Goal: Task Accomplishment & Management: Manage account settings

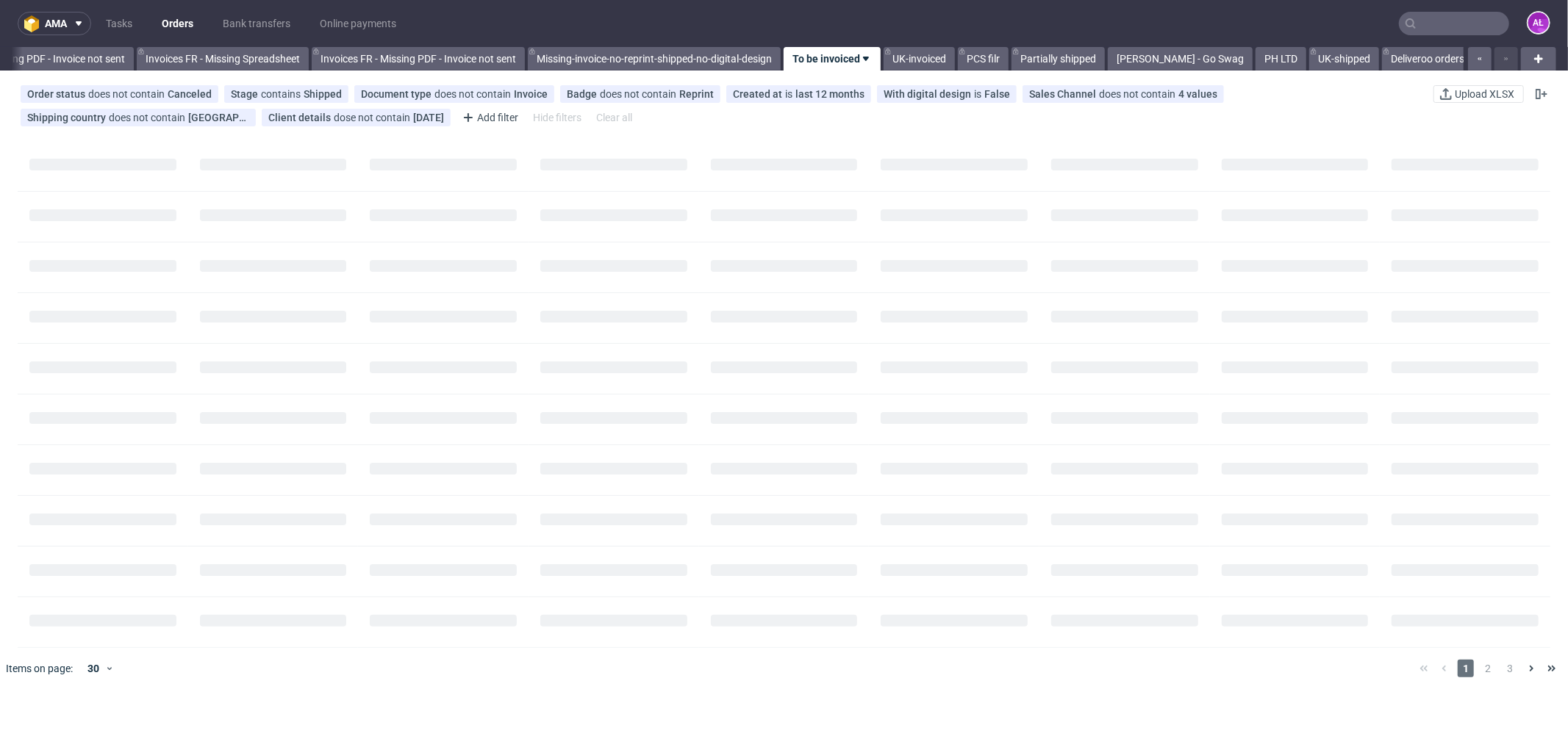
scroll to position [0, 2202]
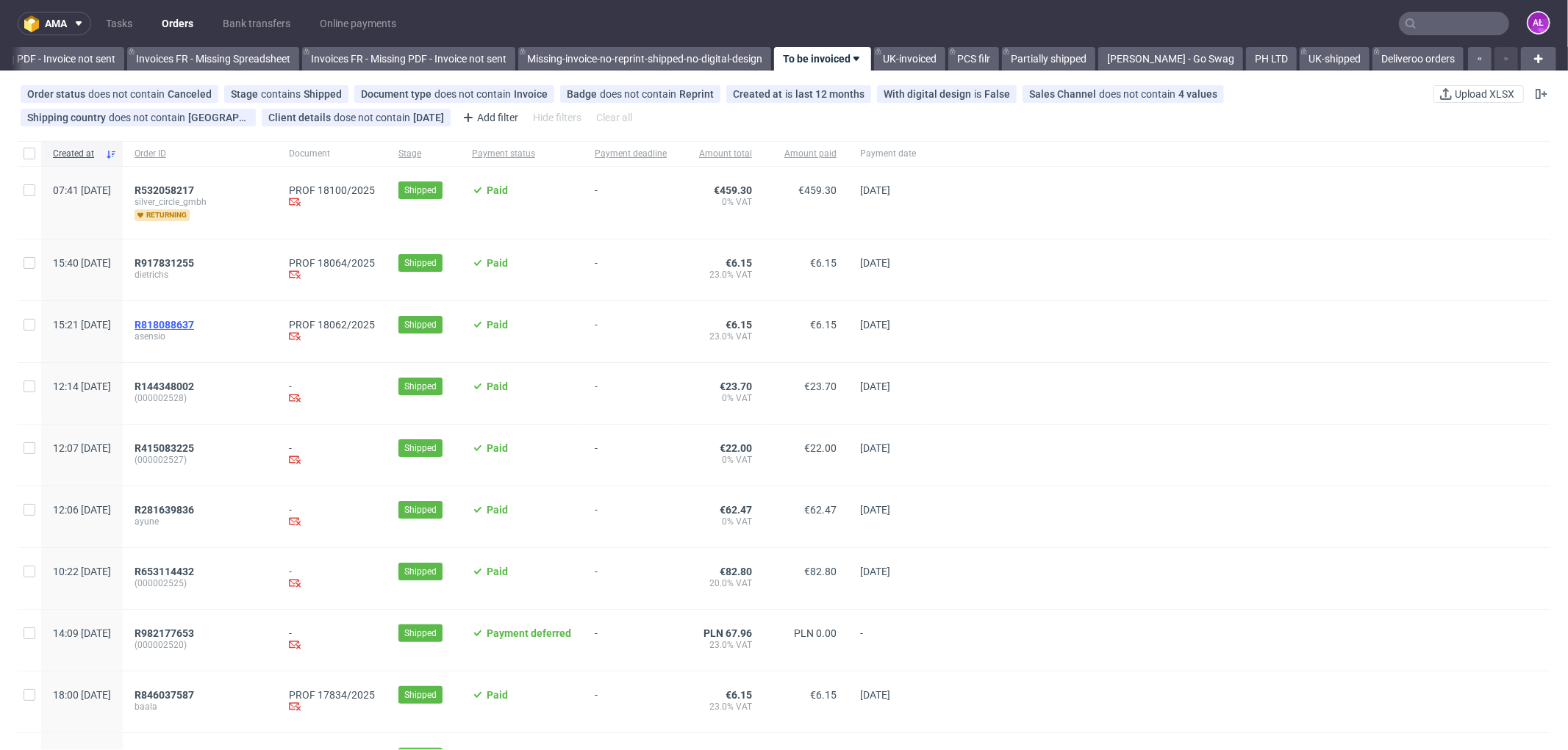
click at [194, 321] on span "R818088637" at bounding box center [164, 325] width 60 height 12
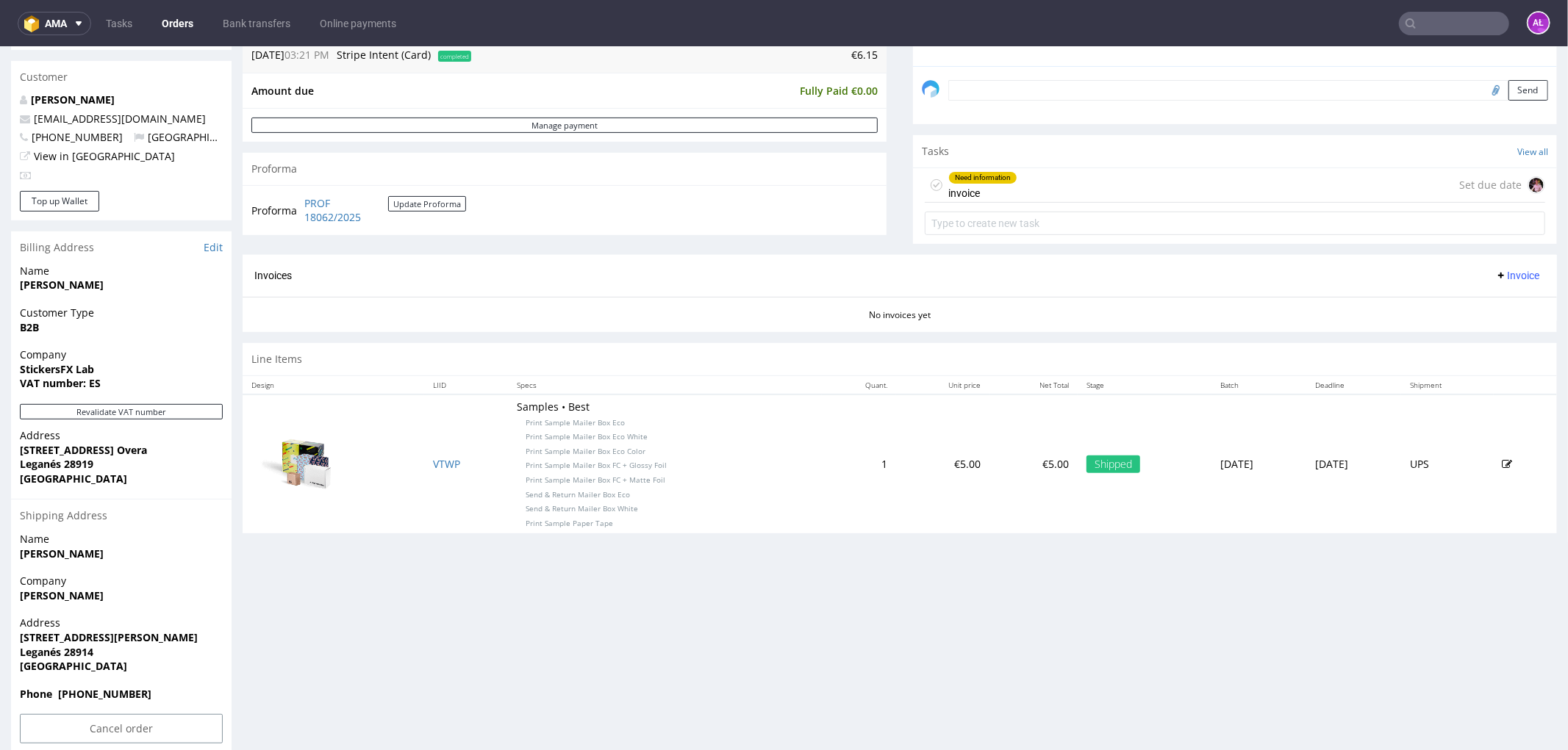
scroll to position [459, 0]
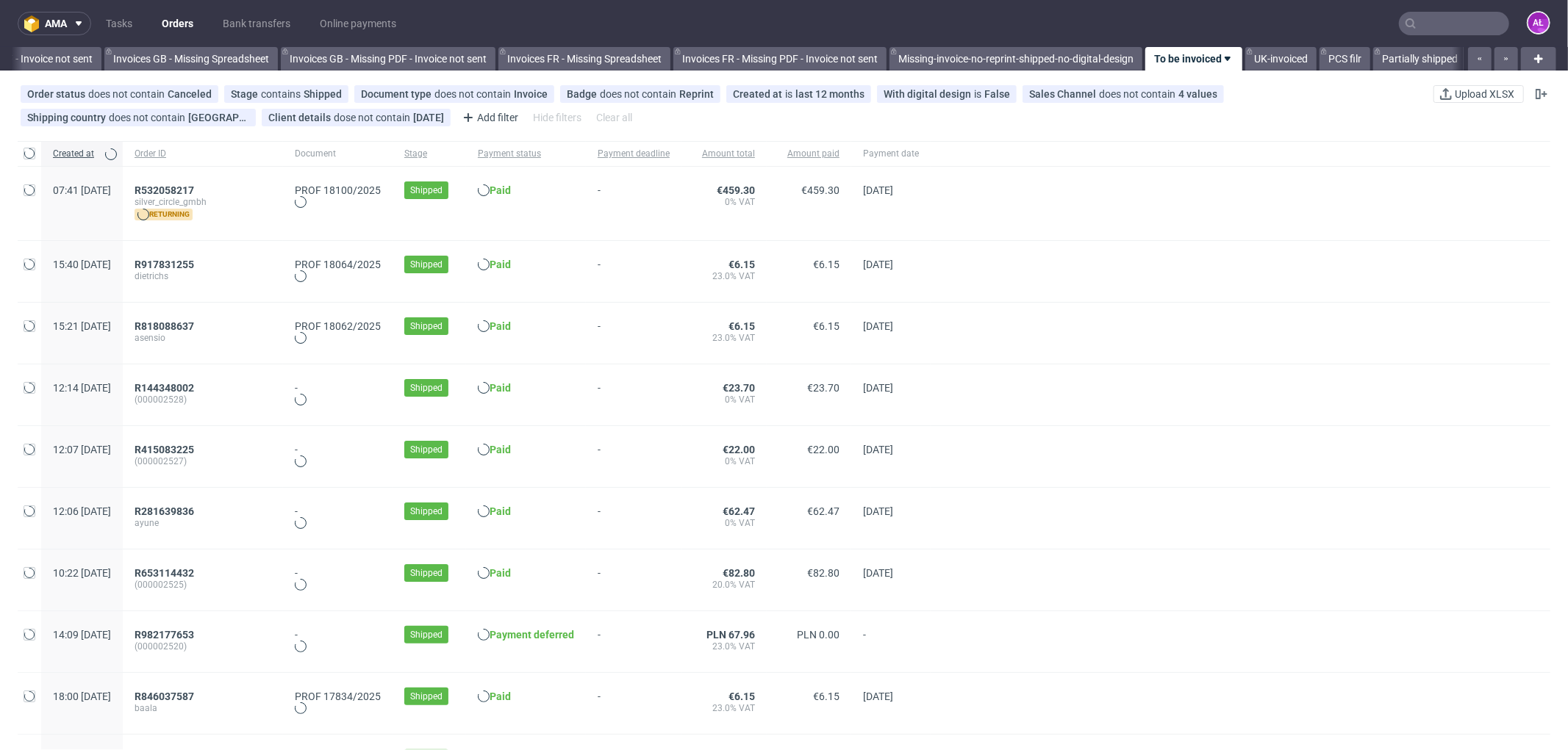
scroll to position [0, 2202]
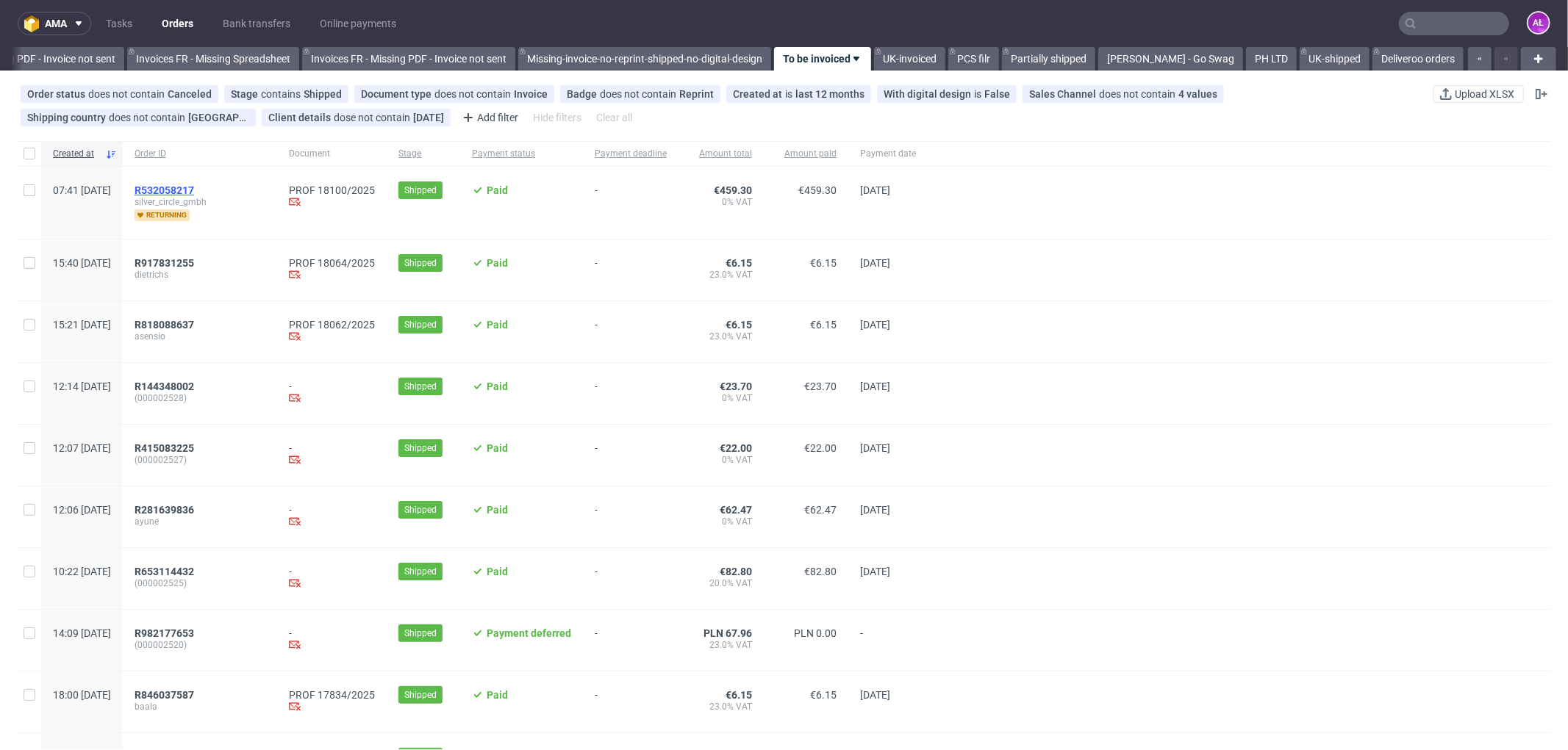
click at [194, 189] on span "R532058217" at bounding box center [164, 190] width 60 height 12
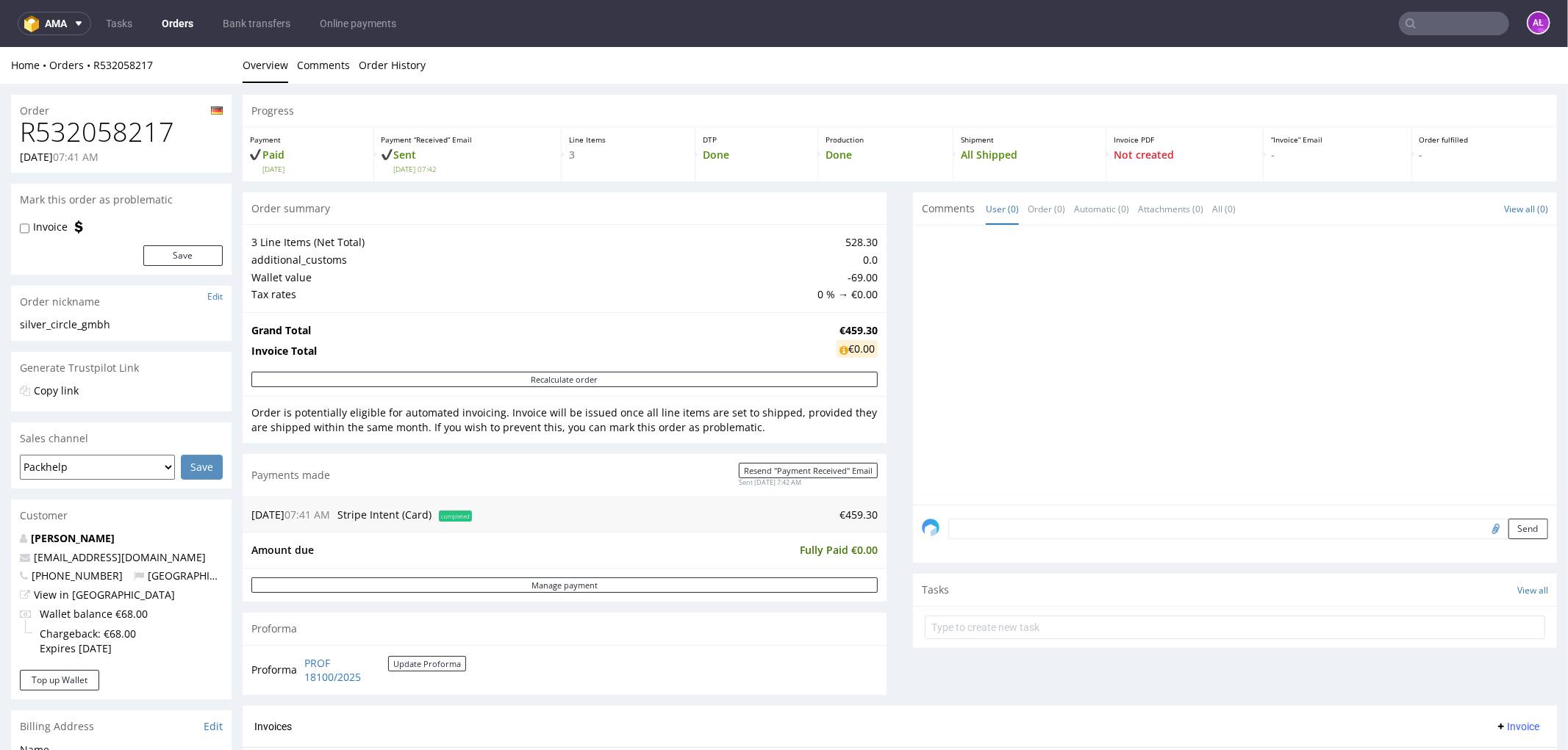
click at [1115, 659] on div "Comments User (0) Order (0) Automatic (0) Attachments (0) All (0) View all (0) …" at bounding box center [1234, 449] width 644 height 514
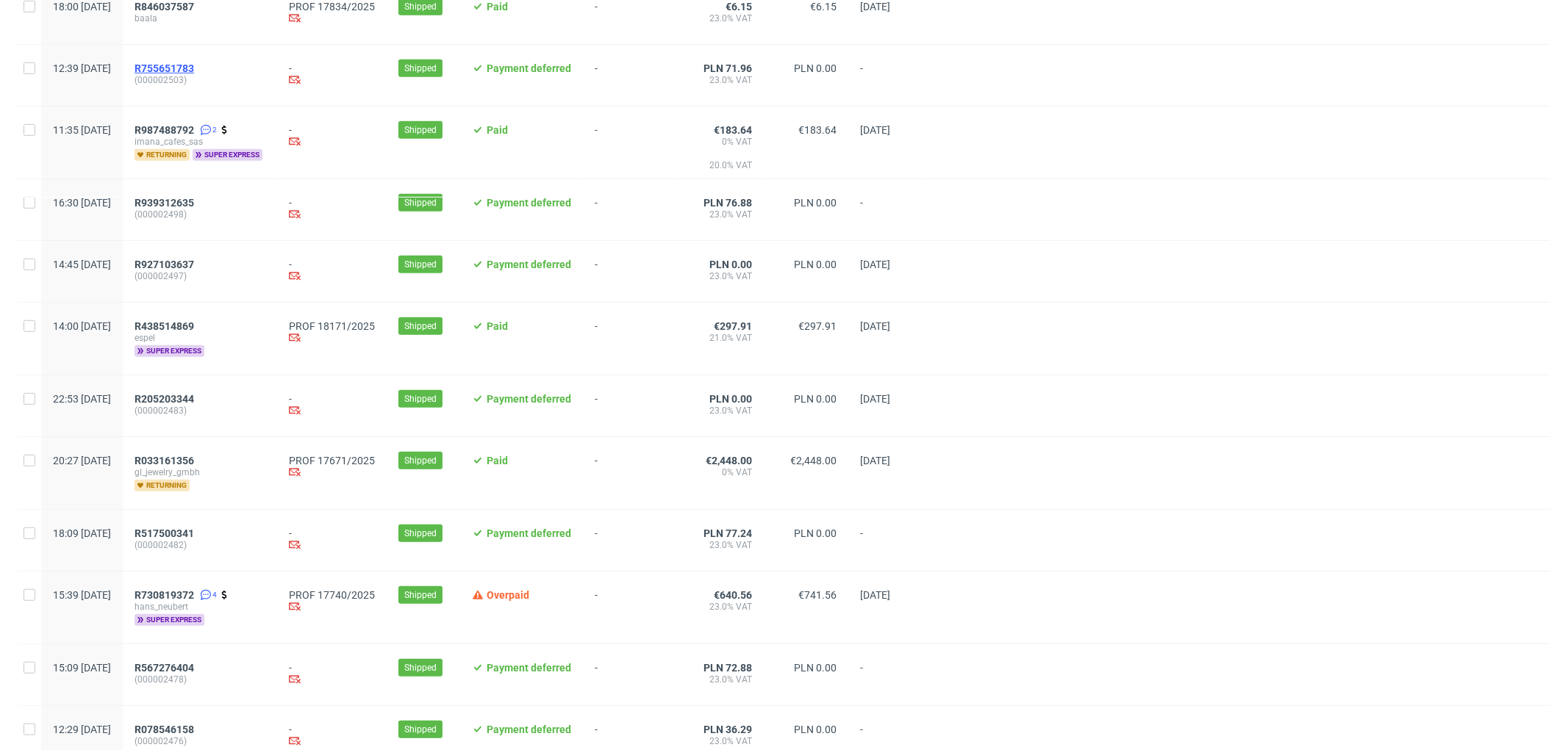
scroll to position [735, 0]
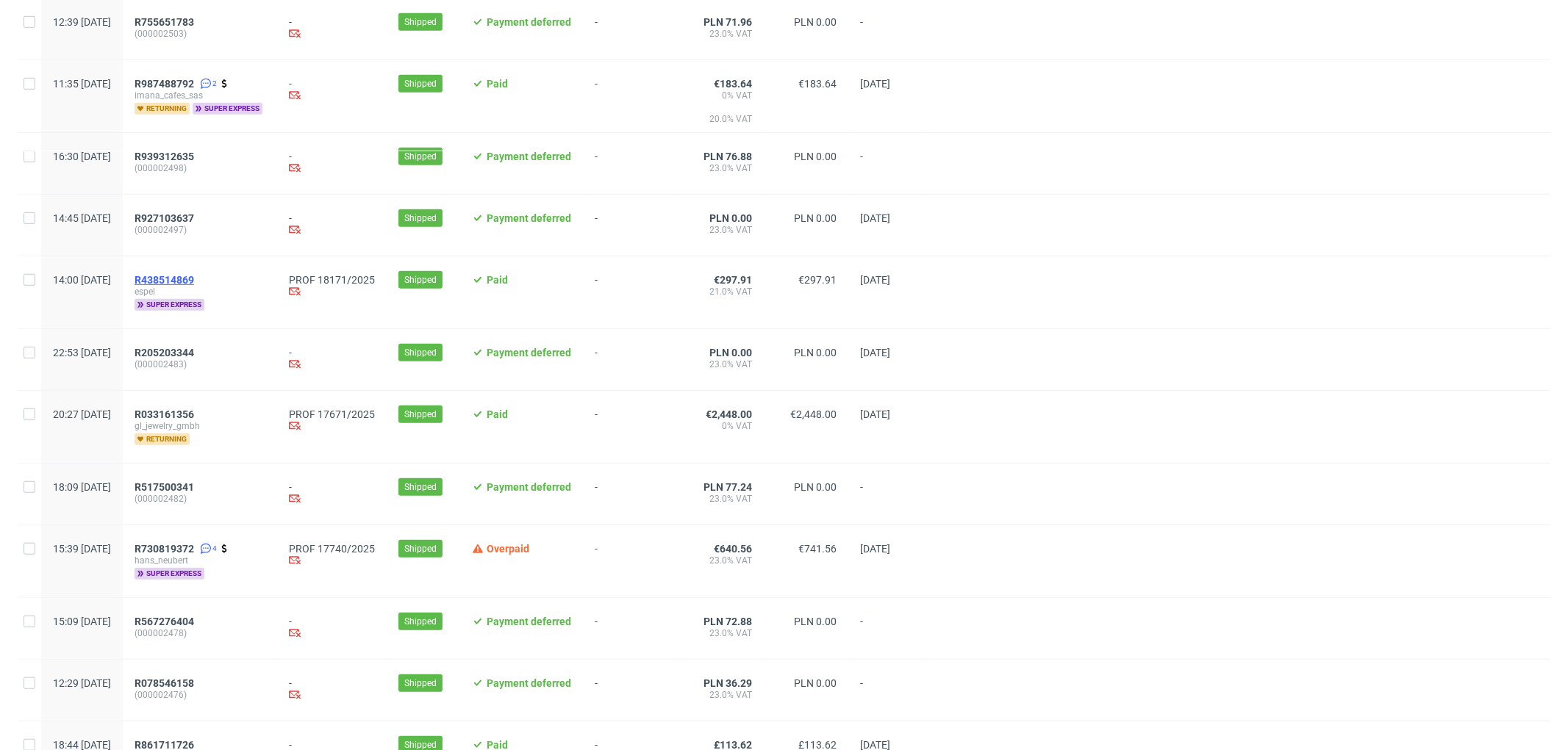
click at [194, 285] on span "R438514869" at bounding box center [164, 280] width 60 height 12
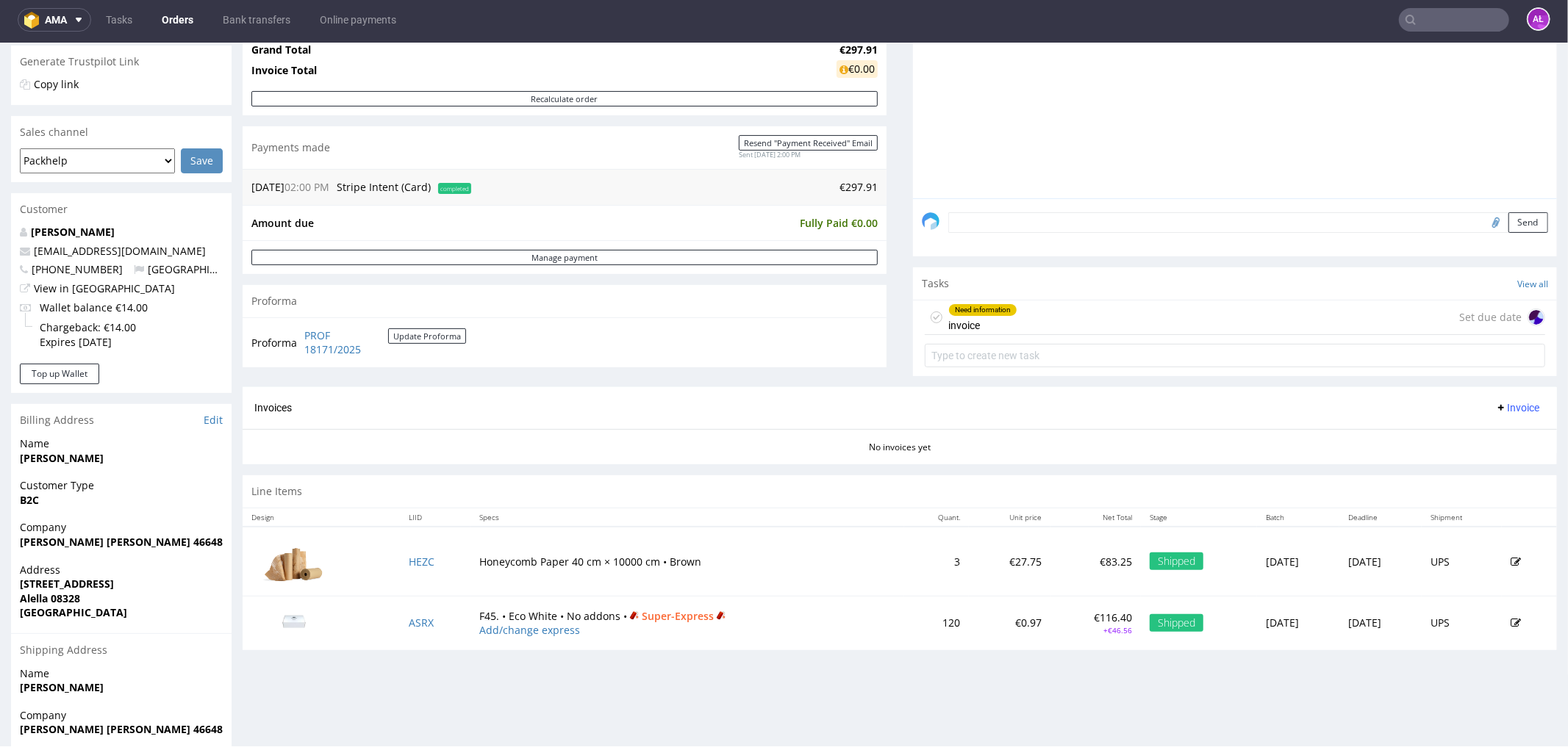
scroll to position [216, 0]
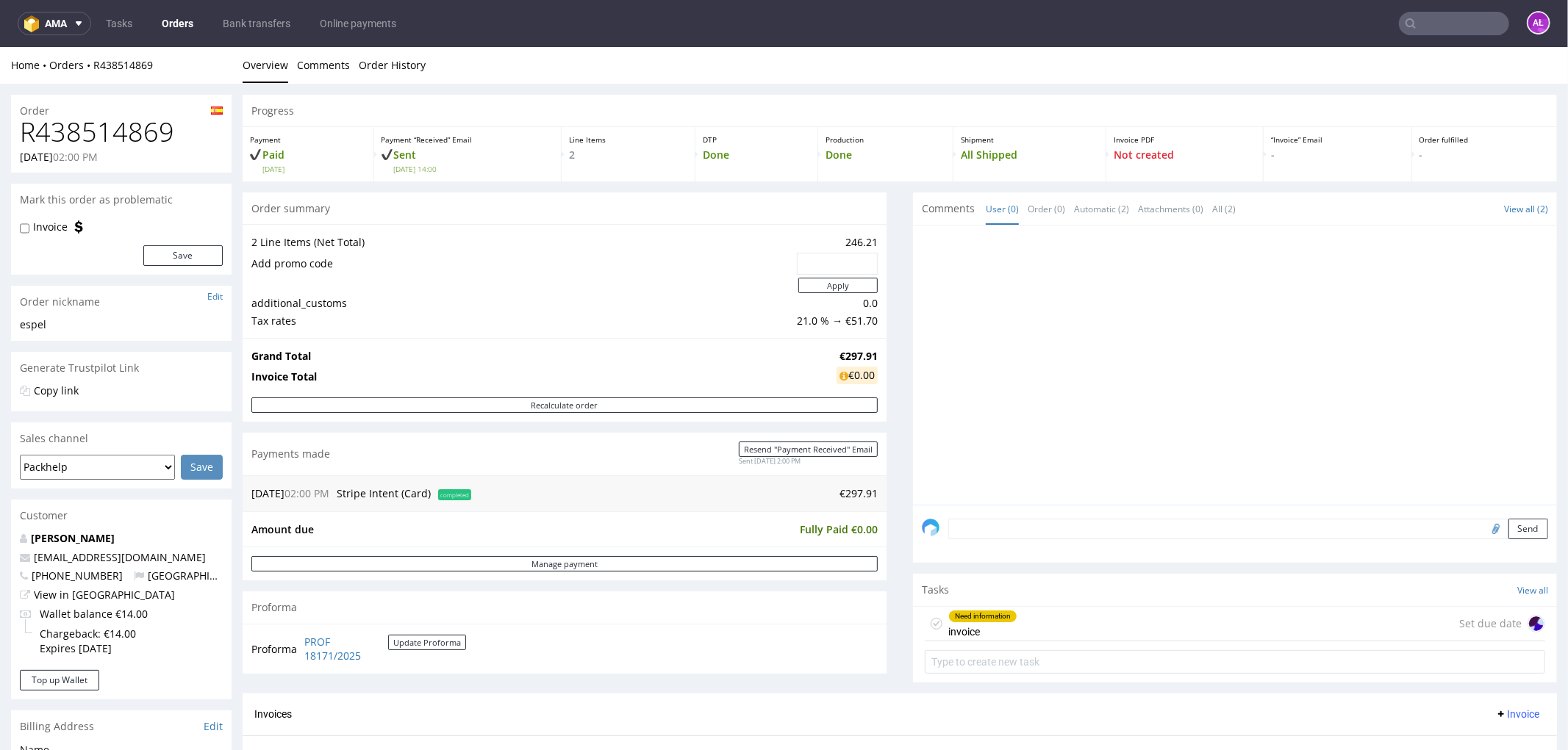
click at [1250, 618] on div "Need information invoice Set due date" at bounding box center [1234, 623] width 620 height 35
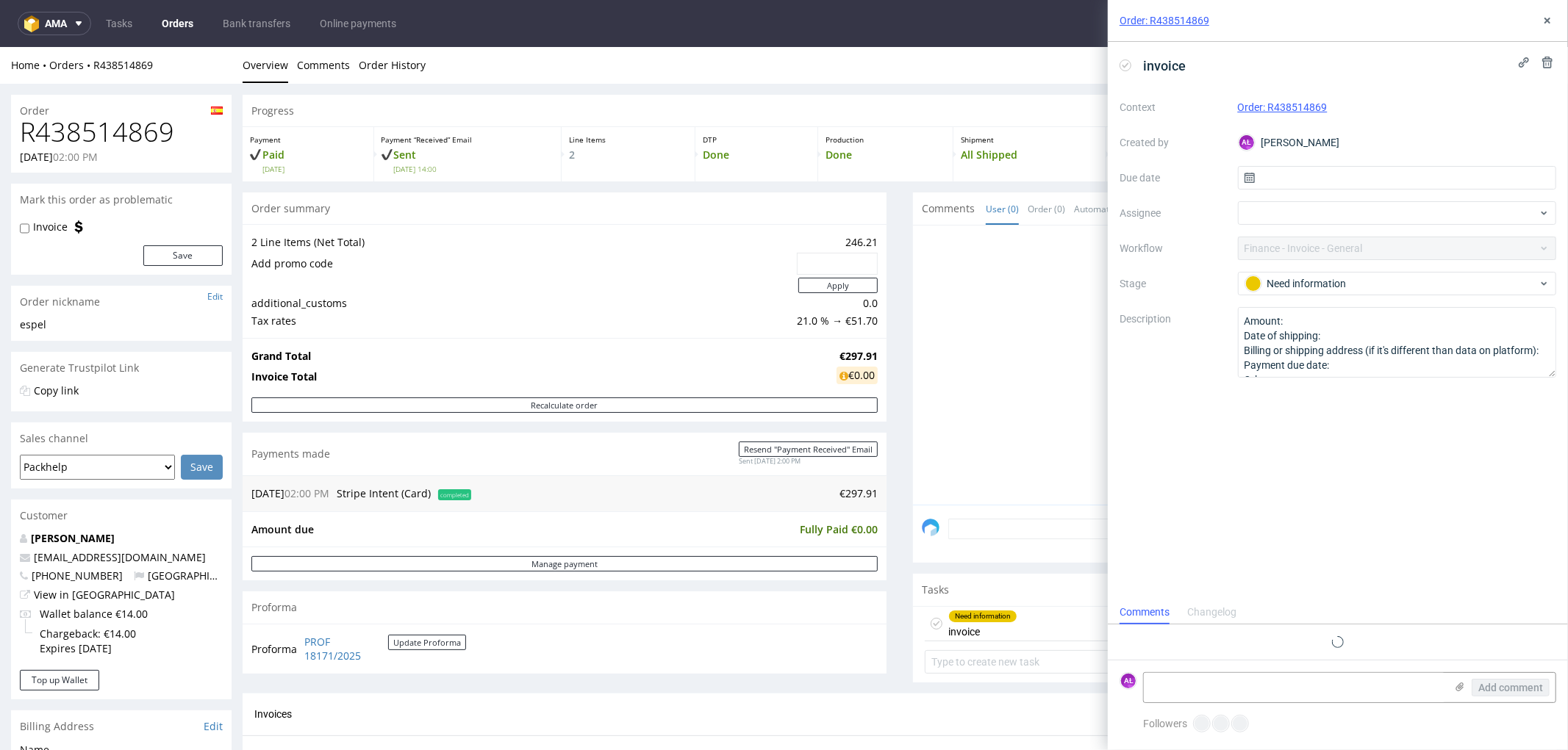
scroll to position [11, 0]
click at [1547, 63] on icon at bounding box center [1547, 62] width 12 height 12
click at [1224, 299] on div "Context Order: R438514869 Created by AŁ Aleksandra Łętowska Due date Assignee W…" at bounding box center [1337, 236] width 437 height 282
click at [1544, 15] on icon at bounding box center [1547, 20] width 12 height 12
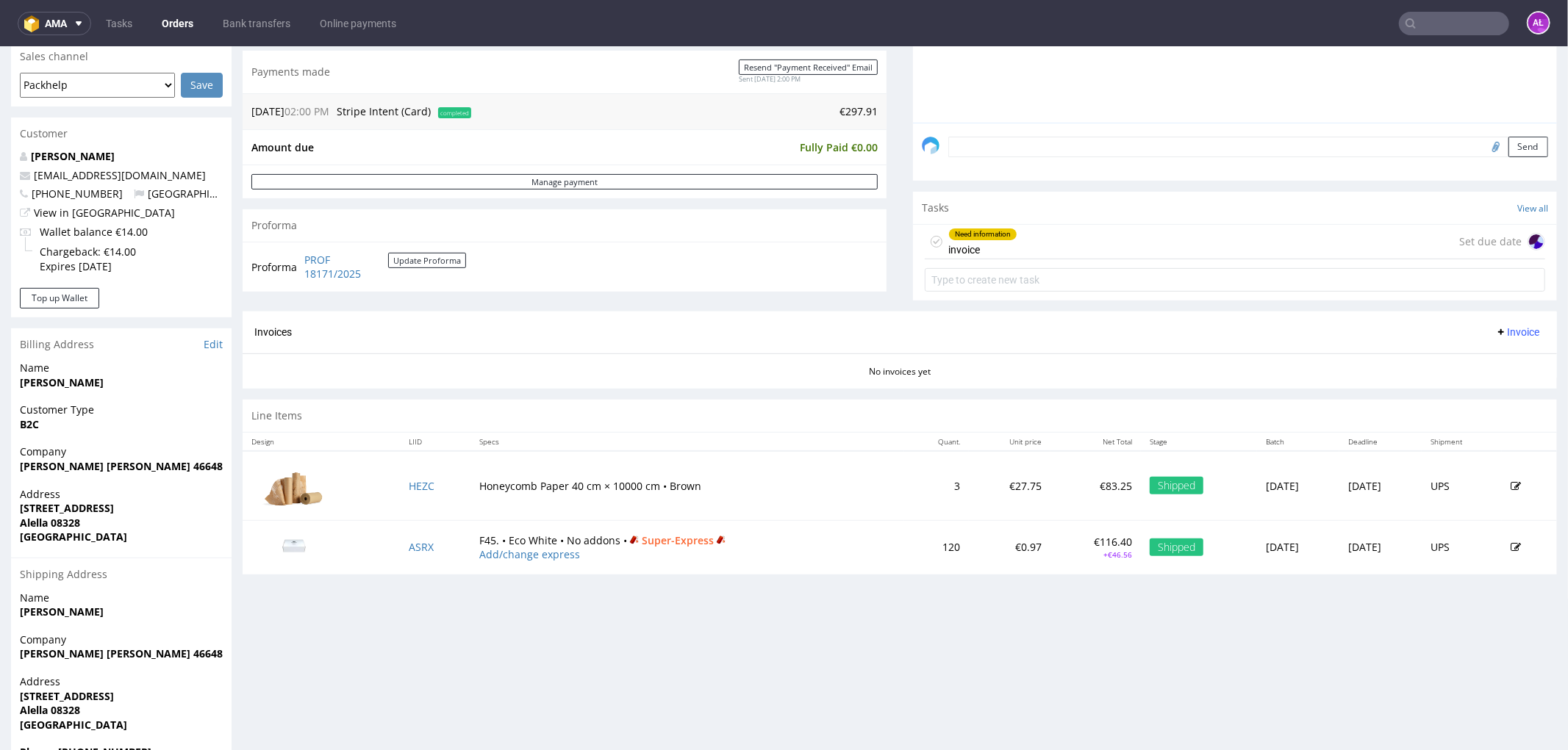
scroll to position [408, 0]
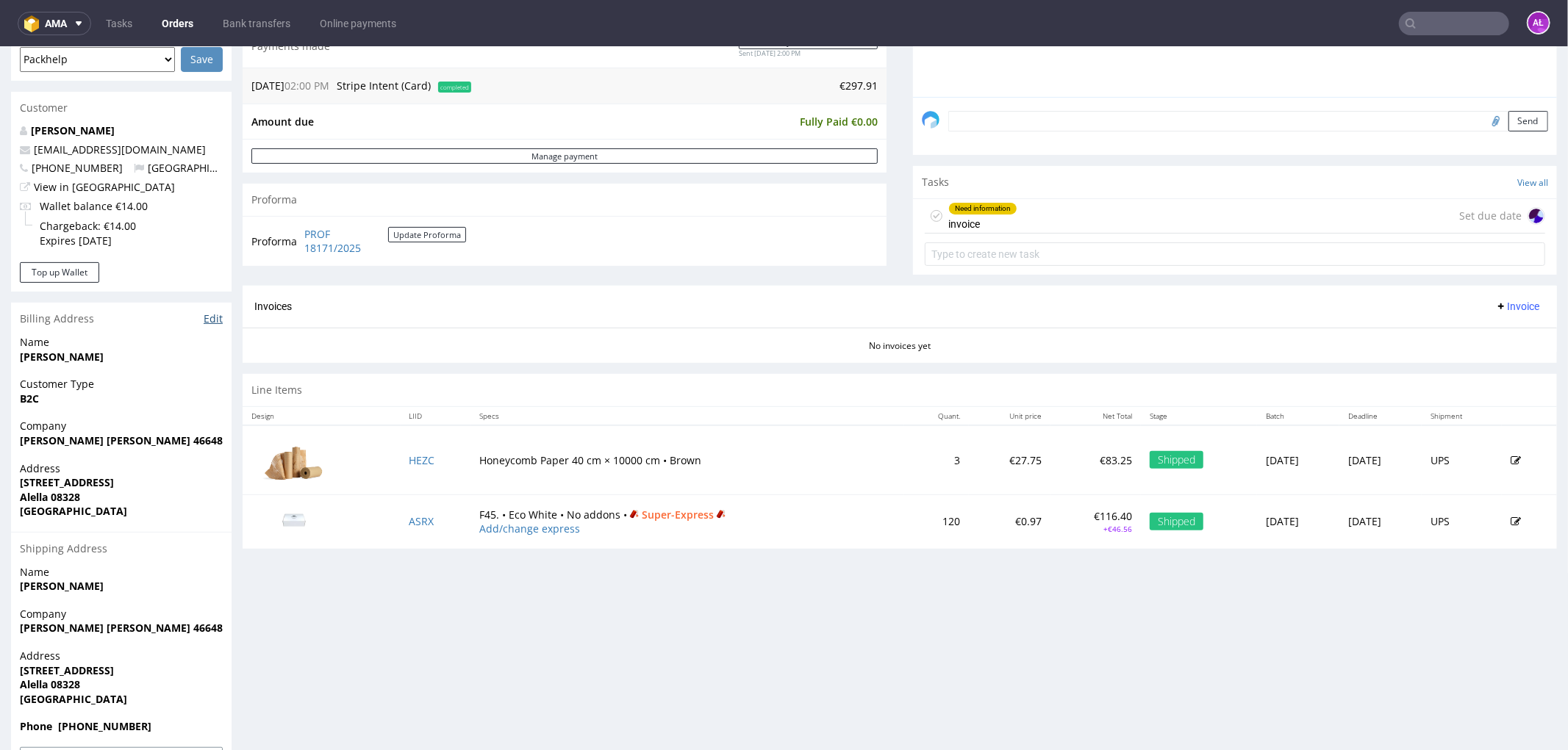
click at [216, 317] on link "Edit" at bounding box center [213, 318] width 19 height 14
click at [1000, 223] on div "Need information invoice" at bounding box center [983, 215] width 69 height 34
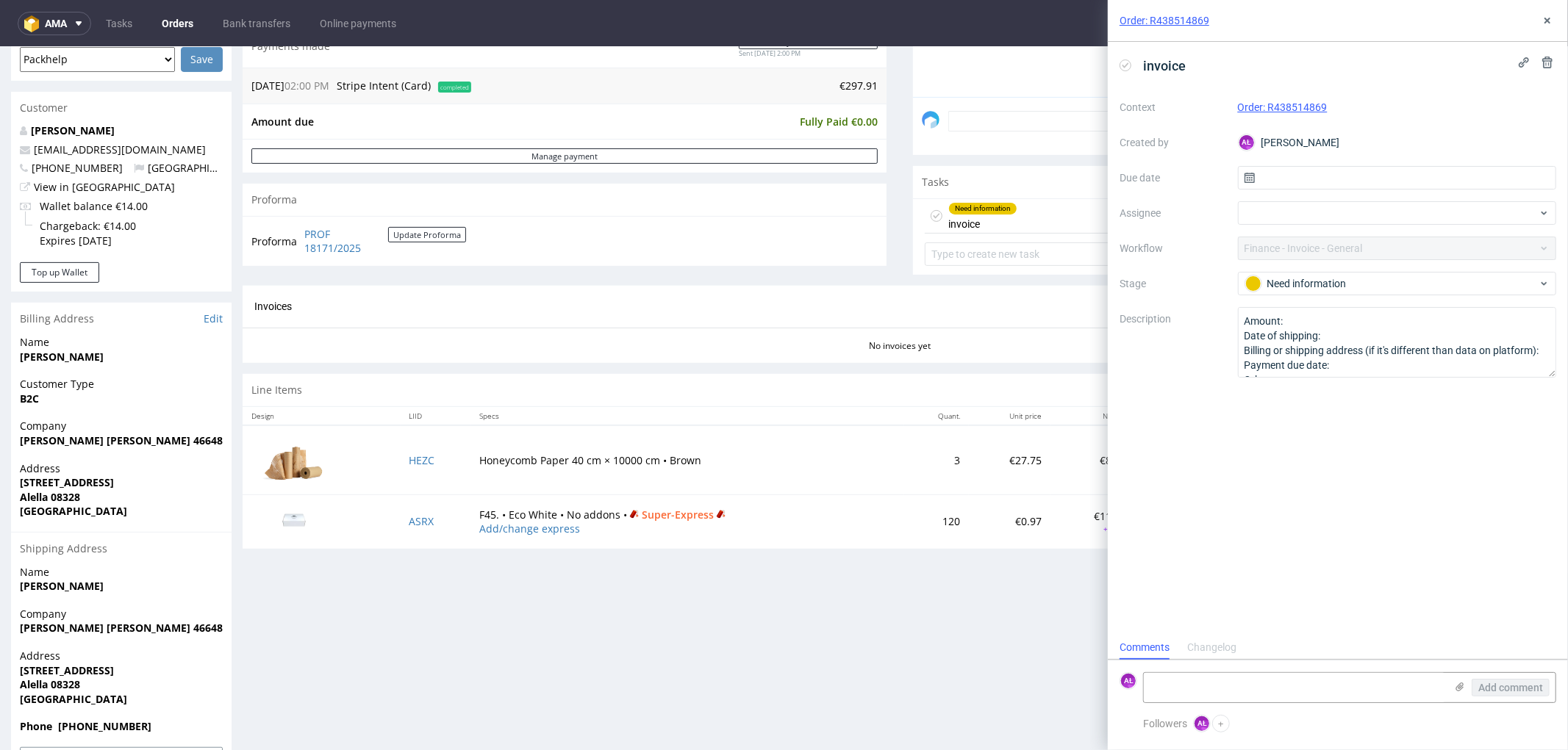
scroll to position [11, 0]
click at [1552, 24] on icon at bounding box center [1547, 20] width 12 height 12
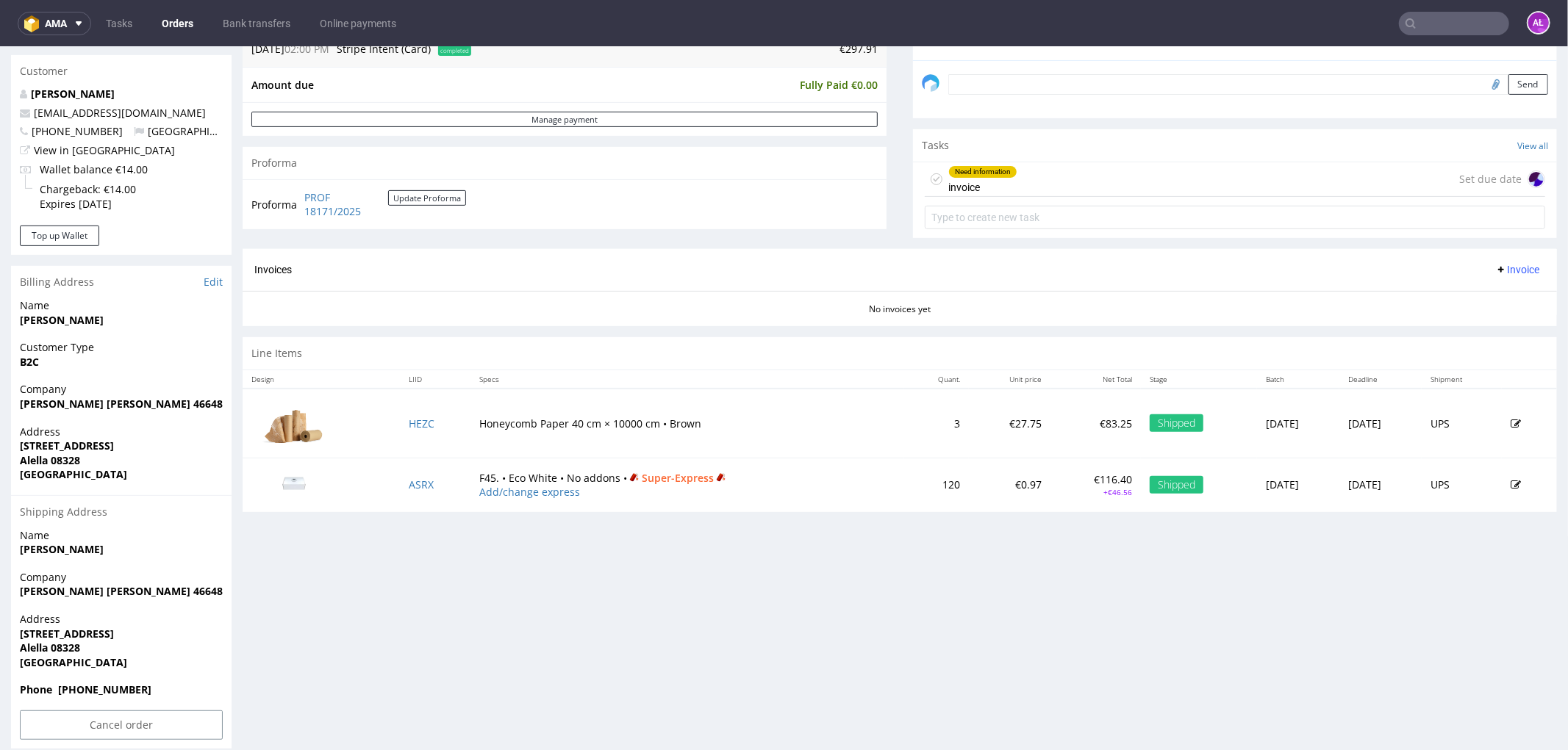
scroll to position [461, 0]
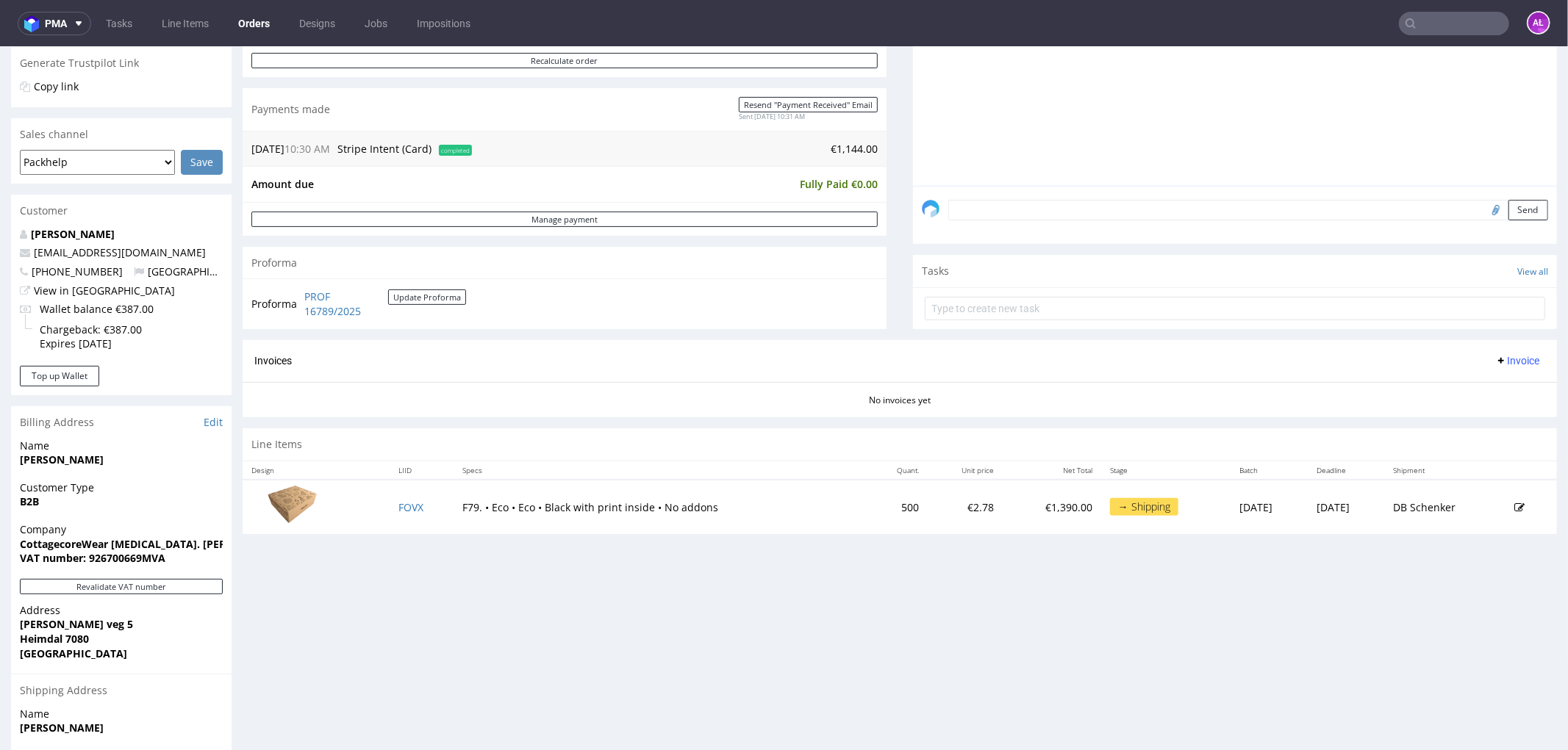
scroll to position [326, 0]
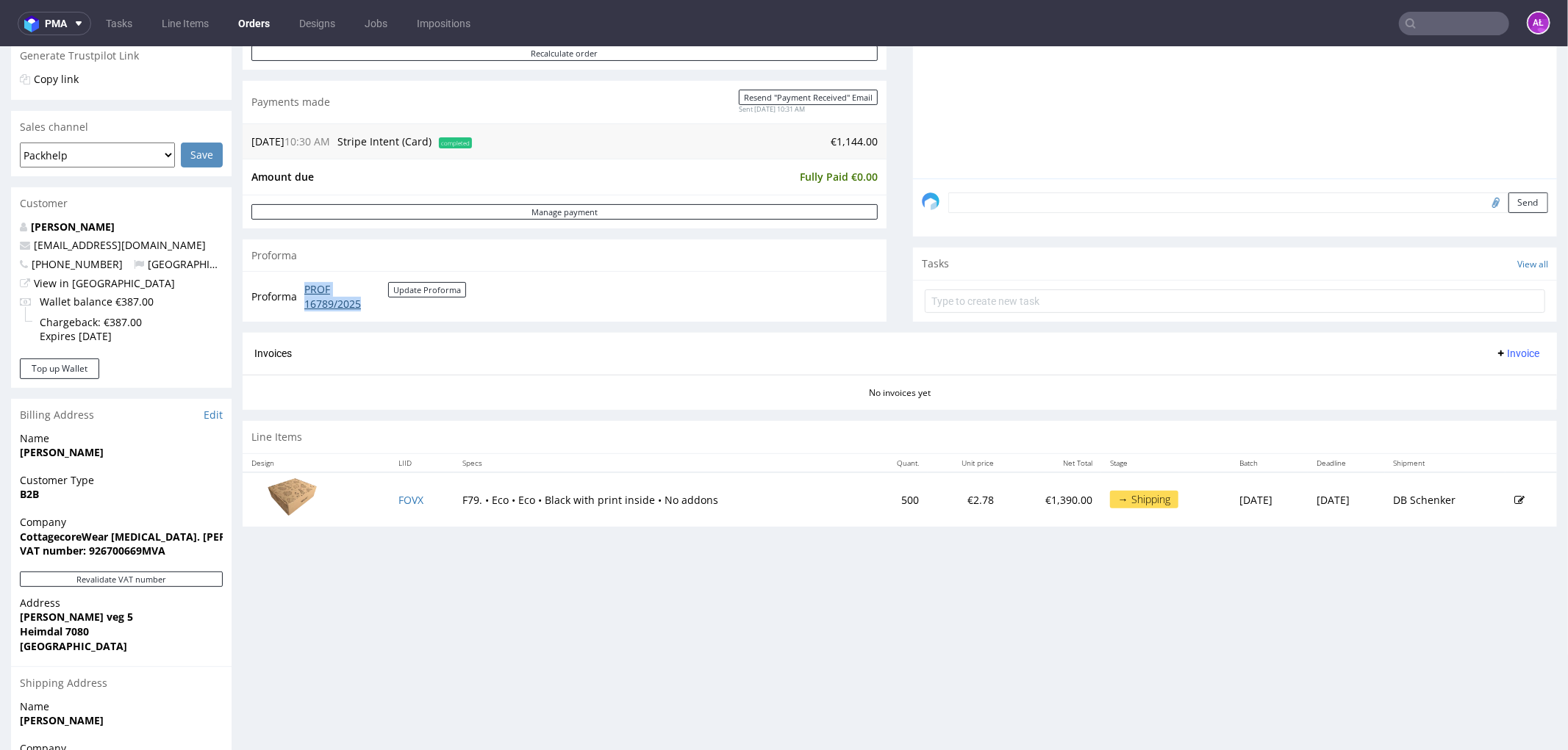
drag, startPoint x: 302, startPoint y: 282, endPoint x: 373, endPoint y: 305, distance: 74.6
click at [373, 305] on td "PROF 16789/2025 Update Proforma" at bounding box center [384, 295] width 166 height 31
copy link "PROF 16789/2025"
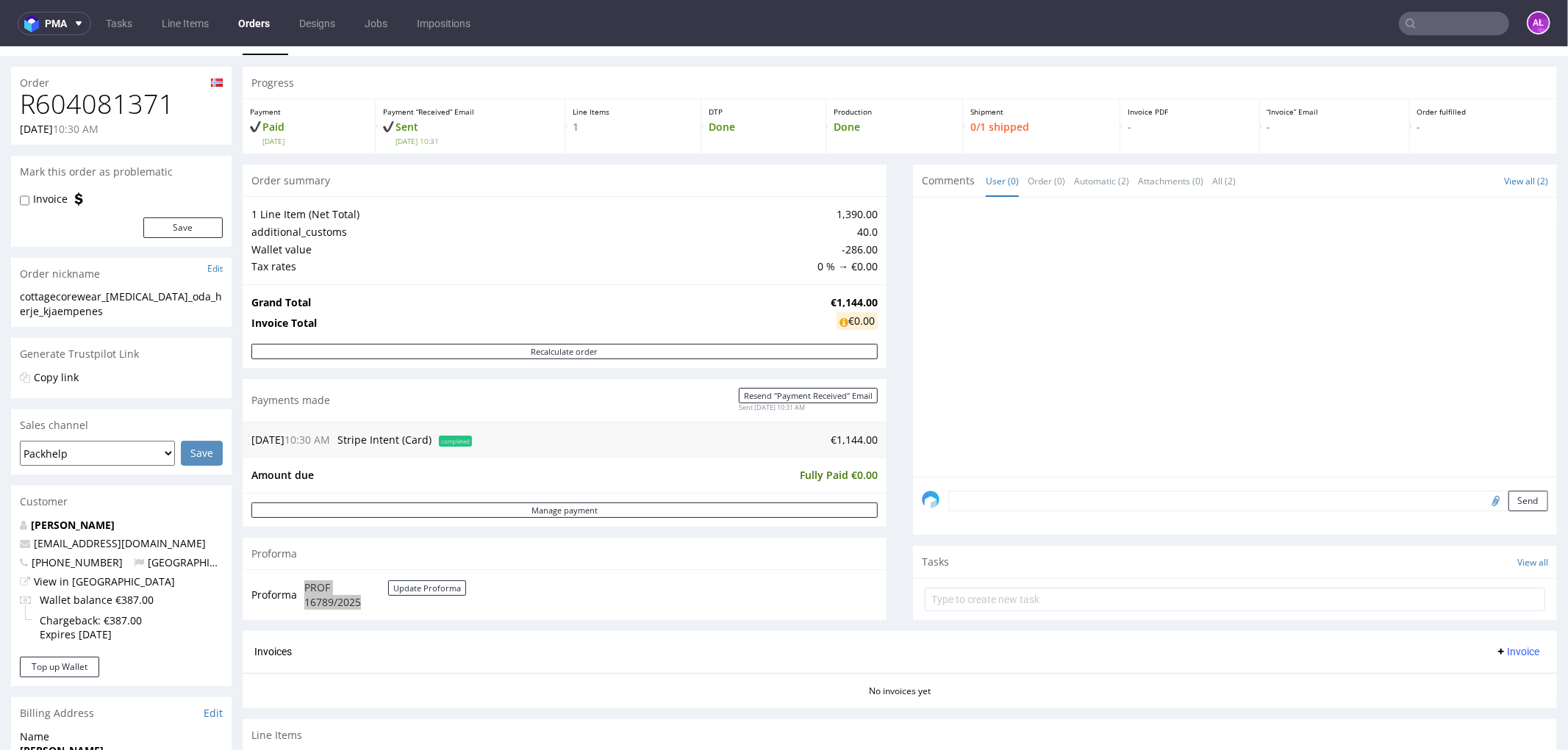
scroll to position [0, 0]
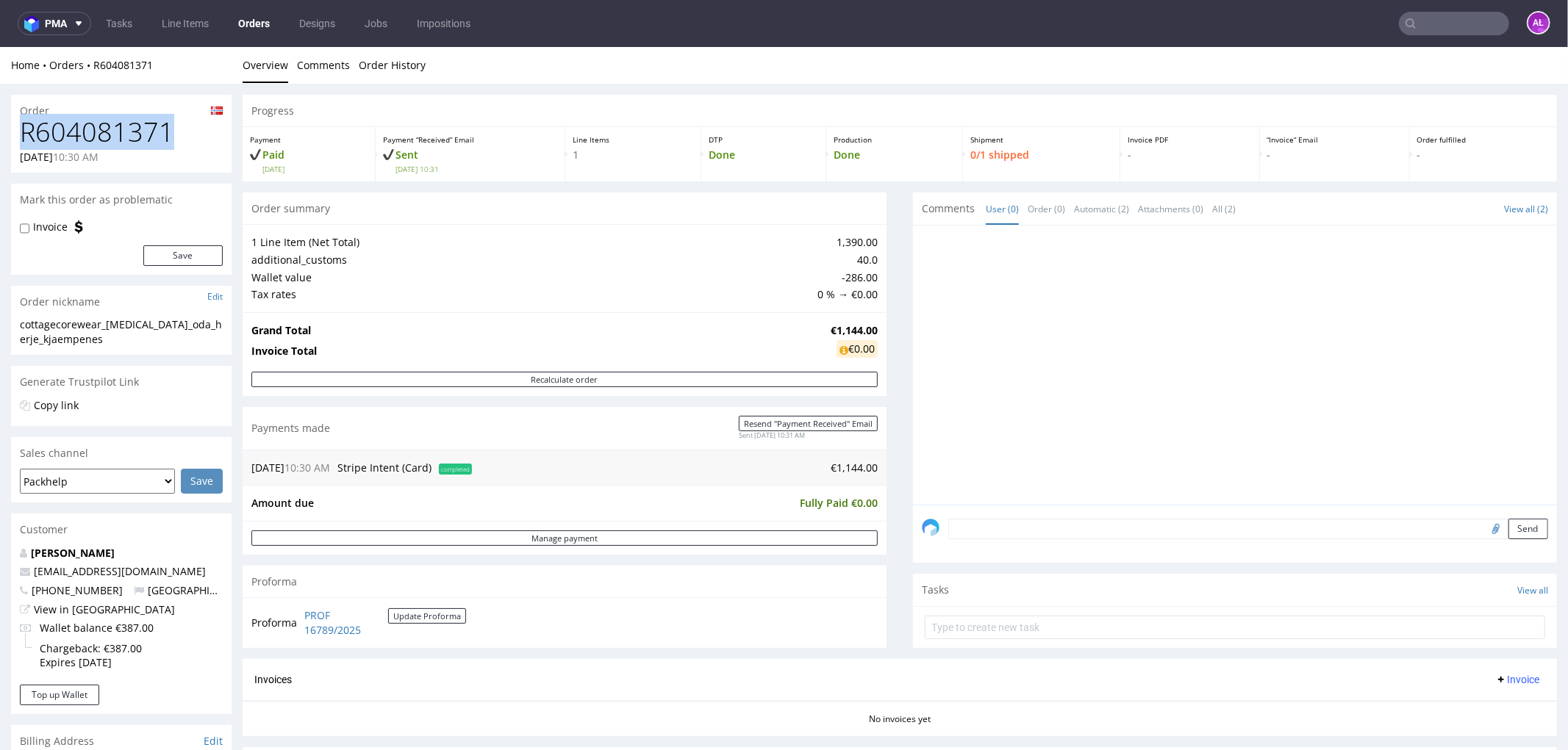
drag, startPoint x: 174, startPoint y: 133, endPoint x: 6, endPoint y: 126, distance: 168.1
click at [6, 126] on div "Order R604081371 08.08.2025 10:30 AM Mark this order as problematic Invoice Sav…" at bounding box center [784, 677] width 1568 height 1188
copy h1 "R604081371"
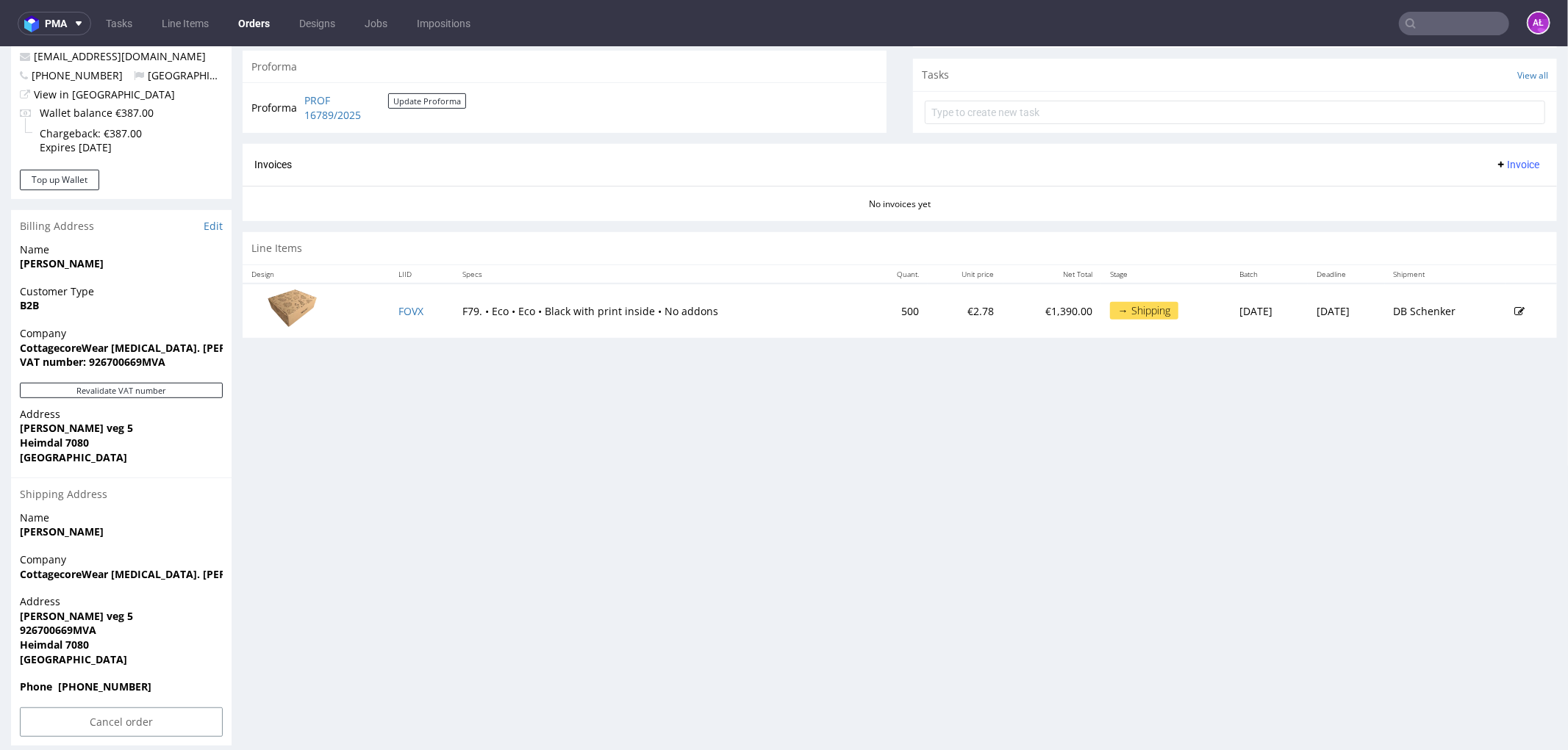
scroll to position [529, 0]
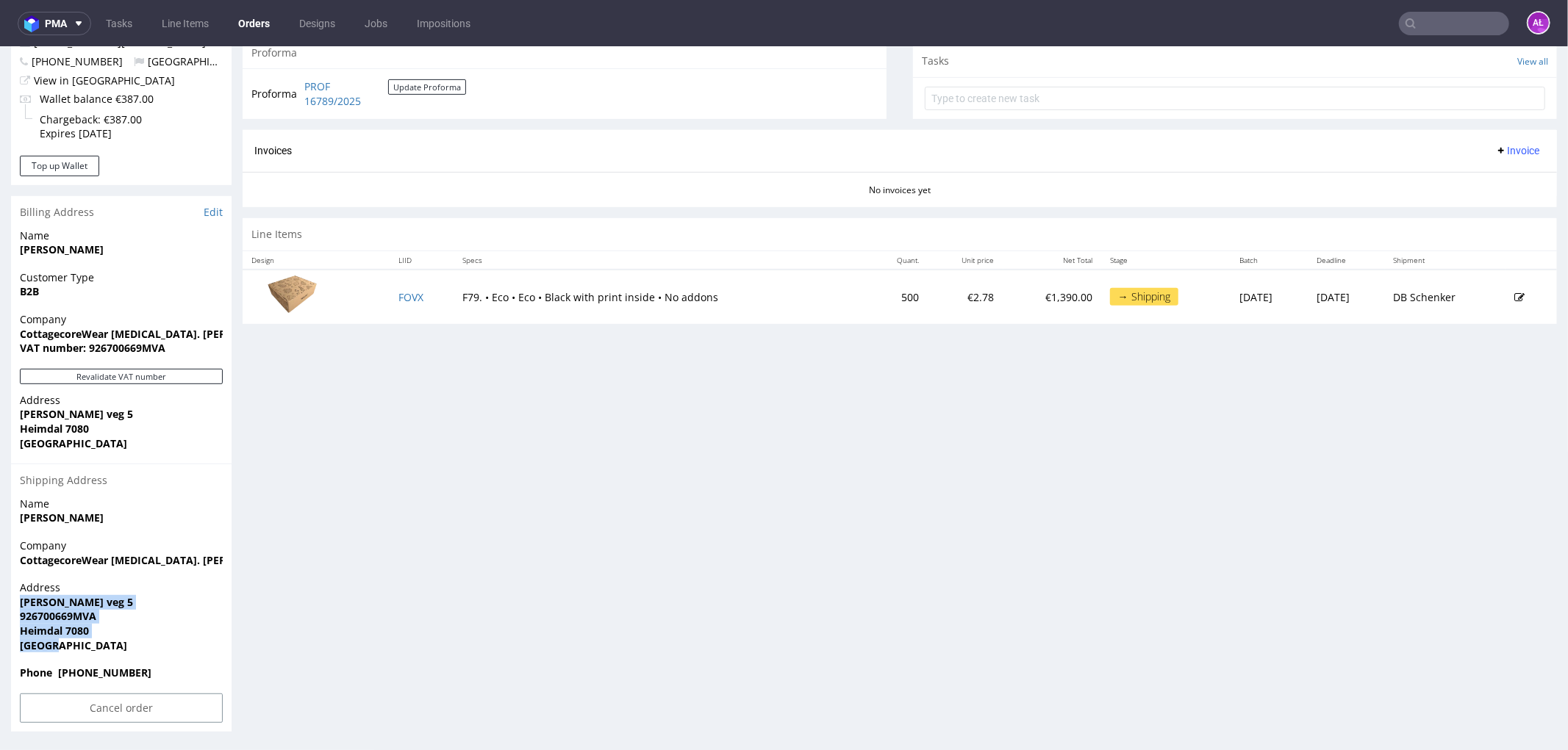
drag, startPoint x: 66, startPoint y: 646, endPoint x: 8, endPoint y: 605, distance: 71.0
click at [8, 605] on div "Order R604081371 08.08.2025 10:30 AM Mark this order as problematic Invoice Sav…" at bounding box center [784, 148] width 1568 height 1188
copy p "anne ekrens veg 5 926700669MVA Heimdal 7080 Norway"
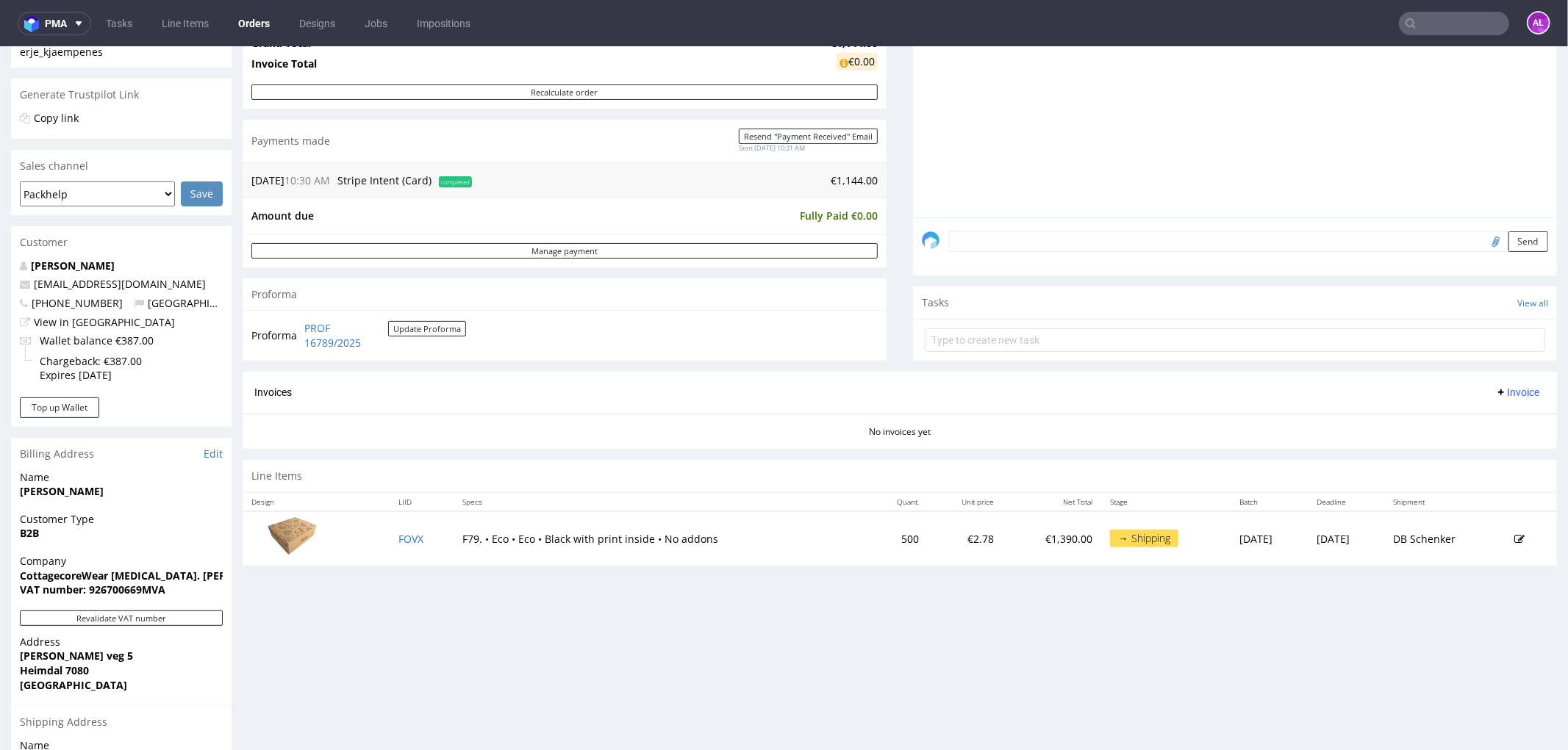
scroll to position [284, 0]
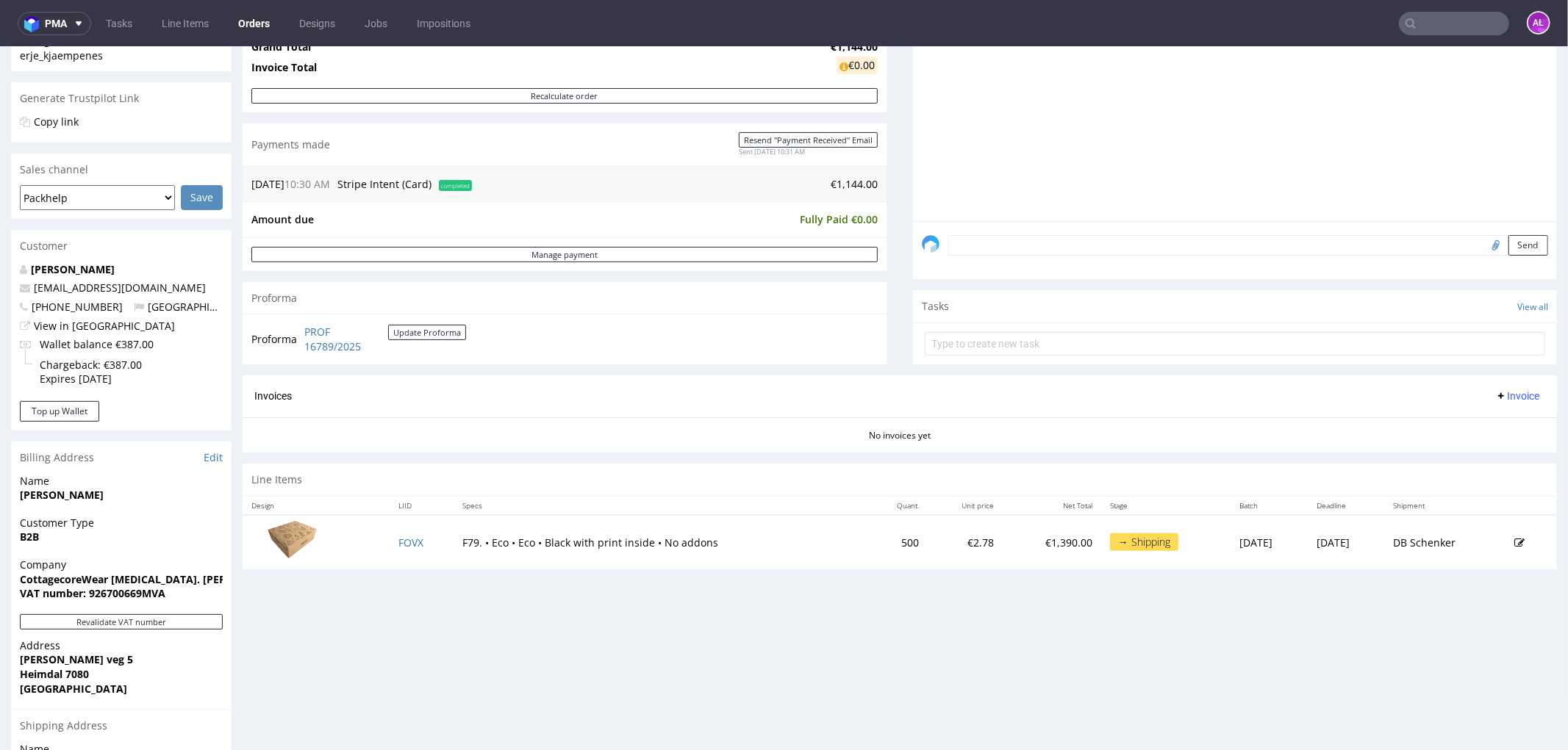
click at [1495, 395] on span "Invoice" at bounding box center [1517, 395] width 44 height 12
click at [1496, 448] on span "Upload" at bounding box center [1492, 453] width 72 height 14
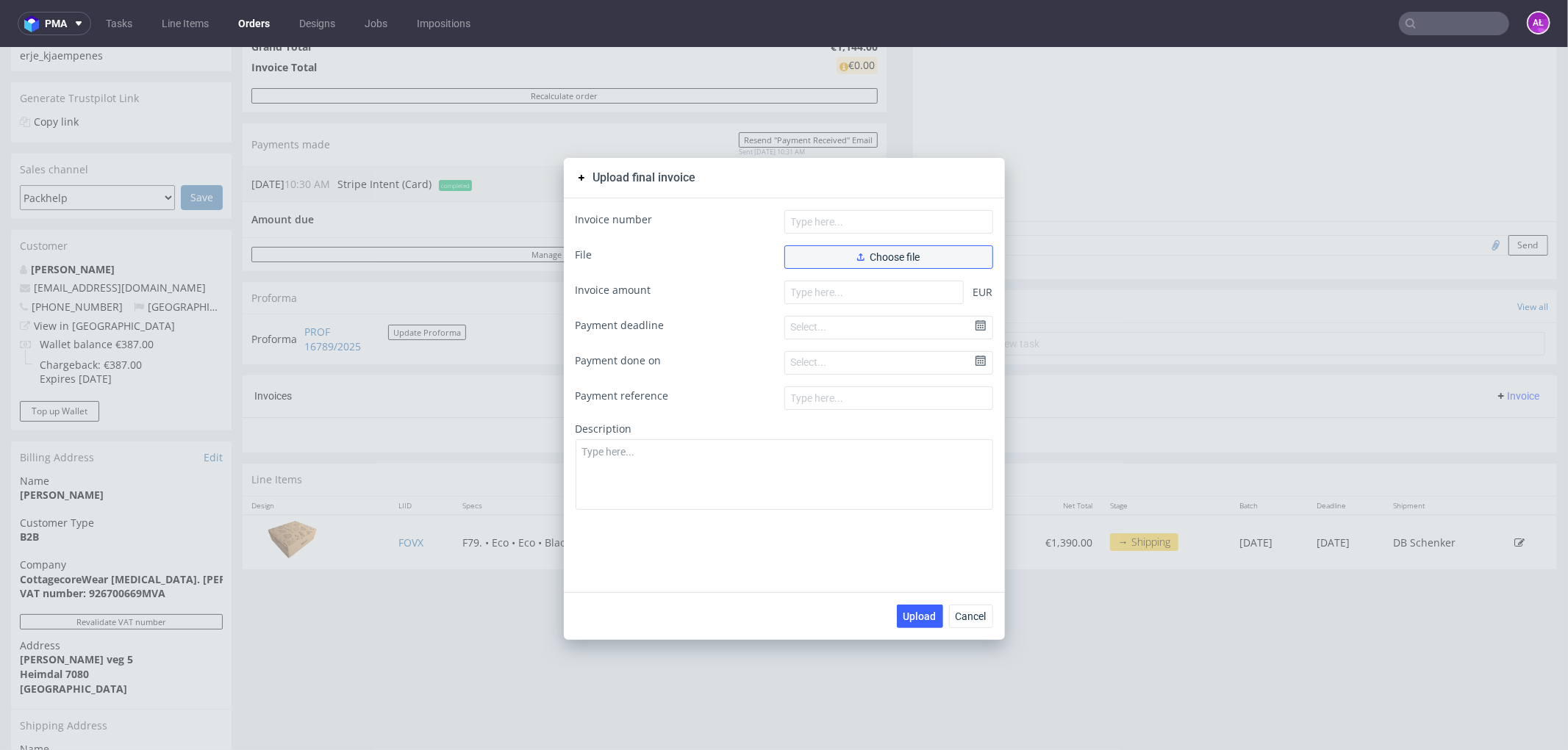
click at [886, 254] on span "Choose file" at bounding box center [889, 256] width 64 height 10
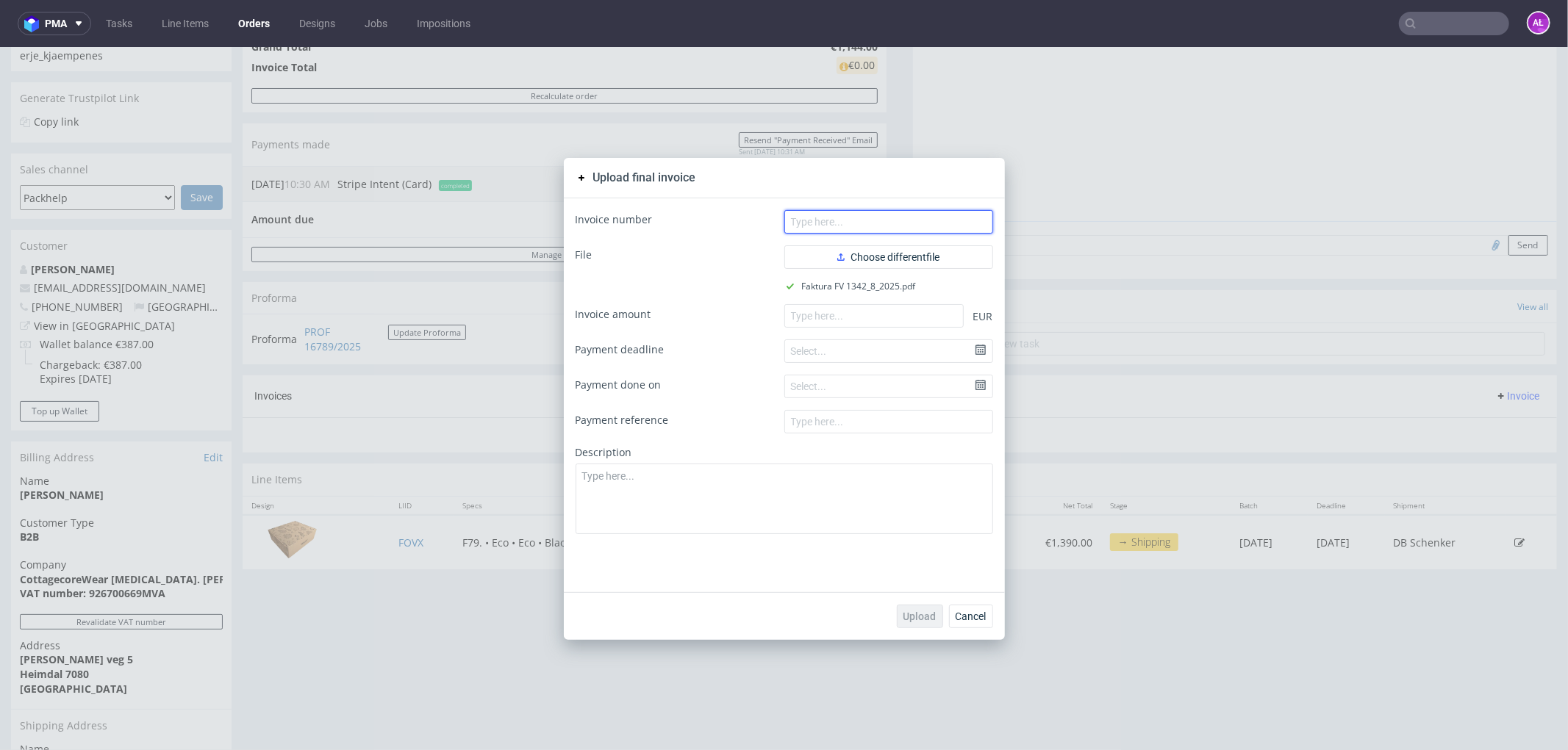
click at [929, 224] on input "text" at bounding box center [889, 220] width 209 height 23
paste input "FV 1342/8/2025"
type input "FV 1342/8/2025"
click at [797, 314] on input "number" at bounding box center [873, 314] width 179 height 23
paste input "1144.00"
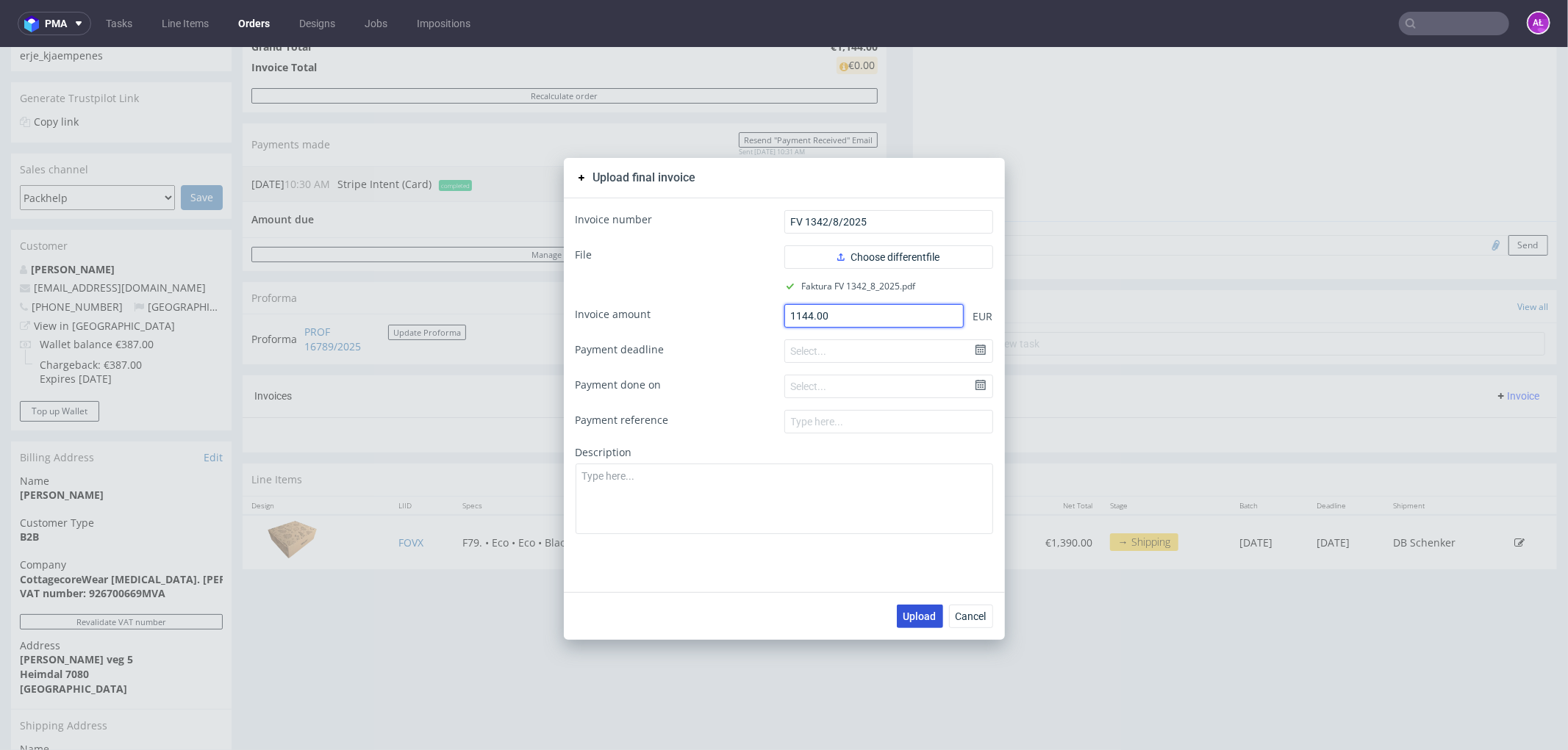
type input "1144.00"
drag, startPoint x: 917, startPoint y: 611, endPoint x: 89, endPoint y: 285, distance: 889.9
click at [915, 611] on span "Upload" at bounding box center [919, 616] width 33 height 10
click at [904, 611] on span "Upload" at bounding box center [919, 616] width 33 height 10
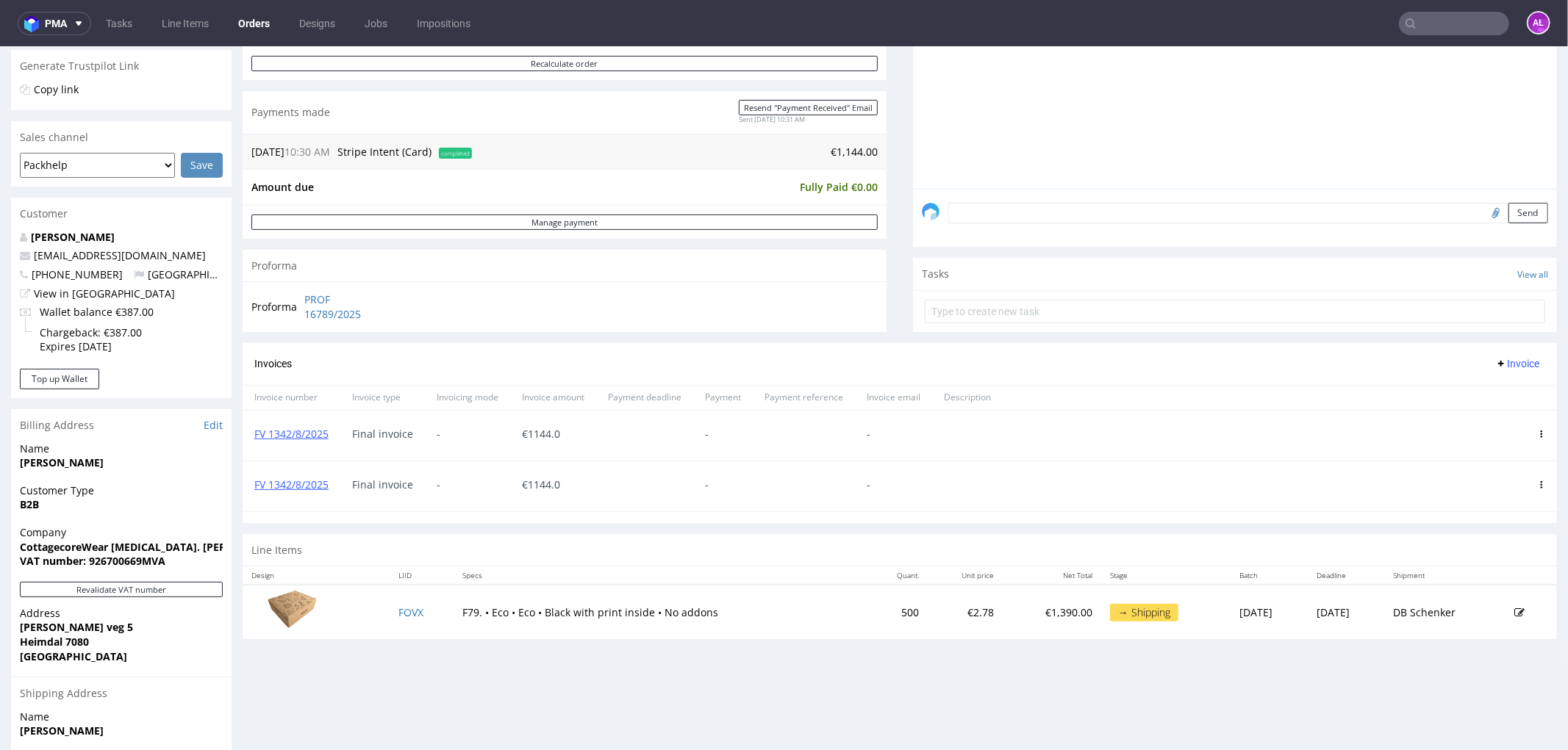
scroll to position [326, 0]
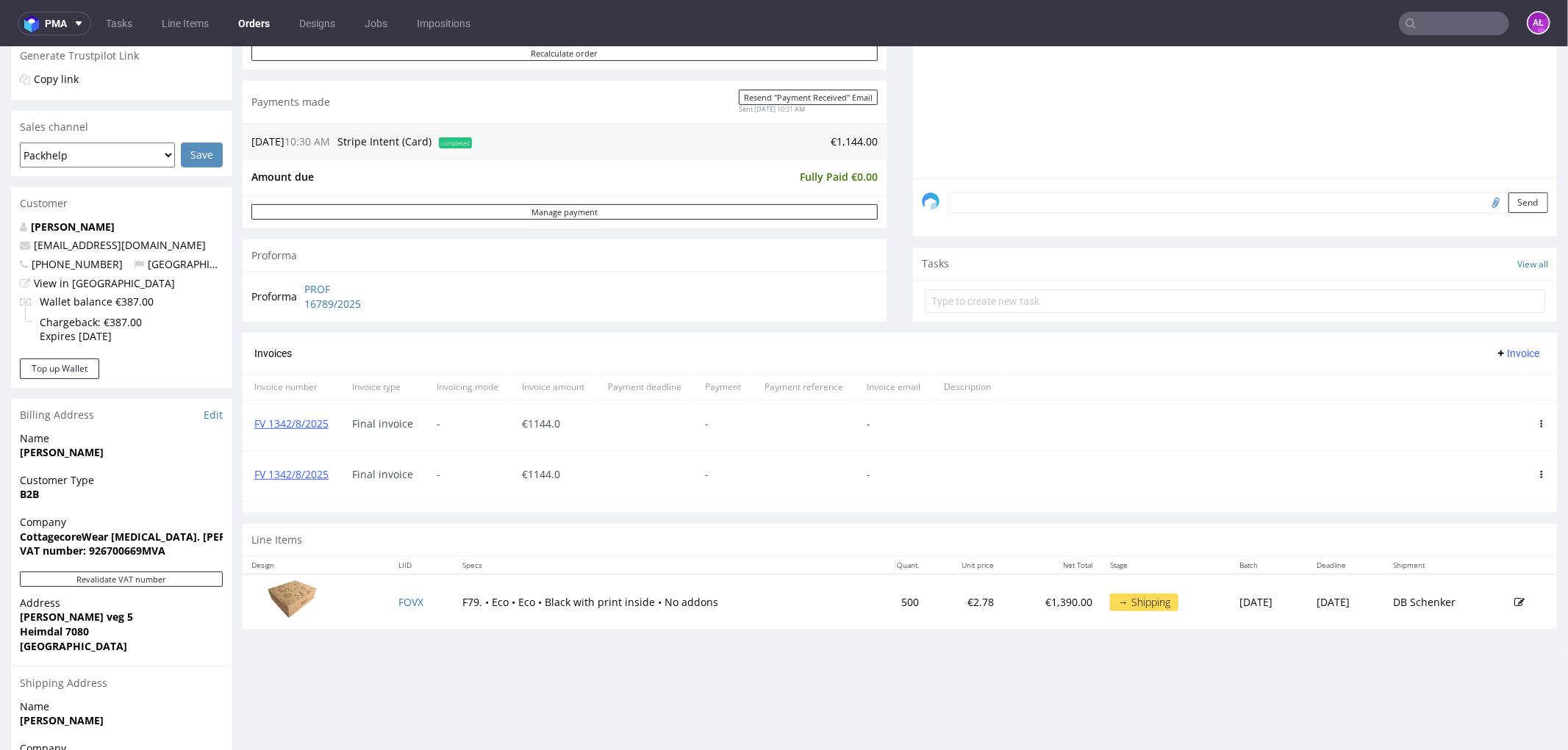
click at [1537, 421] on icon at bounding box center [1541, 423] width 7 height 7
click at [1482, 551] on span "Delete invoice" at bounding box center [1481, 555] width 89 height 14
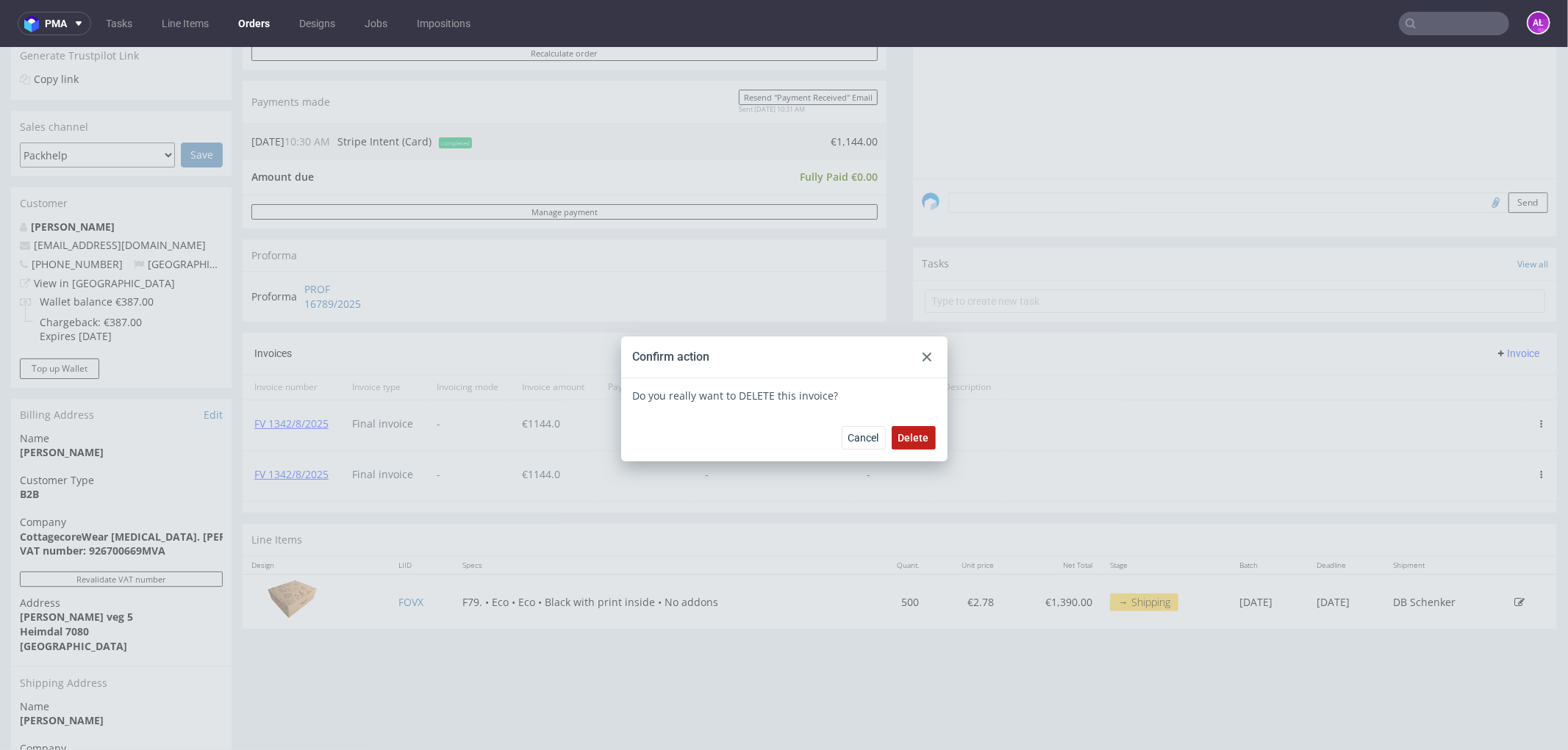
click at [916, 436] on span "Delete" at bounding box center [913, 436] width 31 height 10
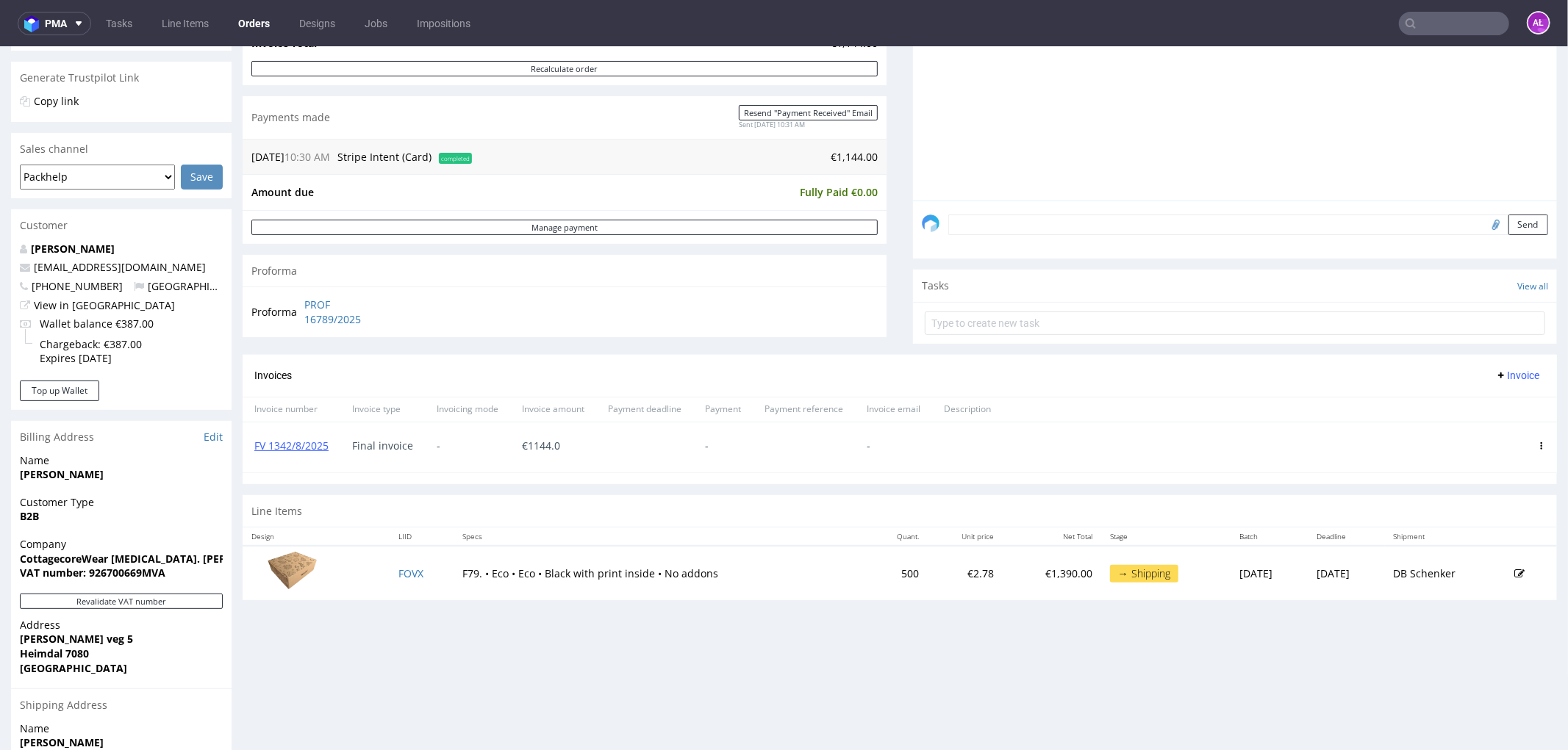
scroll to position [326, 0]
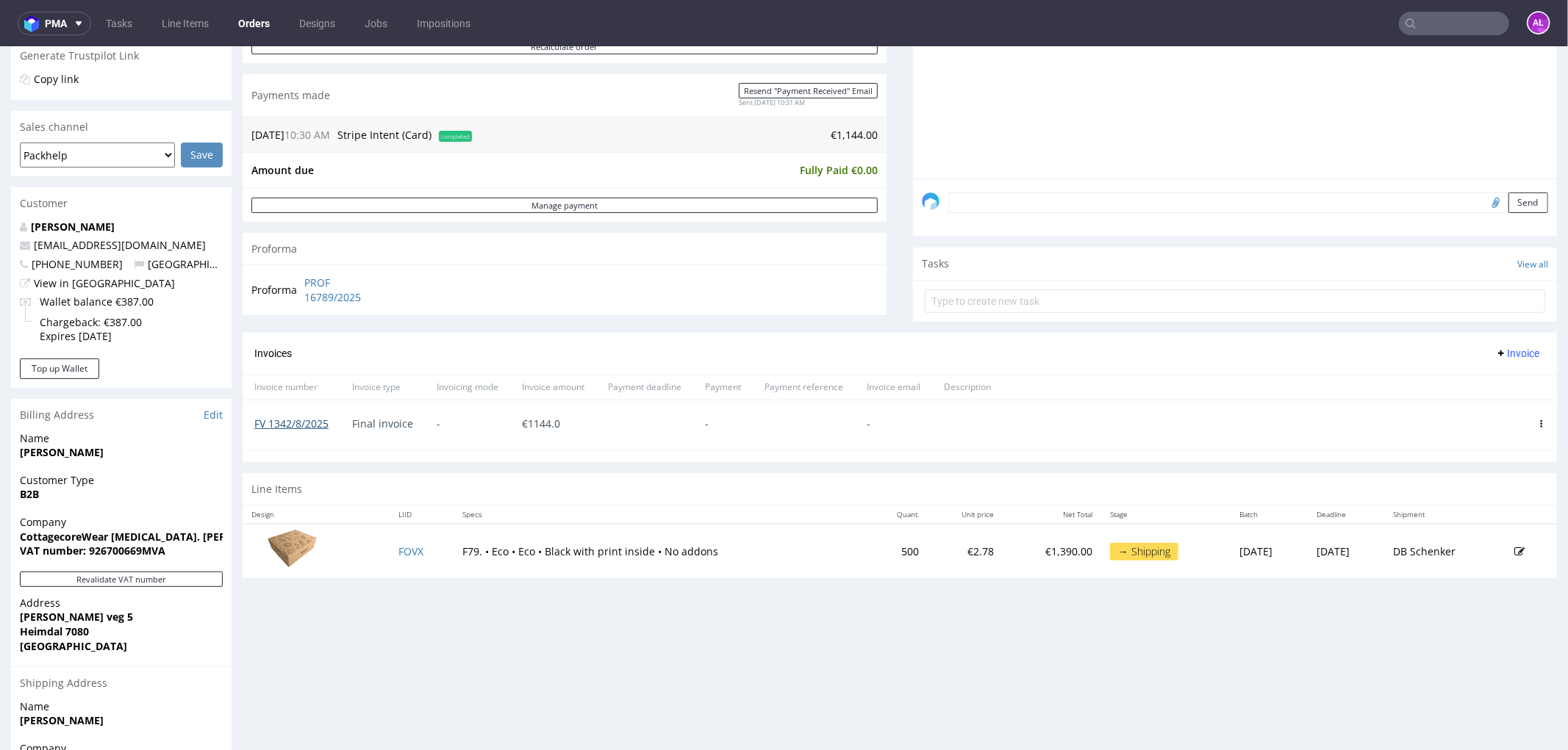
click at [288, 418] on link "FV 1342/8/2025" at bounding box center [291, 422] width 74 height 14
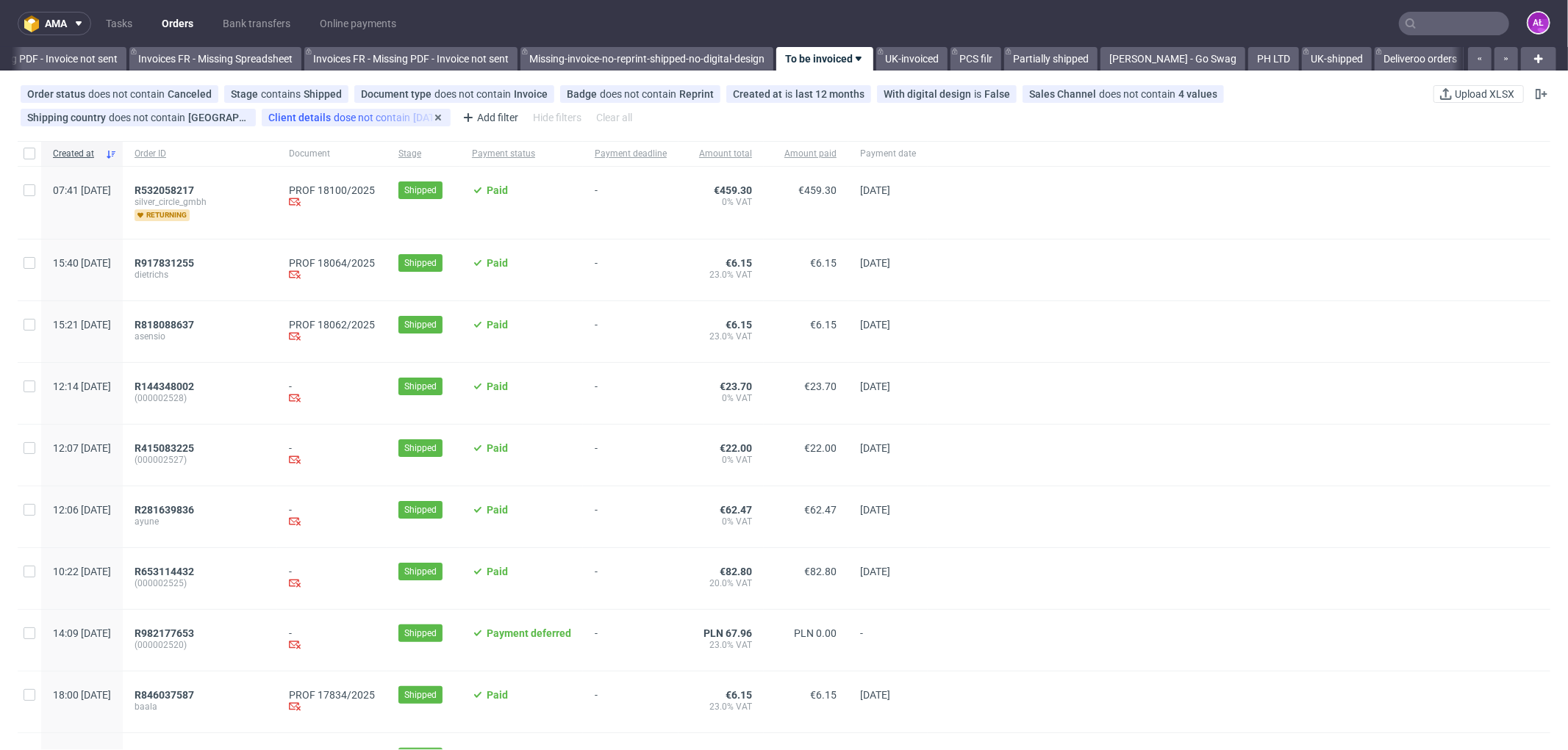
scroll to position [0, 2202]
click at [194, 259] on span "R917831255" at bounding box center [164, 263] width 60 height 12
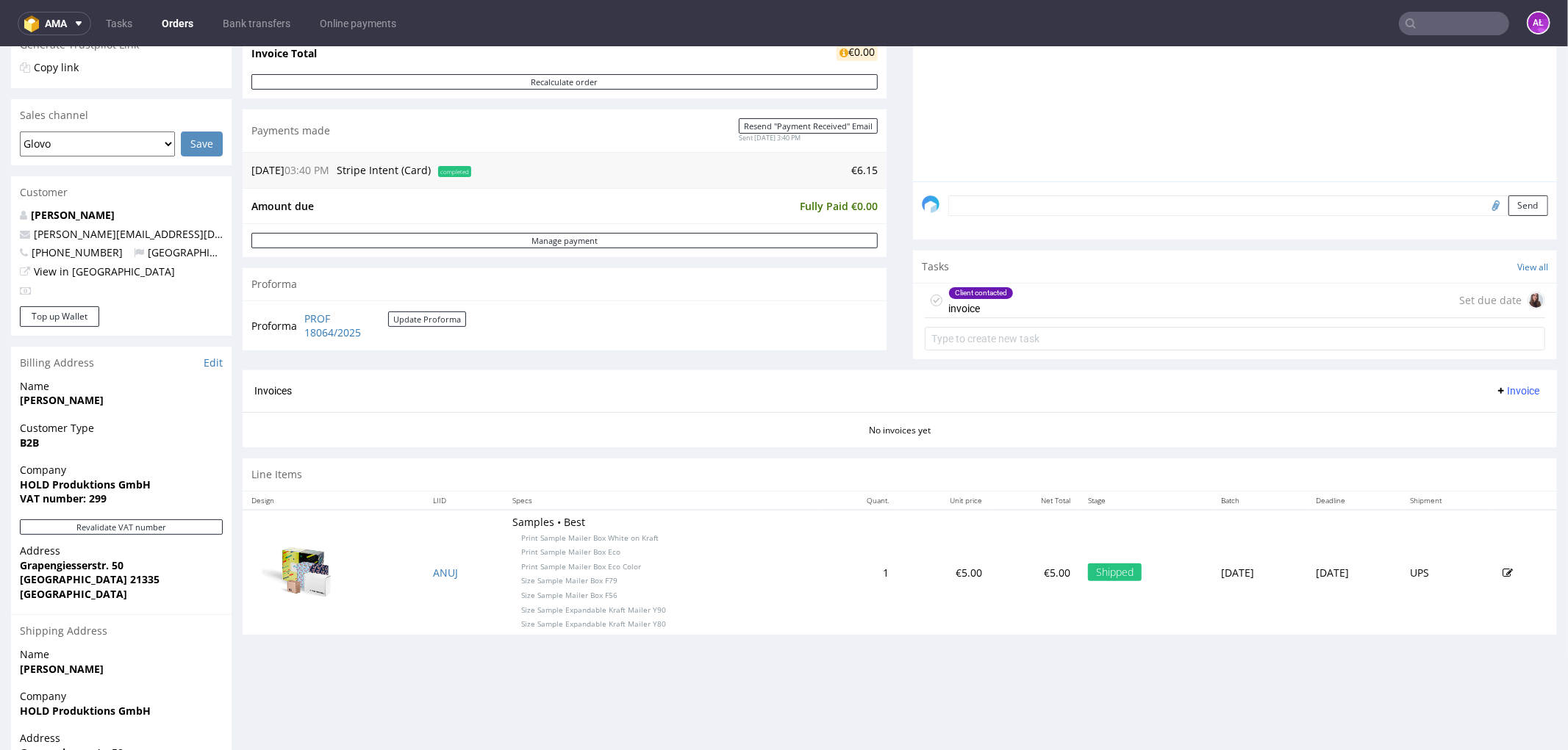
scroll to position [326, 0]
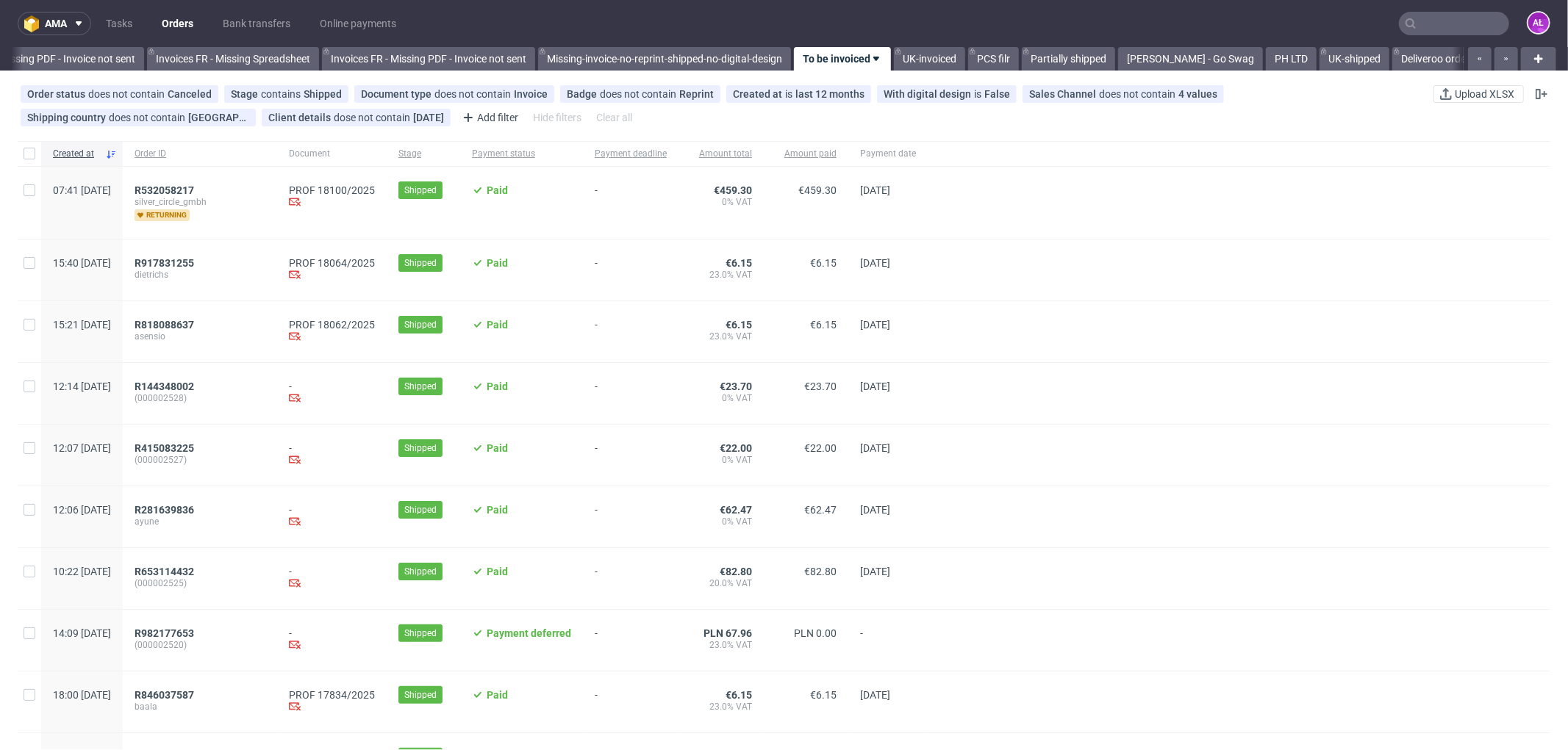
scroll to position [0, 2202]
click at [194, 389] on span "R144348002" at bounding box center [164, 386] width 60 height 12
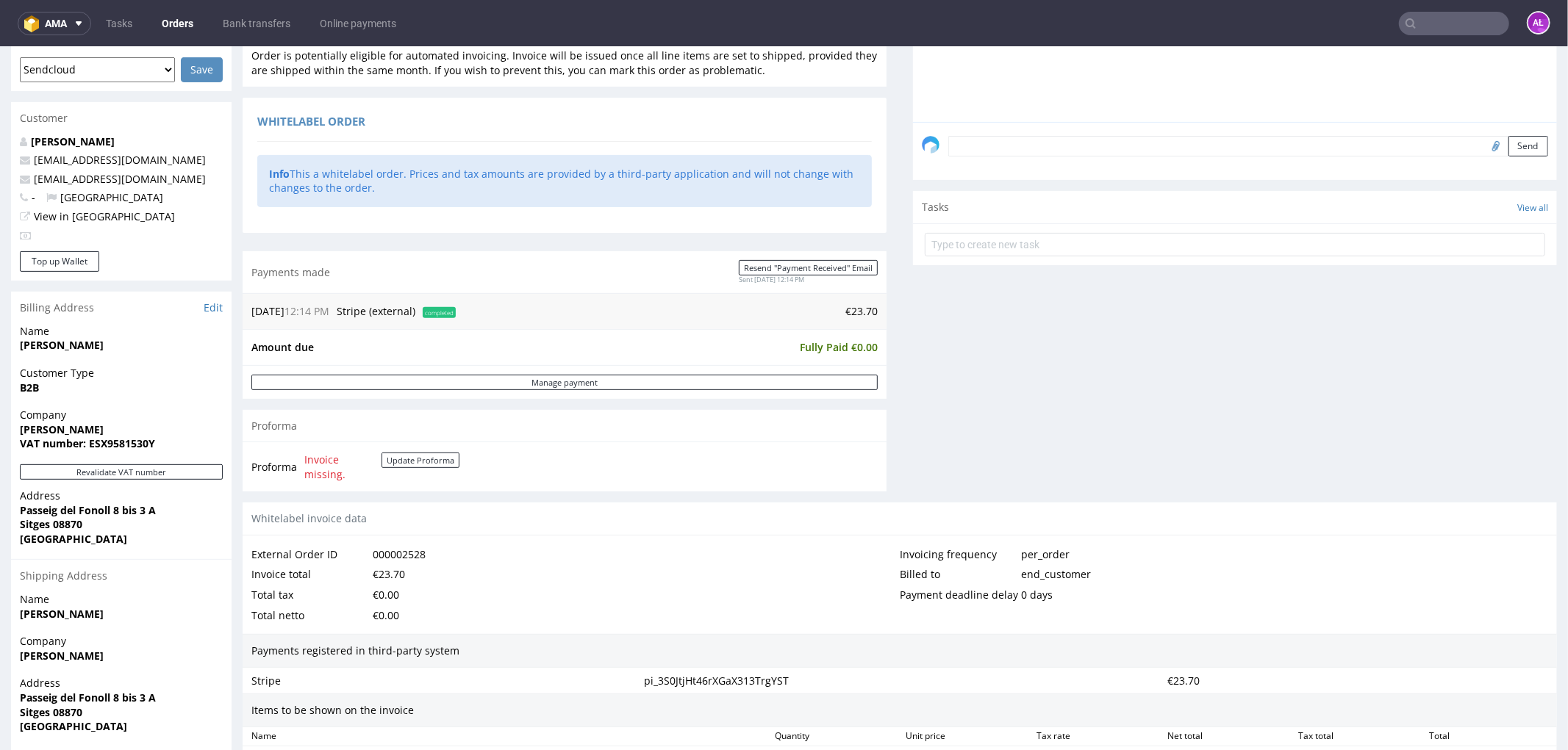
scroll to position [408, 0]
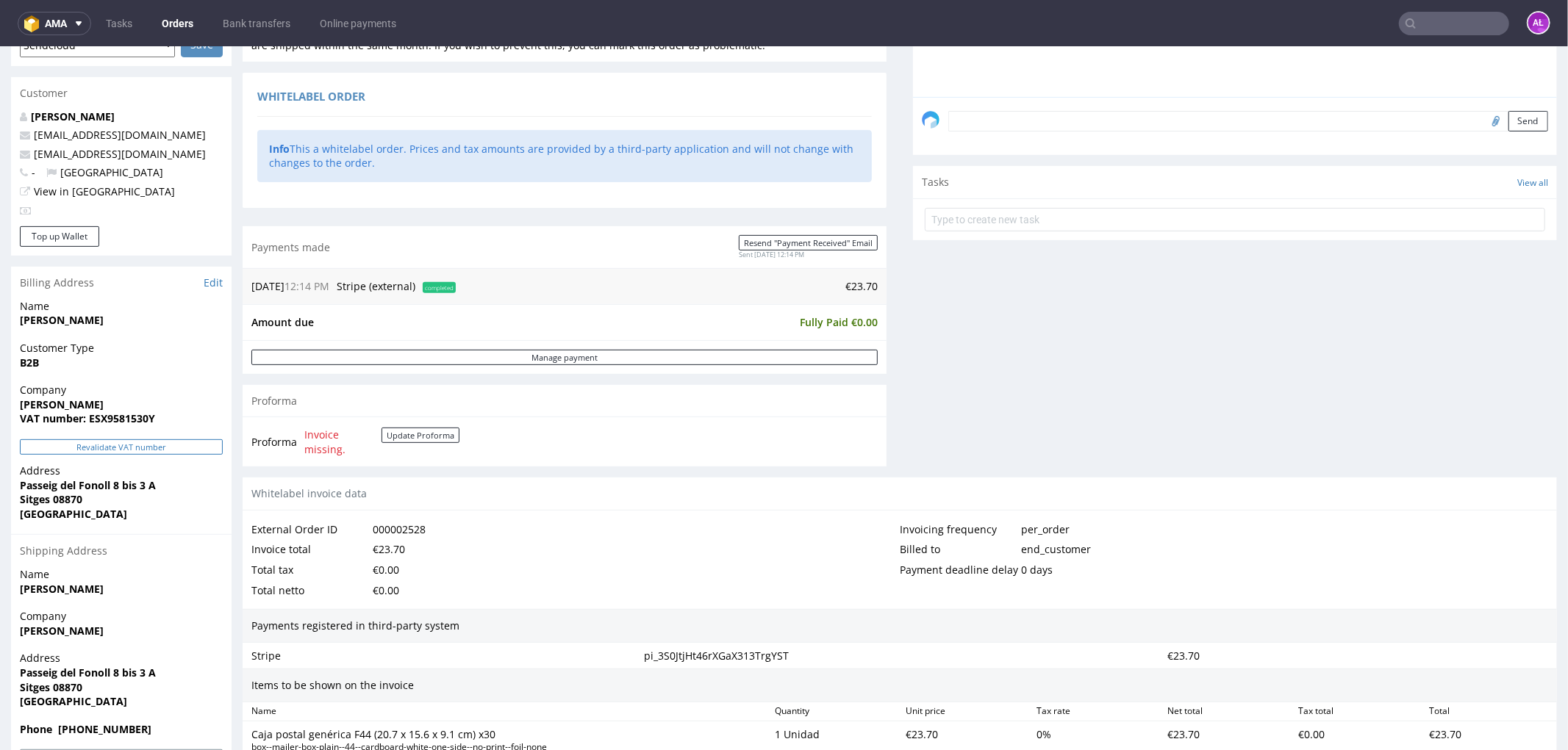
click at [211, 451] on button "Revalidate VAT number" at bounding box center [121, 446] width 203 height 15
click at [425, 443] on form "Update Proforma" at bounding box center [420, 441] width 78 height 29
click at [425, 436] on button "Update Proforma" at bounding box center [420, 434] width 78 height 15
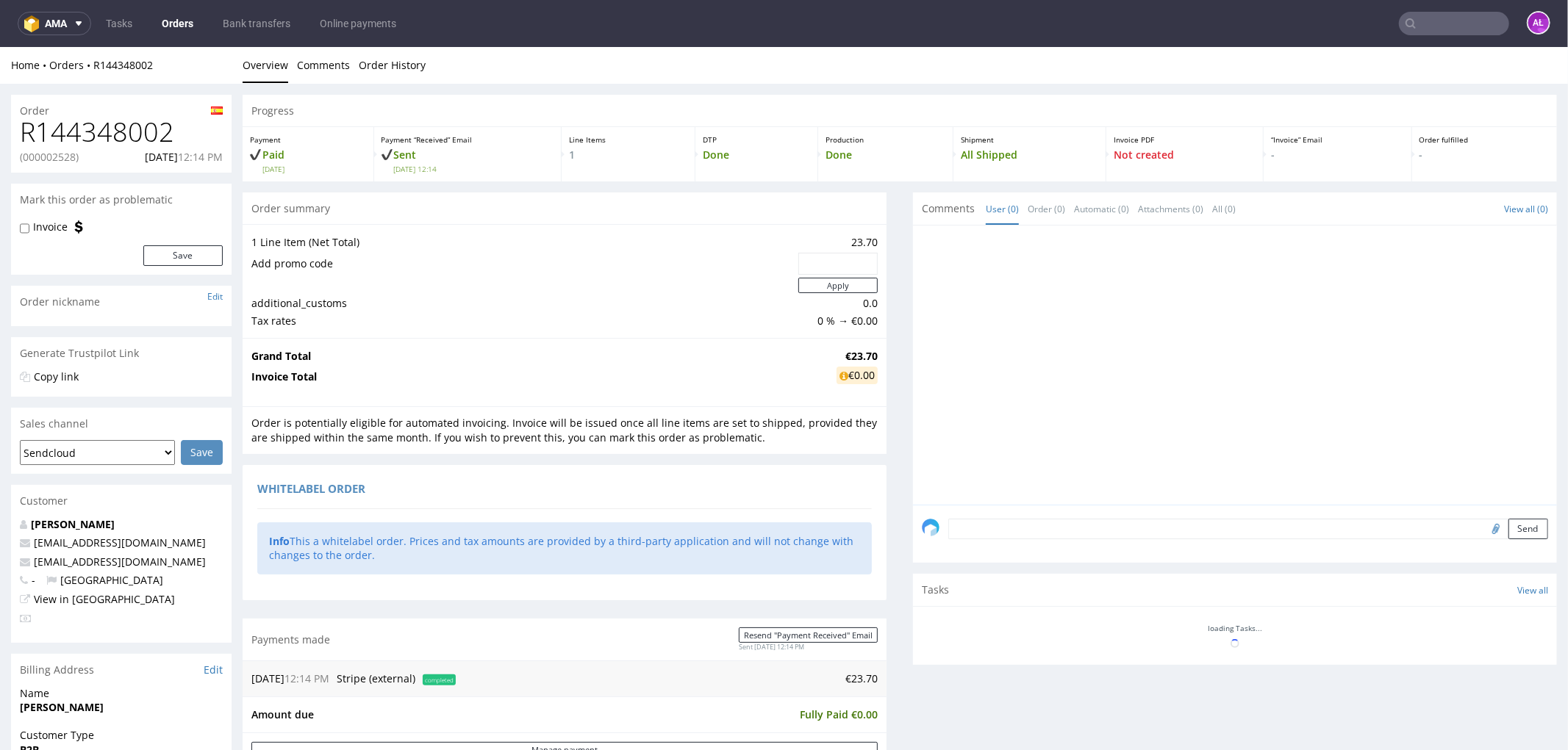
scroll to position [0, 0]
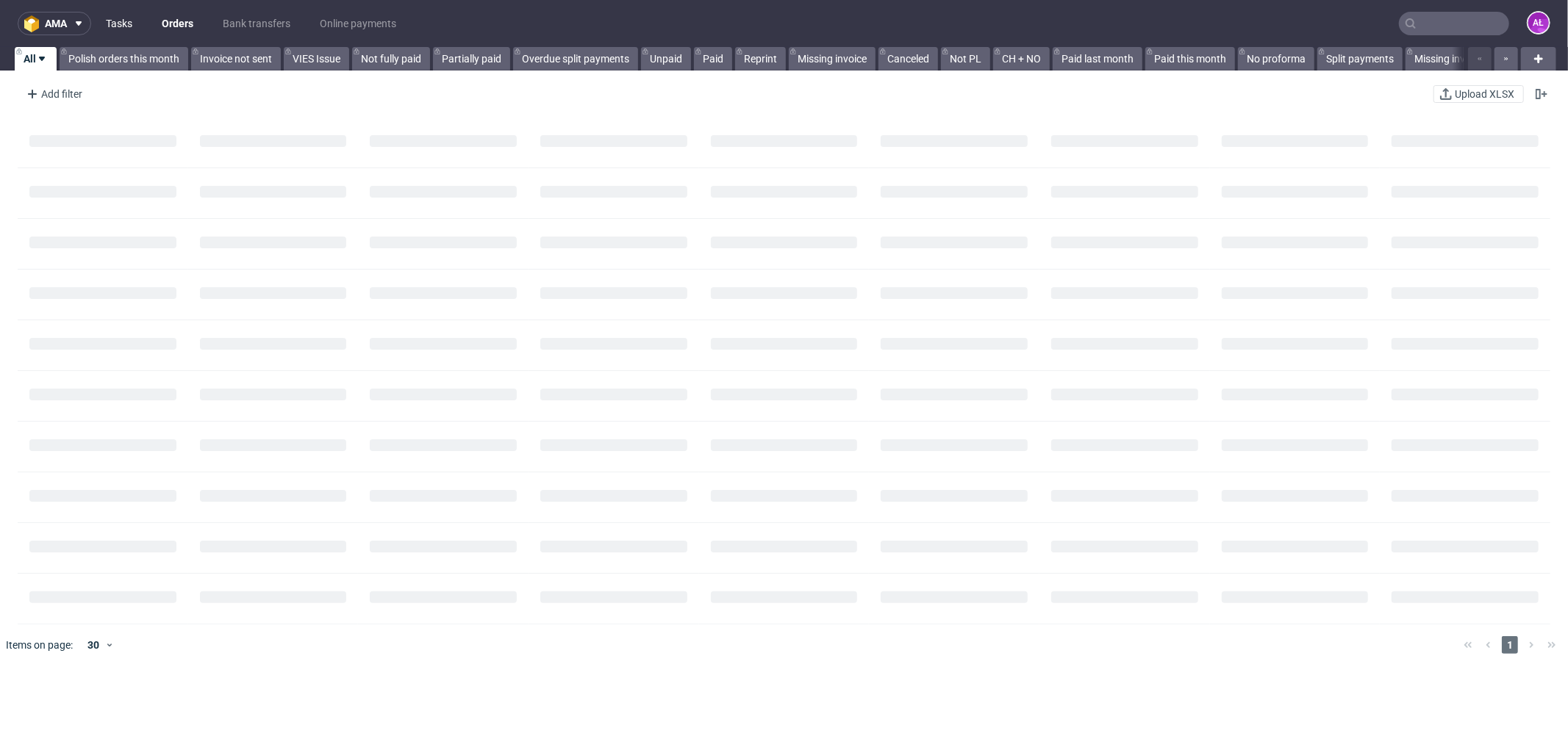
click at [113, 23] on link "Tasks" at bounding box center [119, 23] width 44 height 23
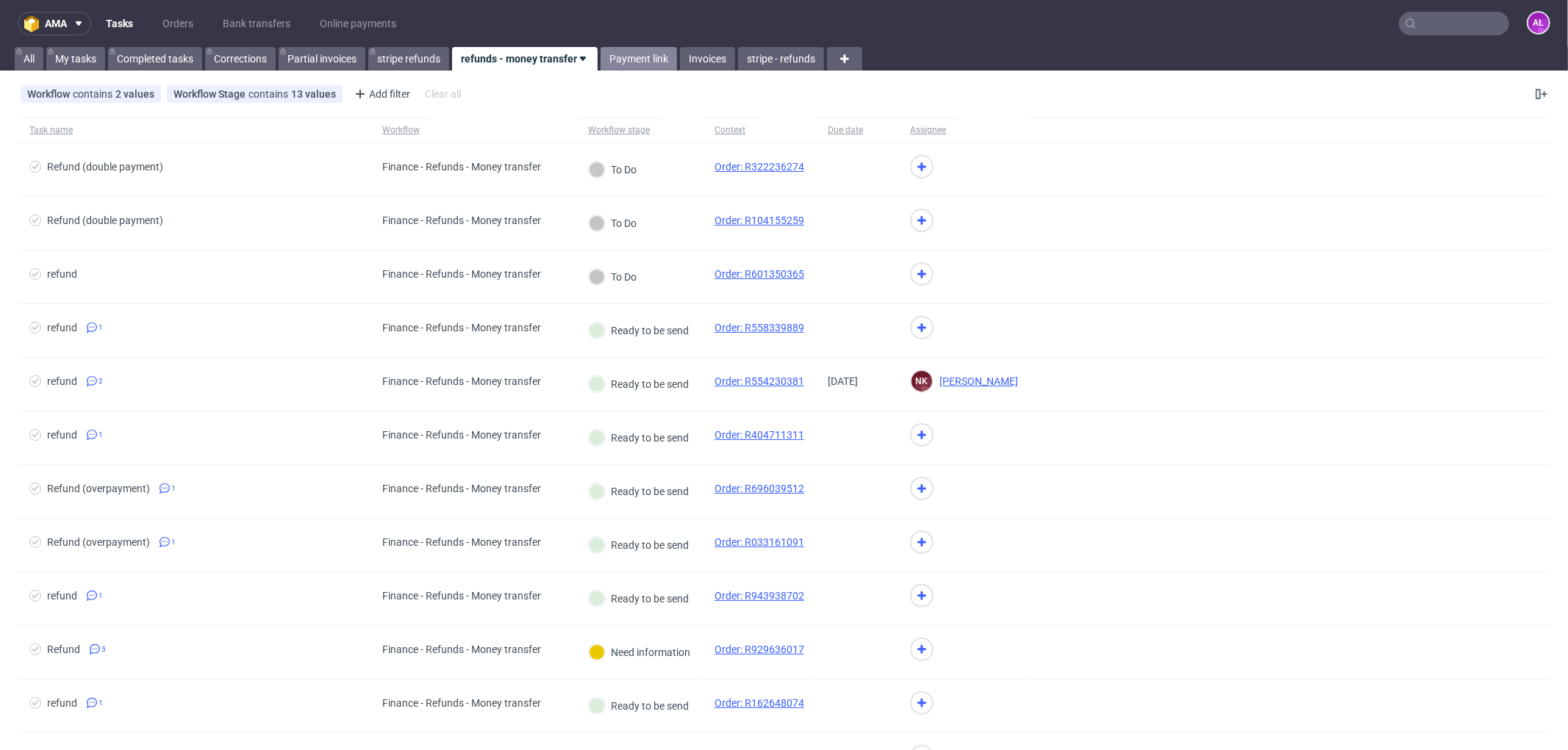
click at [640, 62] on link "Payment link" at bounding box center [638, 58] width 76 height 23
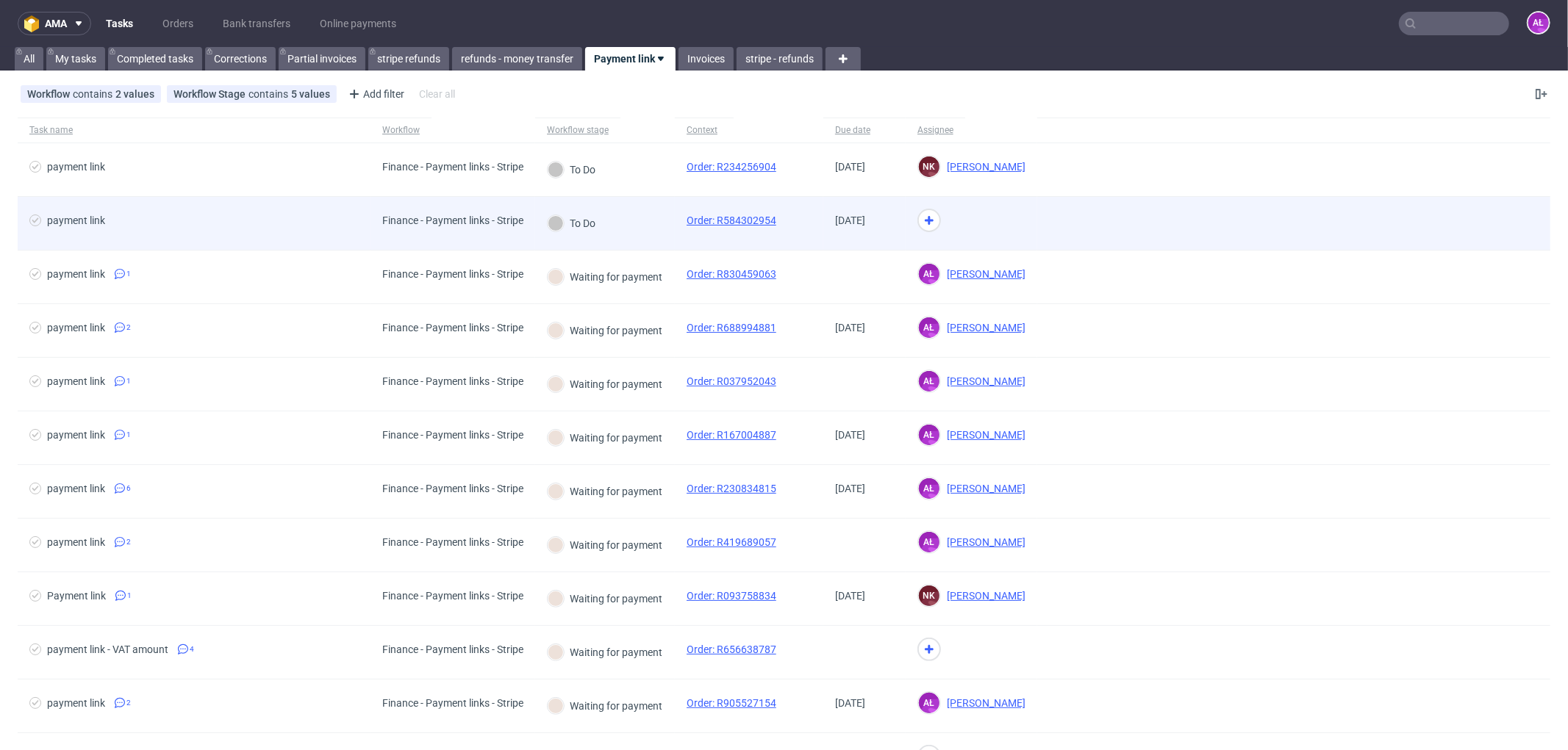
click at [646, 241] on div "To Do" at bounding box center [605, 223] width 140 height 54
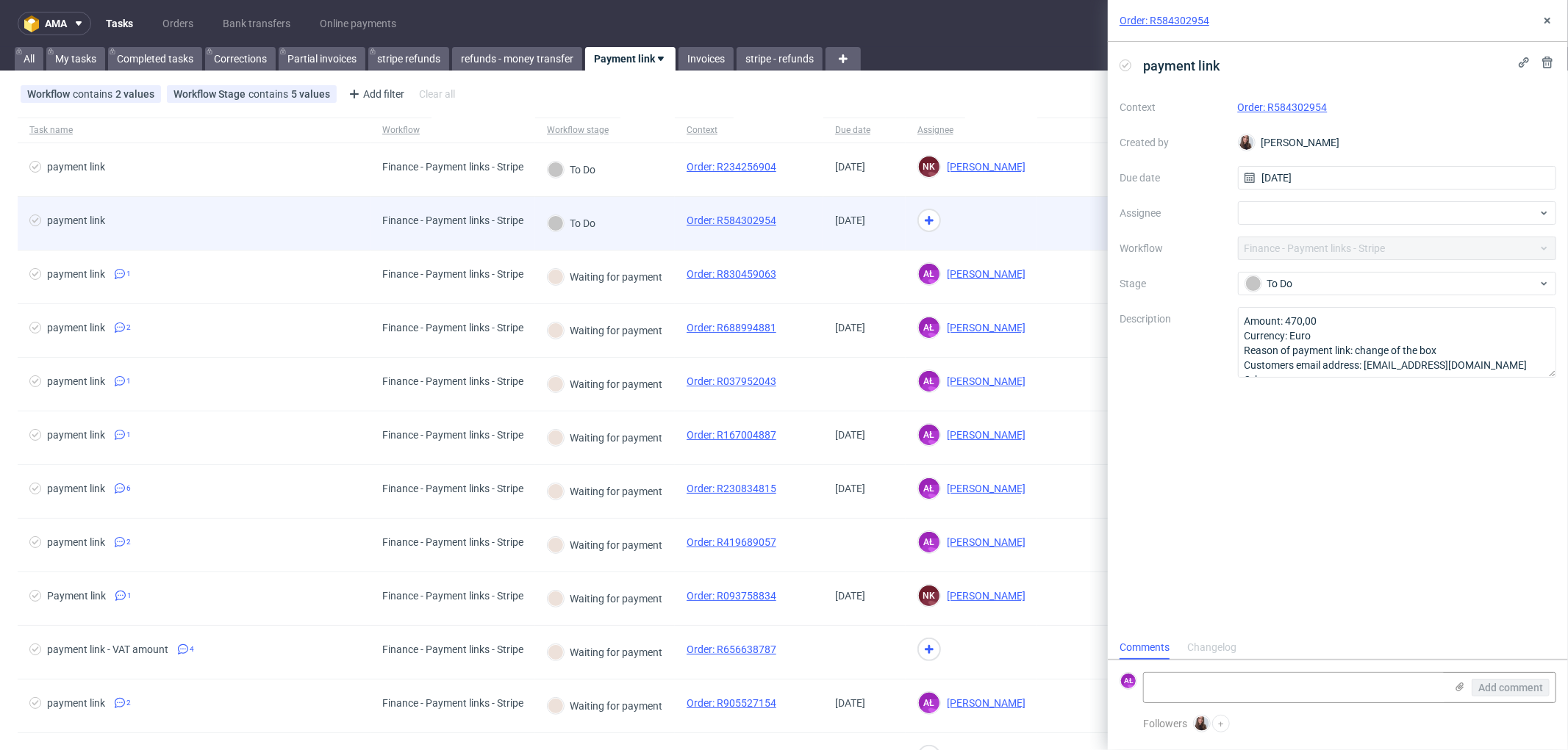
scroll to position [11, 0]
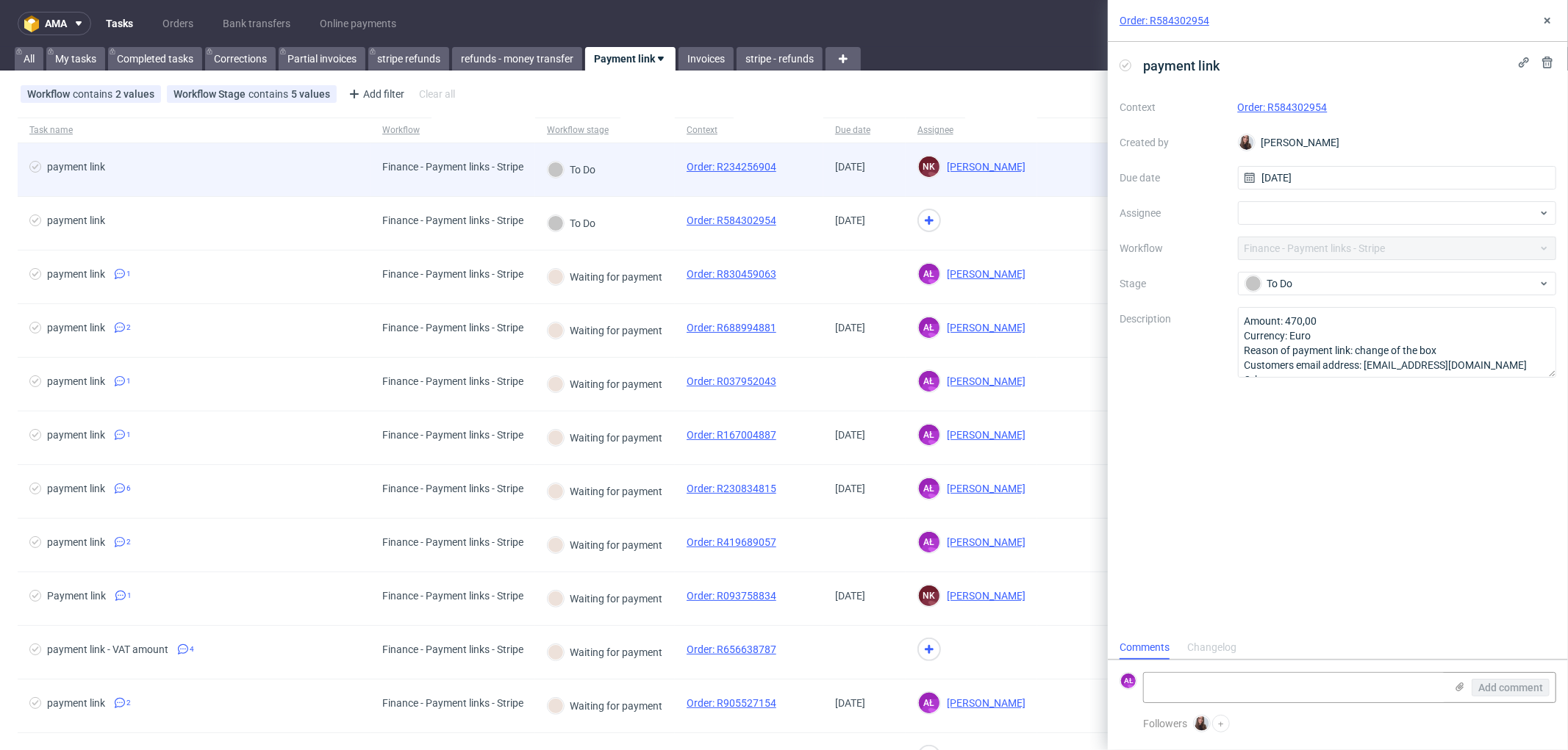
click at [634, 174] on div "To Do" at bounding box center [605, 170] width 140 height 54
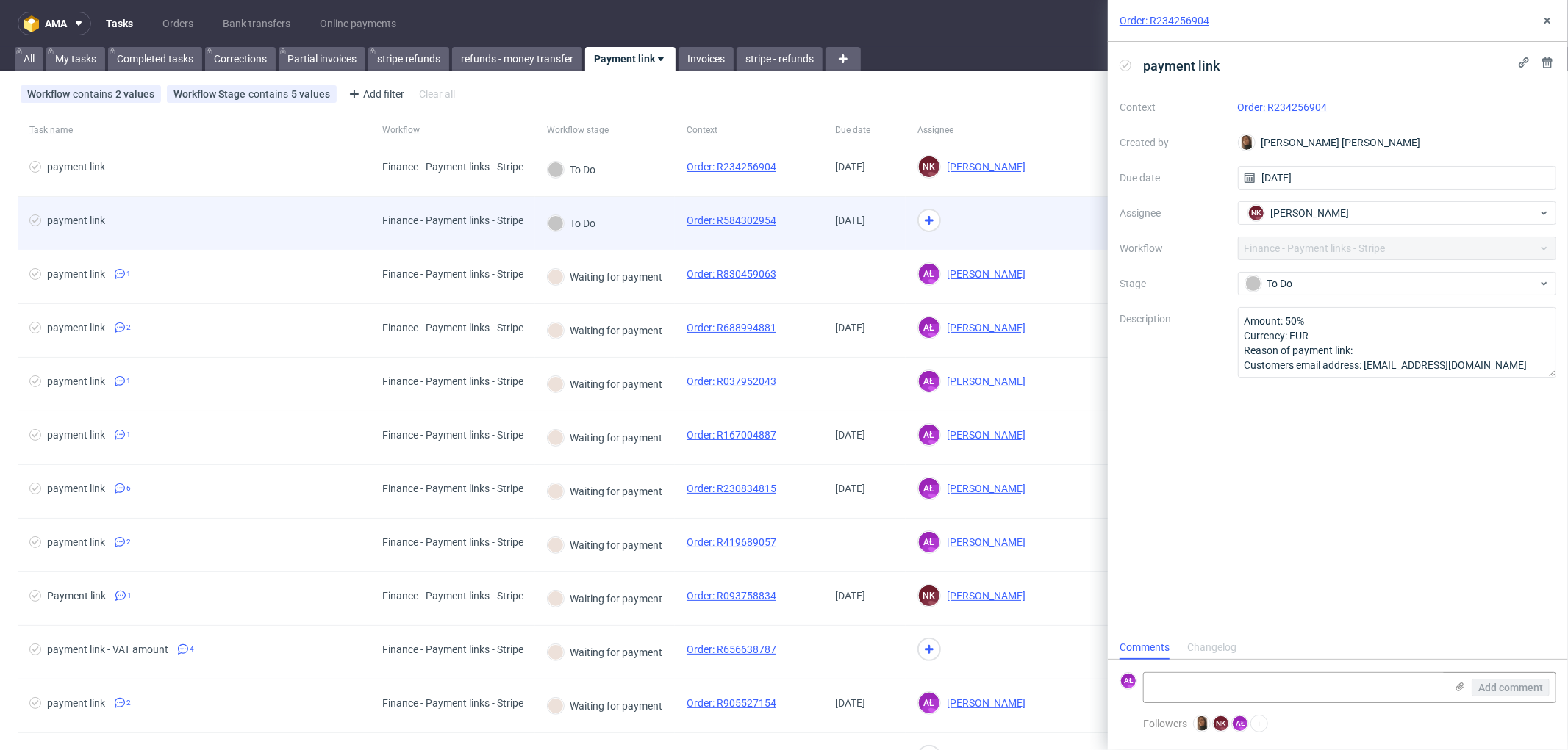
click at [647, 223] on div "To Do" at bounding box center [605, 223] width 140 height 54
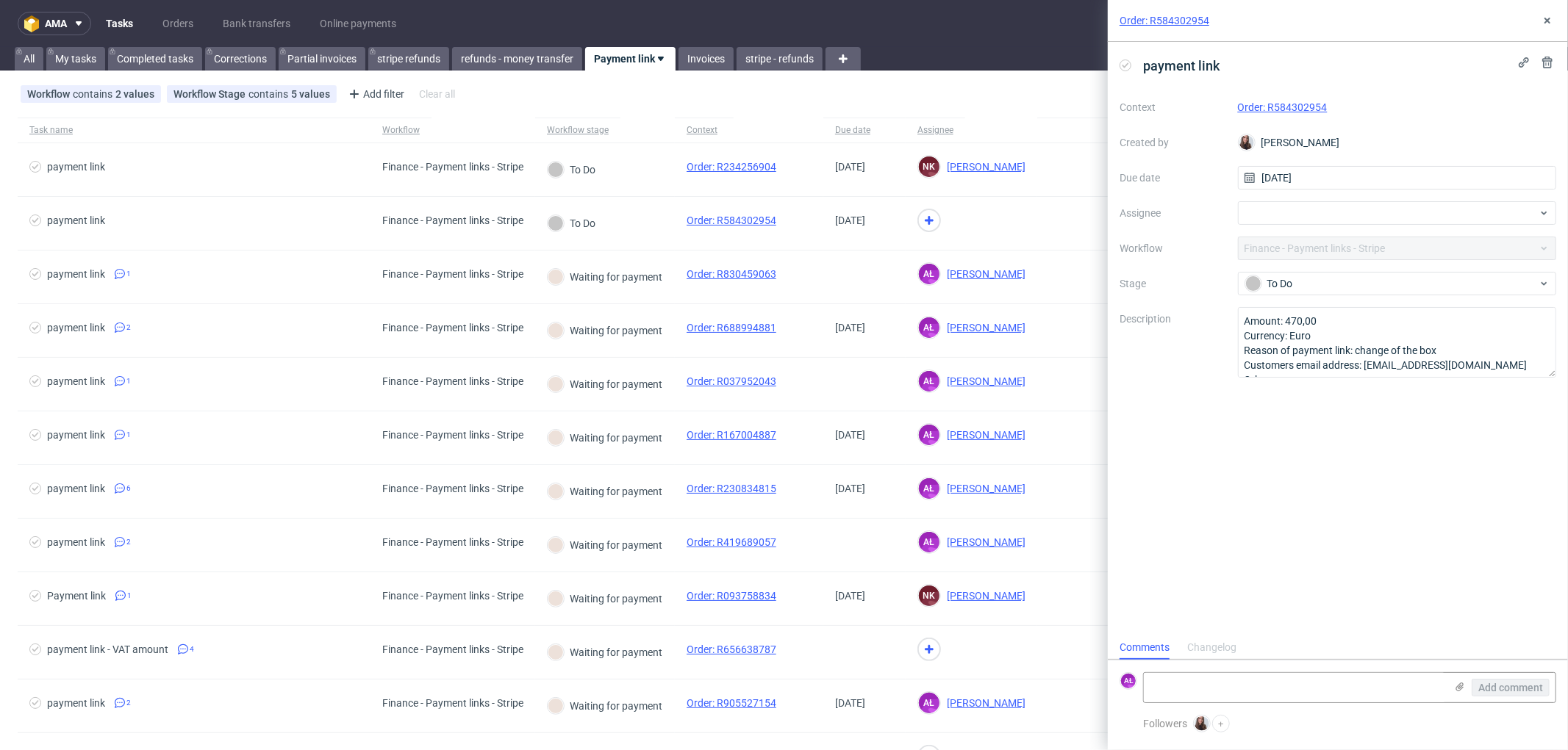
scroll to position [11, 0]
click at [1303, 106] on link "Order: R584302954" at bounding box center [1283, 107] width 90 height 12
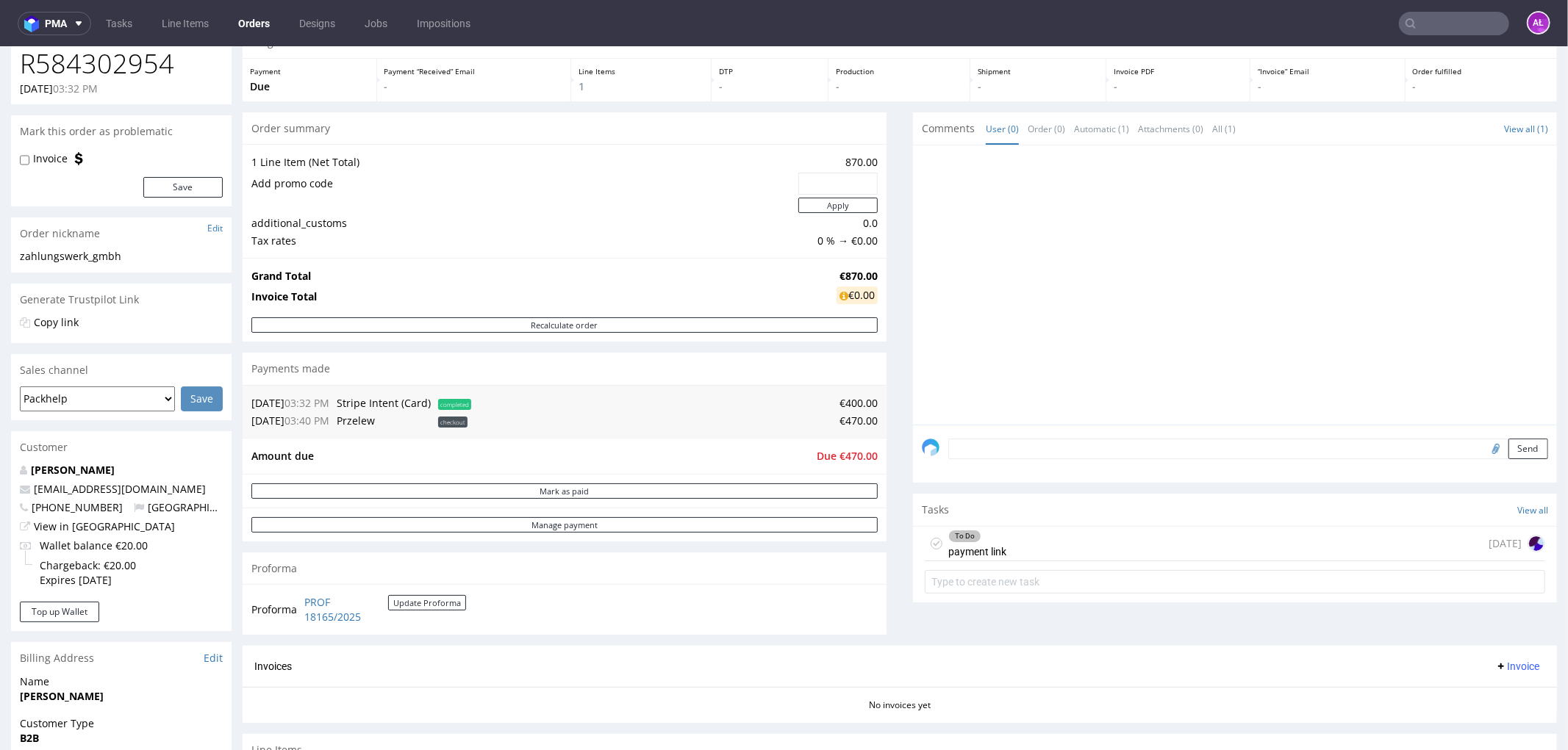
scroll to position [163, 0]
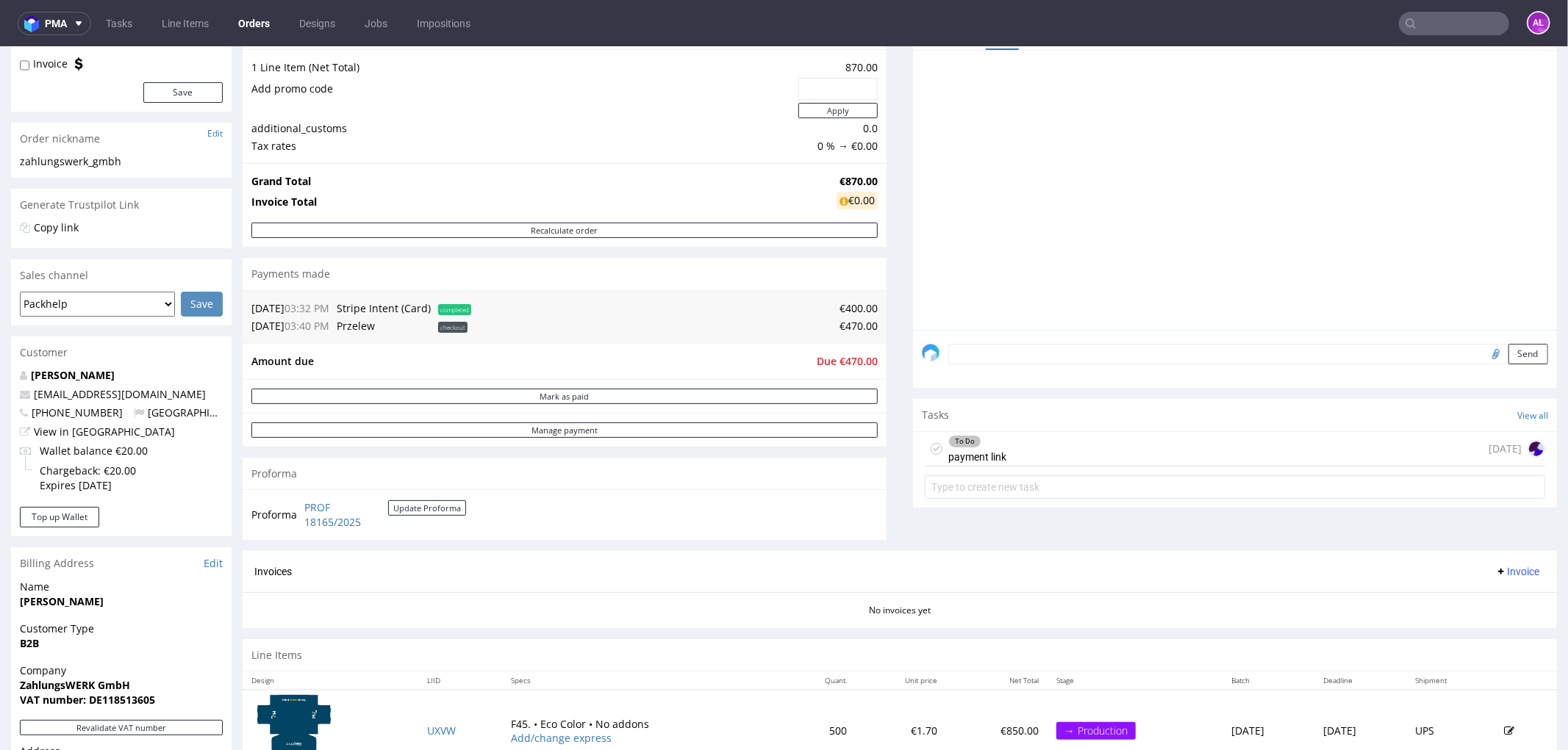
click at [1018, 453] on div "To Do payment link [DATE]" at bounding box center [1234, 449] width 620 height 35
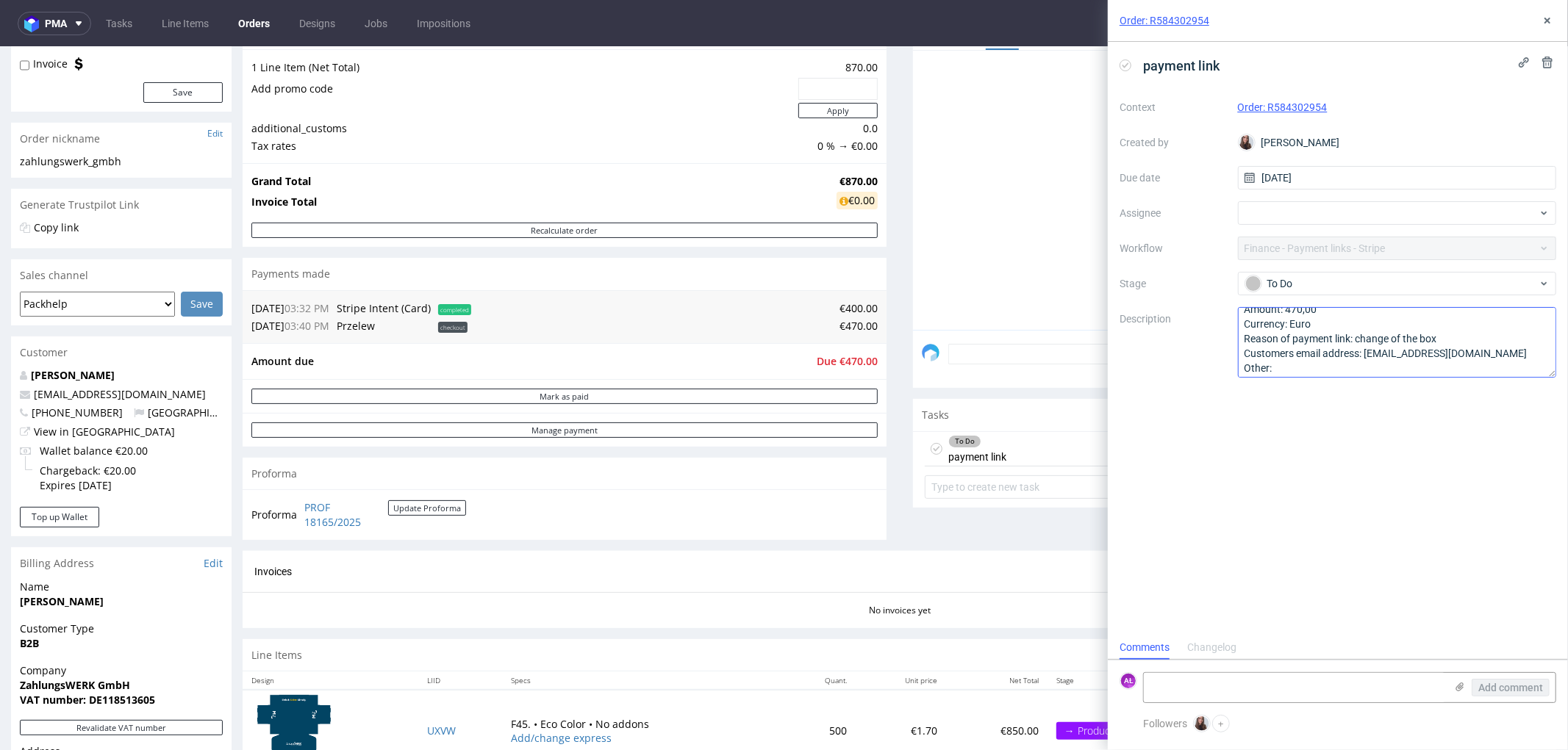
scroll to position [16, 0]
drag, startPoint x: 1493, startPoint y: 347, endPoint x: 1369, endPoint y: 353, distance: 124.1
click at [1369, 353] on textarea "Amount: 470,00 Currency: Euro Reason of payment link: change of the box Custome…" at bounding box center [1397, 342] width 319 height 71
drag, startPoint x: 1344, startPoint y: 115, endPoint x: 1270, endPoint y: 117, distance: 74.0
click at [1270, 117] on div "Context Order: R584302954 Created by [PERSON_NAME] Due date [DATE] Assignee Wor…" at bounding box center [1337, 236] width 437 height 282
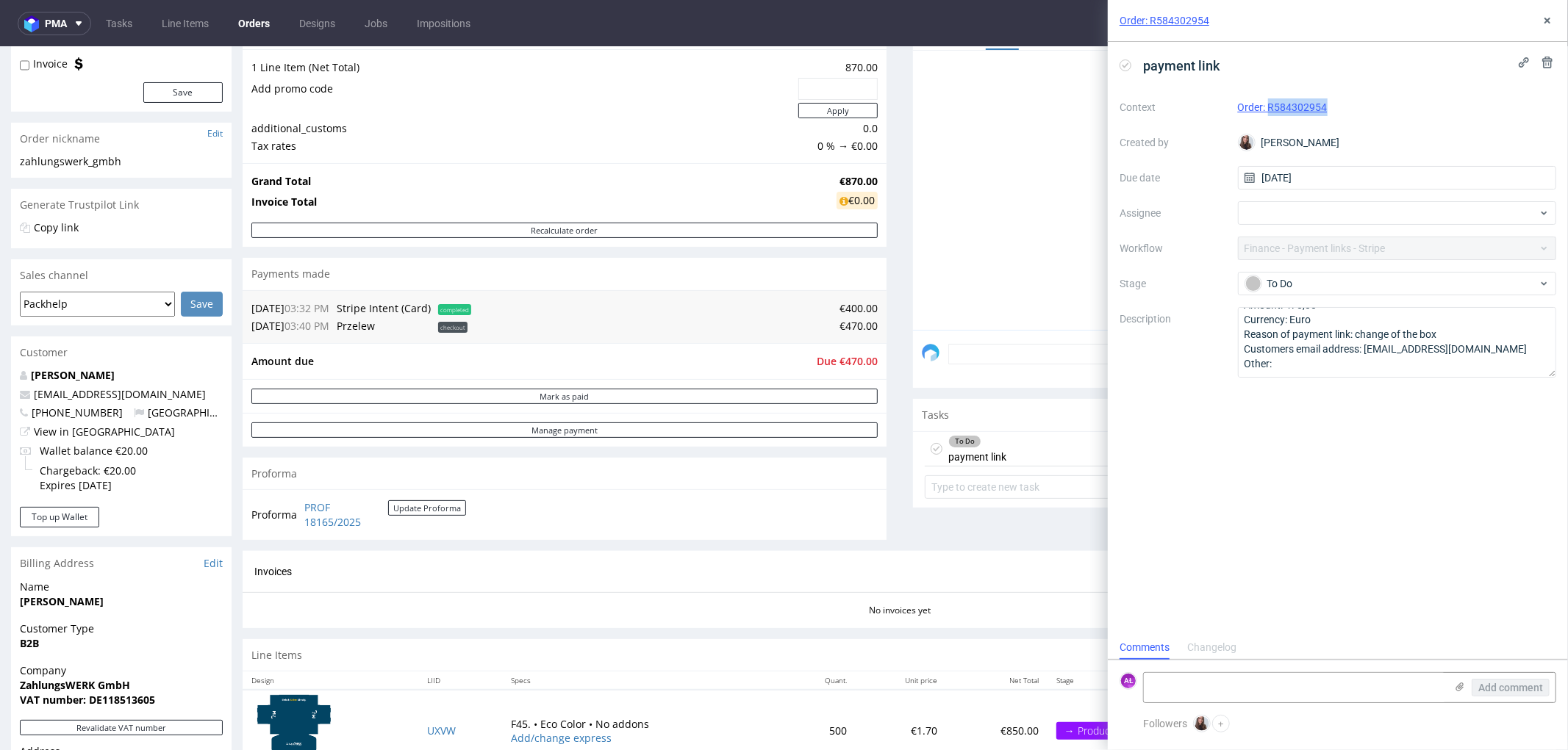
copy link "R584302954"
click at [1288, 688] on textarea at bounding box center [1294, 687] width 302 height 30
type textarea "sent"
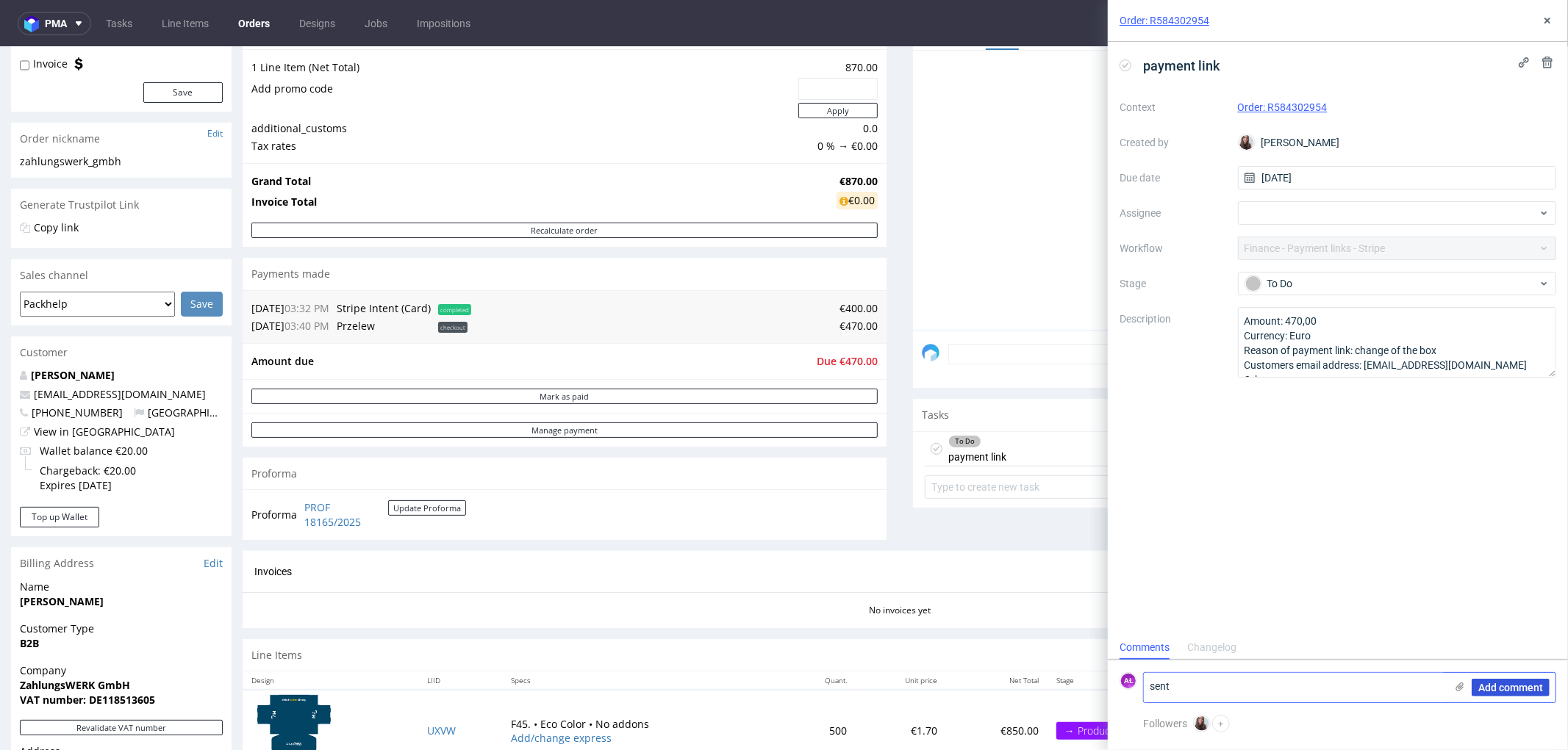
click at [1480, 688] on span "Add comment" at bounding box center [1510, 687] width 64 height 10
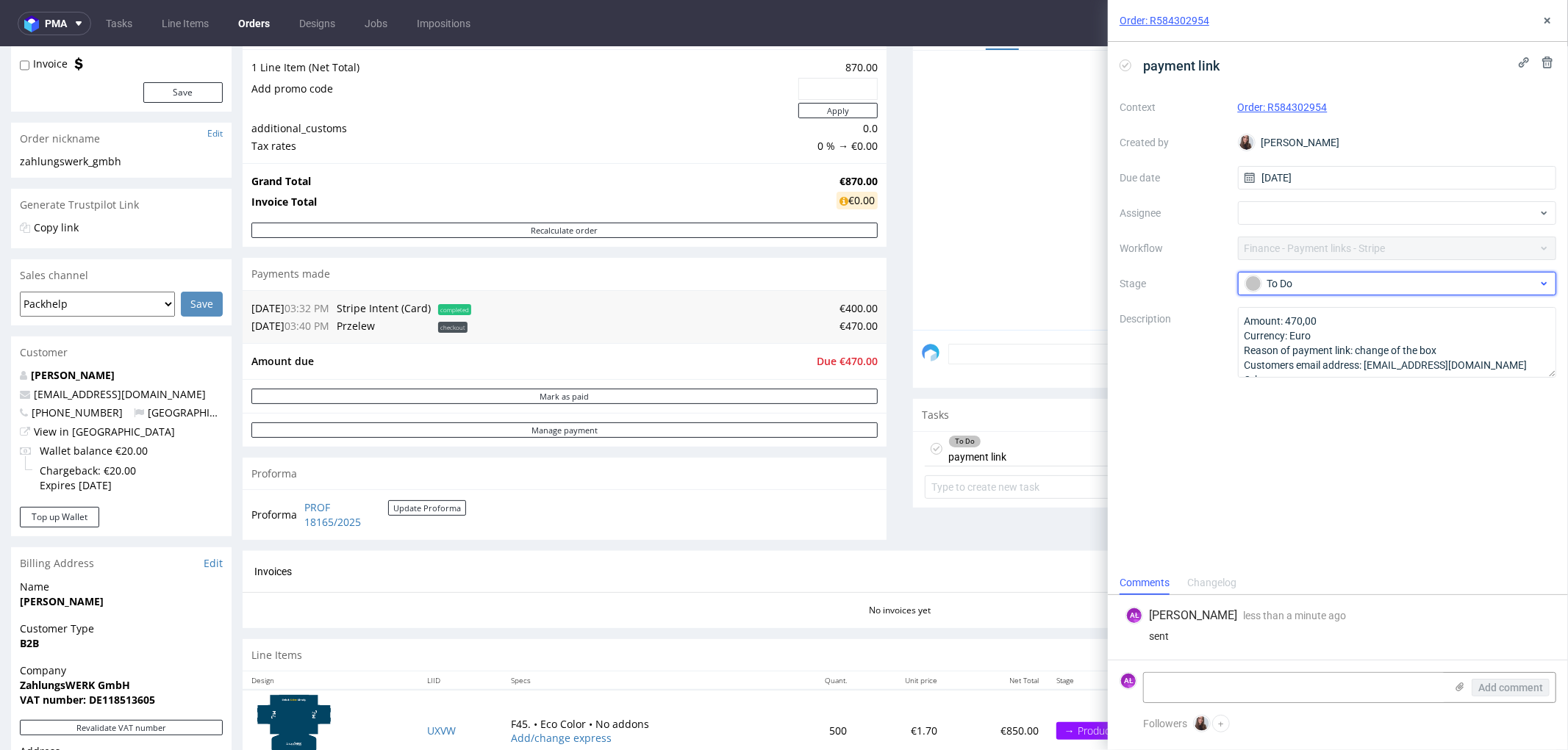
click at [1292, 275] on span "To Do" at bounding box center [1391, 284] width 294 height 18
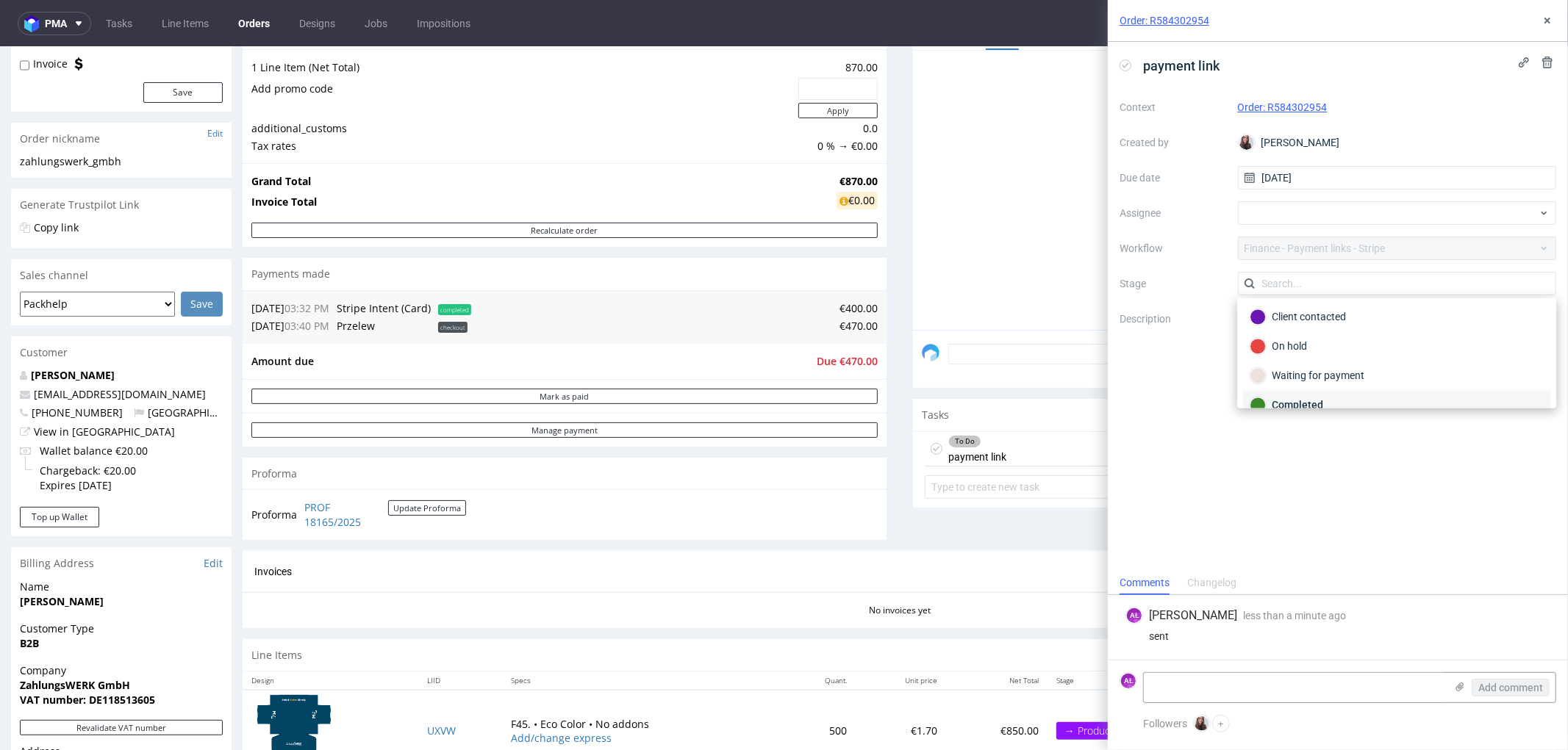
scroll to position [107, 0]
drag, startPoint x: 1340, startPoint y: 334, endPoint x: 1434, endPoint y: 35, distance: 313.4
click at [1340, 326] on div "Waiting for payment" at bounding box center [1397, 329] width 294 height 16
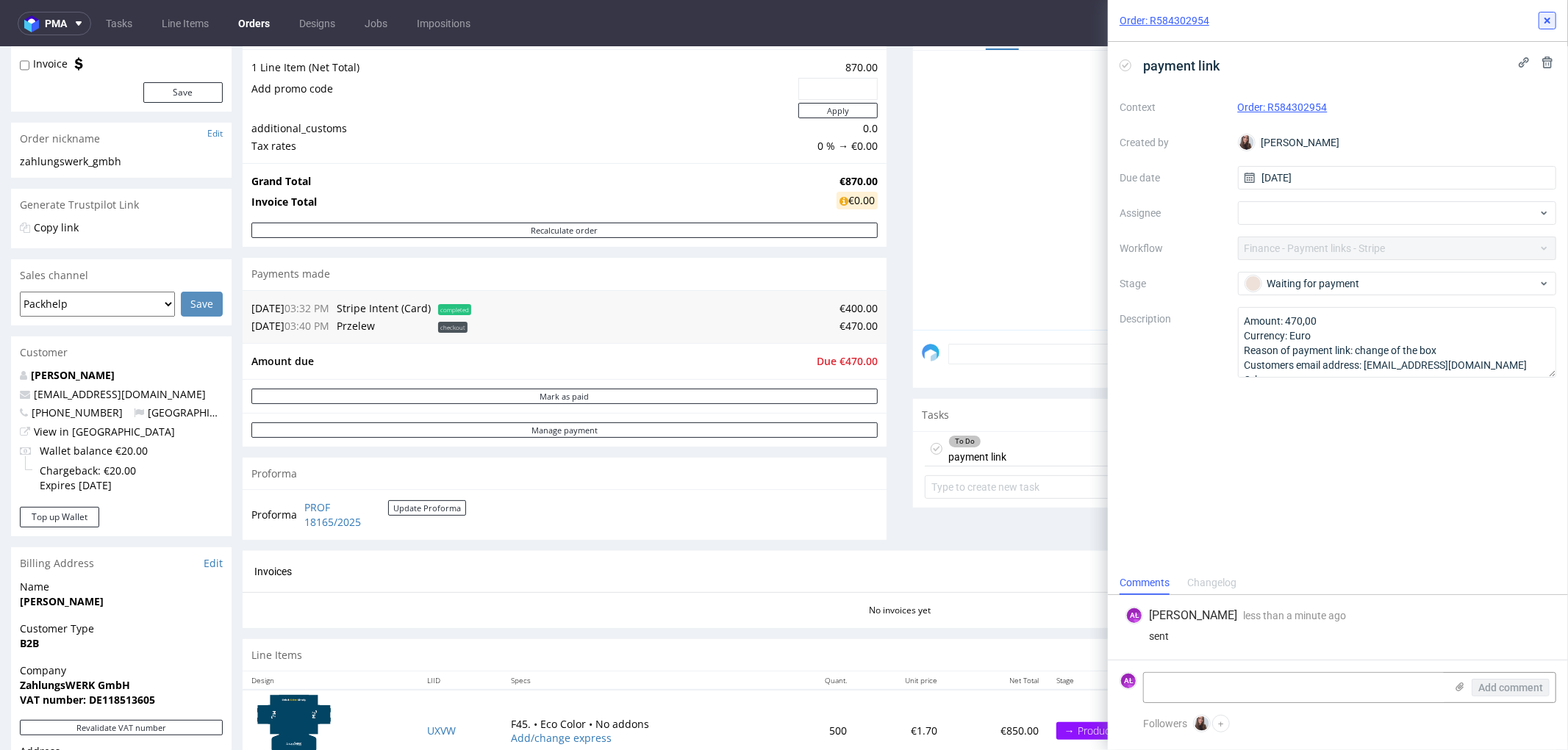
click at [1552, 12] on button at bounding box center [1547, 21] width 18 height 18
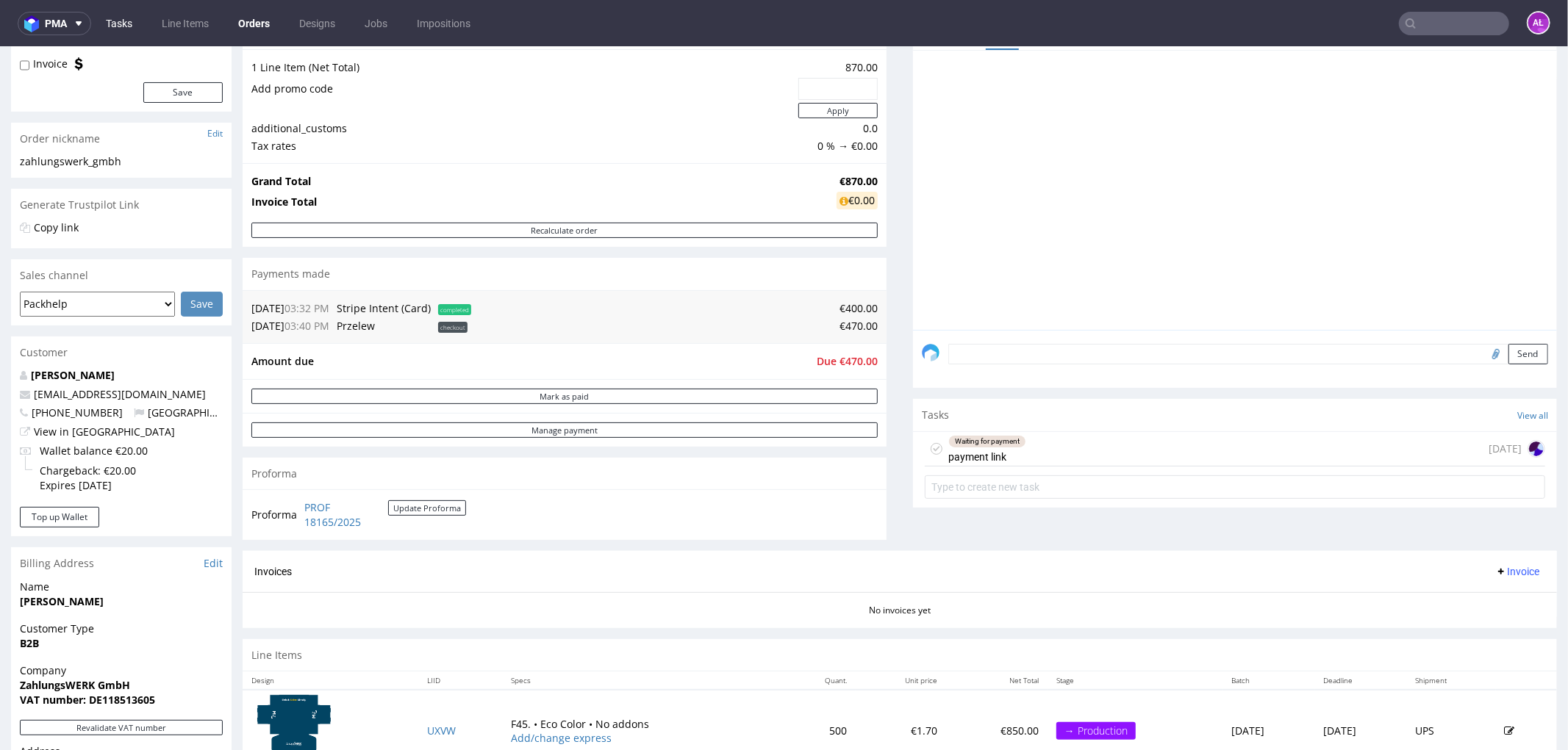
click at [113, 24] on link "Tasks" at bounding box center [119, 23] width 44 height 23
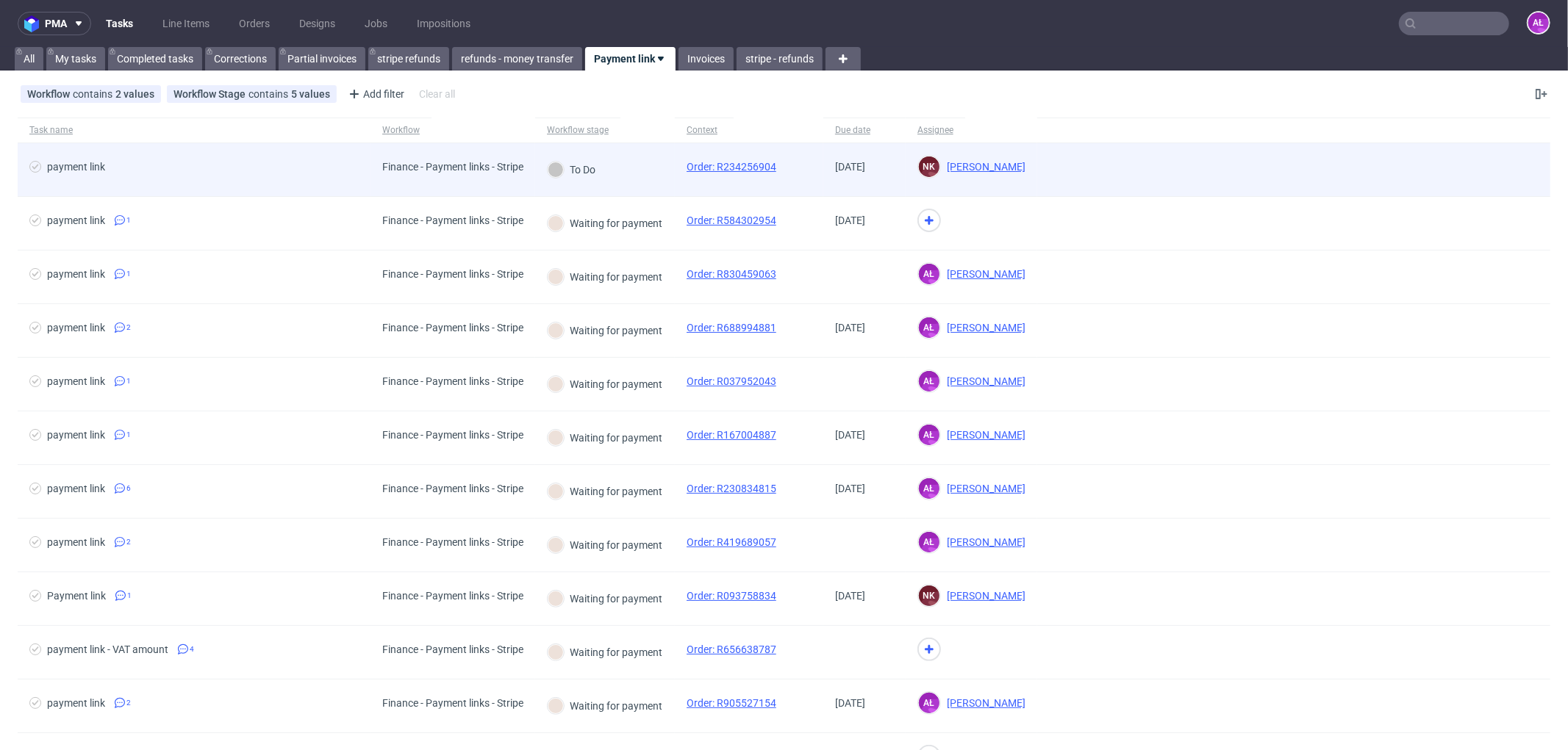
click at [555, 179] on div "To Do" at bounding box center [571, 170] width 72 height 53
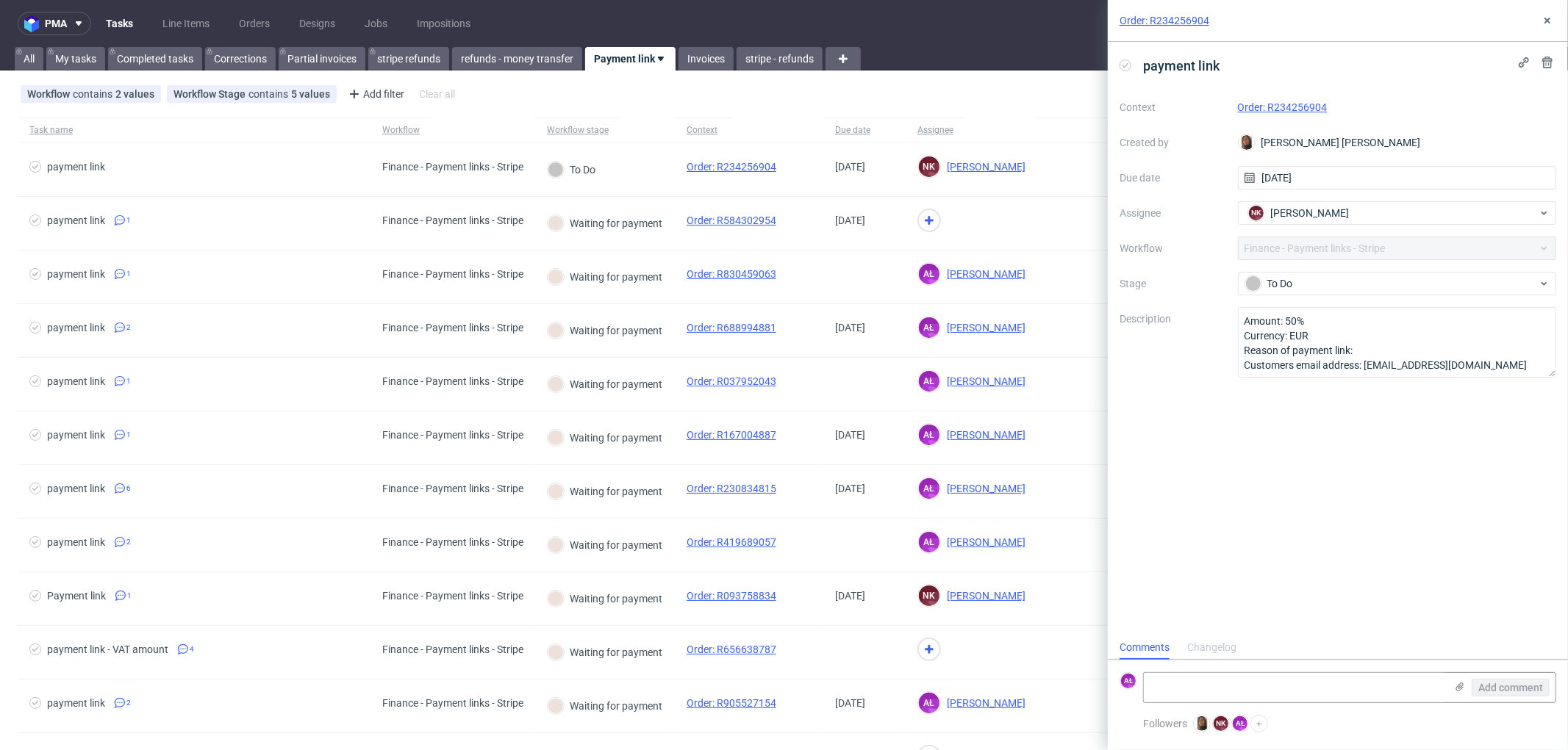
scroll to position [11, 0]
click at [1282, 106] on link "Order: R234256904" at bounding box center [1283, 107] width 90 height 12
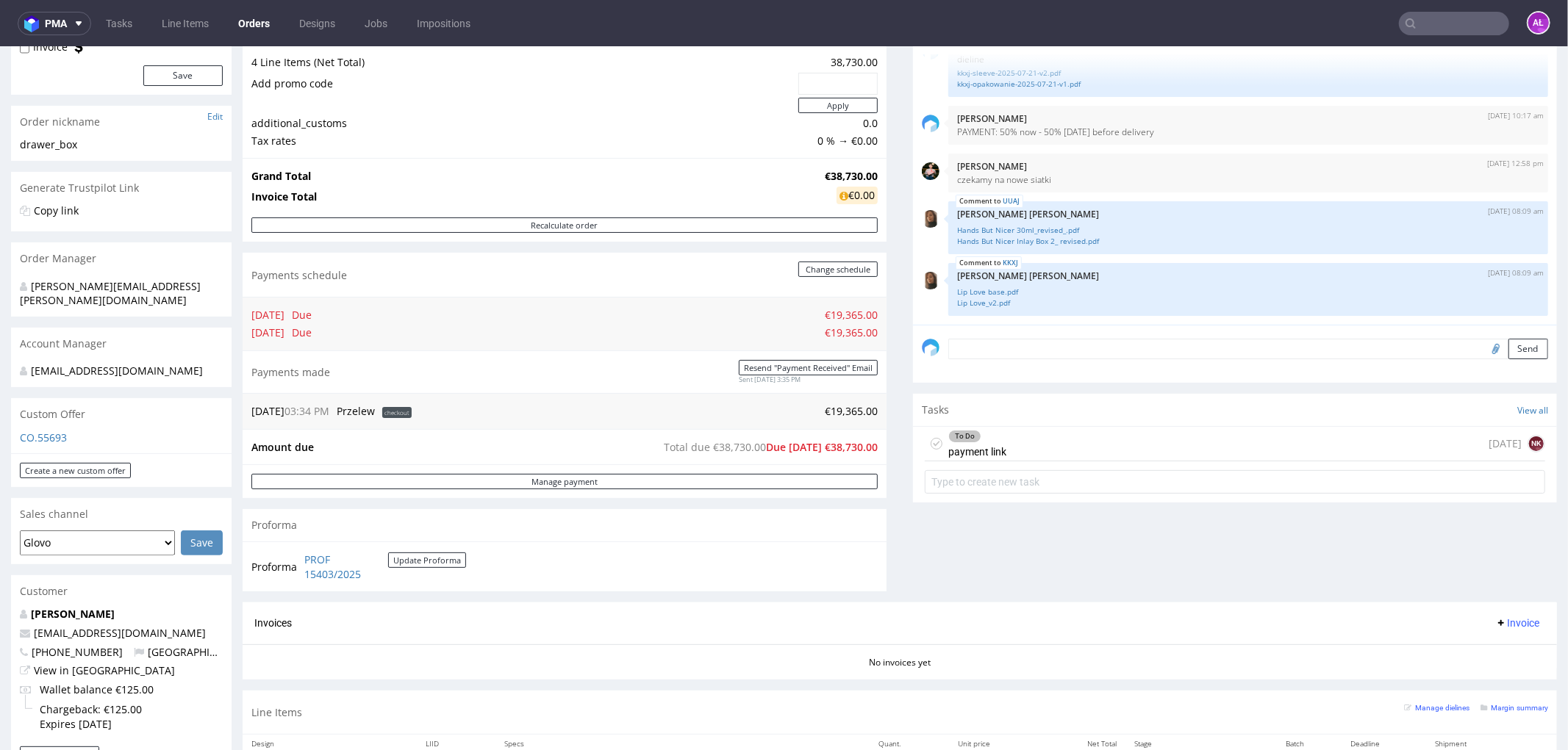
scroll to position [244, 0]
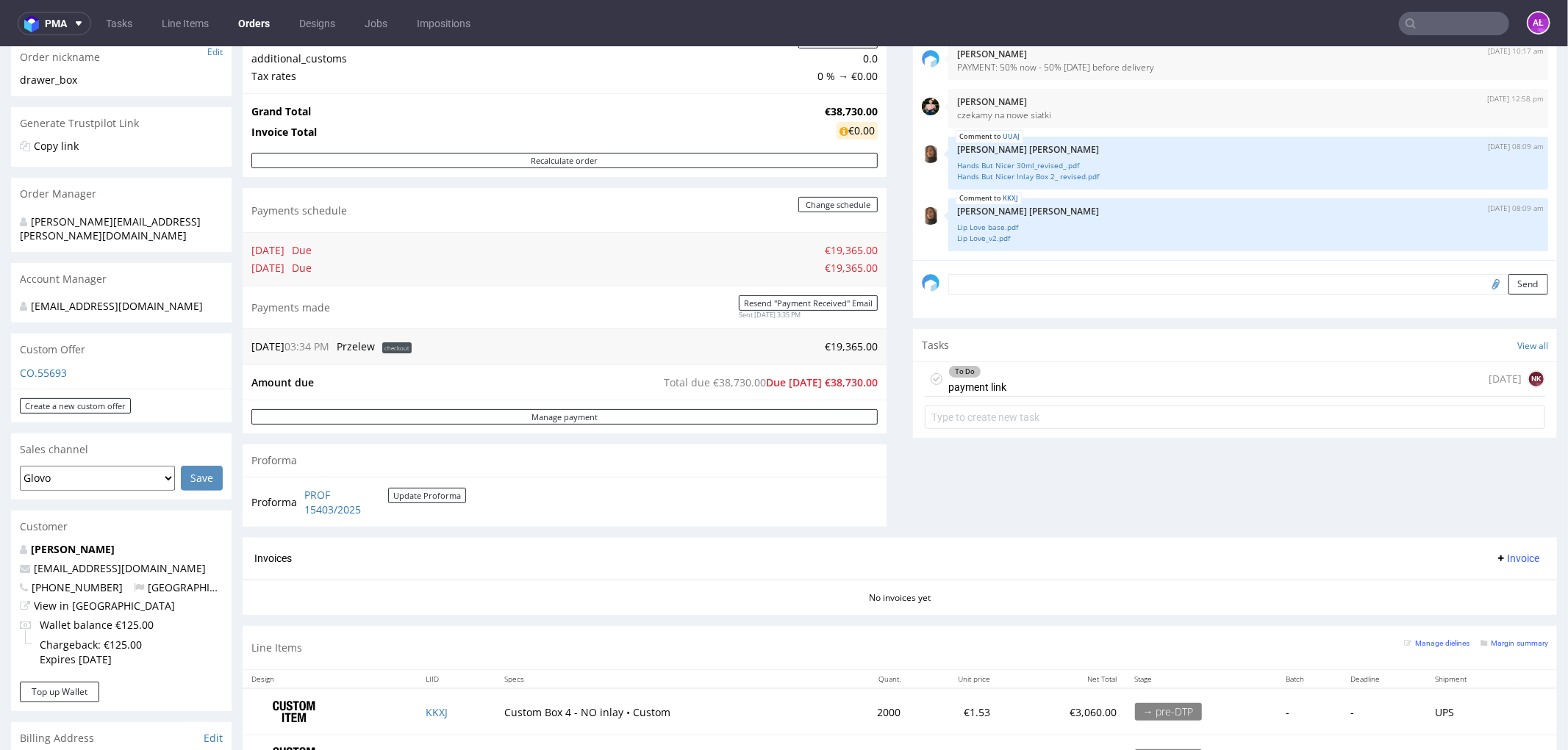
click at [971, 391] on div "To Do payment link" at bounding box center [977, 379] width 58 height 34
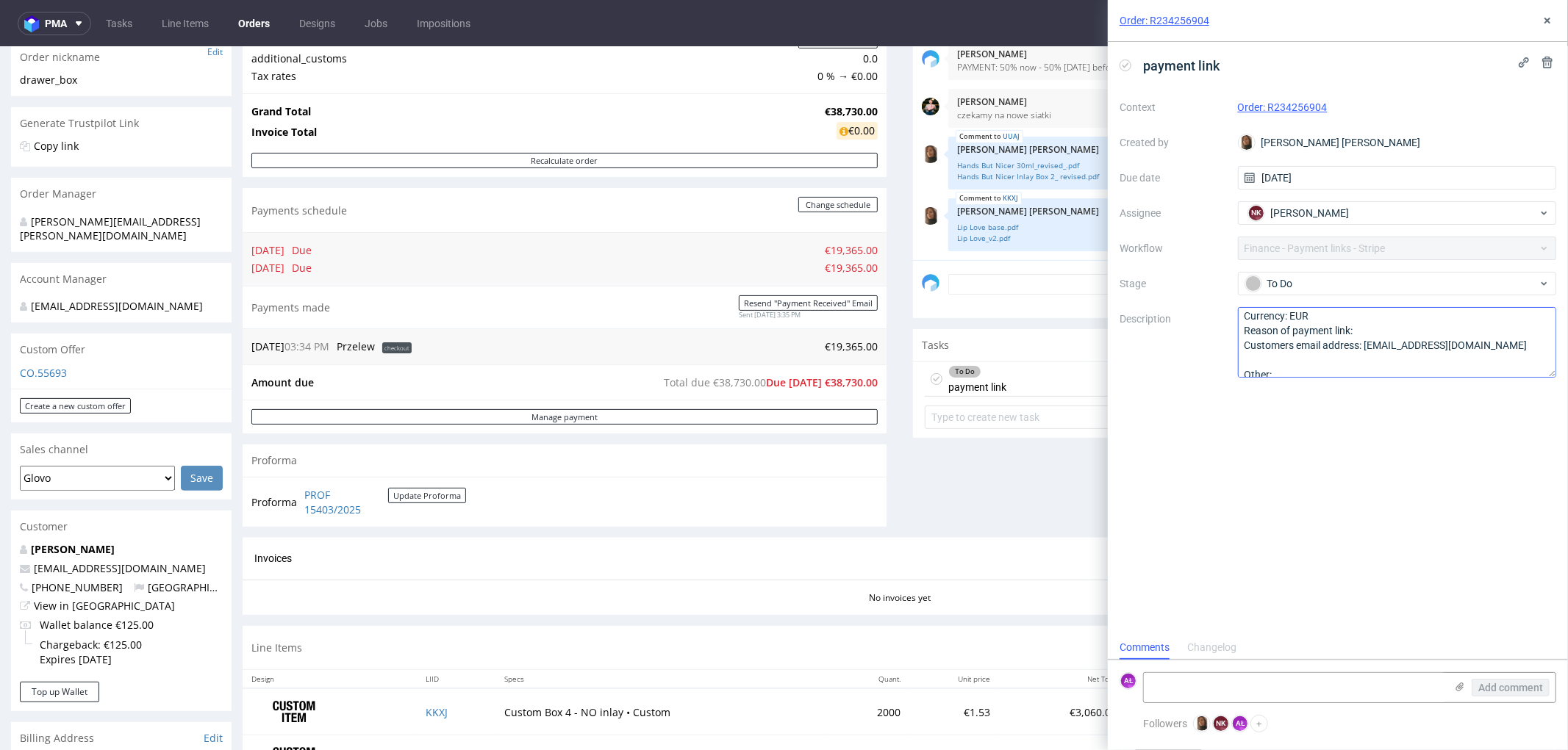
scroll to position [31, 0]
drag, startPoint x: 1500, startPoint y: 342, endPoint x: 1367, endPoint y: 340, distance: 133.0
click at [1367, 340] on textarea "Amount: 50% Currency: EUR Reason of payment link: Customers email address: hell…" at bounding box center [1397, 342] width 319 height 71
drag, startPoint x: 1342, startPoint y: 107, endPoint x: 1270, endPoint y: 113, distance: 72.2
click at [1270, 113] on div "Order: R234256904" at bounding box center [1397, 107] width 319 height 18
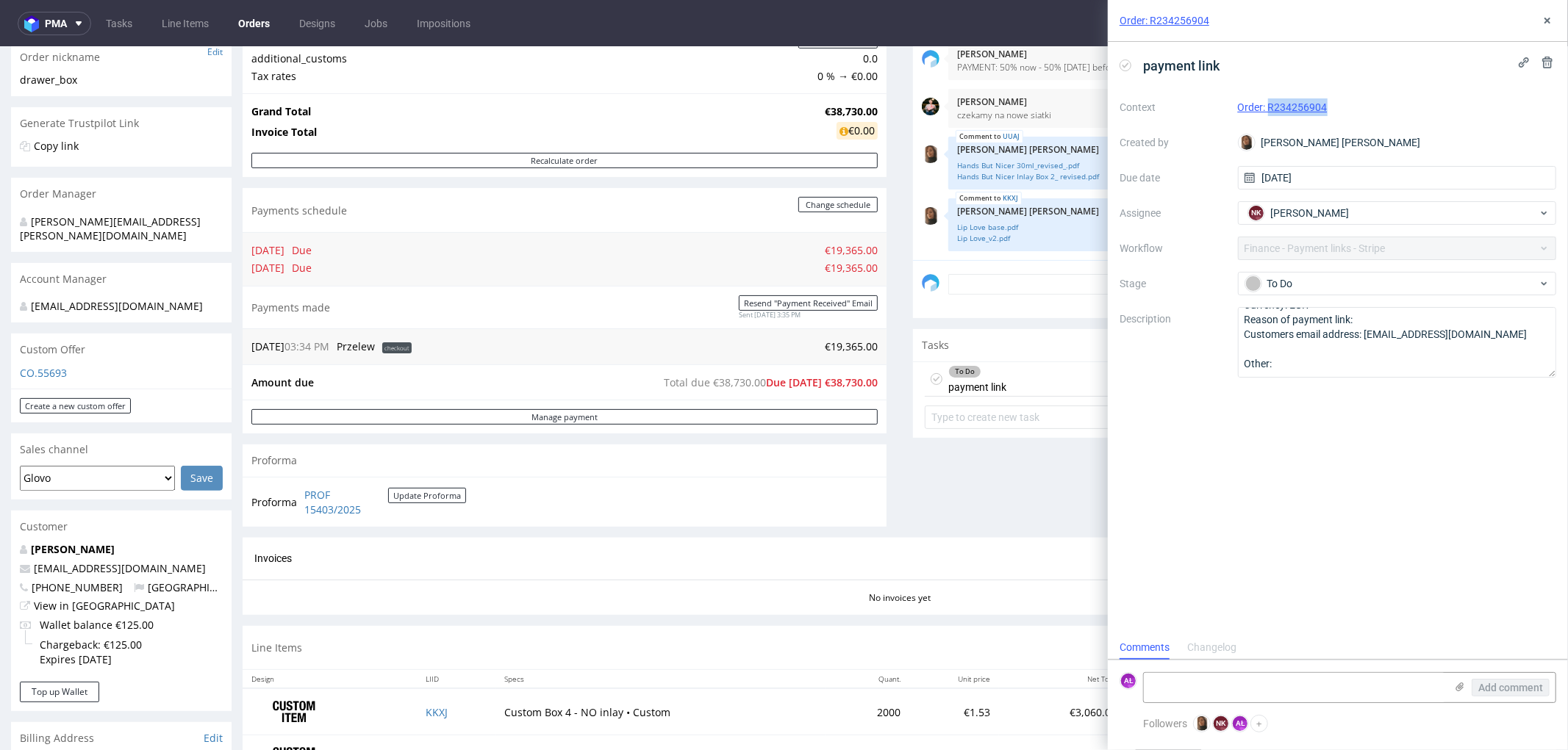
copy link "R234256904"
click at [1201, 683] on textarea at bounding box center [1294, 687] width 302 height 30
click at [1215, 687] on textarea "4 payment link sent: 3 x 5000 eur + 4365 eur" at bounding box center [1294, 687] width 302 height 30
type textarea "4 payment links sent: 3 x 5000 eur + 4365 eur"
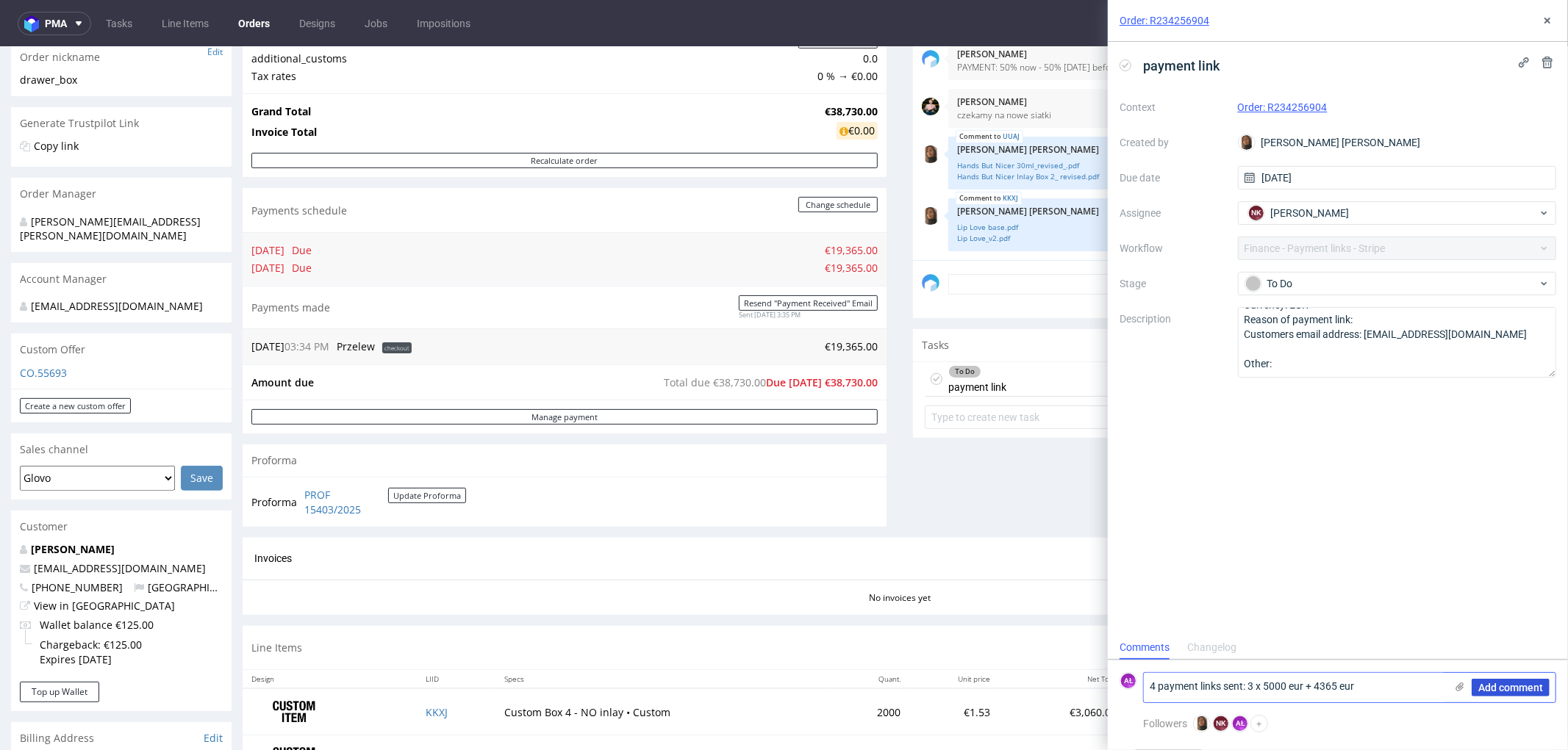
click at [1509, 686] on span "Add comment" at bounding box center [1510, 687] width 64 height 10
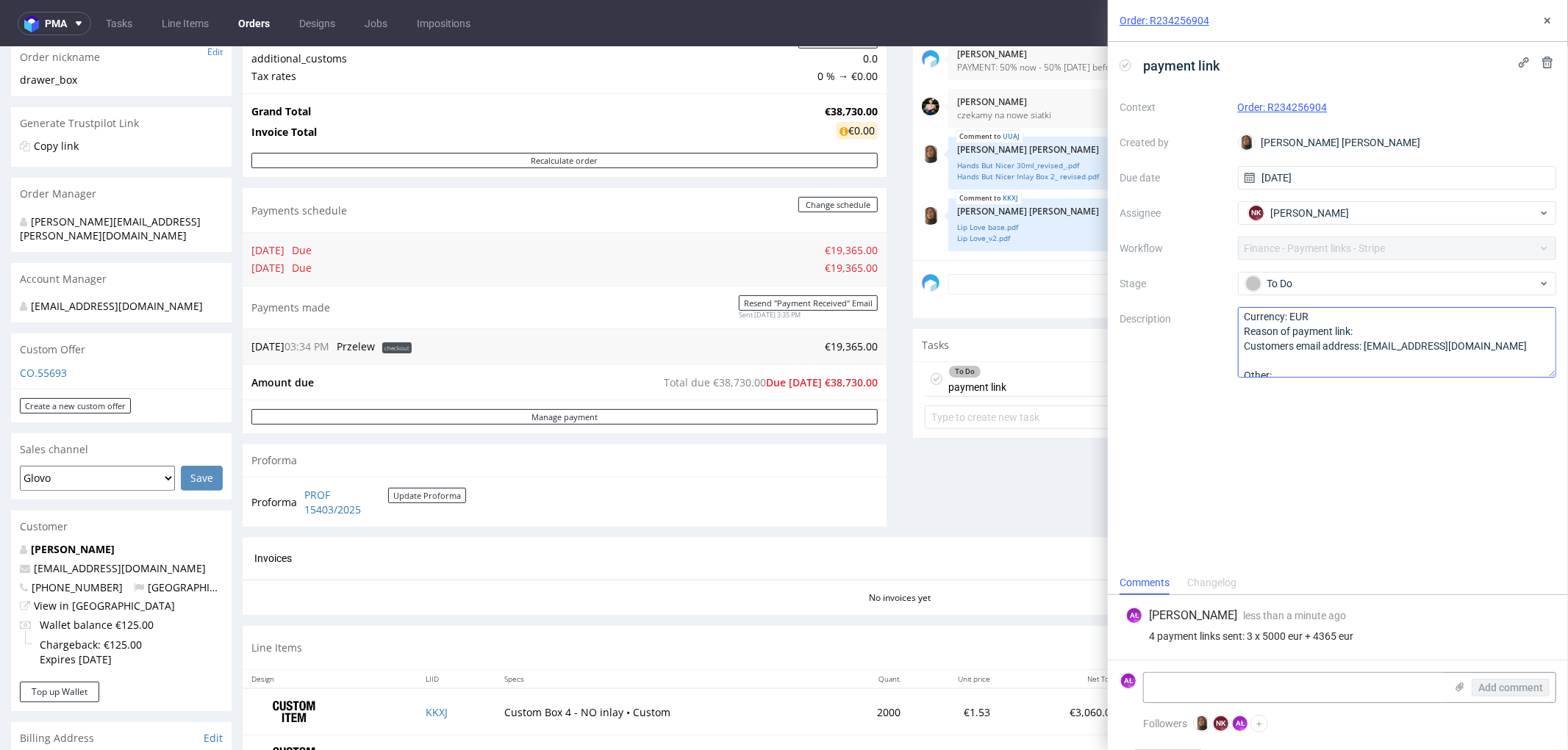
scroll to position [0, 0]
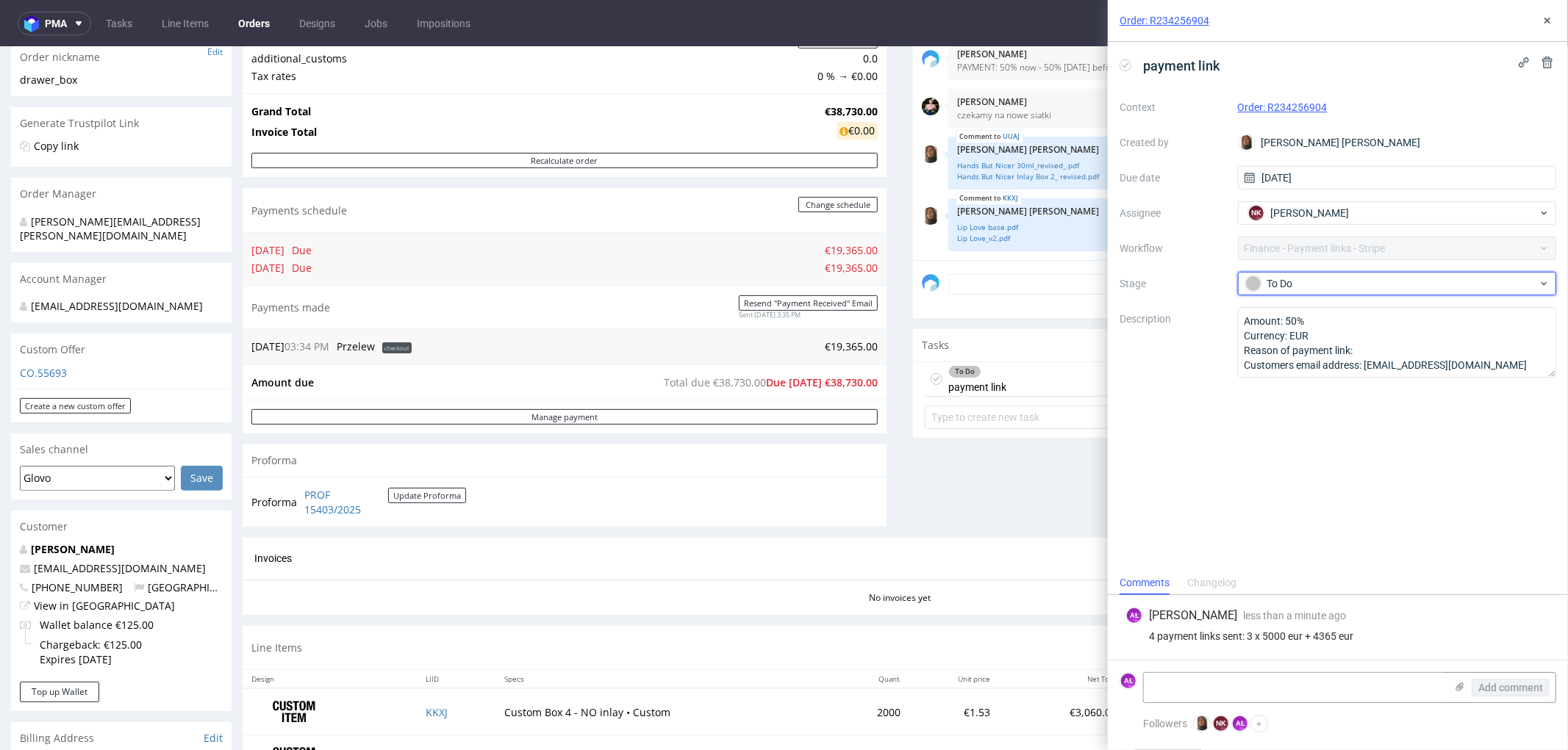
drag, startPoint x: 1397, startPoint y: 290, endPoint x: 1385, endPoint y: 297, distance: 13.9
click at [1395, 290] on div "To Do" at bounding box center [1391, 284] width 293 height 16
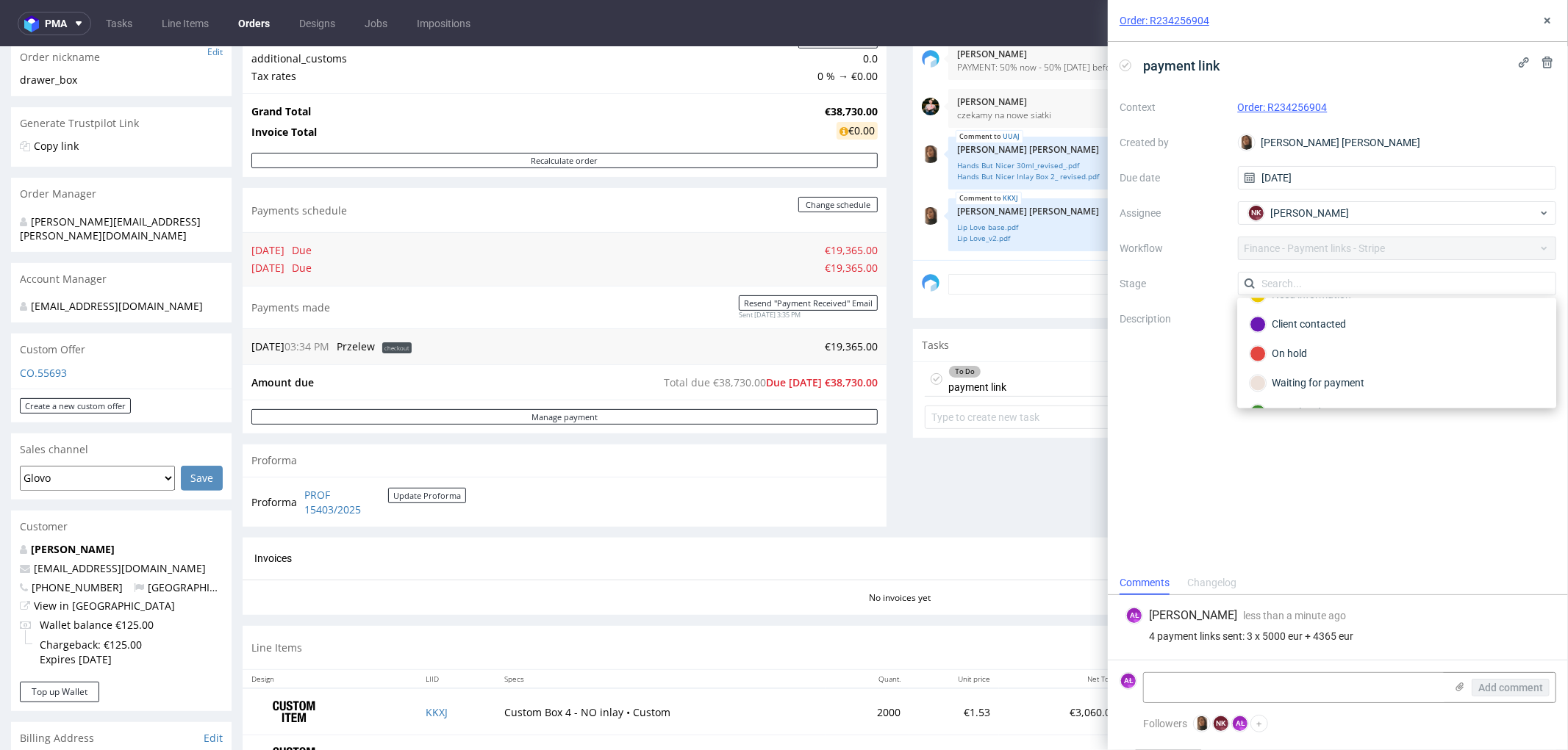
scroll to position [81, 0]
click at [1343, 358] on div "Waiting for payment" at bounding box center [1397, 355] width 294 height 16
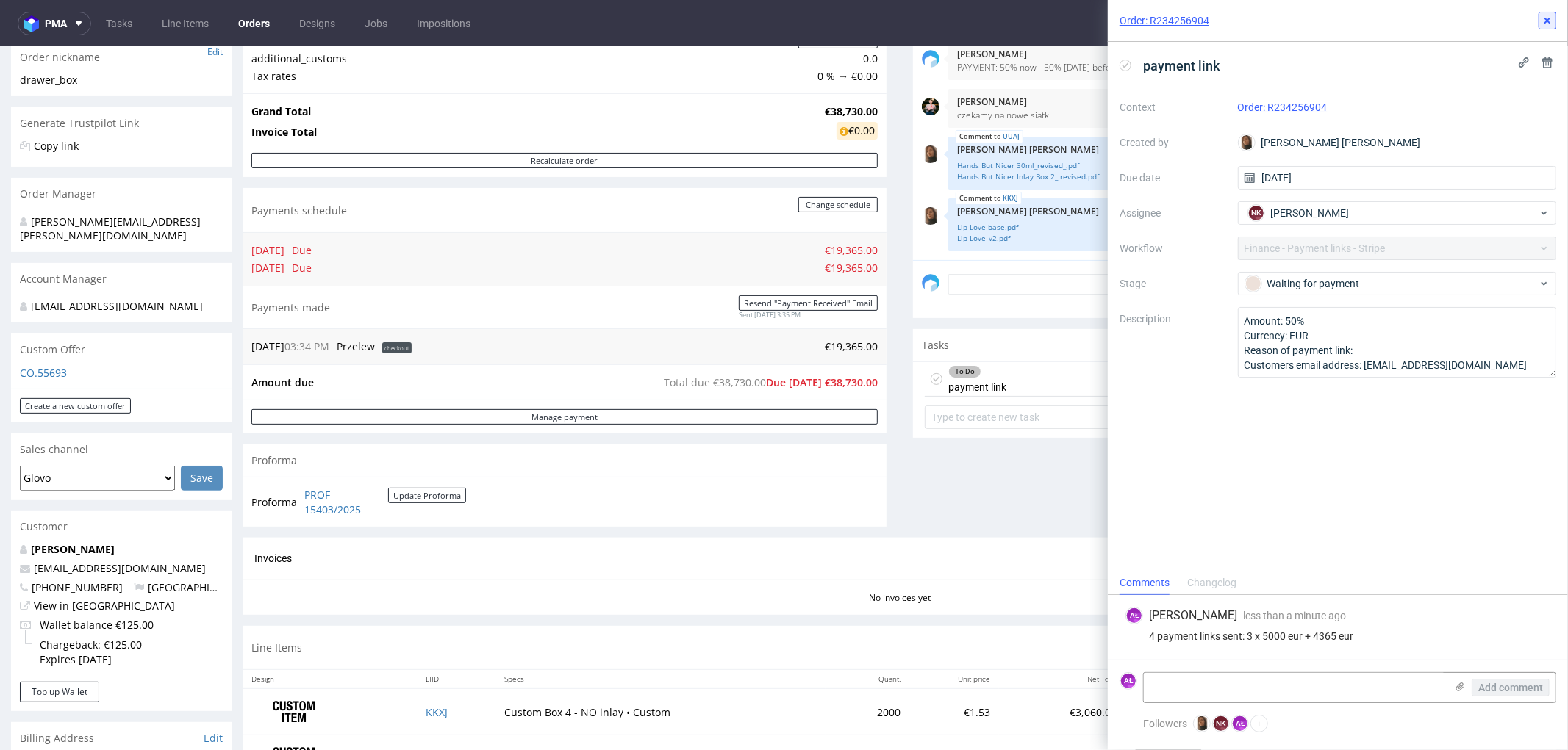
click at [1552, 18] on icon at bounding box center [1547, 20] width 12 height 12
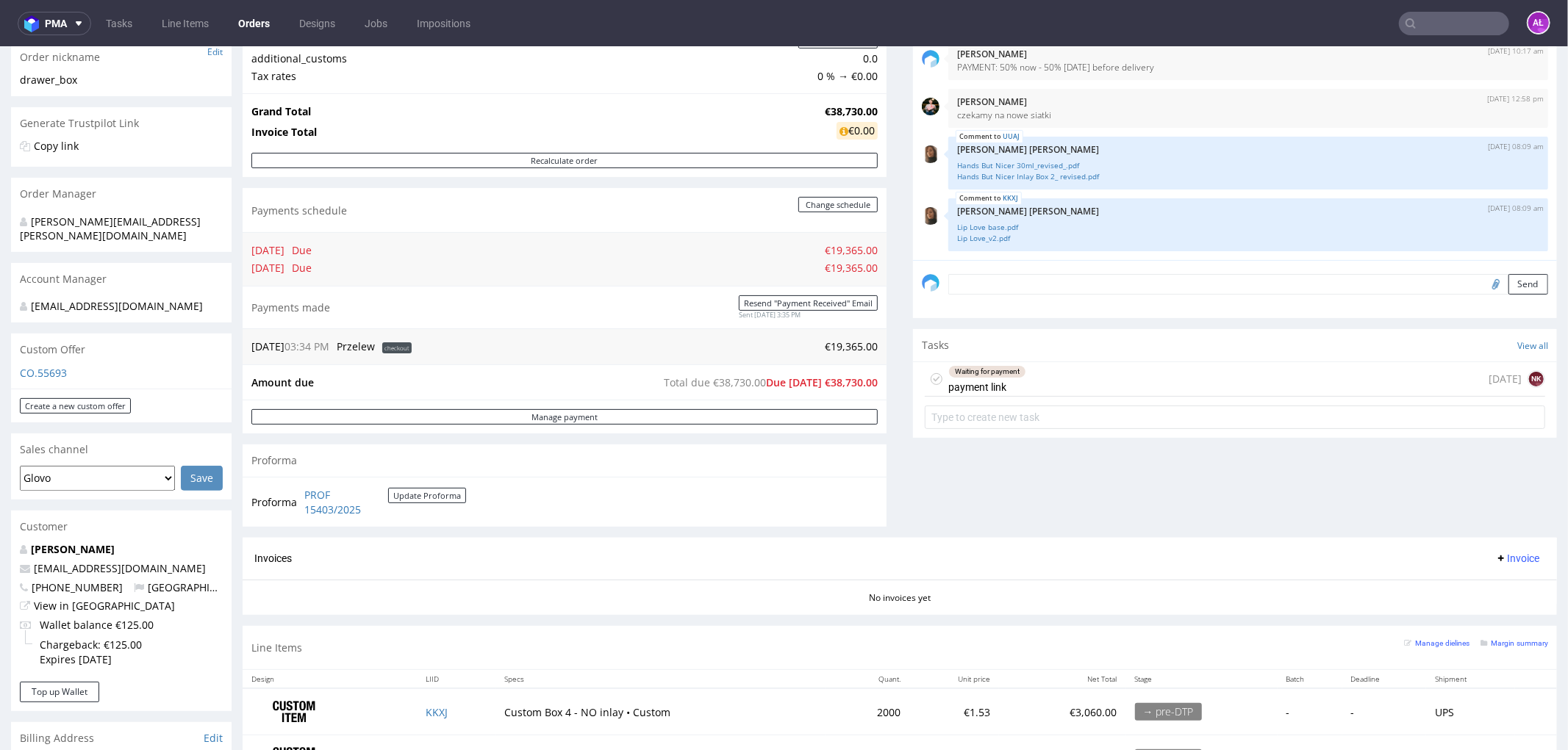
click at [1420, 25] on input "text" at bounding box center [1453, 23] width 110 height 23
paste input "FV 78/8/2025"
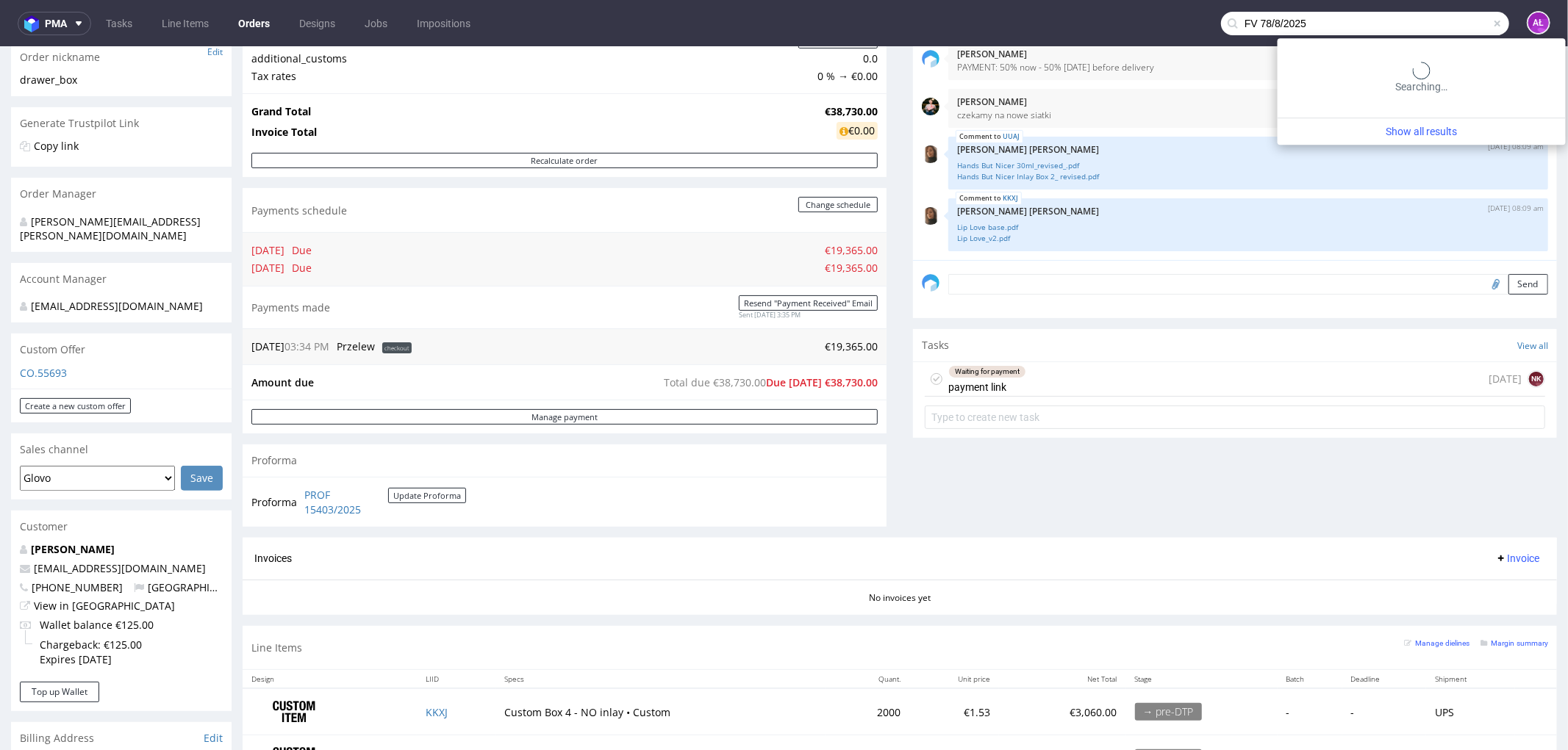
type input "FV 78/8/2025"
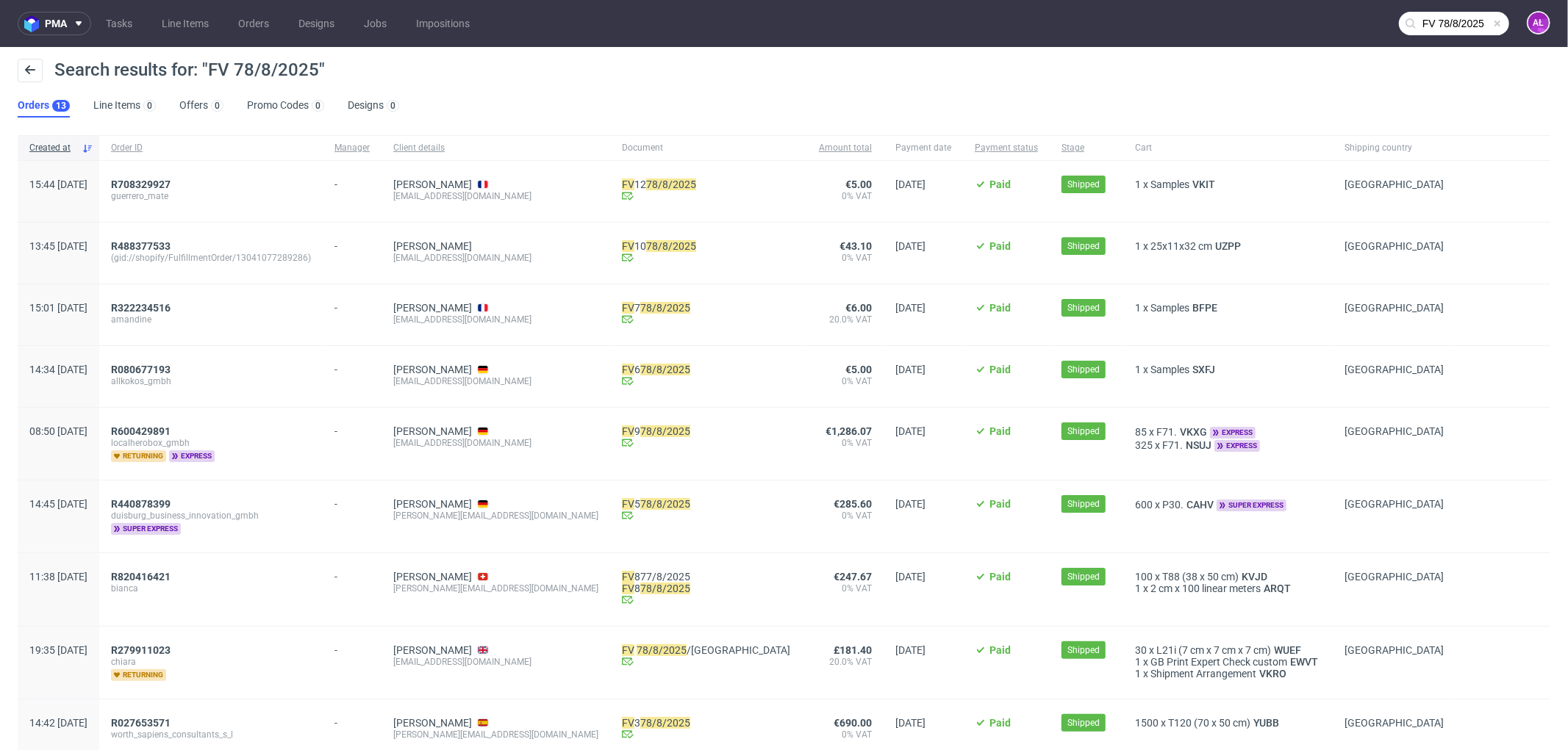
scroll to position [356, 0]
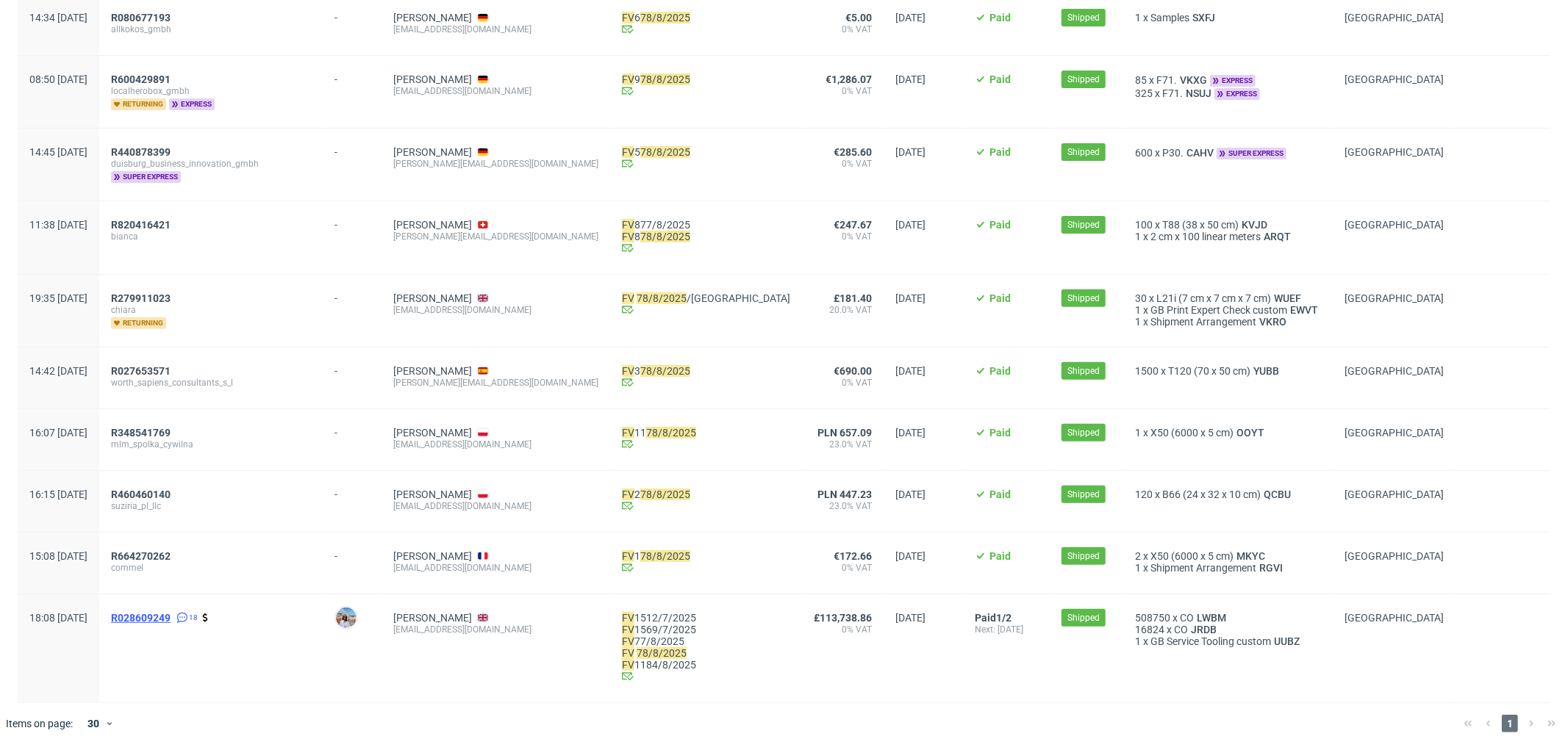
click at [170, 612] on span "R028609249" at bounding box center [141, 617] width 60 height 12
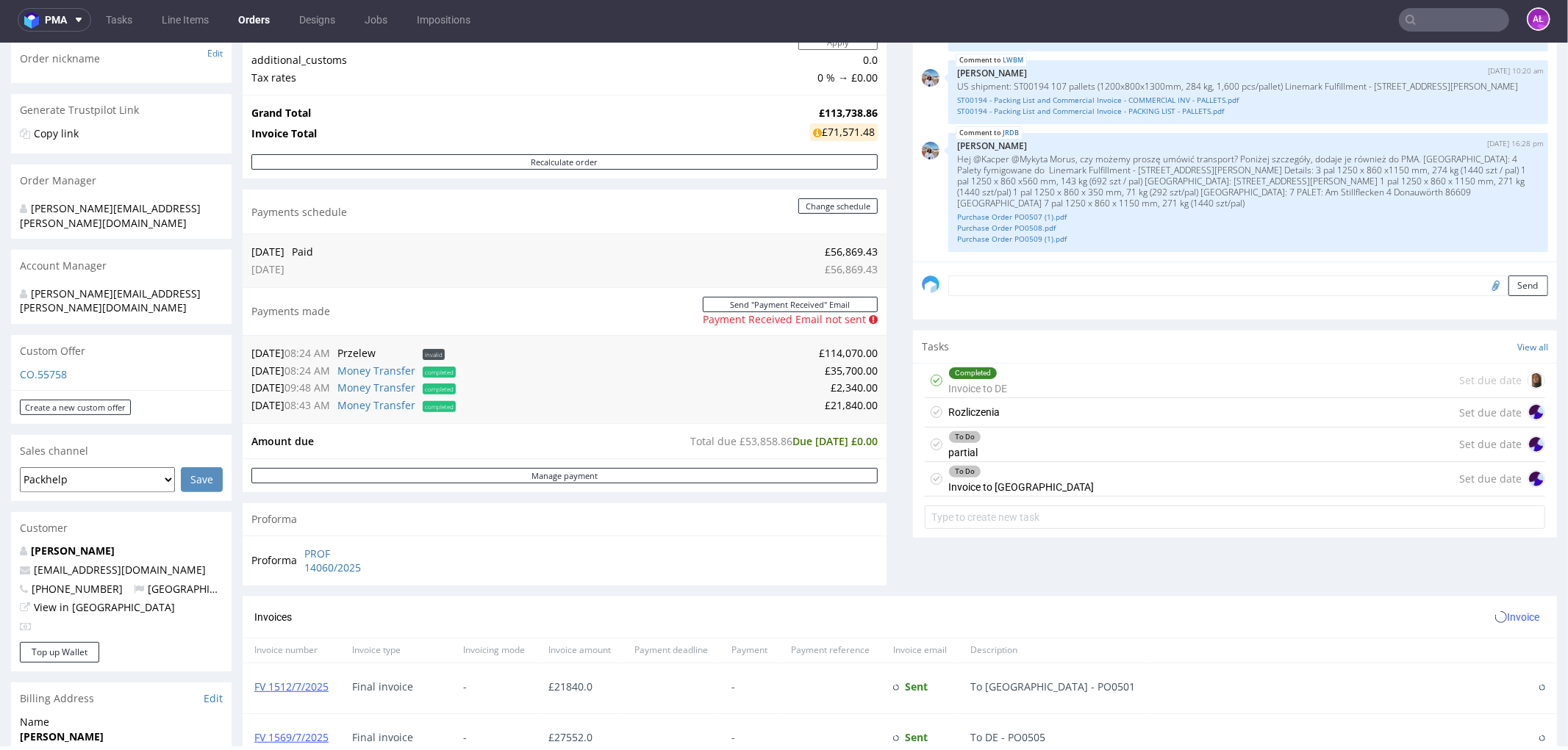
scroll to position [244, 0]
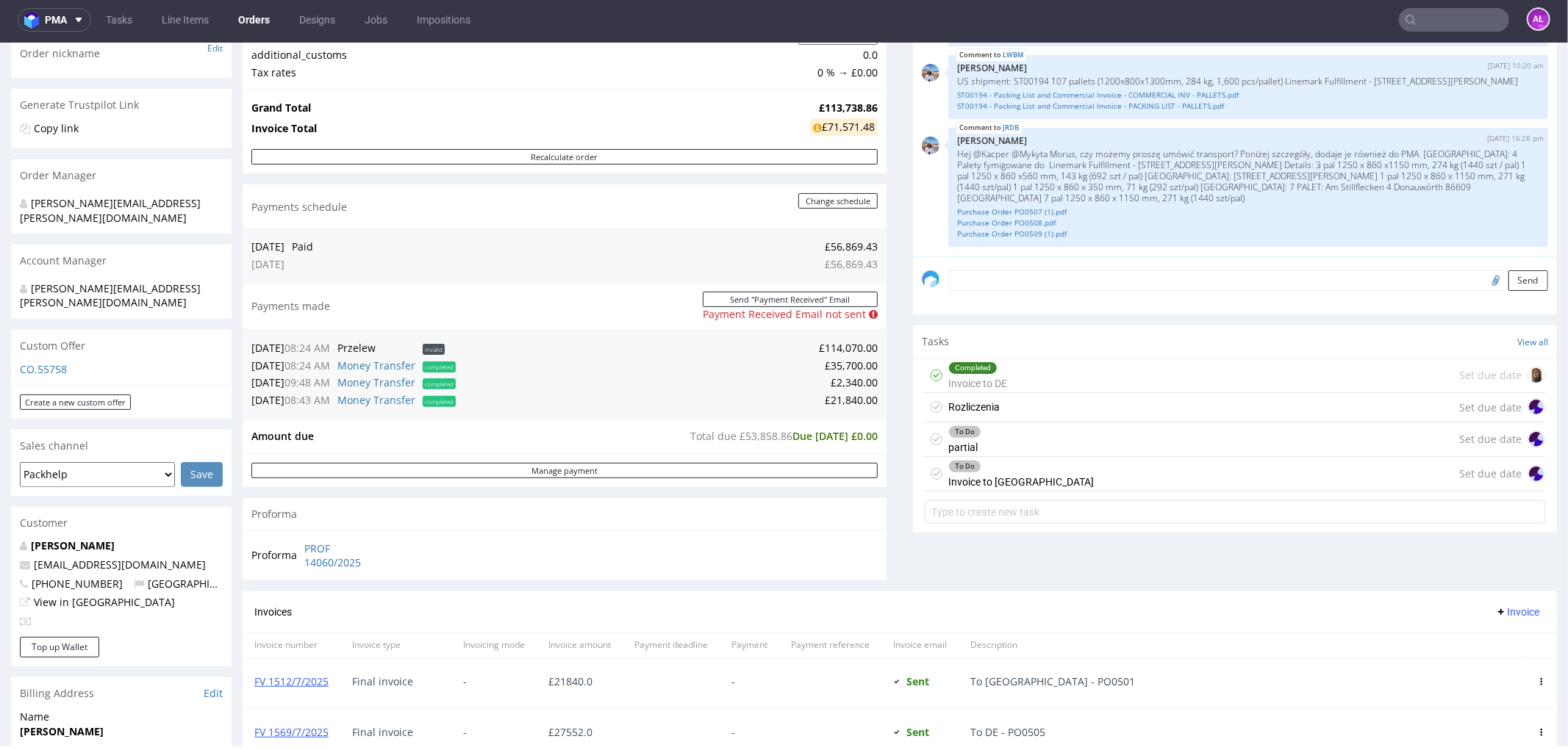
click at [998, 403] on div "Rozliczenia Set due date" at bounding box center [1234, 407] width 620 height 30
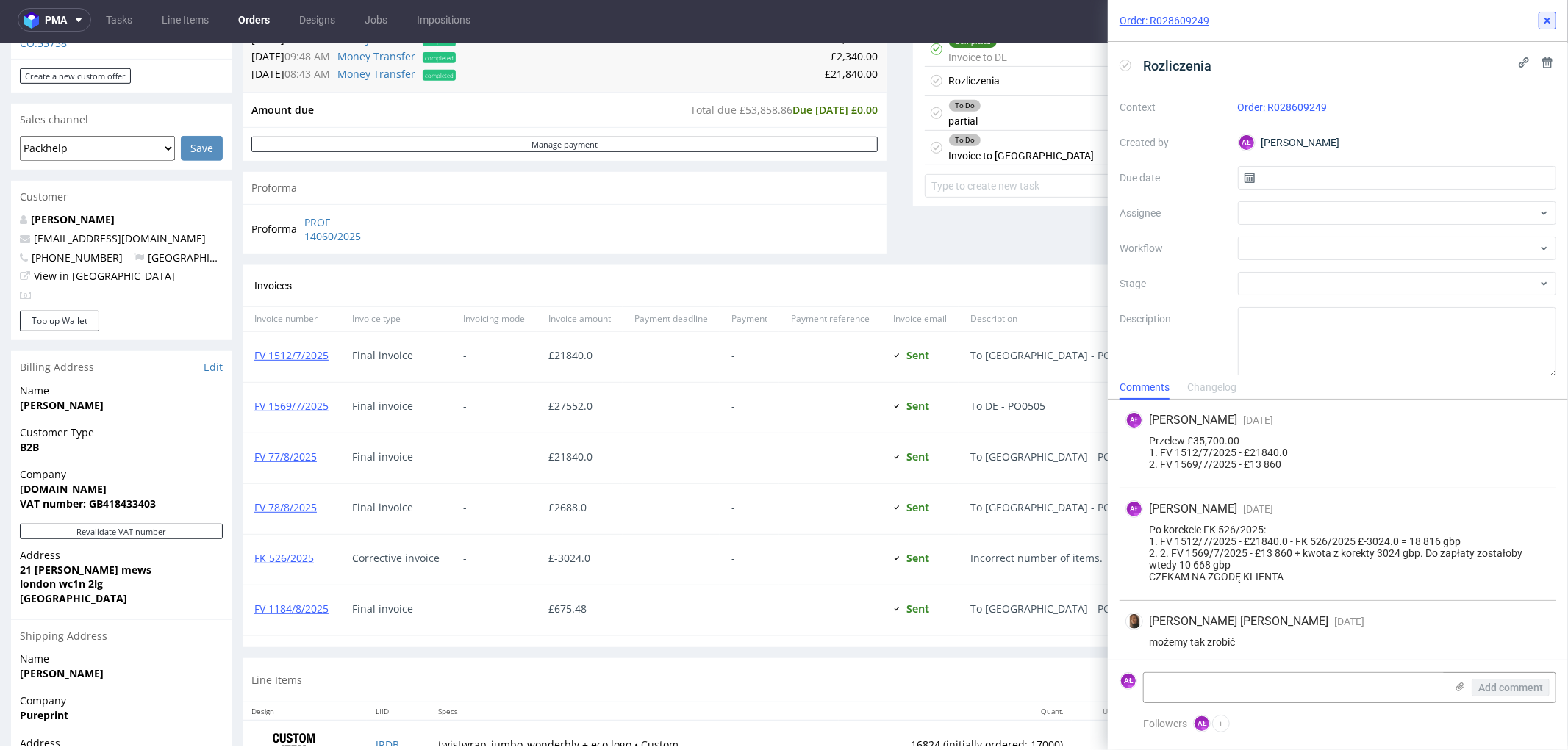
click at [1550, 23] on use at bounding box center [1546, 20] width 6 height 6
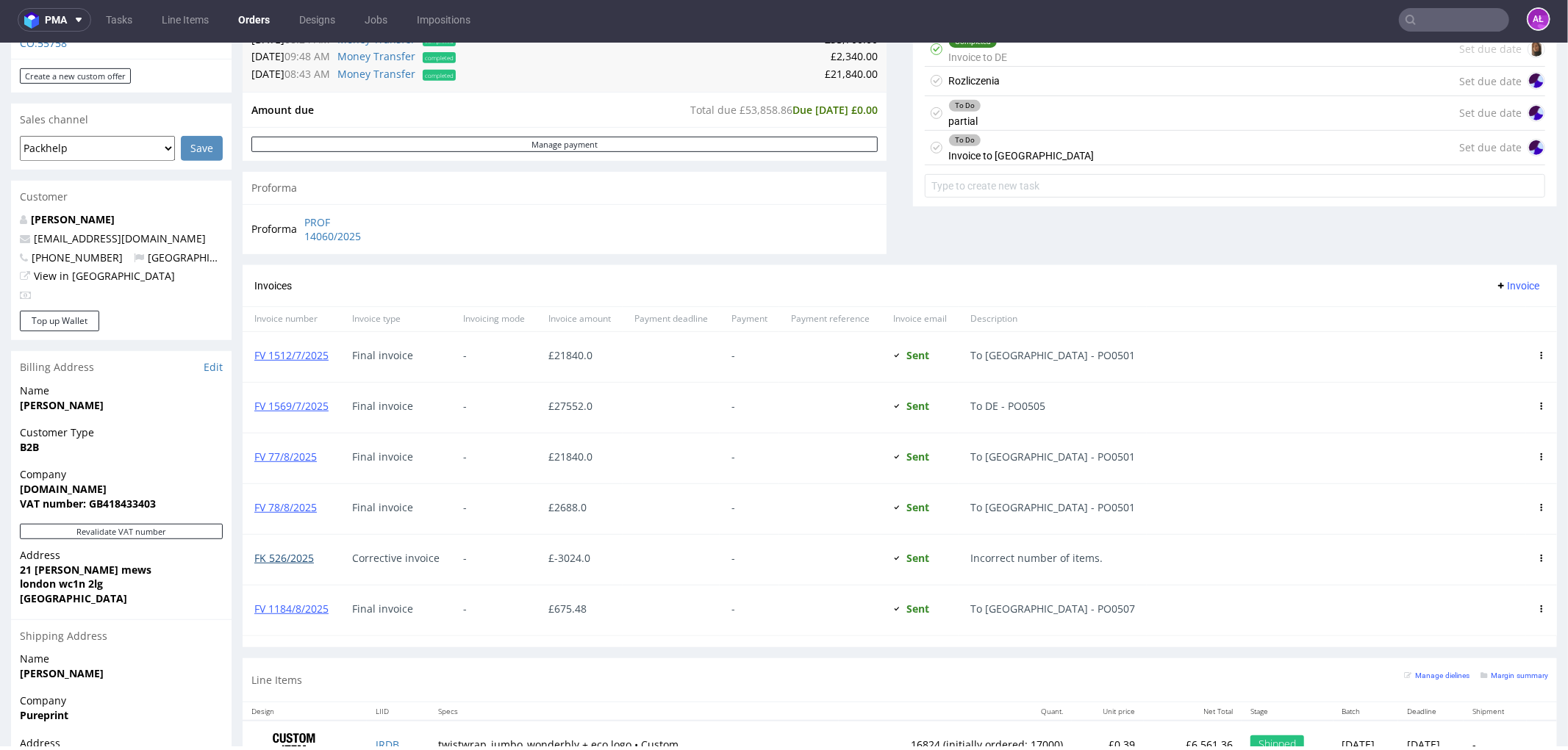
click at [272, 558] on link "FK 526/2025" at bounding box center [284, 557] width 60 height 14
click at [988, 92] on div "Rozliczenia Set due date" at bounding box center [1234, 80] width 620 height 30
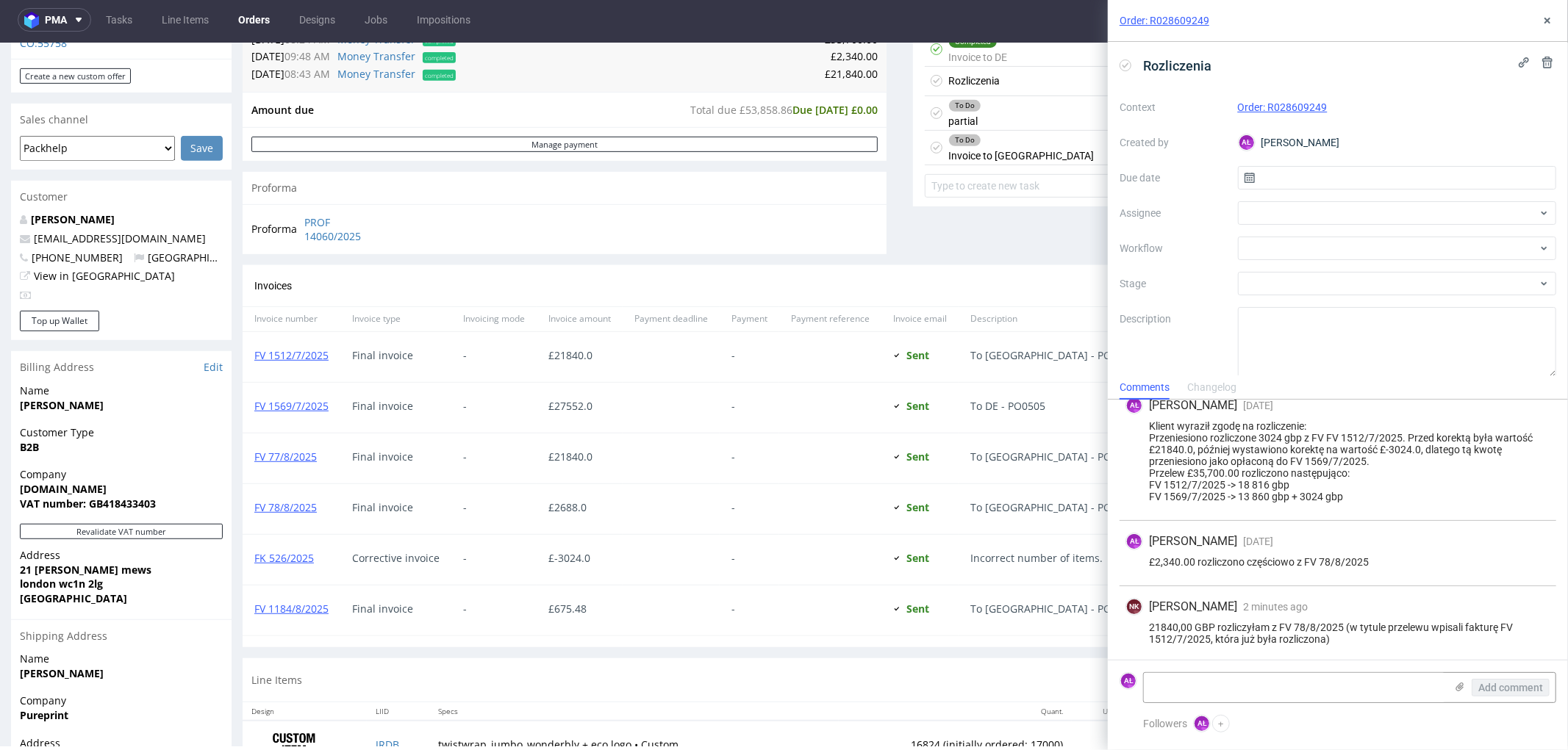
scroll to position [284, 0]
drag, startPoint x: 1227, startPoint y: 625, endPoint x: 1335, endPoint y: 637, distance: 108.7
click at [1335, 637] on div "21840,00 GBP rozliczyłam z FV 78/8/2025 (w tytule przelewu wpisali fakturę FV 1…" at bounding box center [1337, 631] width 425 height 23
click at [585, 475] on div "£ 21840.0" at bounding box center [579, 457] width 86 height 50
click at [564, 478] on div "£ 21840.0" at bounding box center [579, 457] width 86 height 50
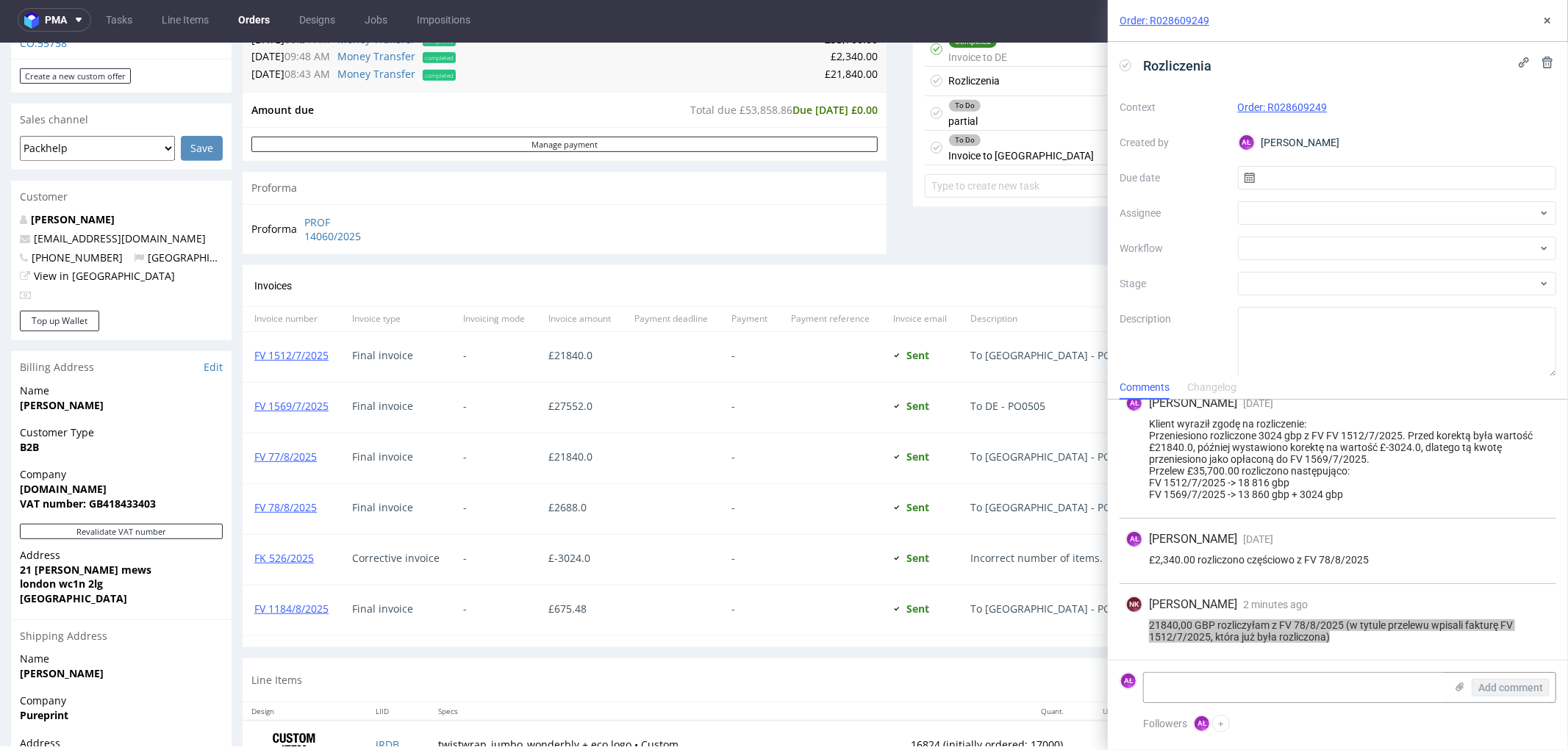
click at [569, 469] on div "£ 21840.0" at bounding box center [579, 457] width 86 height 50
click at [1372, 689] on textarea at bounding box center [1294, 687] width 302 height 30
drag, startPoint x: 594, startPoint y: 462, endPoint x: 499, endPoint y: 464, distance: 95.0
click at [500, 464] on div "FV 77/8/2025 Final invoice - £ 21840.0 - Sent Sent at 04.08.2025 To UK - PO0501" at bounding box center [900, 457] width 1314 height 51
click at [634, 516] on div at bounding box center [671, 508] width 97 height 50
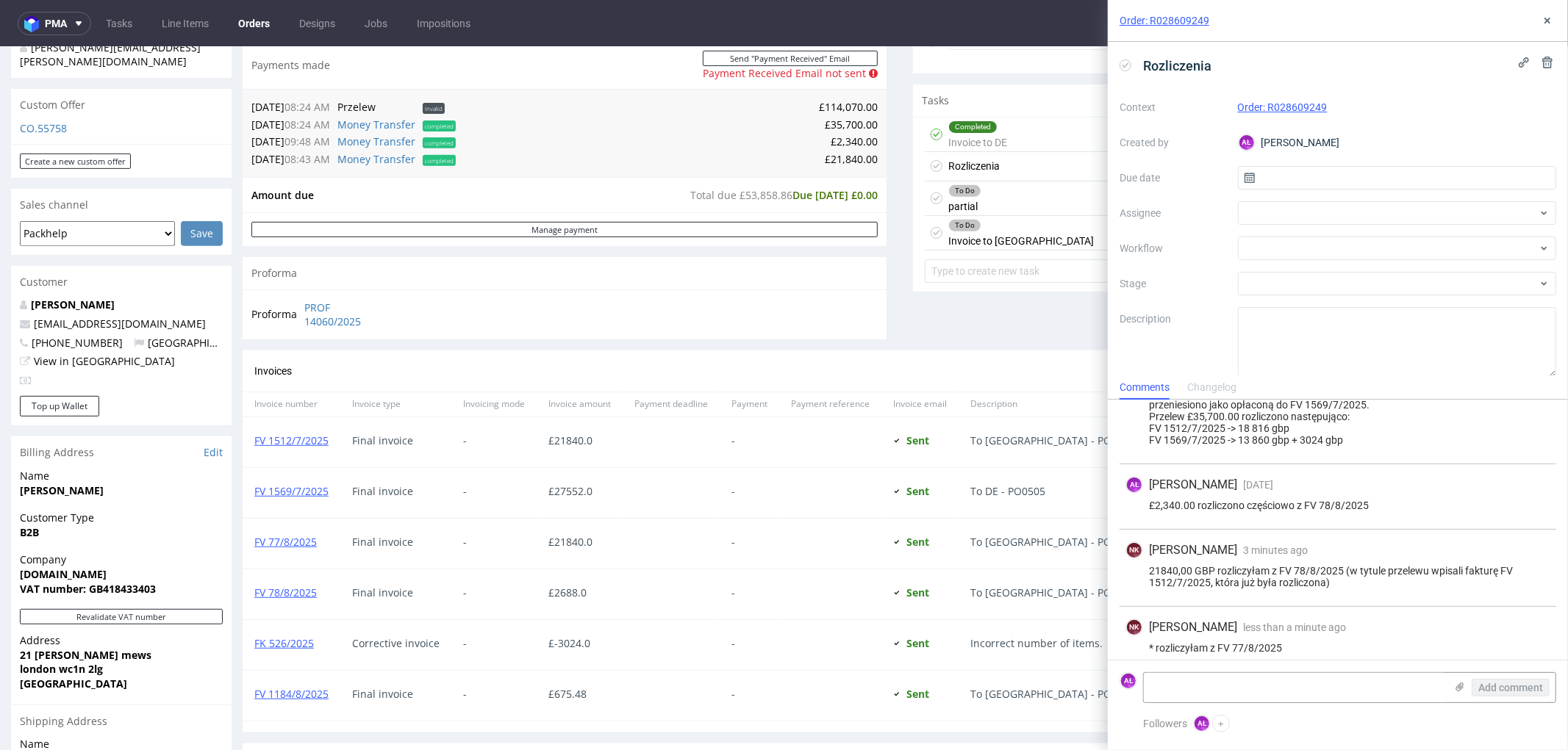
scroll to position [349, 0]
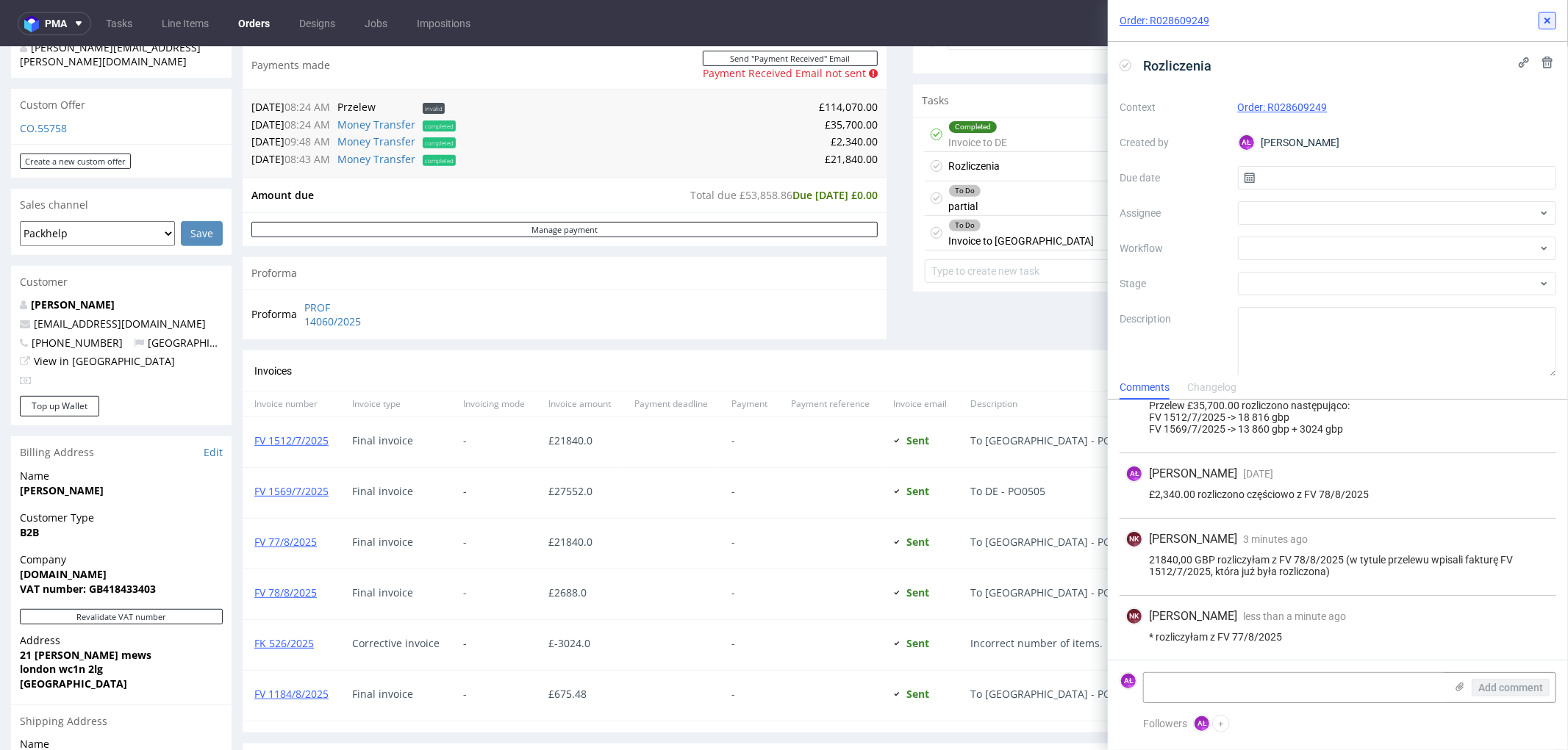
click at [1552, 18] on icon at bounding box center [1547, 20] width 12 height 12
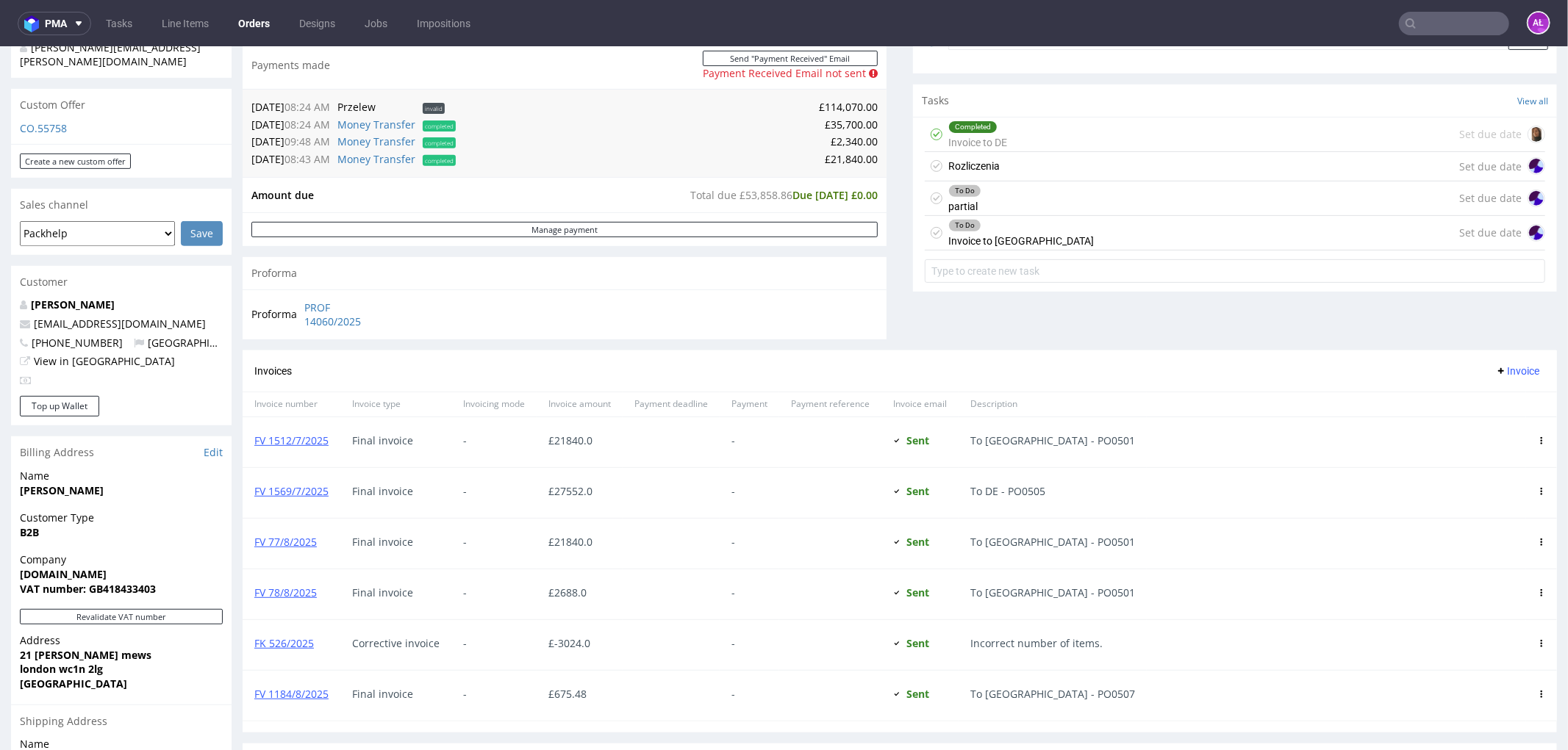
click at [1025, 236] on div "To Do Invoice to USA Set due date" at bounding box center [1234, 232] width 620 height 35
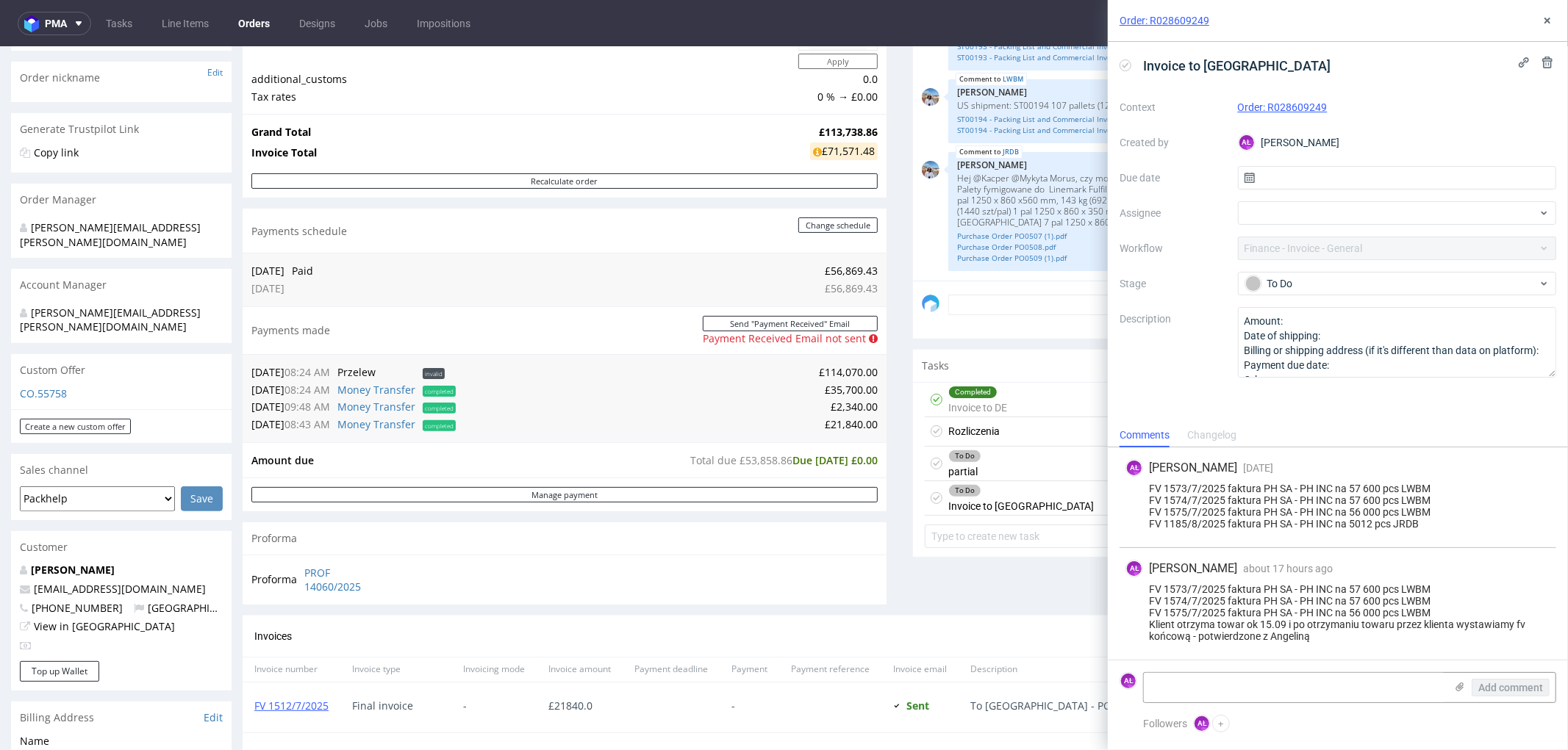
scroll to position [244, 0]
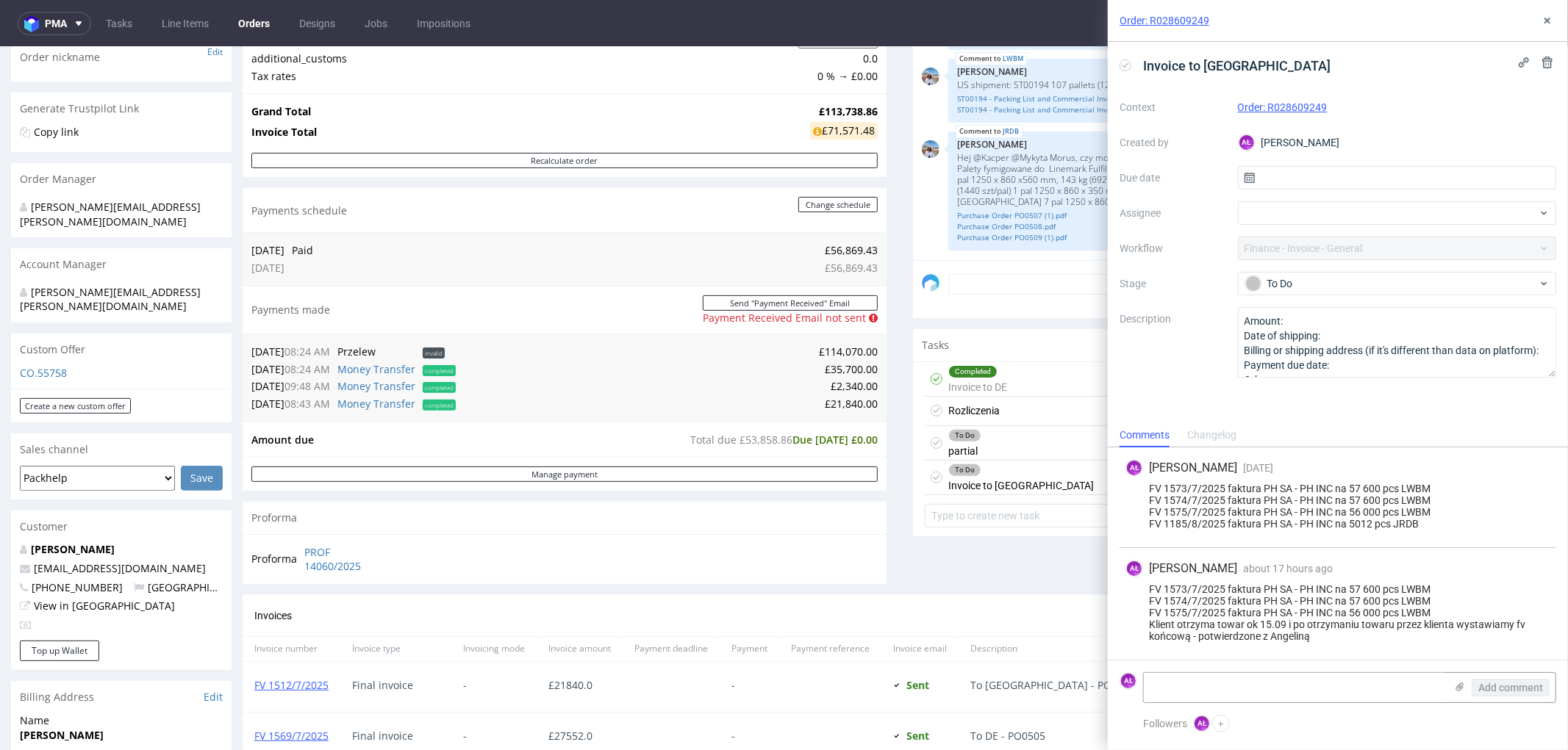
click at [985, 580] on div "Comments User (18) Order (5) Automatic (0) Attachments (10) All (18) View all (…" at bounding box center [1234, 270] width 644 height 647
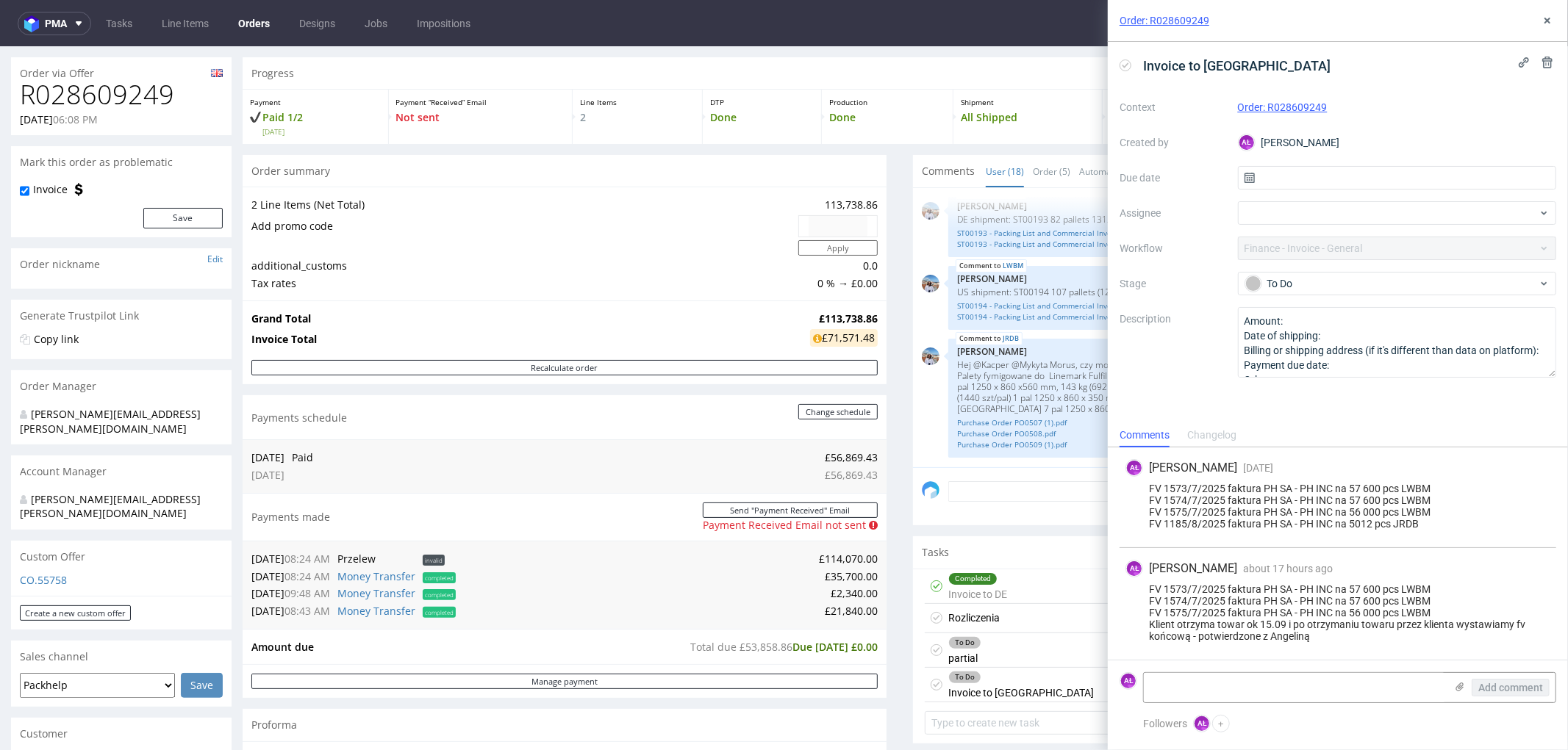
scroll to position [0, 0]
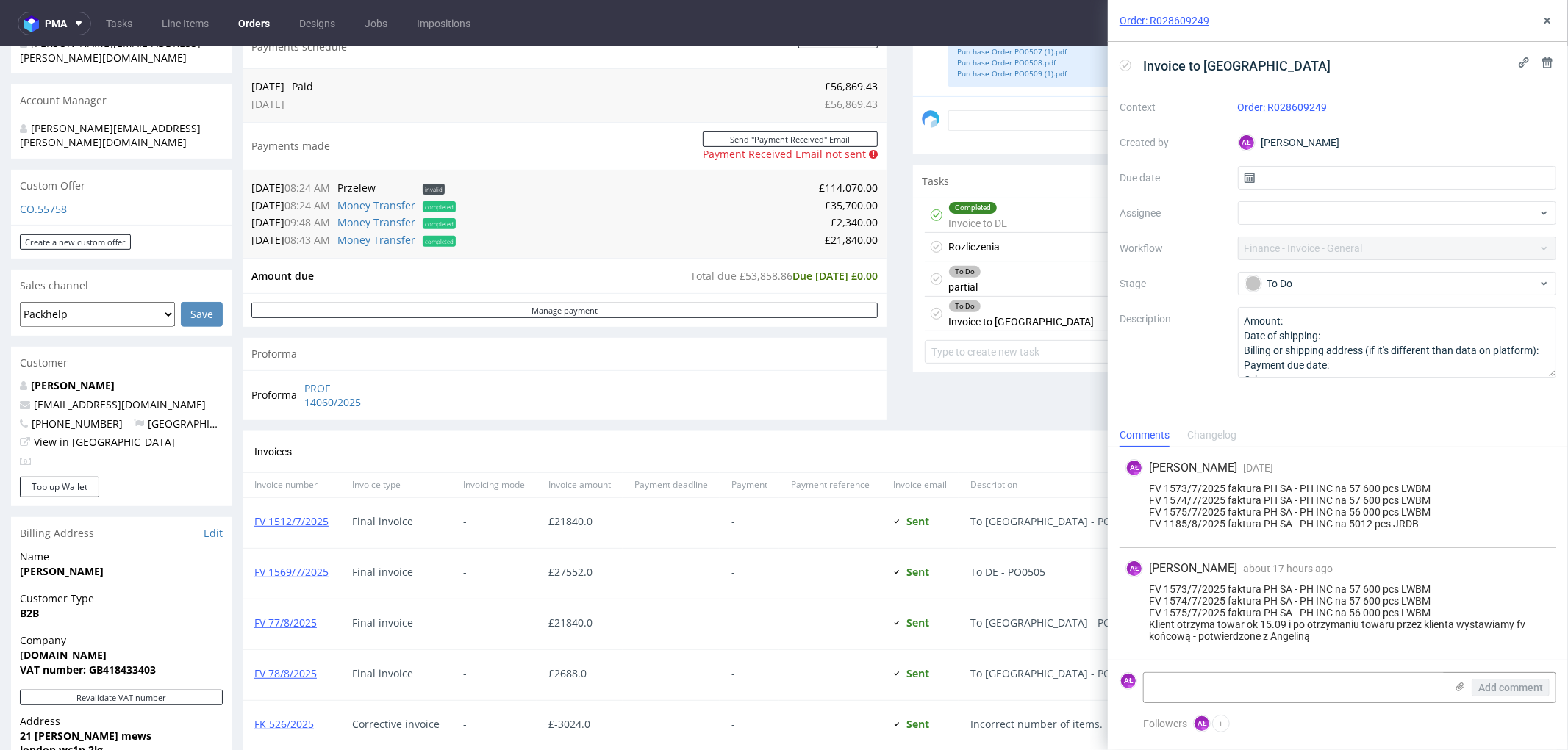
scroll to position [408, 0]
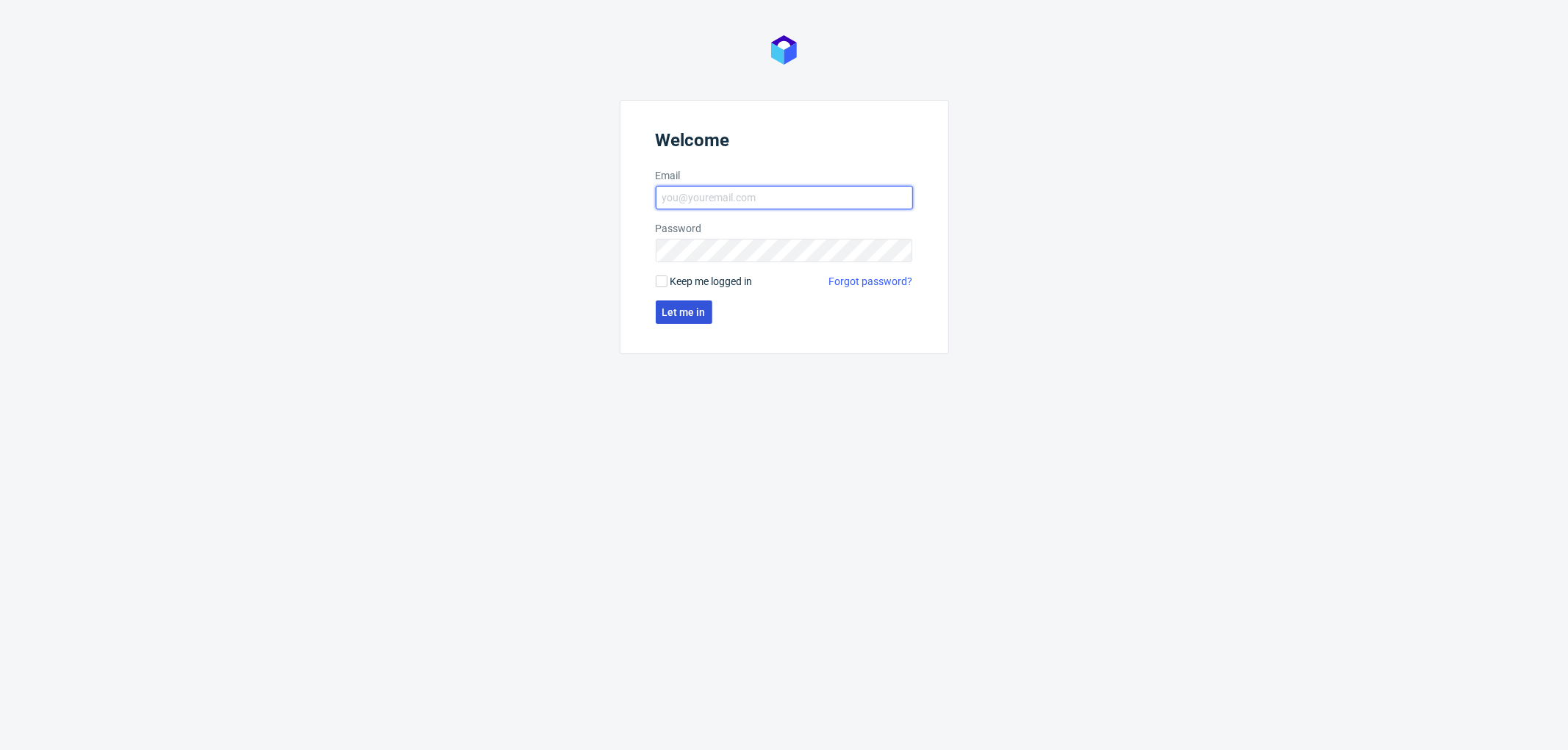
type input "[PERSON_NAME][EMAIL_ADDRESS][DOMAIN_NAME]"
click at [688, 307] on span "Let me in" at bounding box center [684, 312] width 43 height 10
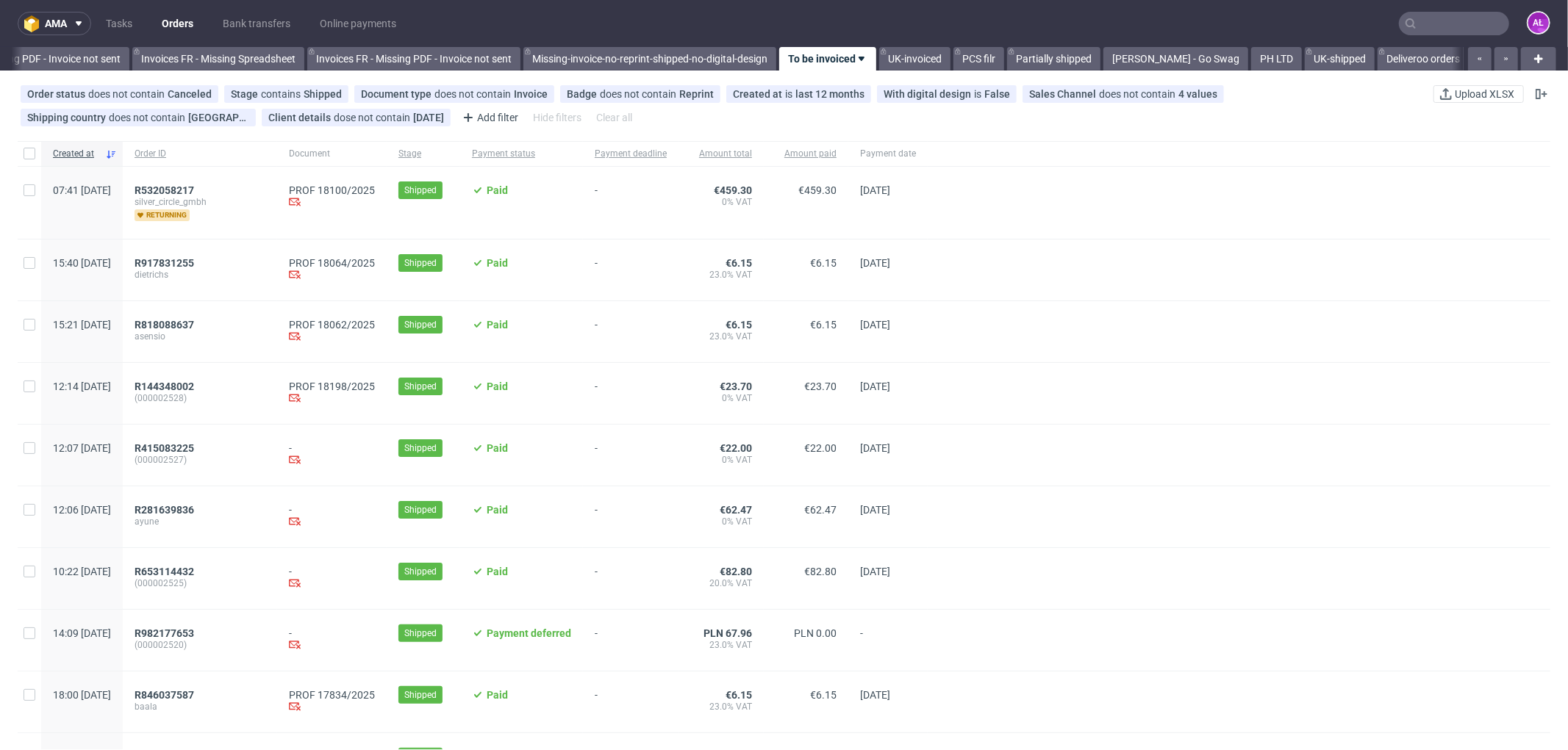
scroll to position [0, 2202]
click at [194, 325] on span "R818088637" at bounding box center [164, 325] width 60 height 12
click at [194, 261] on span "R917831255" at bounding box center [164, 263] width 60 height 12
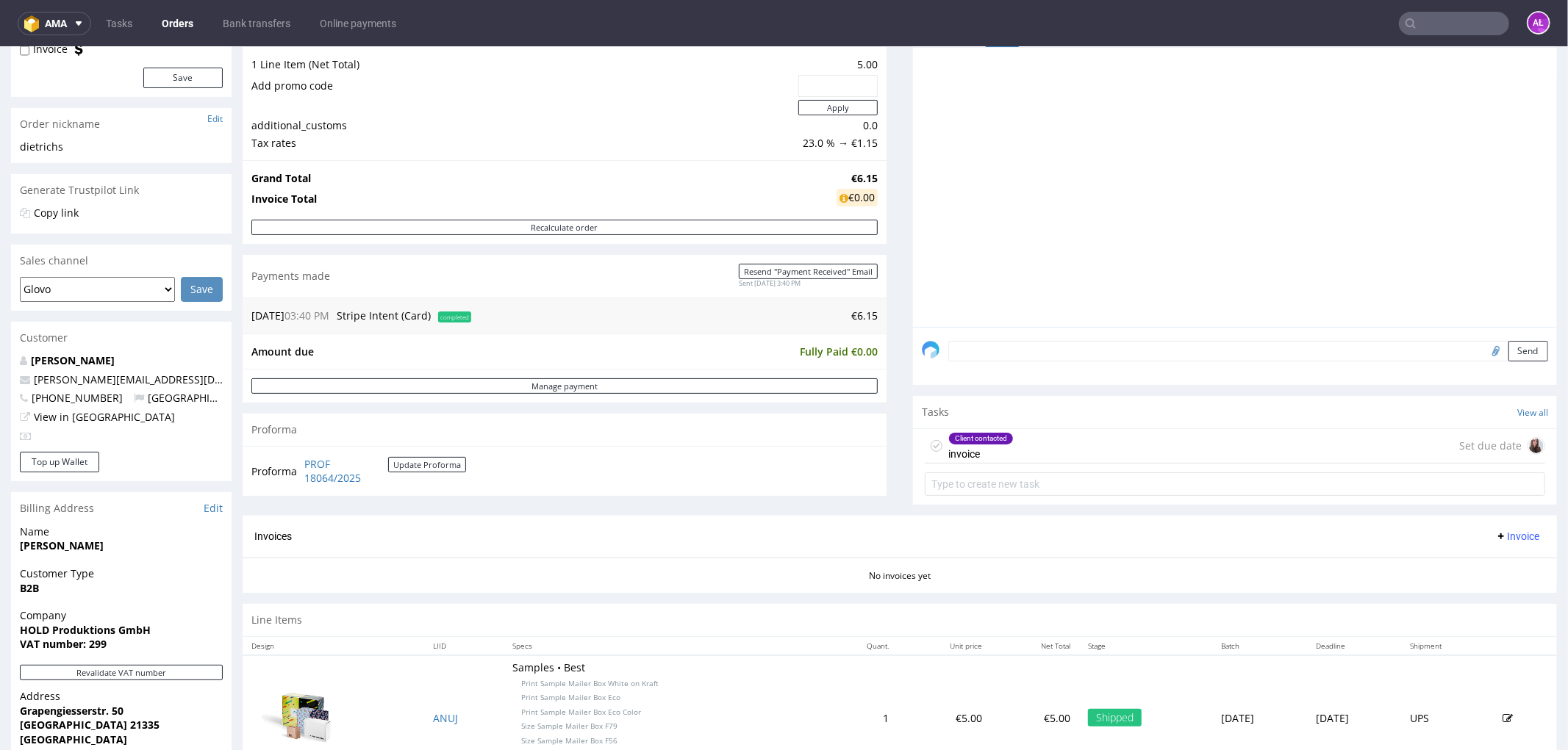
scroll to position [244, 0]
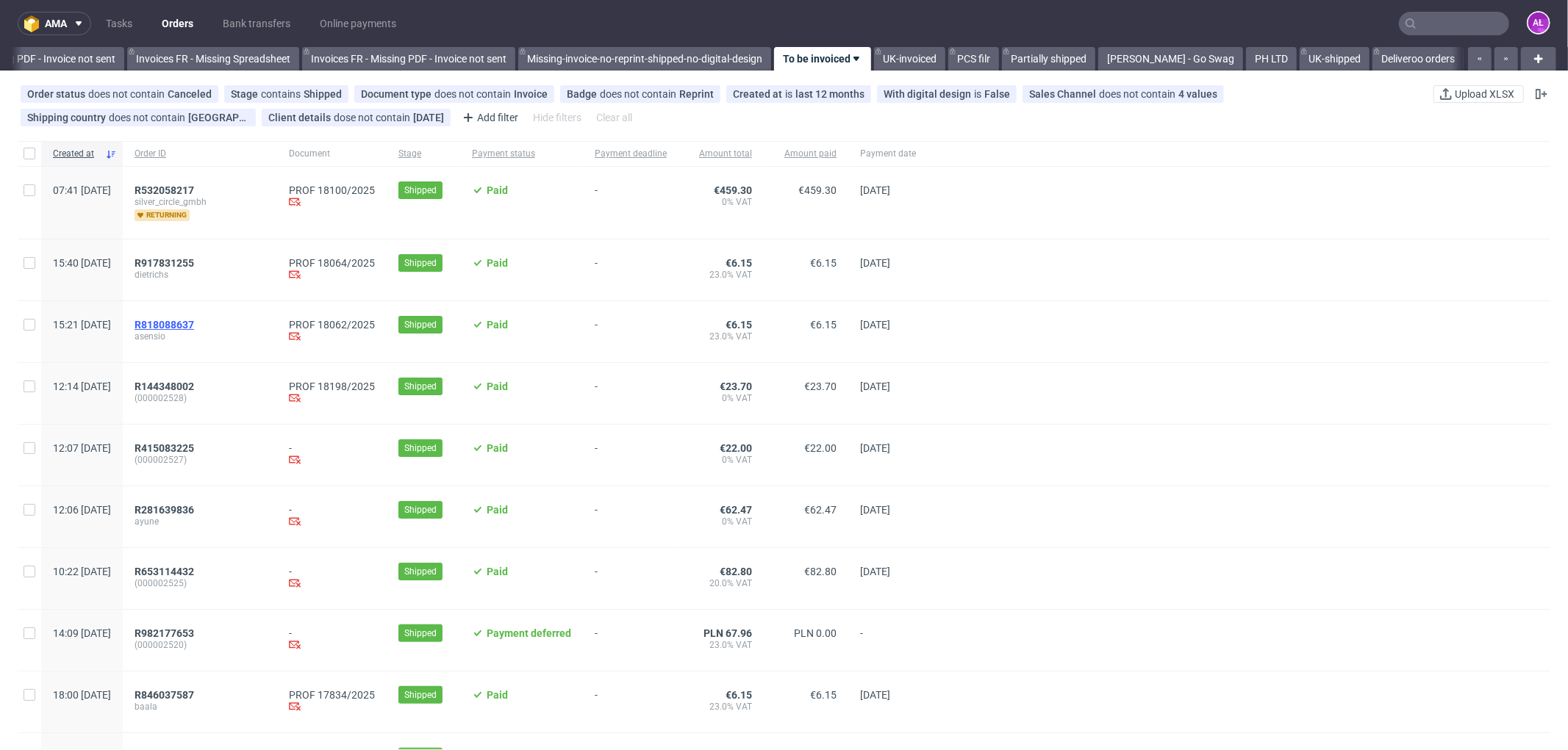
scroll to position [0, 2202]
click at [194, 328] on span "R818088637" at bounding box center [164, 325] width 60 height 12
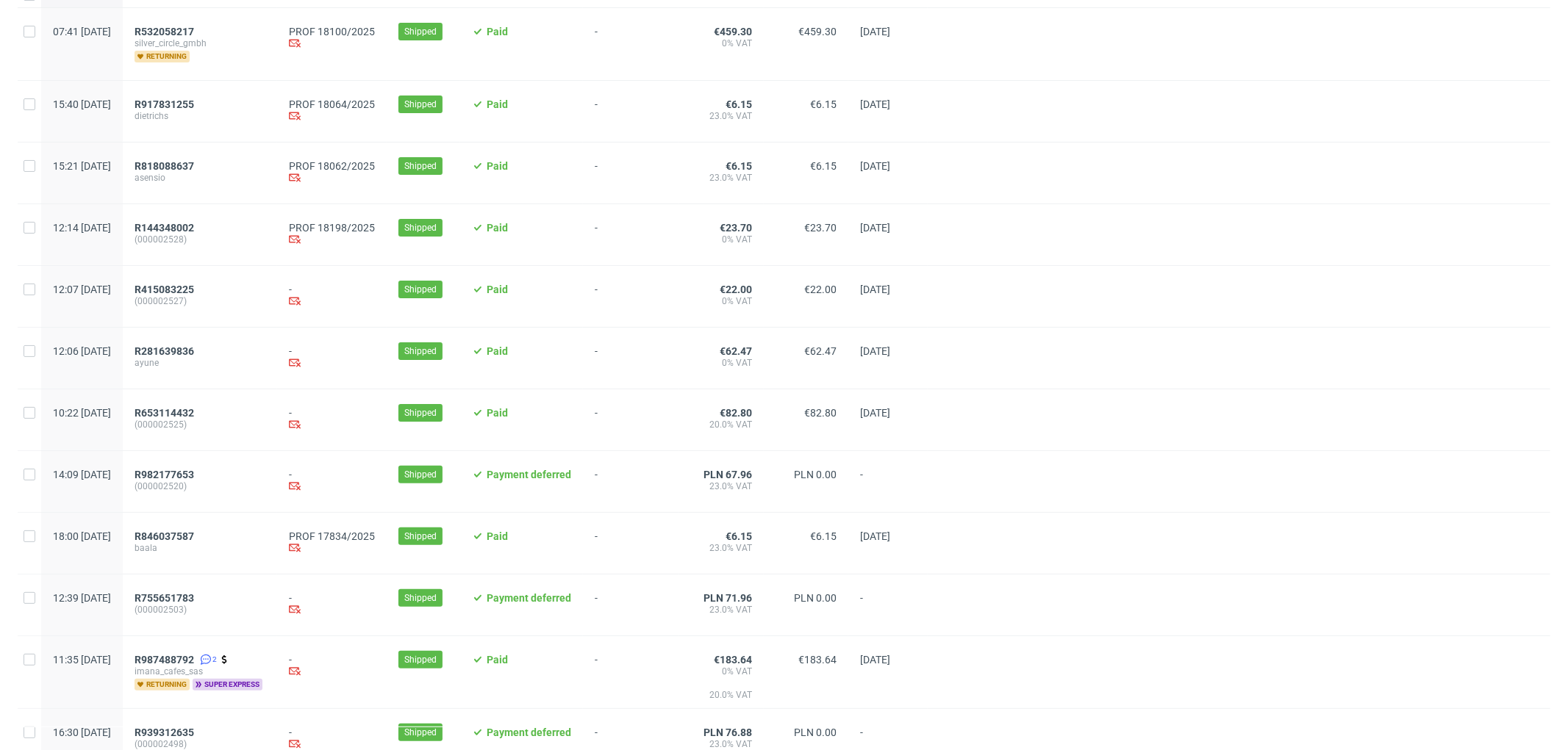
scroll to position [244, 0]
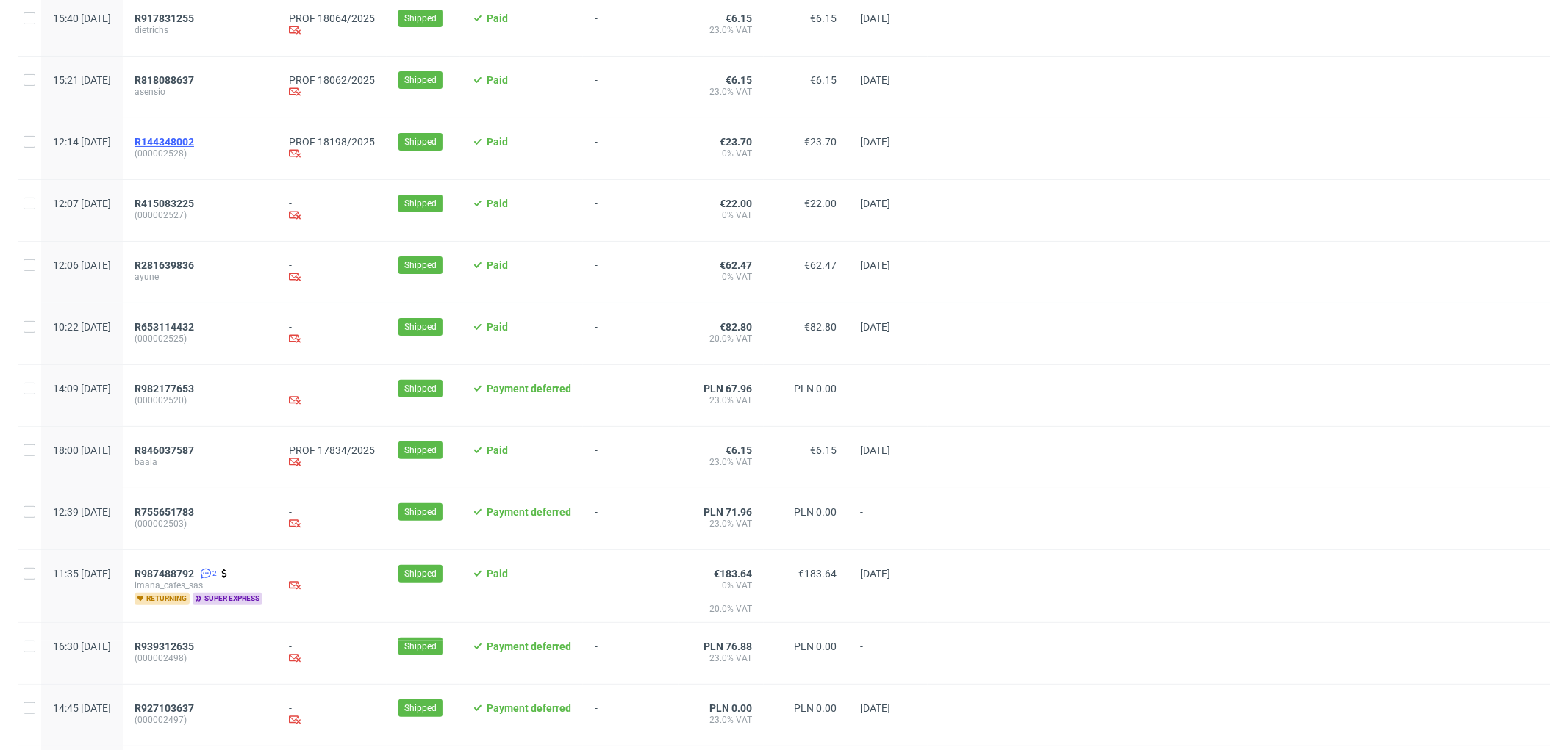
click at [194, 140] on span "R144348002" at bounding box center [164, 141] width 60 height 12
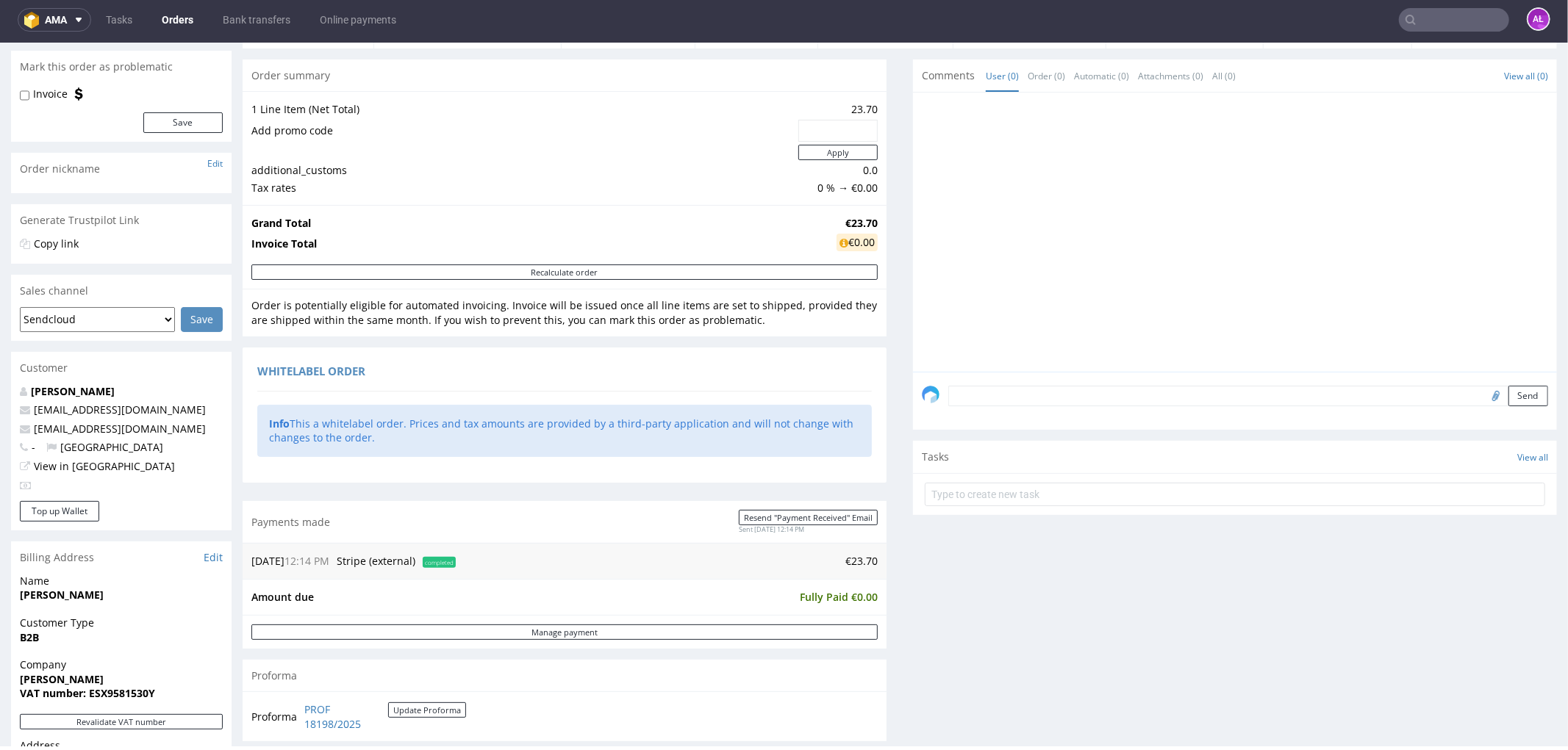
scroll to position [408, 0]
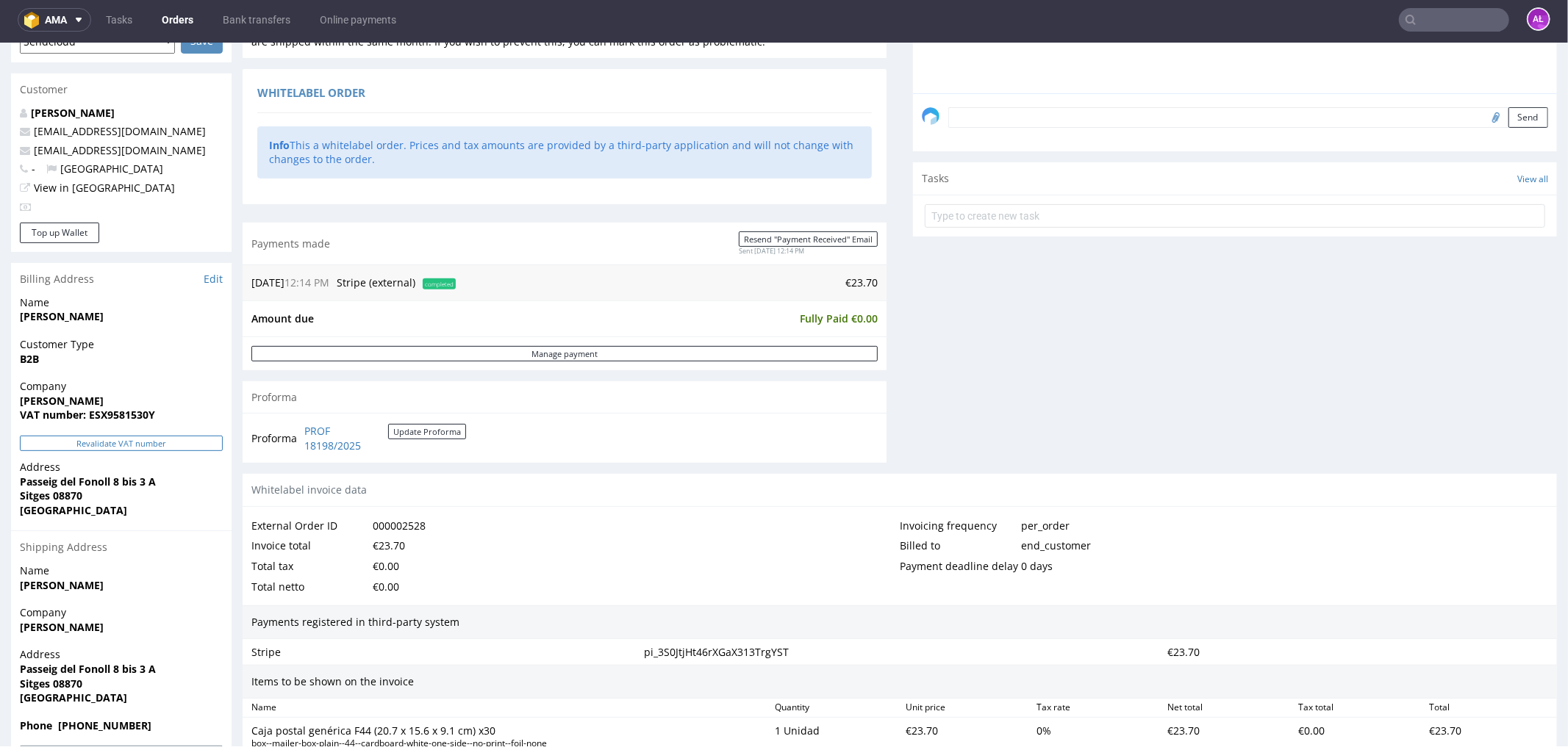
click at [176, 442] on button "Revalidate VAT number" at bounding box center [121, 442] width 203 height 15
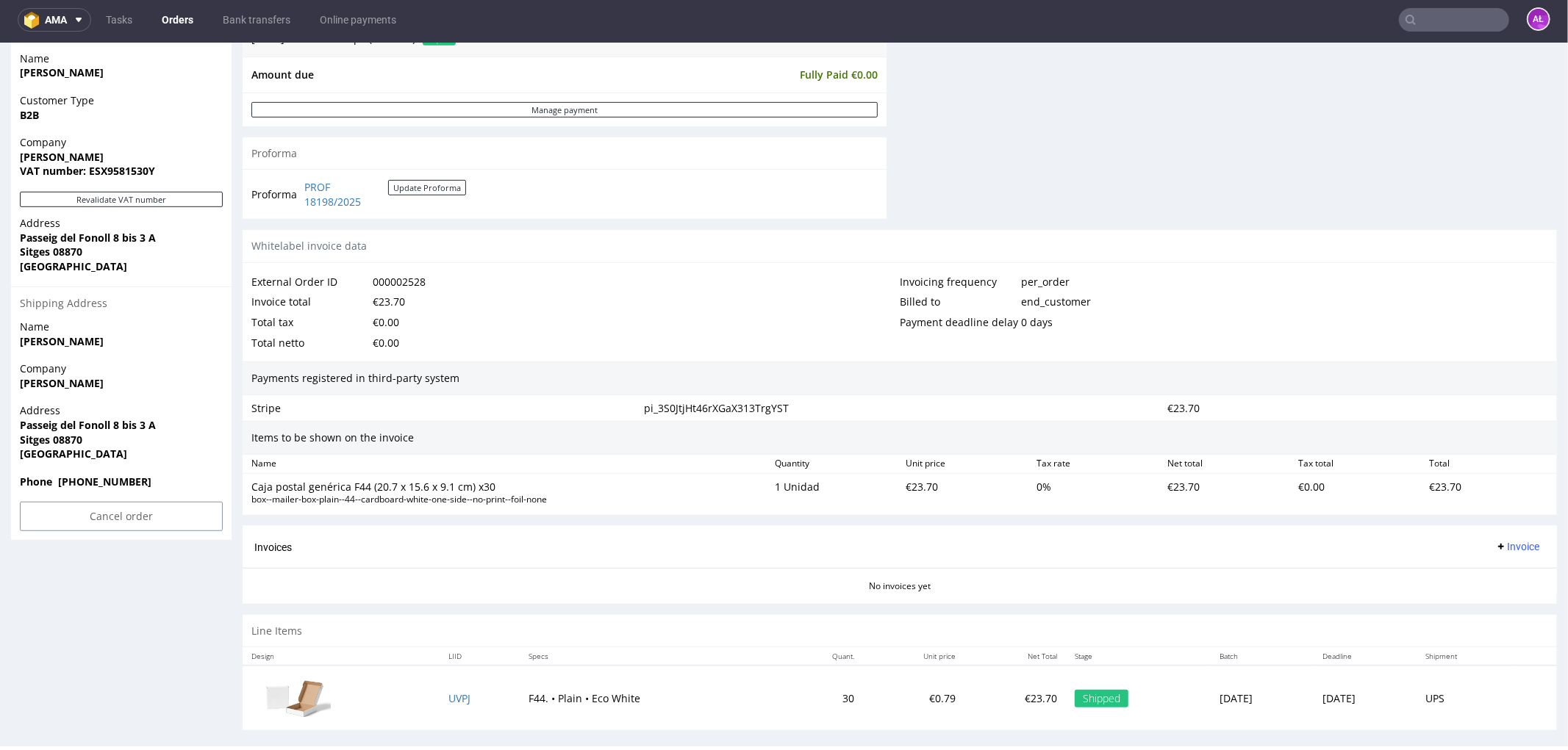
scroll to position [666, 0]
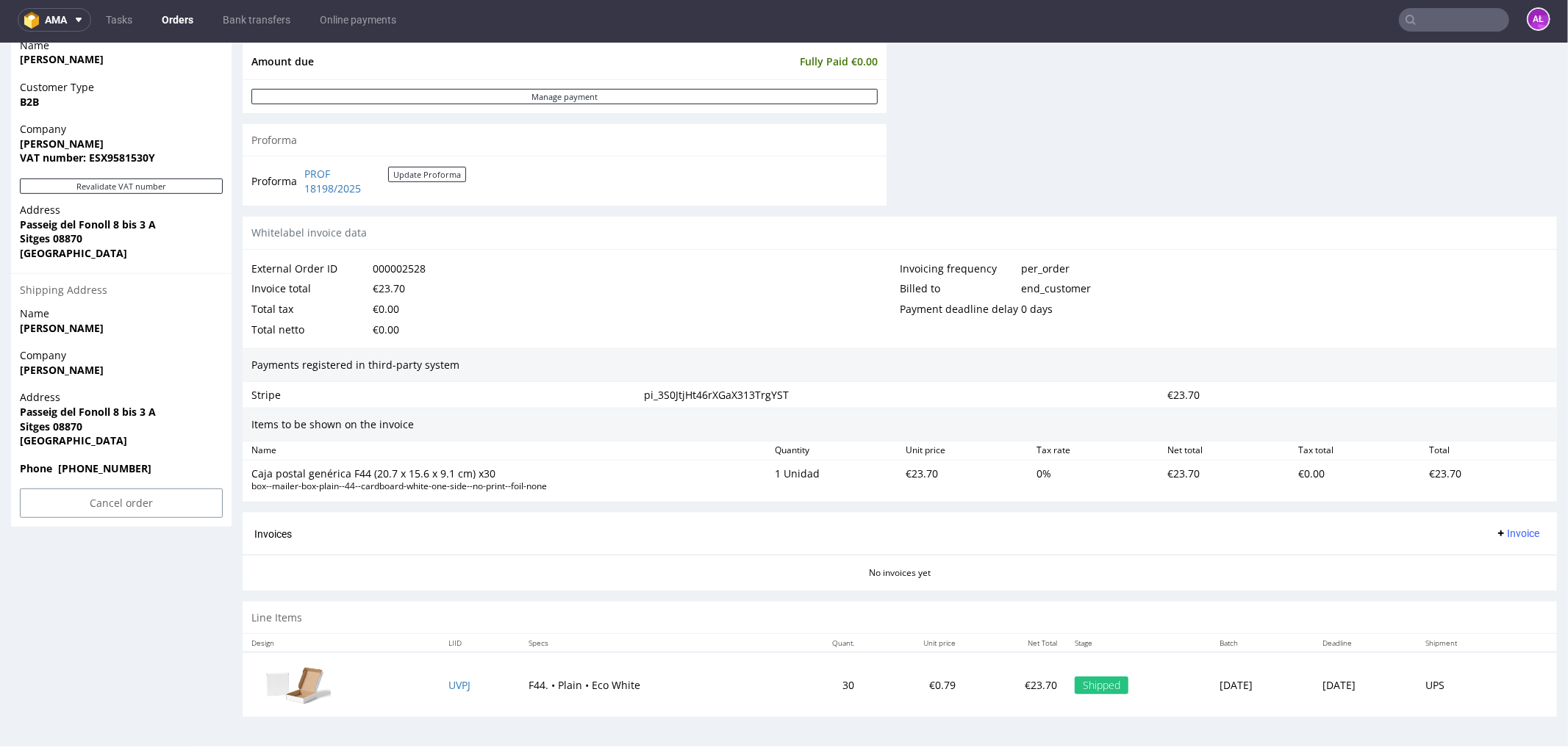
click at [1495, 535] on span "Invoice" at bounding box center [1517, 532] width 44 height 12
click at [1494, 559] on span "Generate" at bounding box center [1492, 565] width 72 height 14
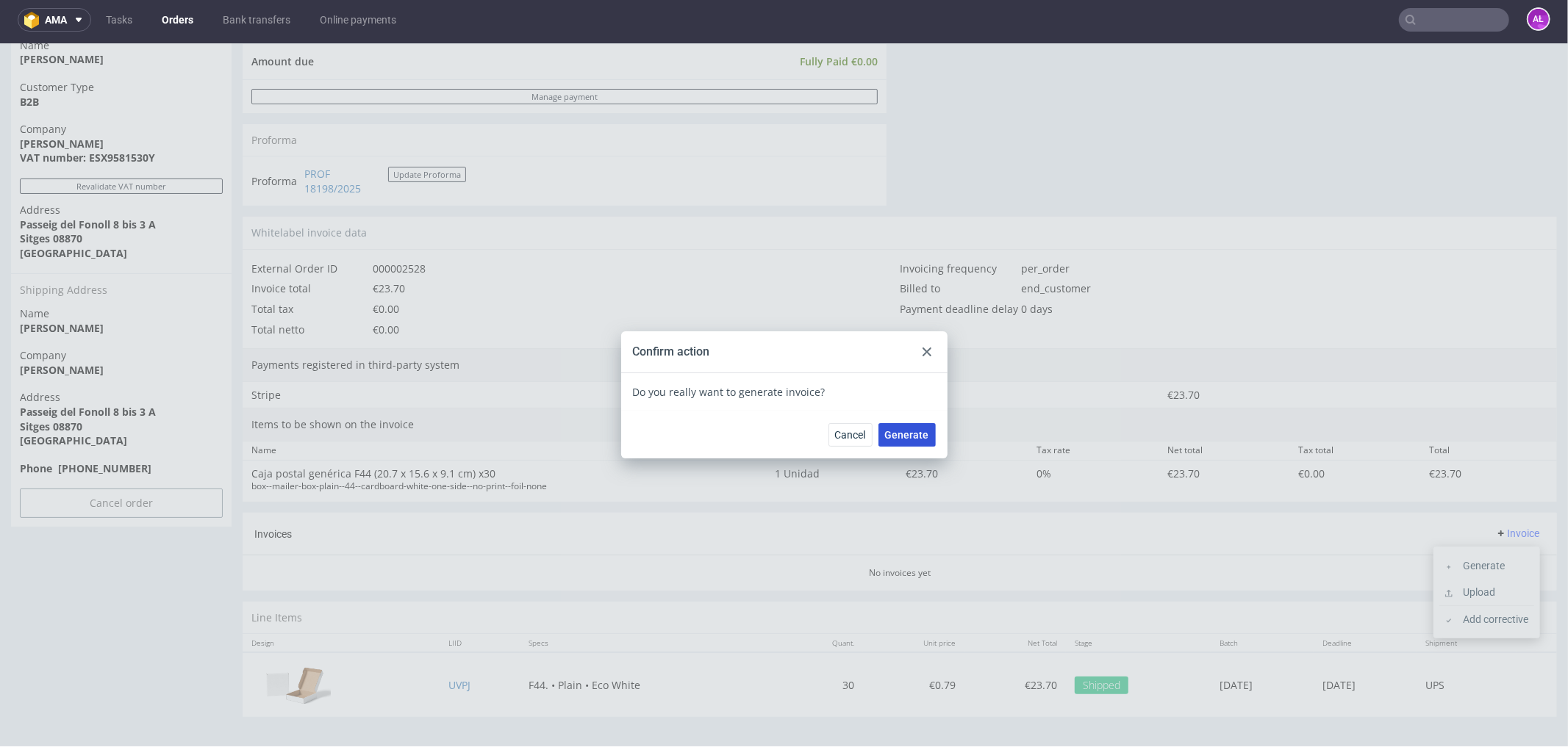
click at [915, 424] on button "Generate" at bounding box center [906, 434] width 57 height 23
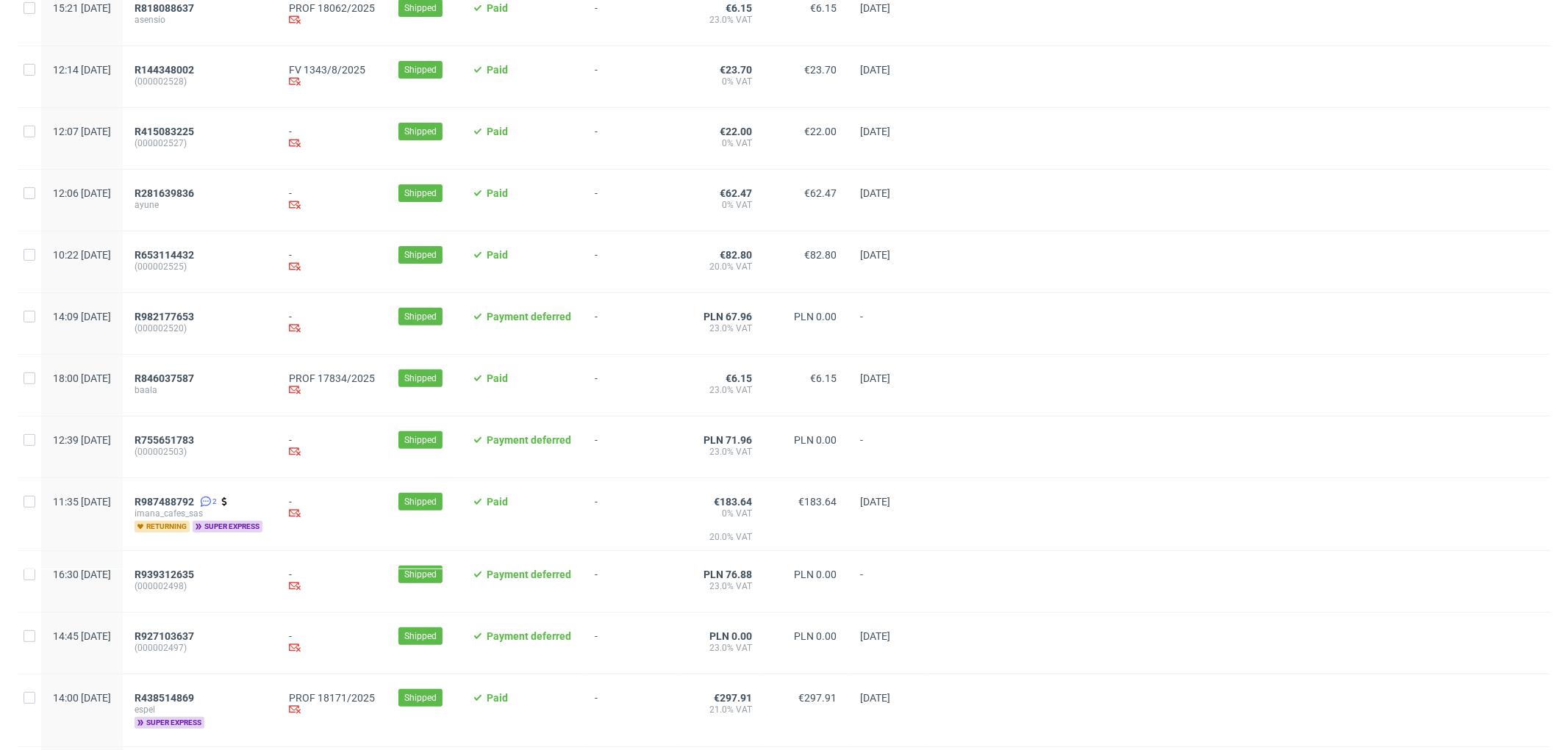
scroll to position [326, 0]
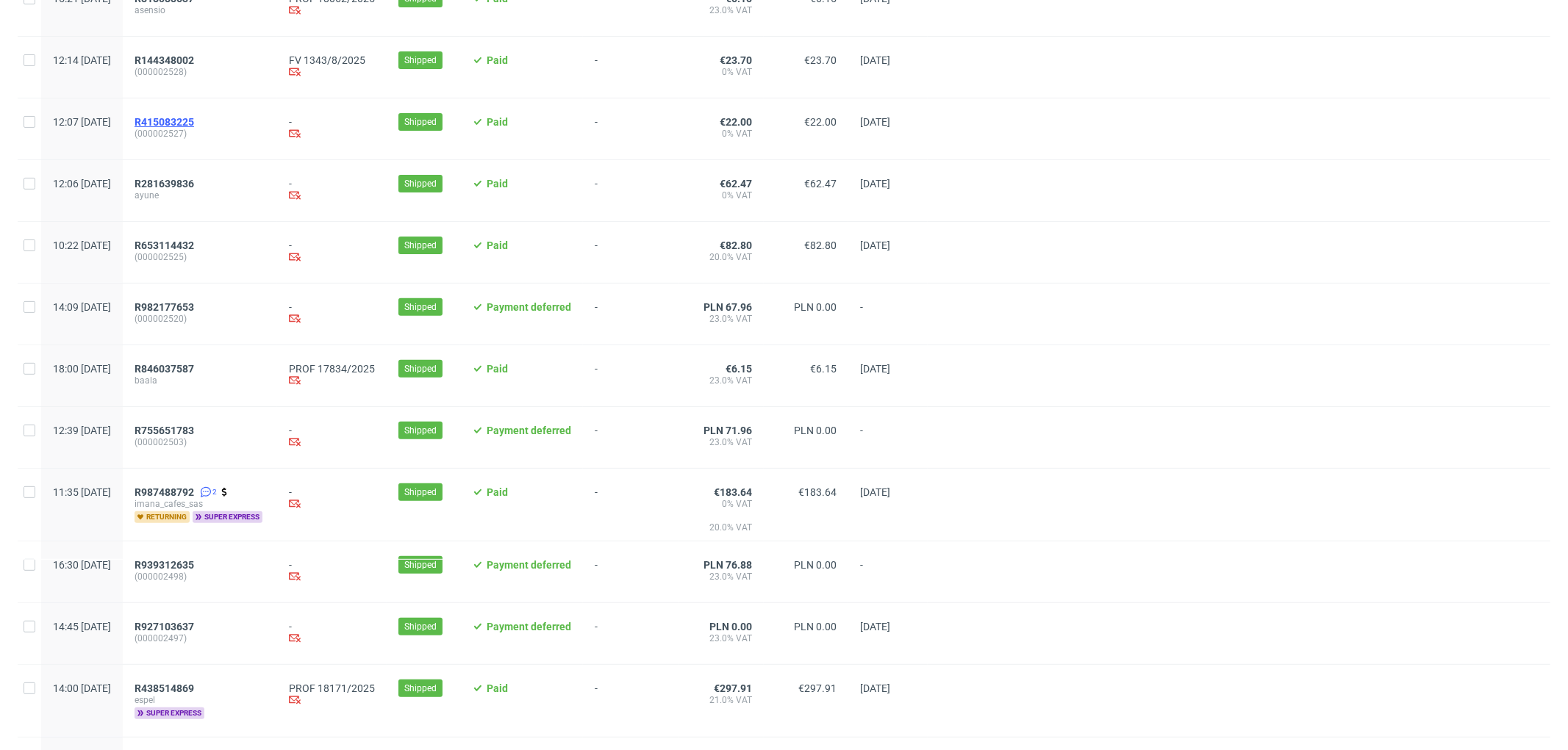
click at [194, 117] on span "R415083225" at bounding box center [164, 121] width 60 height 12
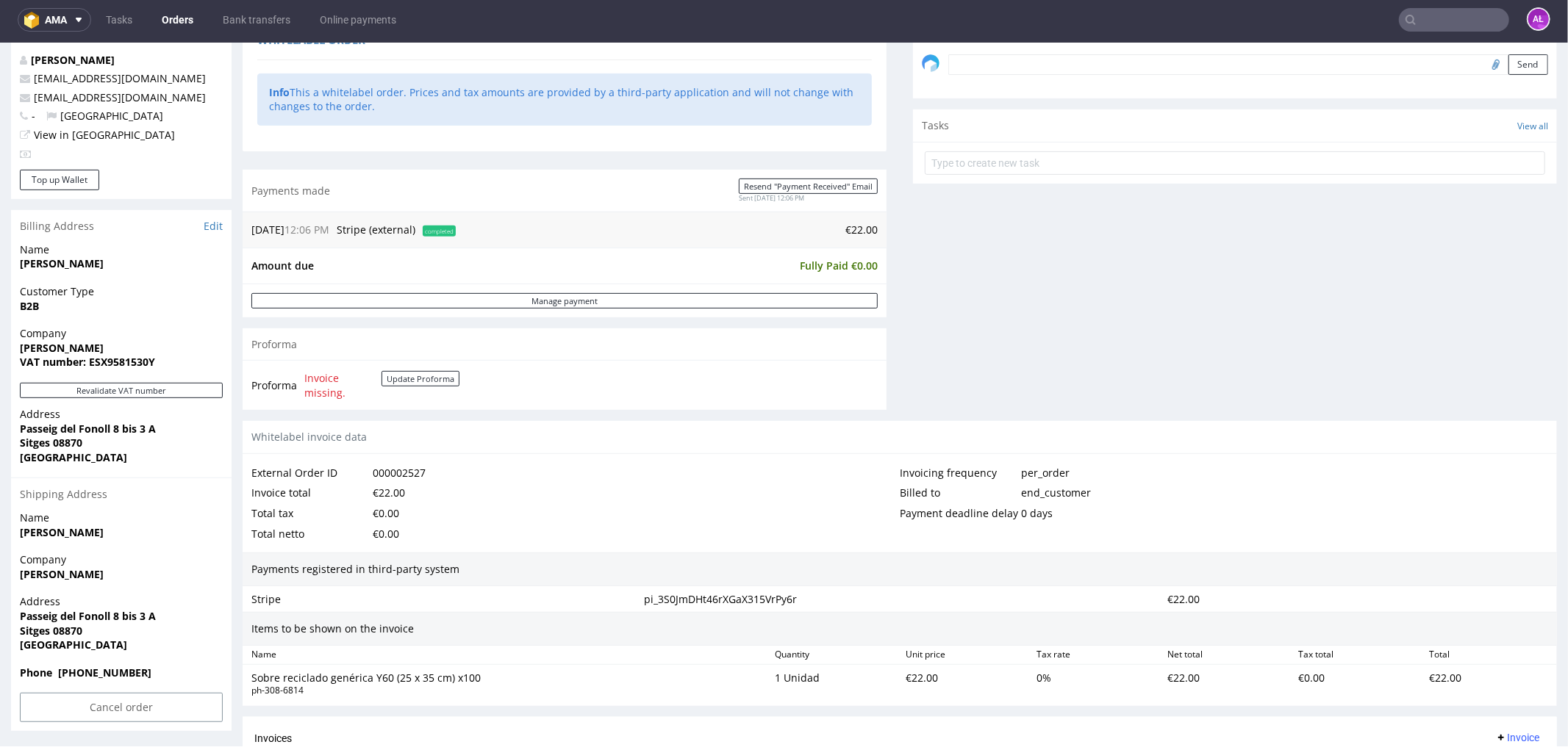
scroll to position [490, 0]
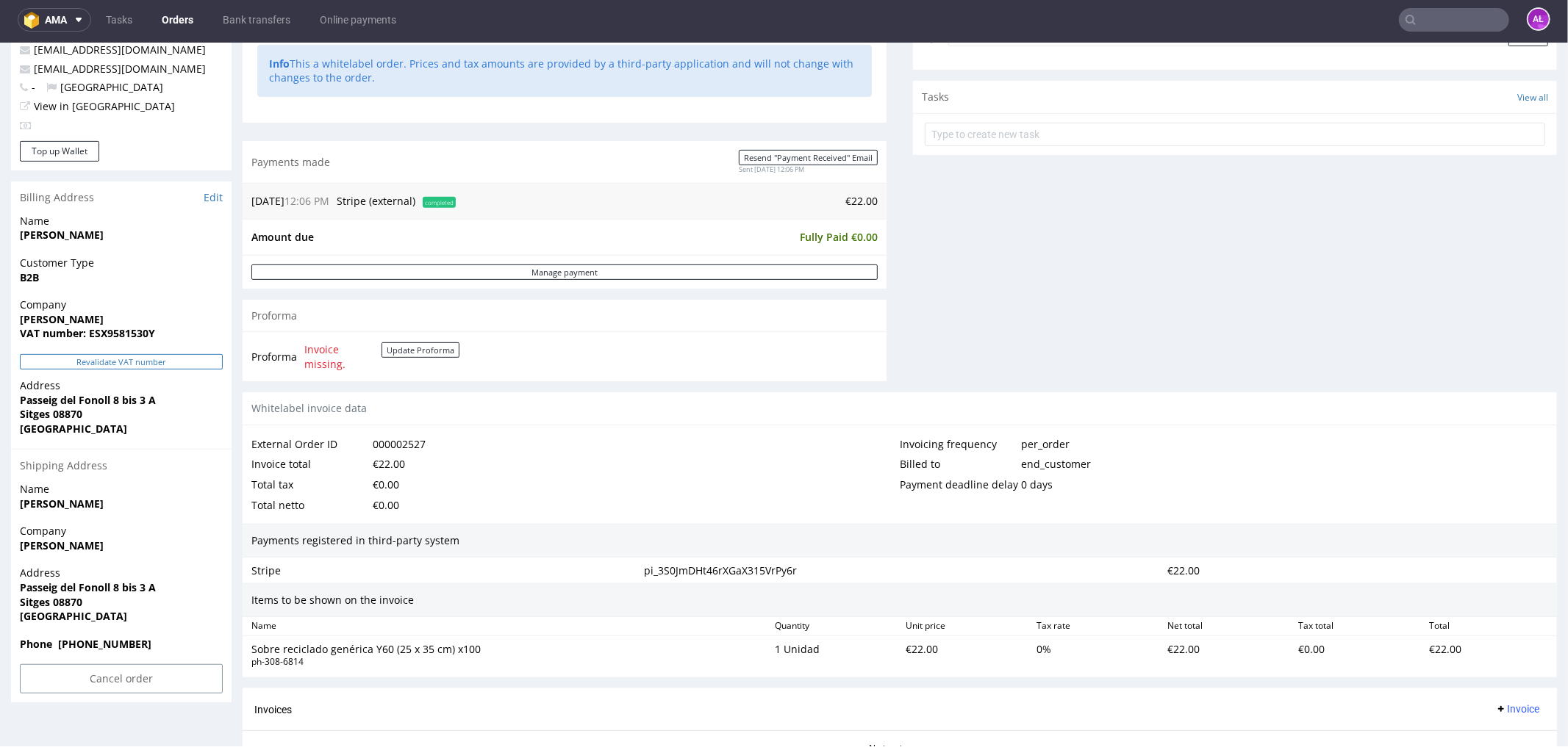
click at [203, 355] on button "Revalidate VAT number" at bounding box center [121, 361] width 203 height 15
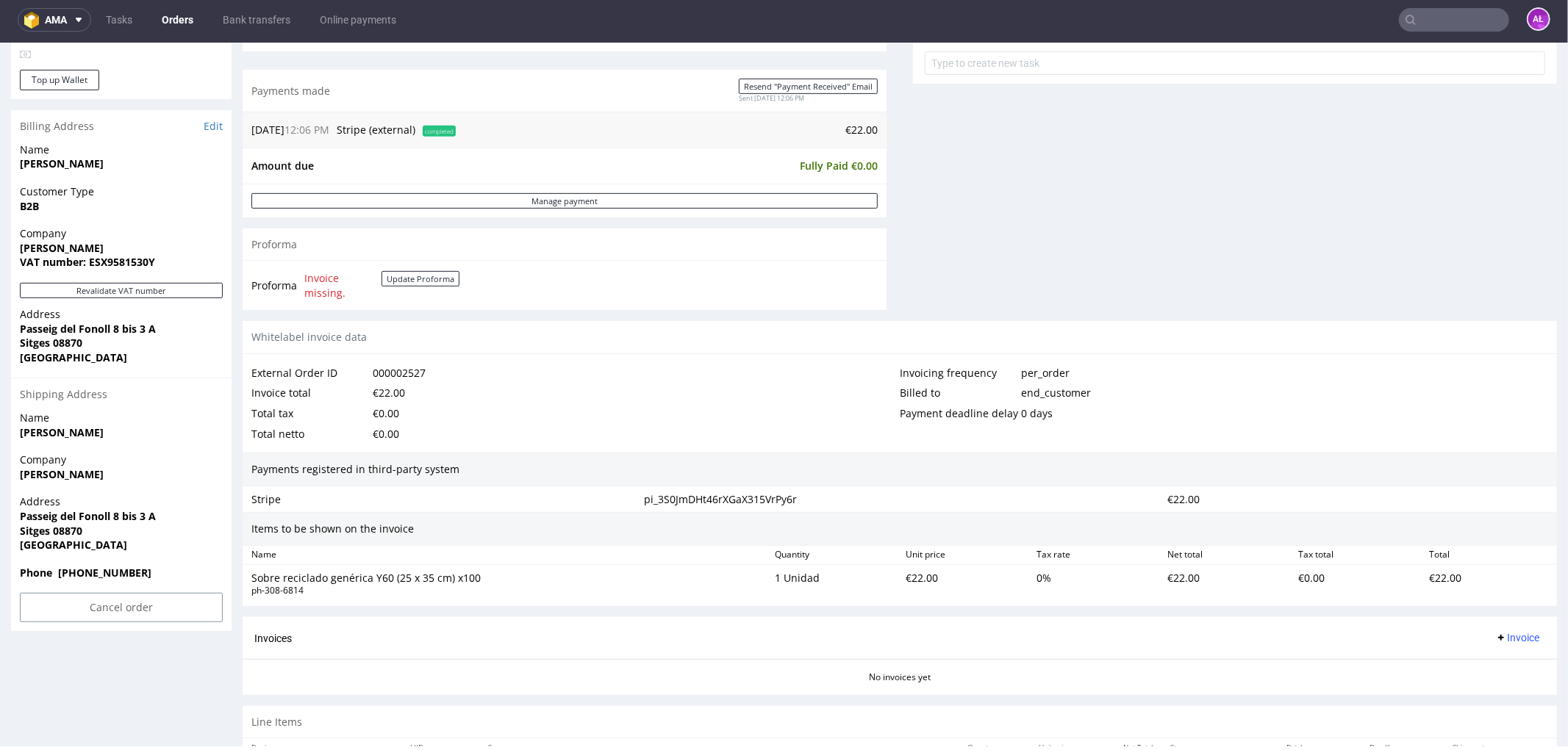
scroll to position [660, 0]
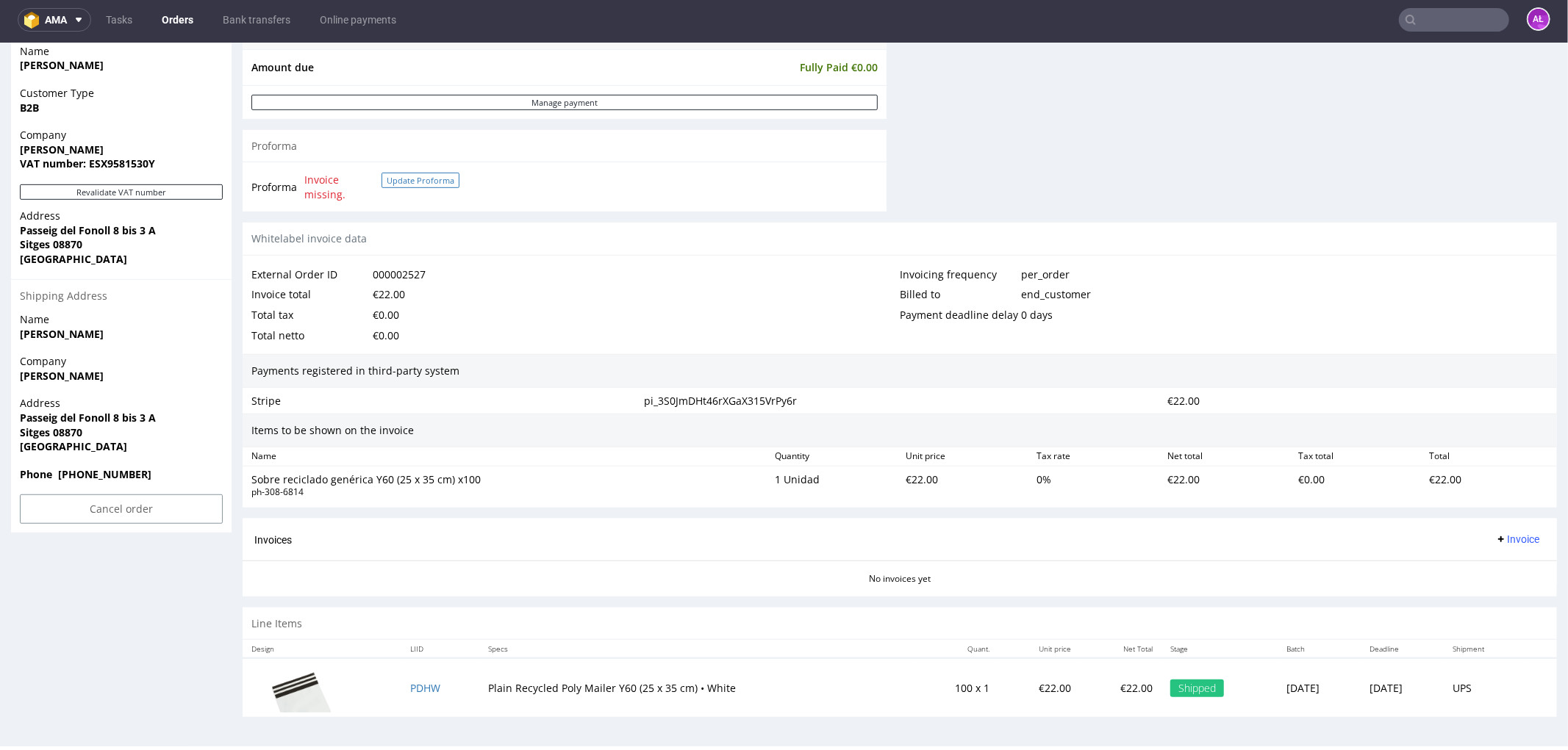
click at [430, 179] on button "Update Proforma" at bounding box center [420, 179] width 78 height 15
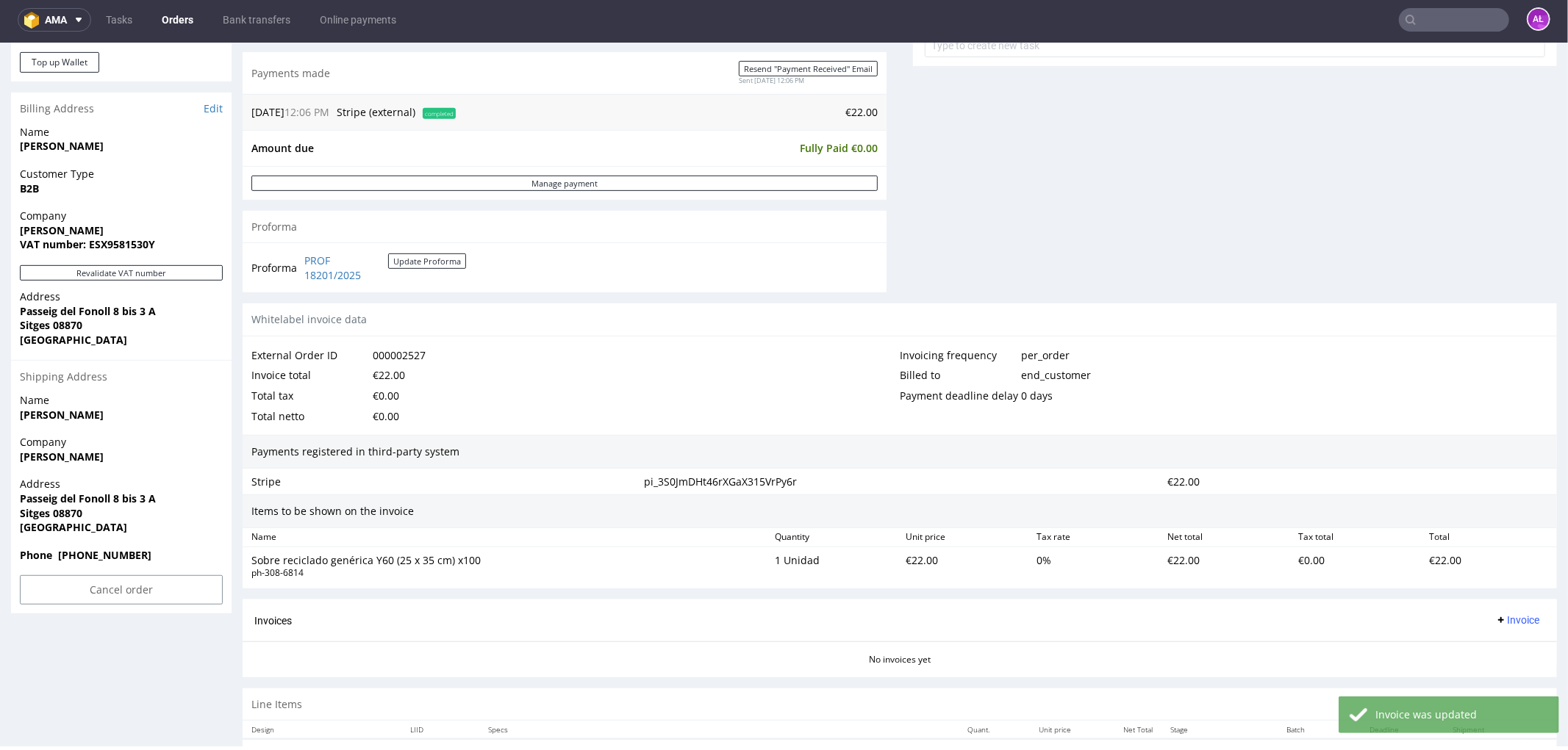
scroll to position [674, 0]
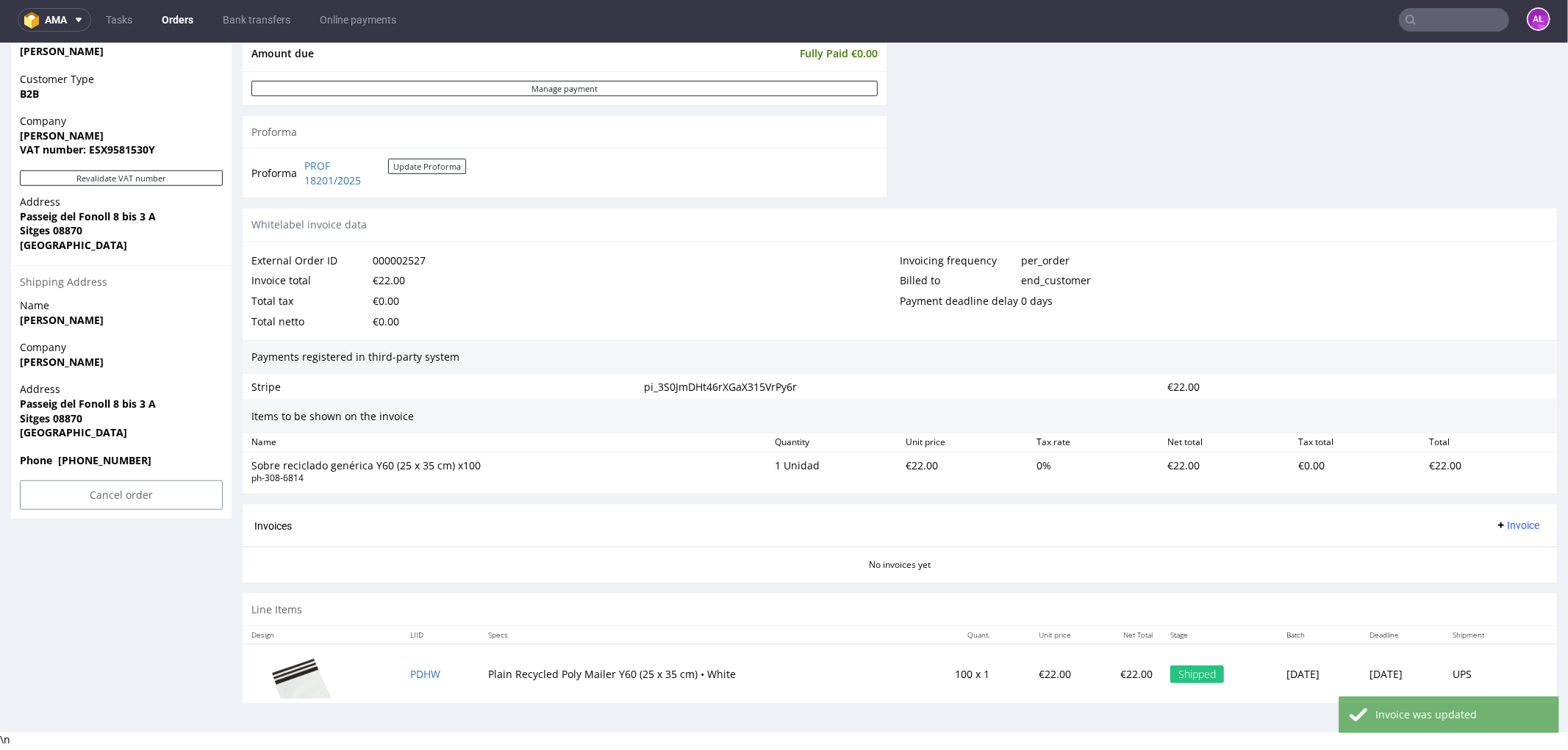
click at [1496, 523] on span "Invoice" at bounding box center [1517, 524] width 44 height 12
click at [1495, 559] on span "Generate" at bounding box center [1492, 557] width 72 height 14
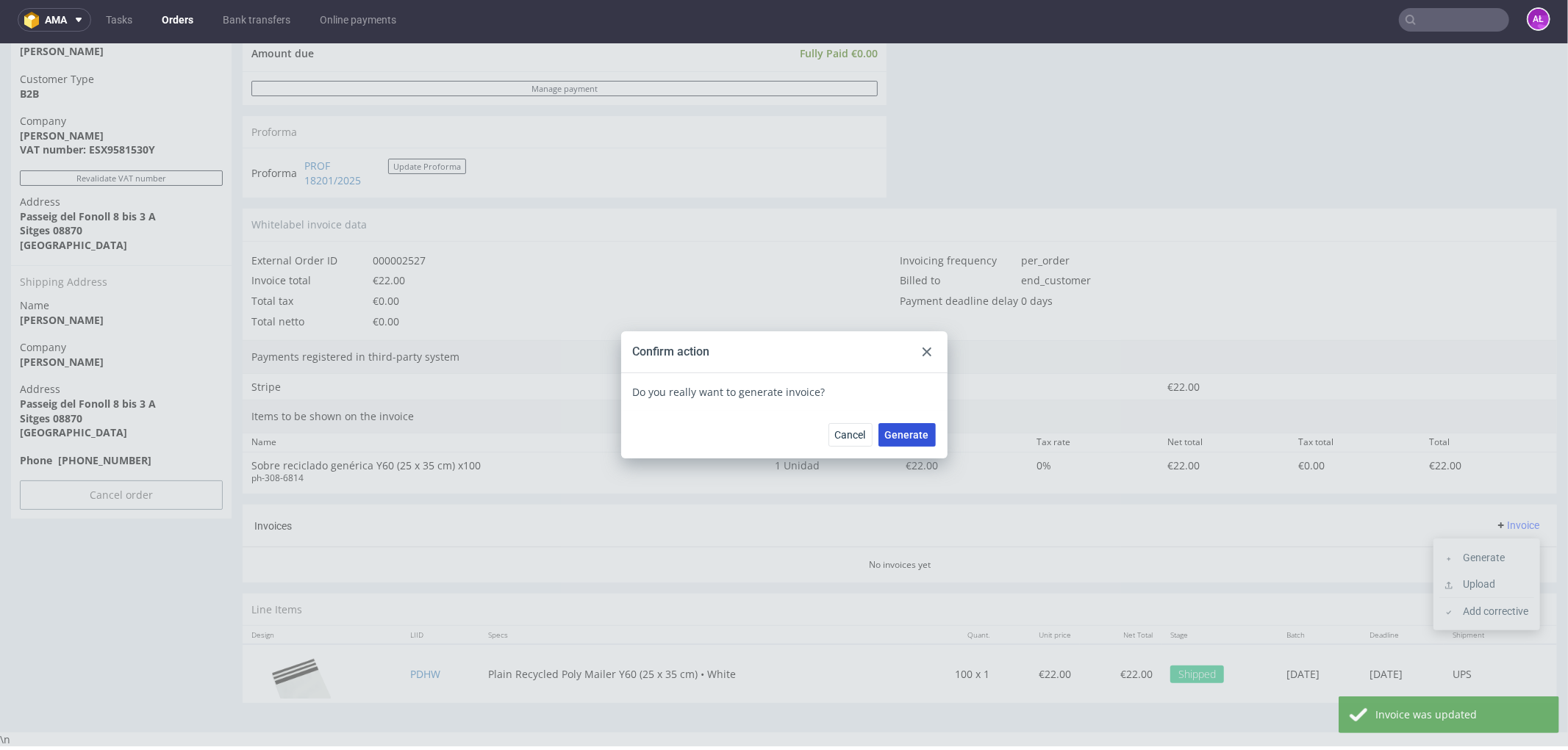
click at [909, 432] on span "Generate" at bounding box center [906, 434] width 44 height 10
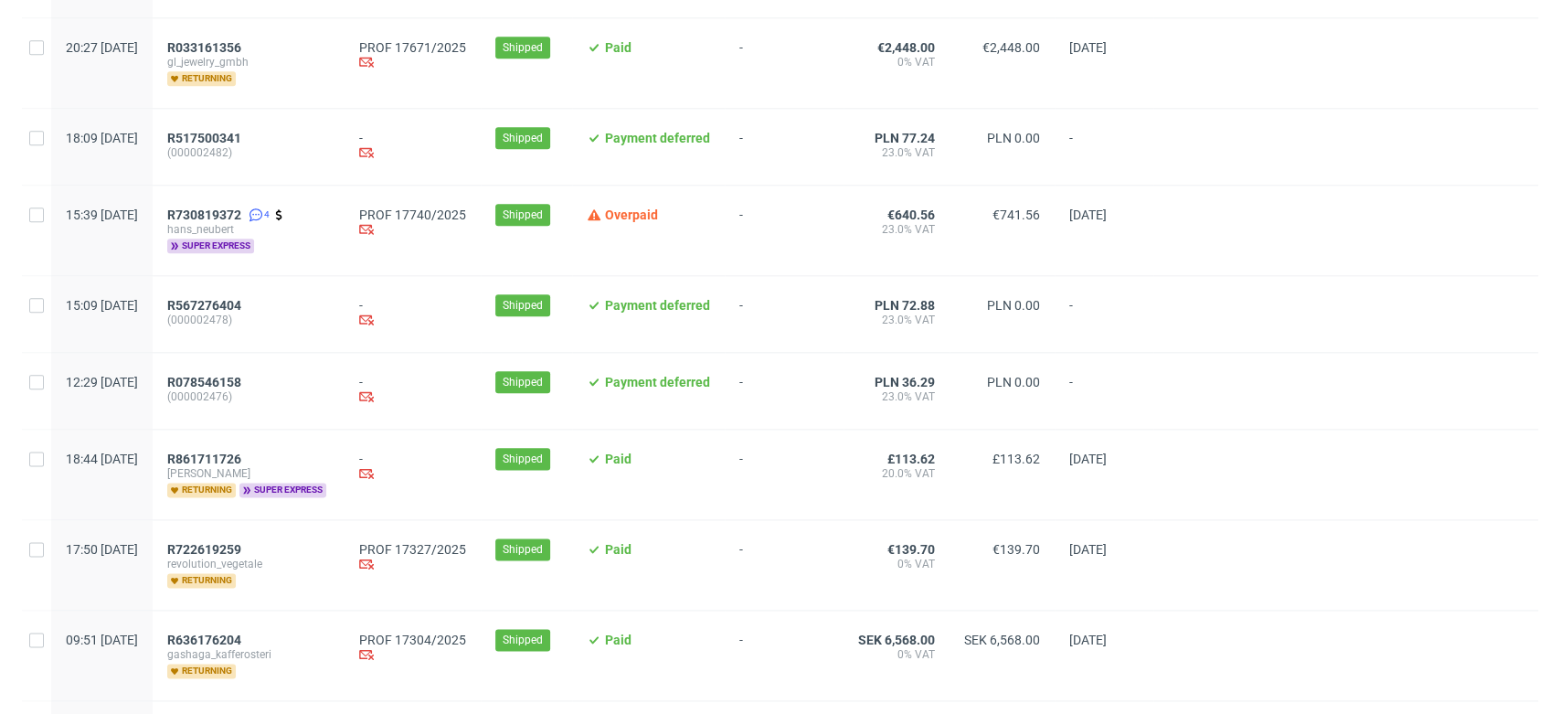
scroll to position [1523, 0]
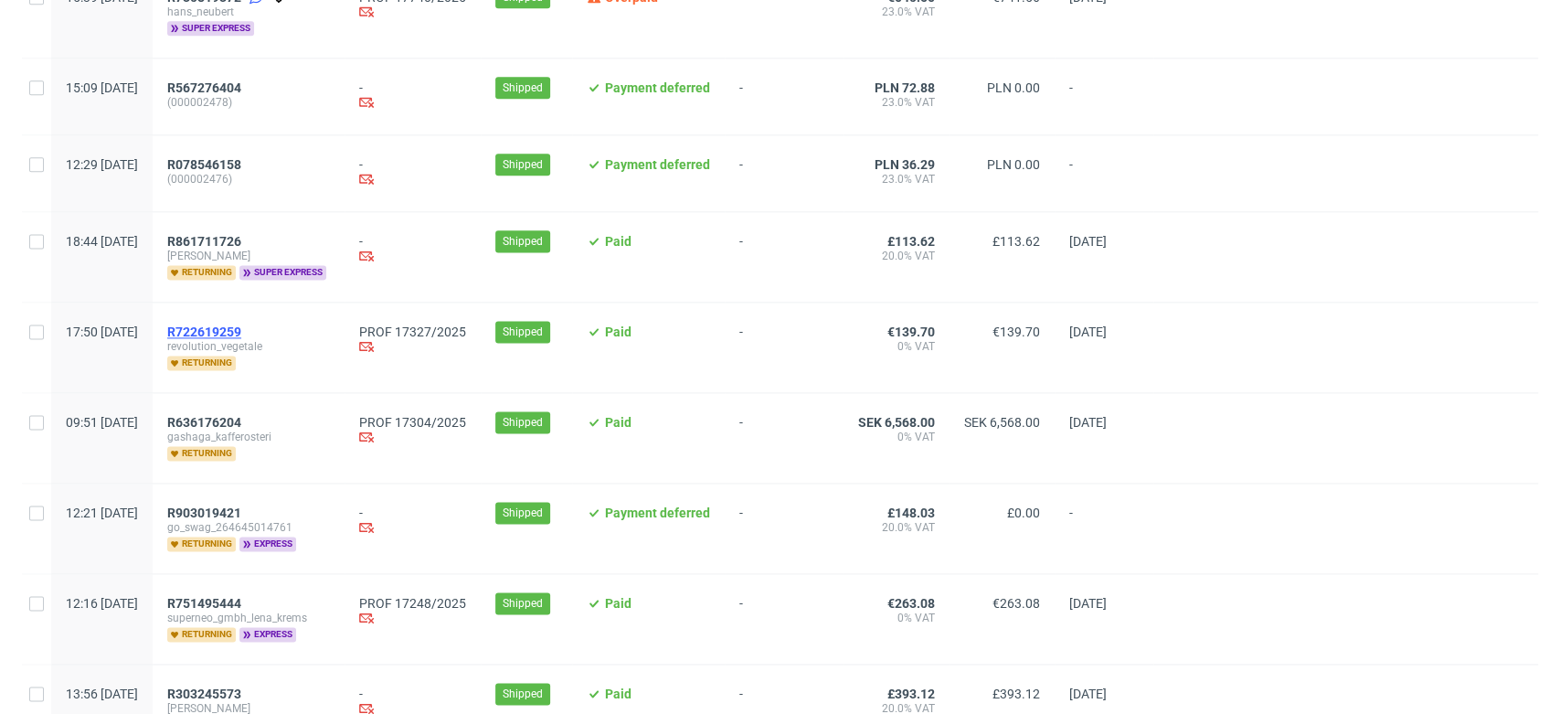
click at [241, 332] on span "R722619259" at bounding box center [204, 331] width 74 height 15
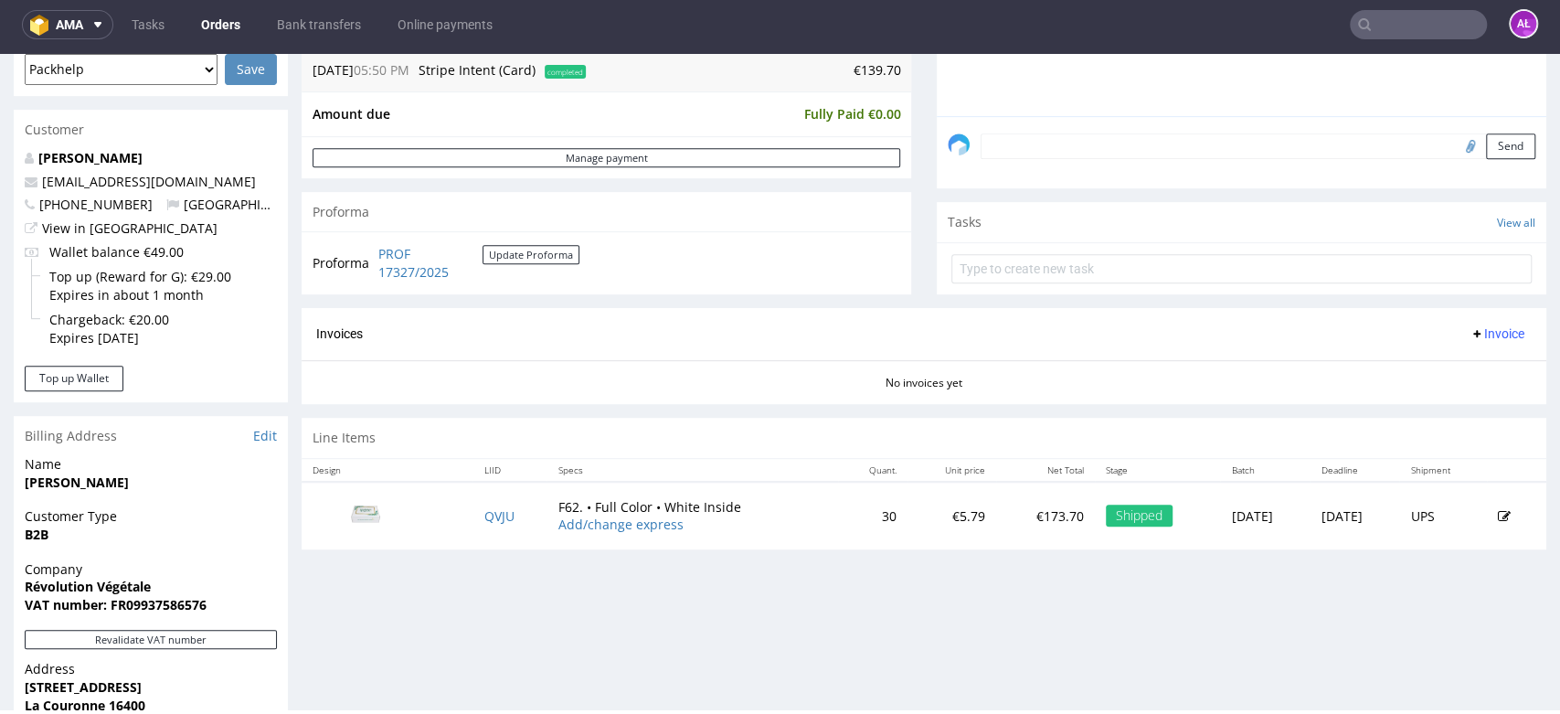
scroll to position [884, 0]
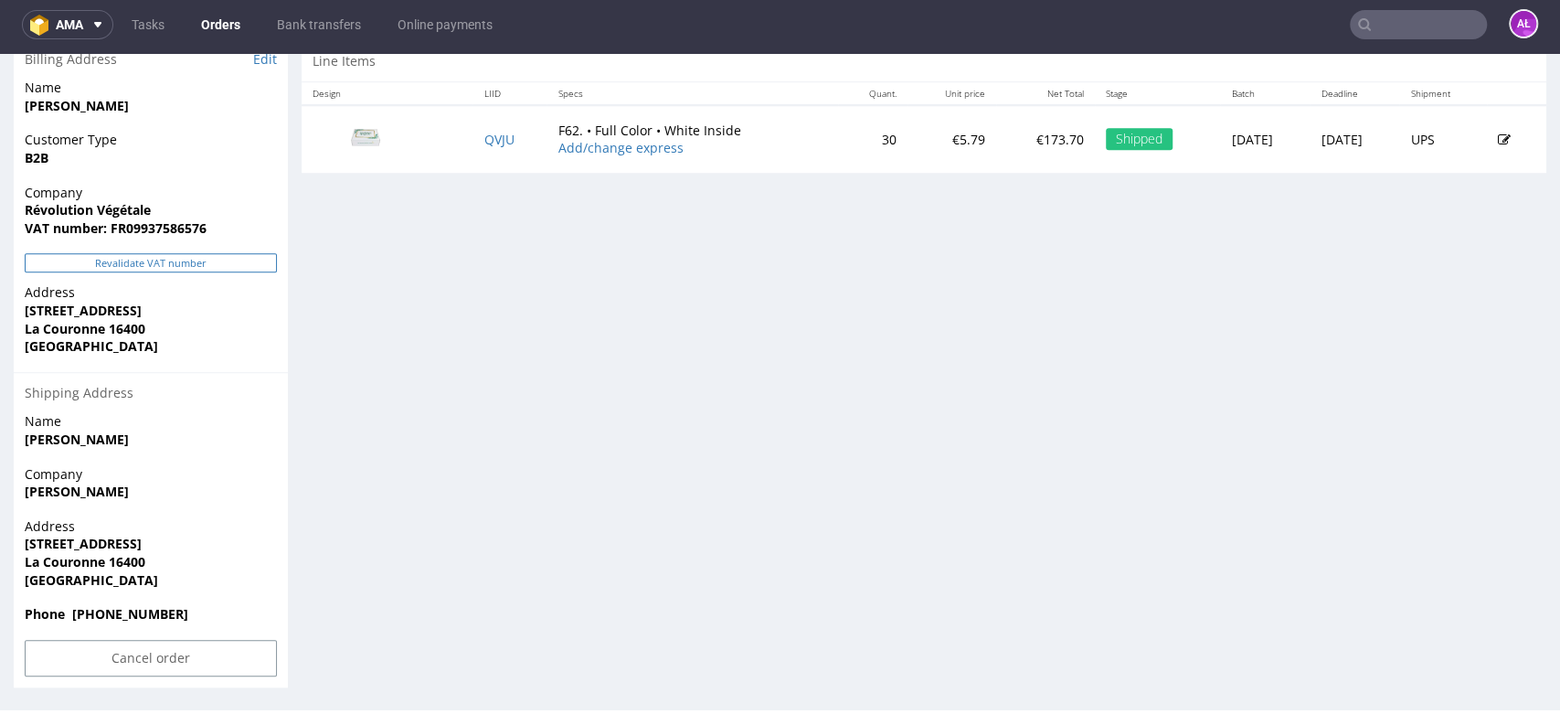
click at [234, 261] on button "Revalidate VAT number" at bounding box center [151, 262] width 252 height 19
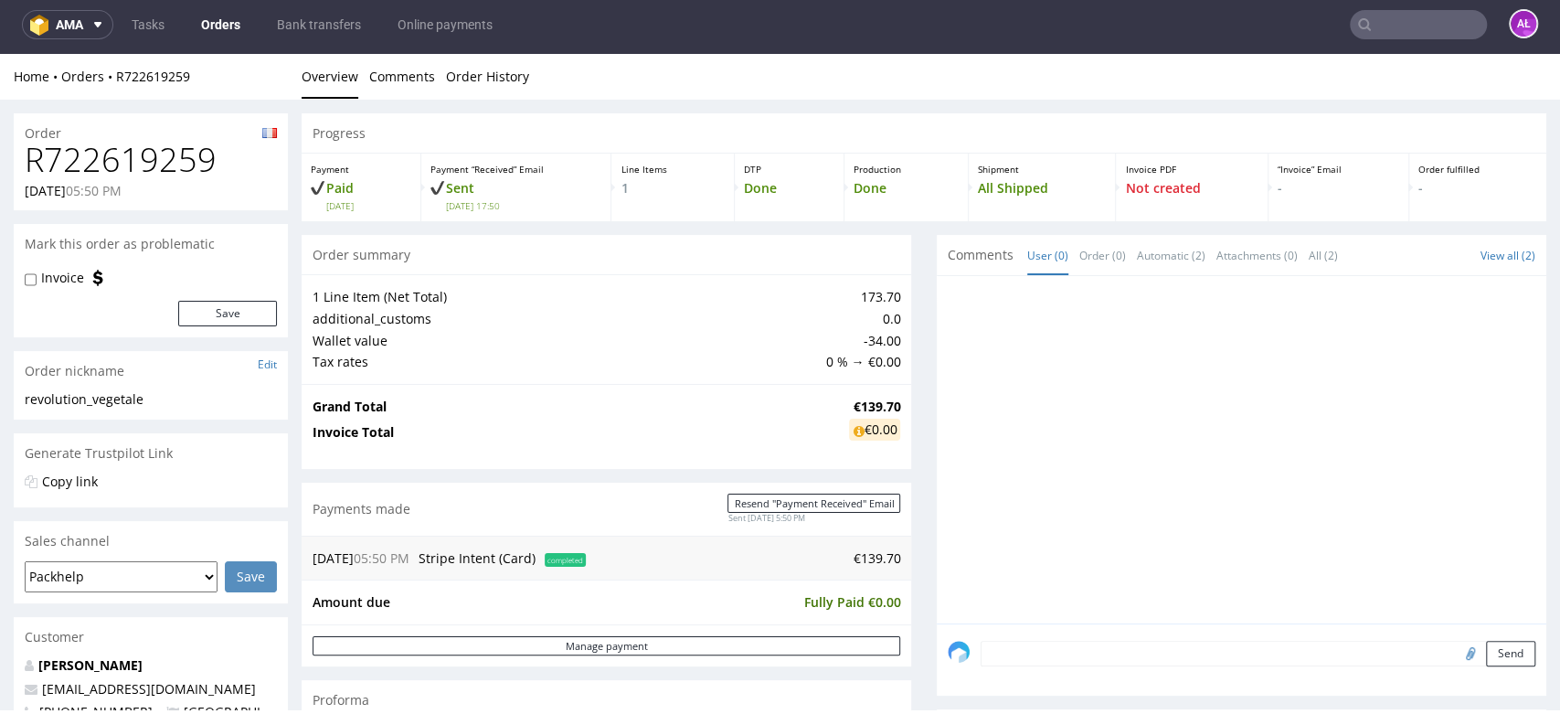
scroll to position [376, 0]
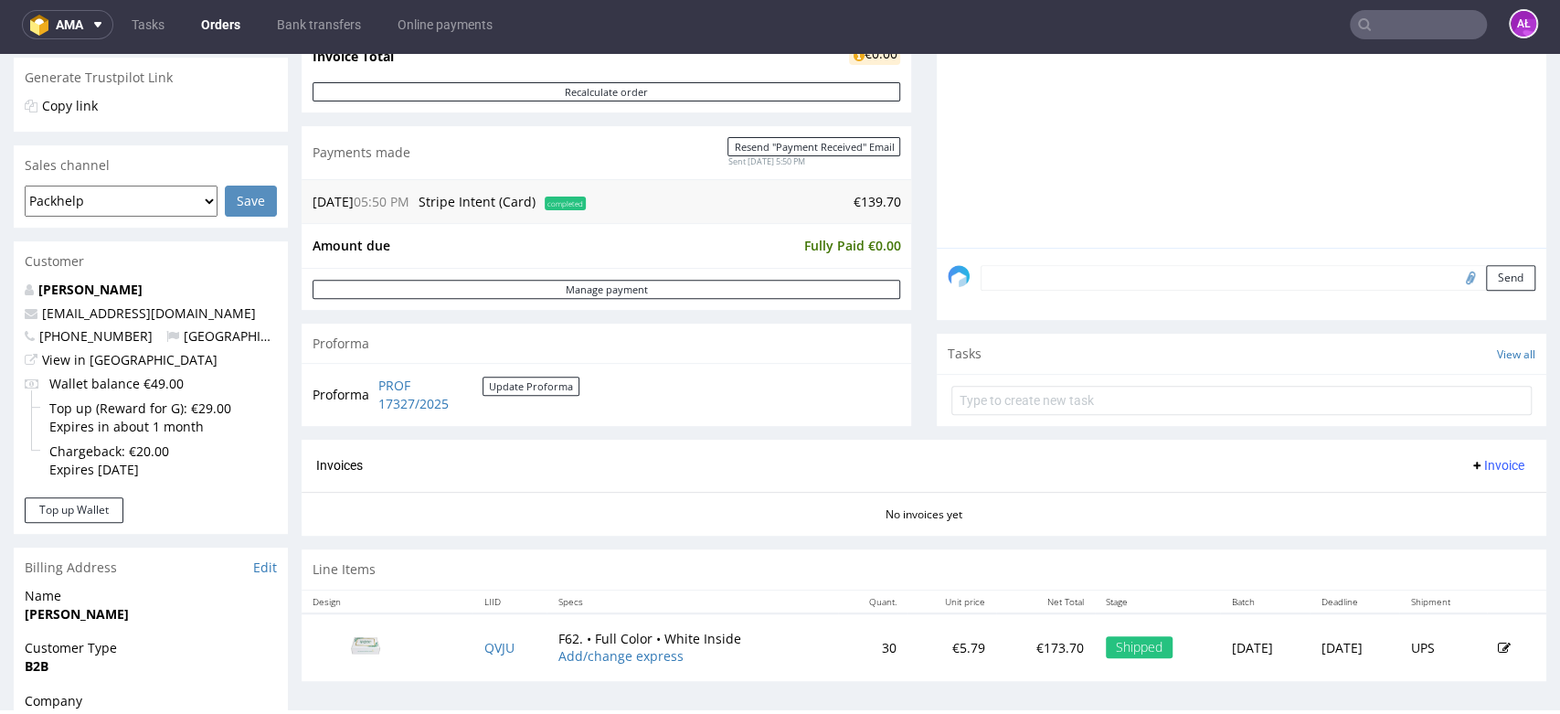
click at [1470, 463] on span "Invoice" at bounding box center [1497, 465] width 55 height 15
click at [1469, 496] on span "Generate" at bounding box center [1465, 503] width 89 height 18
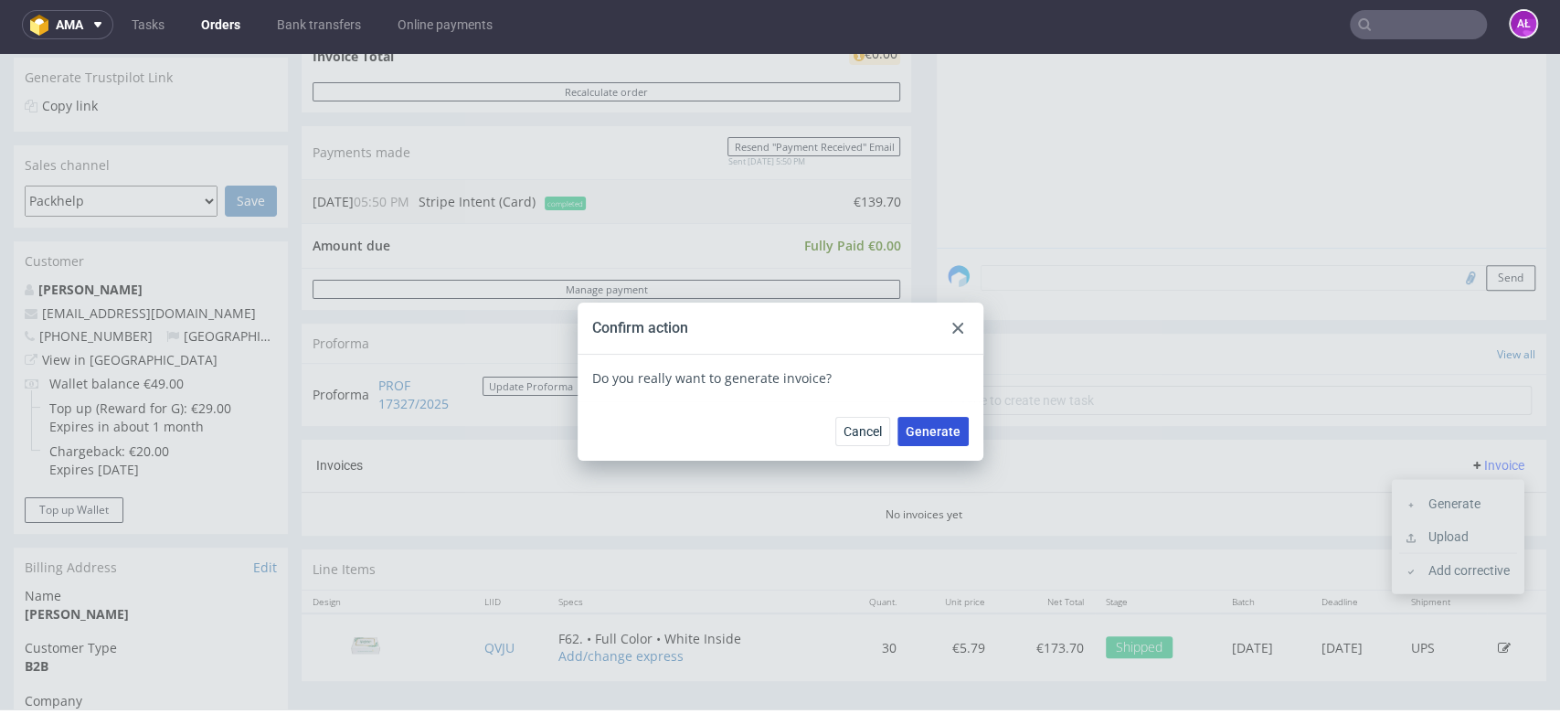
click at [936, 420] on button "Generate" at bounding box center [933, 431] width 71 height 29
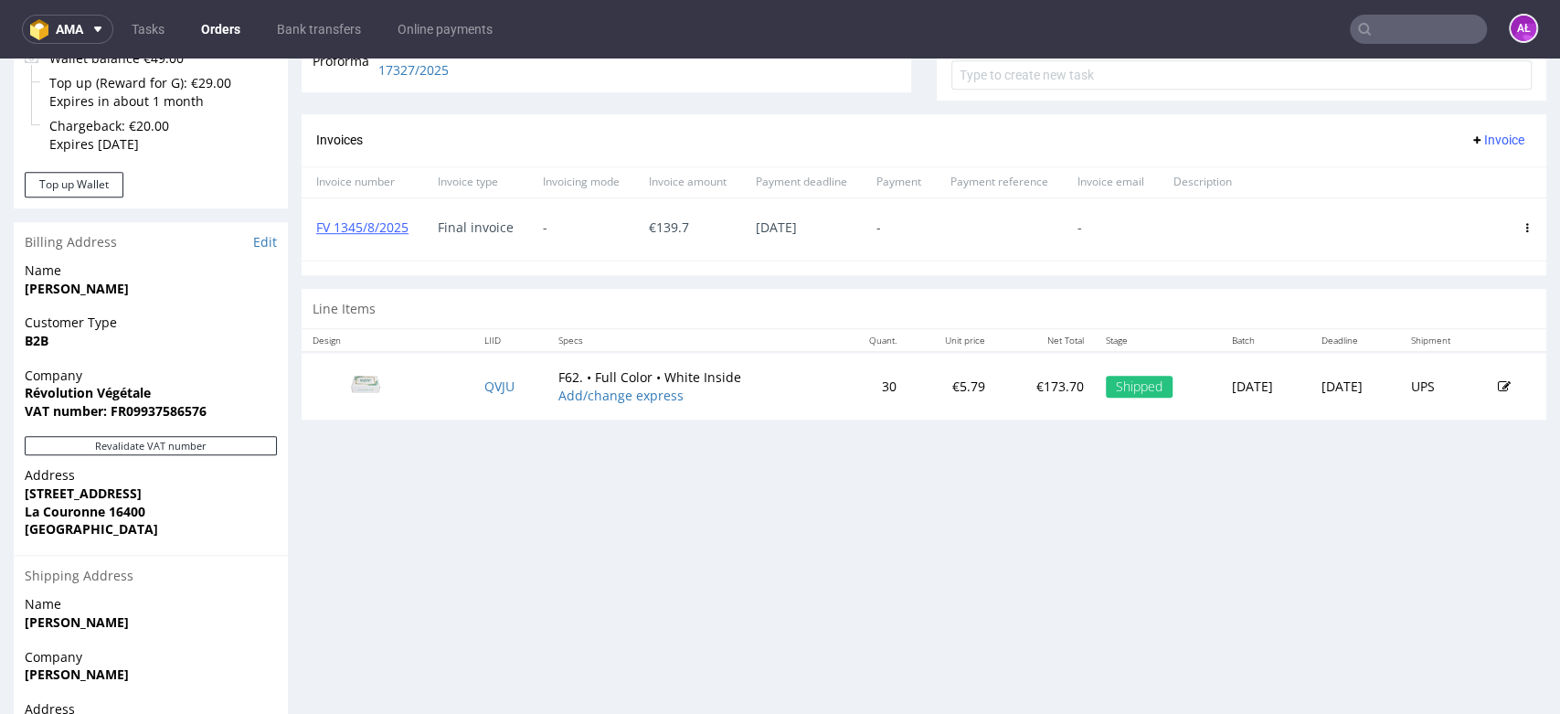
scroll to position [710, 0]
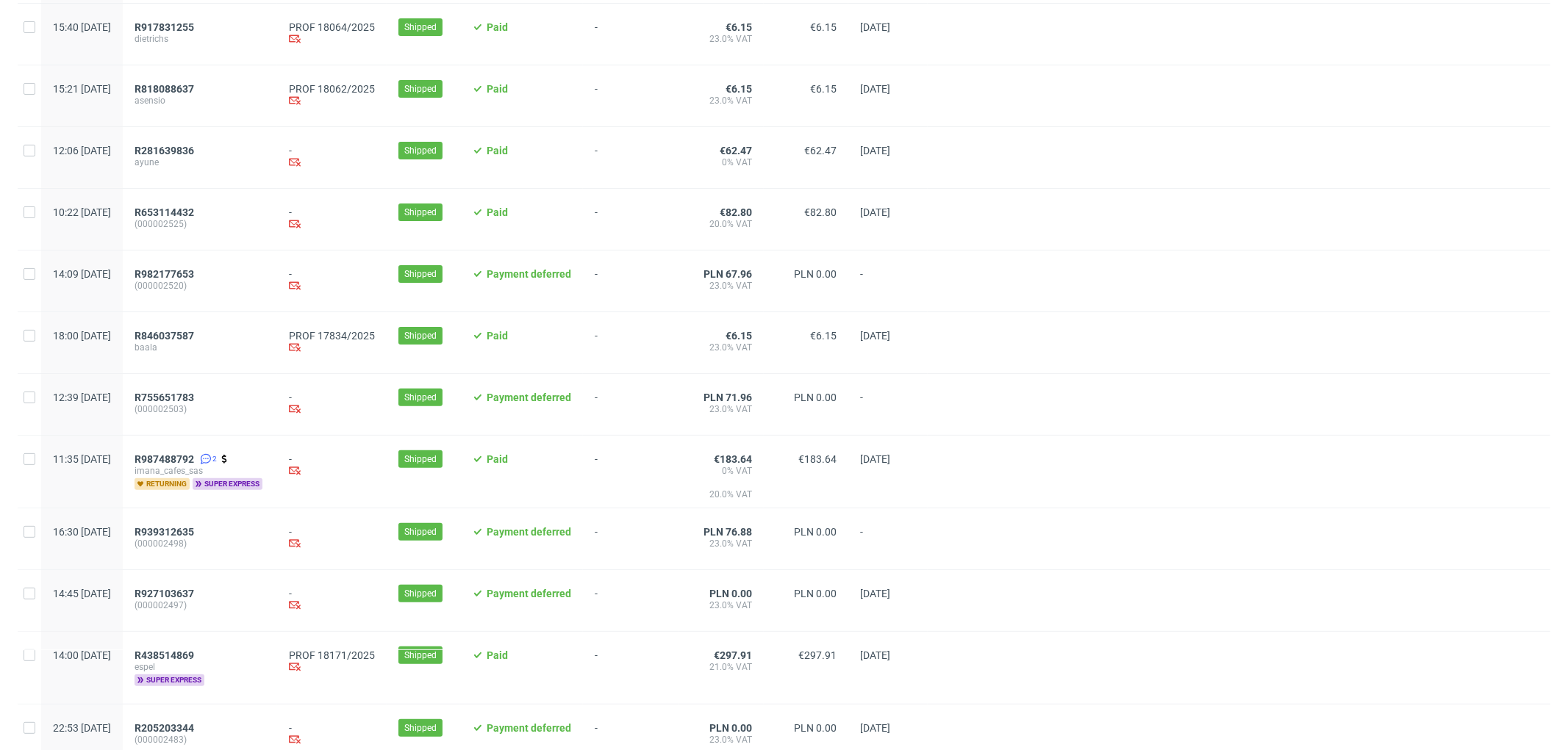
scroll to position [244, 0]
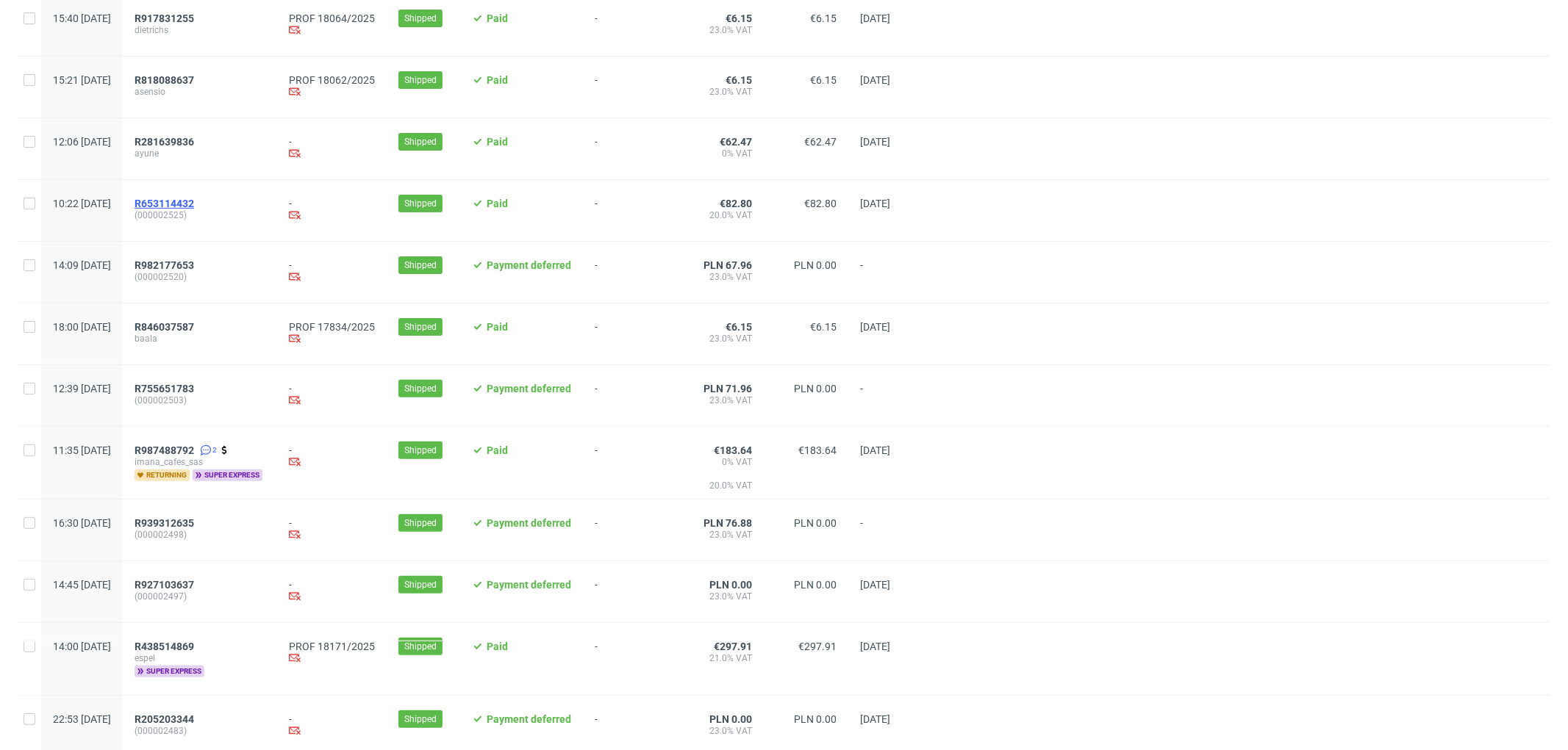
click at [194, 203] on span "R653114432" at bounding box center [164, 203] width 60 height 12
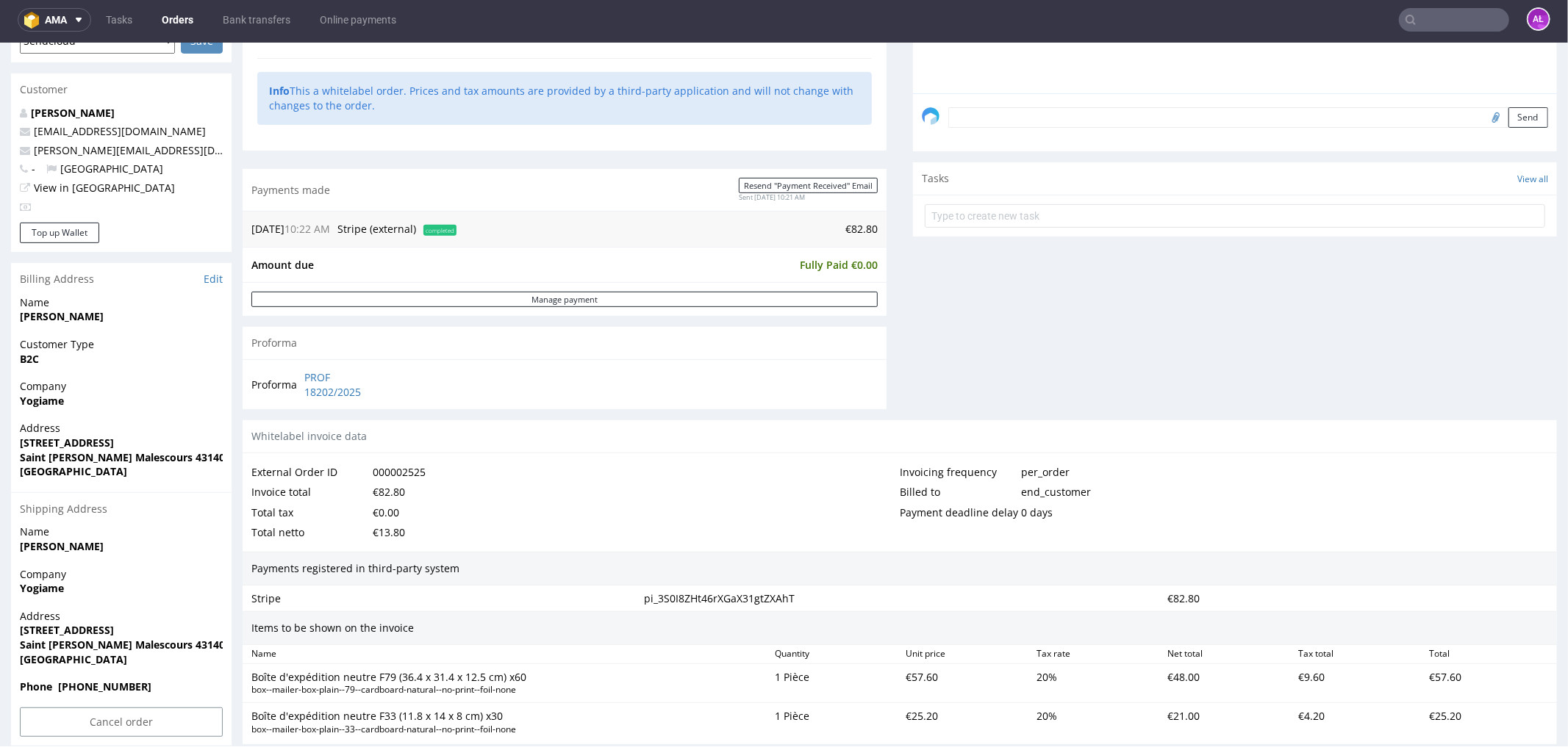
scroll to position [653, 0]
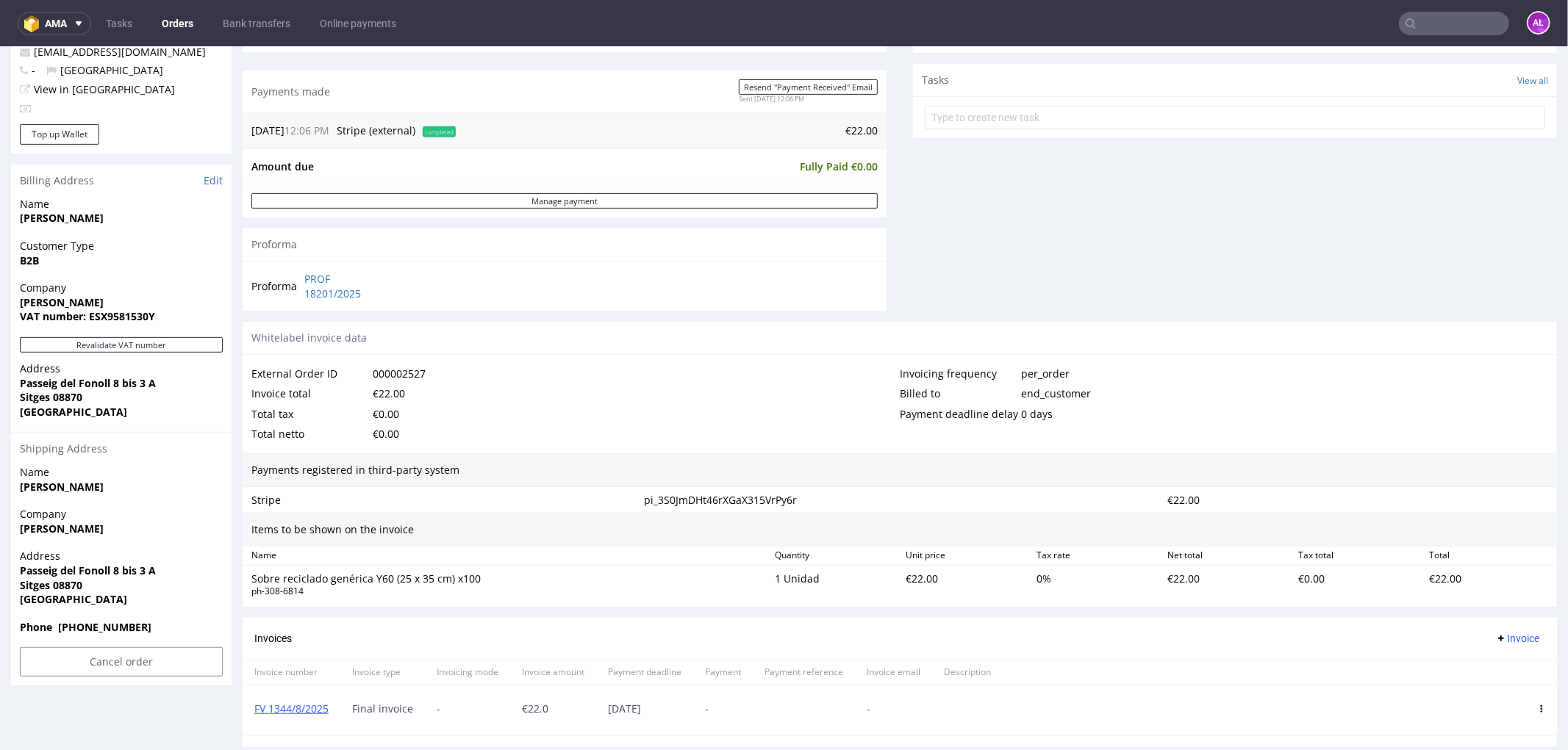
scroll to position [658, 0]
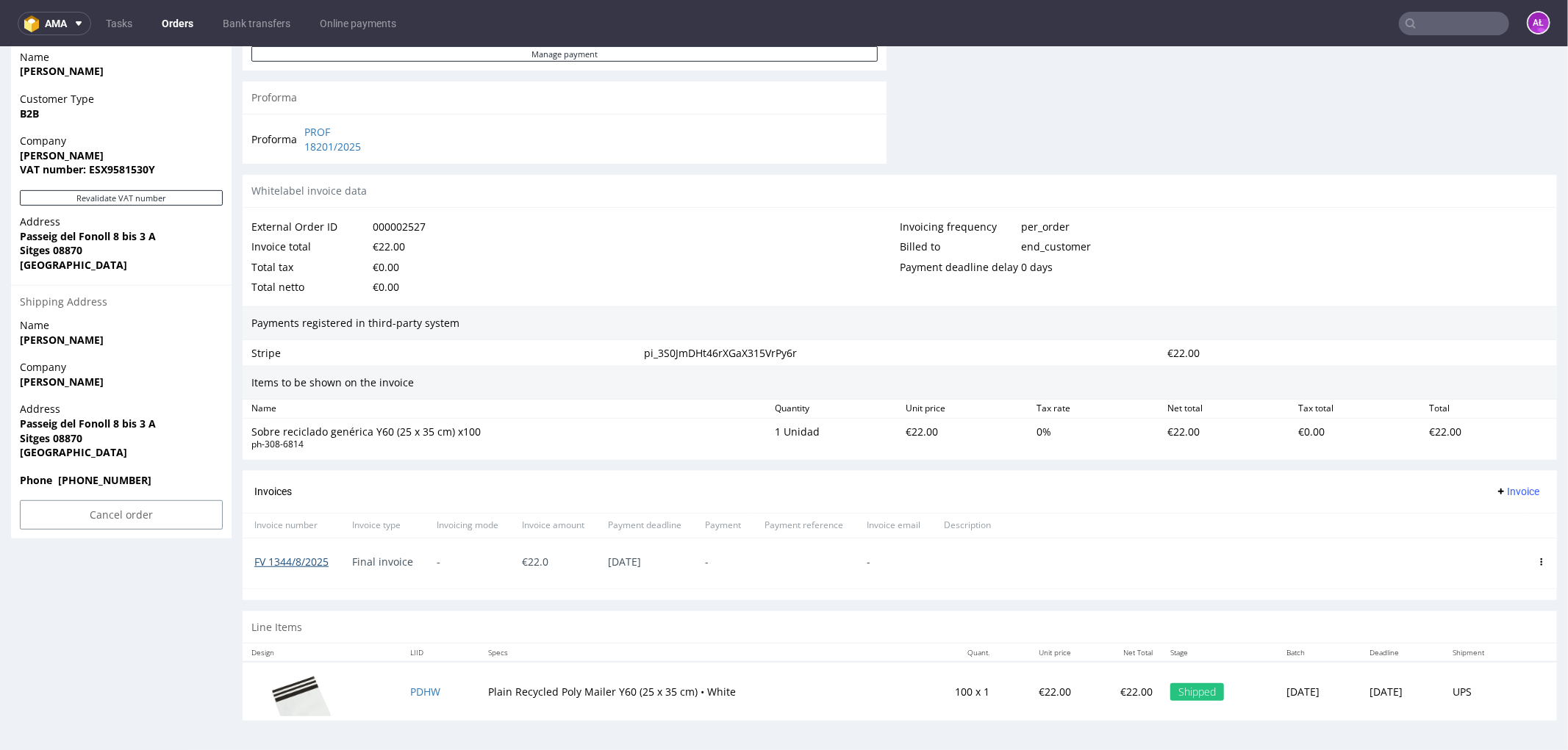
click at [297, 563] on link "FV 1344/8/2025" at bounding box center [291, 560] width 74 height 14
drag, startPoint x: 246, startPoint y: 577, endPoint x: 222, endPoint y: 581, distance: 24.3
click at [222, 581] on div "Order R415083225 (000002527) 26.08.2025 12:07 PM Mark this order as problematic…" at bounding box center [784, 84] width 1568 height 1316
copy link "FV 1344/8/2025"
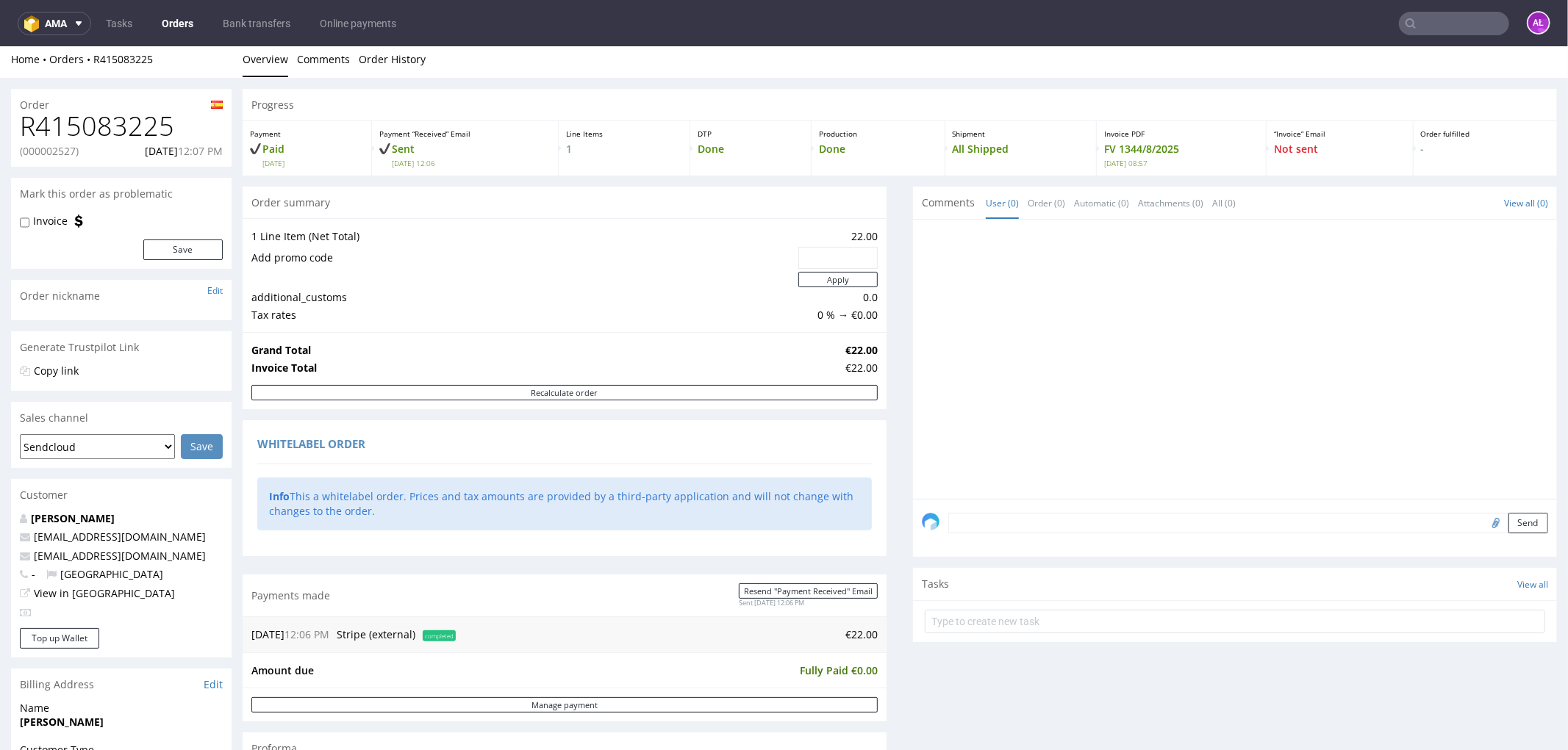
scroll to position [0, 0]
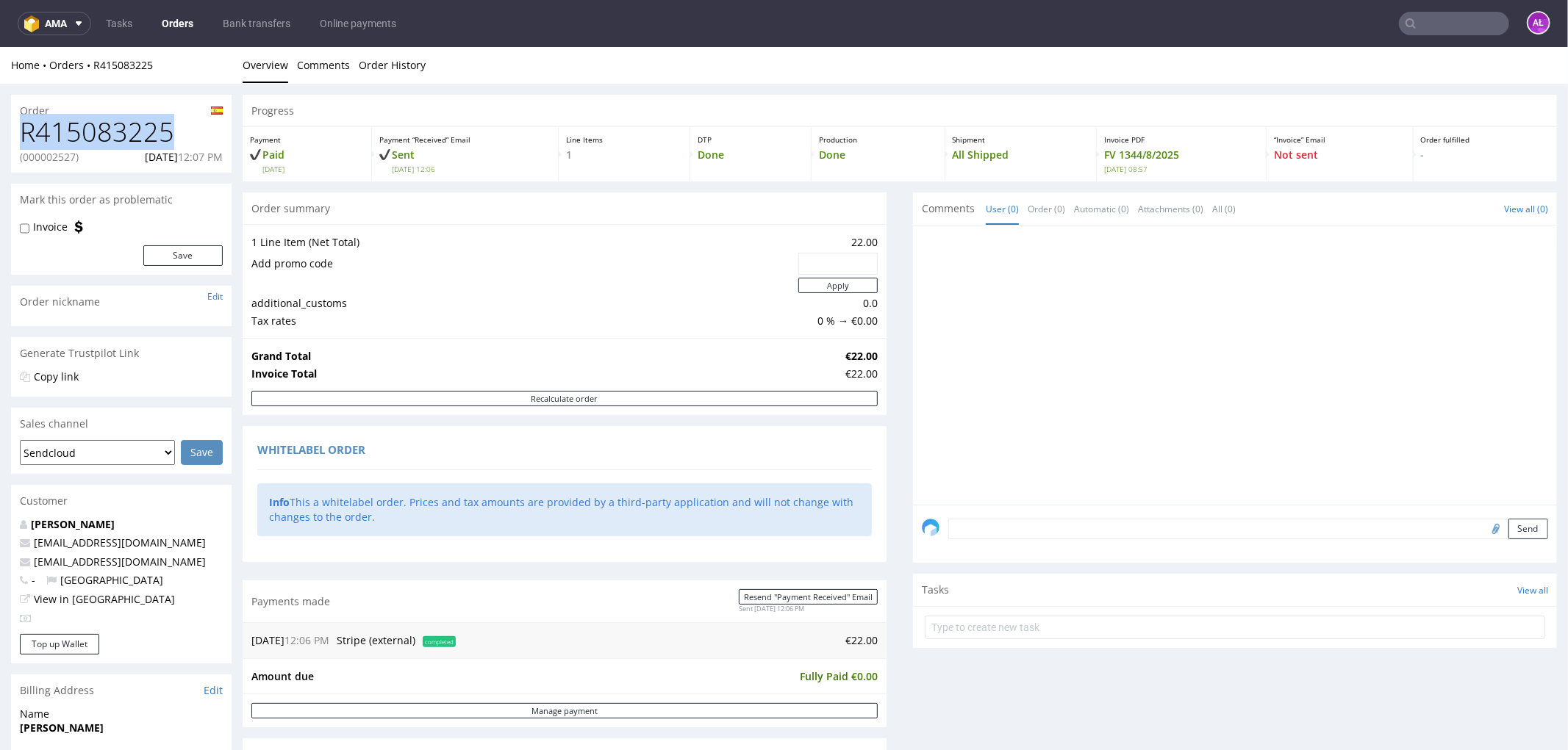
drag, startPoint x: 152, startPoint y: 134, endPoint x: 4, endPoint y: 137, distance: 148.0
click at [4, 137] on div "Order R415083225 (000002527) 26.08.2025 12:07 PM Mark this order as problematic…" at bounding box center [784, 740] width 1568 height 1316
copy h1 "R415083225"
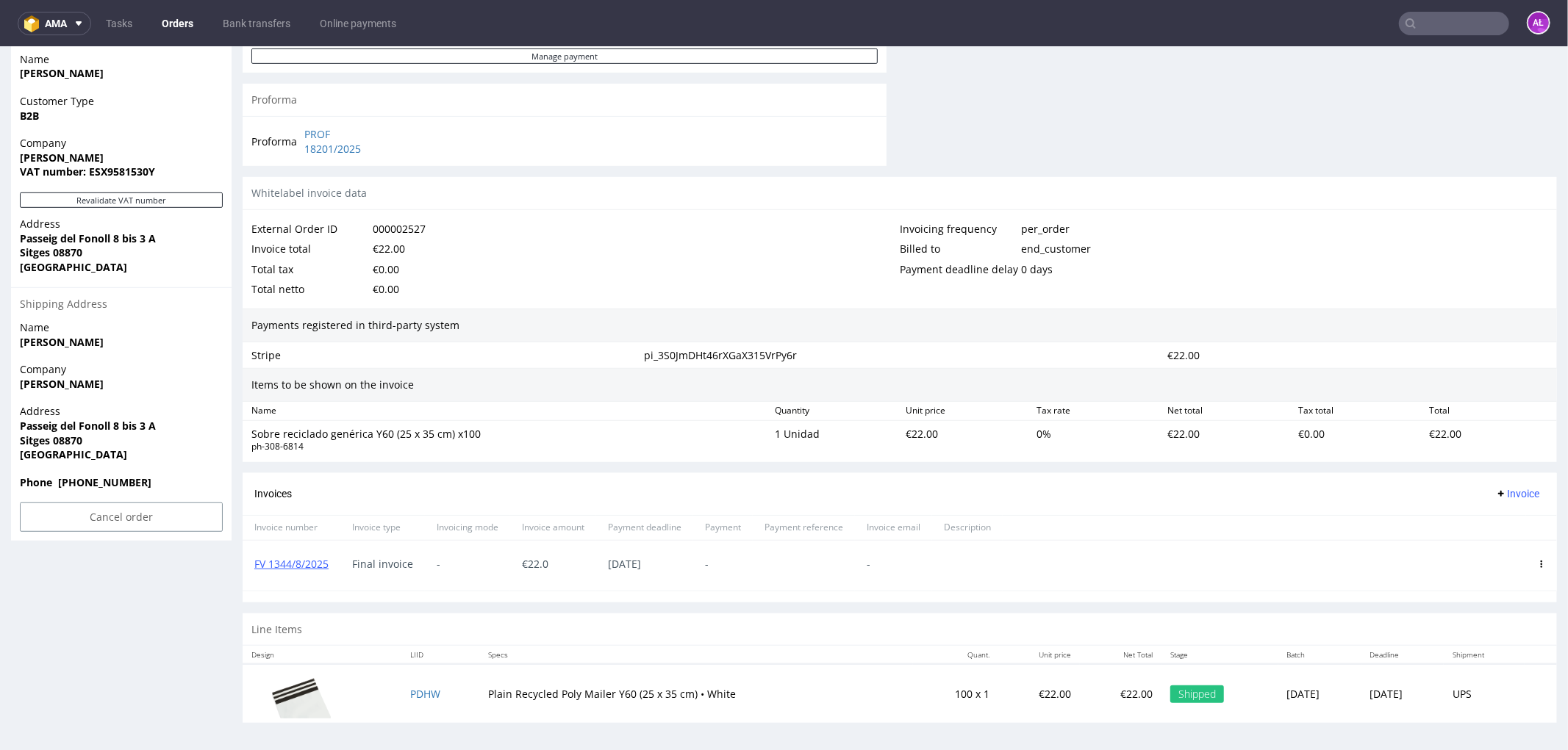
scroll to position [658, 0]
click at [1541, 558] on use at bounding box center [1541, 561] width 2 height 7
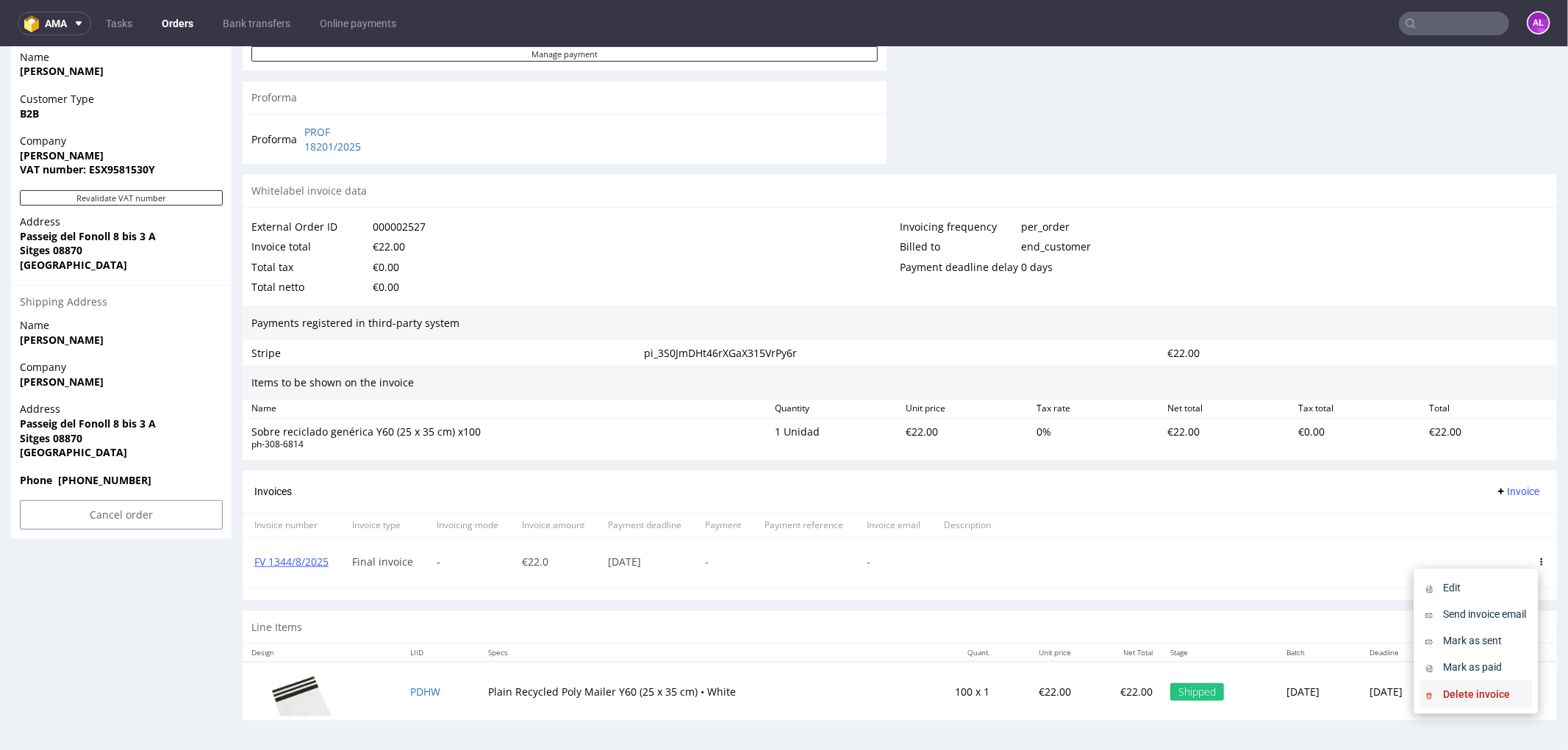
click at [1496, 698] on span "Delete invoice" at bounding box center [1481, 694] width 89 height 14
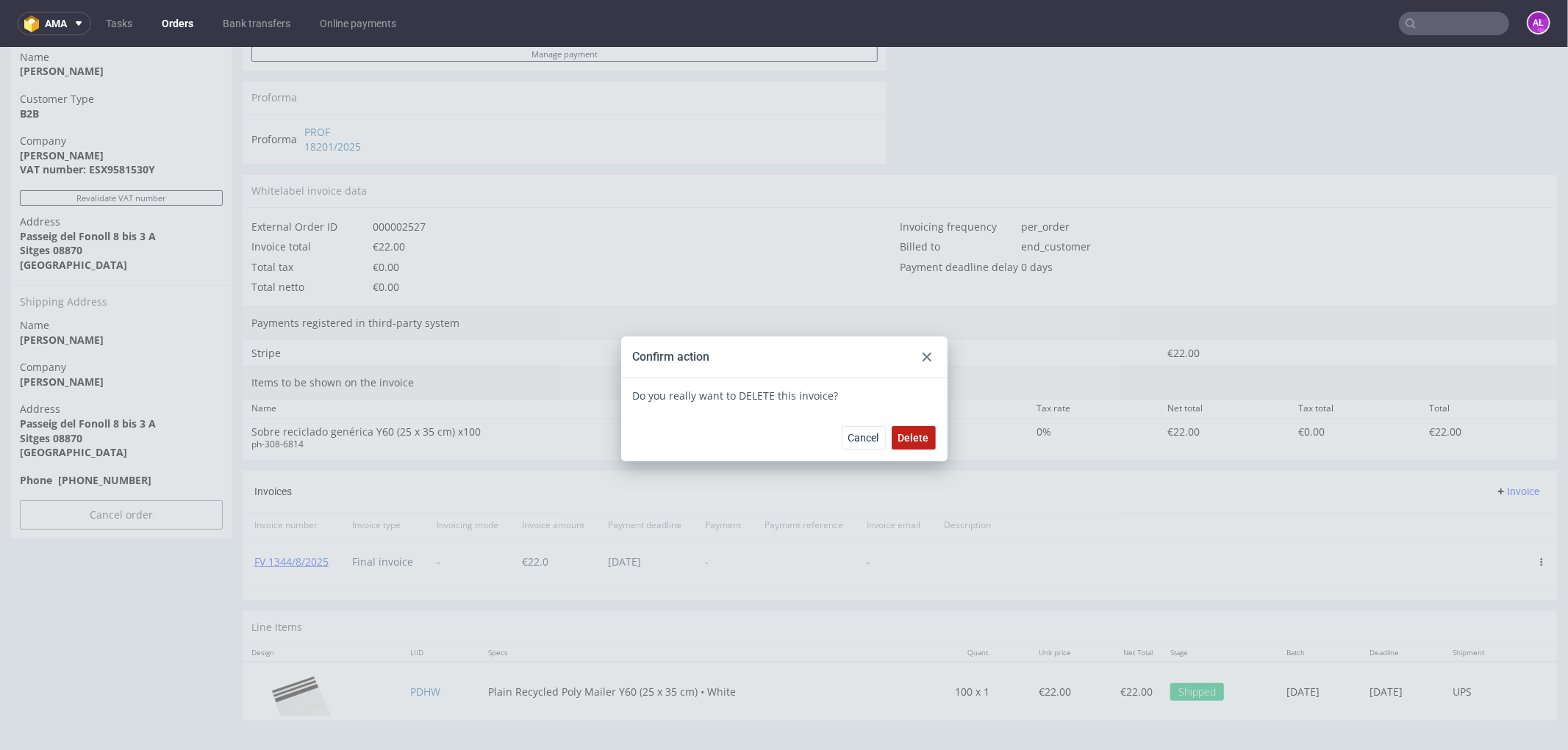
click at [904, 441] on span "Delete" at bounding box center [913, 436] width 31 height 10
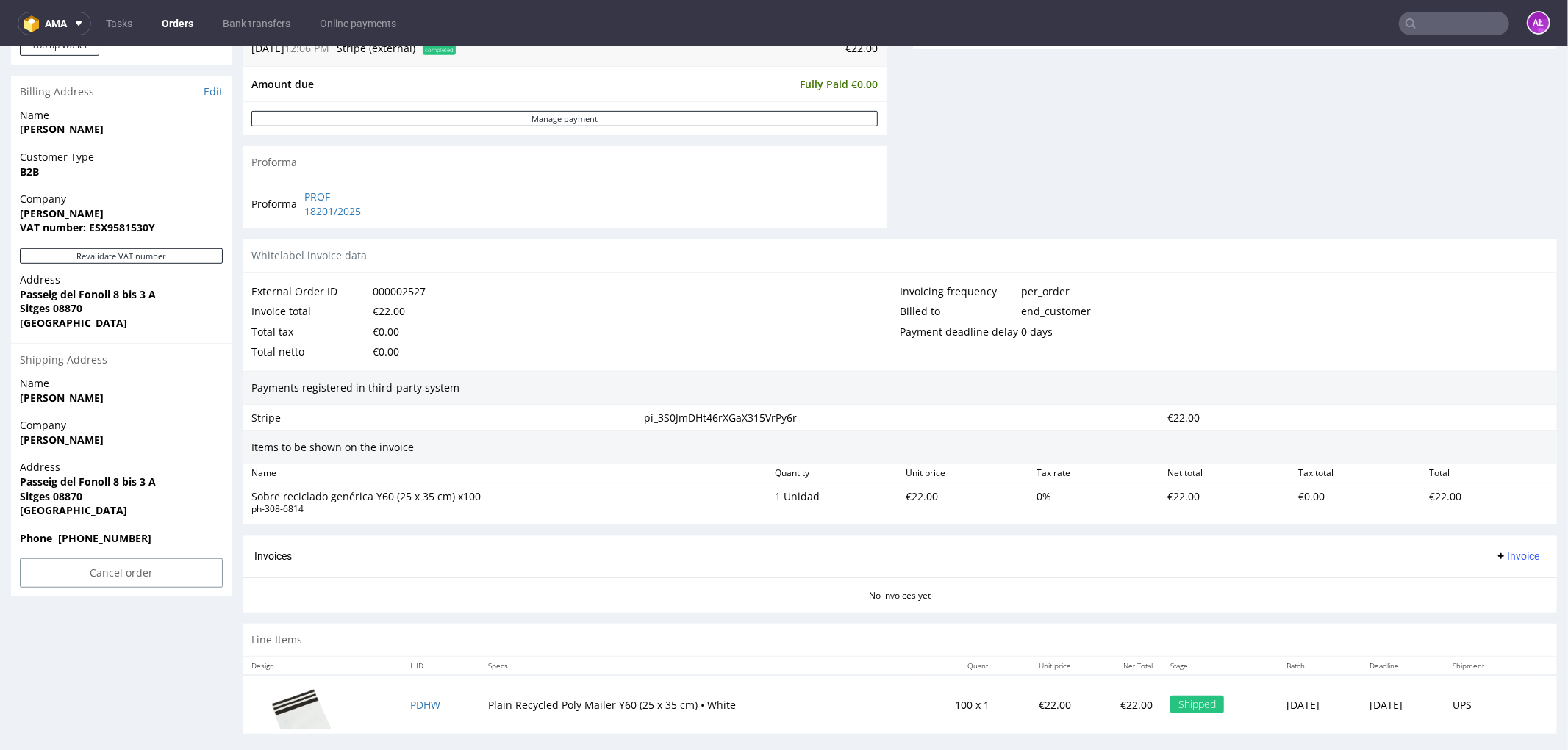
scroll to position [613, 0]
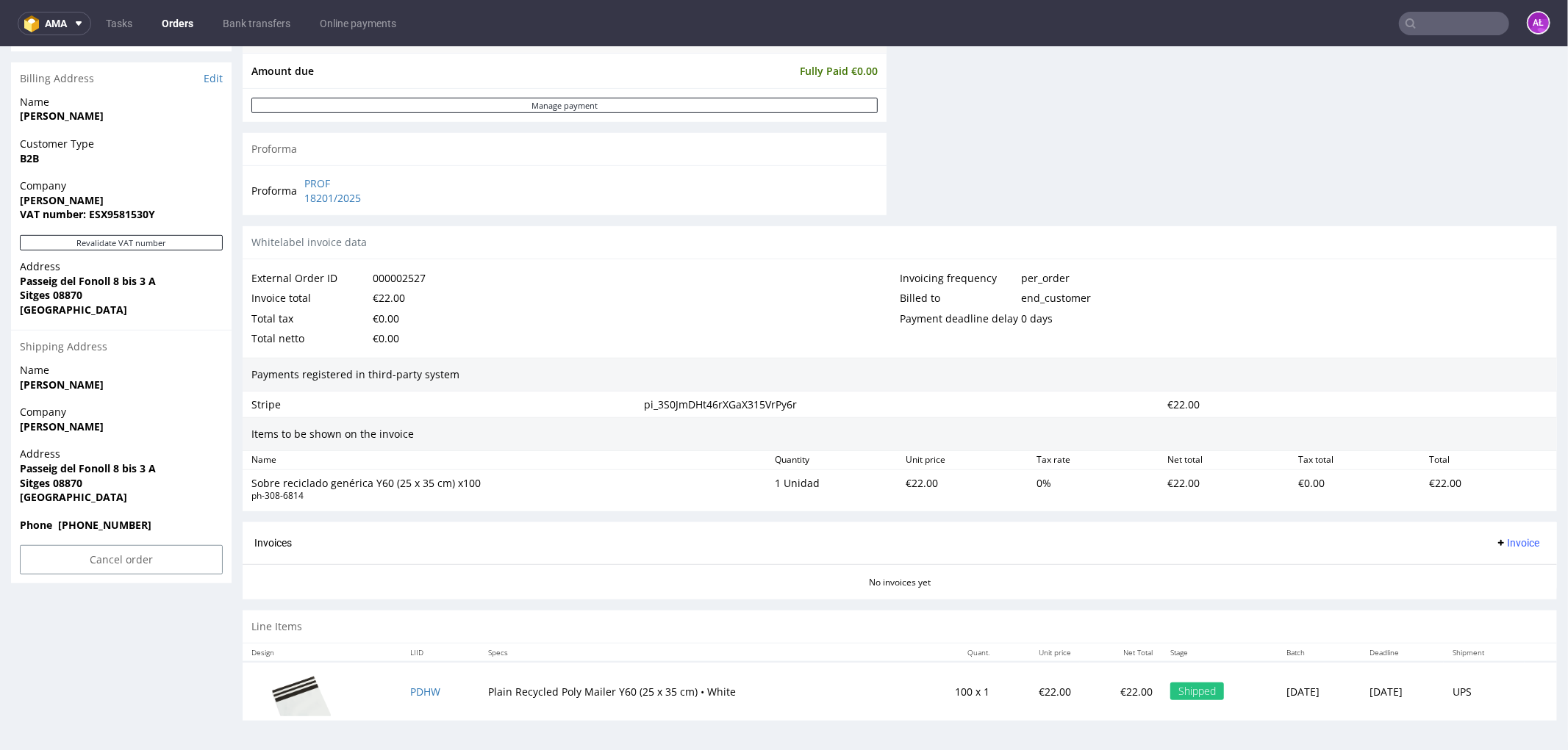
click at [1497, 545] on span "Invoice" at bounding box center [1517, 542] width 44 height 12
click at [1500, 595] on span "Upload" at bounding box center [1492, 601] width 72 height 14
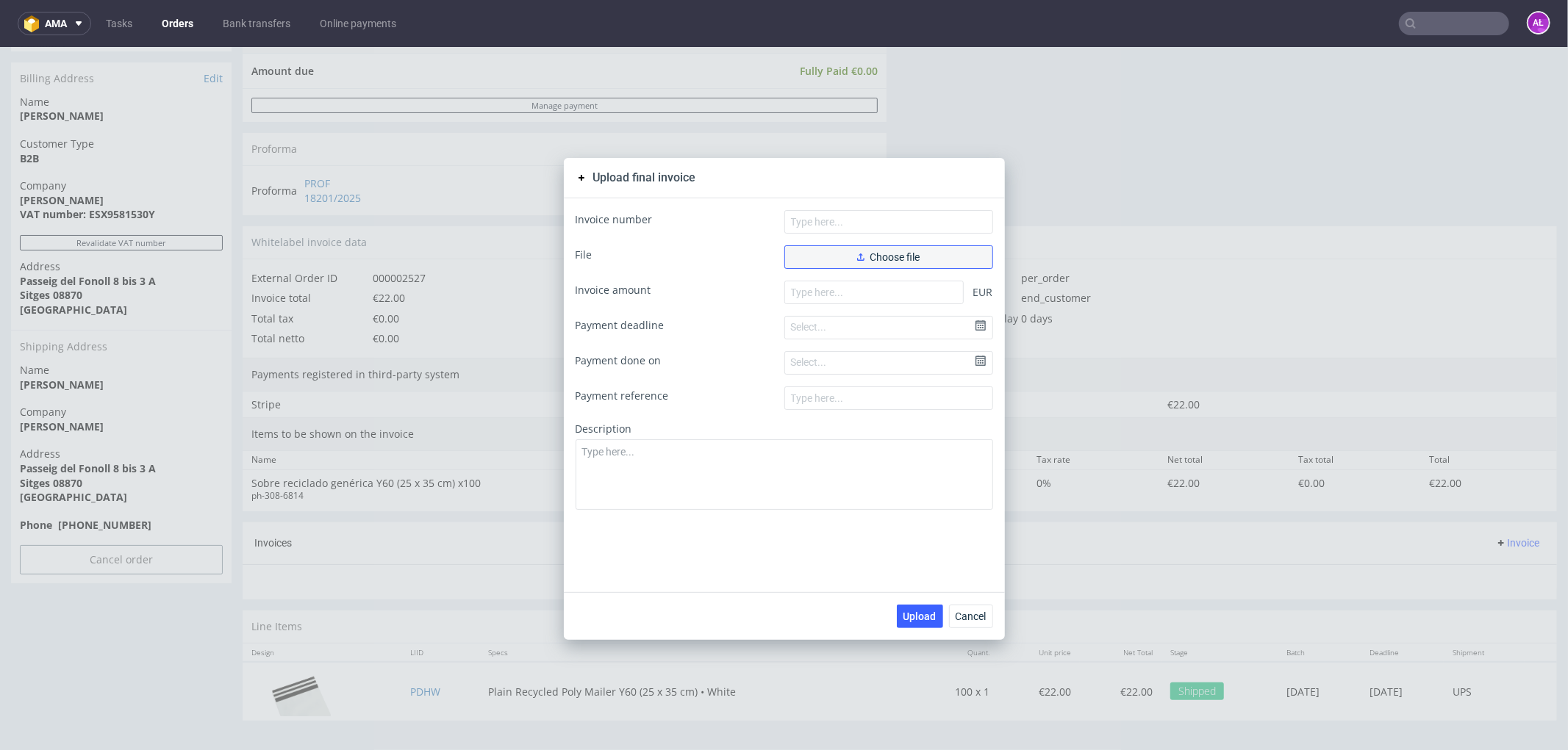
click at [934, 258] on button "Choose file" at bounding box center [889, 256] width 209 height 23
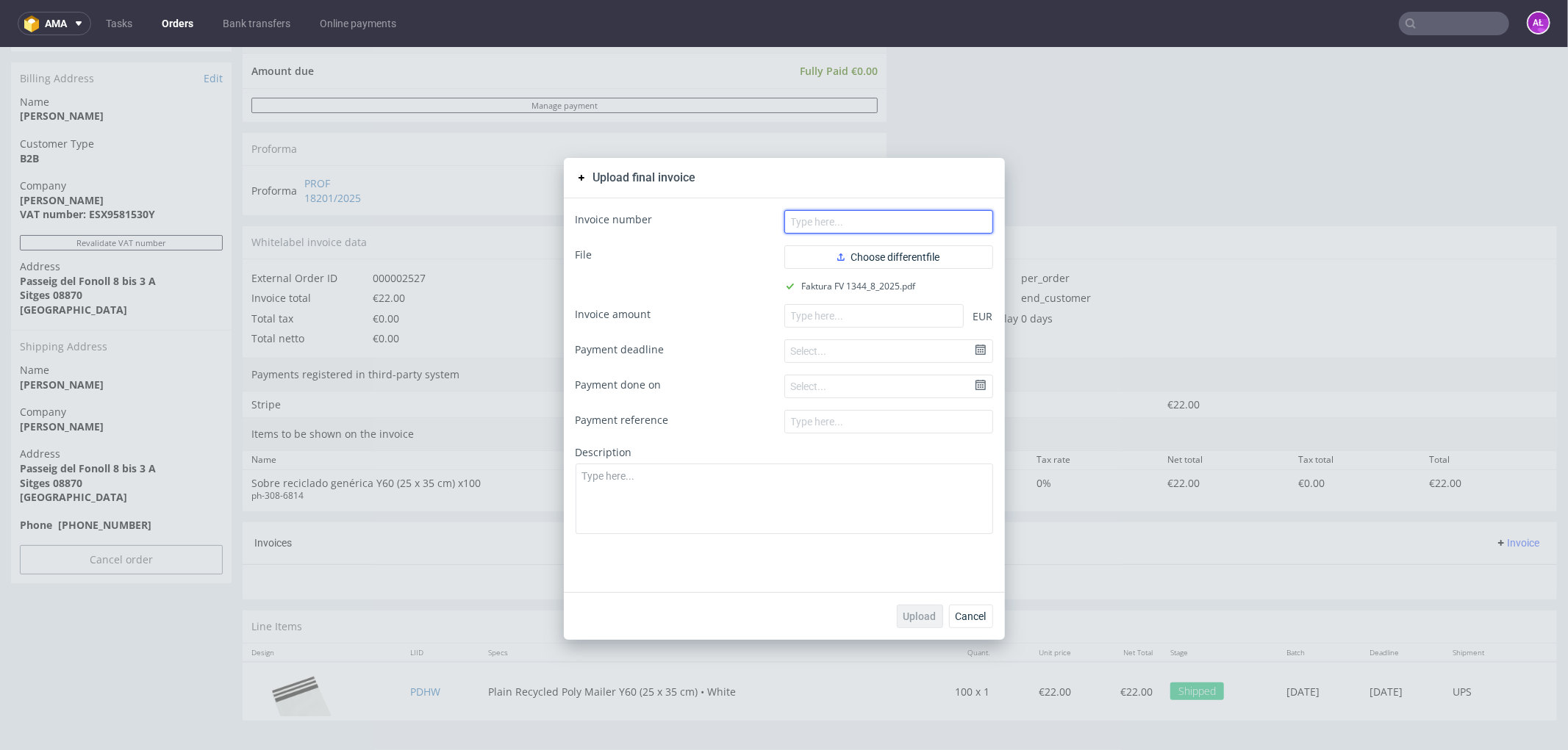
drag, startPoint x: 854, startPoint y: 227, endPoint x: 658, endPoint y: 290, distance: 205.9
click at [854, 227] on input "text" at bounding box center [889, 220] width 209 height 23
paste input "FV 1344/8/2025"
type input "FV 1344/8/2025"
drag, startPoint x: 819, startPoint y: 322, endPoint x: 831, endPoint y: 407, distance: 85.8
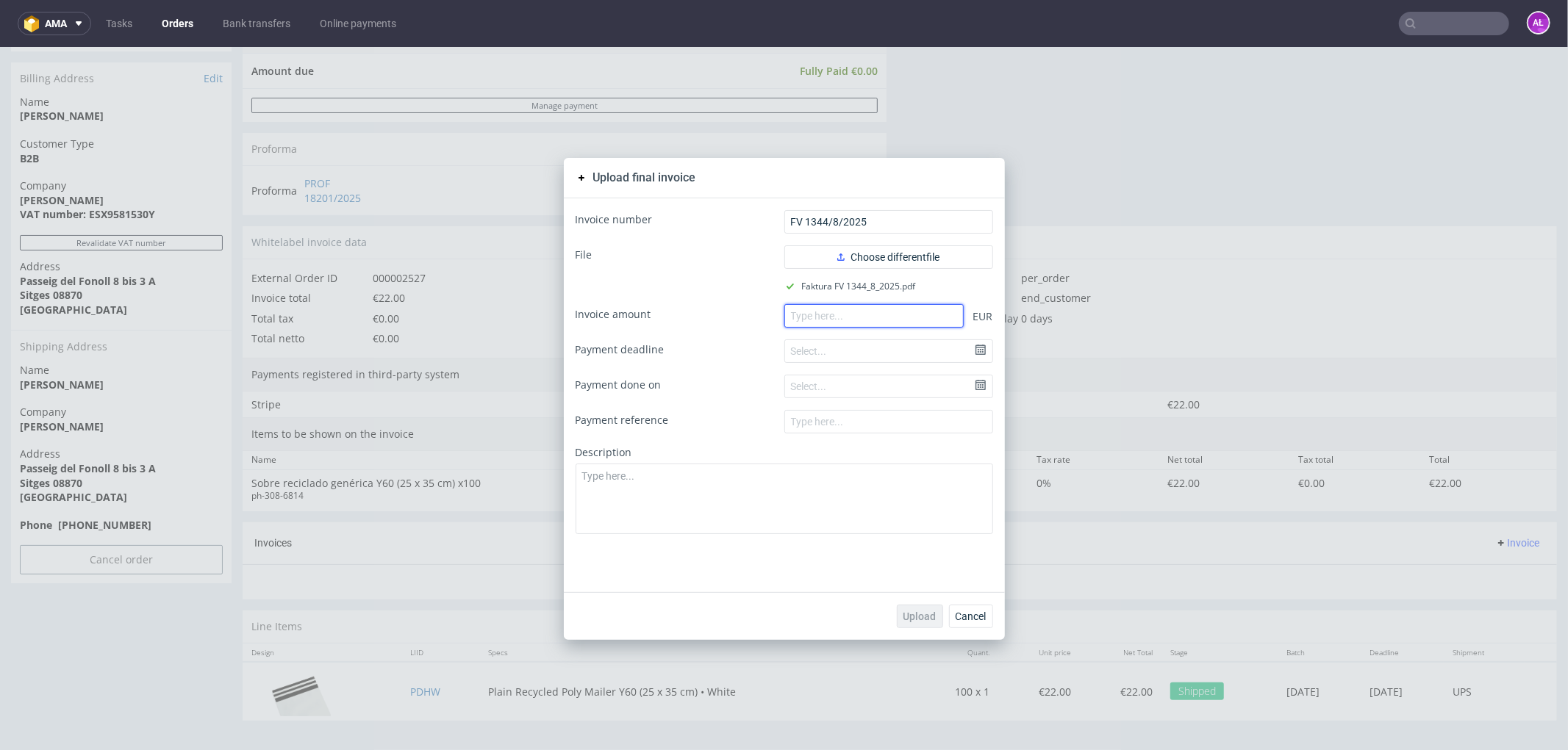
click at [819, 322] on input "number" at bounding box center [873, 314] width 179 height 23
paste input "22.00"
type input "22.00"
click at [909, 607] on button "Upload" at bounding box center [920, 615] width 47 height 23
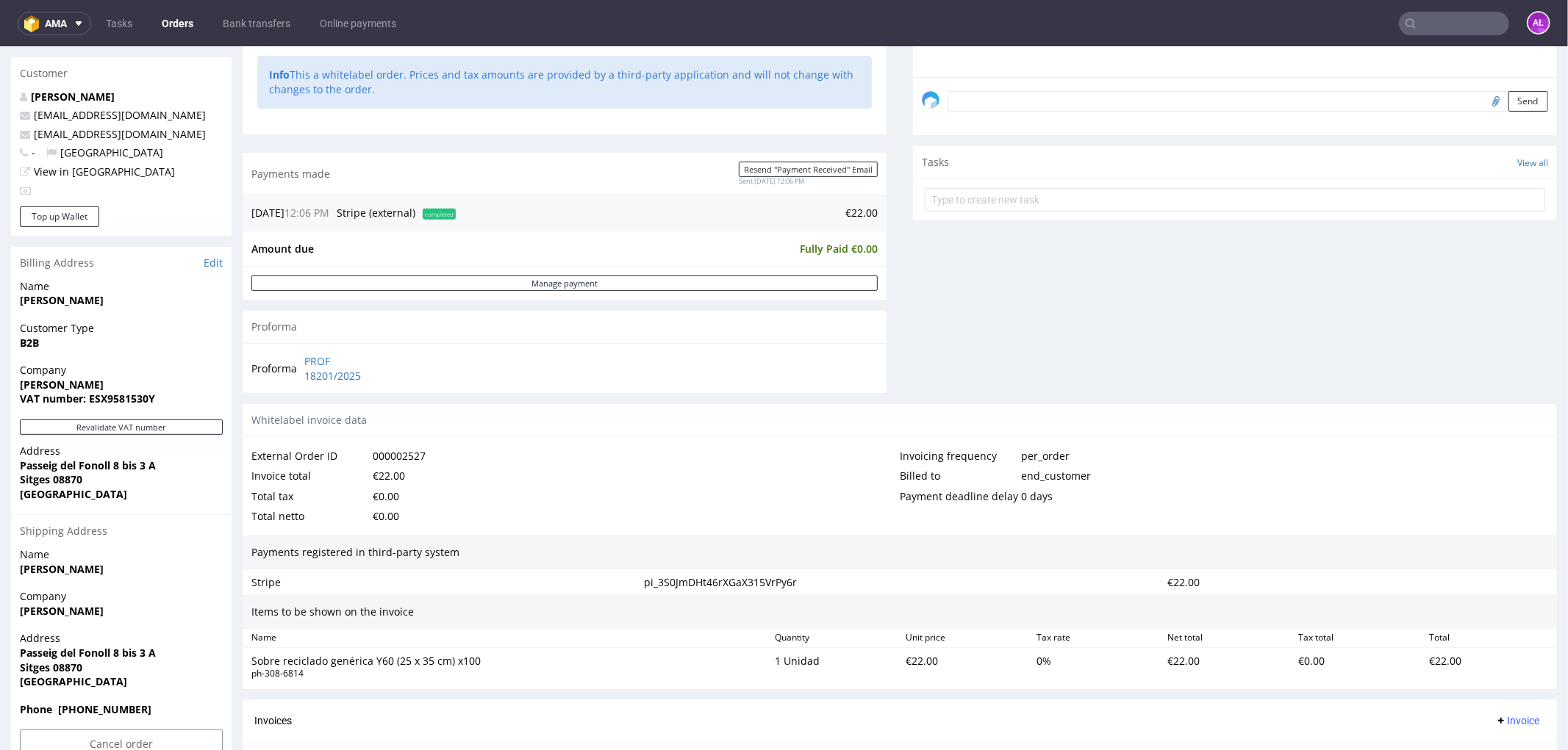
scroll to position [490, 0]
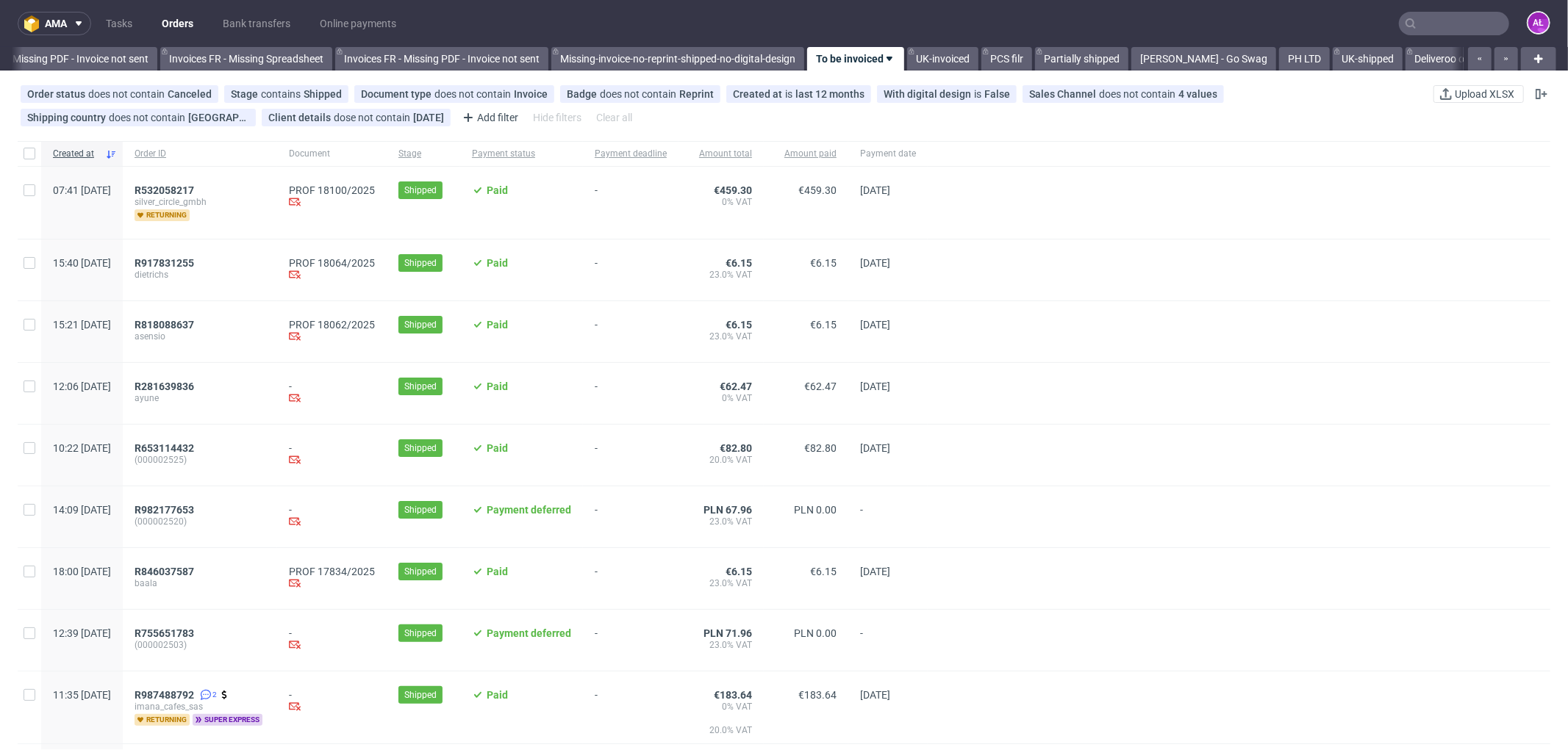
scroll to position [0, 2202]
click at [194, 446] on span "R653114432" at bounding box center [164, 448] width 60 height 12
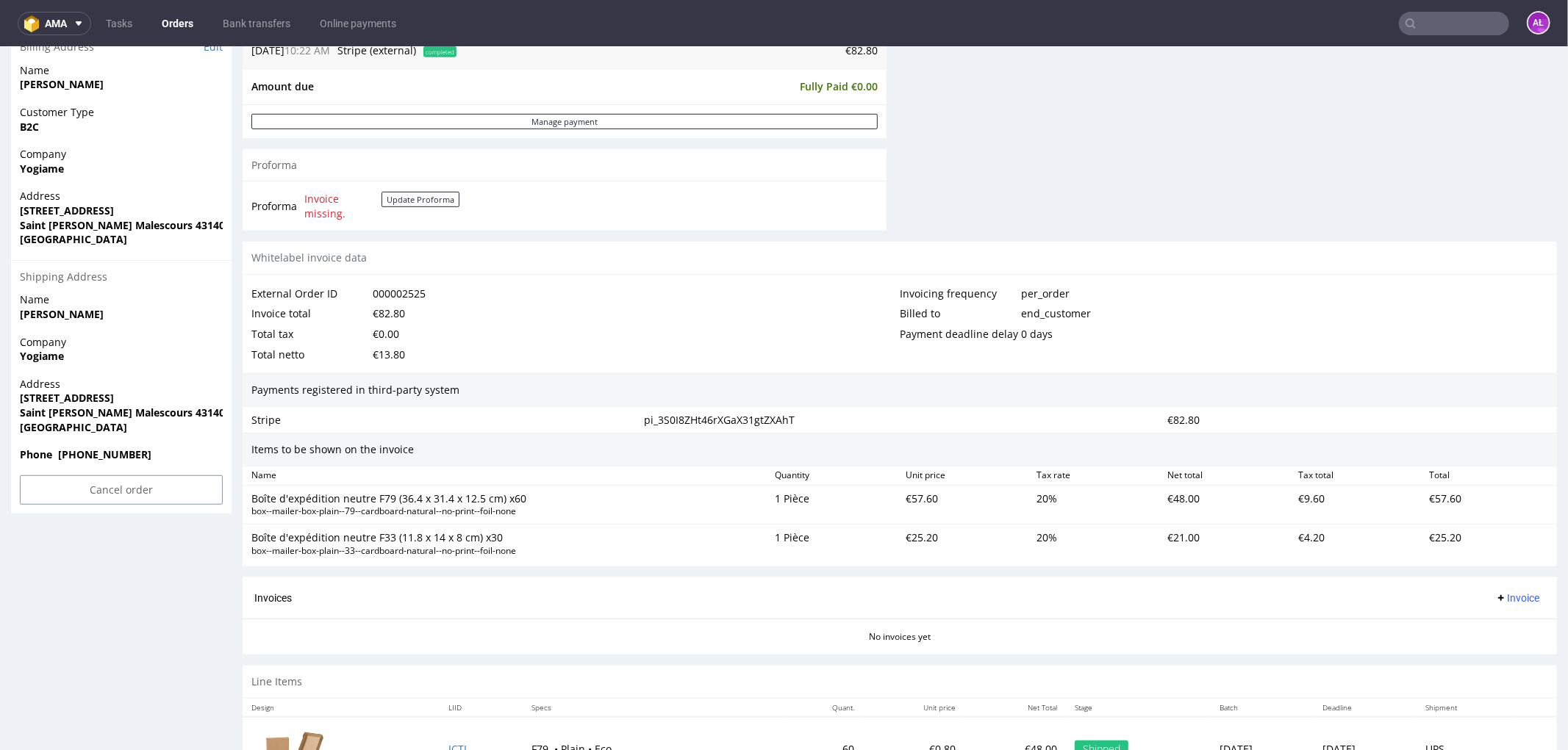
scroll to position [770, 0]
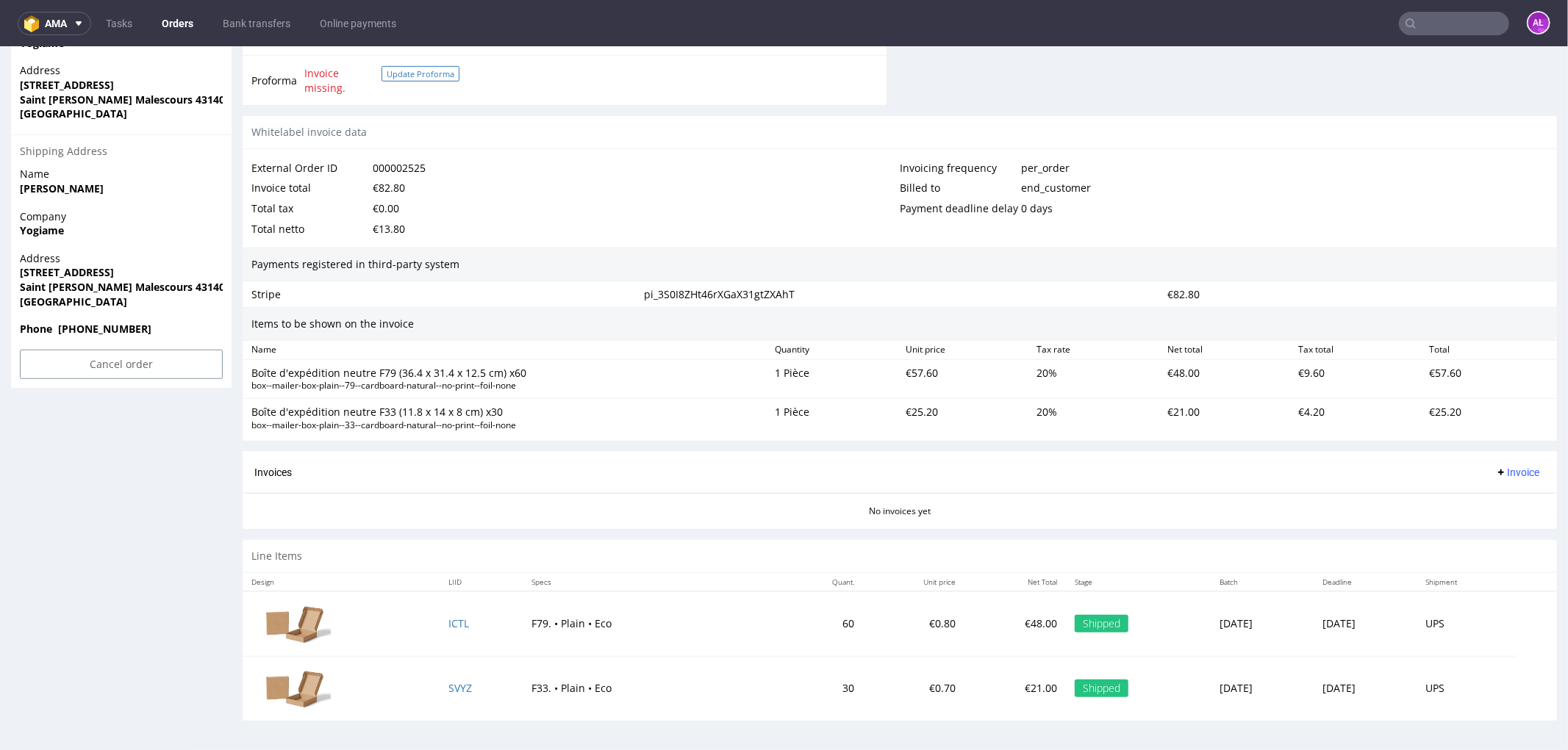
click at [406, 72] on button "Update Proforma" at bounding box center [420, 72] width 78 height 15
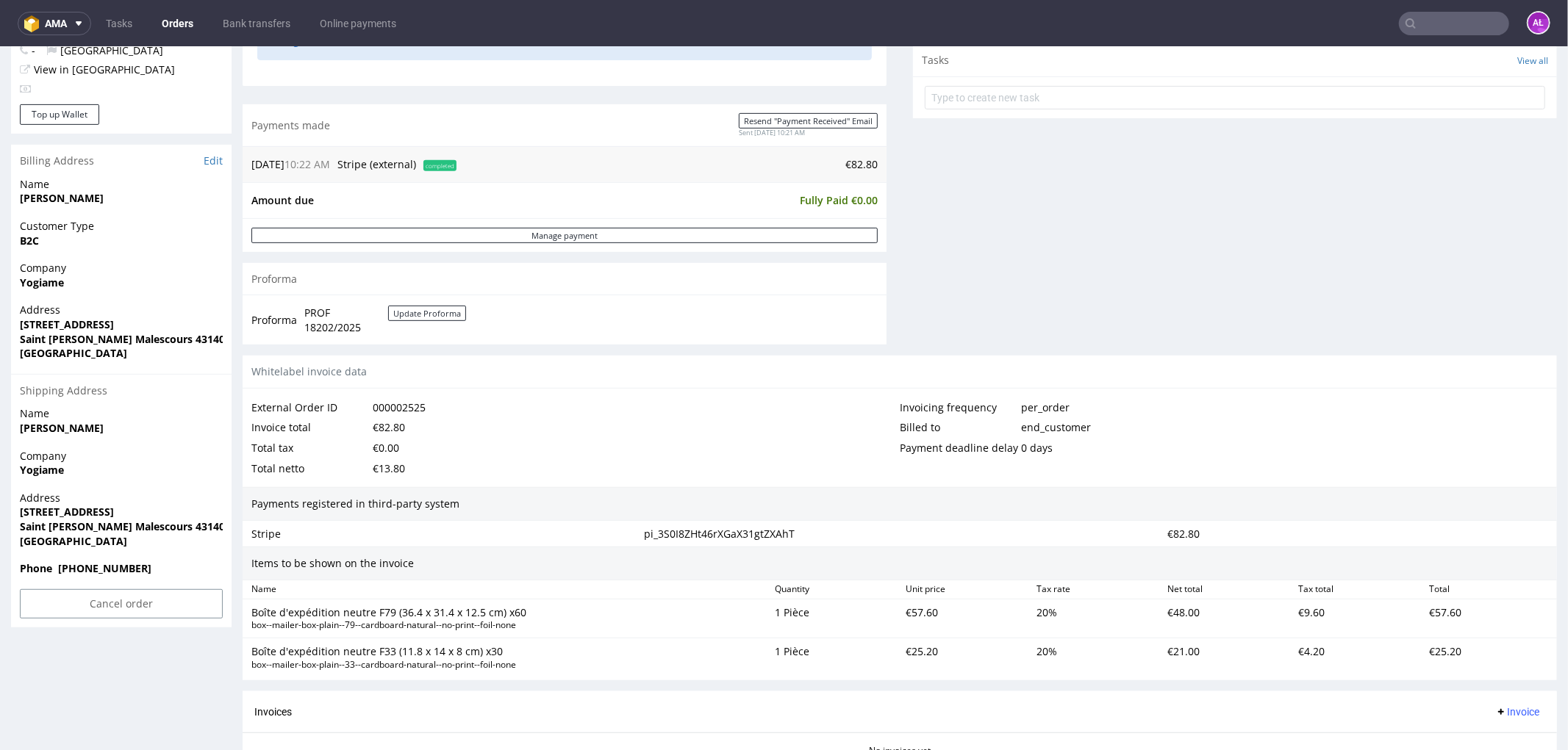
scroll to position [770, 0]
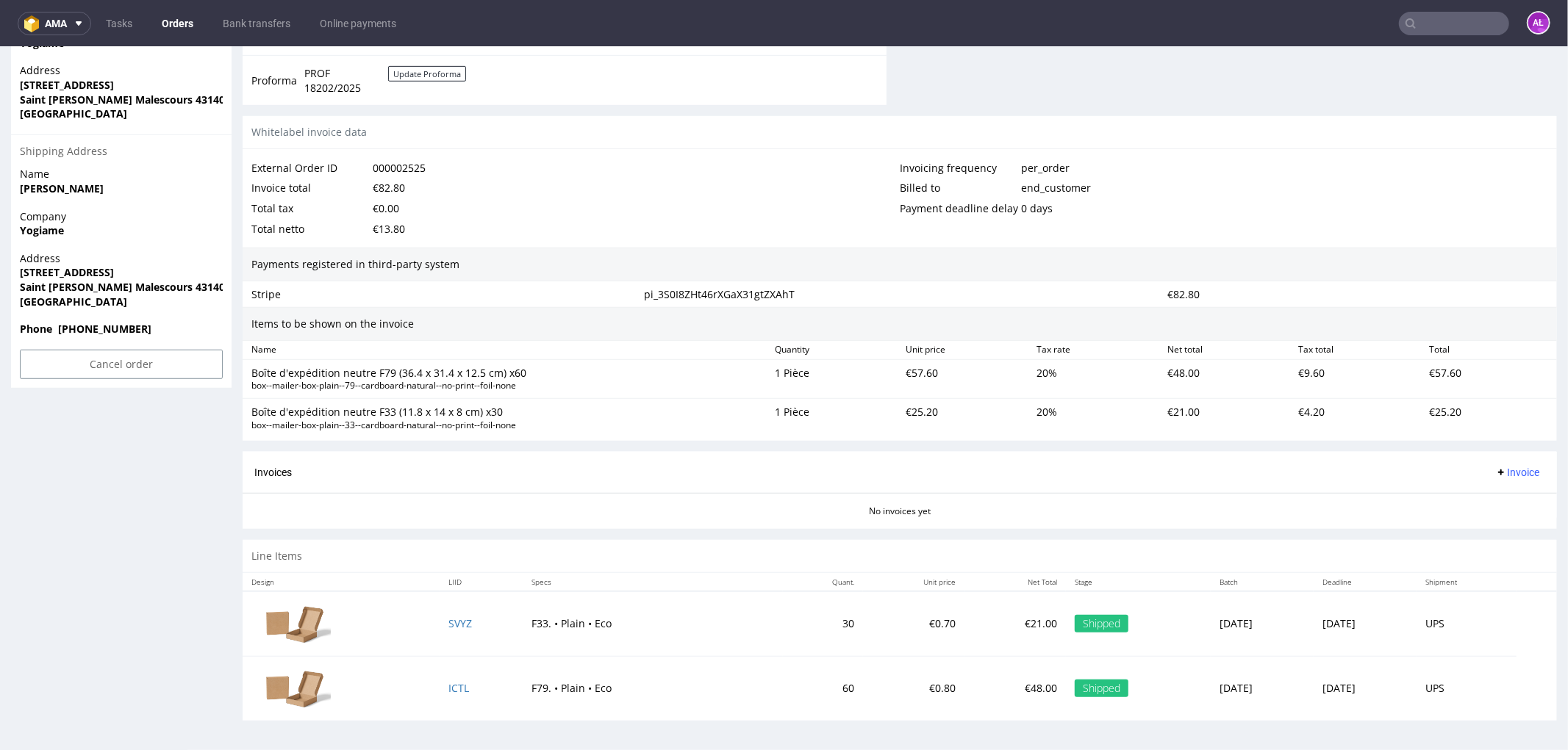
click at [1503, 465] on span "Invoice" at bounding box center [1517, 471] width 44 height 12
click at [1510, 491] on li "Generate" at bounding box center [1487, 503] width 95 height 27
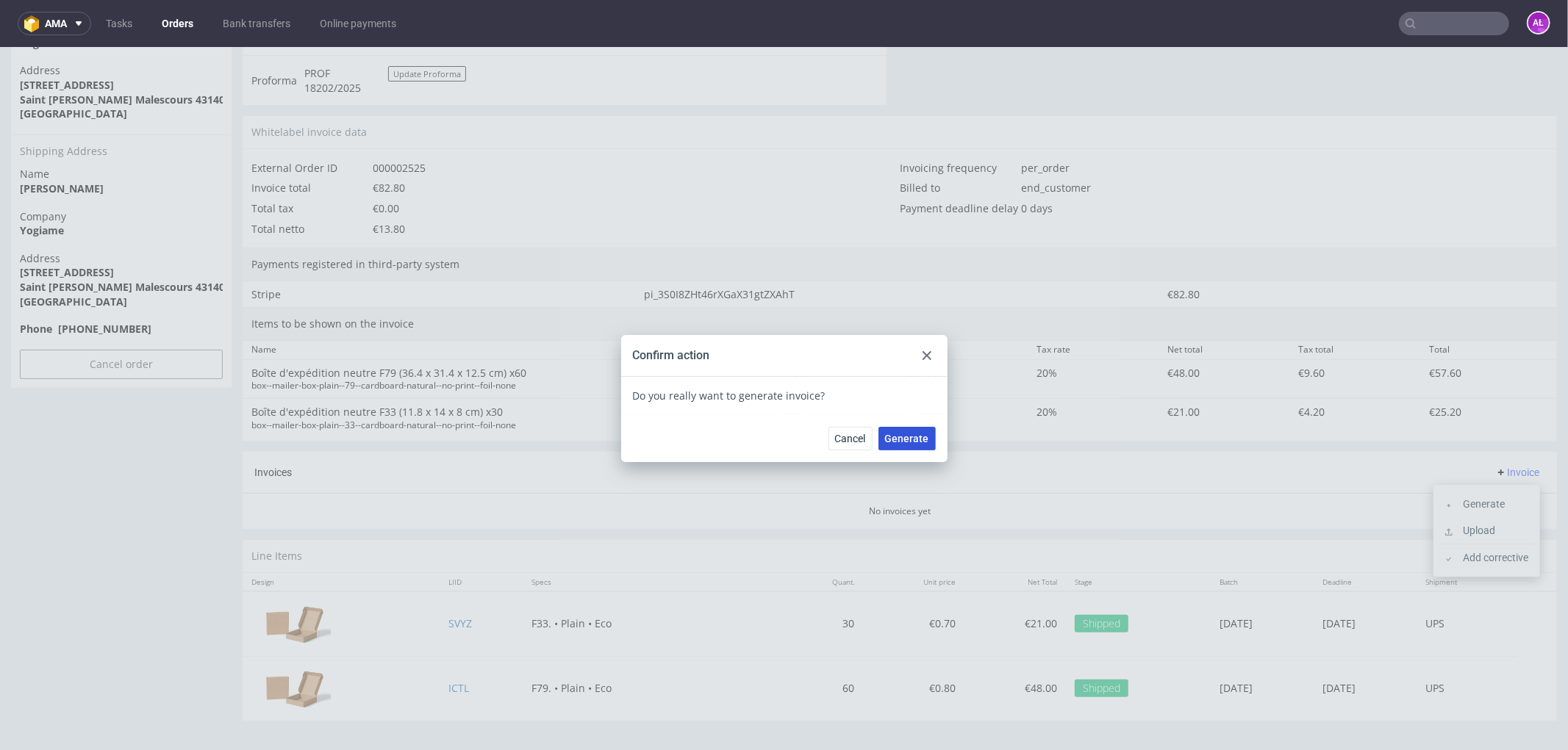
click at [913, 442] on button "Generate" at bounding box center [906, 437] width 57 height 23
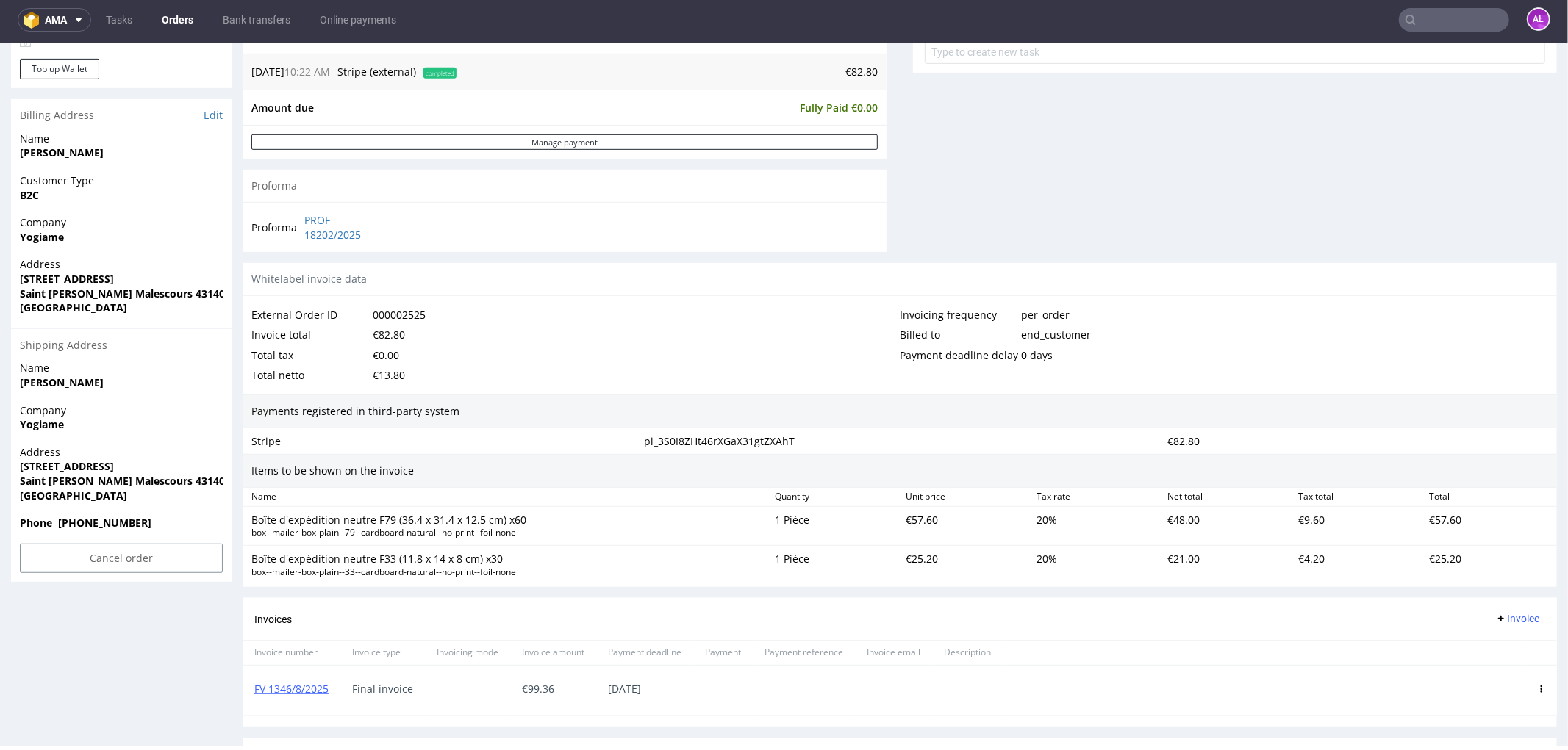
scroll to position [774, 0]
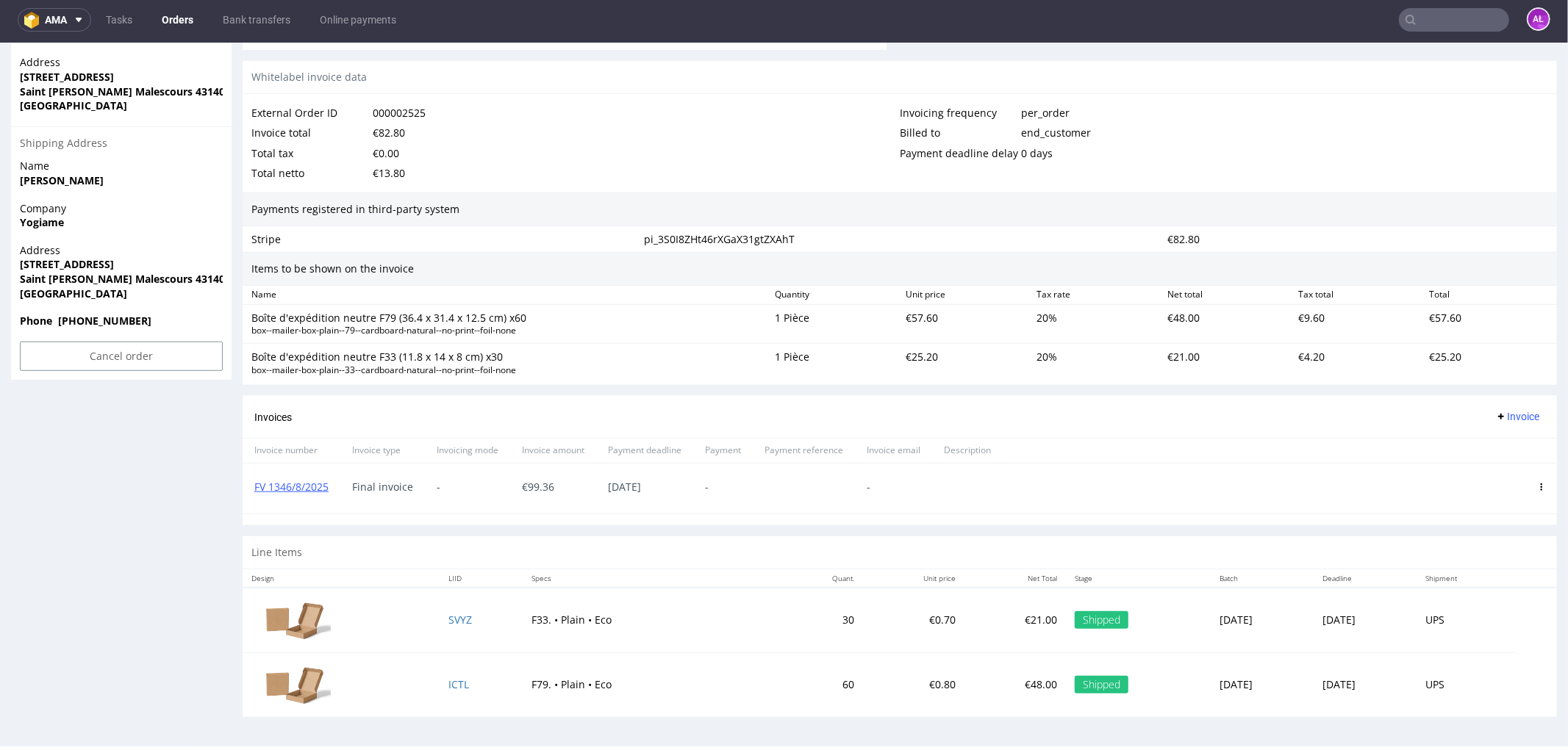
click at [1537, 488] on icon at bounding box center [1541, 486] width 7 height 7
click at [1505, 609] on li "Delete invoice" at bounding box center [1476, 620] width 113 height 27
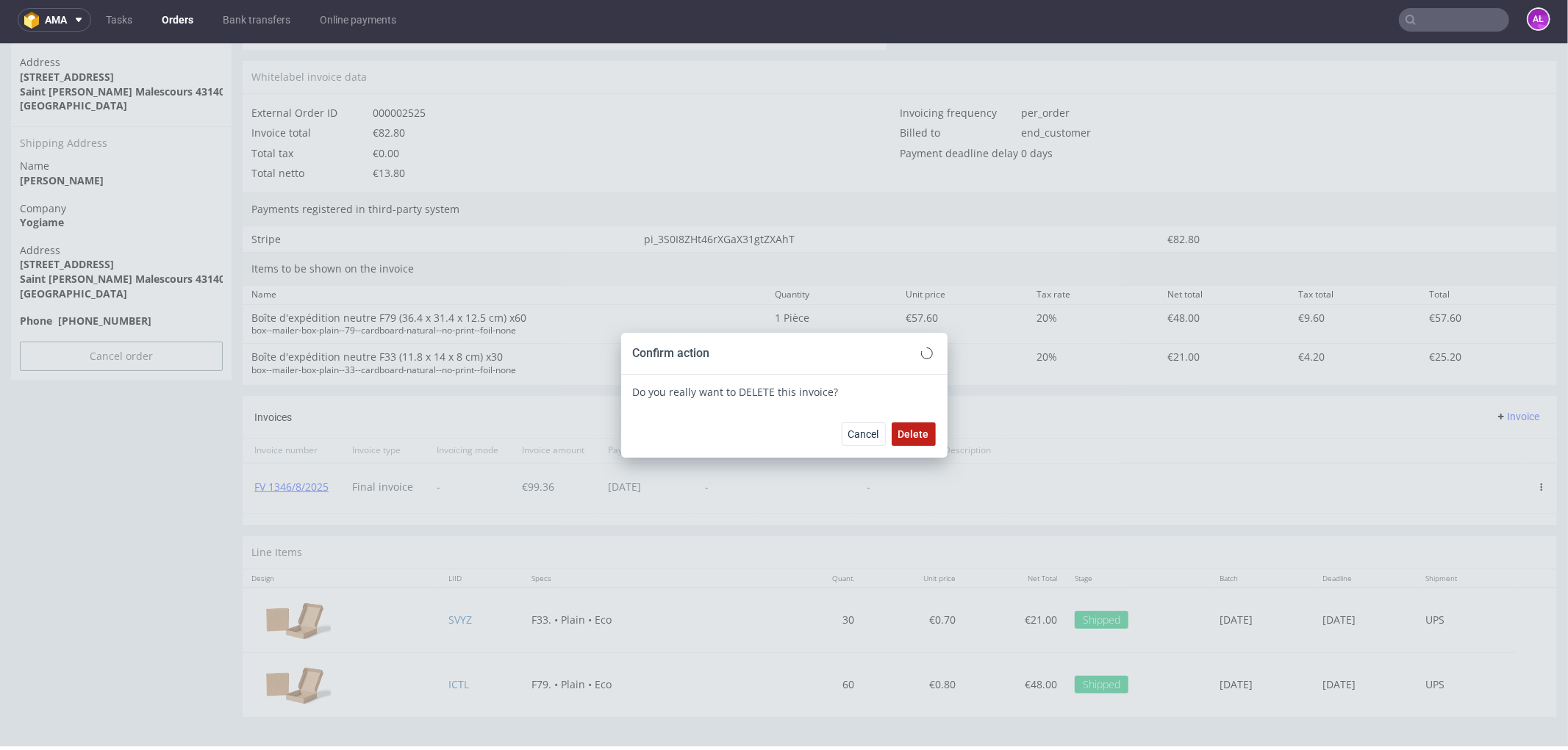
click at [919, 428] on span "Delete" at bounding box center [913, 433] width 31 height 10
click at [919, 360] on div at bounding box center [927, 353] width 18 height 18
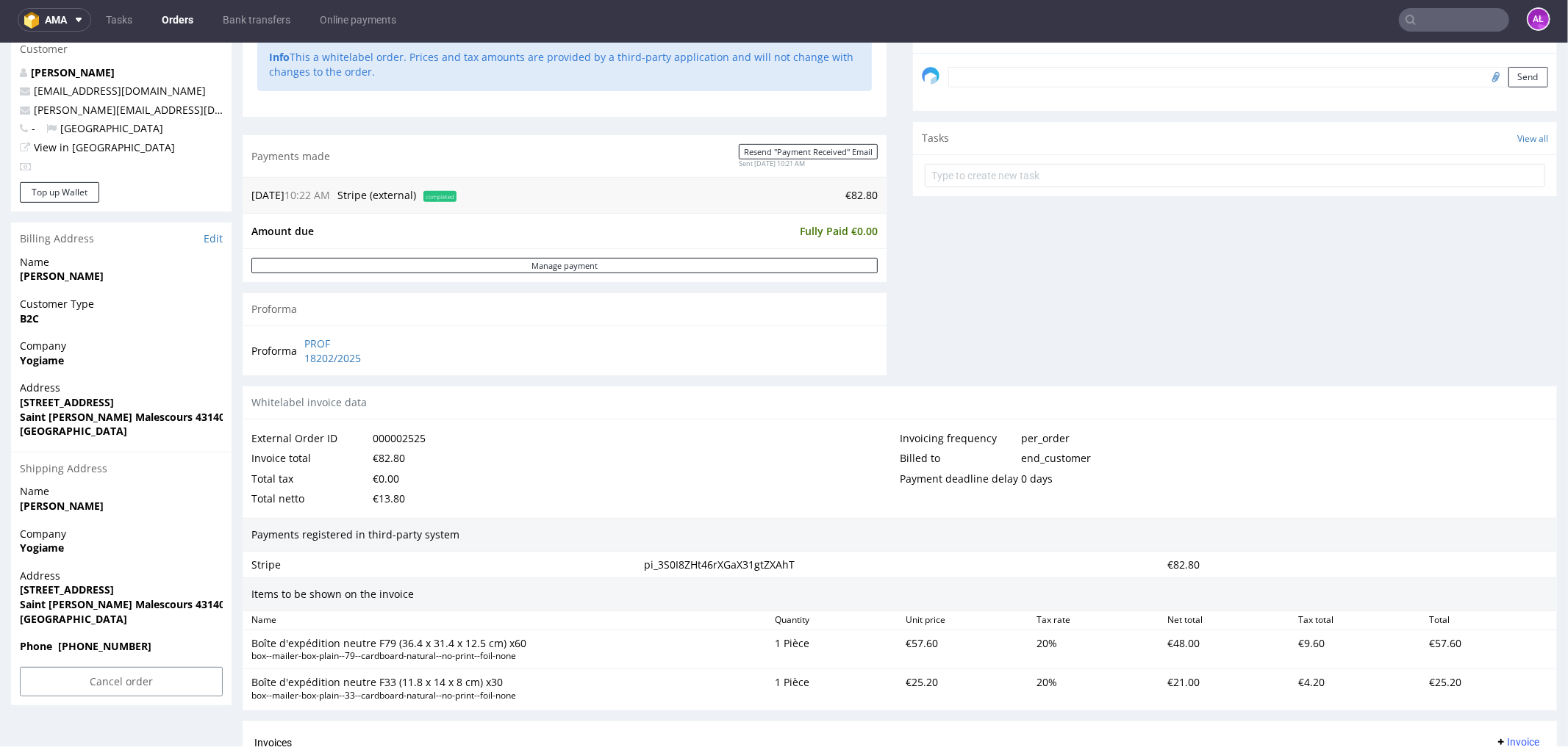
scroll to position [0, 0]
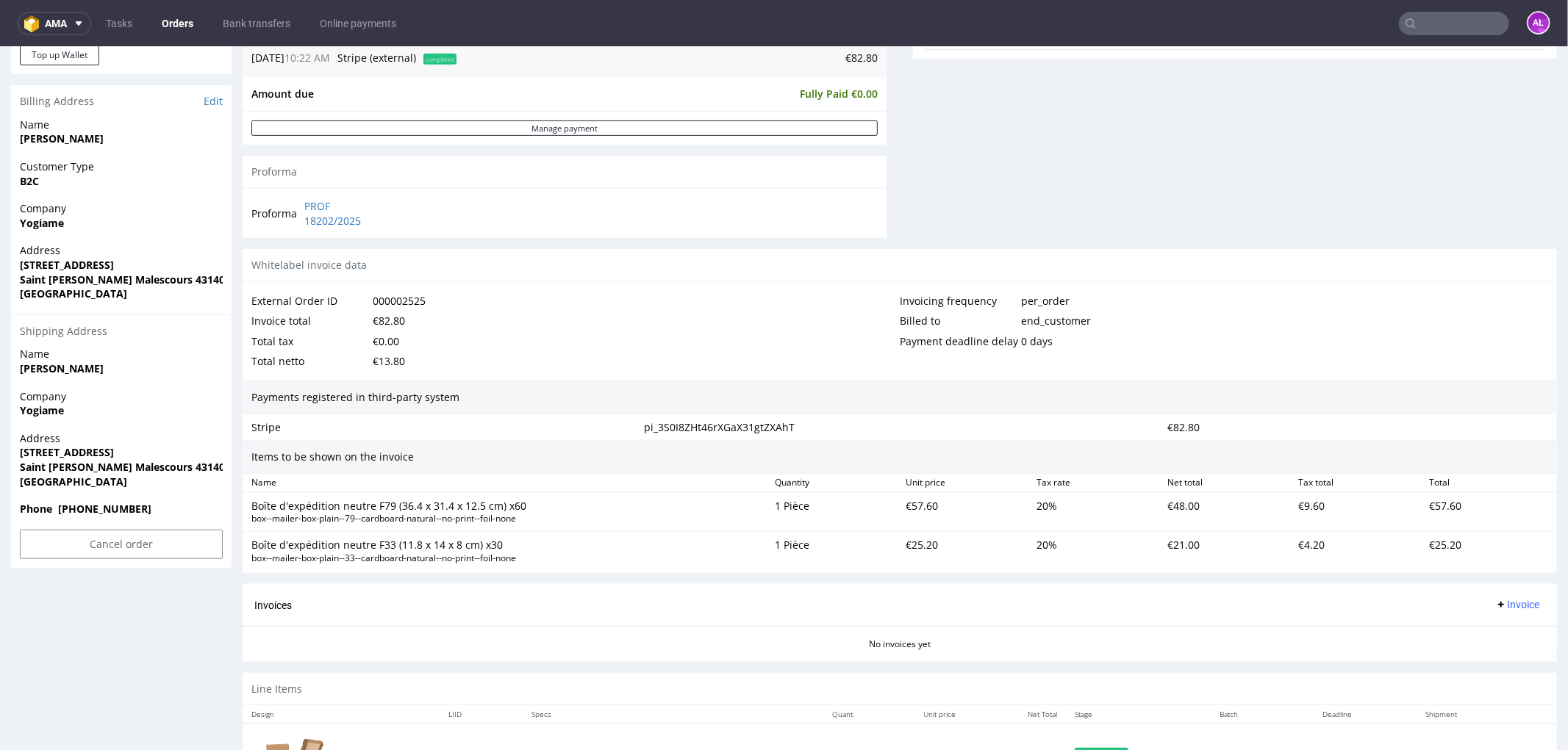
scroll to position [723, 0]
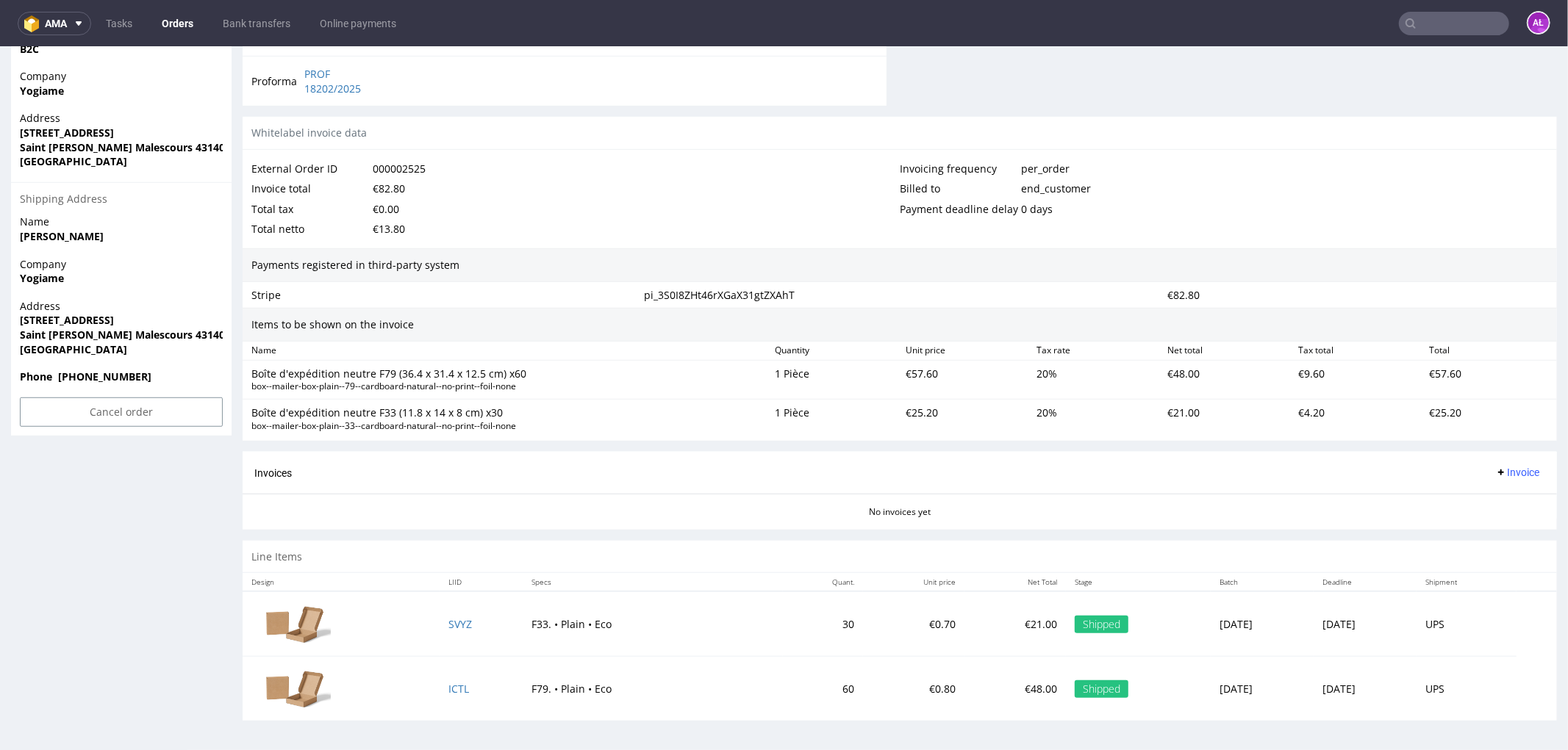
click at [1489, 464] on button "Invoice" at bounding box center [1517, 472] width 55 height 18
click at [1496, 525] on span "Upload" at bounding box center [1492, 531] width 72 height 14
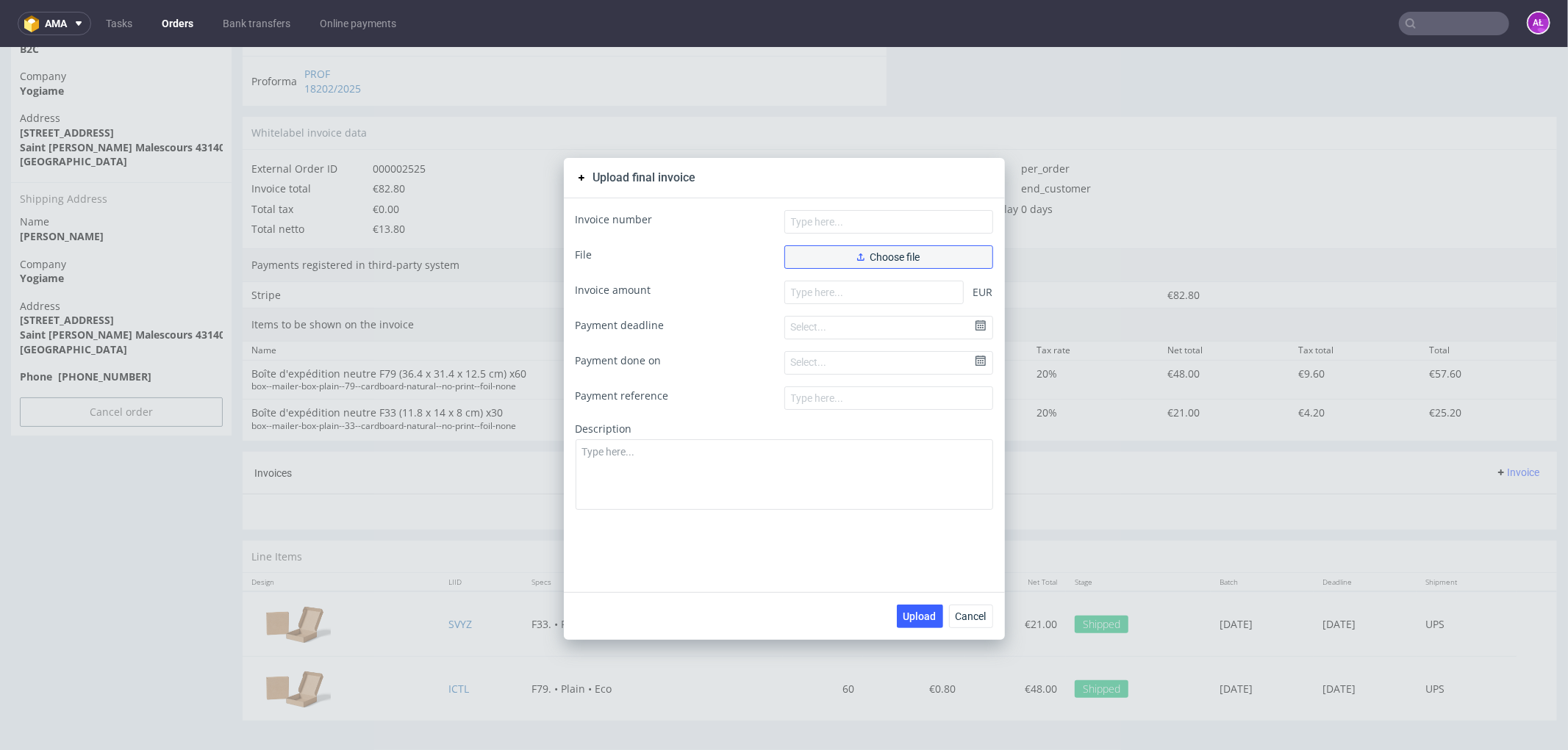
click at [930, 264] on button "Choose file" at bounding box center [889, 256] width 209 height 23
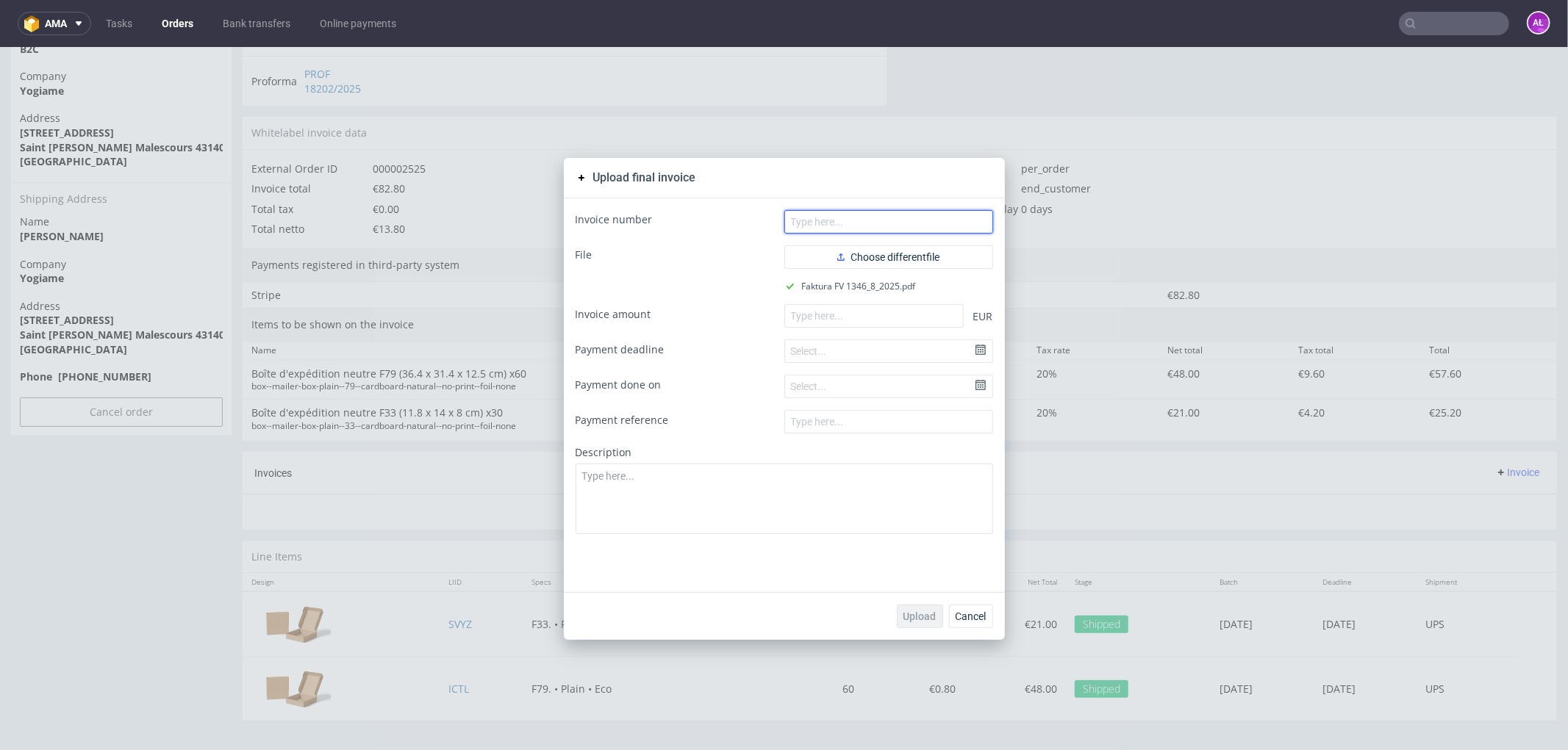
click at [868, 215] on input "text" at bounding box center [889, 220] width 209 height 23
paste input "FV 1346/8/2025"
type input "FV 1346/8/2025"
click at [958, 607] on button "Cancel" at bounding box center [971, 615] width 44 height 23
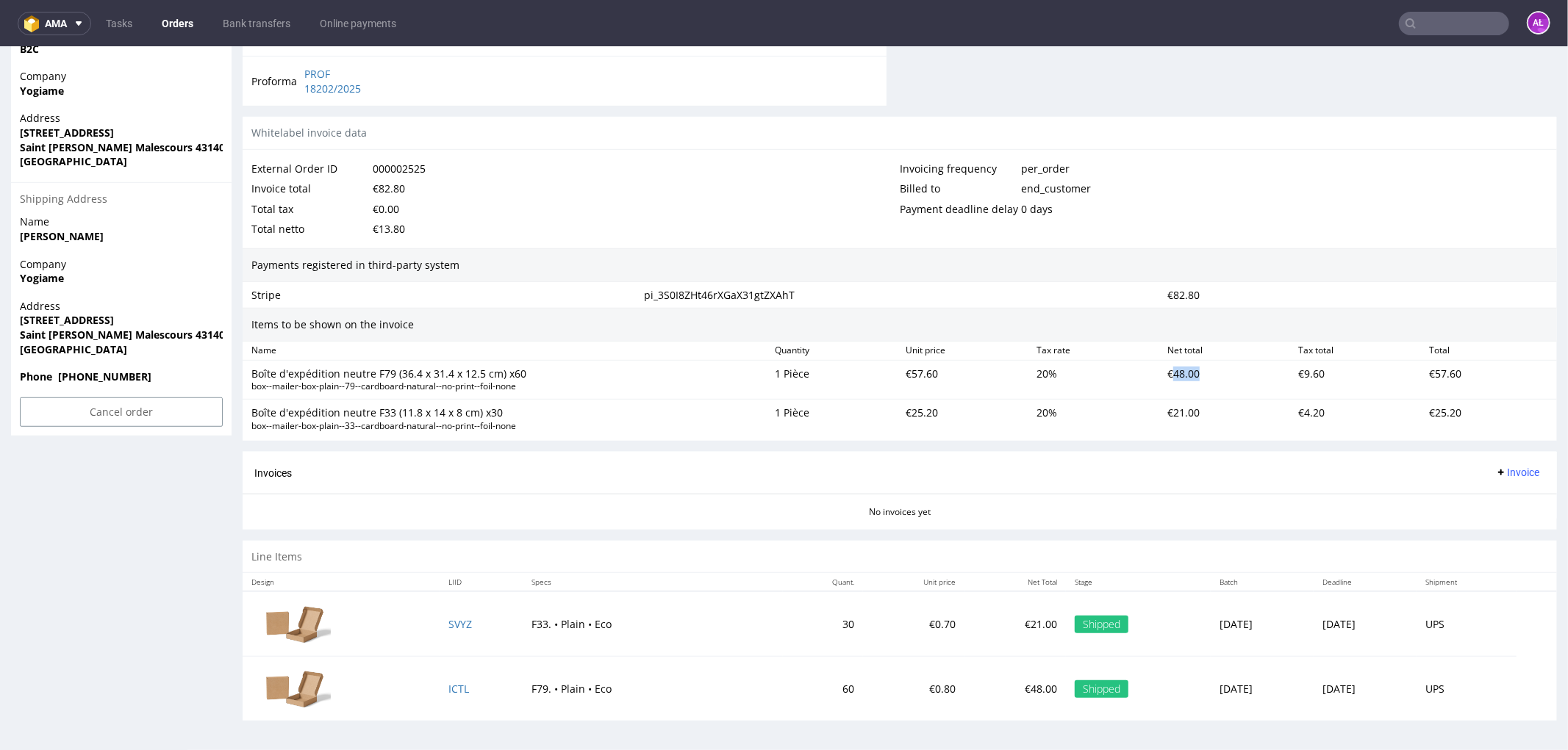
drag, startPoint x: 1181, startPoint y: 377, endPoint x: 1158, endPoint y: 377, distance: 23.0
click at [1161, 377] on div "€48.00" at bounding box center [1226, 379] width 131 height 32
copy div "48.00"
drag, startPoint x: 1157, startPoint y: 413, endPoint x: 1133, endPoint y: 412, distance: 24.0
click at [1195, 413] on div "€21.00" at bounding box center [1226, 418] width 131 height 32
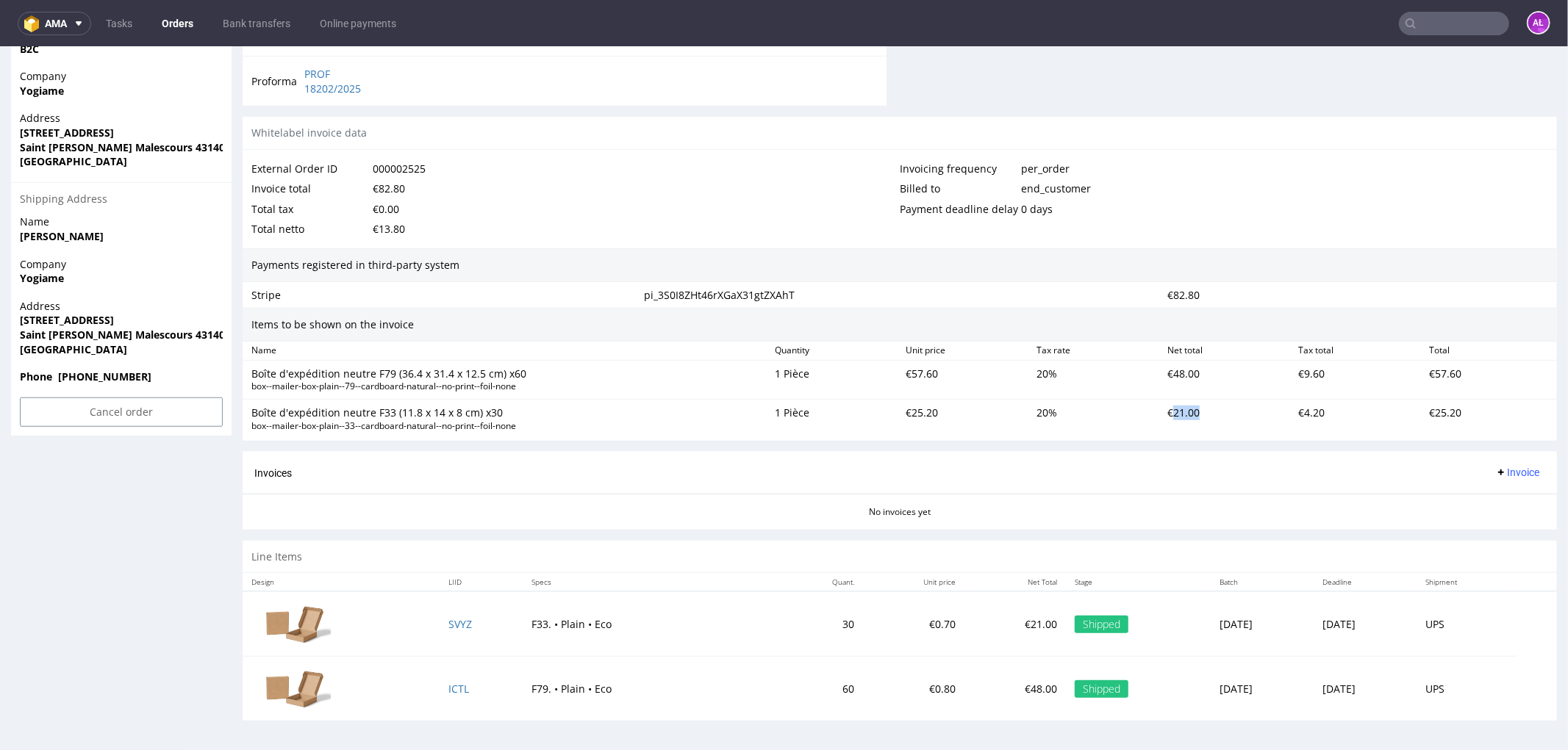
copy div "21.00"
click at [1495, 477] on span "Invoice" at bounding box center [1517, 471] width 44 height 12
click at [1500, 523] on span "Upload" at bounding box center [1492, 531] width 72 height 14
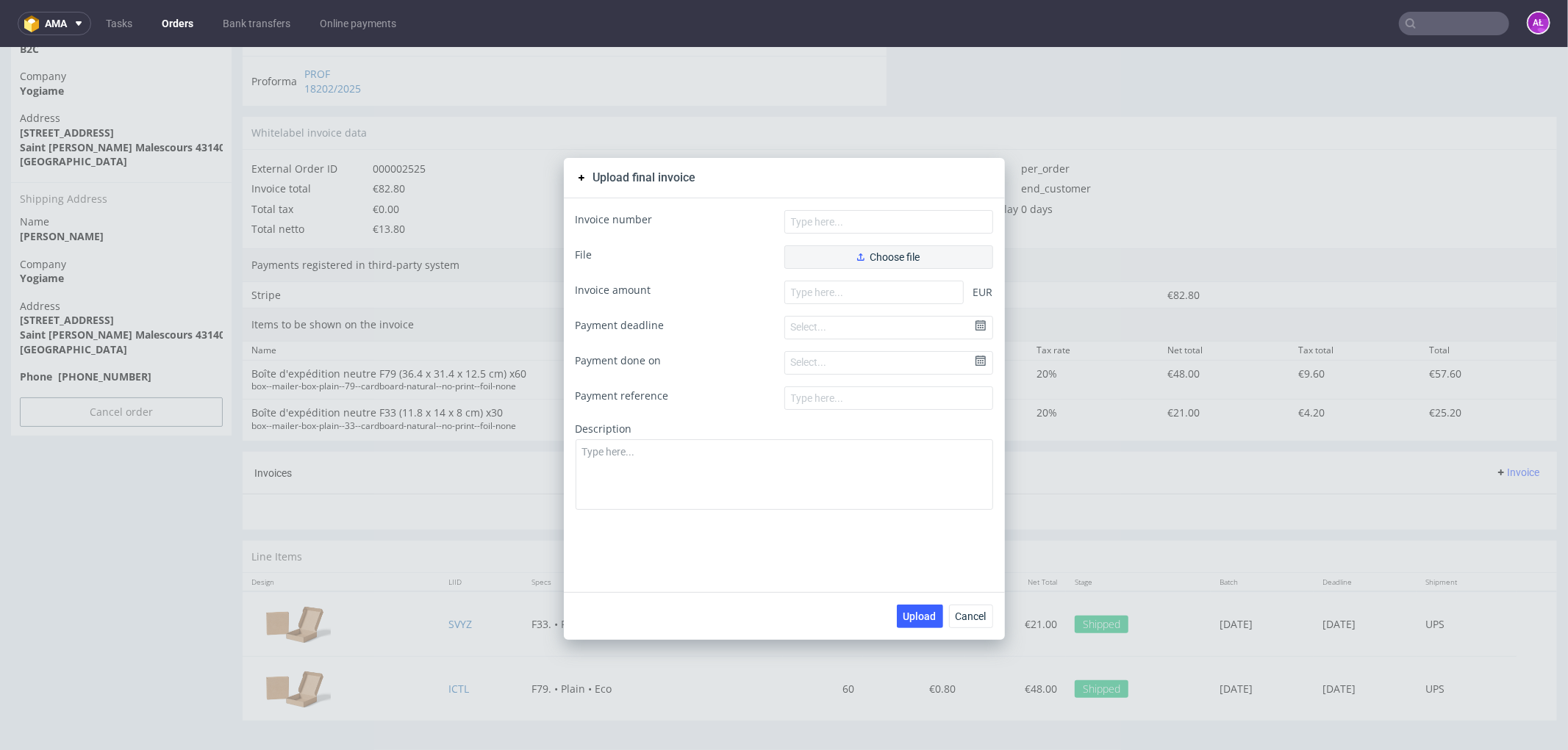
drag, startPoint x: 932, startPoint y: 235, endPoint x: 932, endPoint y: 248, distance: 13.0
click at [931, 237] on form "Invoice number File Choose file Invoice amount EUR Payment deadline Select... P…" at bounding box center [784, 359] width 417 height 301
click at [935, 253] on button "Choose file" at bounding box center [889, 256] width 209 height 23
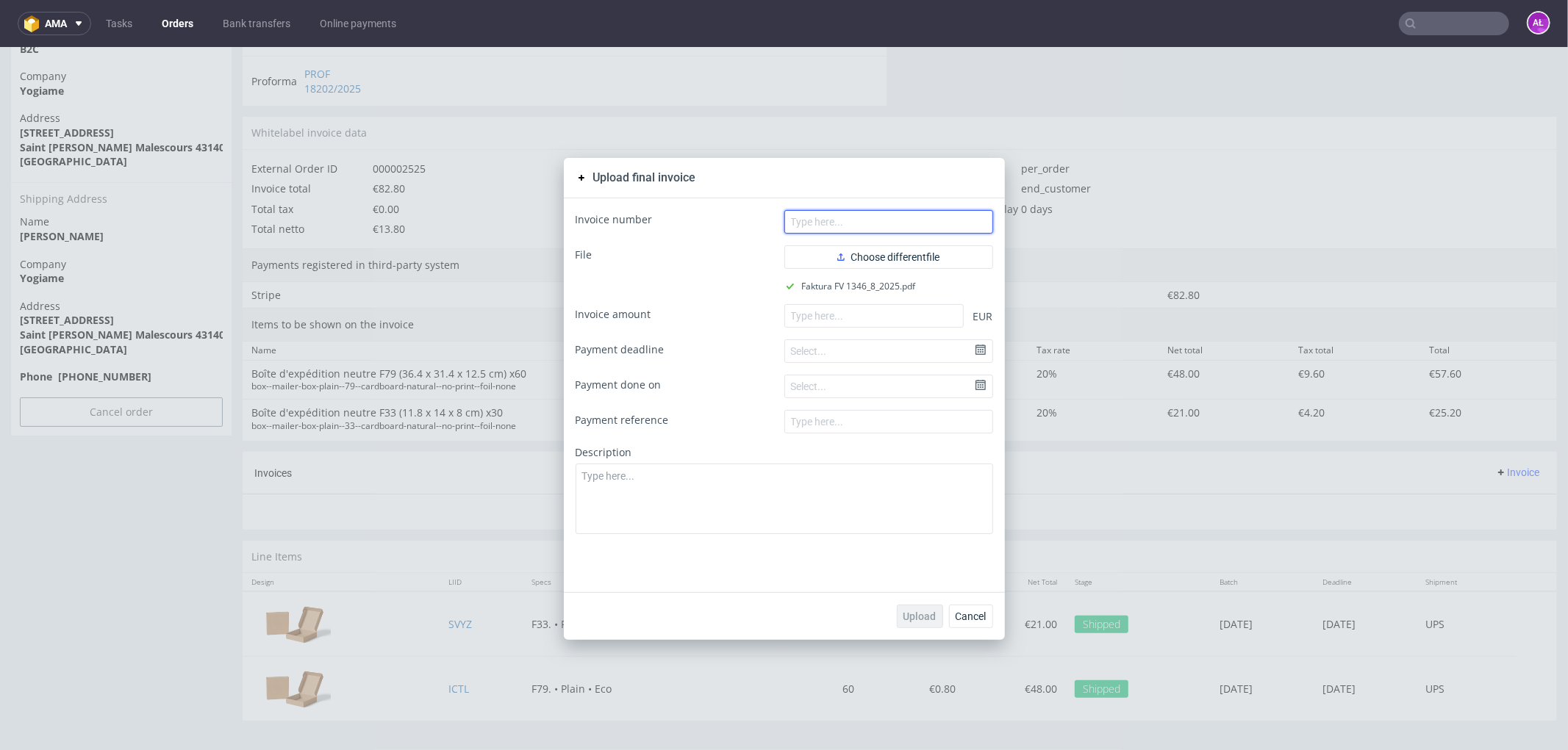
drag, startPoint x: 862, startPoint y: 224, endPoint x: 851, endPoint y: 229, distance: 12.1
click at [862, 224] on input "text" at bounding box center [889, 220] width 209 height 23
paste input "FV 1346/8/2025"
type input "FV 1346/8/2025"
click at [824, 318] on input "number" at bounding box center [873, 314] width 179 height 23
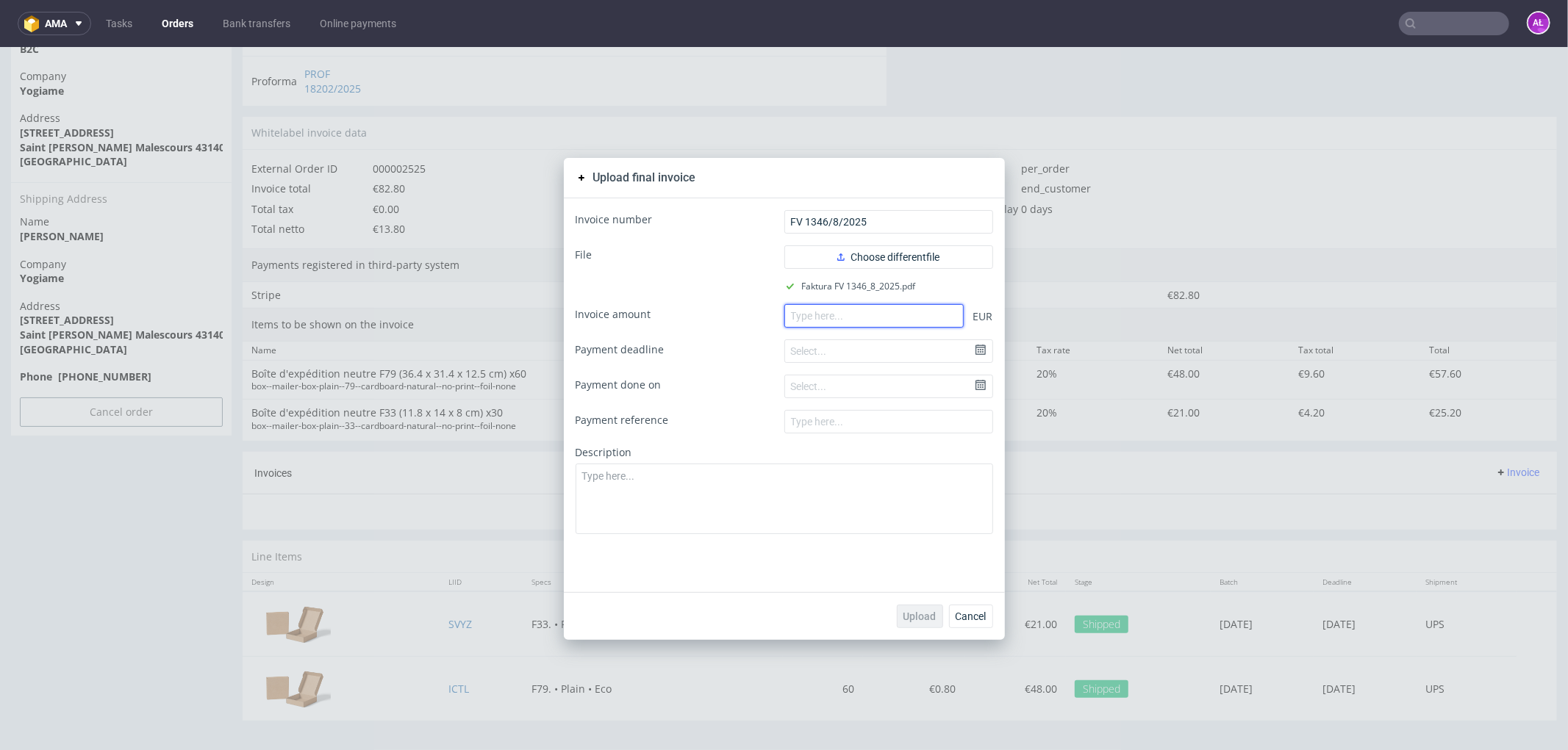
paste input "82.80"
type input "82.80"
click at [924, 618] on span "Upload" at bounding box center [919, 616] width 33 height 10
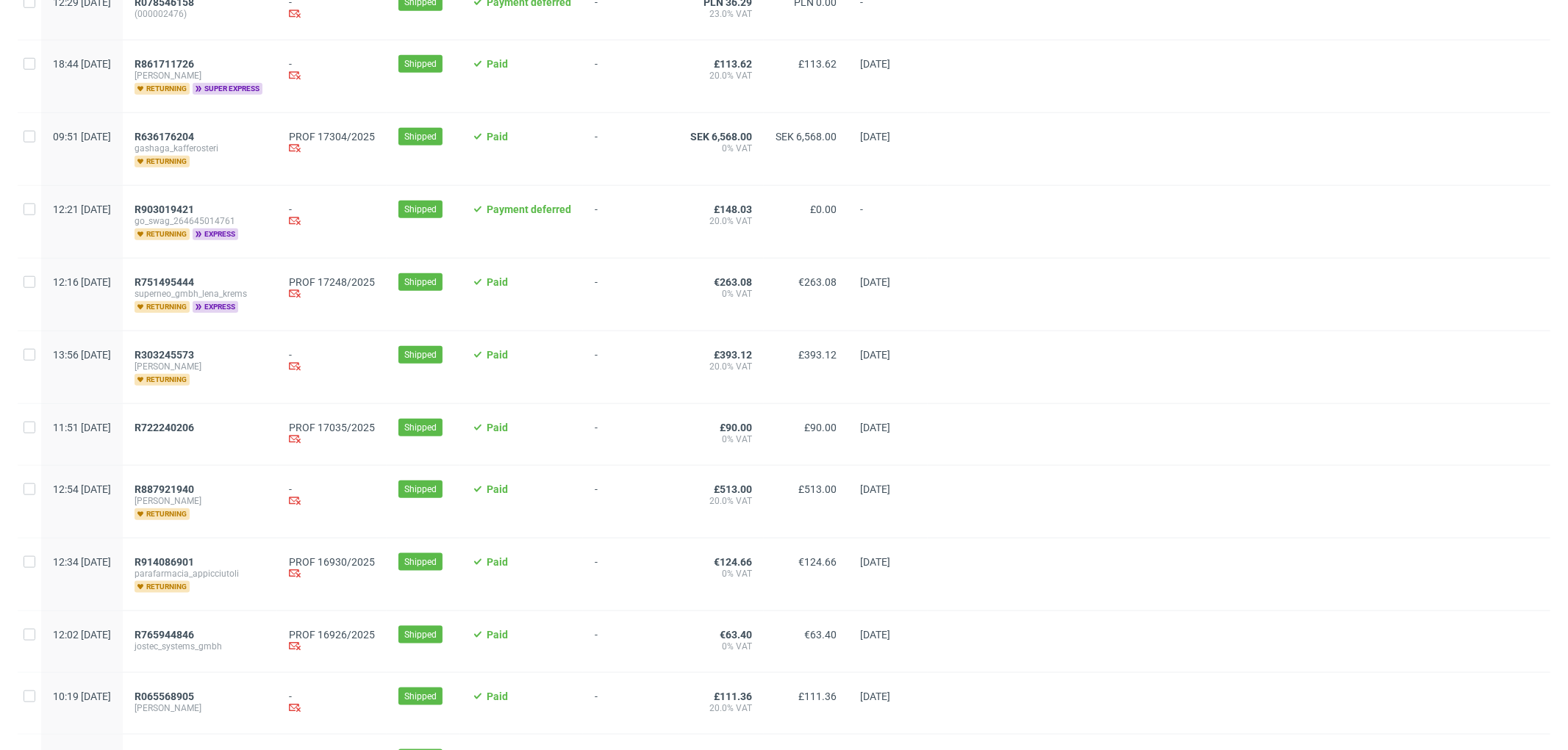
scroll to position [1305, 0]
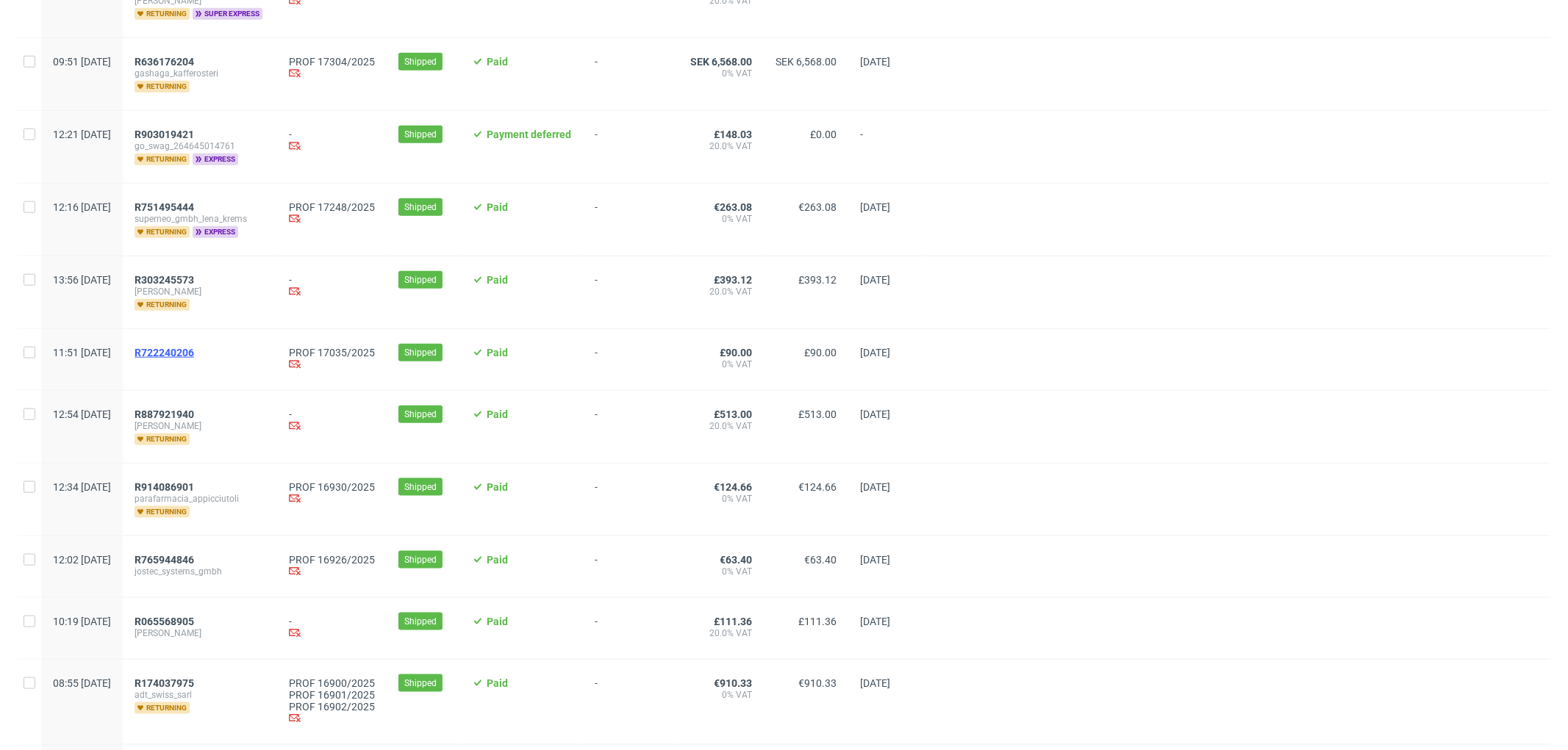
click at [194, 356] on span "R722240206" at bounding box center [164, 352] width 60 height 12
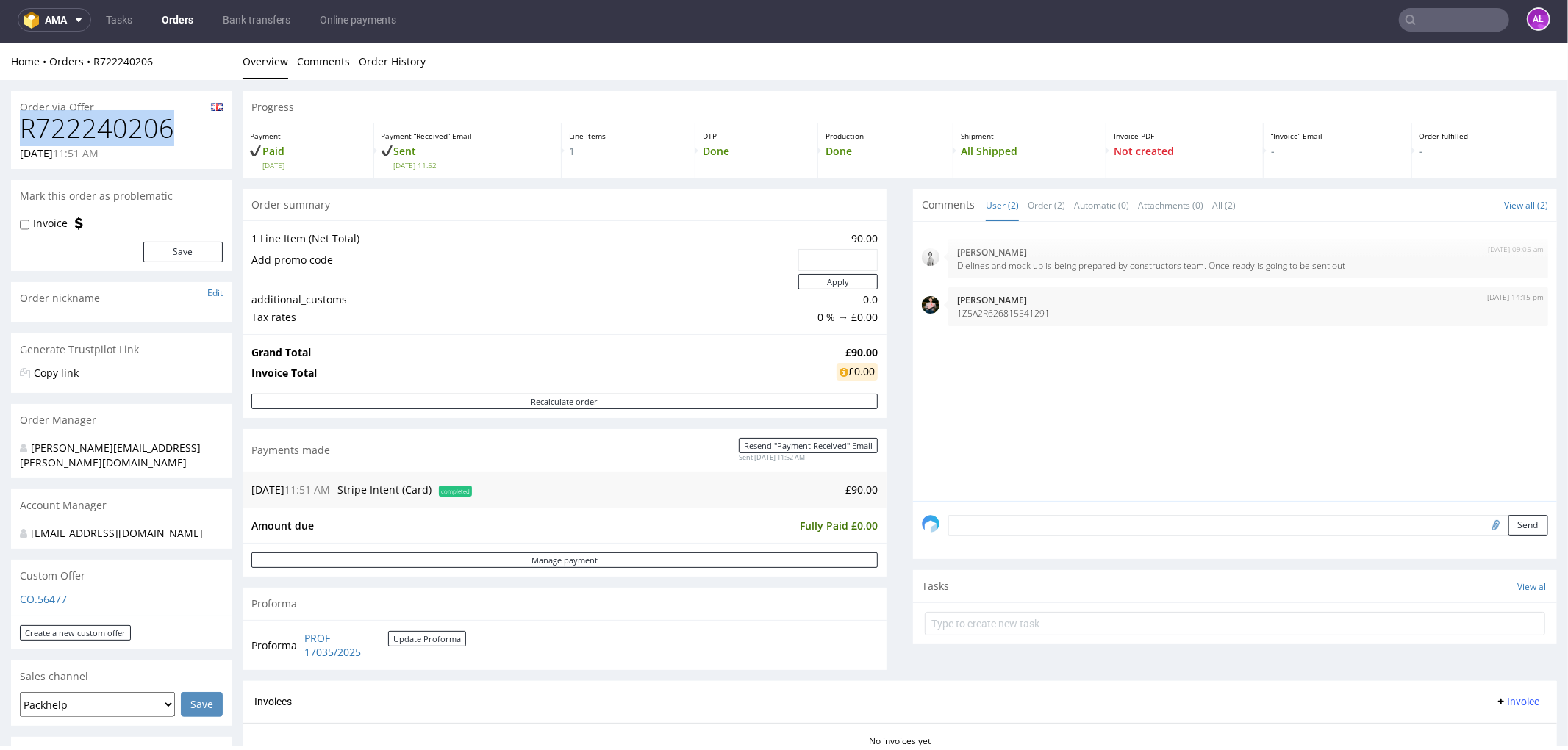
drag, startPoint x: 174, startPoint y: 128, endPoint x: 18, endPoint y: 133, distance: 156.1
click at [18, 133] on div "R722240206 12.08.2025 11:51 AM" at bounding box center [121, 141] width 220 height 55
copy h1 "R722240206"
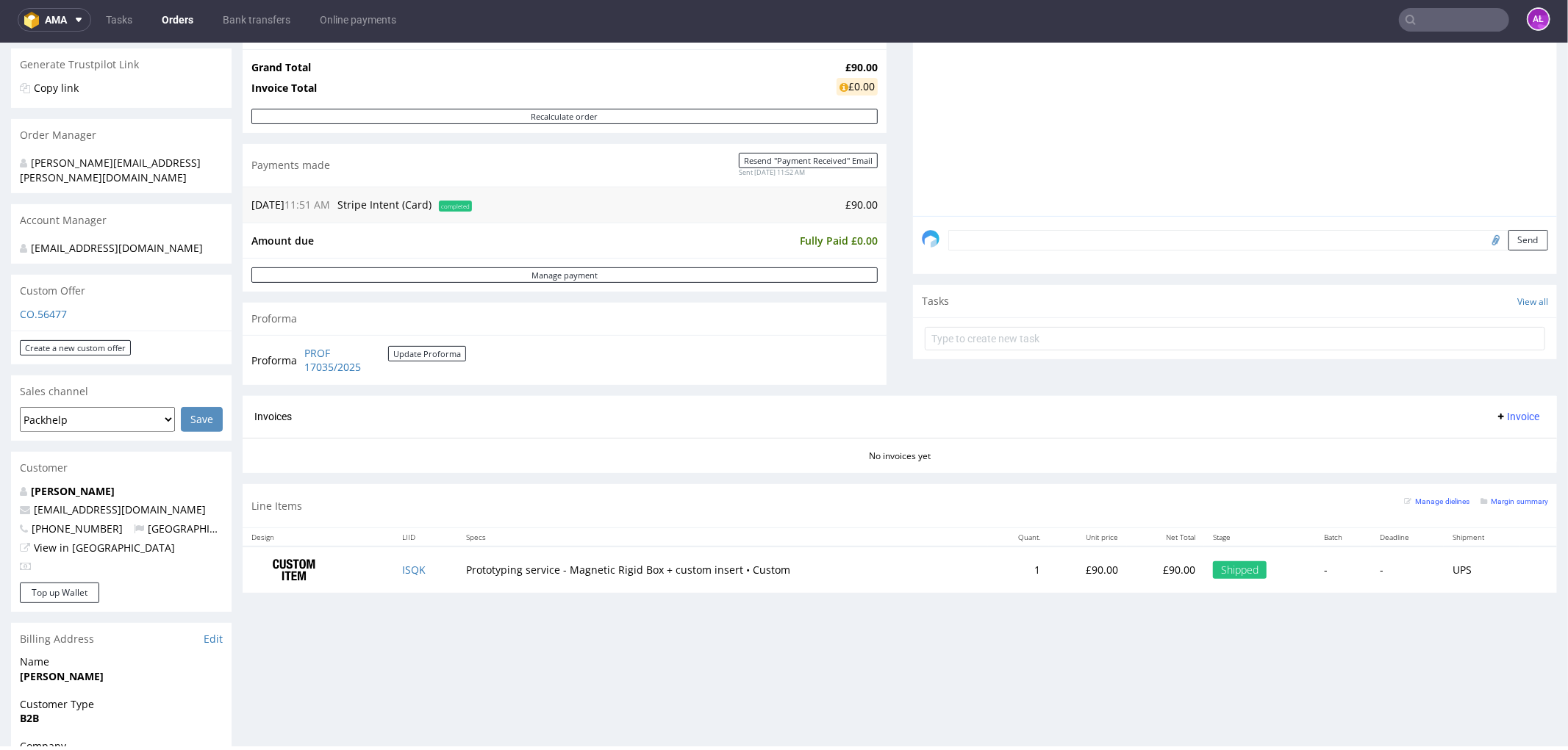
scroll to position [326, 0]
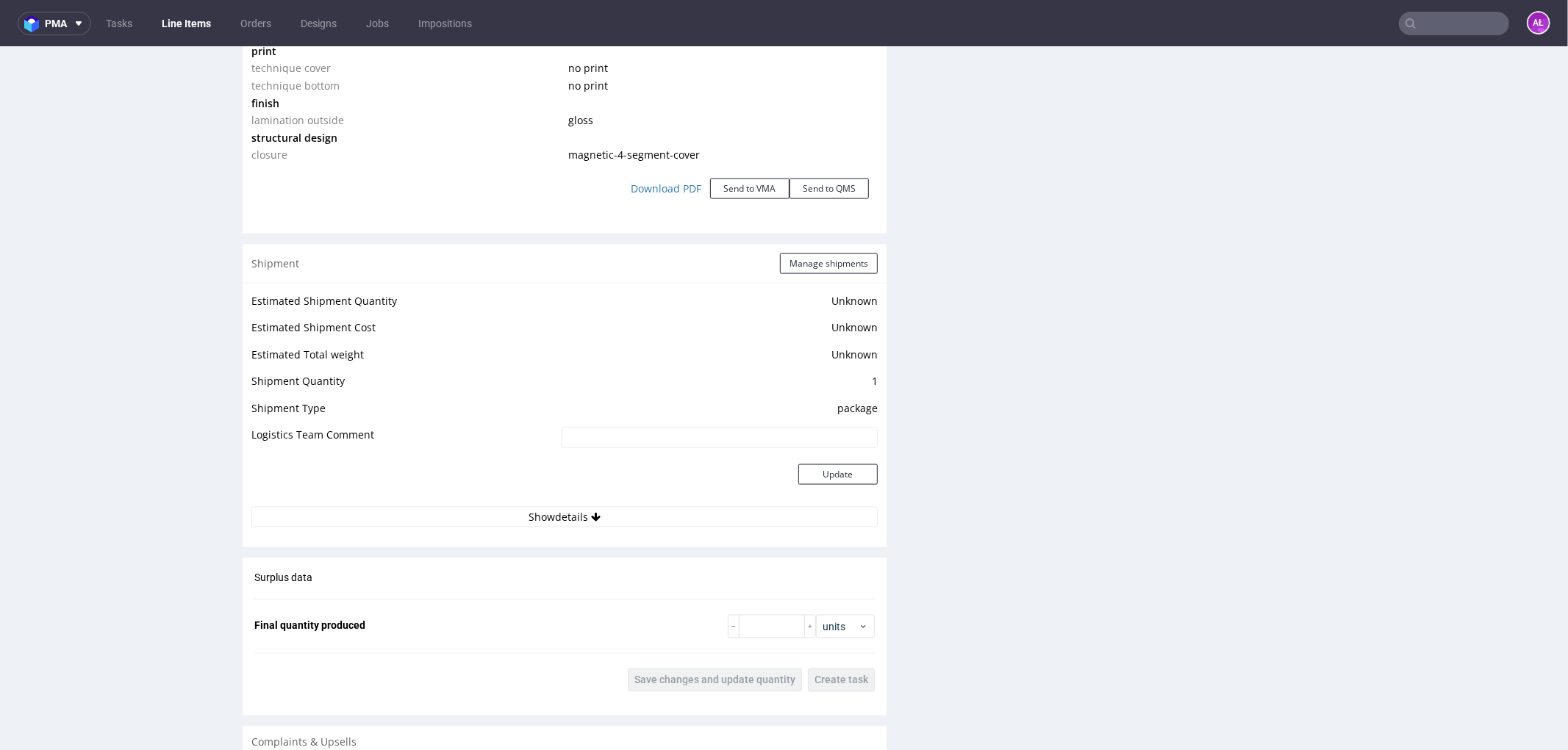
scroll to position [2041, 0]
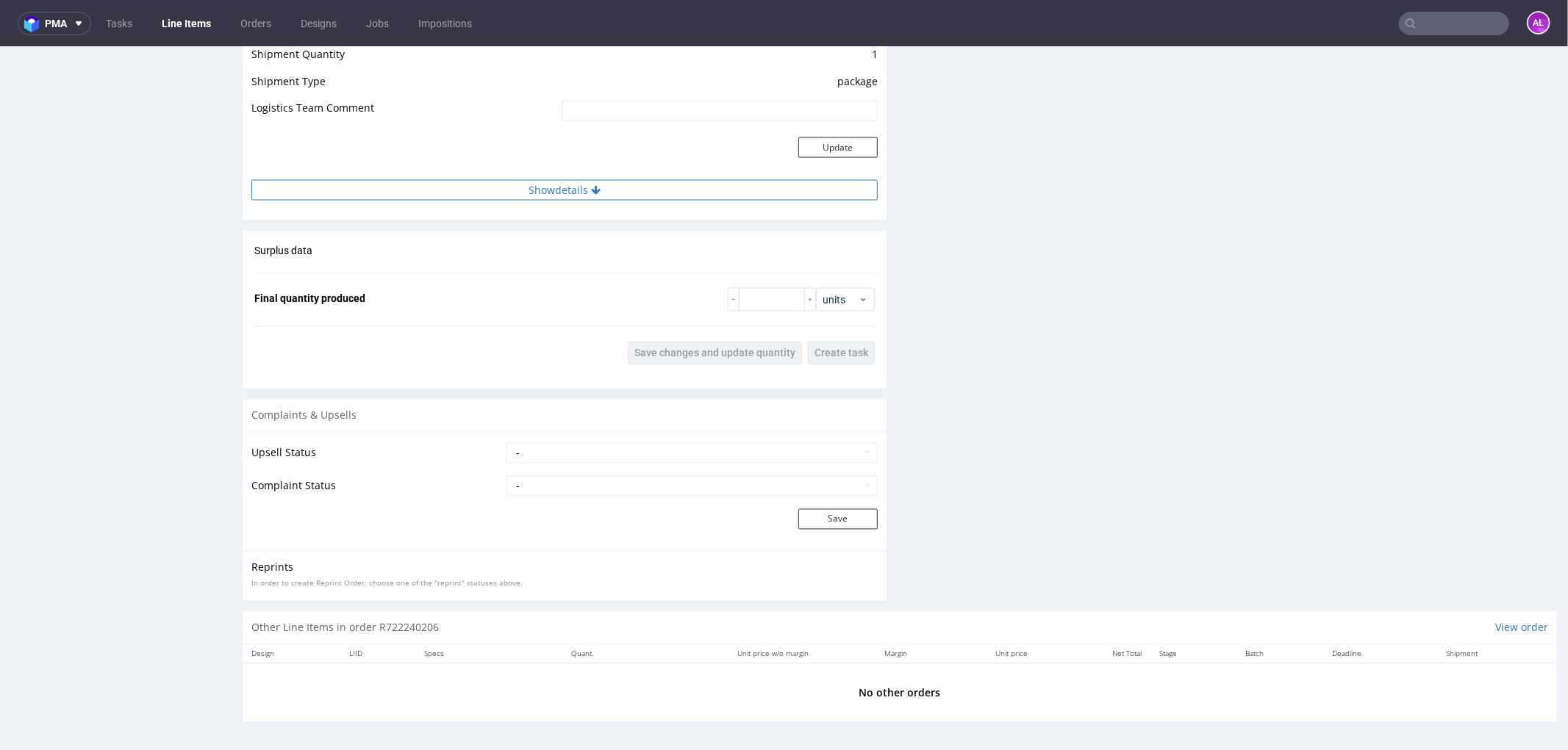
click at [591, 186] on icon at bounding box center [596, 189] width 10 height 10
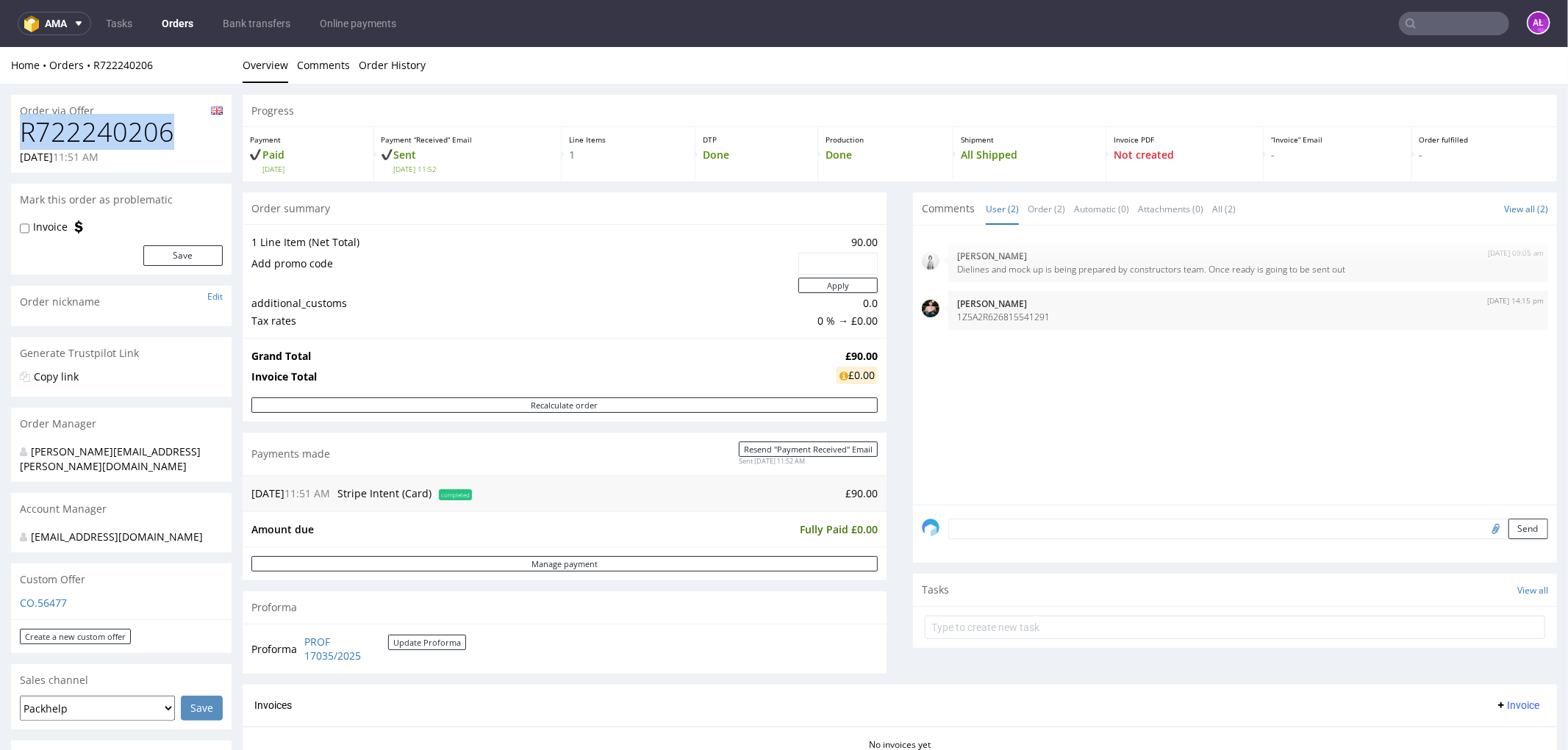
drag, startPoint x: 167, startPoint y: 133, endPoint x: 2, endPoint y: 129, distance: 165.0
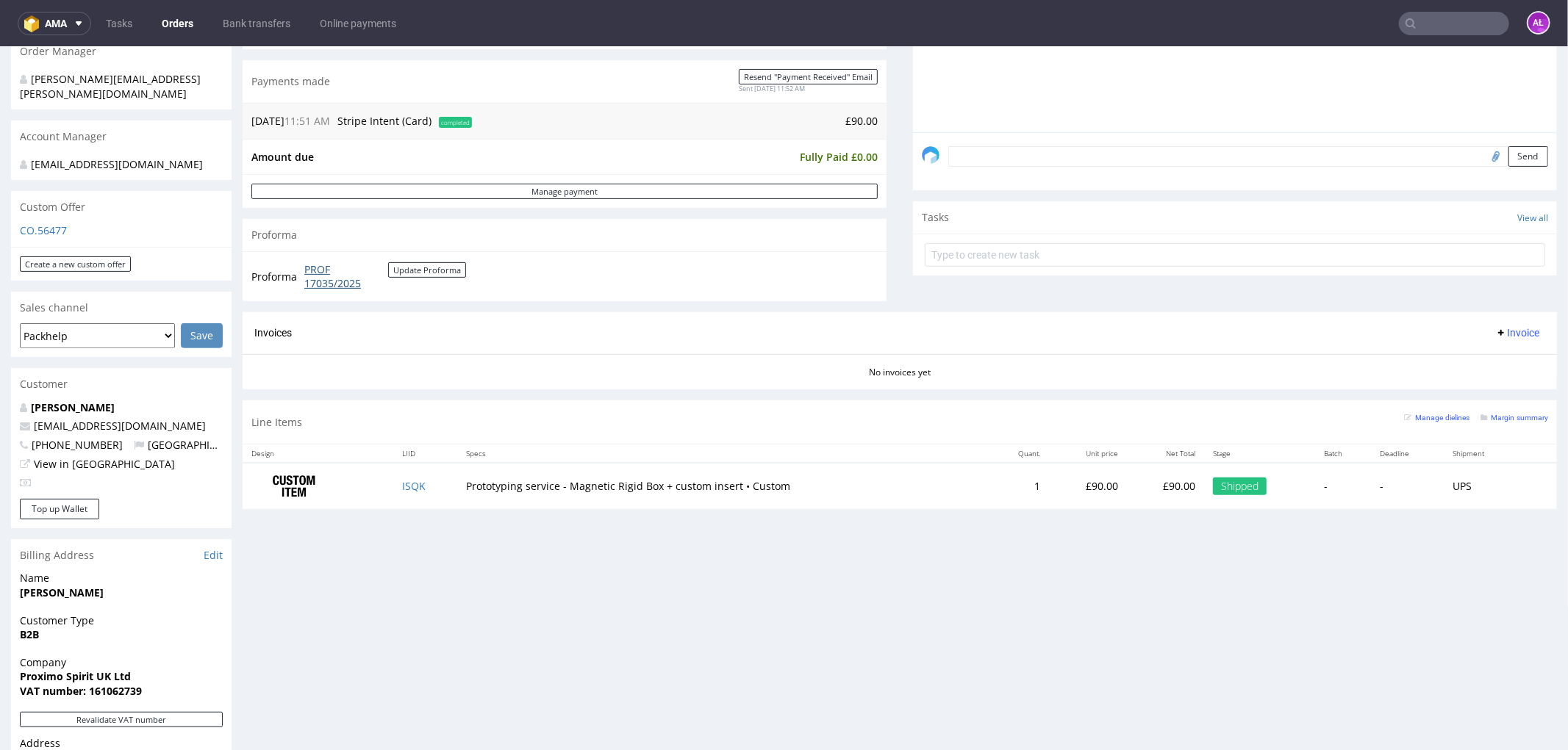
scroll to position [403, 0]
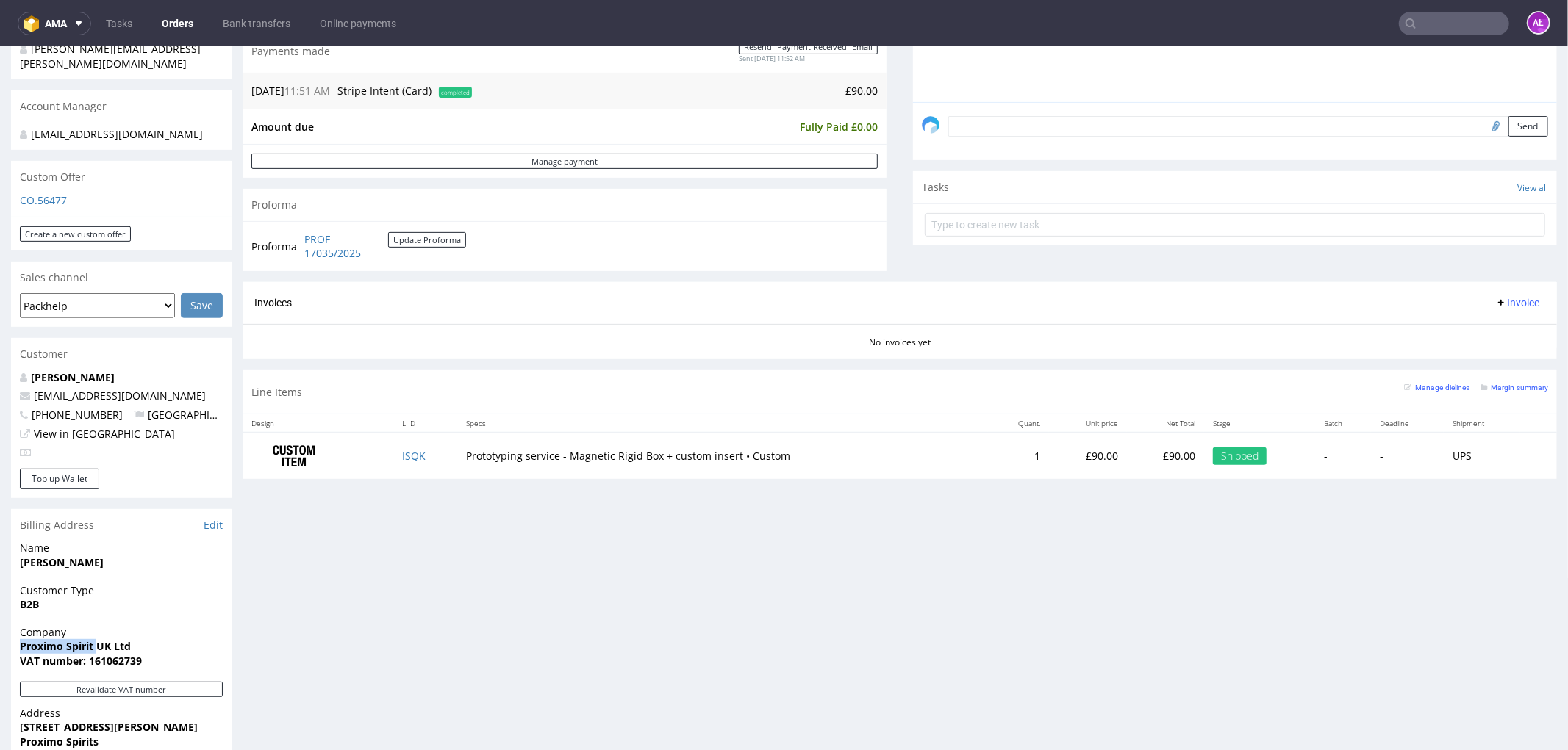
drag, startPoint x: 18, startPoint y: 647, endPoint x: 94, endPoint y: 645, distance: 76.0
click at [94, 645] on div "Company Proximo Spirit UK Ltd VAT number: 161062739" at bounding box center [121, 653] width 220 height 56
copy strong "Proximo Spirit"
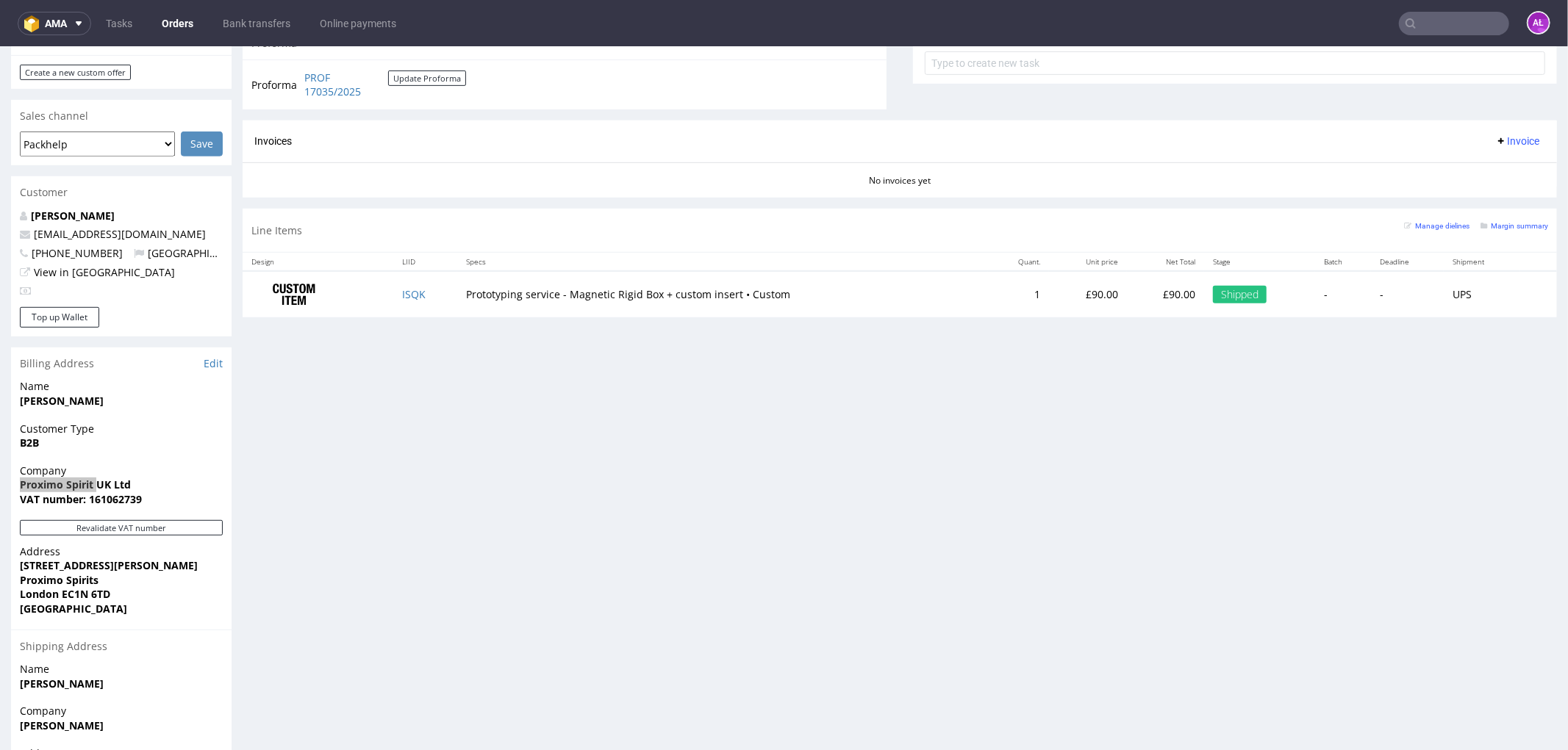
scroll to position [730, 0]
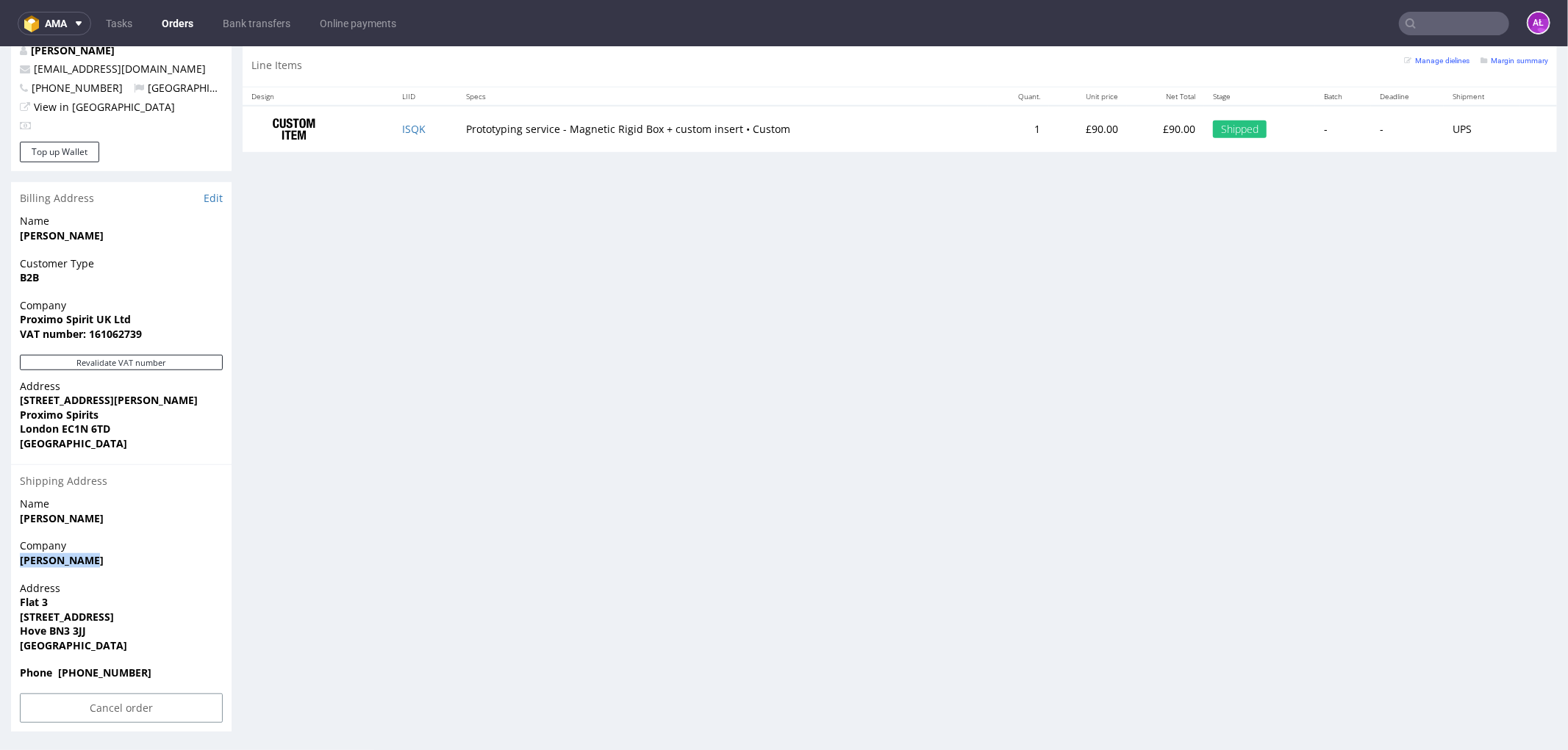
drag, startPoint x: 84, startPoint y: 561, endPoint x: 82, endPoint y: 551, distance: 10.2
click at [4, 569] on div "Order via Offer R722240206 12.08.2025 11:51 AM Mark this order as problematic I…" at bounding box center [784, 48] width 1568 height 1389
drag, startPoint x: 91, startPoint y: 559, endPoint x: 2, endPoint y: 568, distance: 89.5
click at [5, 568] on div "Order via Offer R722240206 12.08.2025 11:51 AM Mark this order as problematic I…" at bounding box center [784, 48] width 1568 height 1389
copy strong "Patrick Lynch"
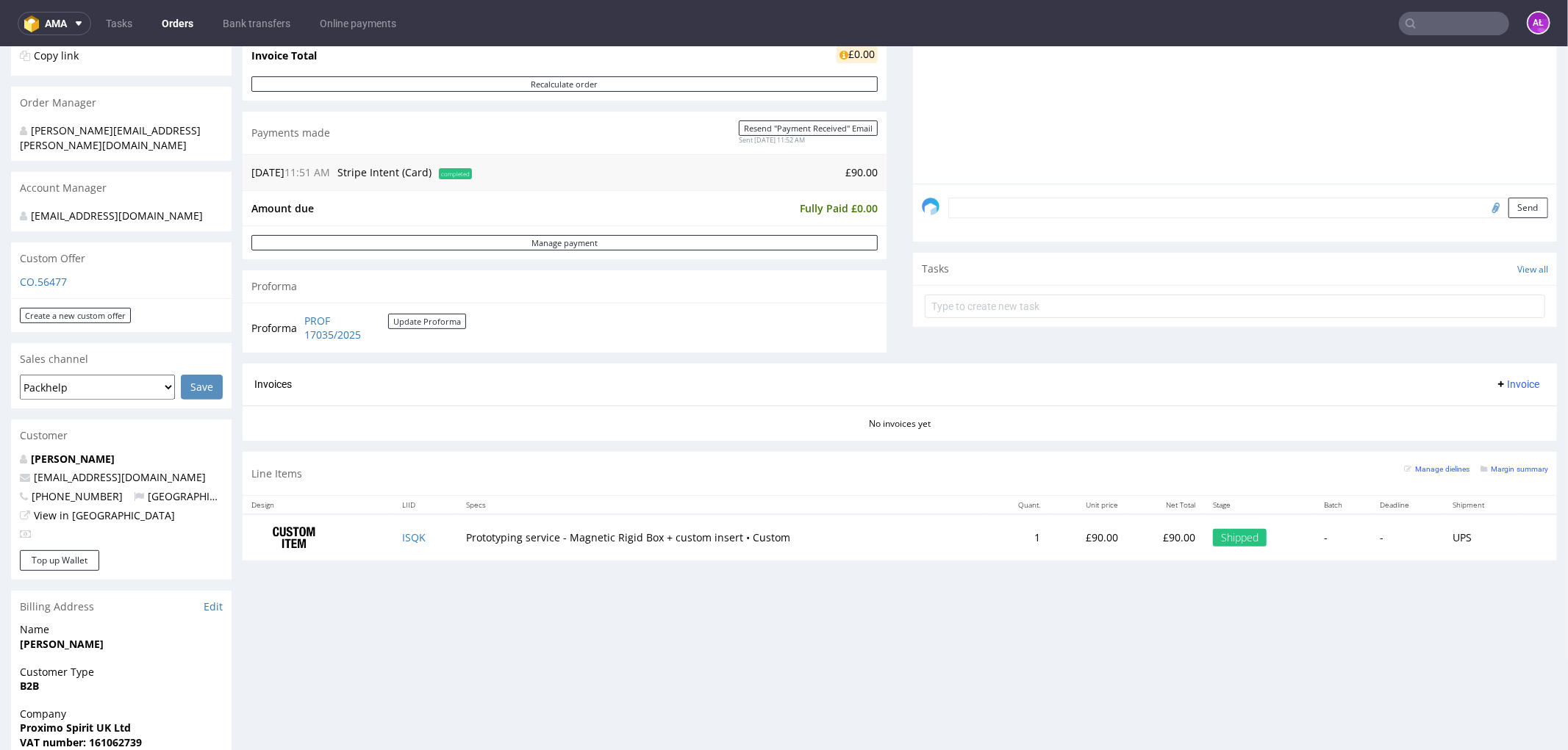
scroll to position [0, 0]
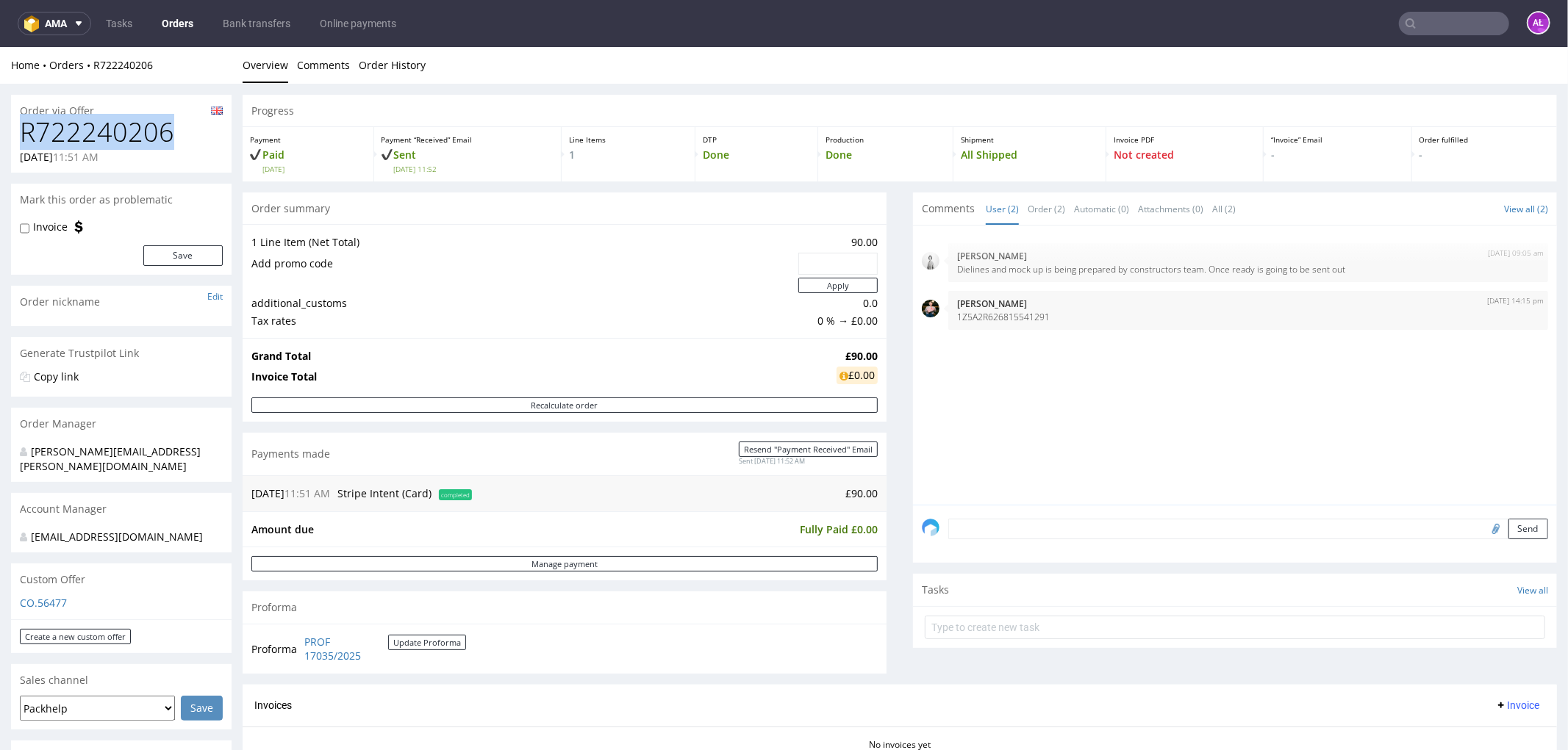
drag, startPoint x: 121, startPoint y: 137, endPoint x: 0, endPoint y: 144, distance: 121.2
copy h1 "R722240206"
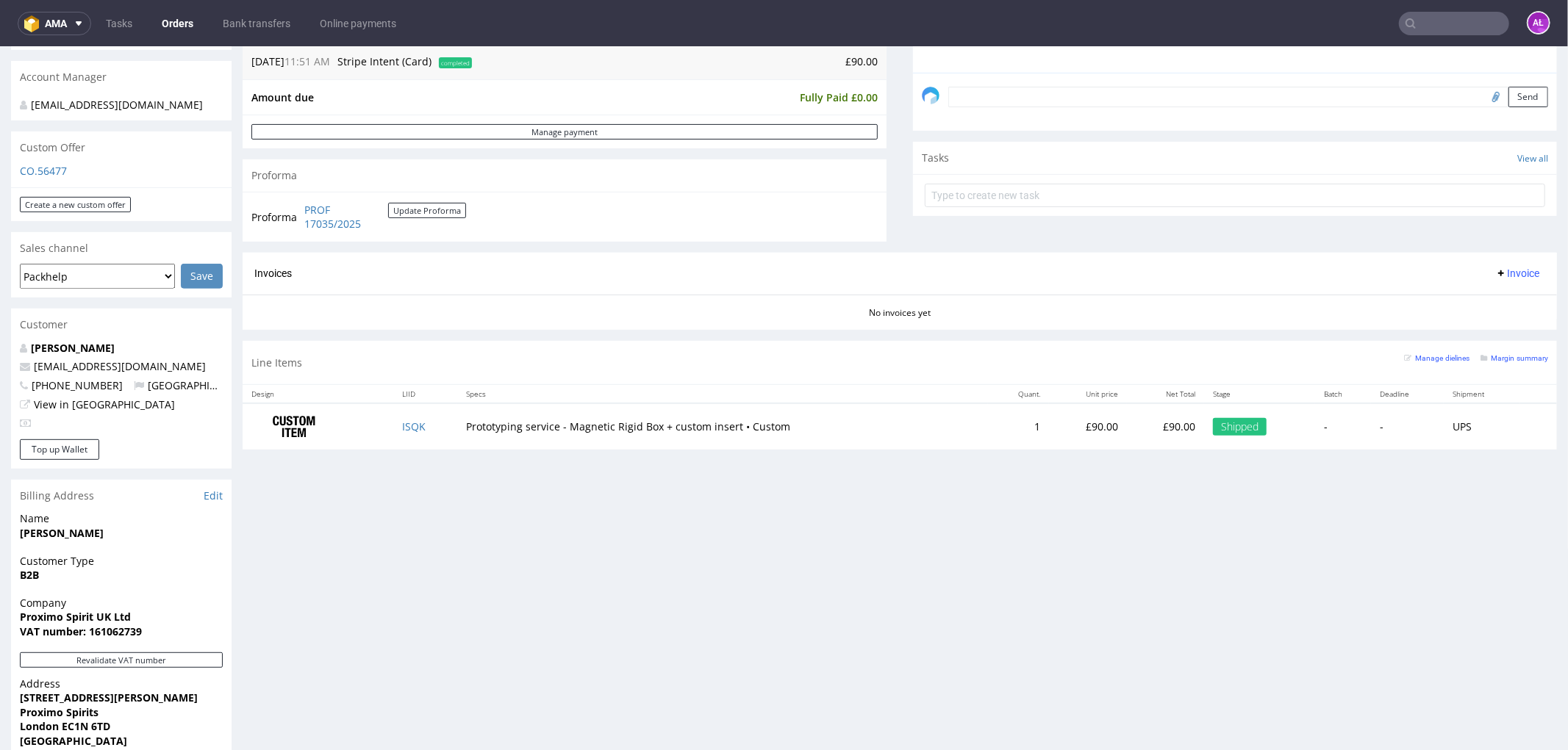
scroll to position [240, 0]
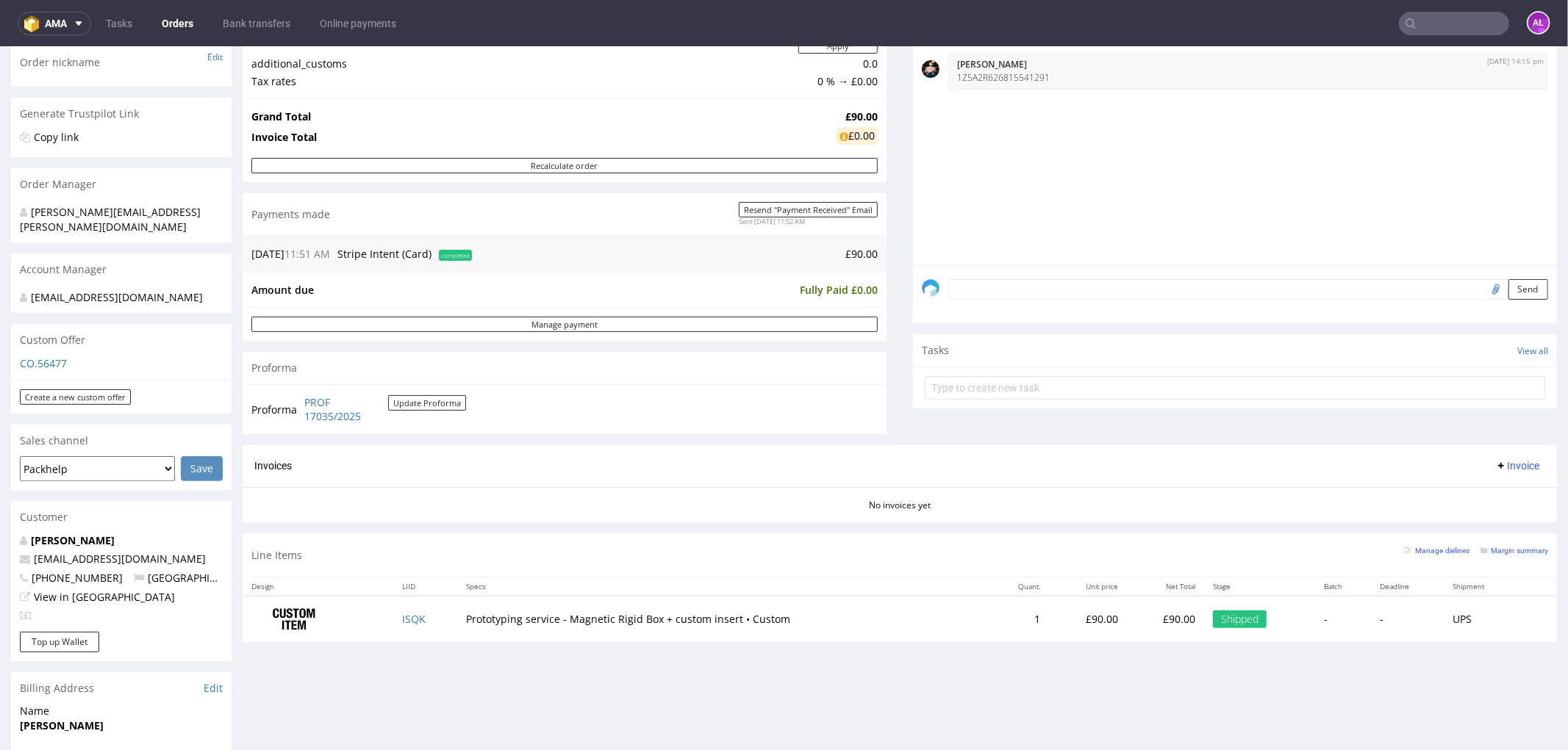
click at [1498, 465] on use at bounding box center [1500, 465] width 6 height 6
click at [1488, 490] on span "Generate" at bounding box center [1492, 497] width 72 height 14
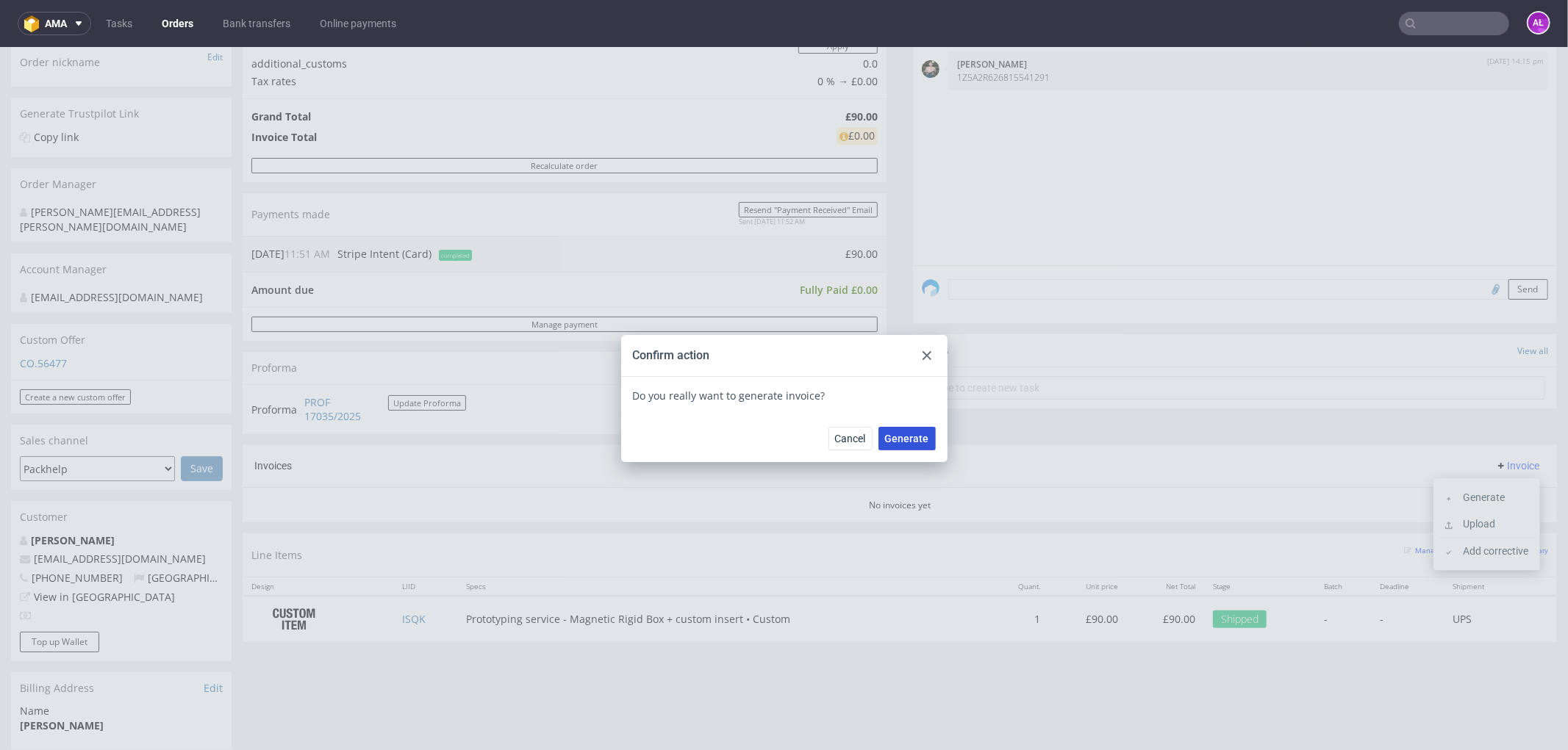
click at [911, 442] on span "Generate" at bounding box center [906, 437] width 44 height 10
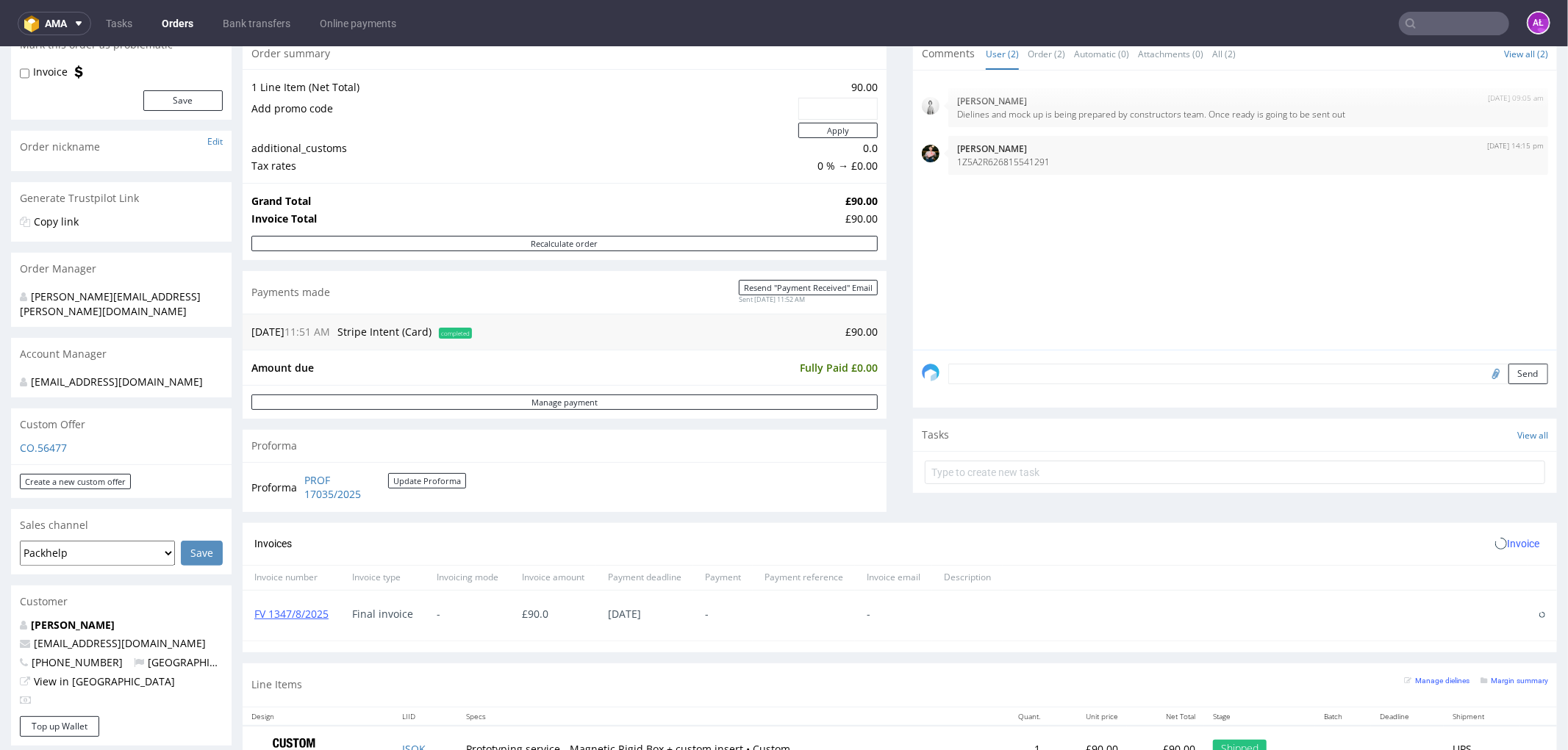
scroll to position [326, 0]
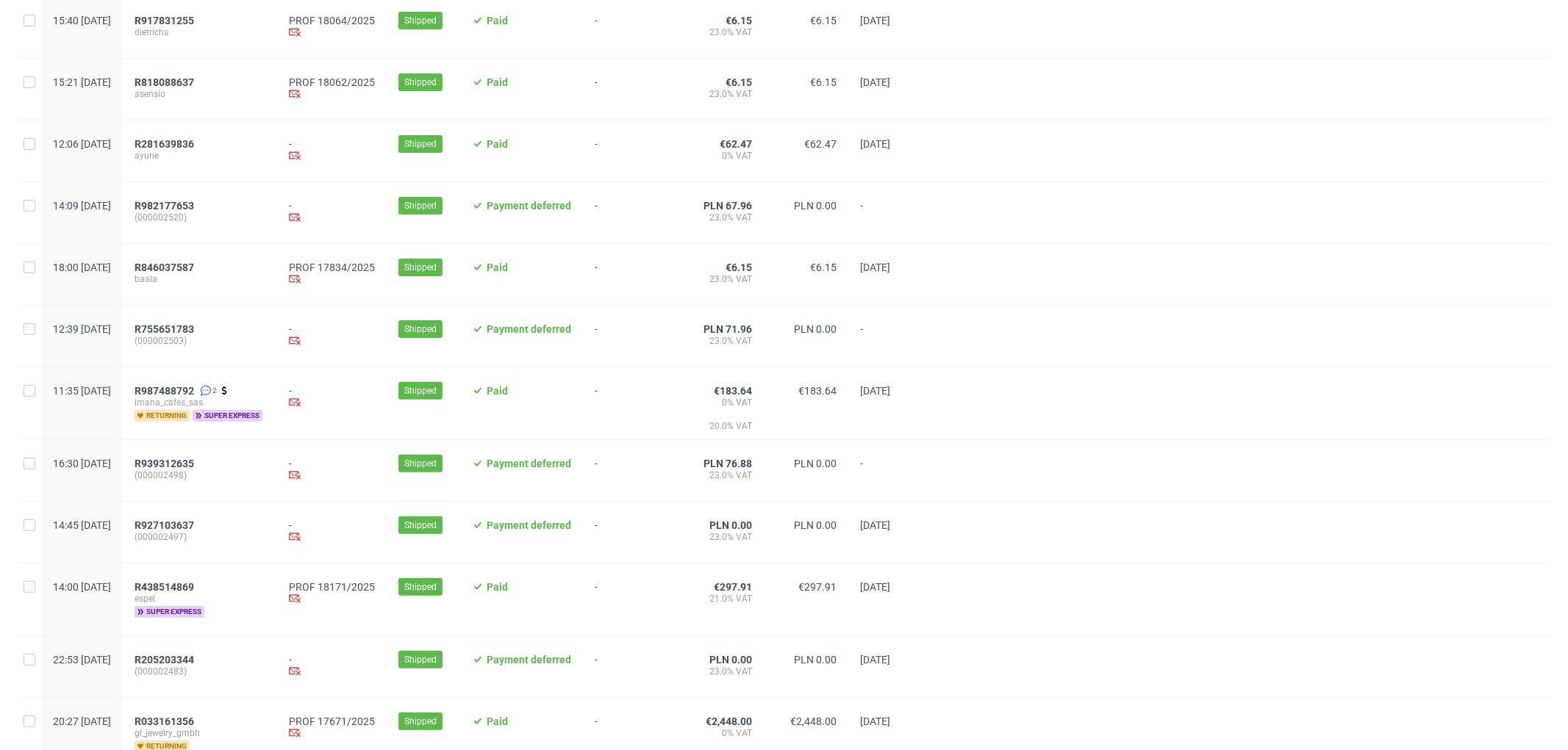
scroll to position [408, 0]
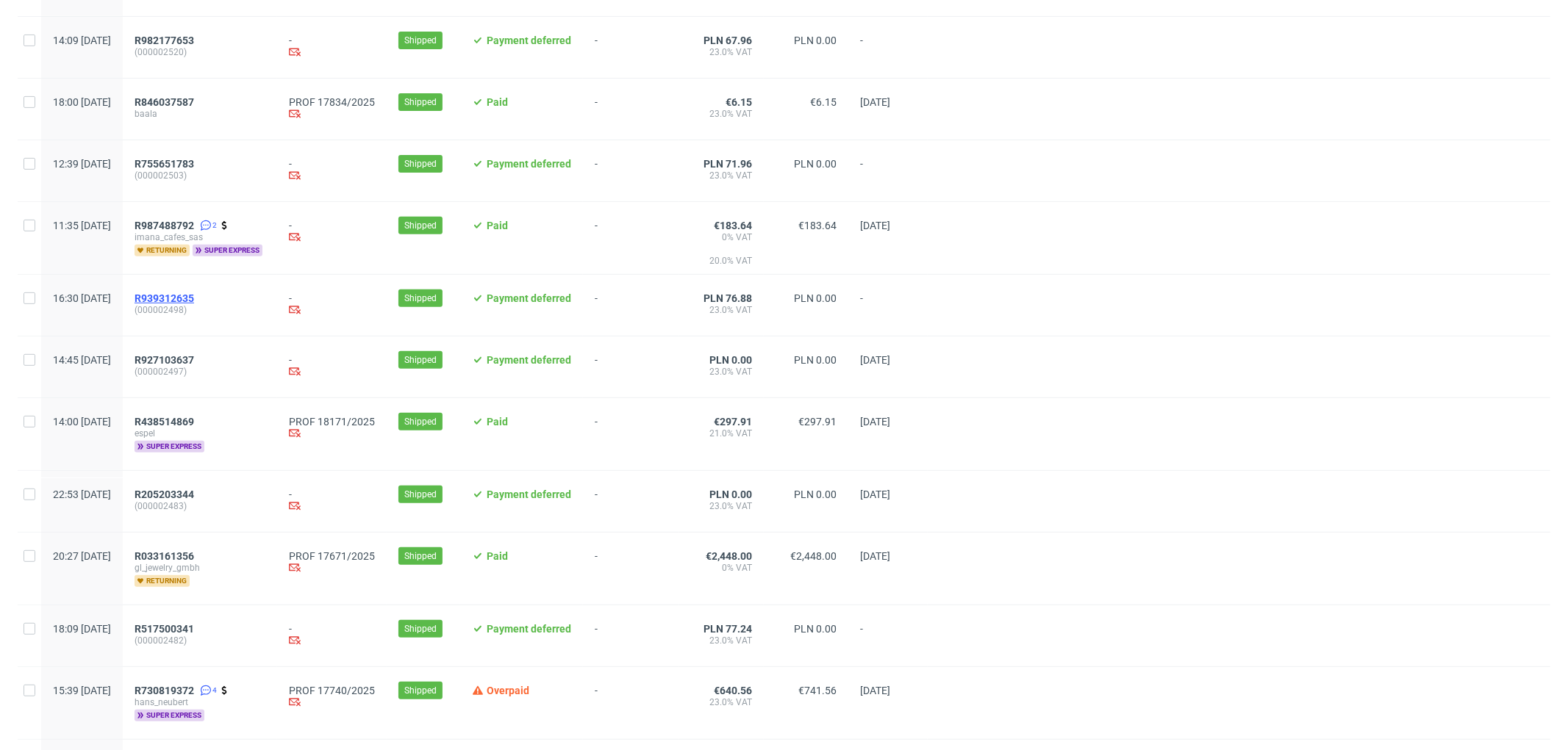
click at [194, 301] on span "R939312635" at bounding box center [164, 298] width 60 height 12
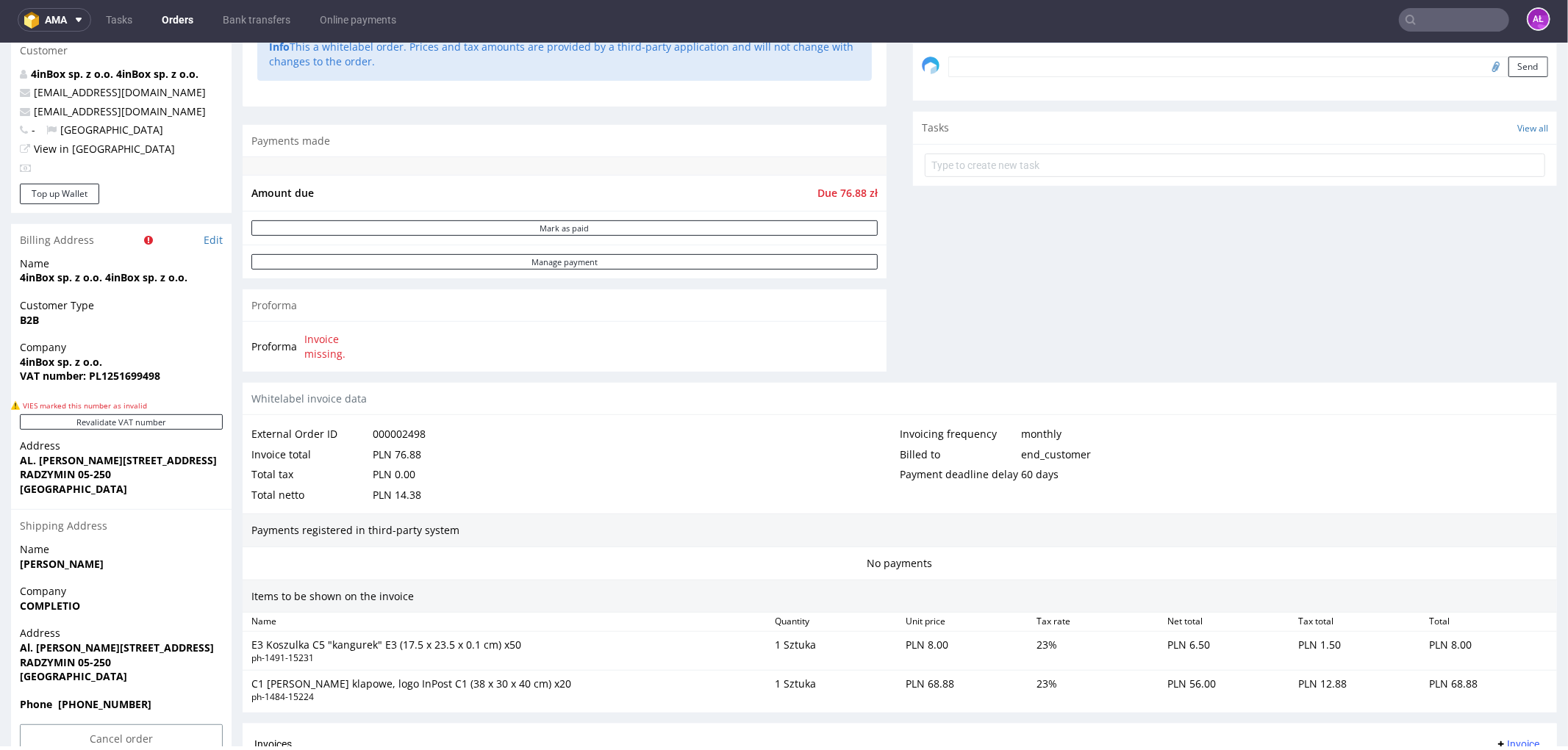
scroll to position [653, 0]
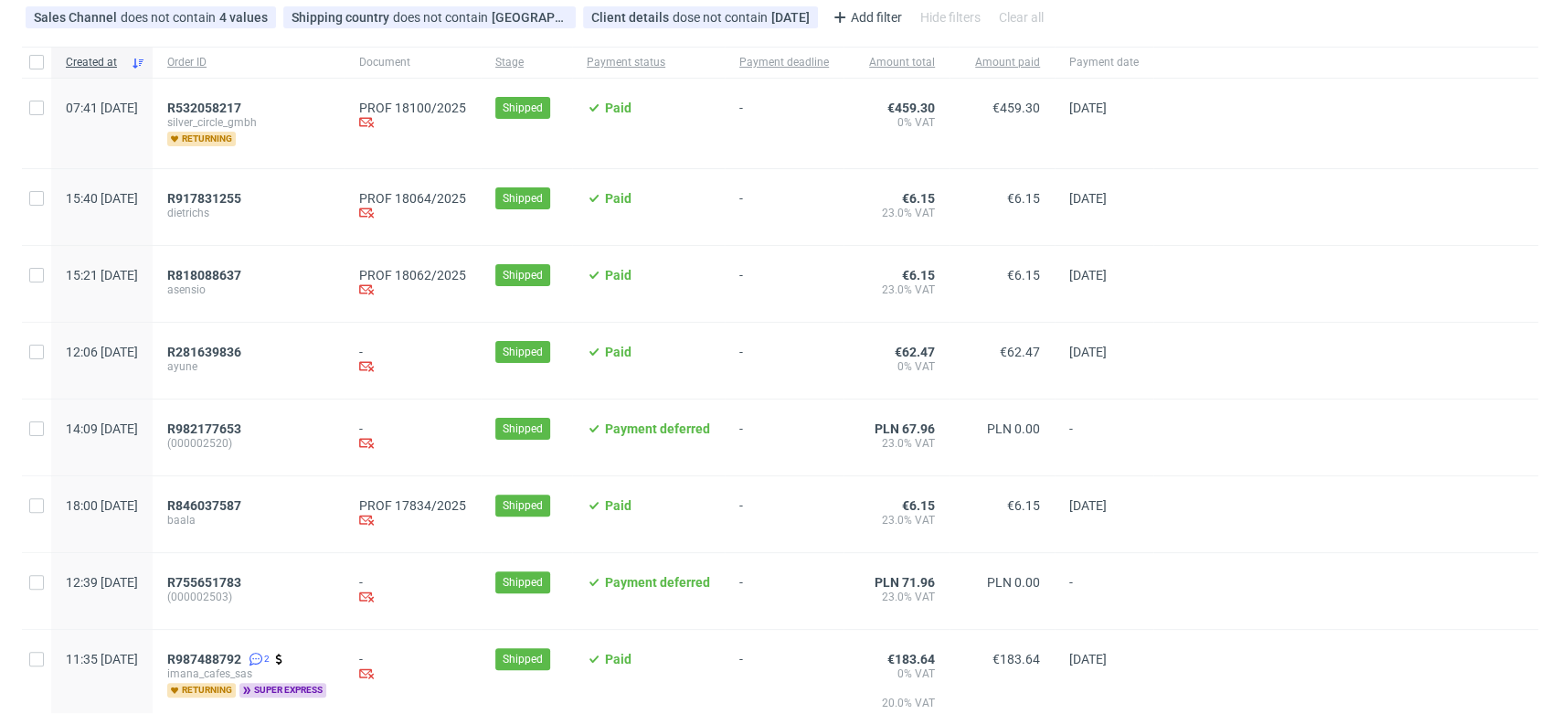
scroll to position [304, 0]
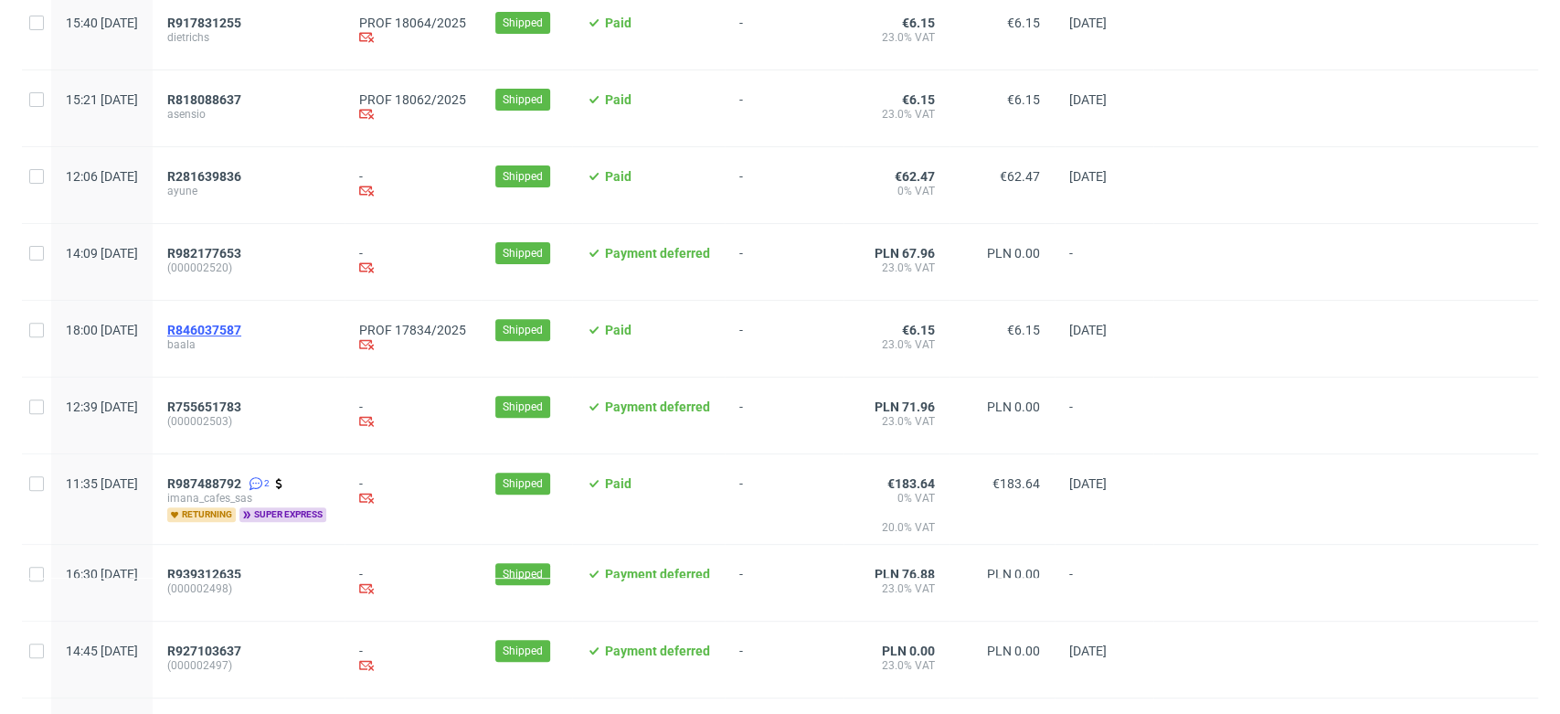
click at [241, 335] on span "R846037587" at bounding box center [204, 330] width 74 height 15
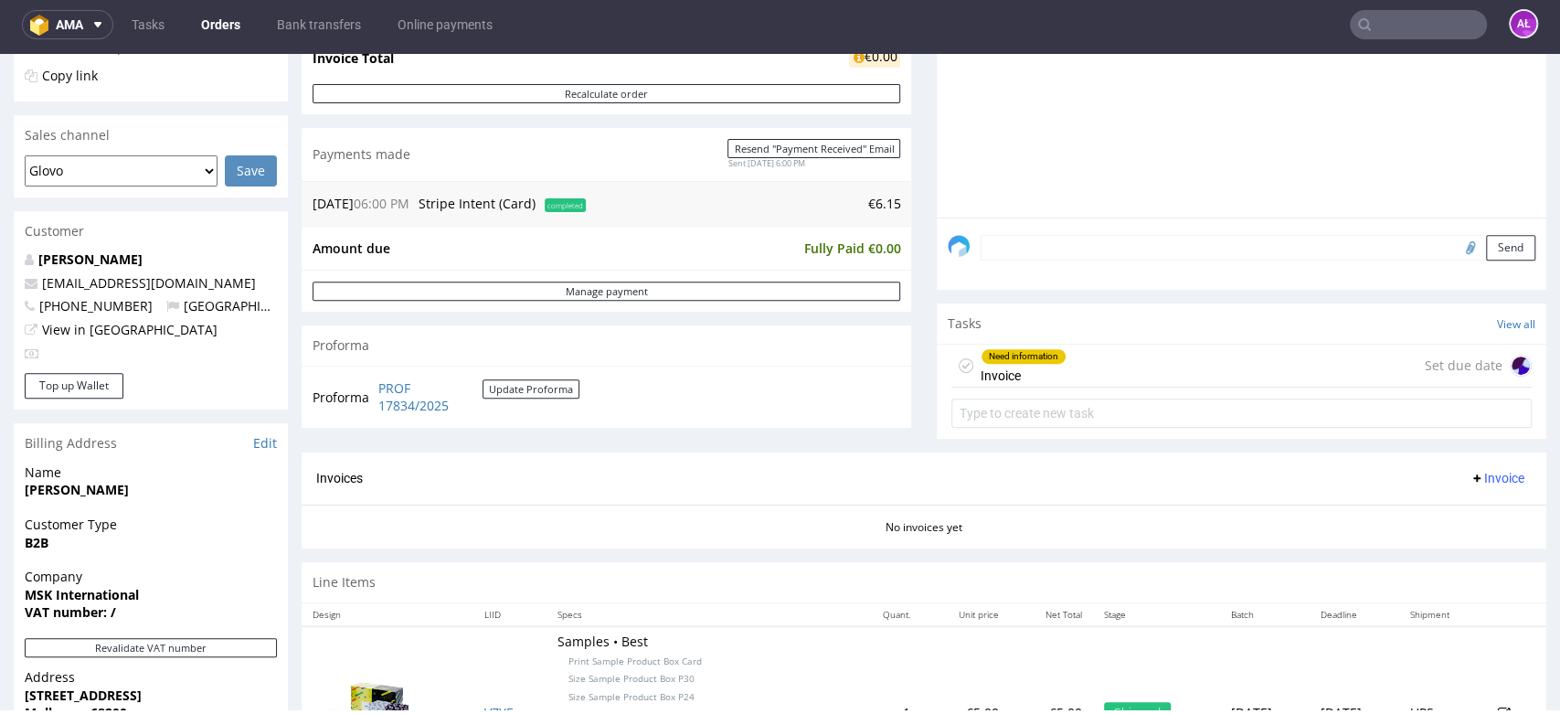
scroll to position [739, 0]
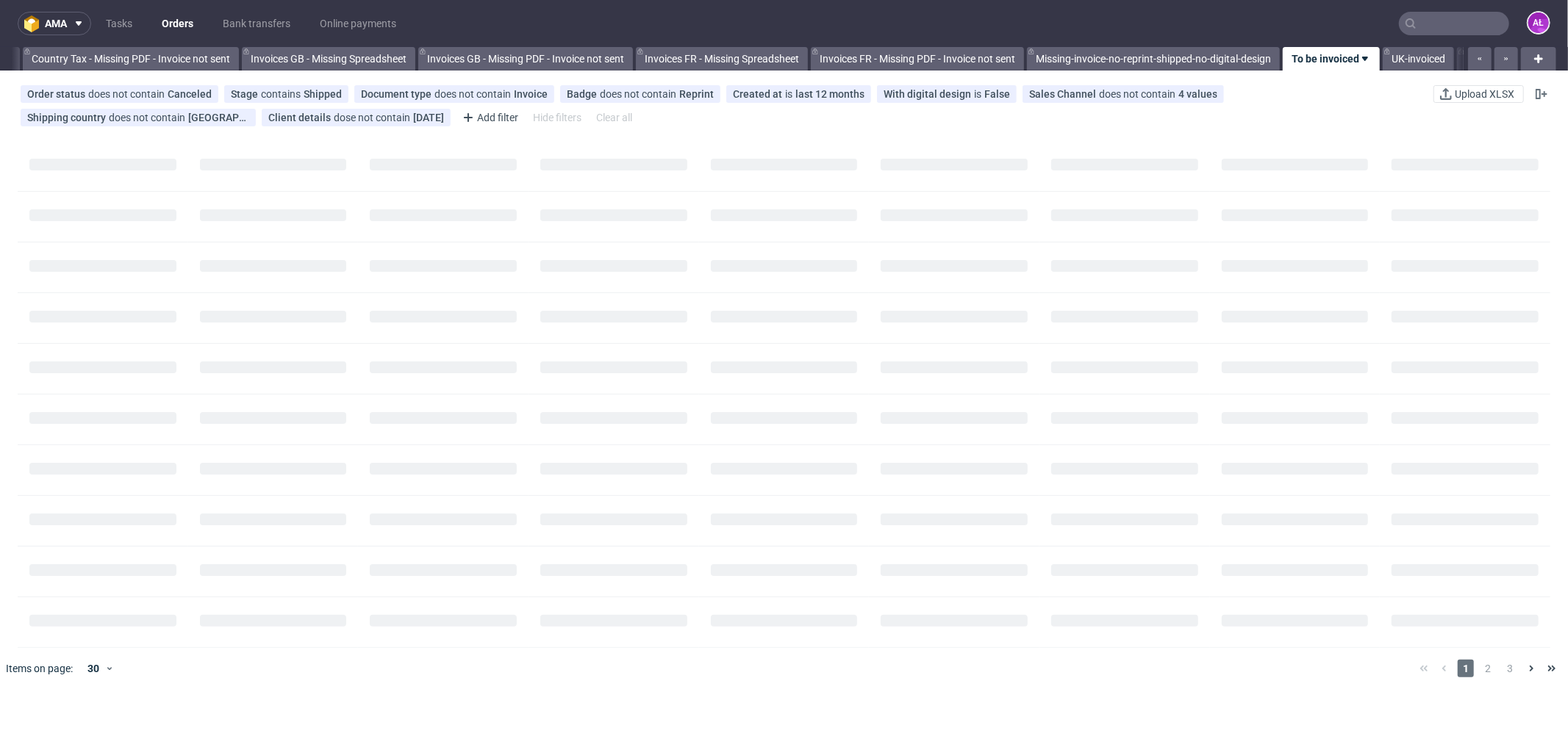
click at [1472, 22] on input "text" at bounding box center [1453, 23] width 110 height 23
paste input "FV 1346/8/2025"
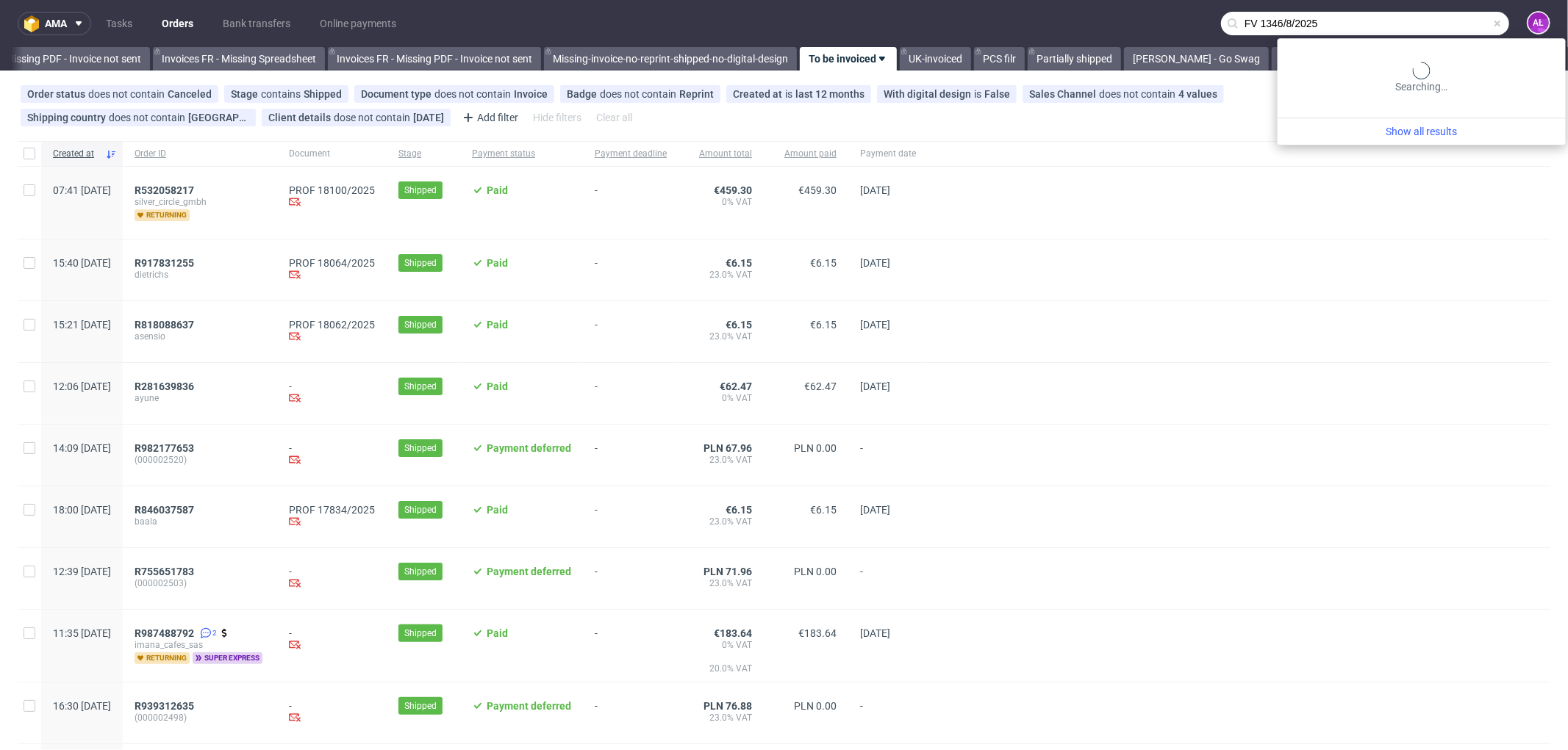
scroll to position [0, 2202]
type input "FV 1346/8/2025"
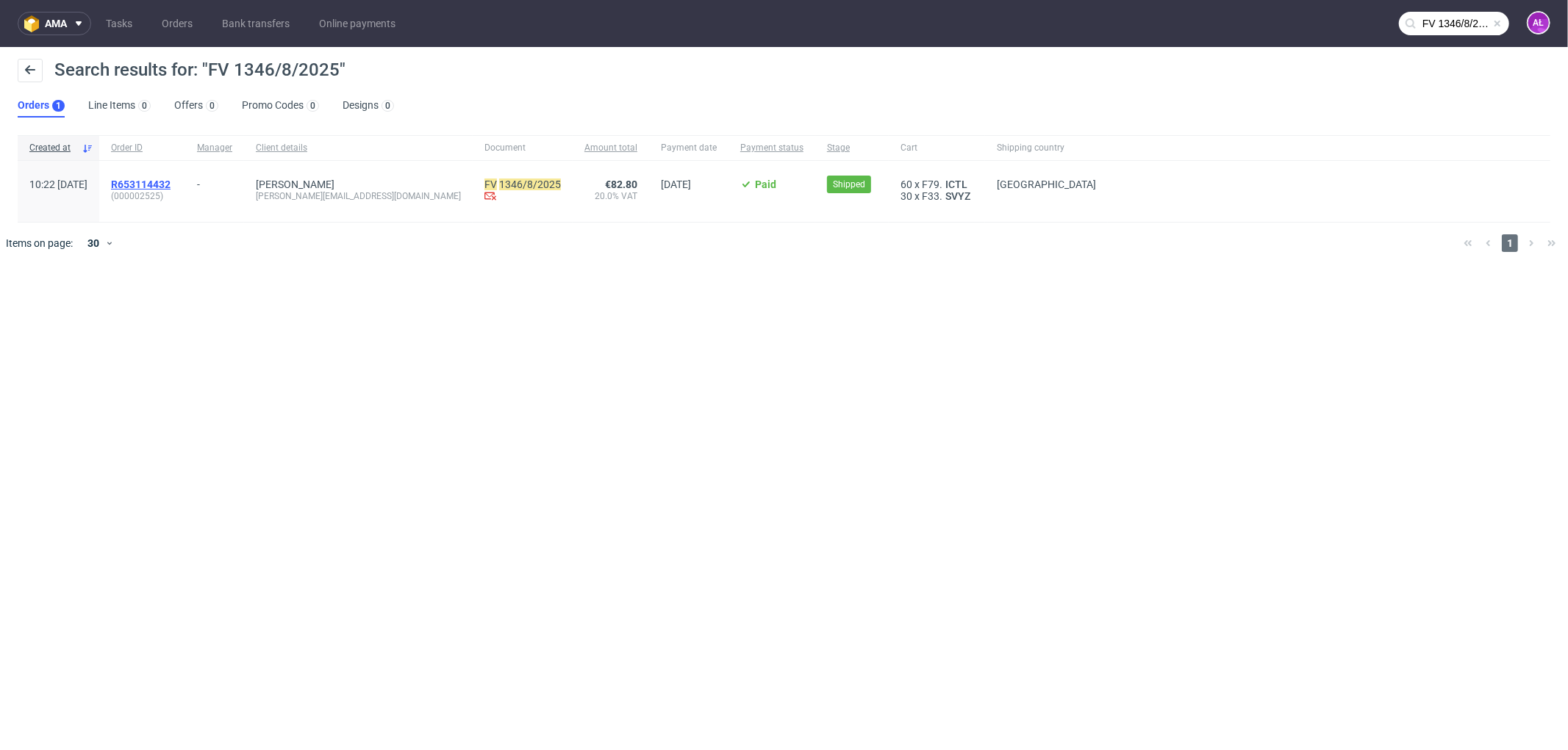
click at [170, 186] on span "R653114432" at bounding box center [141, 184] width 60 height 12
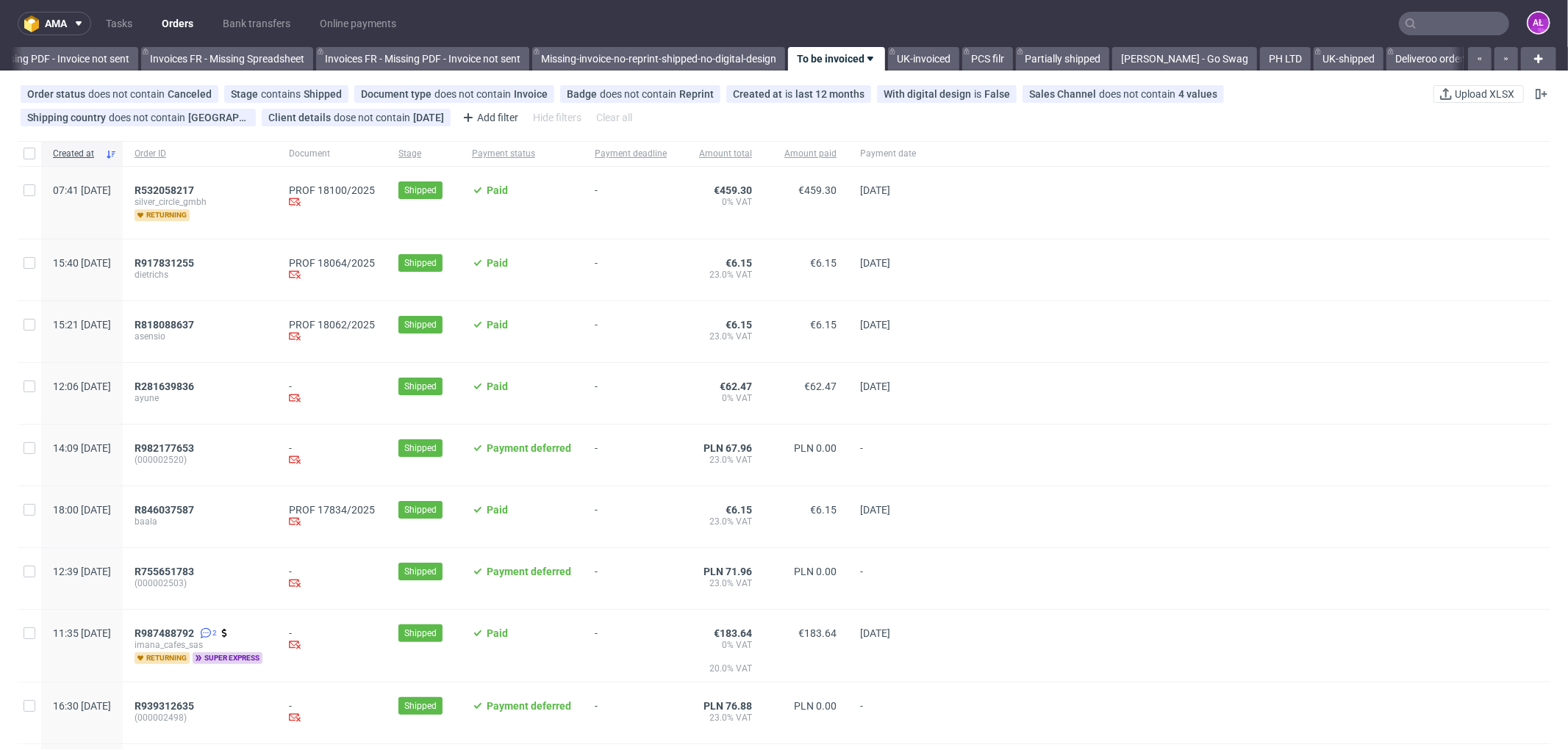
scroll to position [0, 2202]
click at [194, 387] on span "R281639836" at bounding box center [164, 386] width 60 height 12
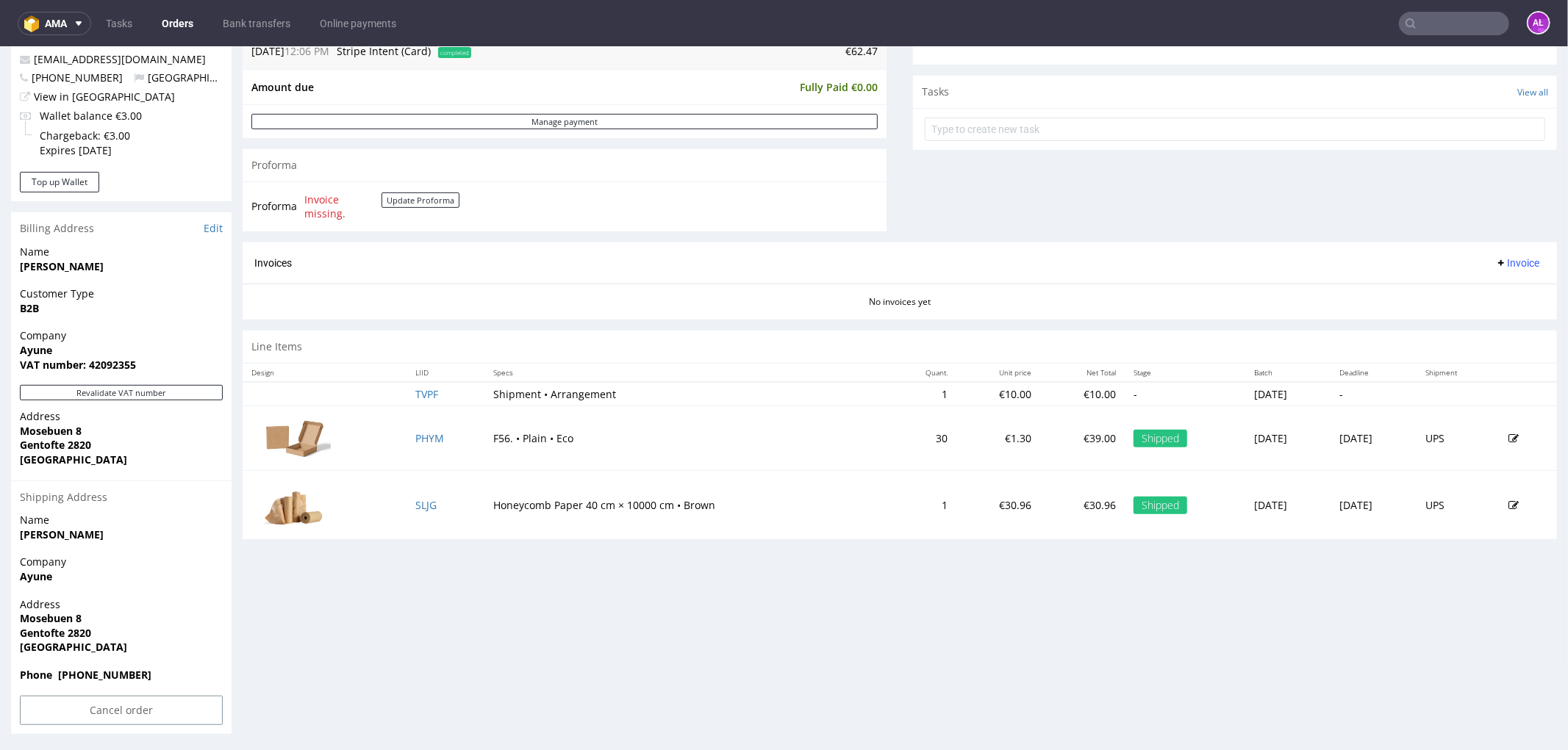
scroll to position [500, 0]
click at [194, 399] on div "Revalidate VAT number" at bounding box center [121, 395] width 220 height 24
click at [415, 201] on button "Update Proforma" at bounding box center [420, 198] width 78 height 15
click at [415, 203] on button "Update Proforma" at bounding box center [420, 198] width 78 height 15
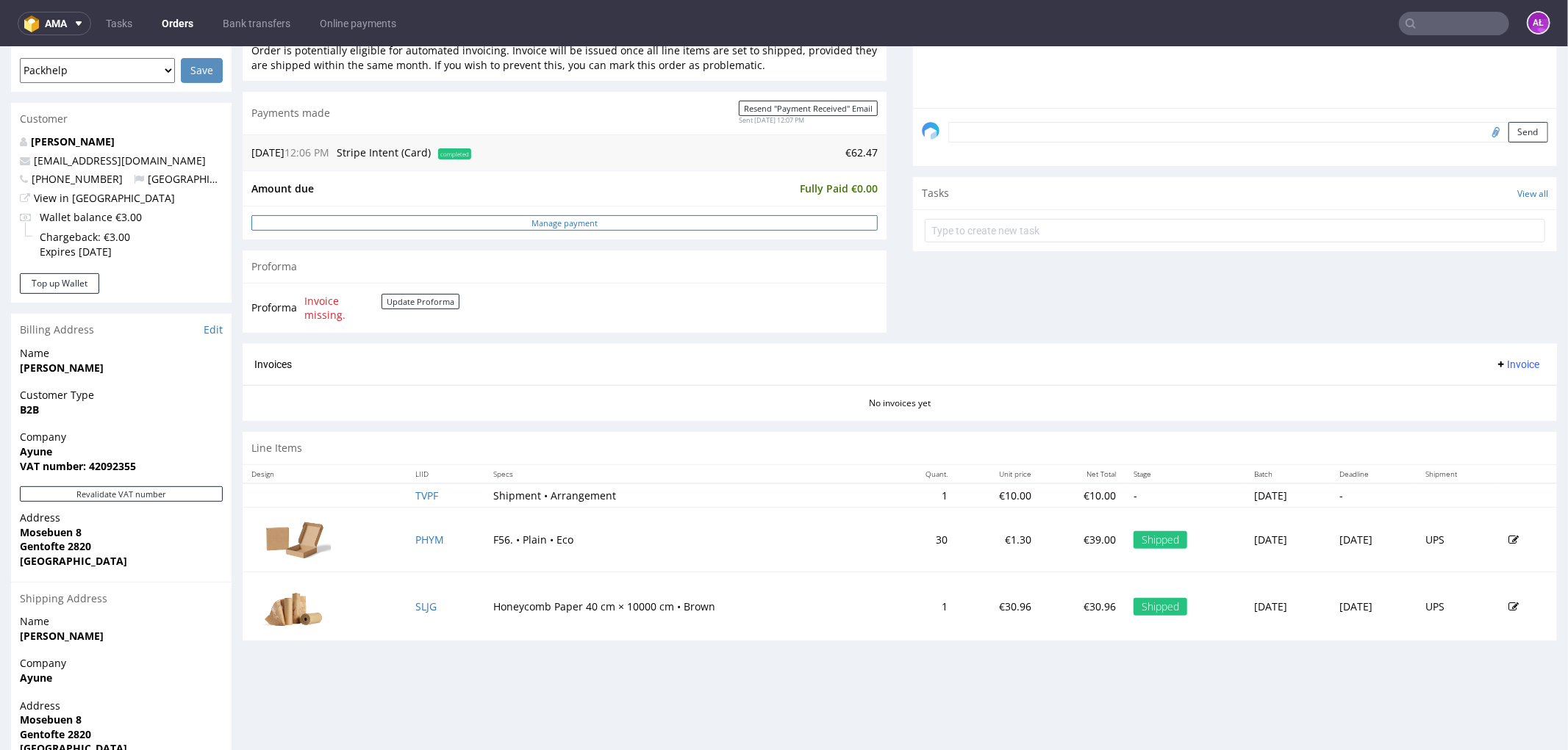
scroll to position [490, 0]
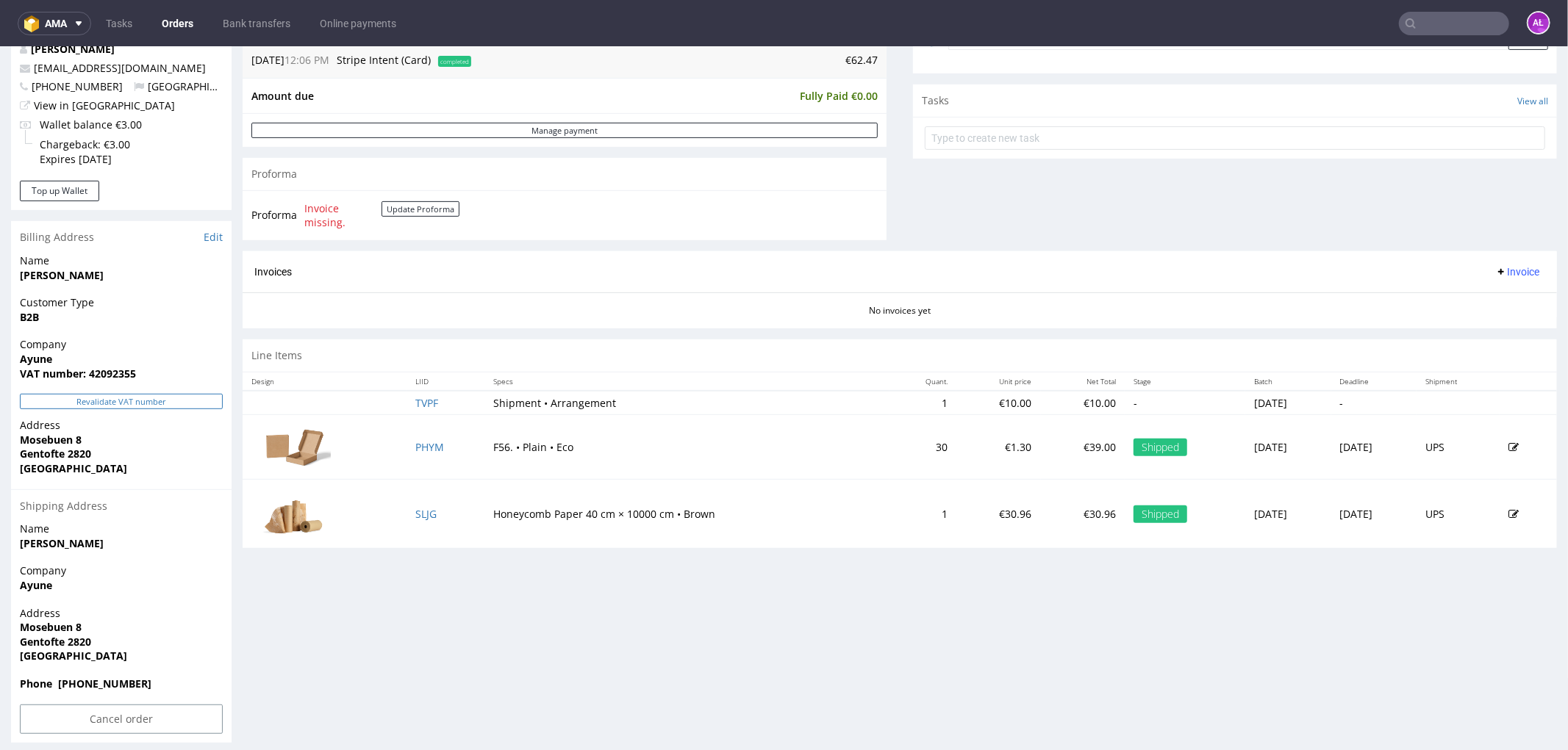
click at [206, 402] on button "Revalidate VAT number" at bounding box center [121, 400] width 203 height 15
click at [414, 207] on button "Update Proforma" at bounding box center [420, 208] width 78 height 15
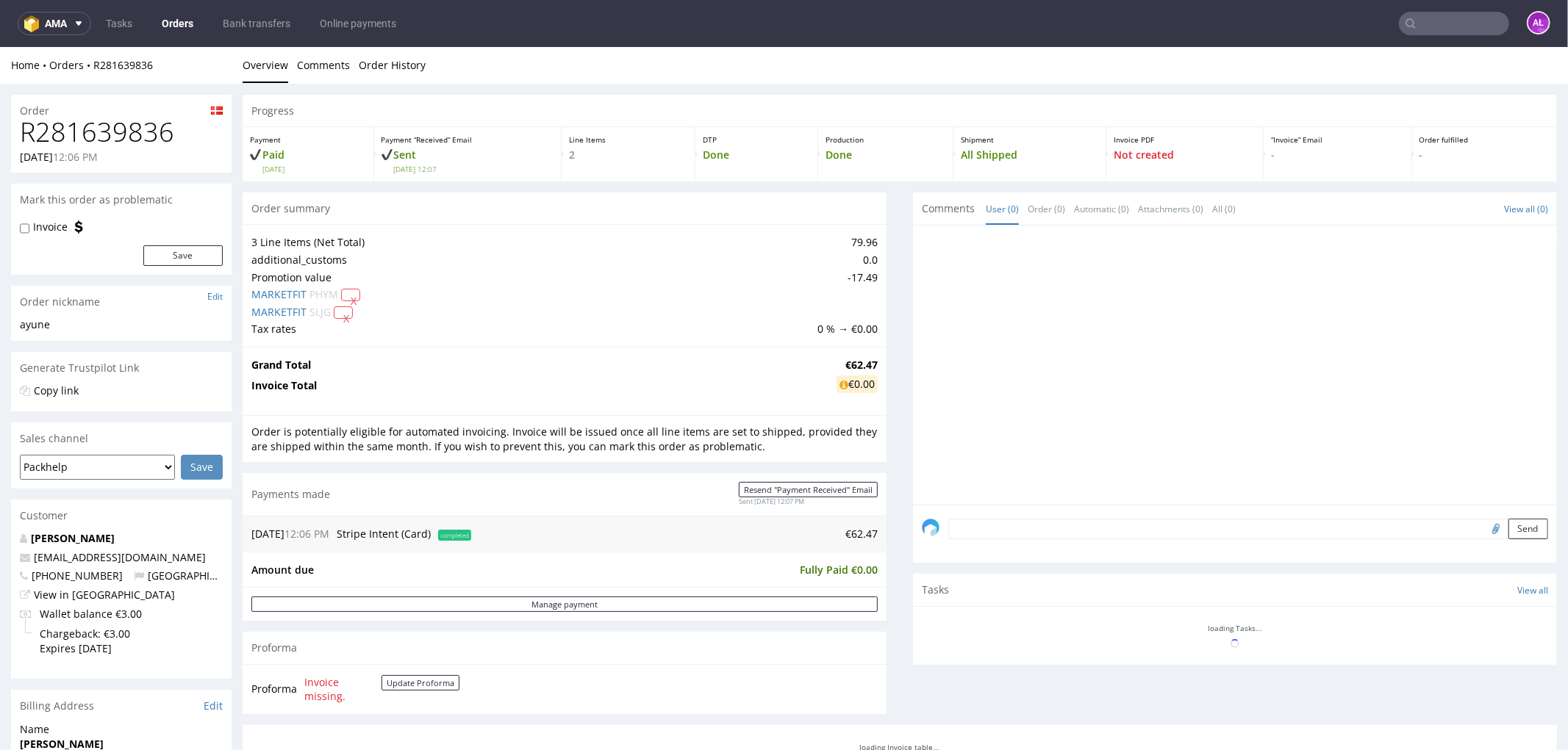
scroll to position [464, 0]
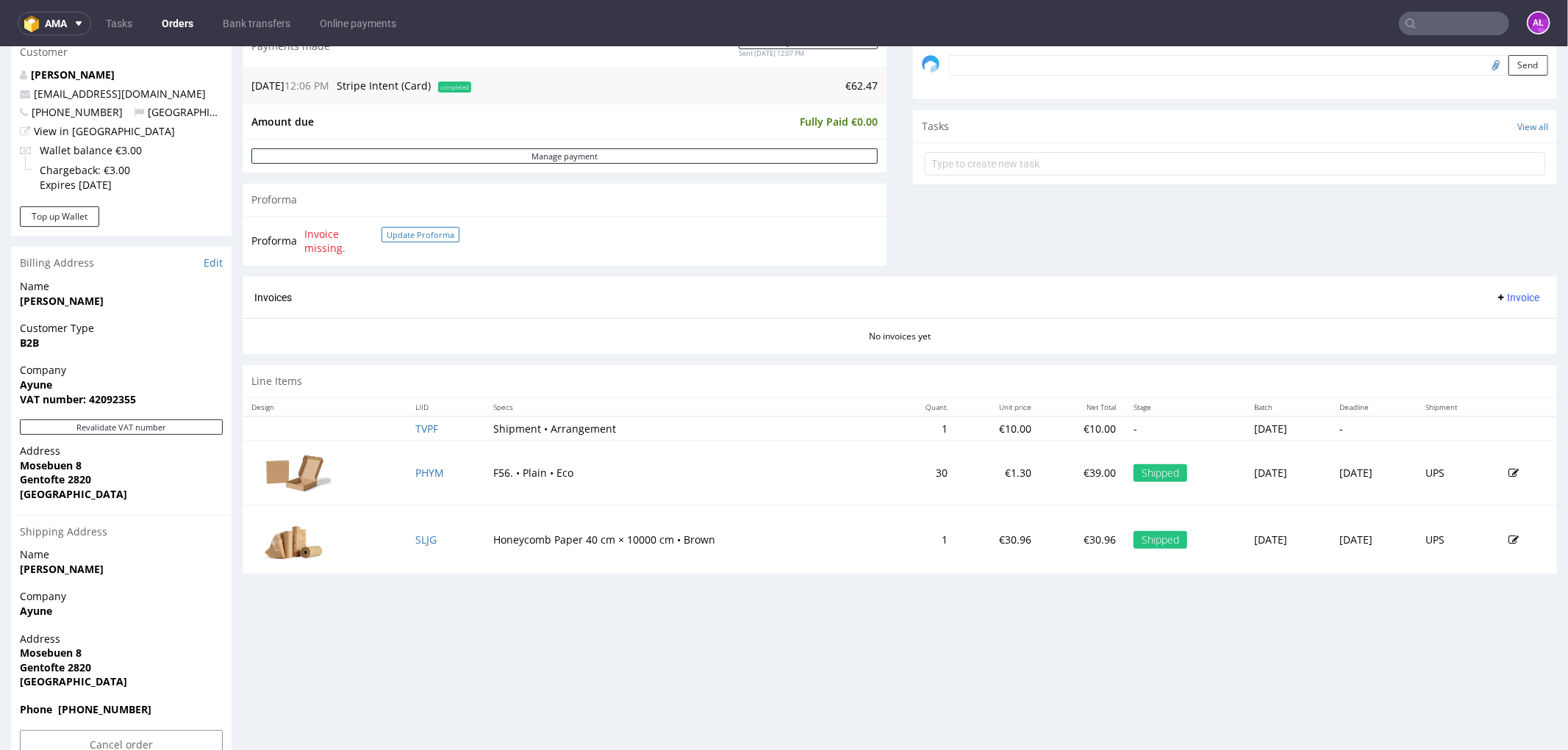
click at [421, 239] on button "Update Proforma" at bounding box center [420, 234] width 78 height 15
click at [192, 427] on button "Revalidate VAT number" at bounding box center [121, 426] width 203 height 15
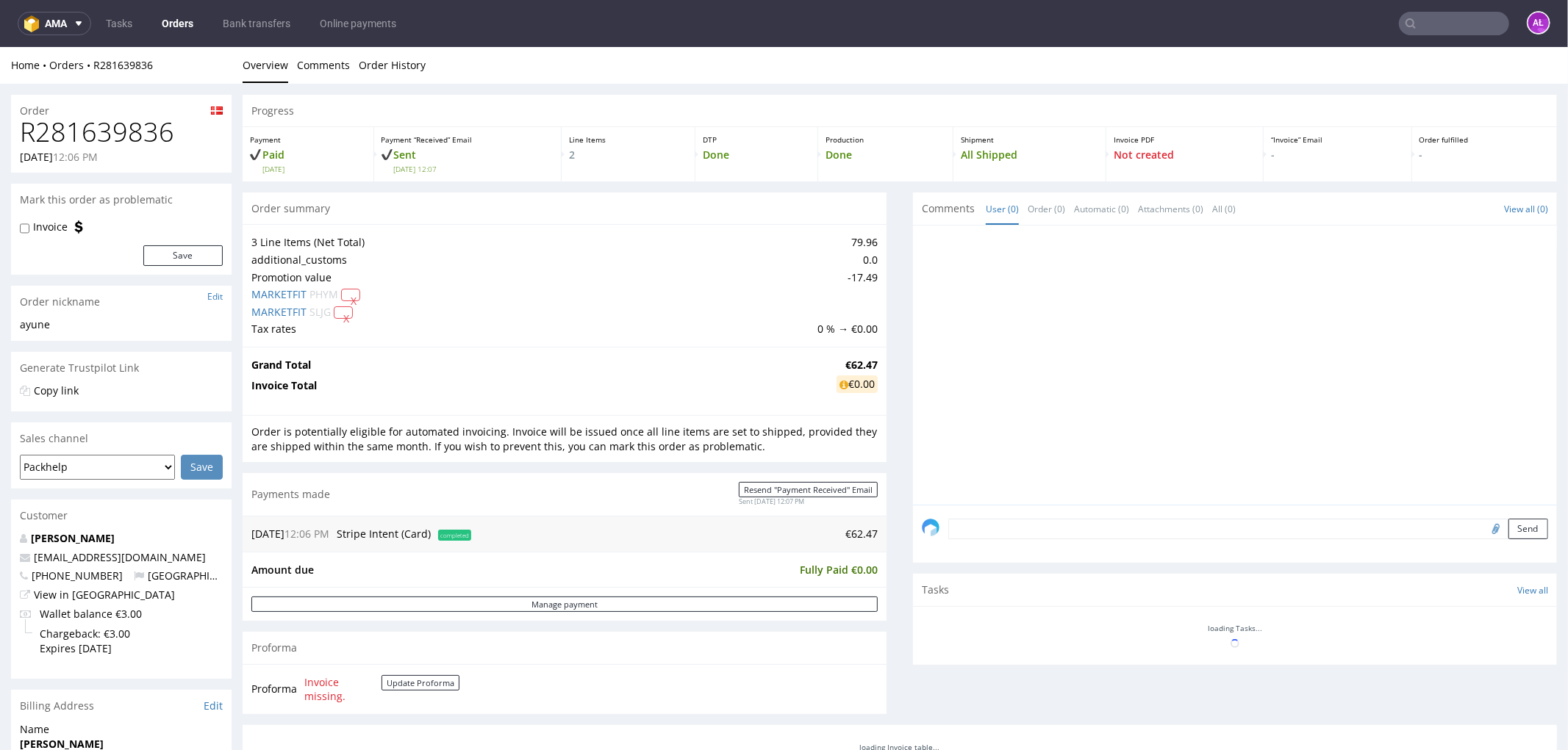
scroll to position [454, 0]
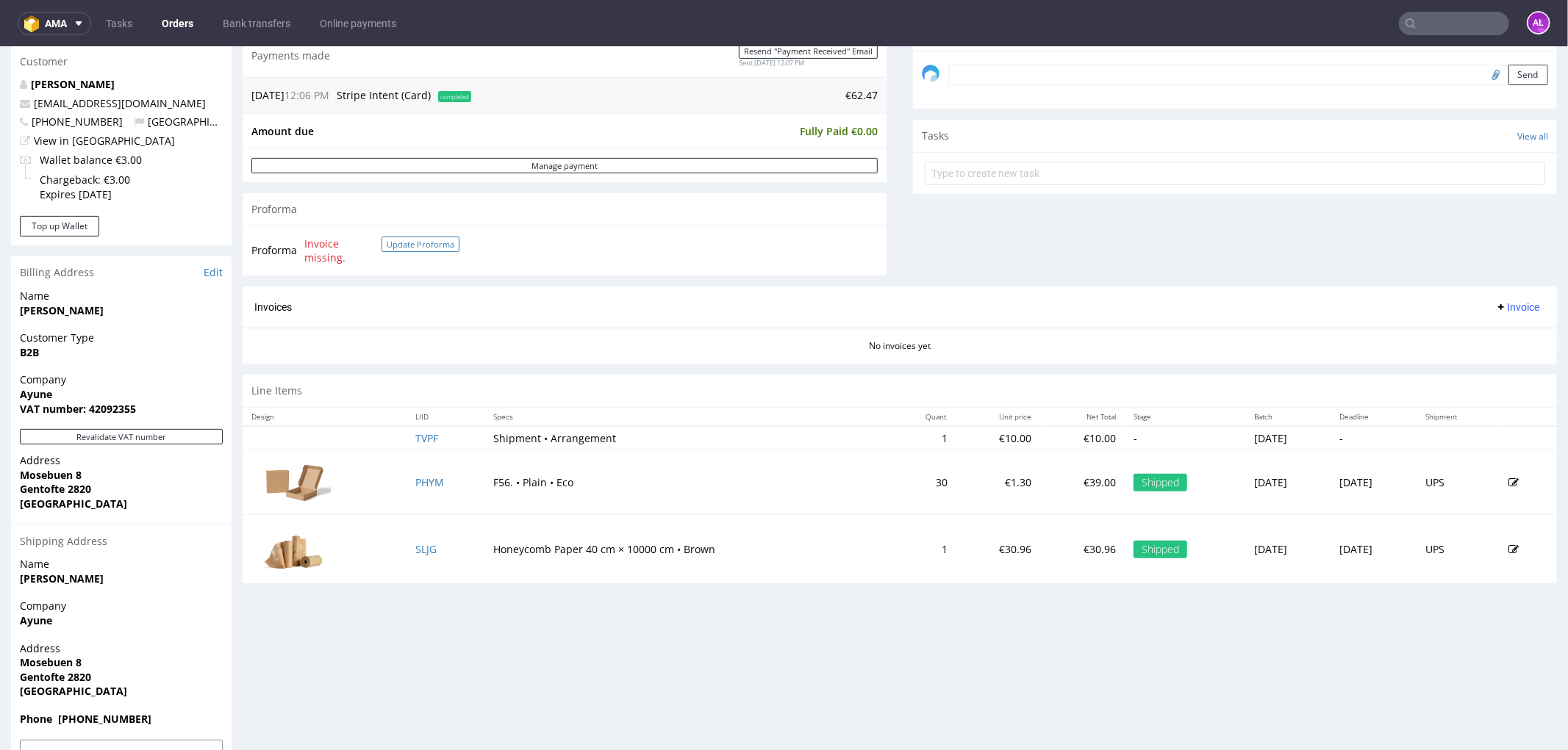
click at [437, 236] on button "Update Proforma" at bounding box center [420, 243] width 78 height 15
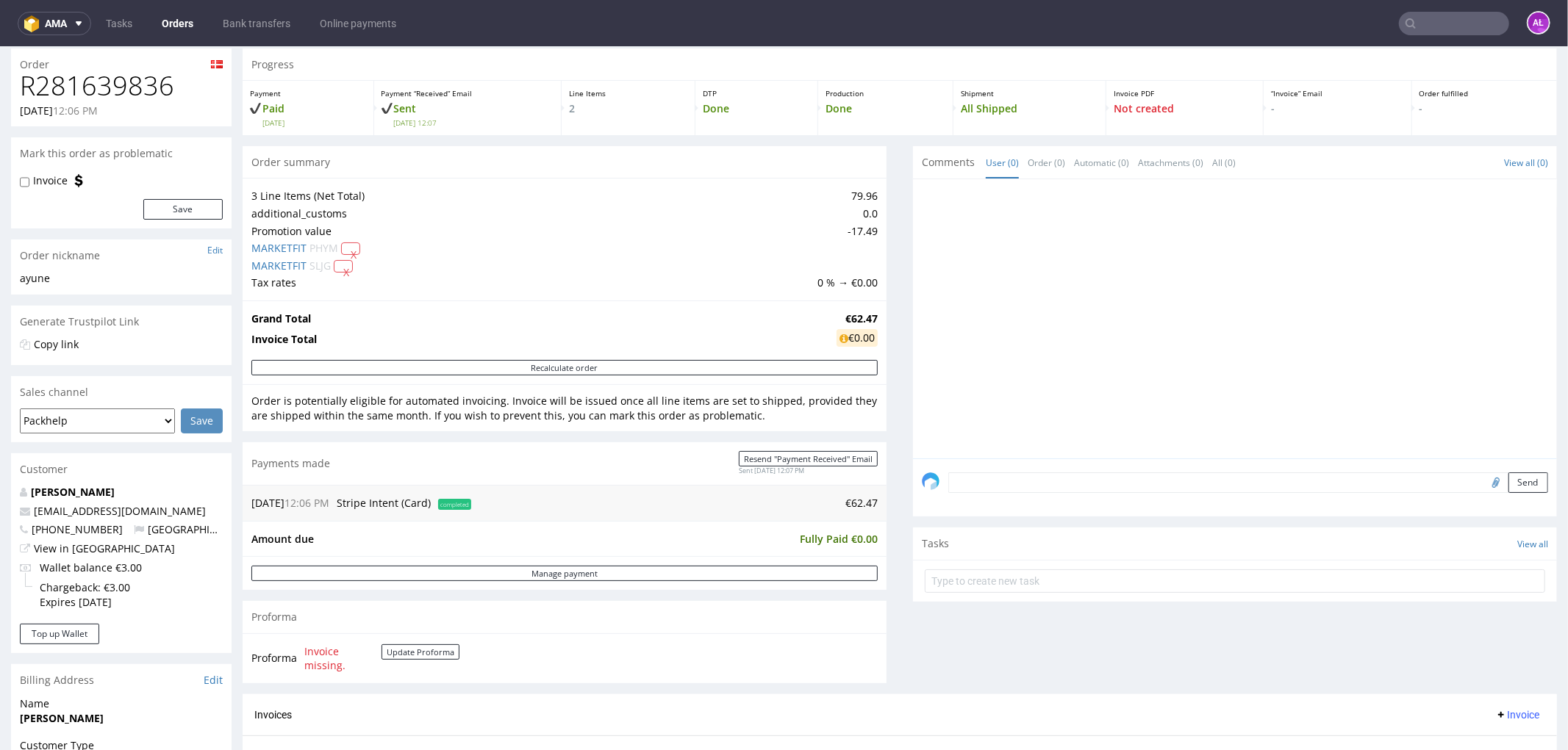
scroll to position [0, 0]
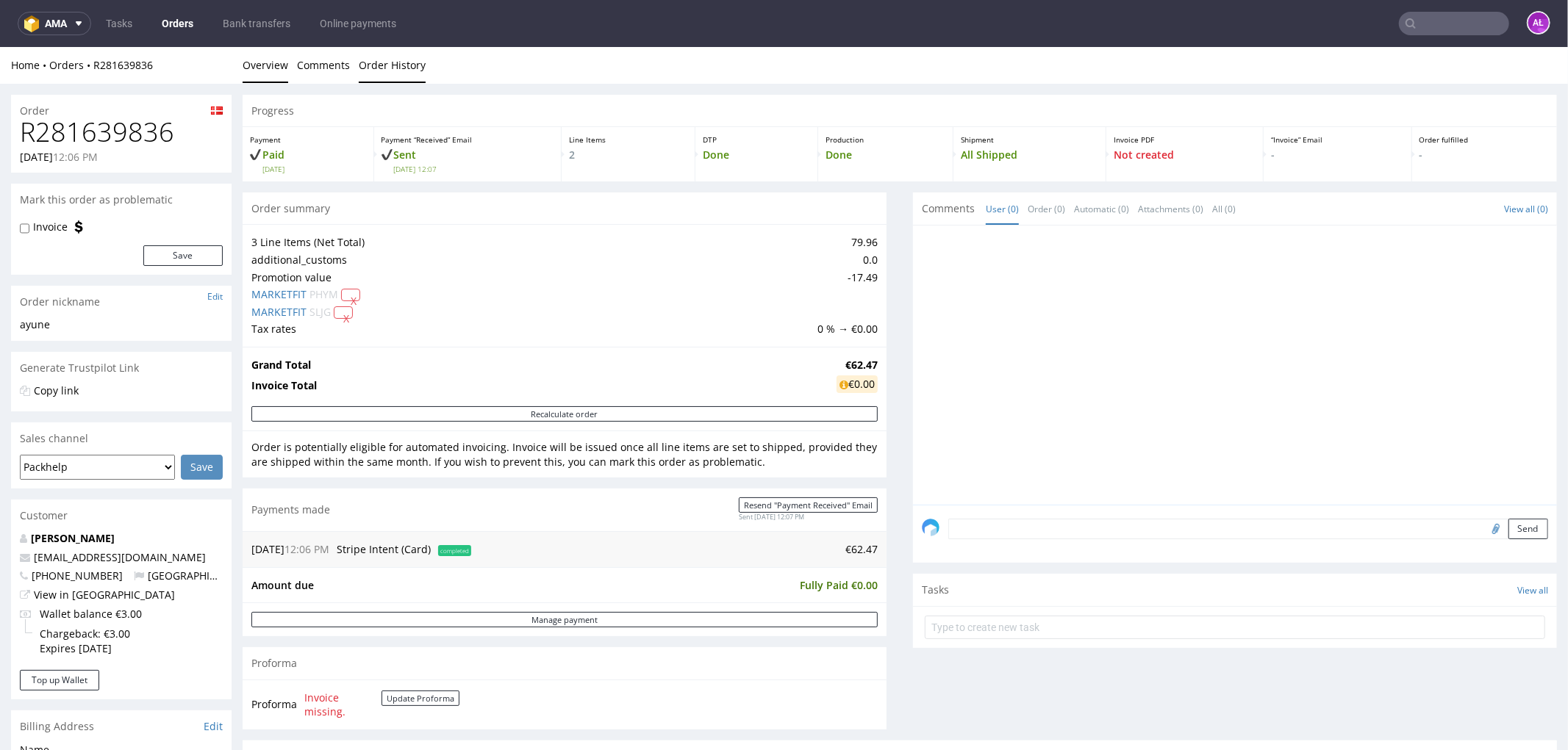
drag, startPoint x: 387, startPoint y: 64, endPoint x: 288, endPoint y: 64, distance: 99.0
click at [386, 64] on link "Order History" at bounding box center [392, 64] width 67 height 36
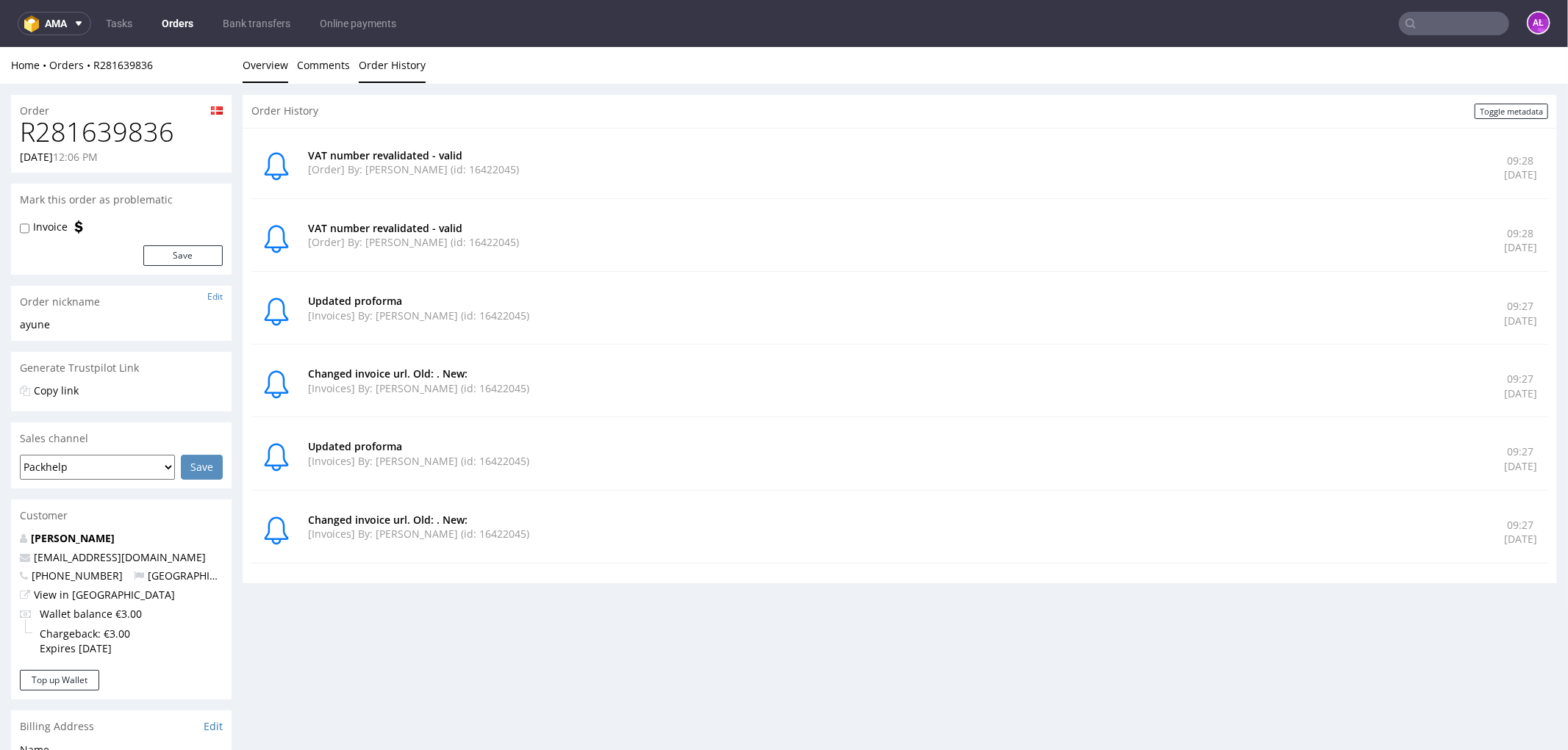
click at [273, 65] on link "Overview" at bounding box center [265, 64] width 46 height 36
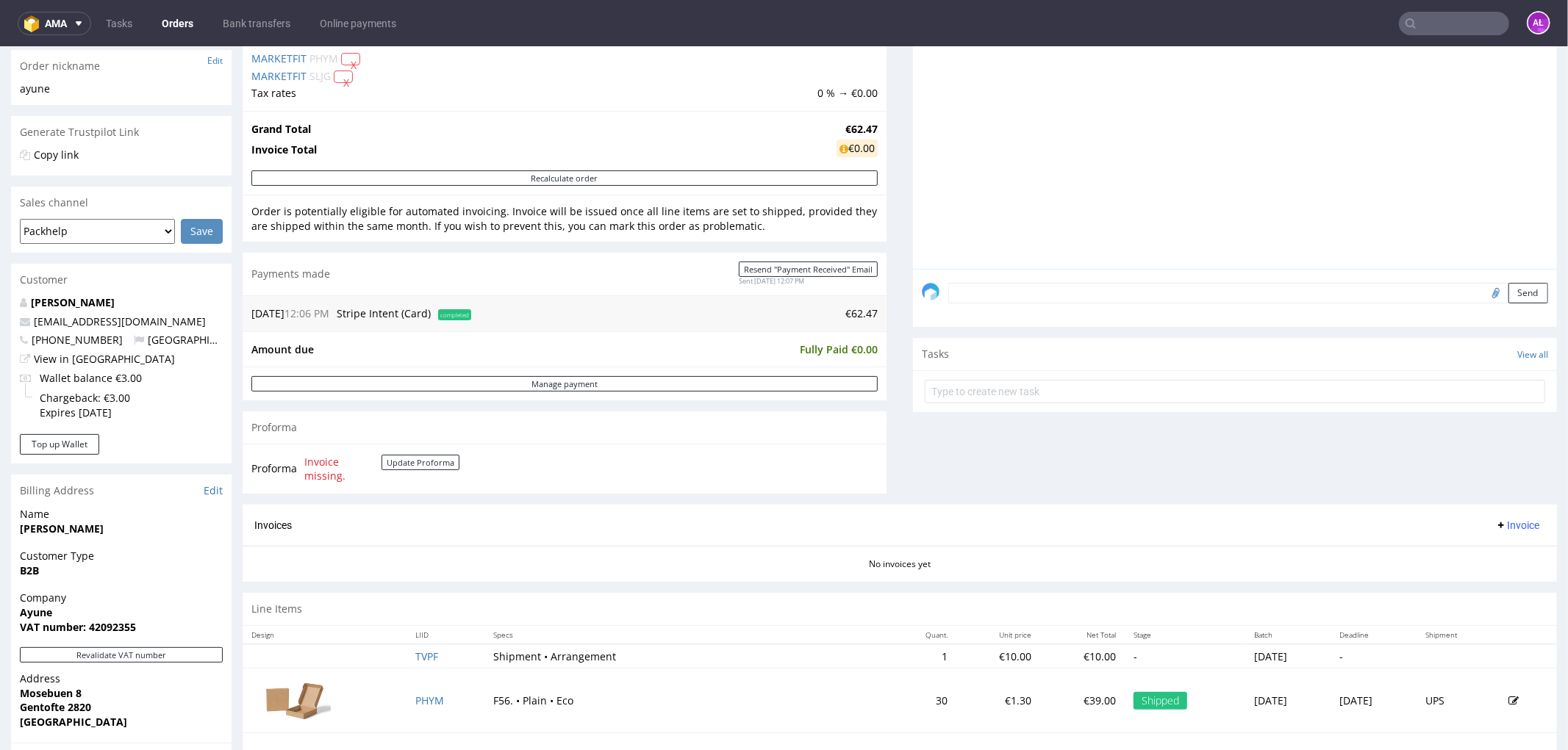
scroll to position [490, 0]
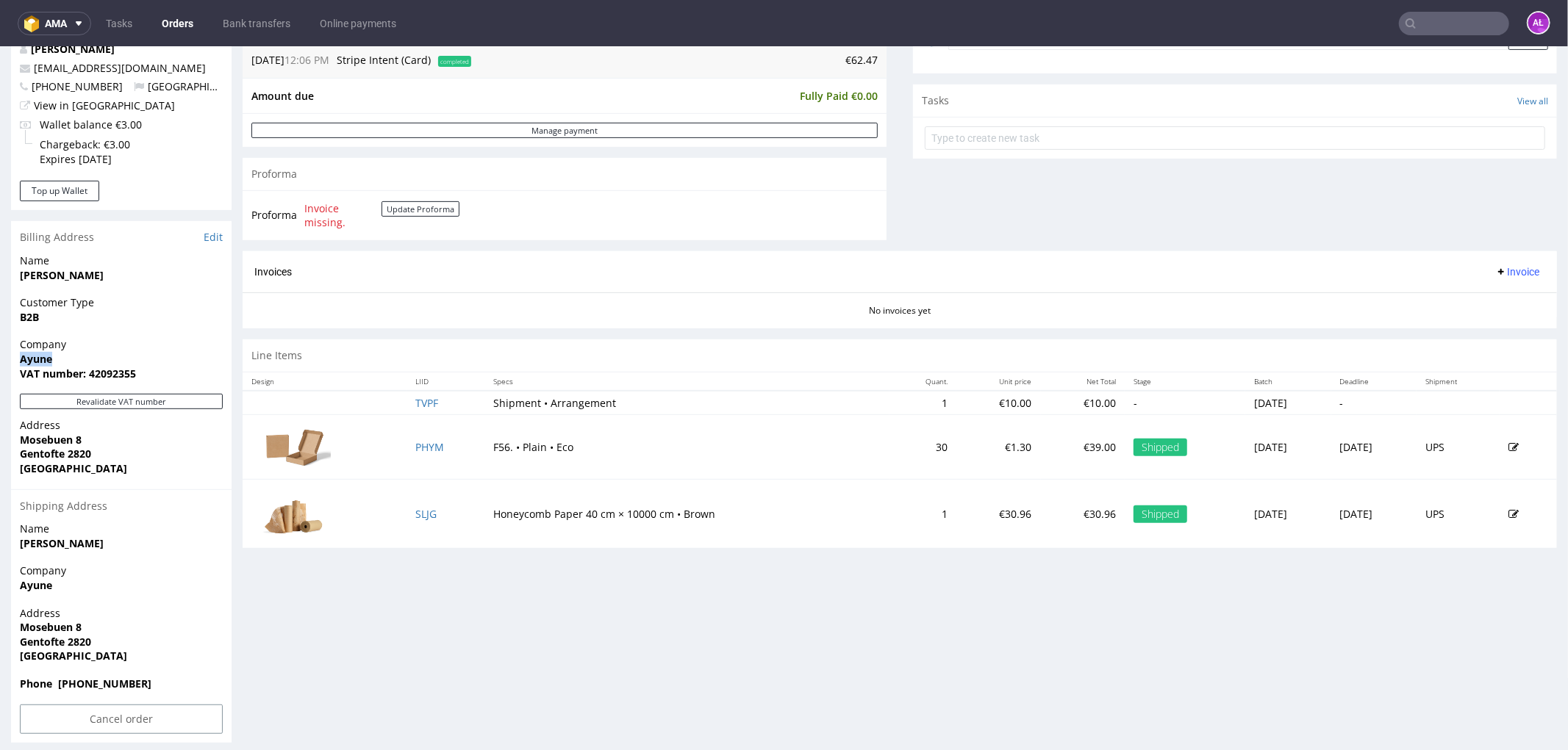
drag, startPoint x: 76, startPoint y: 355, endPoint x: 22, endPoint y: 362, distance: 54.5
click at [11, 360] on div "Company Ayune VAT number: 42092355" at bounding box center [121, 365] width 220 height 56
copy strong "Ayune"
drag, startPoint x: 474, startPoint y: 442, endPoint x: 495, endPoint y: 448, distance: 21.8
click at [495, 448] on td "F56. • Plain • Eco" at bounding box center [686, 447] width 404 height 64
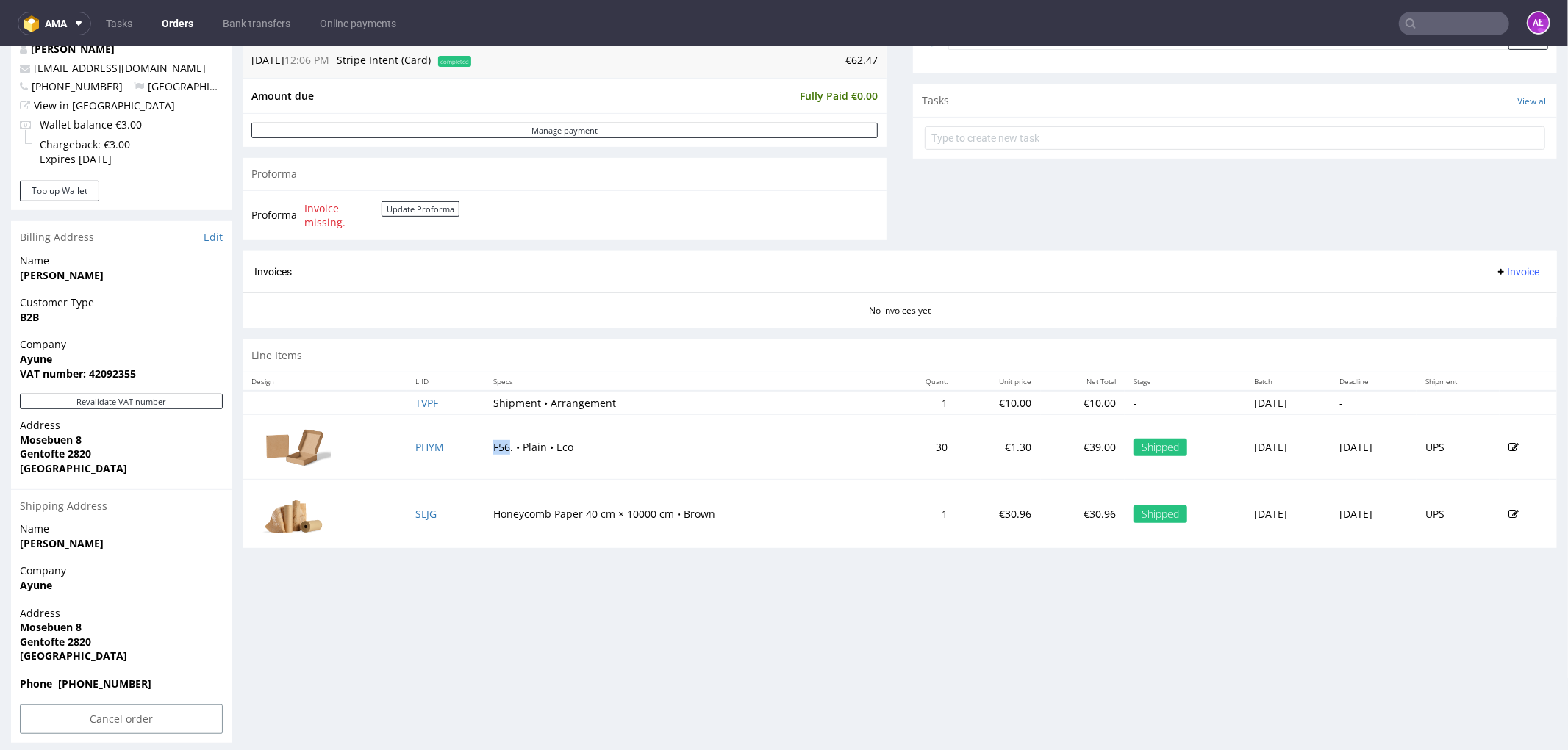
copy td "F56"
click at [484, 457] on td "F56. • Plain • Eco" at bounding box center [686, 447] width 404 height 64
drag, startPoint x: 478, startPoint y: 450, endPoint x: 526, endPoint y: 452, distance: 48.0
click at [526, 452] on td "F56. • Plain • Eco" at bounding box center [686, 447] width 404 height 64
copy td "F56. • Plain"
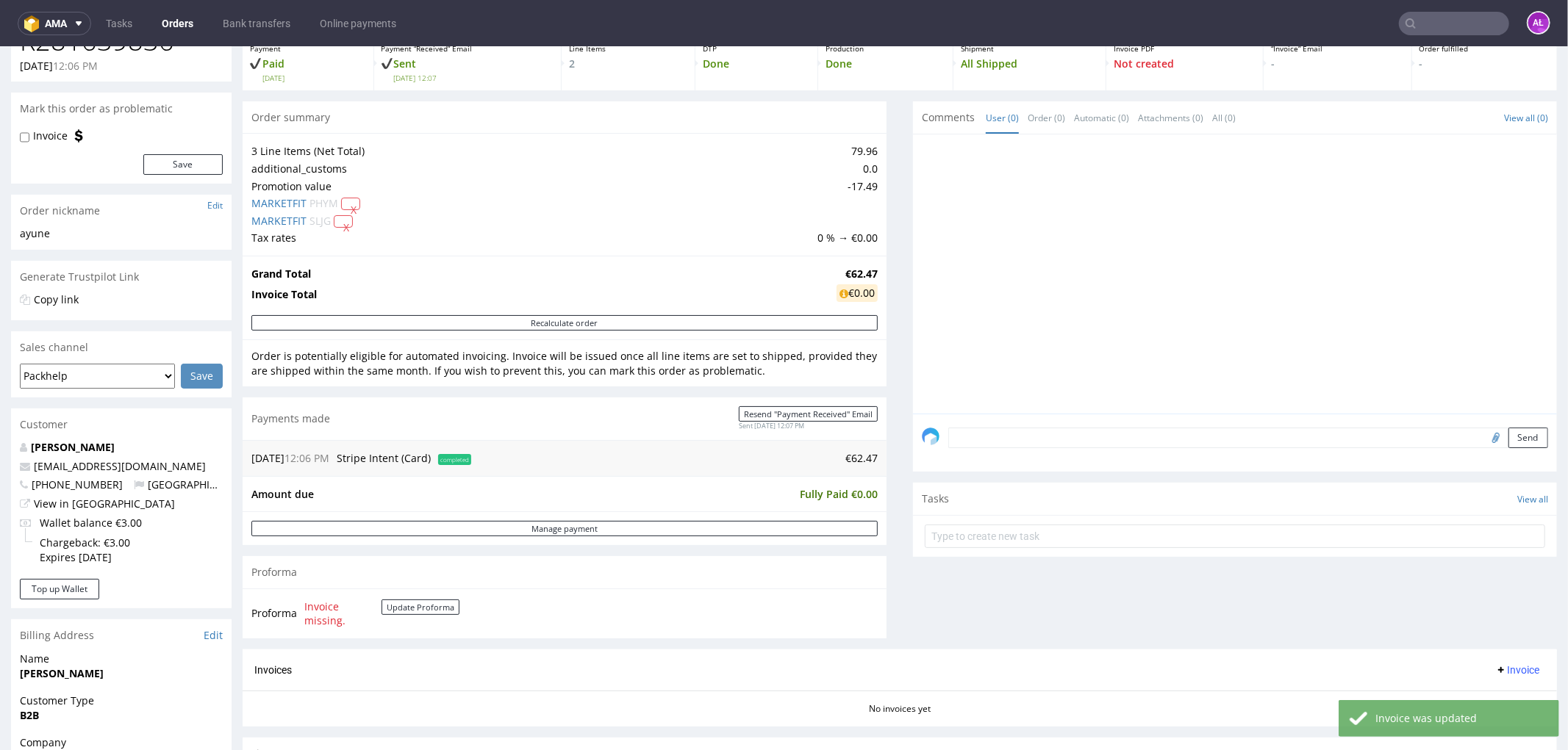
scroll to position [408, 0]
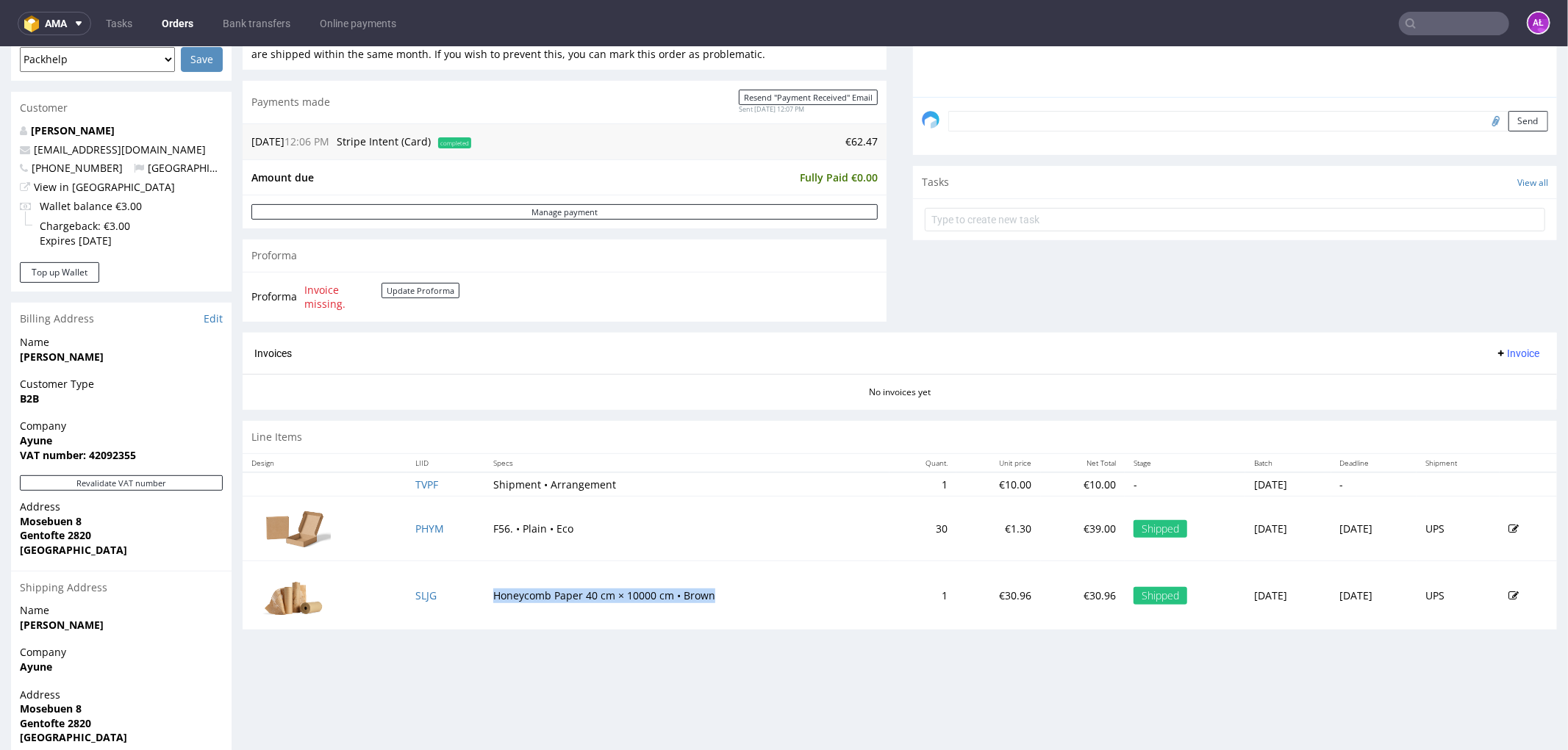
drag, startPoint x: 475, startPoint y: 596, endPoint x: 726, endPoint y: 596, distance: 251.0
click at [726, 596] on td "Honeycomb Paper 40 cm × 10000 cm • Brown" at bounding box center [686, 594] width 404 height 68
copy td "Honeycomb Paper 40 cm × 10000 cm • Brown"
drag, startPoint x: 519, startPoint y: 527, endPoint x: 12, endPoint y: 552, distance: 507.6
click at [464, 526] on tr "PHYM F56. • Plain • Eco 30 €1.30 €39.00 Shipped Wed 27 Aug Thu 28 Aug UPS" at bounding box center [900, 528] width 1314 height 64
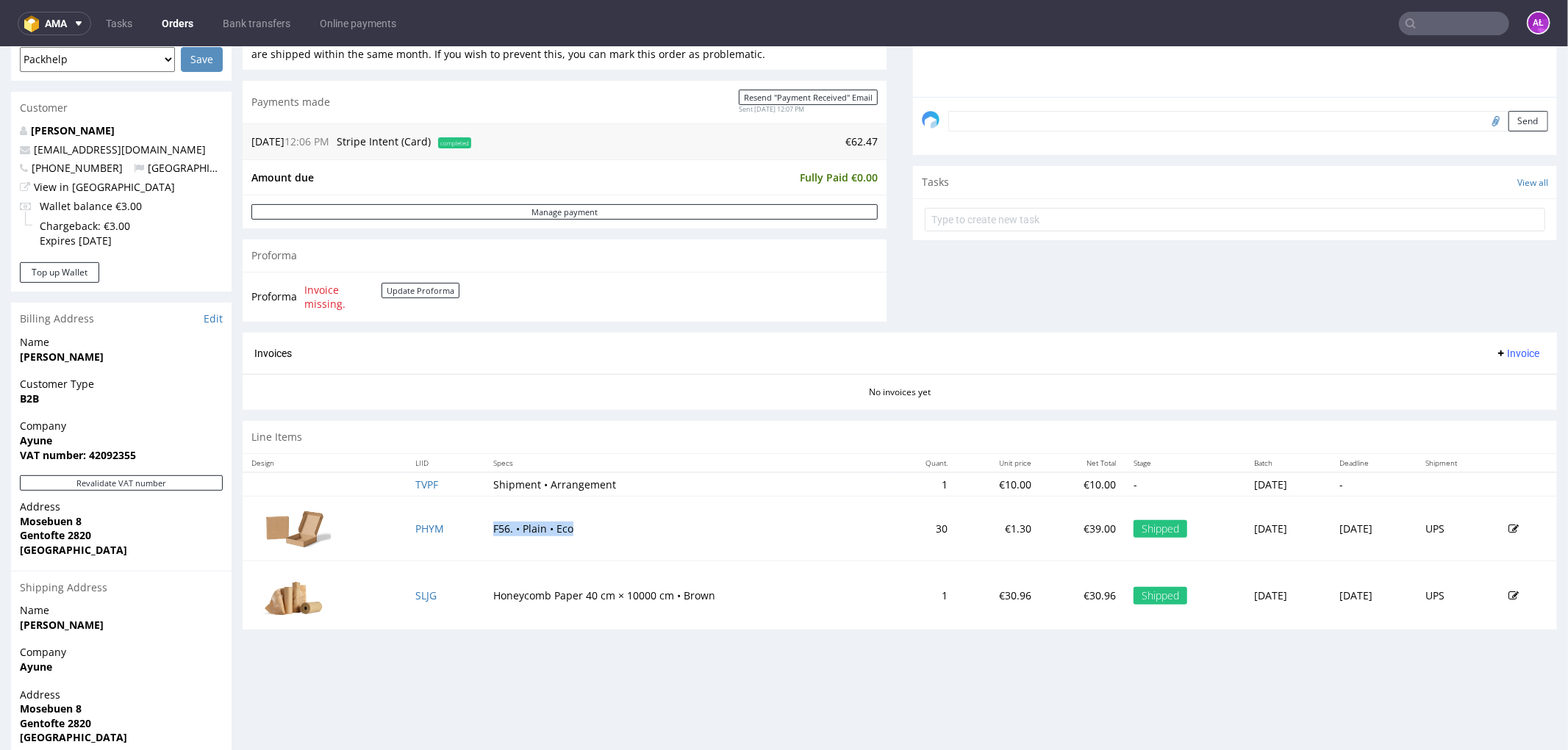
copy tr "F56. • Plain • Eco"
drag, startPoint x: 946, startPoint y: 600, endPoint x: 974, endPoint y: 600, distance: 28.0
click at [974, 600] on td "€30.96" at bounding box center [998, 594] width 84 height 68
copy td "30.96"
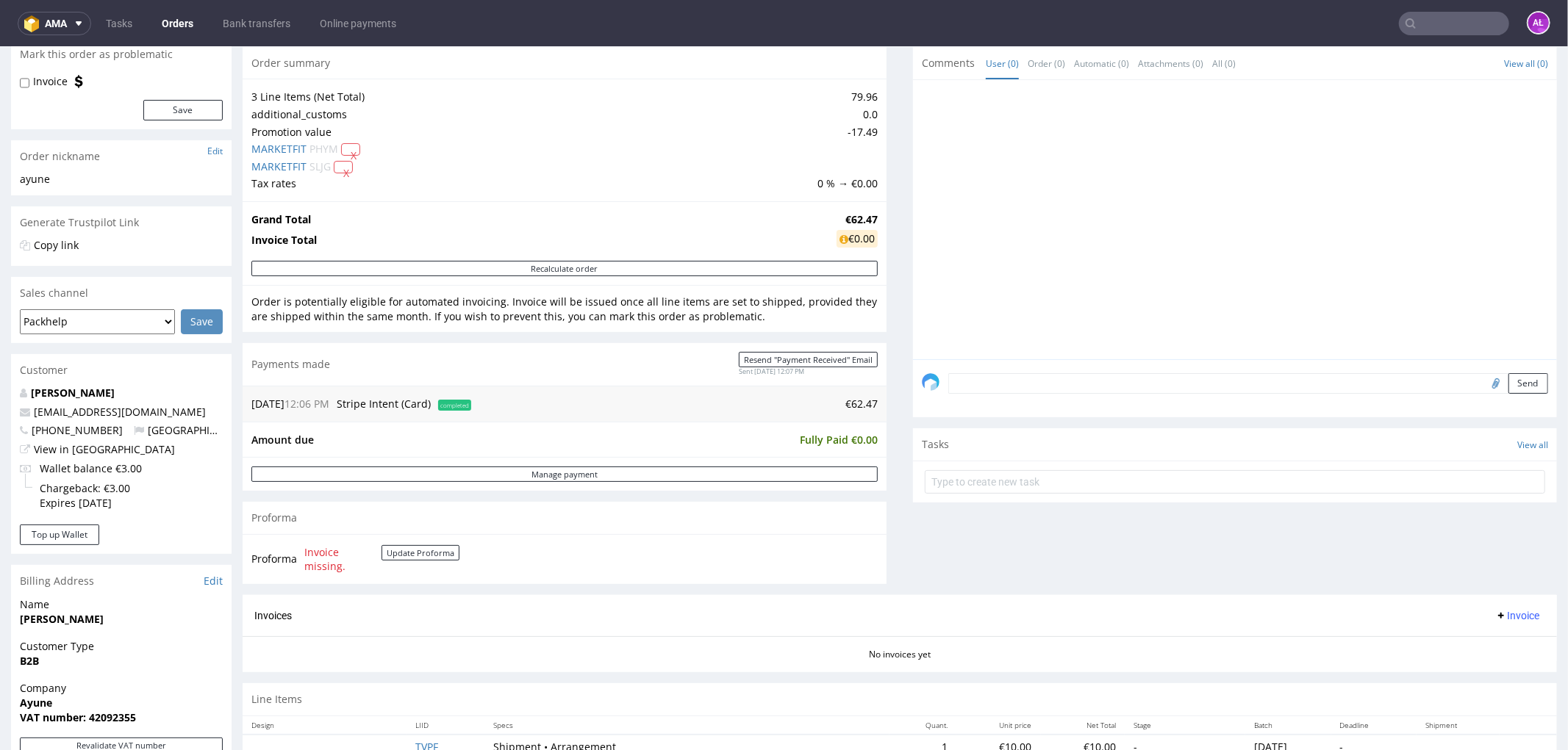
scroll to position [0, 0]
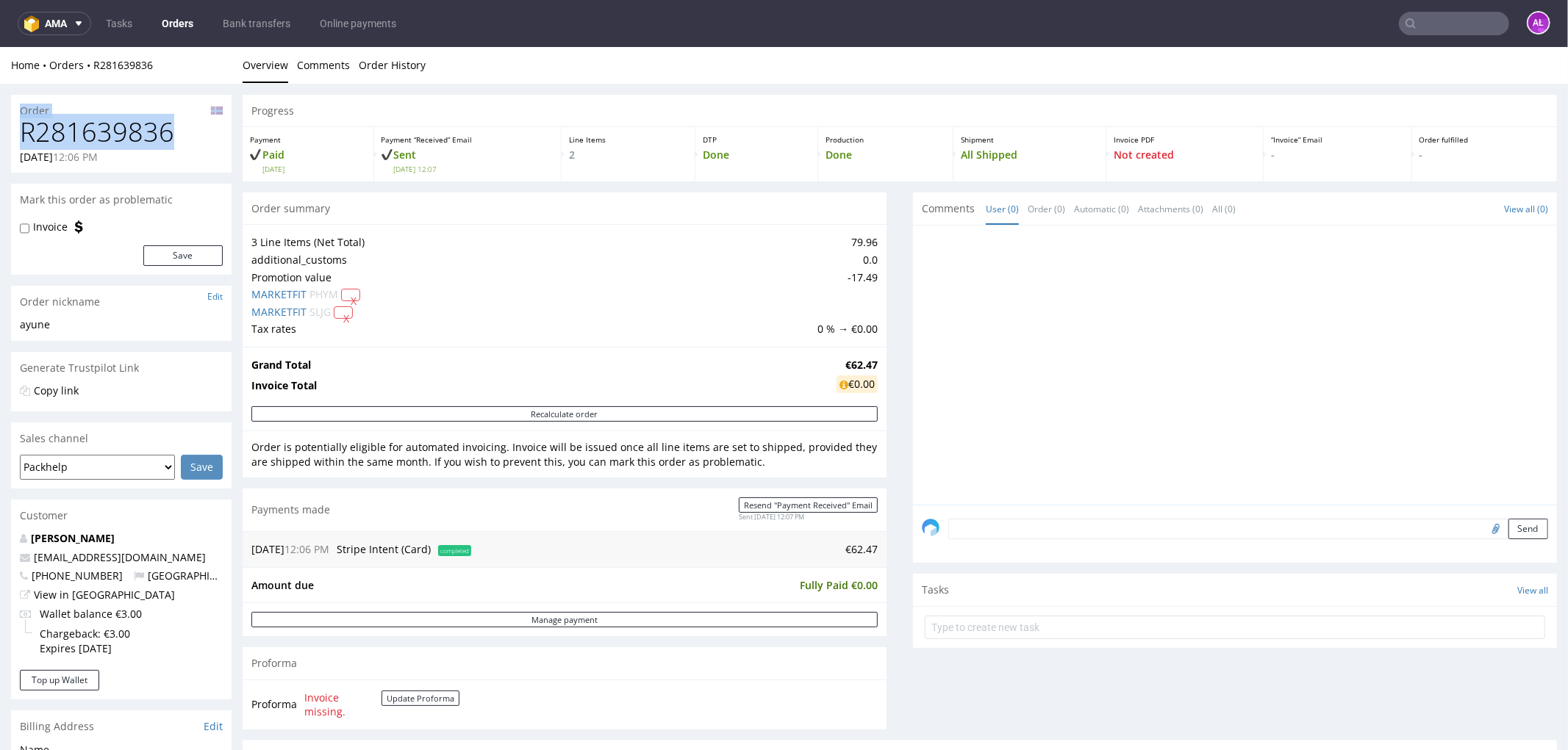
drag, startPoint x: 174, startPoint y: 130, endPoint x: -6, endPoint y: 113, distance: 180.8
click at [0, 113] on html "Production Shipped DTP Orders Offers Shipments Transfers 14 Designs Promotions …" at bounding box center [784, 655] width 1568 height 1218
copy section "Order R281639836"
click at [236, 362] on div "Order R281639836 26.08.2025 12:06 PM Mark this order as problematic Invoice Sav…" at bounding box center [784, 662] width 1568 height 1159
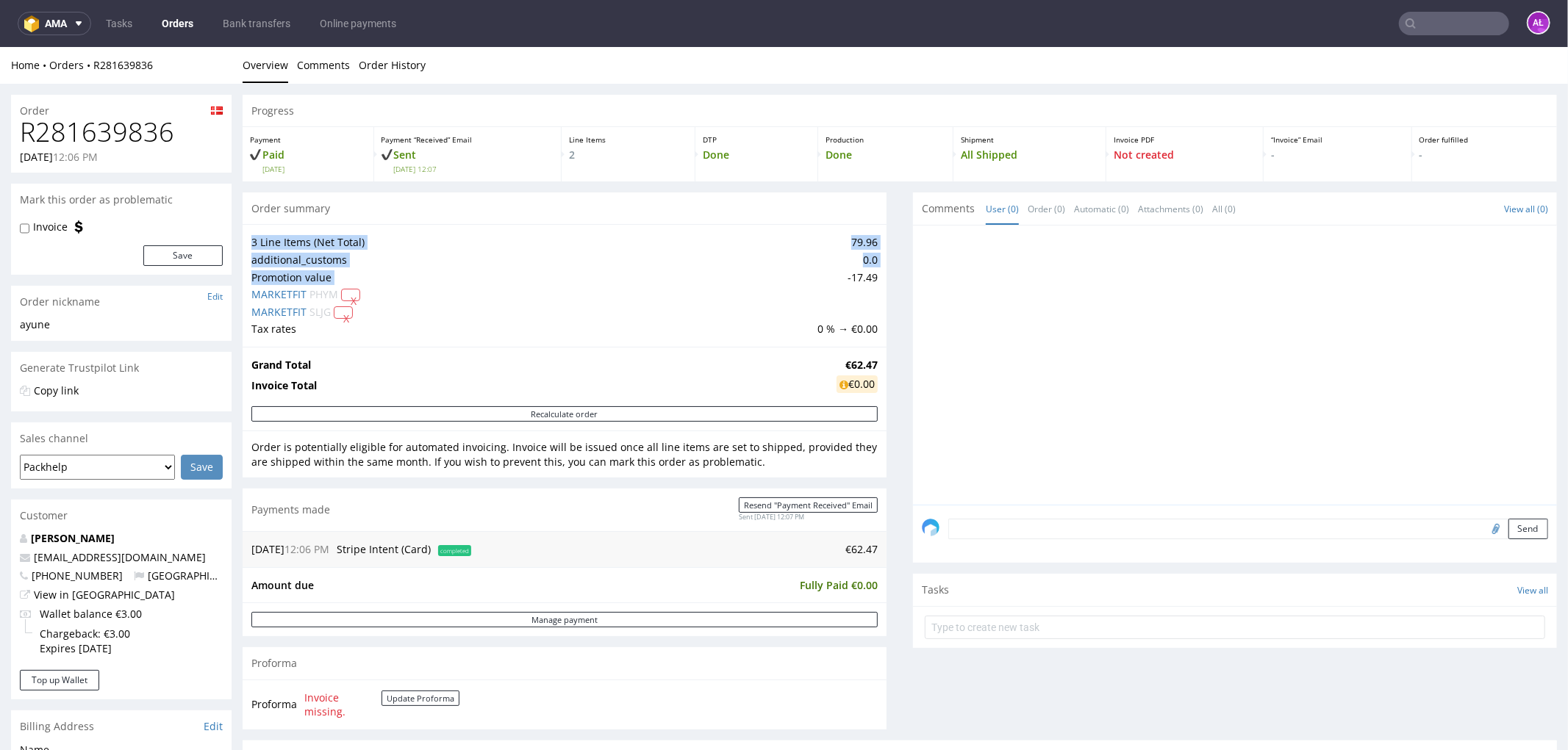
drag, startPoint x: 827, startPoint y: 281, endPoint x: 883, endPoint y: 279, distance: 56.0
click at [883, 279] on div "Progress Payment Paid Tue 26 Aug Payment “Received” Email Sent Tue 26 Aug 12:07…" at bounding box center [900, 571] width 1314 height 954
click at [835, 282] on td "-17.49" at bounding box center [846, 277] width 64 height 18
click at [835, 280] on td "-17.49" at bounding box center [846, 277] width 64 height 18
click at [840, 277] on td "-17.49" at bounding box center [846, 277] width 64 height 18
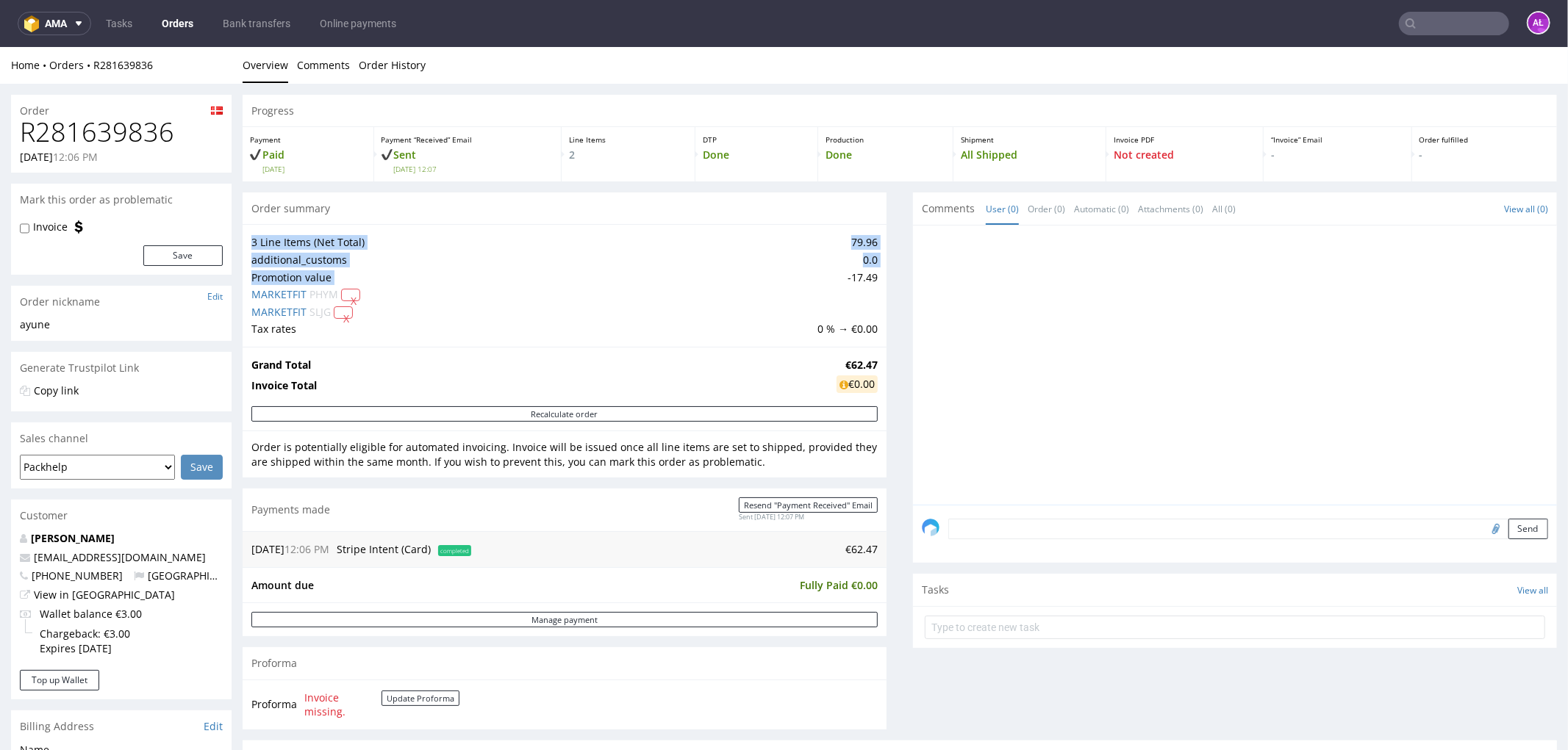
click at [840, 277] on td "-17.49" at bounding box center [846, 277] width 64 height 18
drag, startPoint x: 835, startPoint y: 278, endPoint x: 866, endPoint y: 278, distance: 31.0
click at [866, 278] on div "3 Line Items (Net Total) 79.96 additional_customs 0.0 Promotion value -17.49 MA…" at bounding box center [564, 285] width 644 height 123
click at [846, 279] on td "-17.49" at bounding box center [846, 277] width 64 height 18
click at [844, 278] on td "-17.49" at bounding box center [846, 277] width 64 height 18
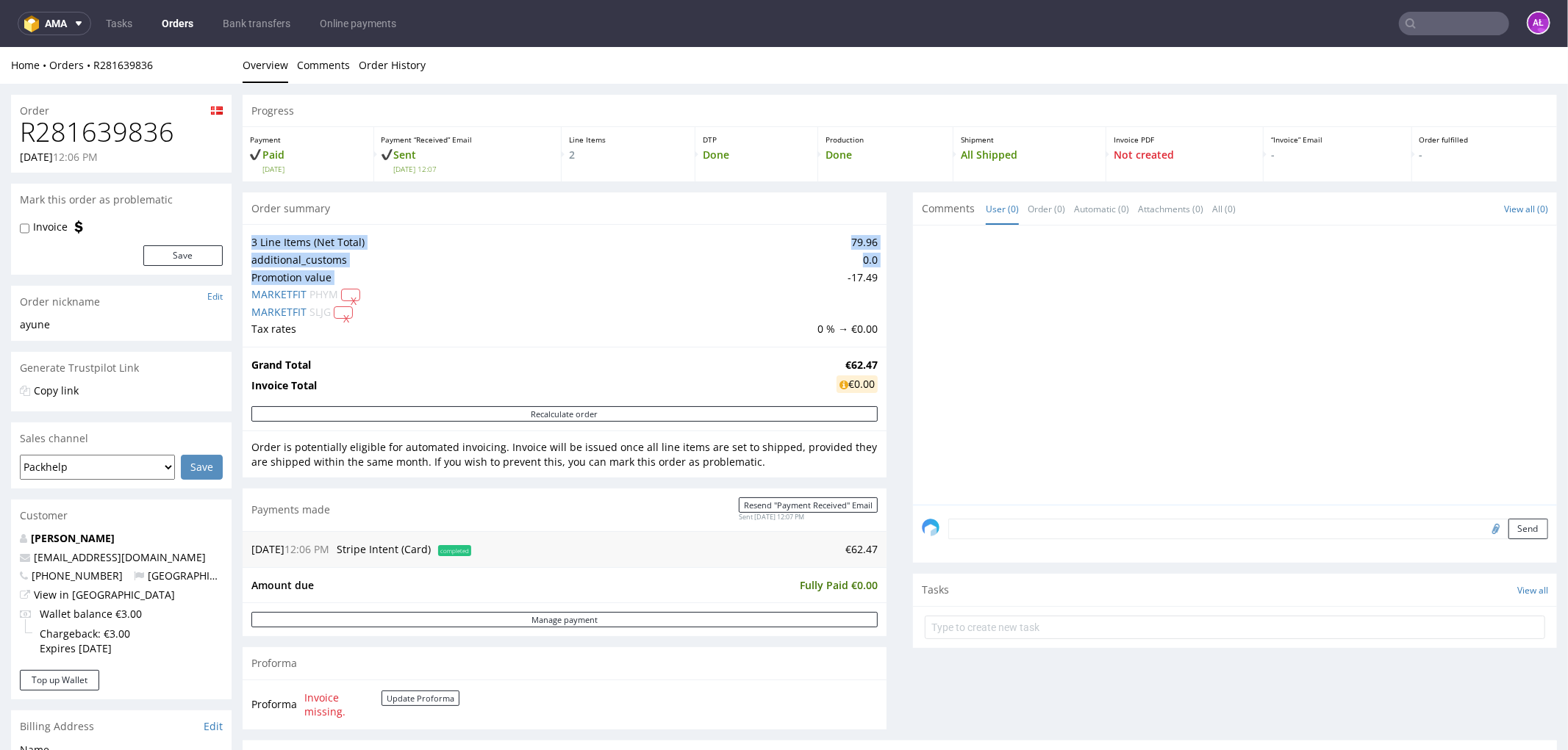
click at [835, 278] on td "-17.49" at bounding box center [846, 277] width 64 height 18
drag, startPoint x: 834, startPoint y: 278, endPoint x: 855, endPoint y: 278, distance: 21.0
click at [855, 278] on td "-17.49" at bounding box center [846, 277] width 64 height 18
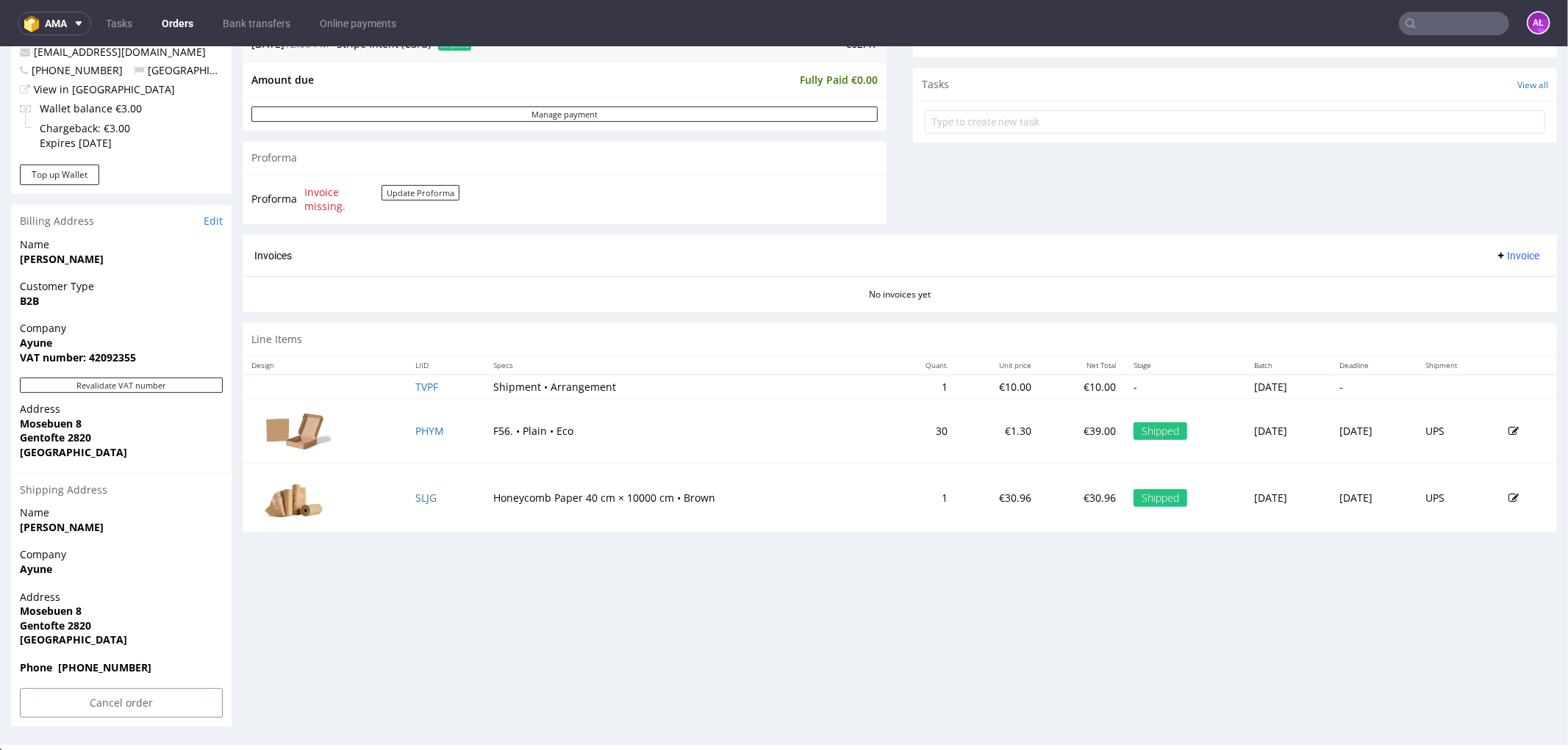
scroll to position [514, 0]
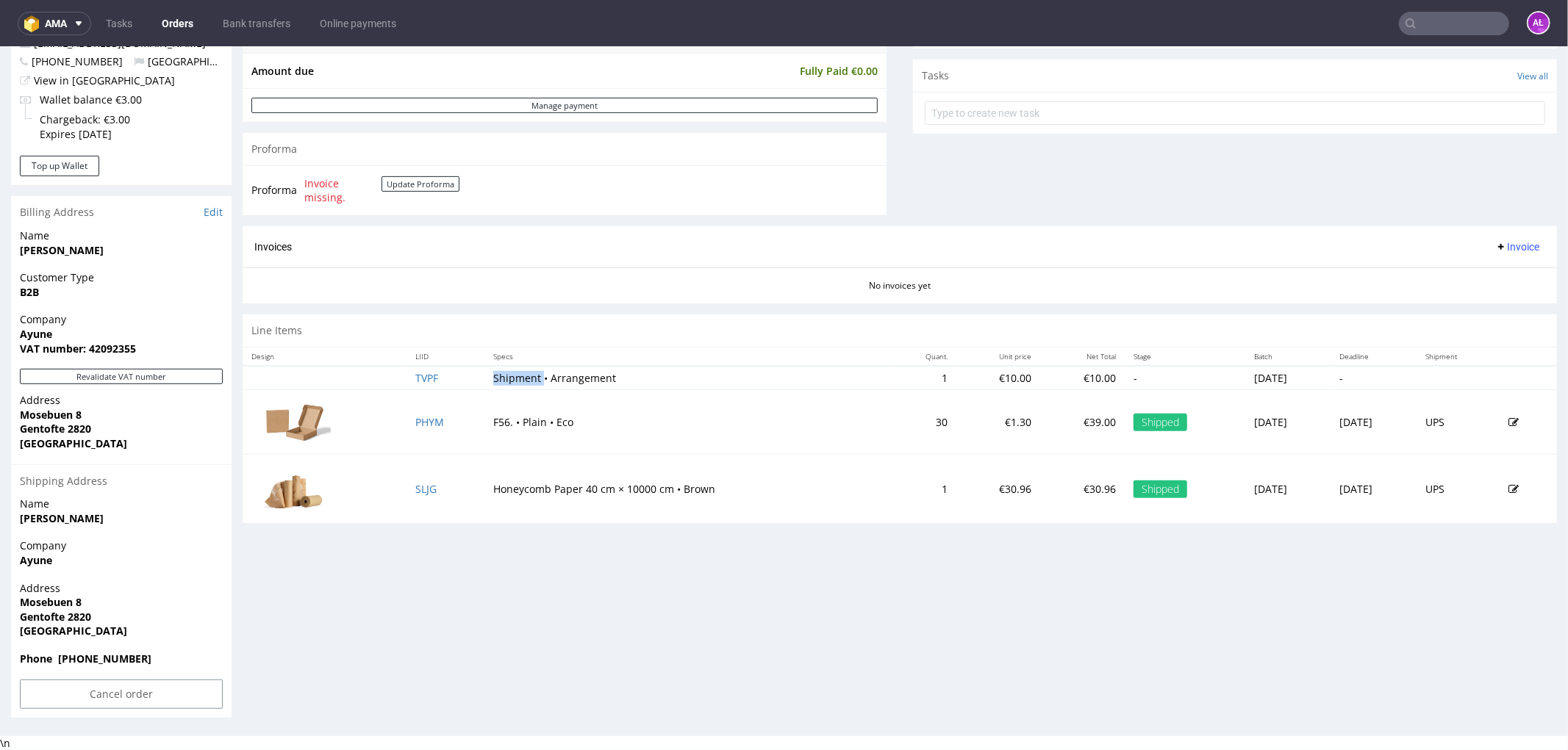
drag, startPoint x: 517, startPoint y: 382, endPoint x: 470, endPoint y: 383, distance: 47.0
click at [484, 383] on td "Shipment • Arrangement" at bounding box center [686, 377] width 404 height 24
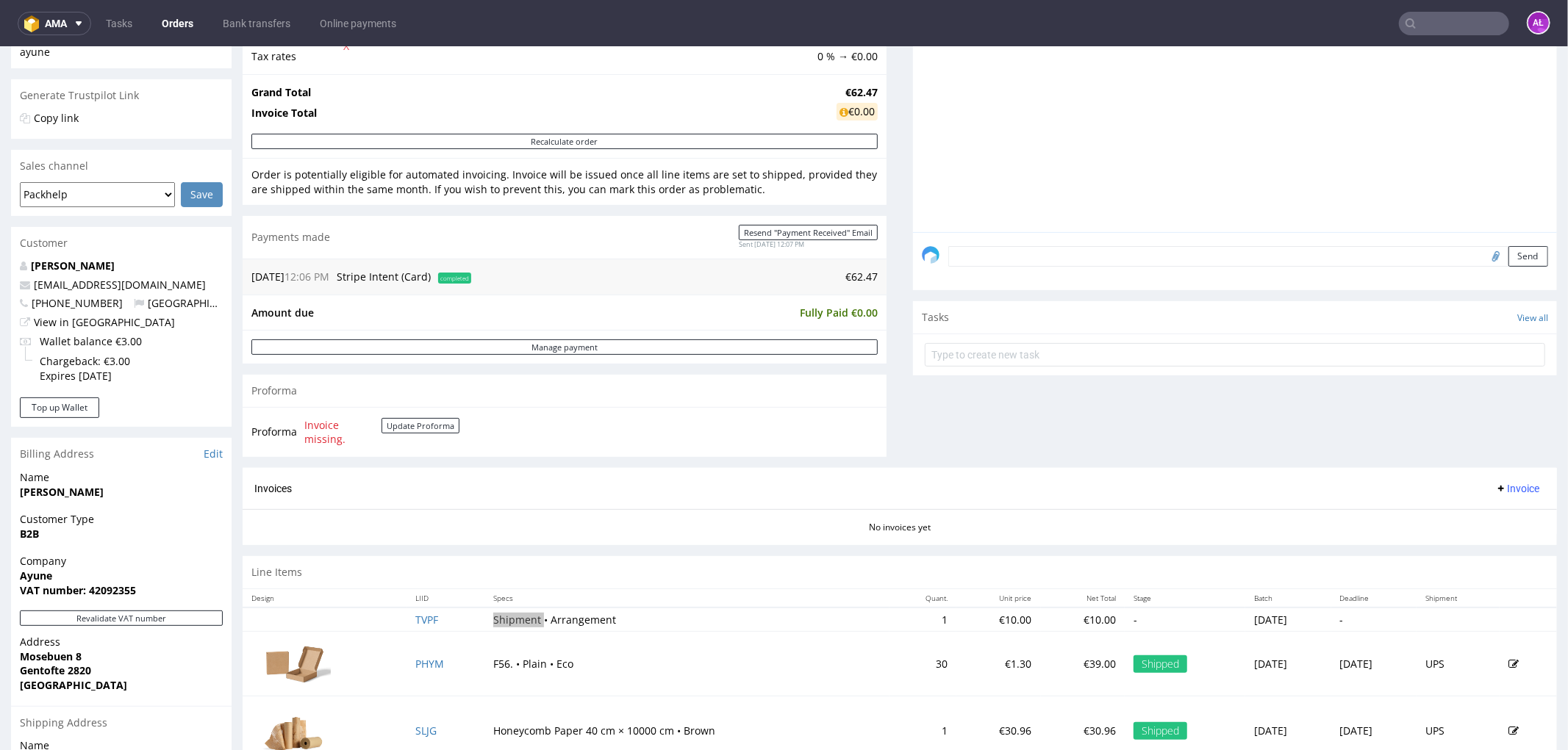
scroll to position [269, 0]
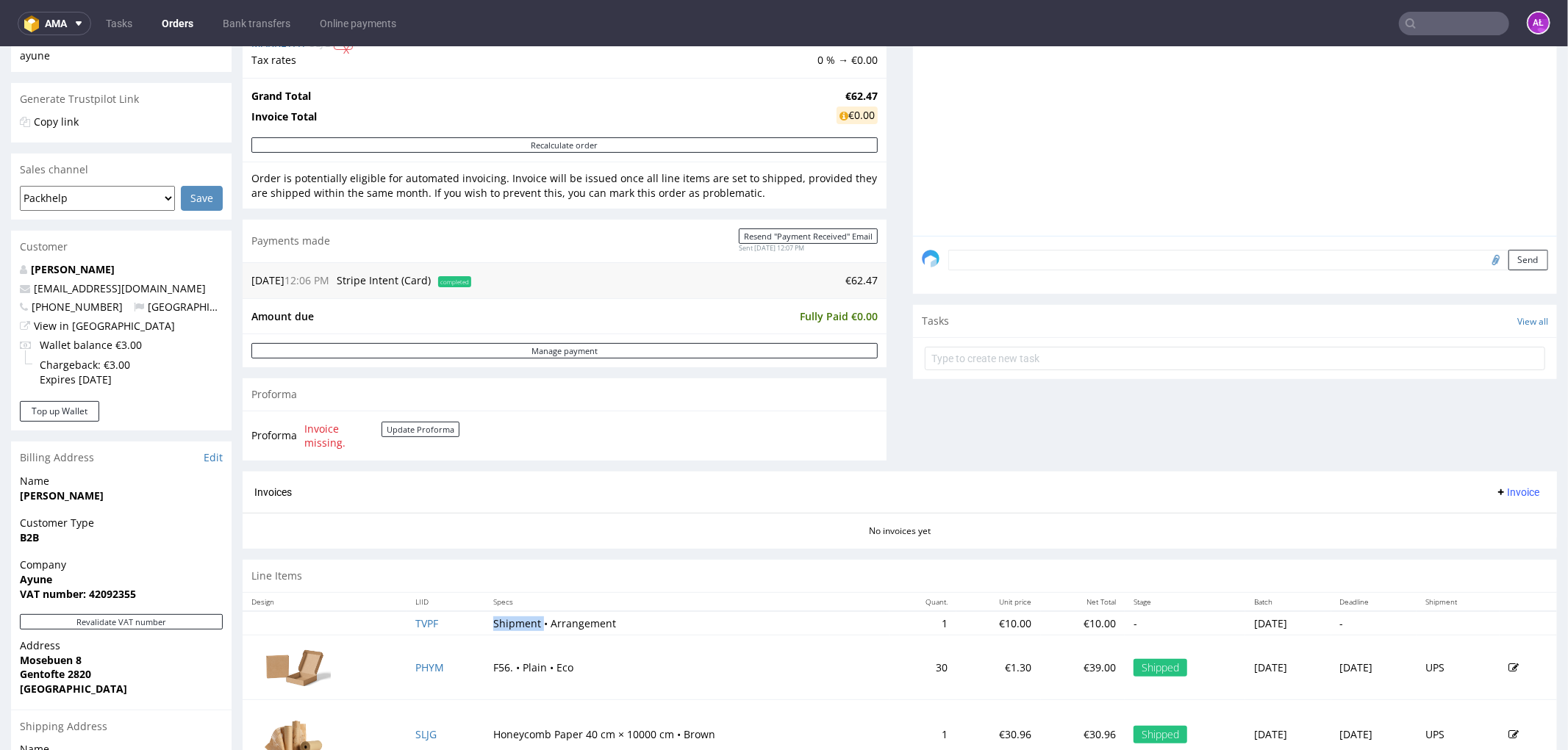
click at [1507, 490] on span "Invoice" at bounding box center [1517, 491] width 44 height 12
click at [1500, 549] on span "Upload" at bounding box center [1492, 550] width 72 height 14
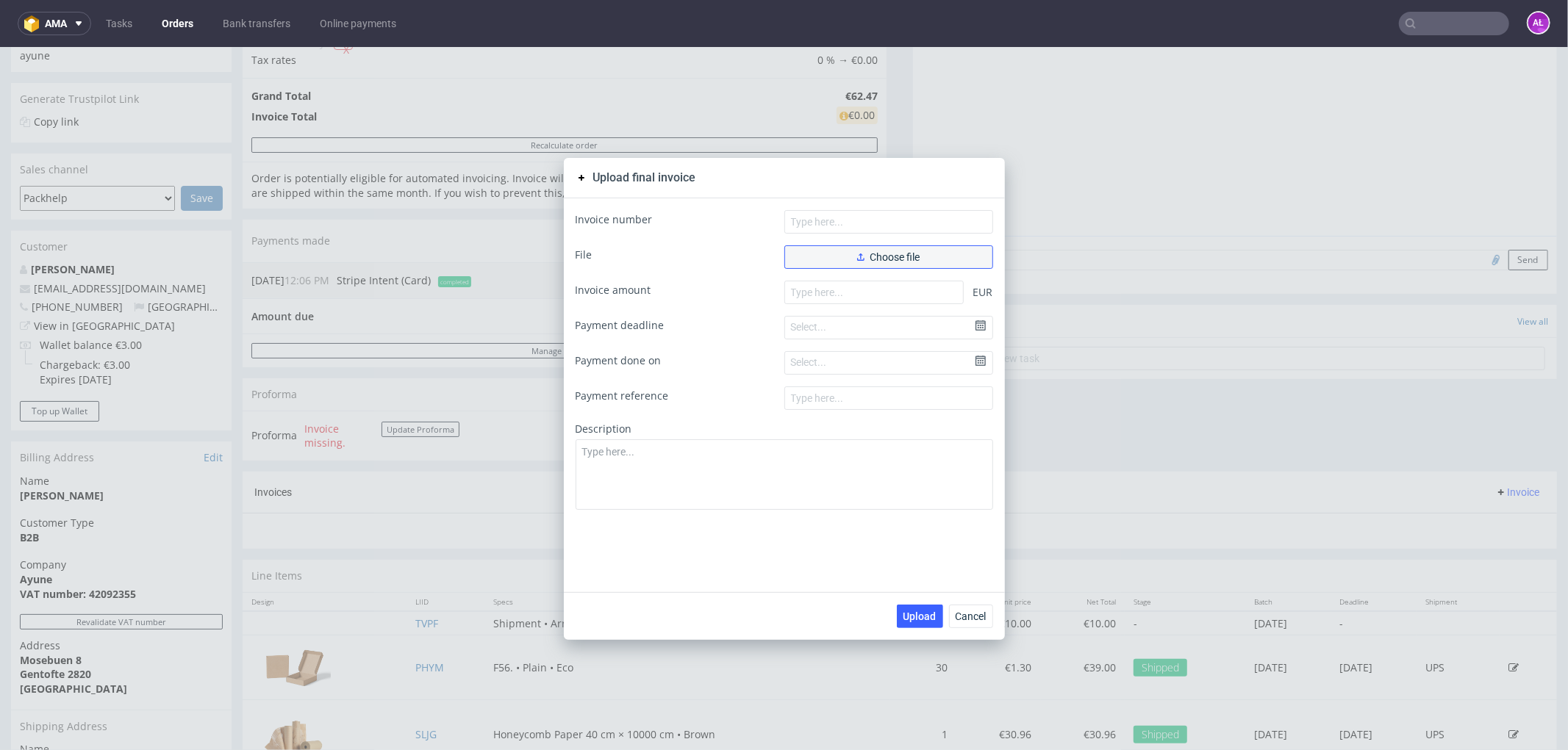
click at [840, 254] on button "Choose file" at bounding box center [889, 256] width 209 height 23
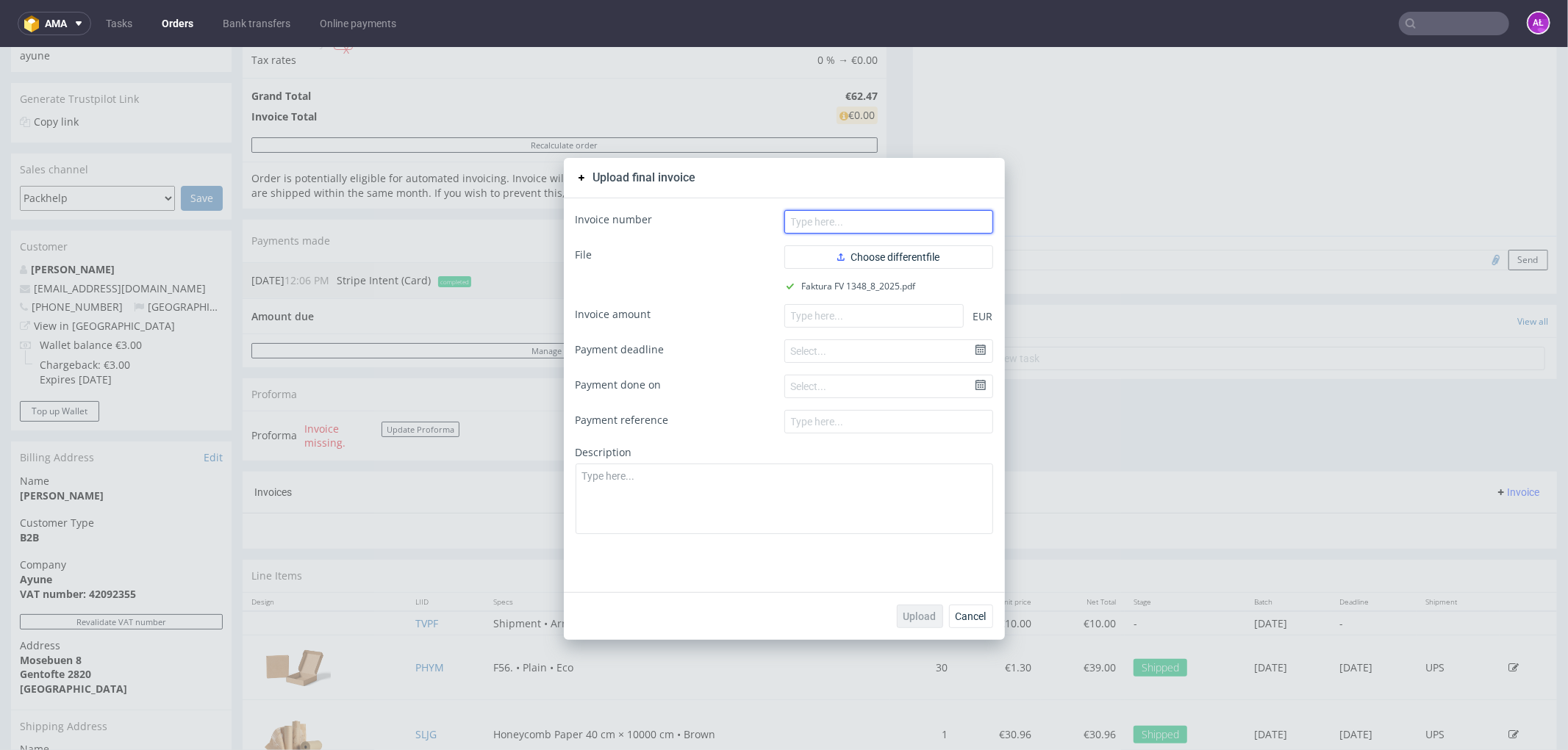
click at [822, 217] on input "text" at bounding box center [889, 220] width 209 height 23
paste input "FV 1348/8/2025"
type input "FV 1348/8/2025"
click at [852, 312] on input "number" at bounding box center [873, 314] width 179 height 23
paste input "62.47"
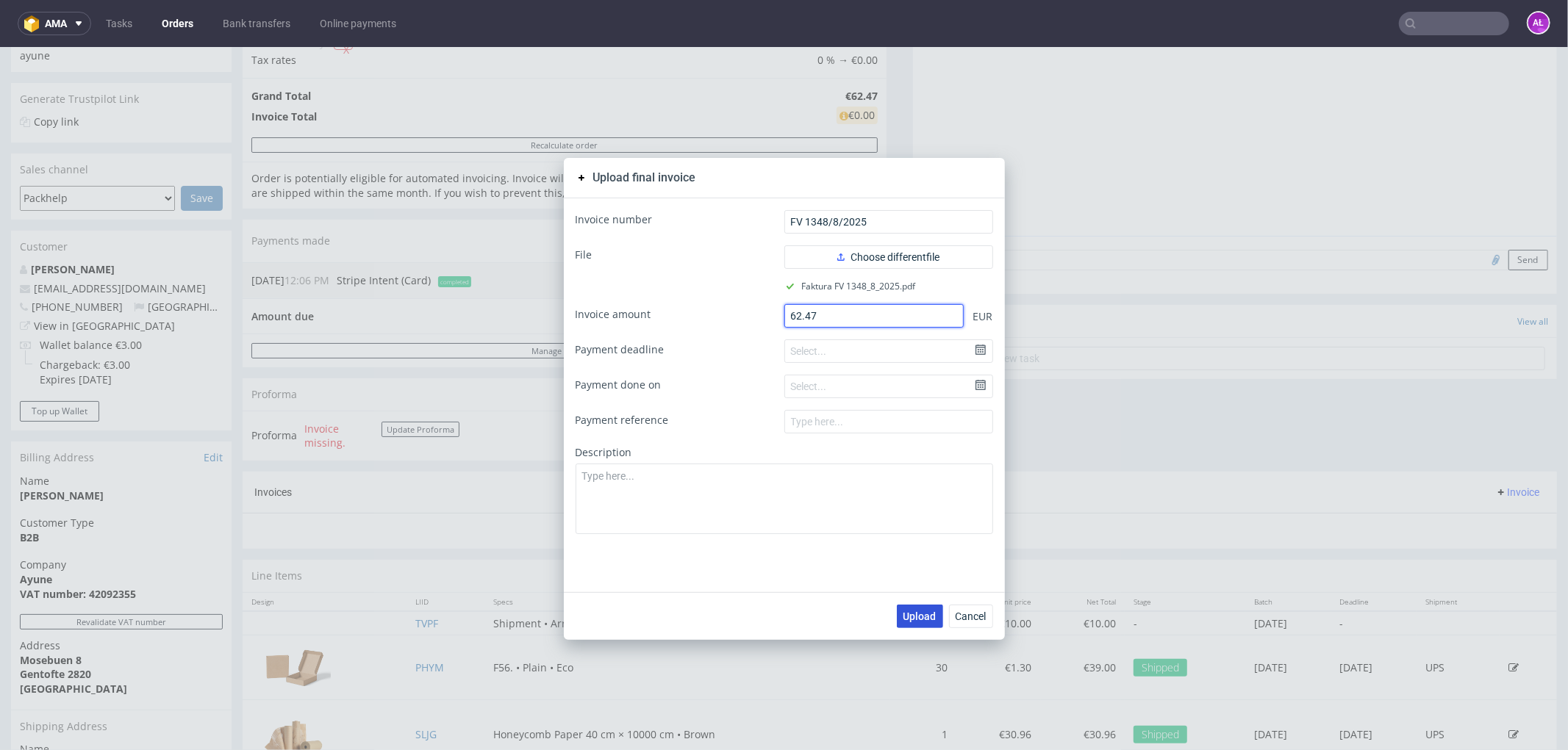
type input "62.47"
click at [911, 611] on span "Upload" at bounding box center [919, 616] width 33 height 10
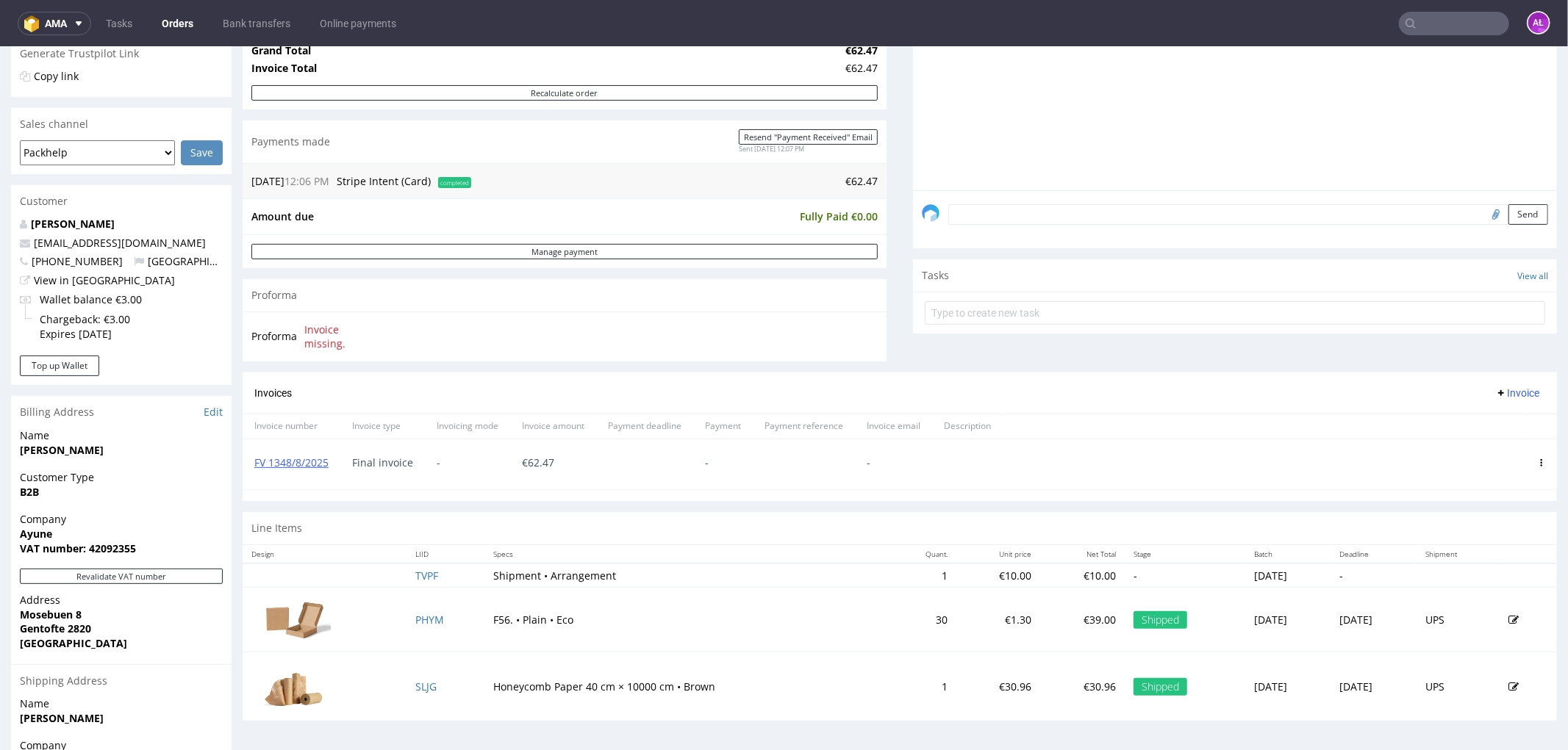
scroll to position [326, 0]
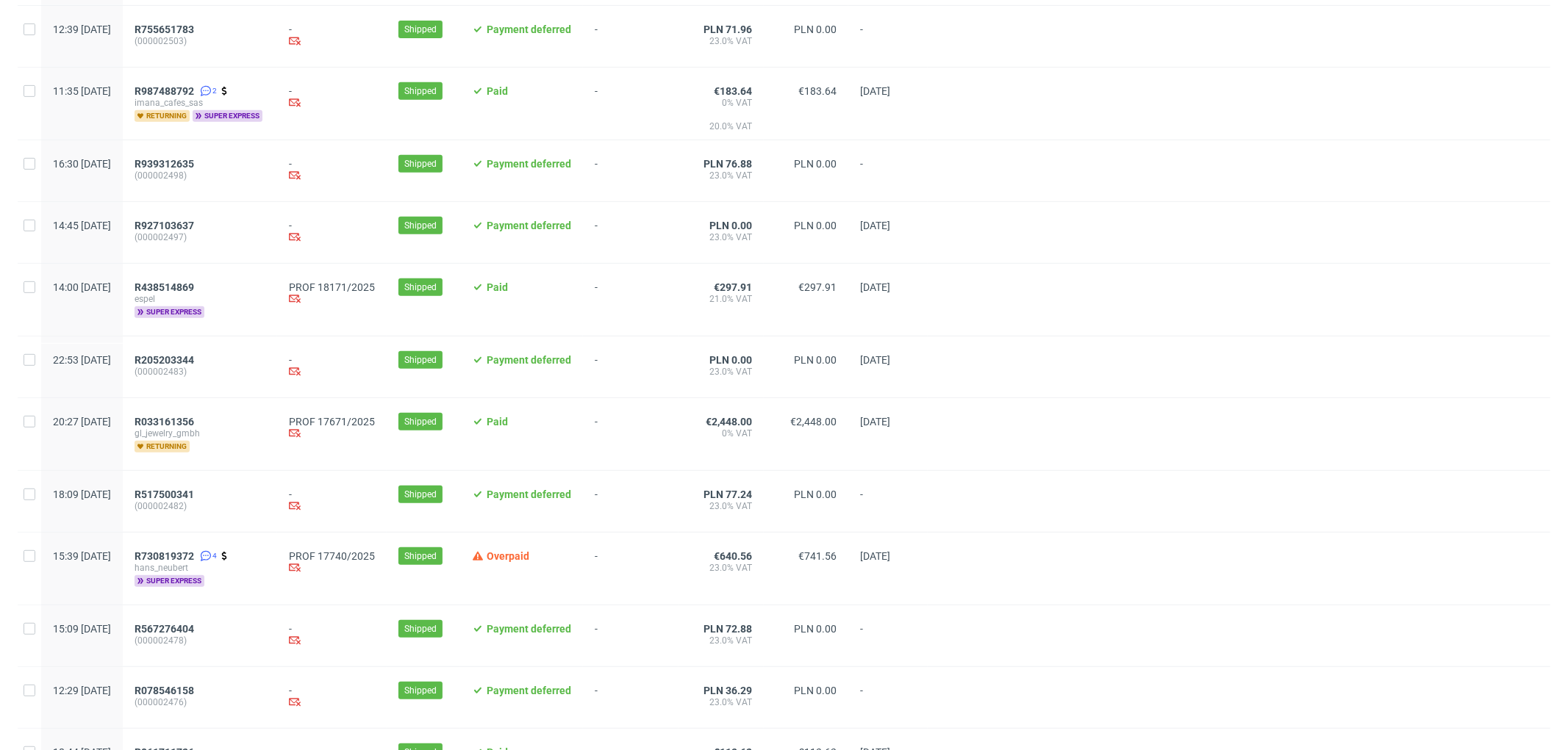
scroll to position [653, 0]
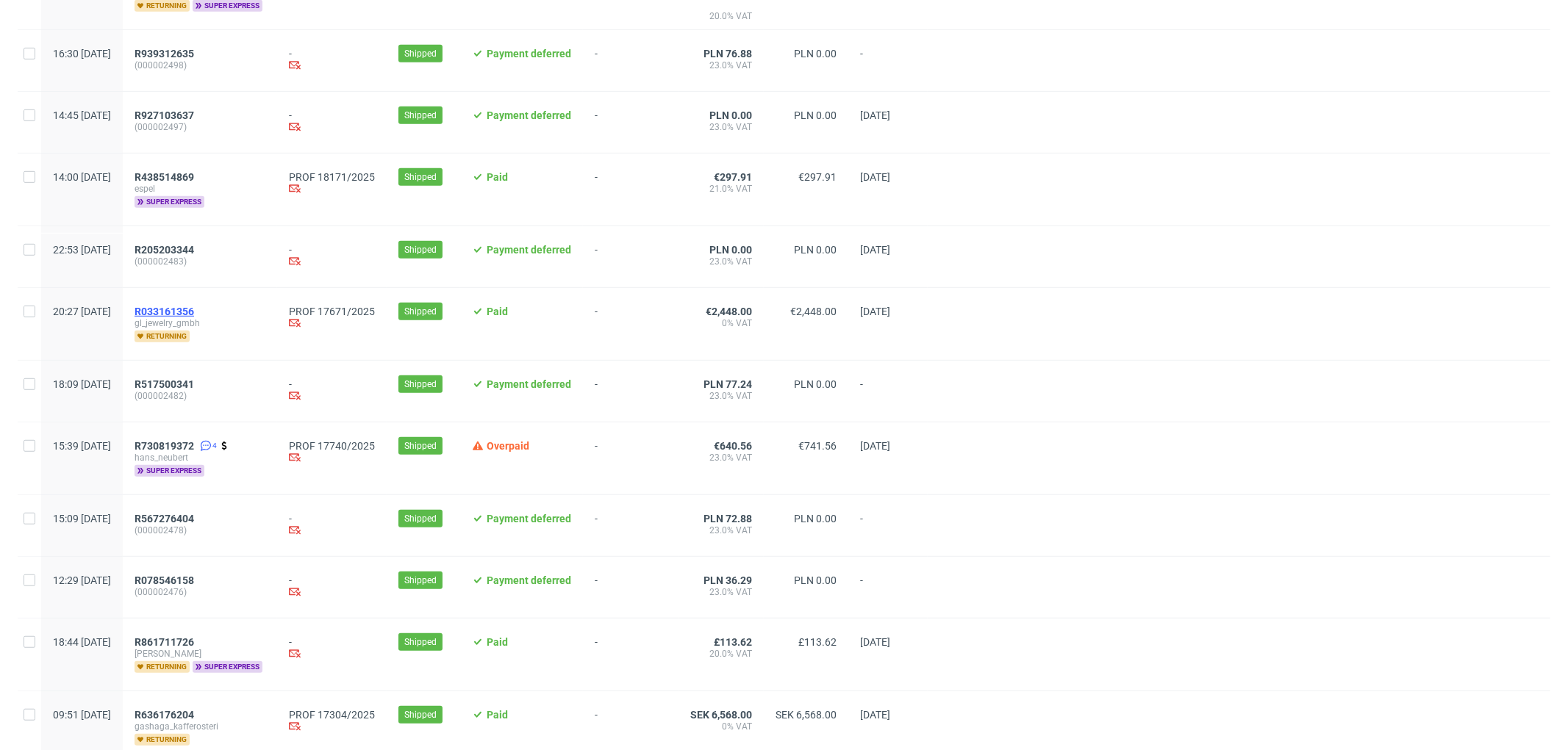
click at [194, 313] on span "R033161356" at bounding box center [164, 311] width 60 height 12
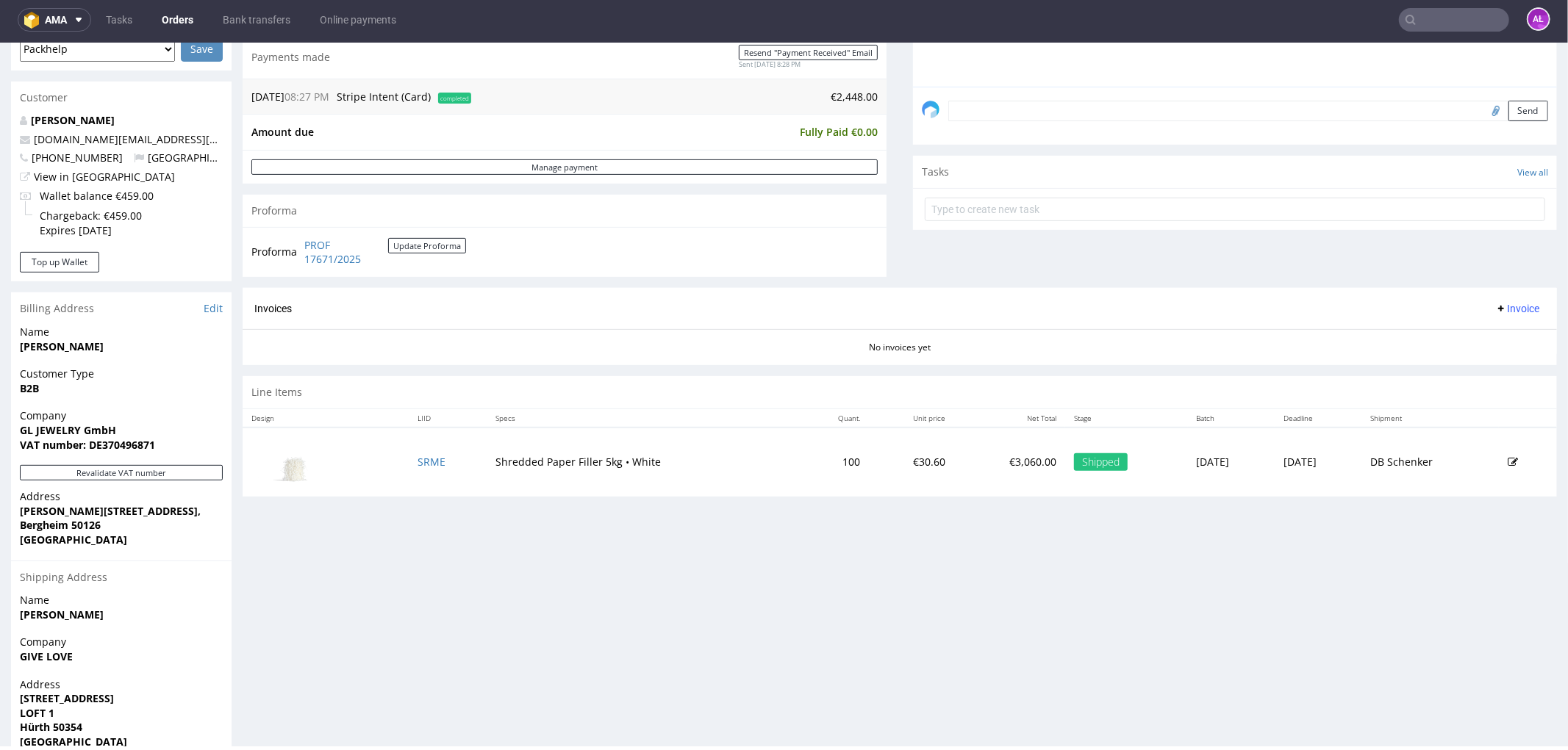
scroll to position [514, 0]
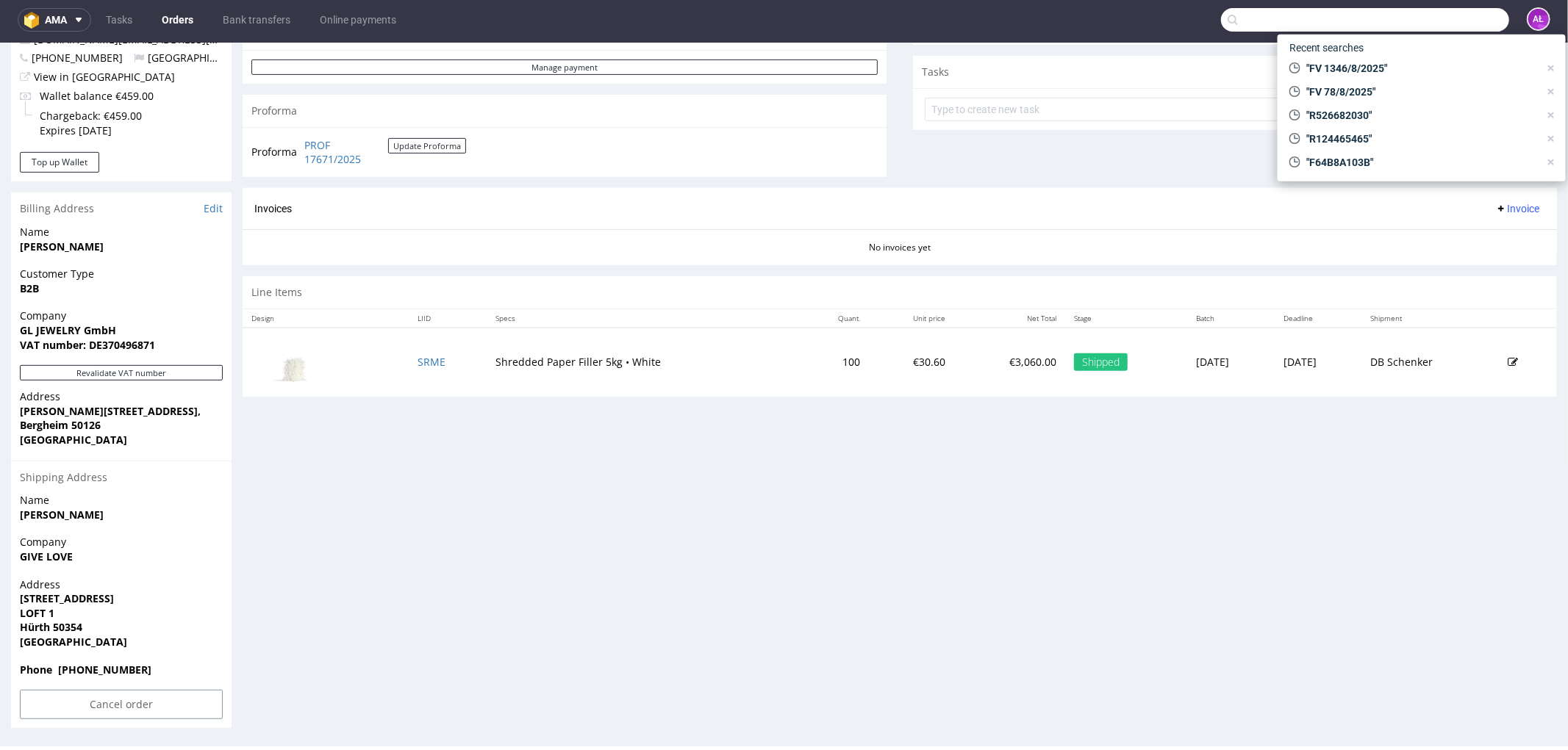
click at [1444, 14] on input "text" at bounding box center [1365, 19] width 288 height 23
paste input "R426879598"
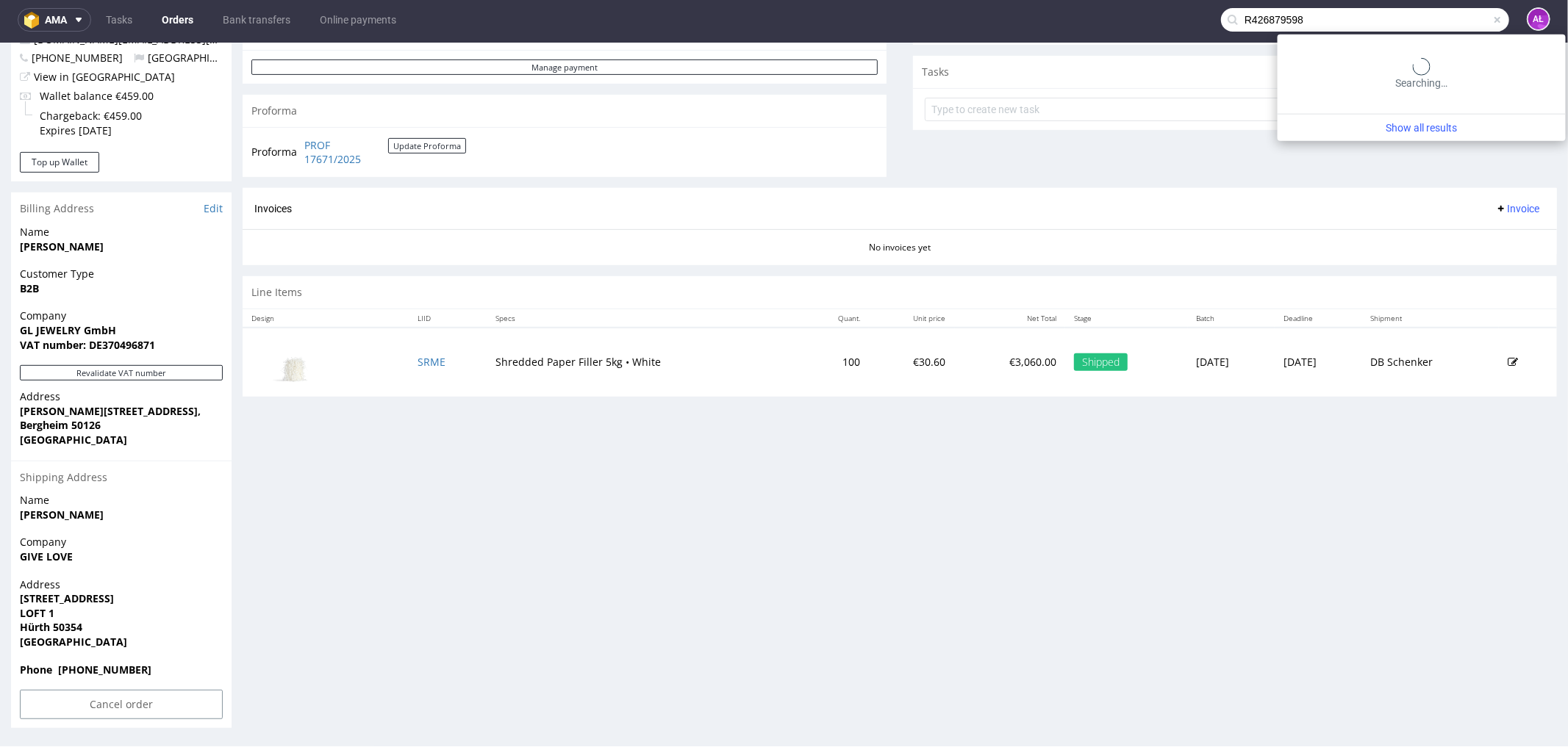
type input "R426879598"
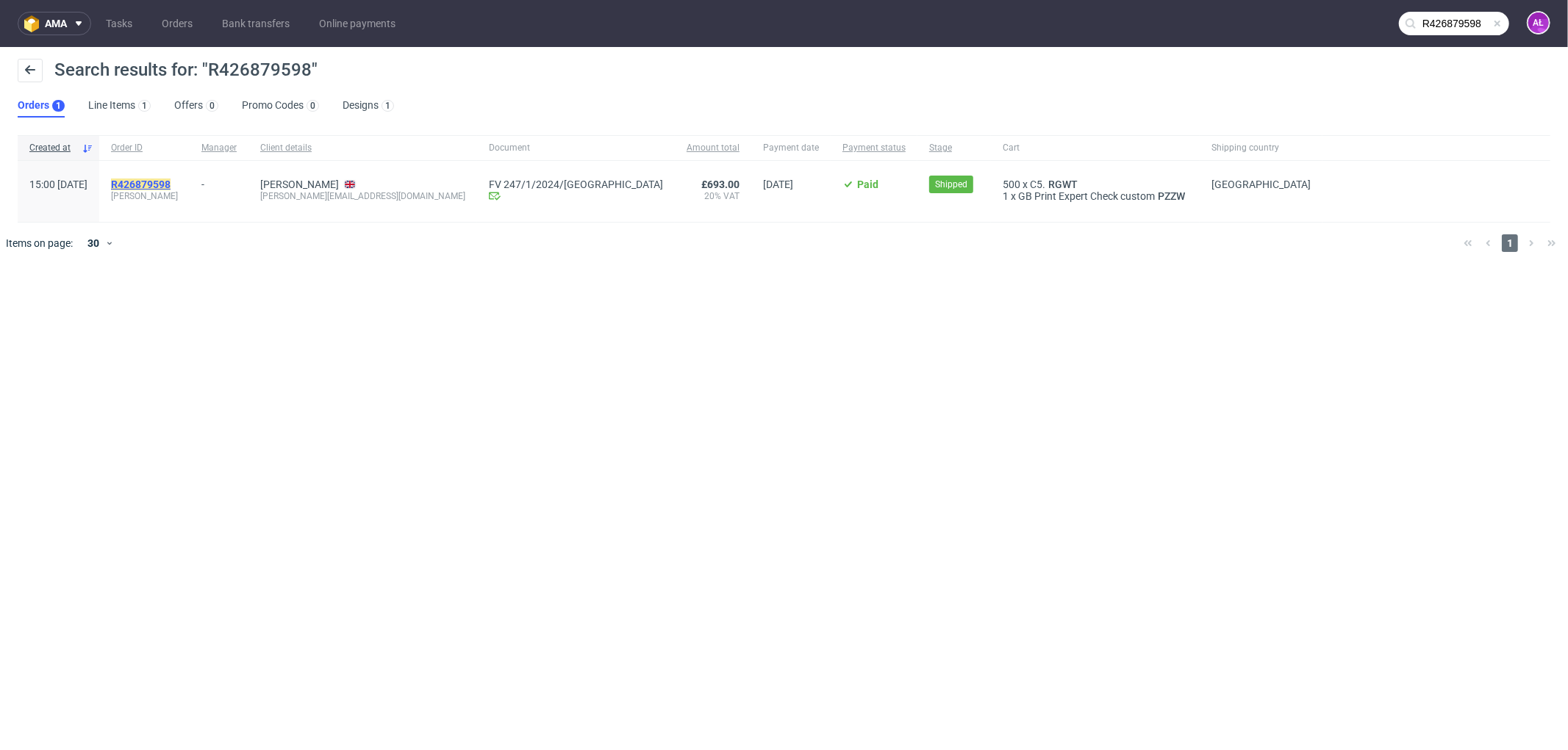
click at [170, 185] on mark "R426879598" at bounding box center [141, 184] width 60 height 12
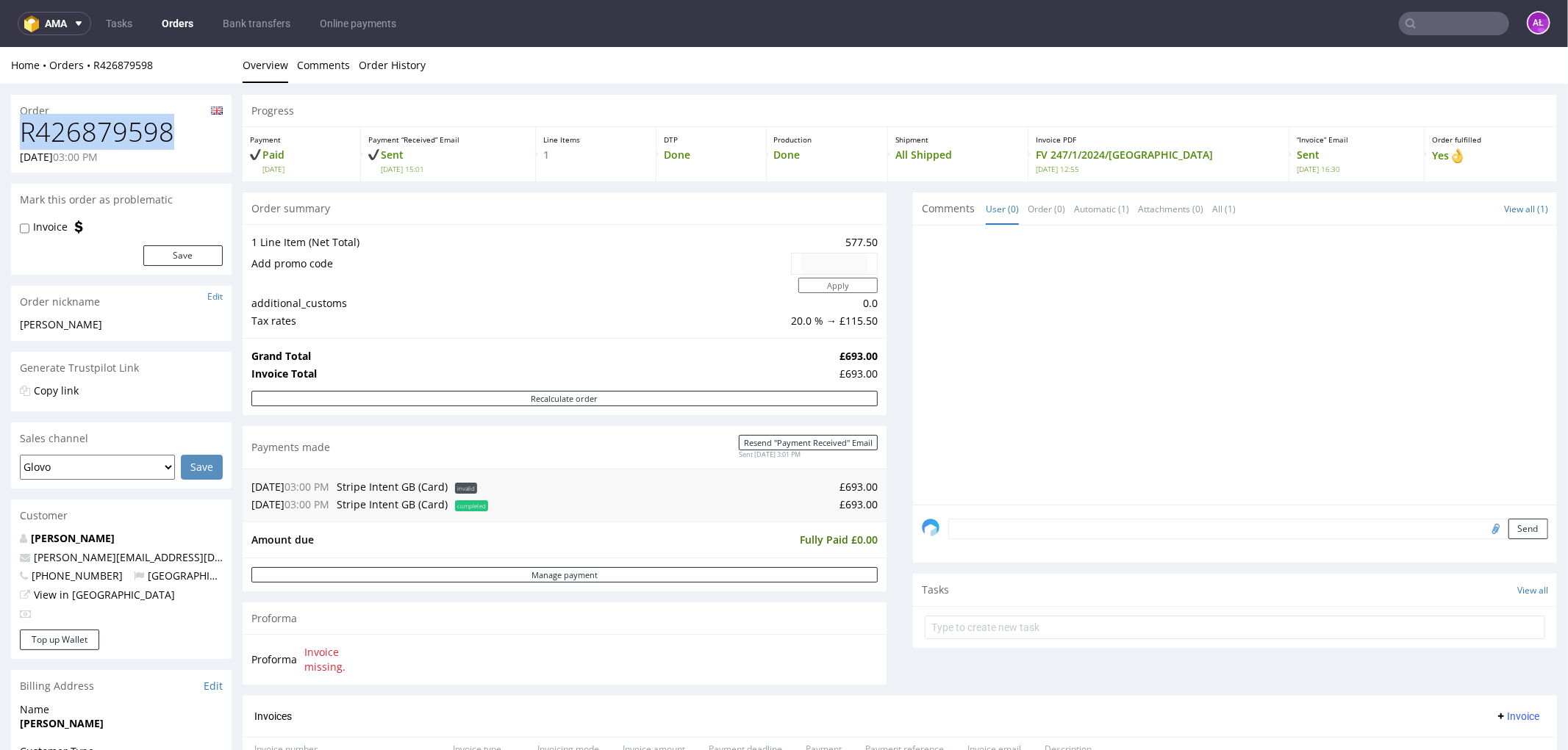
drag, startPoint x: 180, startPoint y: 136, endPoint x: 17, endPoint y: 141, distance: 163.1
click at [17, 141] on div "R426879598 12.01.2024 03:00 PM" at bounding box center [121, 144] width 220 height 55
copy h1 "R426879598"
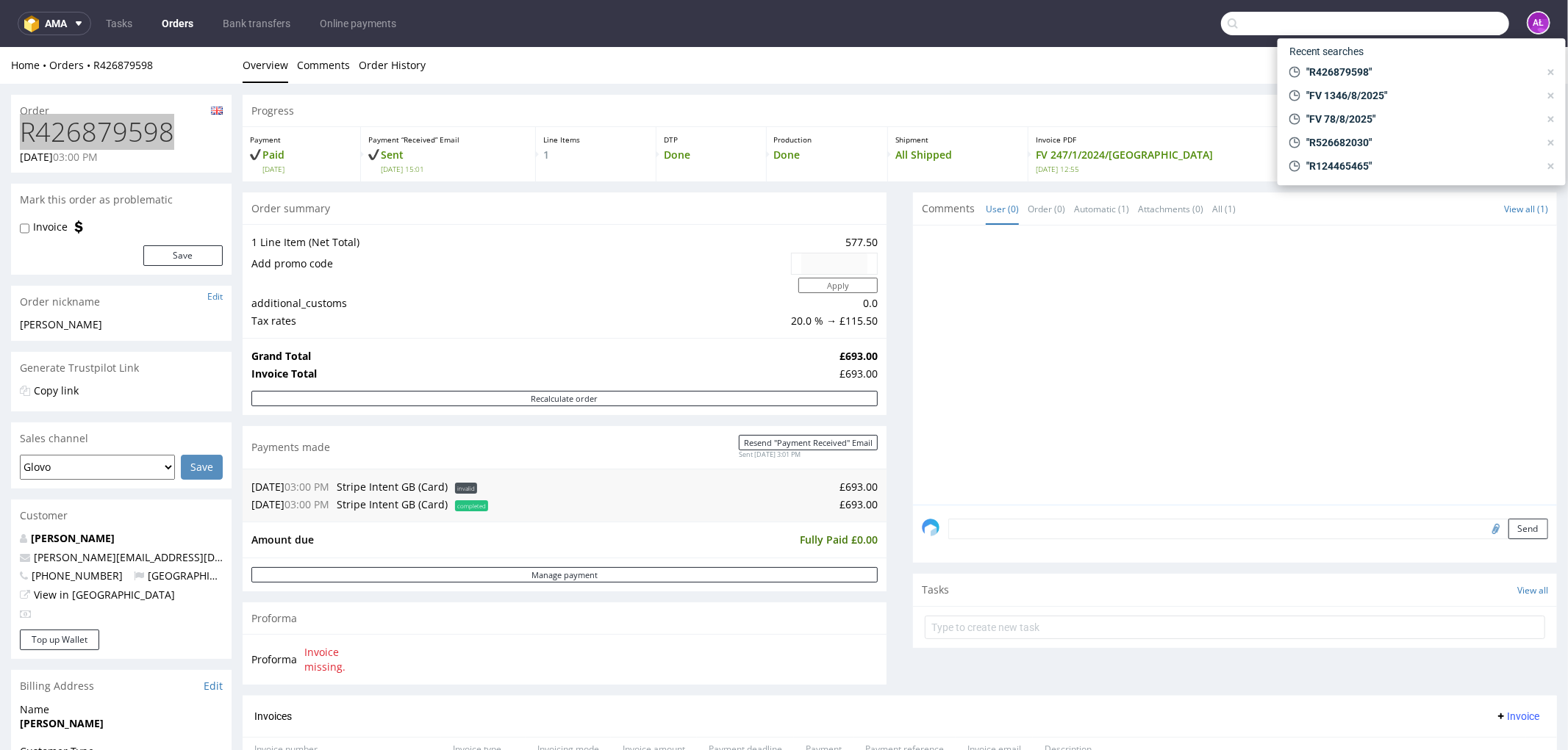
click at [1422, 21] on input "text" at bounding box center [1365, 23] width 288 height 23
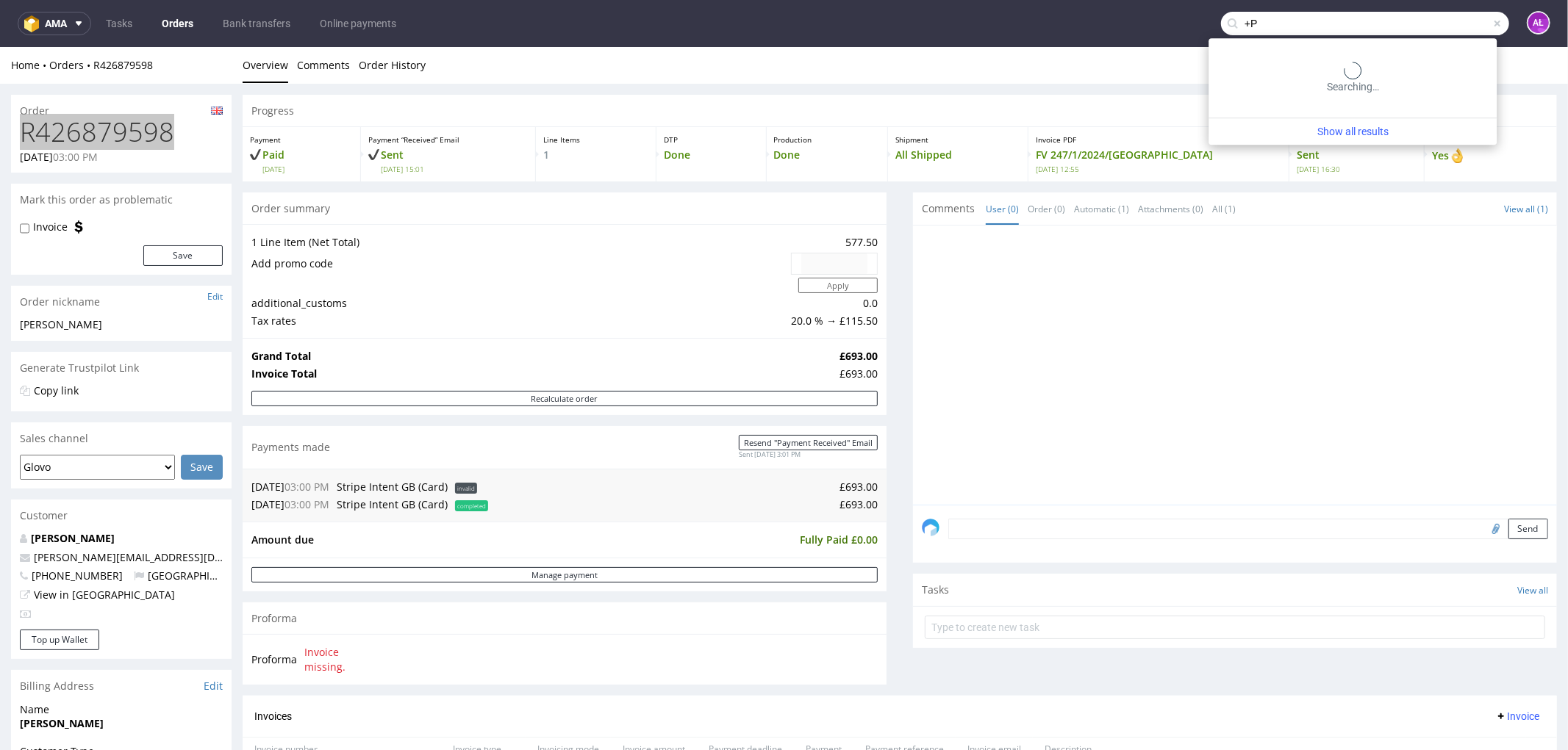
type input "+"
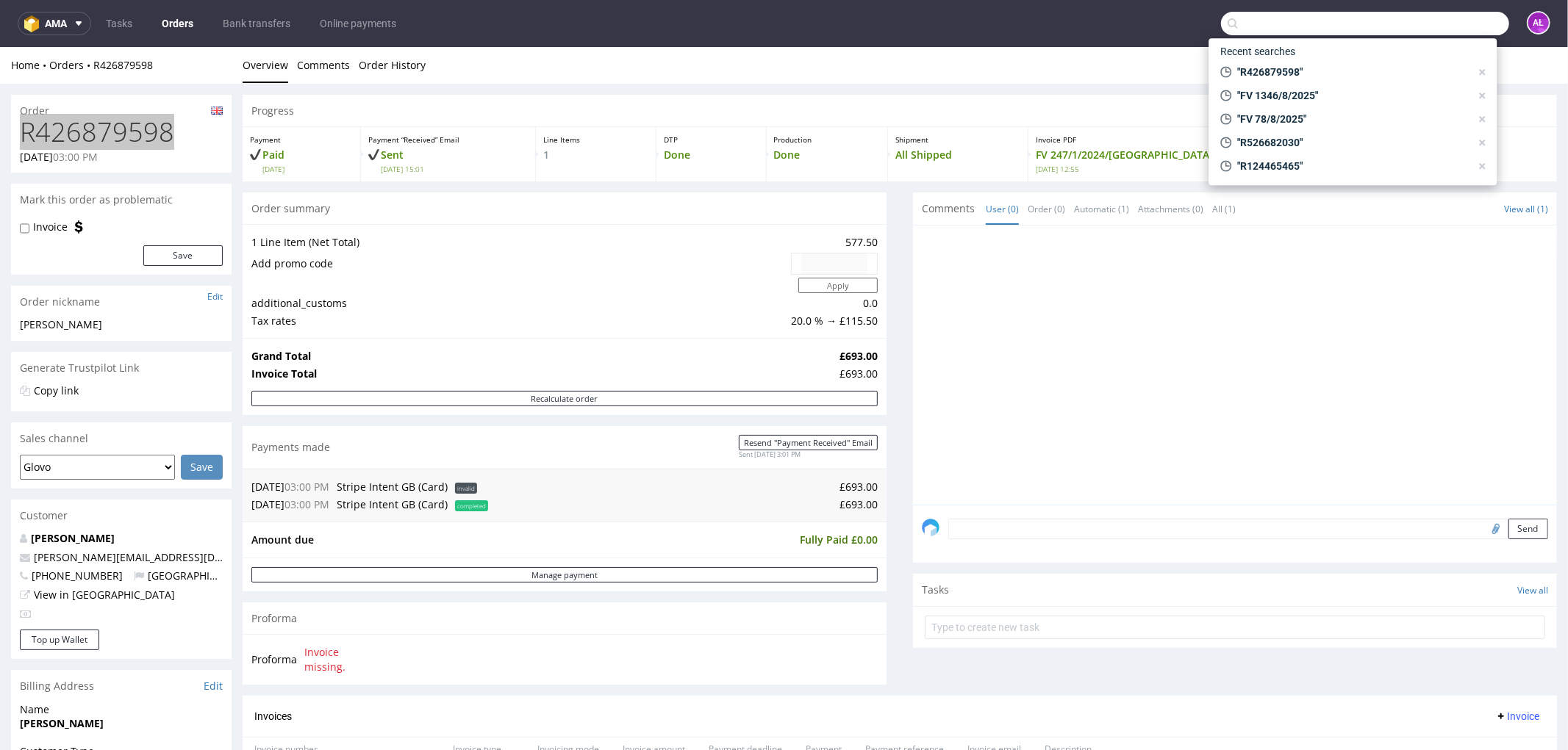
type input "+"
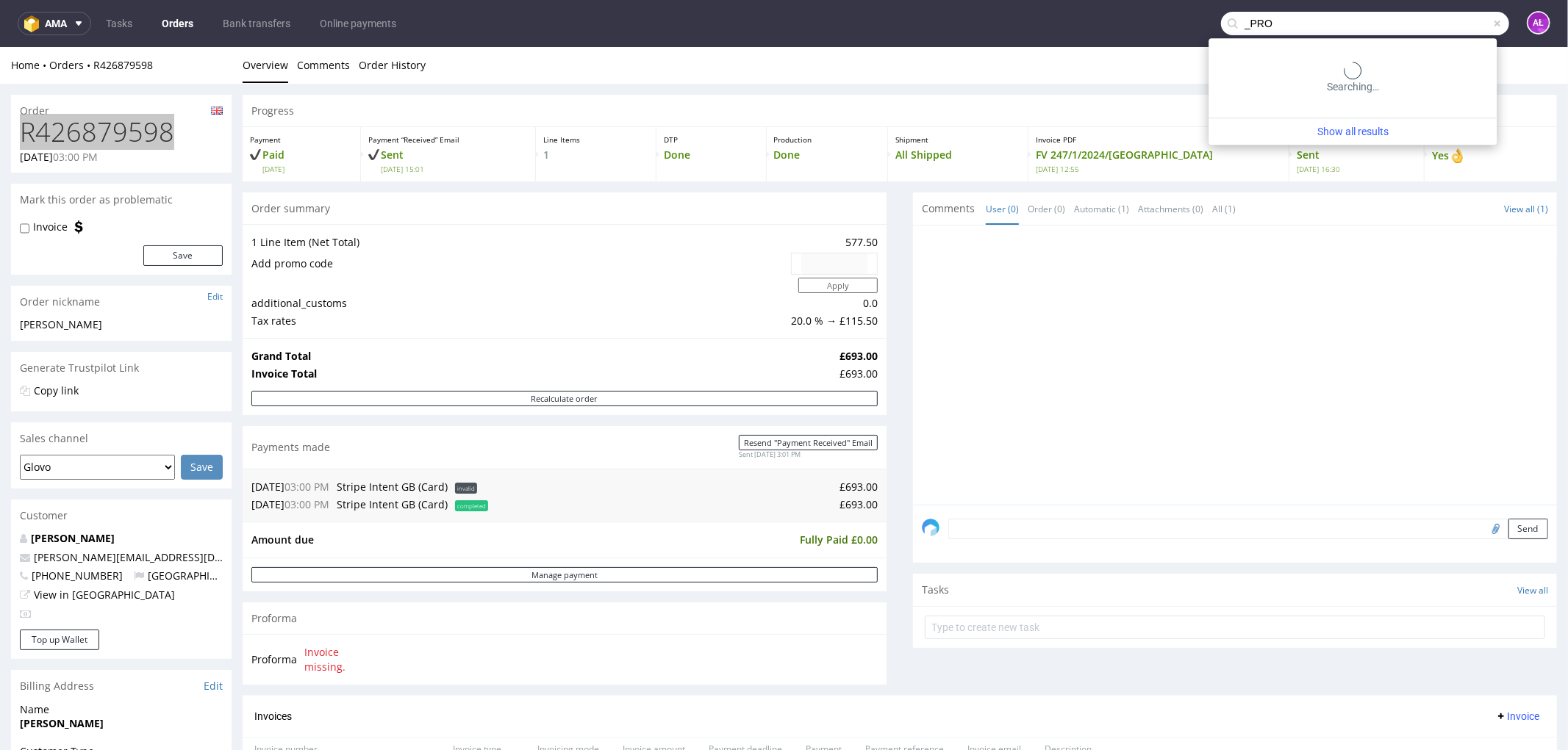
type input "_PRO"
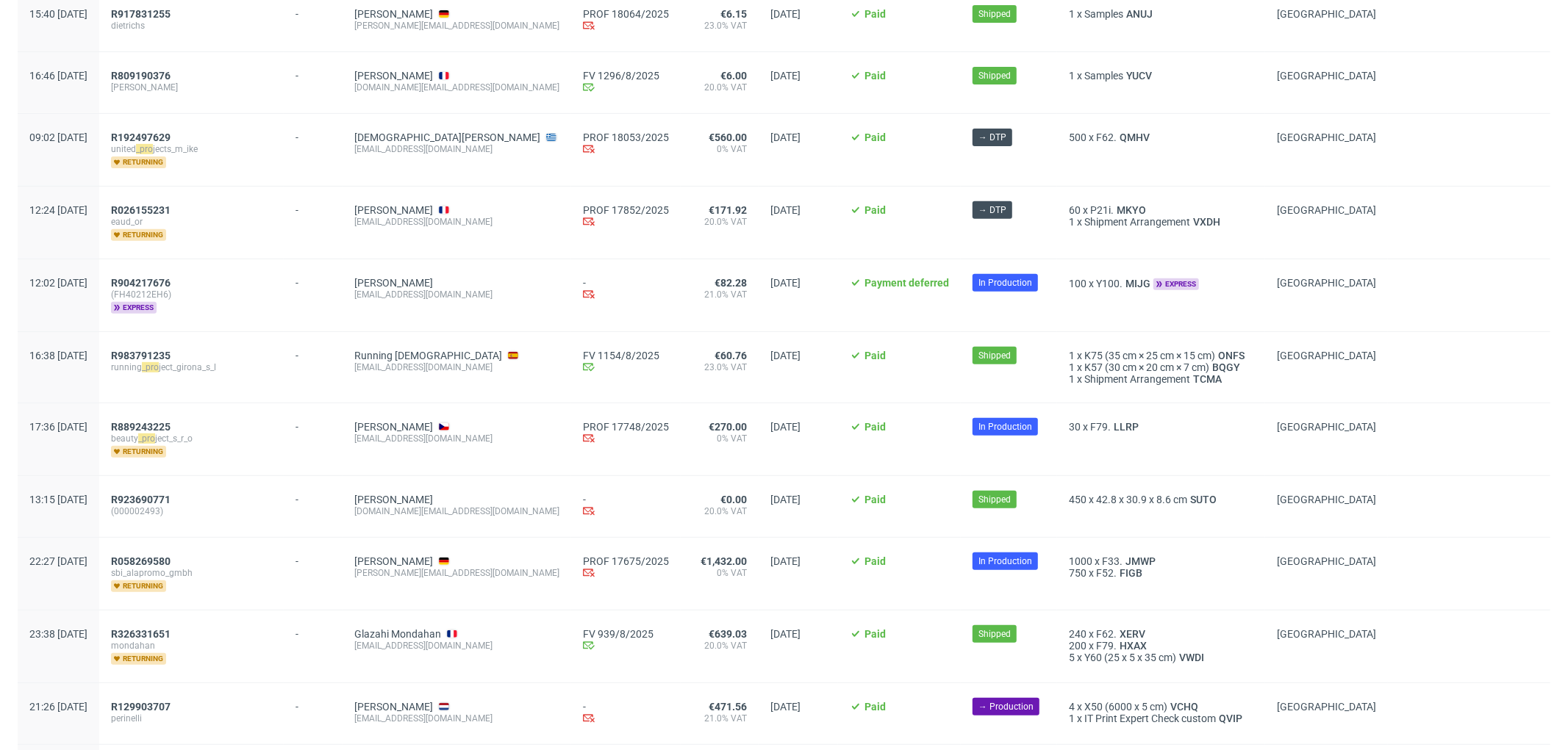
scroll to position [490, 0]
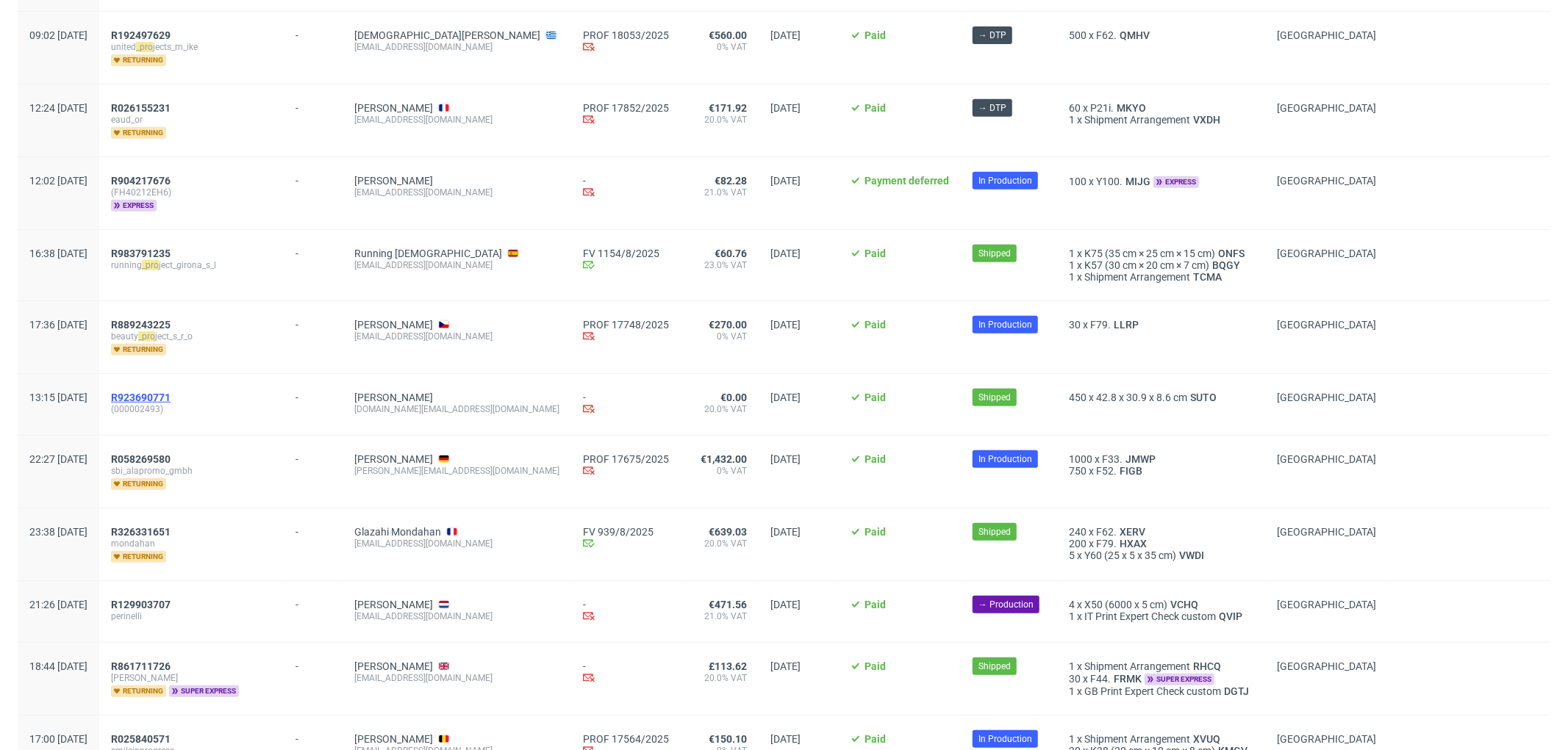
click at [170, 395] on span "R923690771" at bounding box center [141, 397] width 60 height 12
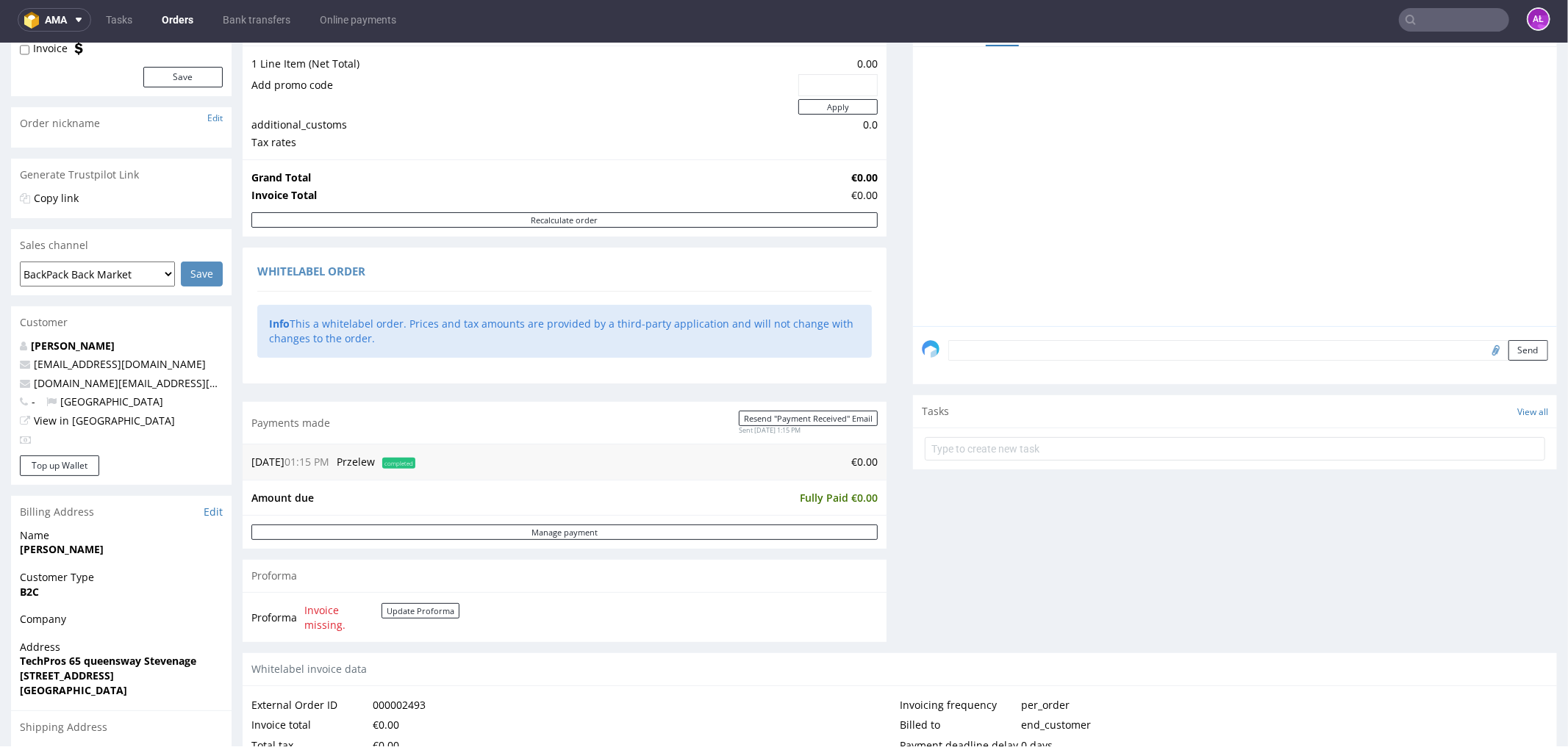
scroll to position [326, 0]
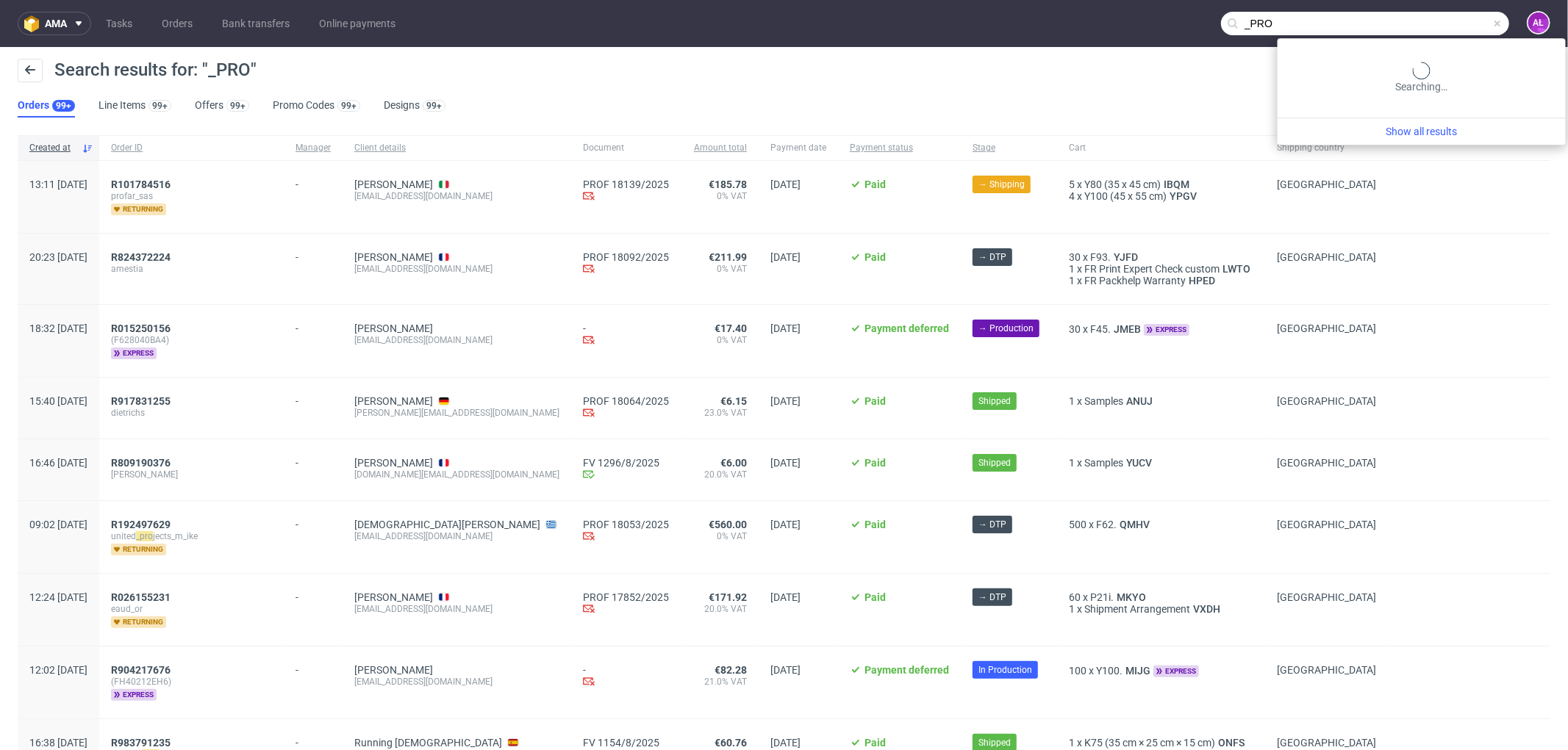
drag, startPoint x: 1373, startPoint y: 31, endPoint x: 1345, endPoint y: 37, distance: 28.6
click at [1330, 40] on body "ama Tasks Orders Bank transfers Online payments _PRO AŁ Search results for: "_P…" at bounding box center [784, 375] width 1568 height 750
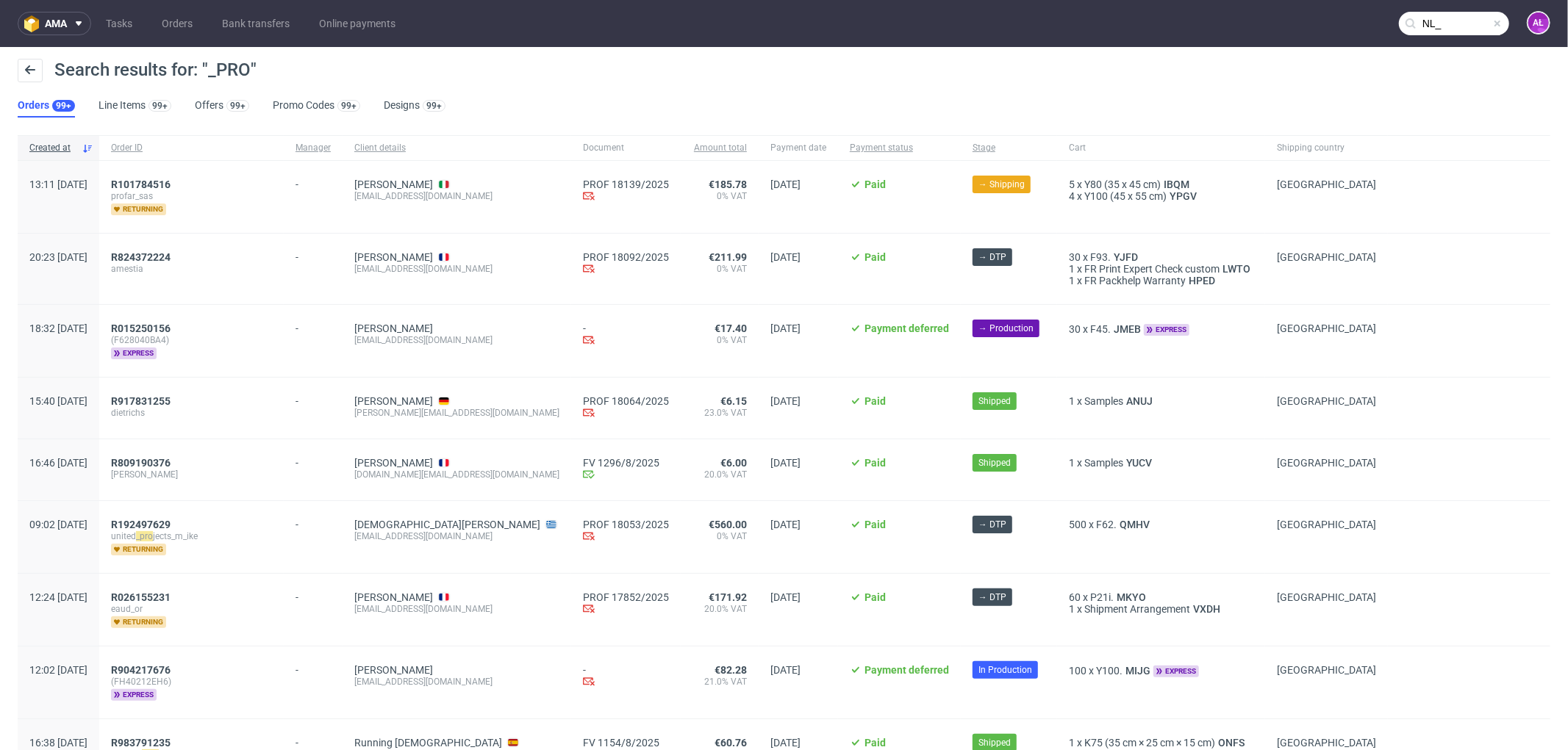
type input "NL_"
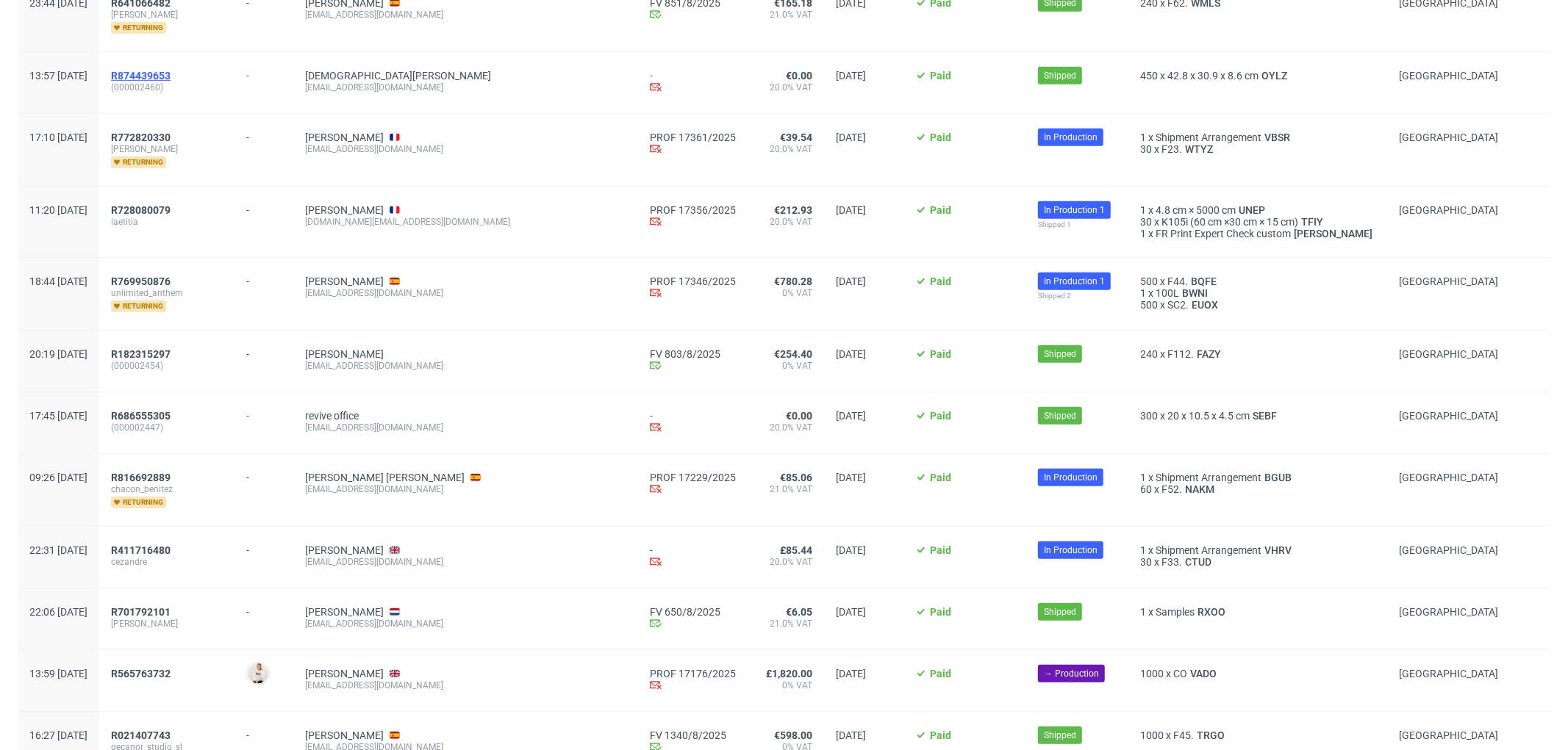
scroll to position [816, 0]
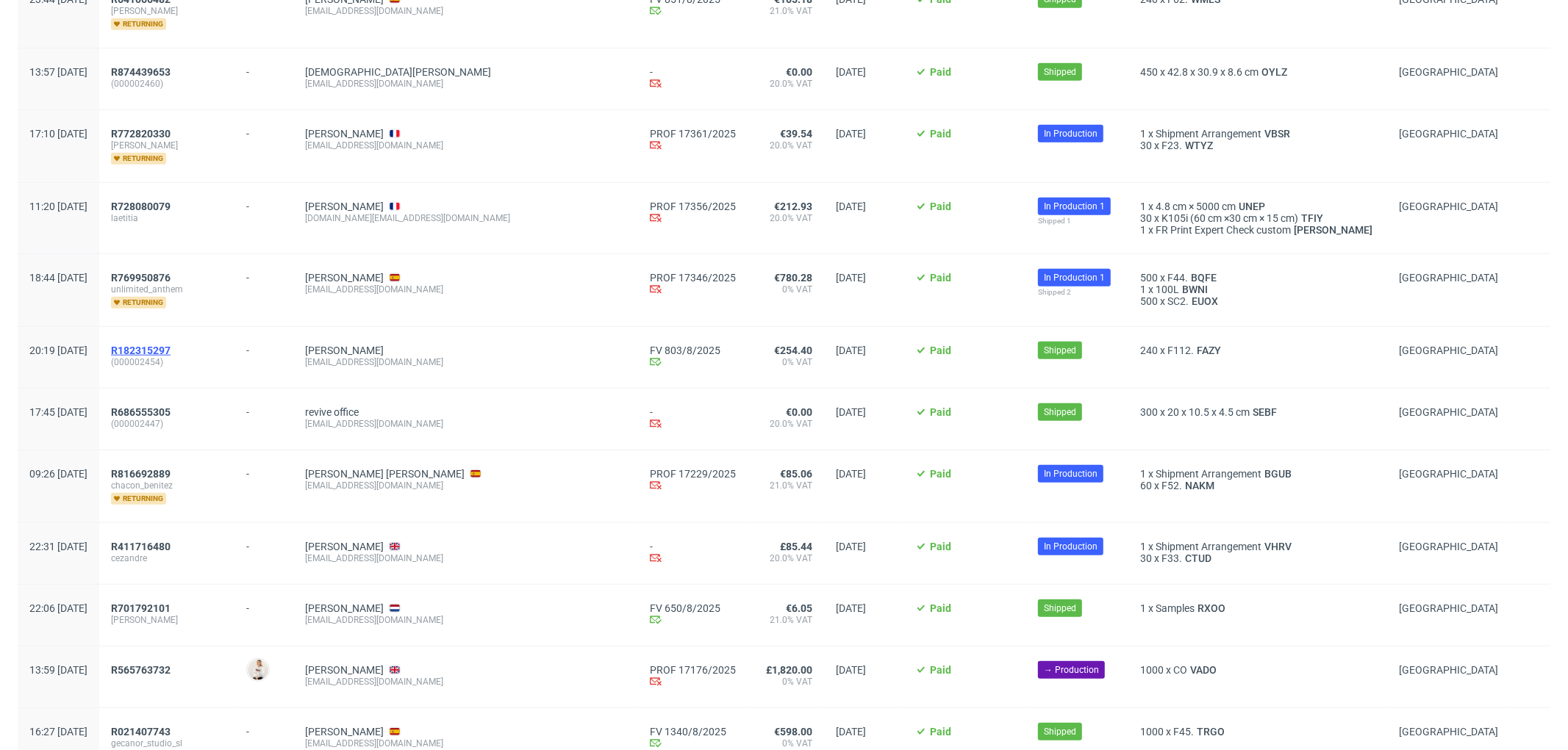
click at [170, 350] on span "R182315297" at bounding box center [141, 350] width 60 height 12
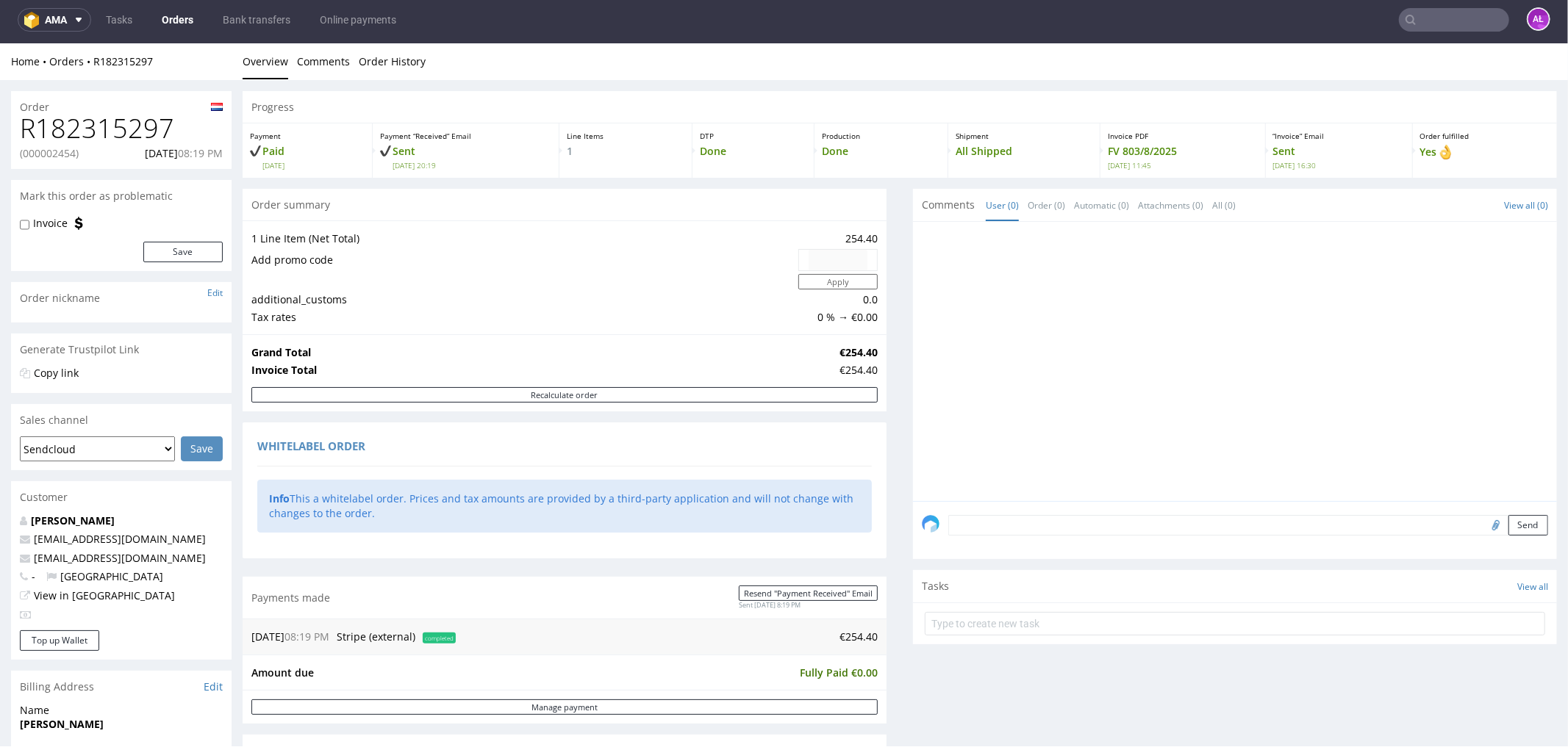
click at [1443, 19] on input "text" at bounding box center [1453, 19] width 110 height 23
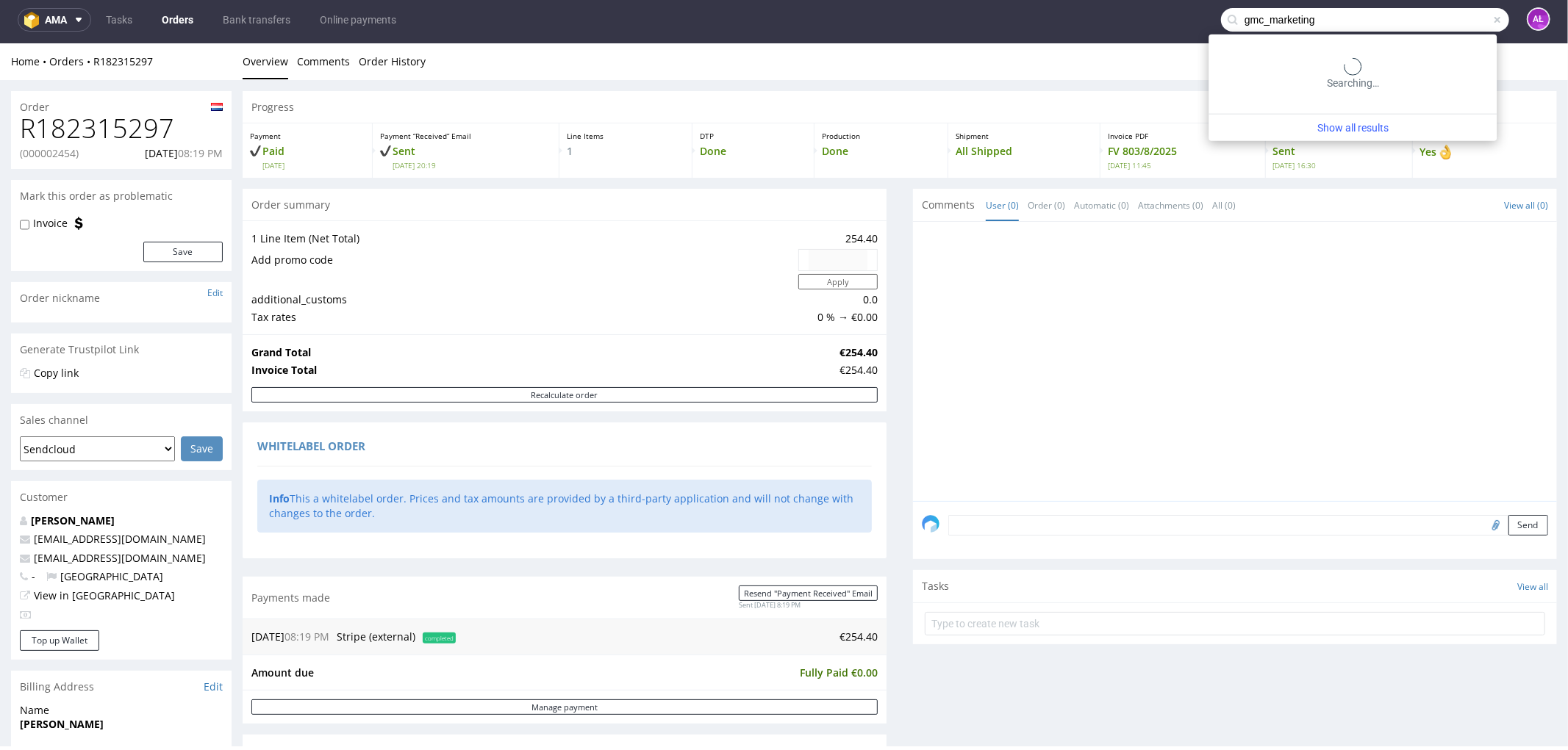
type input "gmc_marketing"
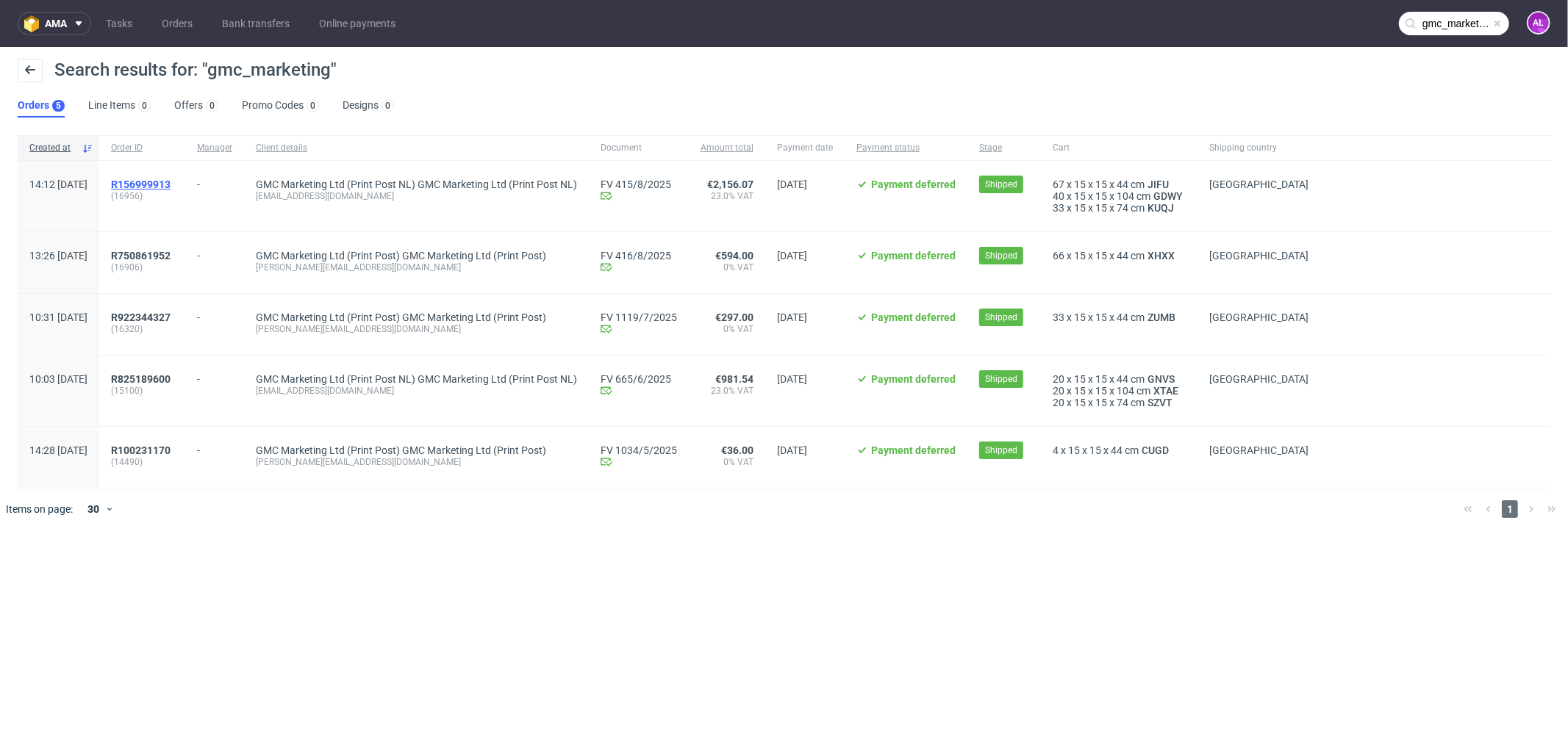
click at [170, 184] on span "R156999913" at bounding box center [141, 184] width 60 height 12
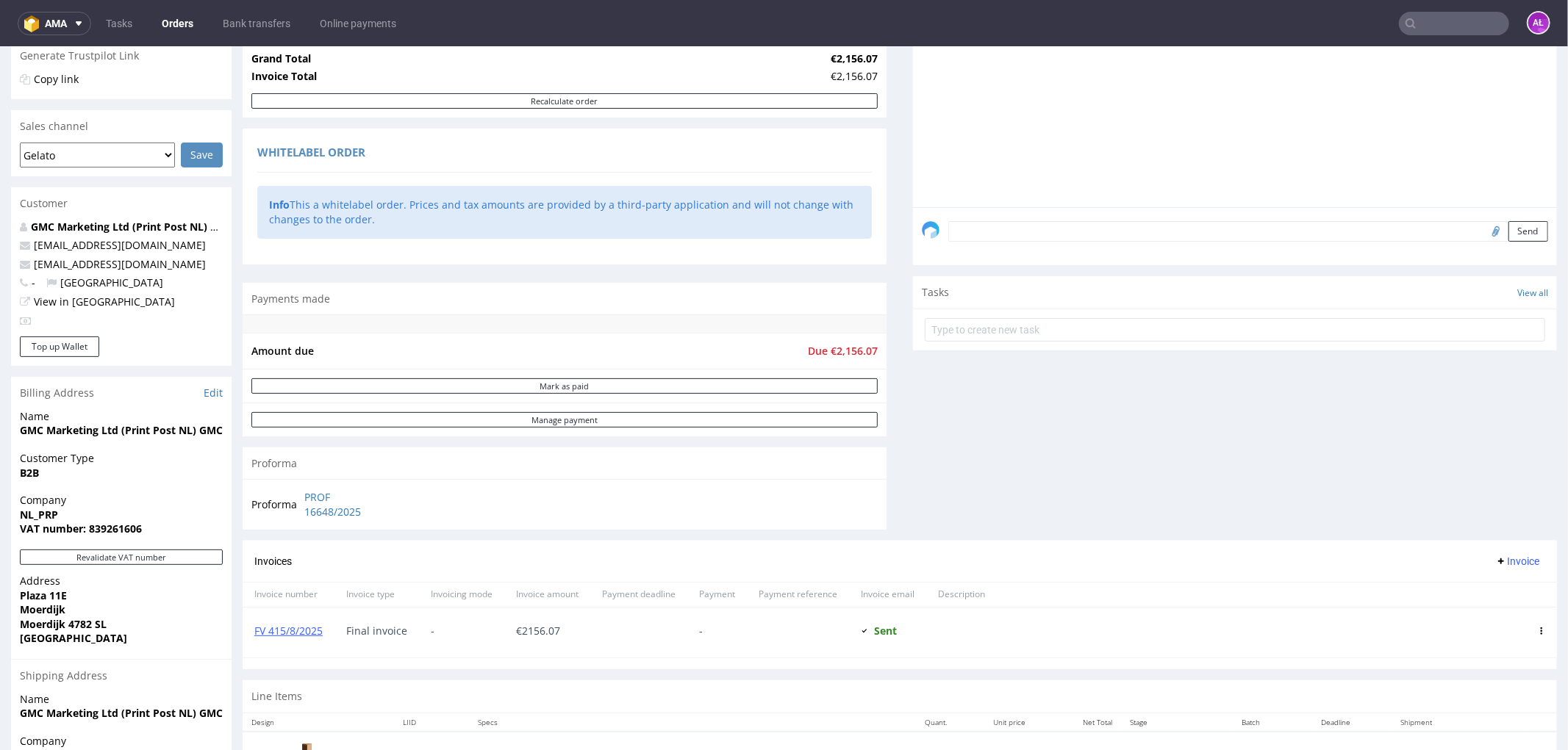
scroll to position [326, 0]
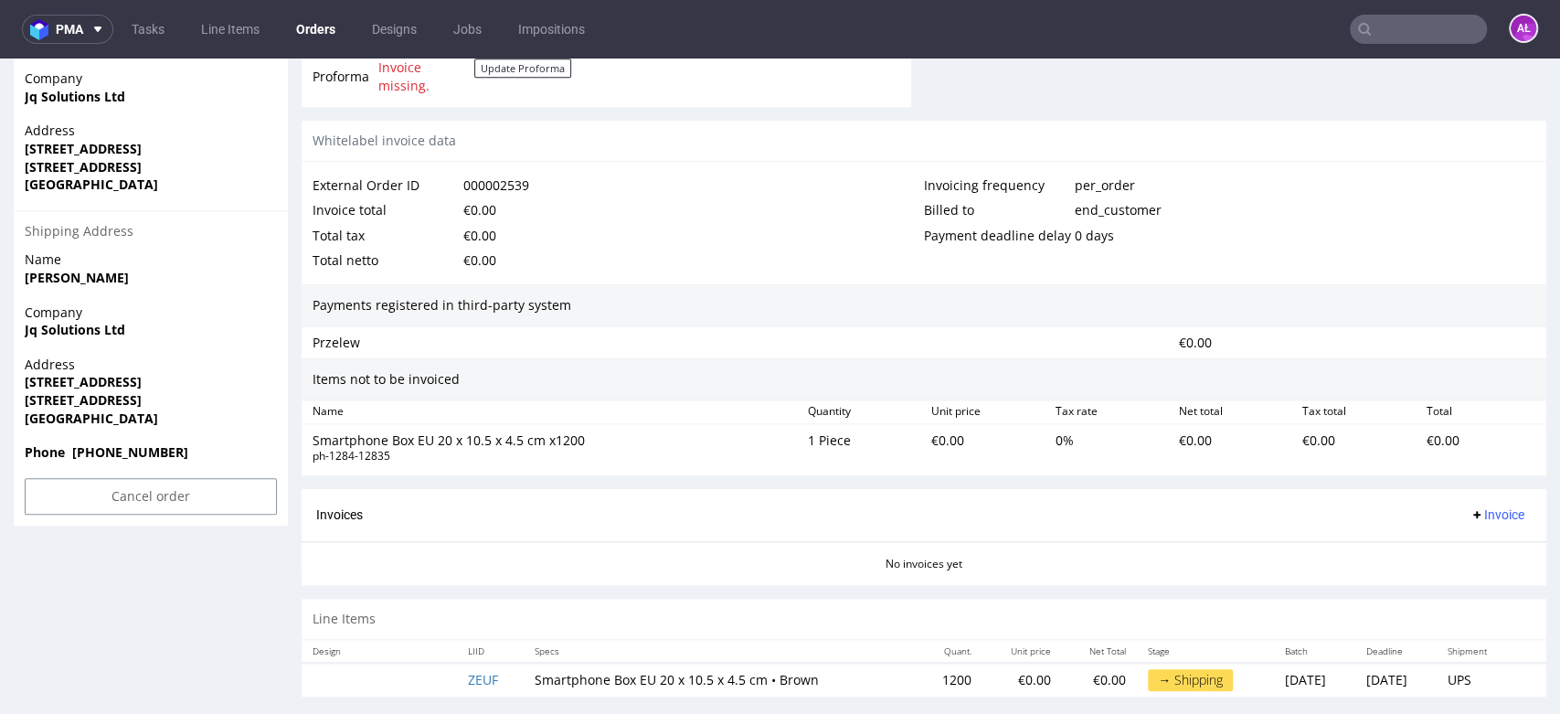
scroll to position [812, 0]
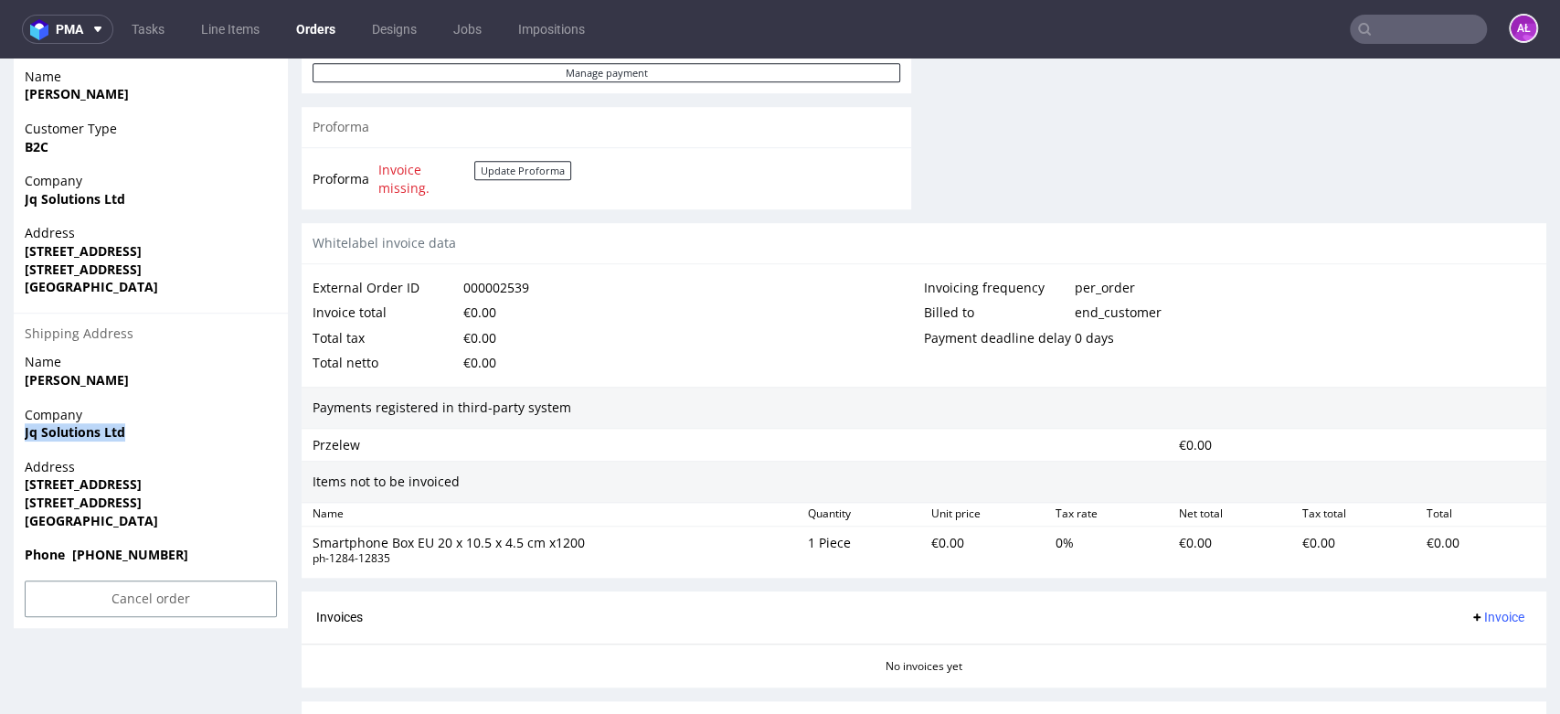
drag, startPoint x: 152, startPoint y: 432, endPoint x: 10, endPoint y: 437, distance: 141.7
click at [10, 437] on div "Order R956204545 (000002539) 27.08.2025 05:22 PM Mark this order as problematic…" at bounding box center [780, 60] width 1560 height 1534
copy strong "Jq Solutions Ltd"
drag, startPoint x: 17, startPoint y: 476, endPoint x: 202, endPoint y: 485, distance: 184.9
click at [202, 485] on div "Address 219 BRIDGE STREET WEST BIRMINGHAM B19 2YU United Kingdom" at bounding box center [151, 502] width 274 height 88
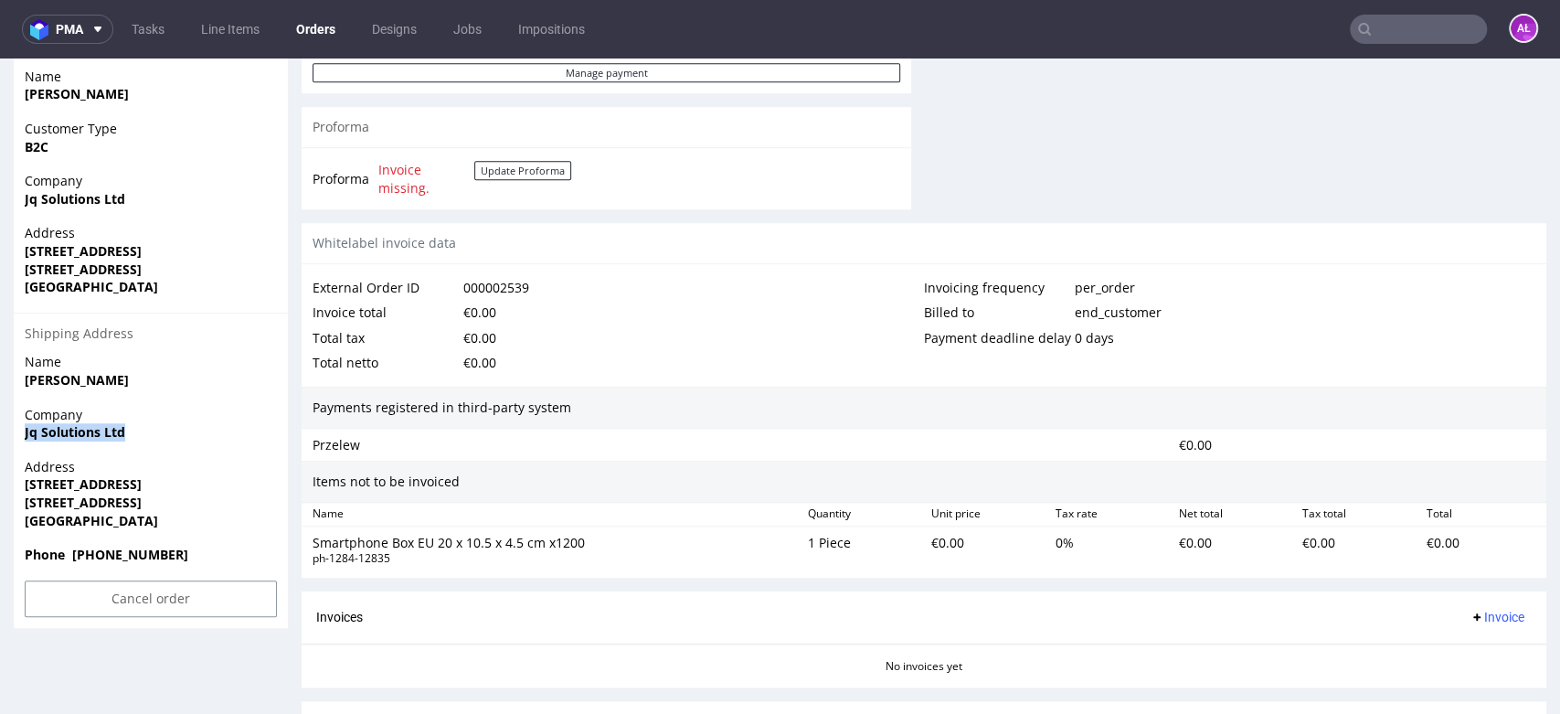
copy strong "219 BRIDGE STREET WEST"
drag, startPoint x: 21, startPoint y: 503, endPoint x: 179, endPoint y: 502, distance: 158.1
click at [179, 502] on div "Address 219 BRIDGE STREET WEST BIRMINGHAM B19 2YU United Kingdom" at bounding box center [151, 502] width 274 height 88
copy strong "BIRMINGHAM B19 2YU"
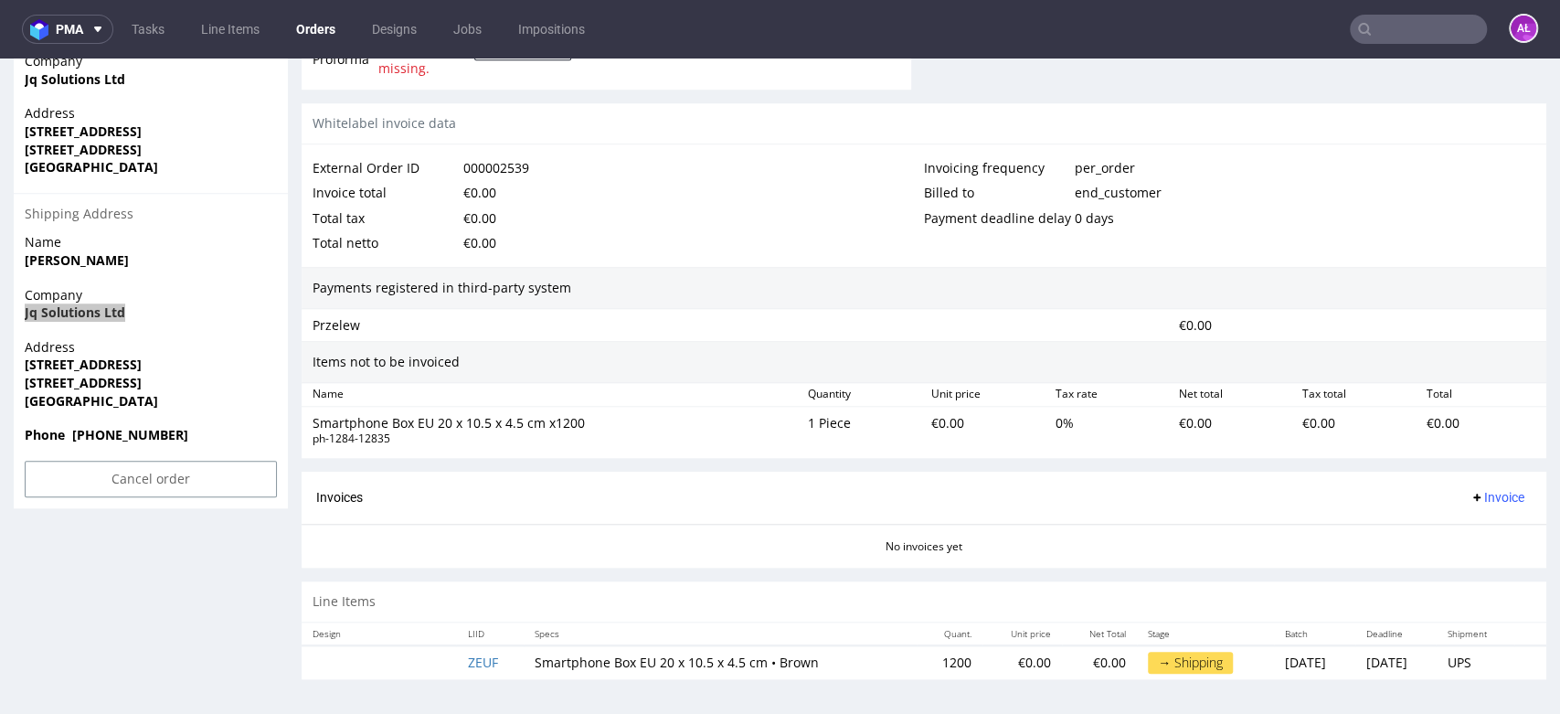
scroll to position [5, 0]
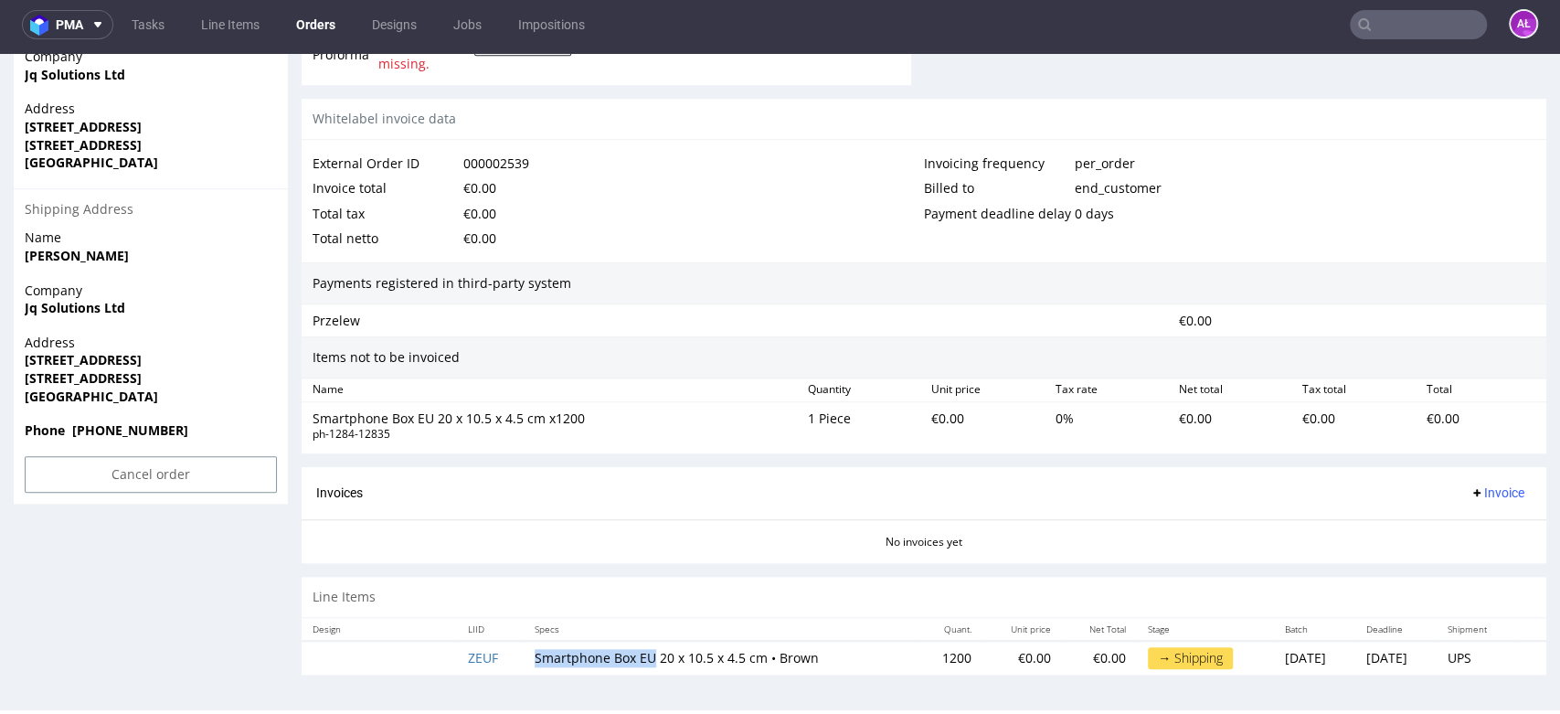
drag, startPoint x: 514, startPoint y: 660, endPoint x: 639, endPoint y: 663, distance: 125.3
click at [639, 663] on td "Smartphone Box EU 20 x 10.5 x 4.5 cm • Brown" at bounding box center [720, 658] width 393 height 34
copy td "Smartphone Box EU"
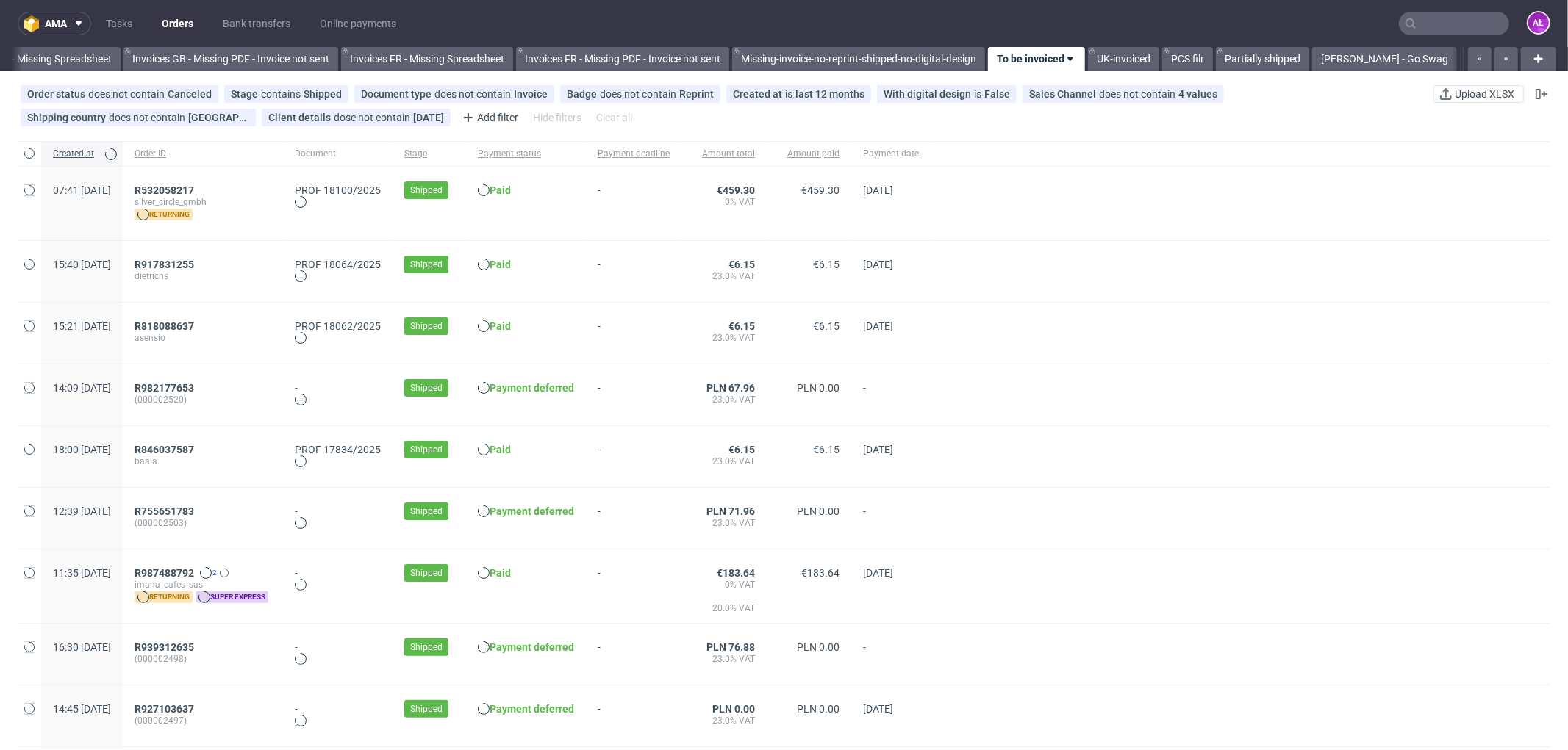
scroll to position [0, 2202]
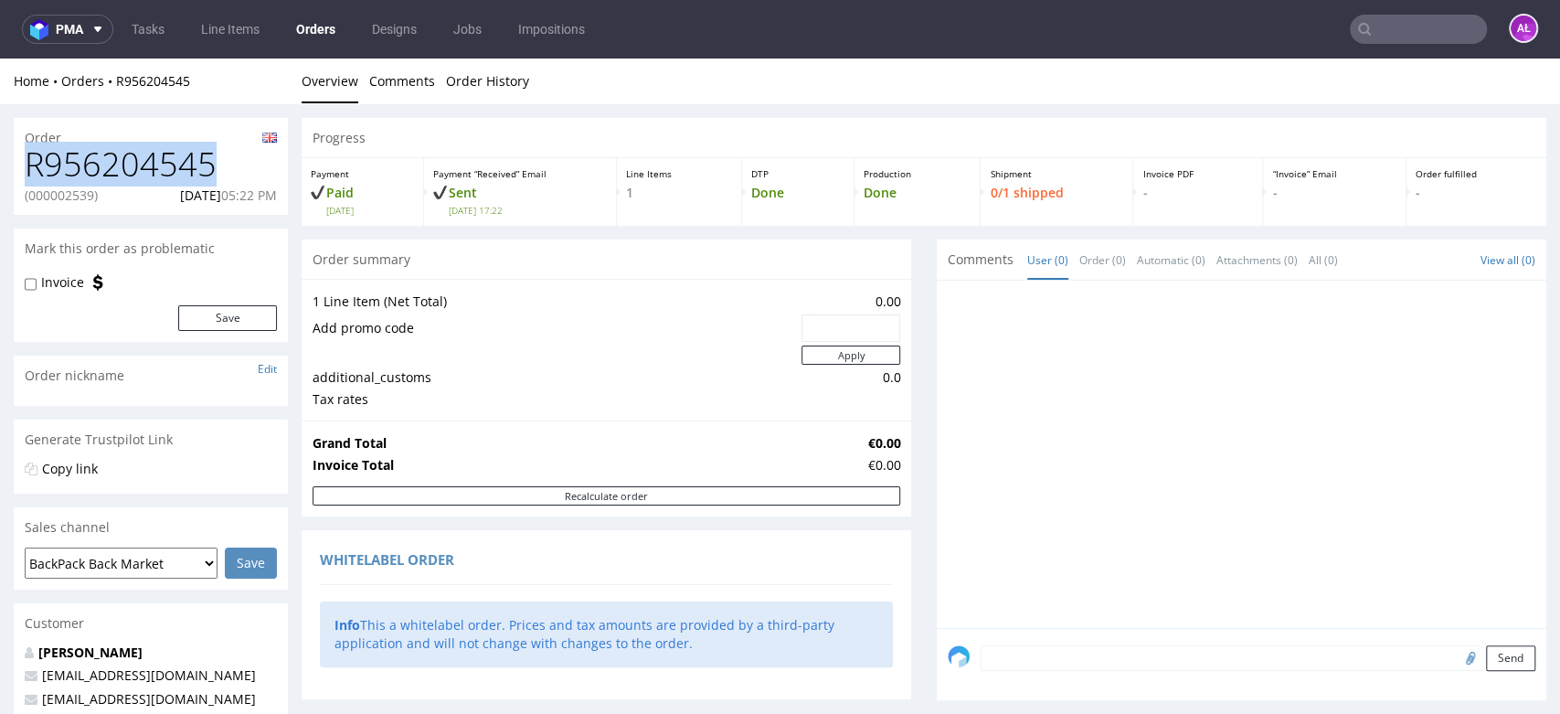
drag, startPoint x: 218, startPoint y: 159, endPoint x: 21, endPoint y: 169, distance: 197.7
click at [21, 169] on div "R956204545 (000002539) 27.08.2025 05:22 PM" at bounding box center [151, 180] width 274 height 69
copy h1 "R956204545"
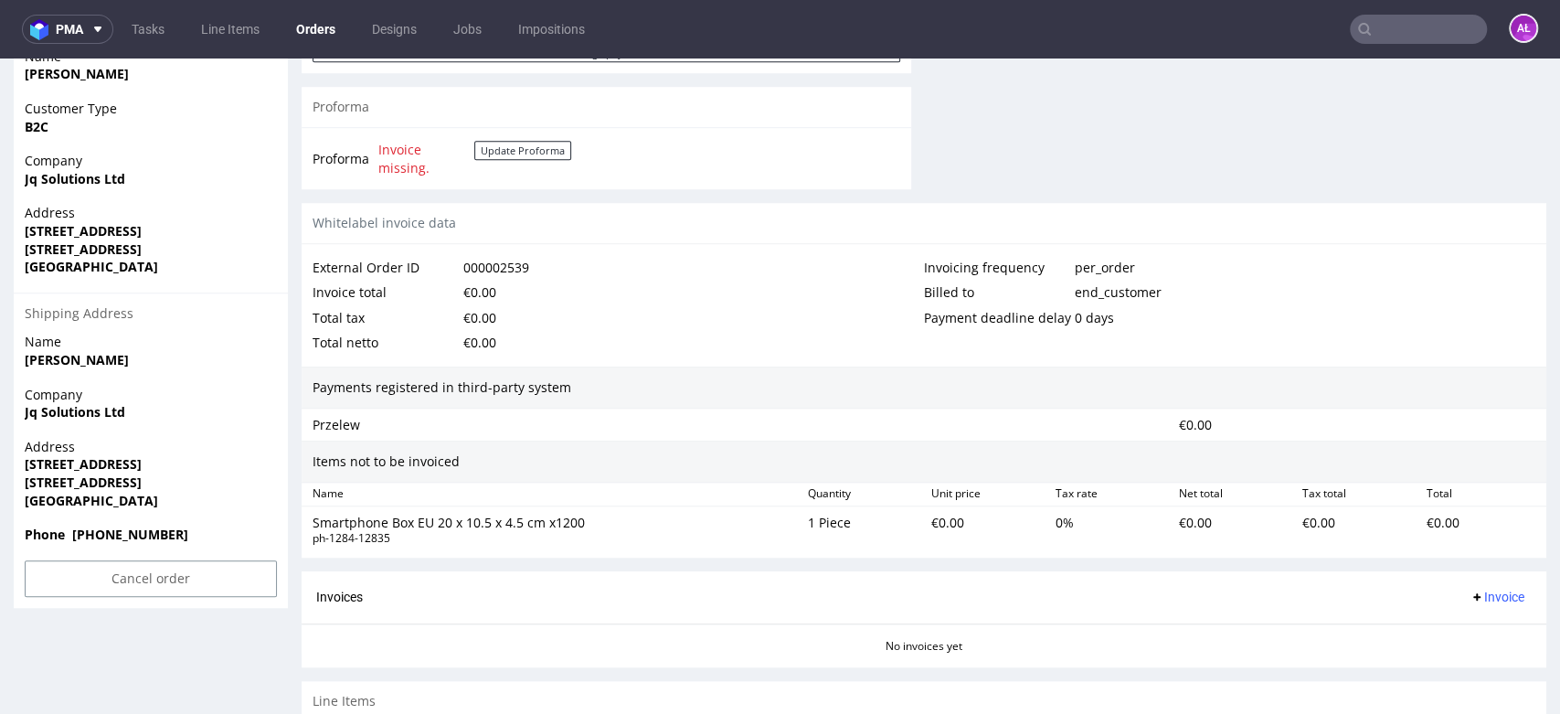
scroll to position [931, 0]
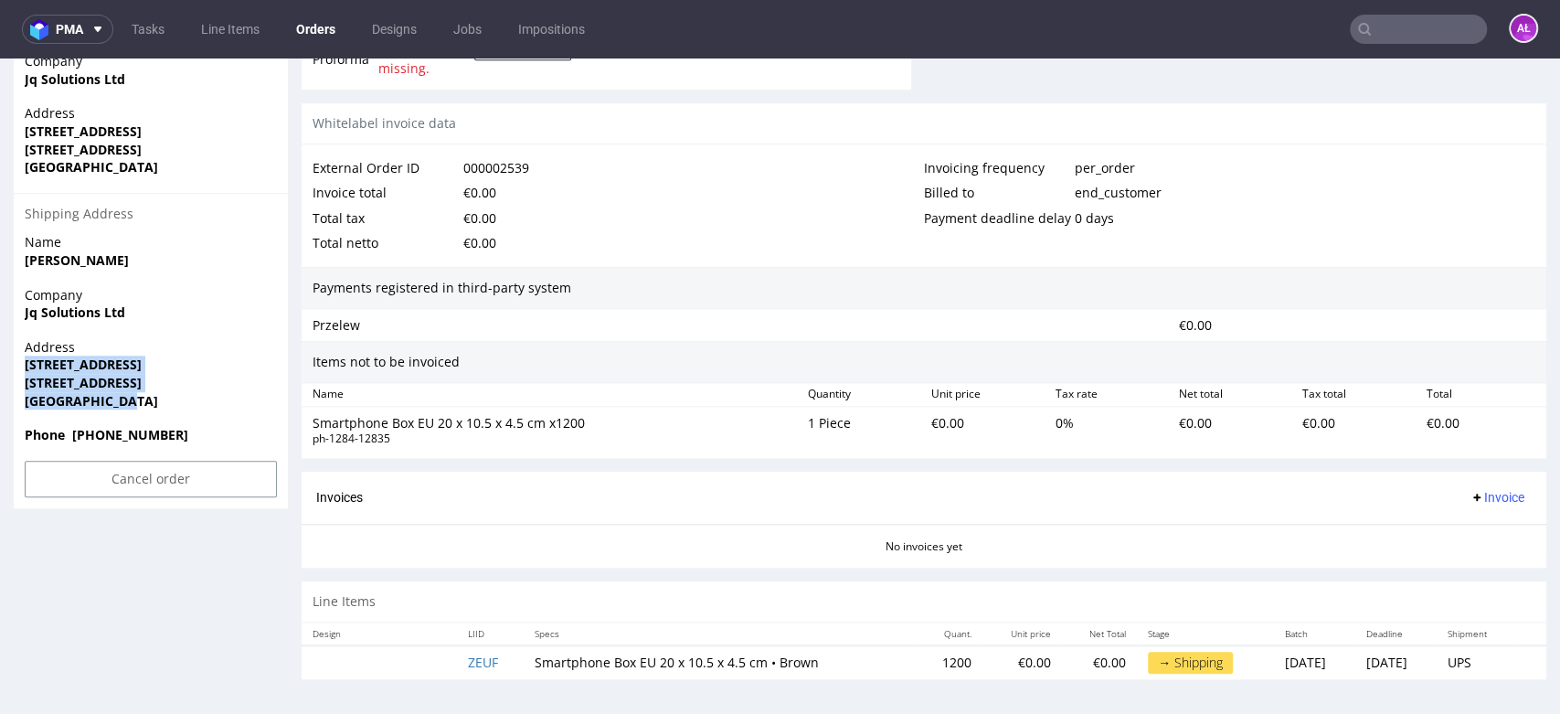
drag, startPoint x: 142, startPoint y: 392, endPoint x: 24, endPoint y: 356, distance: 123.2
click at [25, 356] on p "Address 219 BRIDGE STREET WEST BIRMINGHAM B19 2YU United Kingdom" at bounding box center [151, 373] width 252 height 71
copy p "219 BRIDGE STREET WEST BIRMINGHAM B19 2YU United Kingdom"
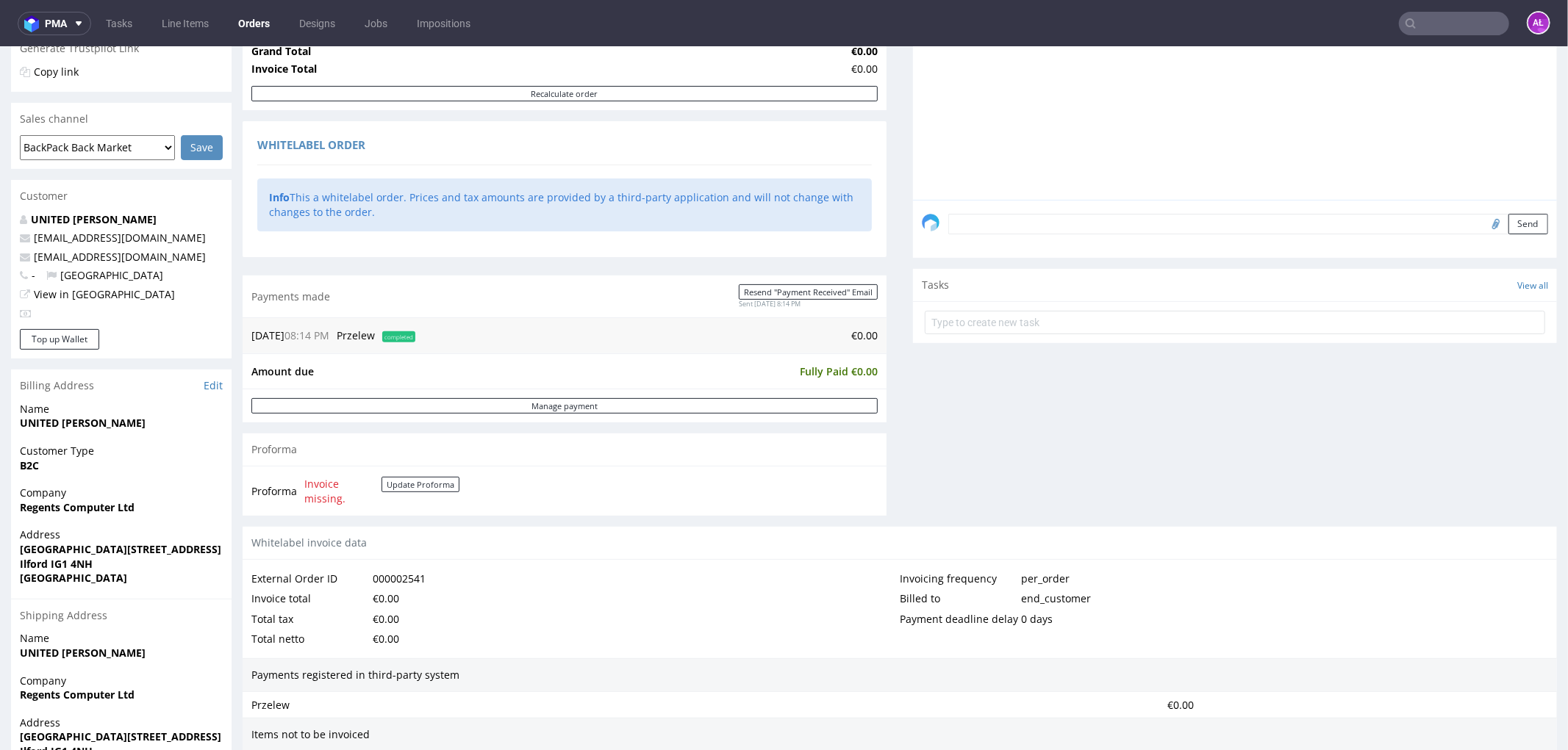
scroll to position [571, 0]
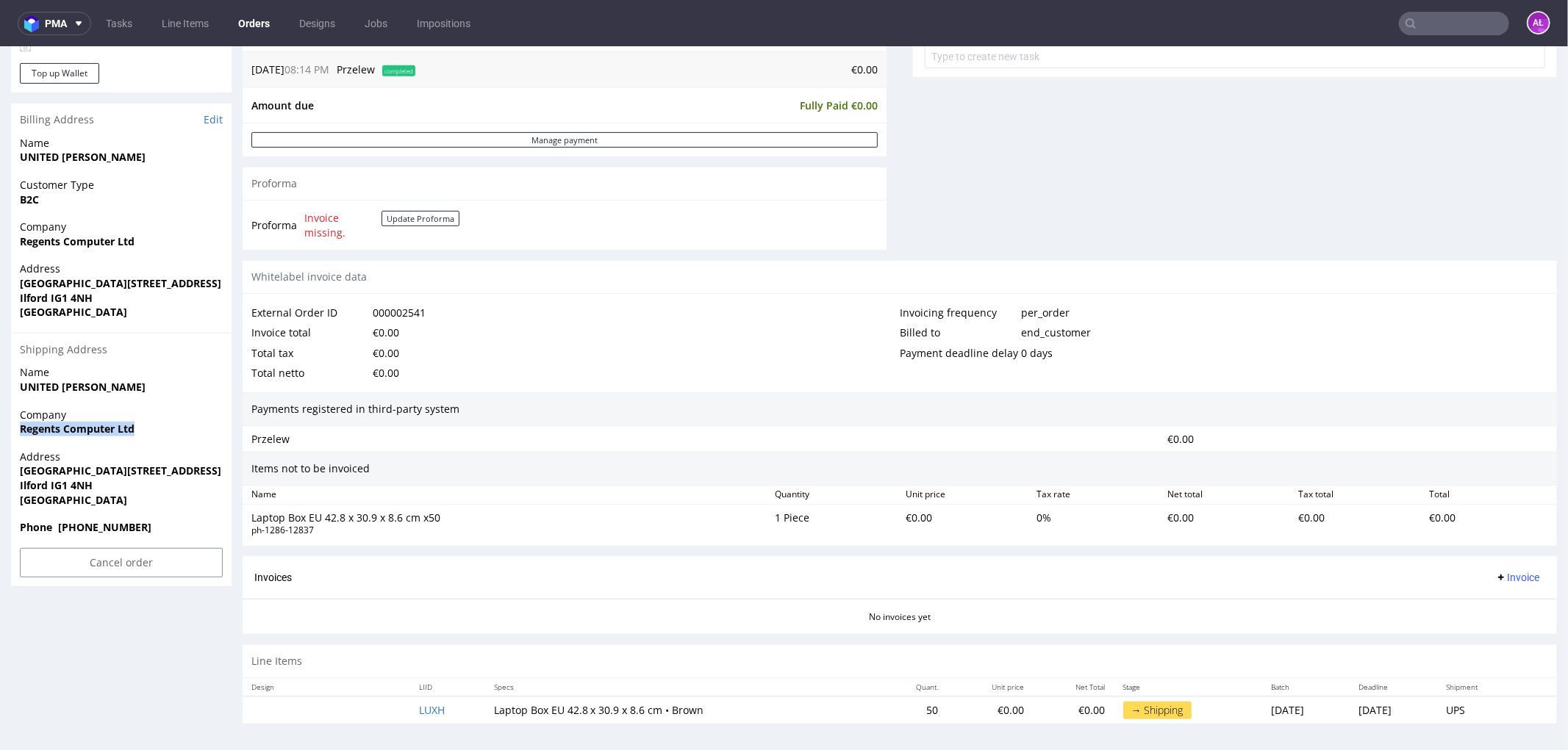
drag, startPoint x: 13, startPoint y: 428, endPoint x: 158, endPoint y: 428, distance: 145.0
click at [158, 428] on div "Company Regents Computer Ltd" at bounding box center [121, 428] width 220 height 42
copy strong "Regents Computer Ltd"
drag, startPoint x: 19, startPoint y: 470, endPoint x: 228, endPoint y: 472, distance: 209.0
click at [228, 472] on div "Address 1st Floor Wellesley House, 102 Cranbrook Road Ilford IG1 4NH United Kin…" at bounding box center [121, 484] width 220 height 71
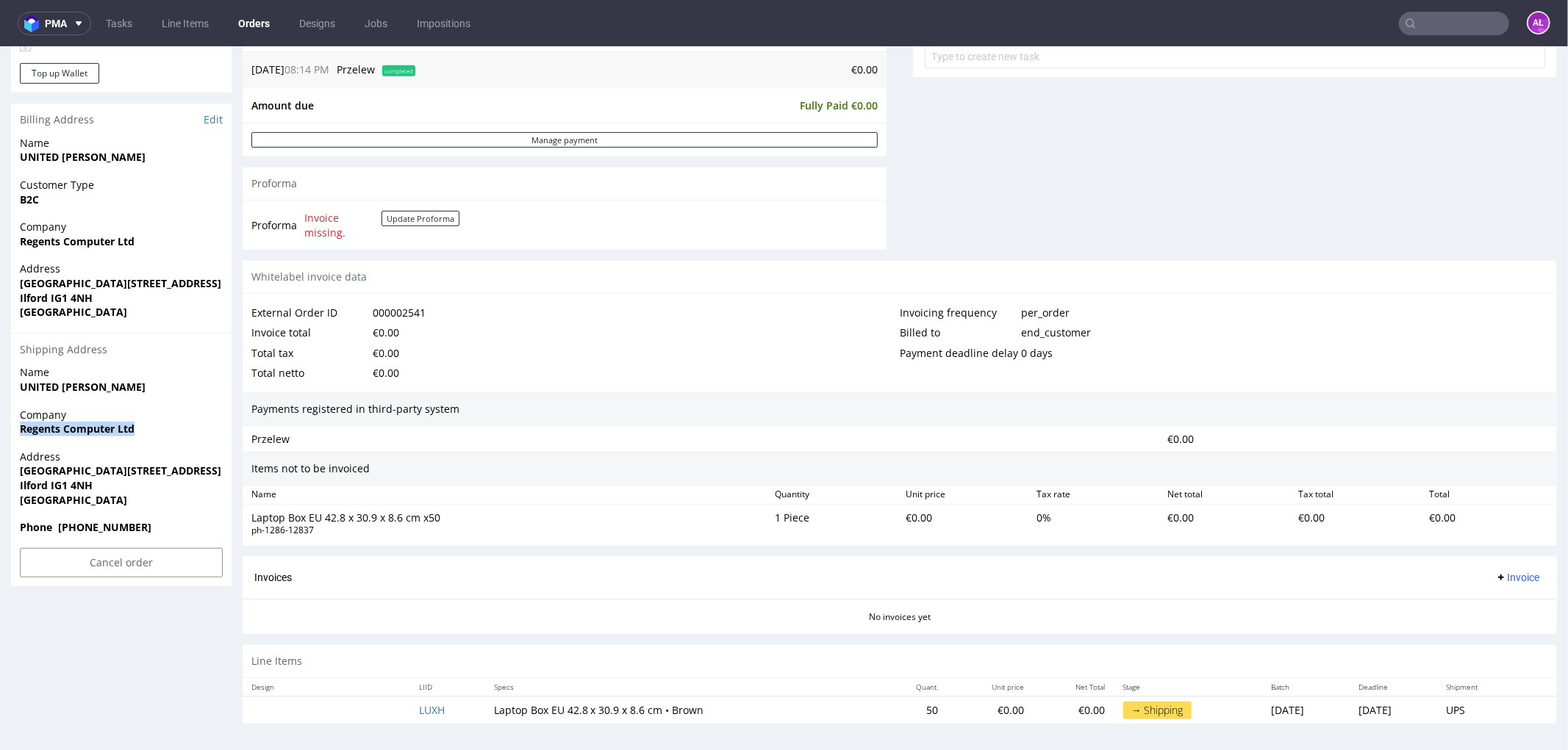
copy strong "1st Floor Wellesley House, 102 Cranbrook"
drag, startPoint x: 18, startPoint y: 485, endPoint x: 113, endPoint y: 483, distance: 95.0
click at [113, 483] on div "Address 1st Floor Wellesley House, 102 Cranbrook Road Ilford IG1 4NH United Kin…" at bounding box center [121, 484] width 220 height 71
copy strong "Ilford IG1 4NH"
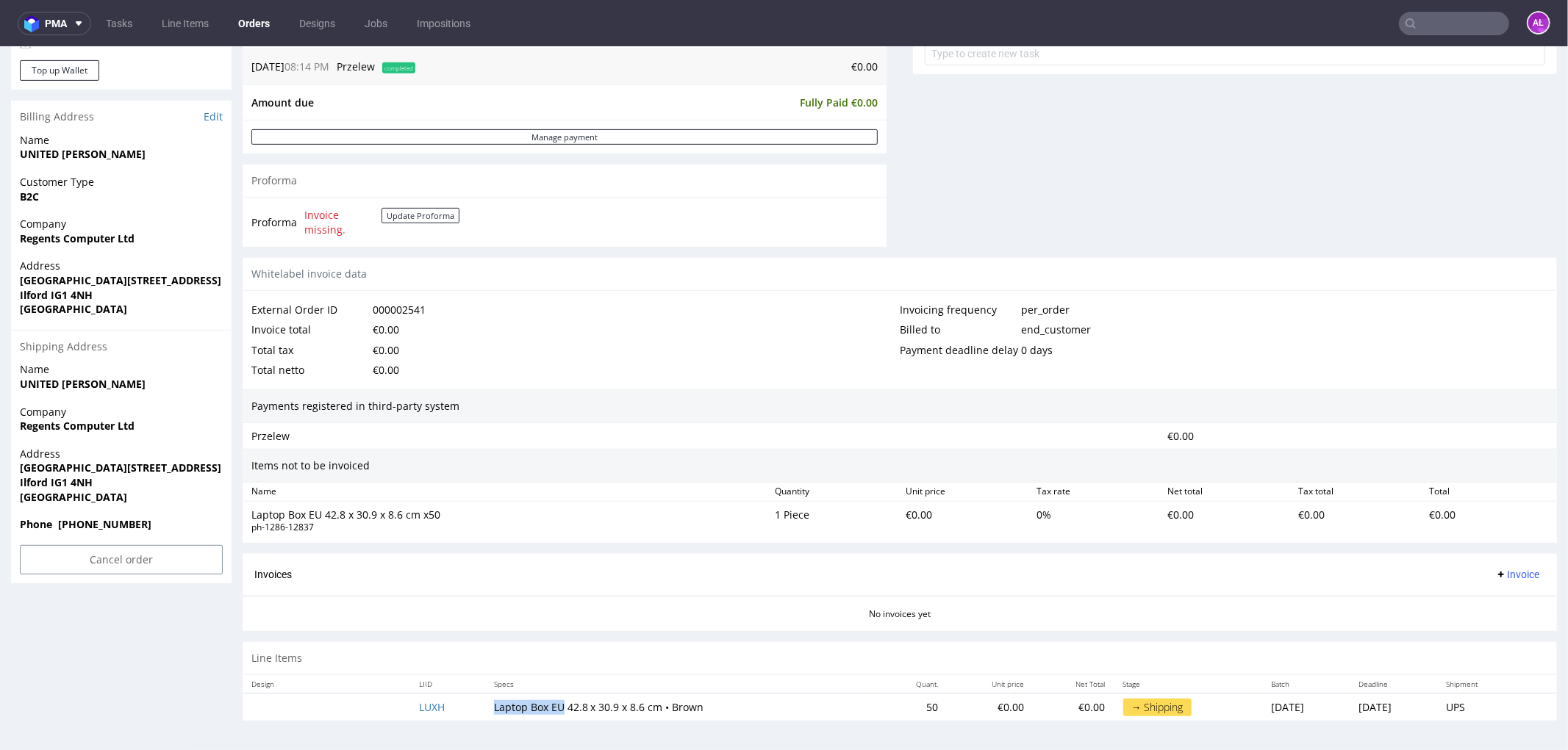
drag, startPoint x: 480, startPoint y: 705, endPoint x: 552, endPoint y: 712, distance: 72.3
click at [552, 712] on td "Laptop Box EU 42.8 x 30.9 x 8.6 cm • Brown" at bounding box center [681, 707] width 393 height 27
copy td "Laptop Box EU"
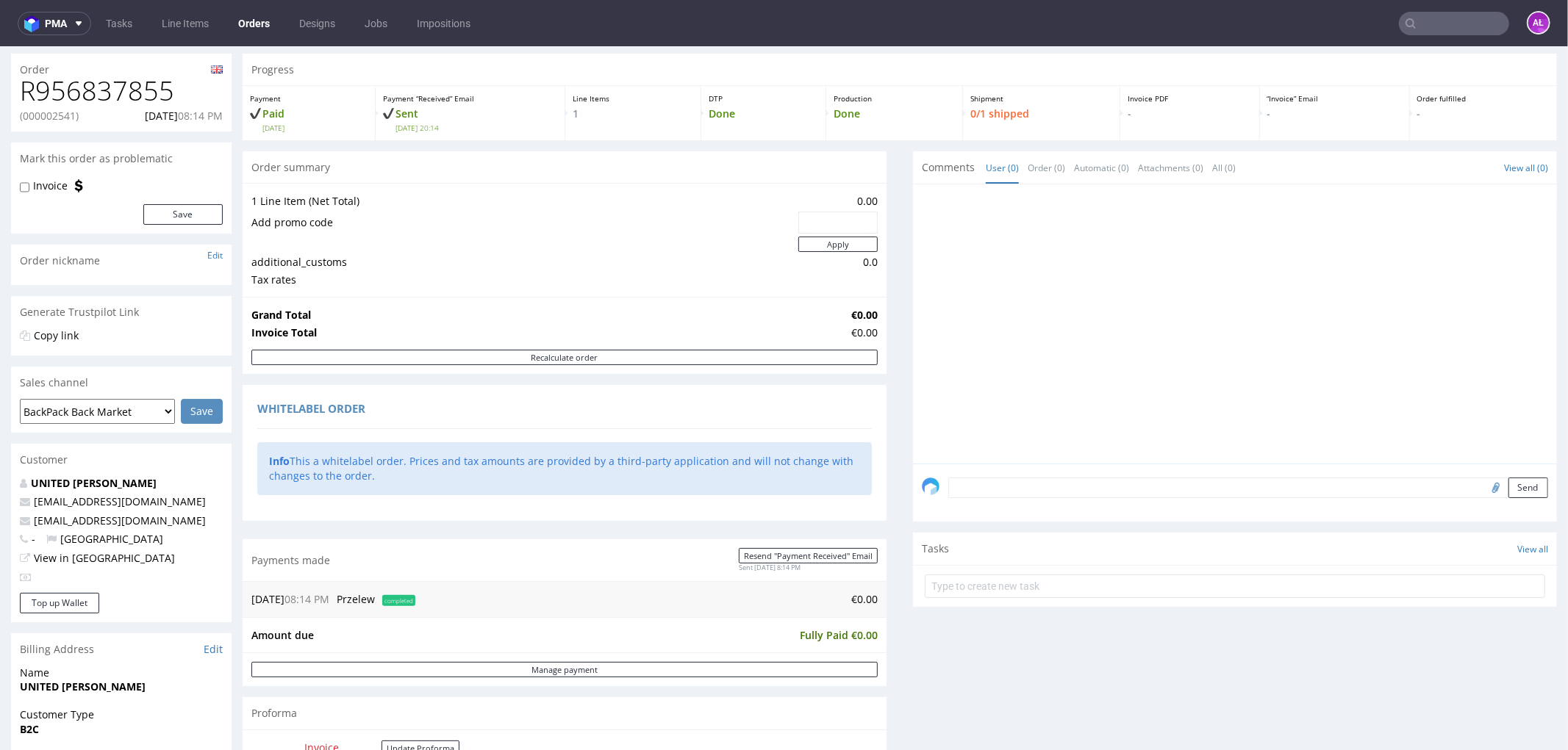
scroll to position [0, 0]
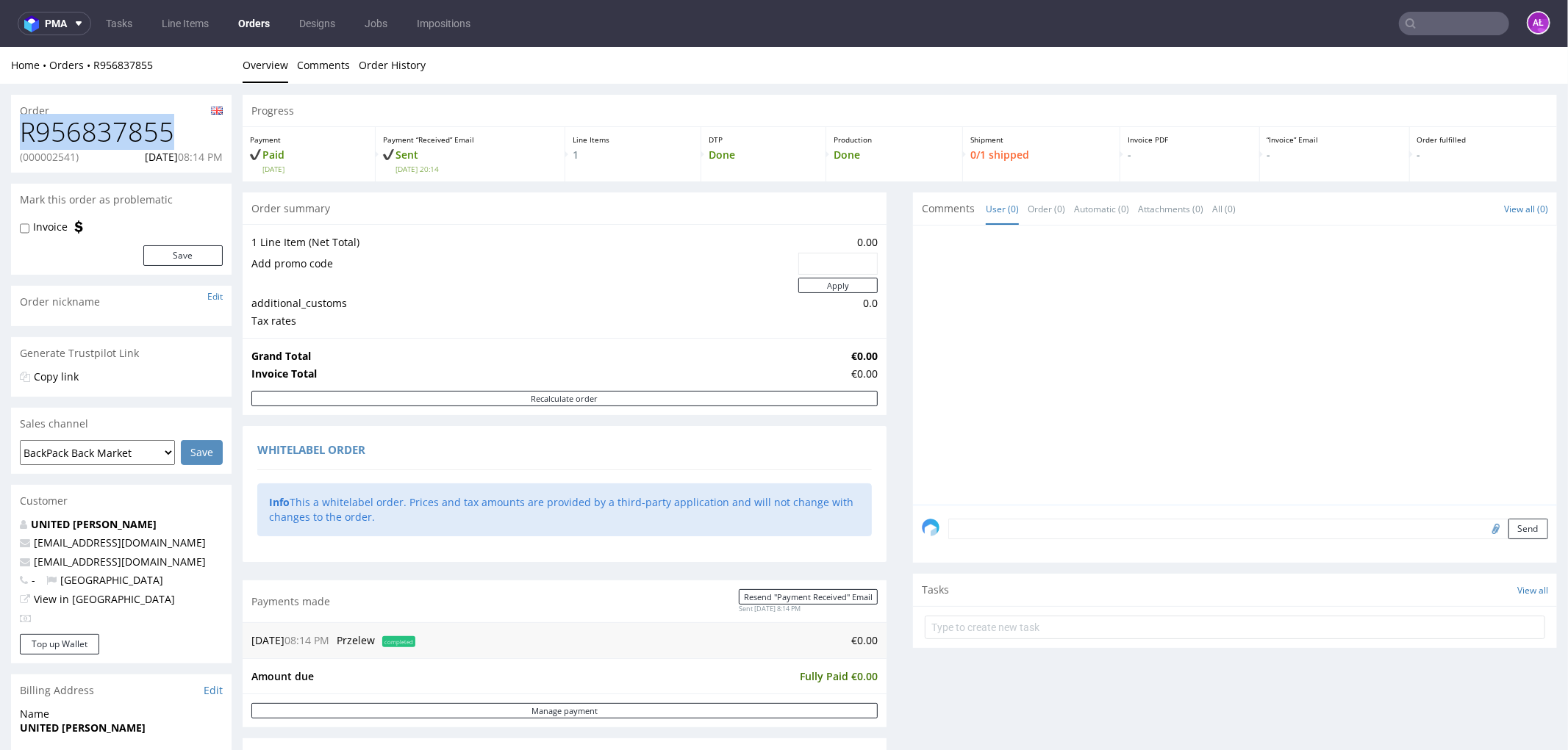
drag, startPoint x: 181, startPoint y: 125, endPoint x: 4, endPoint y: 141, distance: 177.7
click at [4, 141] on div "Order R956837855 (000002541) 27.08.2025 08:14 PM Mark this order as problematic…" at bounding box center [784, 699] width 1568 height 1233
copy h1 "R956837855"
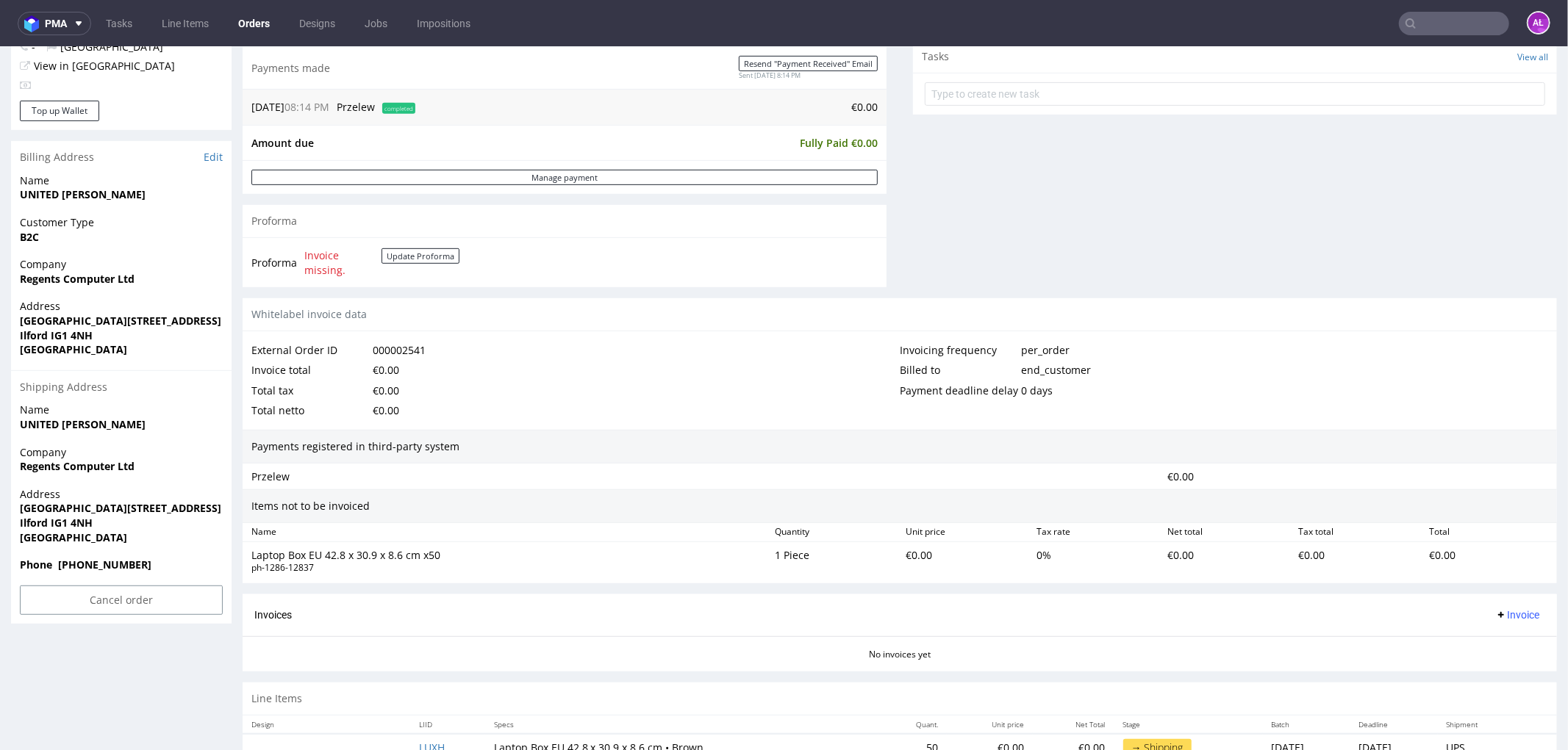
scroll to position [575, 0]
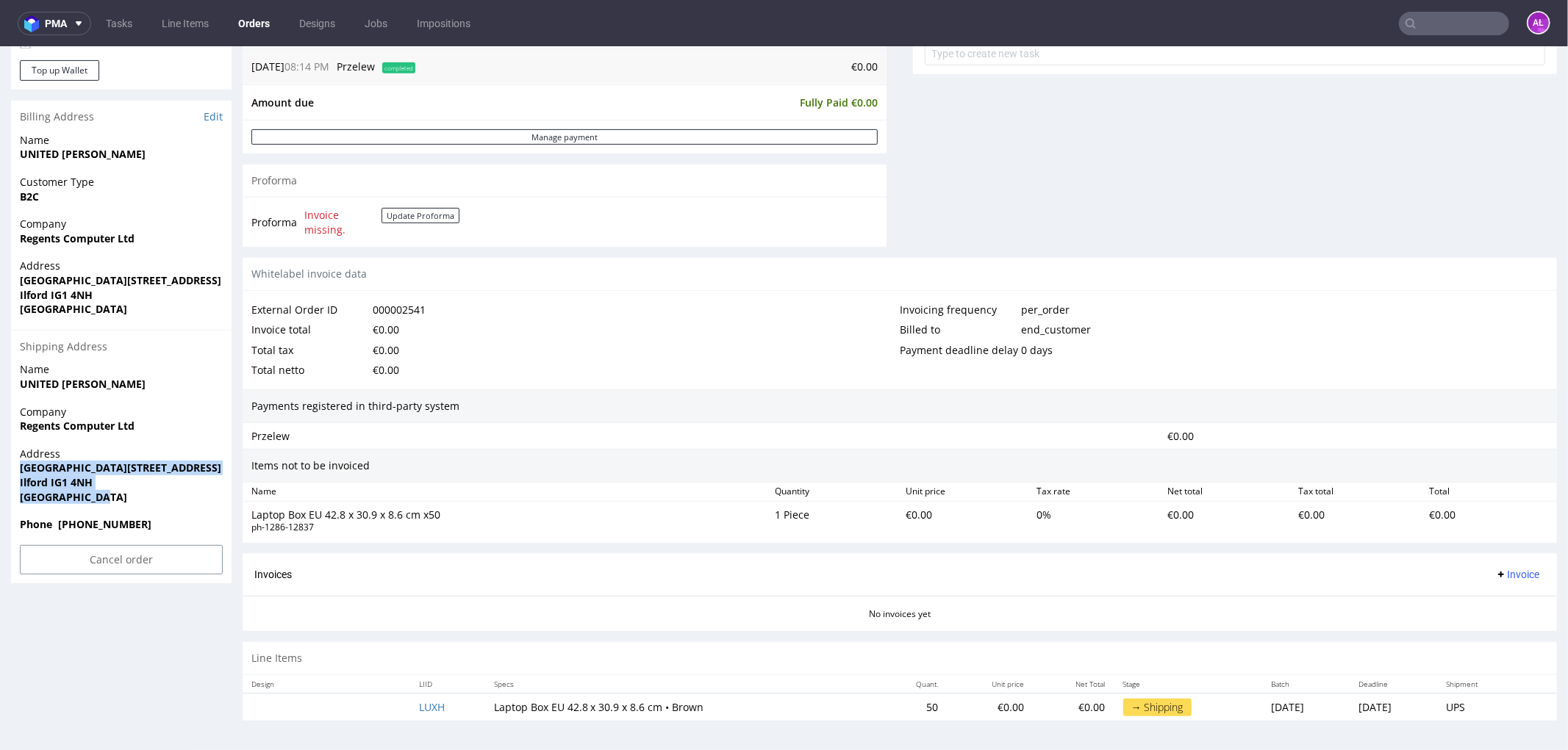
drag, startPoint x: 108, startPoint y: 496, endPoint x: 13, endPoint y: 466, distance: 99.6
click at [15, 466] on div "Address 1st Floor Wellesley House, 102 Cranbrook Road Ilford IG1 4NH United Kin…" at bounding box center [121, 482] width 220 height 71
copy p "1st Floor Wellesley House, 102 Cranbrook Road Ilford IG1 4NH United Kingdom"
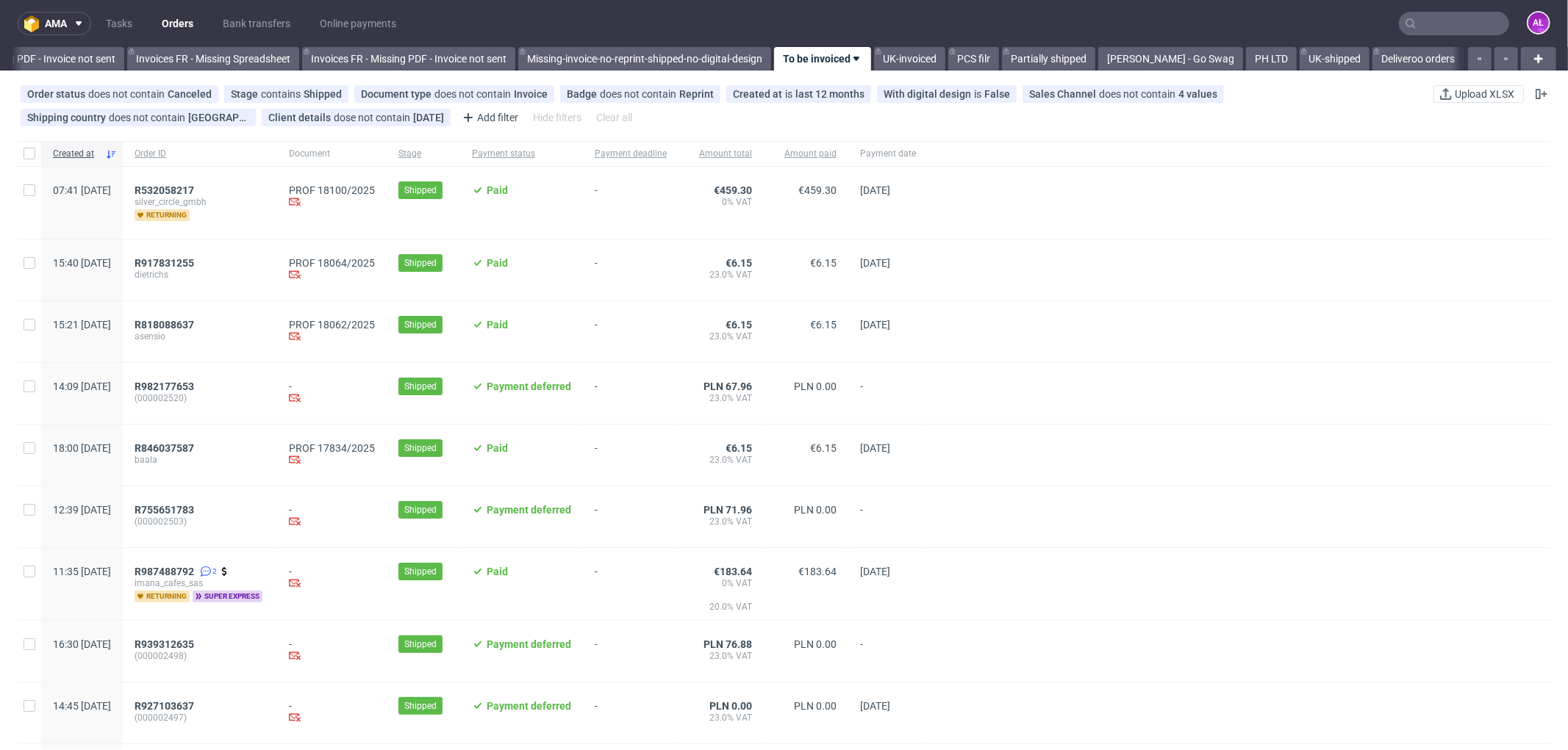
scroll to position [0, 2202]
click at [194, 261] on span "R917831255" at bounding box center [164, 263] width 60 height 12
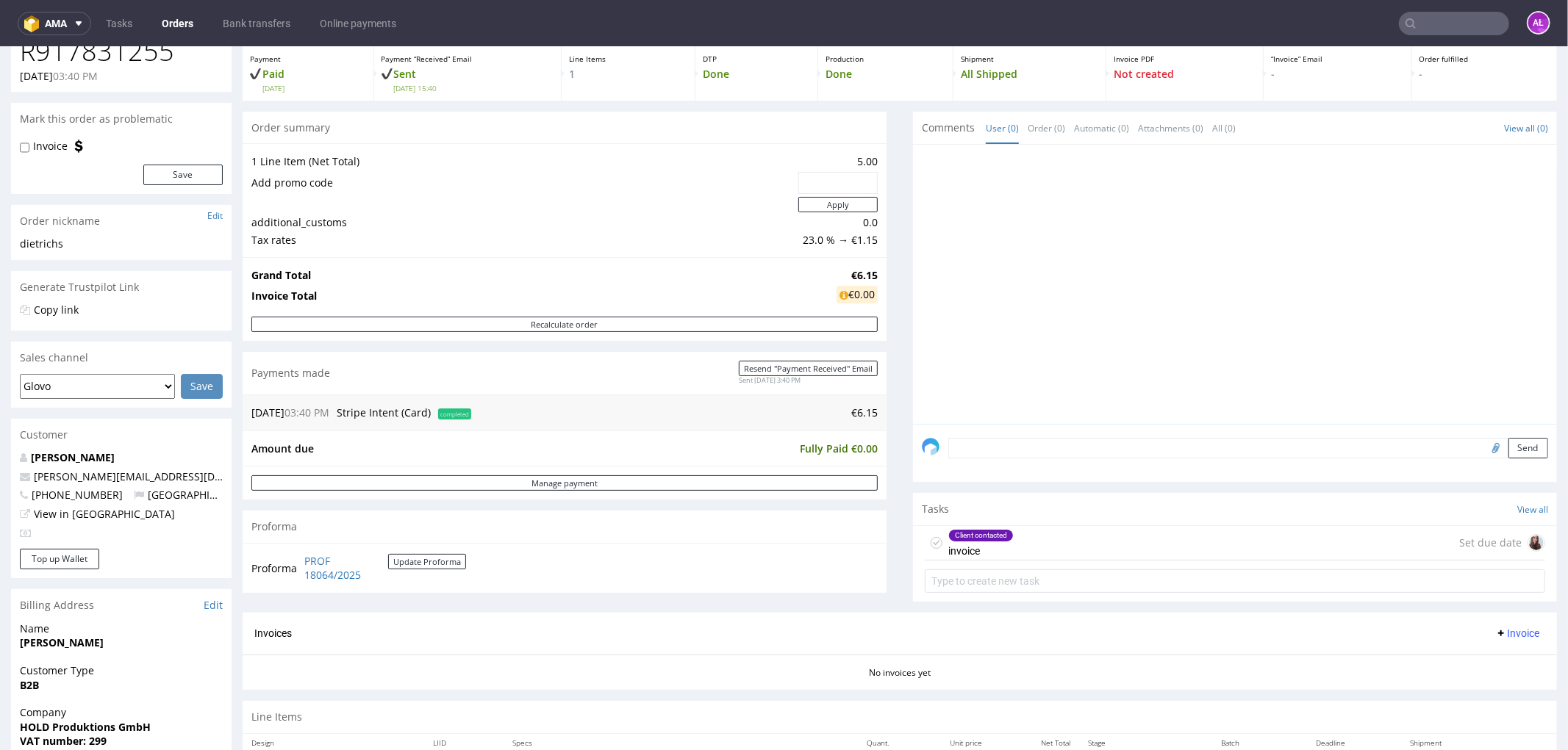
scroll to position [244, 0]
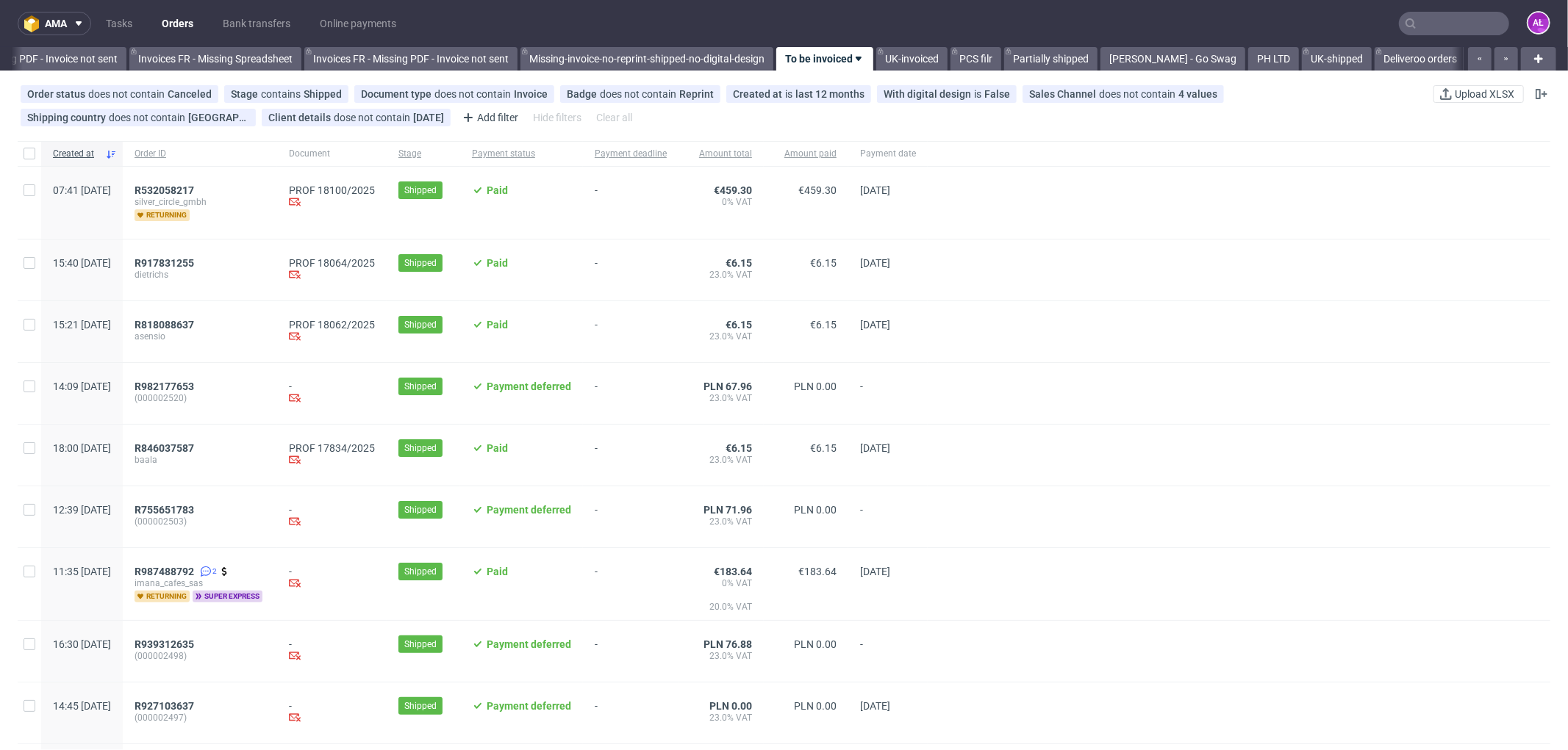
scroll to position [0, 2202]
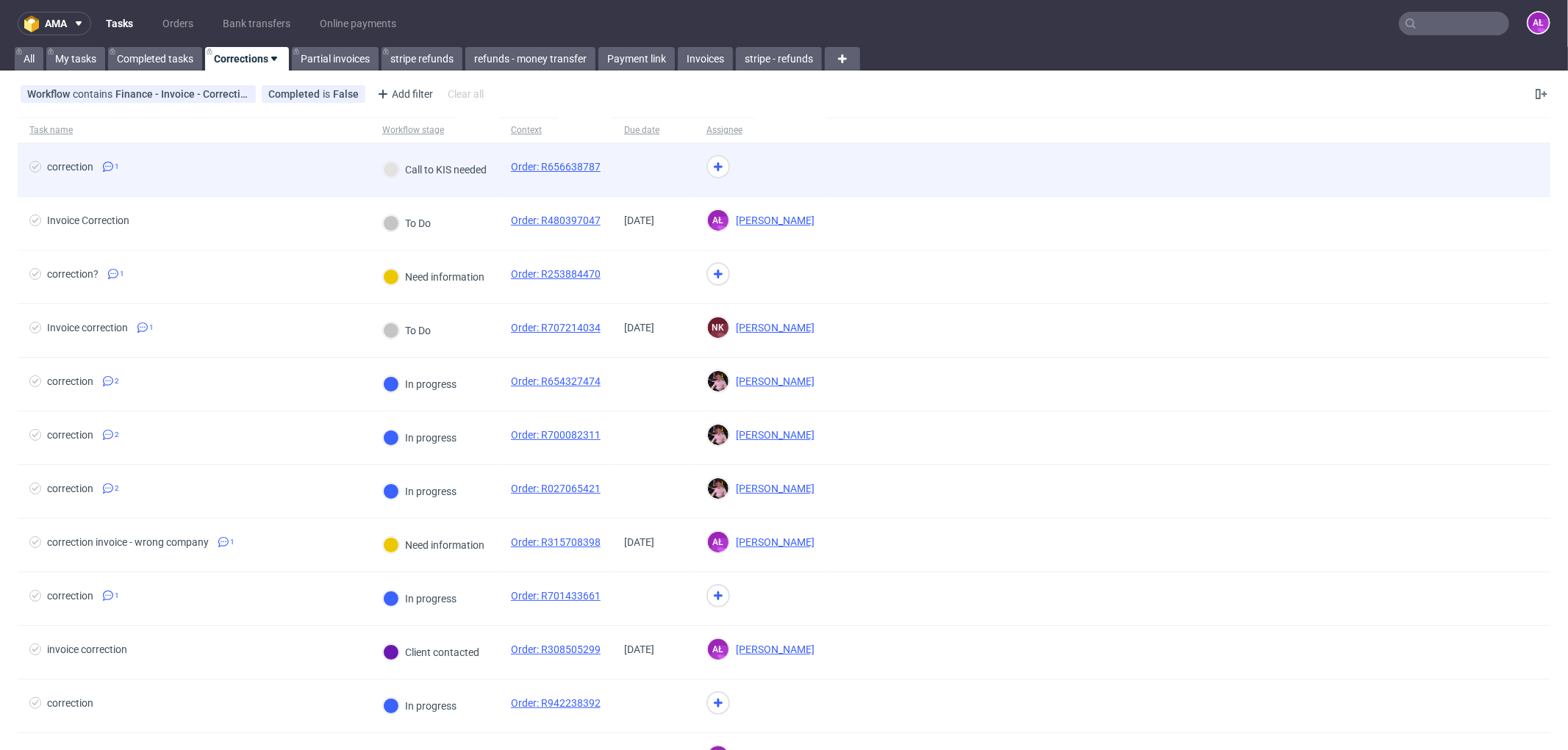
click at [476, 192] on div "Call to KIS needed" at bounding box center [435, 170] width 129 height 53
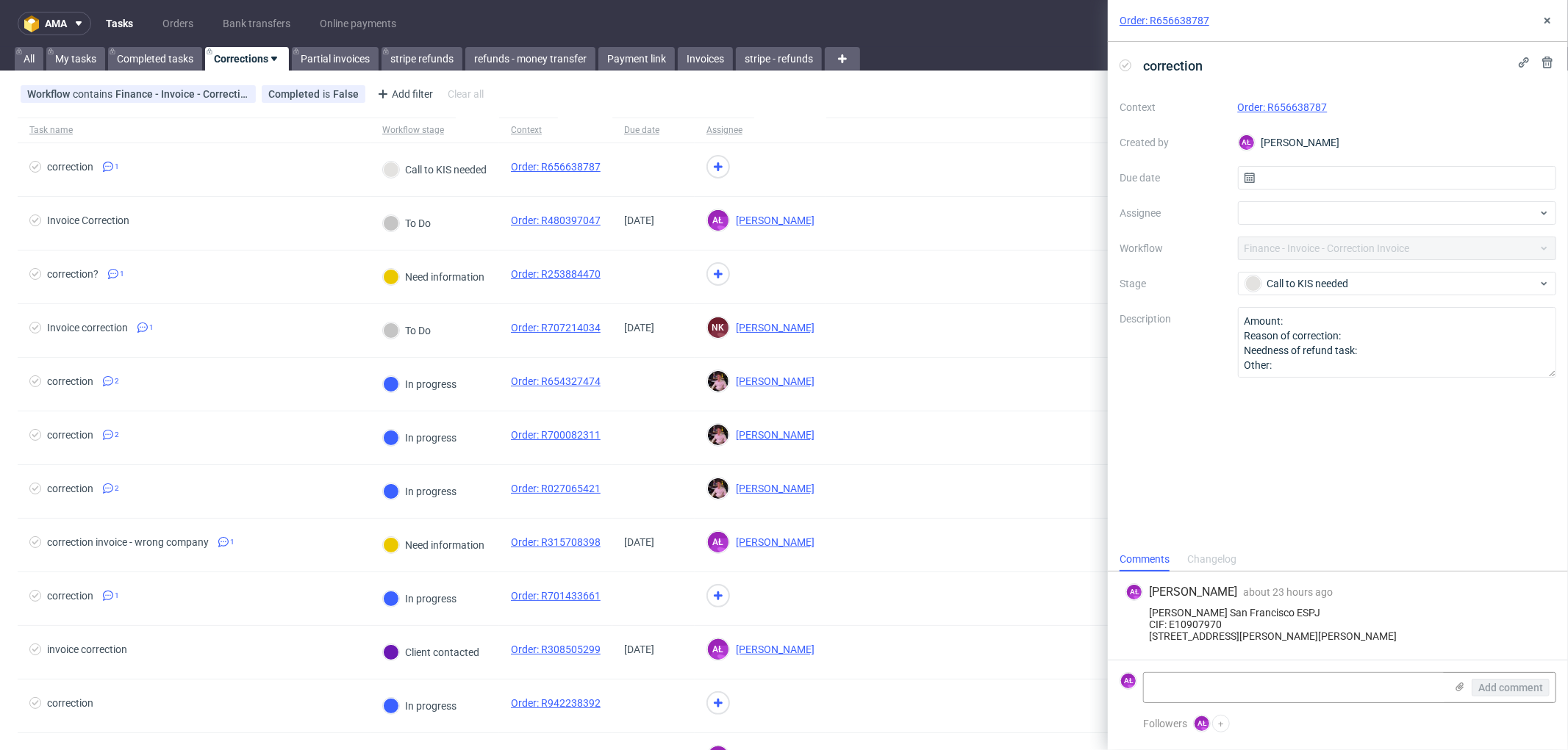
click at [1302, 106] on link "Order: R656638787" at bounding box center [1283, 107] width 90 height 12
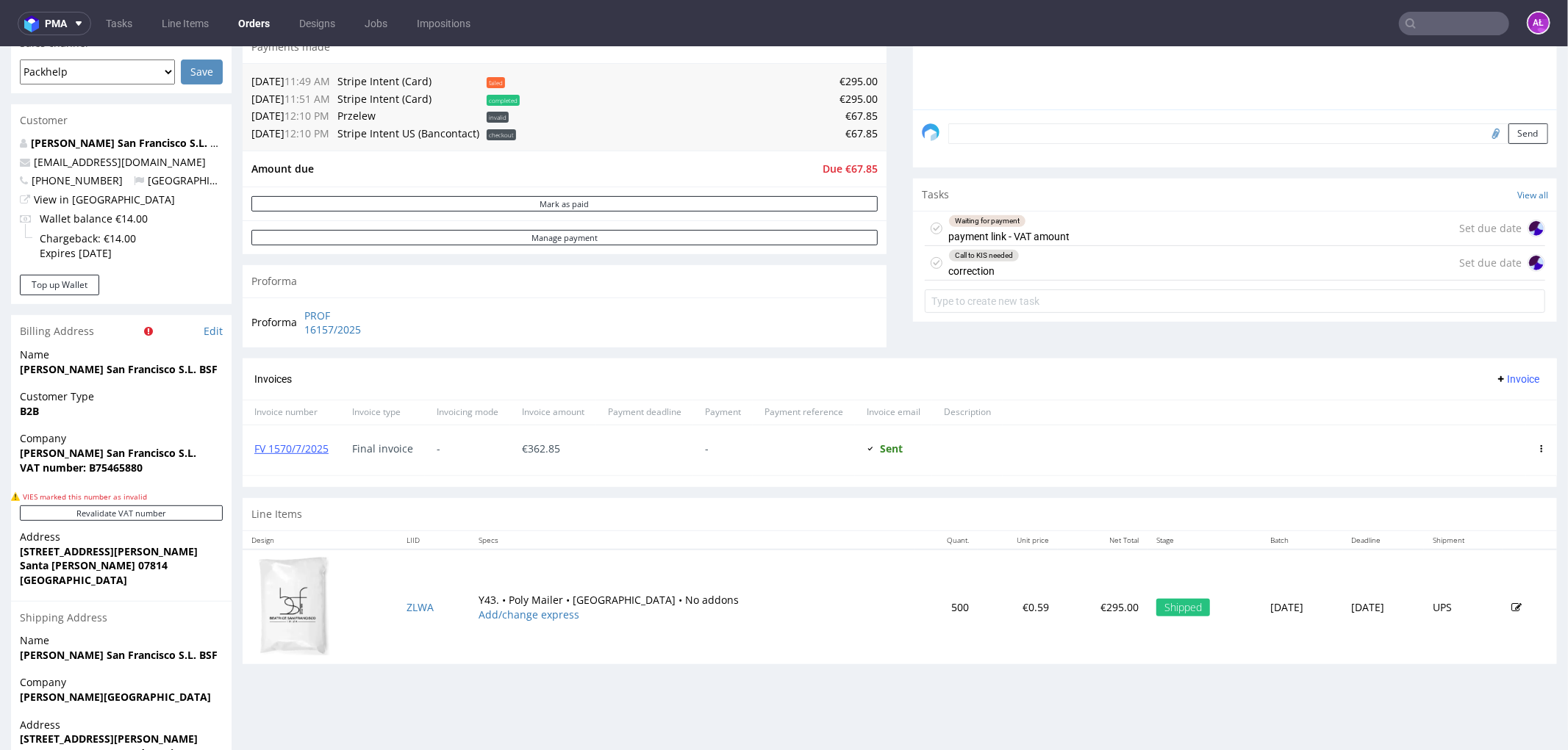
scroll to position [408, 0]
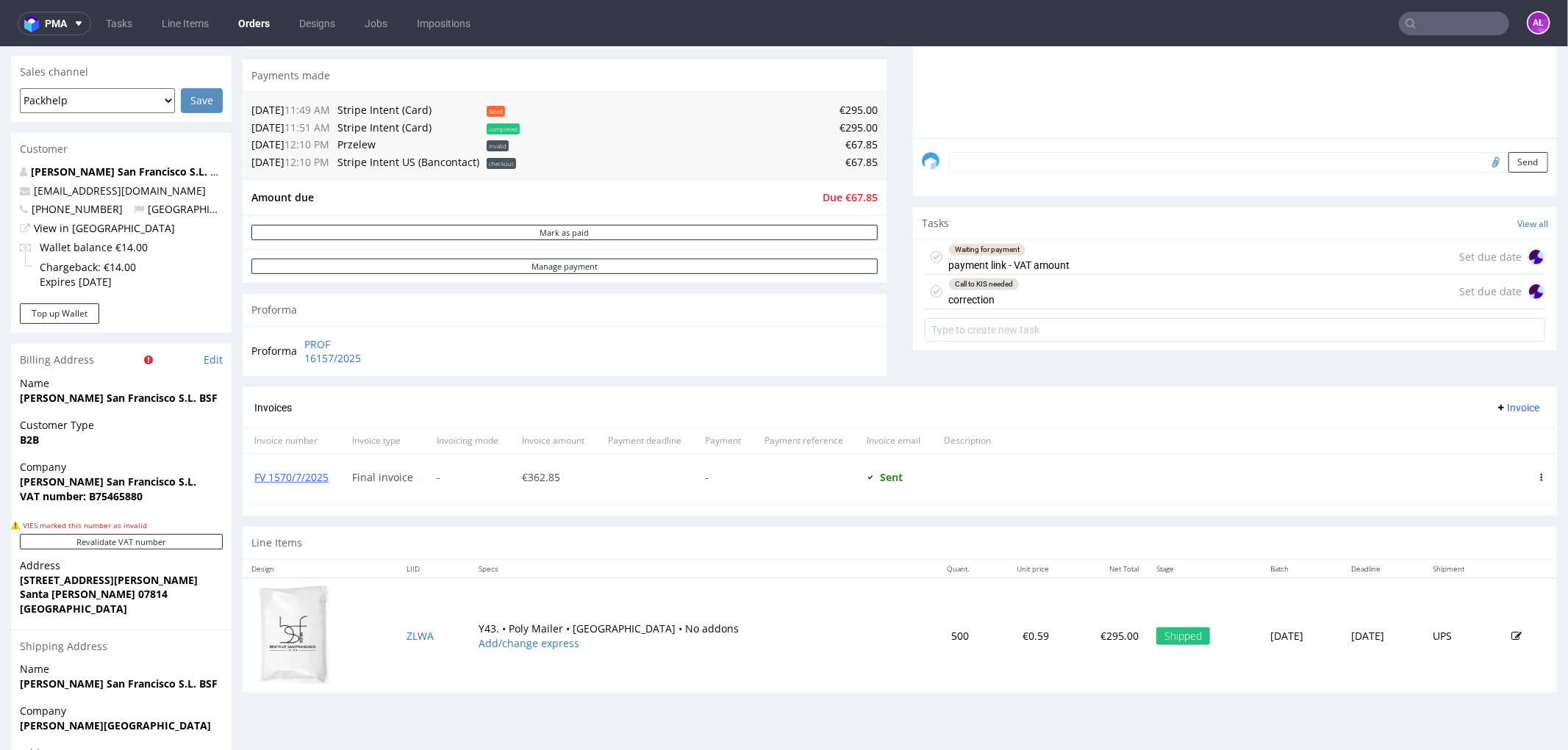
click at [995, 291] on div "Call to KIS needed correction" at bounding box center [983, 291] width 72 height 34
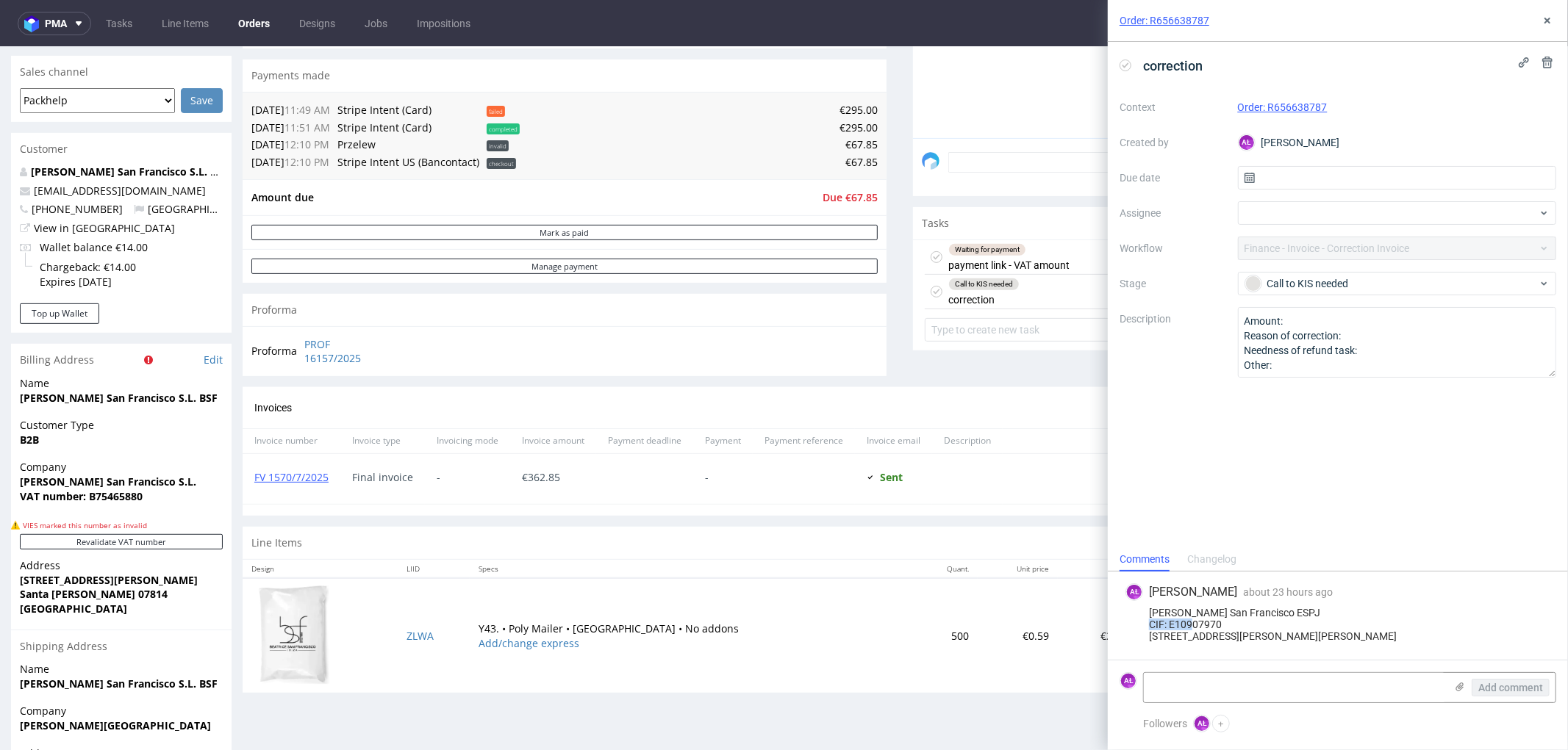
drag, startPoint x: 1171, startPoint y: 591, endPoint x: 1230, endPoint y: 585, distance: 59.3
click at [1230, 607] on div "Beatrice San Francisco ESPJ CIF: E10907970 C/Venda de Parada 8B 07814 Santa Ger…" at bounding box center [1337, 625] width 425 height 35
copy div "E10907970"
drag, startPoint x: 1147, startPoint y: 577, endPoint x: 1279, endPoint y: 569, distance: 132.2
click at [1279, 572] on div "AŁ Aleksandra Łętowska about 23 hours ago 27th Aug 2025, 10:35 Beatrice San Fra…" at bounding box center [1337, 616] width 437 height 88
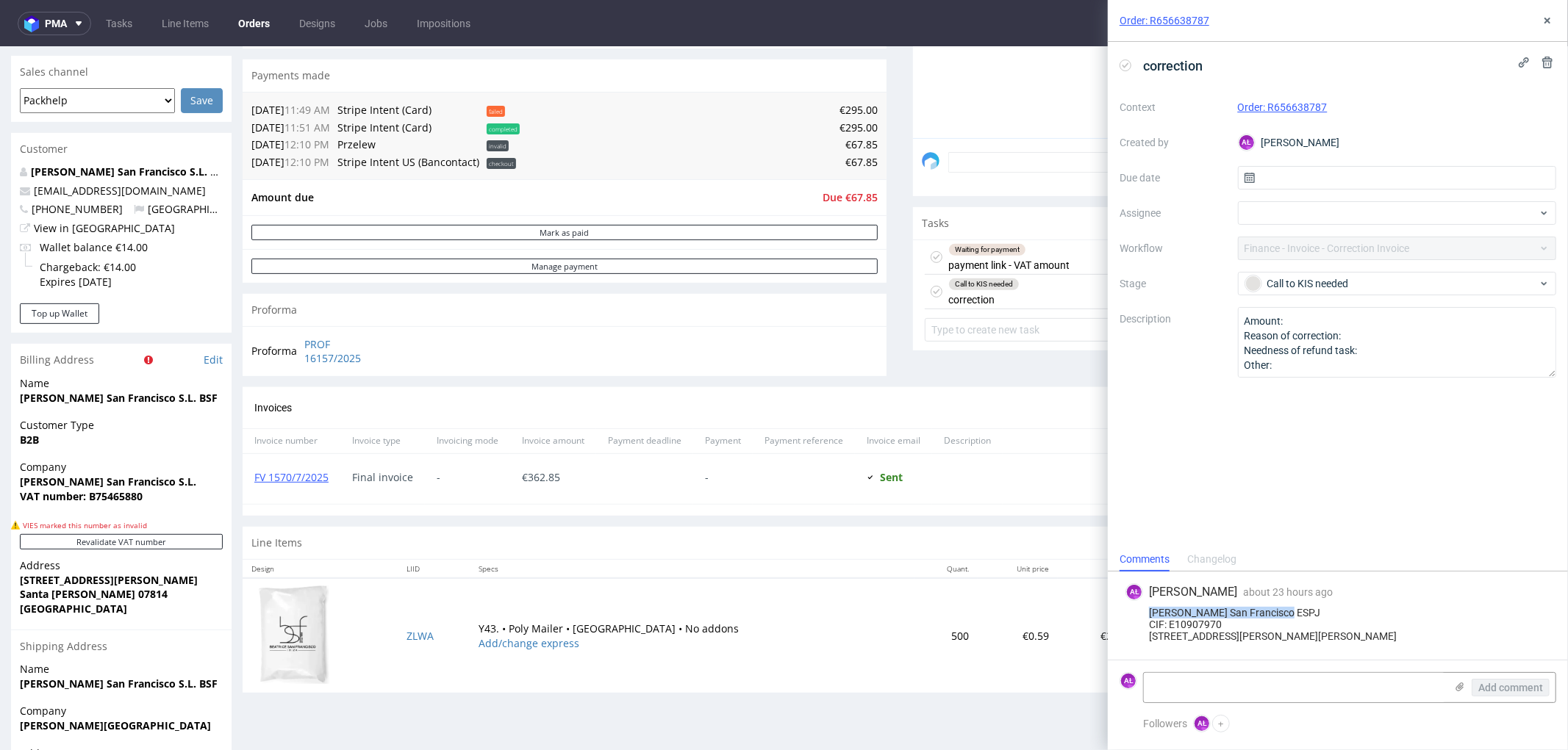
copy div "Beatrice San Francisco ESPJ"
drag, startPoint x: 13, startPoint y: 582, endPoint x: 13, endPoint y: 604, distance: 22.0
click at [176, 581] on div "Address Carrer Venda de Parada 8 Santa Gertrudis 07814 Spain" at bounding box center [121, 593] width 220 height 71
copy strong "Carrer Venda de Parada 8"
drag, startPoint x: 17, startPoint y: 592, endPoint x: 155, endPoint y: 594, distance: 138.0
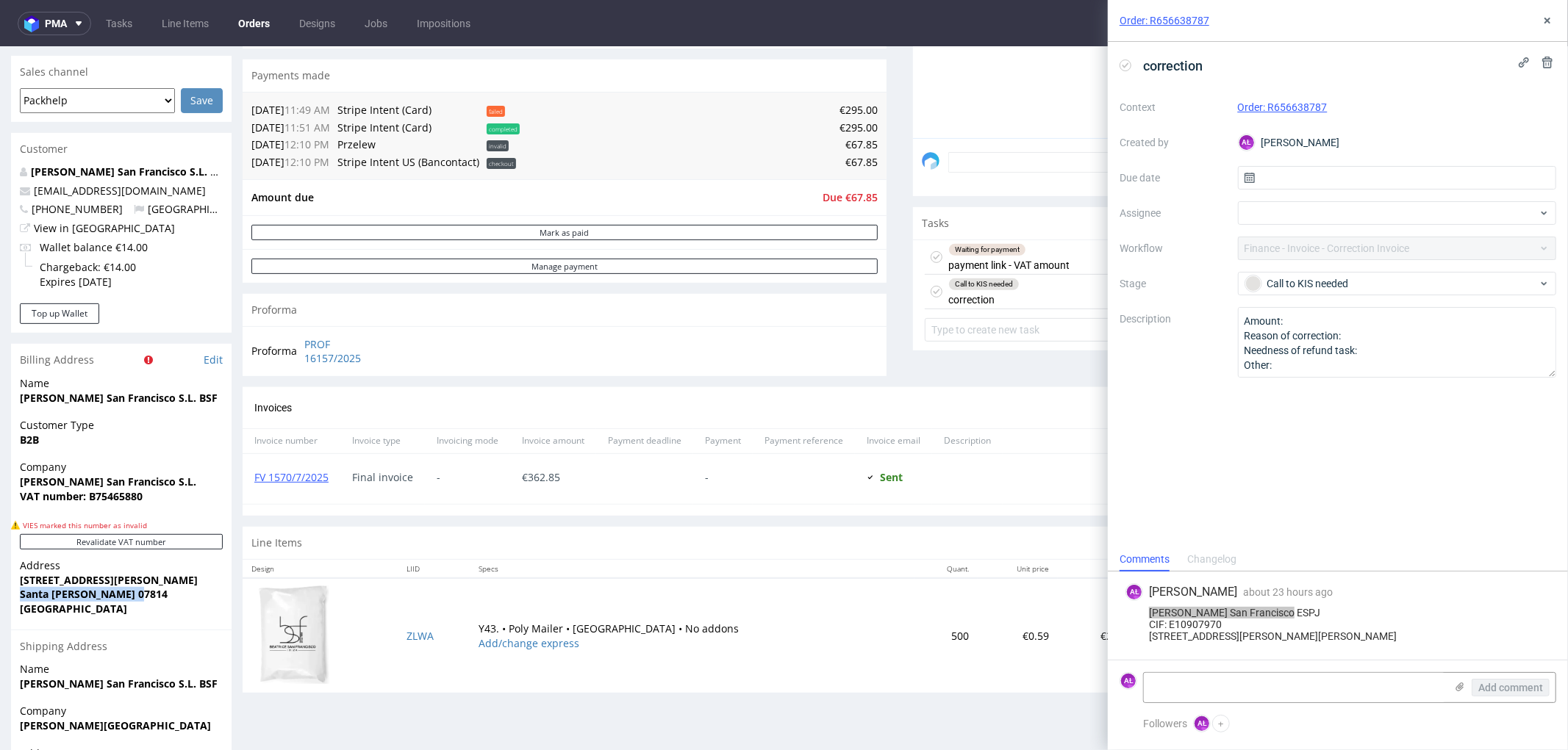
click at [155, 594] on div "Address Carrer Venda de Parada 8 Santa Gertrudis 07814 Spain" at bounding box center [121, 593] width 220 height 71
copy strong "Santa Gertrudis 07814"
drag, startPoint x: 1169, startPoint y: 592, endPoint x: 1230, endPoint y: 592, distance: 61.0
click at [1230, 607] on div "Beatrice San Francisco ESPJ CIF: E10907970 C/Venda de Parada 8B 07814 Santa Ger…" at bounding box center [1337, 625] width 425 height 35
copy div "E10907970"
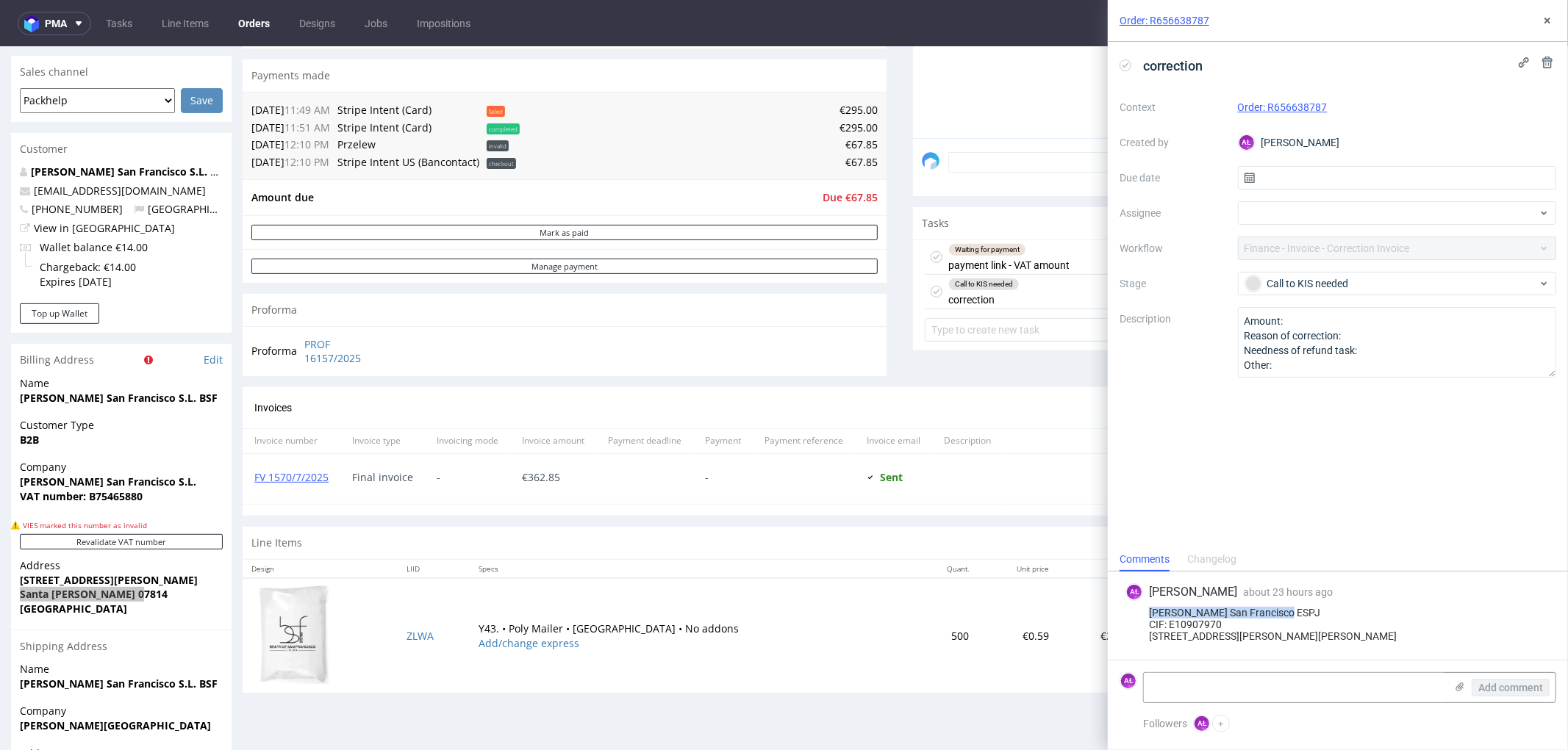
drag, startPoint x: 1151, startPoint y: 579, endPoint x: 1283, endPoint y: 581, distance: 132.0
click at [1283, 607] on div "Beatrice San Francisco ESPJ CIF: E10907970 C/Venda de Parada 8B 07814 Santa Ger…" at bounding box center [1337, 625] width 425 height 35
copy div "Beatrice San Francisco ESPJ"
drag, startPoint x: 1144, startPoint y: 602, endPoint x: 1254, endPoint y: 600, distance: 110.0
click at [1260, 607] on div "Beatrice San Francisco ESPJ CIF: E10907970 C/Venda de Parada 8B 07814 Santa Ger…" at bounding box center [1337, 625] width 425 height 35
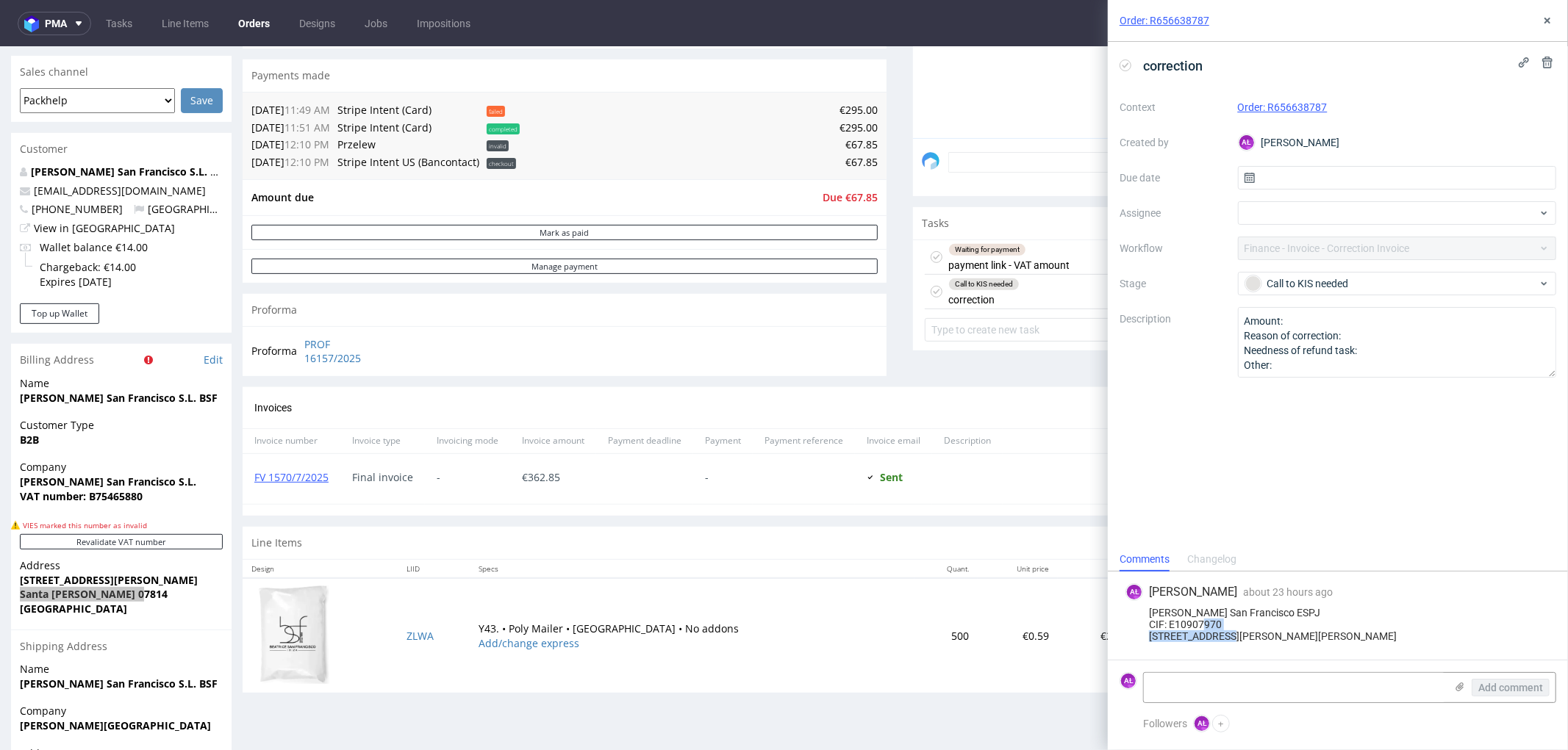
copy div "C/Venda de Parada 8B"
drag, startPoint x: 1147, startPoint y: 612, endPoint x: 1261, endPoint y: 617, distance: 114.1
click at [1279, 612] on div "Beatrice San Francisco ESPJ CIF: E10907970 C/Venda de Parada 8B 07814 Santa Ger…" at bounding box center [1337, 625] width 425 height 35
copy div "07814 Santa Gertrudis"
drag, startPoint x: 17, startPoint y: 481, endPoint x: 148, endPoint y: 477, distance: 131.1
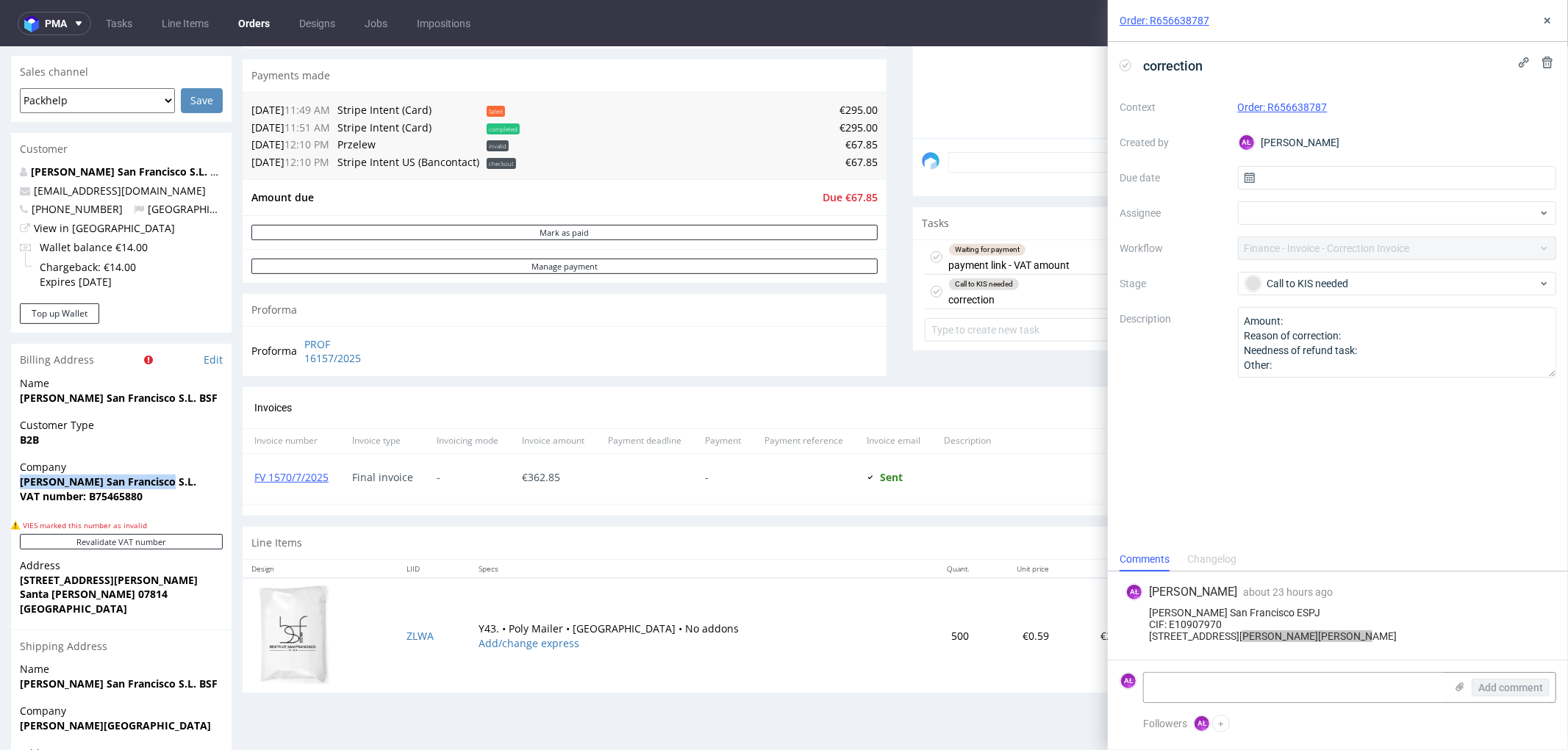
click at [164, 479] on div "Company Beatrice San Francisco S.L. VAT number: B75465880" at bounding box center [121, 487] width 220 height 56
copy strong "Beatrice San Francisco S.L."
drag, startPoint x: 1170, startPoint y: 586, endPoint x: 1221, endPoint y: 585, distance: 51.0
click at [1221, 607] on div "Beatrice San Francisco ESPJ CIF: E10907970 C/Venda de Parada 8B 07814 Santa Ger…" at bounding box center [1337, 625] width 425 height 35
copy div "E10907970"
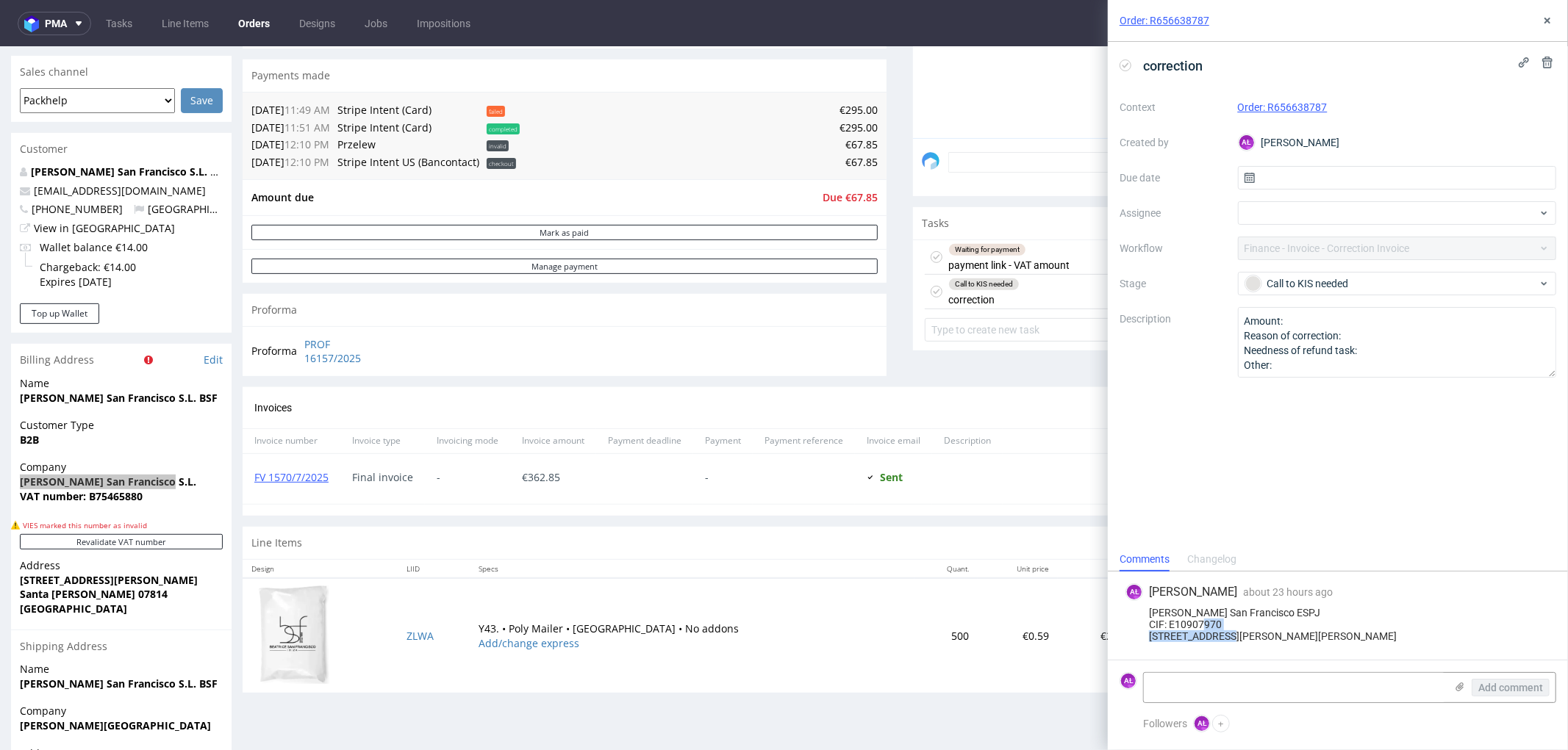
drag, startPoint x: 1151, startPoint y: 604, endPoint x: 1275, endPoint y: 597, distance: 124.2
click at [1275, 607] on div "Beatrice San Francisco ESPJ CIF: E10907970 C/Venda de Parada 8B 07814 Santa Ger…" at bounding box center [1337, 625] width 425 height 35
drag, startPoint x: 1147, startPoint y: 578, endPoint x: 1295, endPoint y: 573, distance: 148.1
click at [1295, 607] on div "Beatrice San Francisco ESPJ CIF: E10907970 C/Venda de Parada 8B 07814 Santa Ger…" at bounding box center [1337, 625] width 425 height 35
drag, startPoint x: 1147, startPoint y: 600, endPoint x: 1258, endPoint y: 595, distance: 111.1
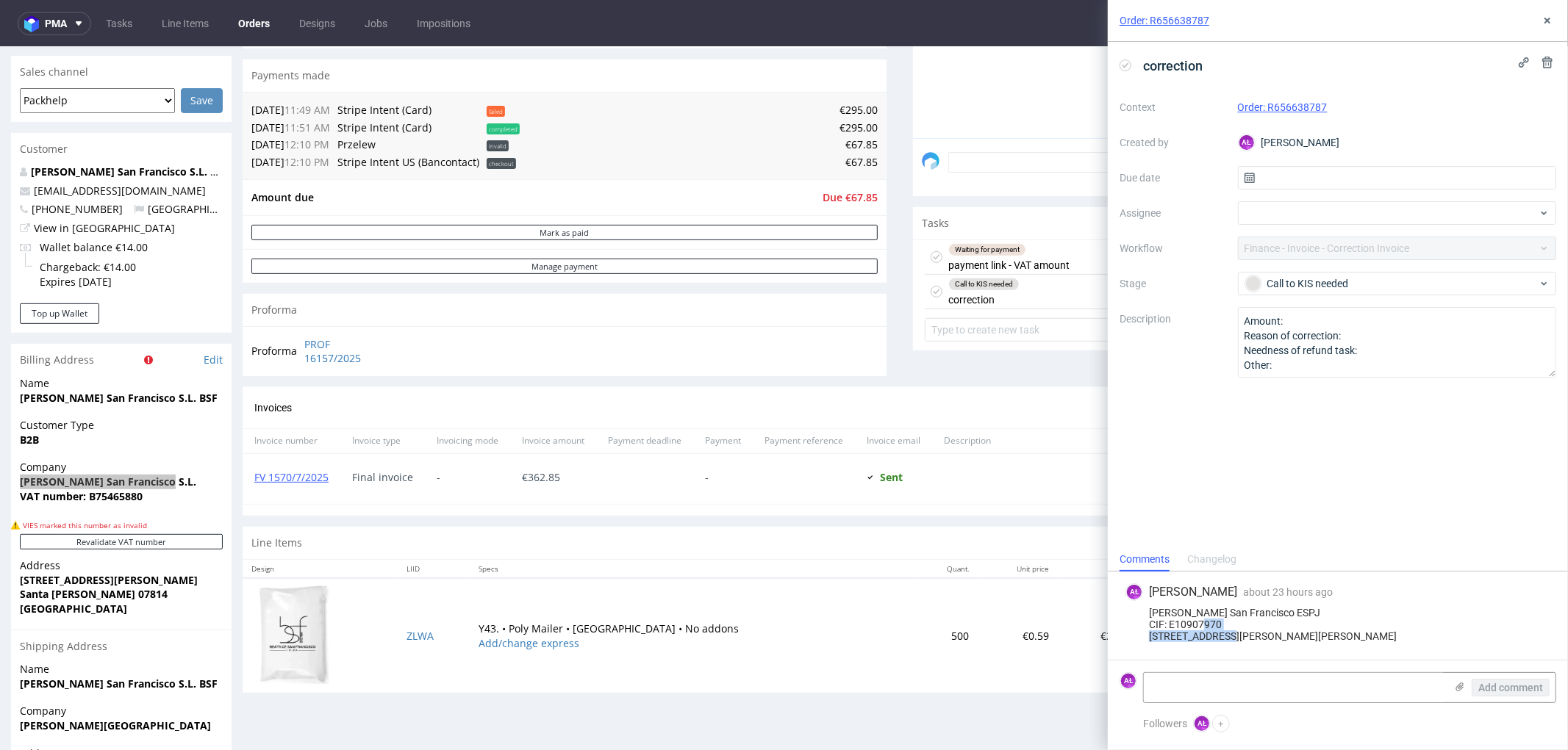
click at [1258, 607] on div "Beatrice San Francisco ESPJ CIF: E10907970 C/Venda de Parada 8B 07814 Santa Ger…" at bounding box center [1337, 625] width 425 height 35
drag, startPoint x: 1147, startPoint y: 615, endPoint x: 1274, endPoint y: 608, distance: 127.2
click at [1274, 608] on div "Beatrice San Francisco ESPJ CIF: E10907970 C/Venda de Parada 8B 07814 Santa Ger…" at bounding box center [1337, 625] width 425 height 35
drag, startPoint x: 1172, startPoint y: 626, endPoint x: 1229, endPoint y: 625, distance: 57.0
click at [1229, 625] on div "Beatrice San Francisco ESPJ CIF: E10907970 C/Venda de Parada 8B 07814 Santa Ger…" at bounding box center [1337, 625] width 425 height 35
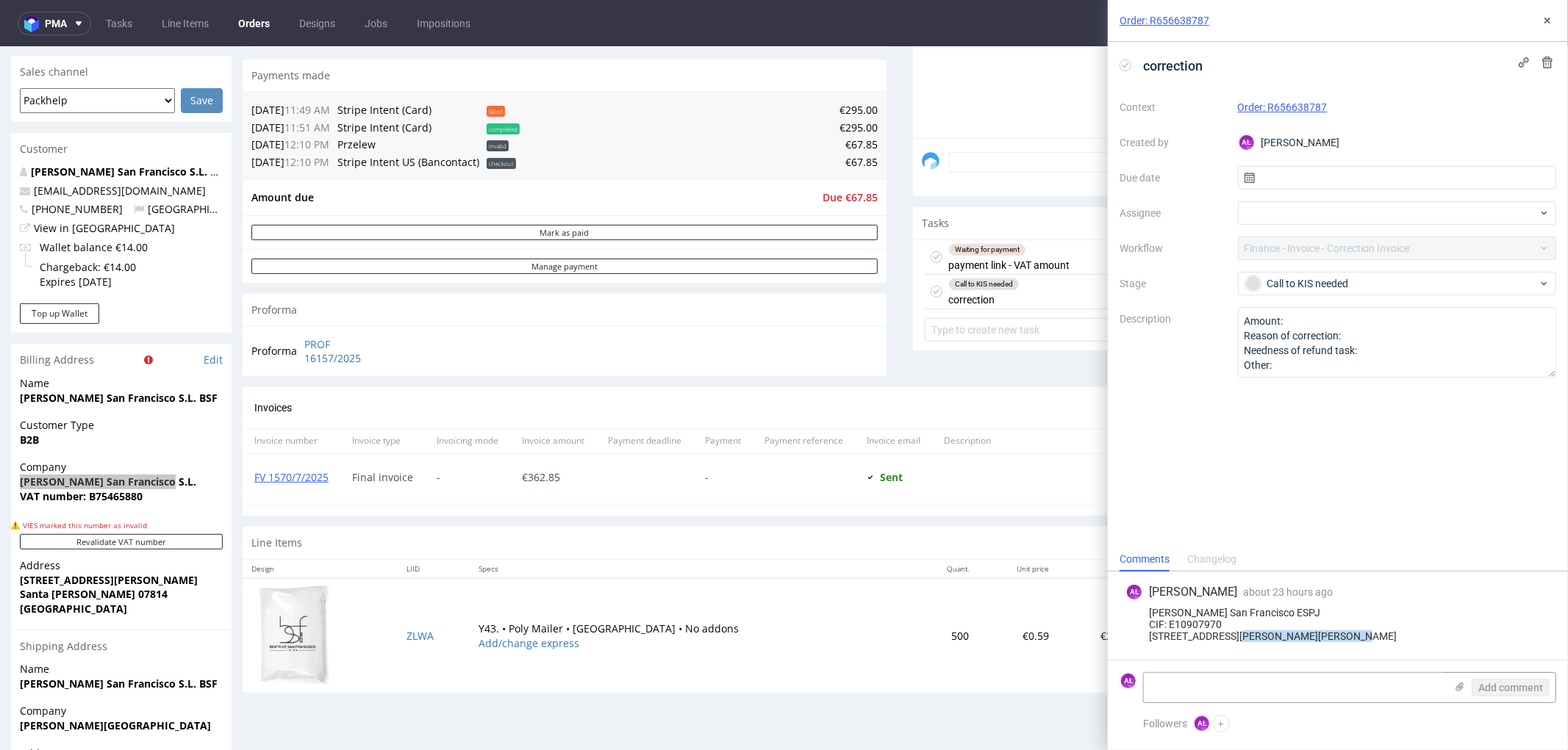
drag, startPoint x: 1198, startPoint y: 623, endPoint x: 1201, endPoint y: 629, distance: 6.7
click at [1198, 623] on div "[PERSON_NAME] San Francisco ESPJ CIF: E10907970 [STREET_ADDRESS][PERSON_NAME][P…" at bounding box center [1337, 625] width 425 height 35
drag, startPoint x: 1180, startPoint y: 637, endPoint x: 1151, endPoint y: 635, distance: 29.1
click at [1151, 635] on div "[PERSON_NAME] San Francisco ESPJ CIF: E10907970 [STREET_ADDRESS][PERSON_NAME][P…" at bounding box center [1337, 625] width 425 height 35
drag, startPoint x: 1171, startPoint y: 586, endPoint x: 1170, endPoint y: 603, distance: 17.0
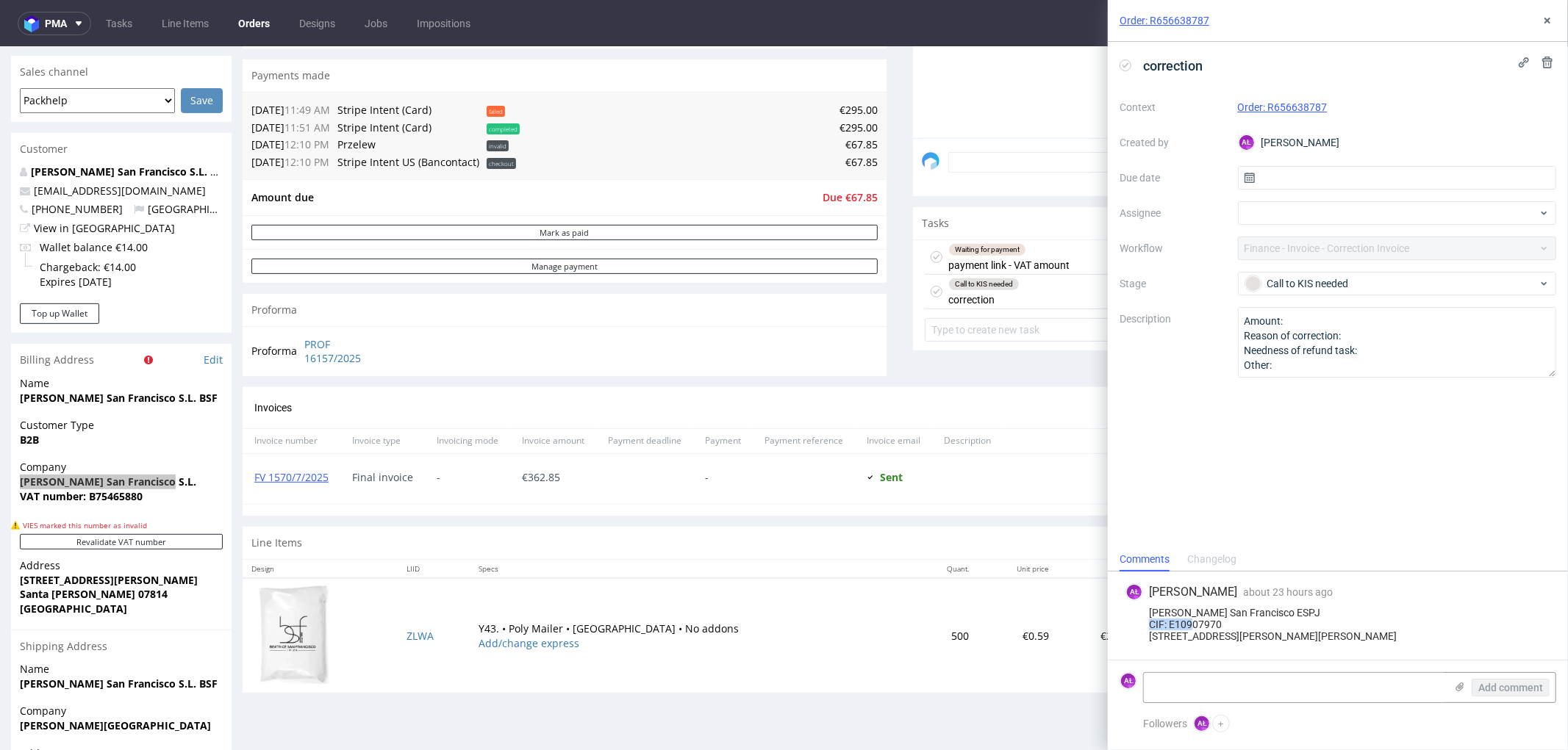
click at [1233, 607] on div "[PERSON_NAME] San Francisco ESPJ CIF: E10907970 [STREET_ADDRESS][PERSON_NAME][P…" at bounding box center [1337, 625] width 425 height 35
drag, startPoint x: 1149, startPoint y: 577, endPoint x: 1301, endPoint y: 568, distance: 152.3
click at [1301, 572] on div "AŁ Aleksandra Łętowska about 23 hours ago 27th Aug 2025, 10:35 Beatrice San Fra…" at bounding box center [1337, 616] width 437 height 88
drag, startPoint x: 1143, startPoint y: 599, endPoint x: 1275, endPoint y: 596, distance: 132.0
click at [1282, 607] on div "Beatrice San Francisco ESPJ CIF: E10907970 C/Venda de Parada 8B 07814 Santa Ger…" at bounding box center [1337, 625] width 425 height 35
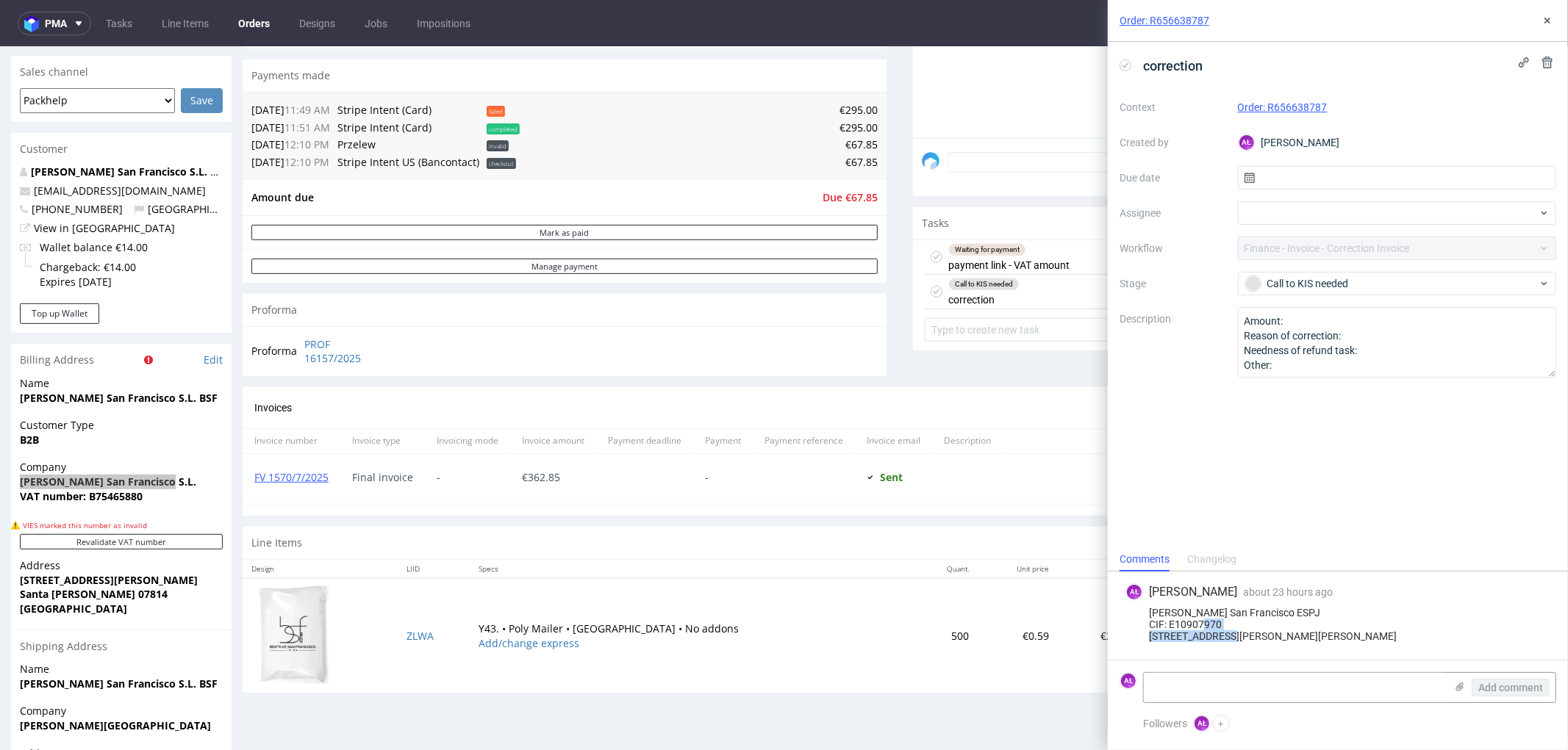
drag, startPoint x: 1165, startPoint y: 601, endPoint x: 1280, endPoint y: 596, distance: 115.1
click at [1280, 607] on div "Beatrice San Francisco ESPJ CIF: E10907970 C/Venda de Parada 8B 07814 Santa Ger…" at bounding box center [1337, 625] width 425 height 35
drag, startPoint x: 1159, startPoint y: 608, endPoint x: 1258, endPoint y: 621, distance: 99.8
click at [1258, 621] on div "Beatrice San Francisco ESPJ CIF: E10907970 C/Venda de Parada 8B 07814 Santa Ger…" at bounding box center [1337, 625] width 425 height 35
drag, startPoint x: 1187, startPoint y: 591, endPoint x: 1221, endPoint y: 591, distance: 34.0
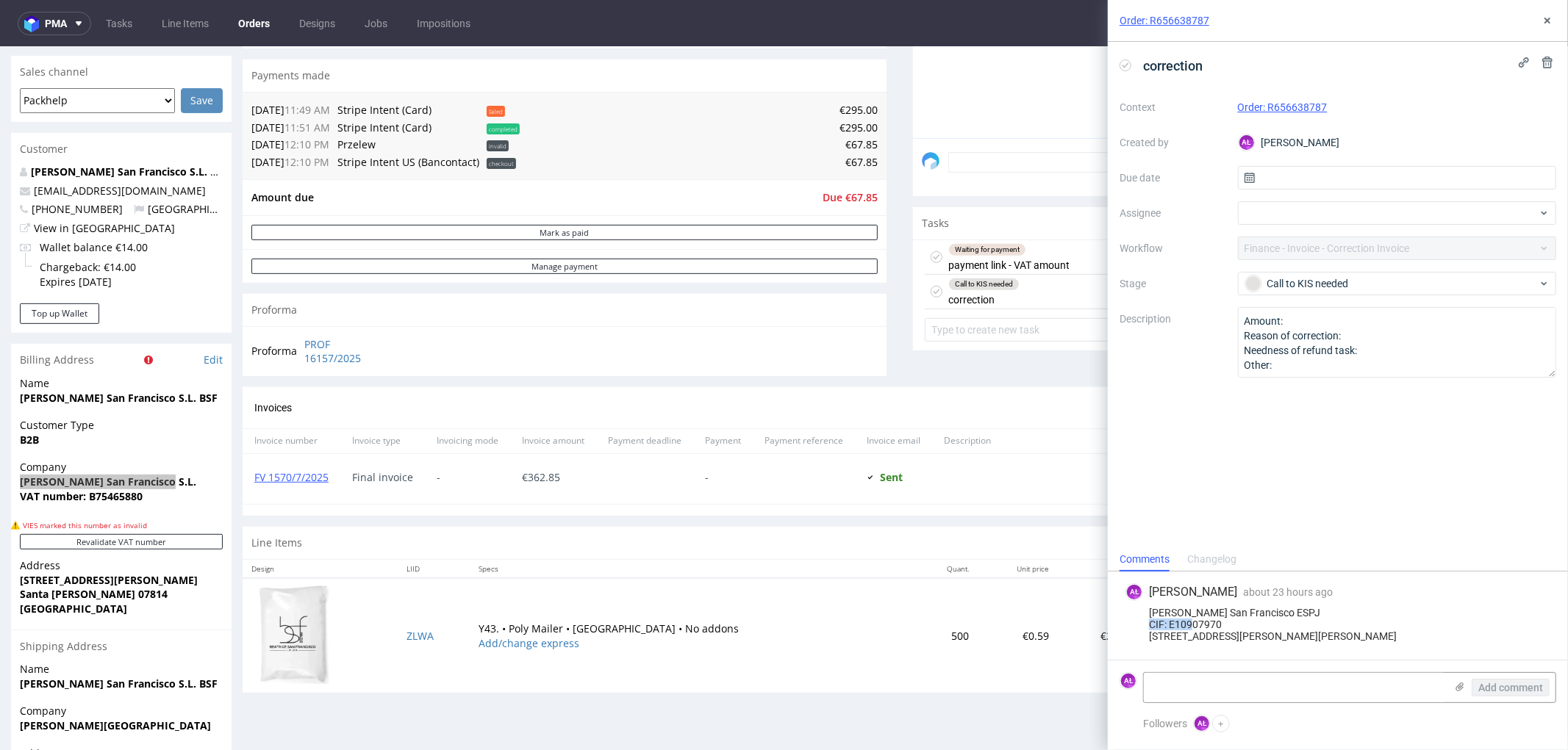
click at [1221, 607] on div "Beatrice San Francisco ESPJ CIF: E10907970 C/Venda de Parada 8B 07814 Santa Ger…" at bounding box center [1337, 625] width 425 height 35
drag, startPoint x: 1151, startPoint y: 576, endPoint x: 1307, endPoint y: 583, distance: 156.2
click at [1307, 607] on div "[PERSON_NAME] San Francisco ESPJ CIF: E10907970 [STREET_ADDRESS][PERSON_NAME][P…" at bounding box center [1337, 625] width 425 height 35
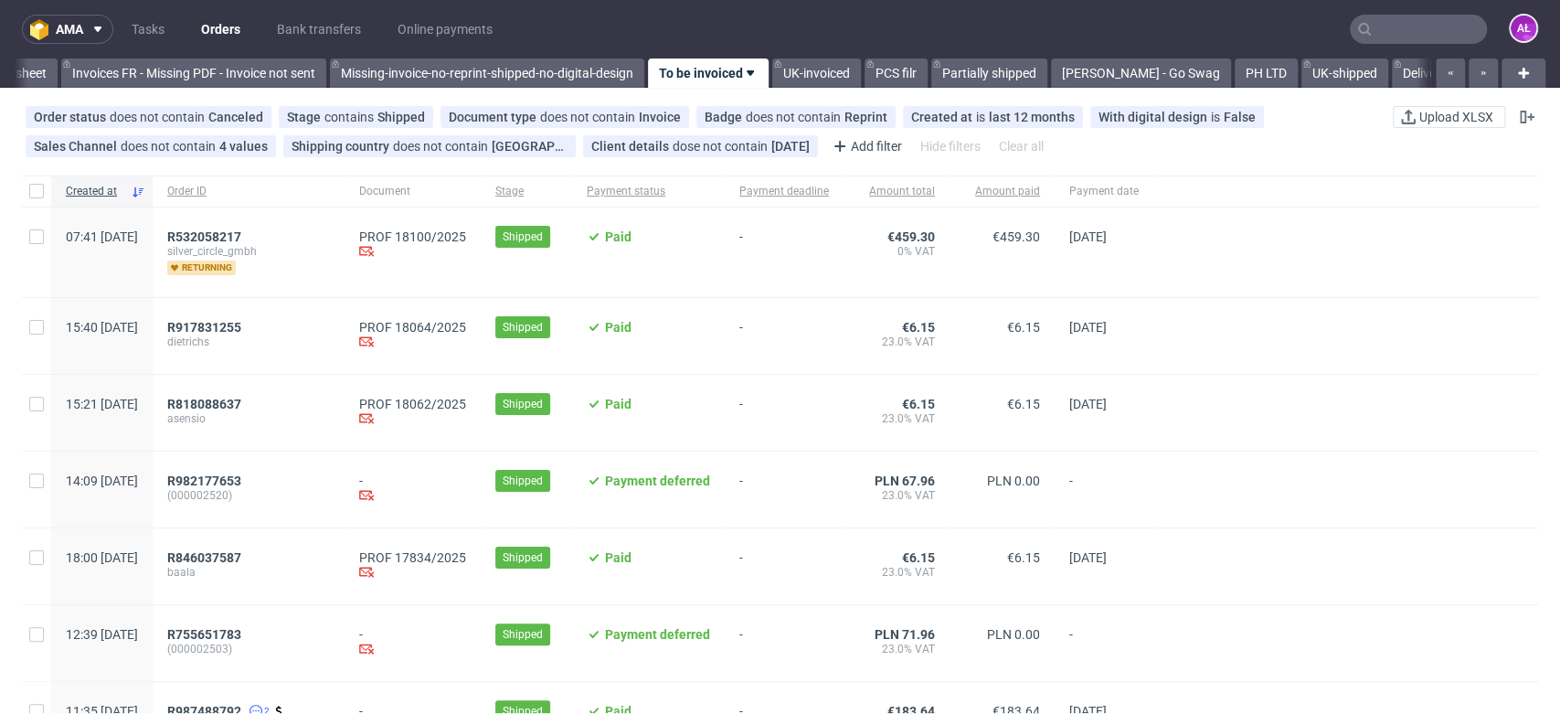
scroll to position [0, 3063]
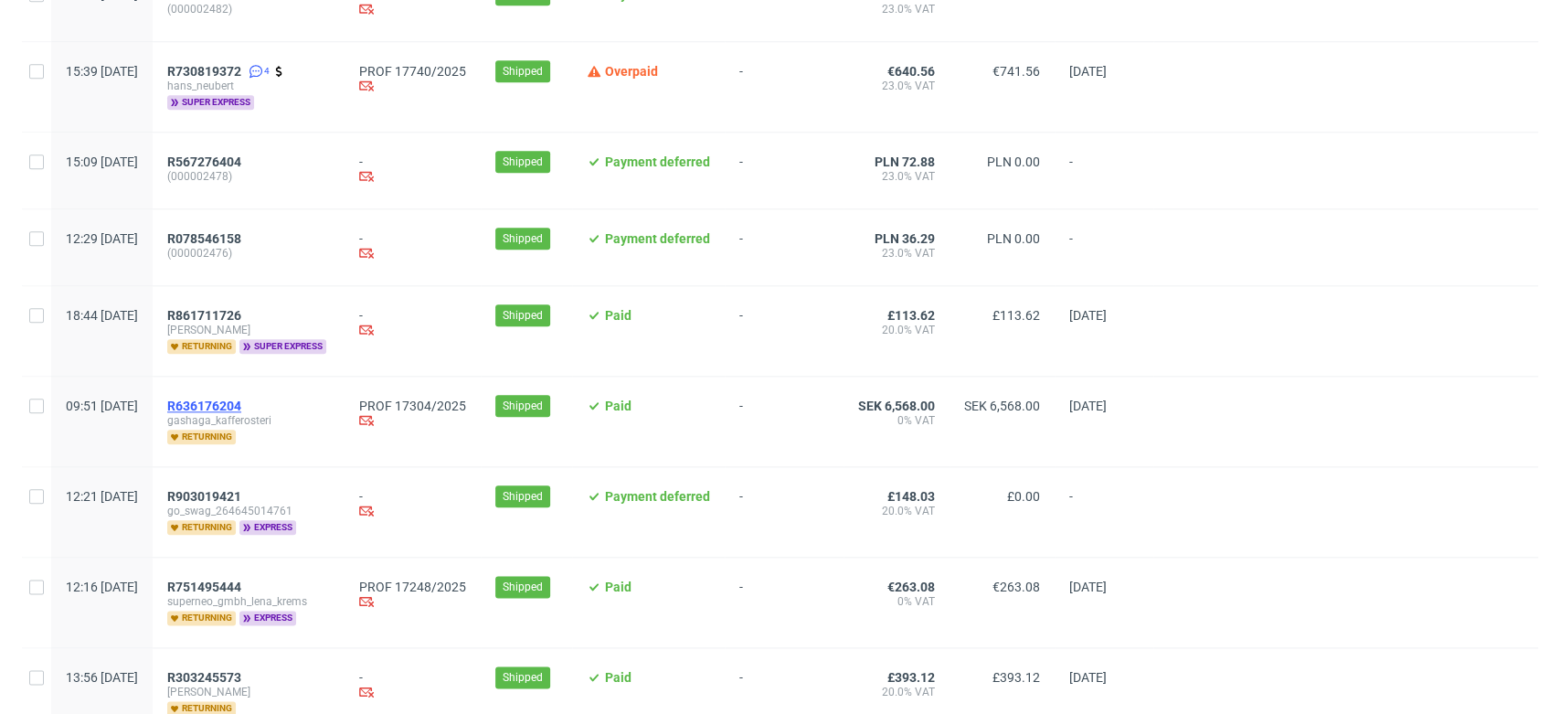
click at [241, 399] on span "R636176204" at bounding box center [204, 406] width 74 height 15
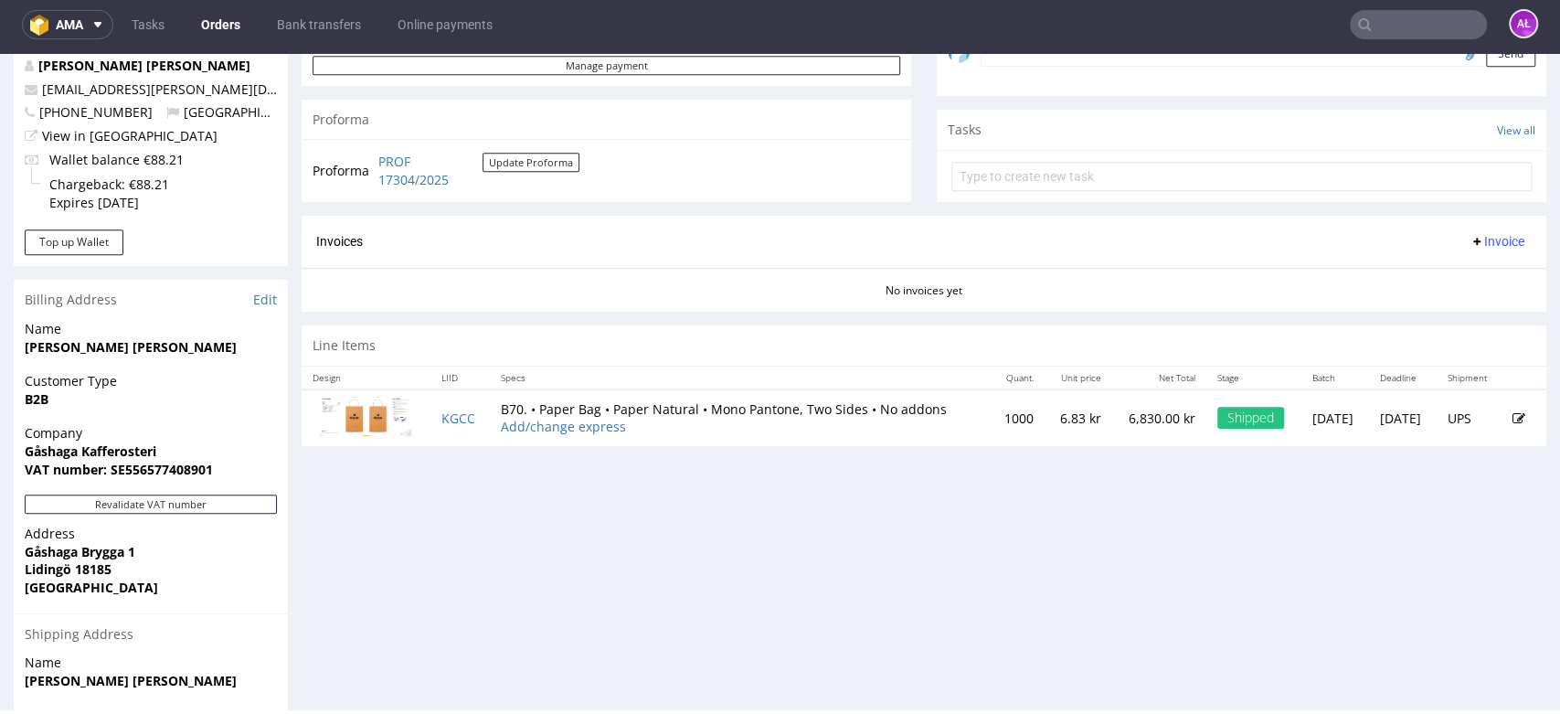
scroll to position [710, 0]
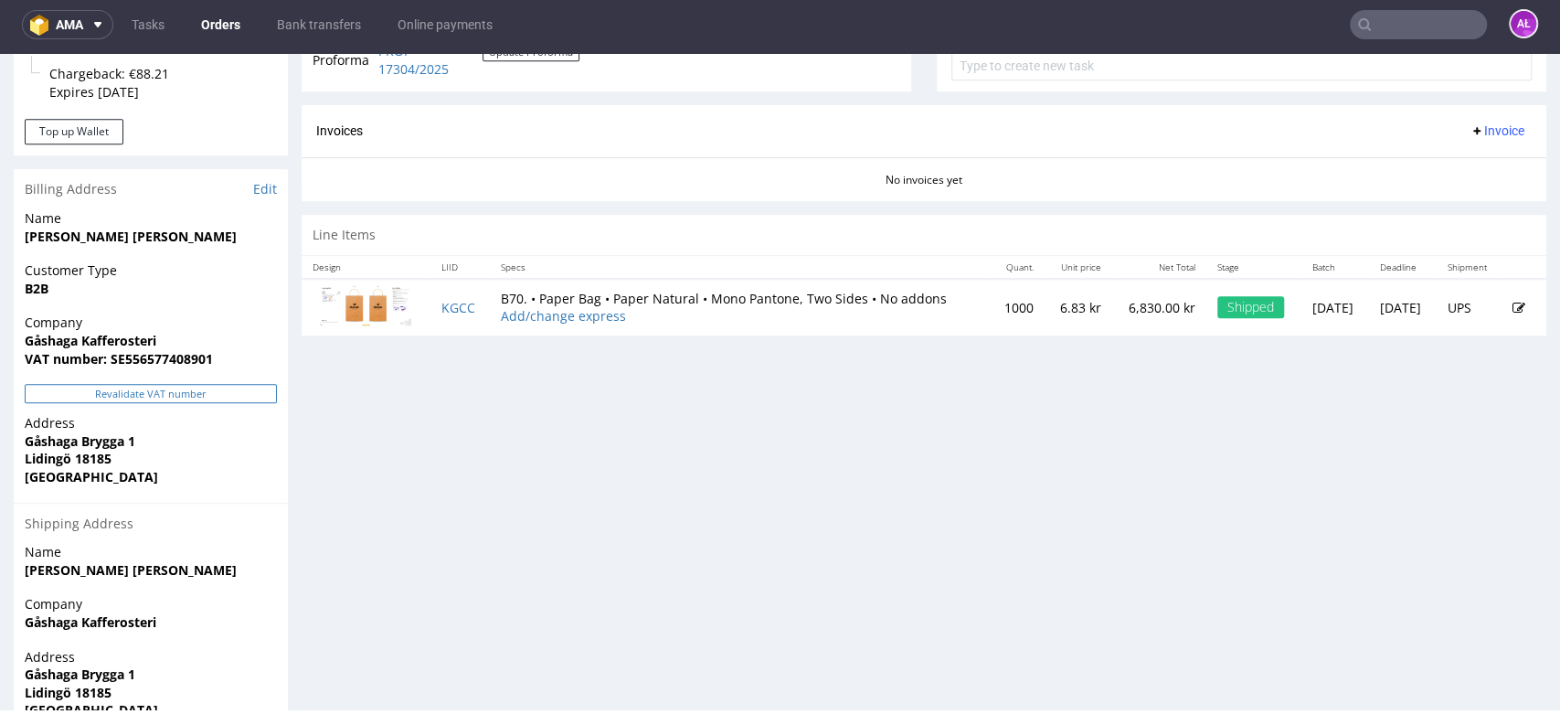
click at [267, 396] on button "Revalidate VAT number" at bounding box center [151, 393] width 252 height 19
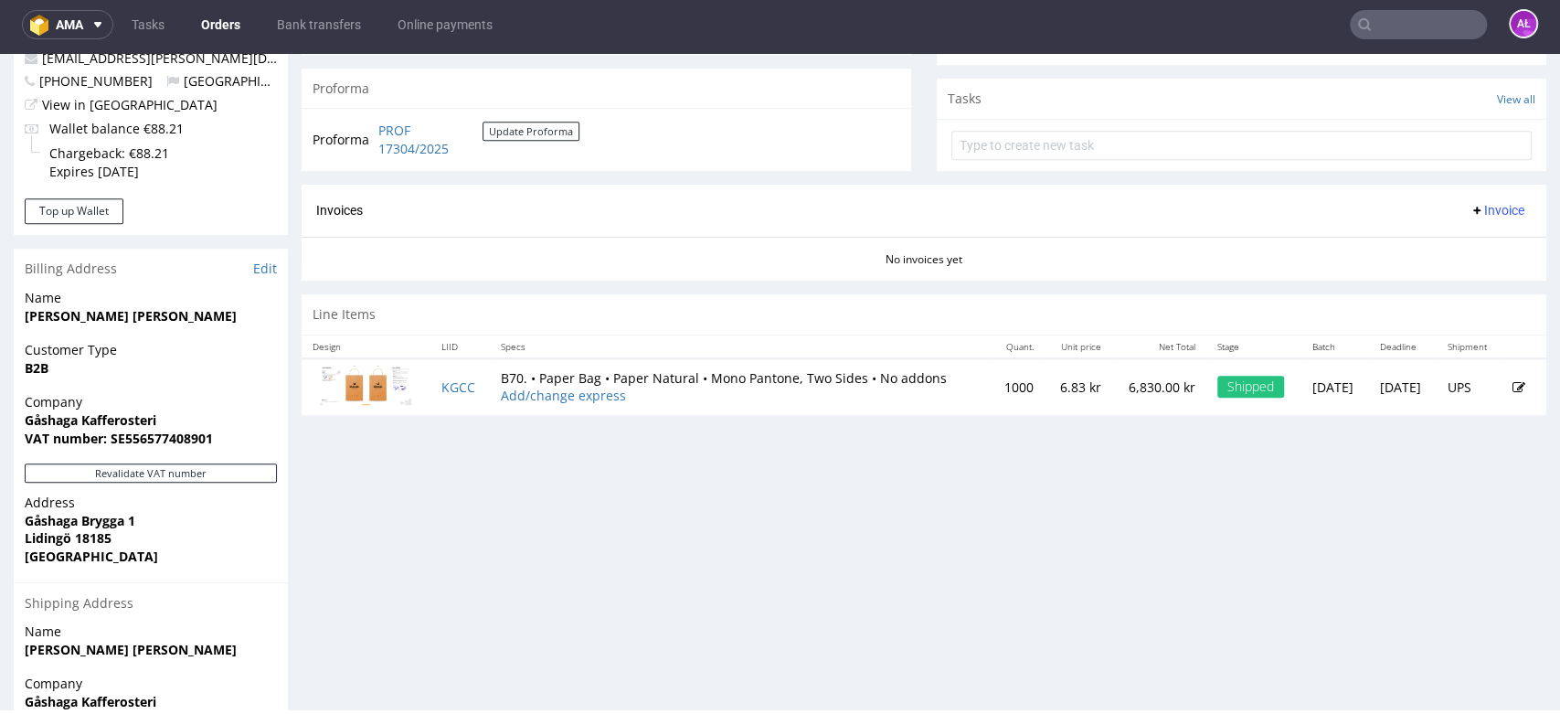
scroll to position [609, 0]
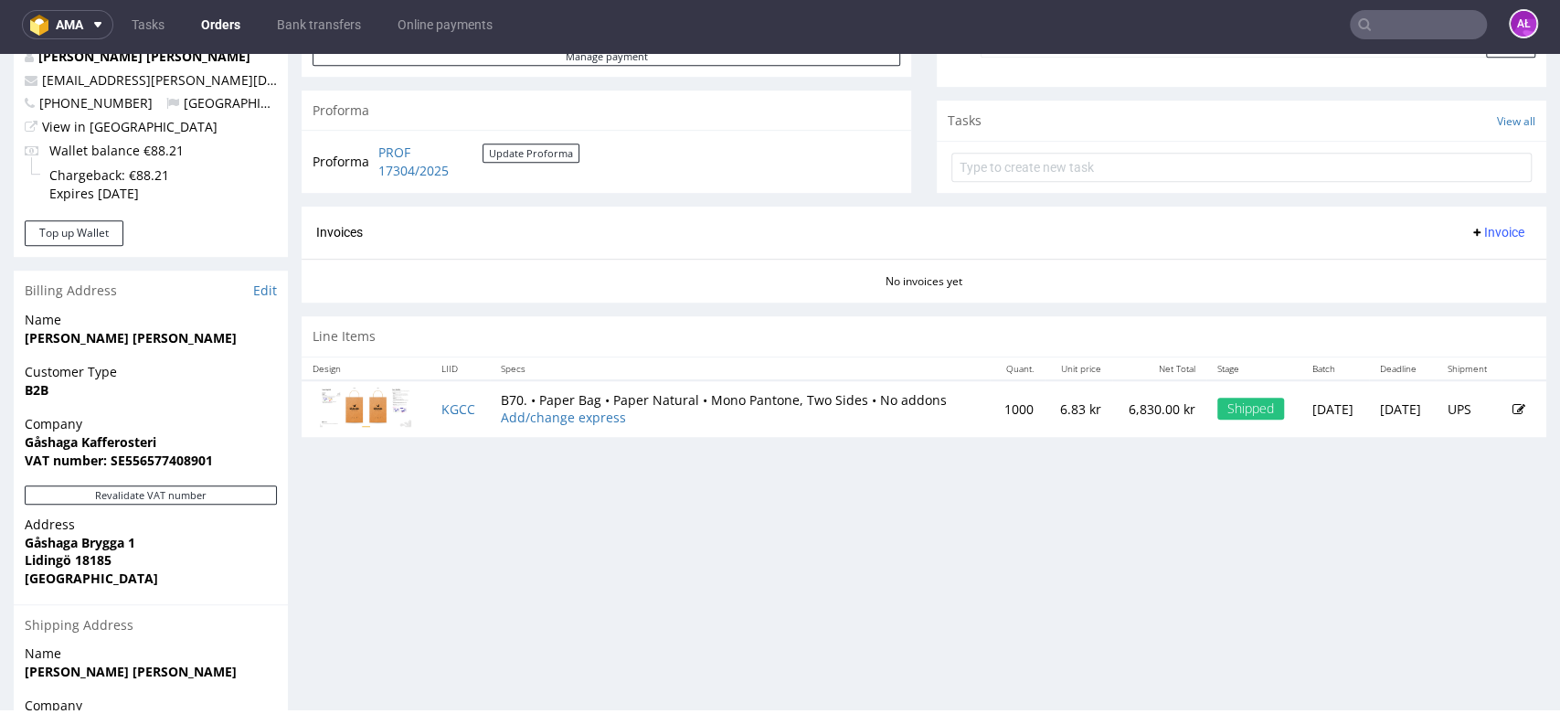
click at [1470, 225] on span "Invoice" at bounding box center [1497, 232] width 55 height 15
click at [1477, 271] on span "Generate" at bounding box center [1465, 269] width 89 height 18
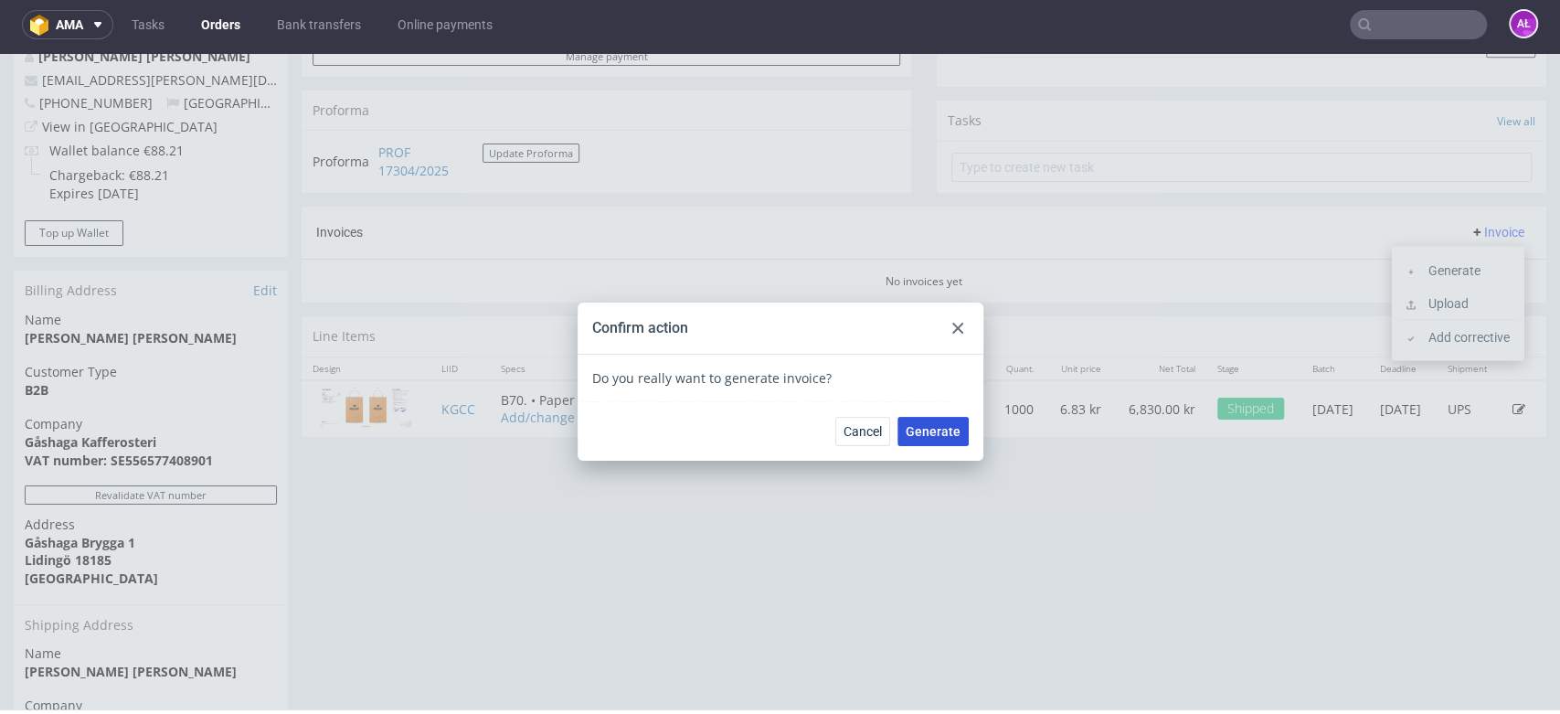
click at [930, 431] on span "Generate" at bounding box center [933, 431] width 55 height 13
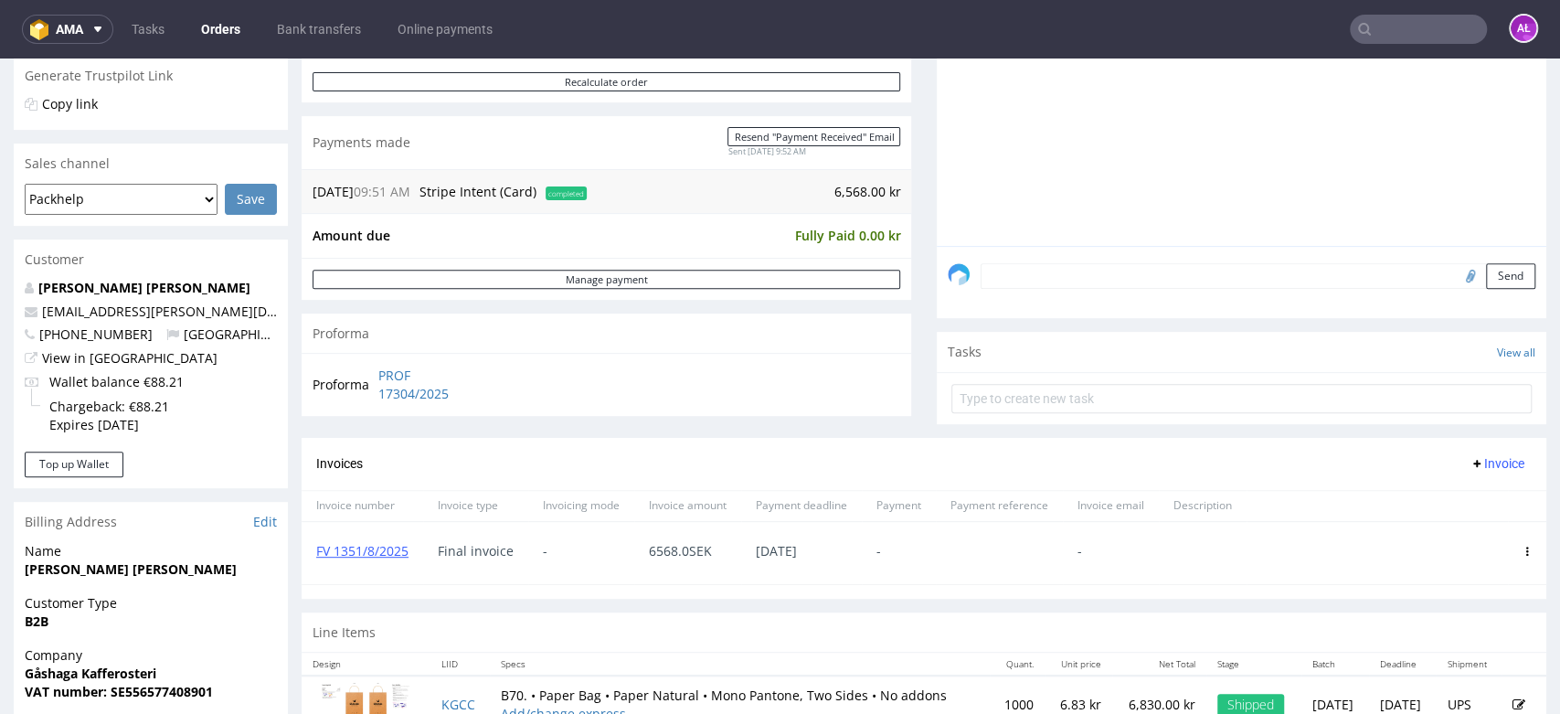
scroll to position [507, 0]
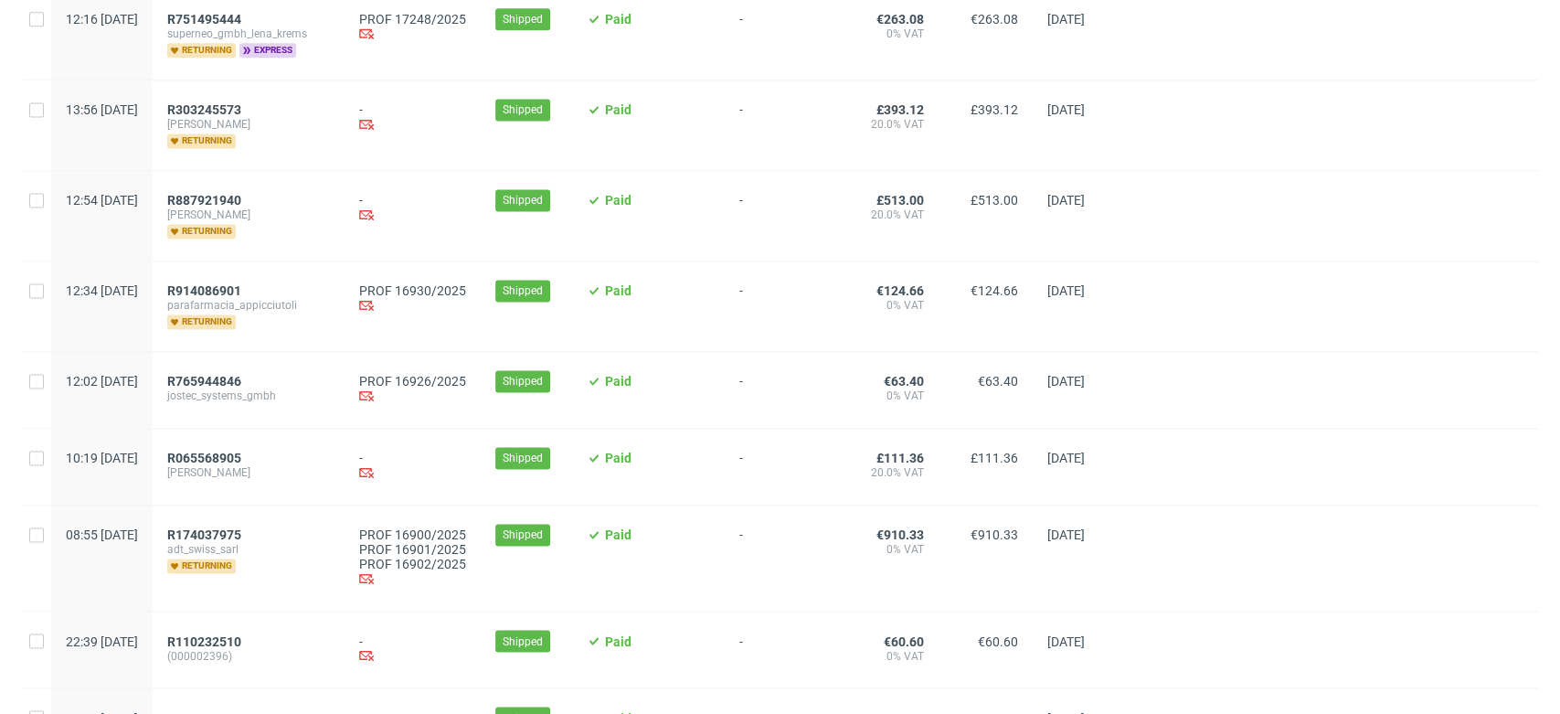
scroll to position [1726, 0]
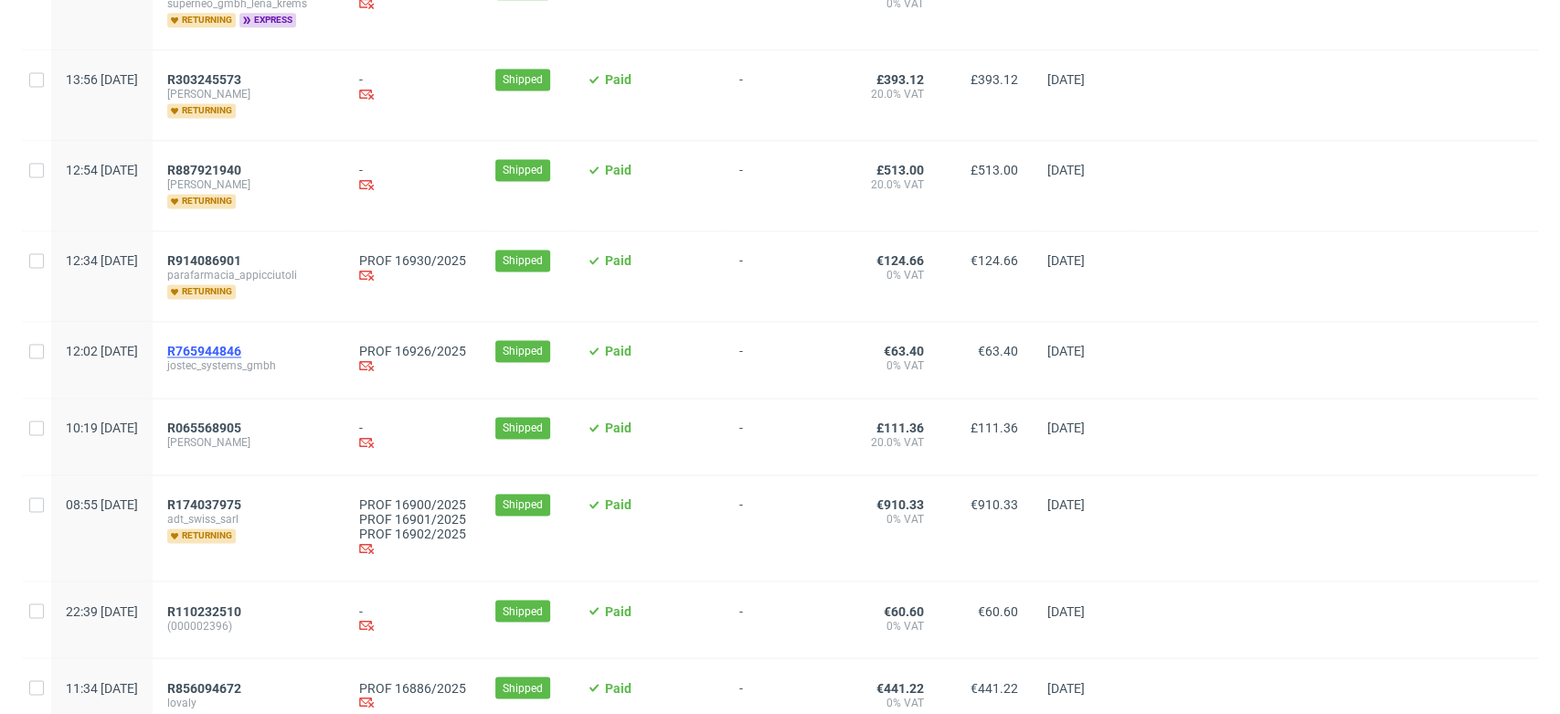
click at [241, 348] on span "R765944846" at bounding box center [204, 351] width 74 height 15
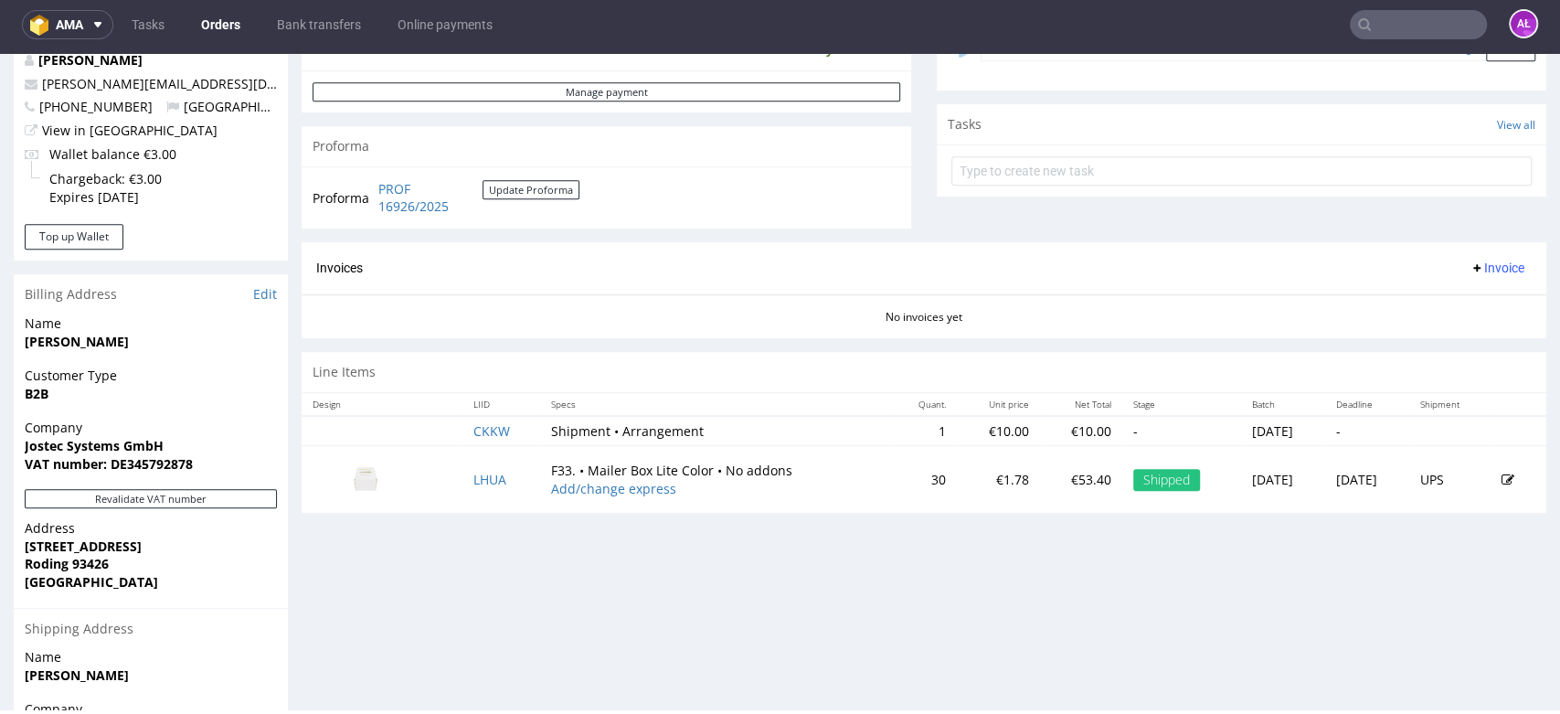
scroll to position [609, 0]
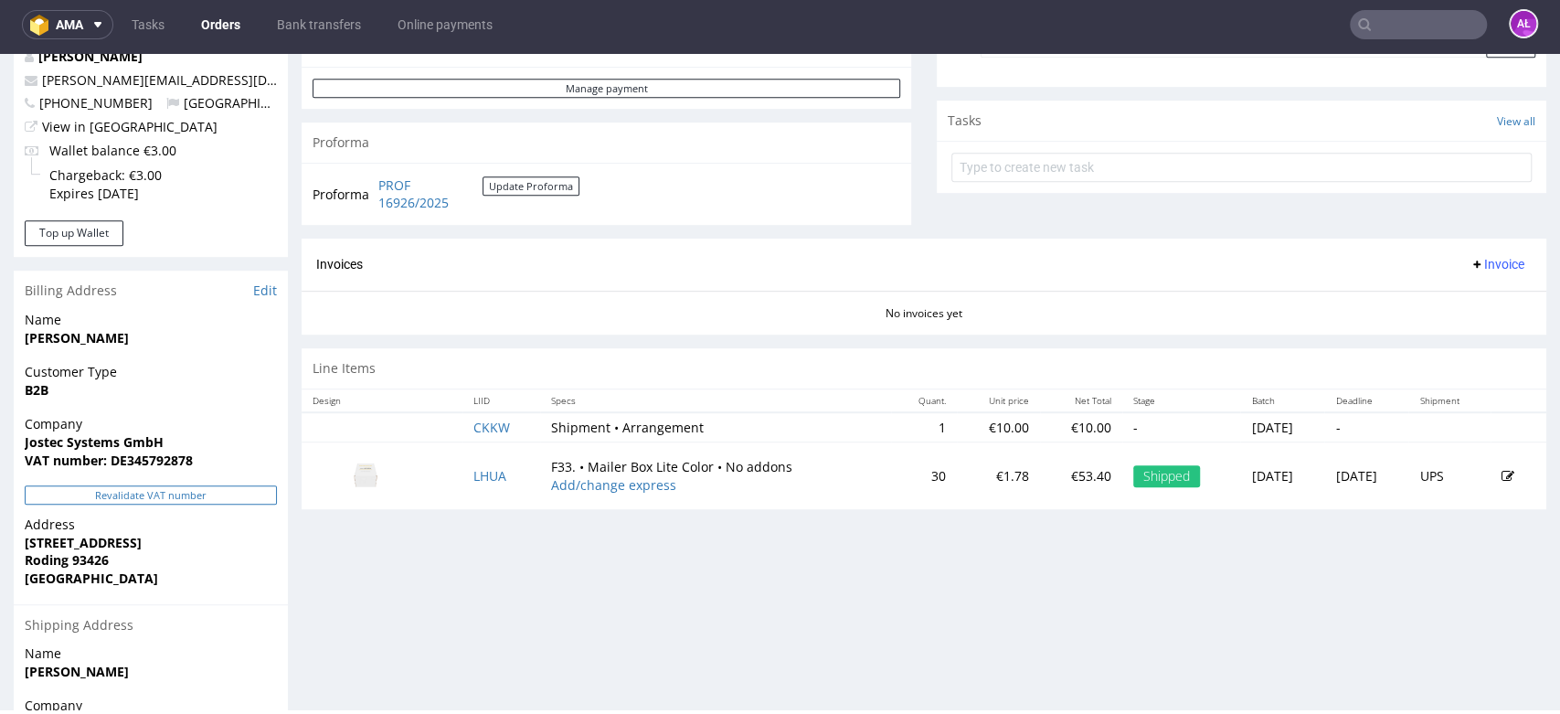
click at [241, 494] on button "Revalidate VAT number" at bounding box center [151, 494] width 252 height 19
click at [1462, 271] on button "Invoice" at bounding box center [1496, 264] width 69 height 22
click at [1467, 309] on span "Generate" at bounding box center [1465, 302] width 89 height 18
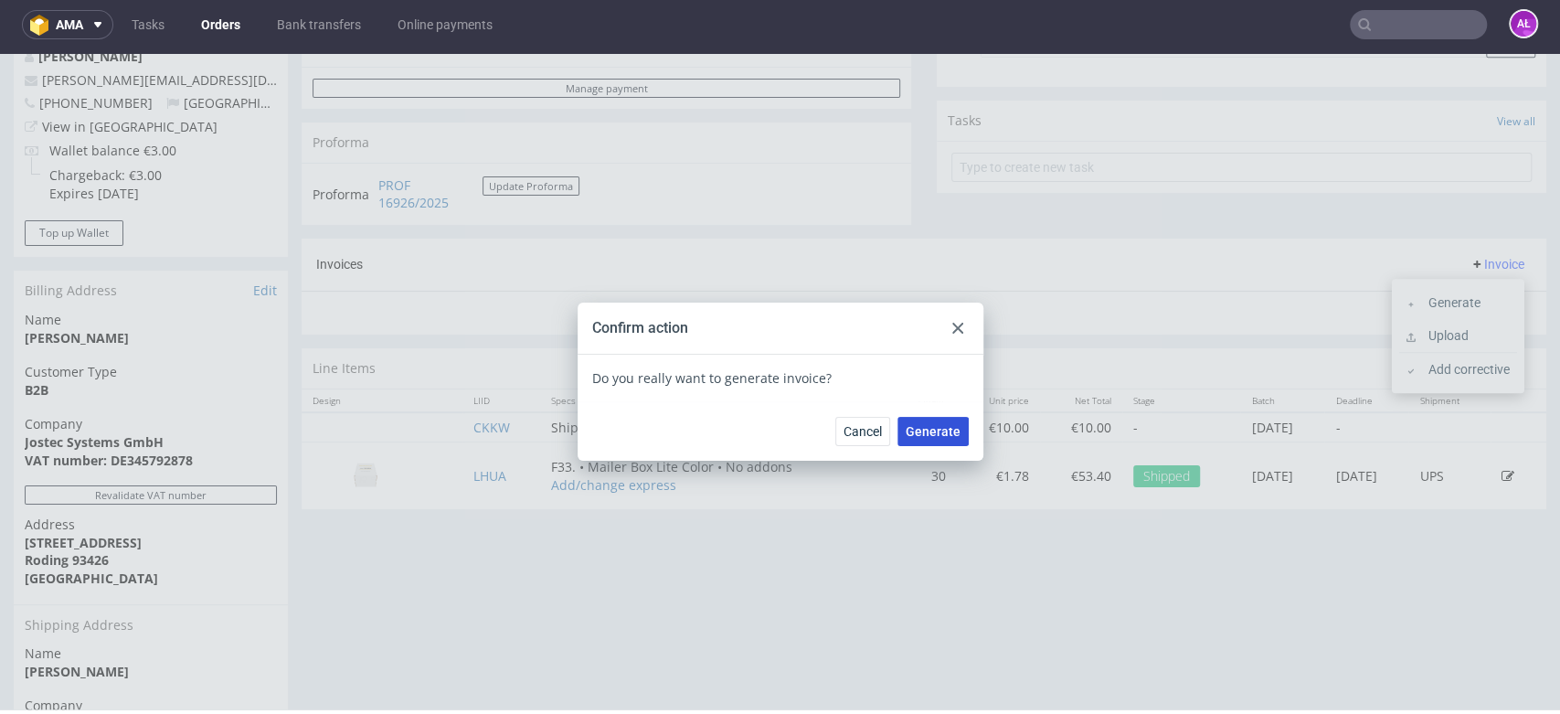
click at [927, 426] on span "Generate" at bounding box center [933, 431] width 55 height 13
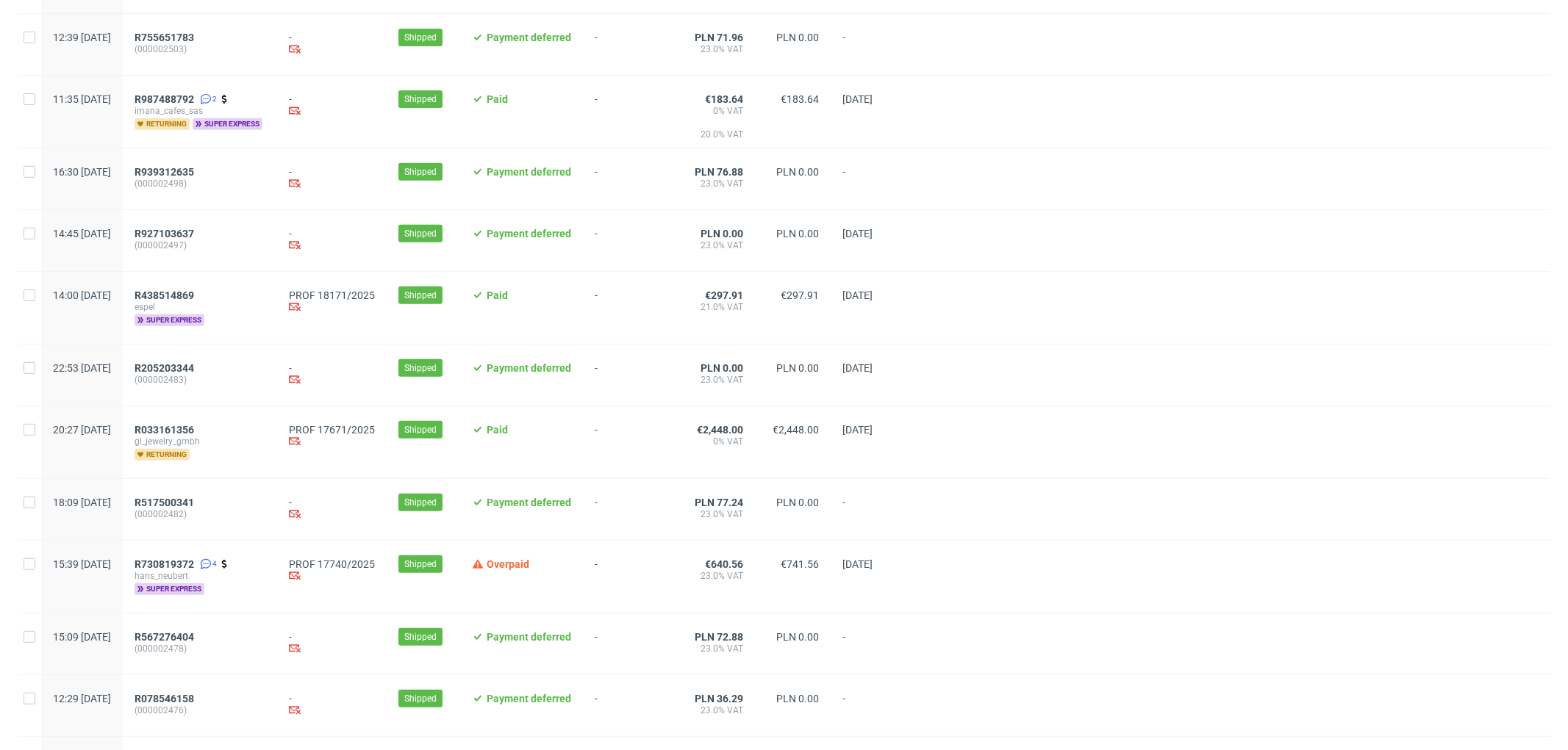
scroll to position [653, 0]
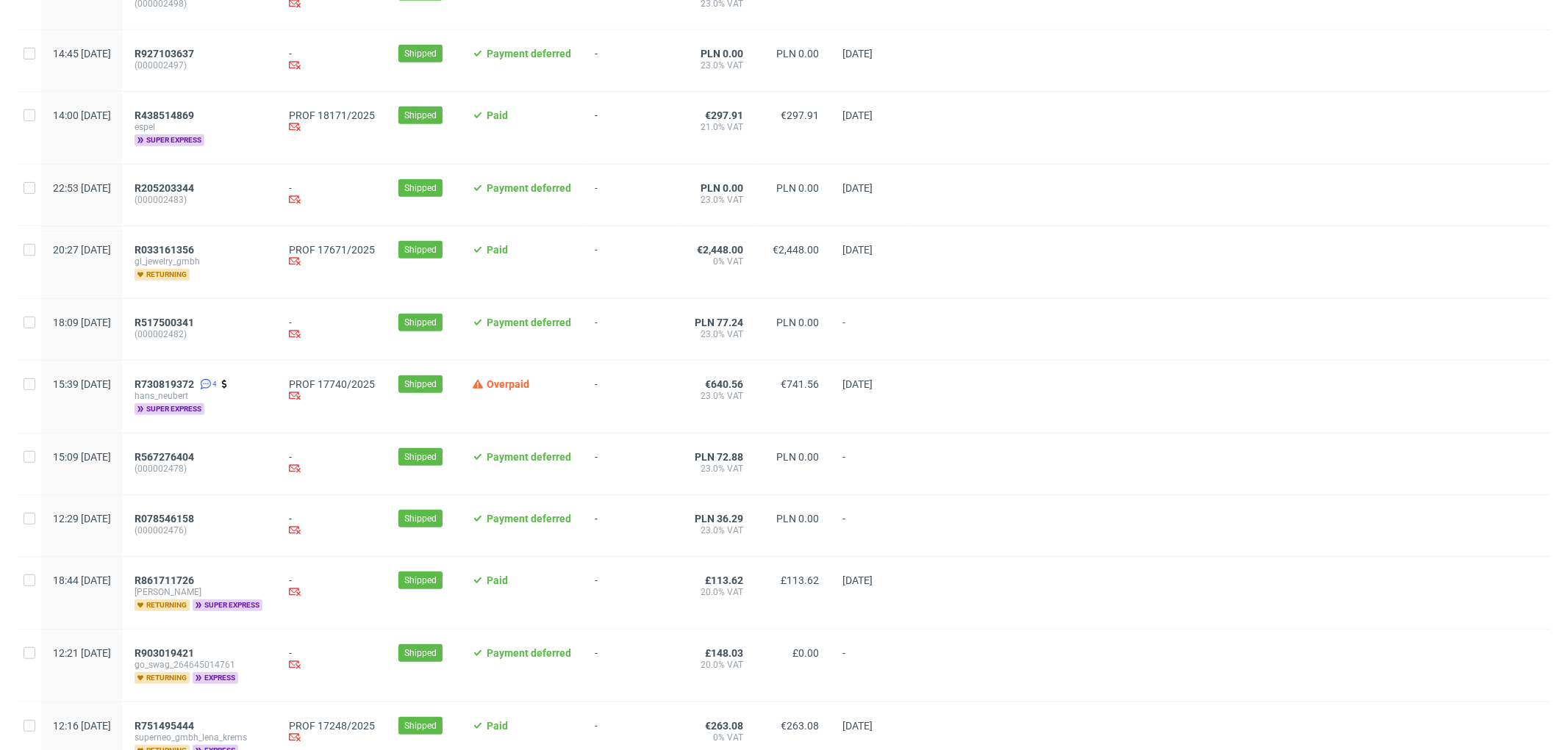
click at [228, 258] on span "gl_jewelry_gmbh" at bounding box center [199, 261] width 131 height 12
click at [194, 252] on span "R033161356" at bounding box center [164, 249] width 60 height 12
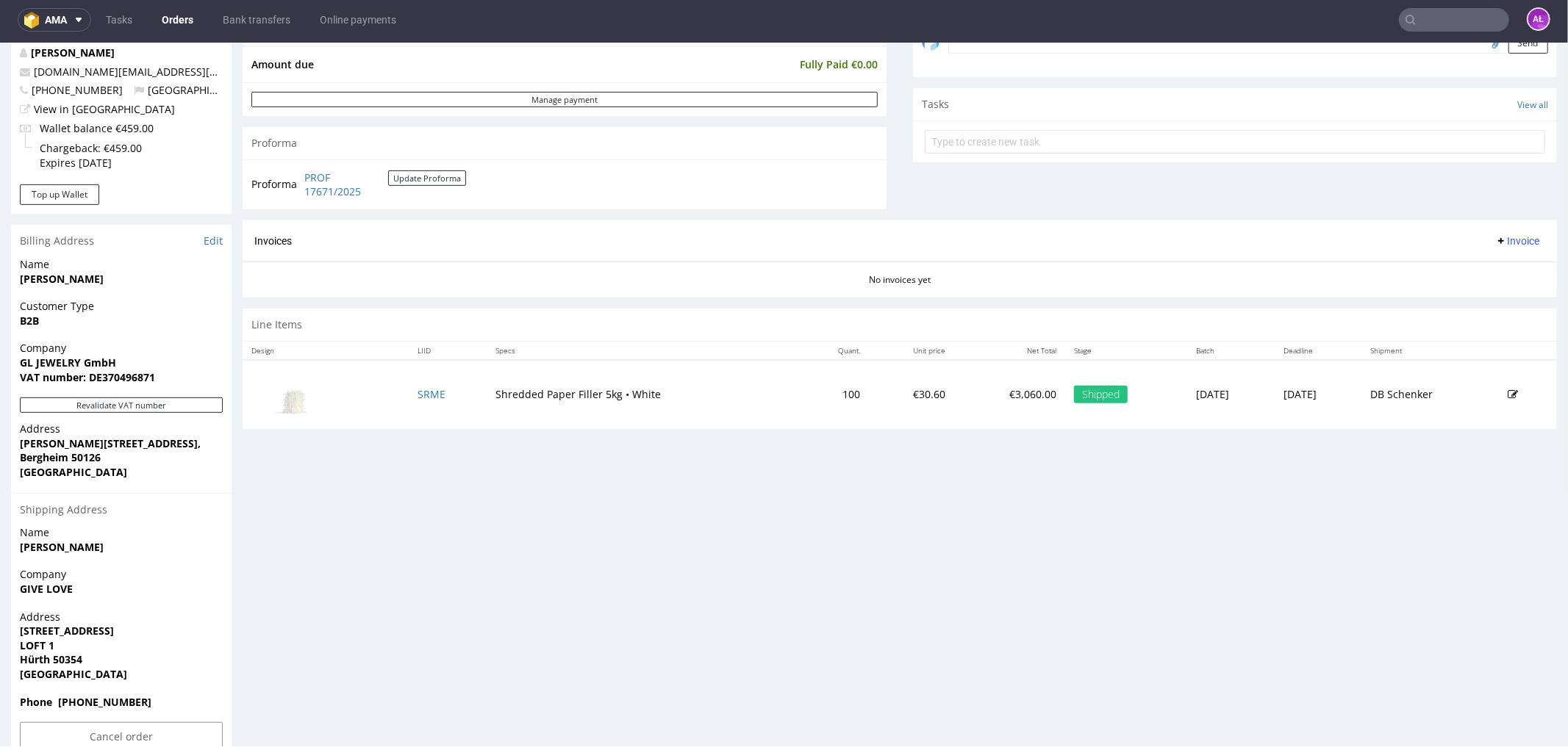
scroll to position [490, 0]
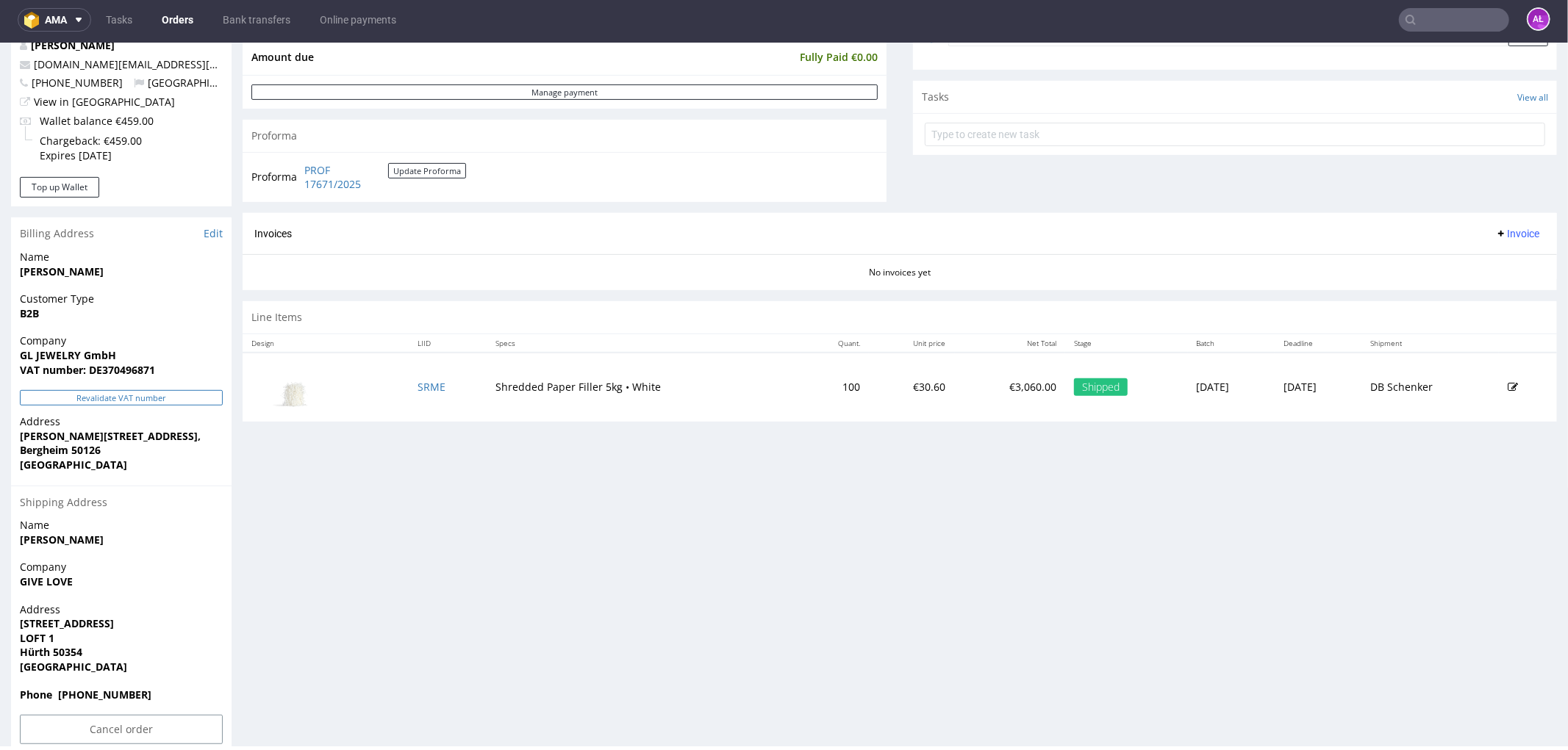
click at [182, 397] on button "Revalidate VAT number" at bounding box center [121, 396] width 203 height 15
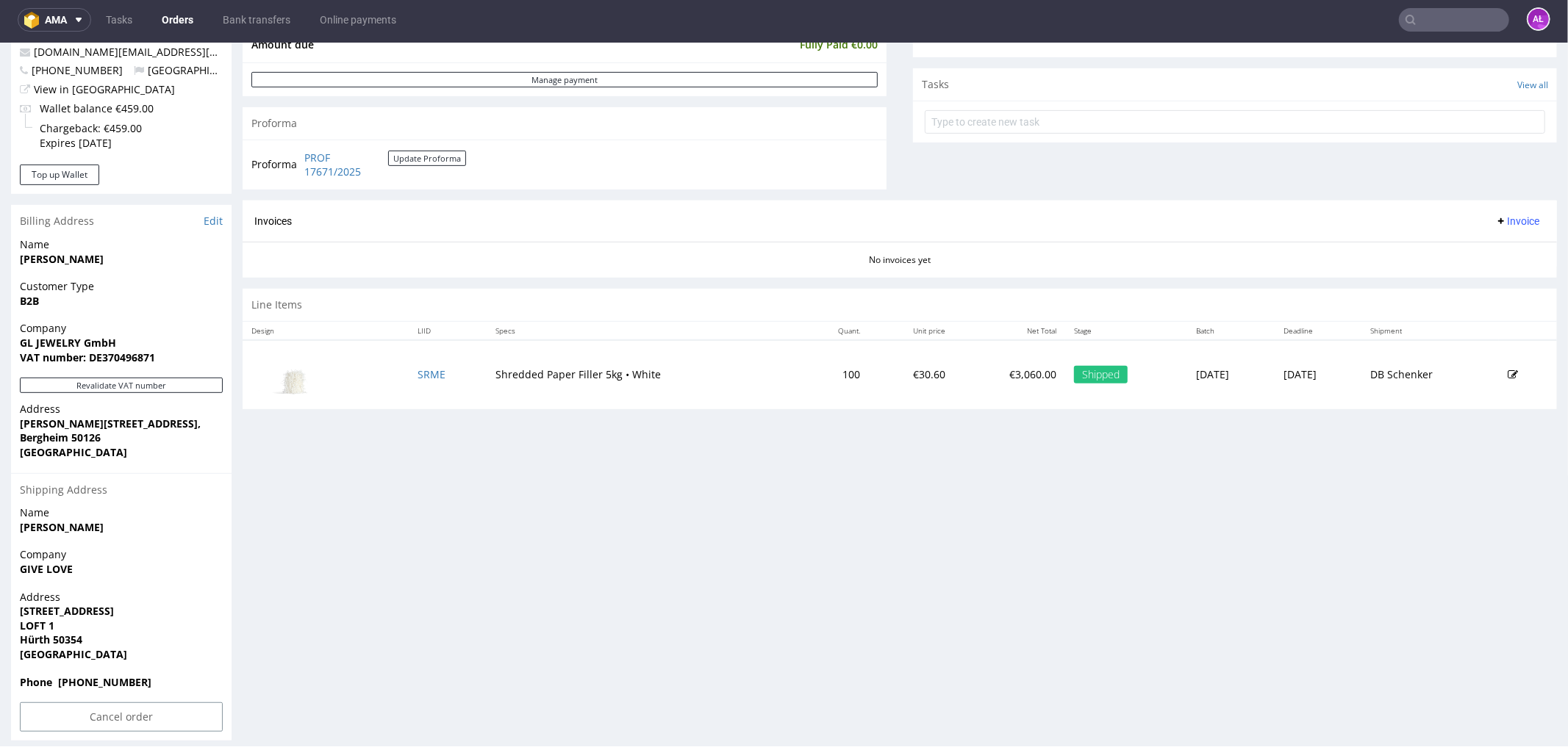
scroll to position [514, 0]
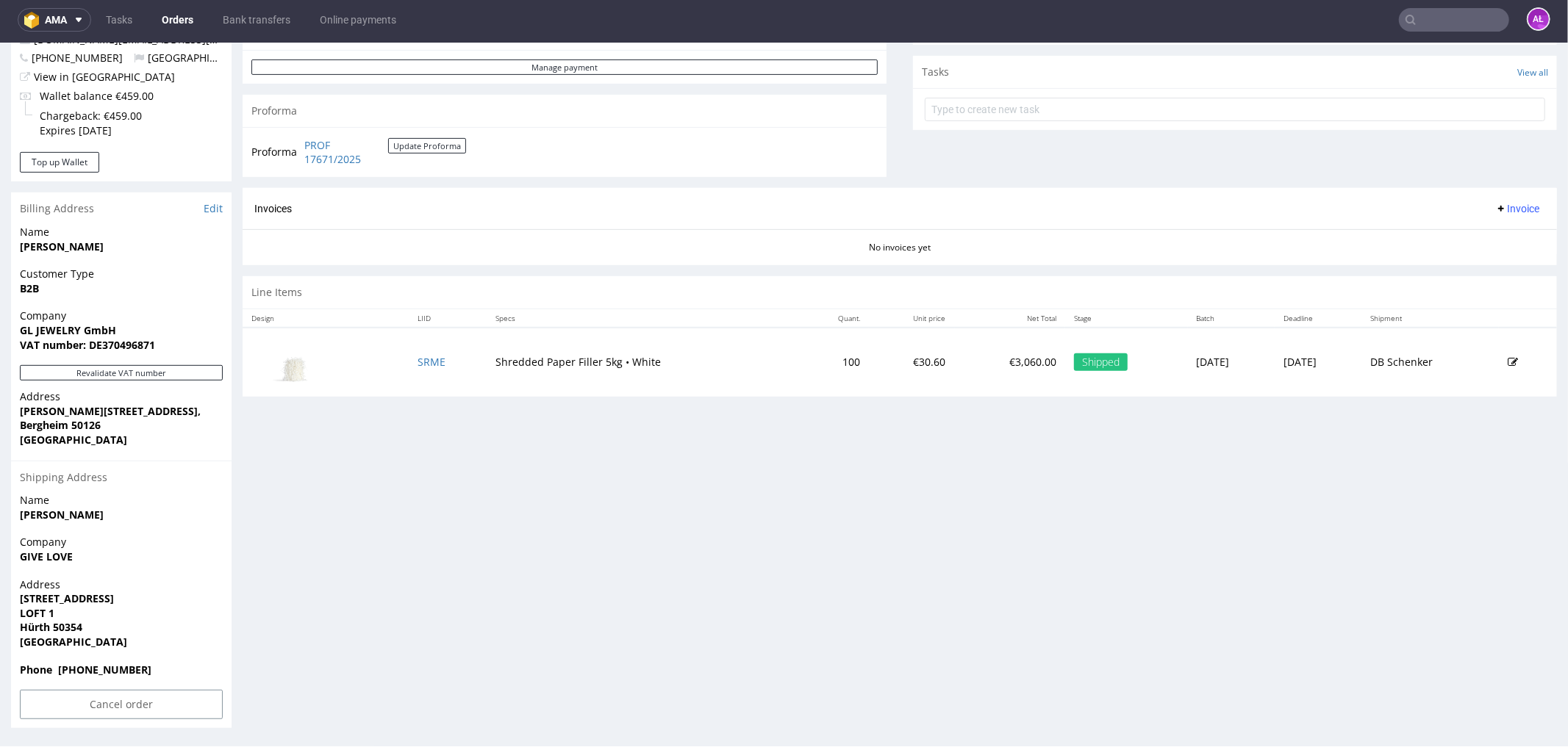
click at [1495, 206] on icon at bounding box center [1500, 207] width 12 height 12
click at [1493, 238] on span "Generate" at bounding box center [1492, 240] width 72 height 14
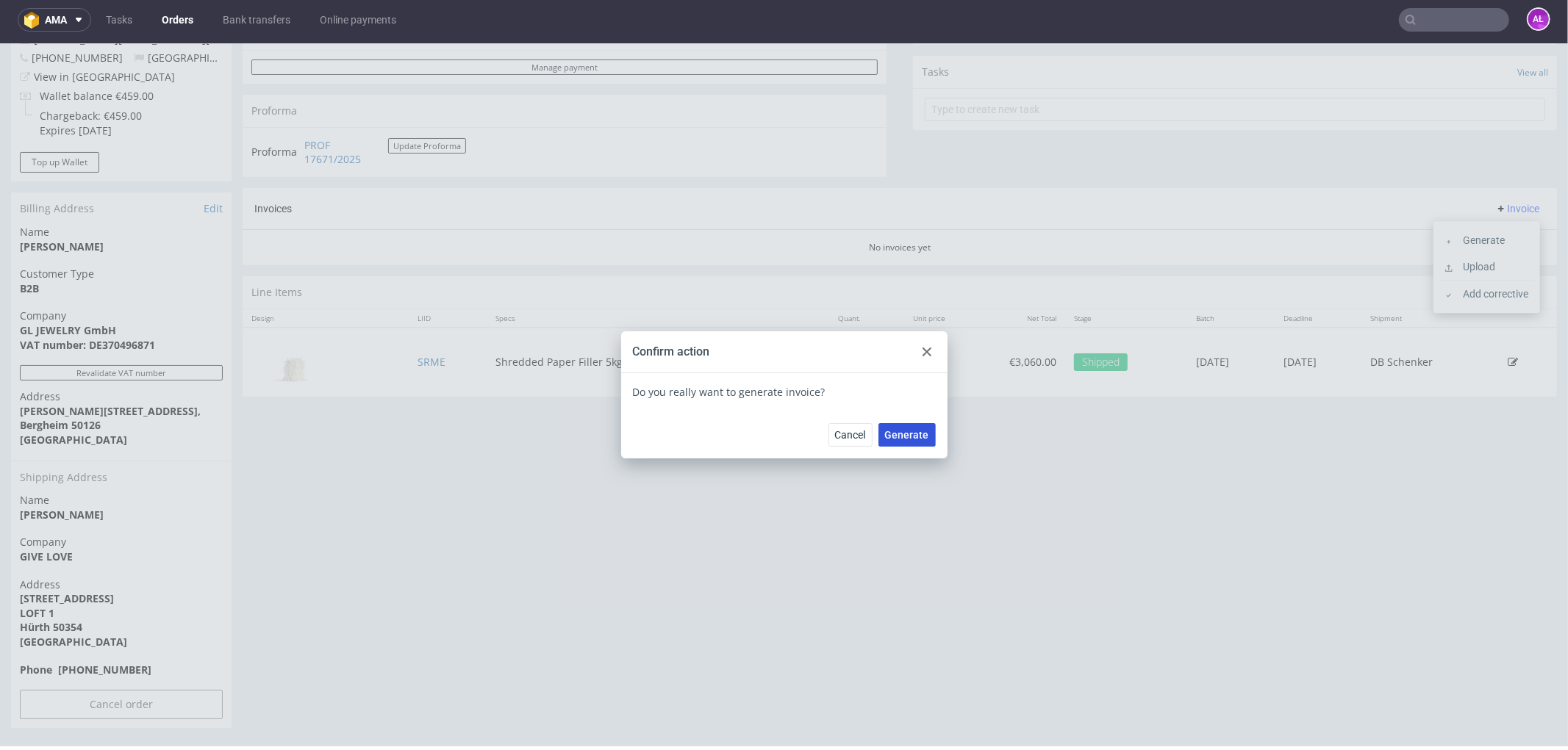
click at [914, 429] on span "Generate" at bounding box center [906, 434] width 44 height 10
drag, startPoint x: 919, startPoint y: 349, endPoint x: 671, endPoint y: 126, distance: 333.5
click at [922, 348] on use at bounding box center [926, 350] width 9 height 9
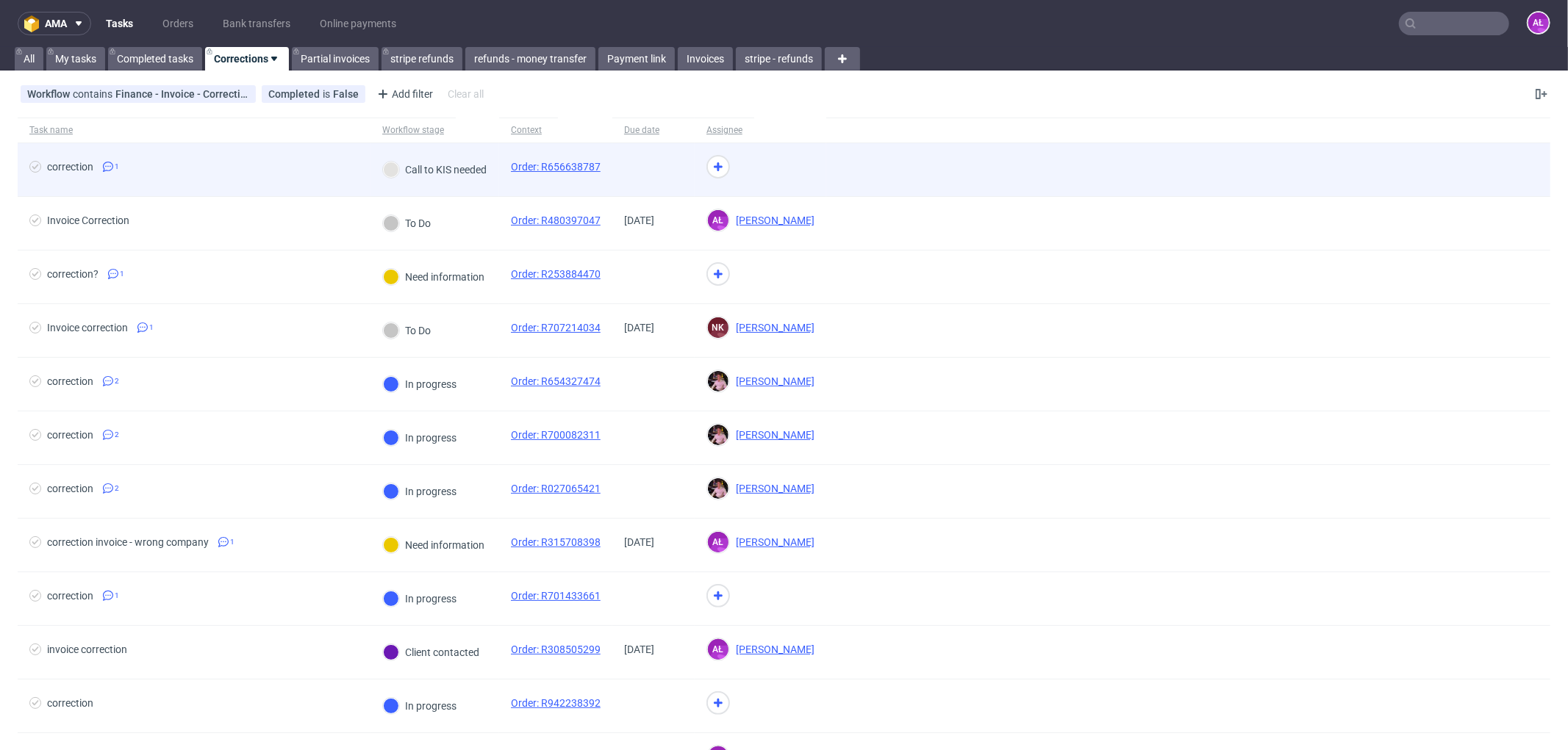
click at [486, 178] on div "Call to KIS needed" at bounding box center [435, 170] width 129 height 53
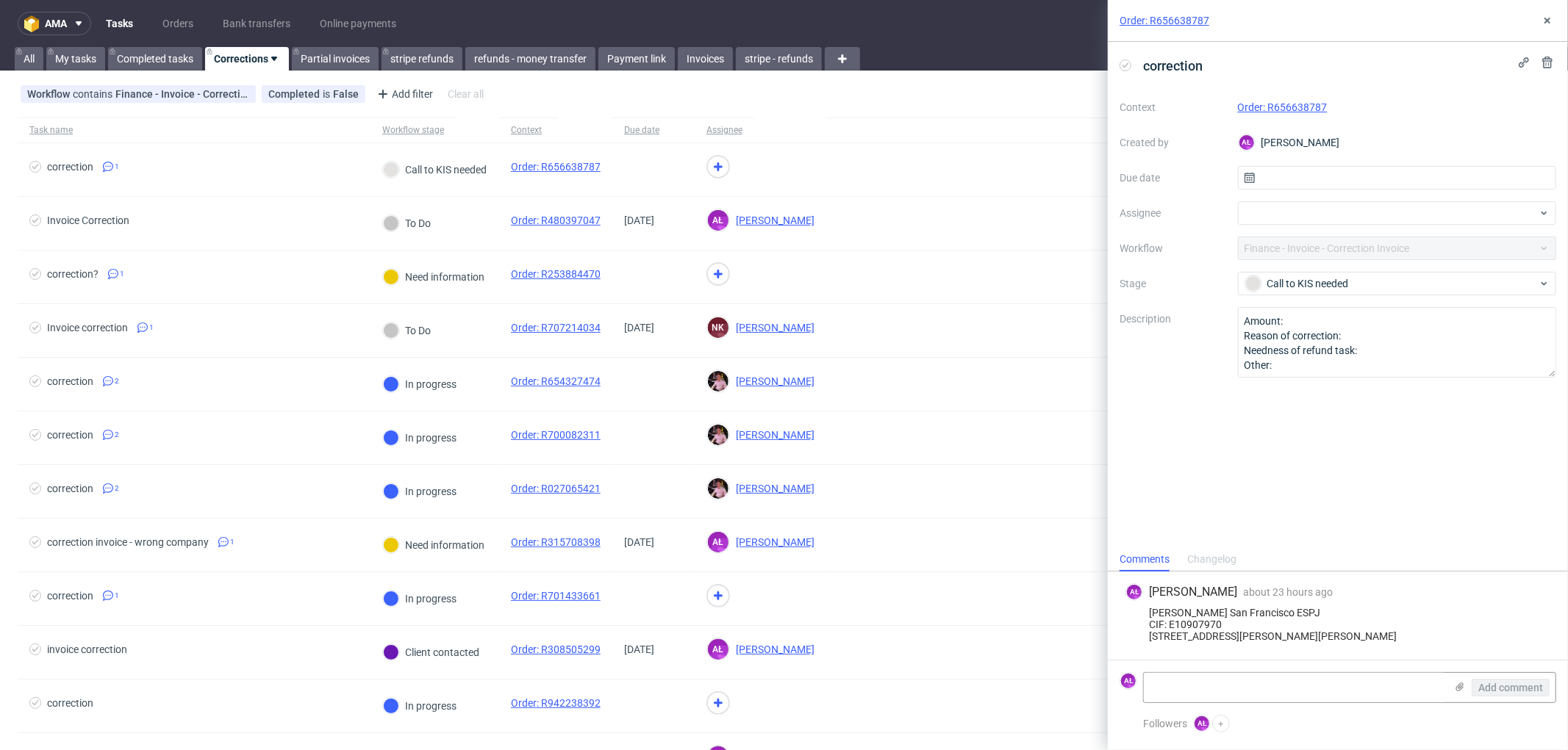
click at [1289, 101] on link "Order: R656638787" at bounding box center [1283, 107] width 90 height 12
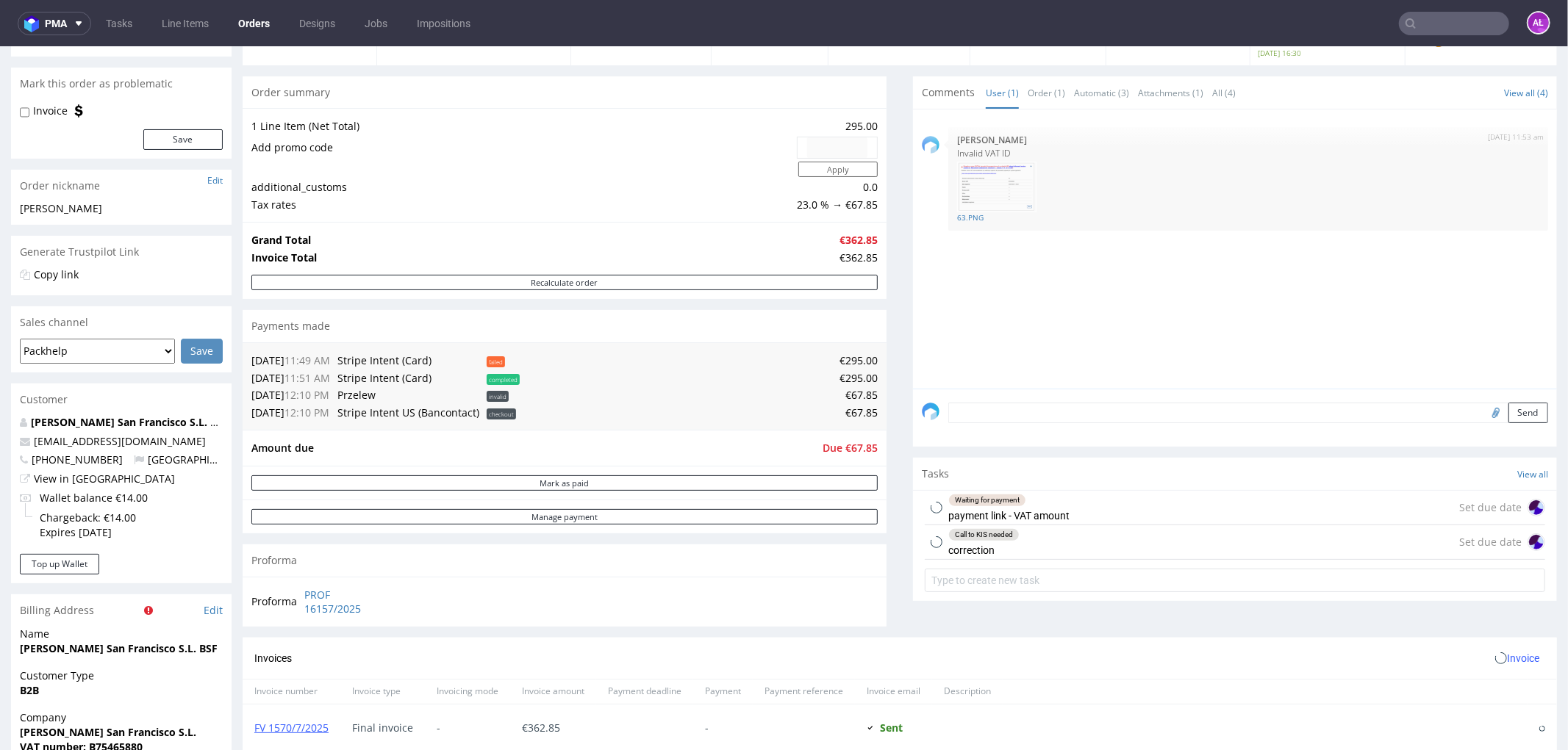
scroll to position [408, 0]
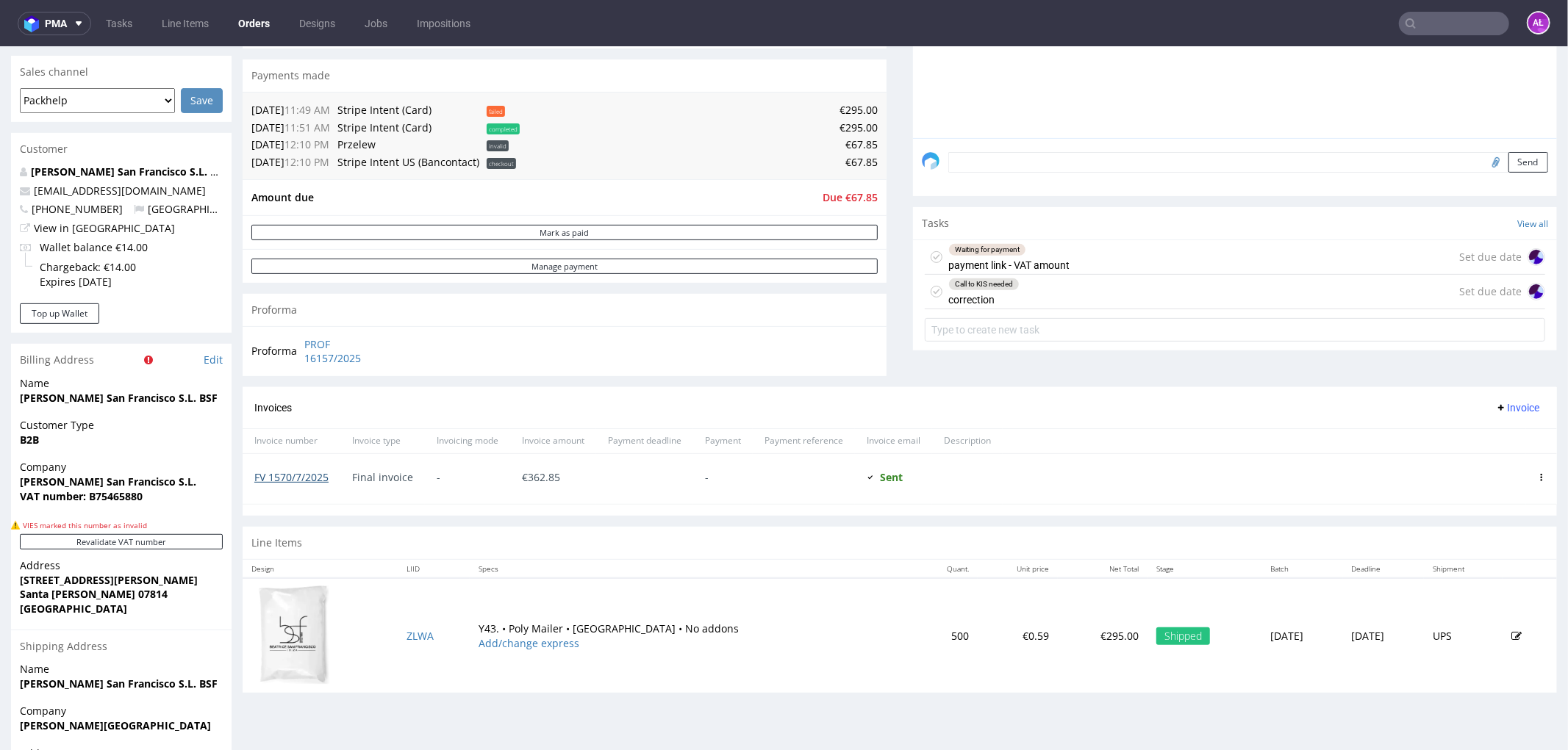
click at [294, 477] on link "FV 1570/7/2025" at bounding box center [291, 476] width 74 height 14
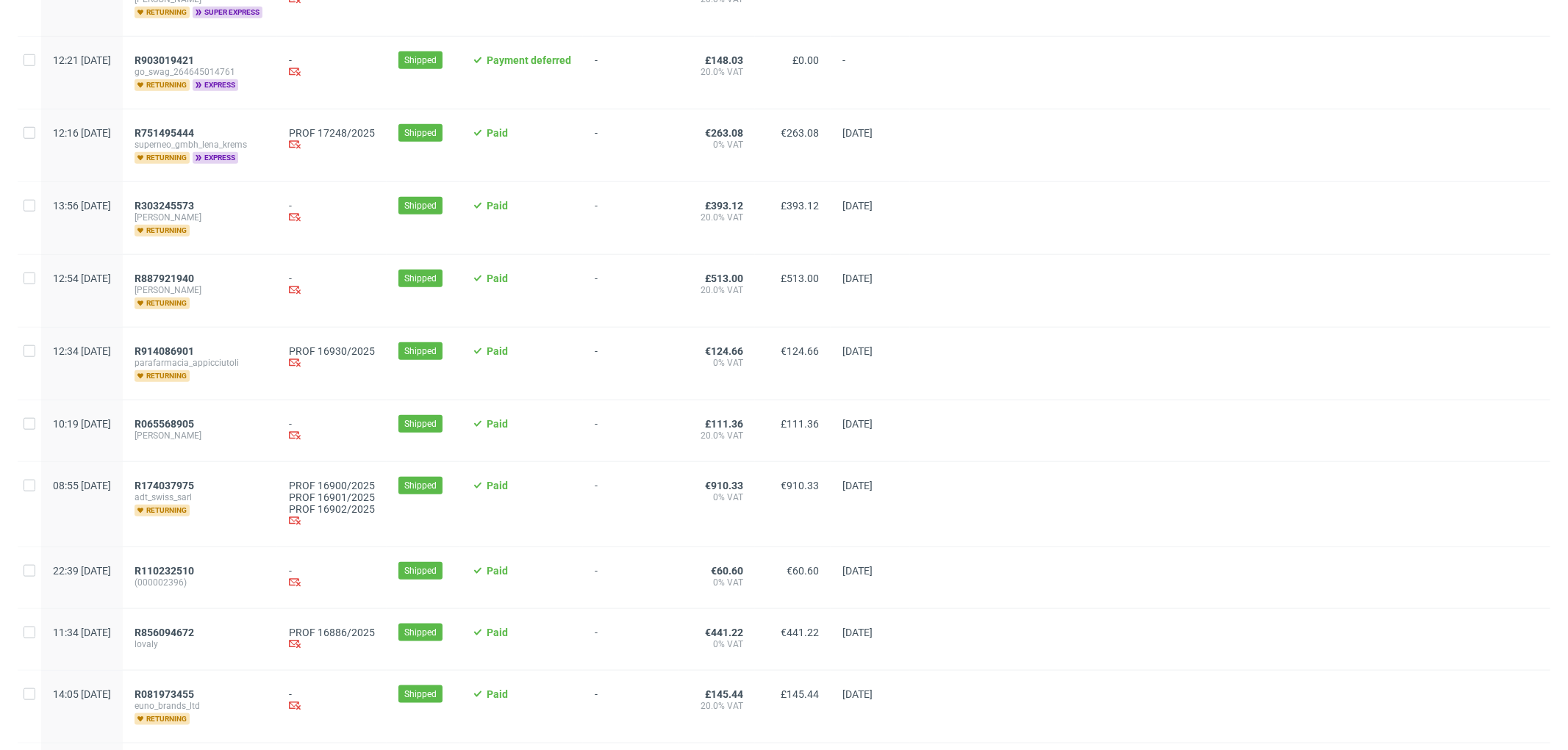
scroll to position [1305, 0]
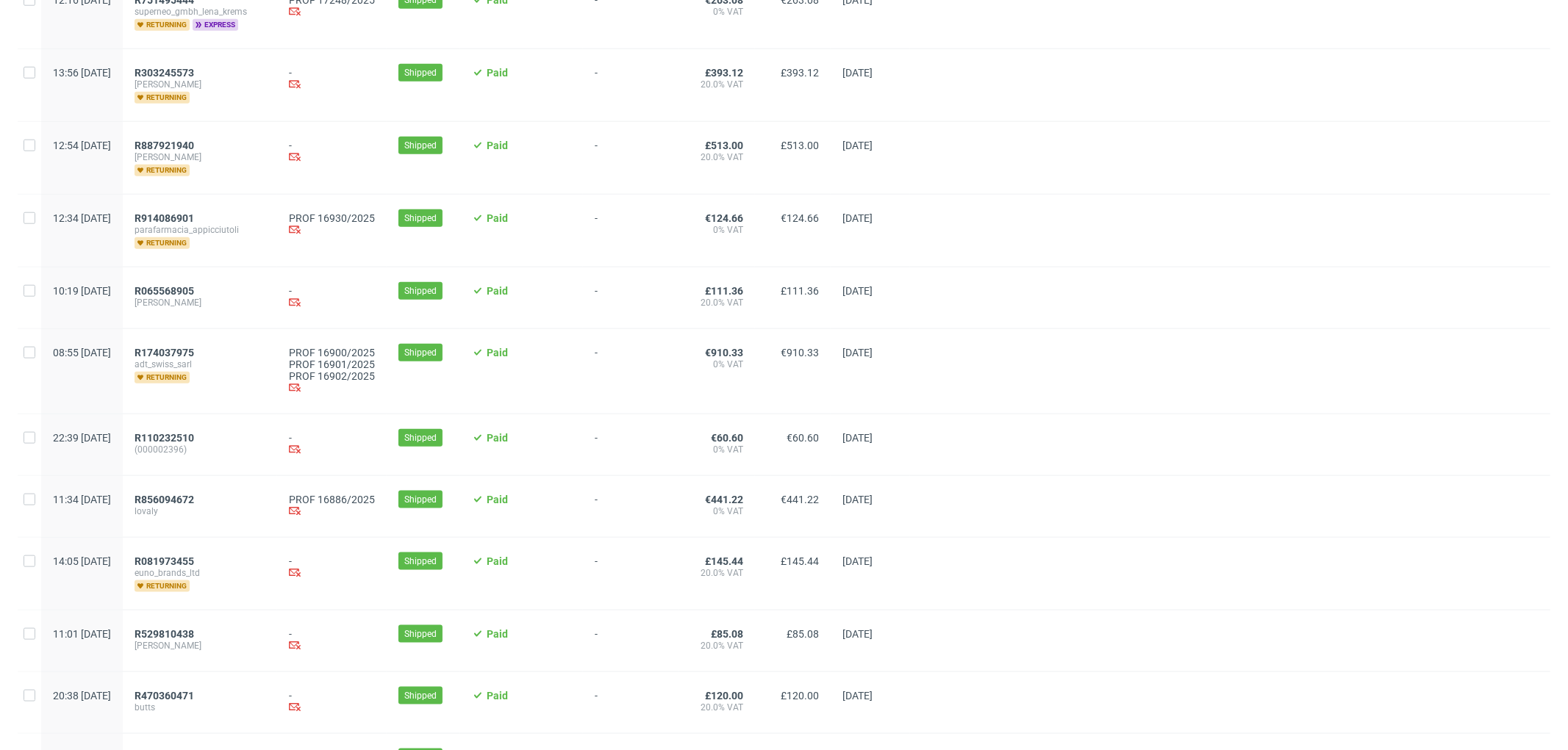
click at [219, 360] on span "adt_swiss_sarl" at bounding box center [199, 364] width 131 height 12
click at [194, 355] on span "R174037975" at bounding box center [164, 352] width 60 height 12
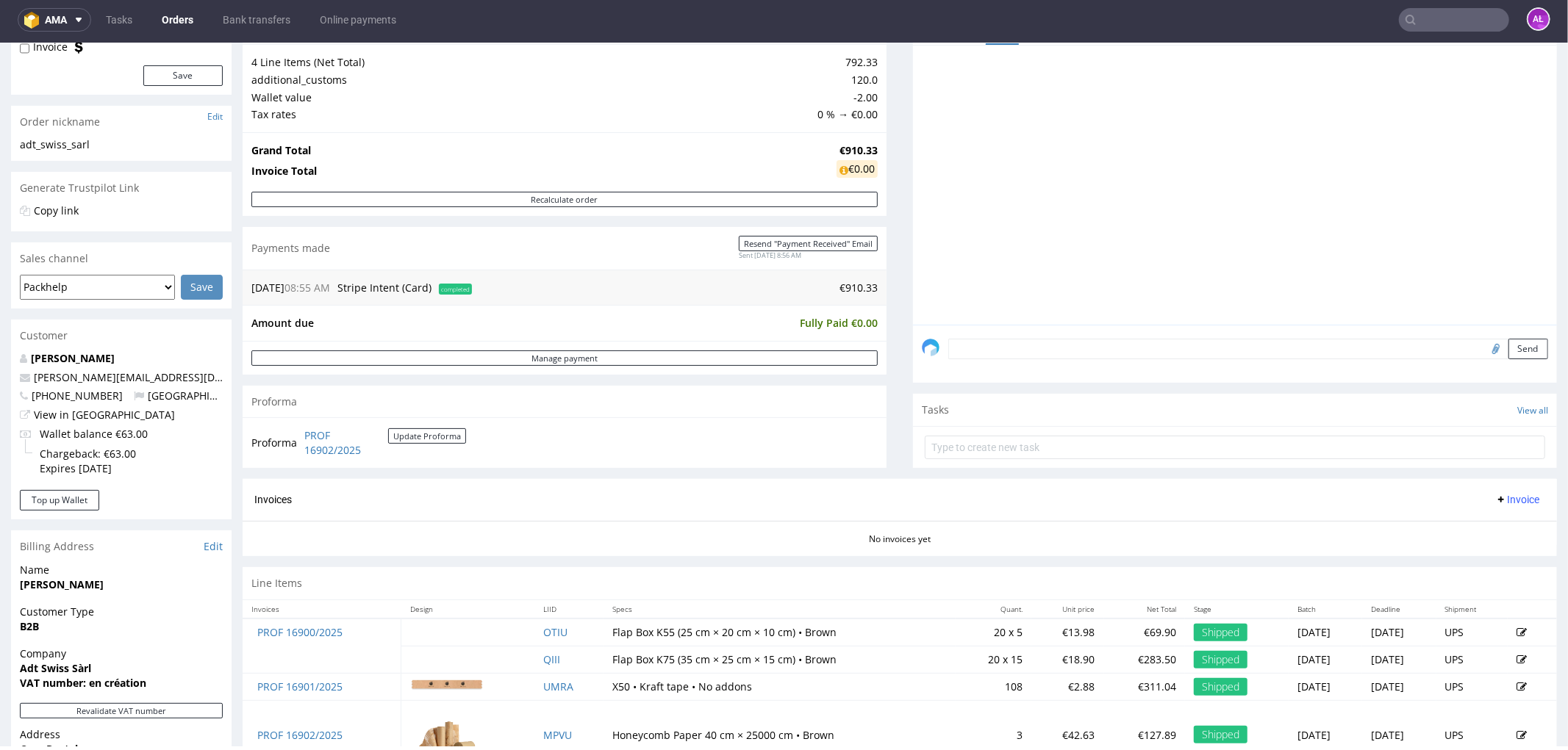
scroll to position [244, 0]
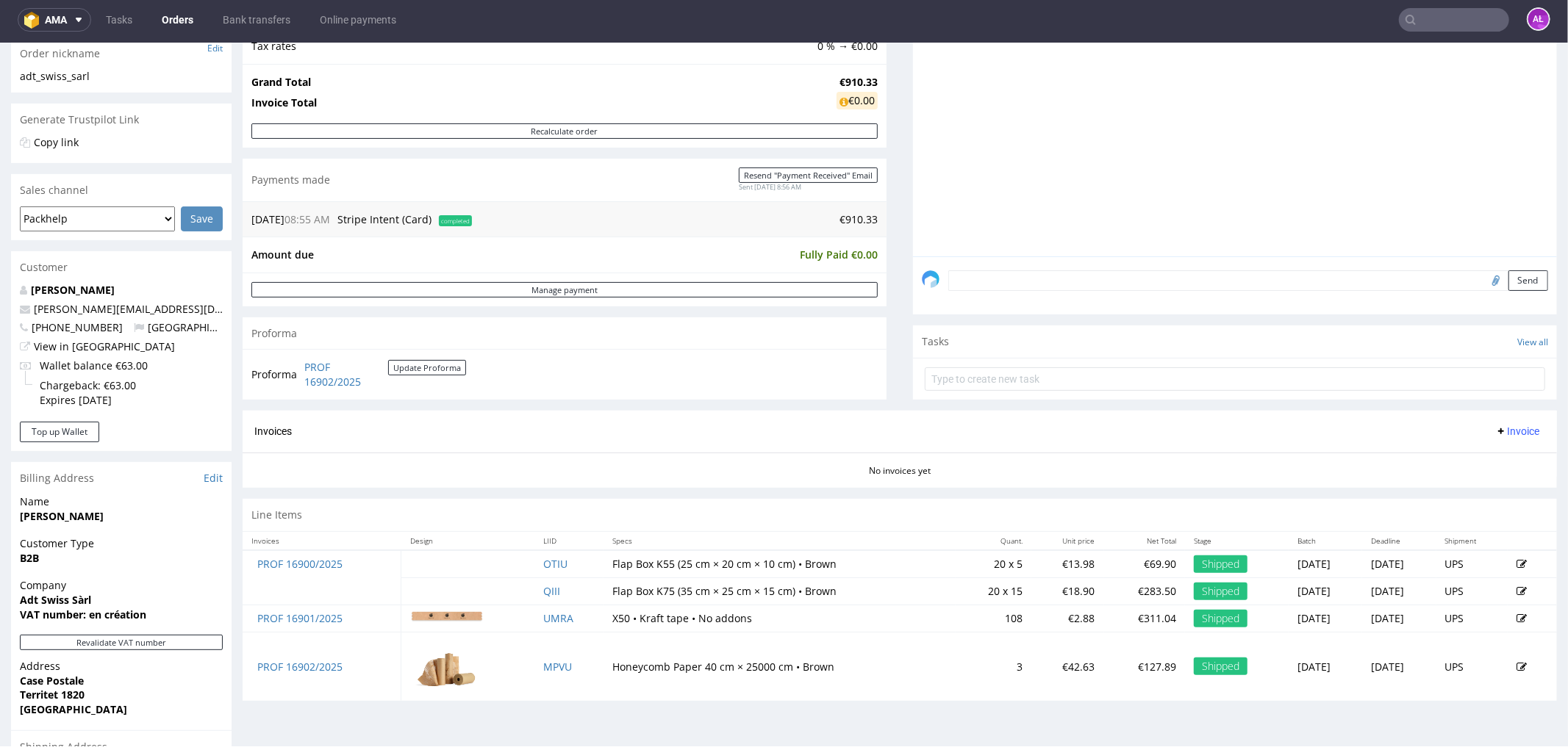
click at [1508, 428] on span "Invoice" at bounding box center [1517, 430] width 44 height 12
click at [1504, 455] on span "Generate" at bounding box center [1492, 462] width 72 height 14
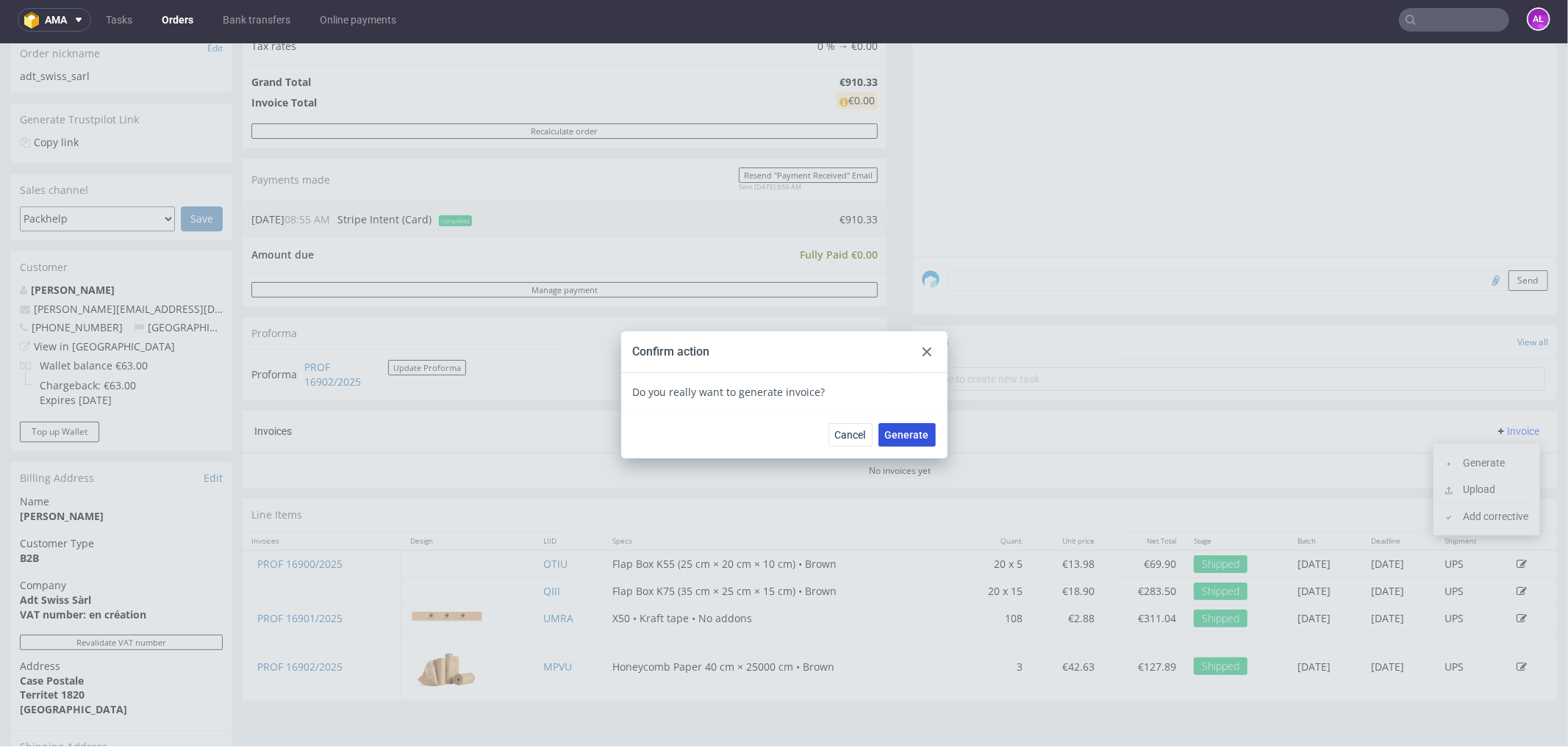
click at [917, 431] on span "Generate" at bounding box center [906, 434] width 44 height 10
drag, startPoint x: 924, startPoint y: 346, endPoint x: 890, endPoint y: 349, distance: 34.1
click at [923, 346] on use at bounding box center [926, 350] width 9 height 9
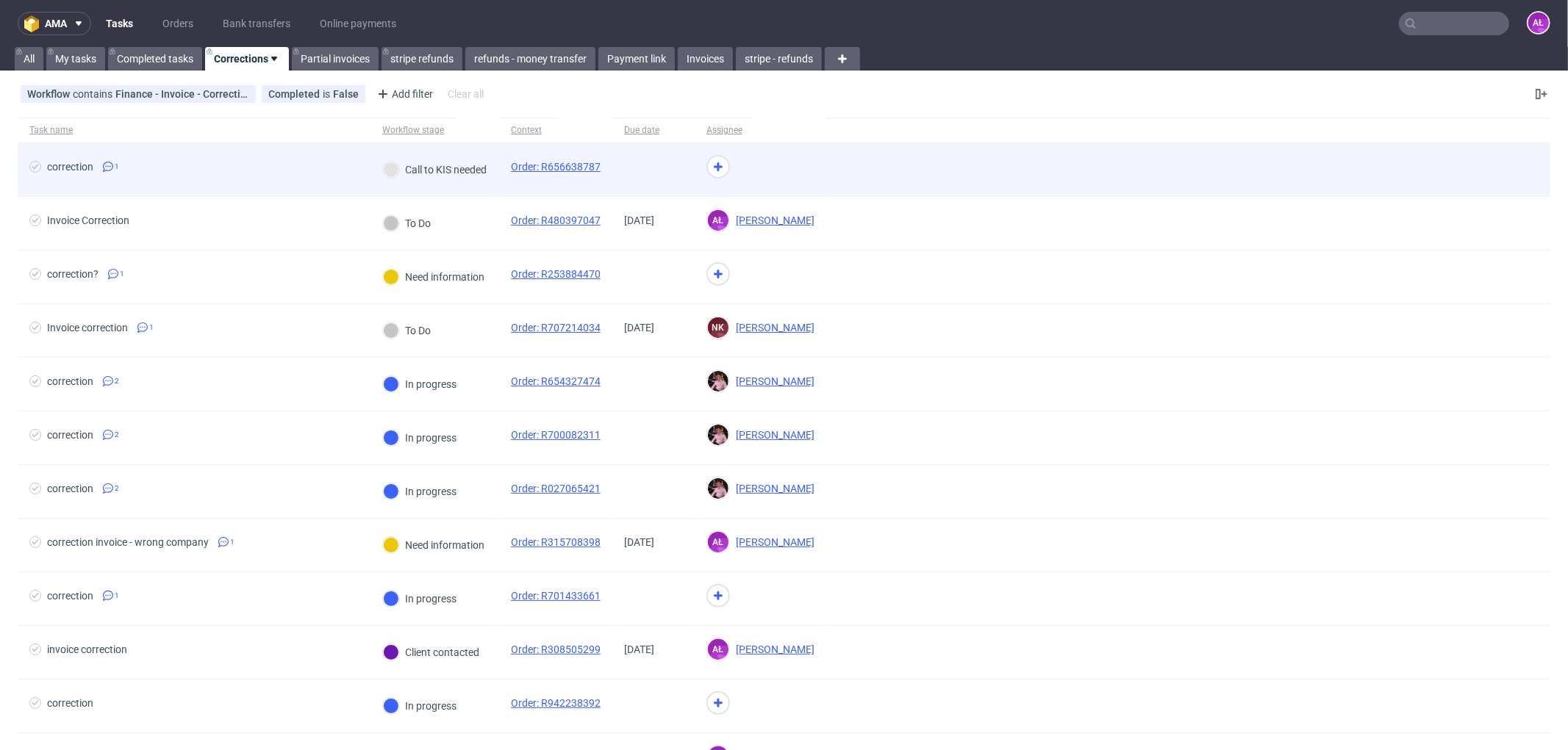
click at [495, 194] on div "Call to KIS needed" at bounding box center [435, 170] width 129 height 53
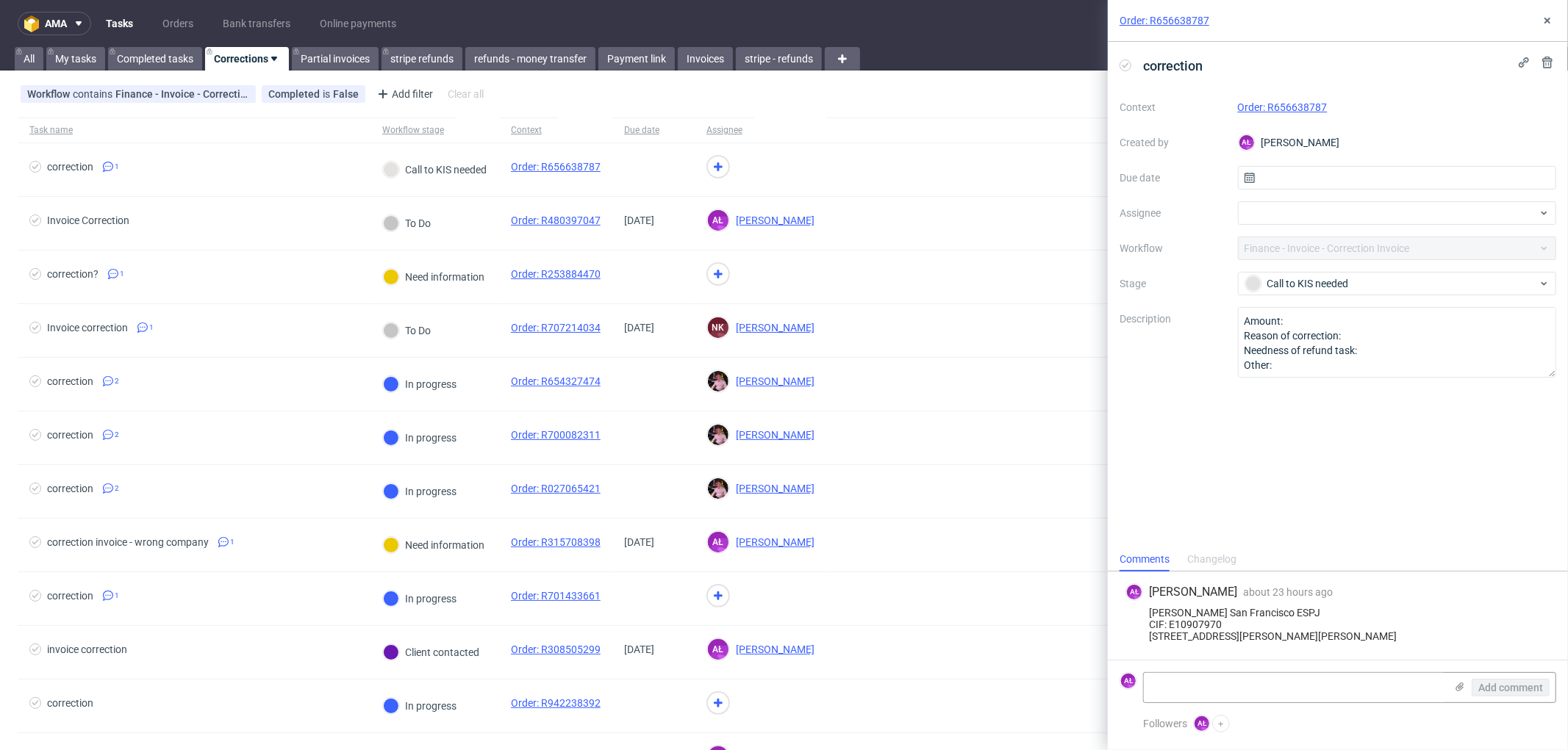
click at [1277, 112] on link "Order: R656638787" at bounding box center [1283, 107] width 90 height 12
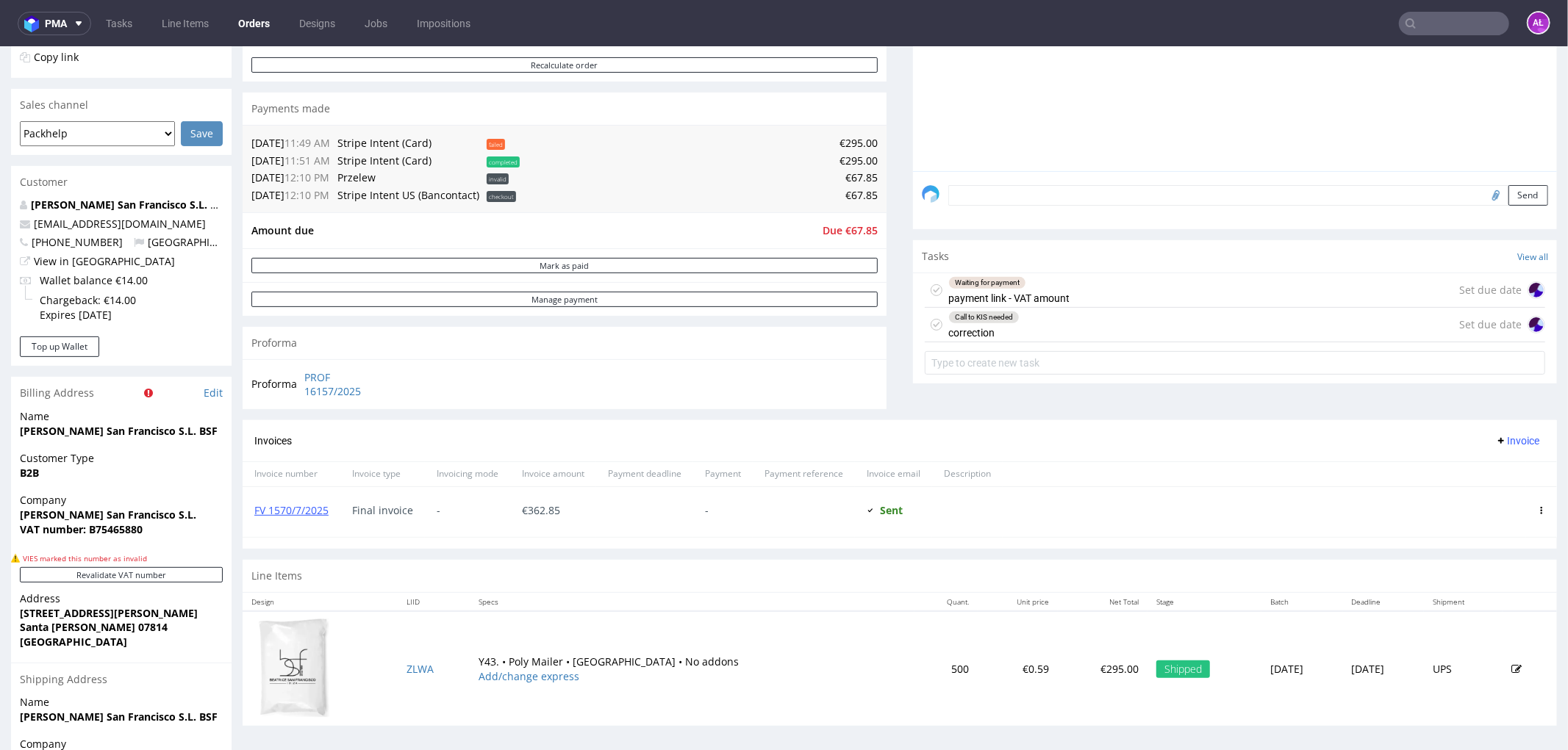
scroll to position [408, 0]
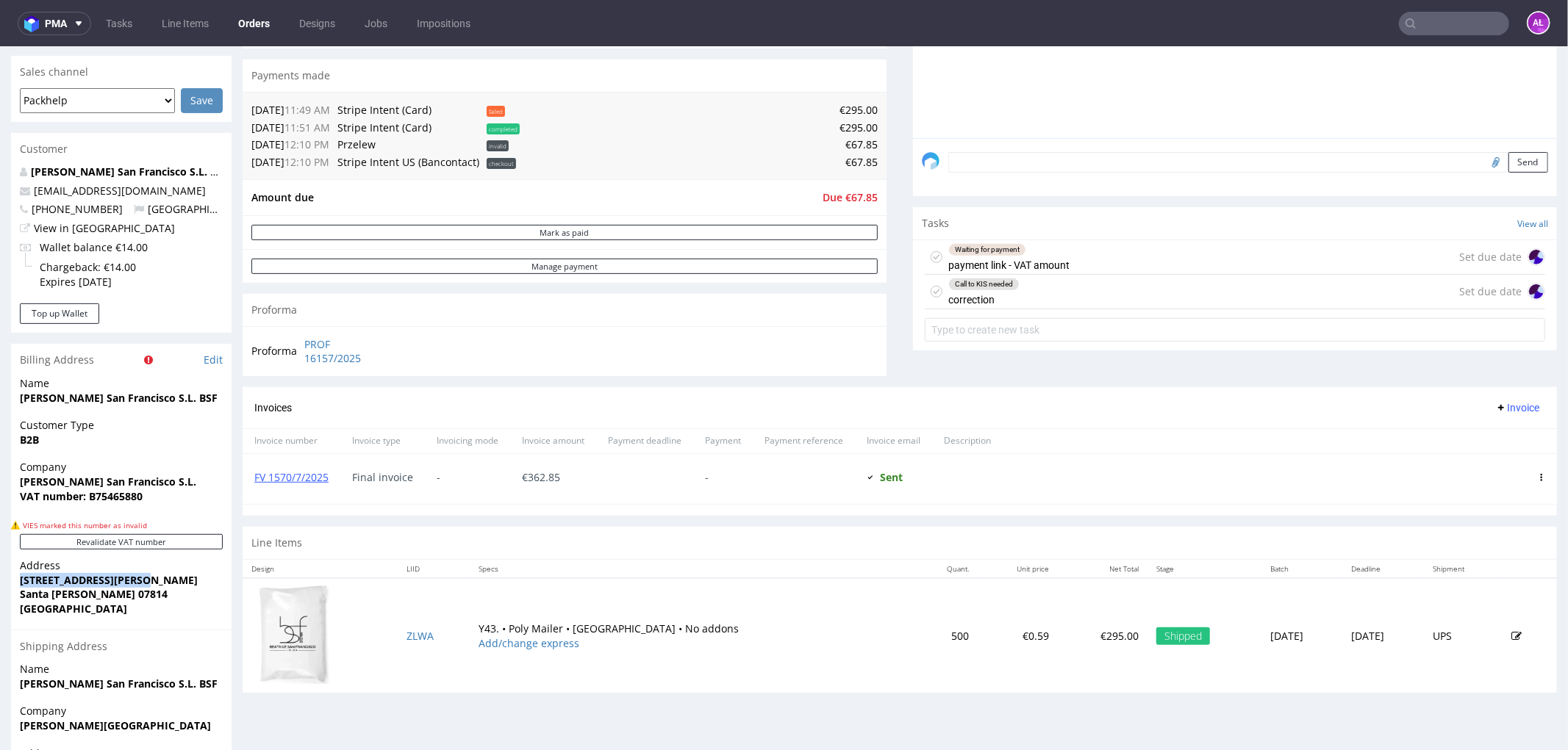
drag, startPoint x: 18, startPoint y: 578, endPoint x: 141, endPoint y: 580, distance: 123.0
click at [141, 580] on div "Address Carrer Venda de Parada 8 Santa Gertrudis 07814 Spain" at bounding box center [121, 593] width 220 height 71
copy strong "Carrer Venda de Parada"
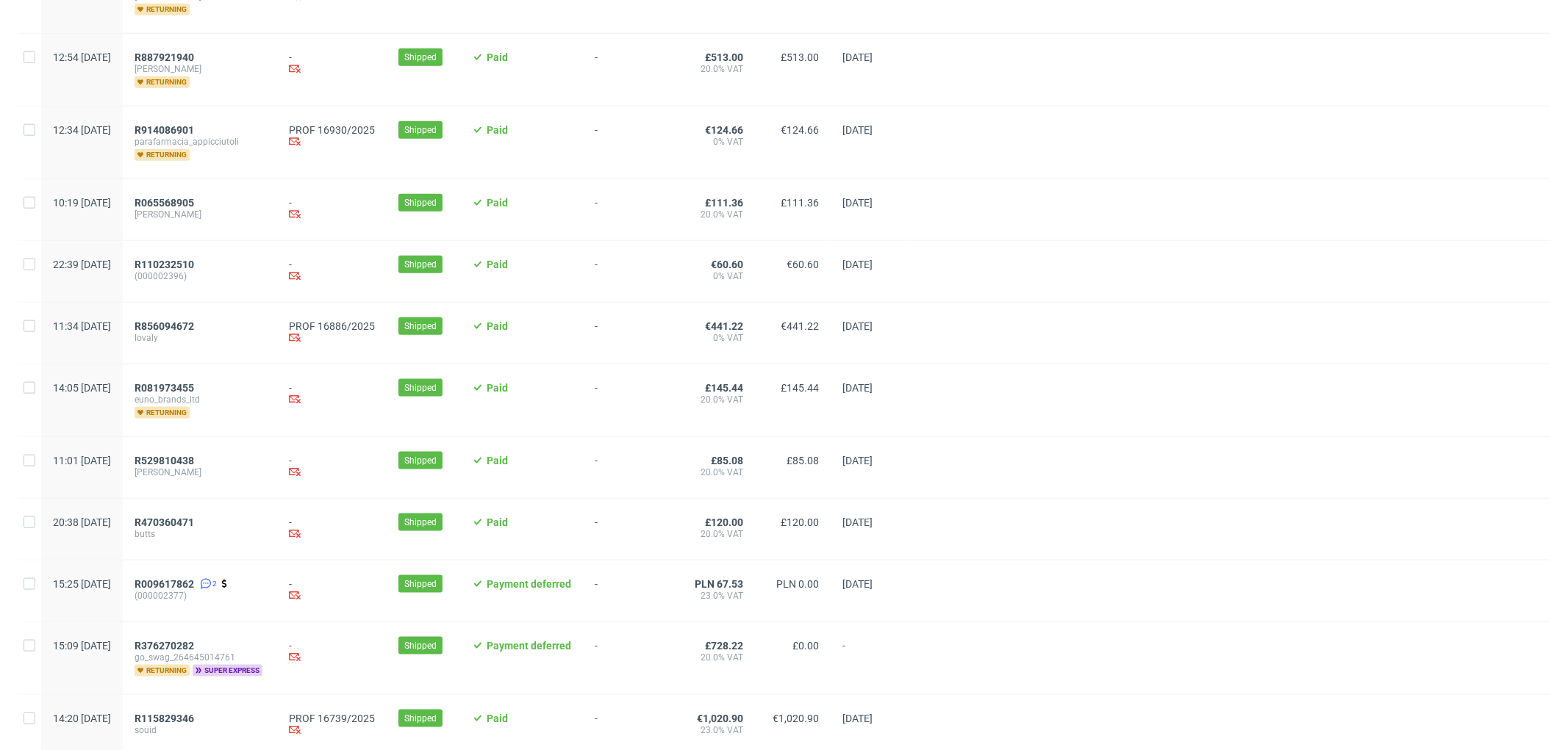
scroll to position [1453, 0]
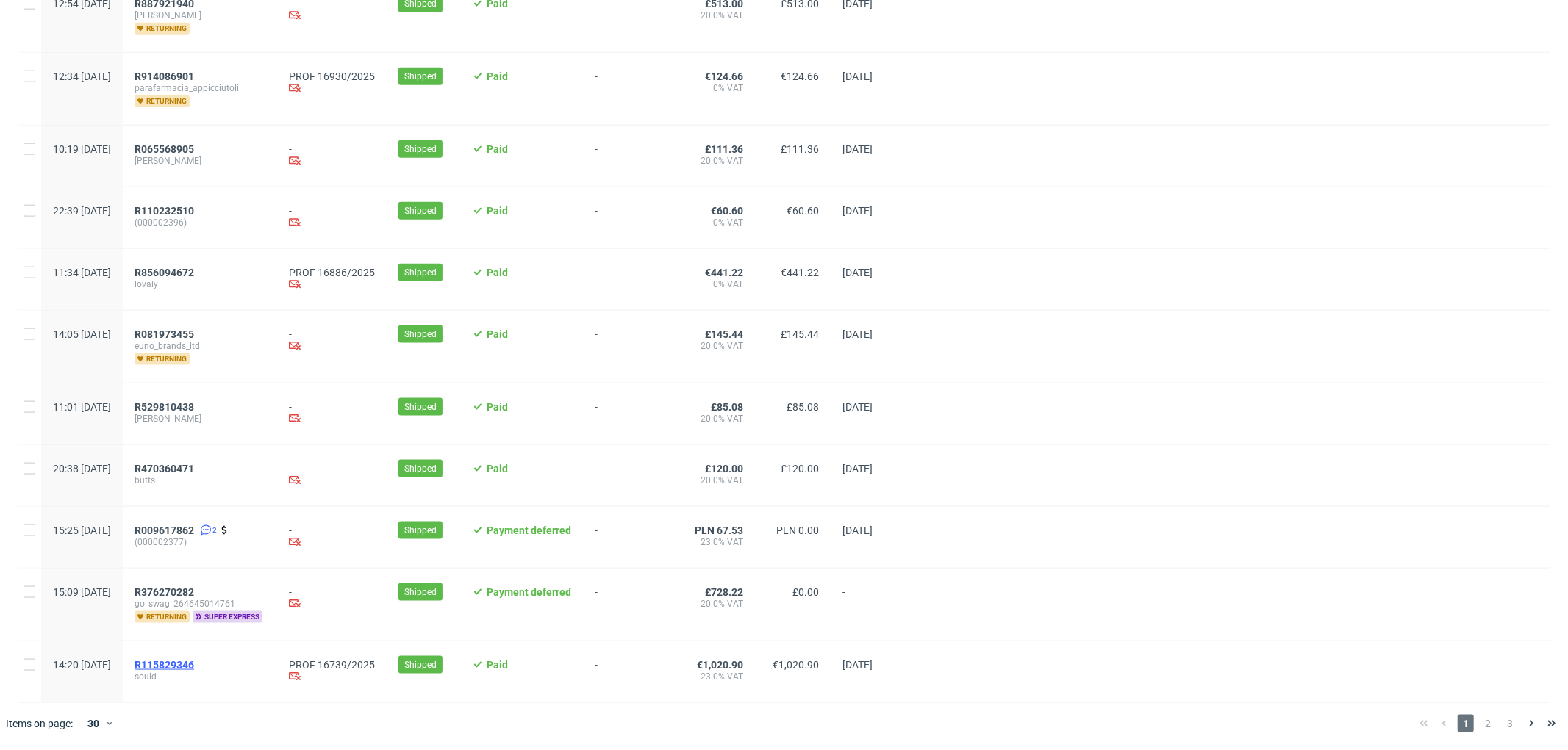
click at [194, 662] on span "R115829346" at bounding box center [164, 665] width 60 height 12
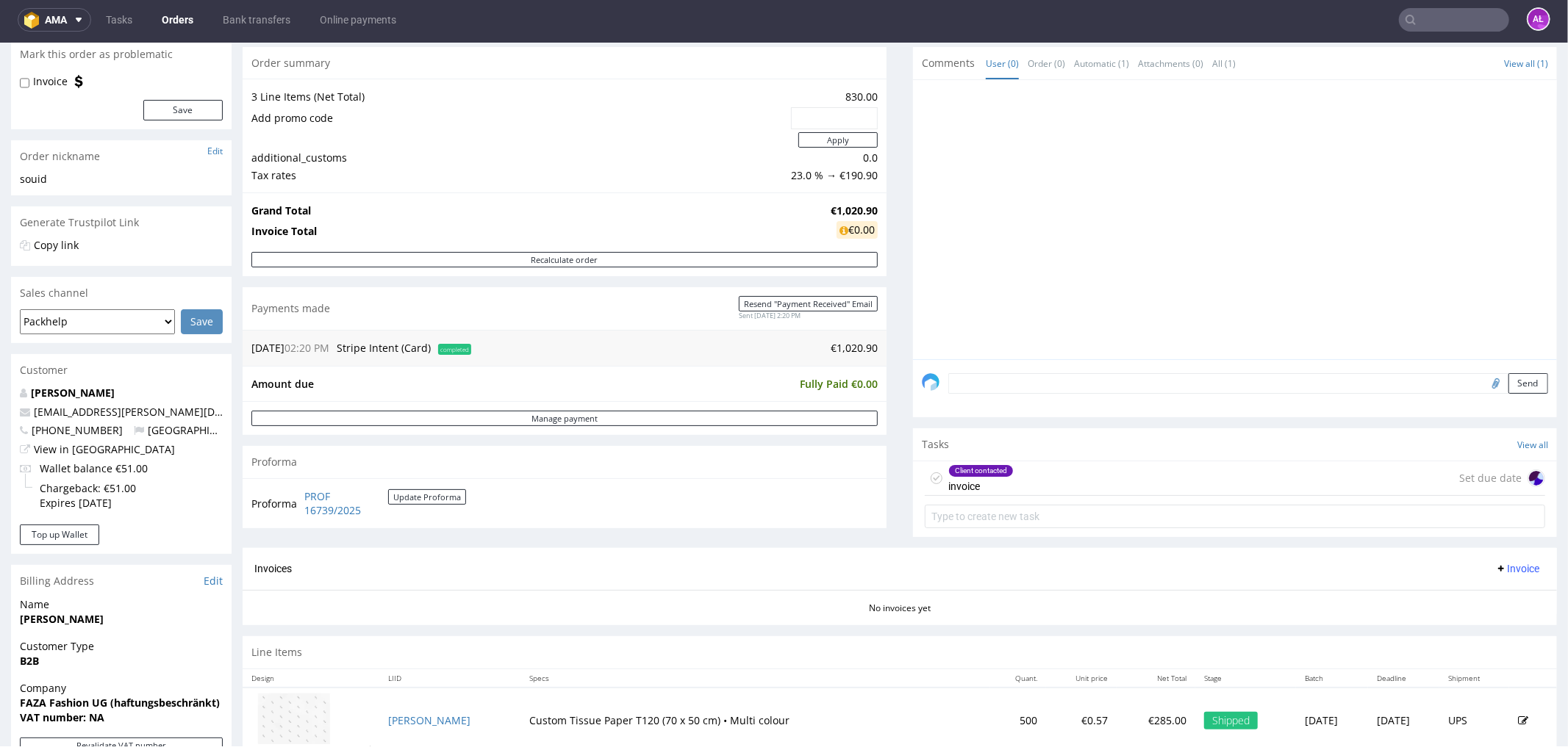
scroll to position [408, 0]
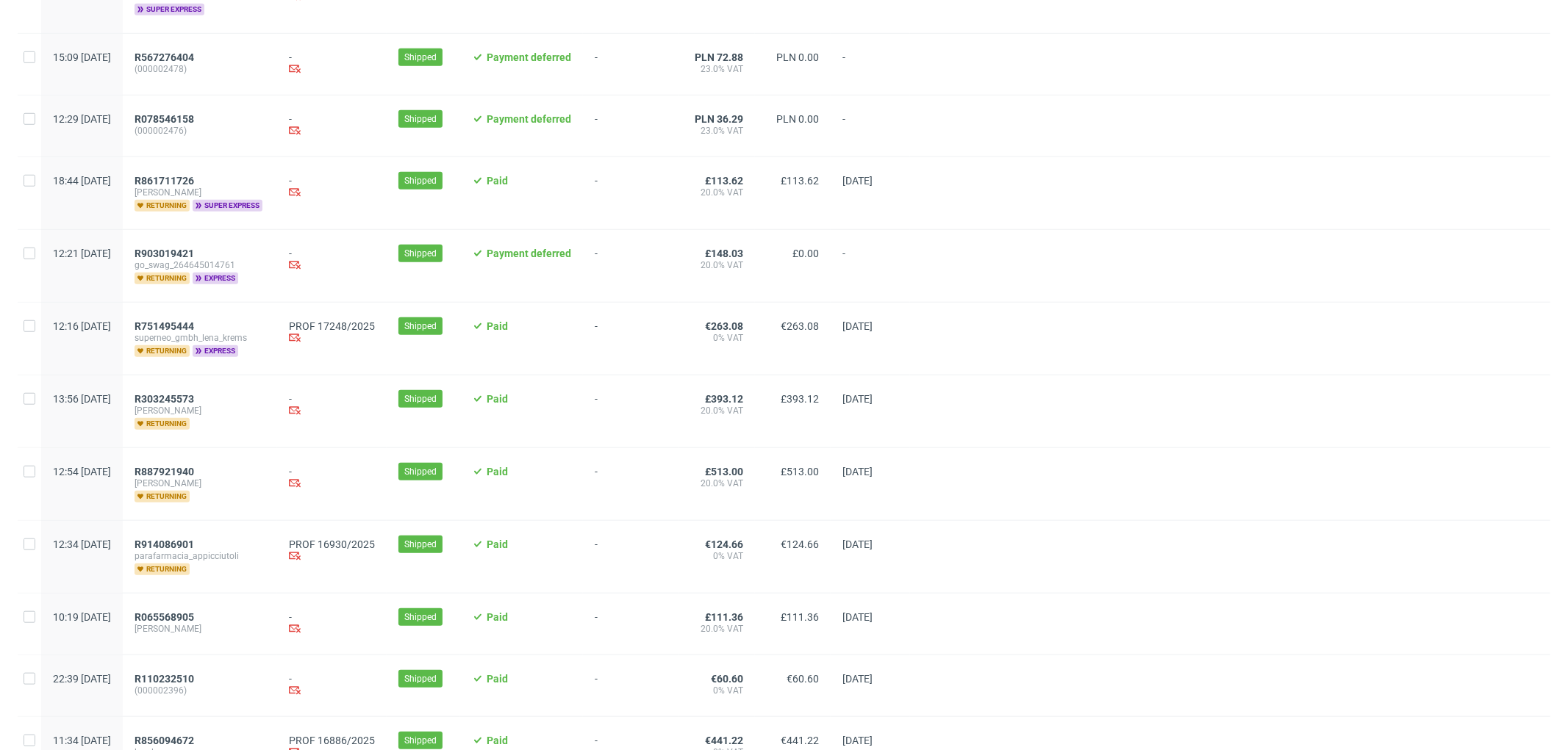
scroll to position [1453, 0]
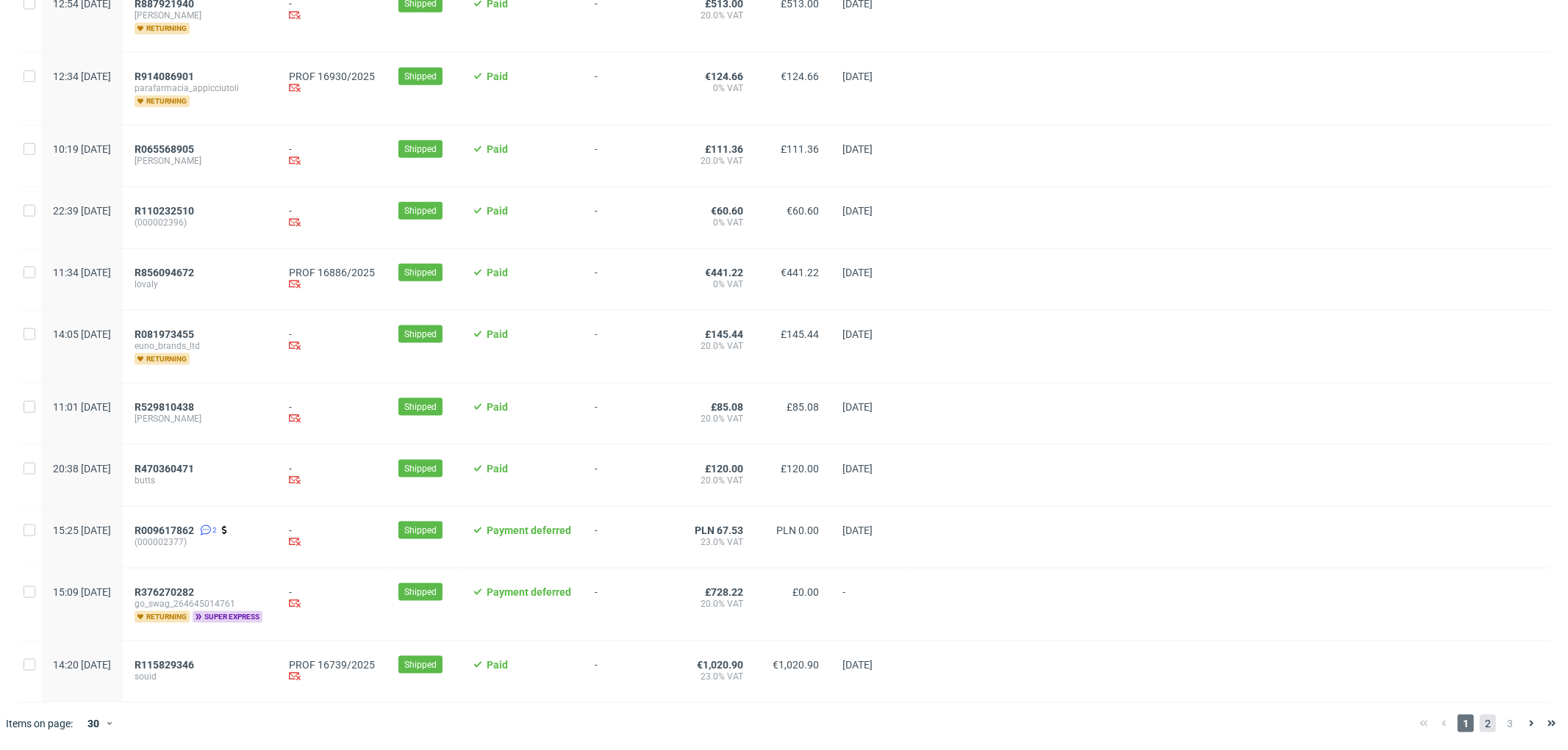
click at [1480, 729] on span "2" at bounding box center [1488, 723] width 16 height 18
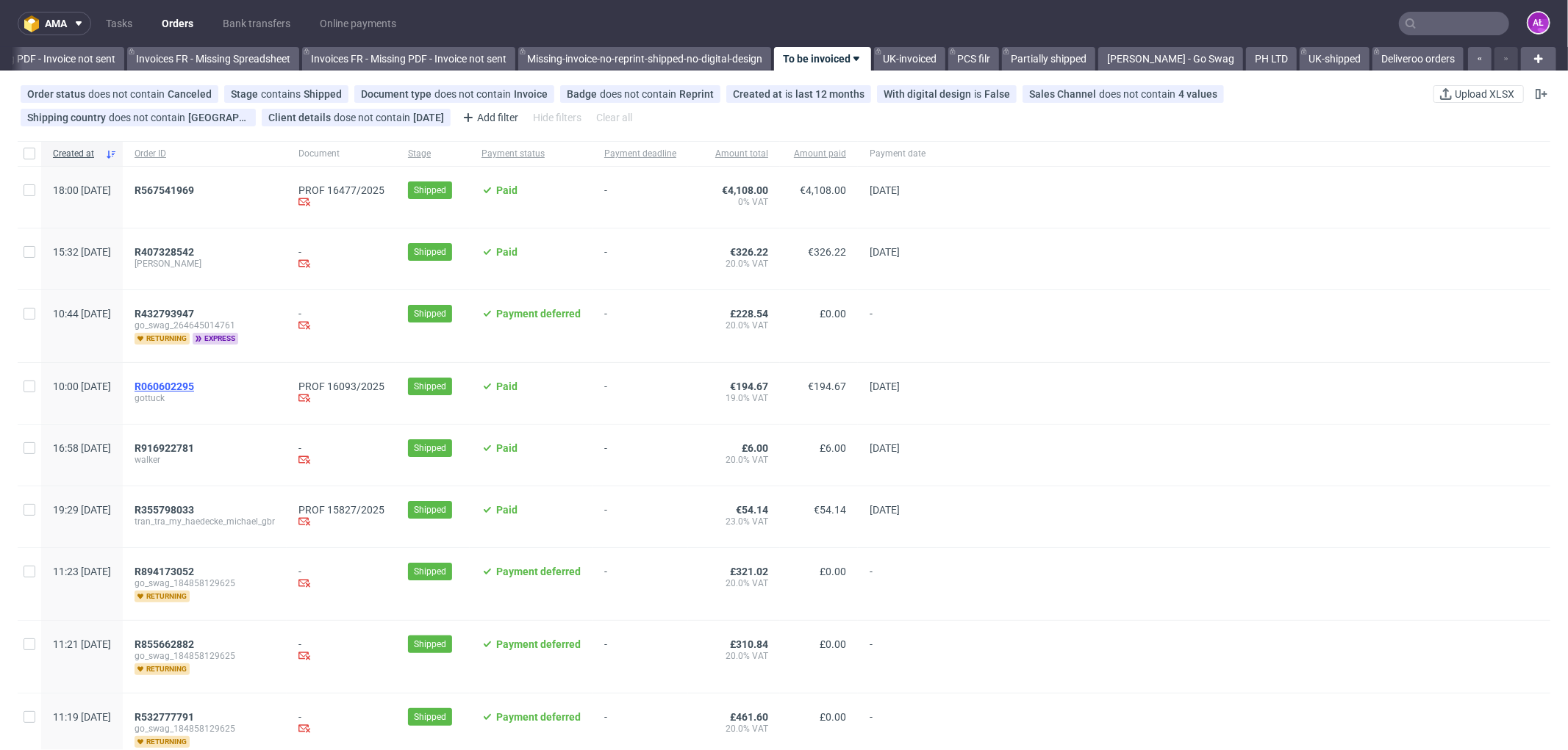
click at [194, 390] on span "R060602295" at bounding box center [164, 386] width 60 height 12
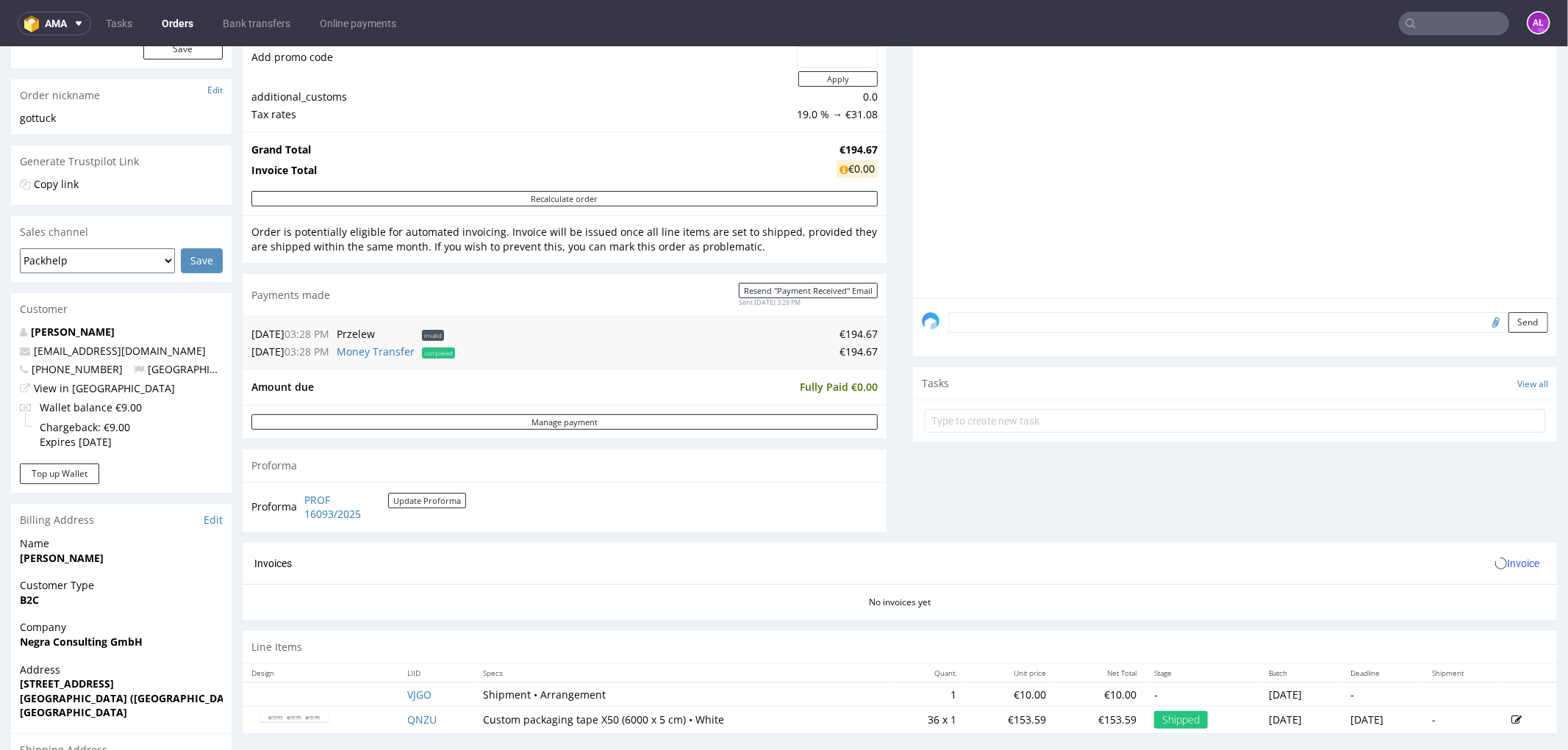
scroll to position [408, 0]
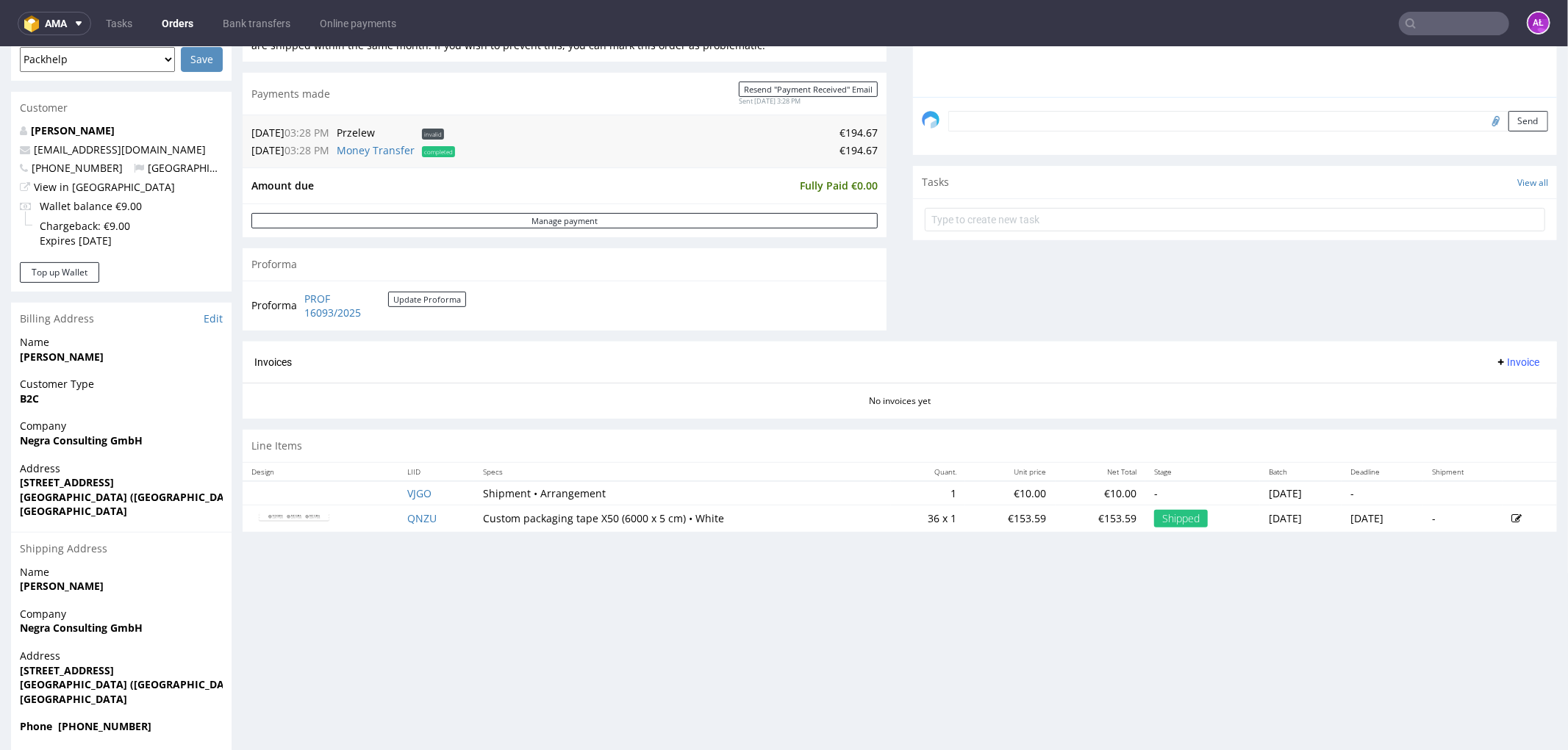
click at [1495, 357] on span "Invoice" at bounding box center [1517, 361] width 44 height 12
click at [1497, 396] on span "Generate" at bounding box center [1492, 393] width 72 height 14
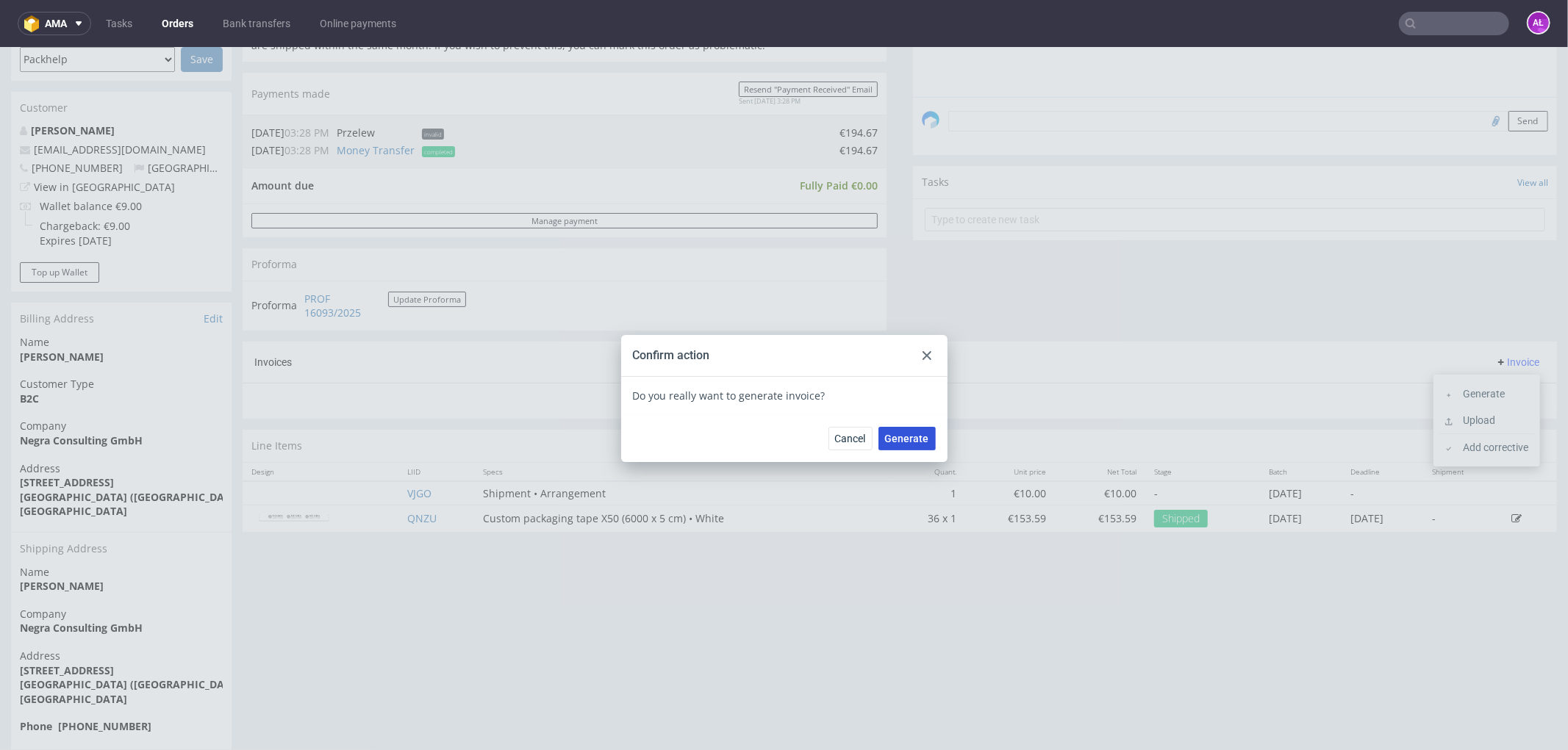
click at [902, 433] on span "Generate" at bounding box center [906, 437] width 44 height 10
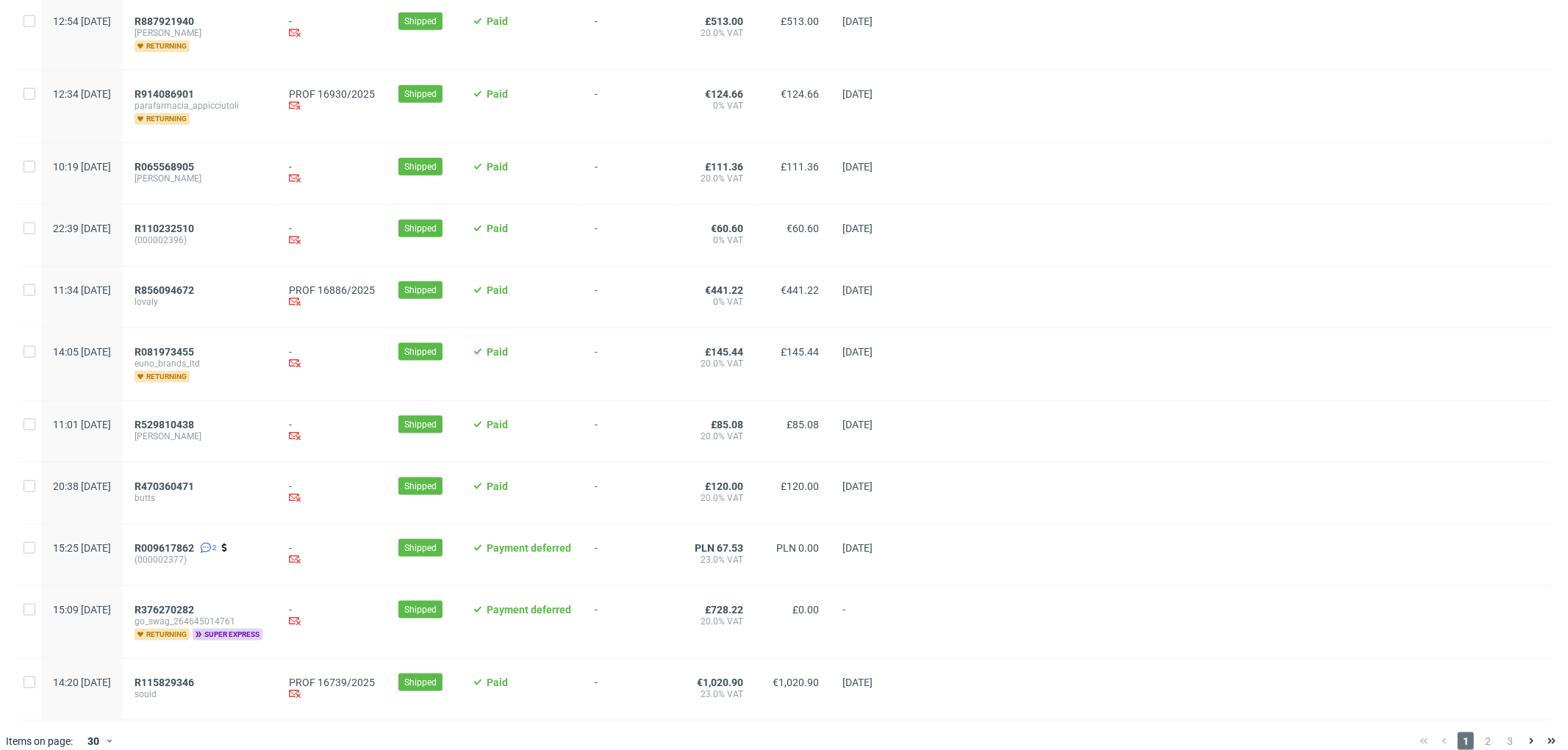
scroll to position [1453, 0]
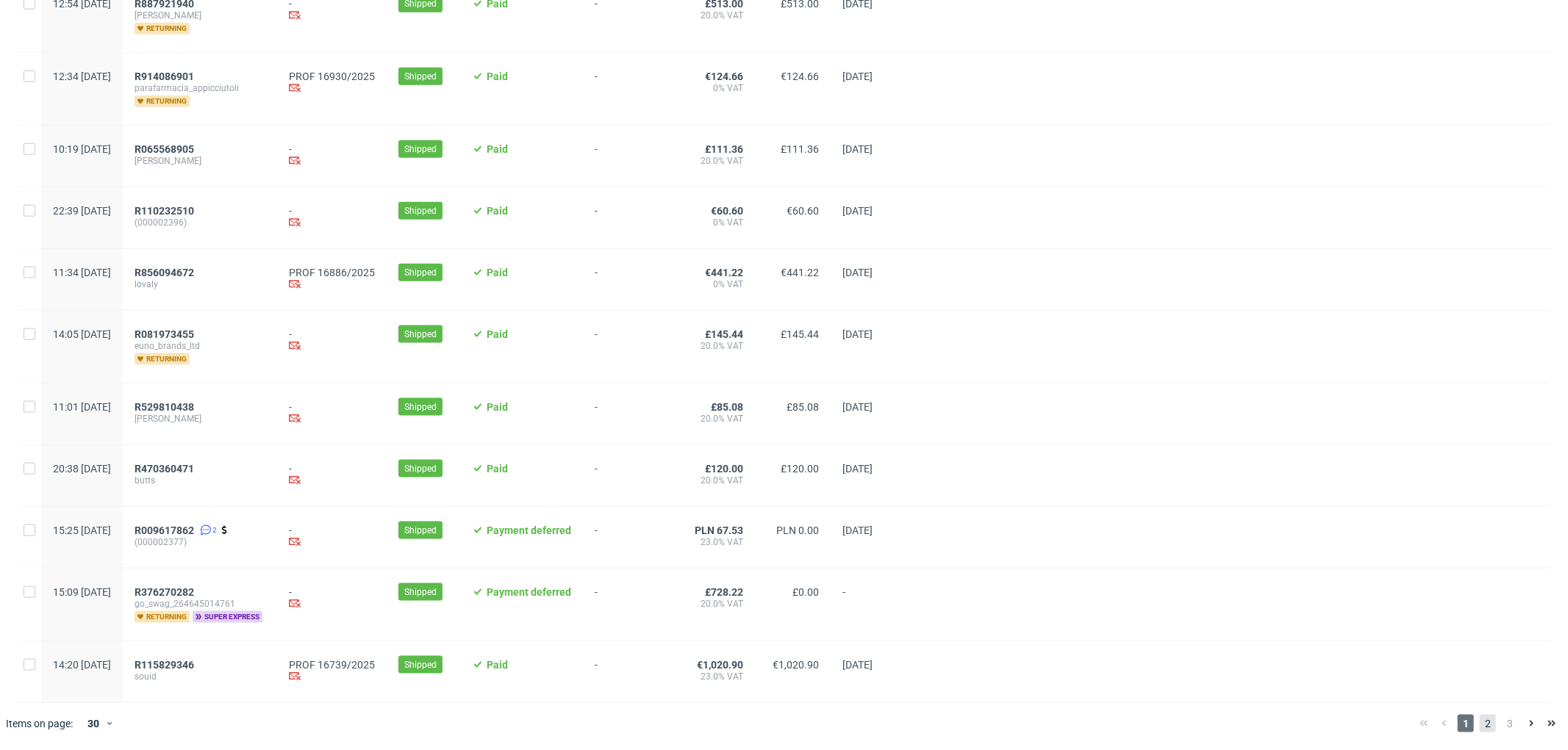
click at [1480, 726] on span "2" at bounding box center [1488, 723] width 16 height 18
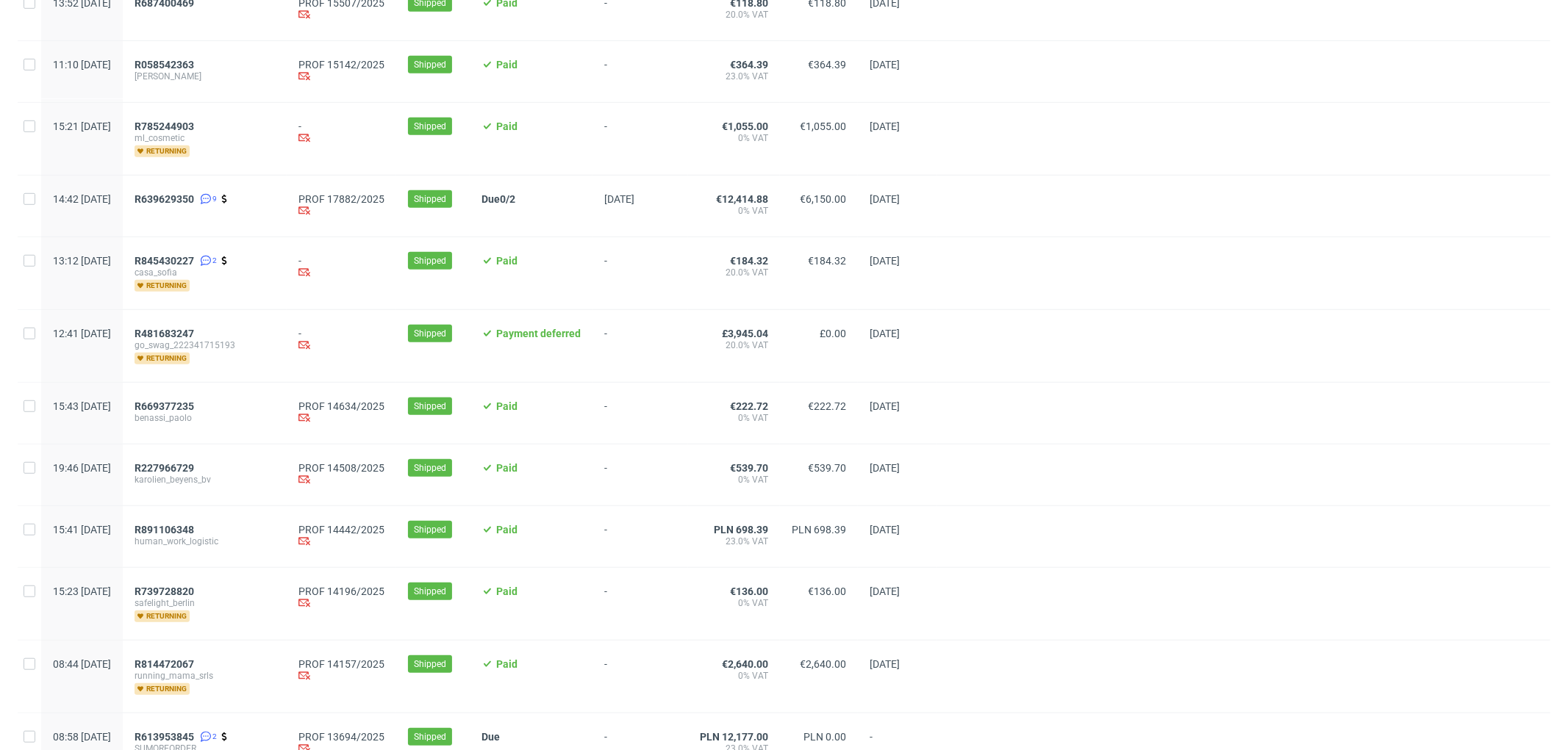
scroll to position [979, 0]
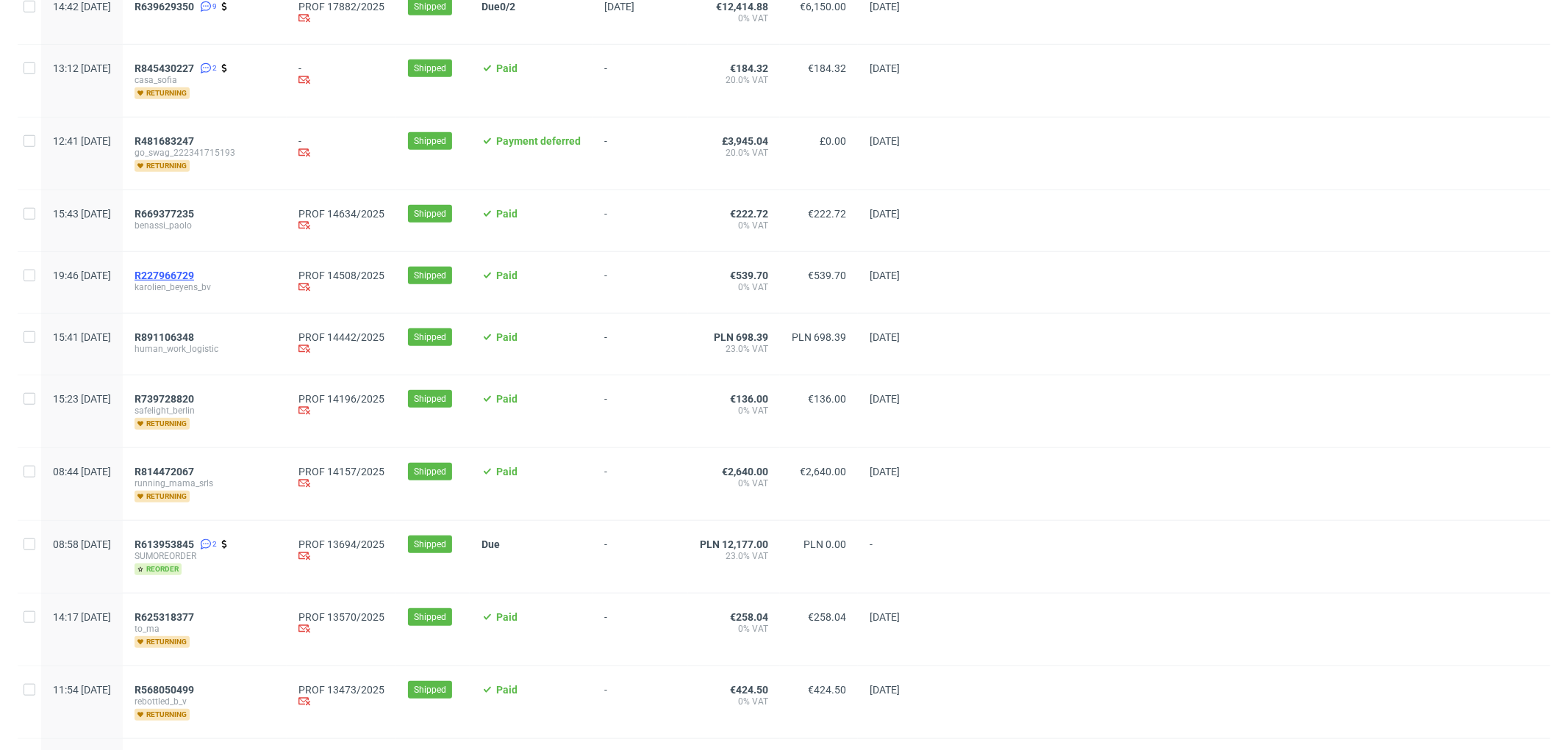
click at [194, 273] on span "R227966729" at bounding box center [164, 275] width 60 height 12
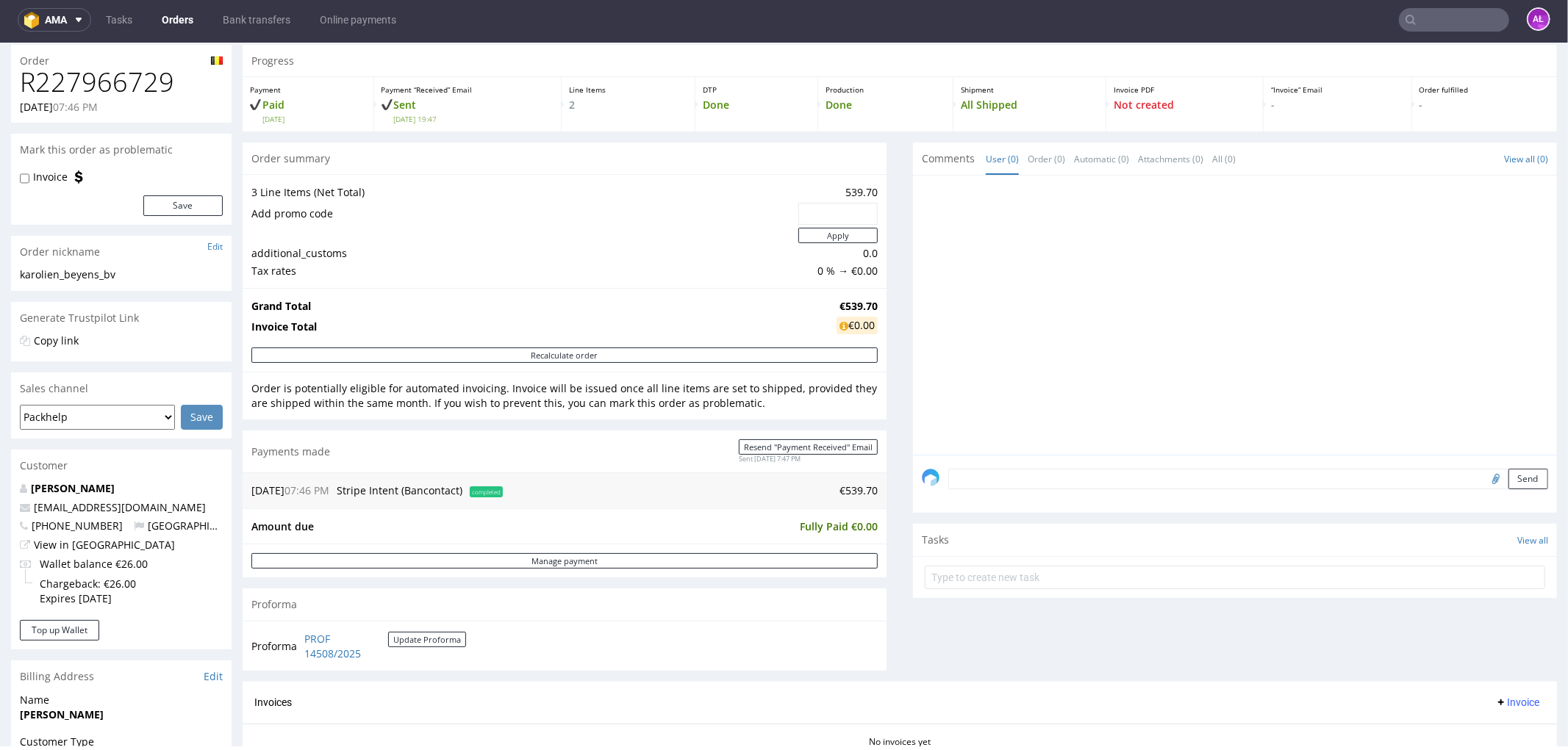
scroll to position [326, 0]
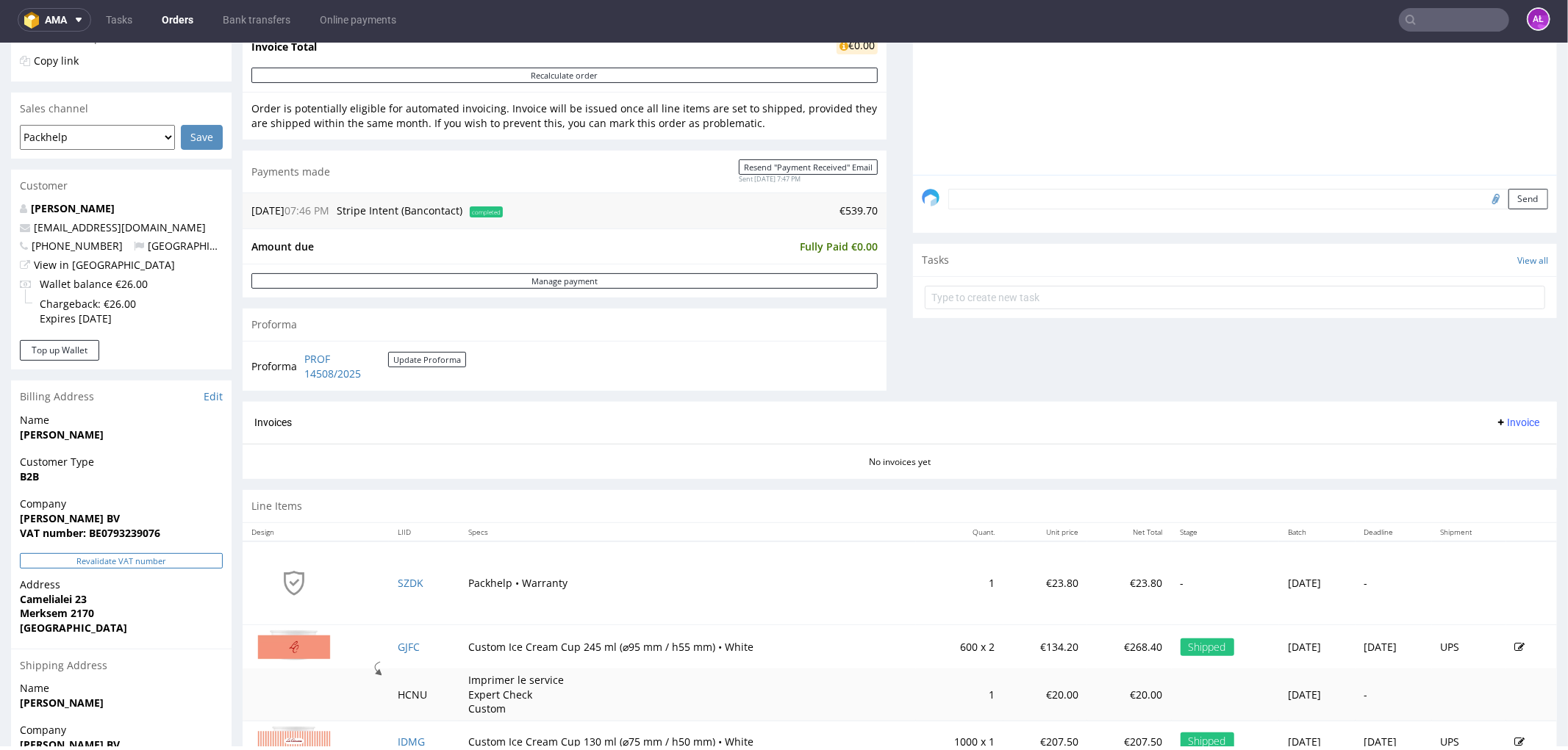
click at [187, 559] on button "Revalidate VAT number" at bounding box center [121, 559] width 203 height 15
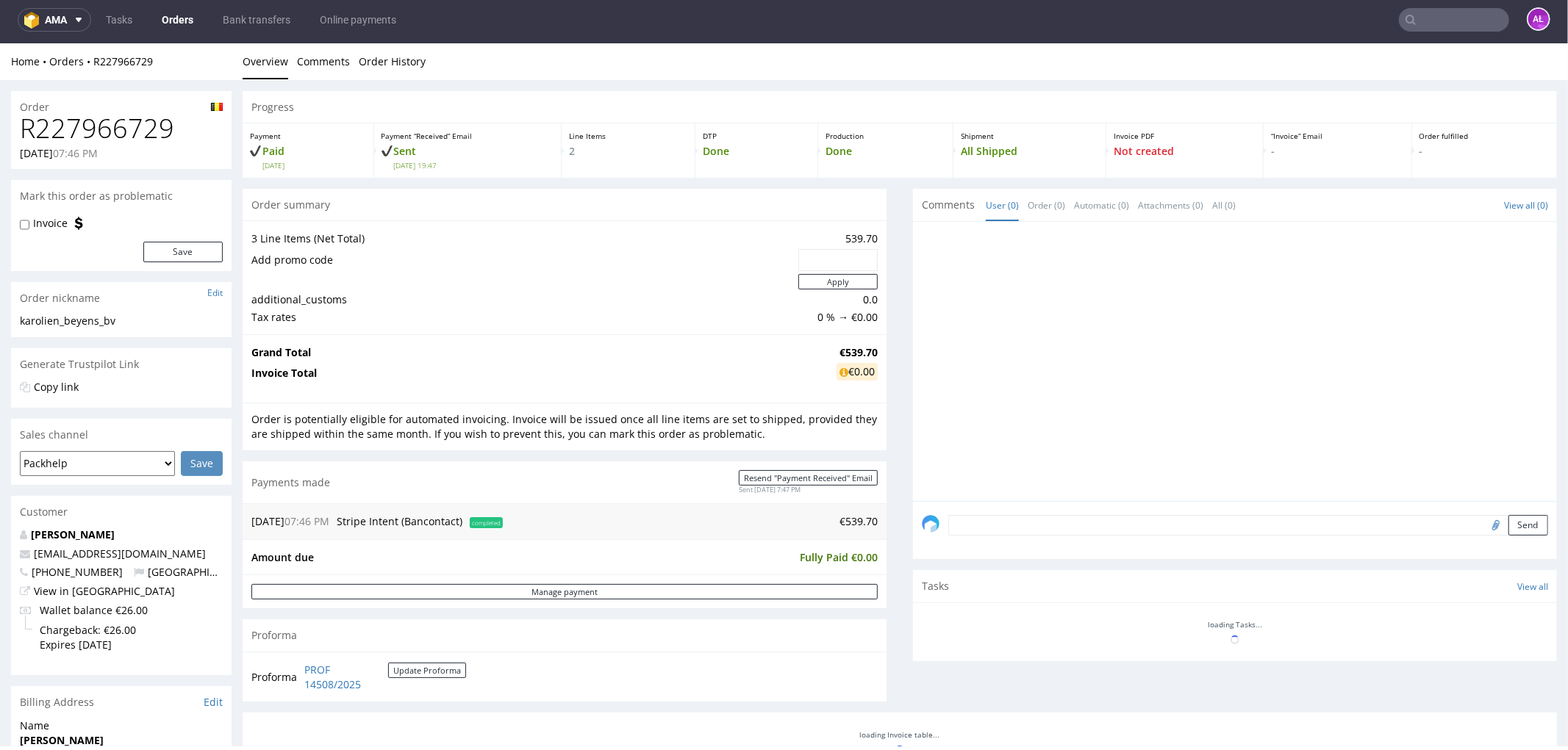
scroll to position [318, 0]
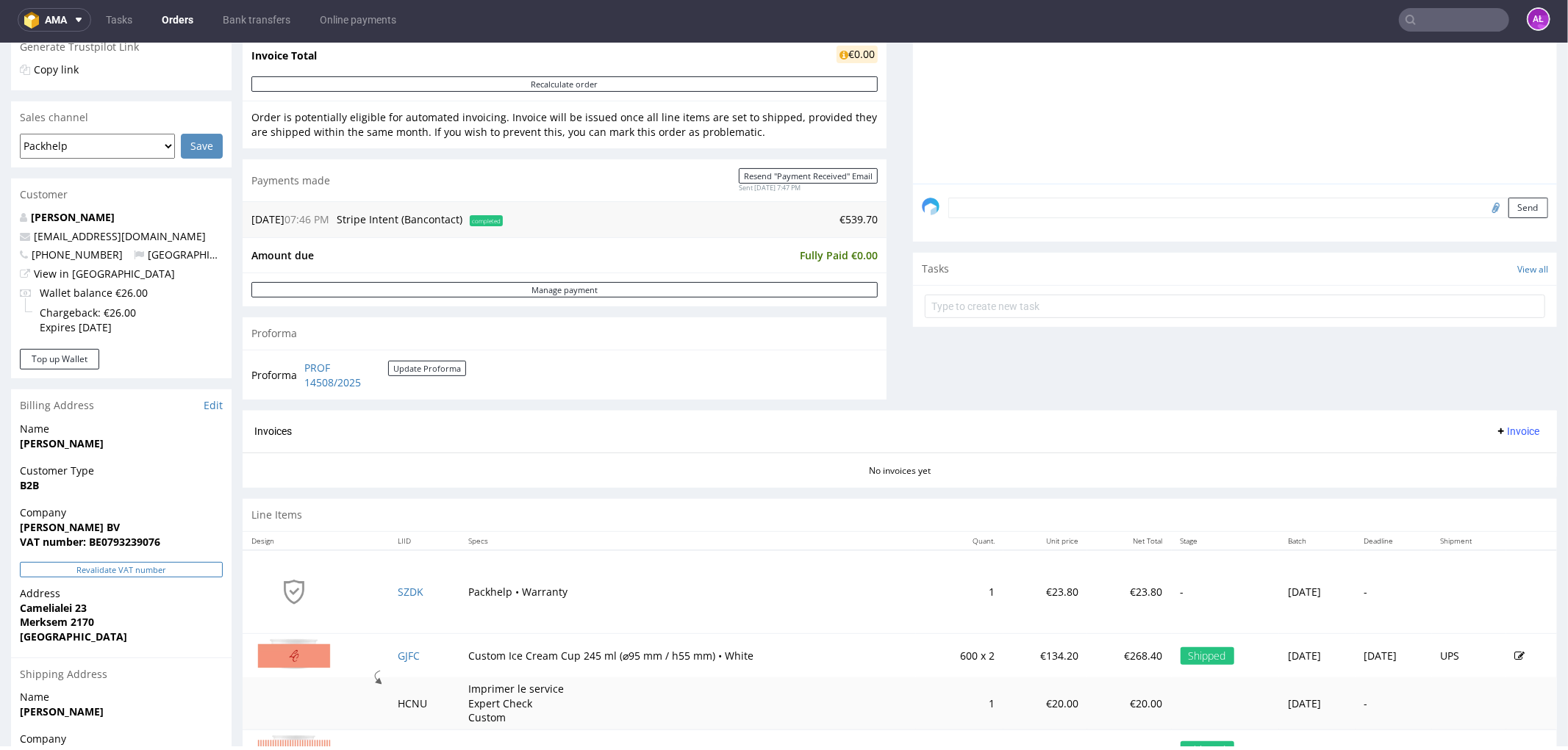
click at [180, 573] on button "Revalidate VAT number" at bounding box center [121, 568] width 203 height 15
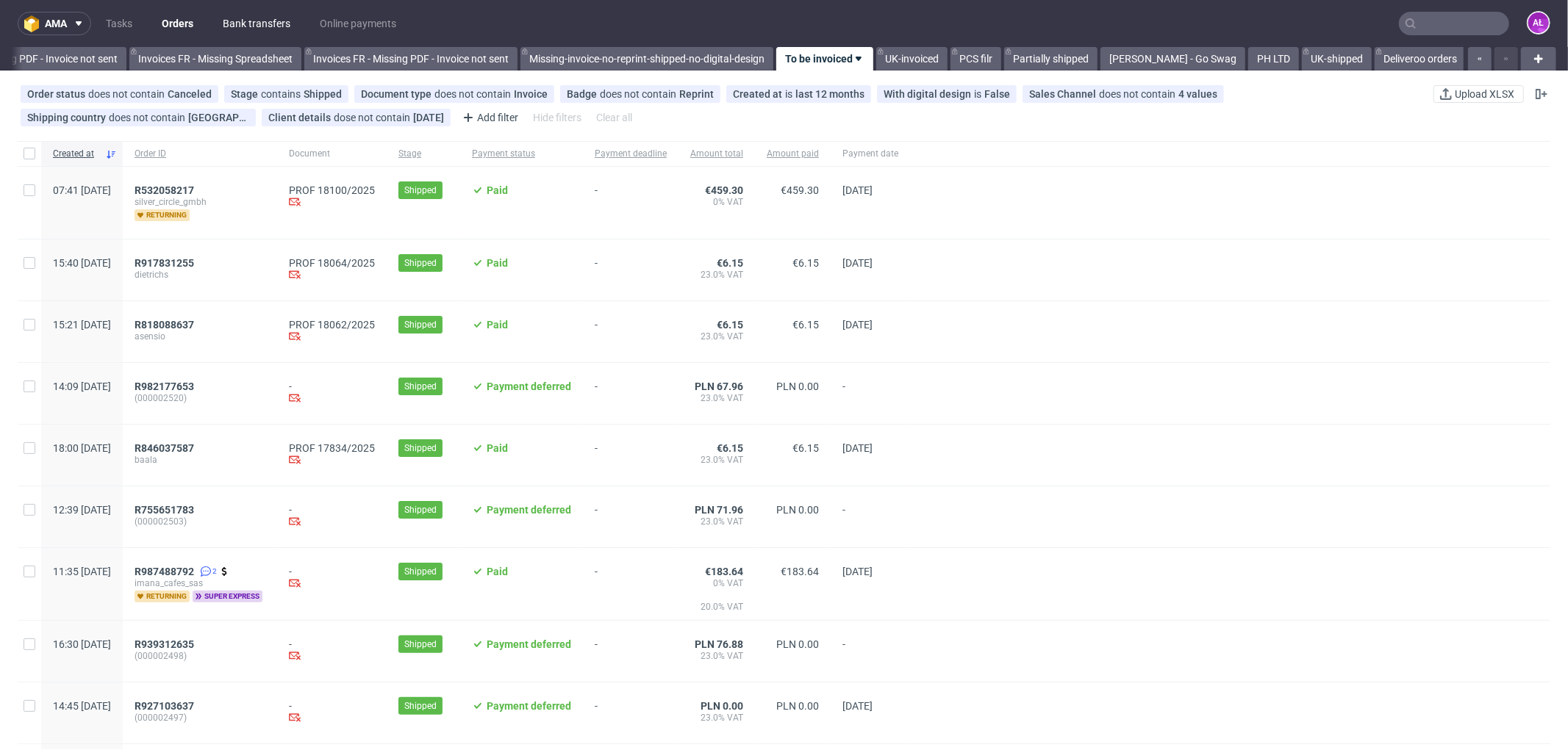
scroll to position [0, 2202]
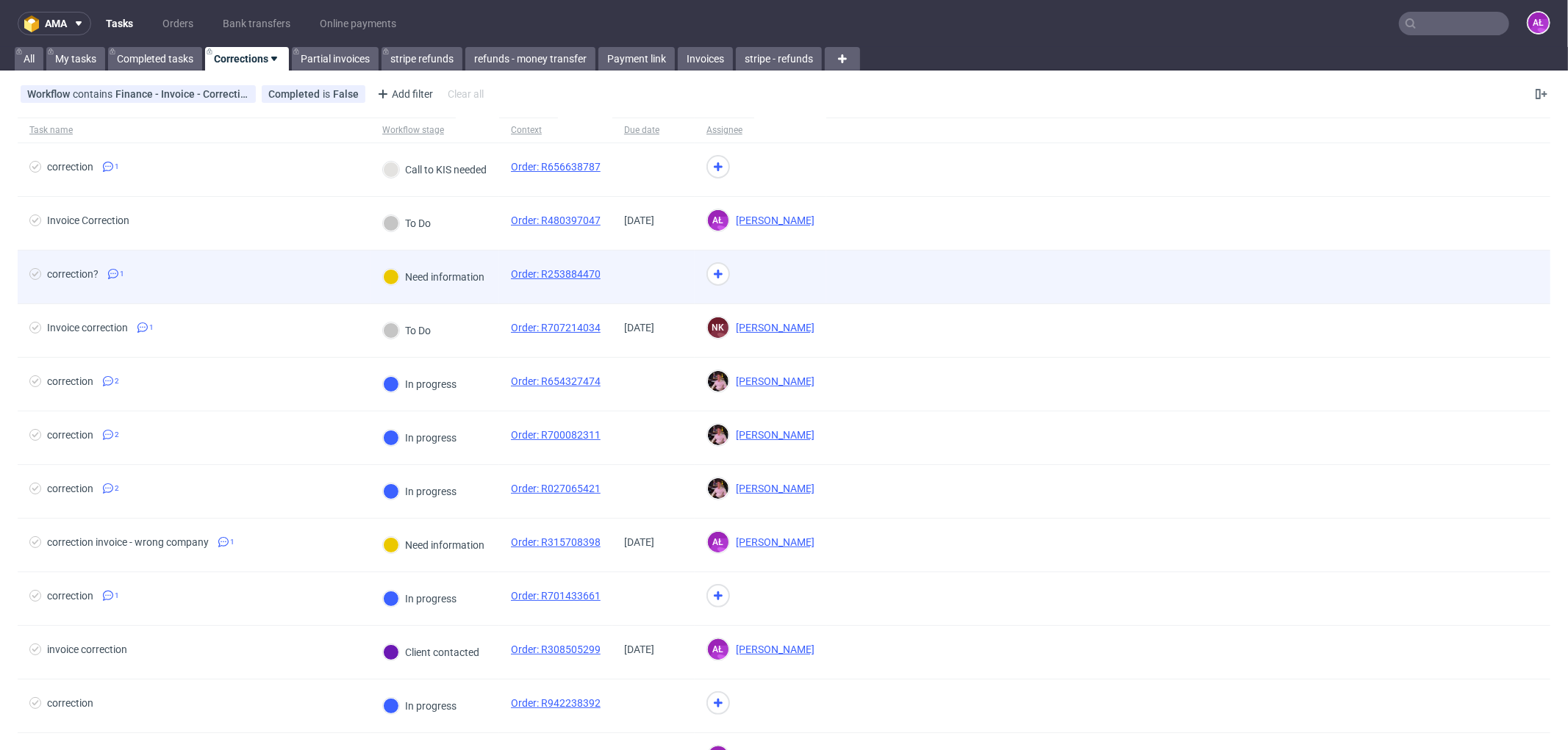
drag, startPoint x: 485, startPoint y: 185, endPoint x: 258, endPoint y: 253, distance: 237.0
click at [483, 185] on div "Call to KIS needed" at bounding box center [435, 170] width 129 height 53
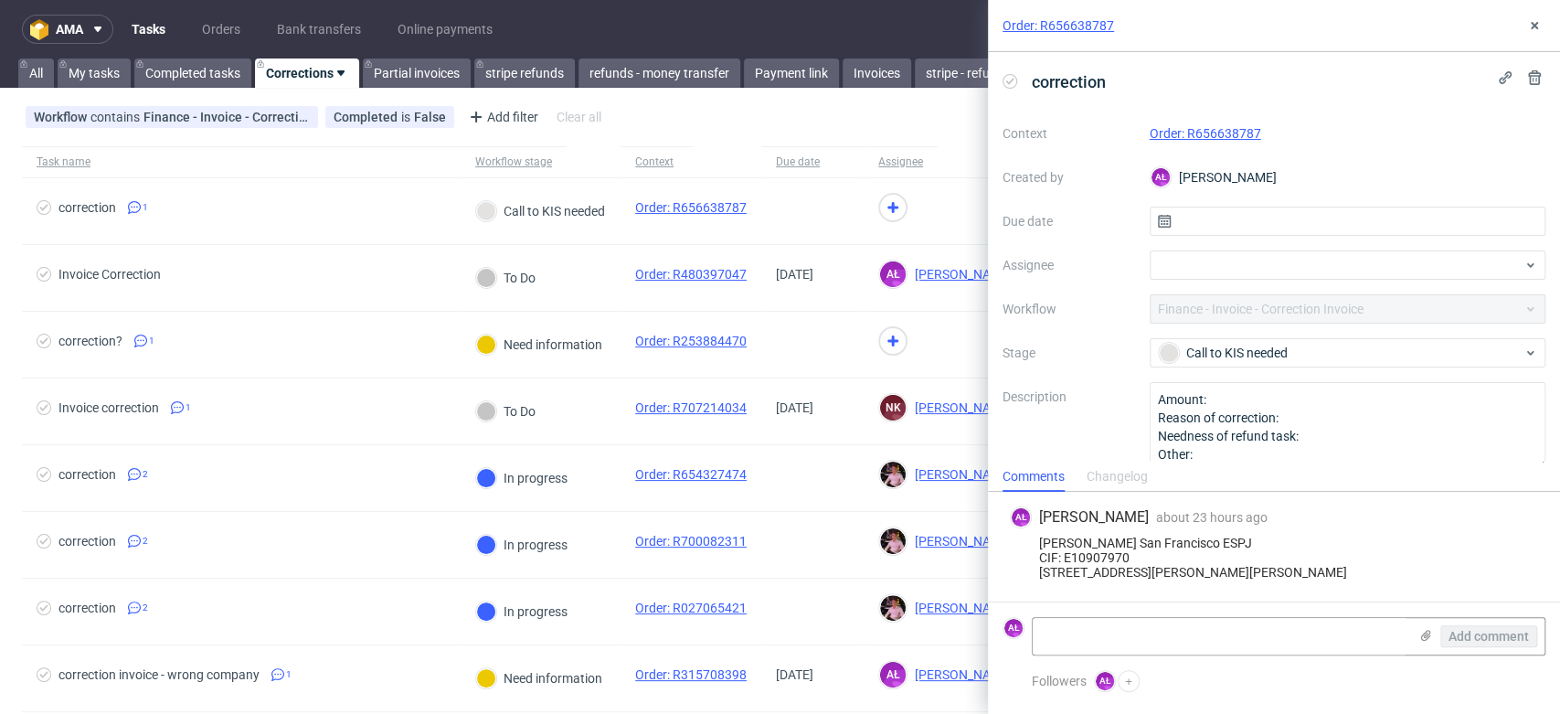
click at [1183, 130] on link "Order: R656638787" at bounding box center [1206, 133] width 112 height 15
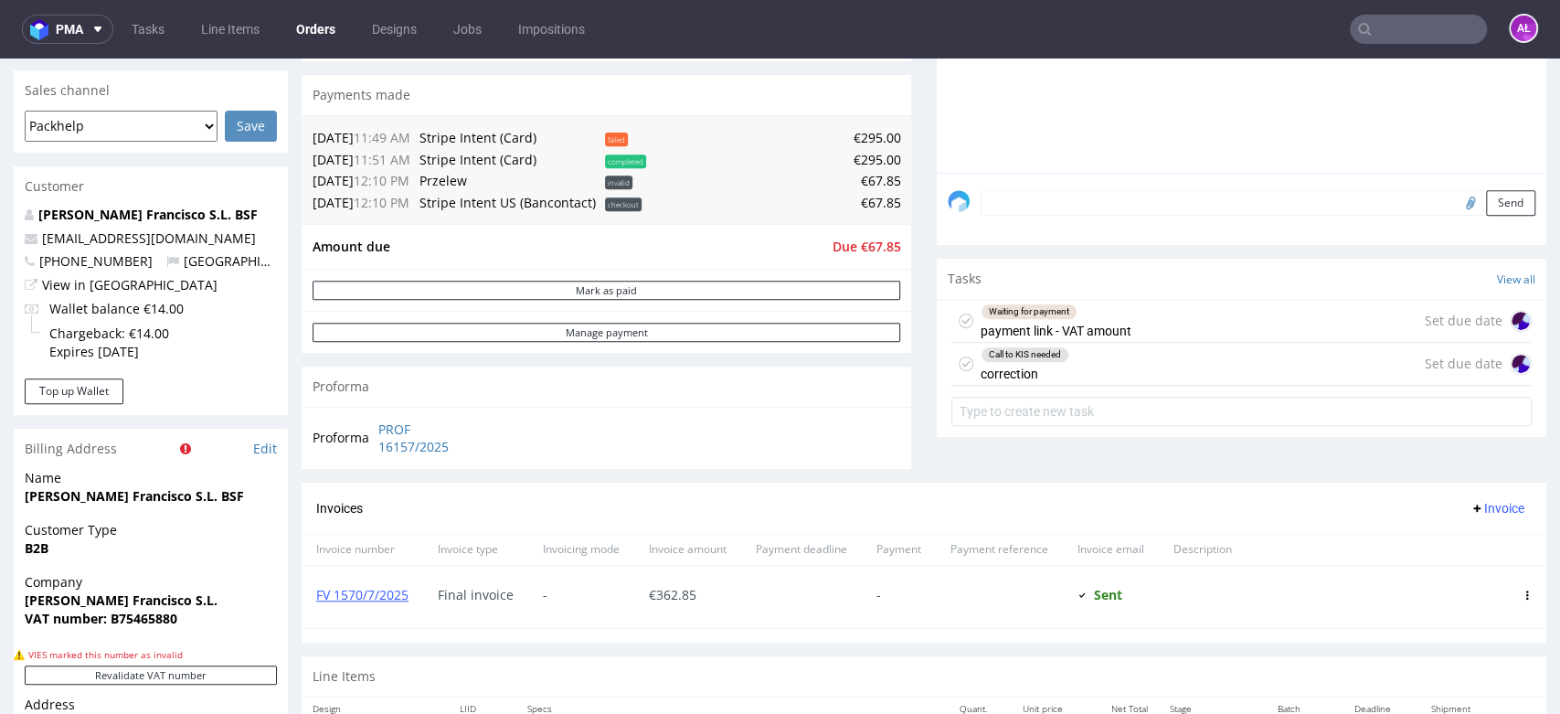
scroll to position [507, 0]
drag, startPoint x: 1034, startPoint y: 365, endPoint x: 1015, endPoint y: 430, distance: 67.7
click at [1034, 365] on div "Call to KIS needed correction" at bounding box center [1025, 363] width 89 height 42
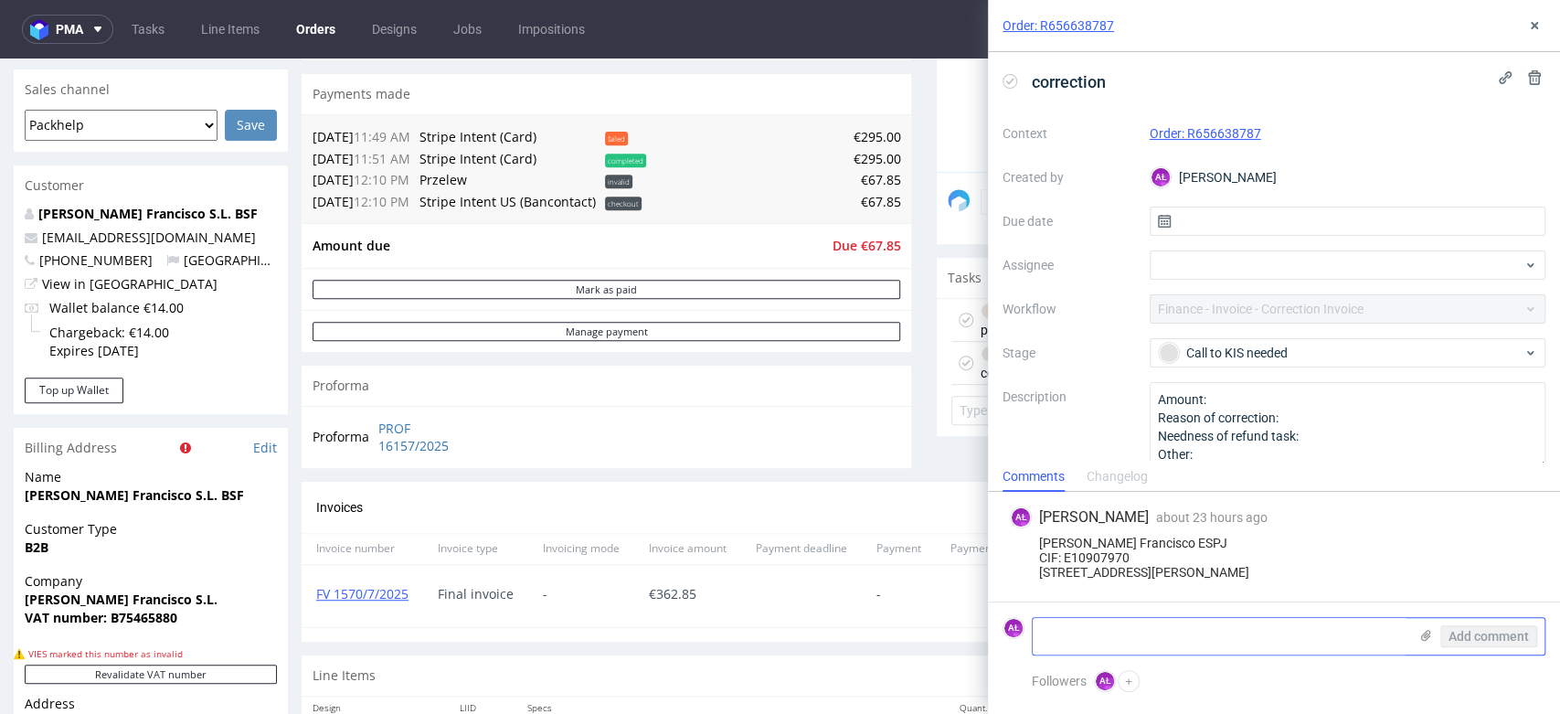
click at [1426, 634] on use at bounding box center [1426, 635] width 10 height 11
click at [0, 0] on input "file" at bounding box center [0, 0] width 0 height 0
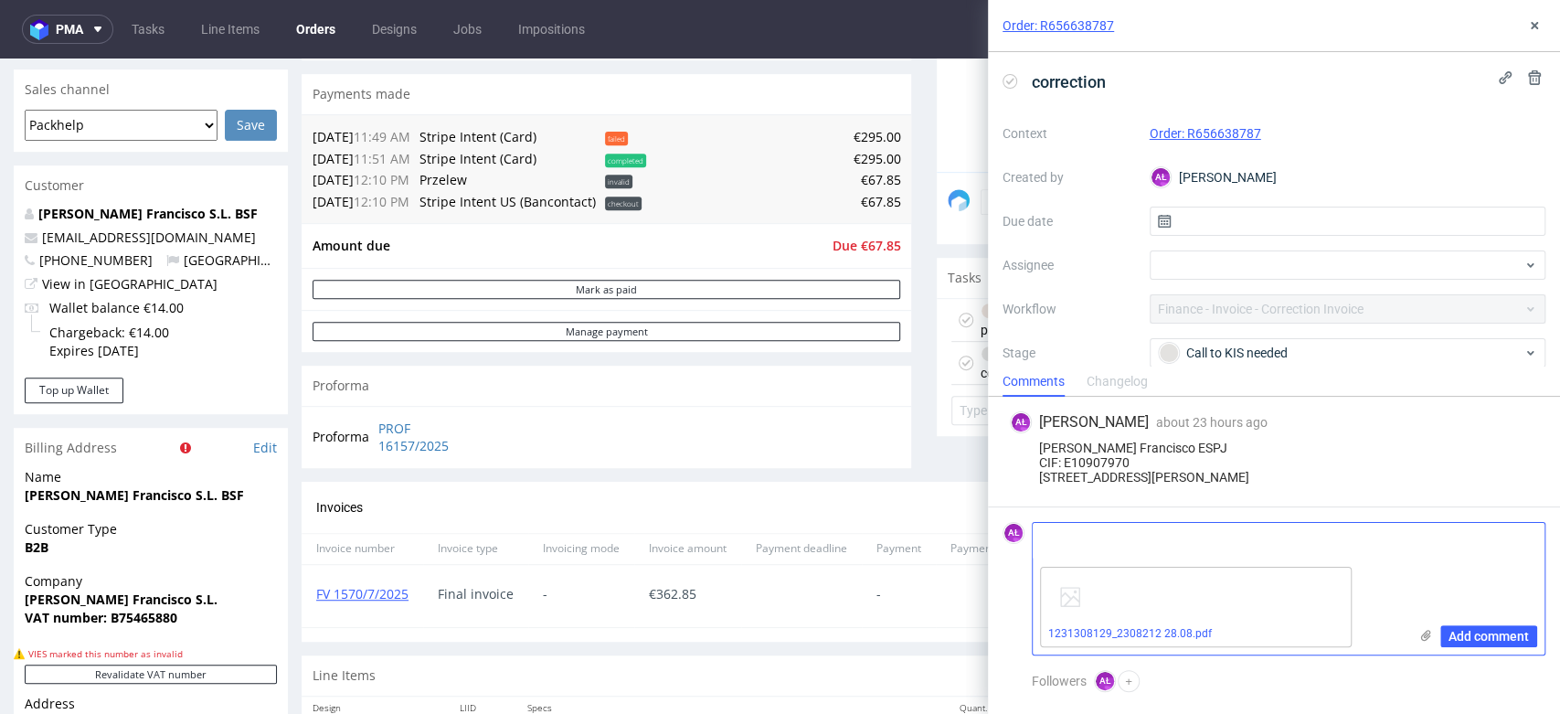
click at [1100, 544] on textarea at bounding box center [1220, 541] width 375 height 37
click at [1058, 546] on textarea "VAT i nazwa firmy zgodne" at bounding box center [1220, 541] width 375 height 37
click at [1397, 539] on textarea "VAT aktywny na dzień 31.07.2025 i nazwa firmy zgodne" at bounding box center [1220, 541] width 375 height 37
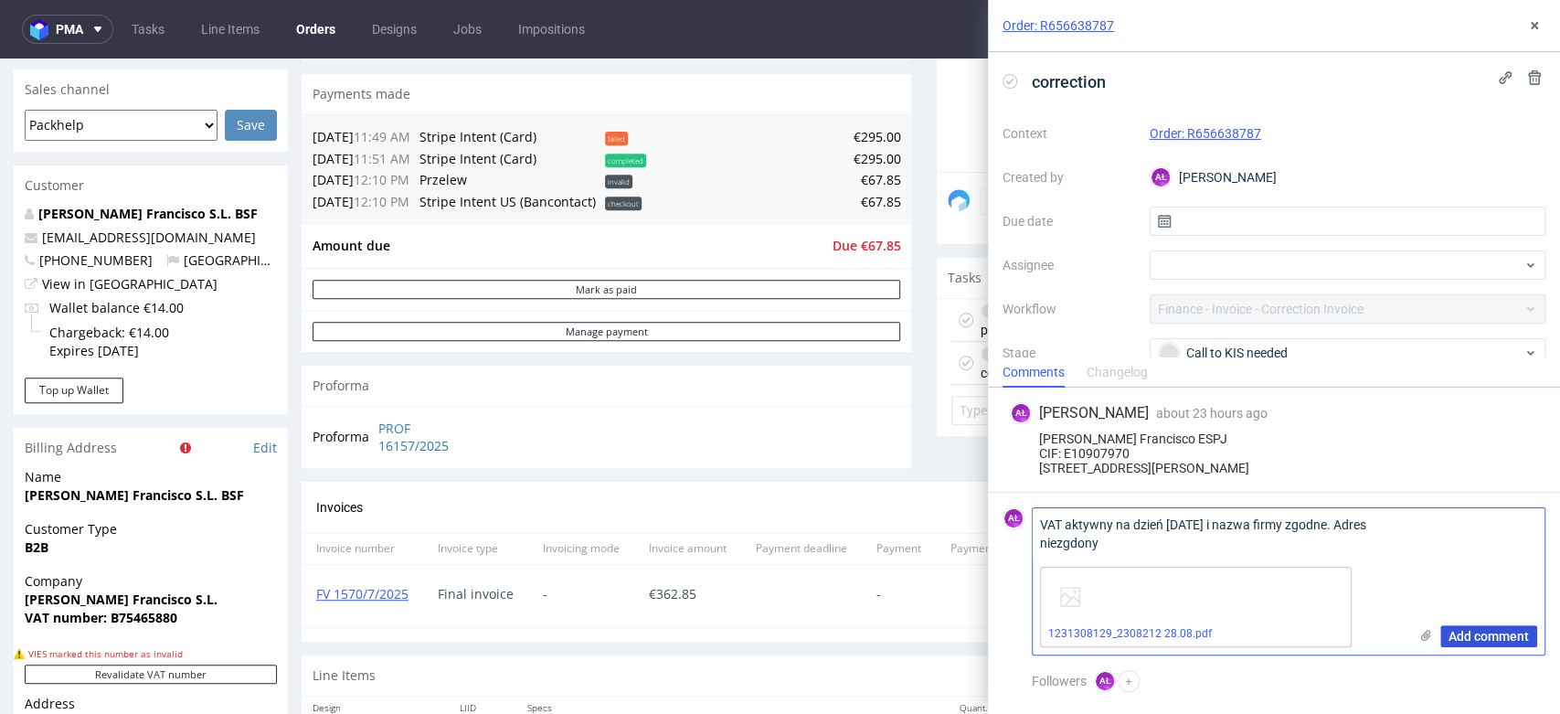
type textarea "VAT aktywny na dzień 31.07.2025 i nazwa firmy zgodne. Adres niezgdony"
click at [1483, 632] on span "Add comment" at bounding box center [1489, 636] width 80 height 13
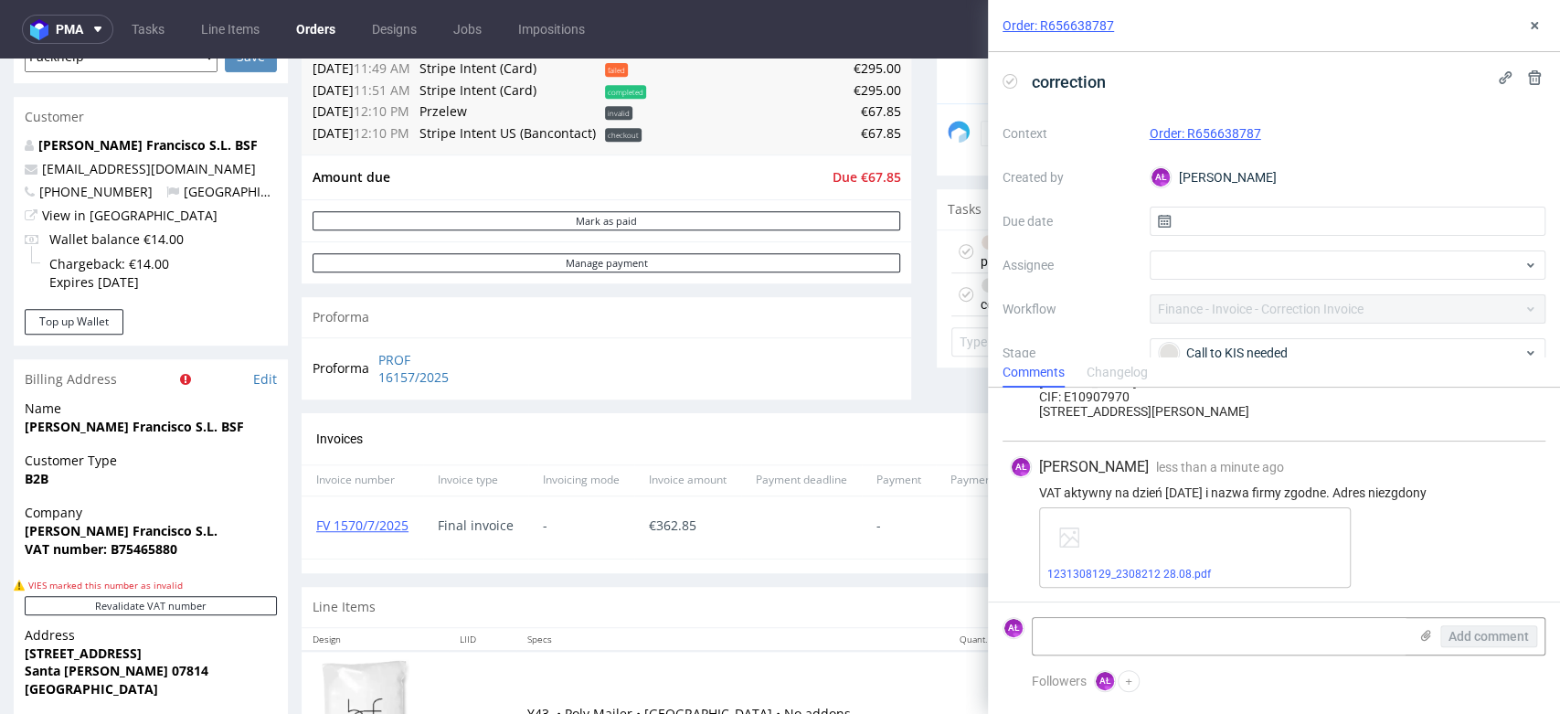
scroll to position [710, 0]
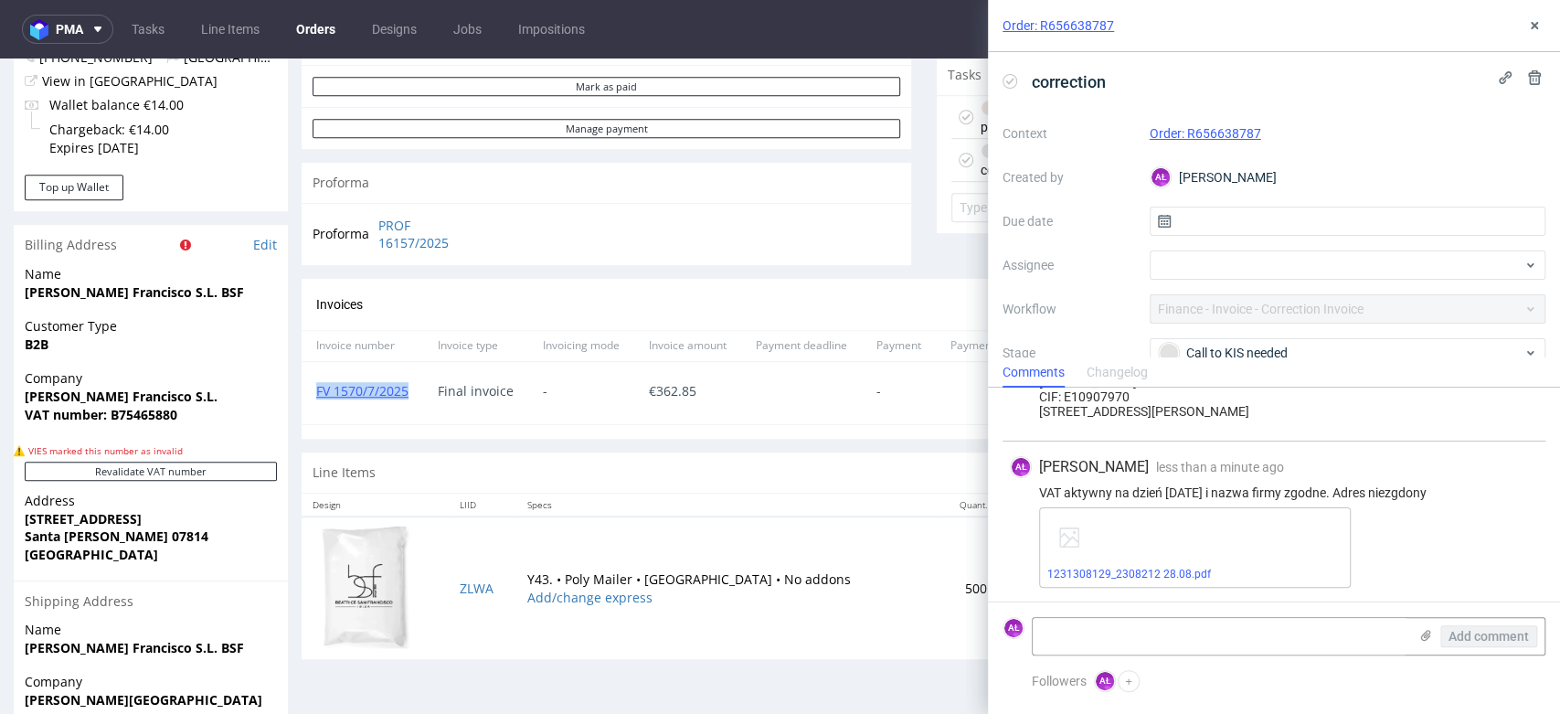
drag, startPoint x: 402, startPoint y: 408, endPoint x: 319, endPoint y: 403, distance: 83.3
click at [319, 403] on div "FV 1570/7/2025" at bounding box center [363, 393] width 122 height 62
copy link "FV 1570/7/2025"
drag, startPoint x: 1174, startPoint y: 143, endPoint x: 1138, endPoint y: 144, distance: 35.7
click at [1138, 144] on div "Context Order: R656638787 Created by AŁ Aleksandra Łętowska Due date Assignee W…" at bounding box center [1274, 294] width 543 height 351
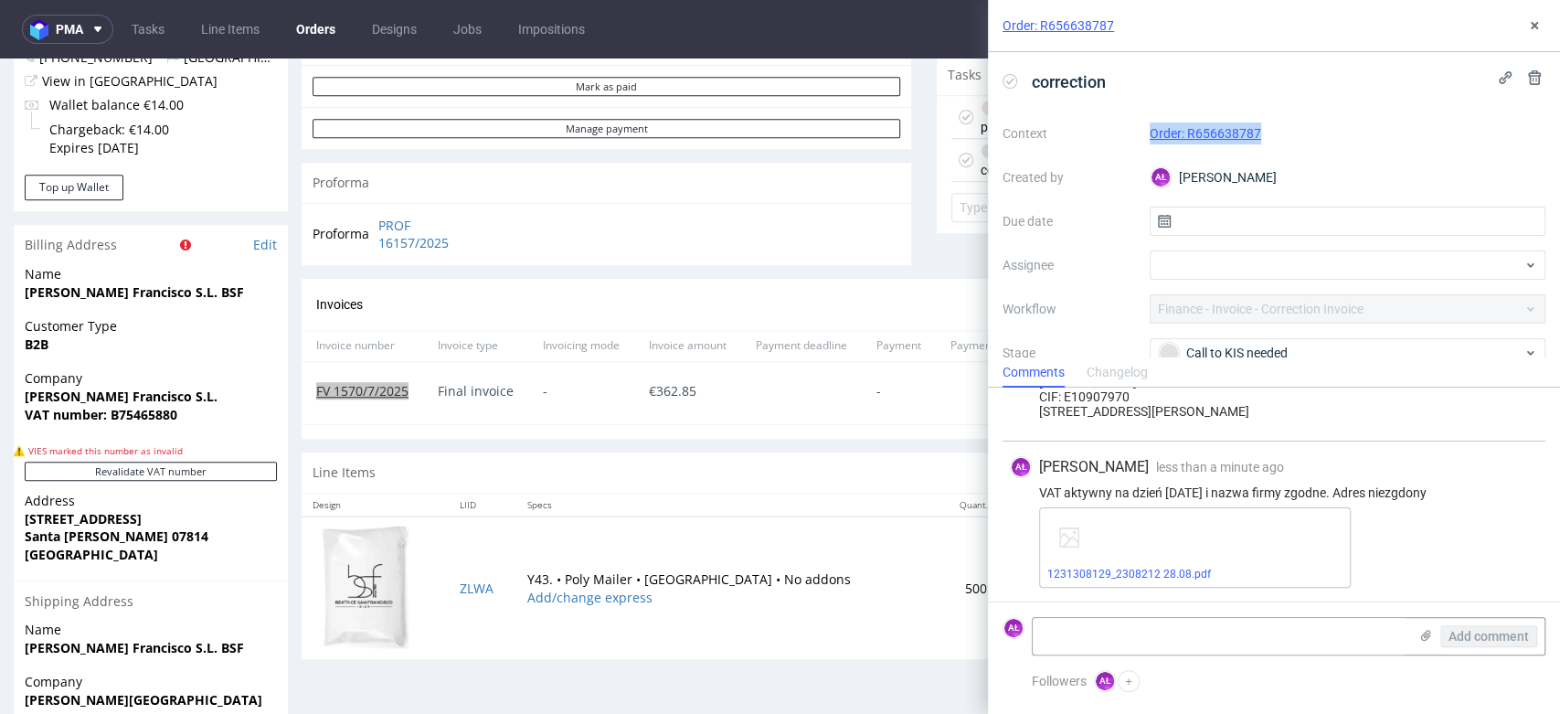
copy link "Order: R656638787"
click at [1011, 82] on icon at bounding box center [1010, 81] width 15 height 15
paste textarea "FK 563/2025"
drag, startPoint x: 1355, startPoint y: 645, endPoint x: 1432, endPoint y: 643, distance: 76.8
click at [1355, 645] on textarea at bounding box center [1220, 636] width 375 height 37
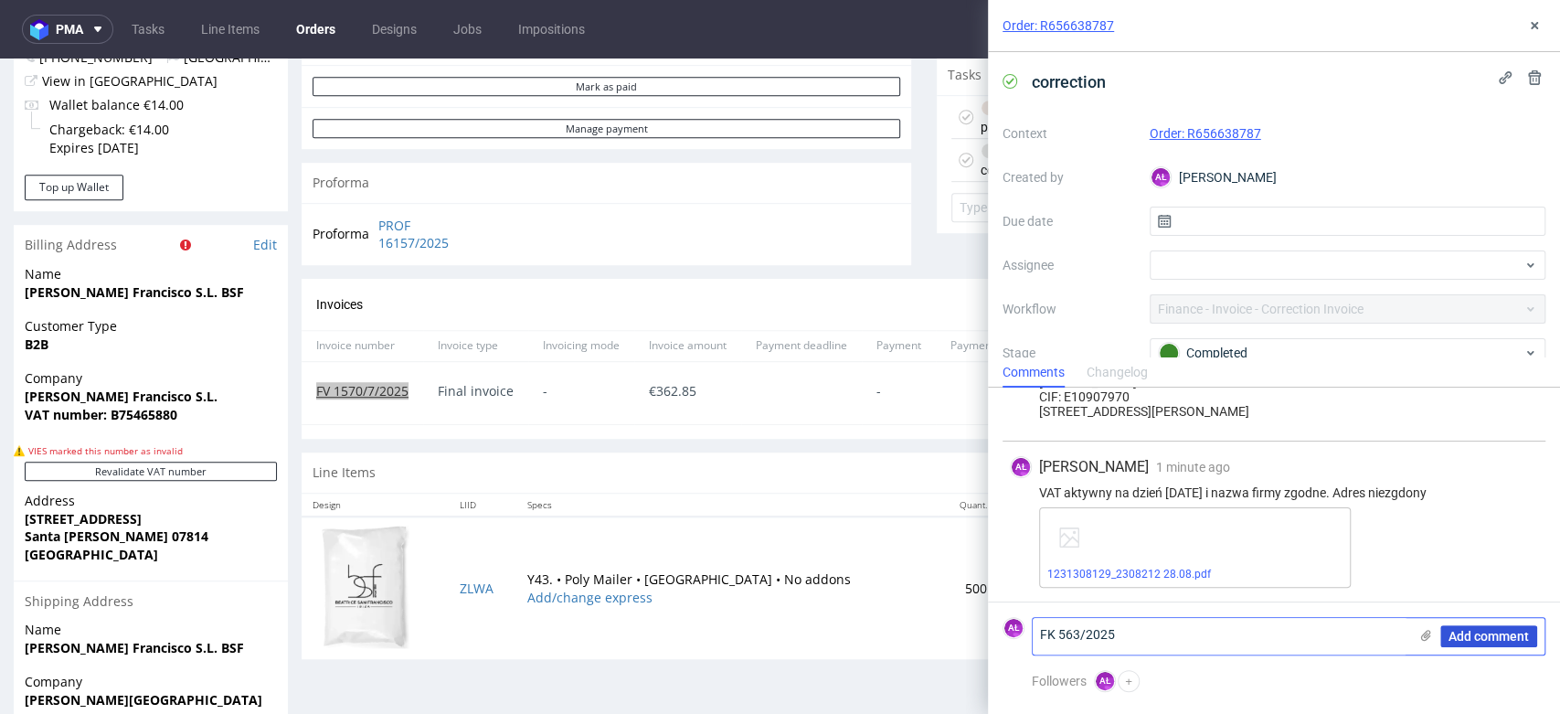
type textarea "FK 563/2025"
click at [1506, 642] on span "Add comment" at bounding box center [1489, 636] width 80 height 13
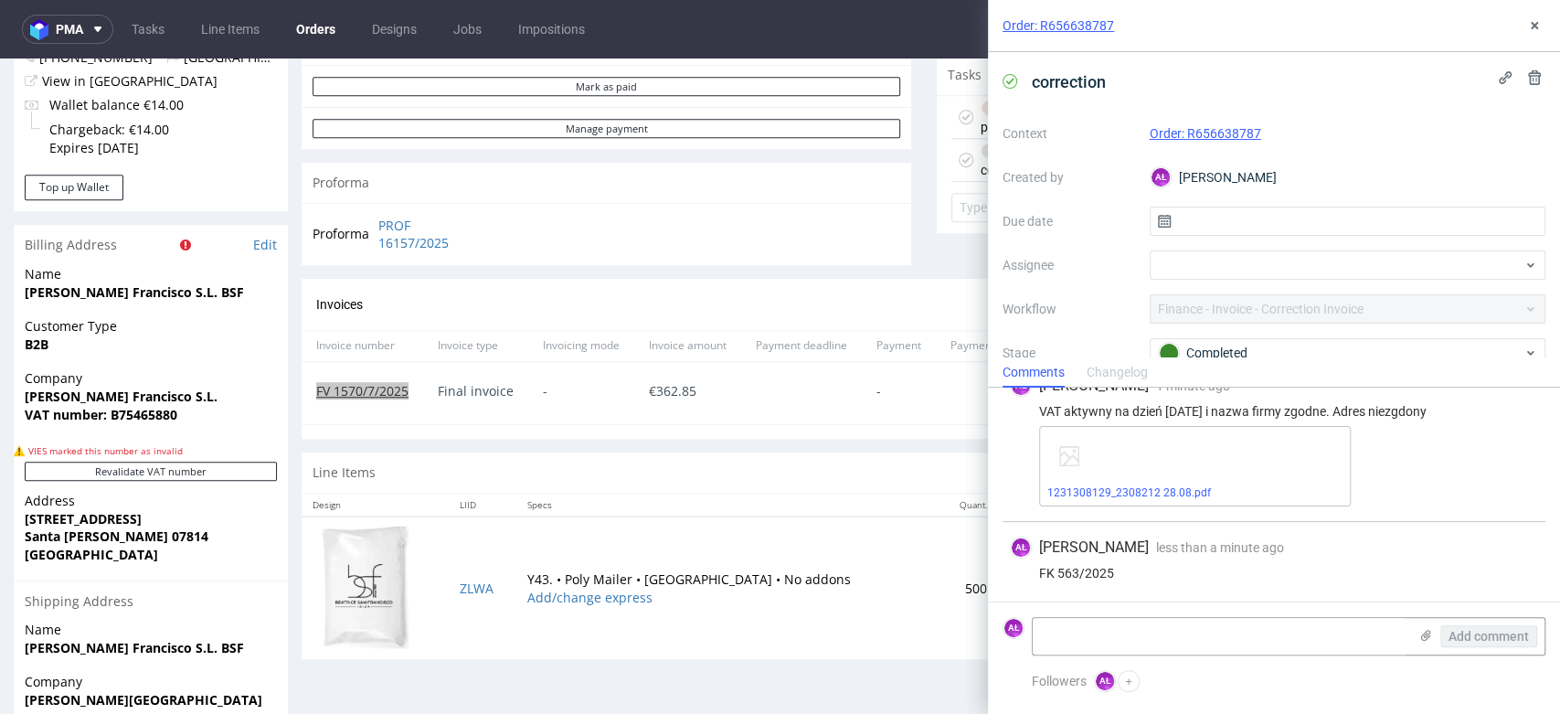
scroll to position [181, 0]
click at [1542, 31] on button at bounding box center [1535, 26] width 22 height 22
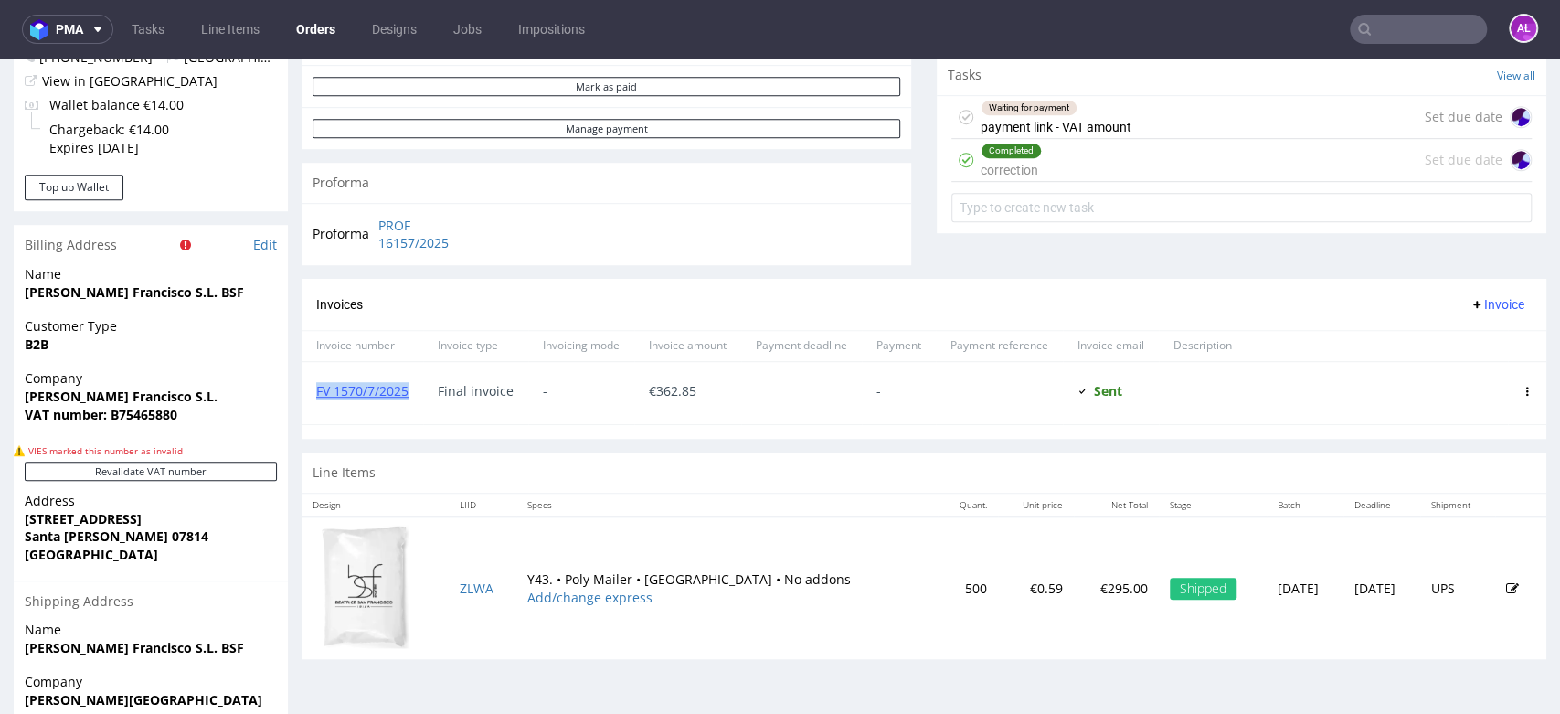
click at [1476, 312] on span "Invoice" at bounding box center [1497, 304] width 55 height 15
click at [1483, 377] on span "Add corrective" at bounding box center [1466, 378] width 91 height 18
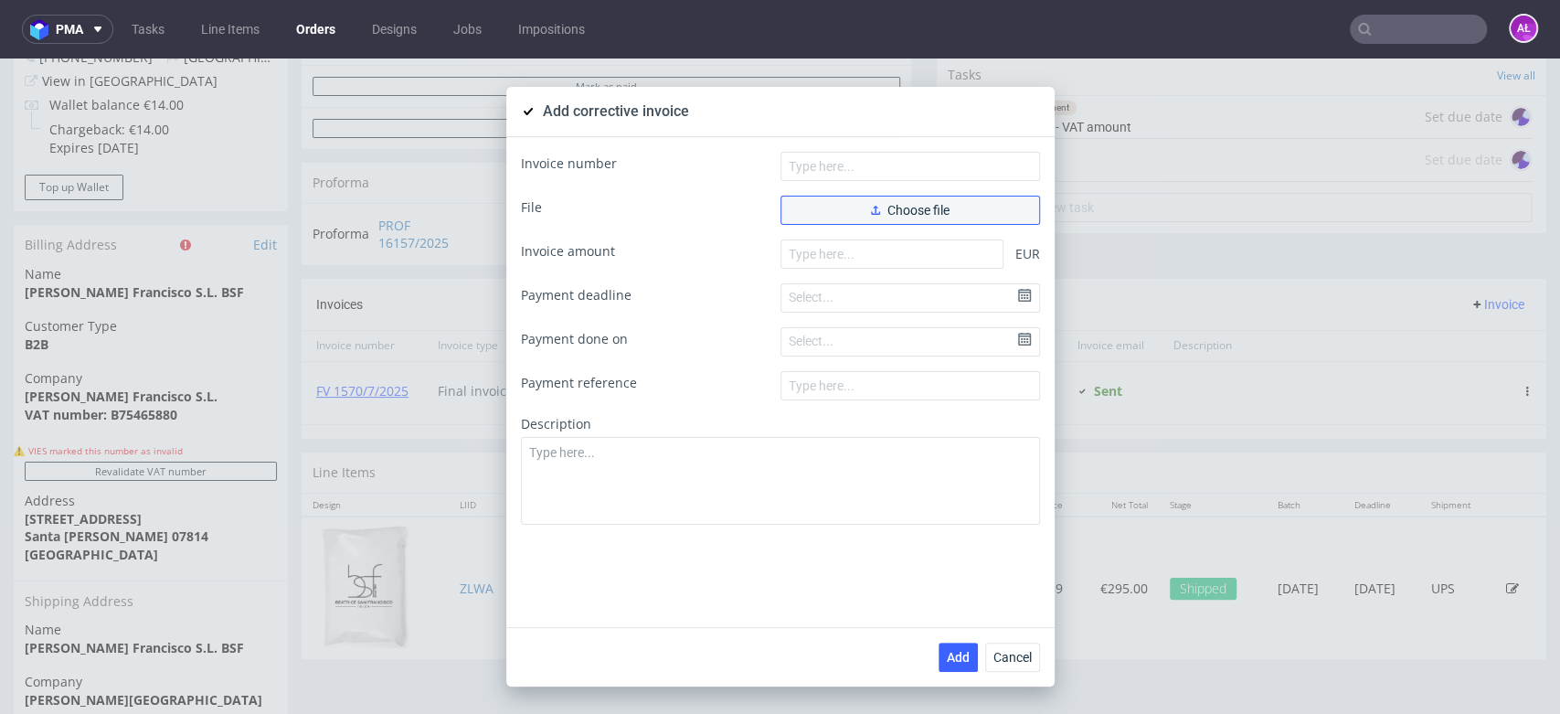
click at [948, 197] on button "Choose file" at bounding box center [911, 210] width 260 height 29
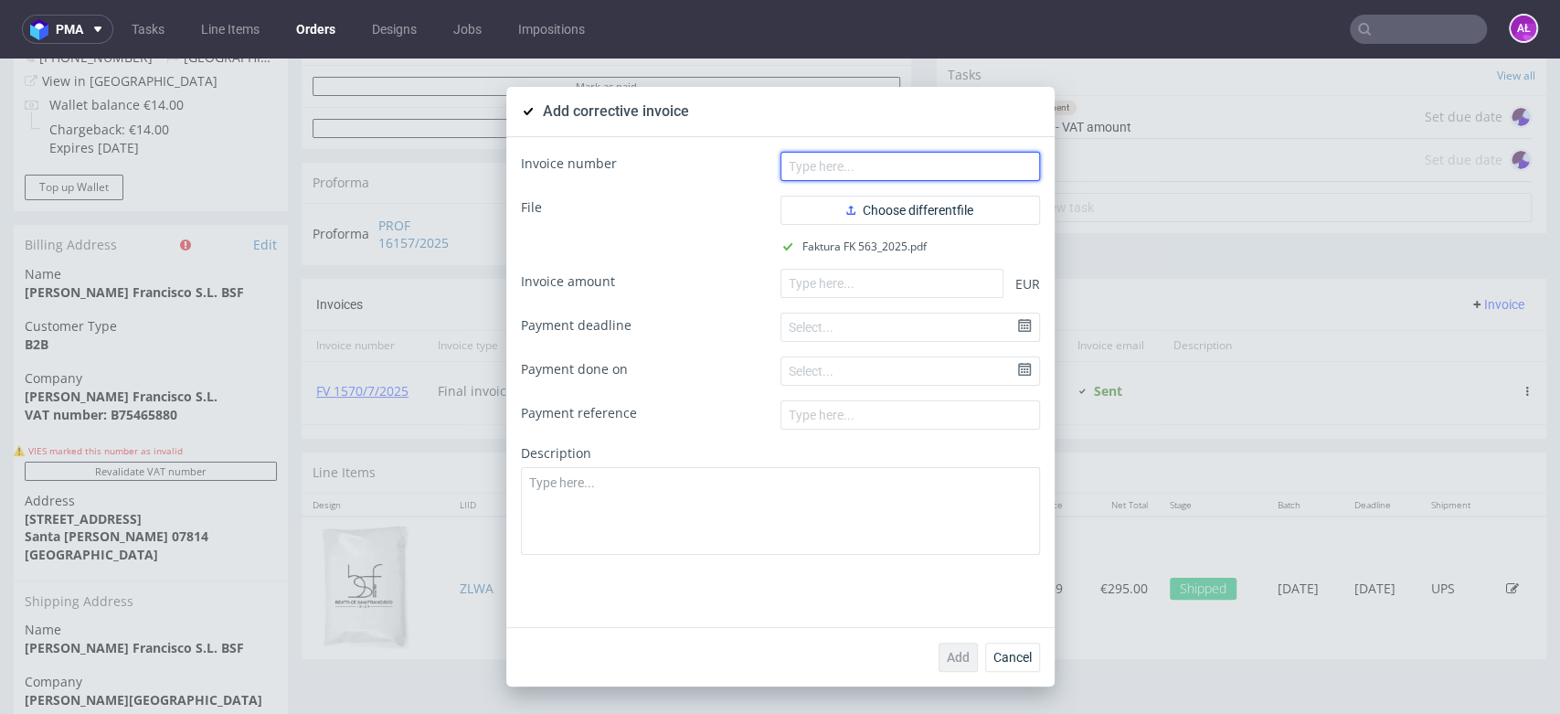
click at [966, 162] on input "text" at bounding box center [911, 166] width 260 height 29
paste input "FK 563/2025"
type input "FK 563/2025"
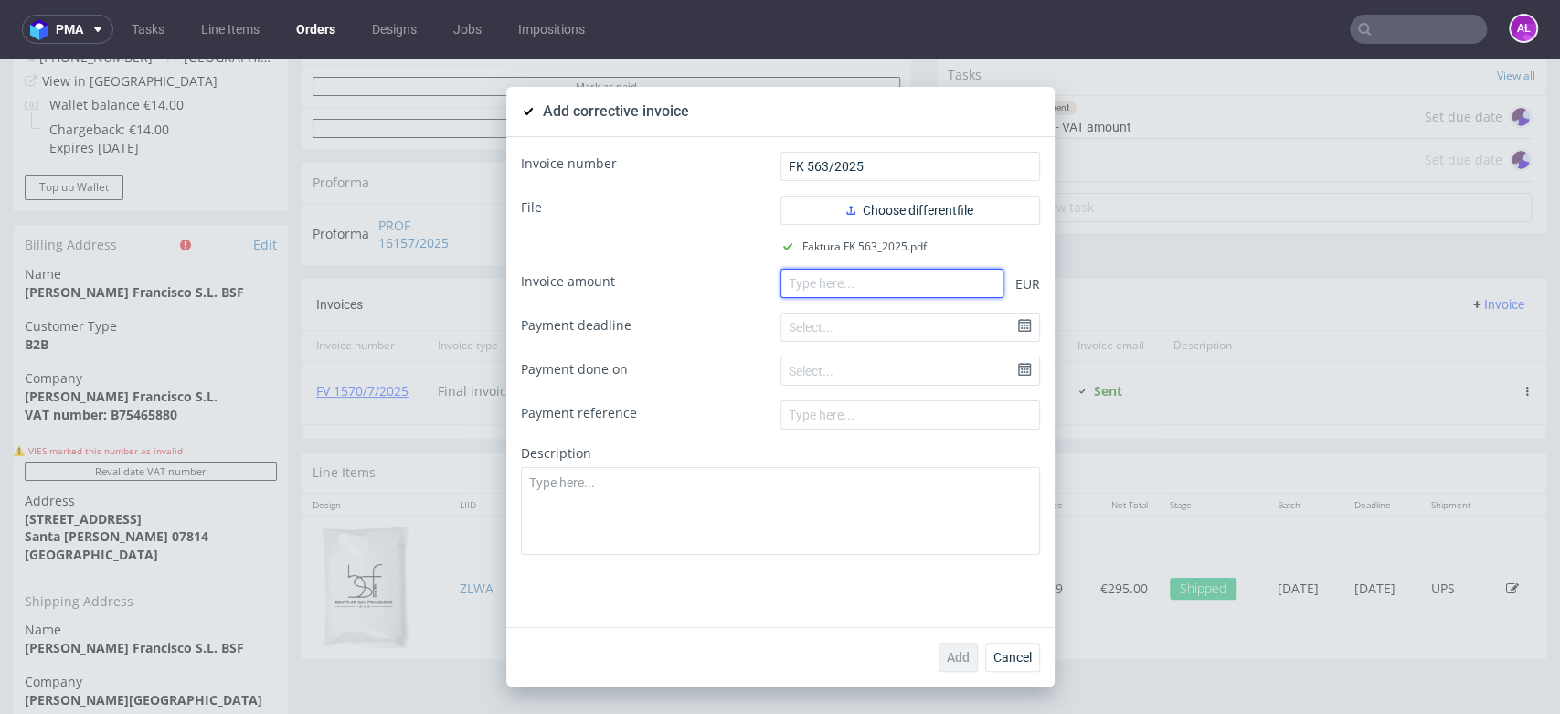
click at [979, 287] on input "number" at bounding box center [892, 283] width 223 height 29
paste input "-362.85"
type input "-362.85"
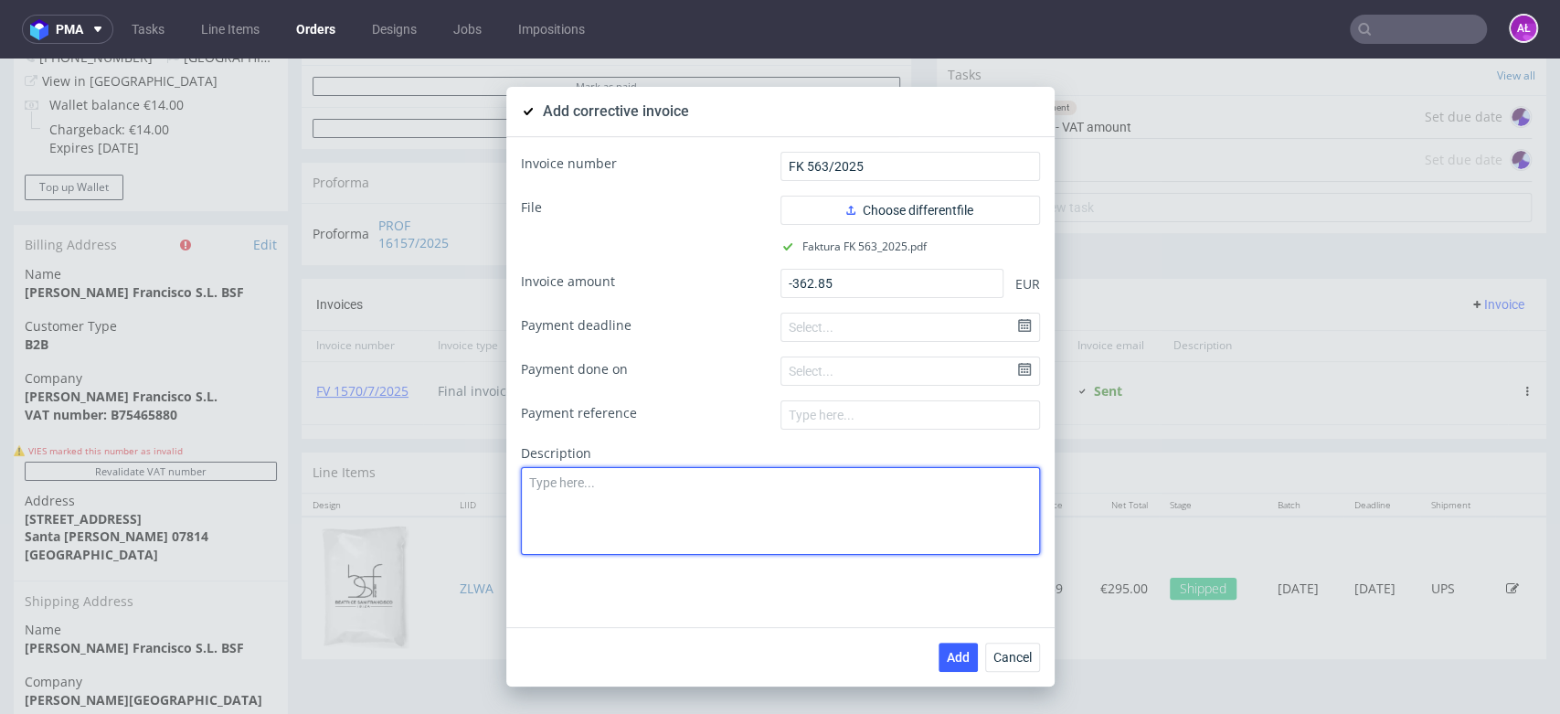
paste textarea "VAT rate changed. Valid EU VAT number on the date of invoice issue"
click at [914, 499] on textarea at bounding box center [780, 511] width 519 height 88
click at [521, 503] on textarea "VAT rate changed. Valid EU VAT number on the date of invoice issue" at bounding box center [780, 511] width 519 height 88
click at [521, 504] on textarea "VAT rate changed. Valid EU VAT number on the date of invoice issue" at bounding box center [780, 511] width 519 height 88
click at [523, 488] on textarea "VAT rate changed. Valid EU VAT number on the date of invoice issue" at bounding box center [780, 511] width 519 height 88
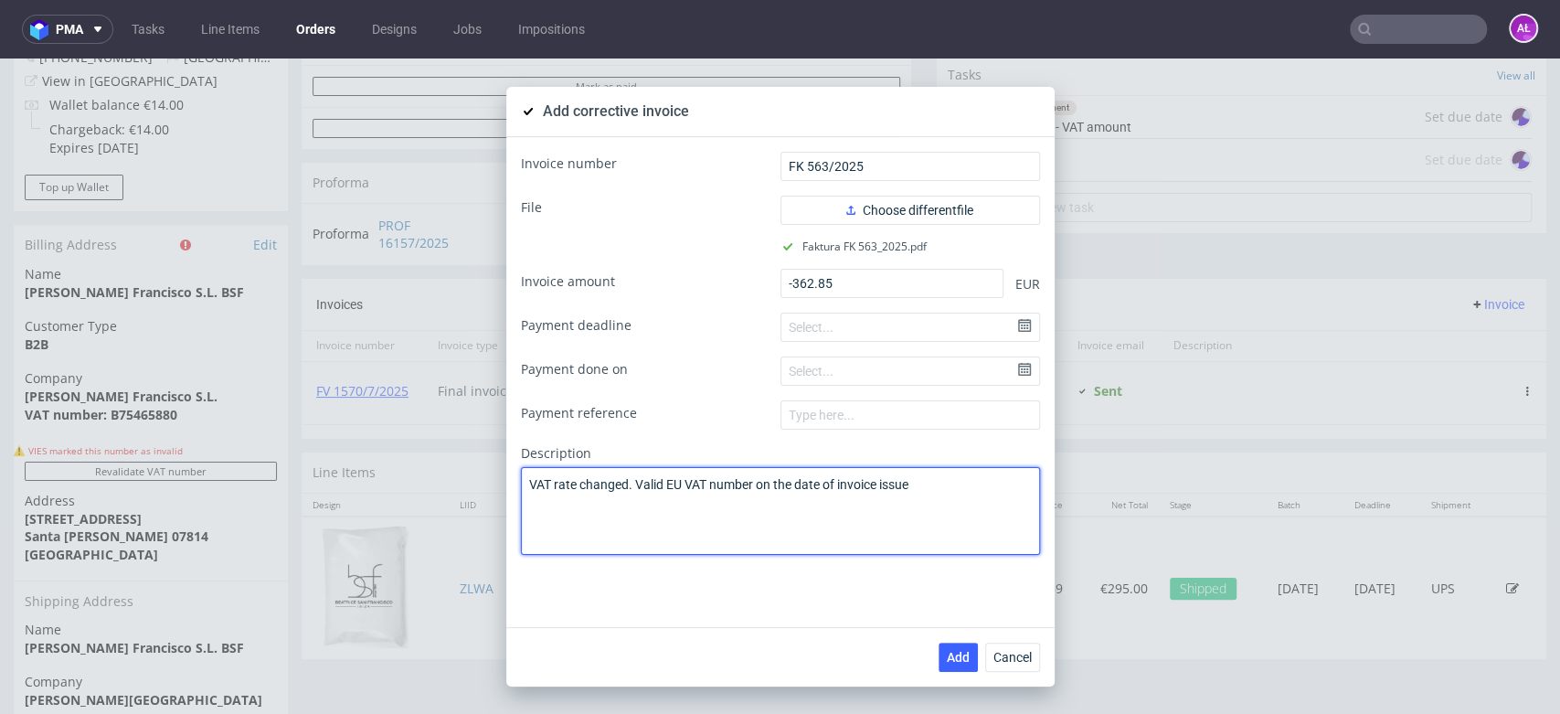
type textarea "VAT rate changed. Valid EU VAT number on the date of invoice issue"
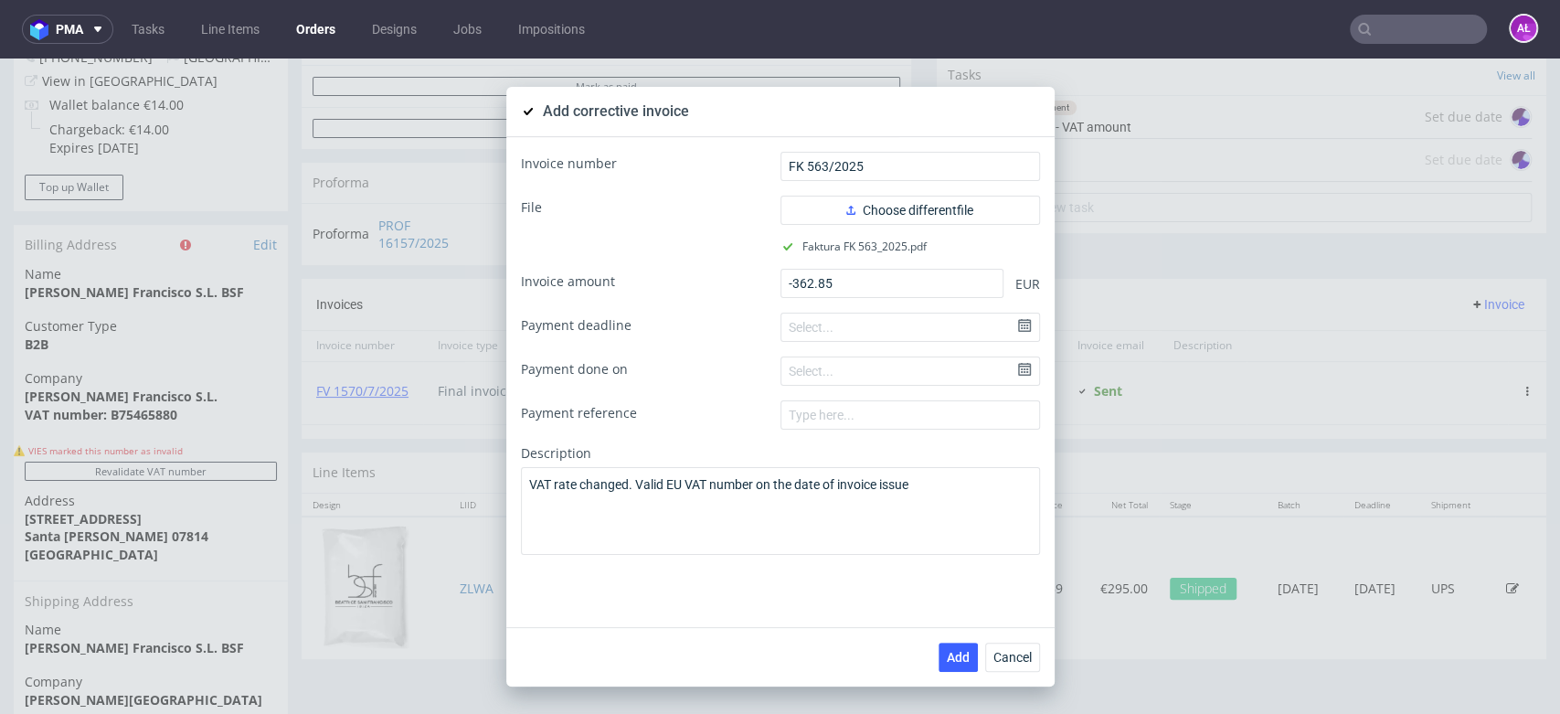
click at [958, 651] on span "Add" at bounding box center [958, 657] width 23 height 13
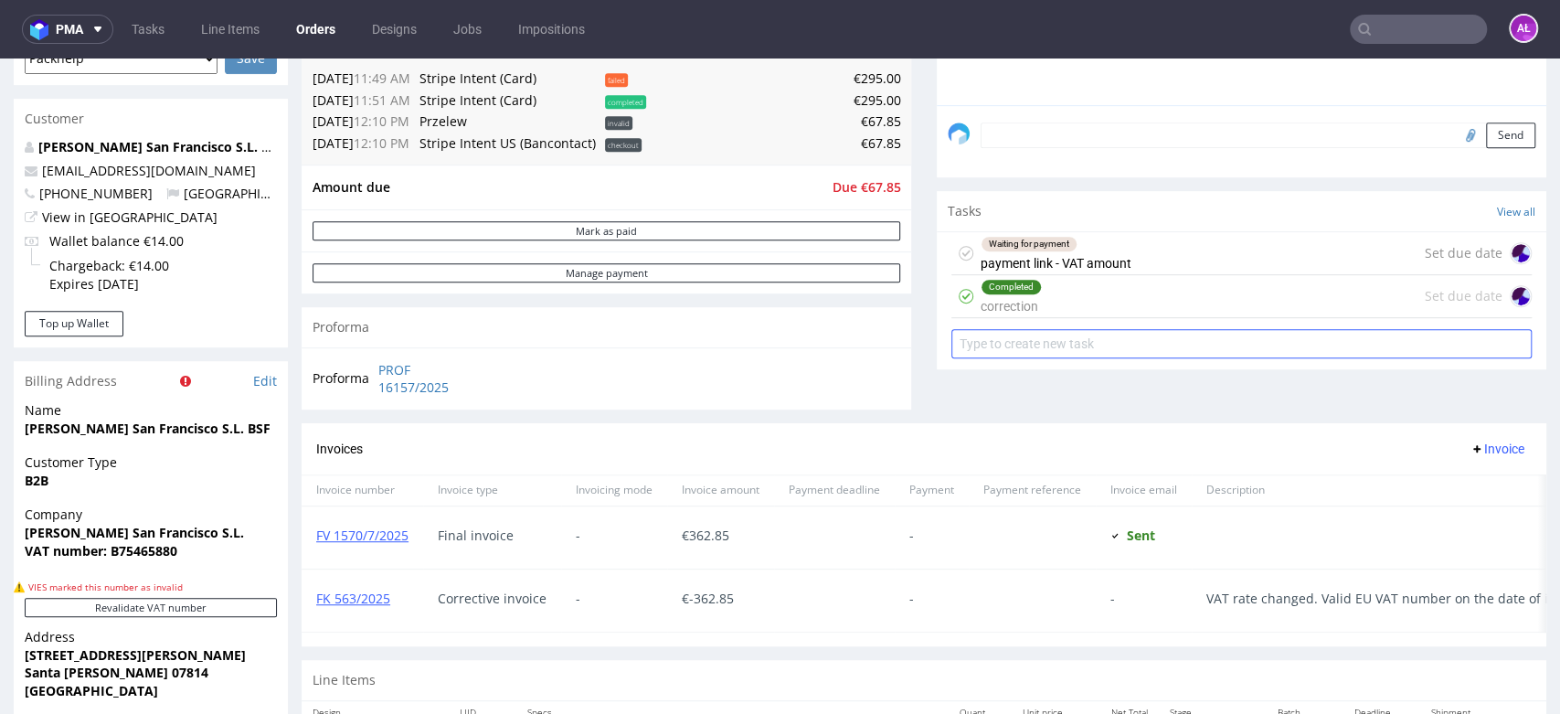
scroll to position [609, 0]
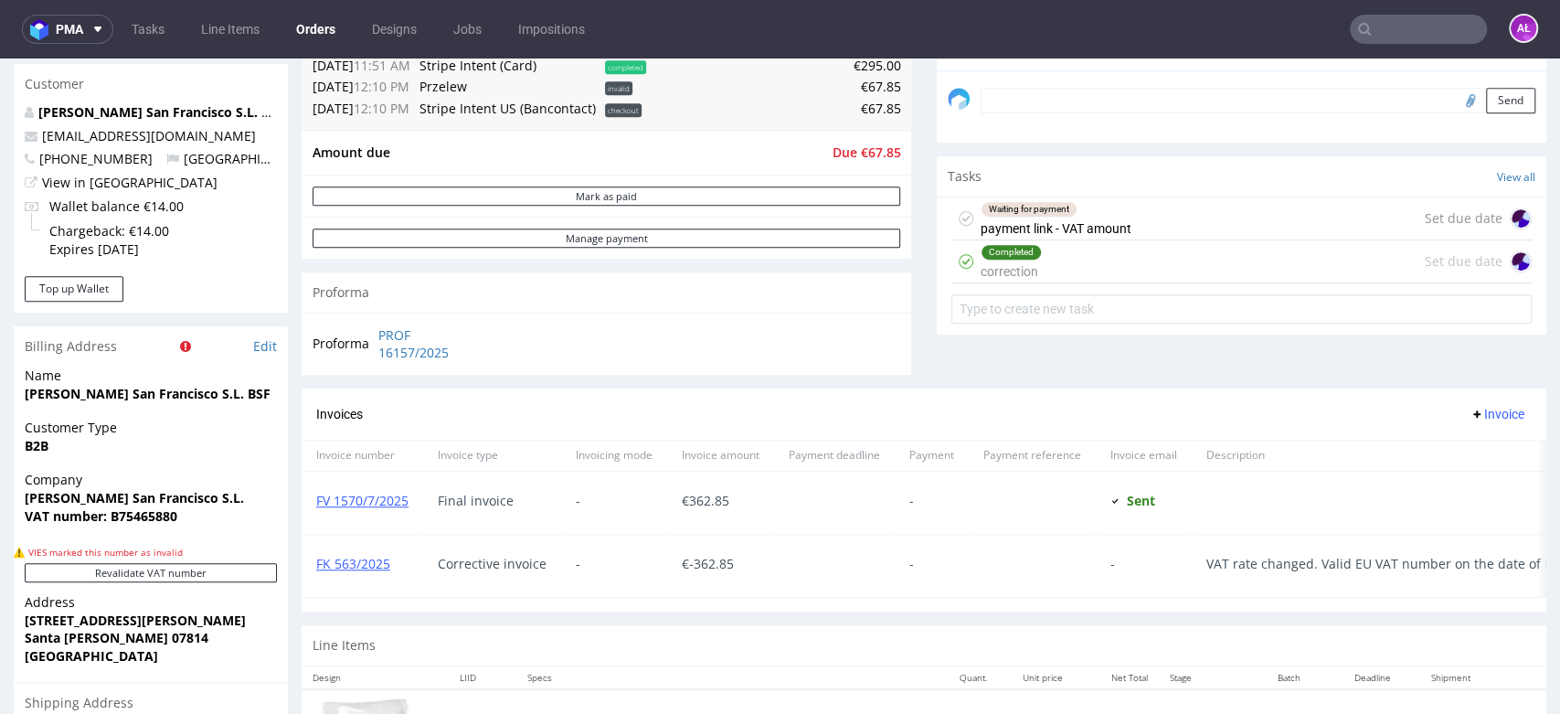
click at [1041, 249] on div "Completed correction Set due date" at bounding box center [1241, 261] width 580 height 43
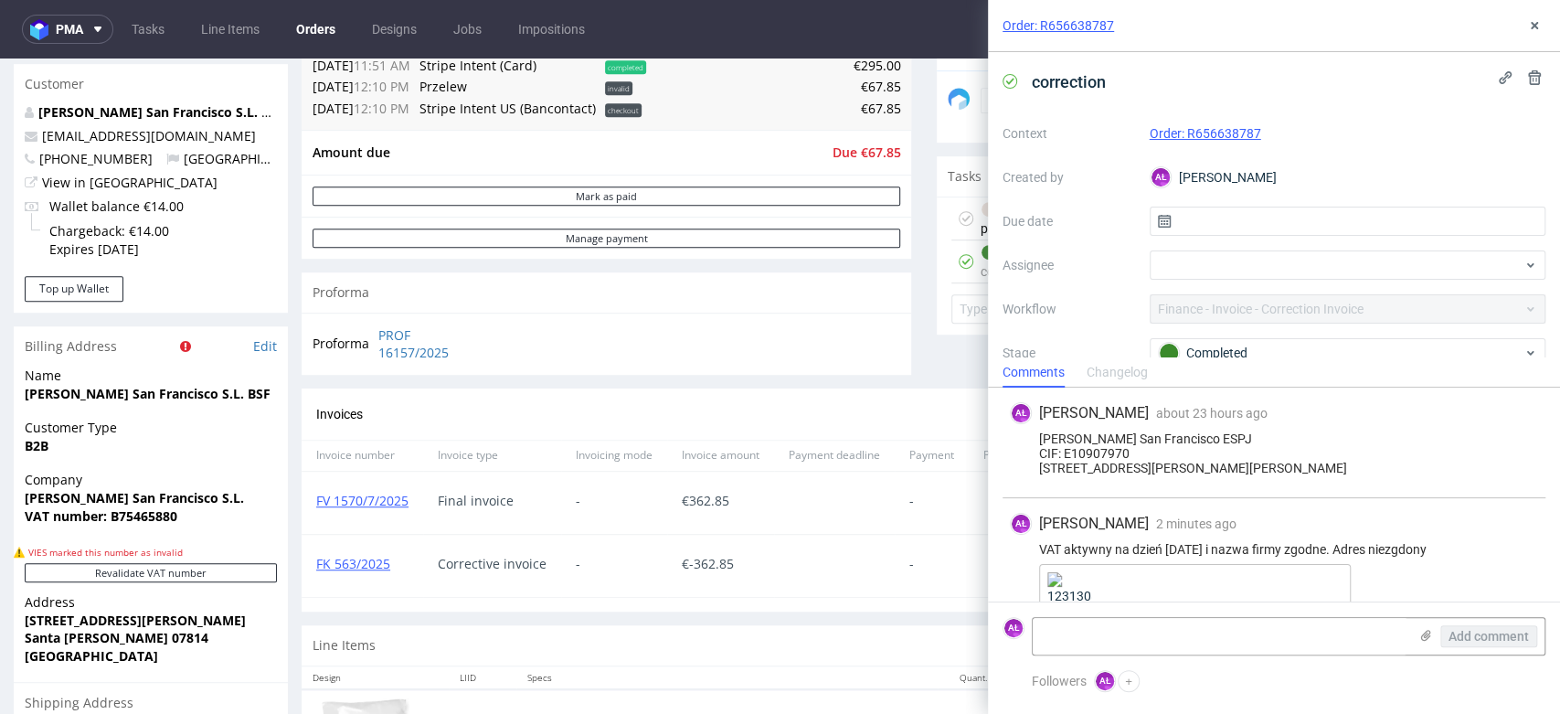
scroll to position [181, 0]
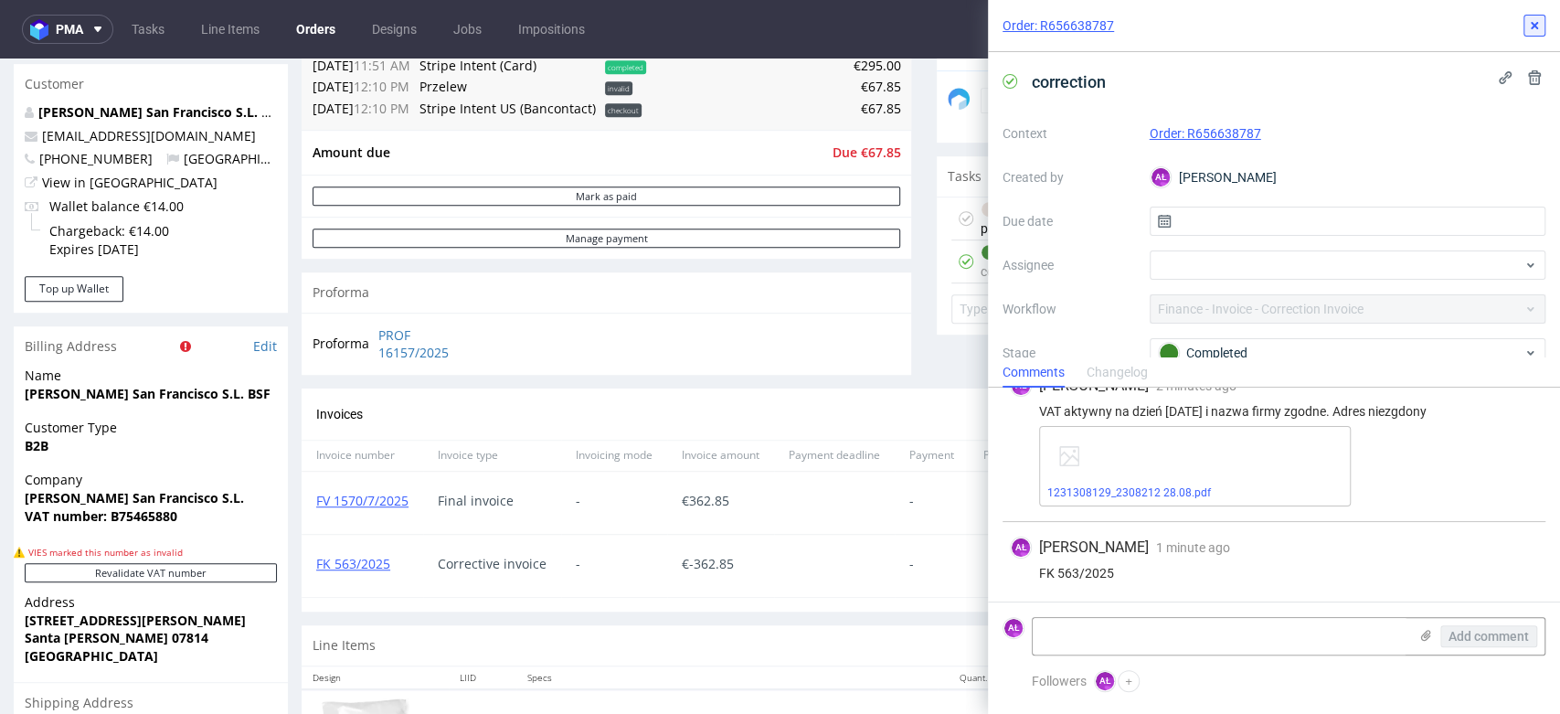
click at [1535, 35] on button at bounding box center [1535, 26] width 22 height 22
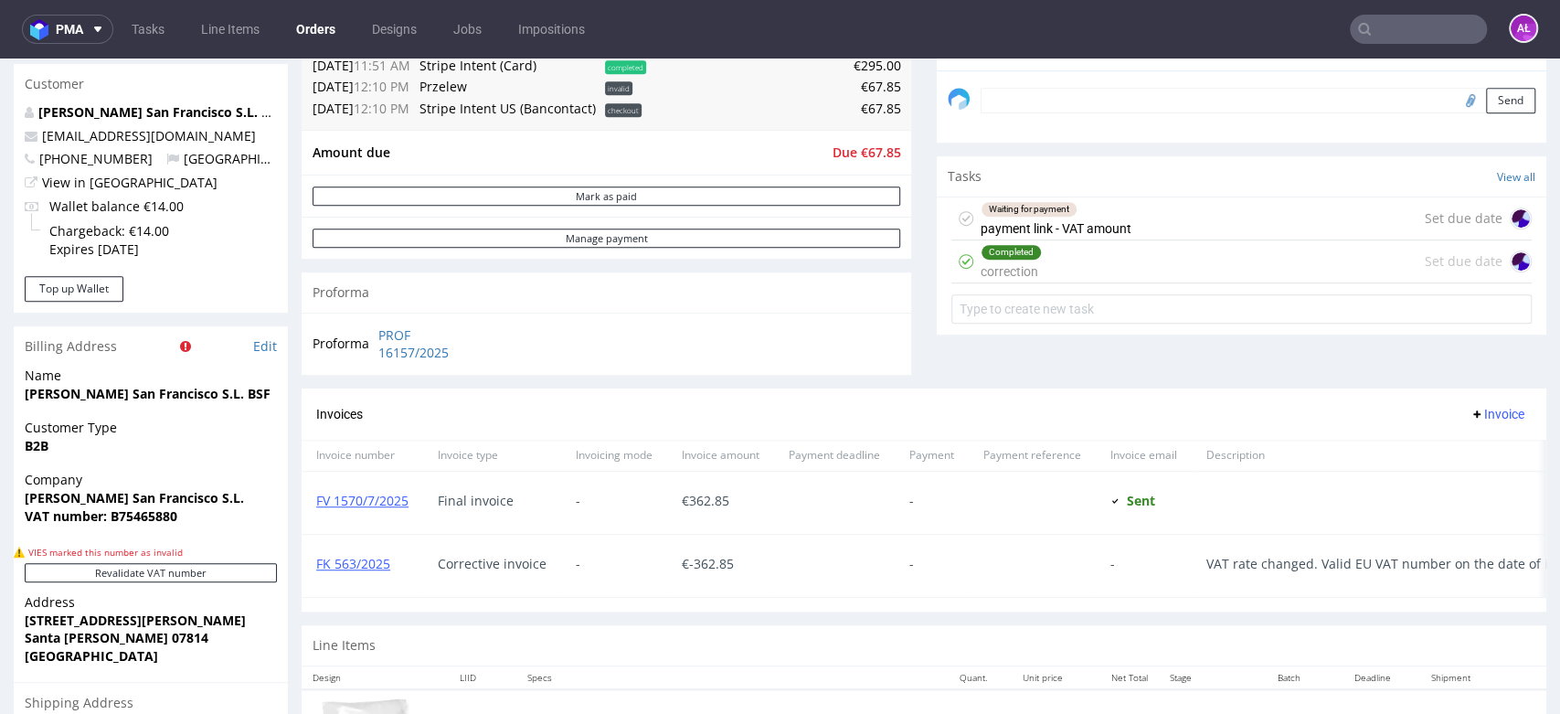
click at [1047, 222] on div "Waiting for payment payment link - VAT amount" at bounding box center [1056, 218] width 151 height 42
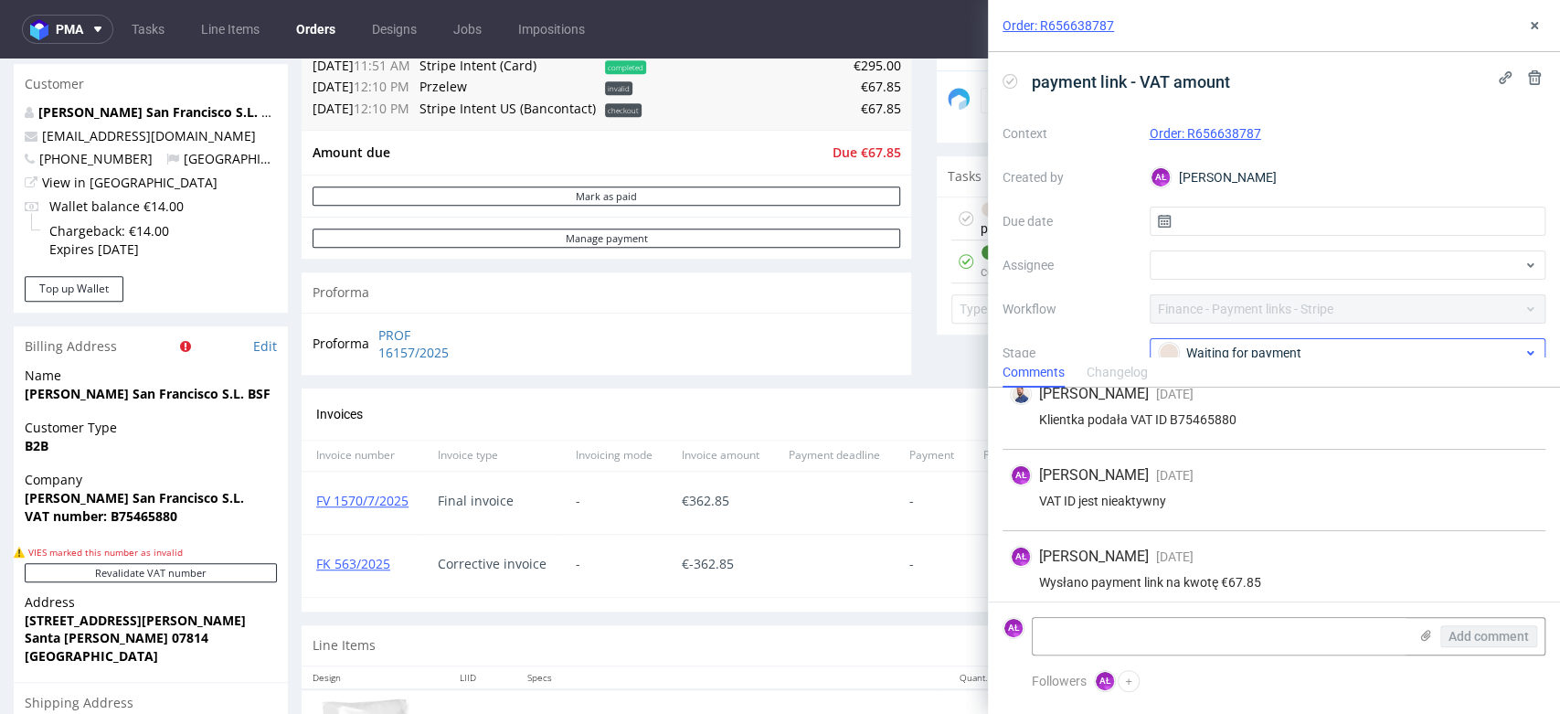
scroll to position [109, 0]
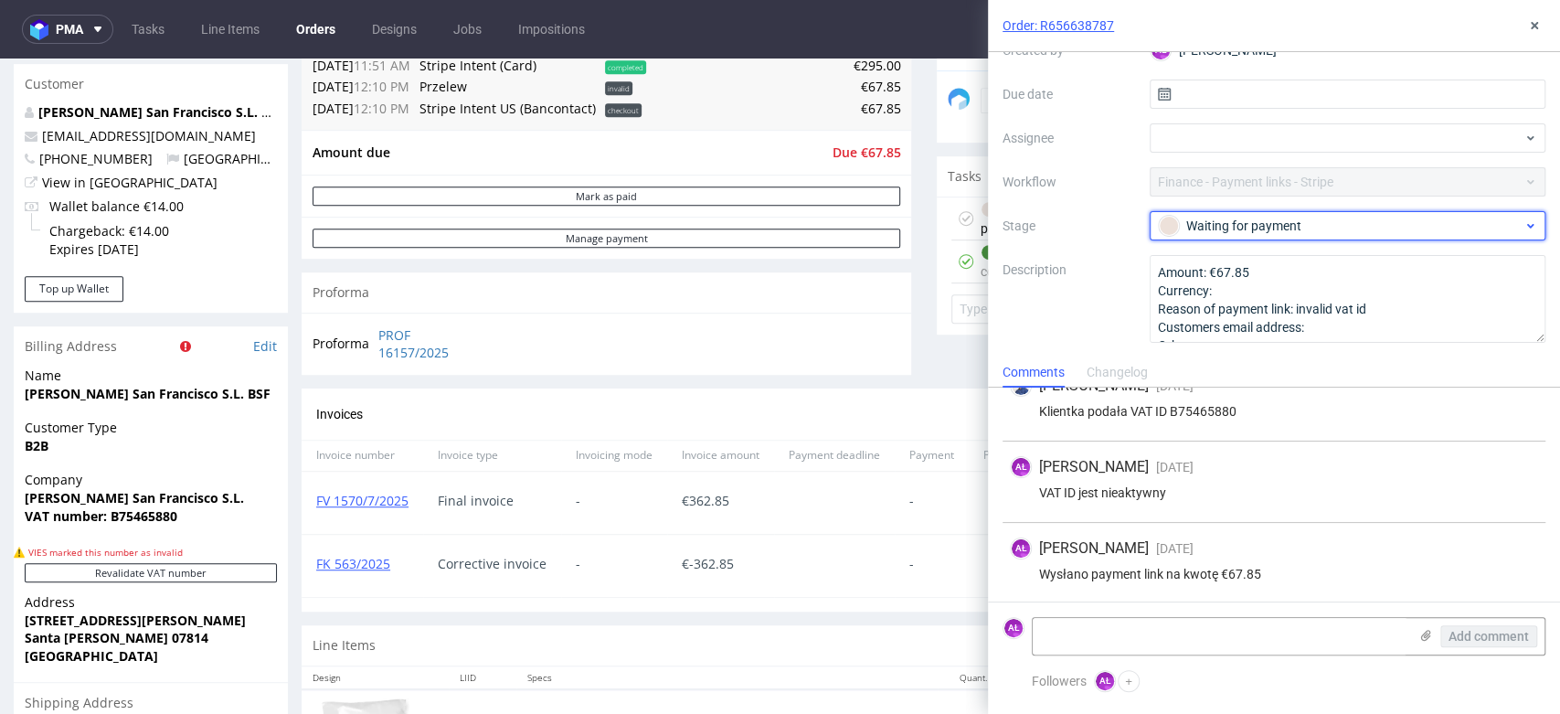
click at [1252, 226] on div "Waiting for payment" at bounding box center [1341, 226] width 364 height 20
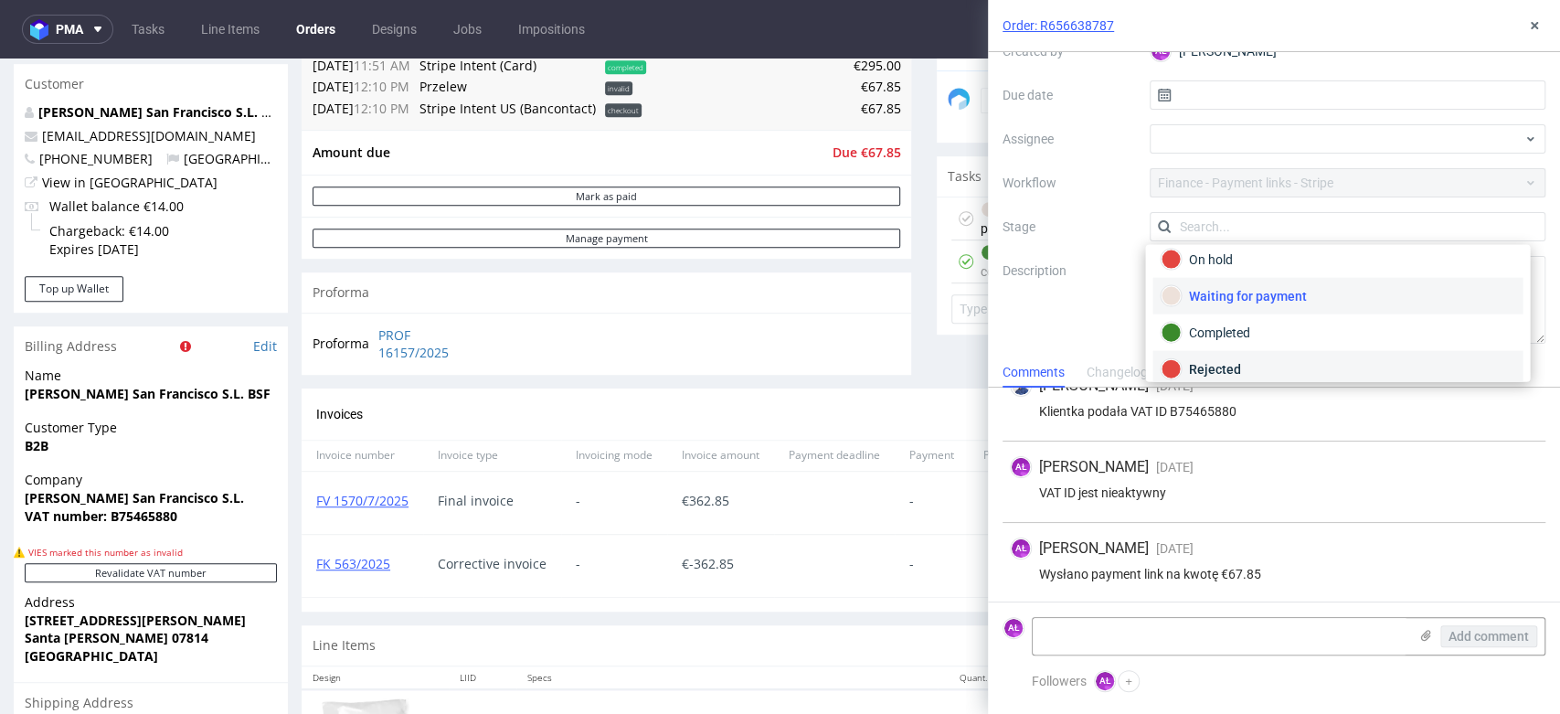
scroll to position [132, 0]
click at [1242, 360] on div "Rejected" at bounding box center [1338, 358] width 354 height 20
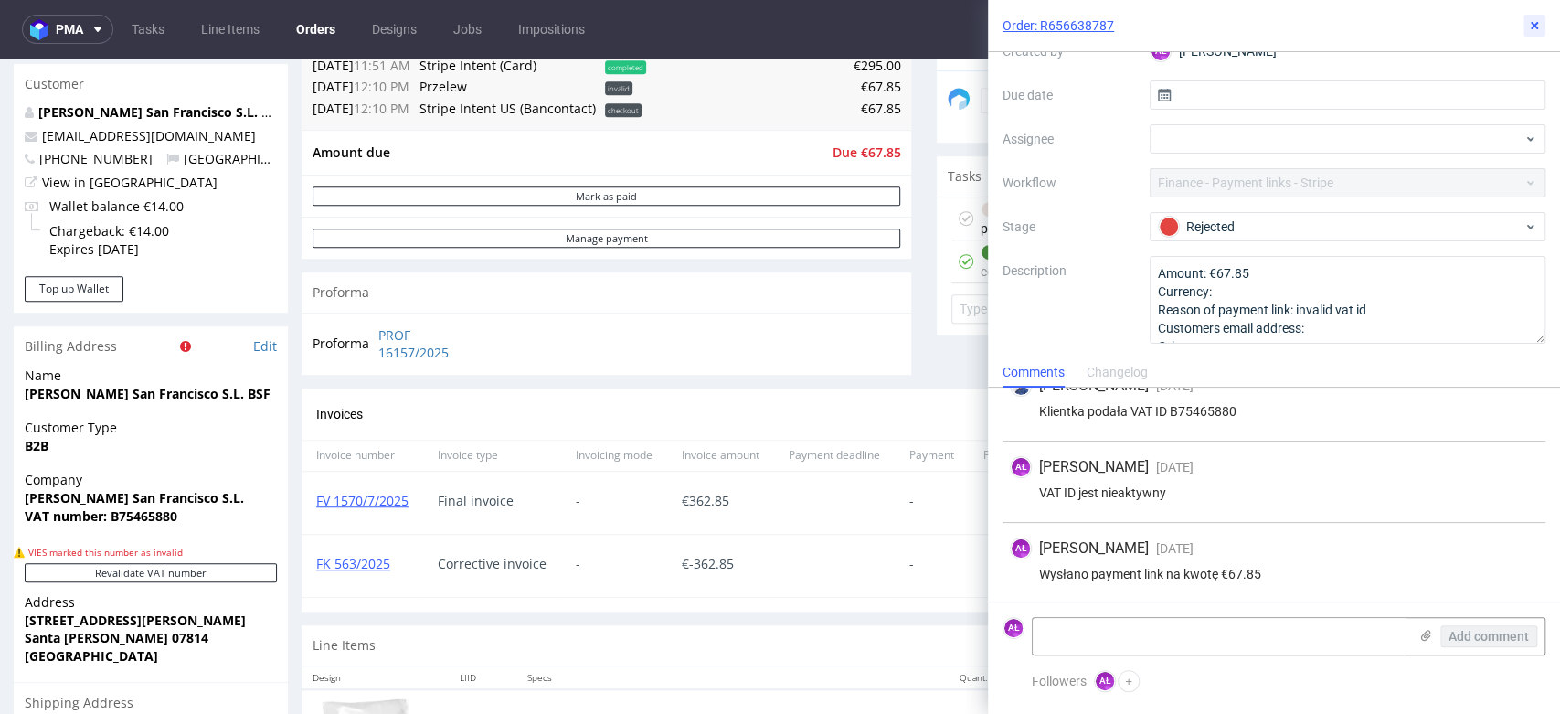
click at [1538, 20] on icon at bounding box center [1534, 25] width 15 height 15
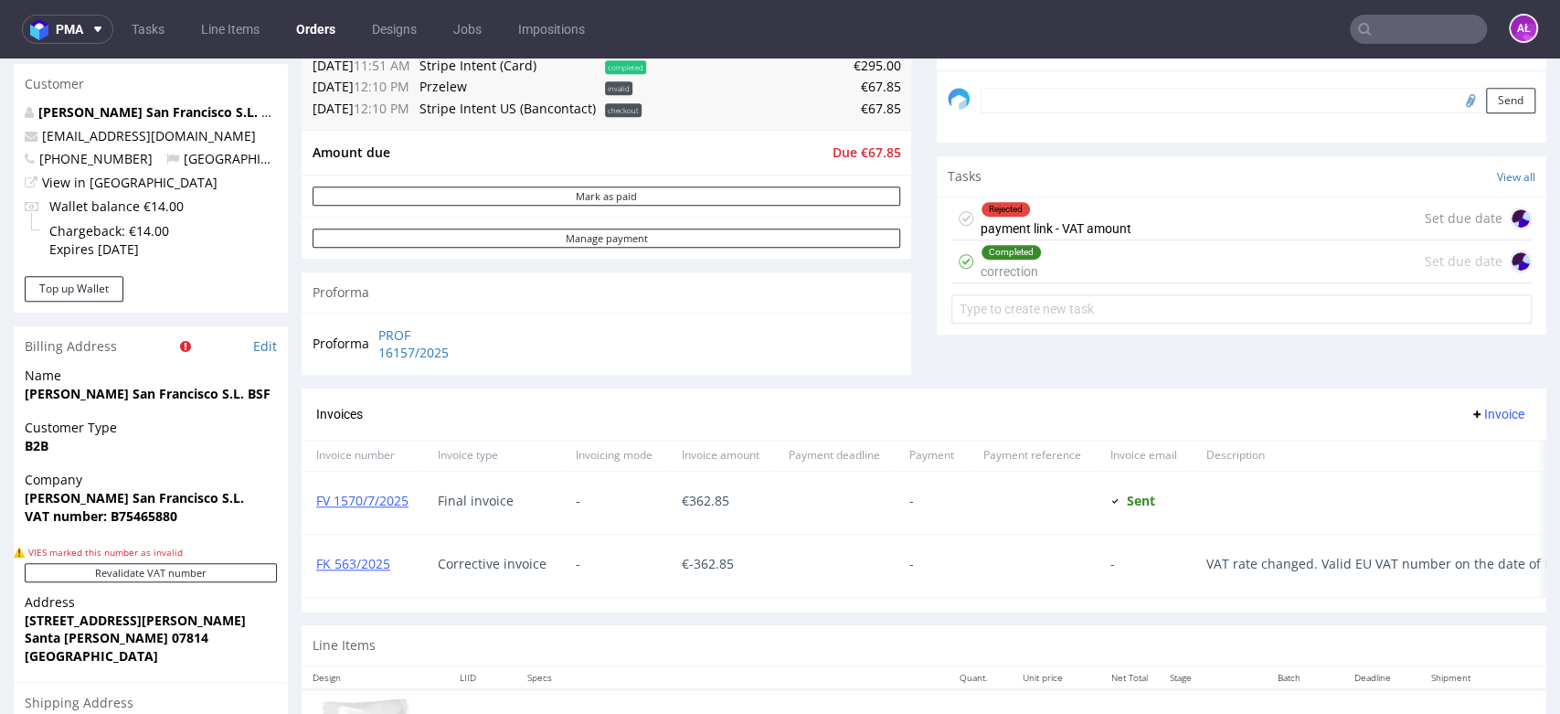
drag, startPoint x: 1089, startPoint y: 217, endPoint x: 1095, endPoint y: 282, distance: 65.2
click at [1089, 217] on div "Rejected payment link - VAT amount" at bounding box center [1056, 218] width 151 height 42
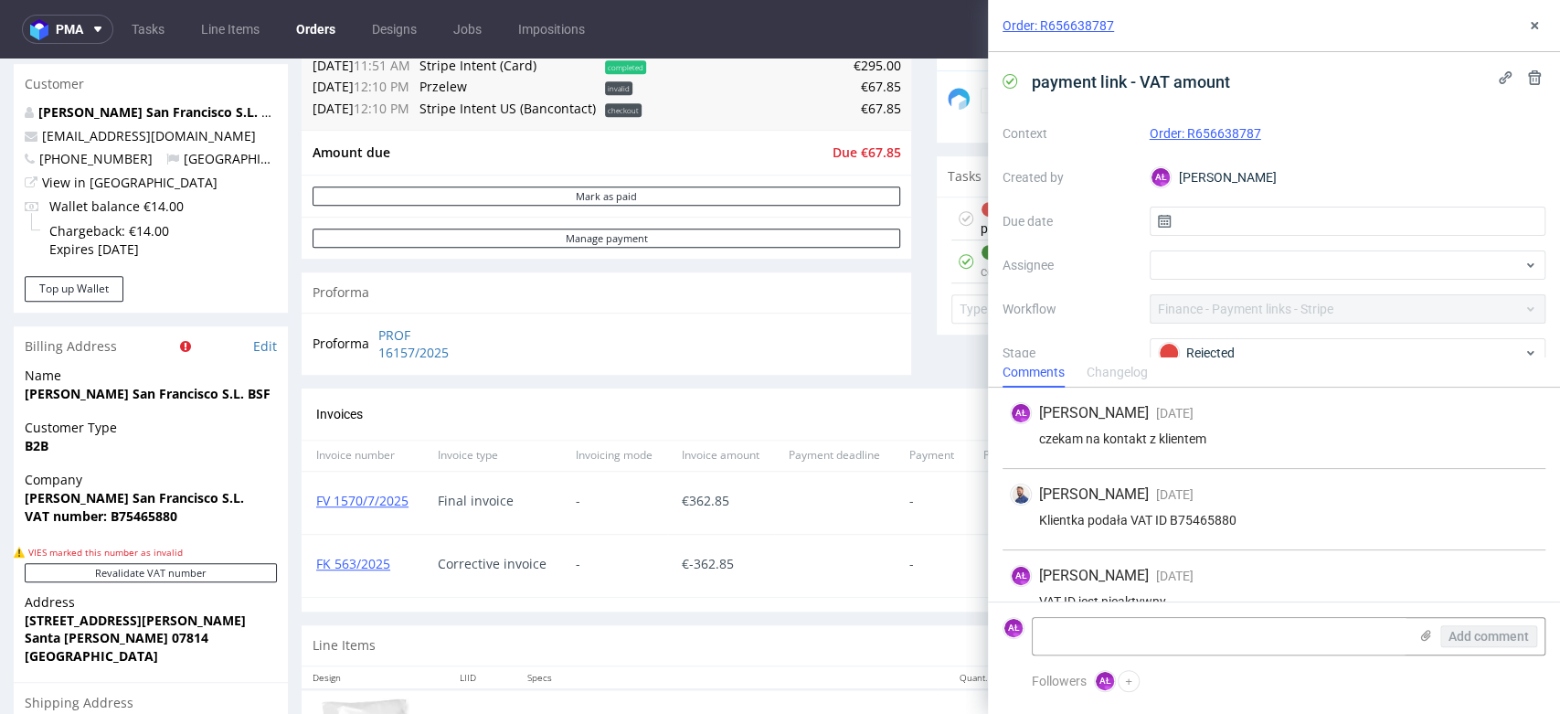
scroll to position [109, 0]
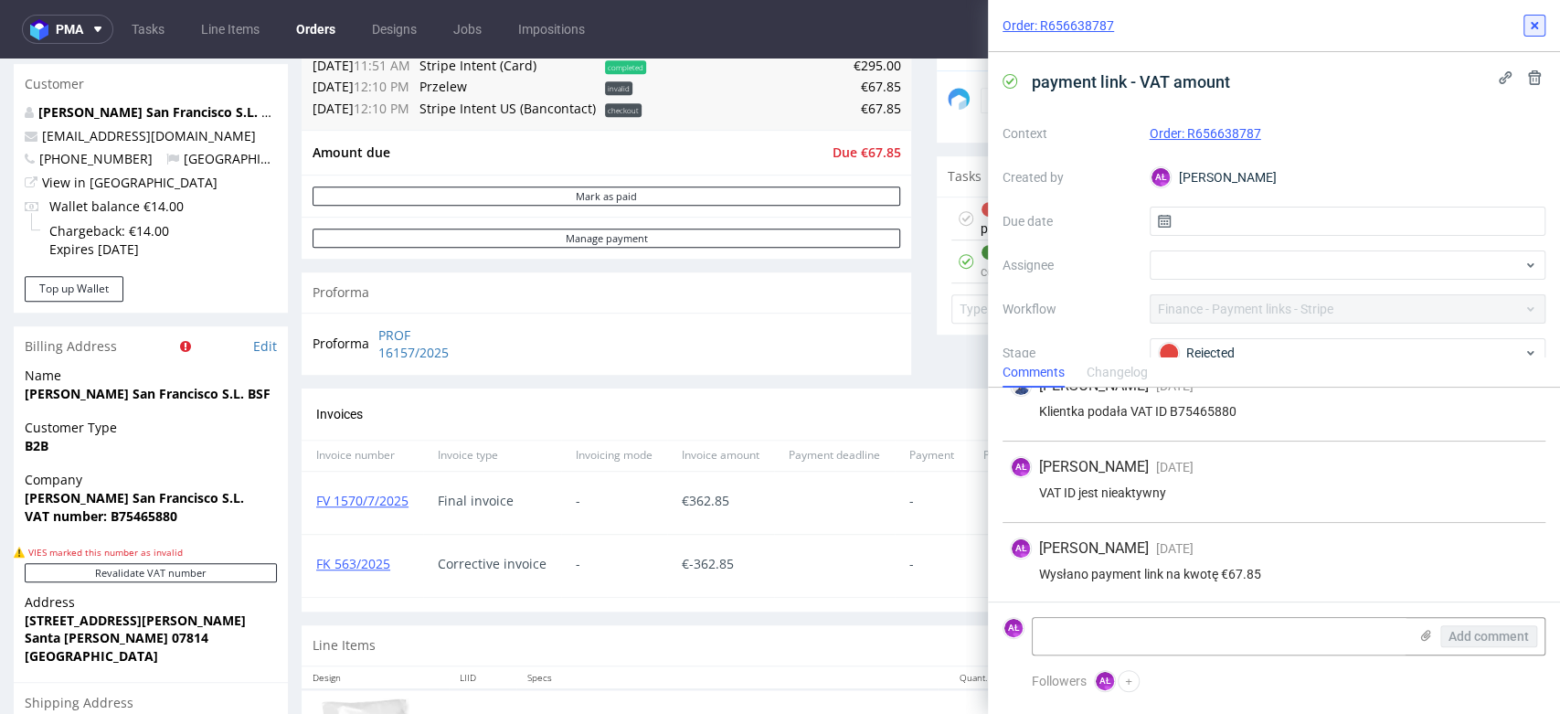
click at [1536, 25] on icon at bounding box center [1534, 25] width 15 height 15
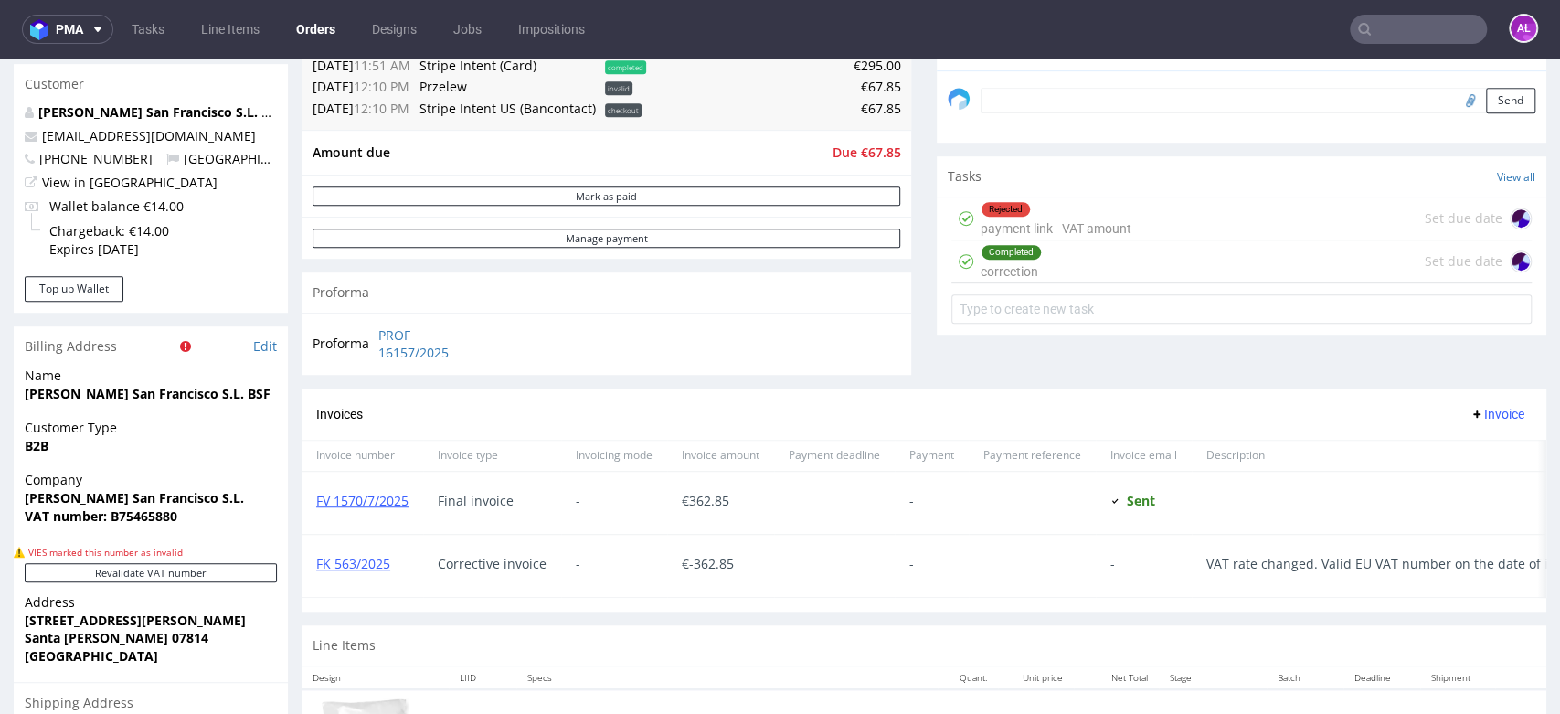
click at [1047, 262] on div "Completed correction Set due date" at bounding box center [1241, 261] width 580 height 43
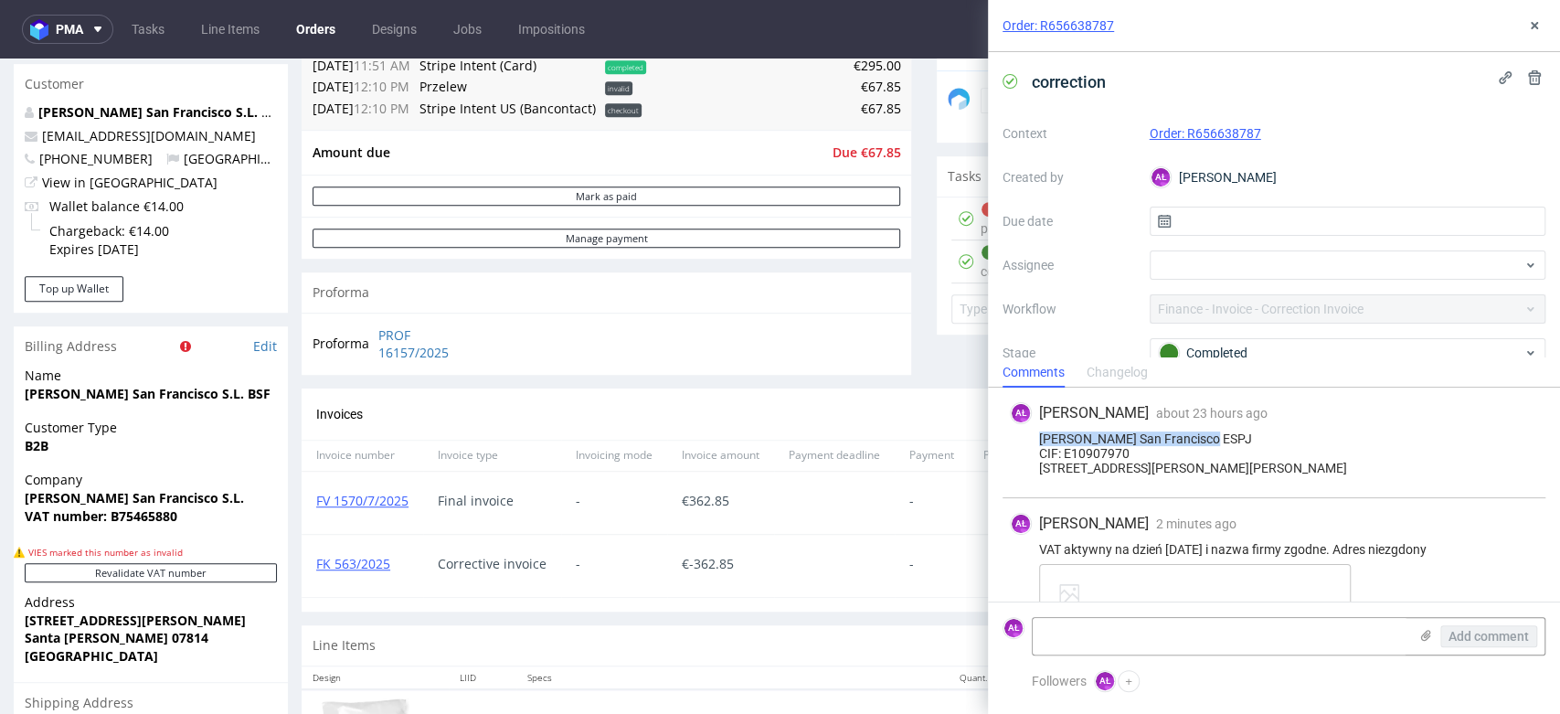
drag, startPoint x: 1040, startPoint y: 437, endPoint x: 1223, endPoint y: 432, distance: 182.9
click at [1223, 432] on div "Beatrice San Francisco ESPJ CIF: E10907970 C/Venda de Parada 8B 07814 Santa Ger…" at bounding box center [1274, 453] width 528 height 44
drag, startPoint x: 1080, startPoint y: 455, endPoint x: 1130, endPoint y: 451, distance: 49.6
click at [1130, 451] on div "Beatrice San Francisco ESPJ CIF: E10907970 C/Venda de Parada 8B 07814 Santa Ger…" at bounding box center [1274, 453] width 528 height 44
drag, startPoint x: 1039, startPoint y: 469, endPoint x: 1171, endPoint y: 462, distance: 131.8
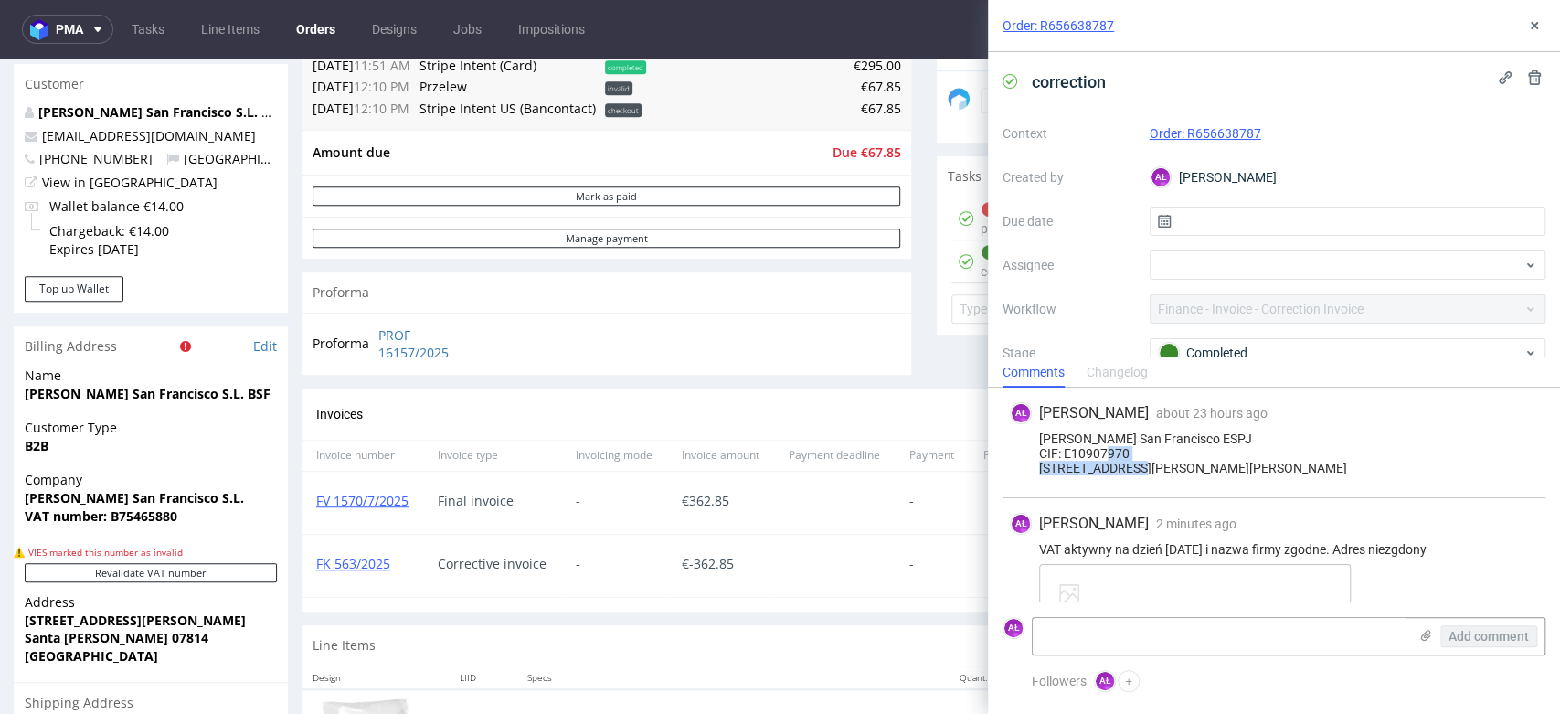
click at [1171, 462] on div "Beatrice San Francisco ESPJ CIF: E10907970 C/Venda de Parada 8B 07814 Santa Ger…" at bounding box center [1274, 453] width 528 height 44
drag, startPoint x: 1037, startPoint y: 485, endPoint x: 1485, endPoint y: 393, distance: 458.2
click at [1200, 475] on div "Beatrice San Francisco ESPJ CIF: E10907970 C/Venda de Parada 8B 07814 Santa Ger…" at bounding box center [1274, 453] width 528 height 44
drag, startPoint x: 1038, startPoint y: 499, endPoint x: 1361, endPoint y: 423, distance: 331.4
click at [1131, 475] on div "Beatrice San Francisco ESPJ CIF: E10907970 C/Venda de Parada 8B 07814 Santa Ger…" at bounding box center [1274, 453] width 528 height 44
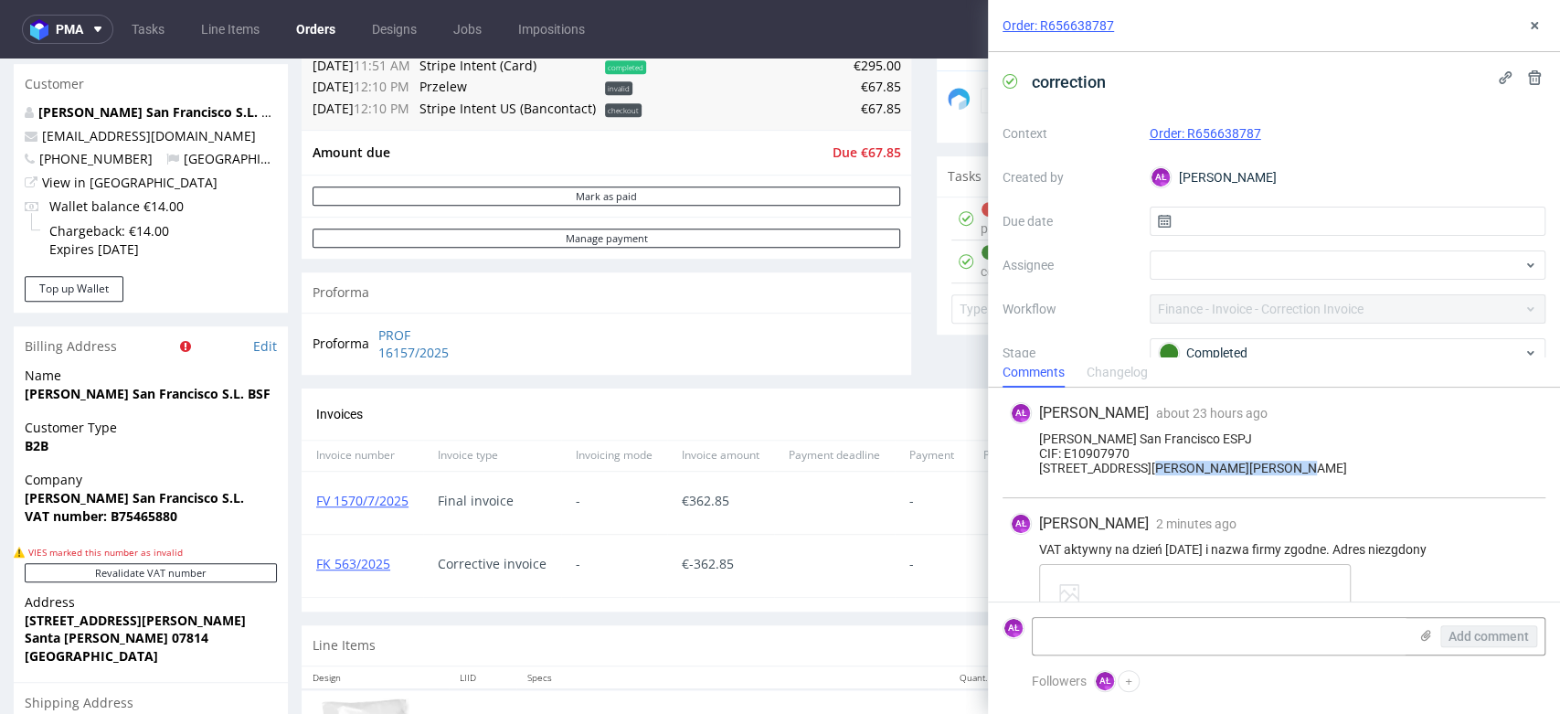
copy div "Baleares, Ibiza"
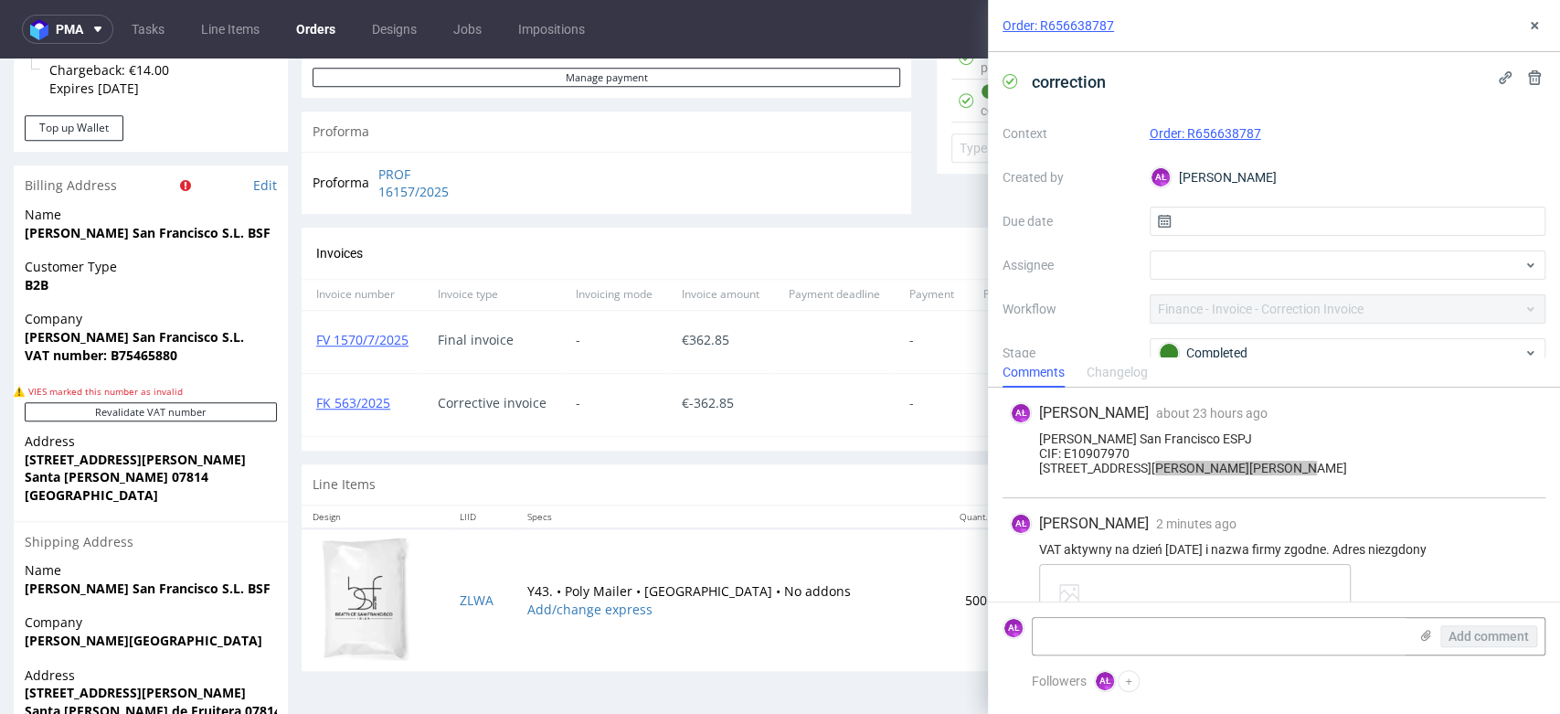
scroll to position [914, 0]
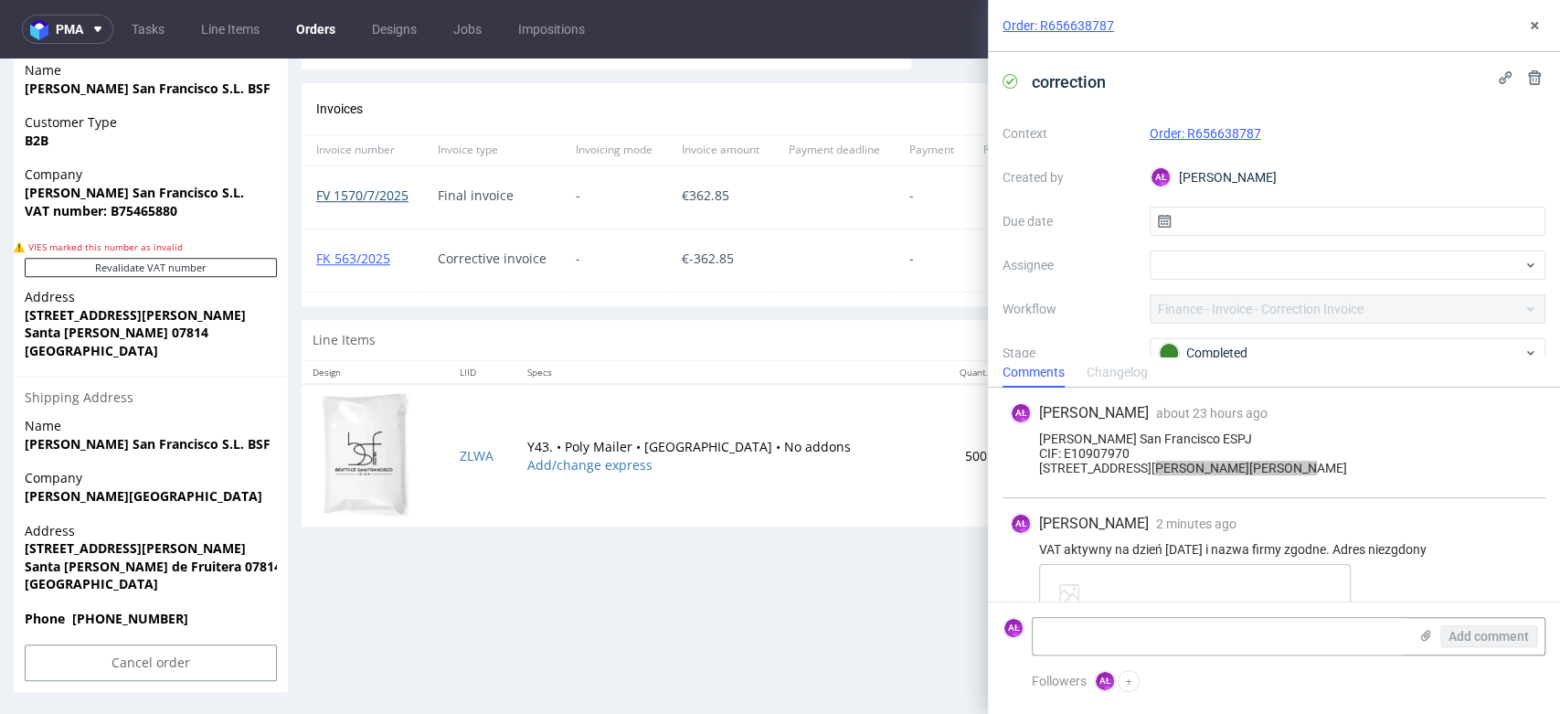
click at [397, 199] on link "FV 1570/7/2025" at bounding box center [362, 194] width 92 height 17
click at [1525, 30] on button at bounding box center [1535, 26] width 22 height 22
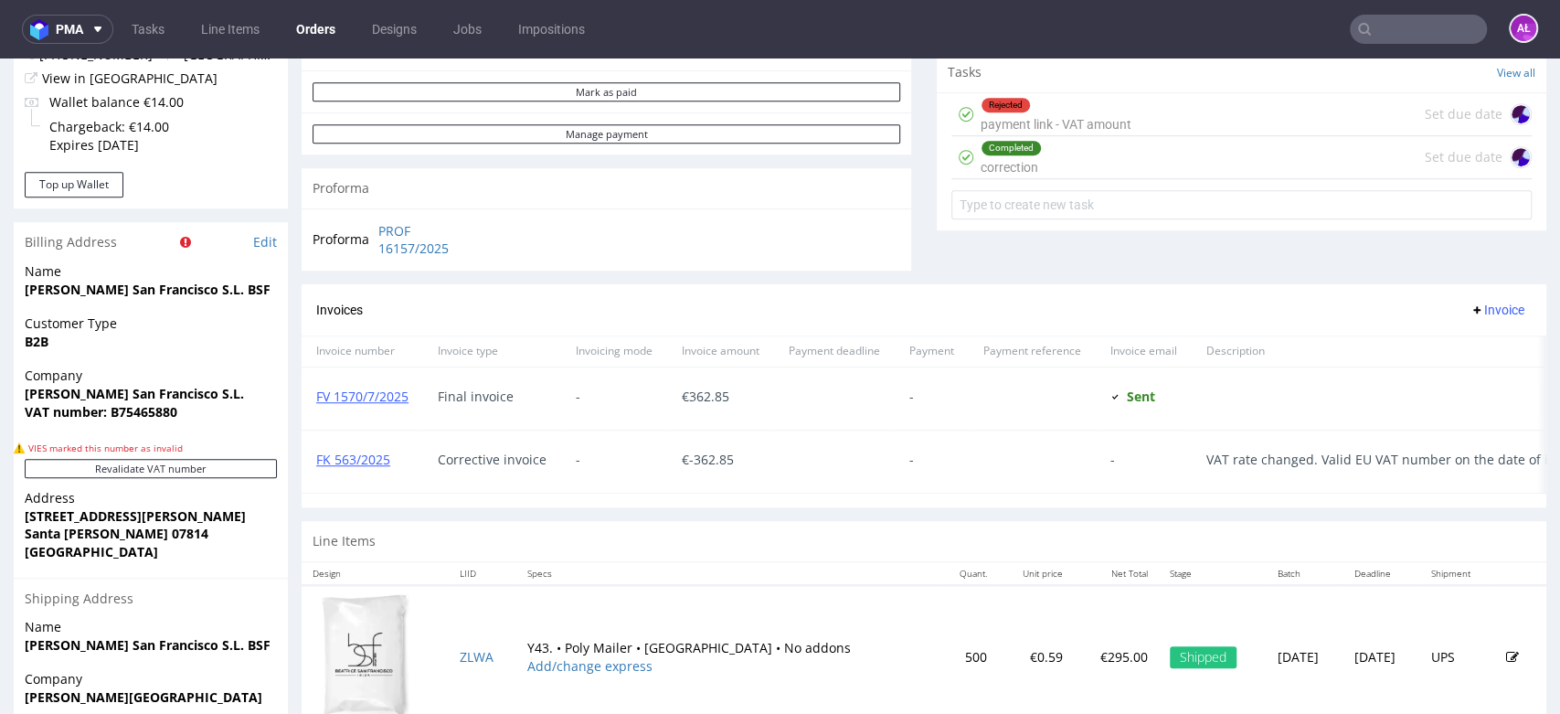
scroll to position [710, 0]
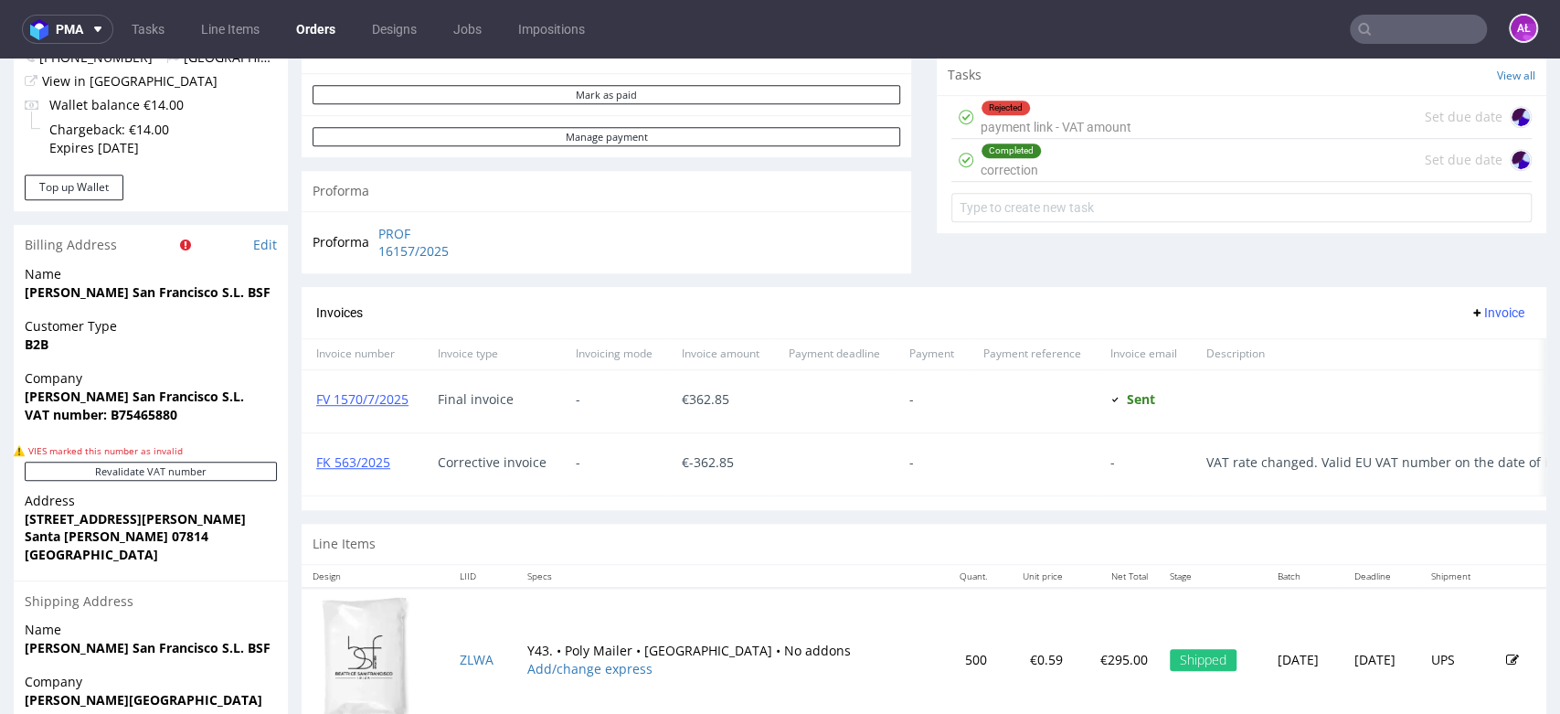
drag, startPoint x: 1464, startPoint y: 303, endPoint x: 1466, endPoint y: 324, distance: 21.1
click at [1464, 303] on button "Invoice" at bounding box center [1496, 313] width 69 height 22
click at [1462, 352] on span "Upload" at bounding box center [1465, 353] width 89 height 18
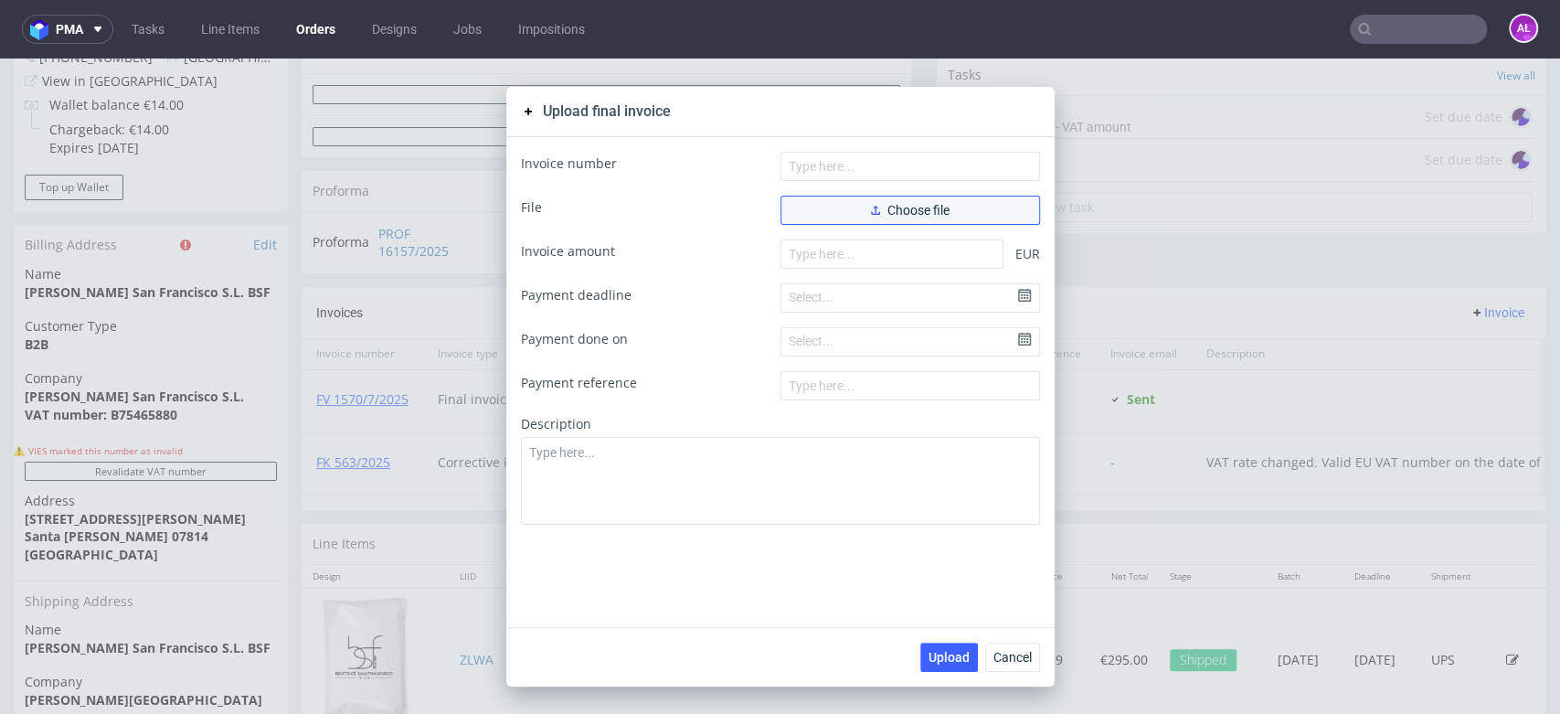
click at [976, 210] on button "Choose file" at bounding box center [911, 210] width 260 height 29
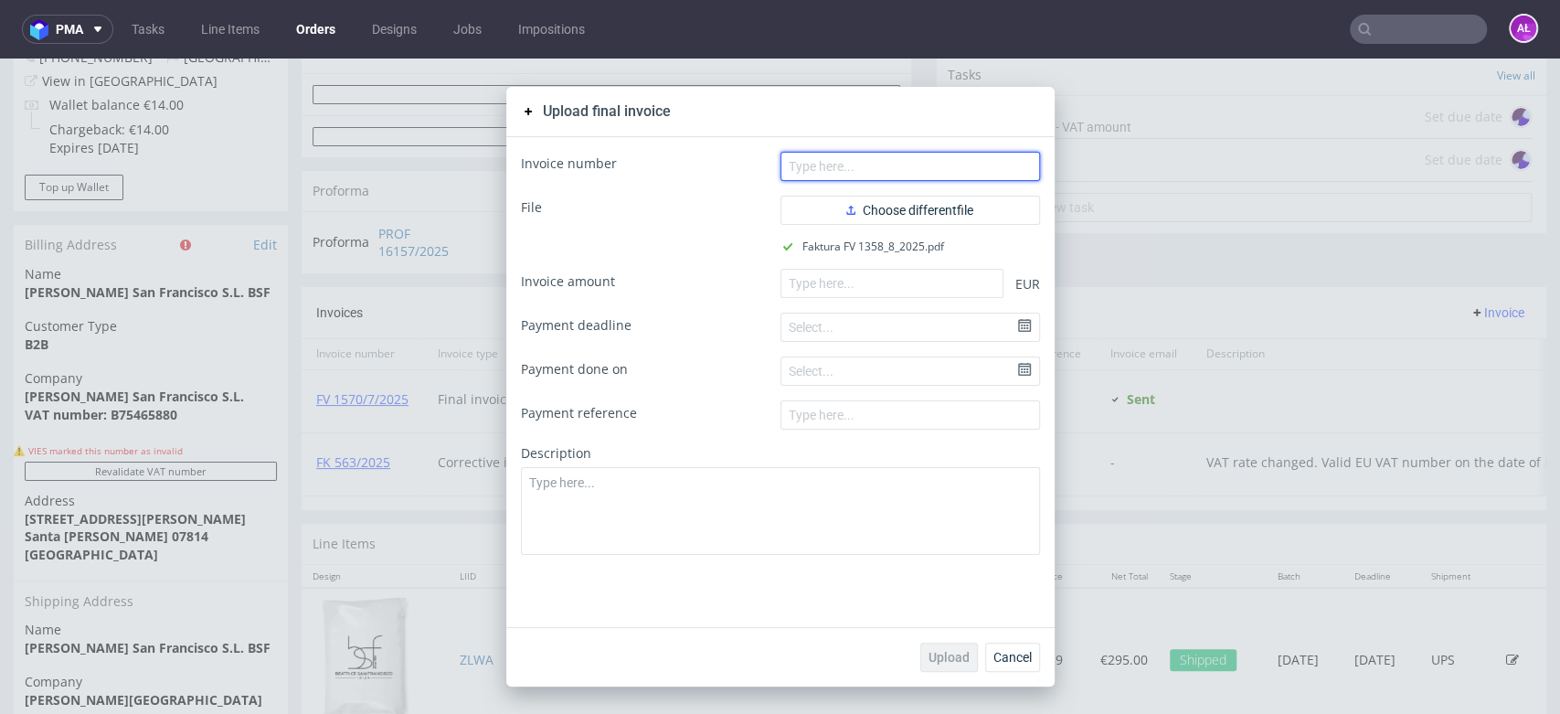
click at [951, 172] on input "text" at bounding box center [911, 166] width 260 height 29
paste input "FV 1358/8/2025"
type input "FV 1358/8/2025"
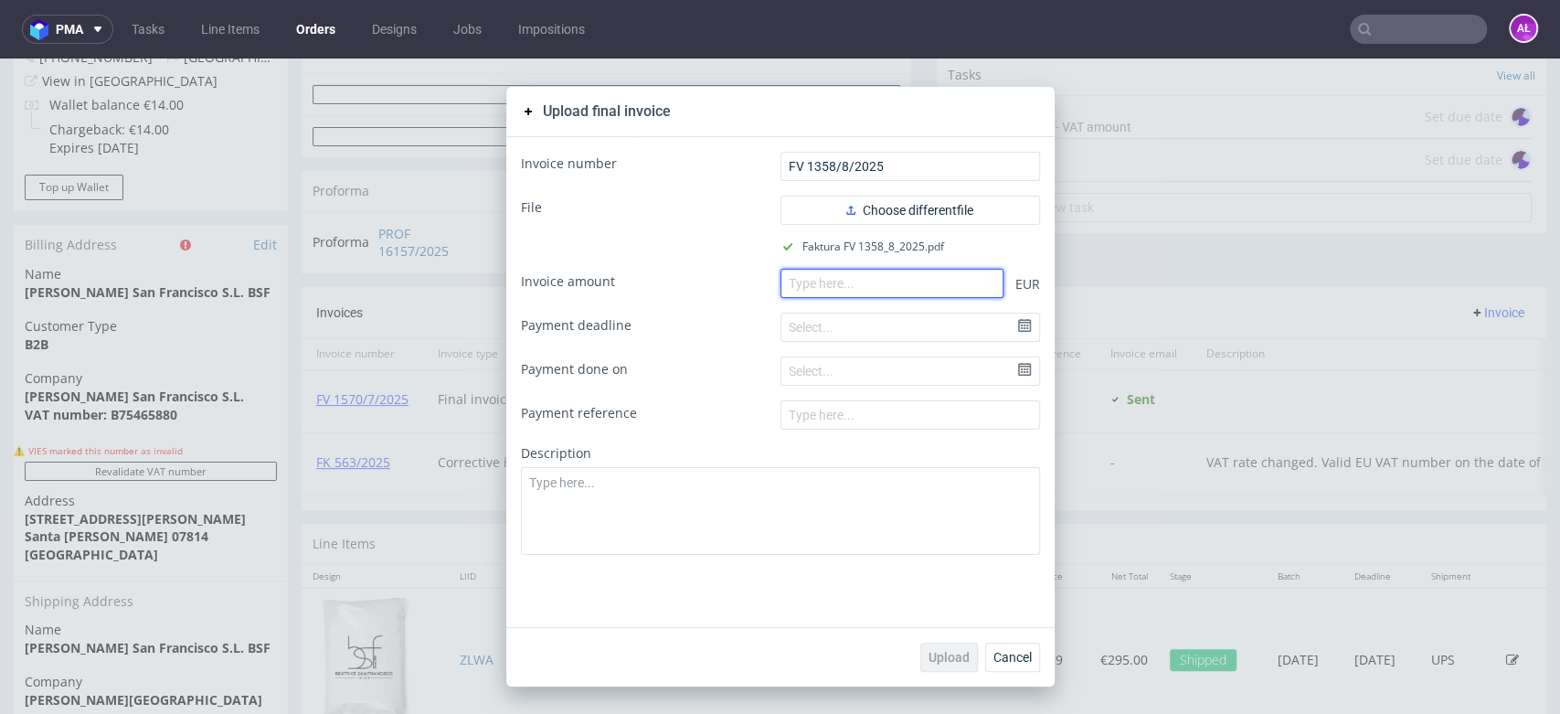
click at [941, 282] on input "number" at bounding box center [892, 283] width 223 height 29
paste input "295"
type input "295"
click at [953, 643] on button "Upload" at bounding box center [949, 657] width 58 height 29
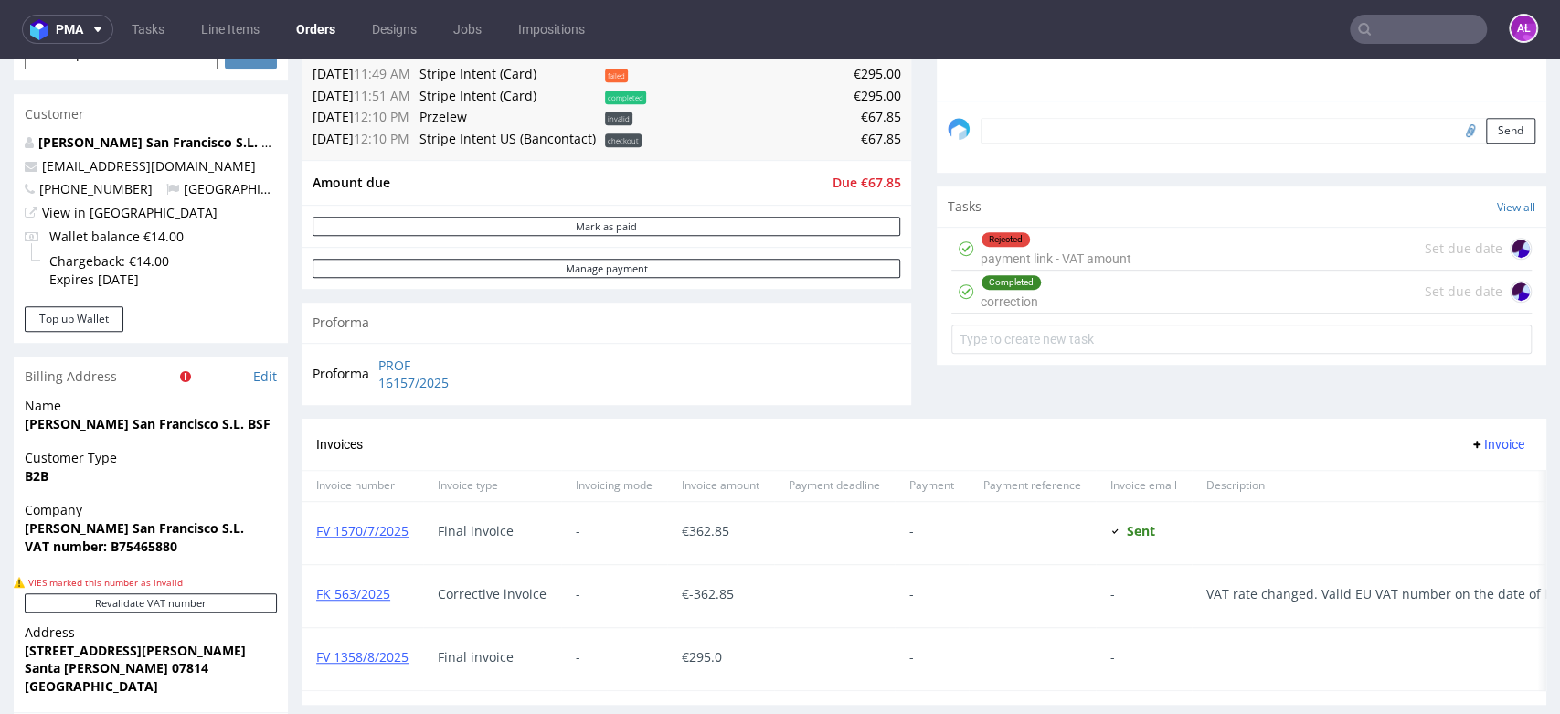
scroll to position [609, 0]
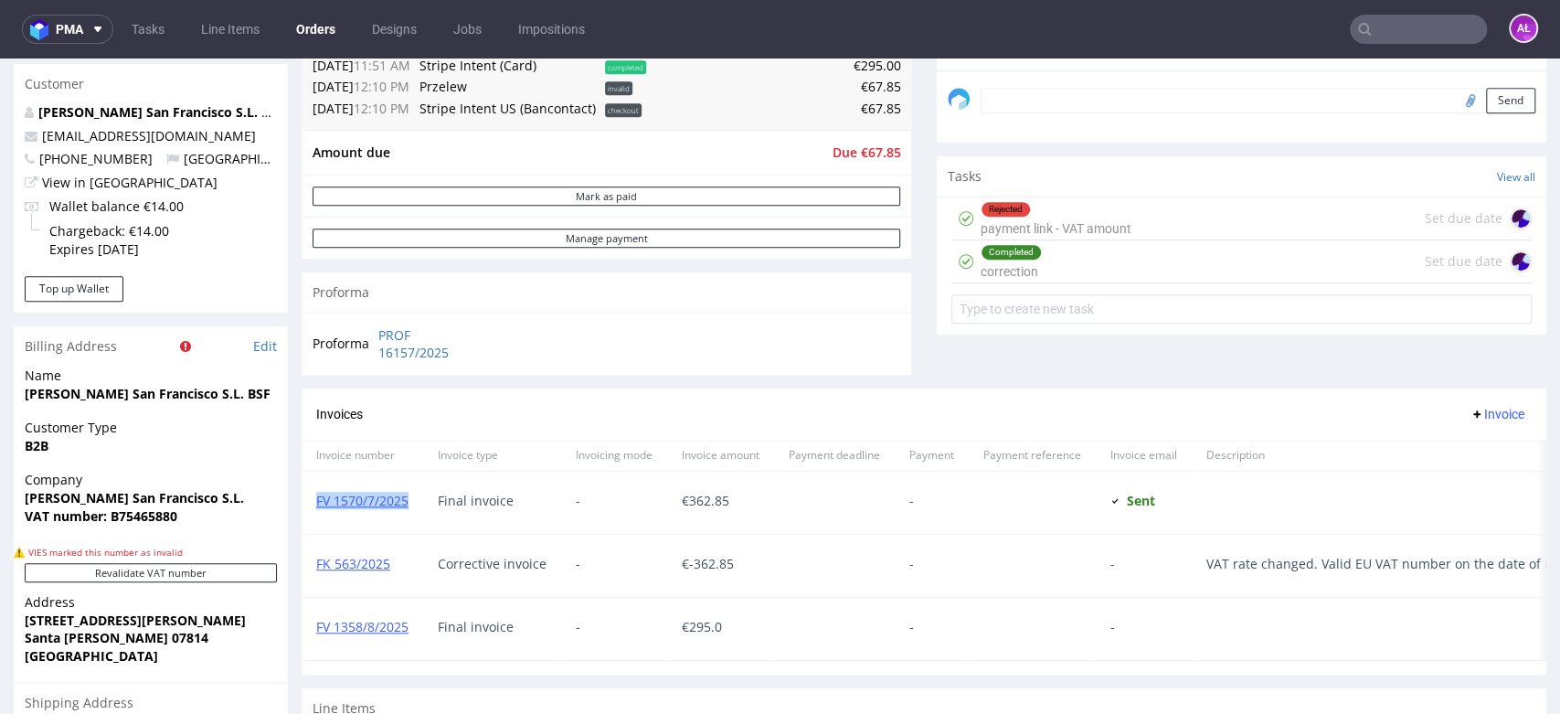
drag, startPoint x: 404, startPoint y: 516, endPoint x: 318, endPoint y: 515, distance: 85.9
click at [318, 515] on div "FV 1570/7/2025" at bounding box center [363, 503] width 122 height 62
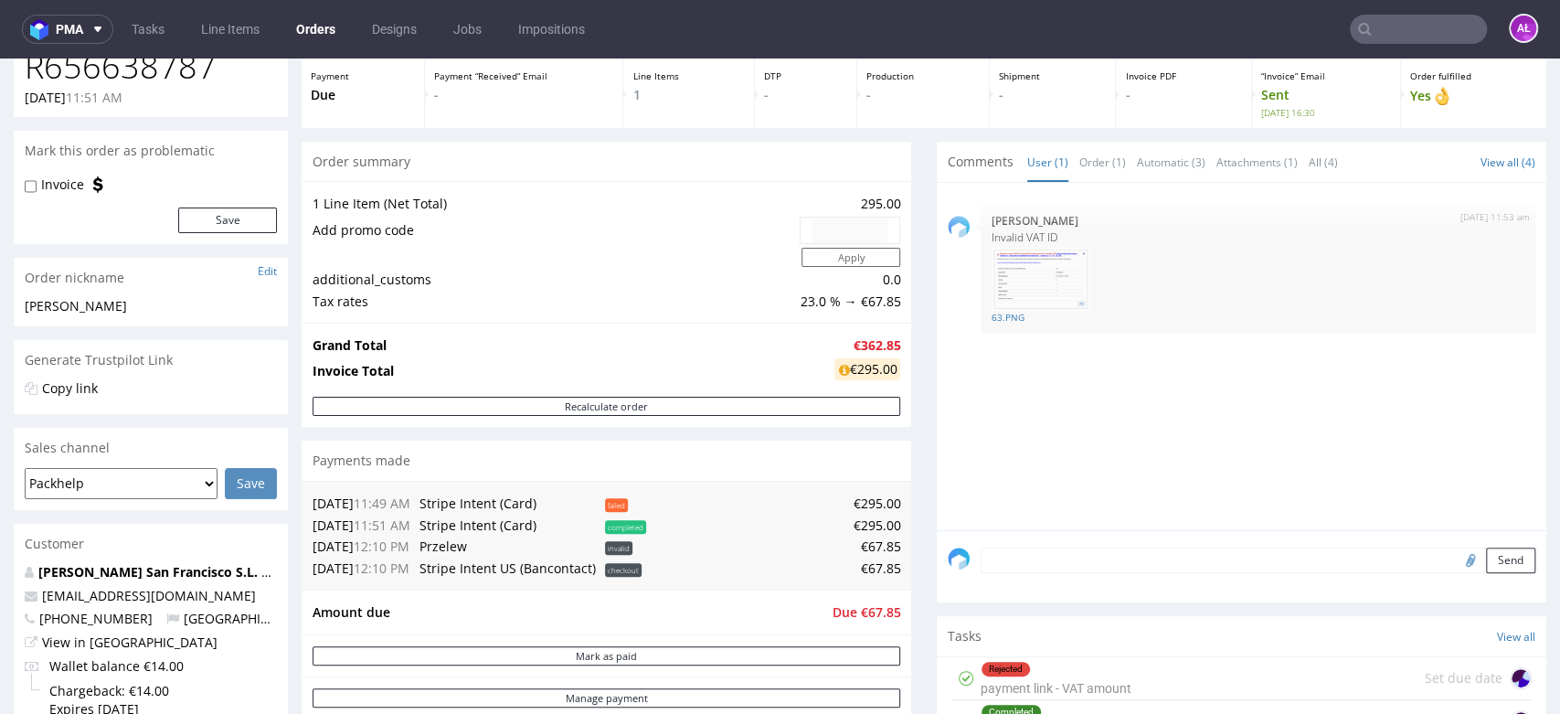
scroll to position [0, 0]
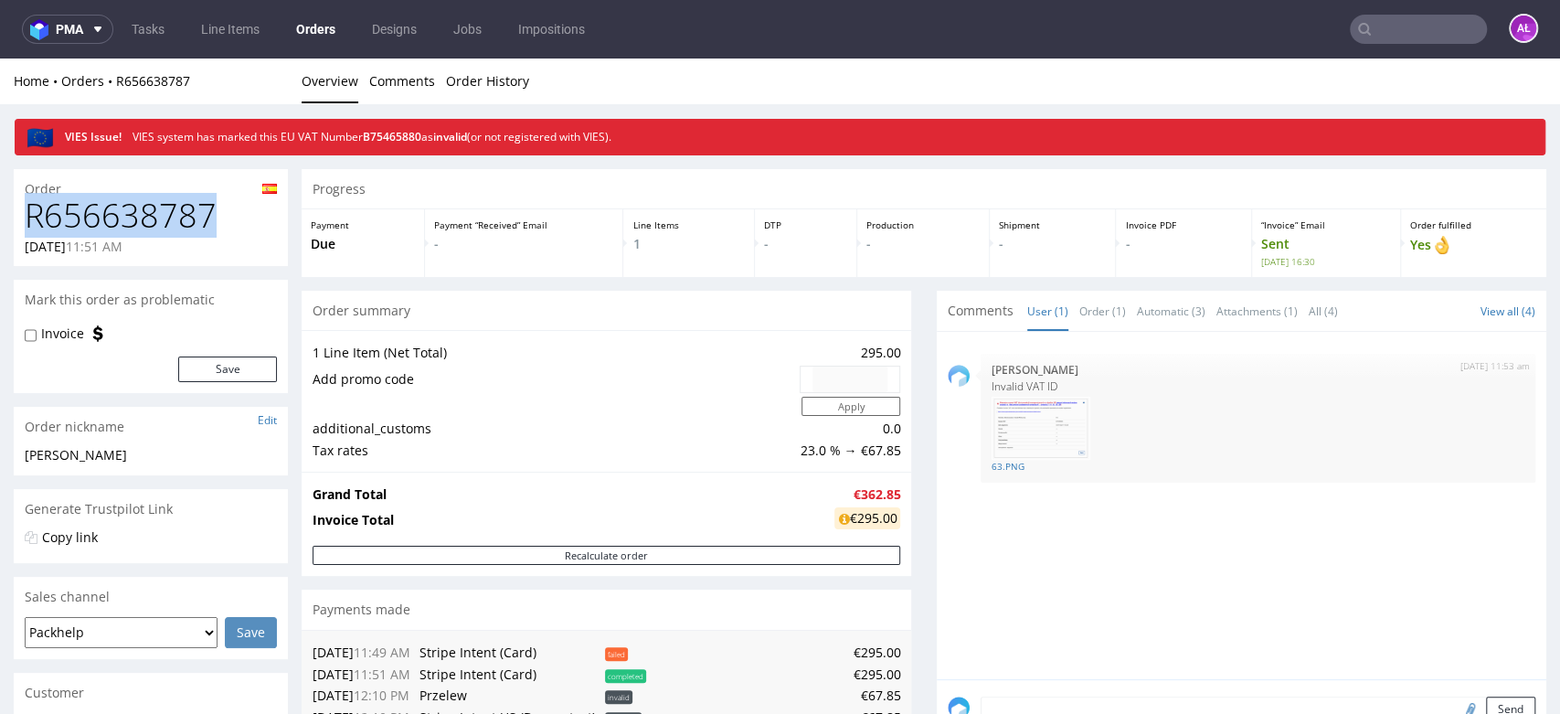
drag, startPoint x: 102, startPoint y: 214, endPoint x: 27, endPoint y: 218, distance: 75.1
click at [27, 218] on h1 "R656638787" at bounding box center [151, 215] width 252 height 37
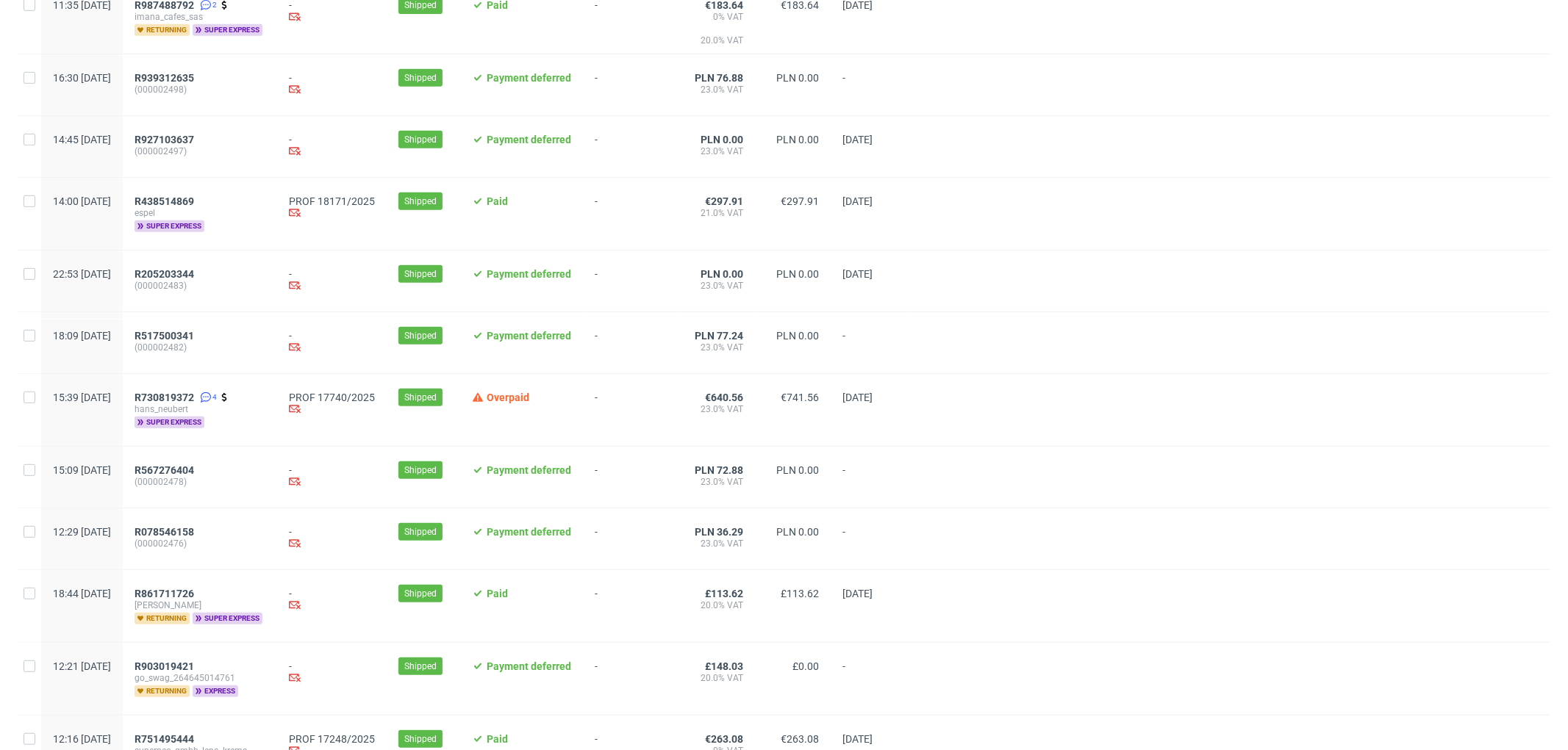
scroll to position [571, 0]
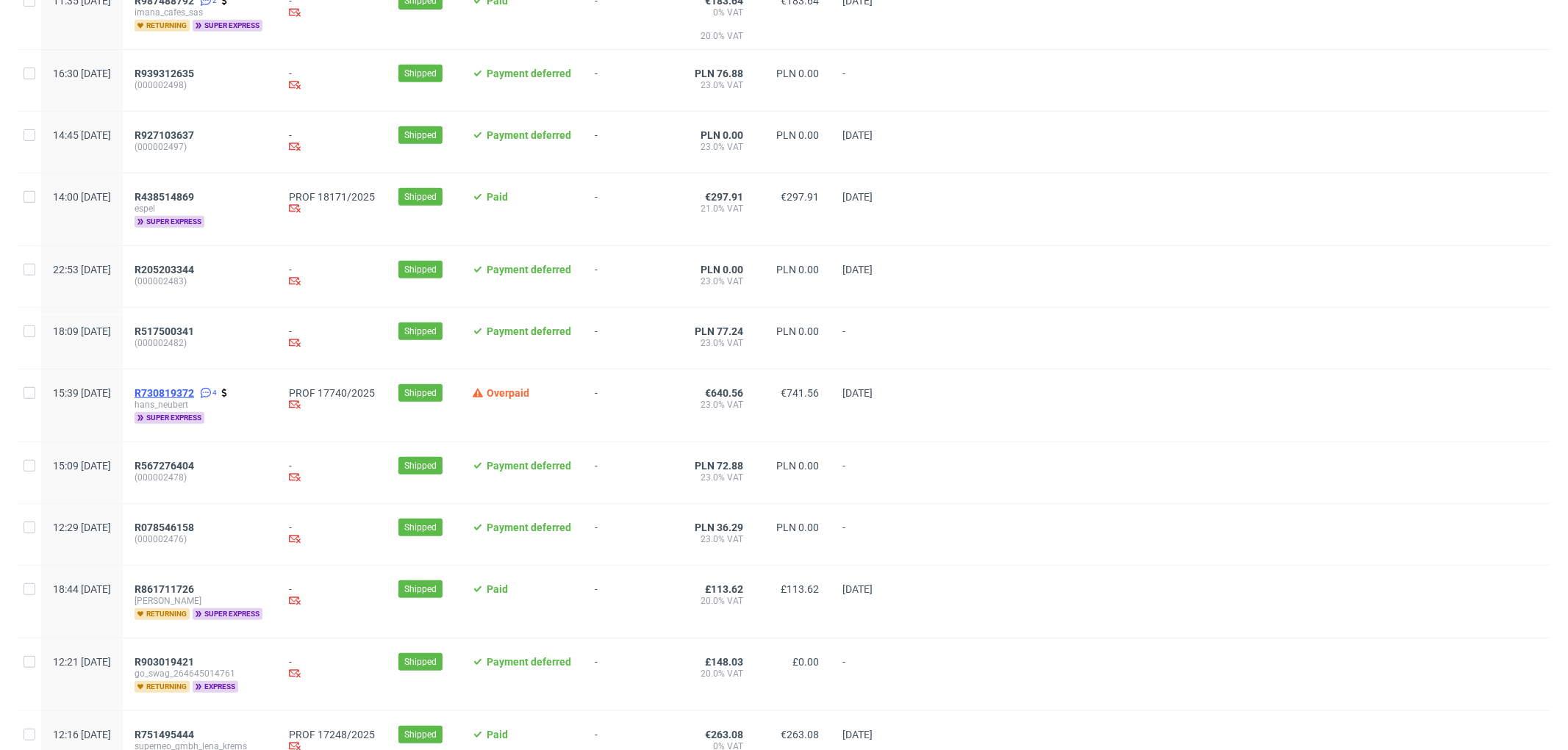
click at [194, 395] on span "R730819372" at bounding box center [164, 393] width 60 height 12
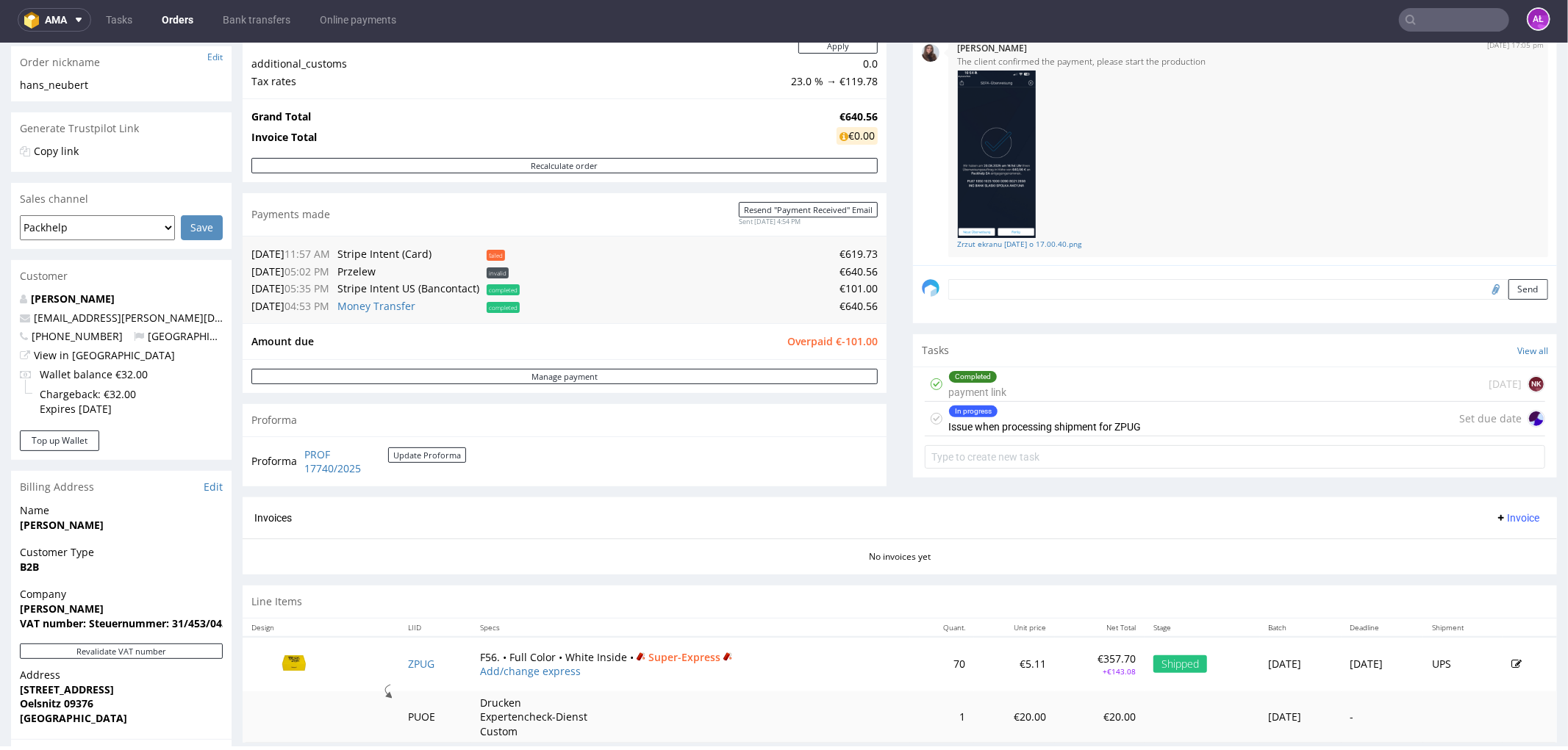
scroll to position [244, 0]
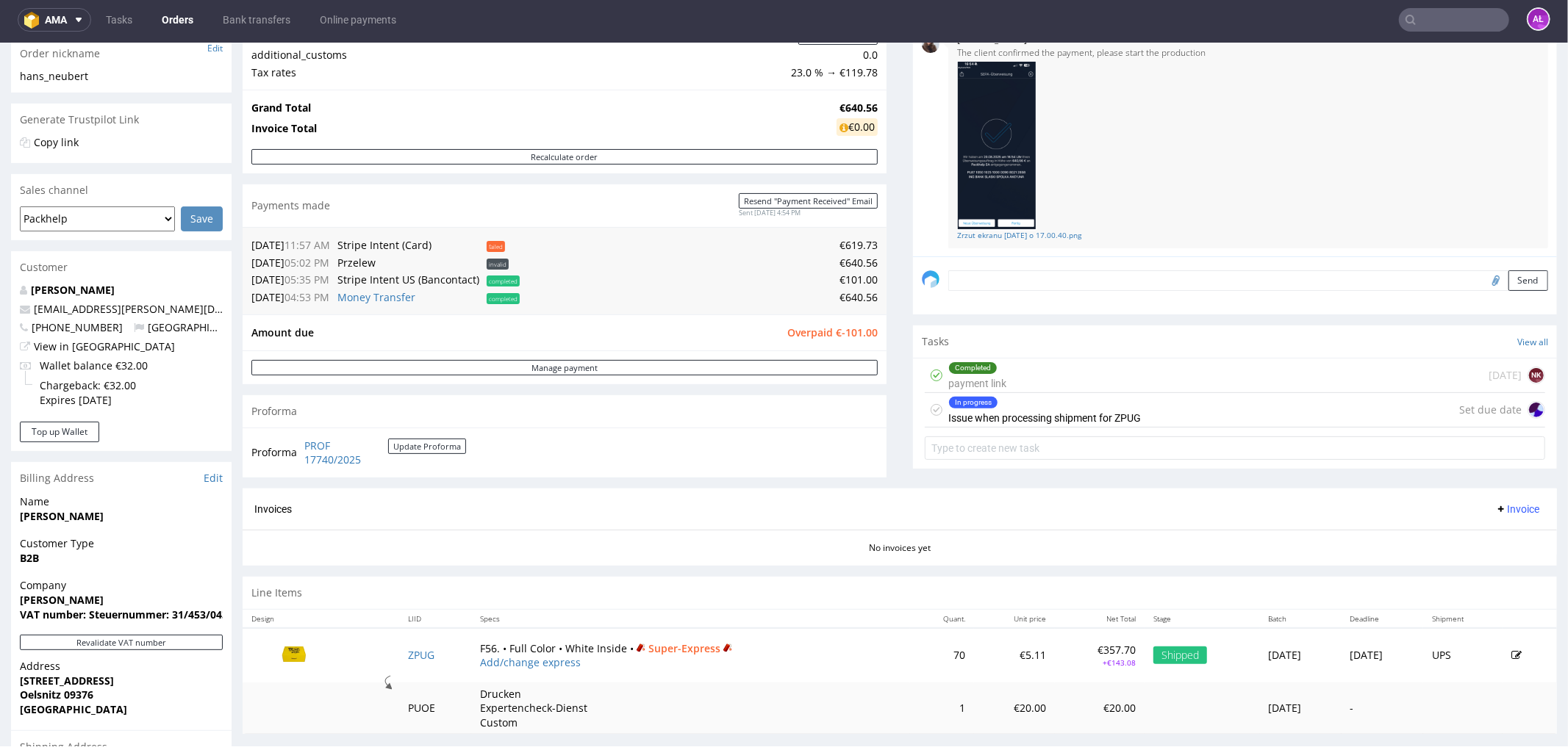
click at [951, 416] on div "In progress Issue when processing shipment for ZPUG" at bounding box center [1044, 409] width 192 height 34
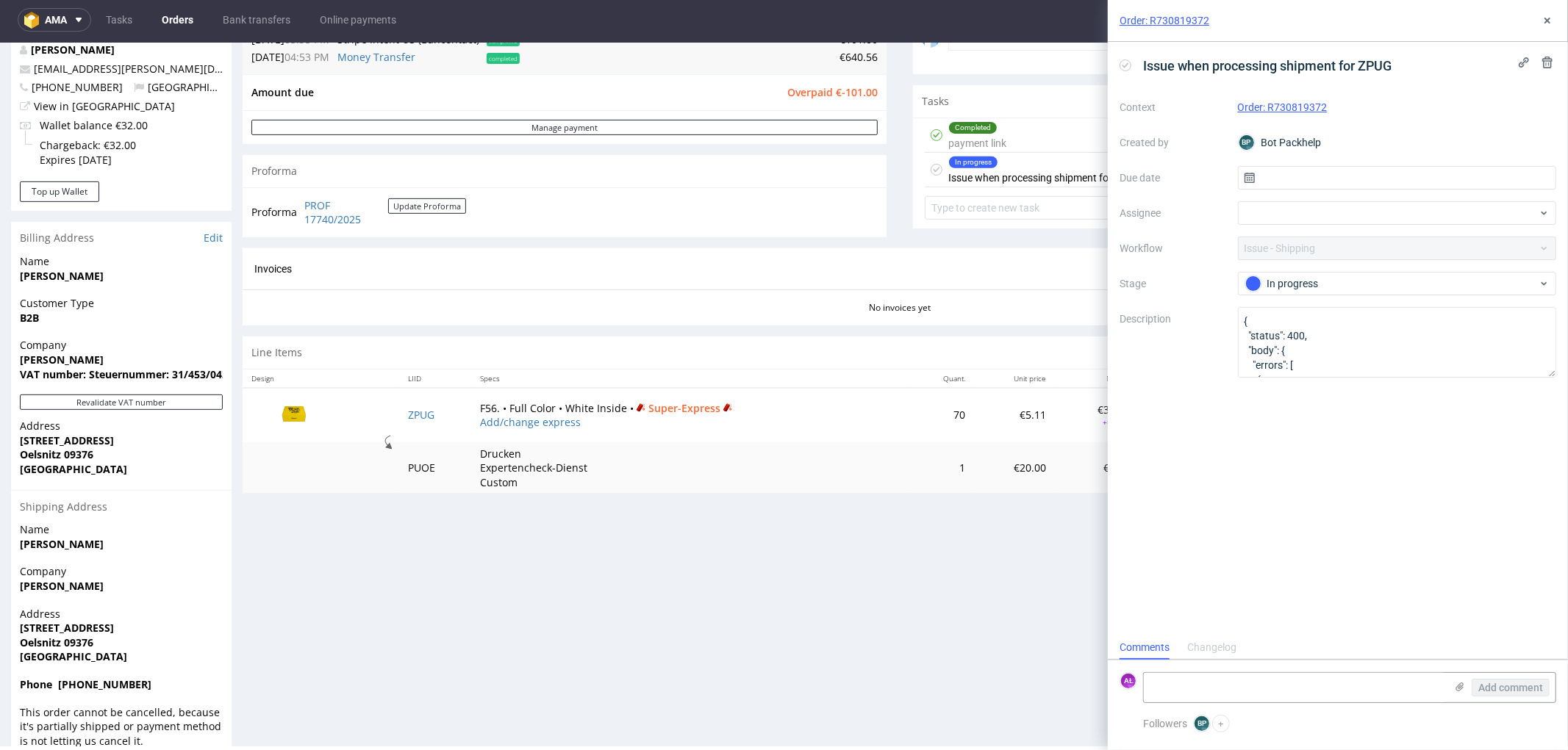
scroll to position [490, 0]
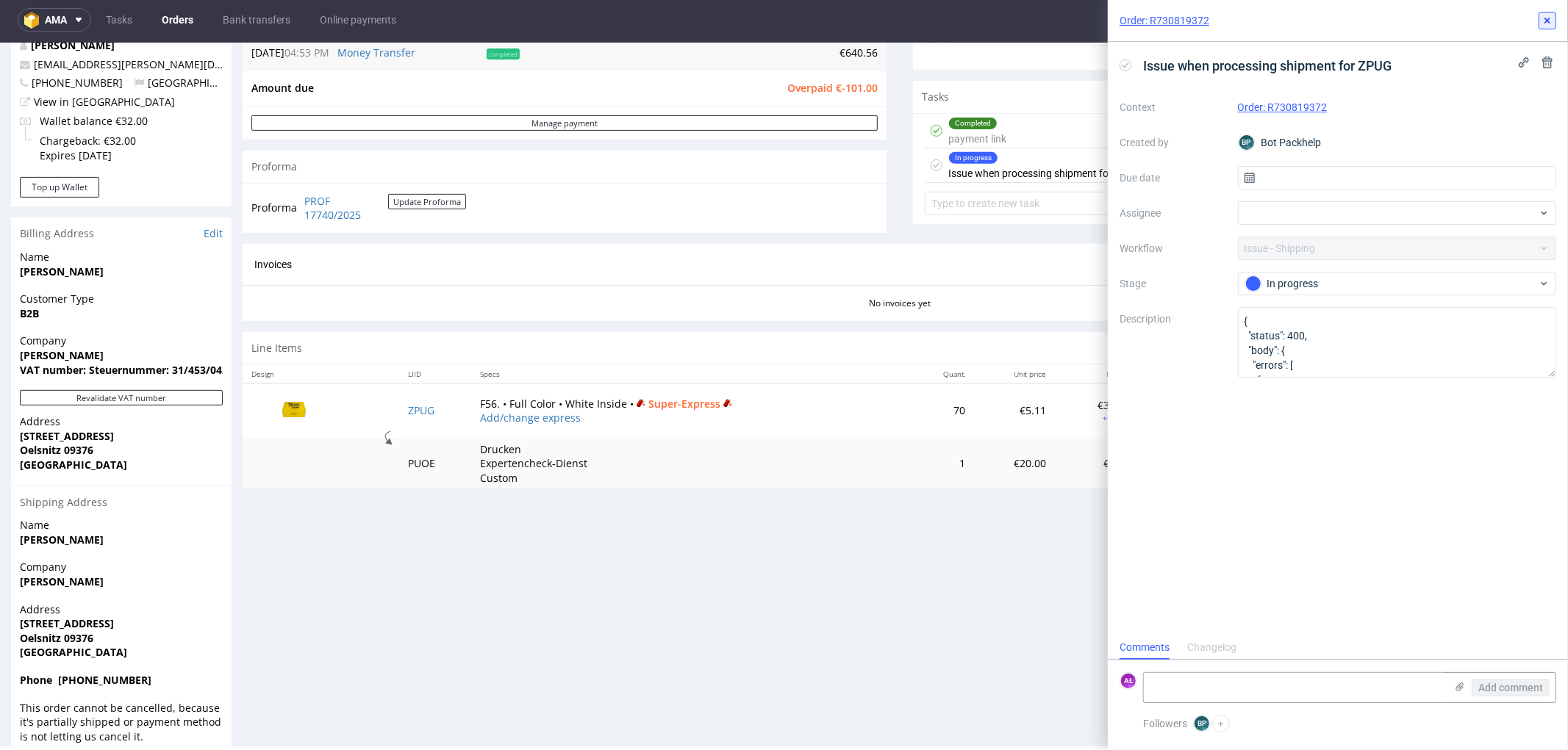
click at [1541, 23] on icon at bounding box center [1547, 20] width 12 height 12
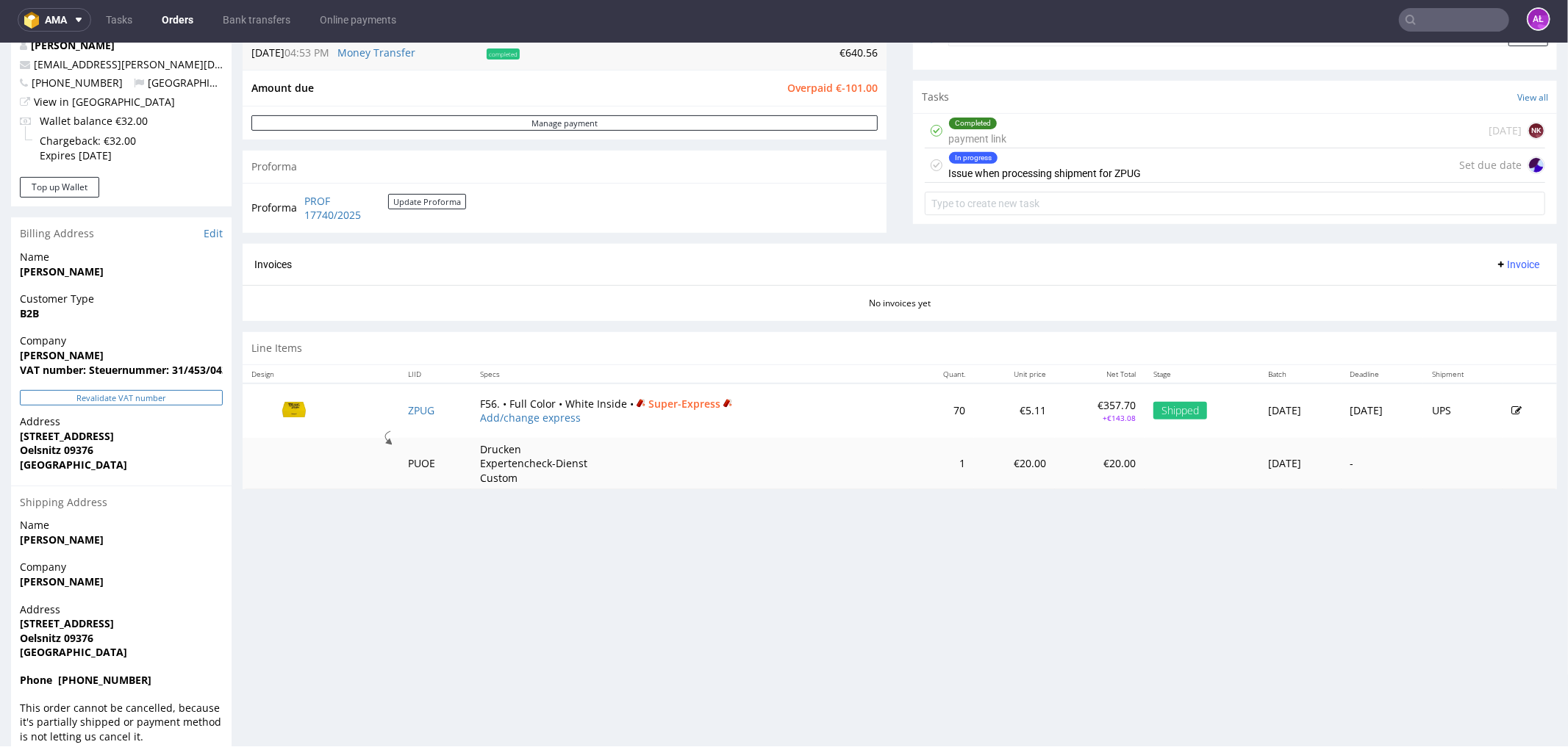
click at [195, 403] on button "Revalidate VAT number" at bounding box center [121, 396] width 203 height 15
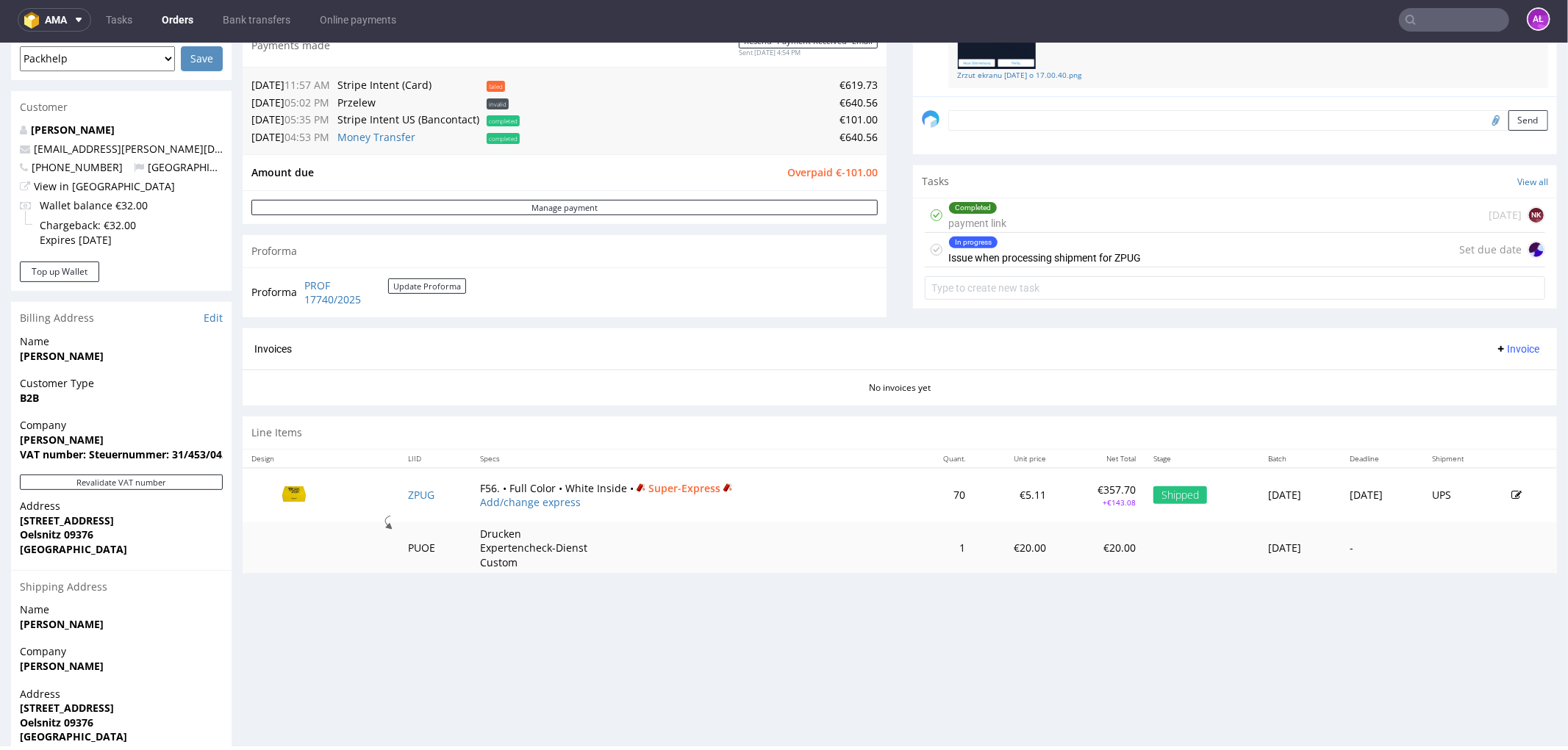
scroll to position [326, 0]
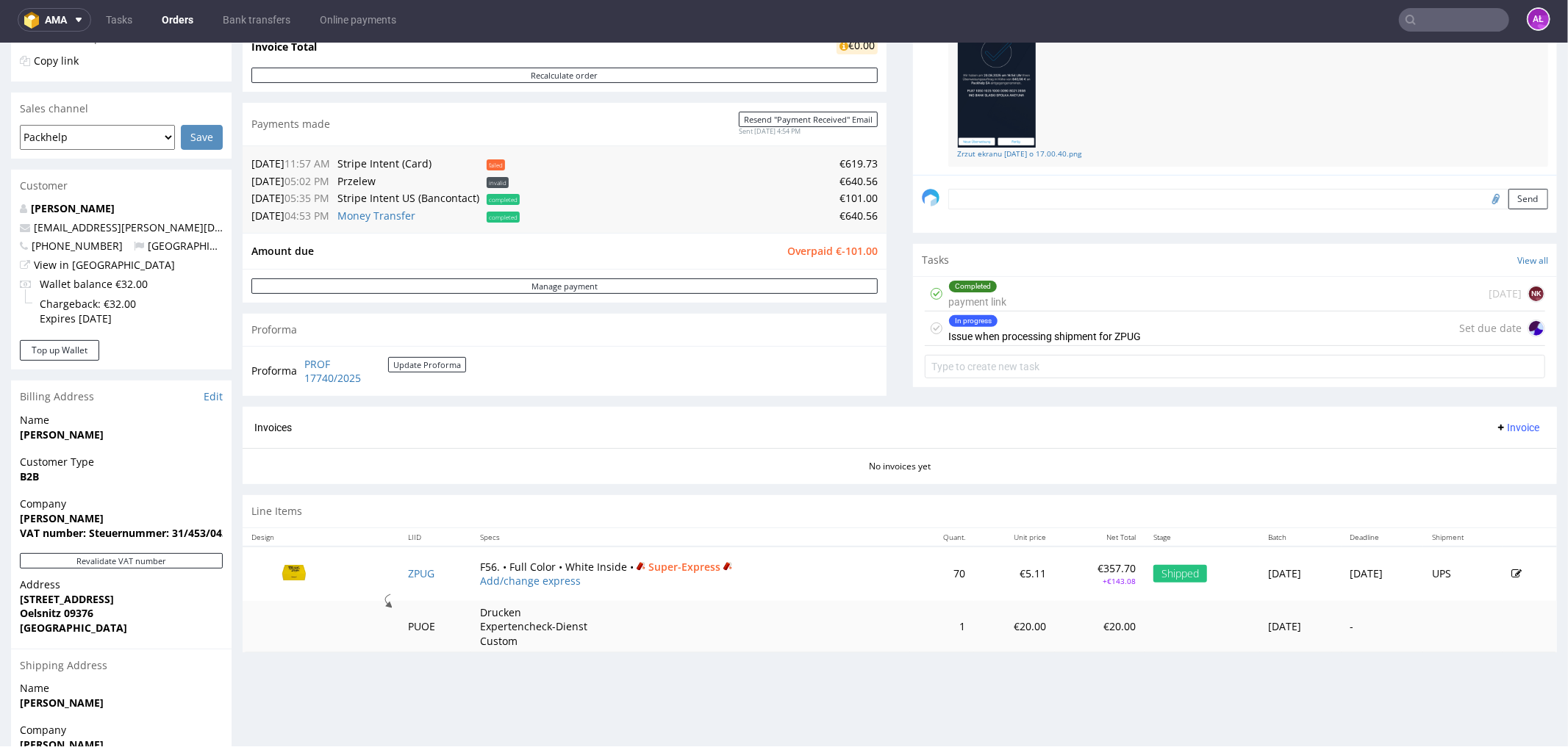
click at [1118, 285] on div "Completed payment link 8 days ago NK" at bounding box center [1234, 293] width 620 height 35
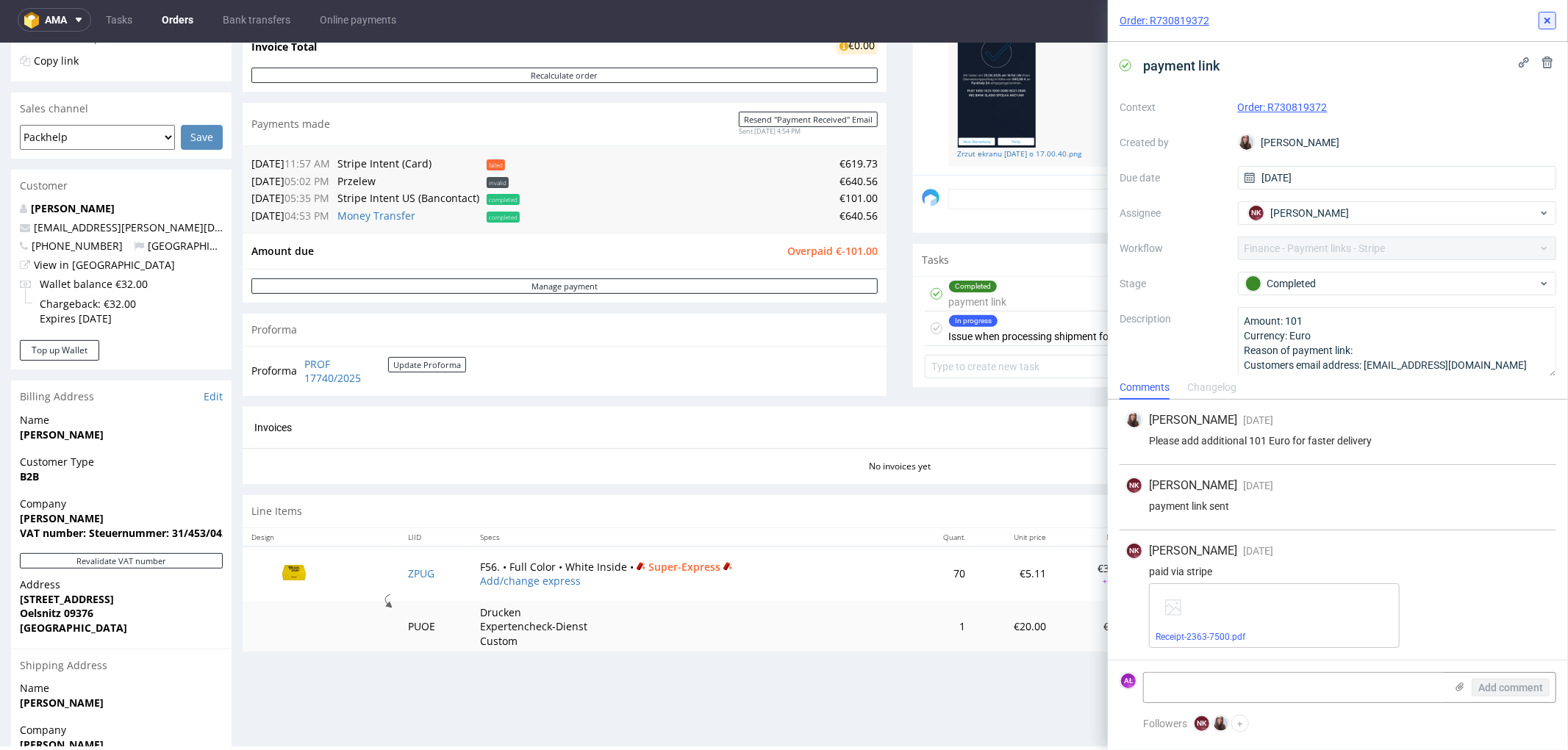
drag, startPoint x: 1545, startPoint y: 20, endPoint x: 1497, endPoint y: 8, distance: 49.5
click at [1545, 20] on icon at bounding box center [1547, 20] width 12 height 12
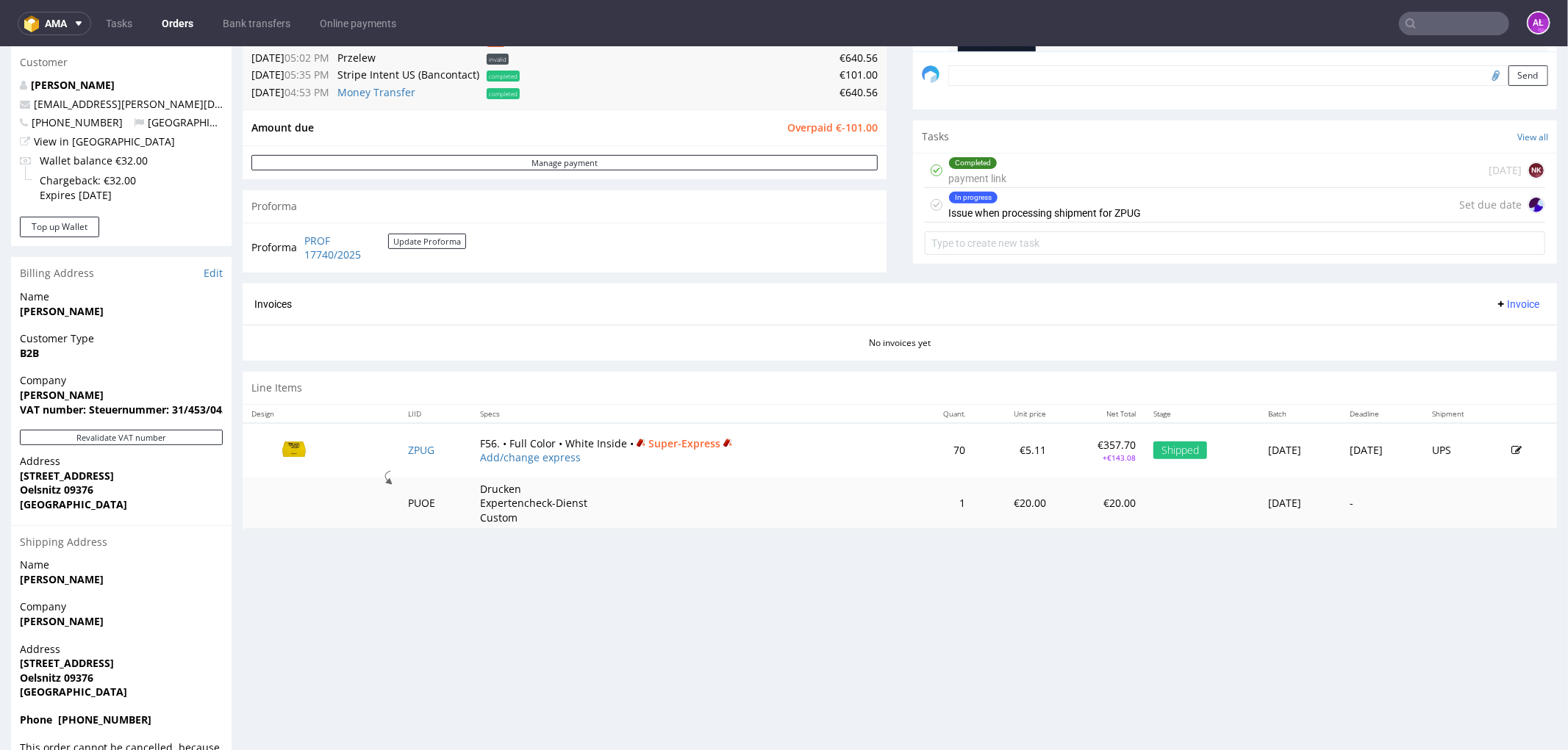
scroll to position [490, 0]
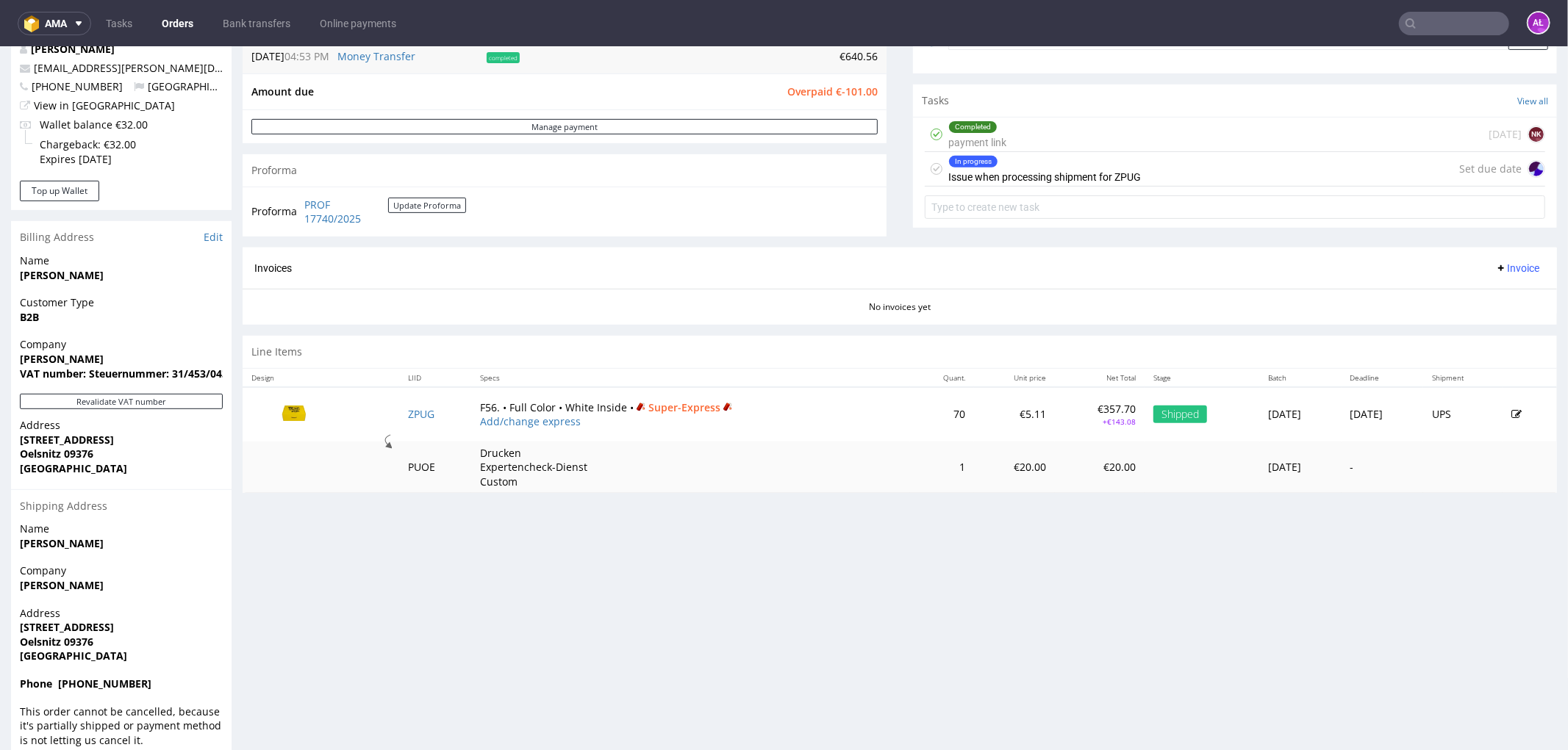
click at [197, 379] on div "Company Hans Neubert VAT number: Steuernummer: 31/453/04382" at bounding box center [121, 365] width 220 height 56
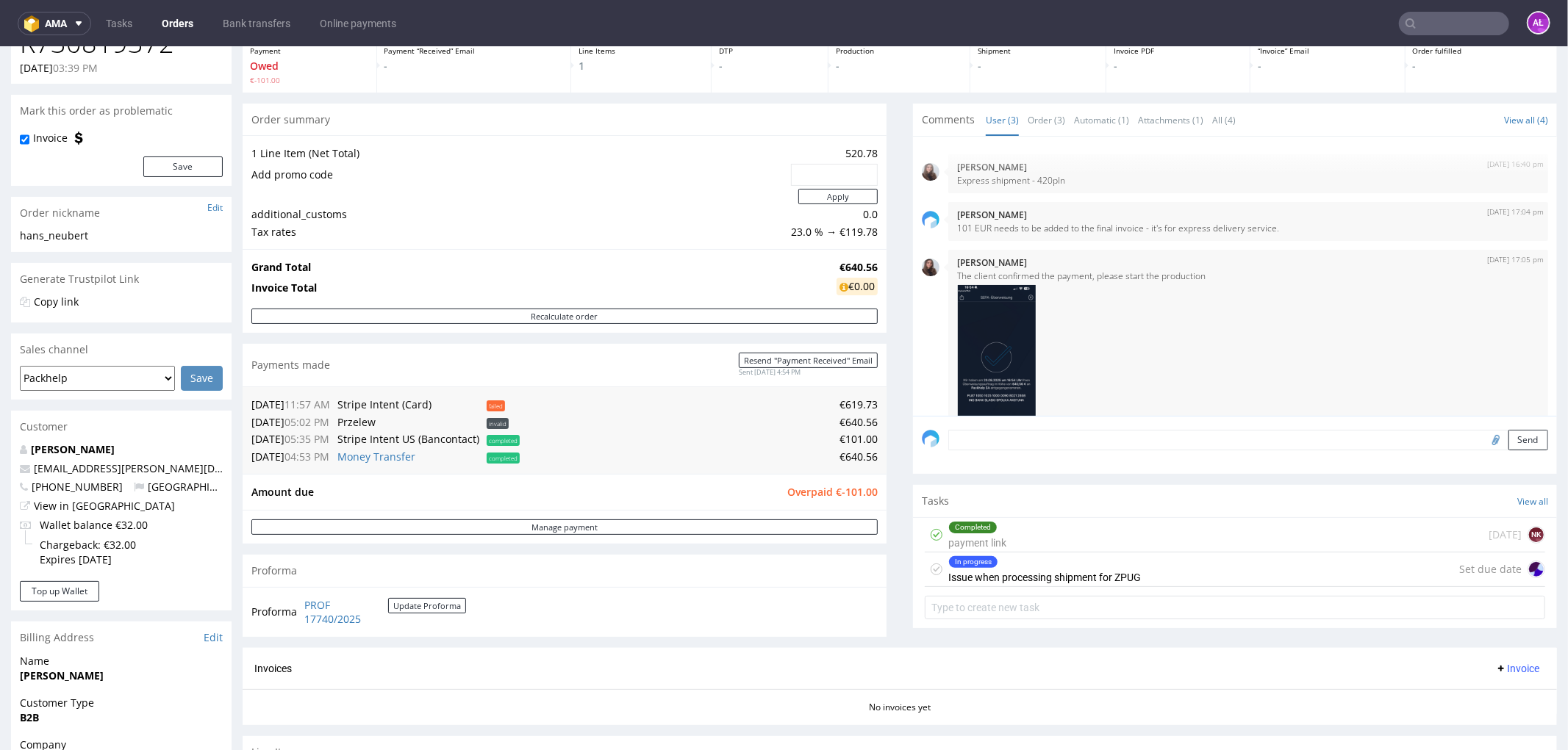
scroll to position [81, 0]
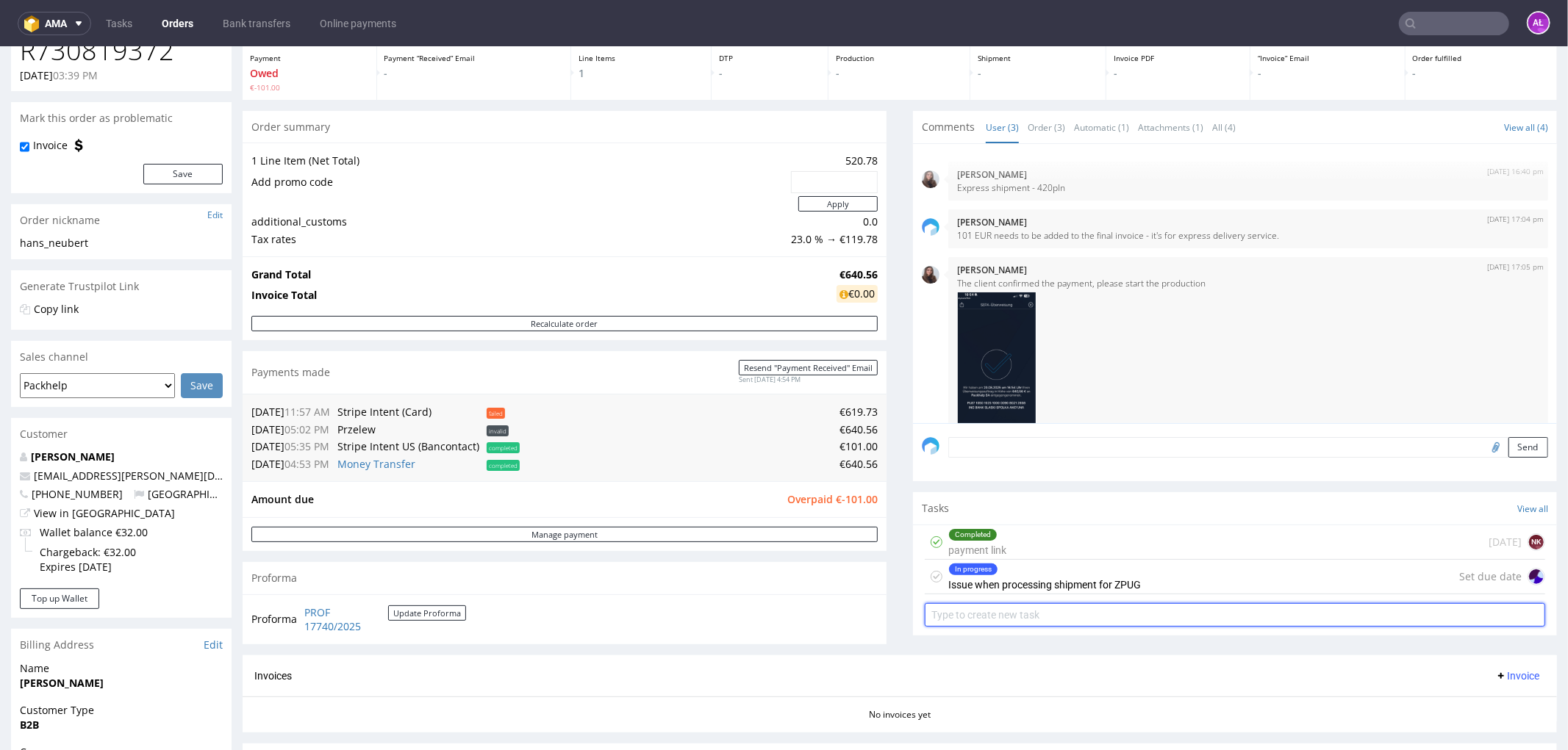
click at [1004, 604] on input "text" at bounding box center [1234, 613] width 620 height 23
type input "invoice"
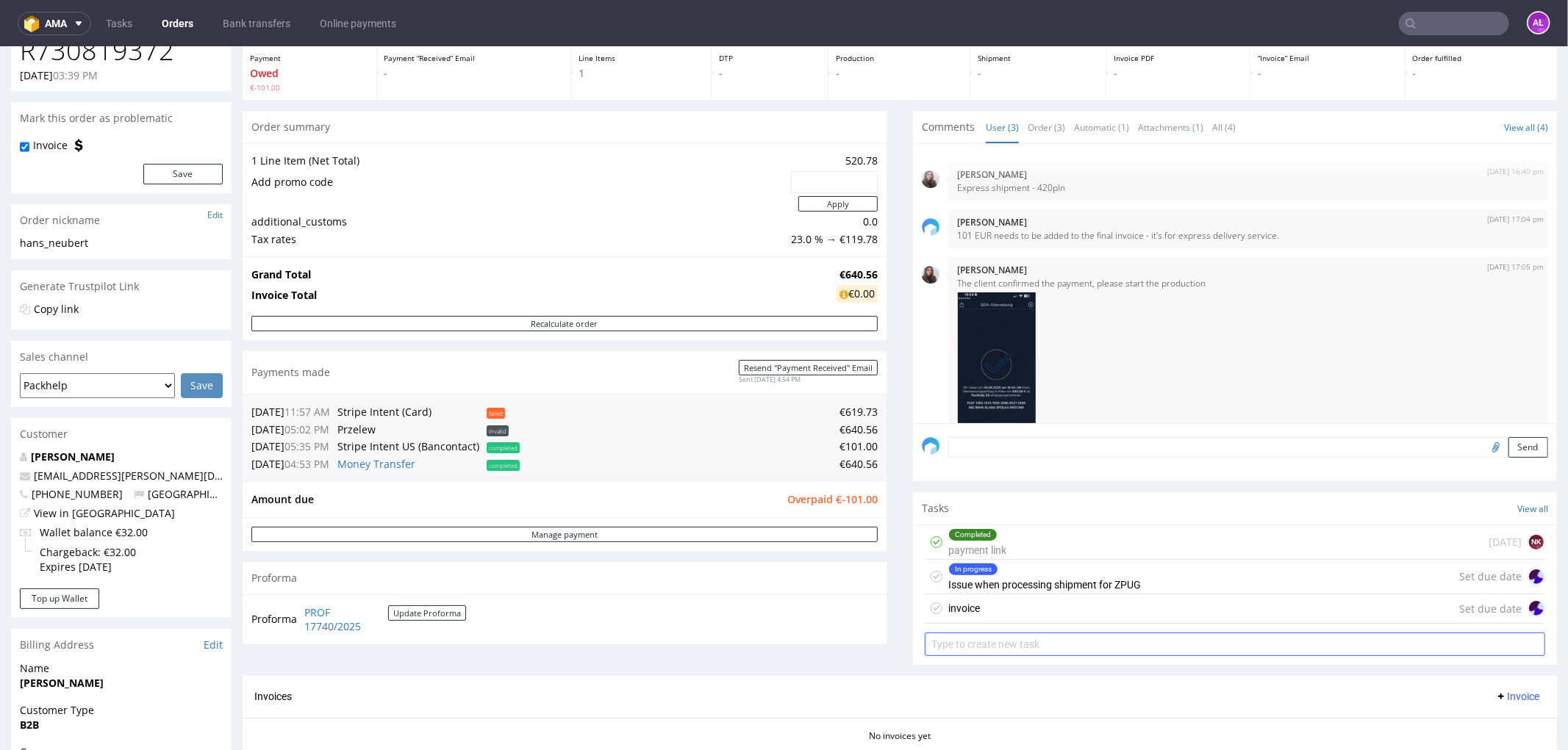
click at [1009, 604] on div "invoice Set due date" at bounding box center [1234, 609] width 620 height 30
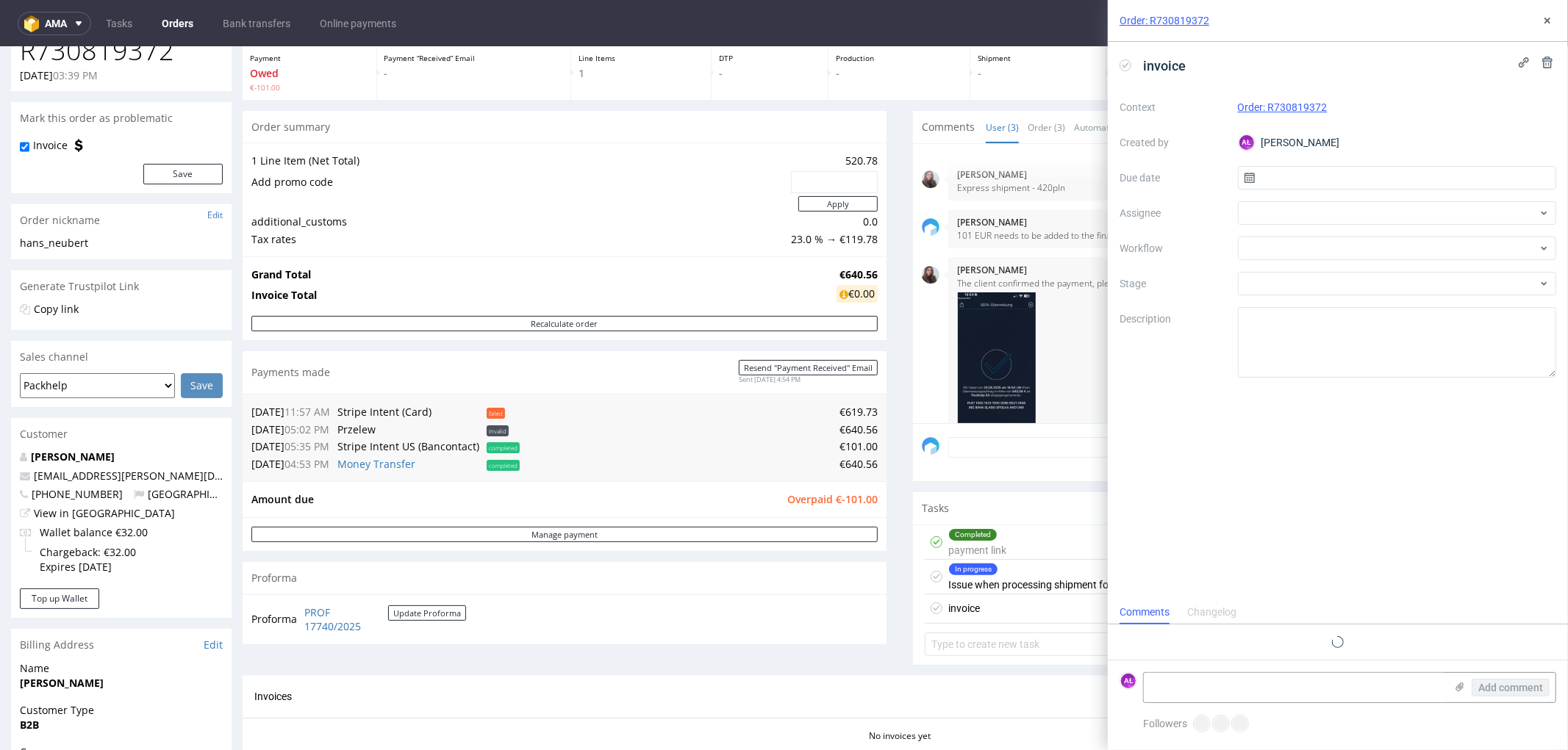
scroll to position [11, 0]
click at [1340, 250] on div at bounding box center [1397, 248] width 319 height 23
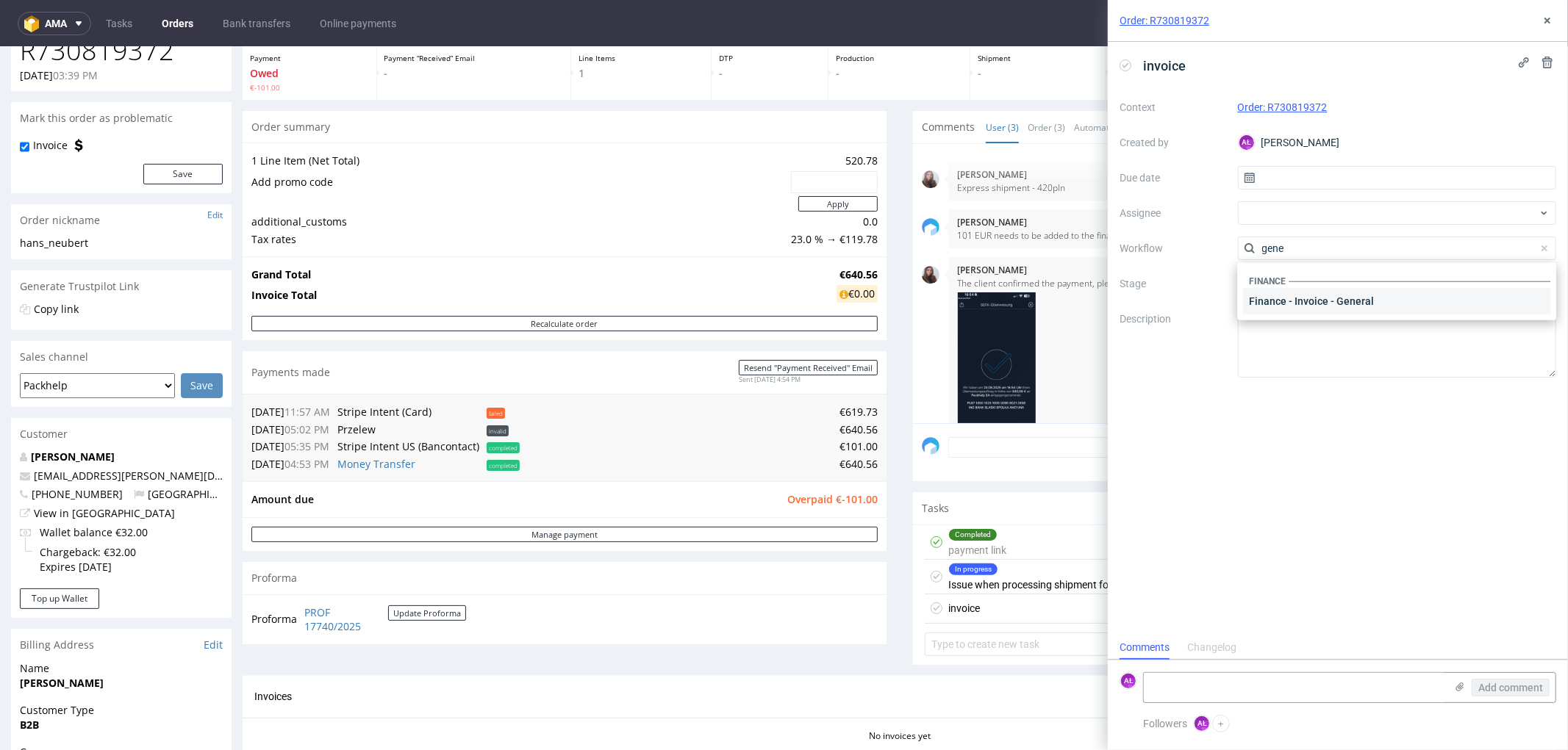
type input "gene"
click at [1353, 309] on div "Finance - Invoice - General" at bounding box center [1397, 301] width 307 height 27
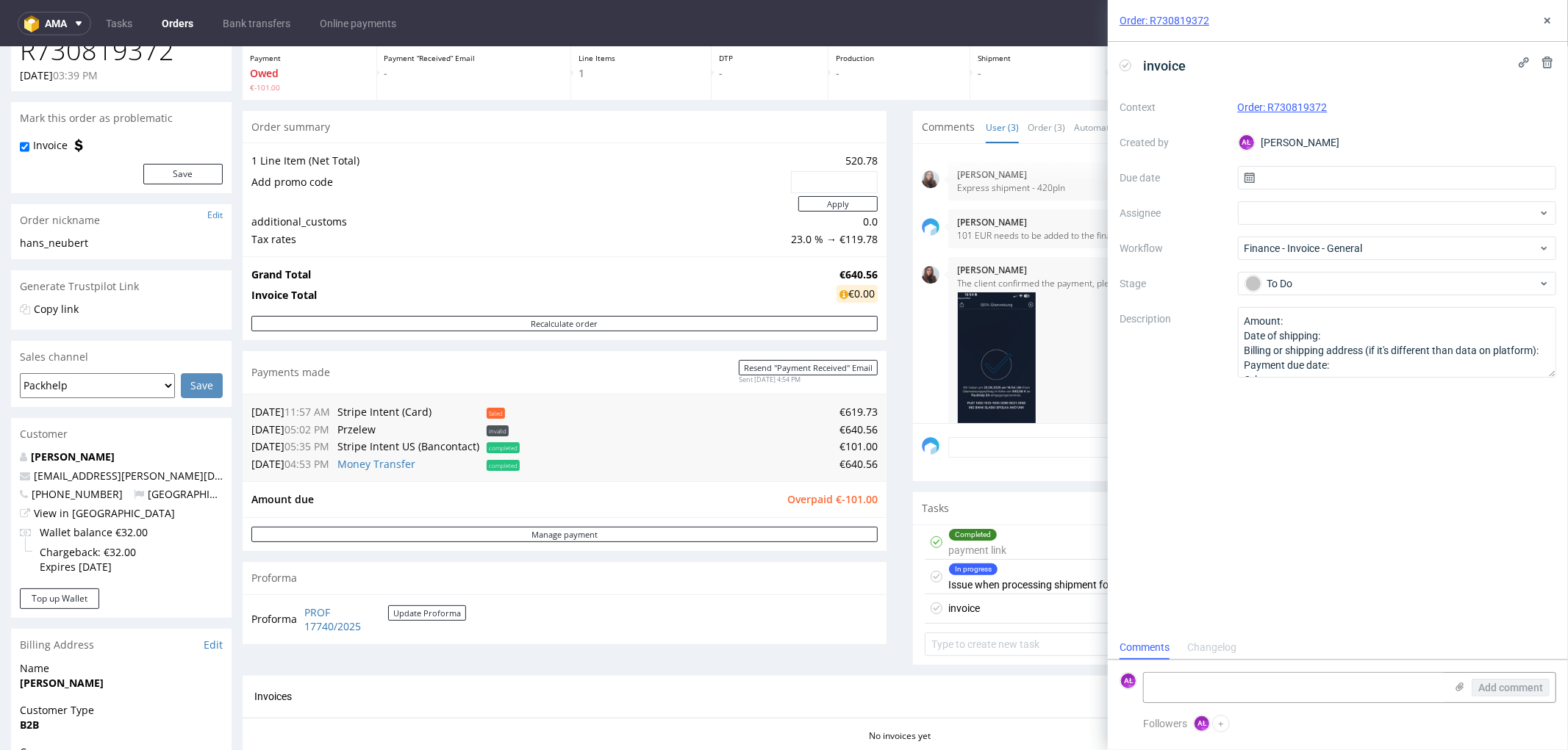
click at [1326, 454] on div "invoice Context Order: R730819372 Created by AŁ Aleksandra Łętowska Due date As…" at bounding box center [1337, 338] width 460 height 594
click at [1545, 22] on use at bounding box center [1546, 20] width 6 height 6
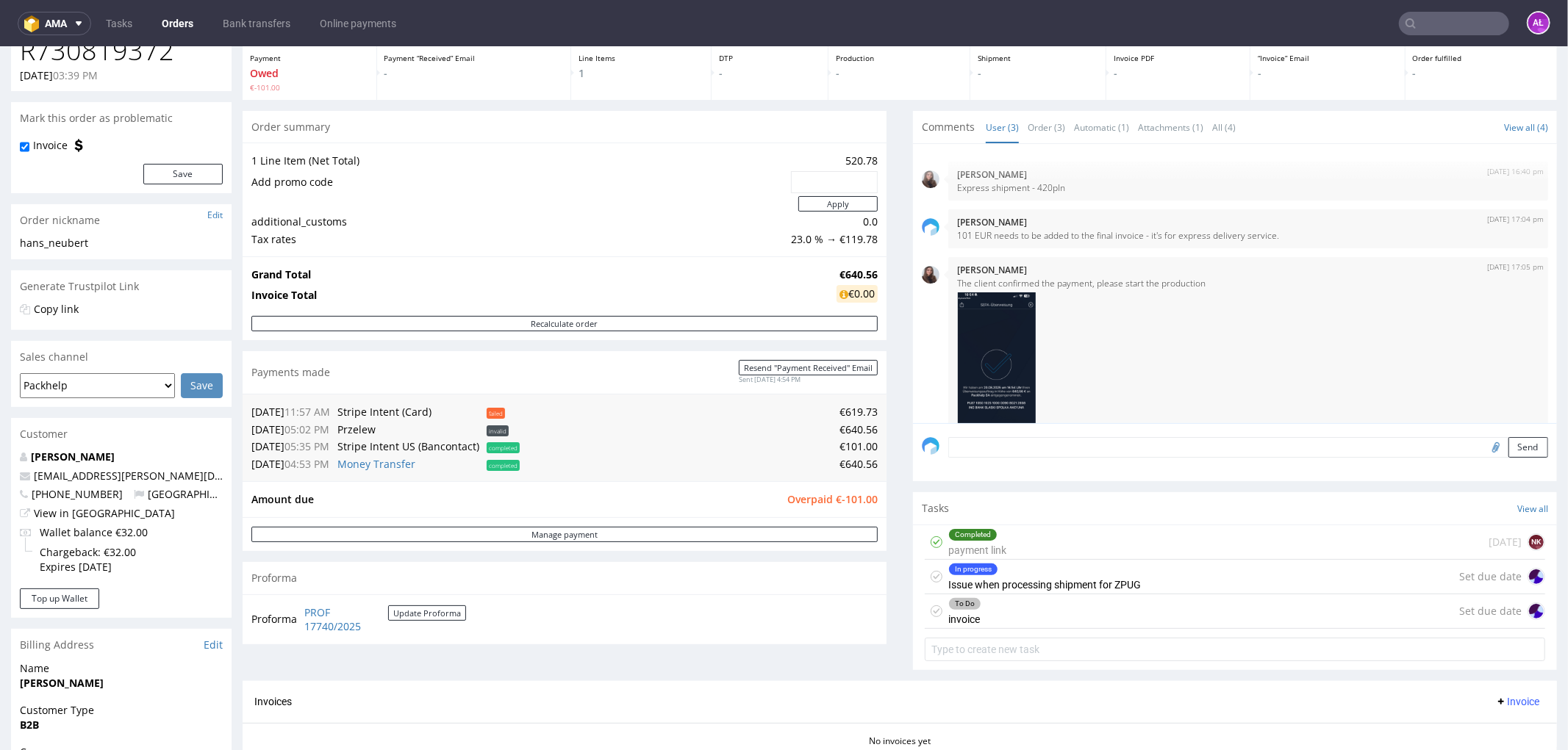
click at [1025, 612] on div "To Do invoice Set due date" at bounding box center [1234, 611] width 620 height 35
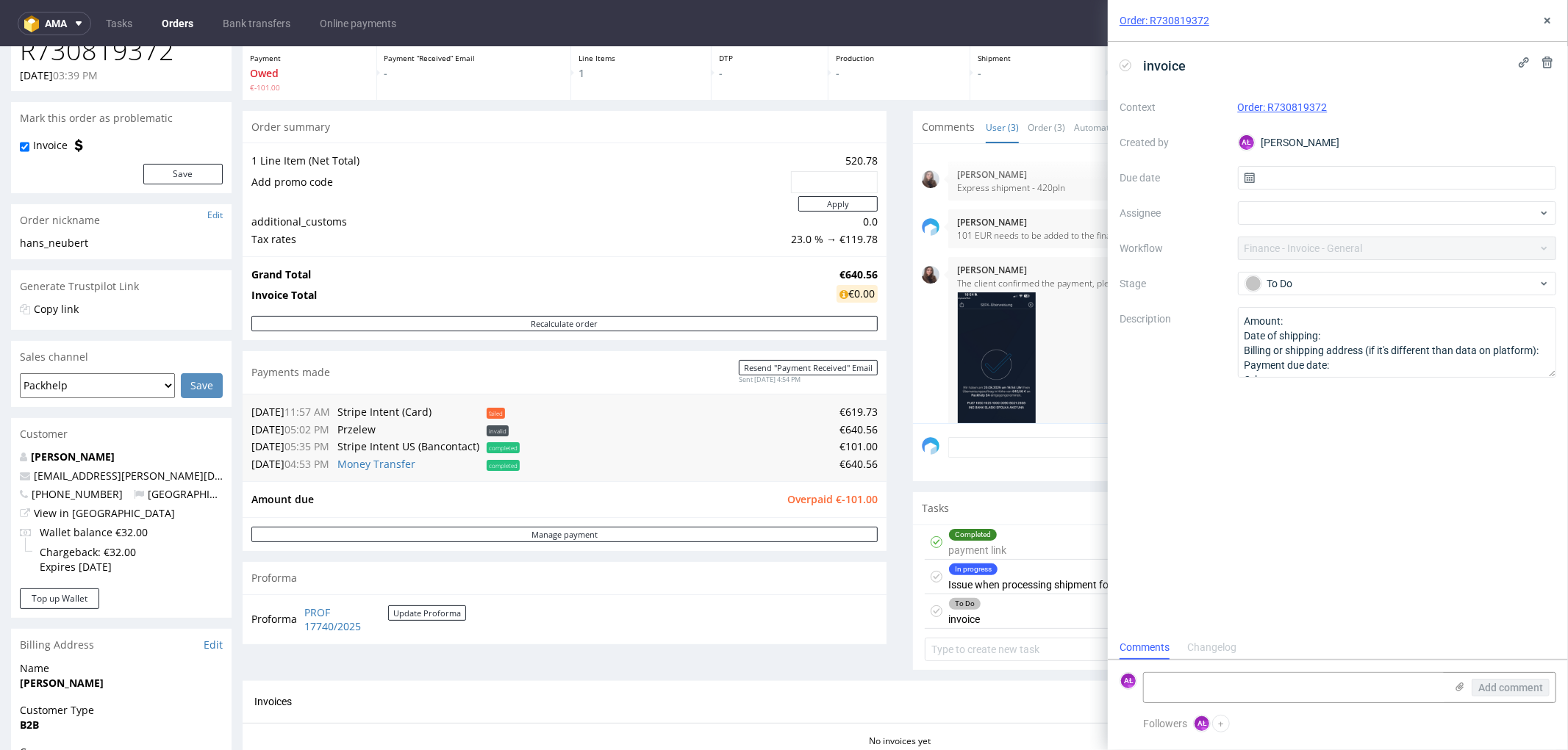
scroll to position [11, 0]
click at [1308, 283] on div "To Do" at bounding box center [1391, 284] width 293 height 16
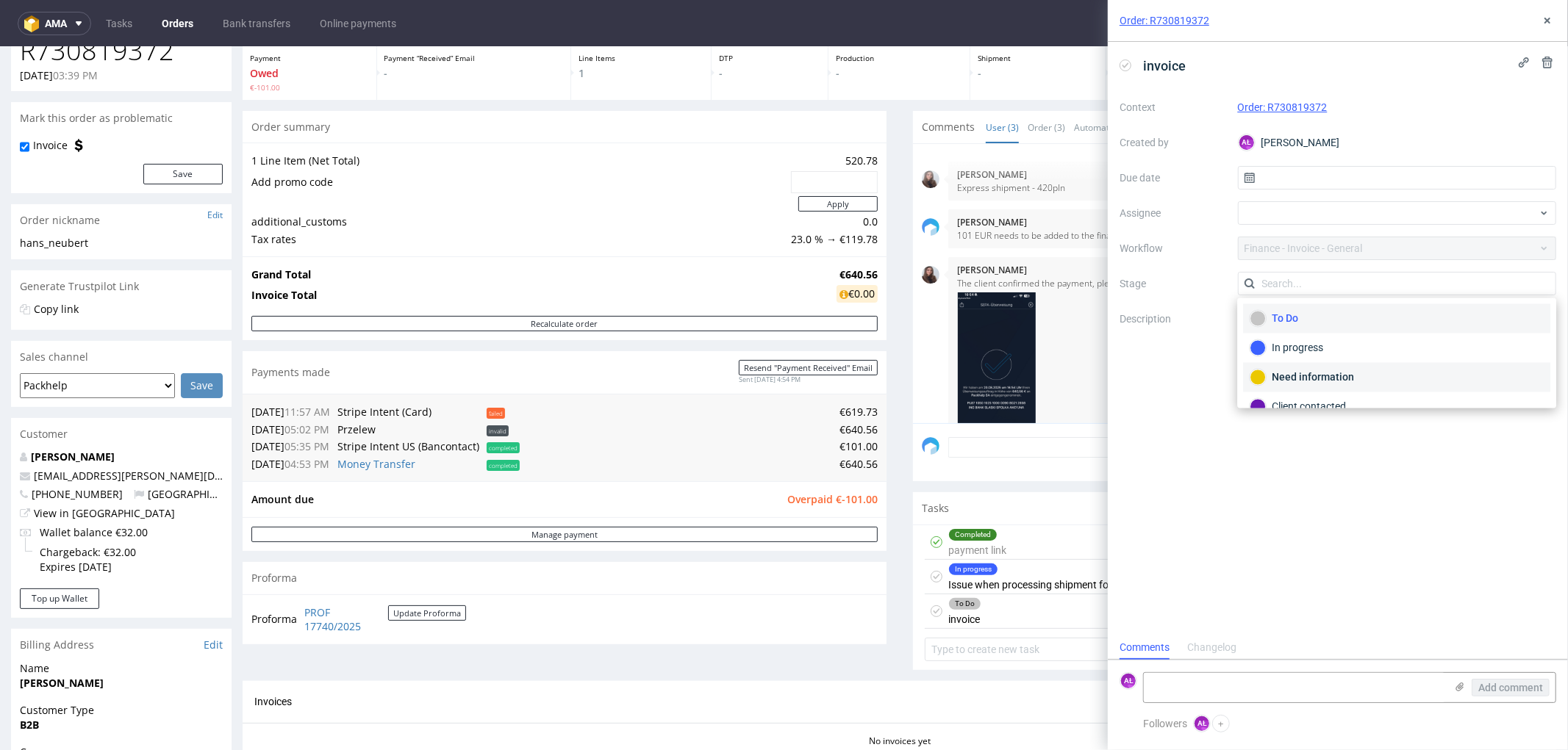
click at [1323, 380] on div "Need information" at bounding box center [1397, 378] width 294 height 16
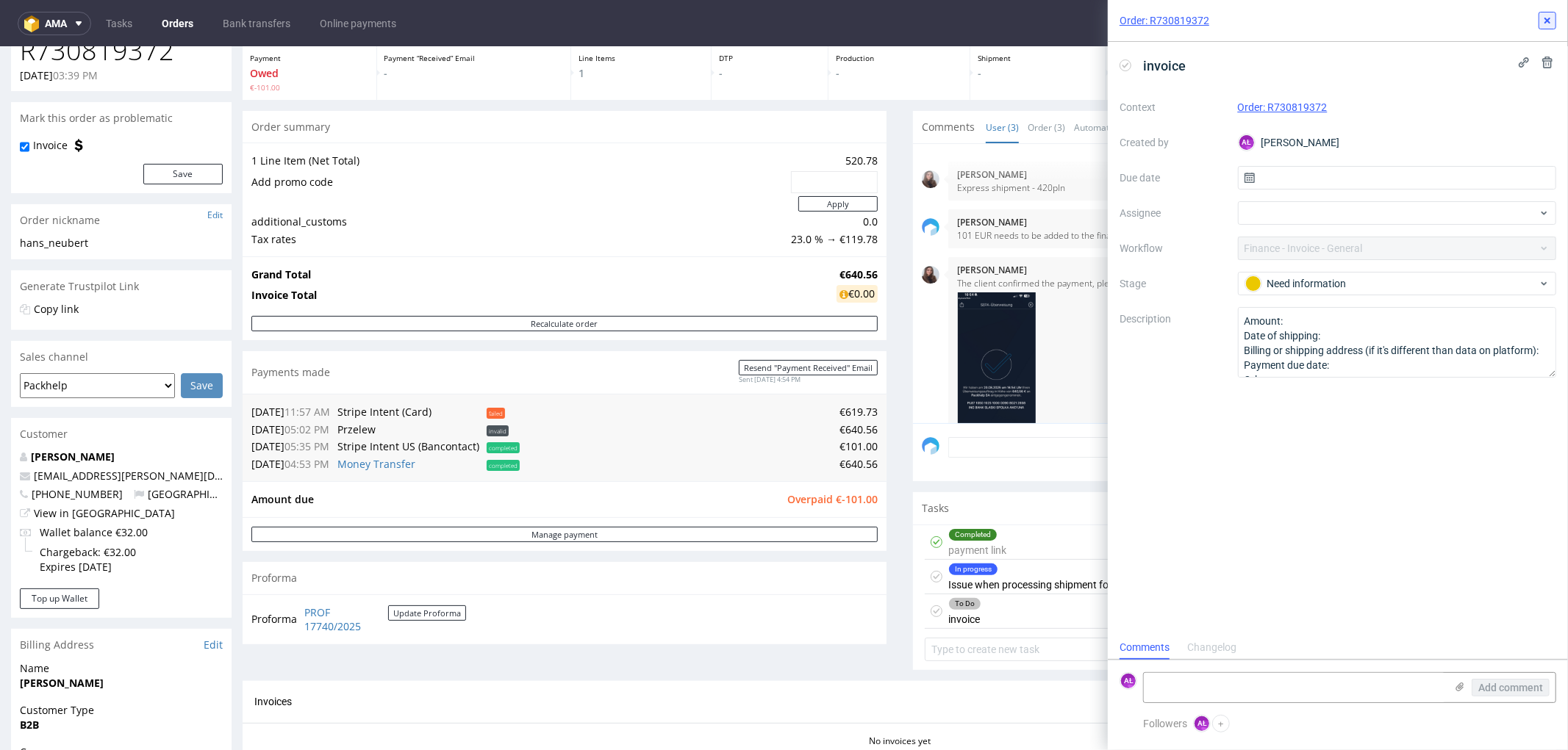
click at [1552, 21] on icon at bounding box center [1547, 20] width 12 height 12
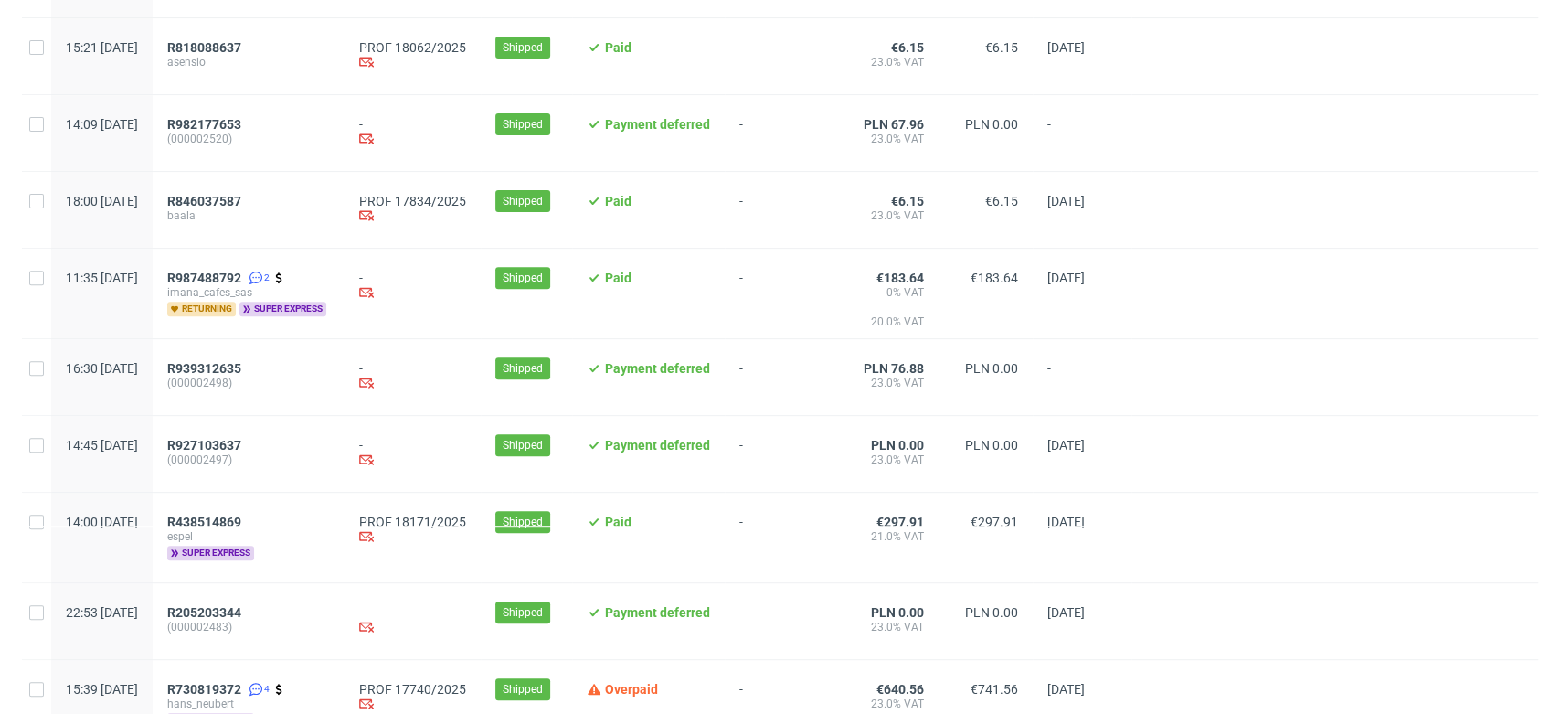
scroll to position [507, 0]
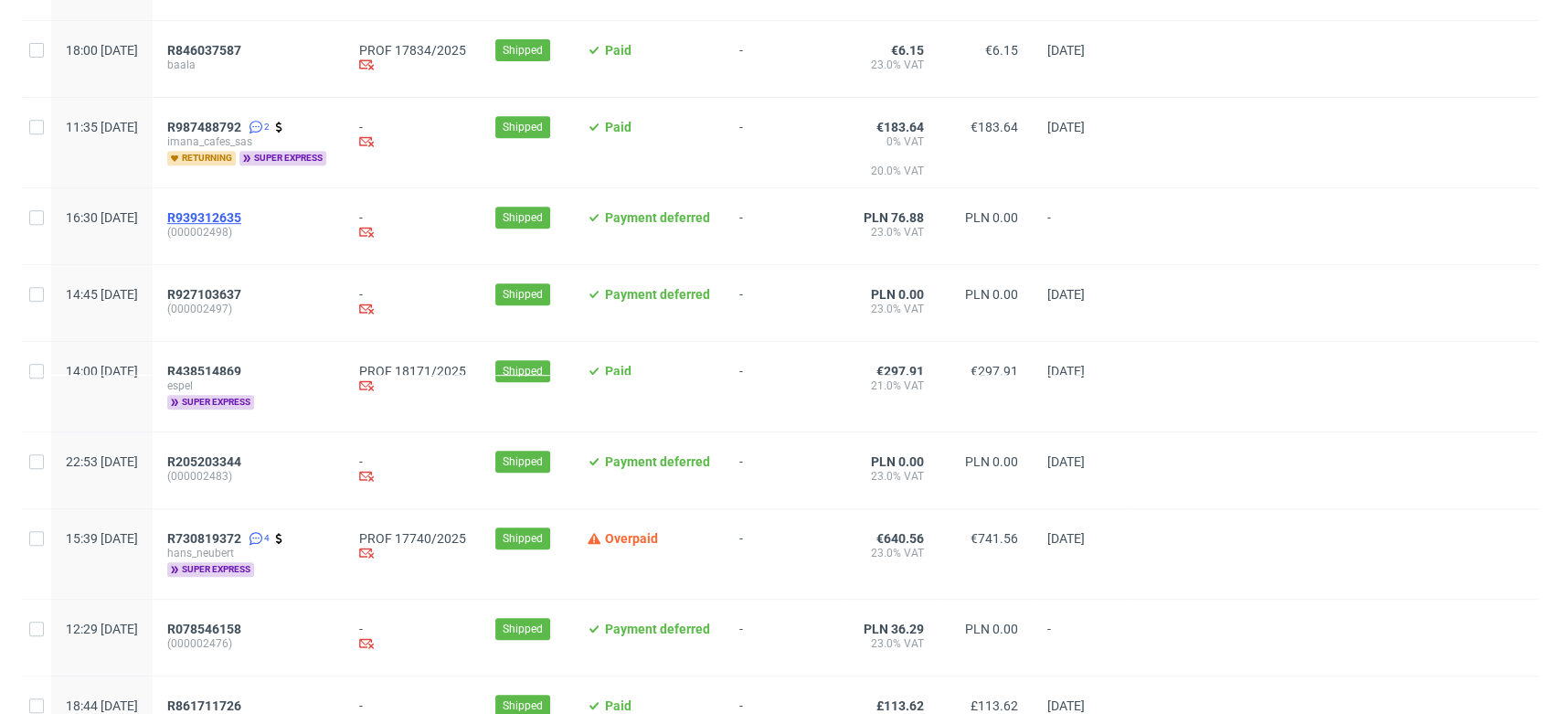
click at [241, 219] on span "R939312635" at bounding box center [204, 217] width 74 height 15
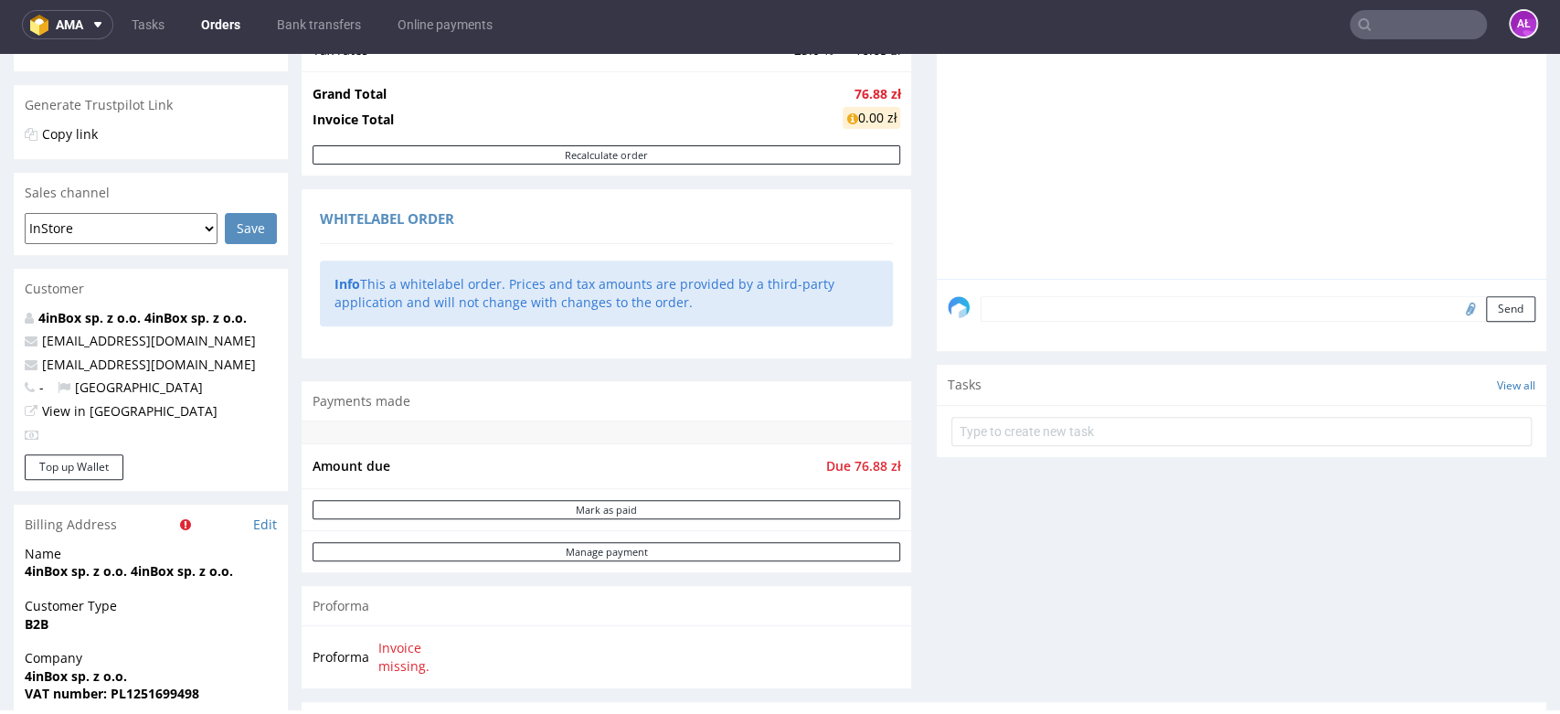
scroll to position [203, 0]
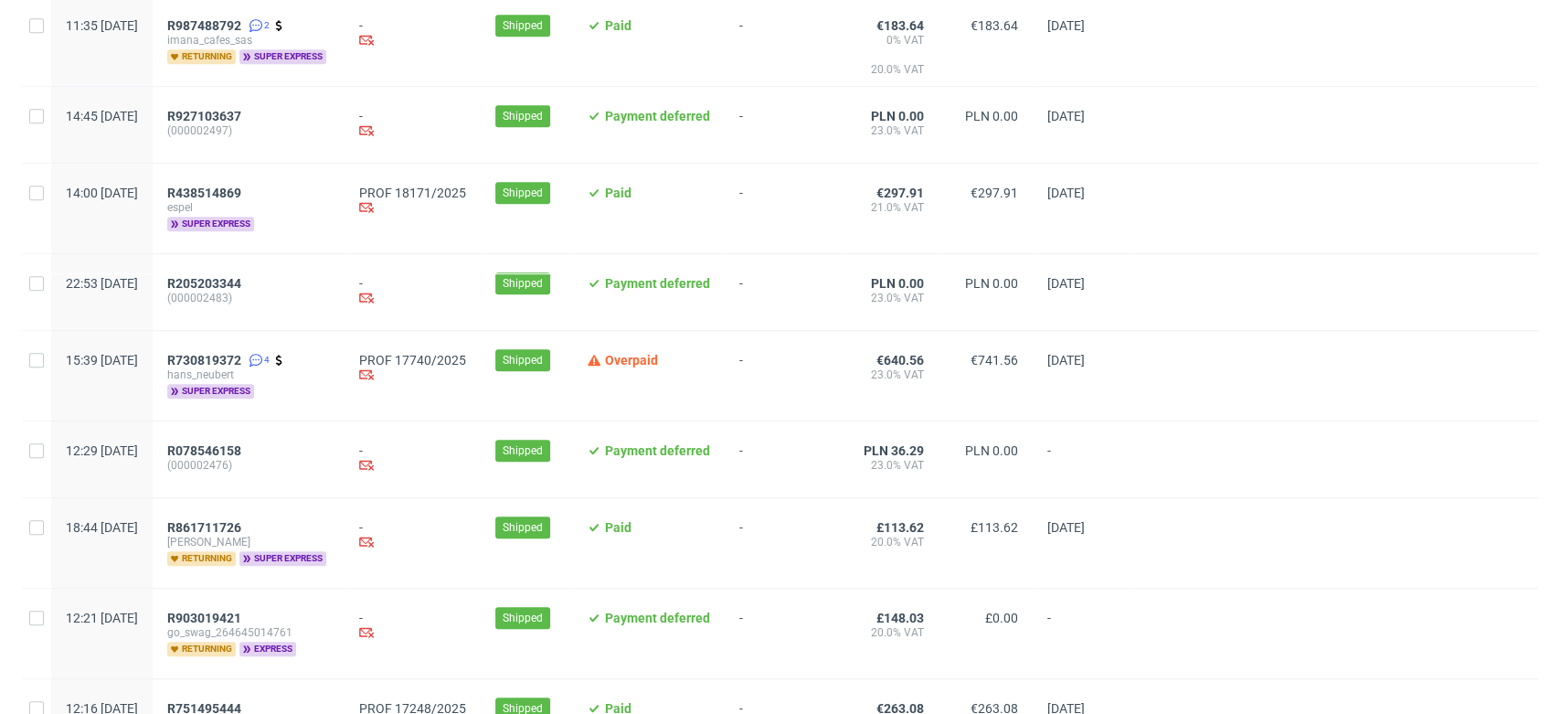
scroll to position [710, 0]
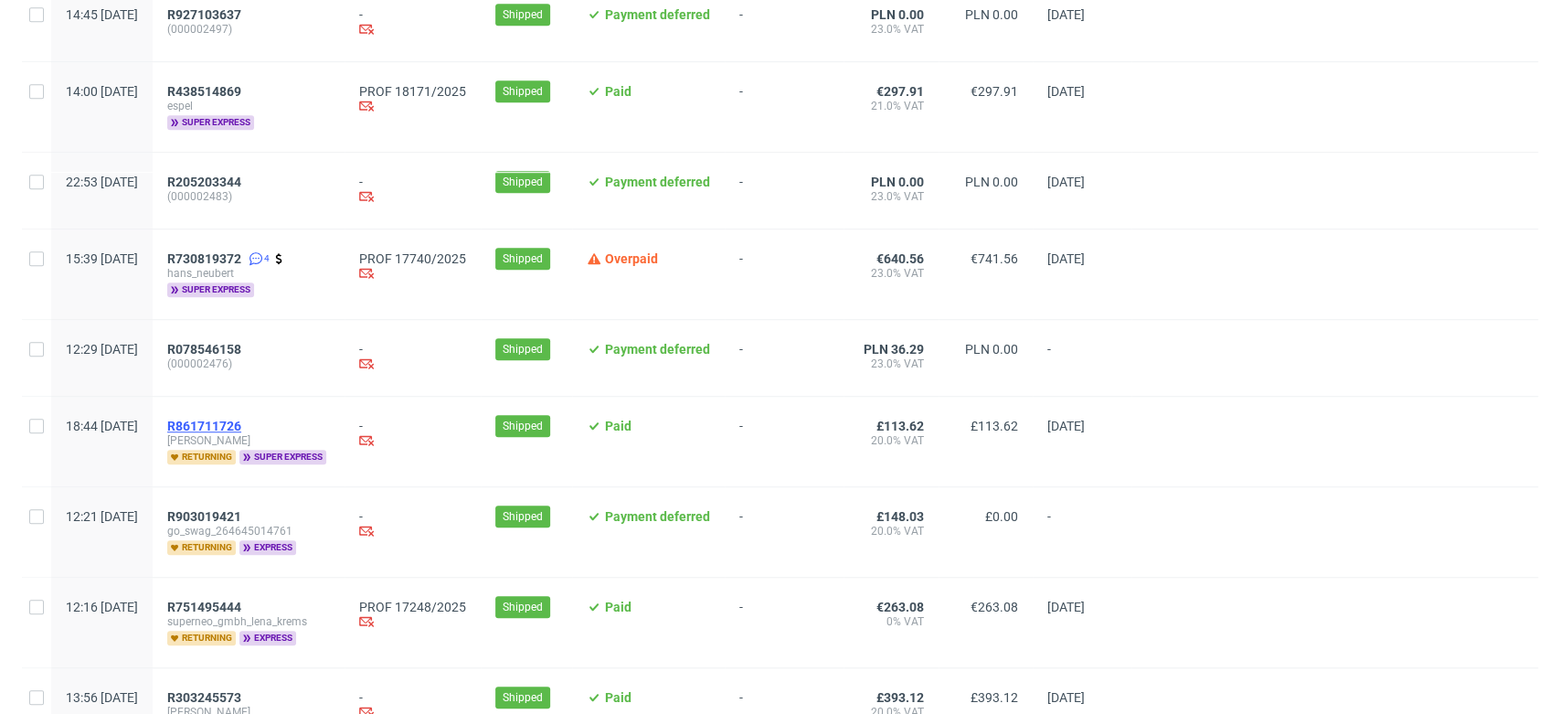
click at [241, 431] on span "R861711726" at bounding box center [204, 426] width 74 height 15
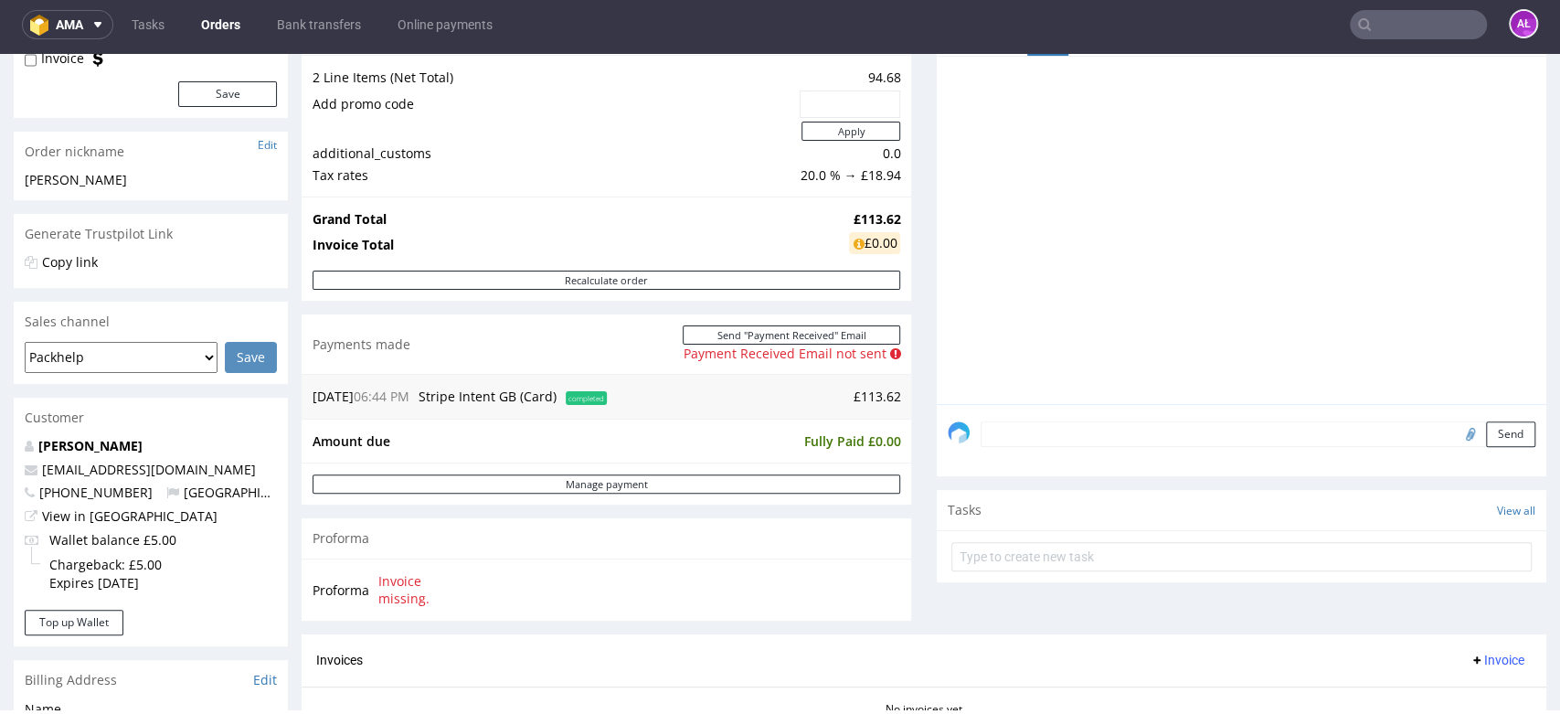
scroll to position [183, 0]
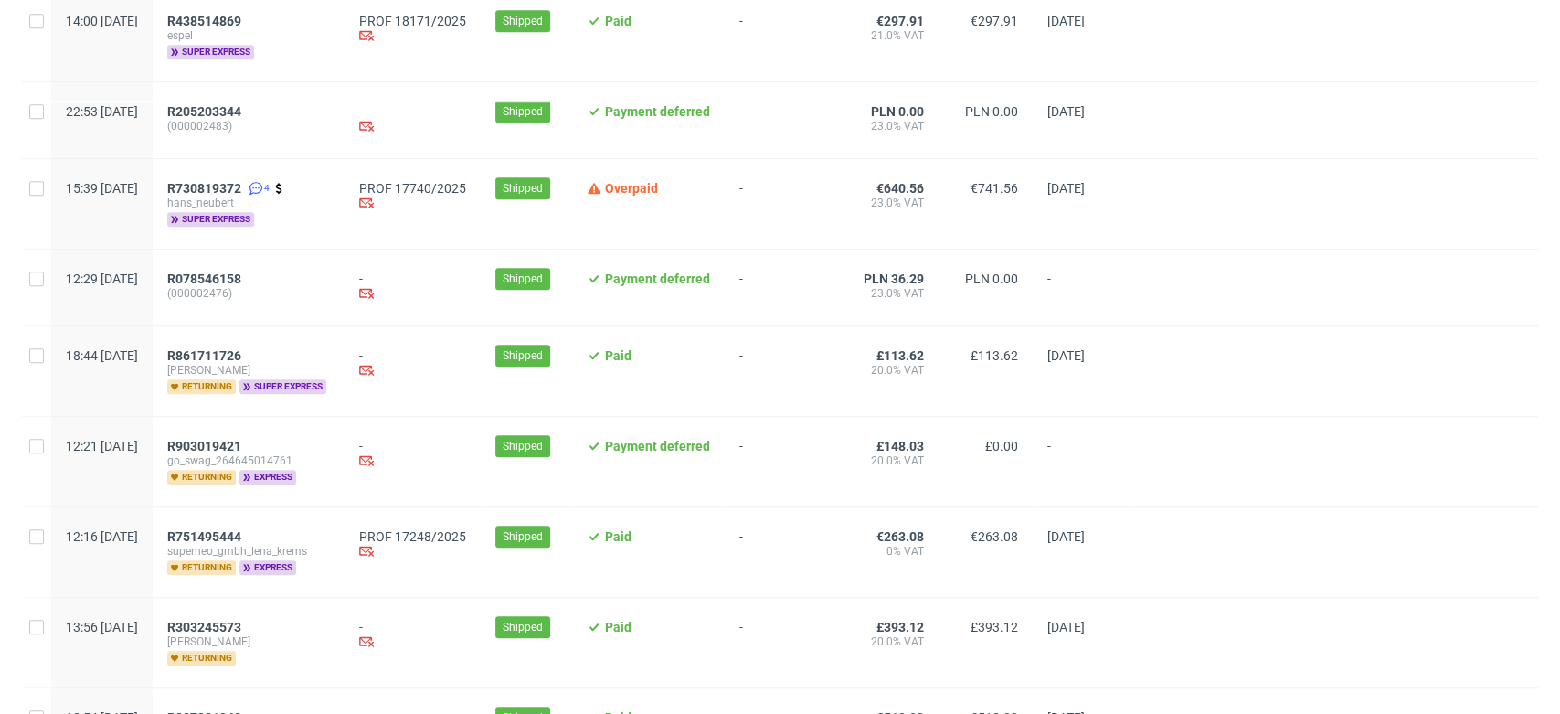
scroll to position [812, 0]
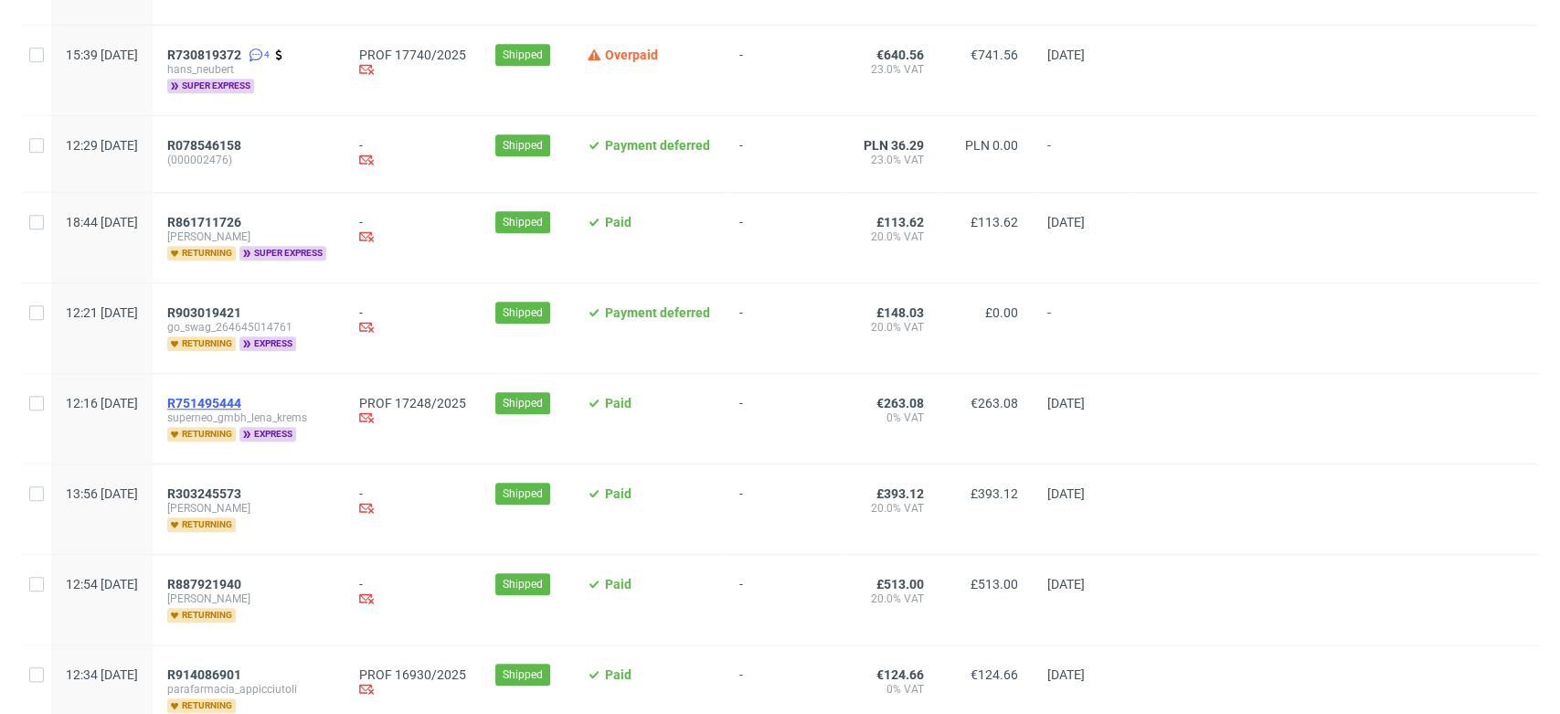
click at [241, 403] on span "R751495444" at bounding box center [204, 403] width 74 height 15
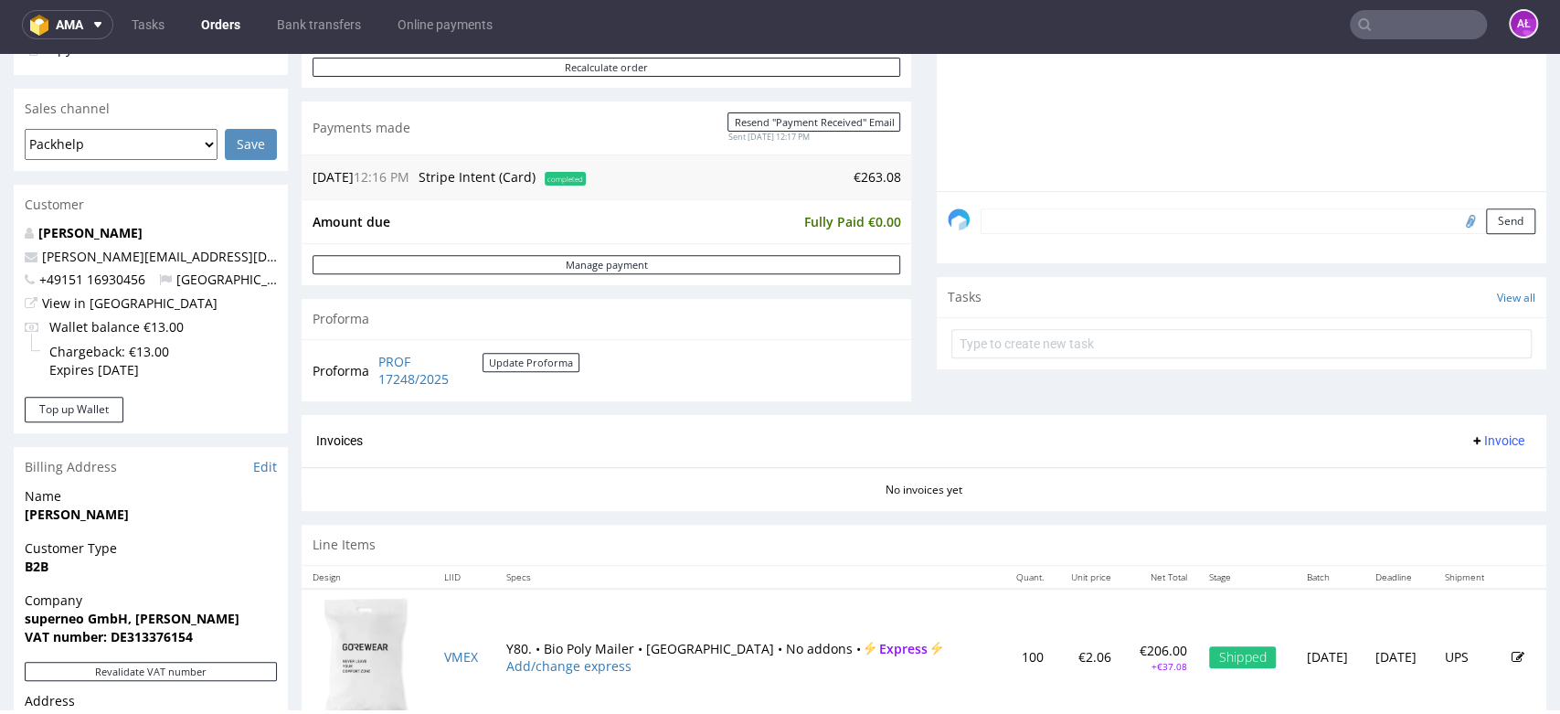
scroll to position [609, 0]
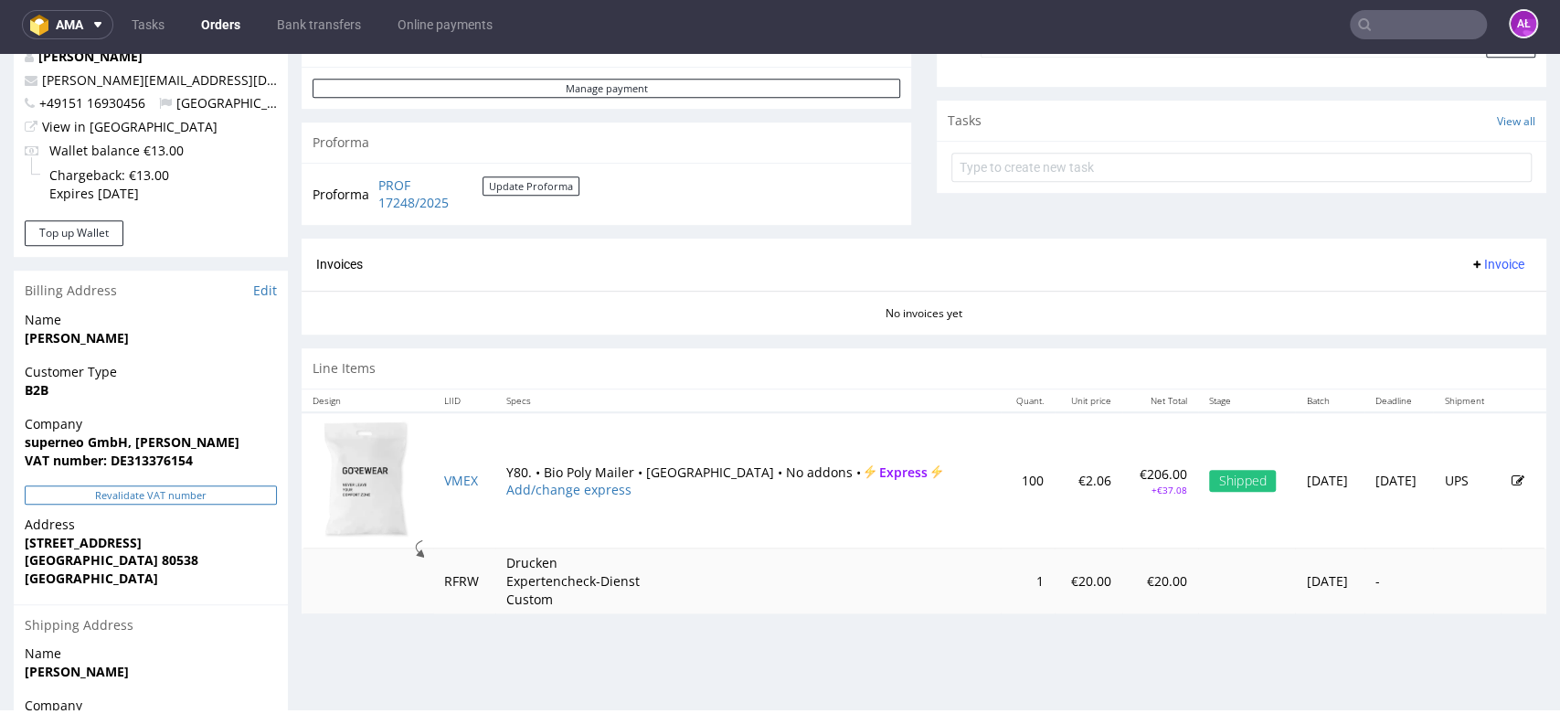
click at [252, 494] on button "Revalidate VAT number" at bounding box center [151, 494] width 252 height 19
click at [1472, 259] on span "Invoice" at bounding box center [1497, 264] width 55 height 15
click at [1484, 302] on span "Generate" at bounding box center [1465, 302] width 89 height 18
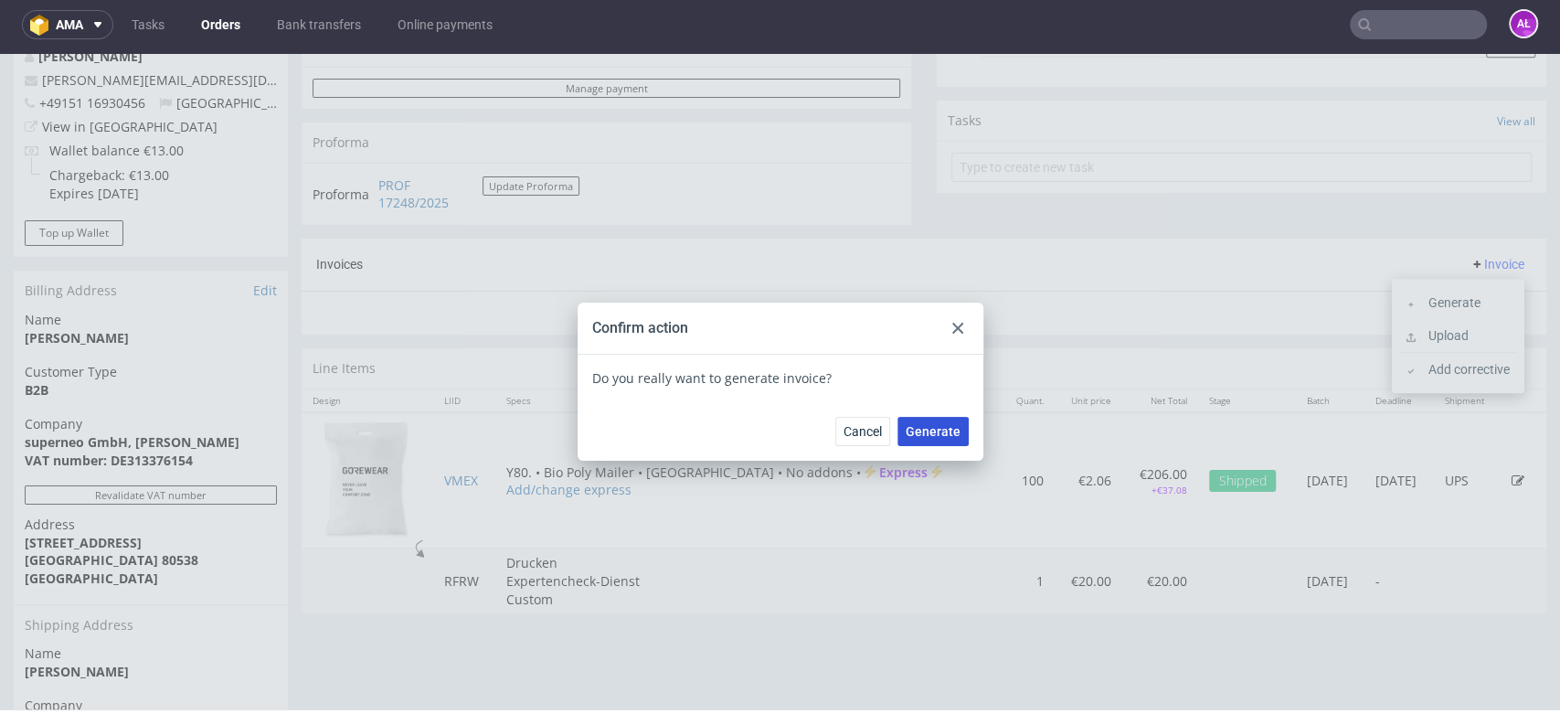
click at [938, 436] on span "Generate" at bounding box center [933, 431] width 55 height 13
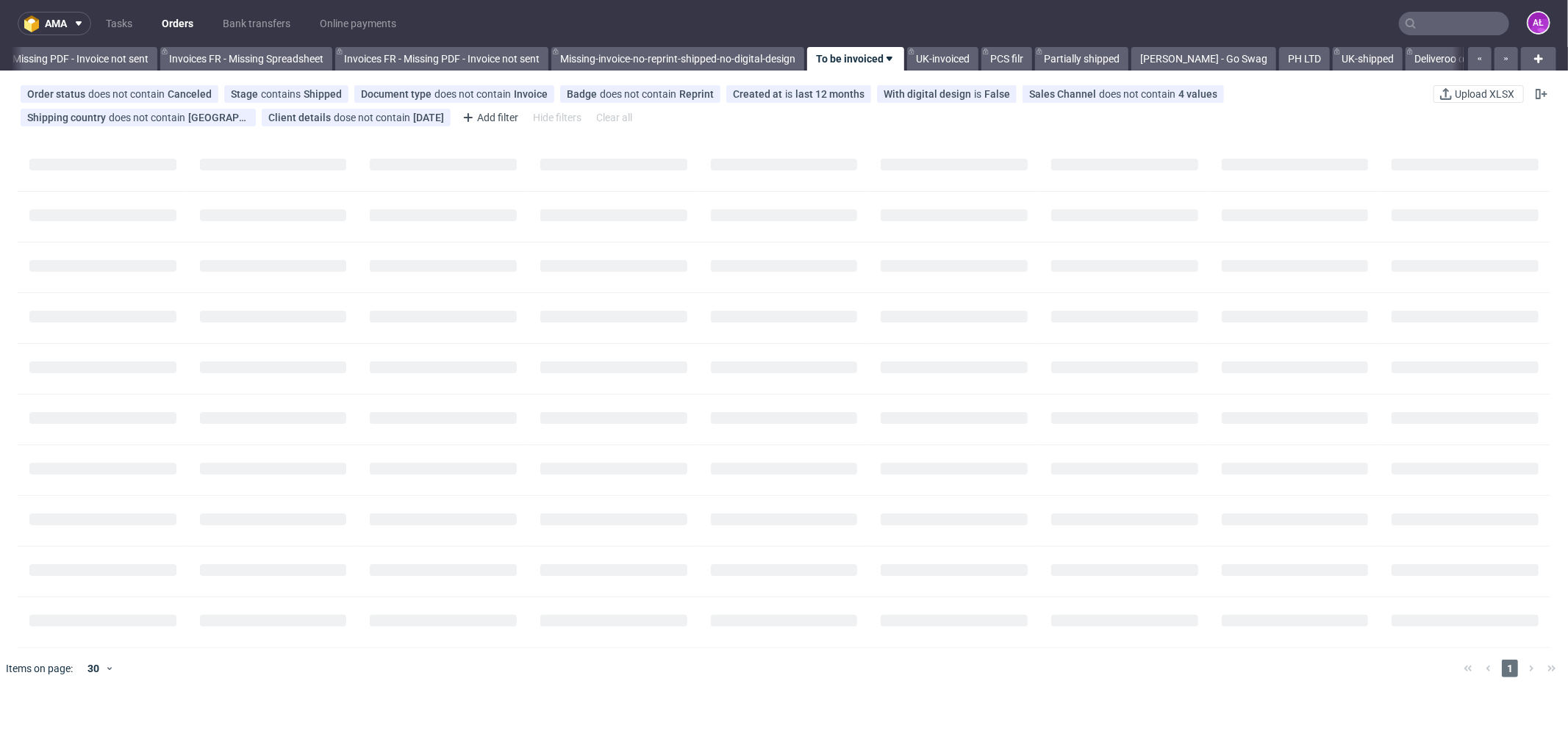
scroll to position [0, 2202]
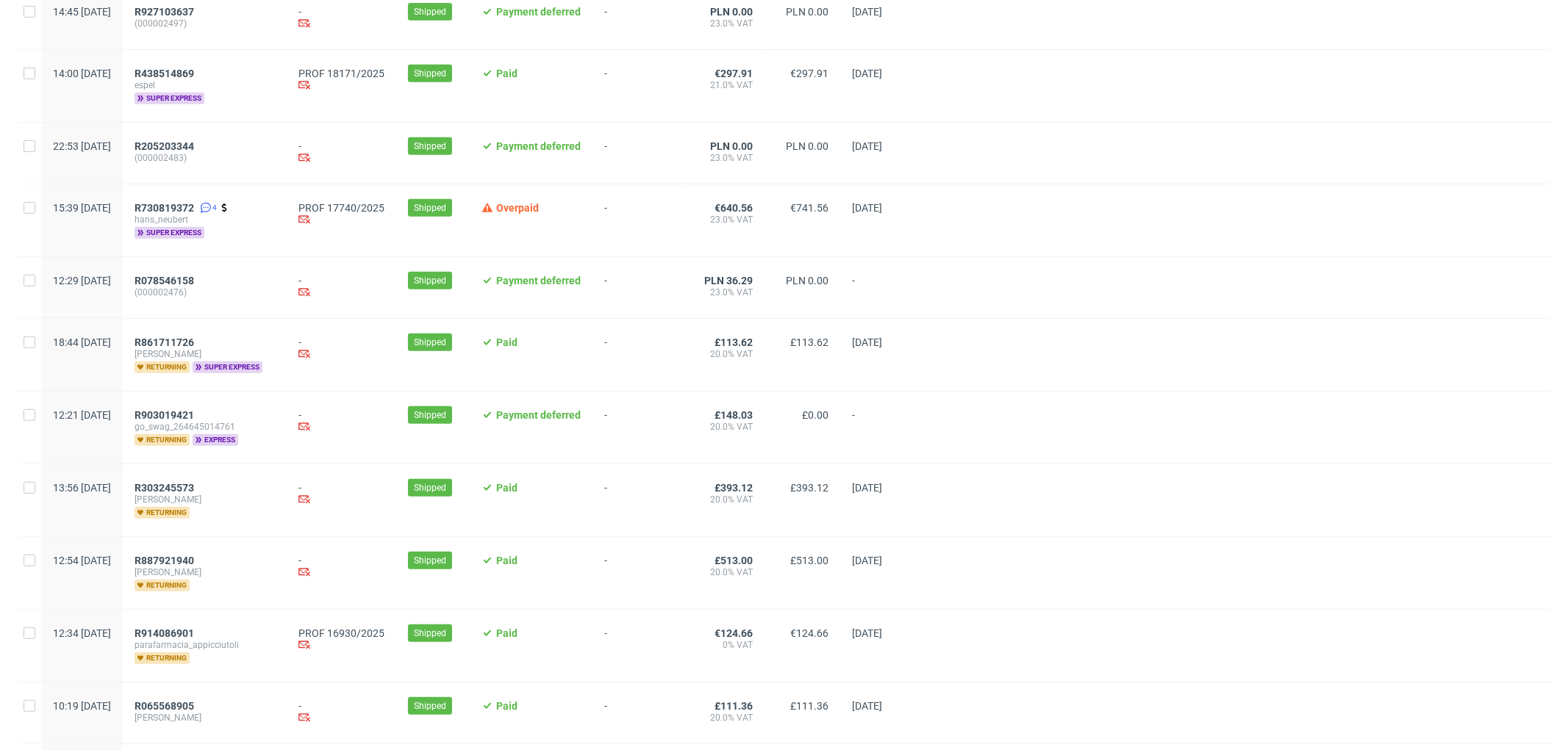
scroll to position [898, 0]
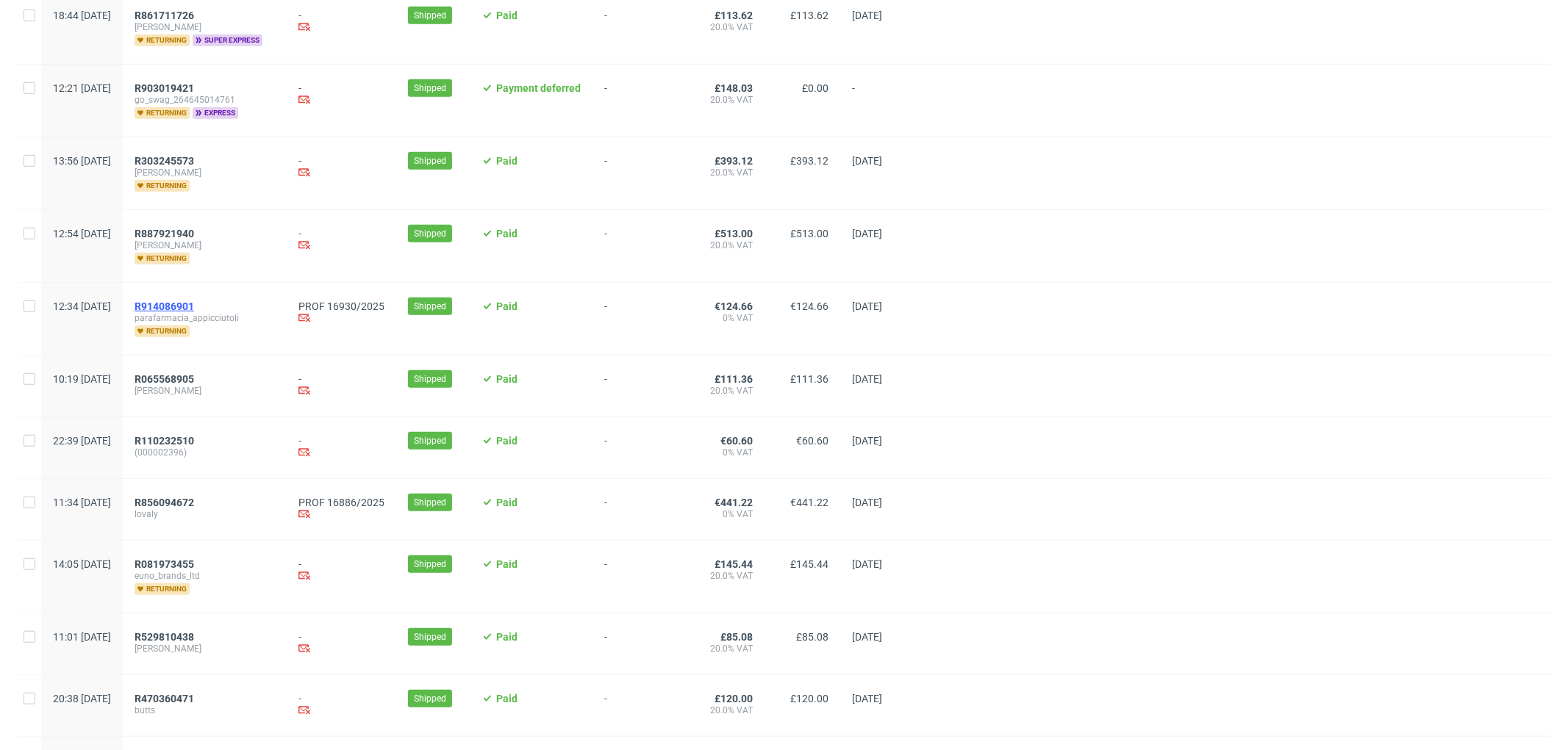
click at [194, 306] on span "R914086901" at bounding box center [164, 306] width 60 height 12
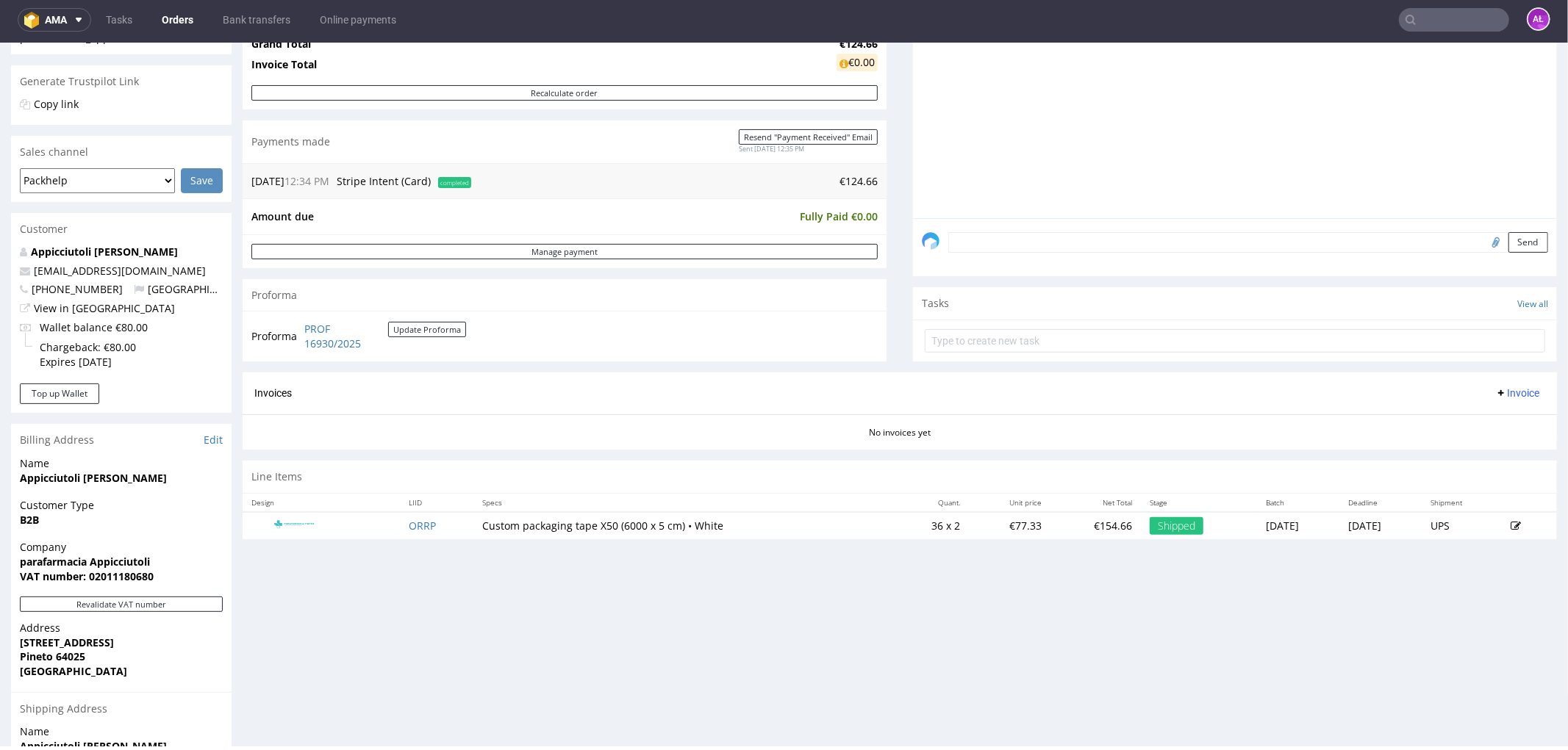
scroll to position [326, 0]
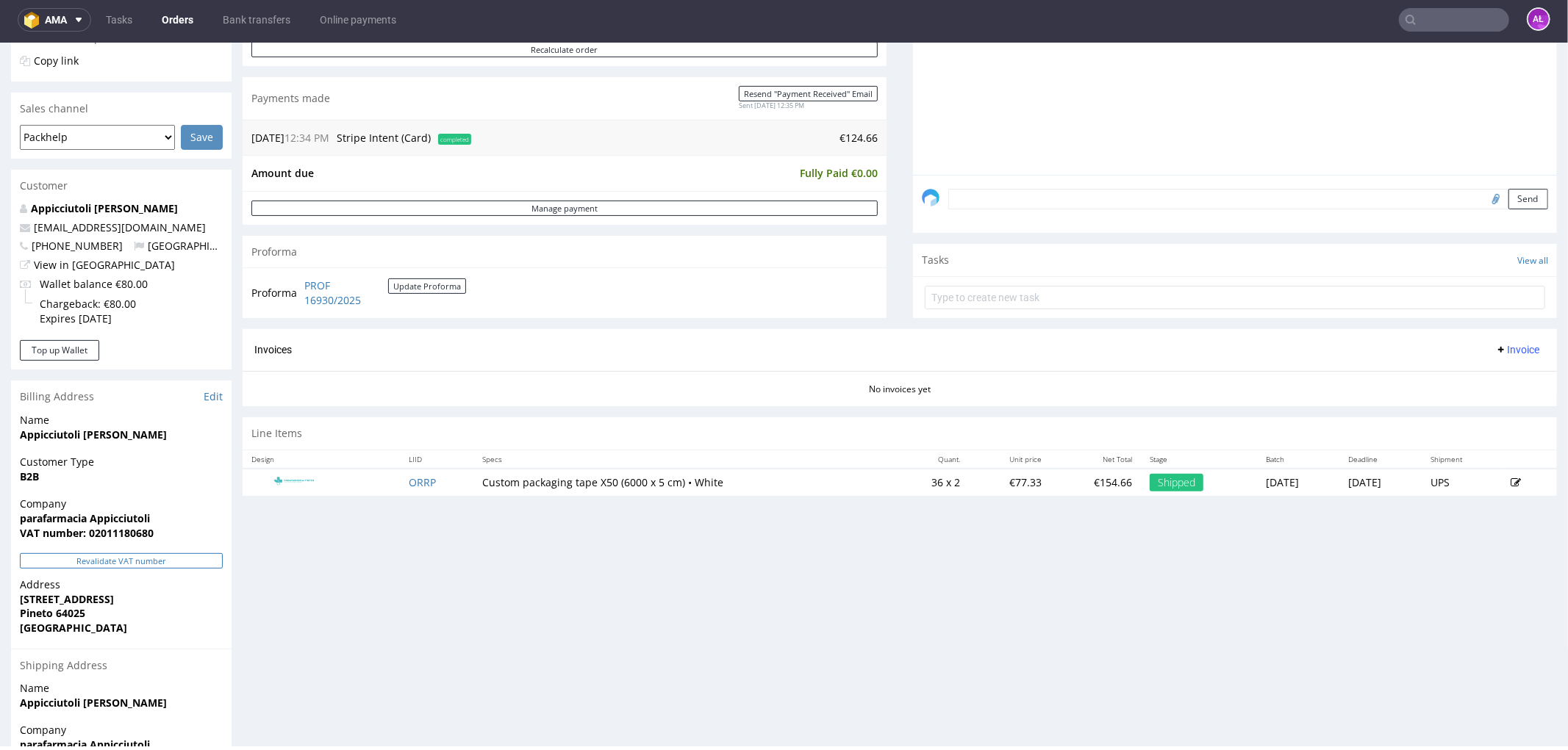
click at [203, 554] on button "Revalidate VAT number" at bounding box center [121, 559] width 203 height 15
click at [1495, 349] on span "Invoice" at bounding box center [1517, 349] width 44 height 12
click at [1502, 373] on span "Generate" at bounding box center [1492, 380] width 72 height 14
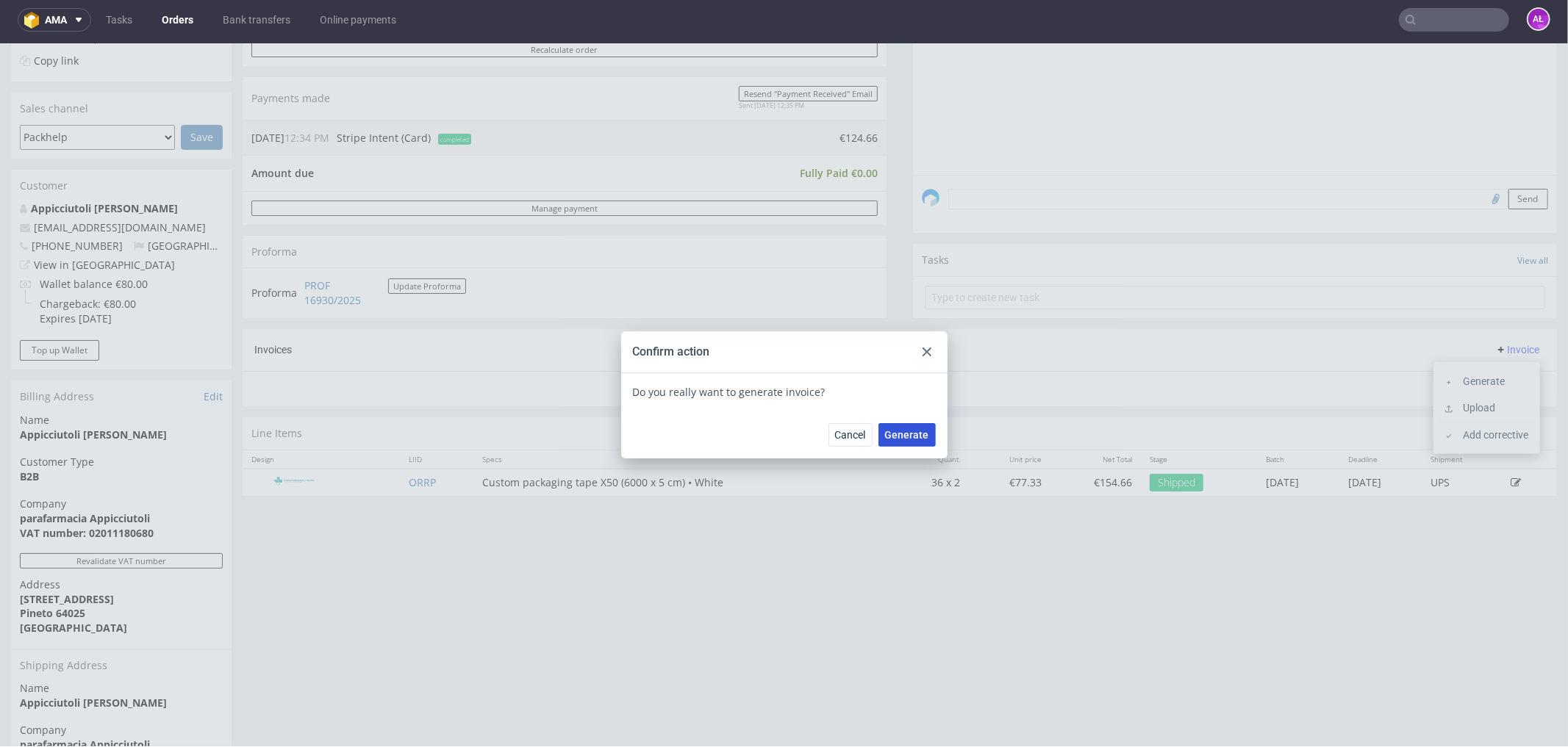
click at [901, 429] on span "Generate" at bounding box center [906, 434] width 44 height 10
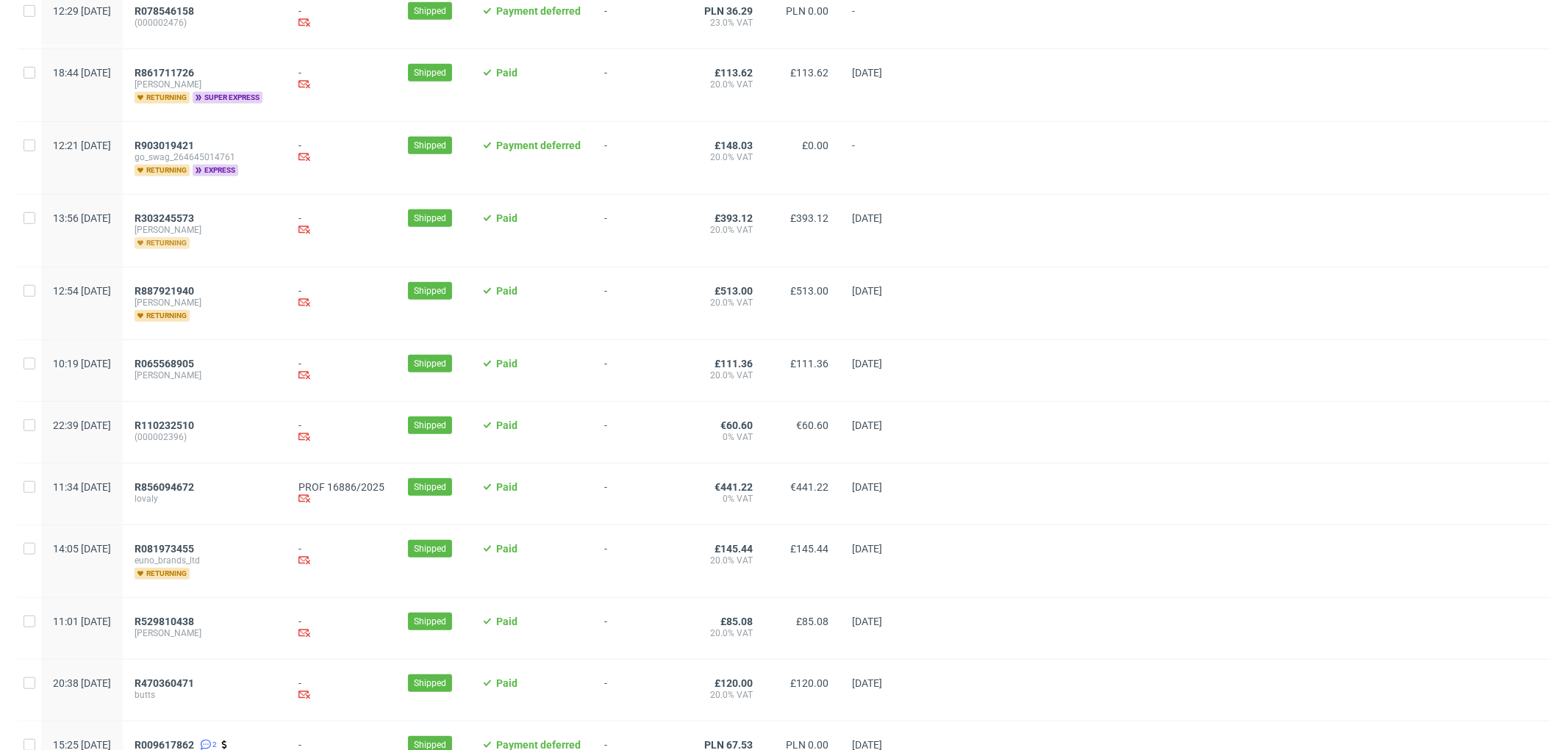
scroll to position [979, 0]
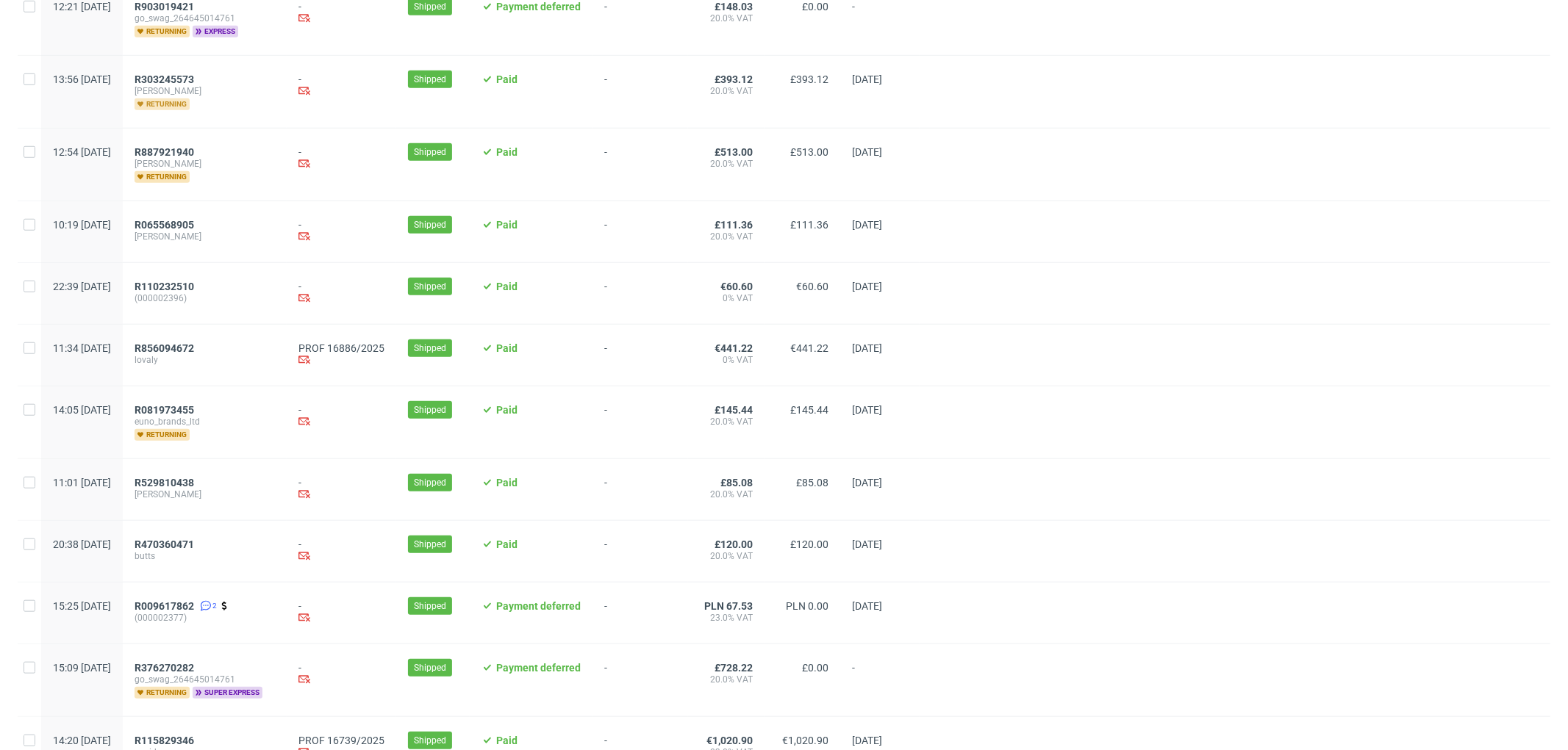
click at [194, 343] on span "R856094672" at bounding box center [164, 348] width 60 height 12
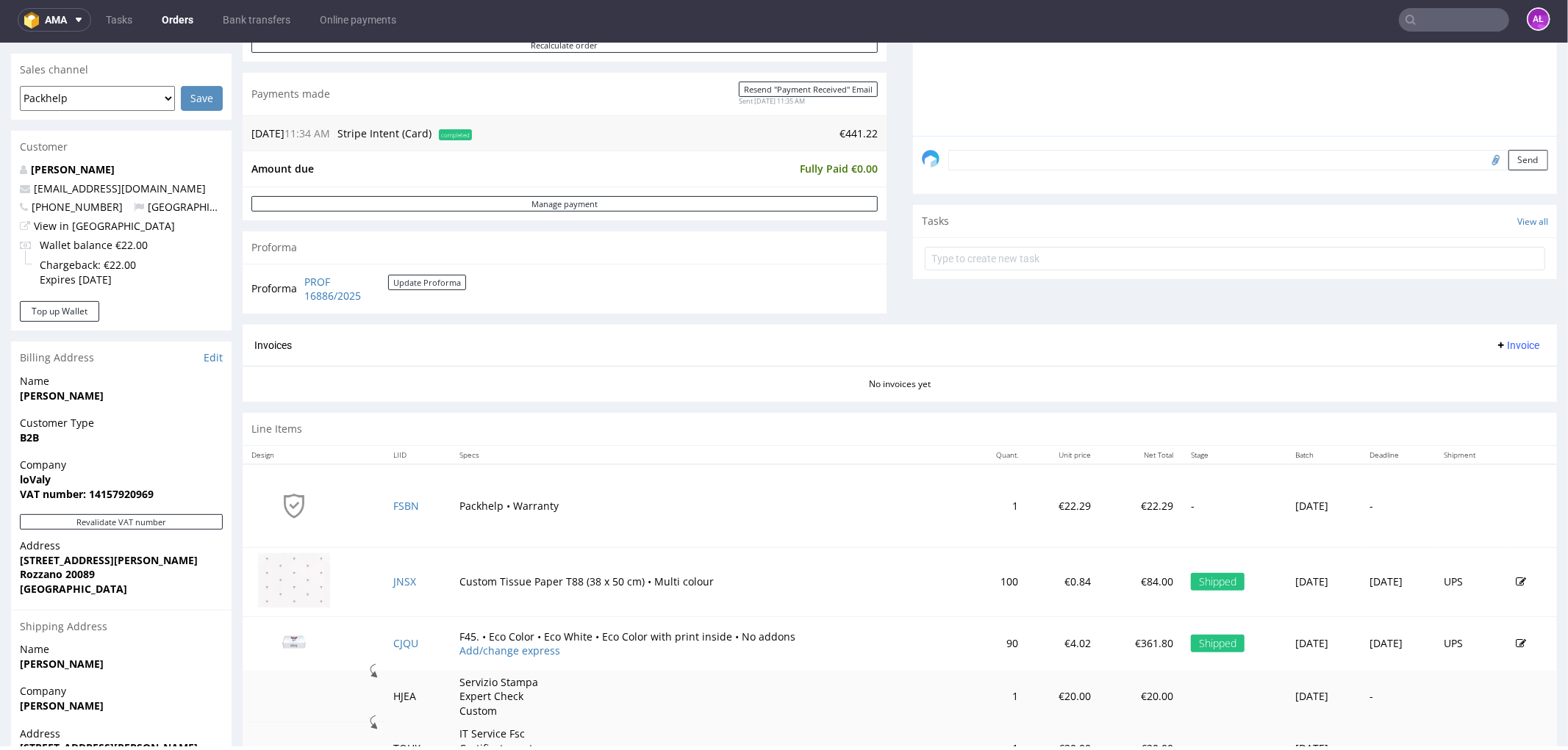
scroll to position [490, 0]
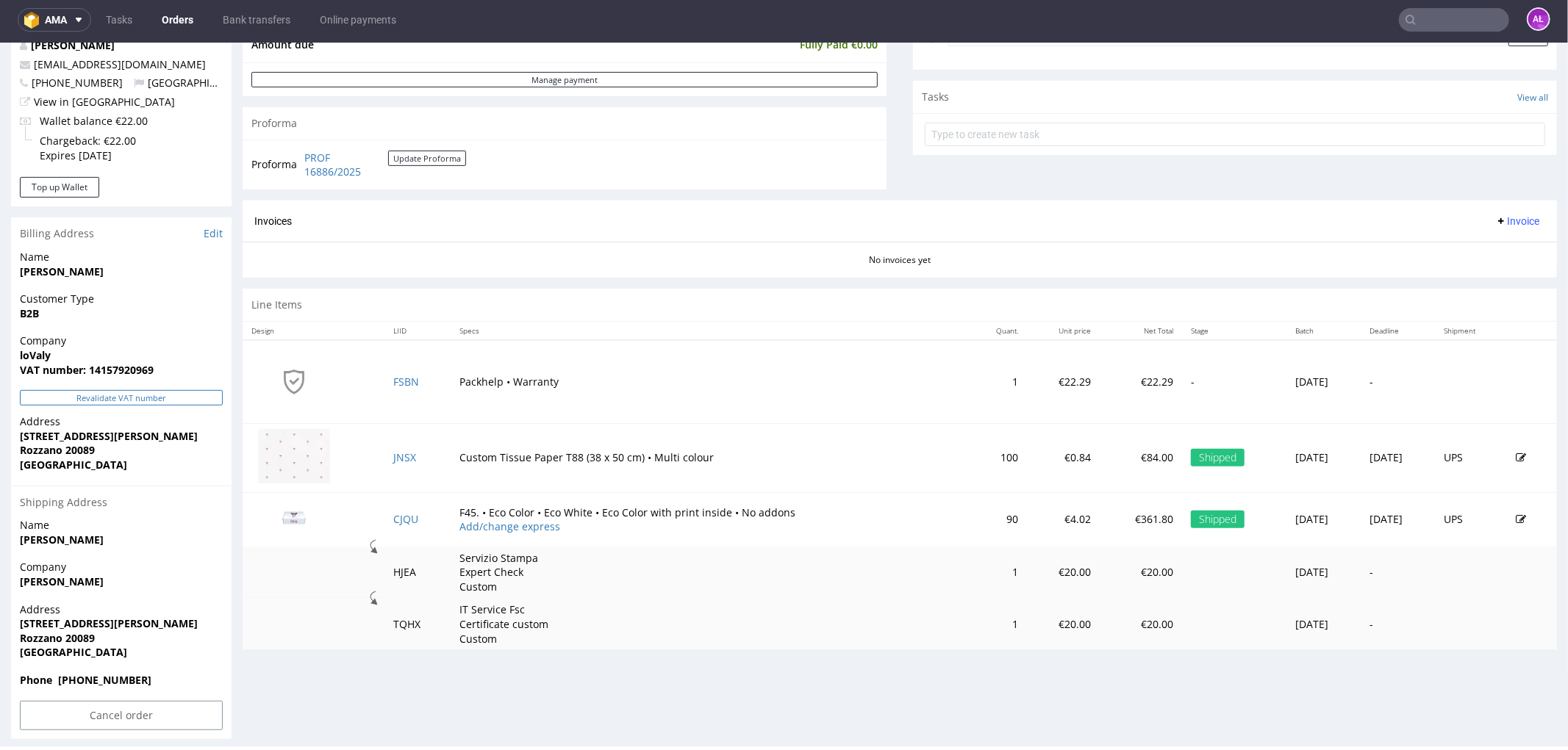
click at [209, 394] on button "Revalidate VAT number" at bounding box center [121, 396] width 203 height 15
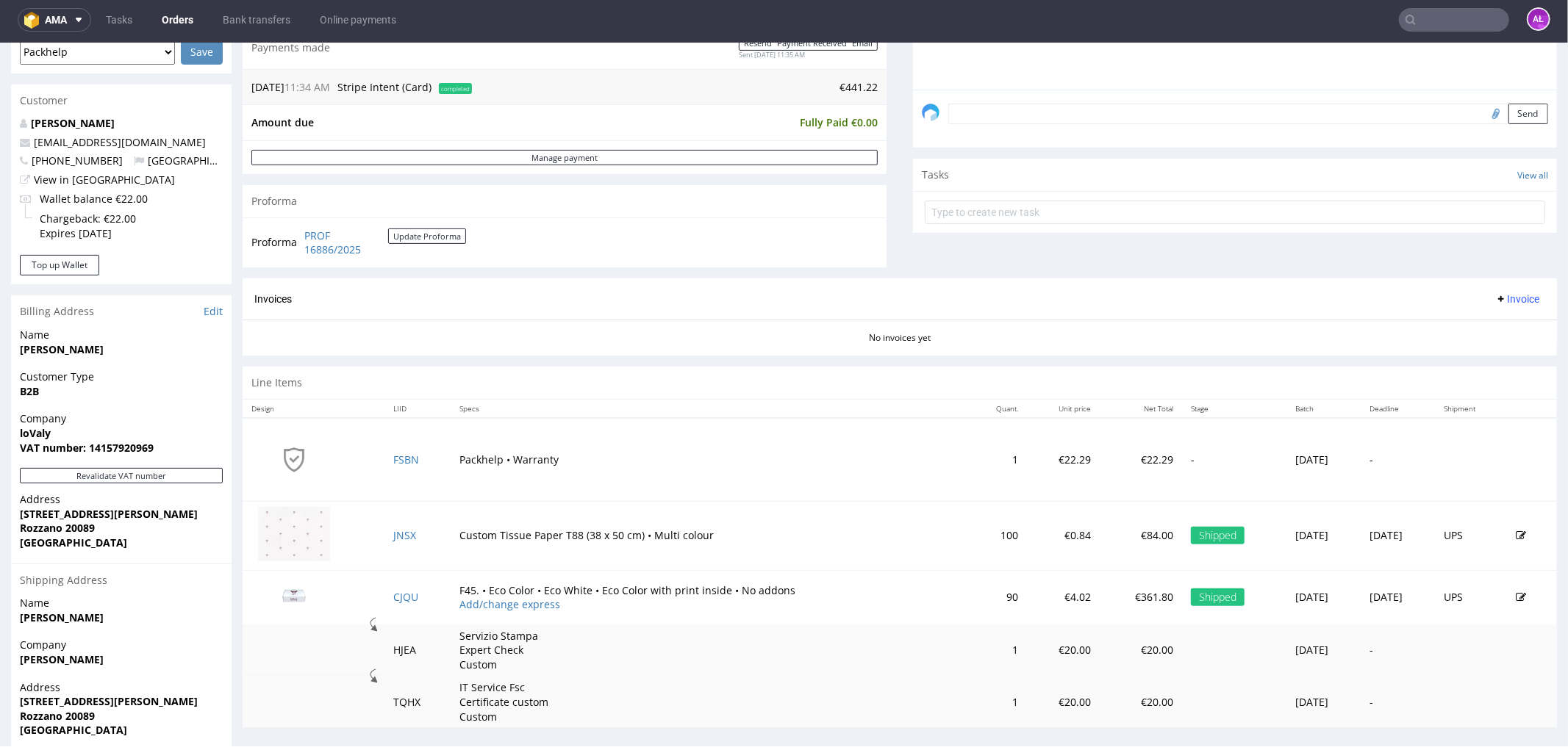
scroll to position [412, 0]
click at [1495, 298] on span "Invoice" at bounding box center [1517, 297] width 44 height 12
click at [1491, 327] on span "Generate" at bounding box center [1492, 328] width 72 height 14
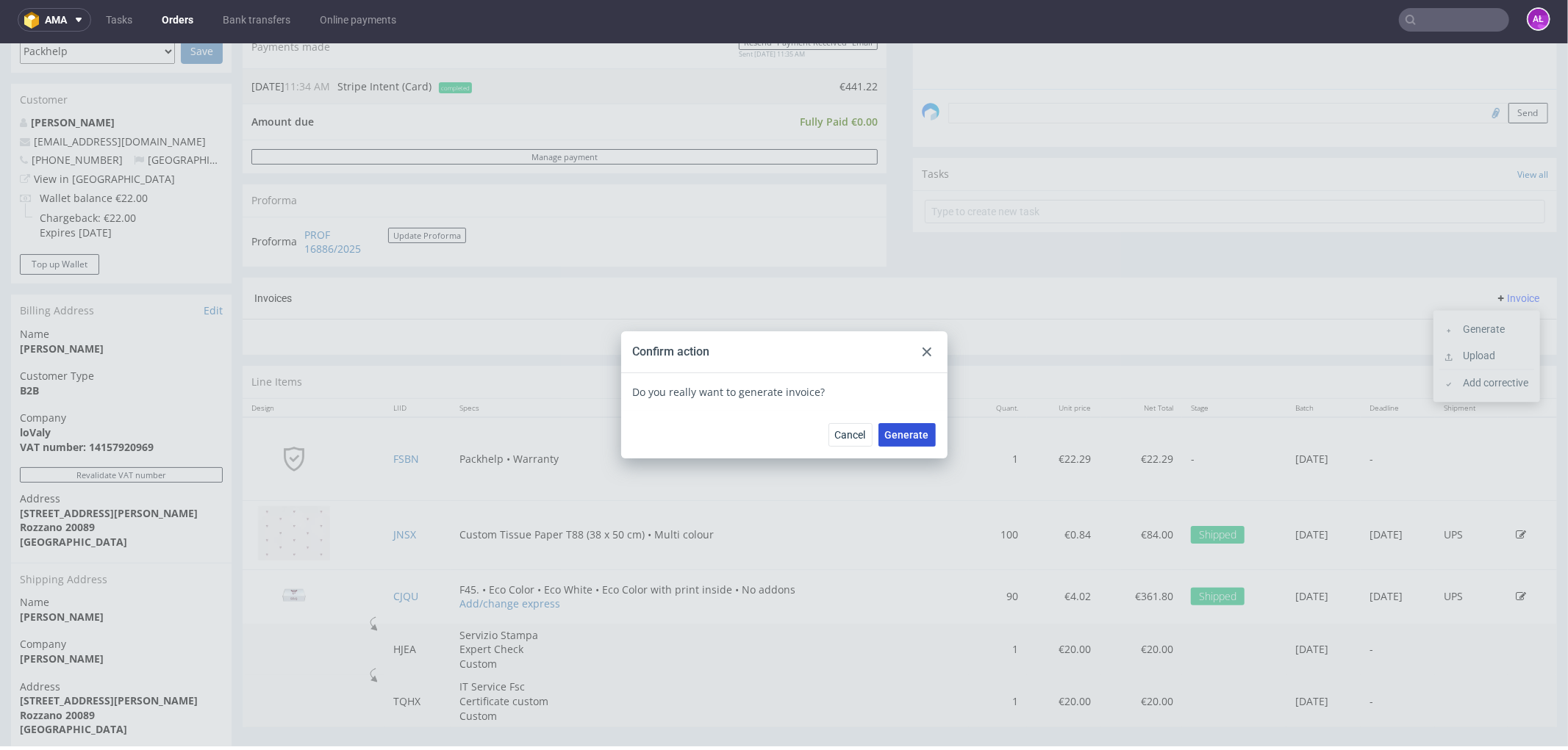
click at [885, 429] on span "Generate" at bounding box center [906, 434] width 44 height 10
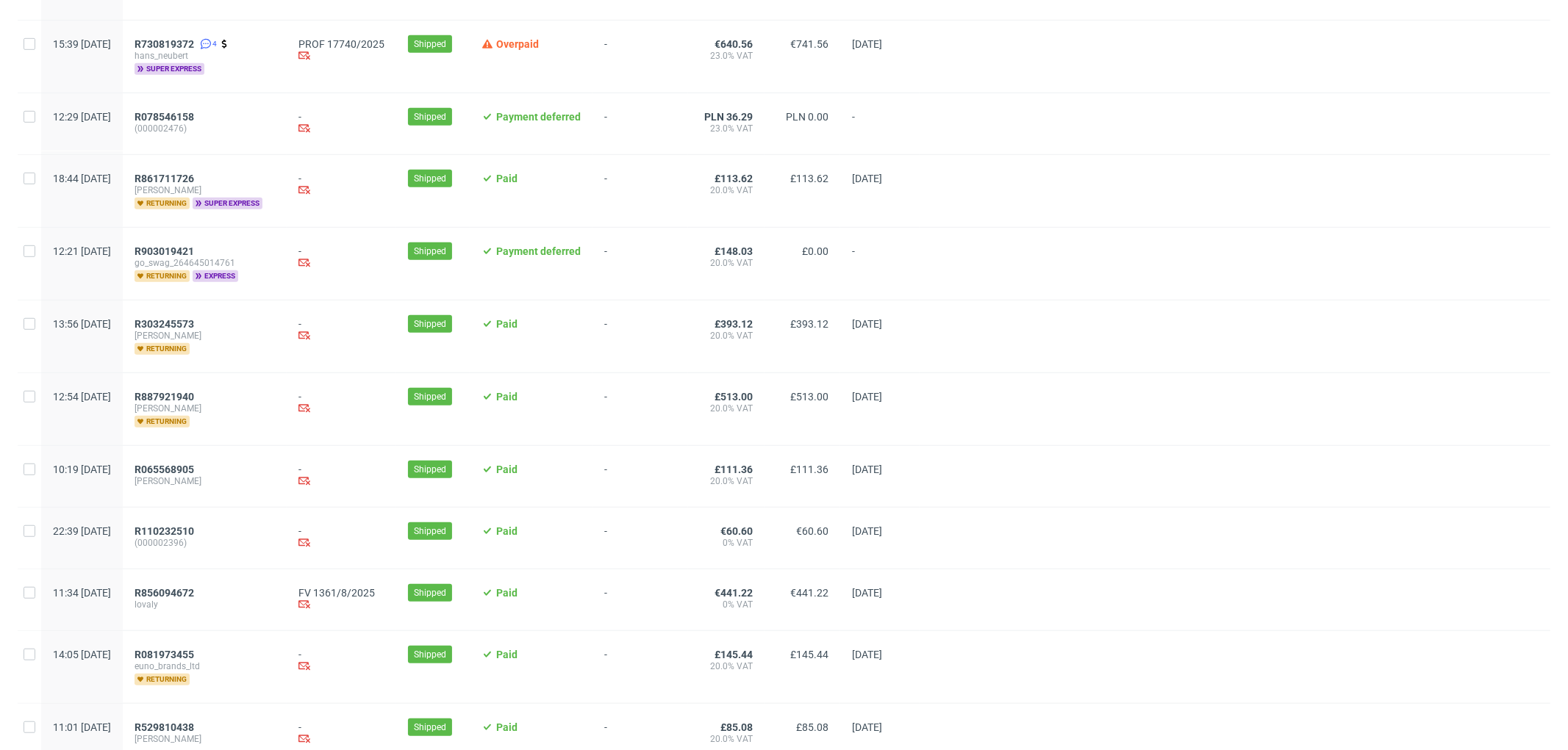
scroll to position [816, 0]
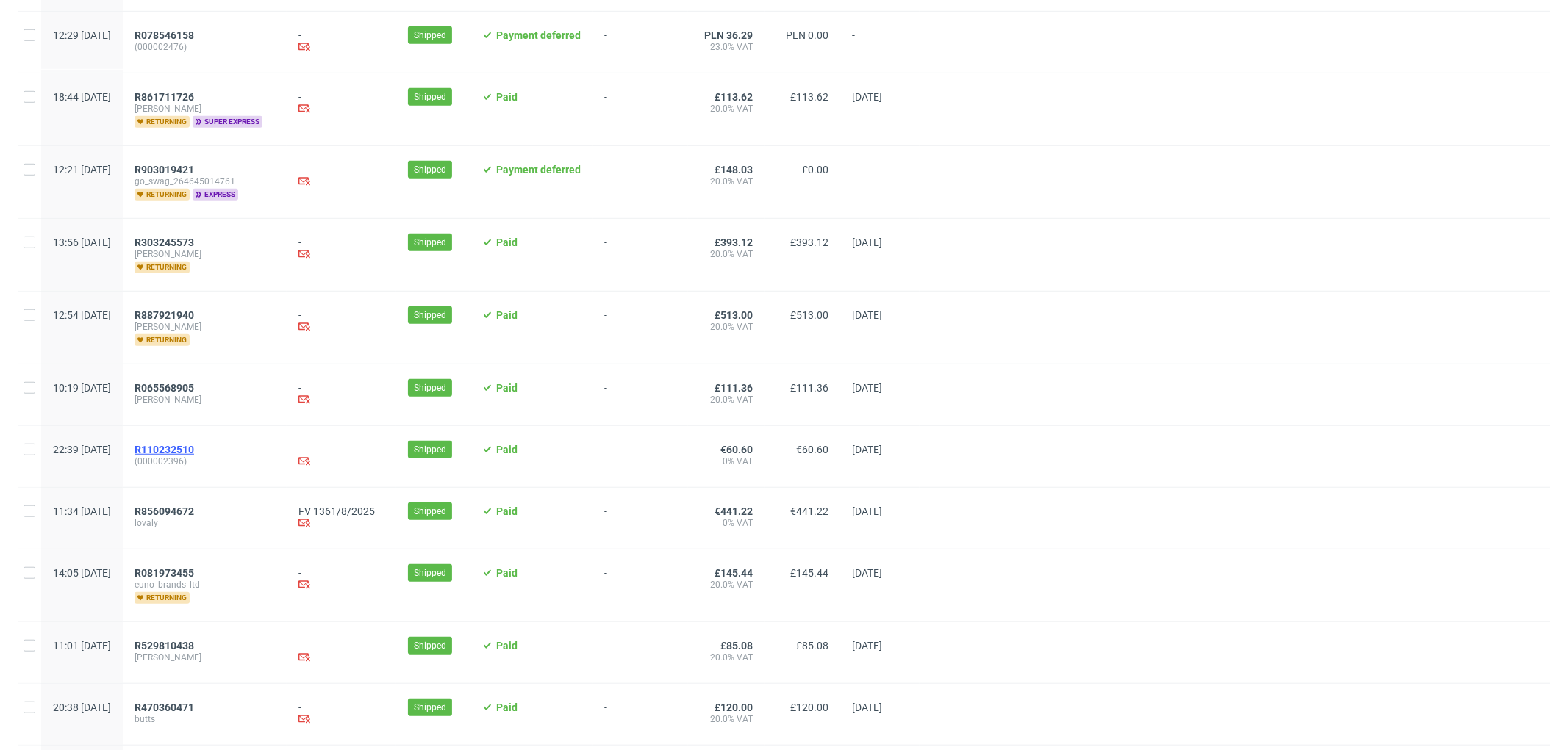
click at [194, 449] on span "R110232510" at bounding box center [164, 449] width 60 height 12
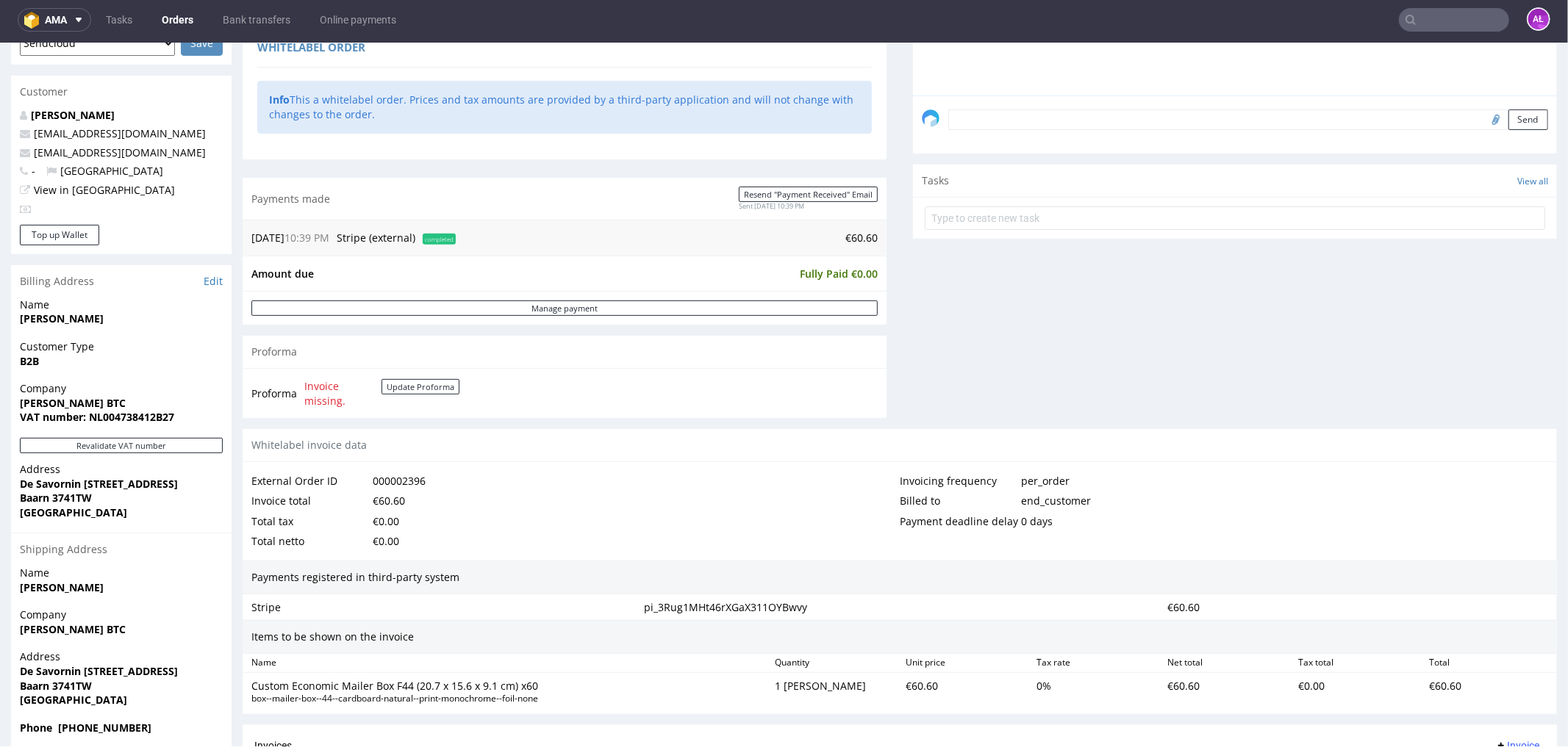
scroll to position [408, 0]
click at [178, 445] on button "Revalidate VAT number" at bounding box center [121, 442] width 203 height 15
click at [429, 379] on button "Update Proforma" at bounding box center [420, 383] width 78 height 15
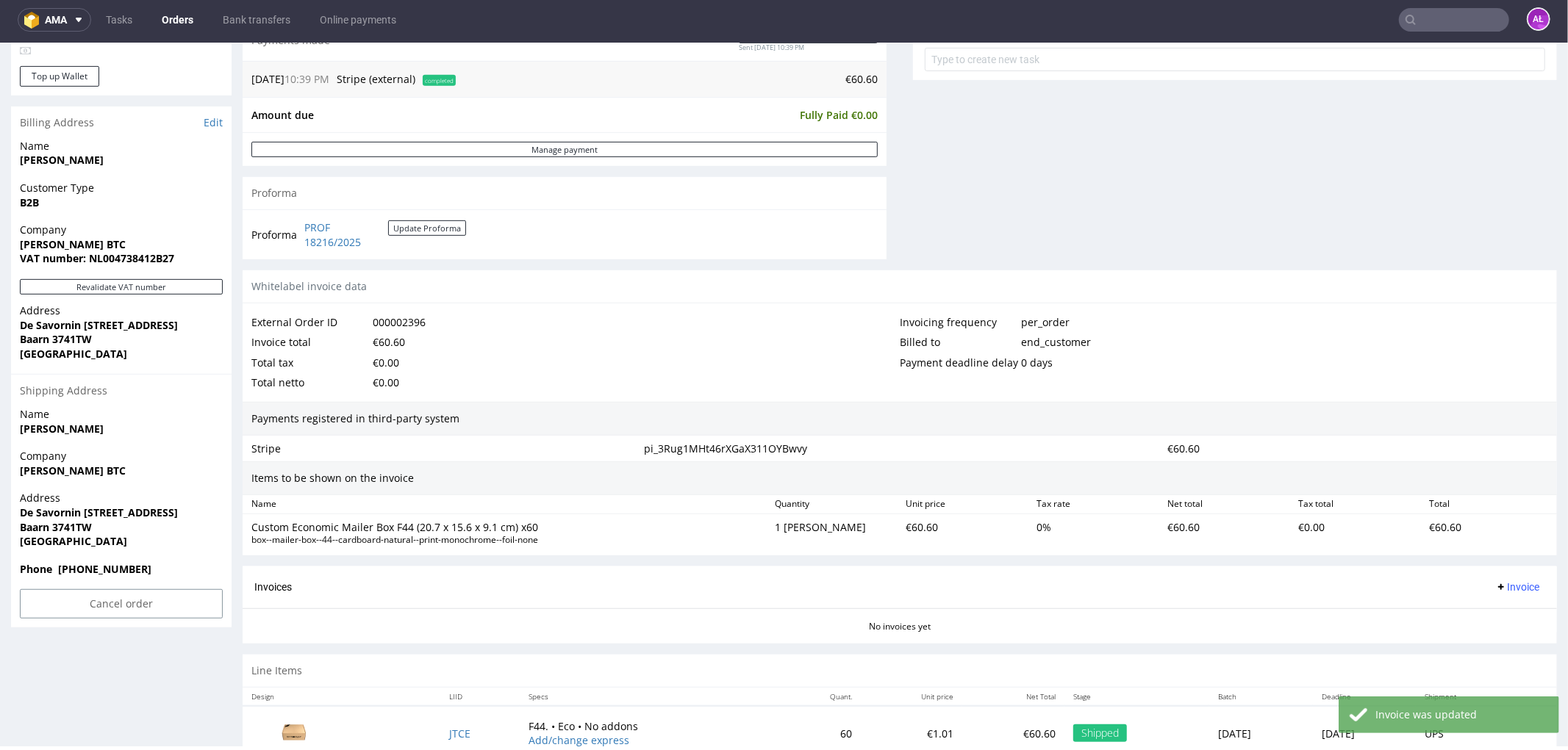
scroll to position [623, 0]
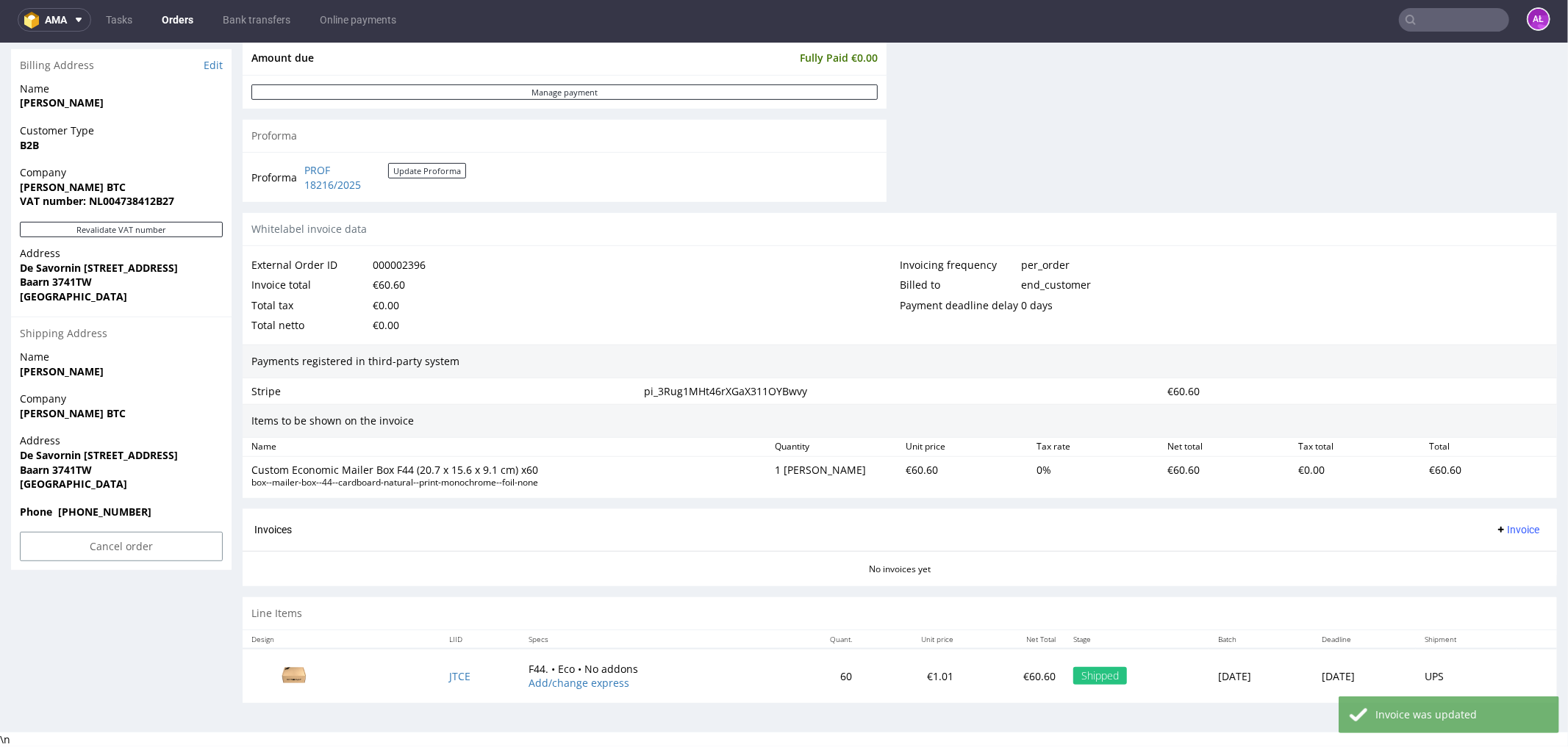
click at [1495, 523] on span "Invoice" at bounding box center [1517, 529] width 44 height 12
drag, startPoint x: 1492, startPoint y: 535, endPoint x: 1495, endPoint y: 551, distance: 16.3
click at [1495, 554] on span "Generate" at bounding box center [1492, 561] width 72 height 14
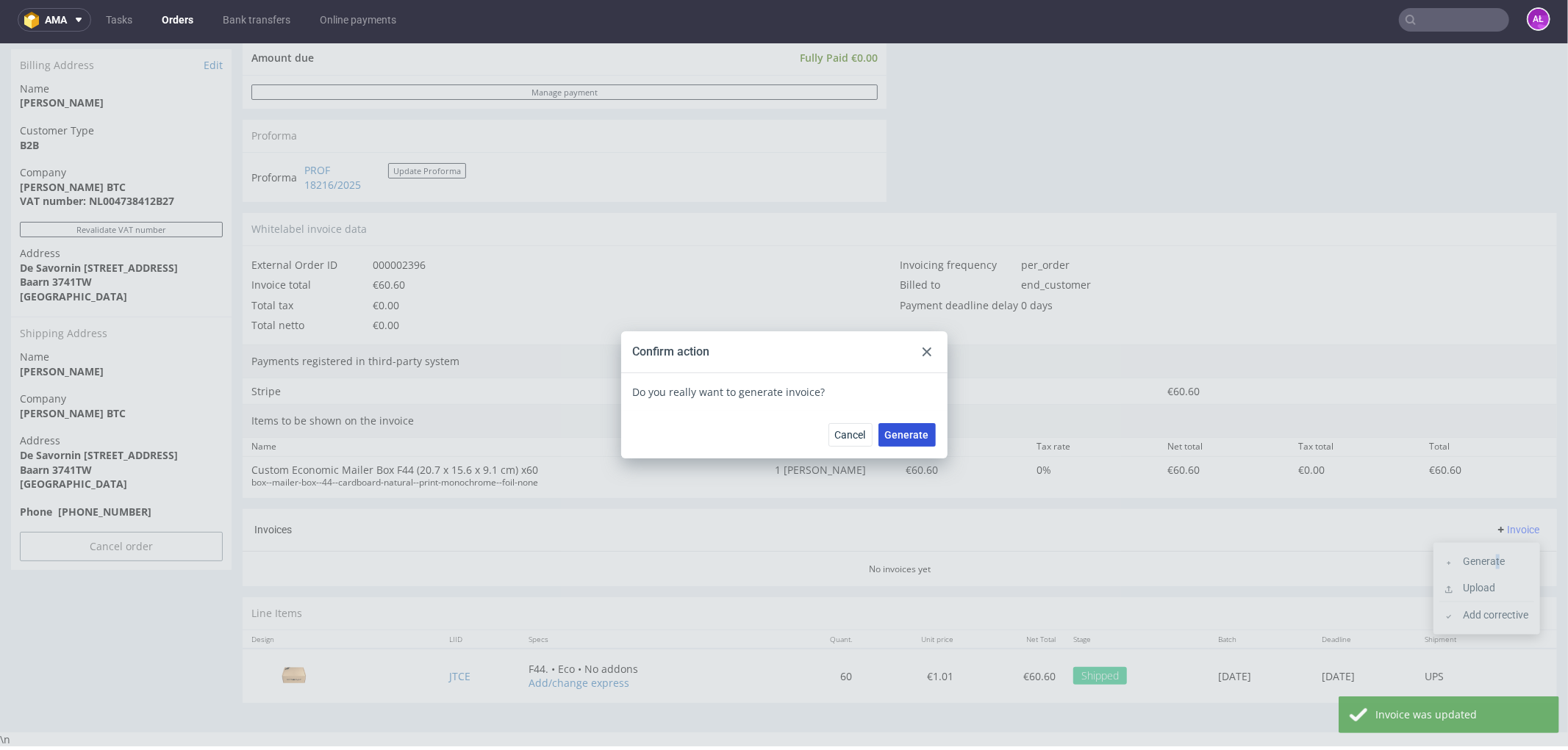
click at [924, 432] on button "Generate" at bounding box center [906, 434] width 57 height 23
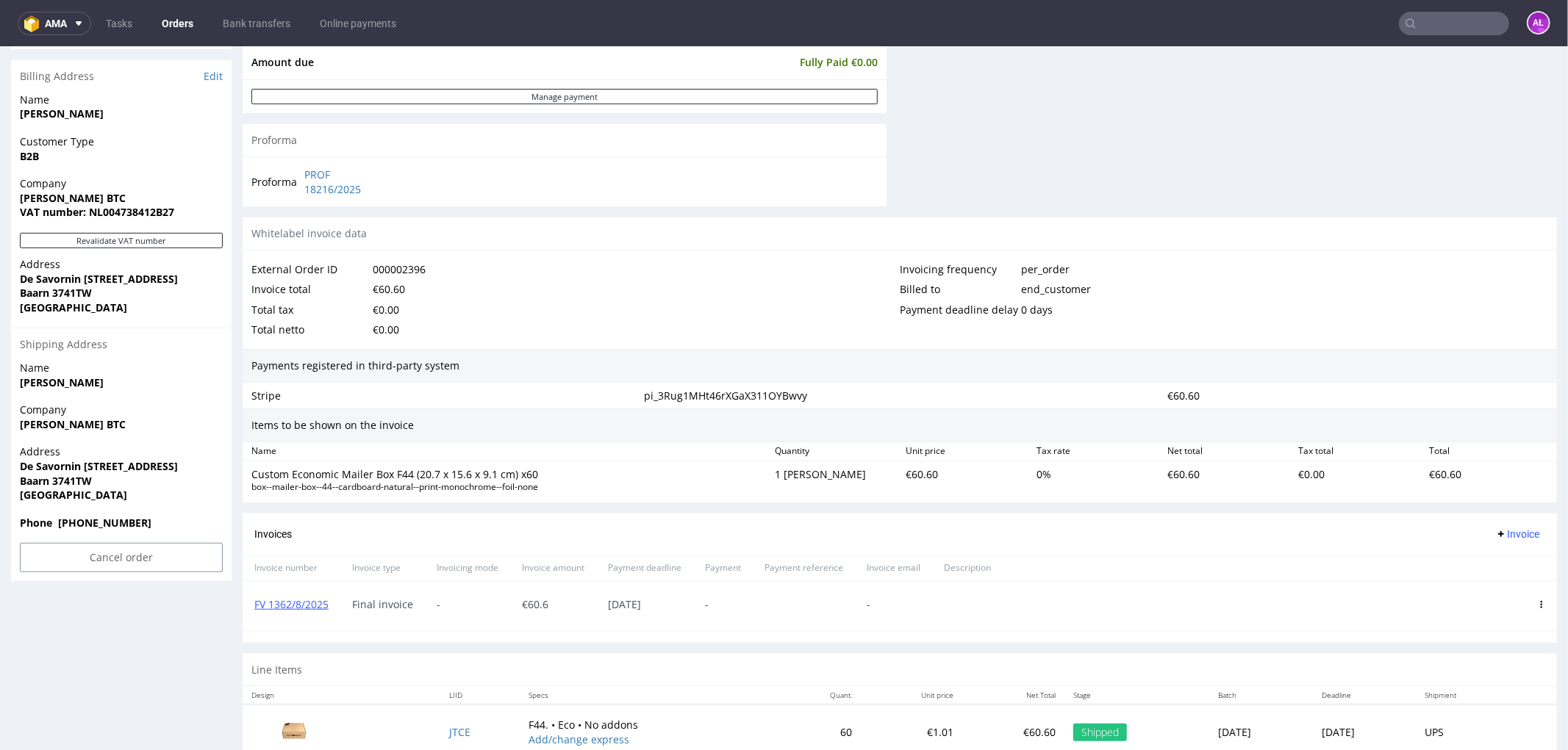
scroll to position [654, 0]
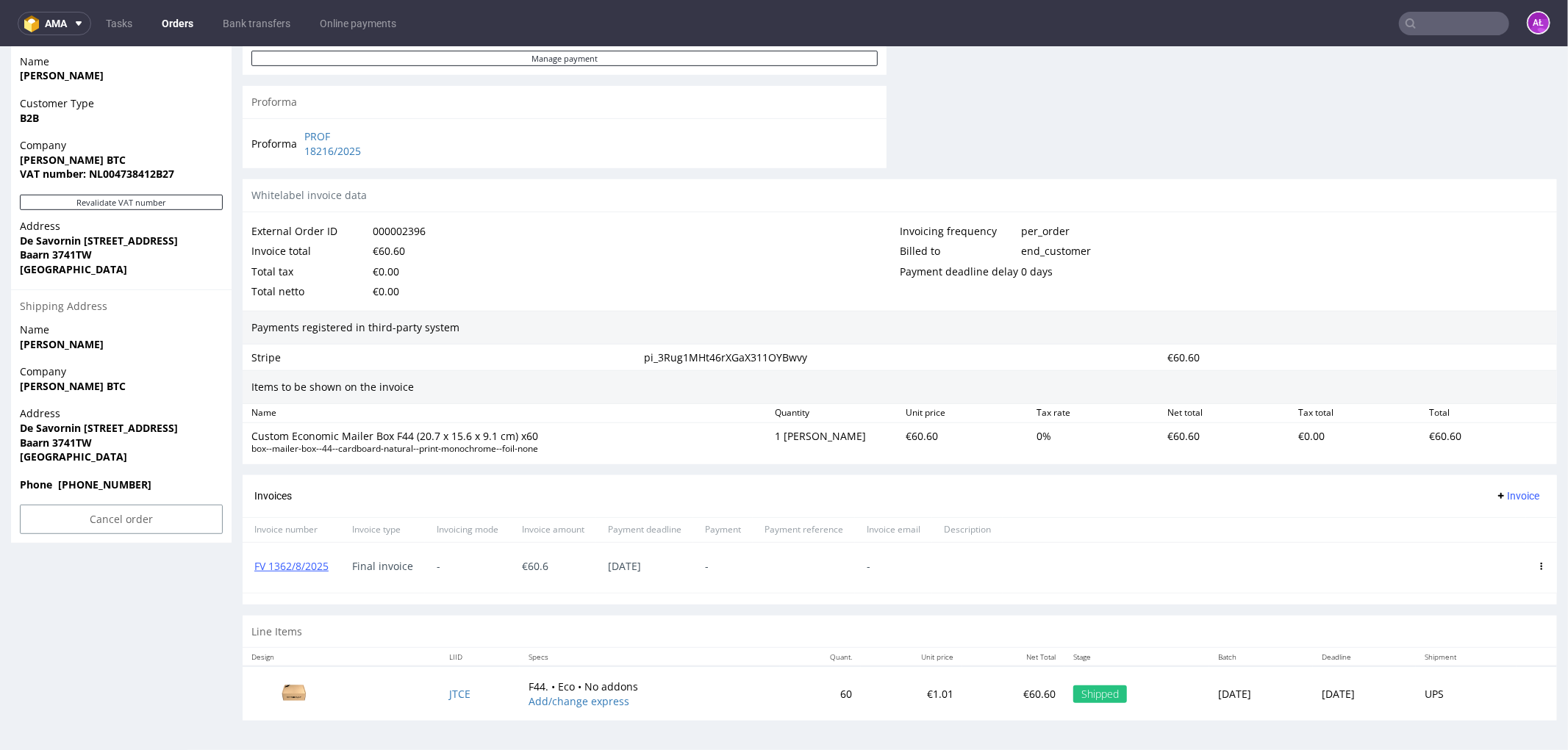
click at [1537, 563] on icon at bounding box center [1541, 565] width 7 height 7
click at [1503, 699] on span "Delete invoice" at bounding box center [1481, 698] width 89 height 14
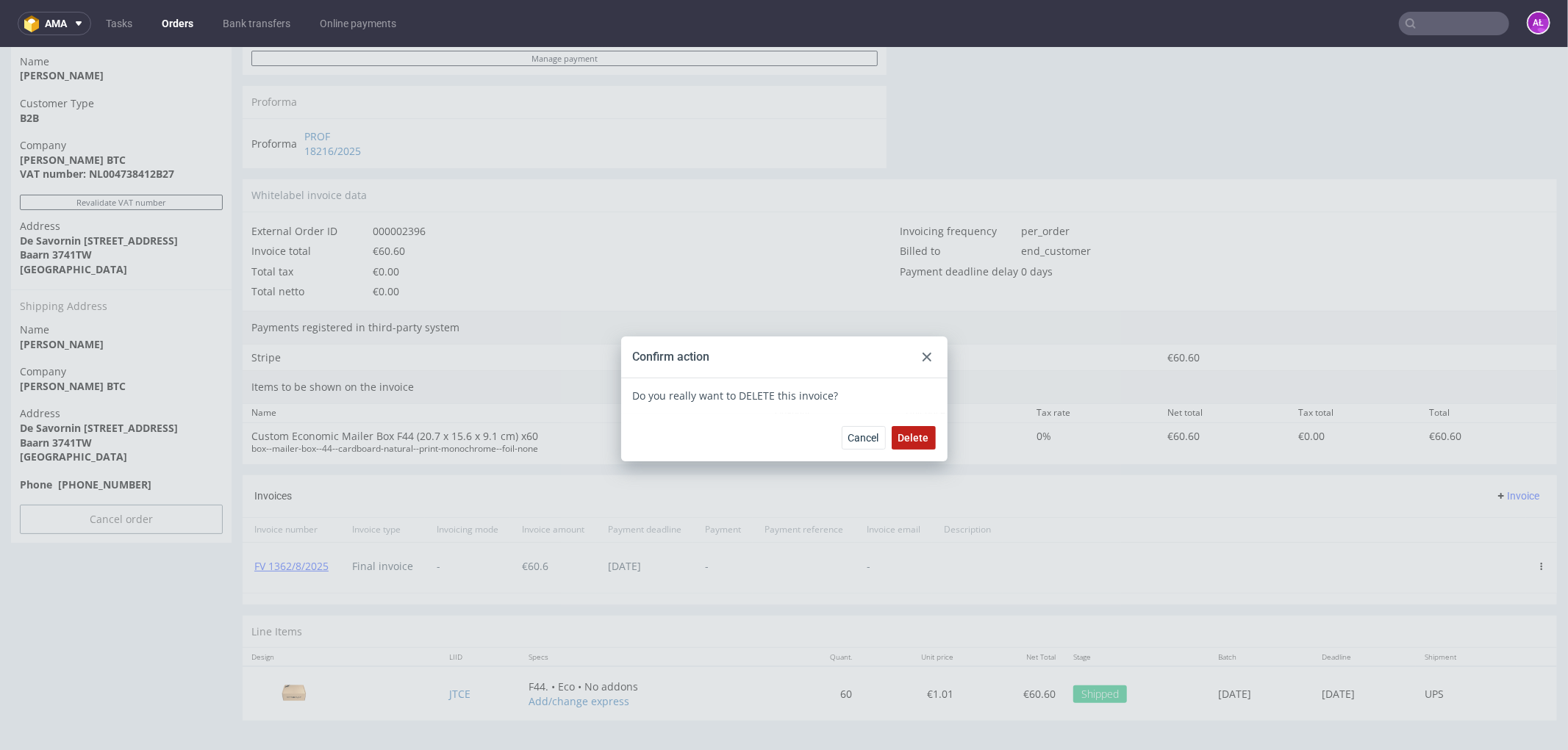
click at [921, 438] on span "Delete" at bounding box center [913, 436] width 31 height 10
click at [922, 360] on div at bounding box center [927, 356] width 18 height 18
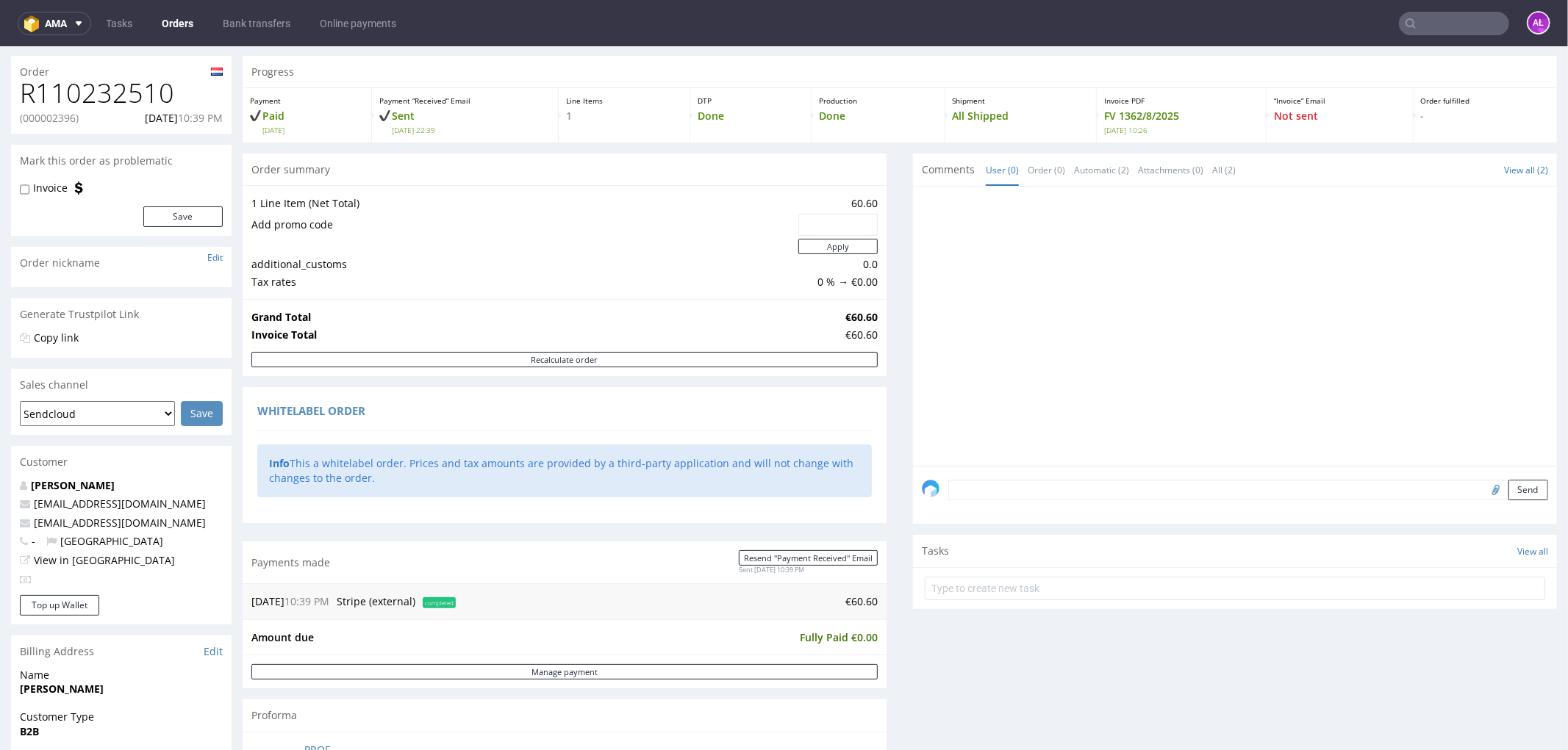
scroll to position [0, 0]
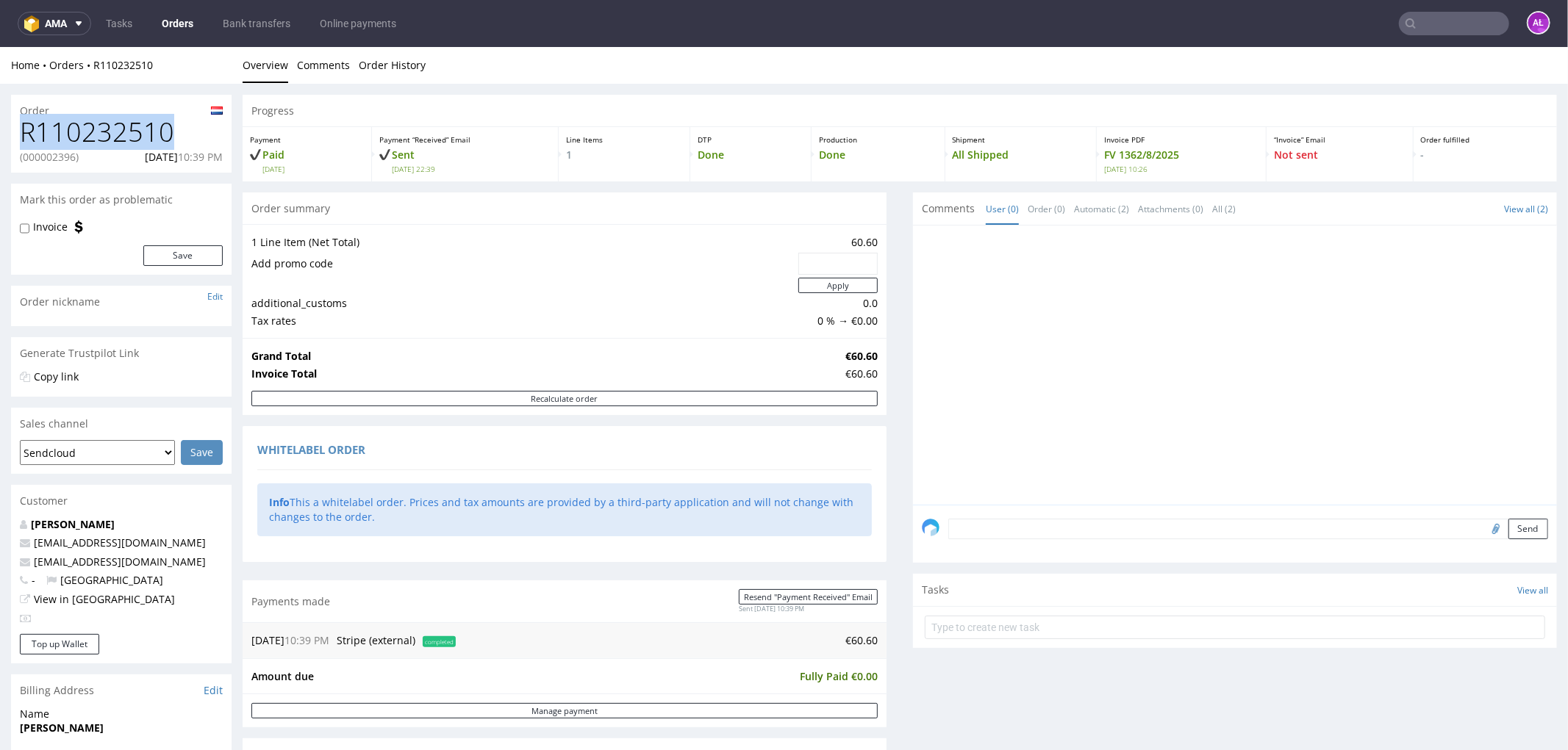
drag, startPoint x: 179, startPoint y: 130, endPoint x: 12, endPoint y: 135, distance: 167.1
click at [13, 136] on div "R110232510 (000002396) 10.08.2025 10:39 PM" at bounding box center [121, 144] width 220 height 55
copy h1 "R110232510"
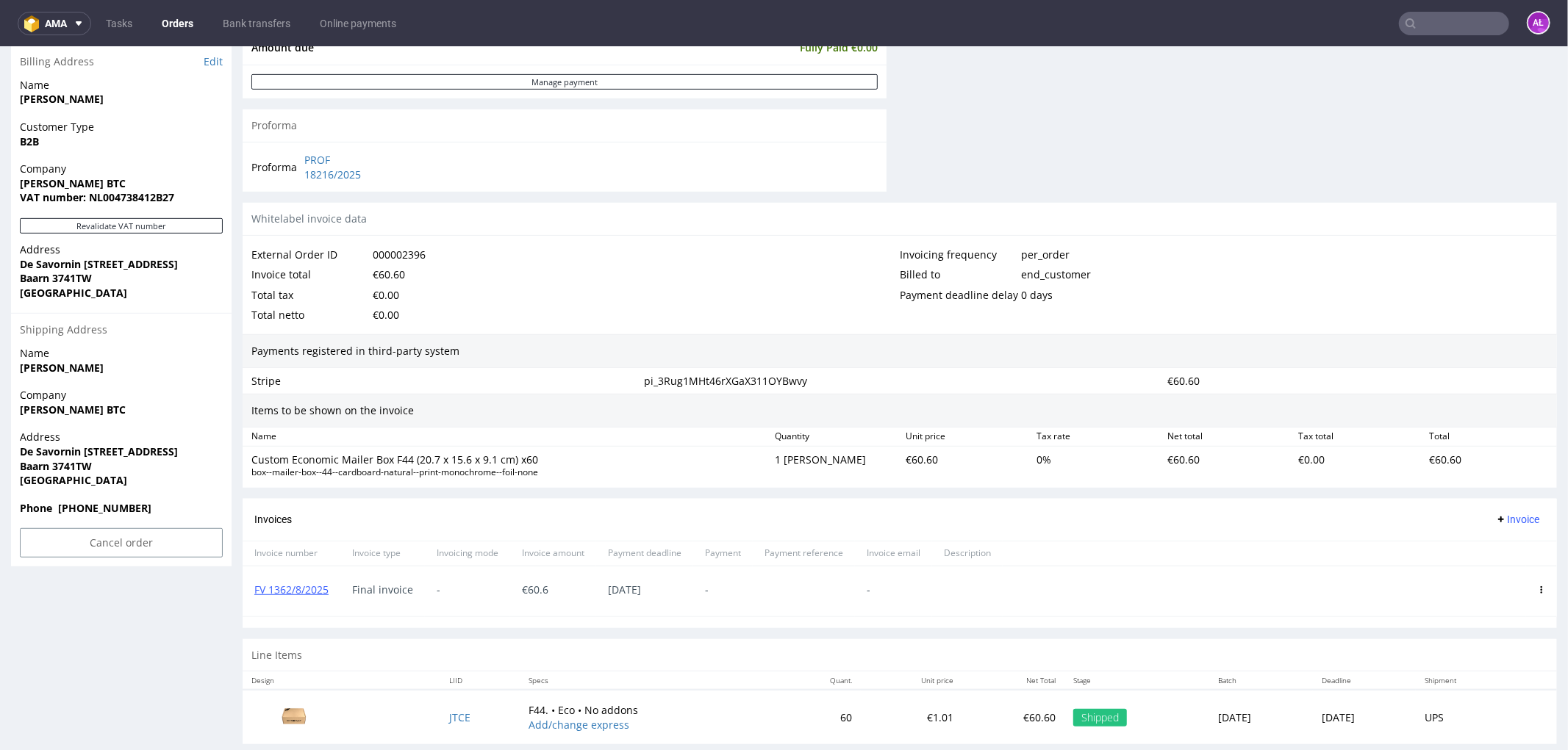
scroll to position [654, 0]
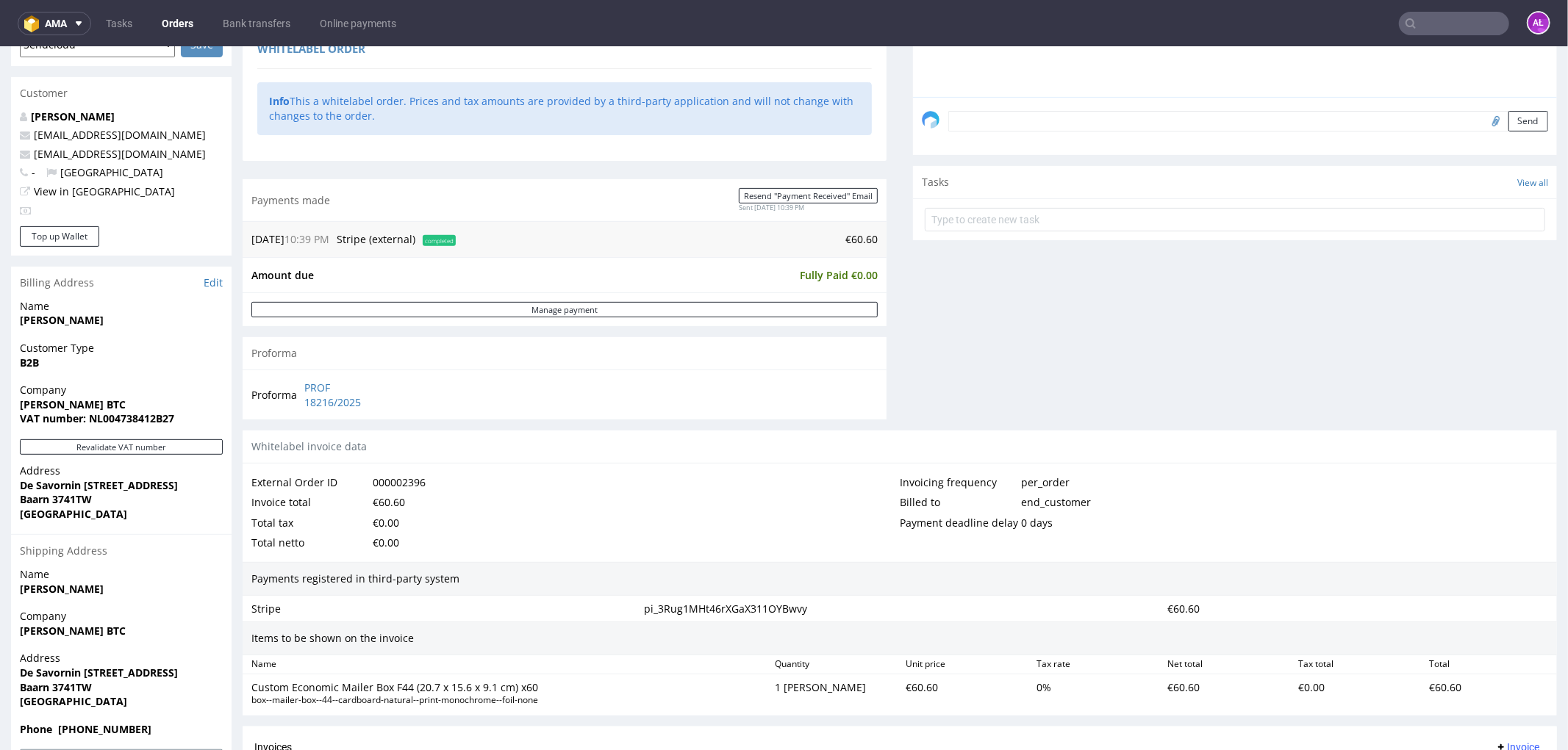
scroll to position [609, 0]
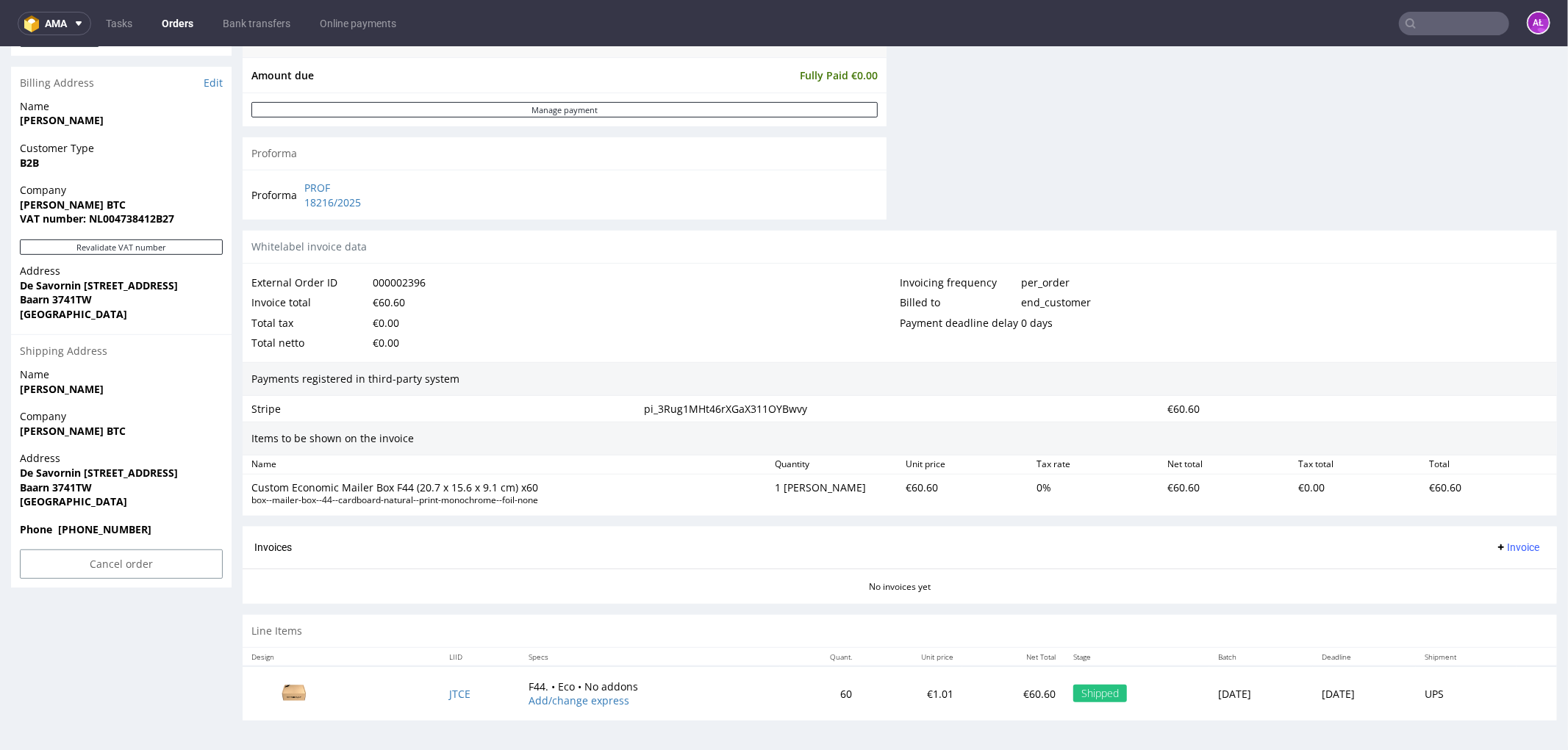
click at [1508, 549] on span "Invoice" at bounding box center [1517, 547] width 44 height 12
click at [1512, 598] on span "Upload" at bounding box center [1492, 605] width 72 height 14
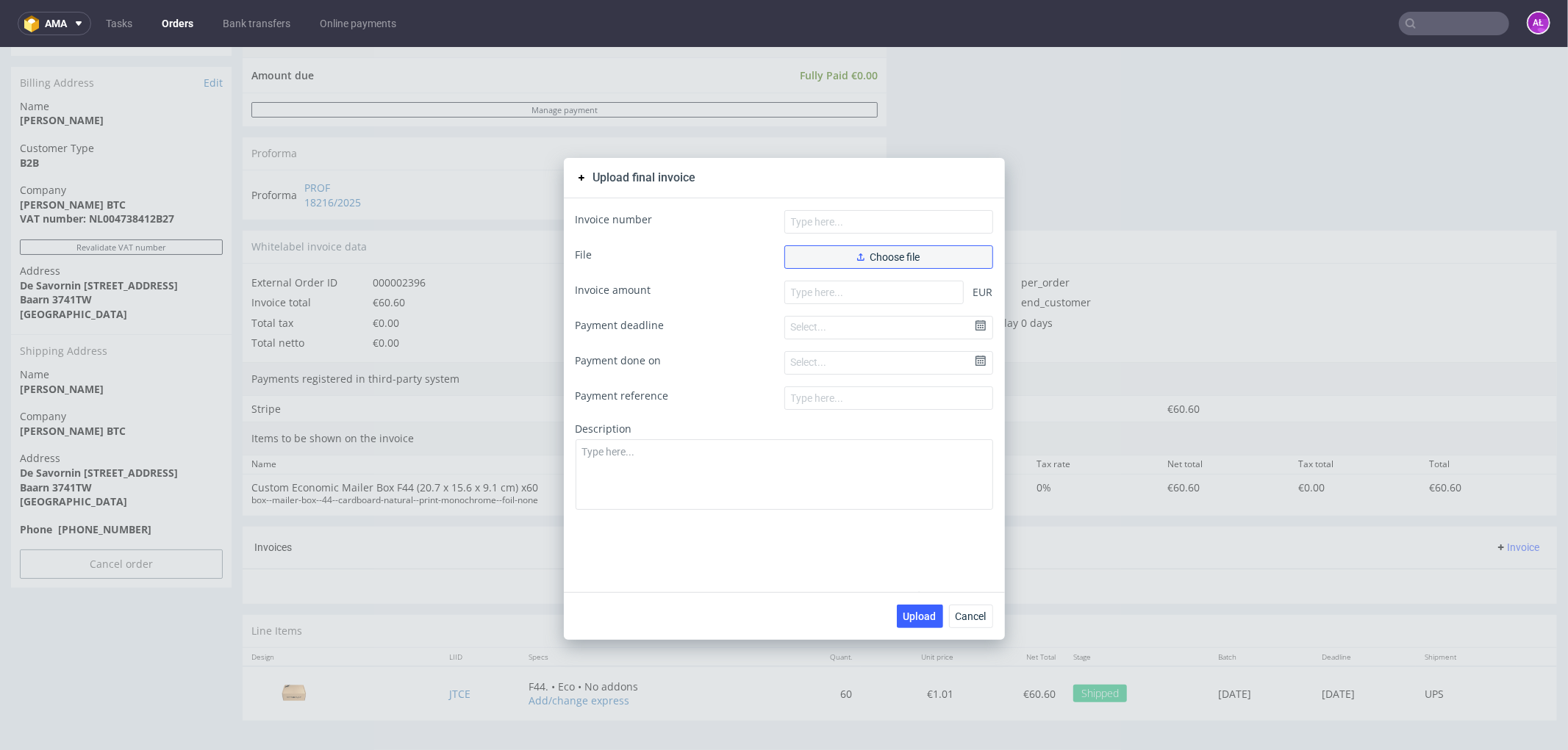
click at [952, 260] on button "Choose file" at bounding box center [889, 256] width 209 height 23
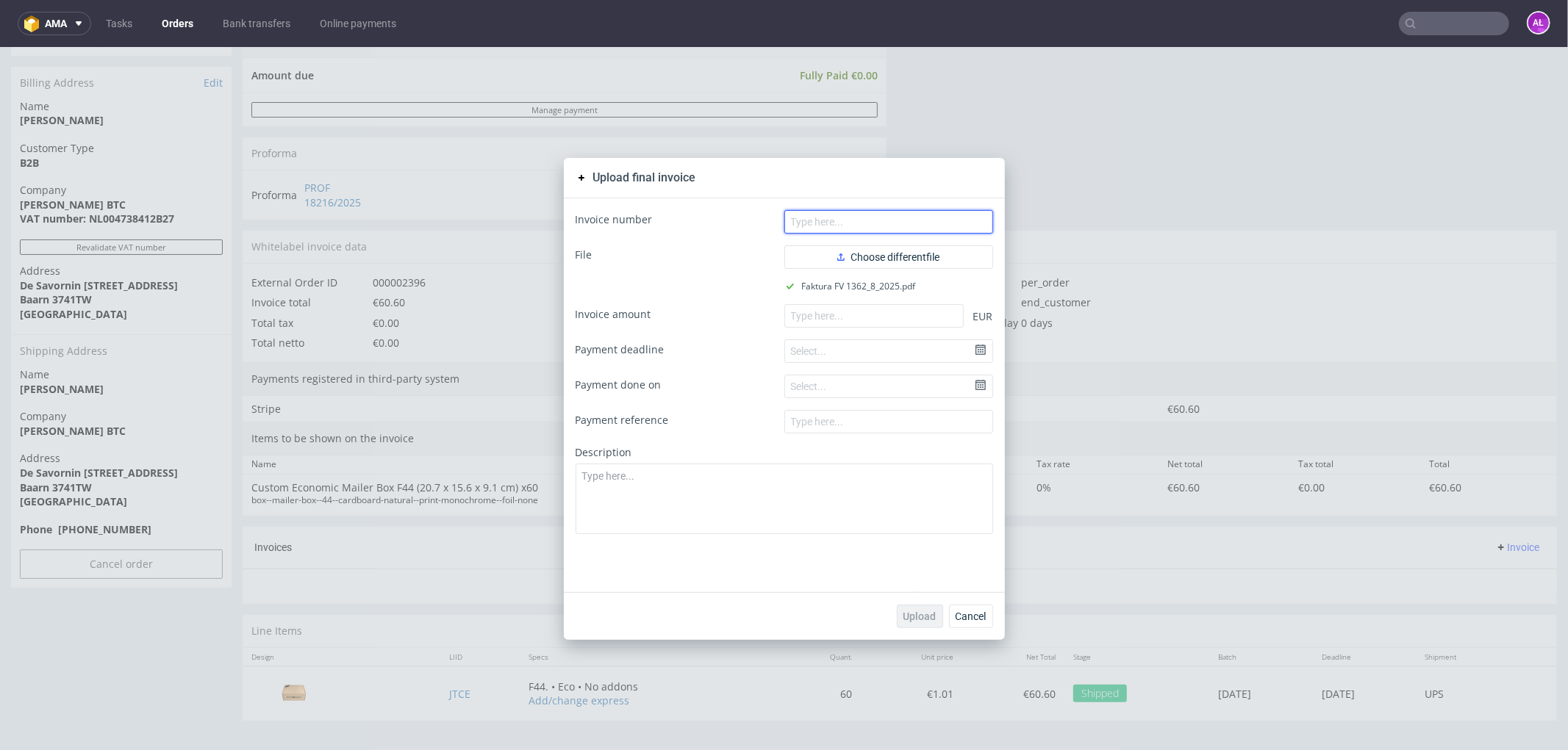
drag, startPoint x: 917, startPoint y: 217, endPoint x: 897, endPoint y: 227, distance: 22.4
click at [917, 217] on input "text" at bounding box center [889, 220] width 209 height 23
paste input "FV 1362/8/2025"
type input "FV 1362/8/2025"
click at [790, 313] on input "number" at bounding box center [873, 314] width 179 height 23
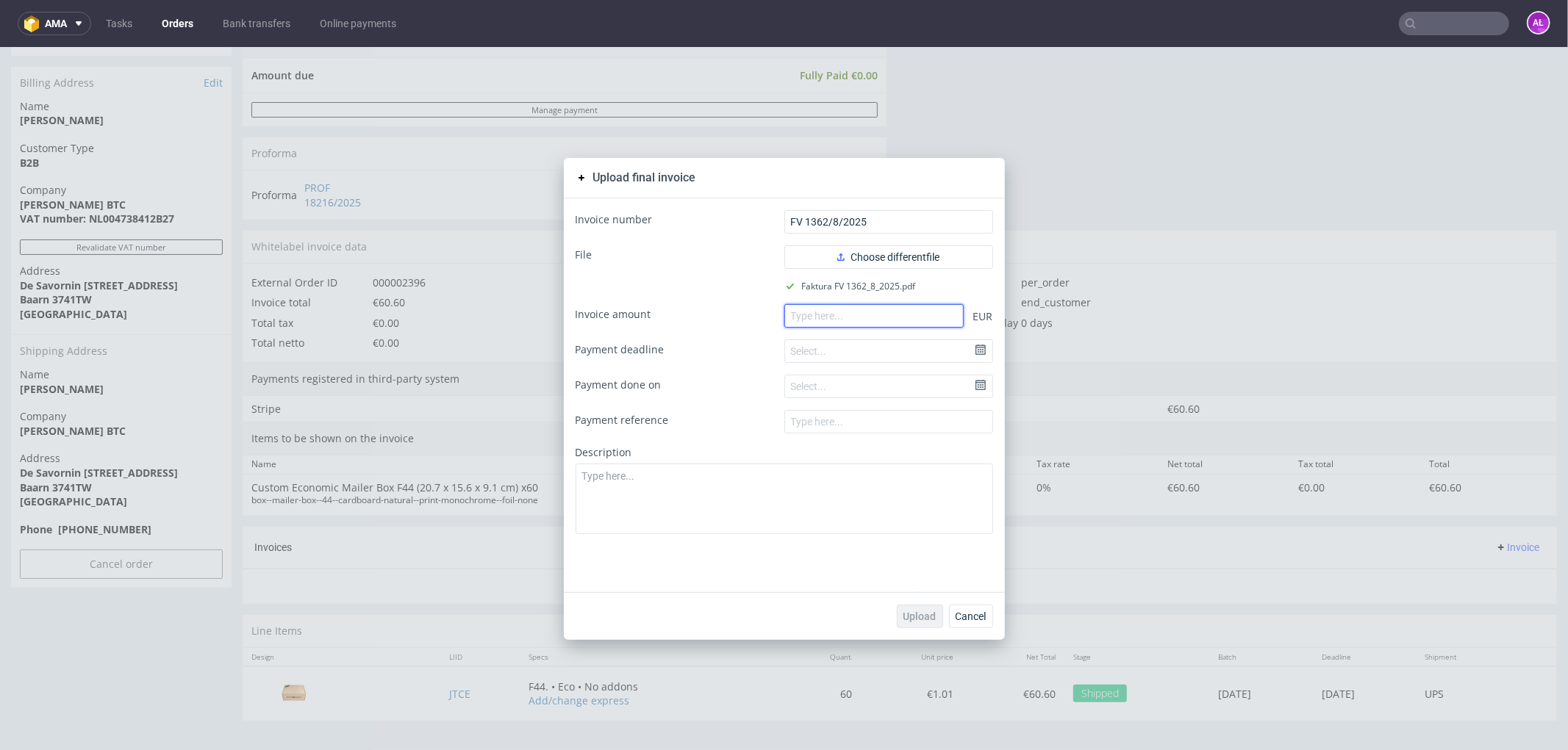
paste input "60.60"
type input "60.60"
click at [925, 613] on span "Upload" at bounding box center [919, 616] width 33 height 10
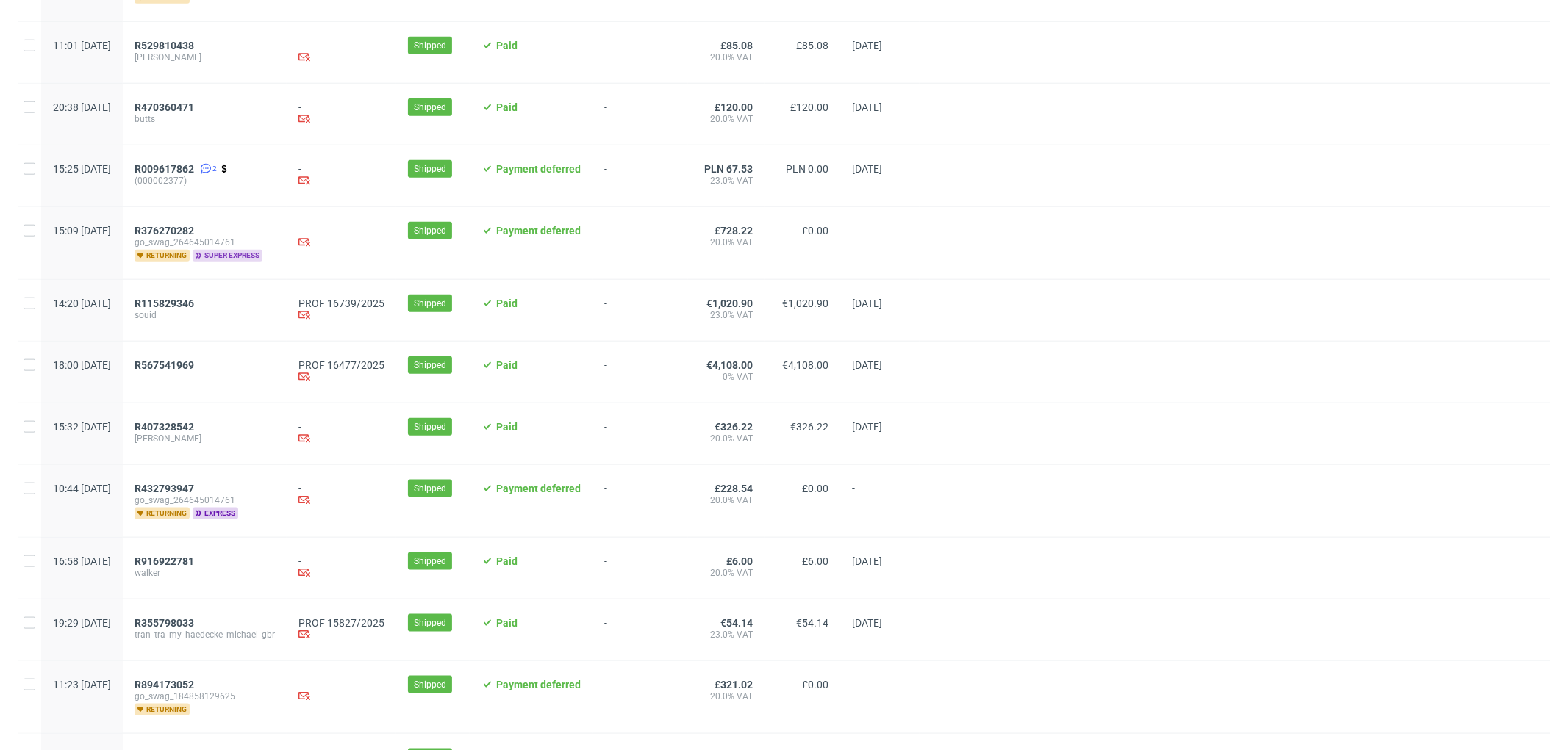
scroll to position [1305, 0]
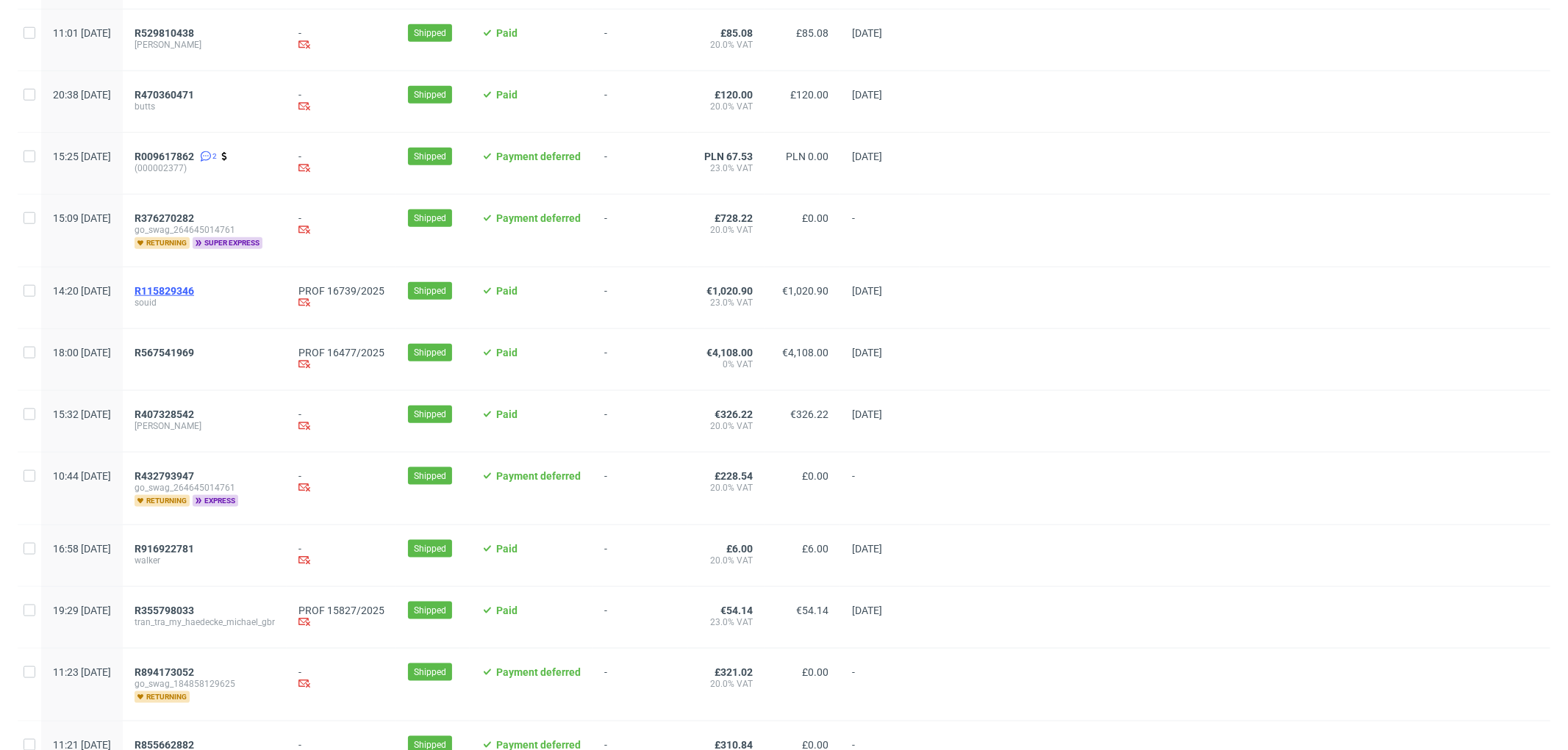
click at [194, 288] on span "R115829346" at bounding box center [164, 291] width 60 height 12
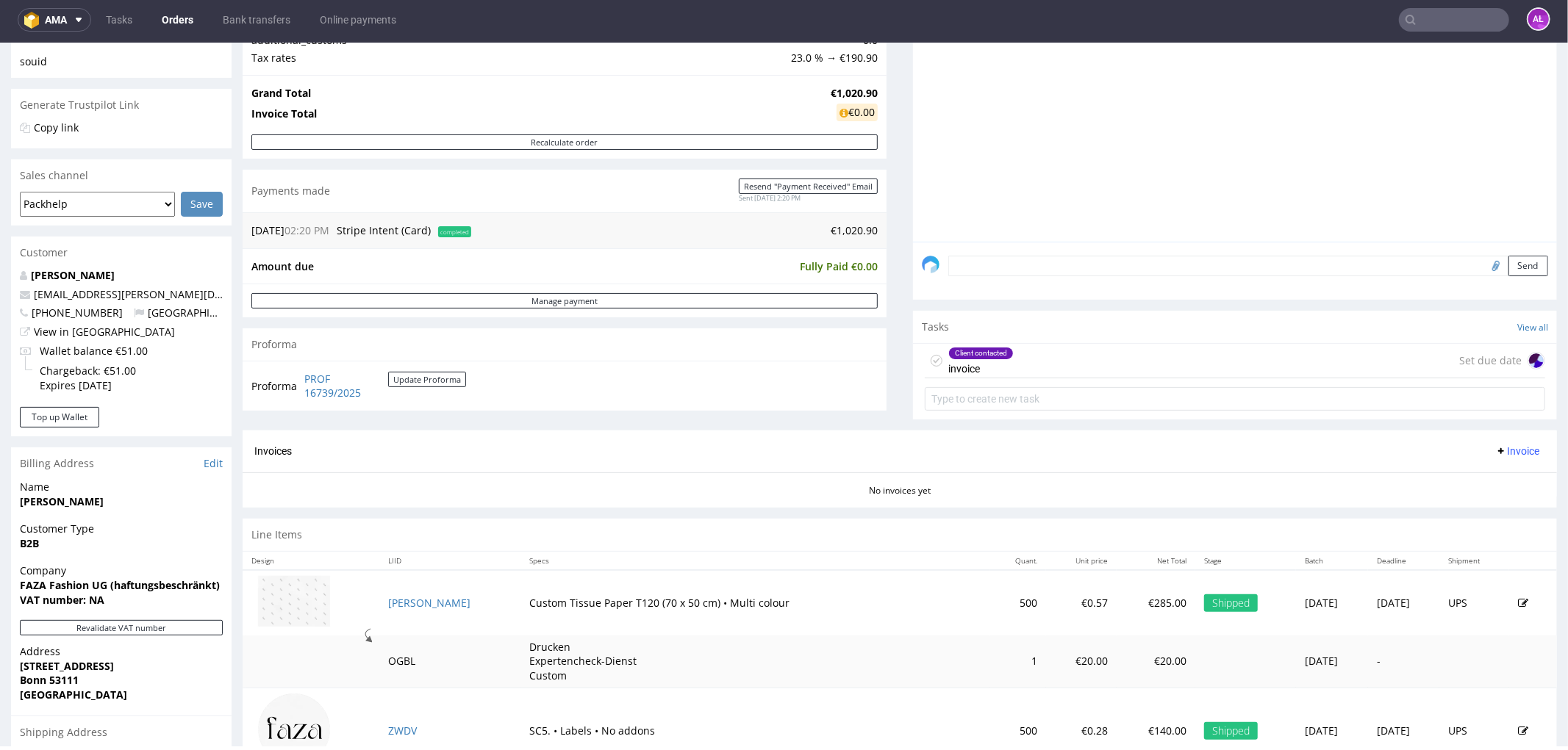
scroll to position [326, 0]
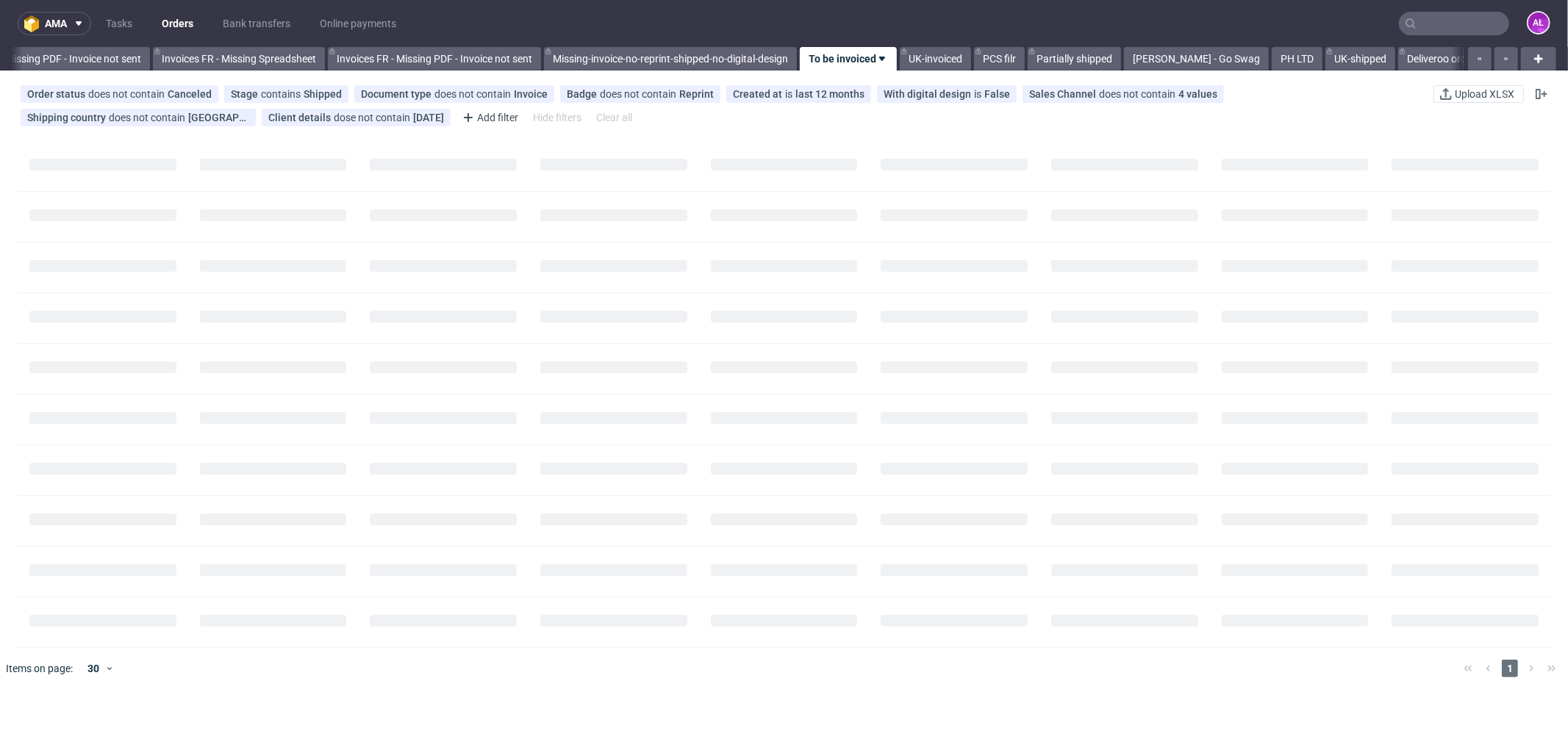
scroll to position [0, 2202]
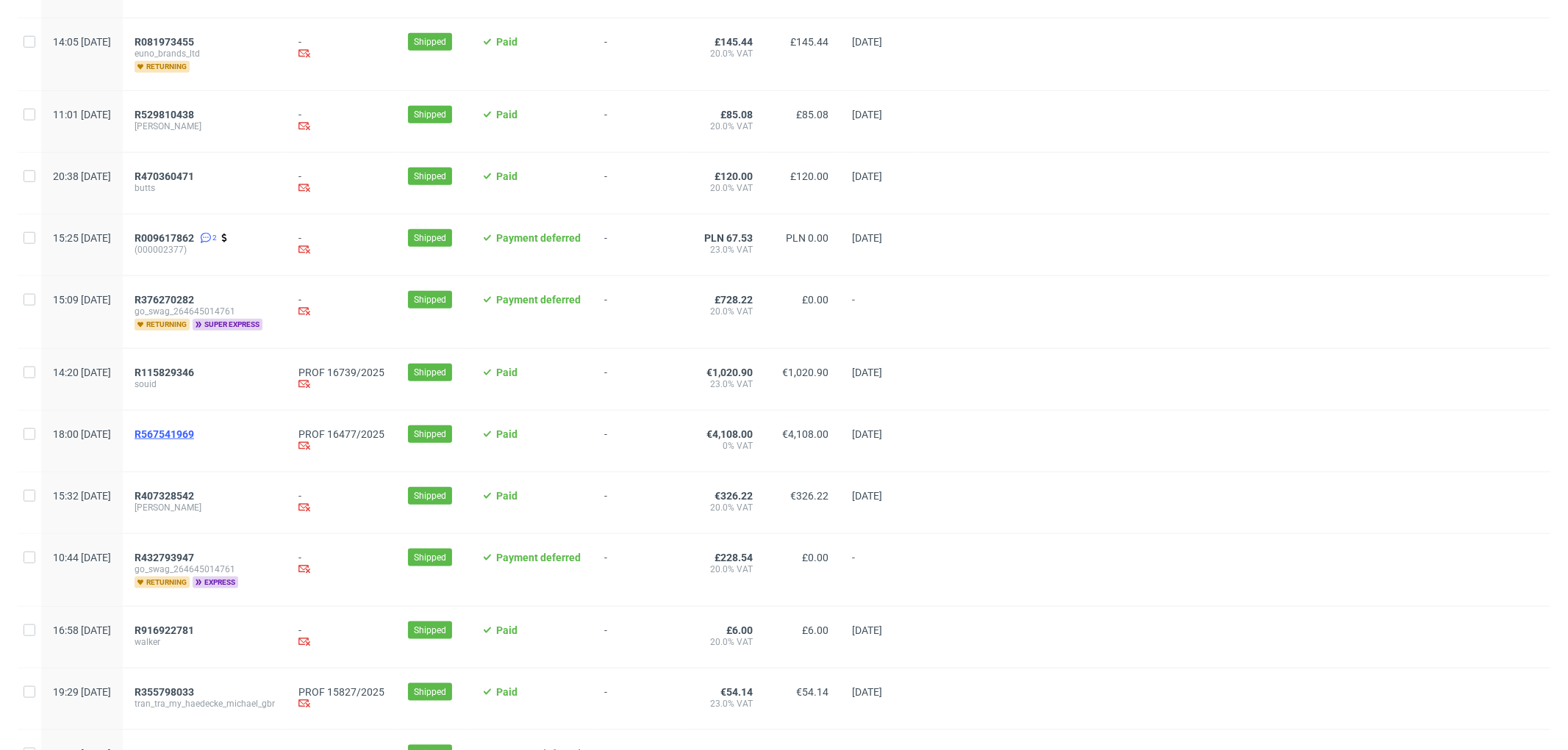
click at [194, 438] on span "R567541969" at bounding box center [164, 434] width 60 height 12
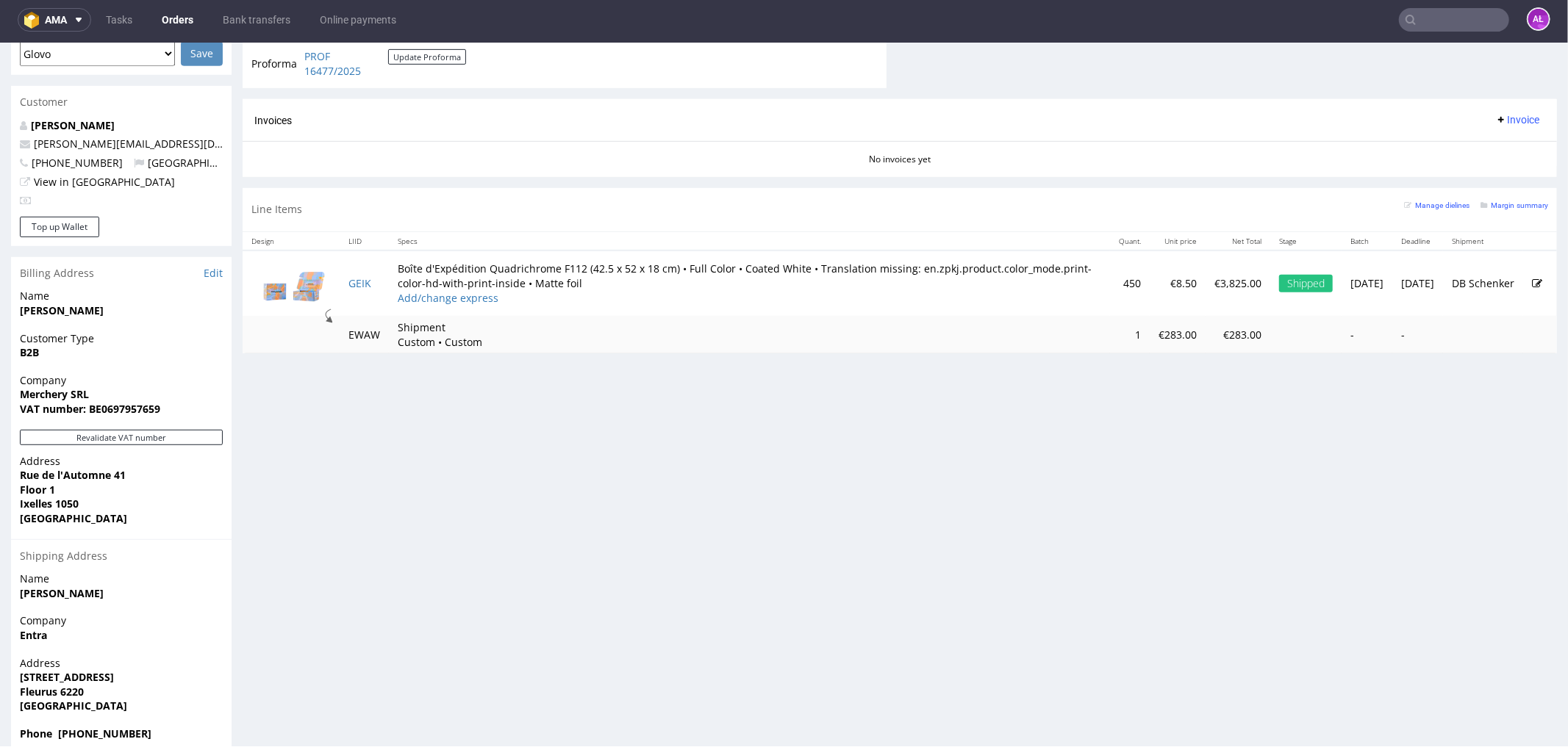
scroll to position [653, 0]
click at [203, 428] on button "Revalidate VAT number" at bounding box center [121, 435] width 203 height 15
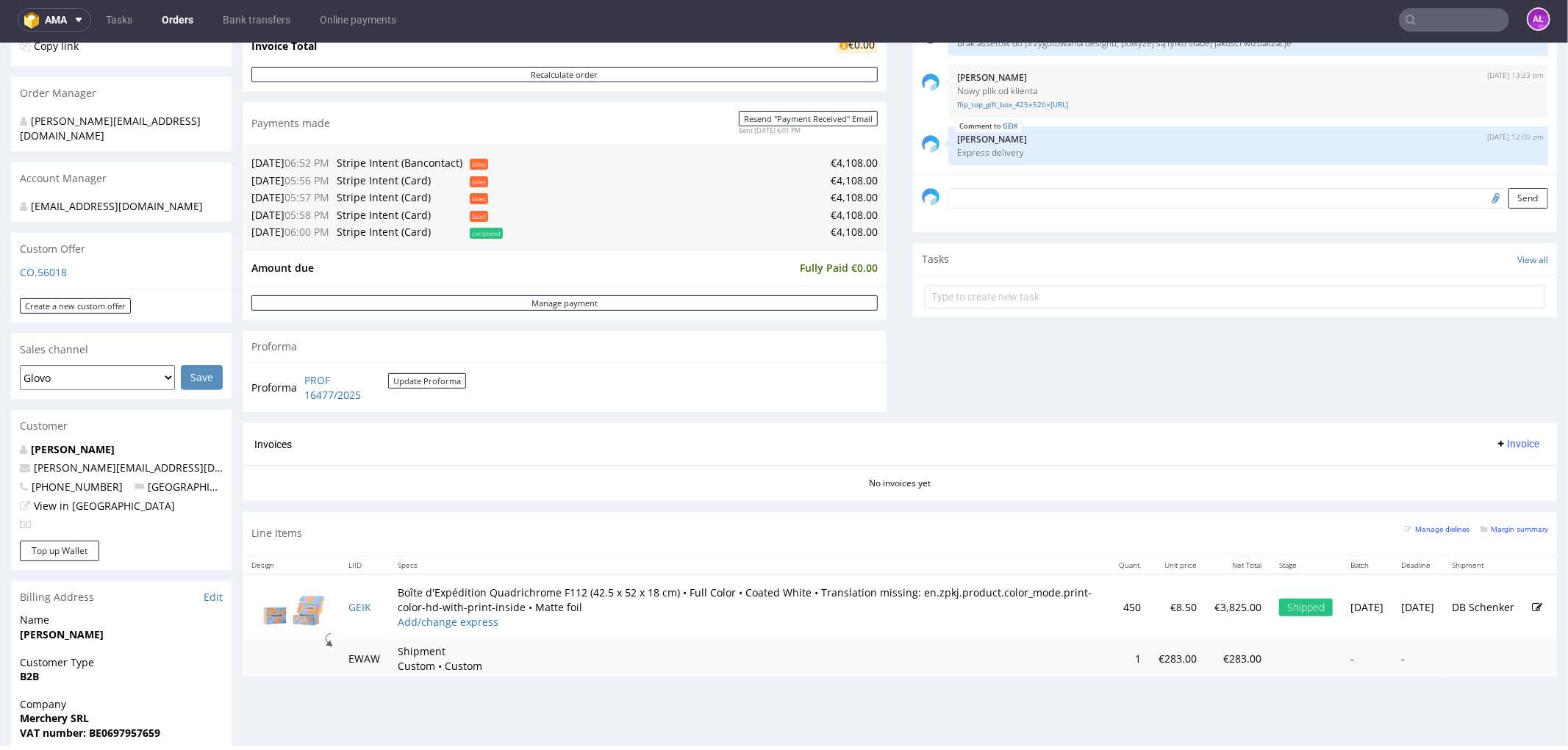
scroll to position [326, 0]
click at [1495, 445] on span "Invoice" at bounding box center [1517, 444] width 44 height 12
click at [1488, 469] on span "Generate" at bounding box center [1492, 476] width 72 height 14
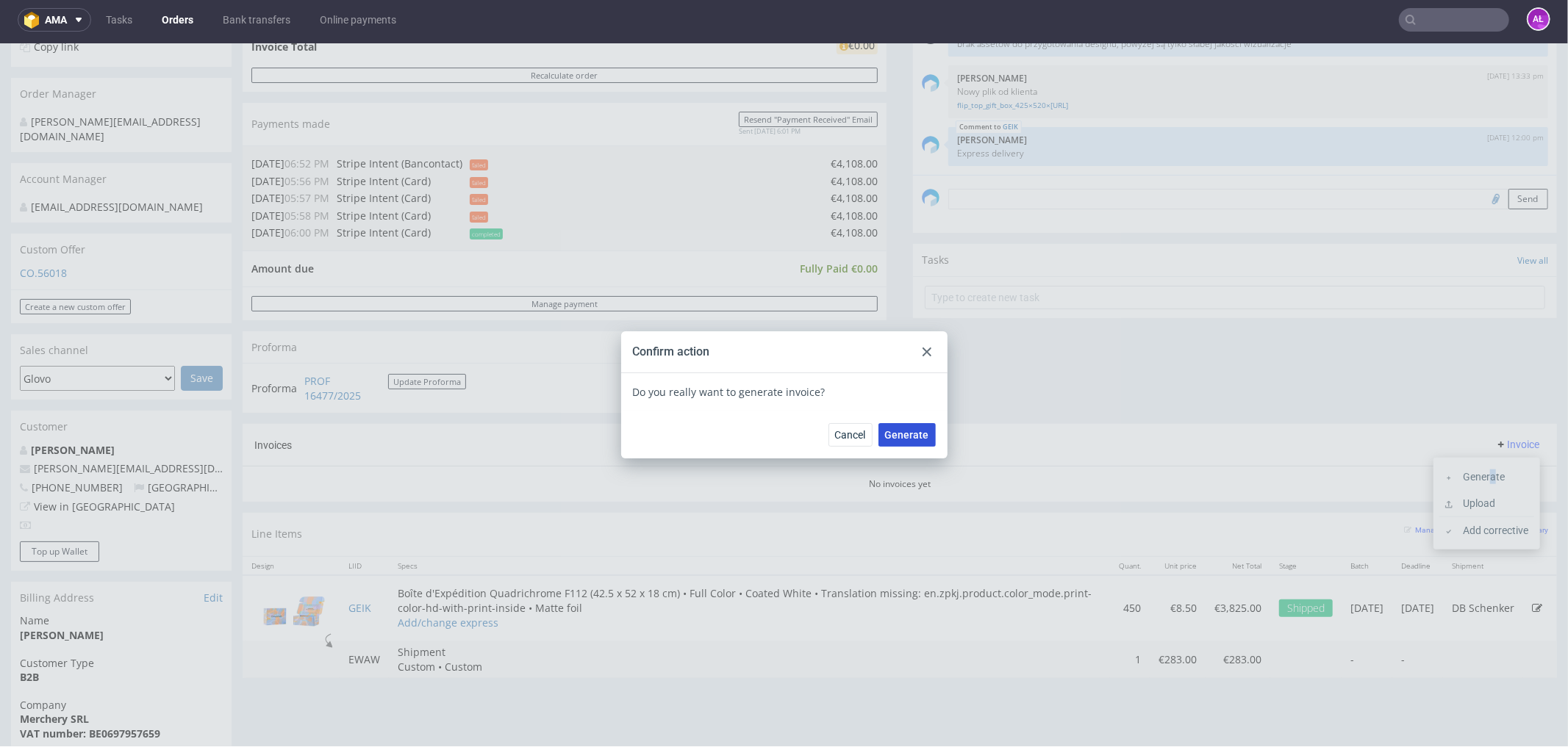
click at [907, 429] on span "Generate" at bounding box center [906, 434] width 44 height 10
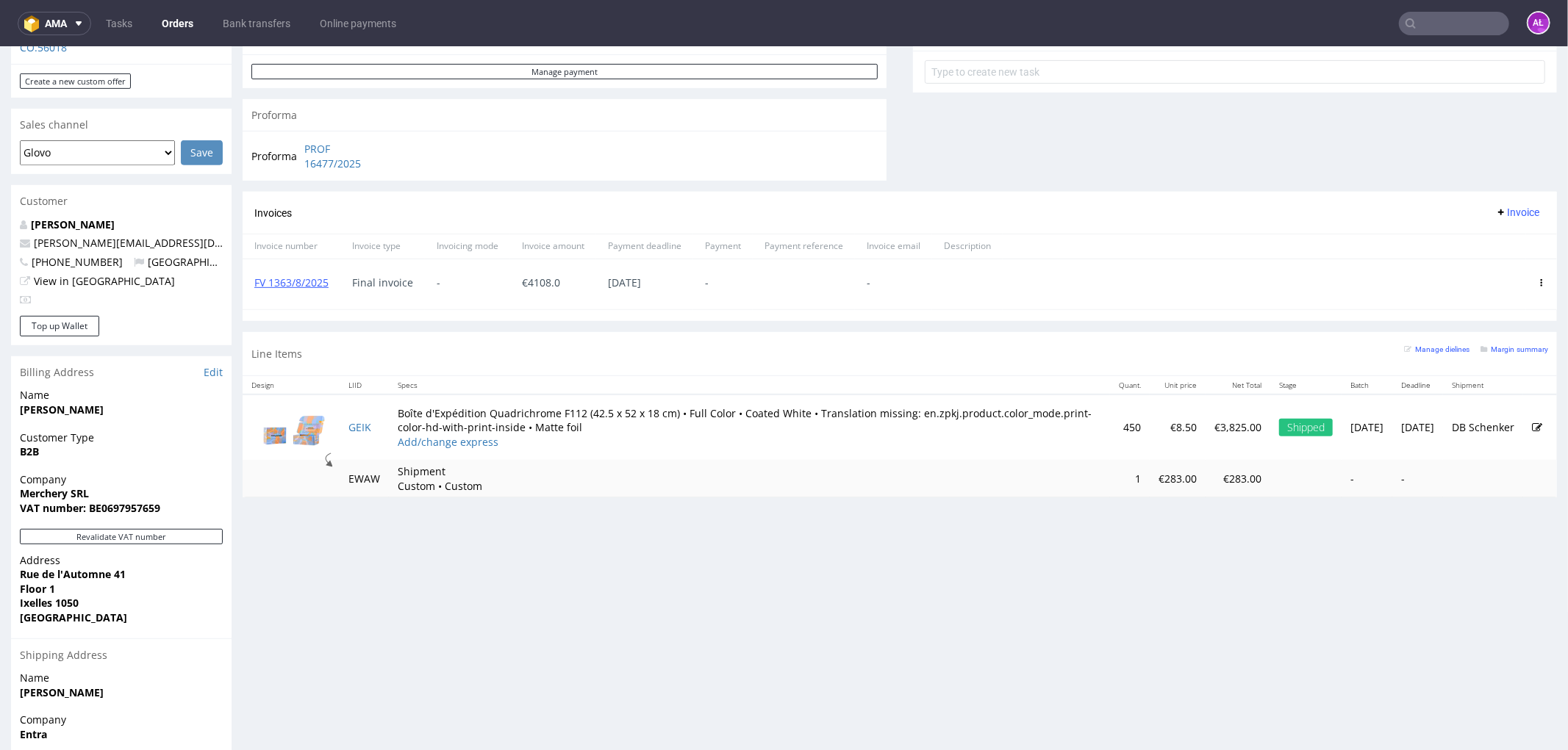
scroll to position [571, 0]
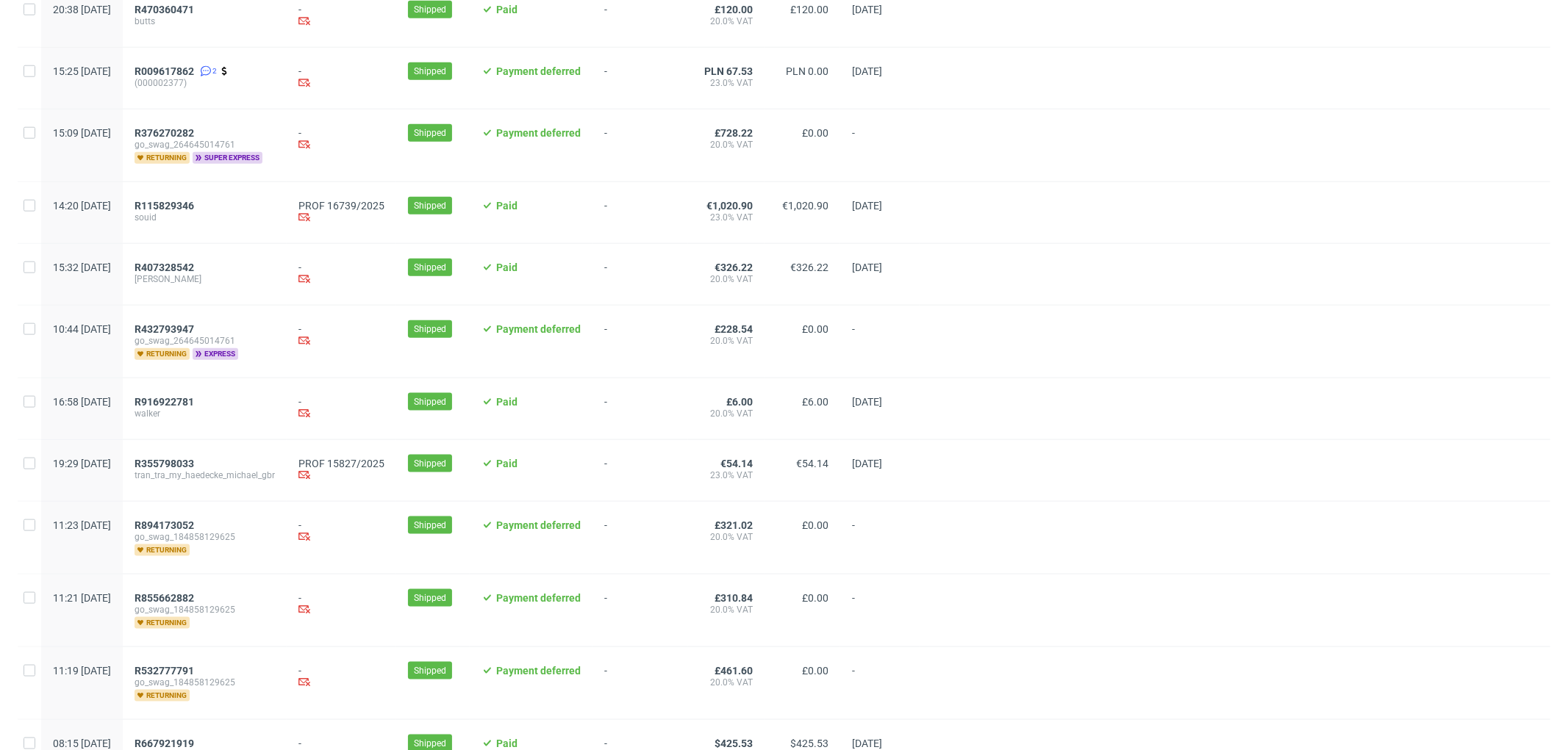
scroll to position [1309, 0]
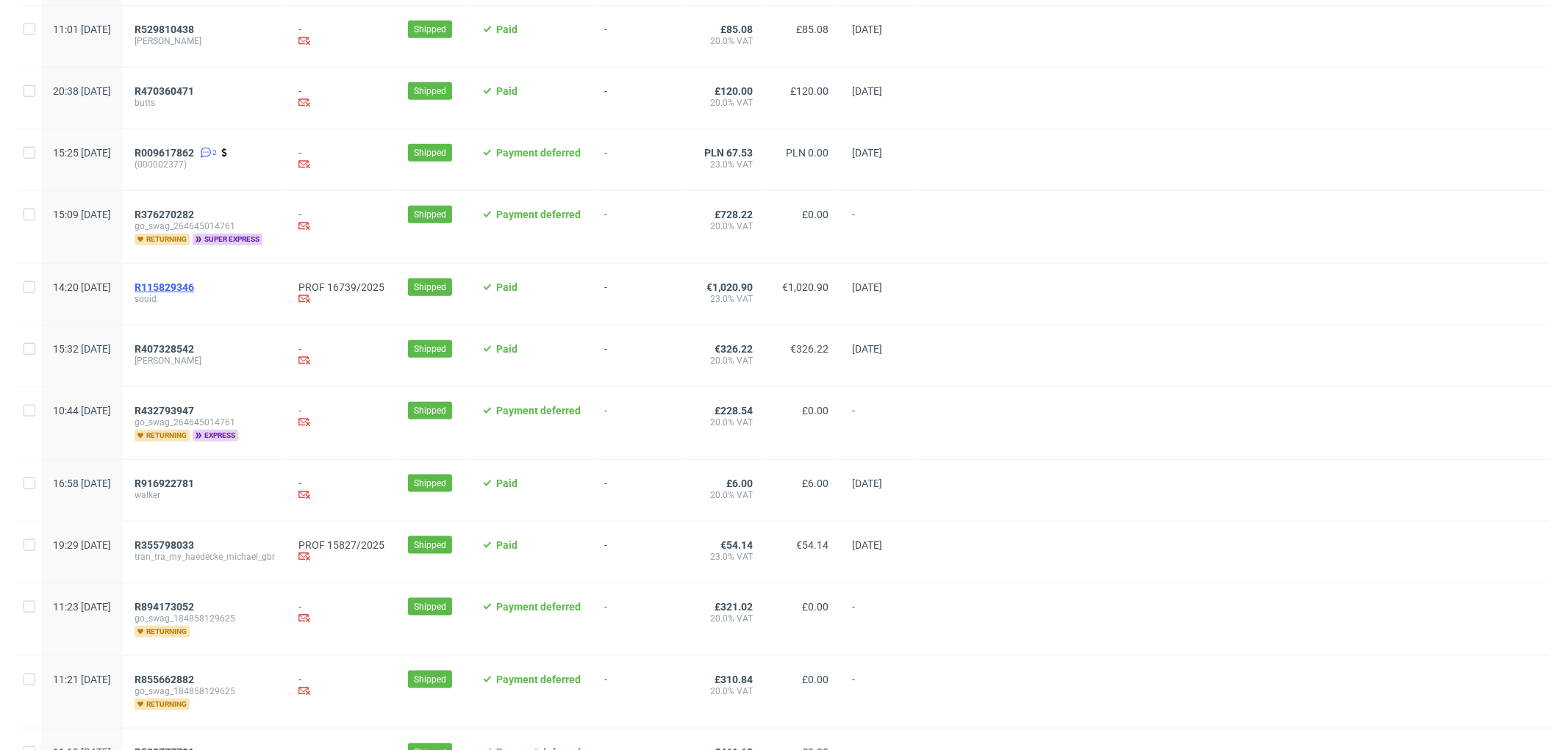
click at [194, 287] on span "R115829346" at bounding box center [164, 287] width 60 height 12
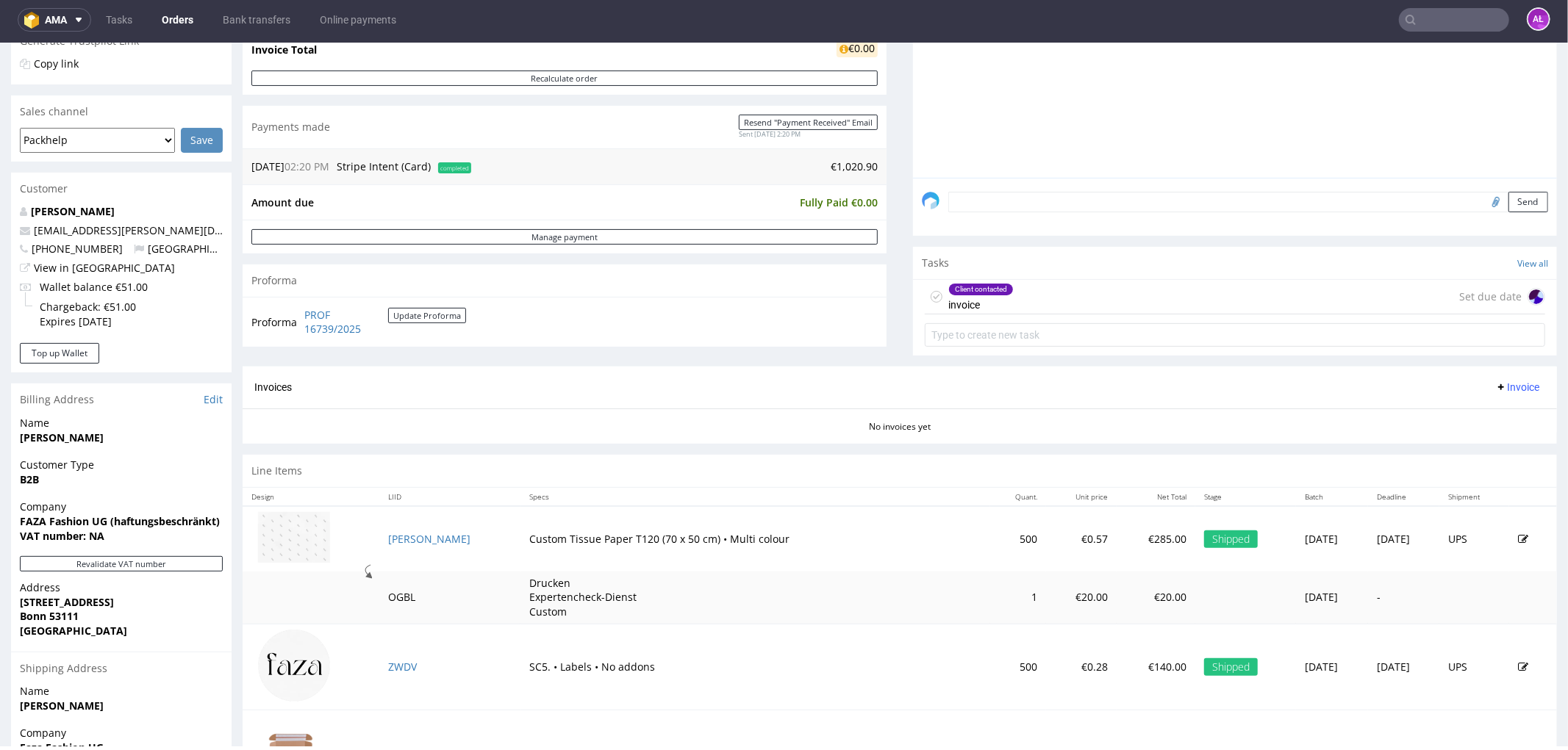
scroll to position [408, 0]
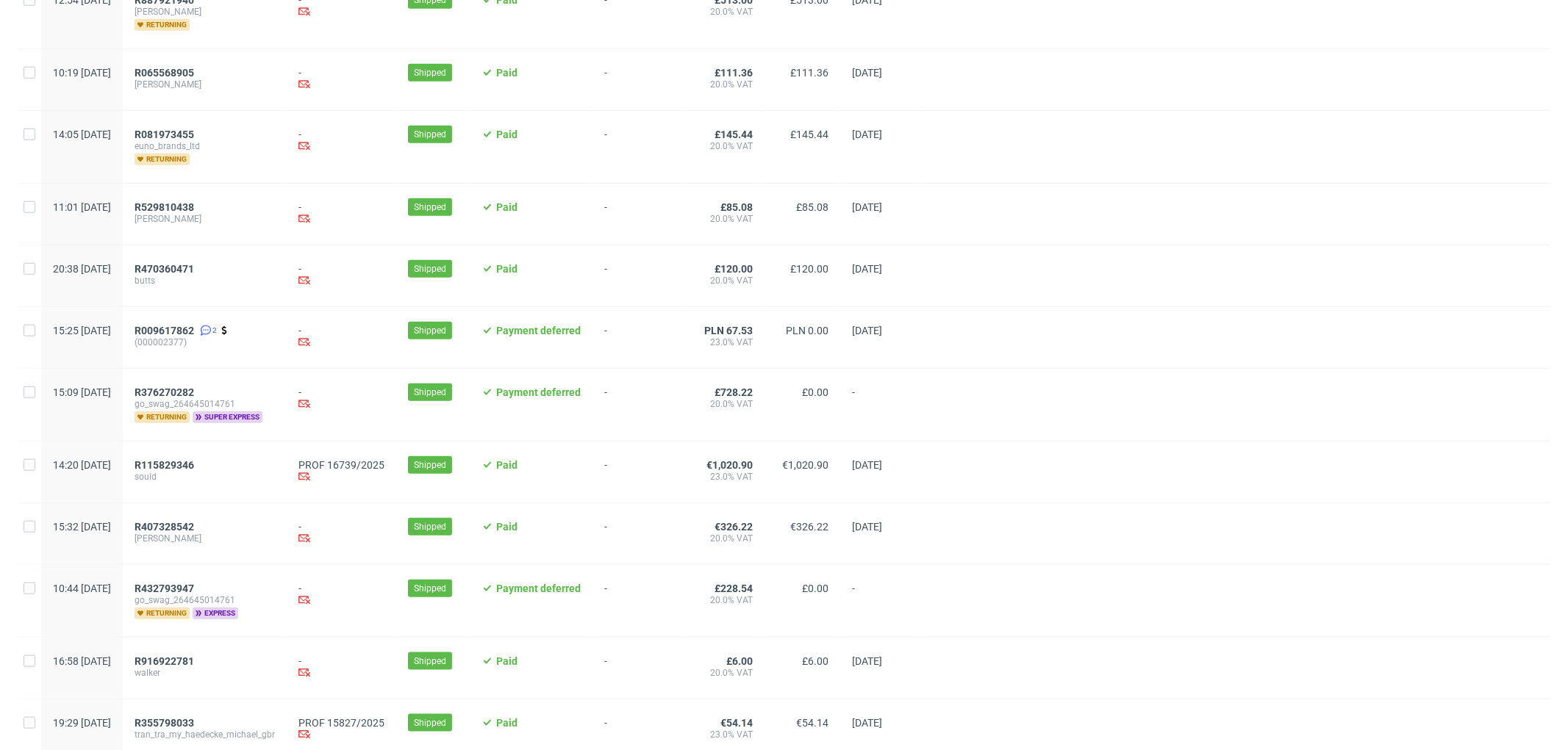
scroll to position [1224, 0]
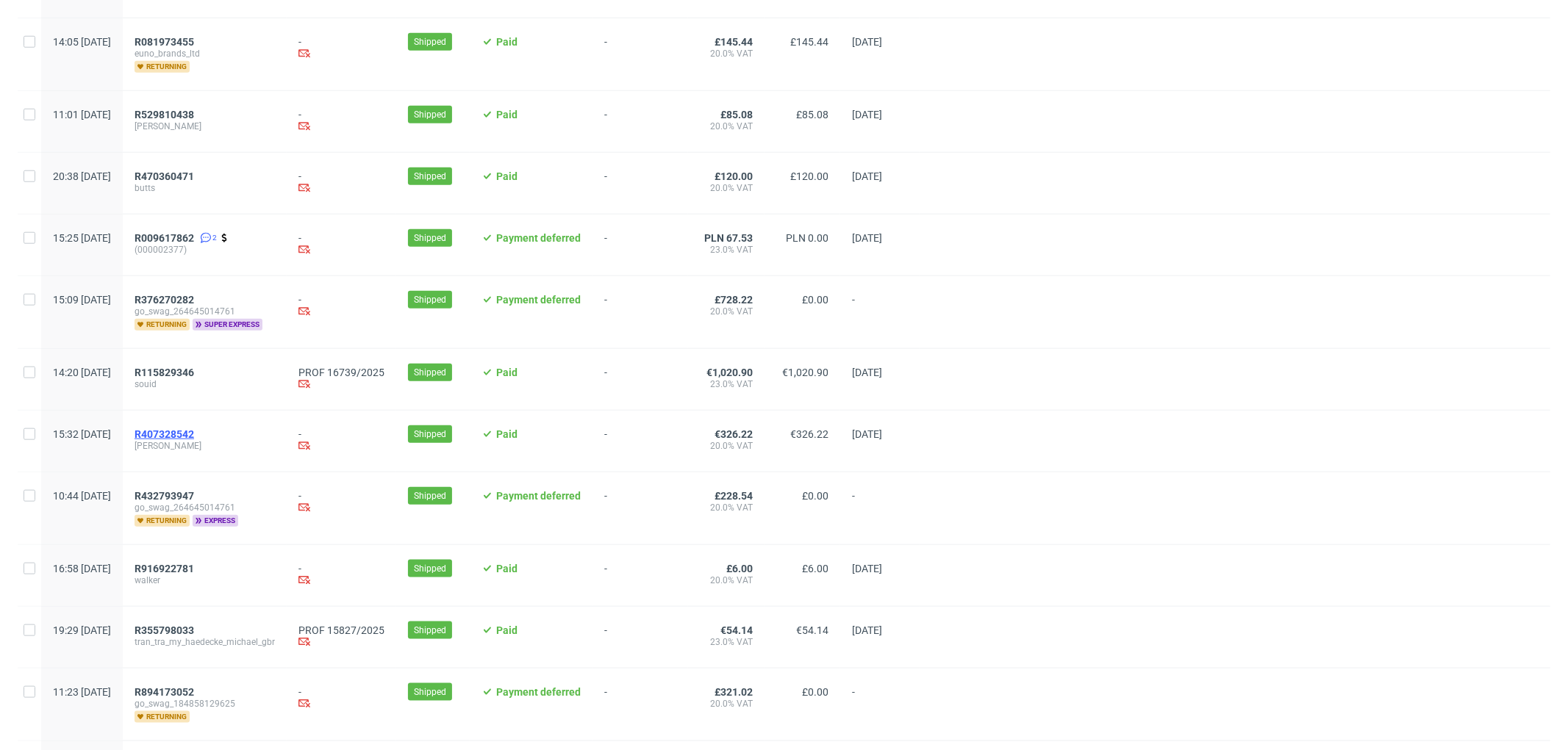
click at [194, 438] on span "R407328542" at bounding box center [164, 434] width 60 height 12
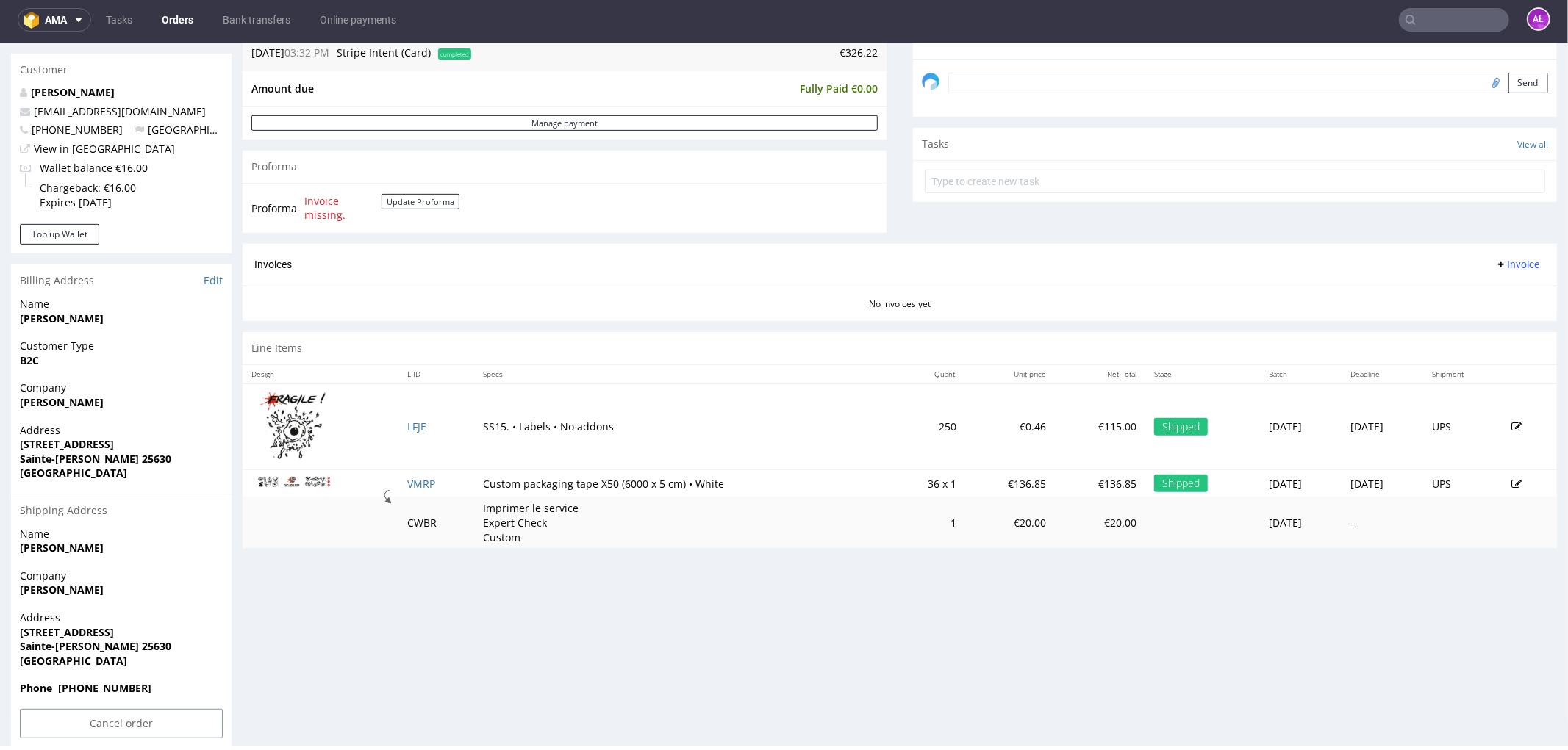
scroll to position [461, 0]
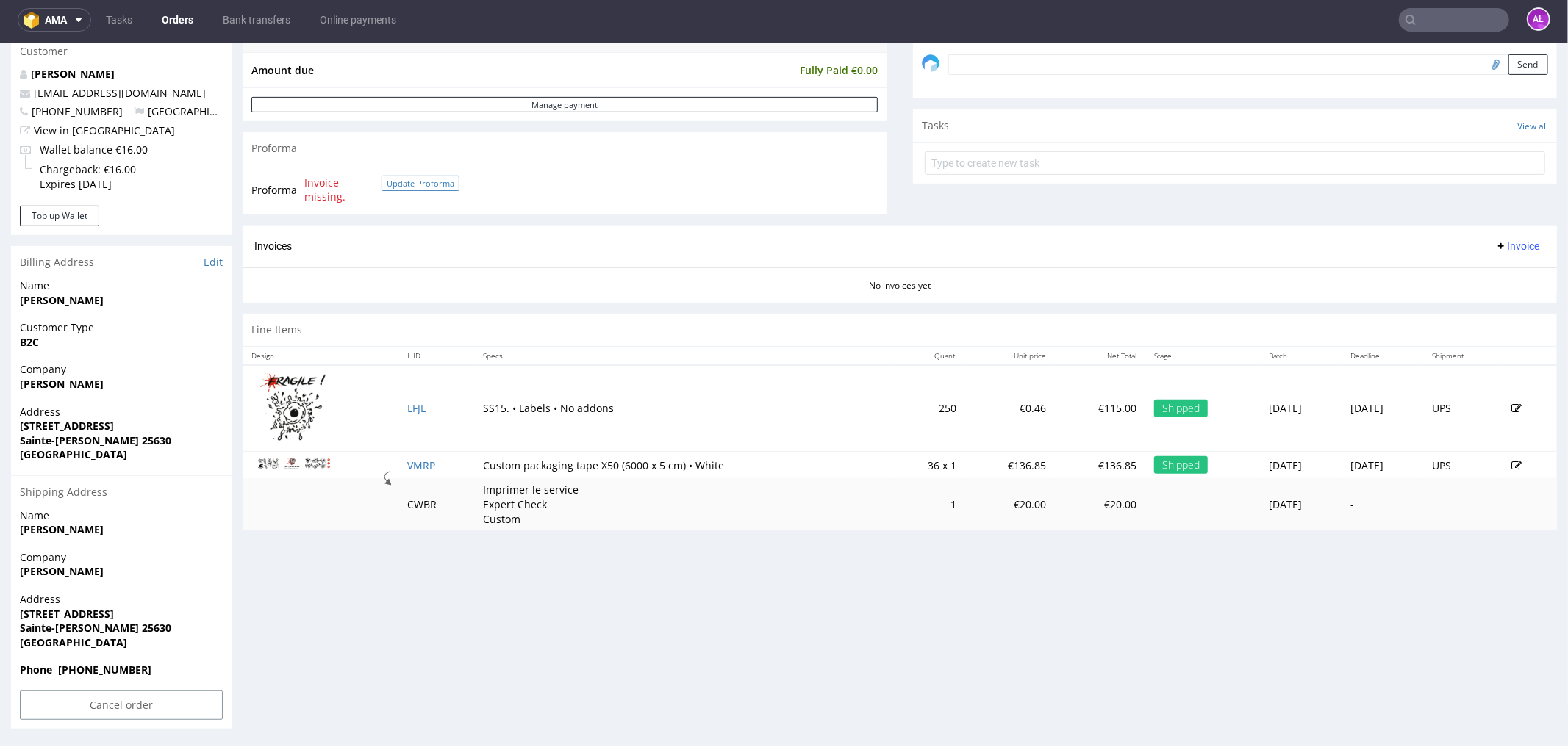
click at [408, 184] on button "Update Proforma" at bounding box center [420, 182] width 78 height 15
drag, startPoint x: 1498, startPoint y: 236, endPoint x: 1502, endPoint y: 243, distance: 8.1
click at [1500, 236] on button "Invoice" at bounding box center [1517, 245] width 55 height 18
click at [1508, 270] on span "Generate" at bounding box center [1492, 277] width 72 height 14
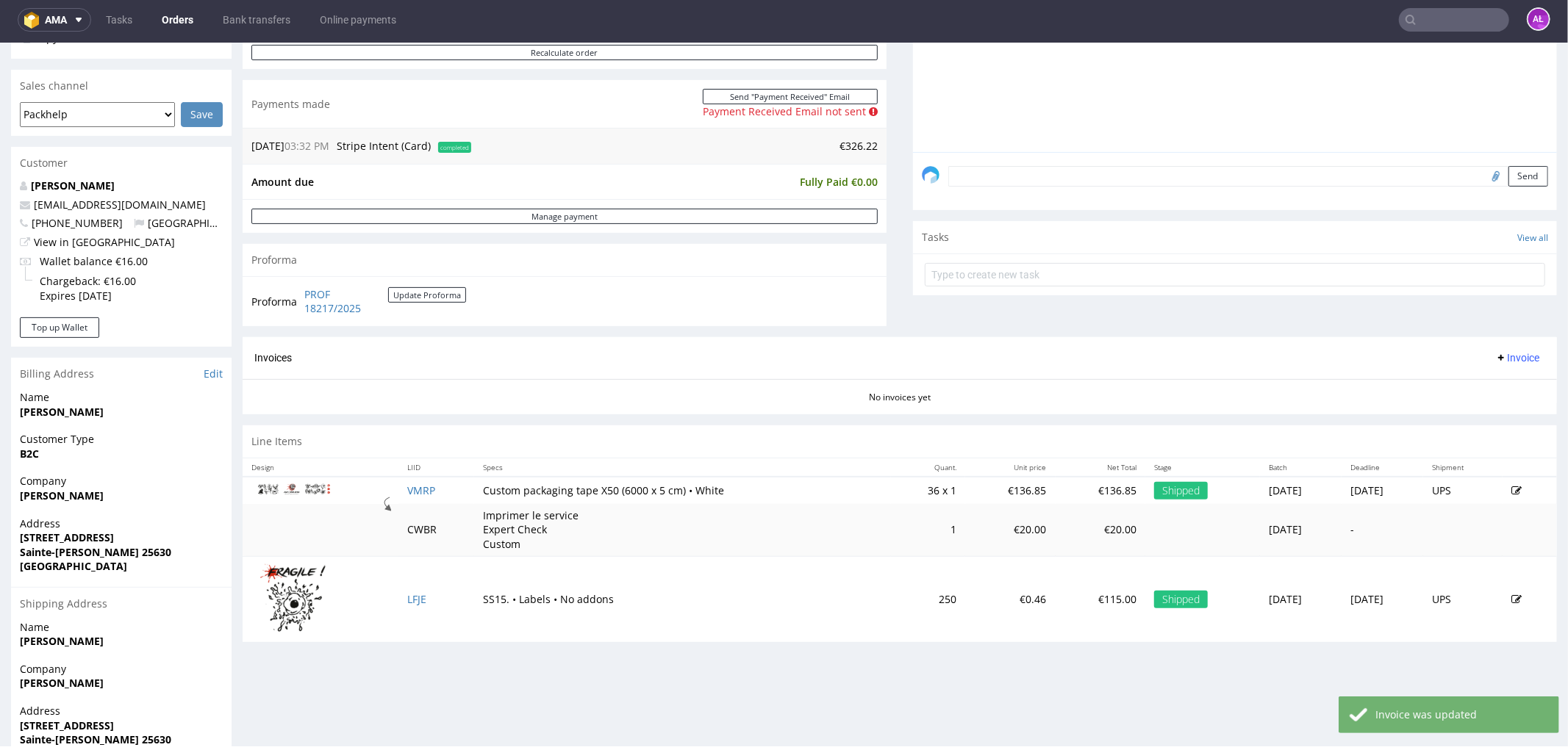
scroll to position [408, 0]
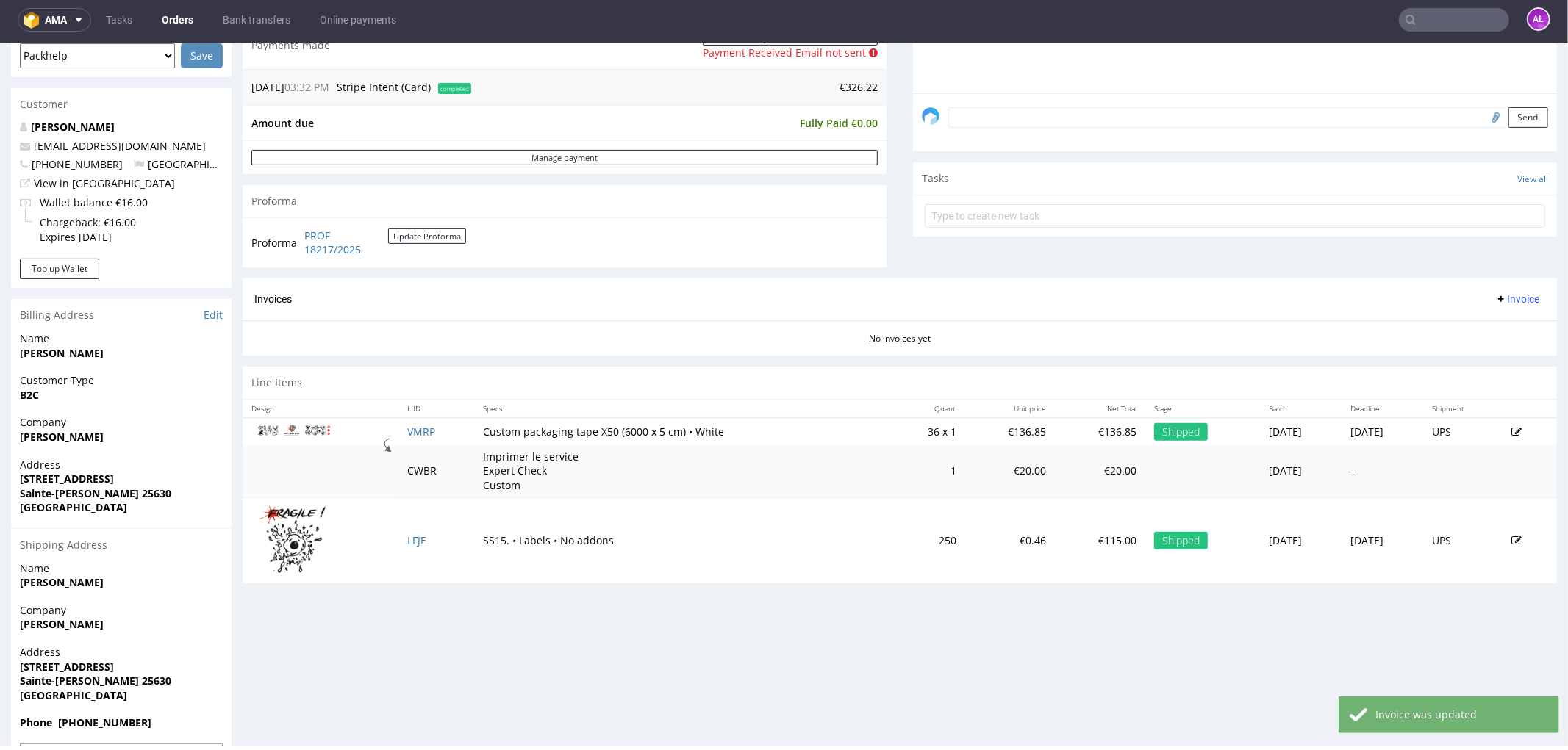
drag, startPoint x: 1483, startPoint y: 297, endPoint x: 1489, endPoint y: 305, distance: 10.0
click at [1495, 298] on span "Invoice" at bounding box center [1517, 298] width 44 height 12
click at [1500, 338] on li "Generate" at bounding box center [1487, 330] width 95 height 27
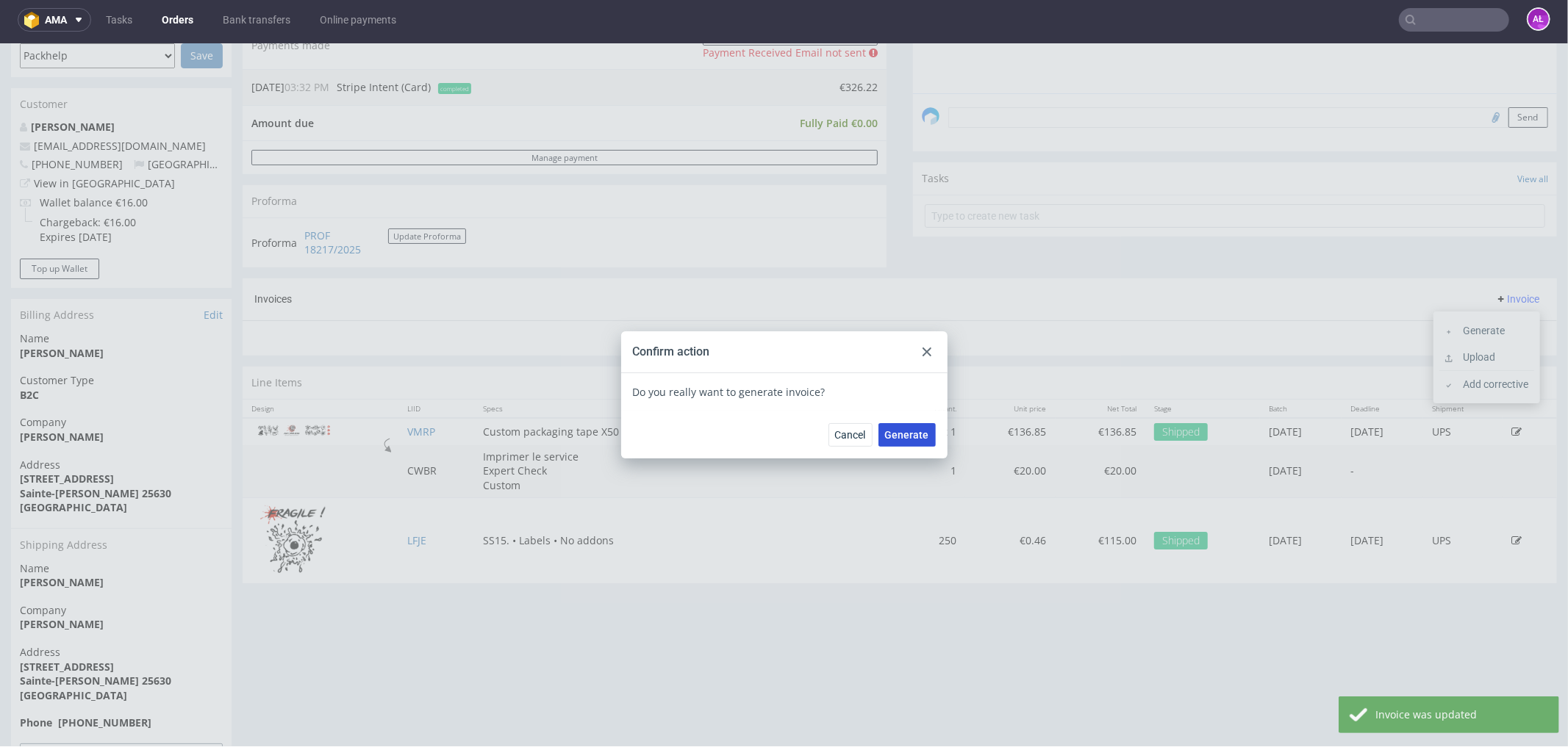
click at [909, 441] on button "Generate" at bounding box center [906, 434] width 57 height 23
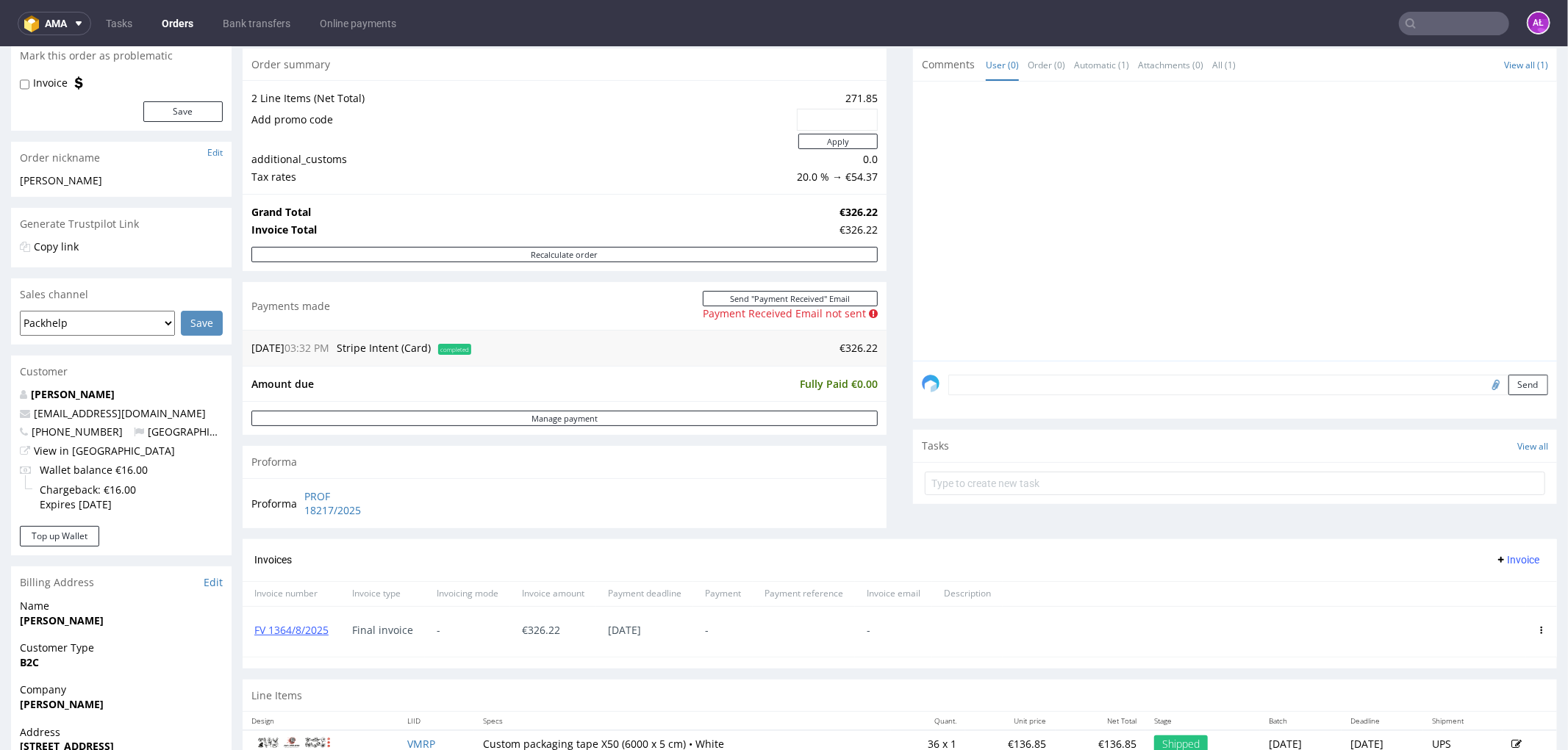
scroll to position [408, 0]
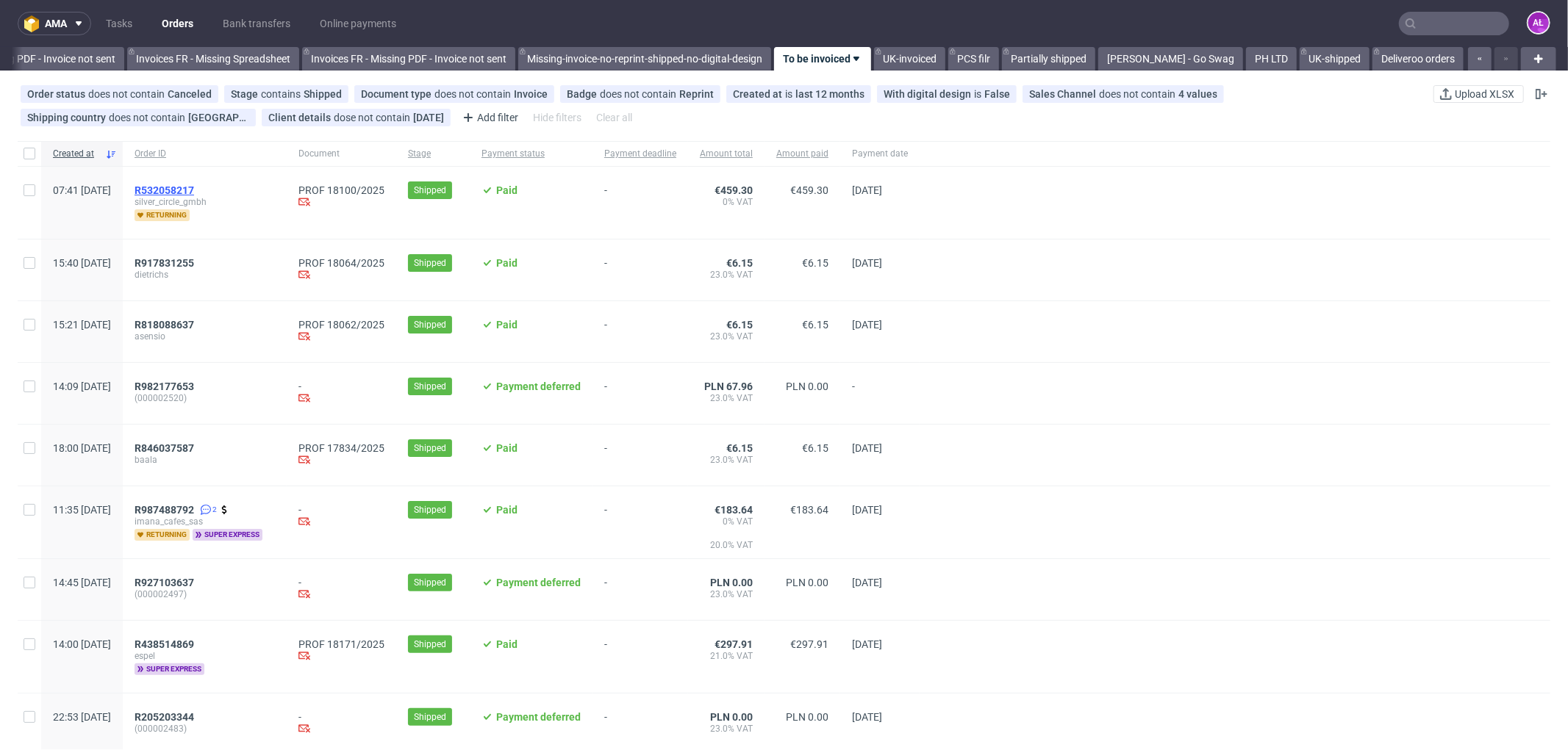
click at [194, 192] on span "R532058217" at bounding box center [164, 190] width 60 height 12
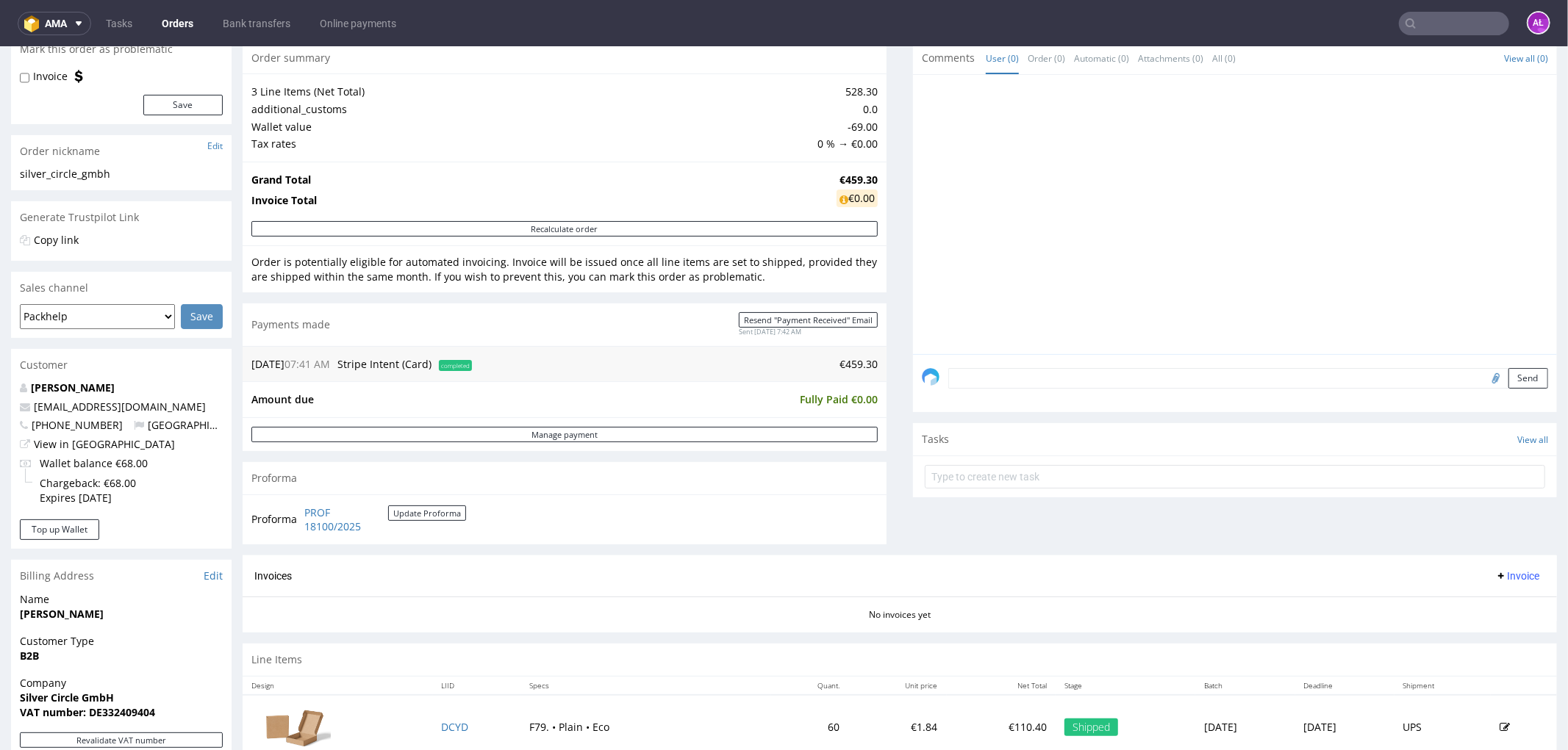
scroll to position [408, 0]
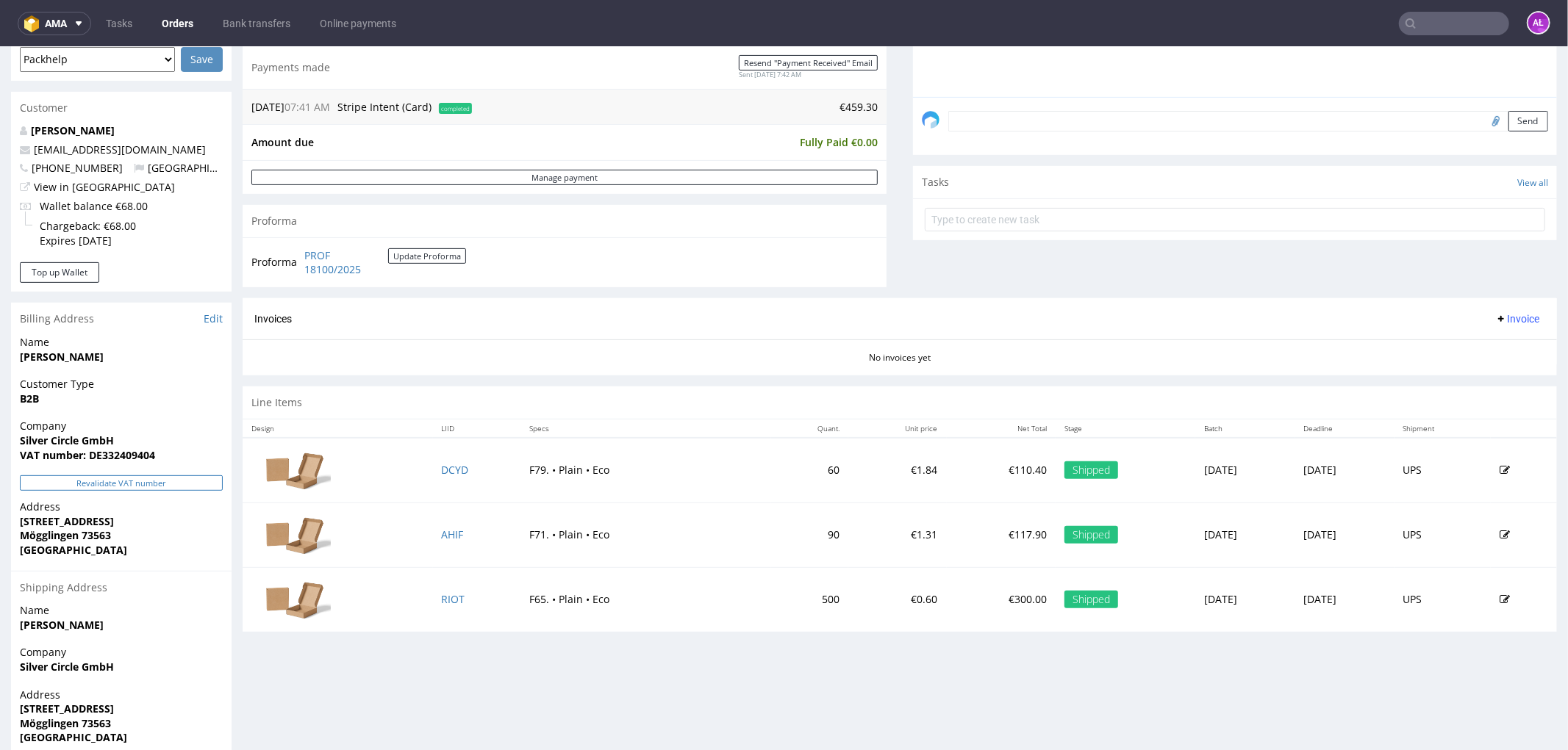
click at [193, 477] on button "Revalidate VAT number" at bounding box center [121, 482] width 203 height 15
click at [1496, 313] on span "Invoice" at bounding box center [1517, 318] width 44 height 12
click at [1496, 347] on span "Generate" at bounding box center [1492, 350] width 72 height 14
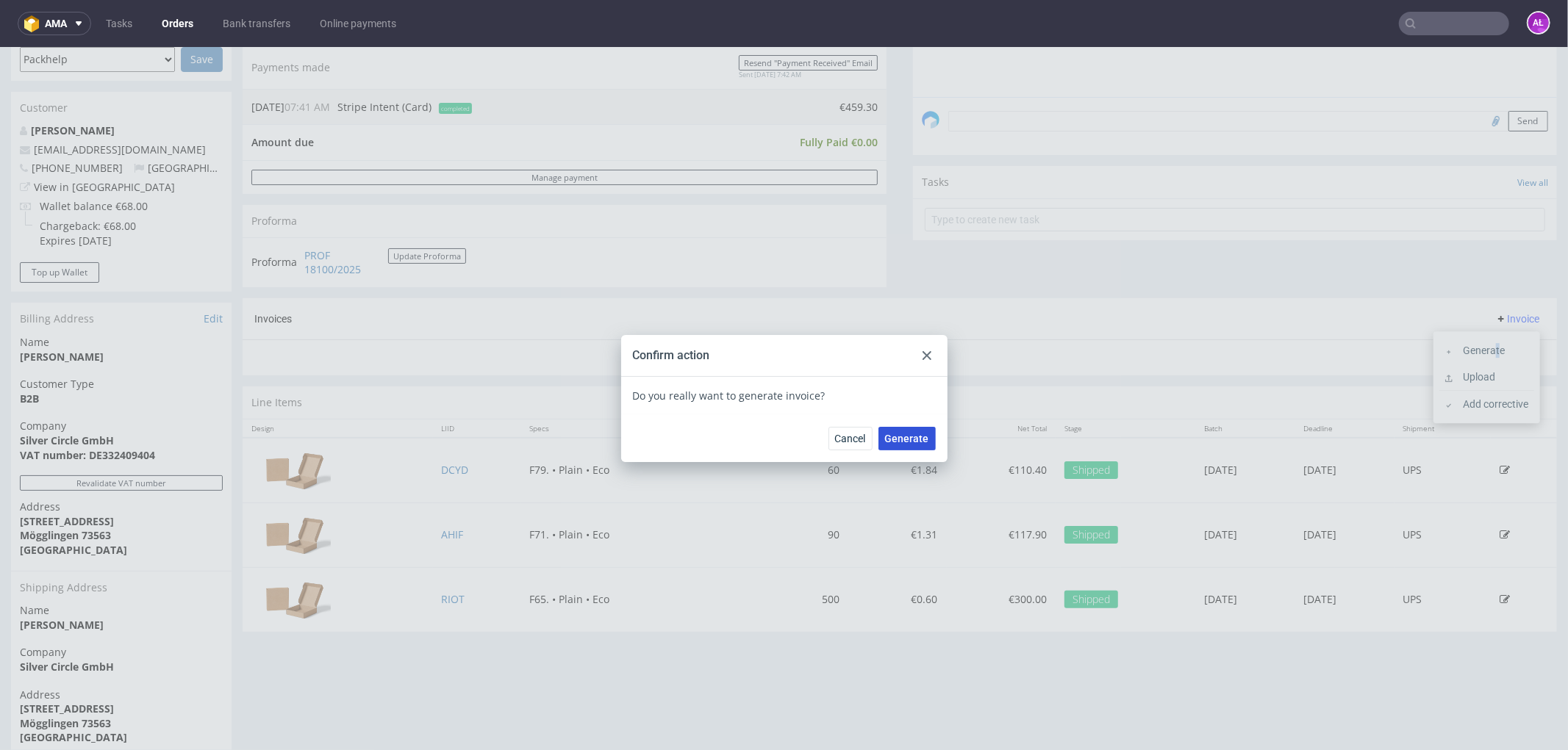
click at [883, 427] on button "Generate" at bounding box center [906, 437] width 57 height 23
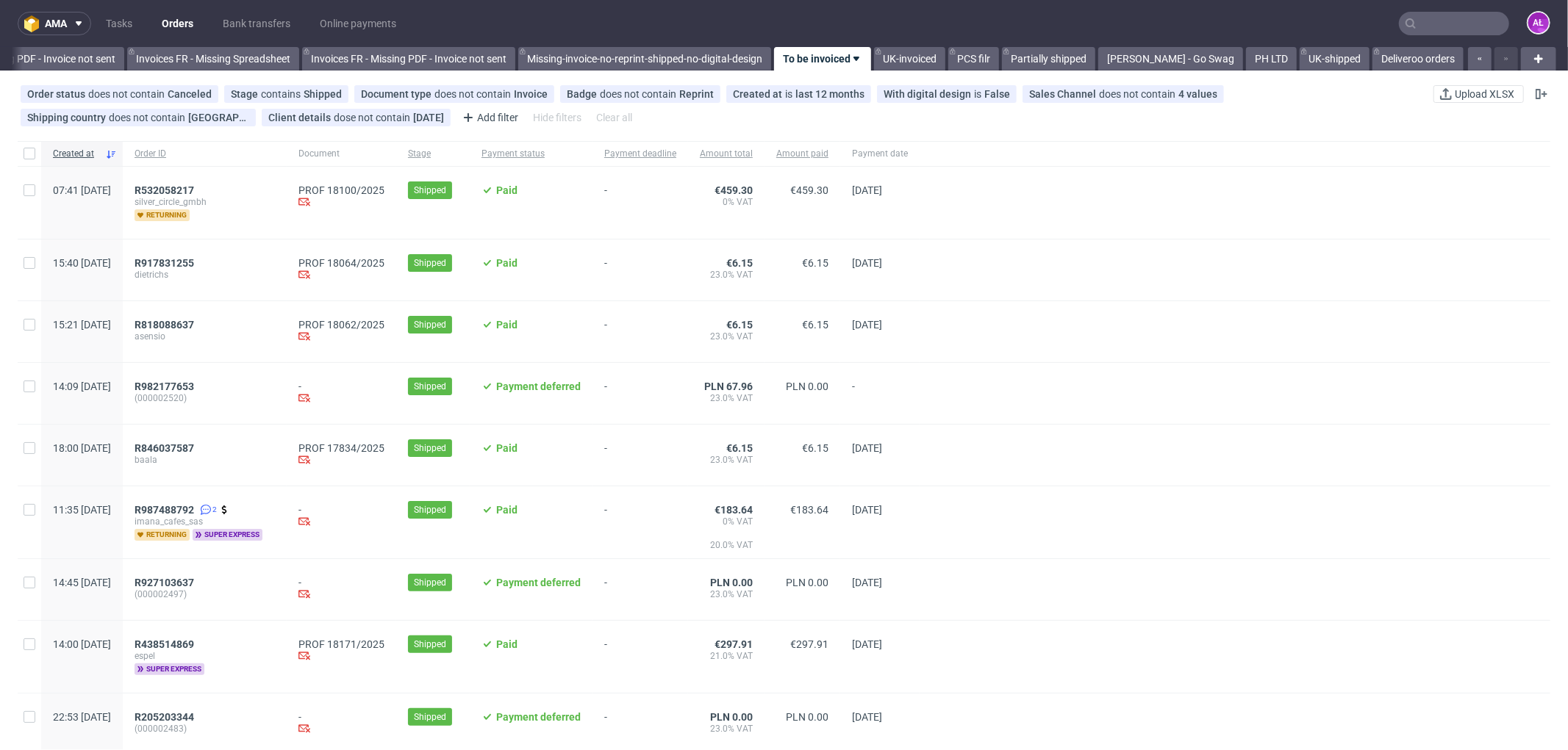
scroll to position [0, 2202]
click at [194, 260] on span "R917831255" at bounding box center [164, 263] width 60 height 12
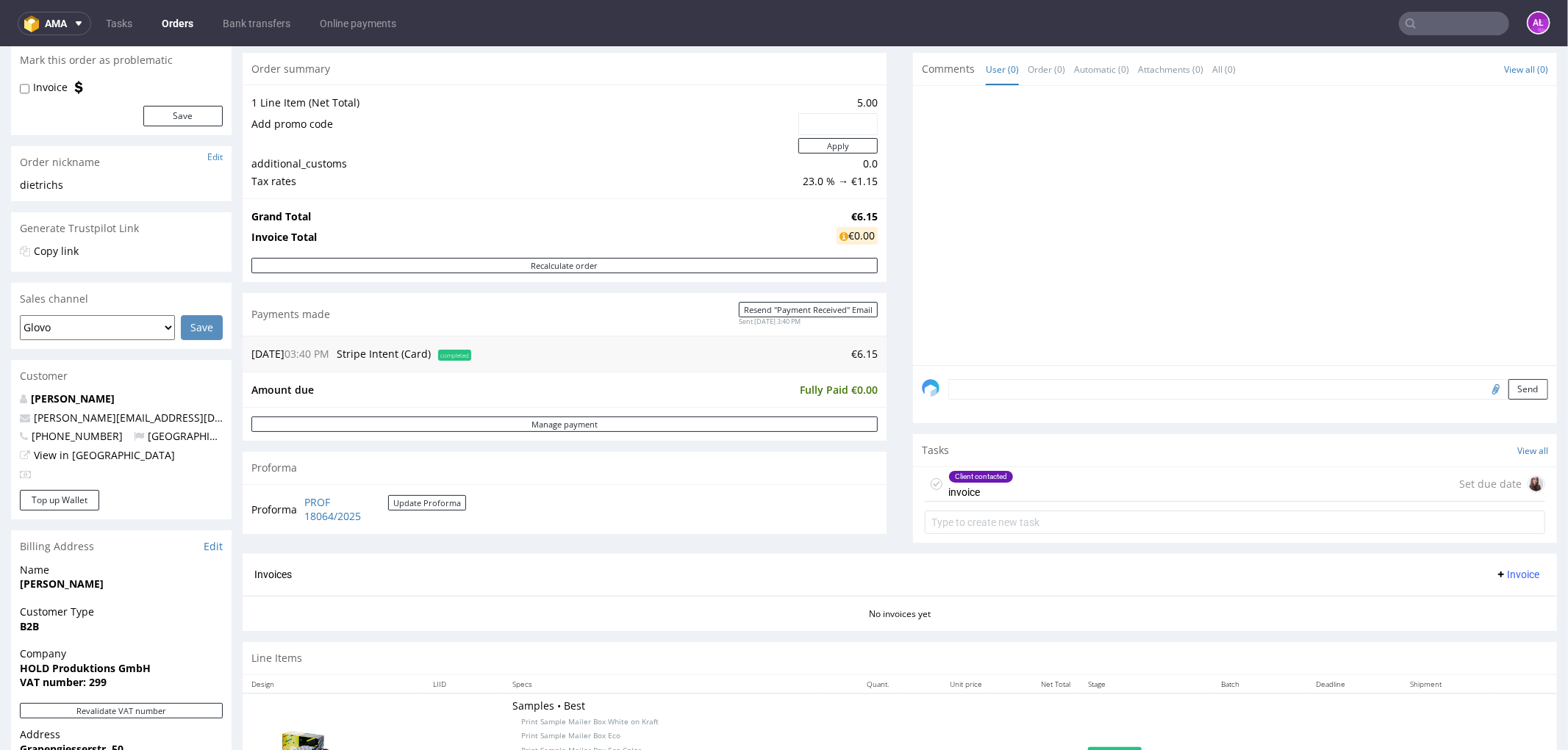
scroll to position [459, 0]
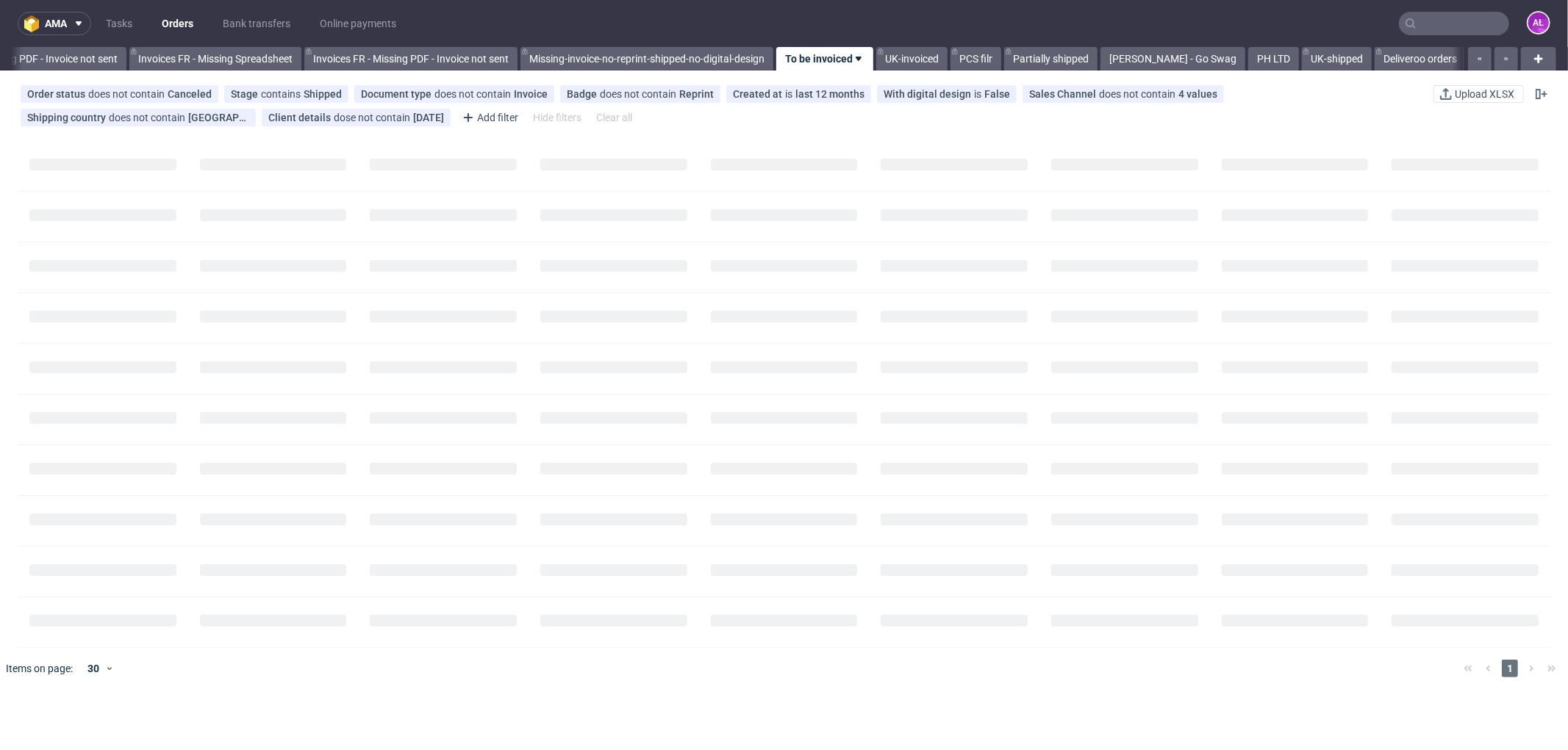
scroll to position [0, 2202]
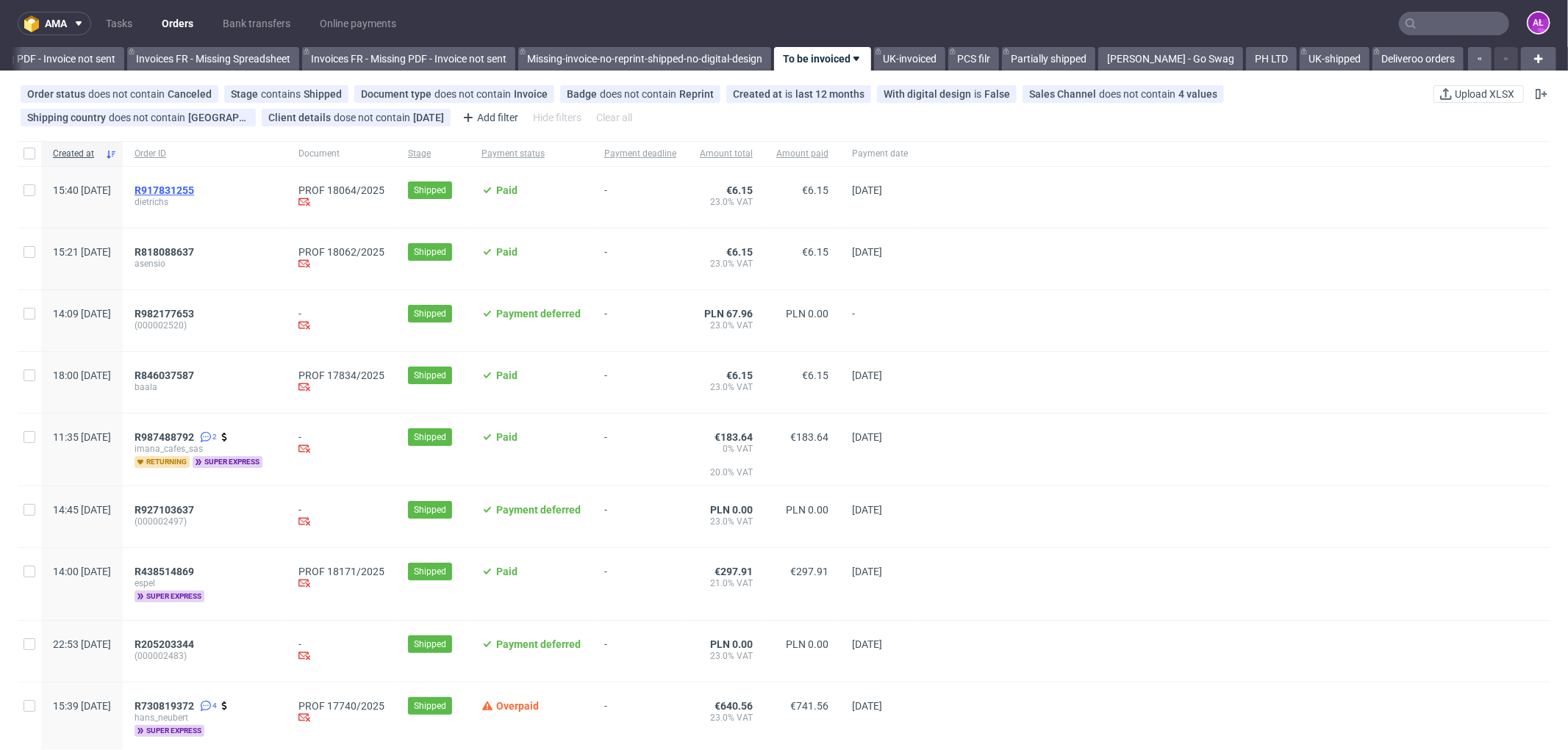
click at [194, 188] on span "R917831255" at bounding box center [164, 190] width 60 height 12
click at [194, 252] on span "R818088637" at bounding box center [164, 252] width 60 height 12
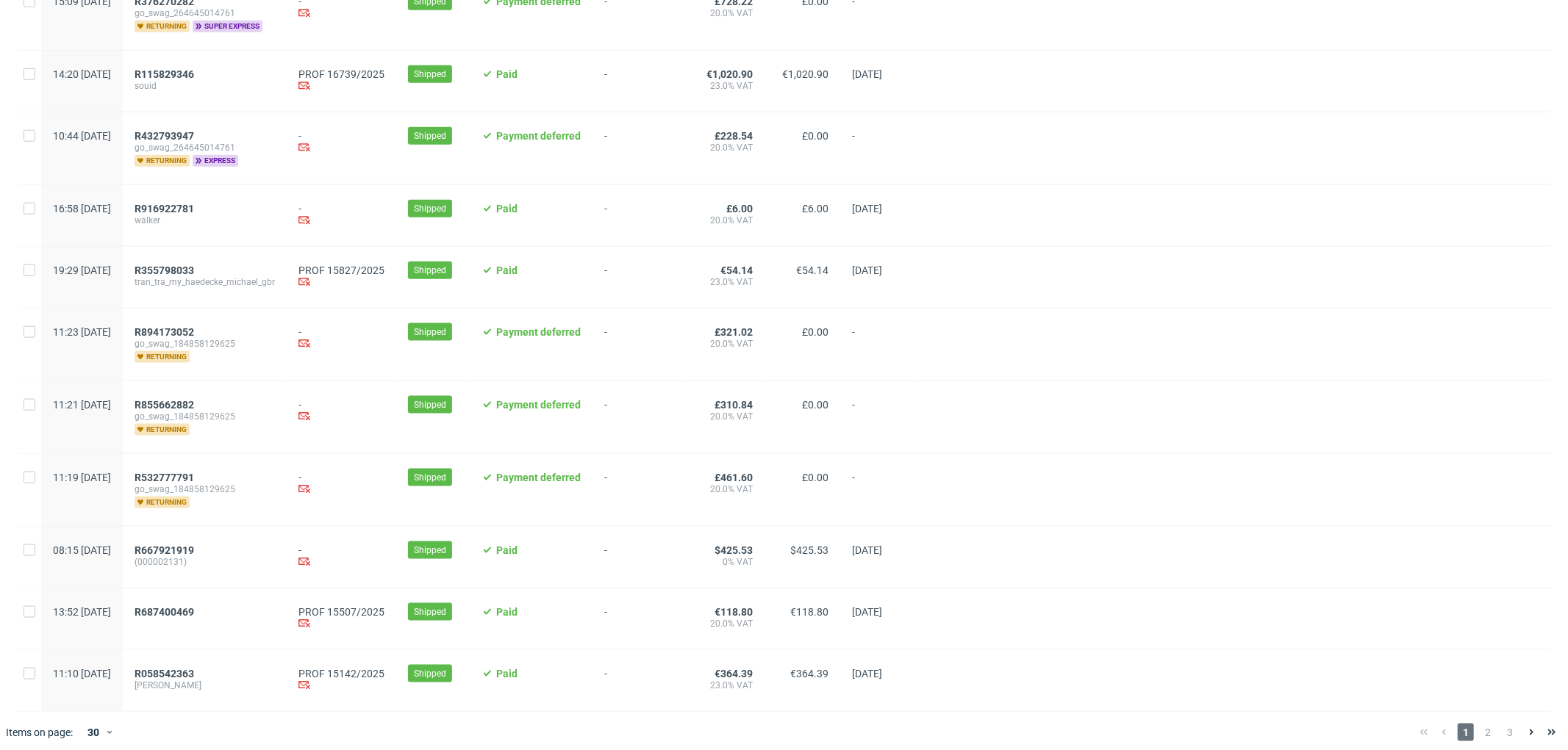
scroll to position [1463, 0]
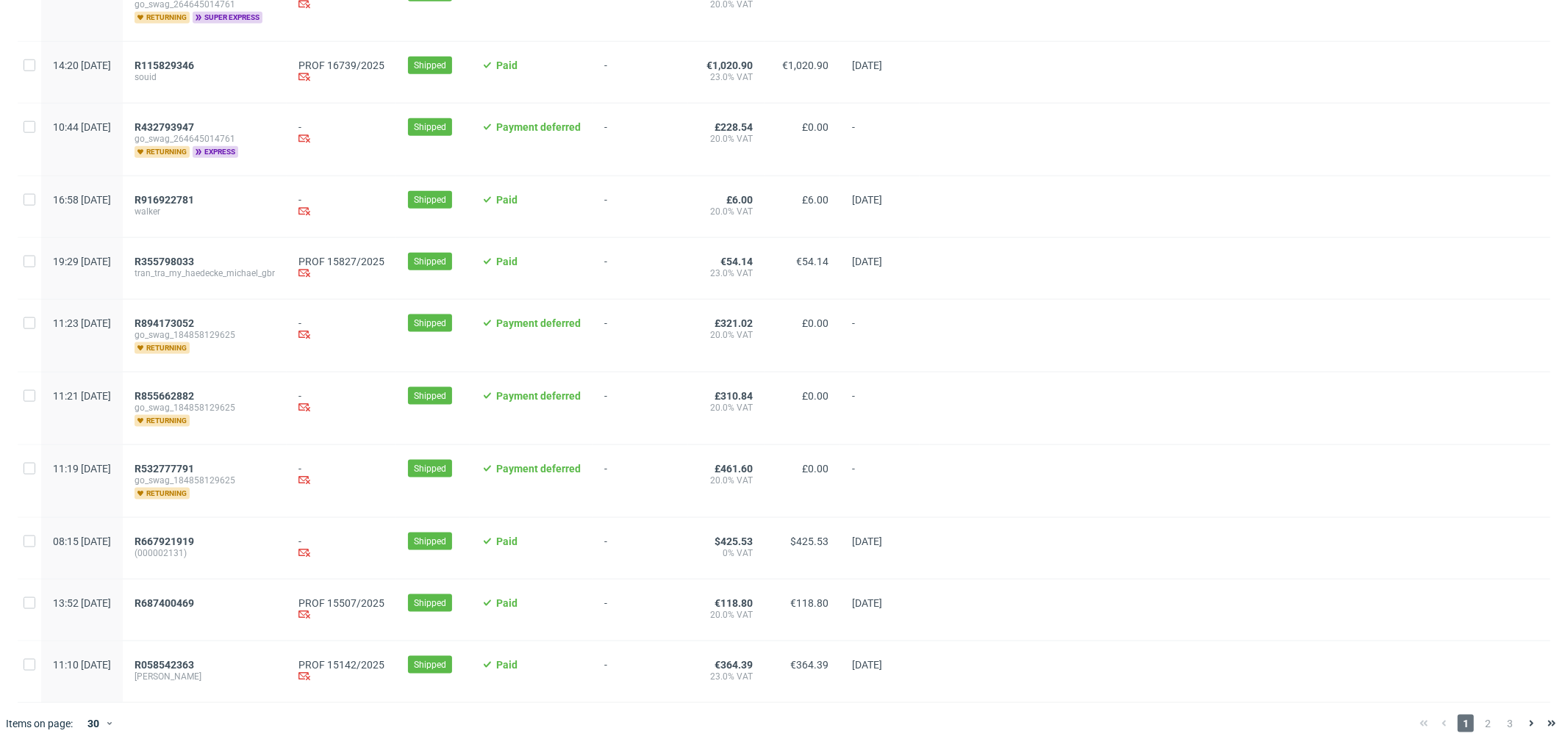
click at [228, 609] on span "R687400469" at bounding box center [204, 610] width 141 height 26
click at [194, 602] on span "R687400469" at bounding box center [164, 603] width 60 height 12
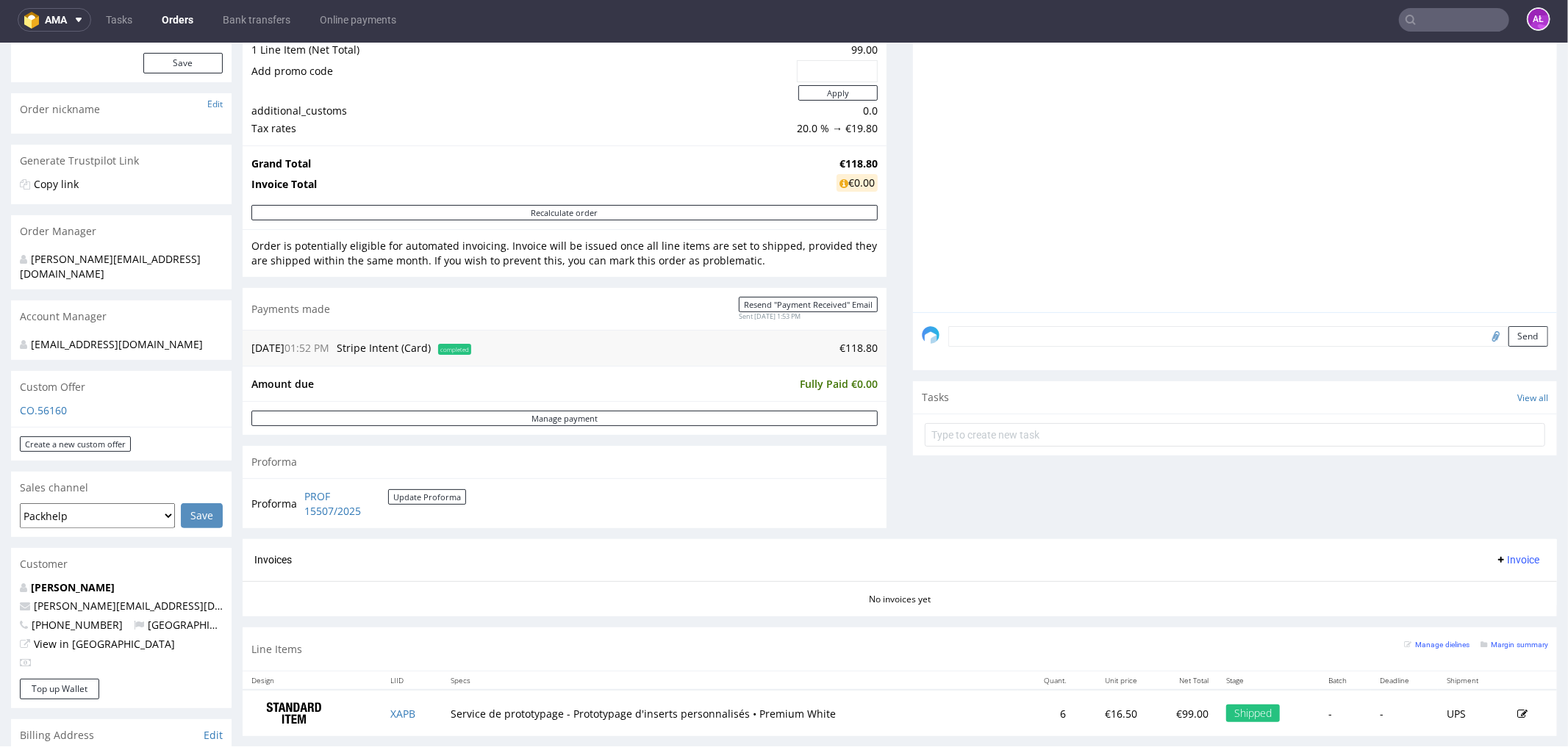
scroll to position [326, 0]
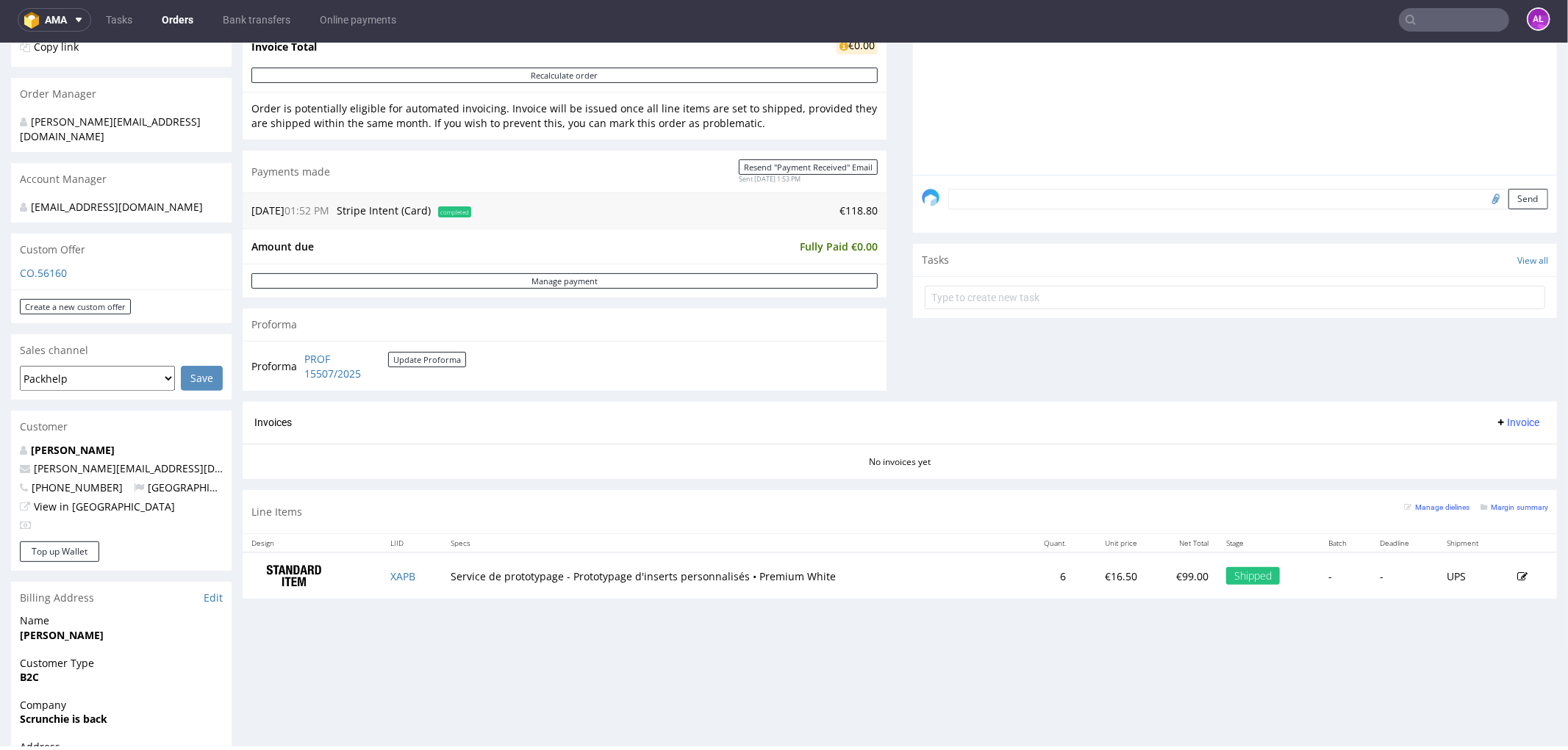
drag, startPoint x: 1492, startPoint y: 423, endPoint x: 1492, endPoint y: 432, distance: 9.0
click at [1495, 424] on span "Invoice" at bounding box center [1517, 421] width 44 height 12
click at [1495, 448] on span "Generate" at bounding box center [1492, 454] width 72 height 14
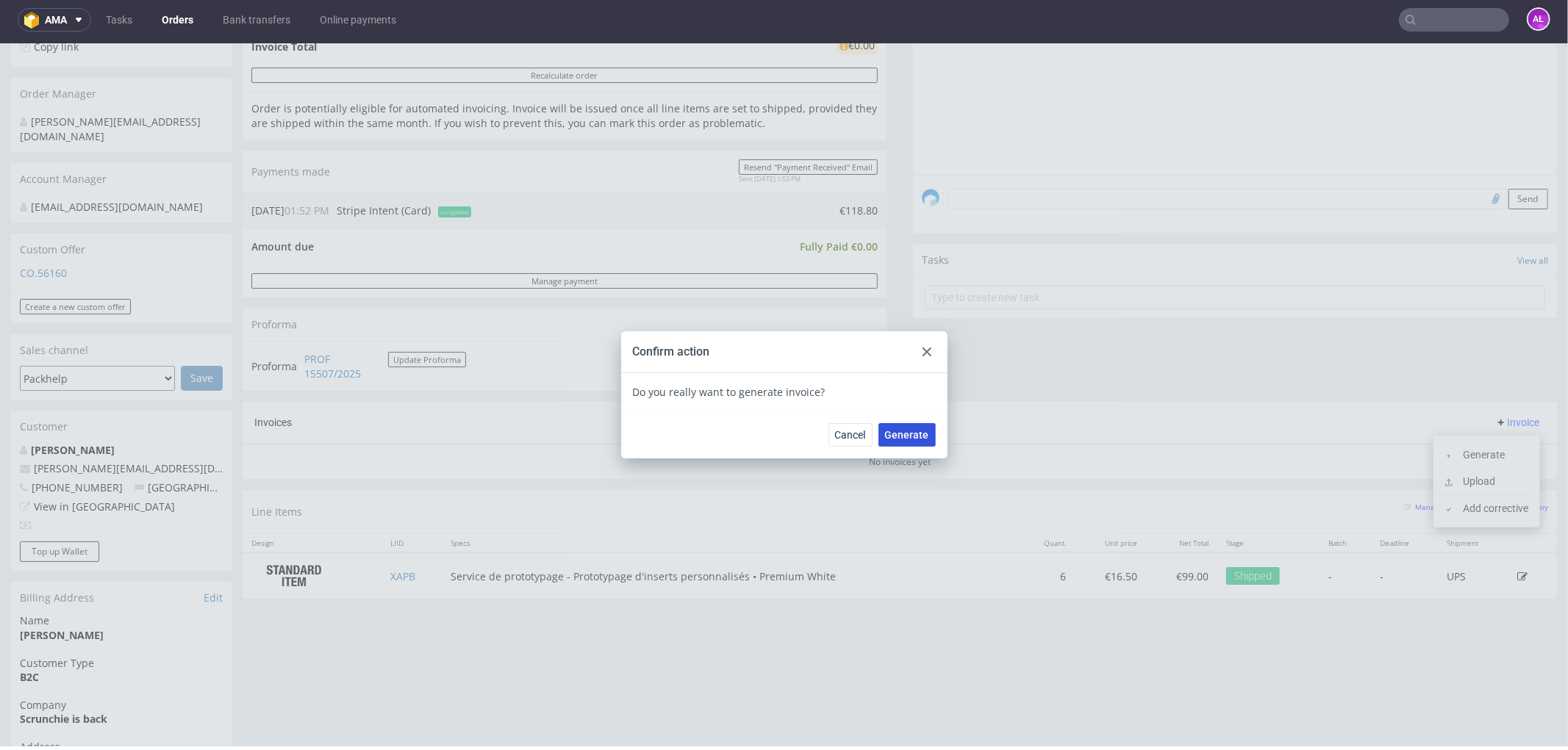
click at [915, 431] on span "Generate" at bounding box center [906, 434] width 44 height 10
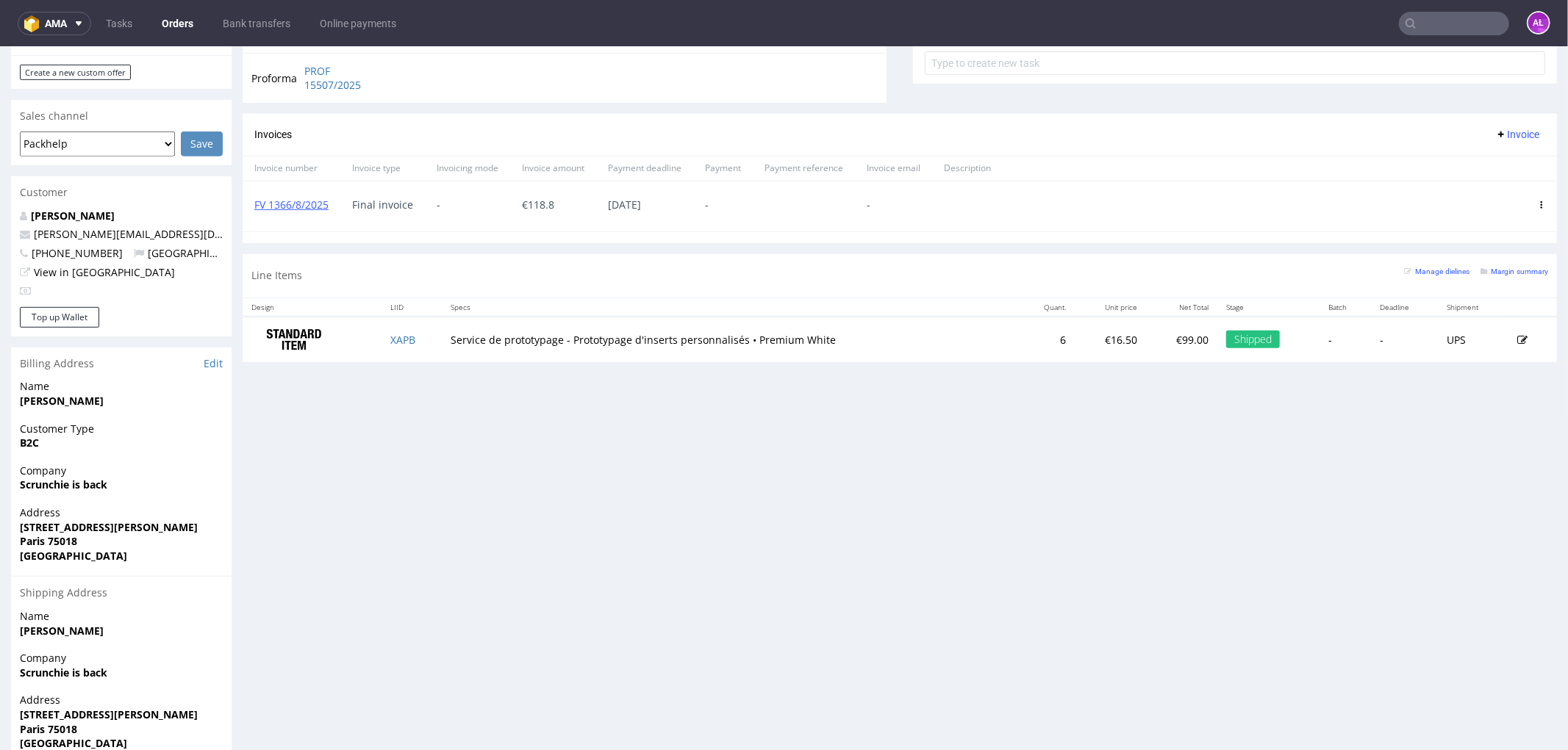
scroll to position [571, 0]
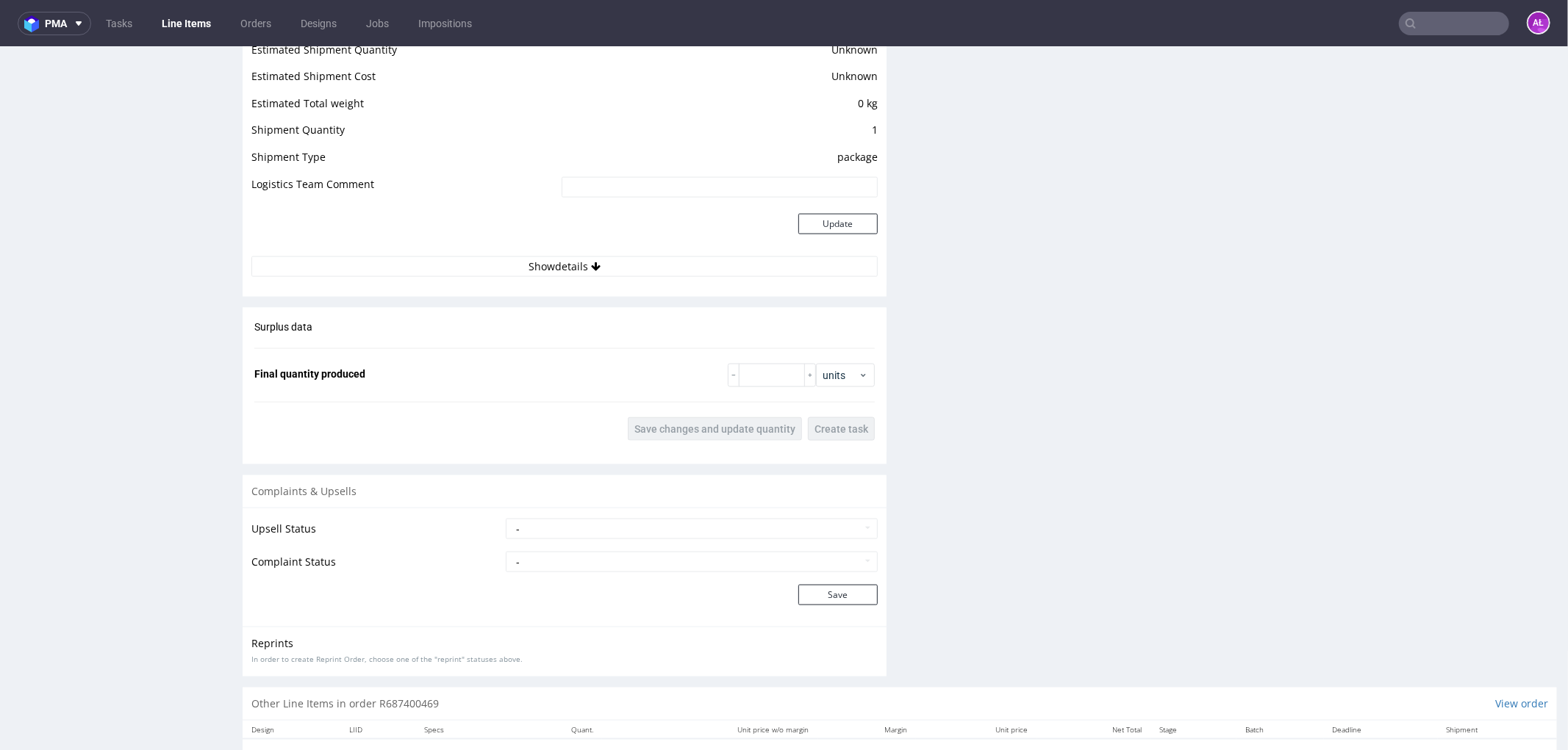
scroll to position [1713, 0]
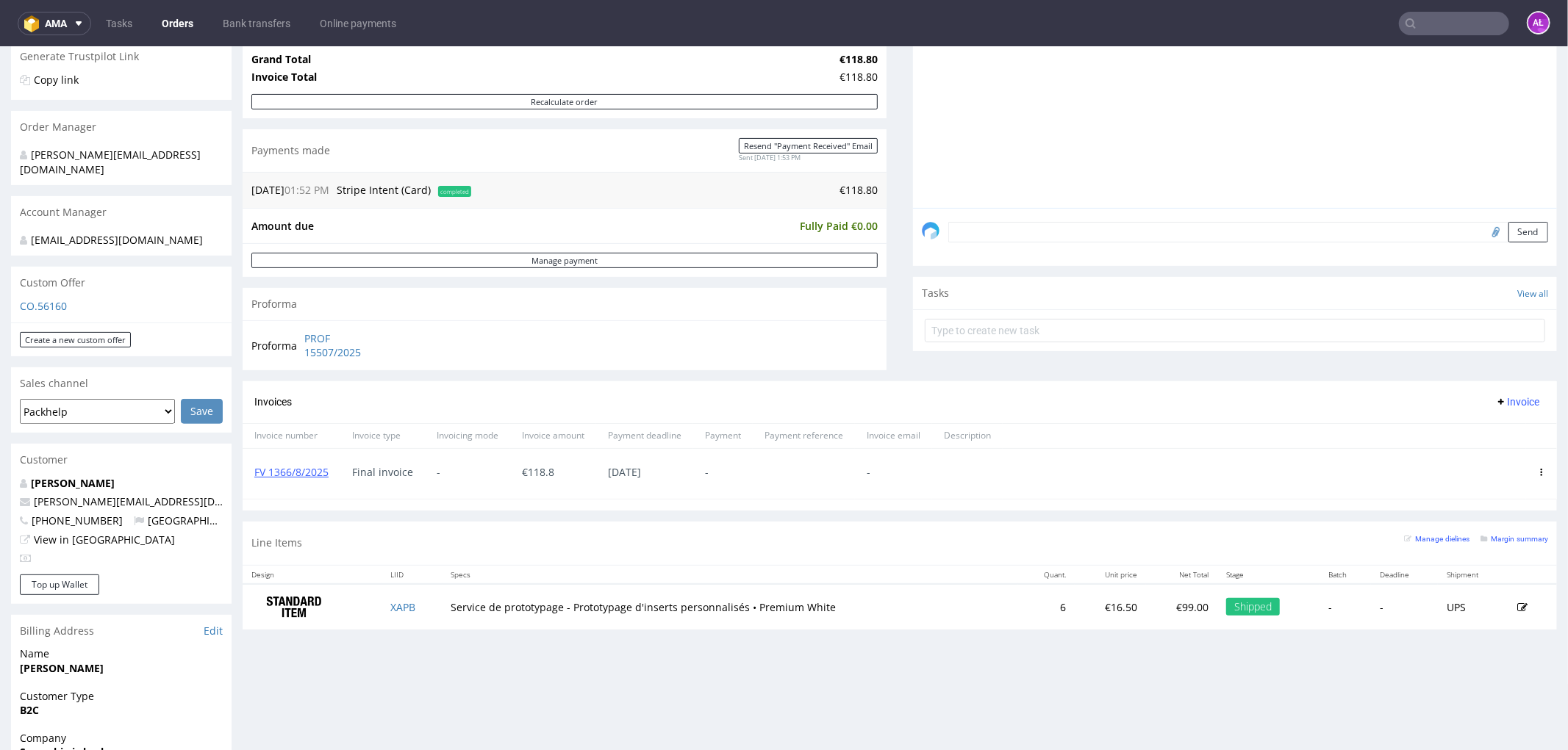
scroll to position [490, 0]
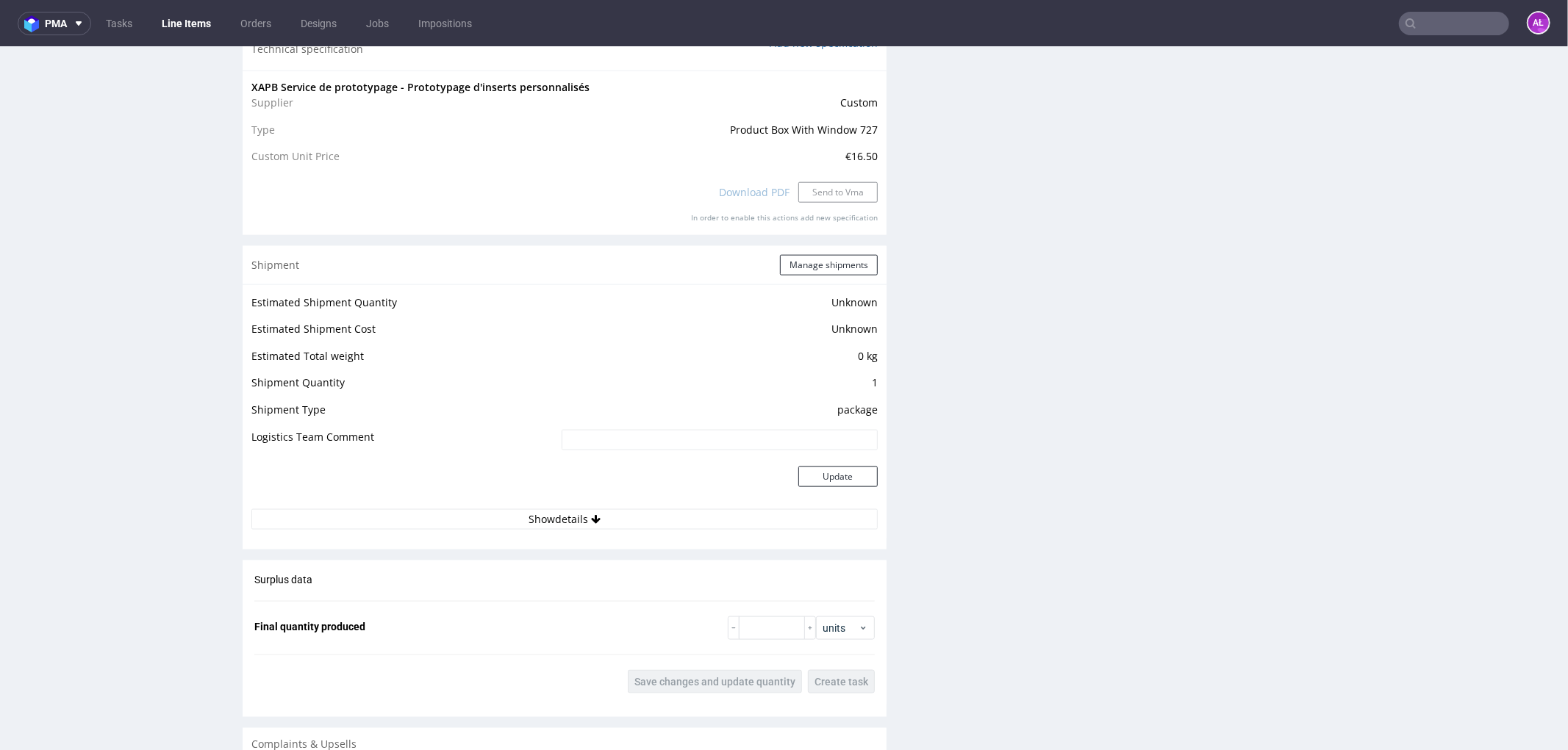
scroll to position [1713, 0]
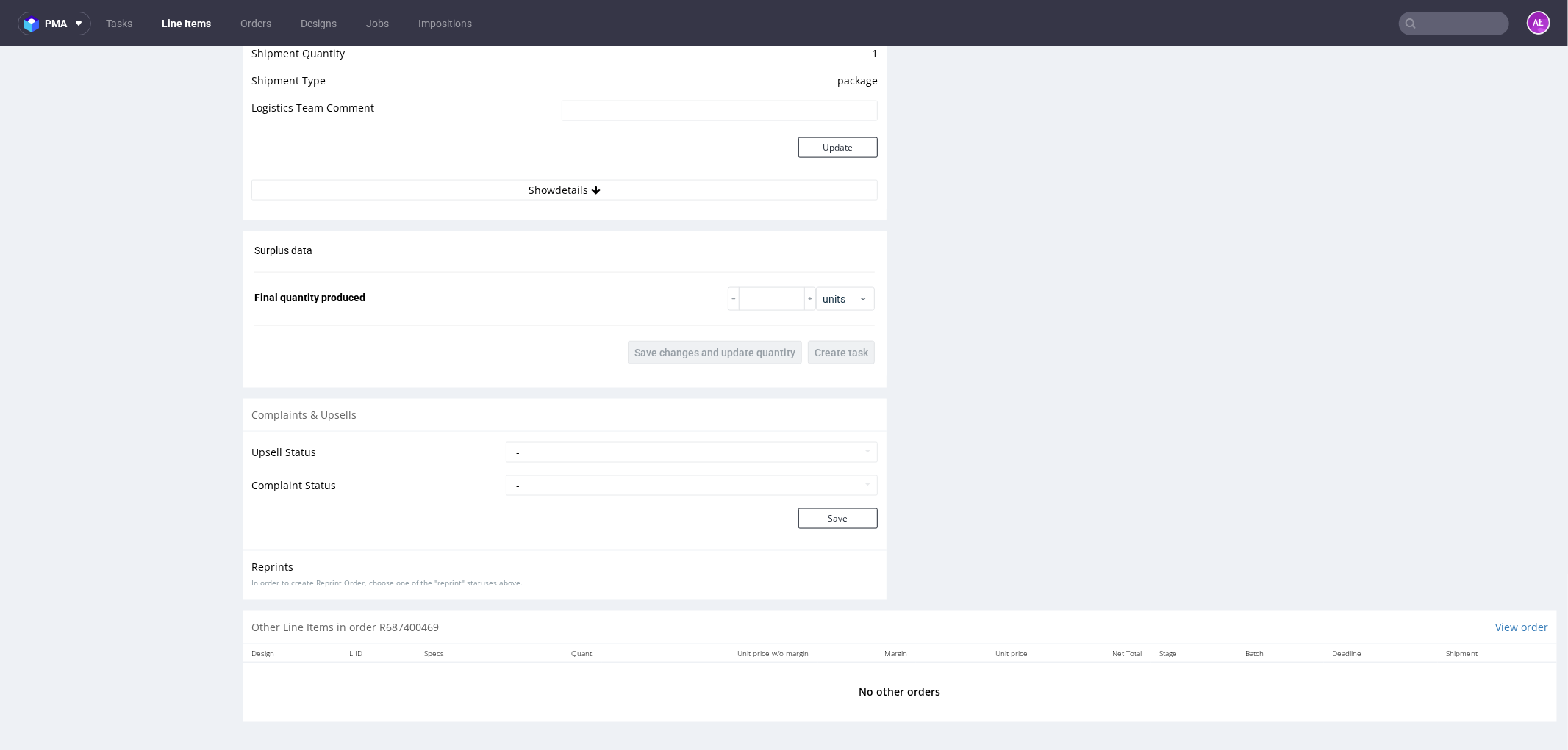
click at [588, 177] on td "Update" at bounding box center [718, 155] width 320 height 47
click at [591, 184] on icon at bounding box center [596, 189] width 10 height 10
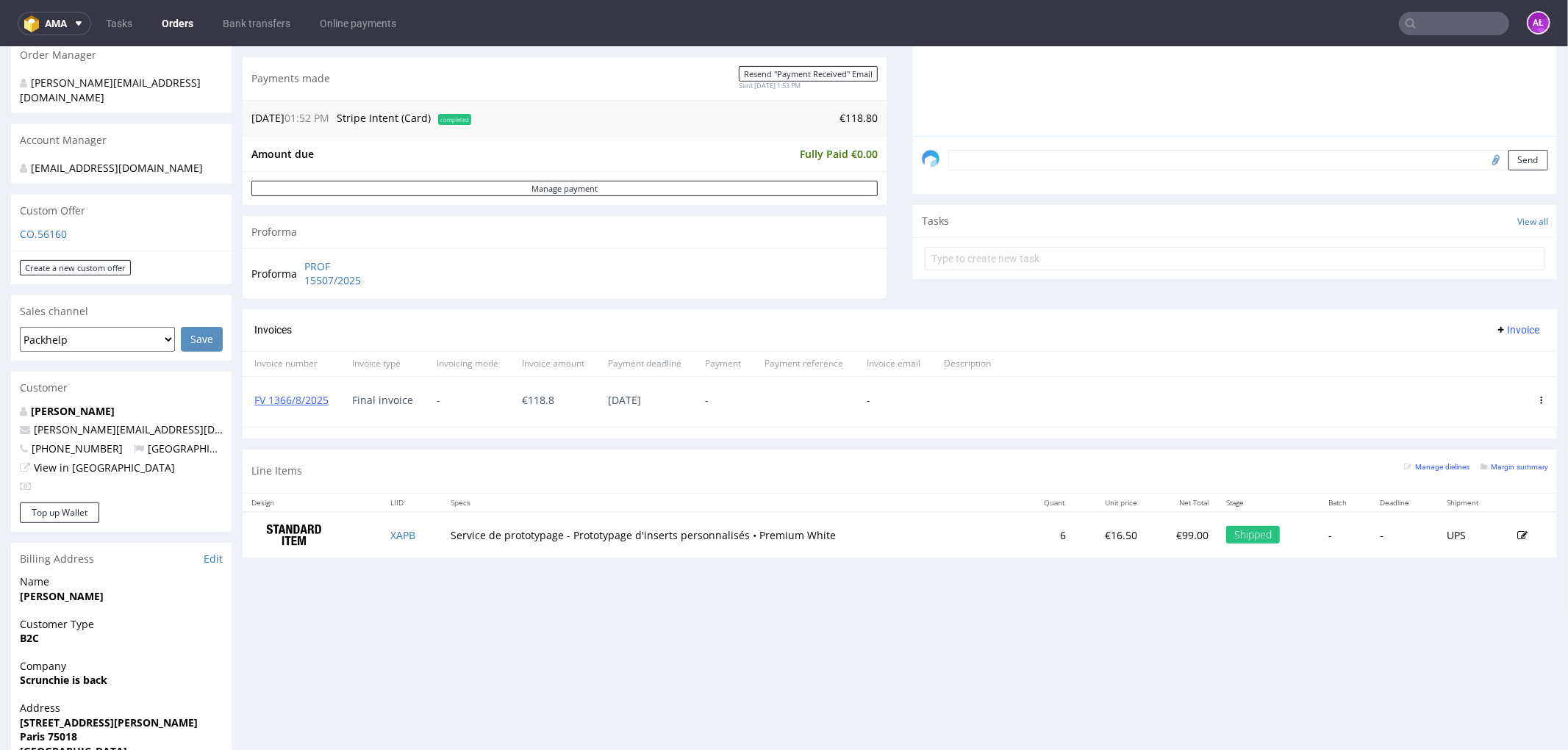
scroll to position [326, 0]
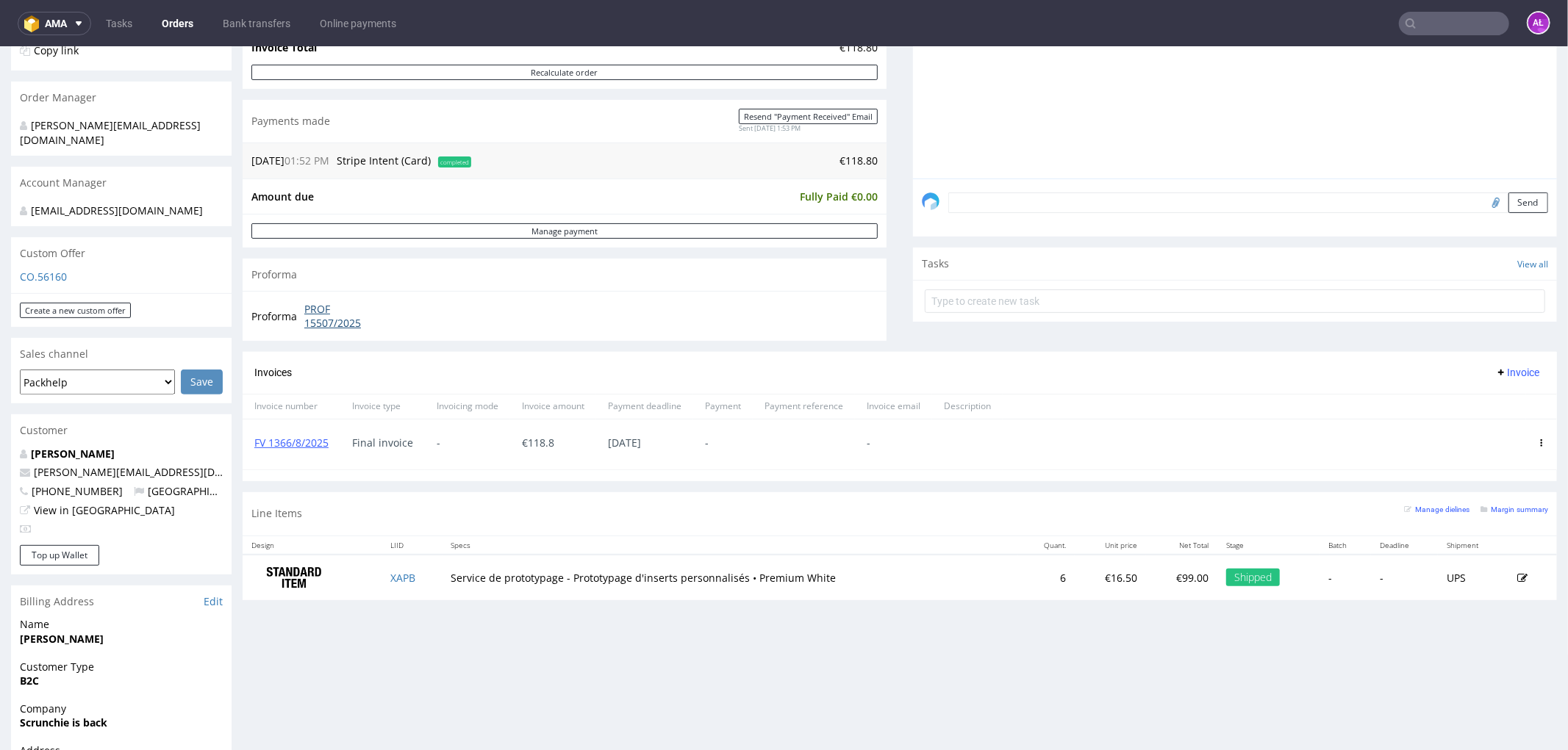
click at [358, 314] on link "PROF 15507/2025" at bounding box center [346, 316] width 84 height 29
drag, startPoint x: 466, startPoint y: 583, endPoint x: 739, endPoint y: 582, distance: 273.0
click at [739, 582] on td "Service de prototypage - Prototypage d'inserts personnalisés • Premium White" at bounding box center [730, 577] width 576 height 47
copy td "Service de prototypage - Prototypage d'inserts personnalisés"
drag, startPoint x: 453, startPoint y: 670, endPoint x: 445, endPoint y: 661, distance: 12.0
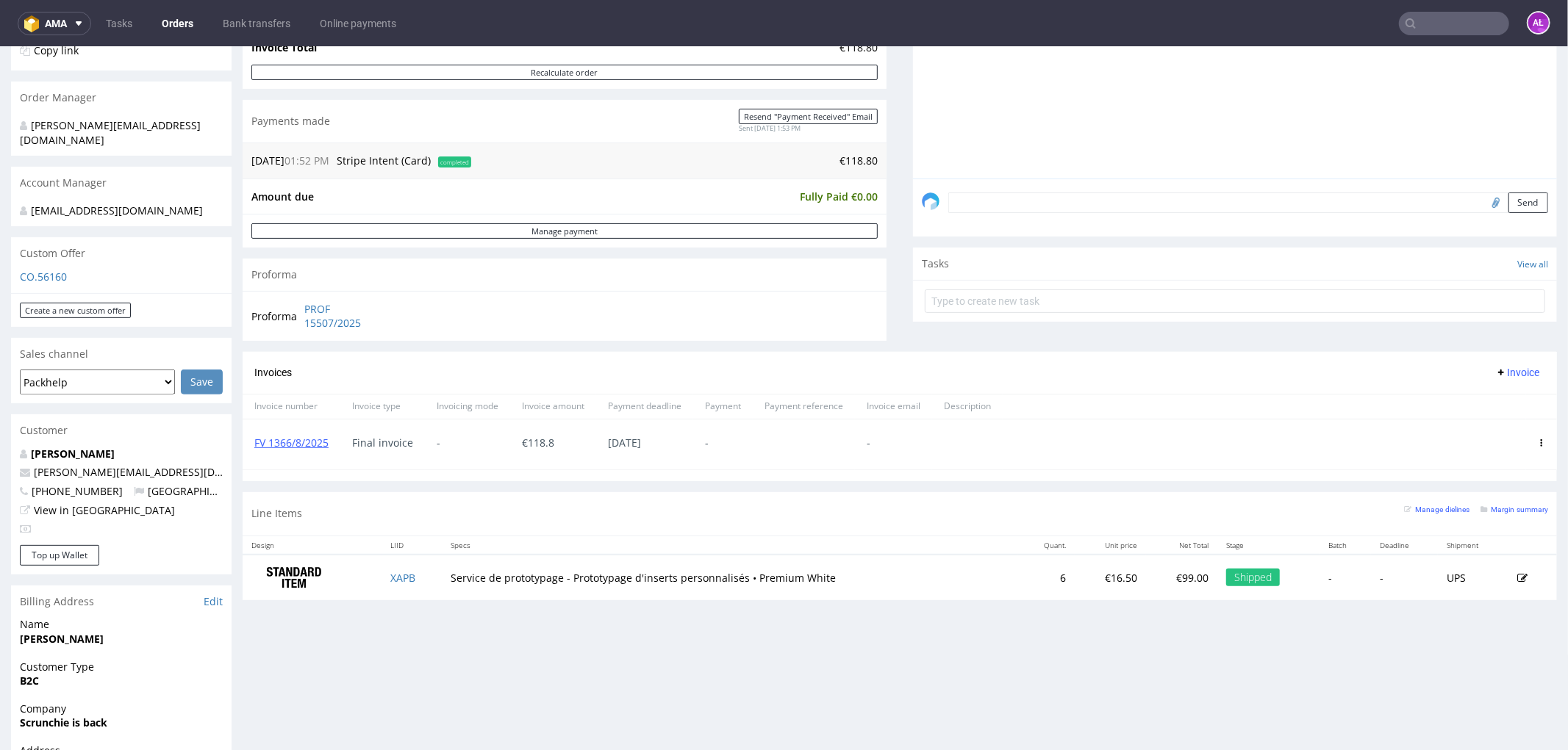
click at [452, 670] on div "Progress Payment Paid Mon 21 Jul Payment “Received” Email Sent Mon 21 Jul 13:53…" at bounding box center [900, 417] width 1314 height 1300
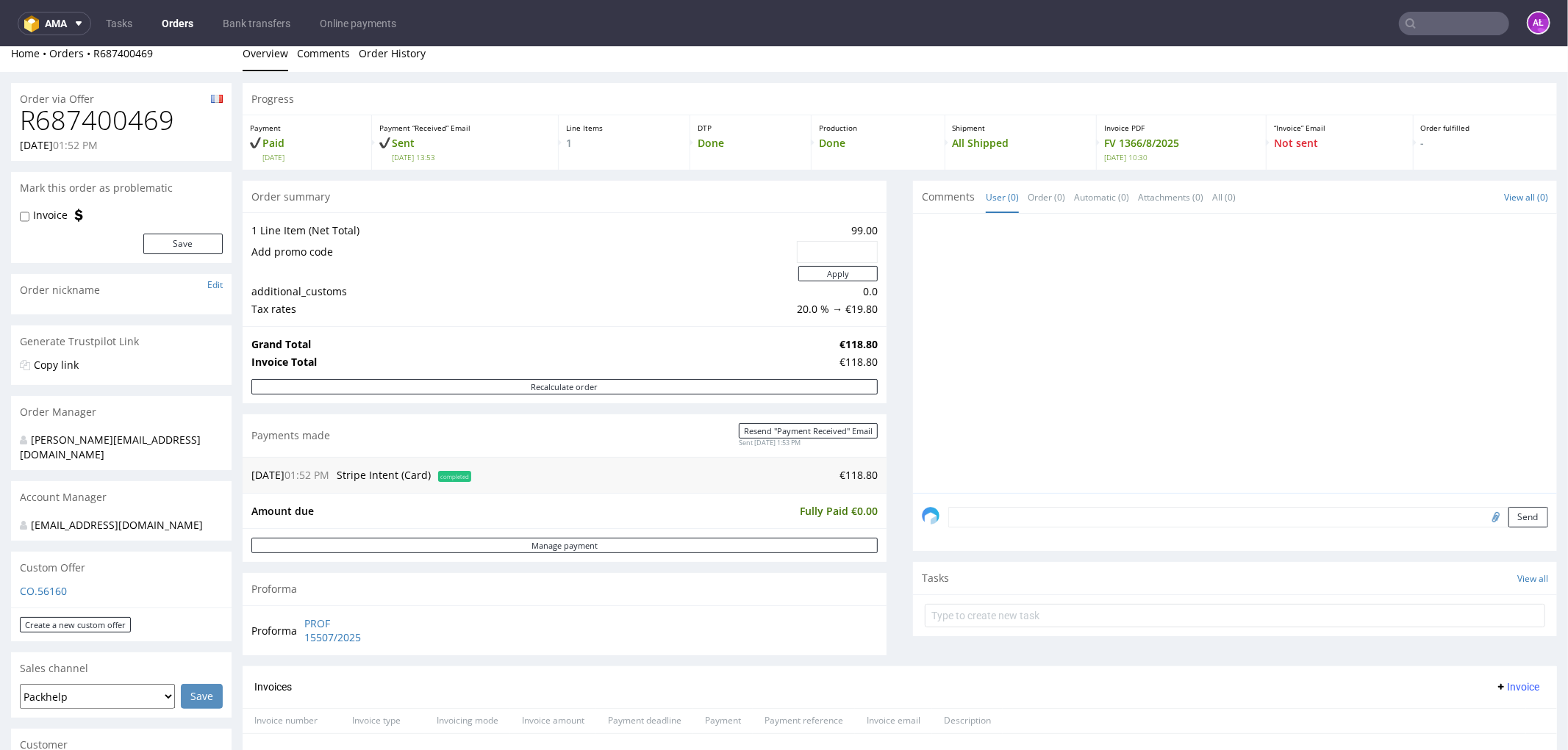
scroll to position [326, 0]
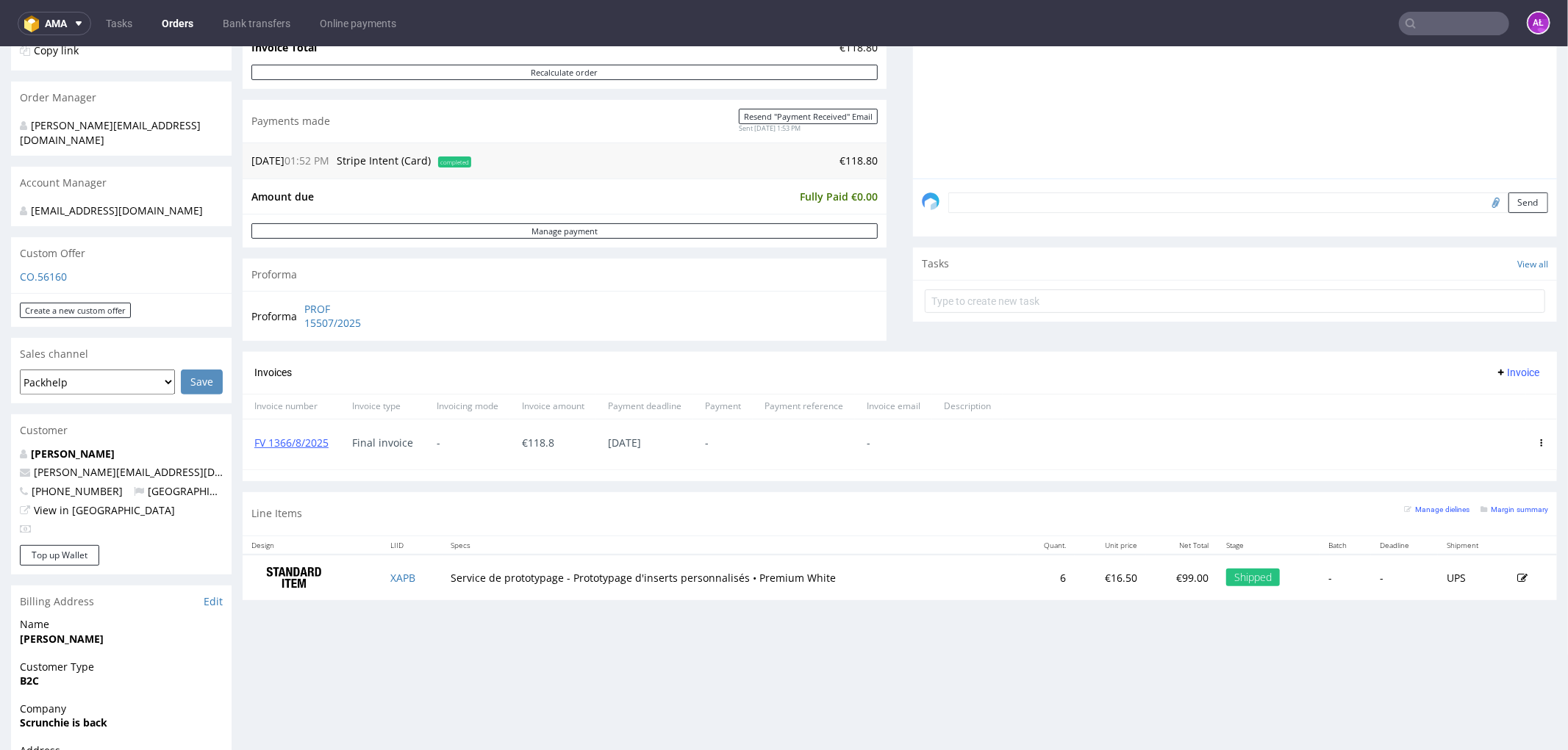
click at [1537, 439] on icon at bounding box center [1541, 442] width 7 height 7
click at [1493, 570] on span "Delete invoice" at bounding box center [1481, 575] width 89 height 14
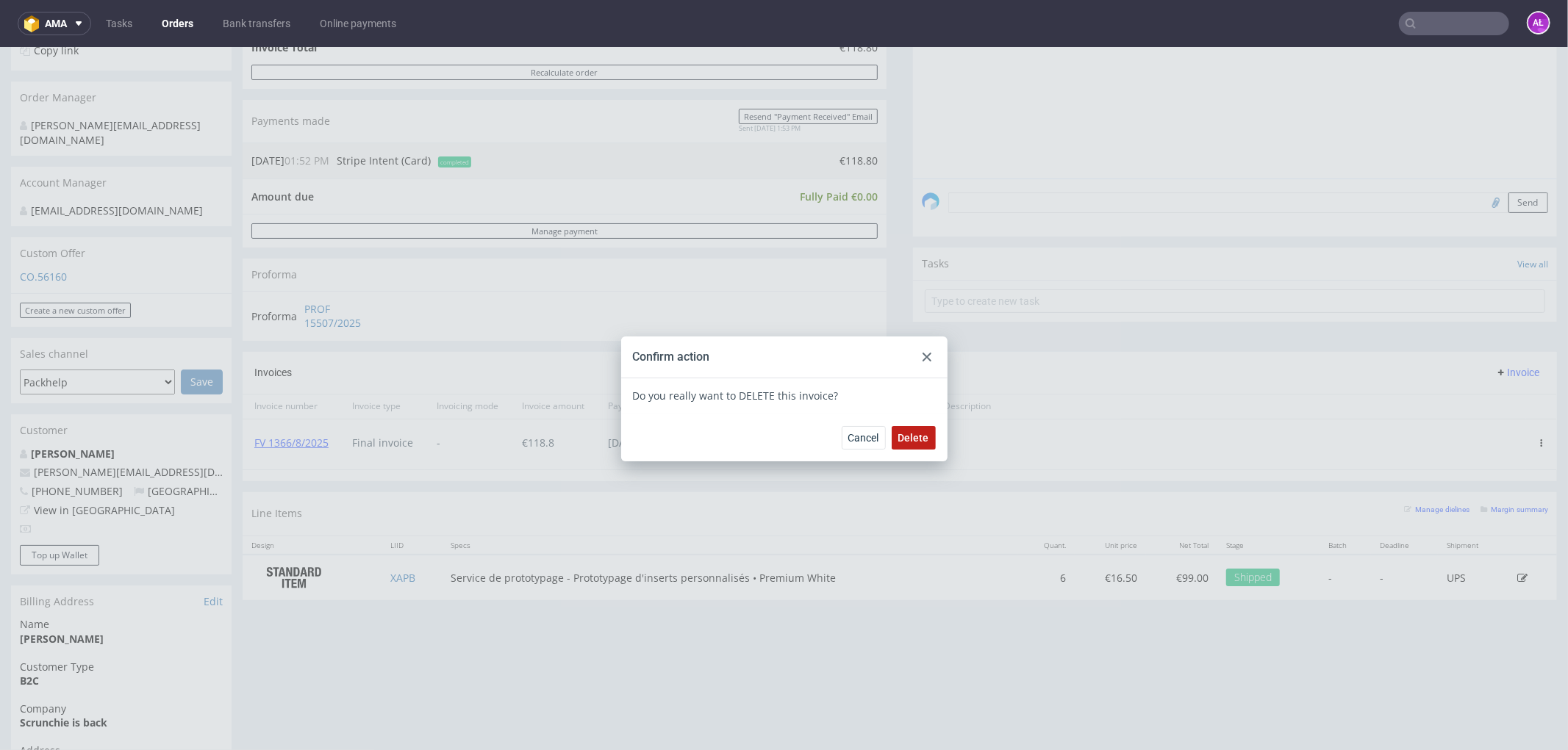
click at [902, 437] on span "Delete" at bounding box center [913, 436] width 31 height 10
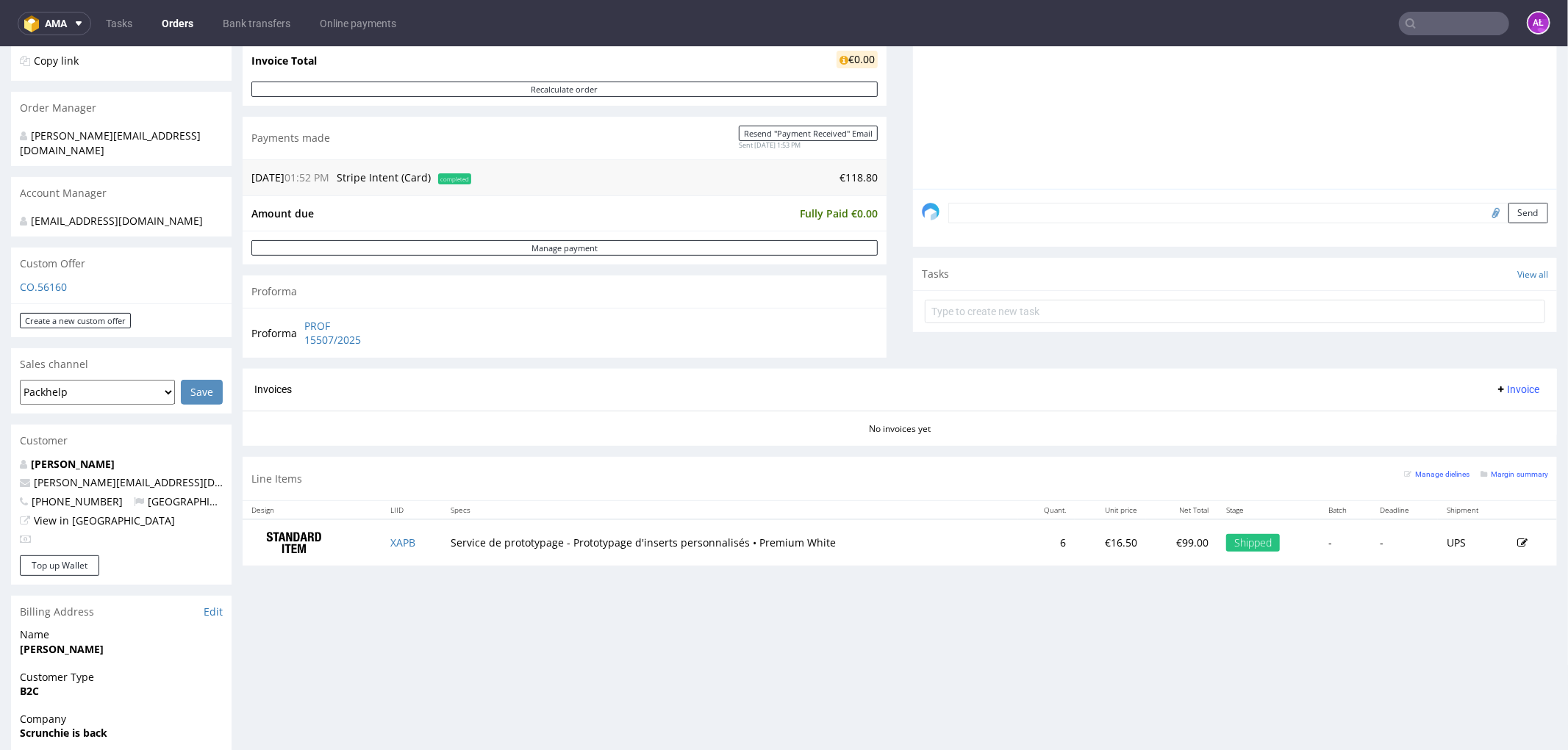
scroll to position [326, 0]
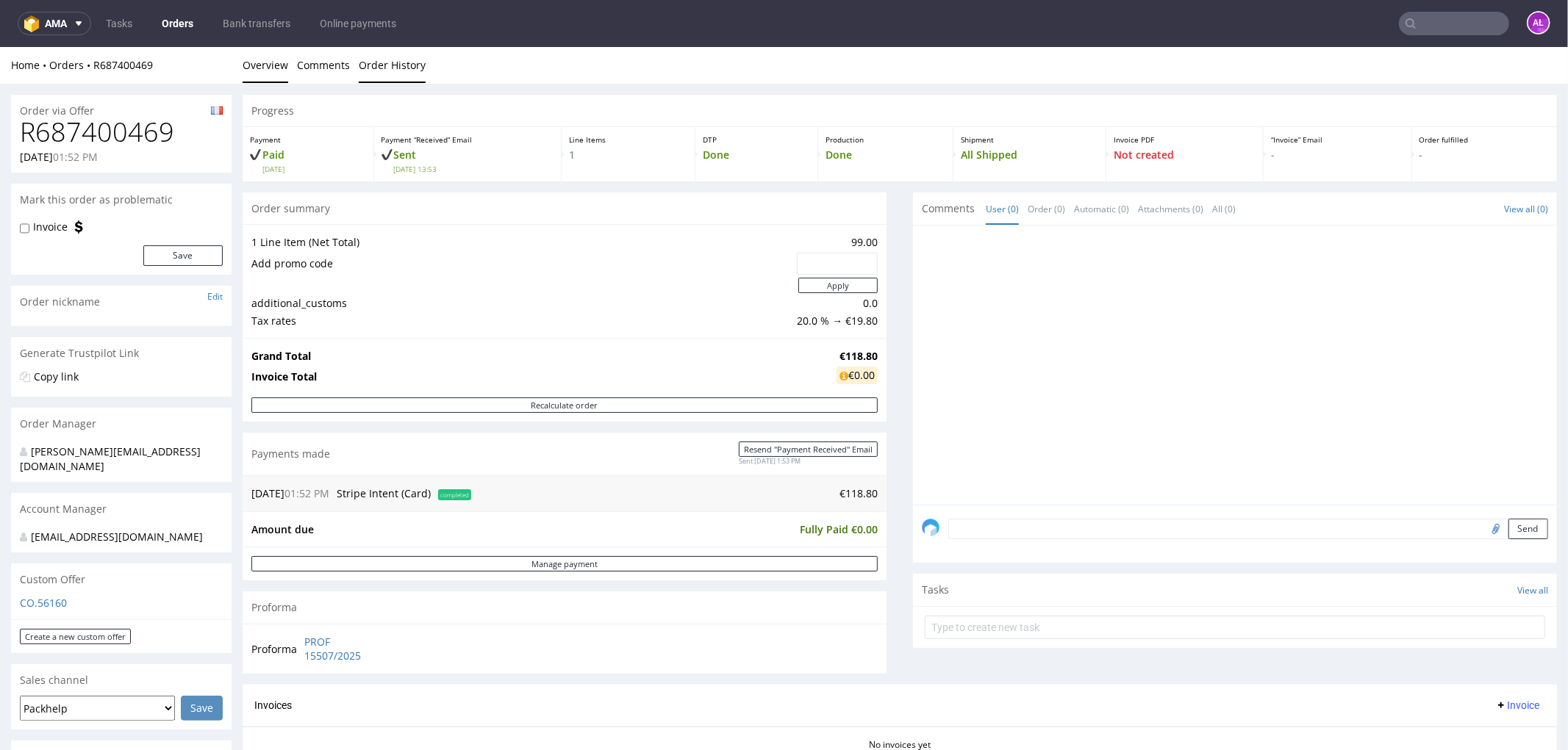
click at [417, 65] on link "Order History" at bounding box center [392, 64] width 67 height 36
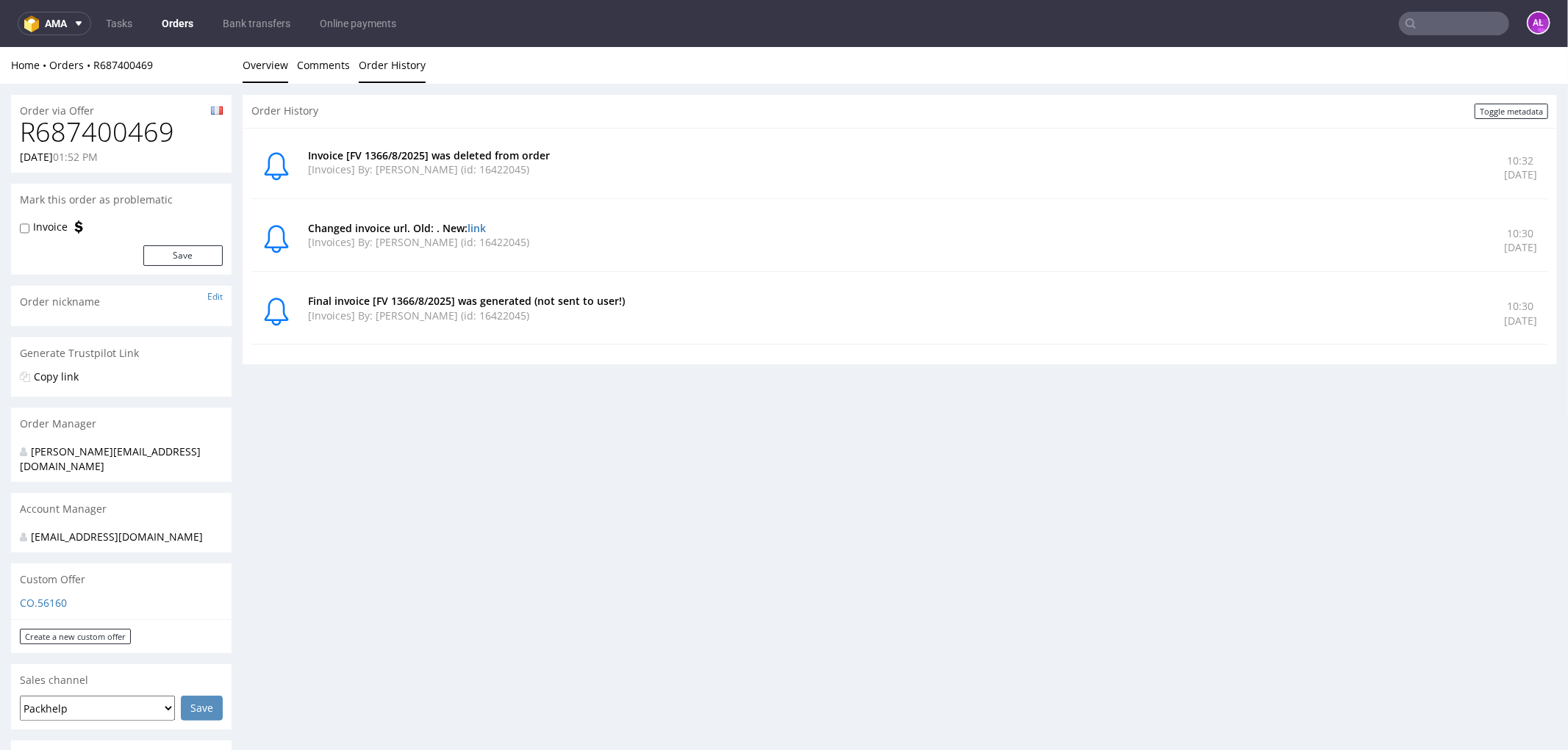
click at [274, 60] on link "Overview" at bounding box center [265, 64] width 46 height 36
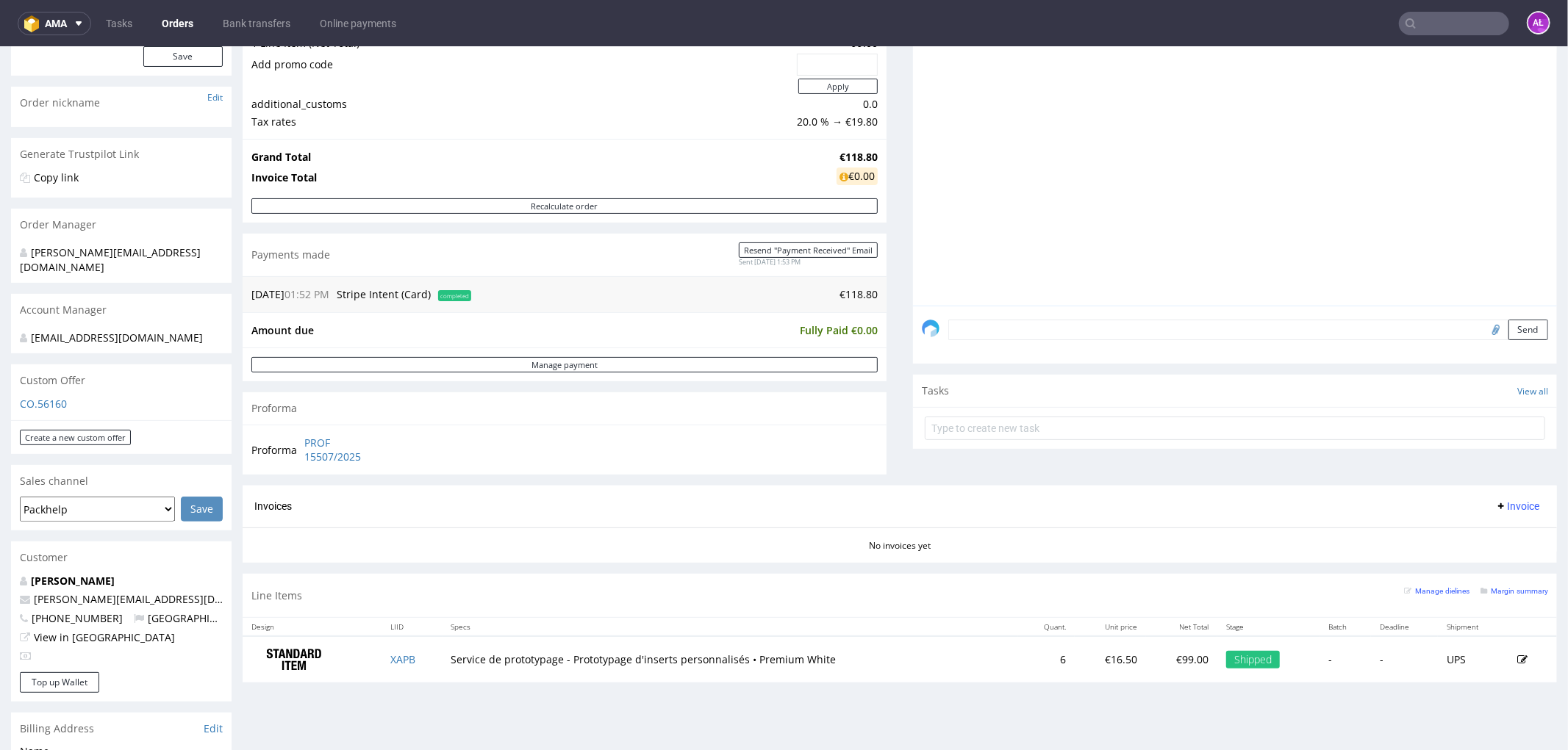
scroll to position [408, 0]
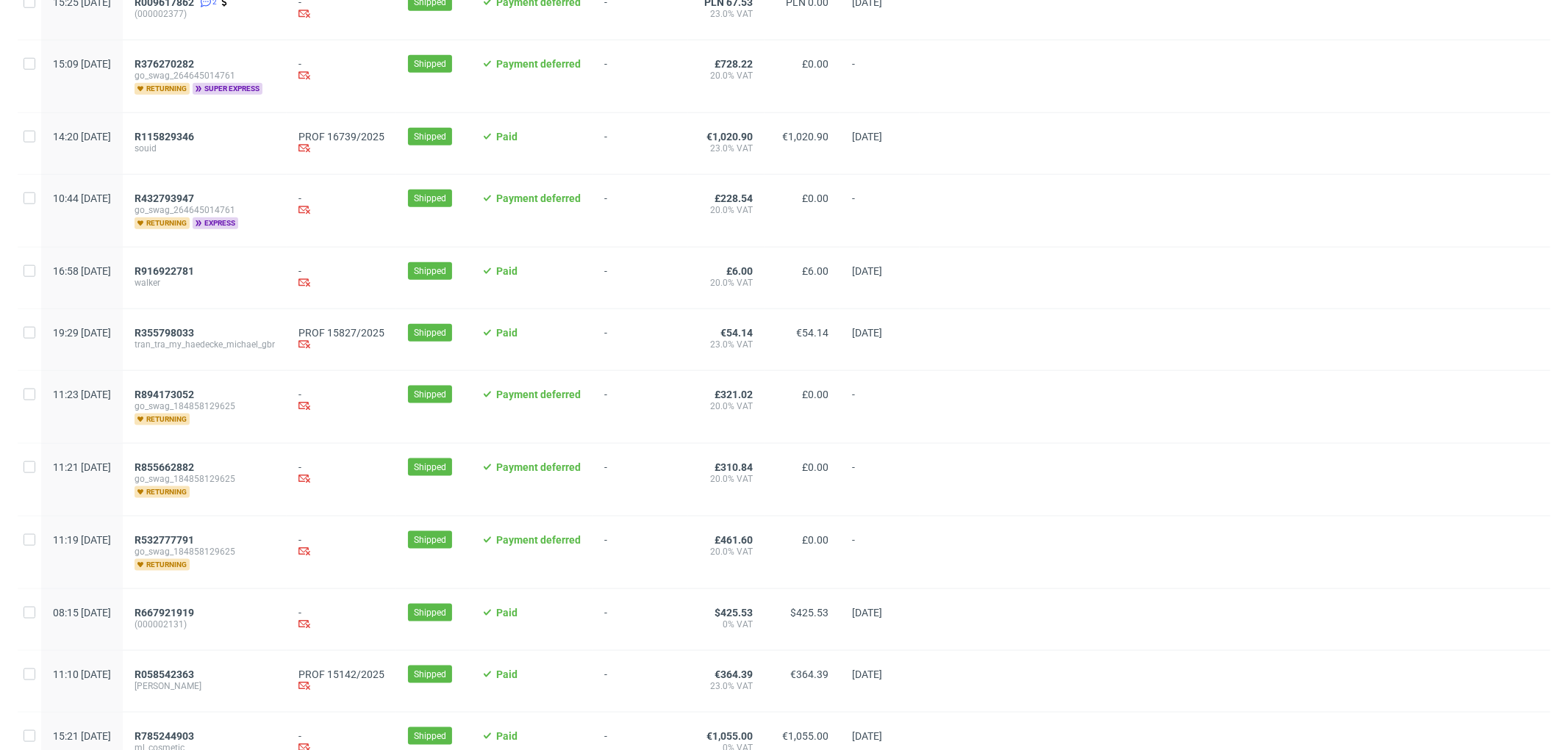
scroll to position [1473, 0]
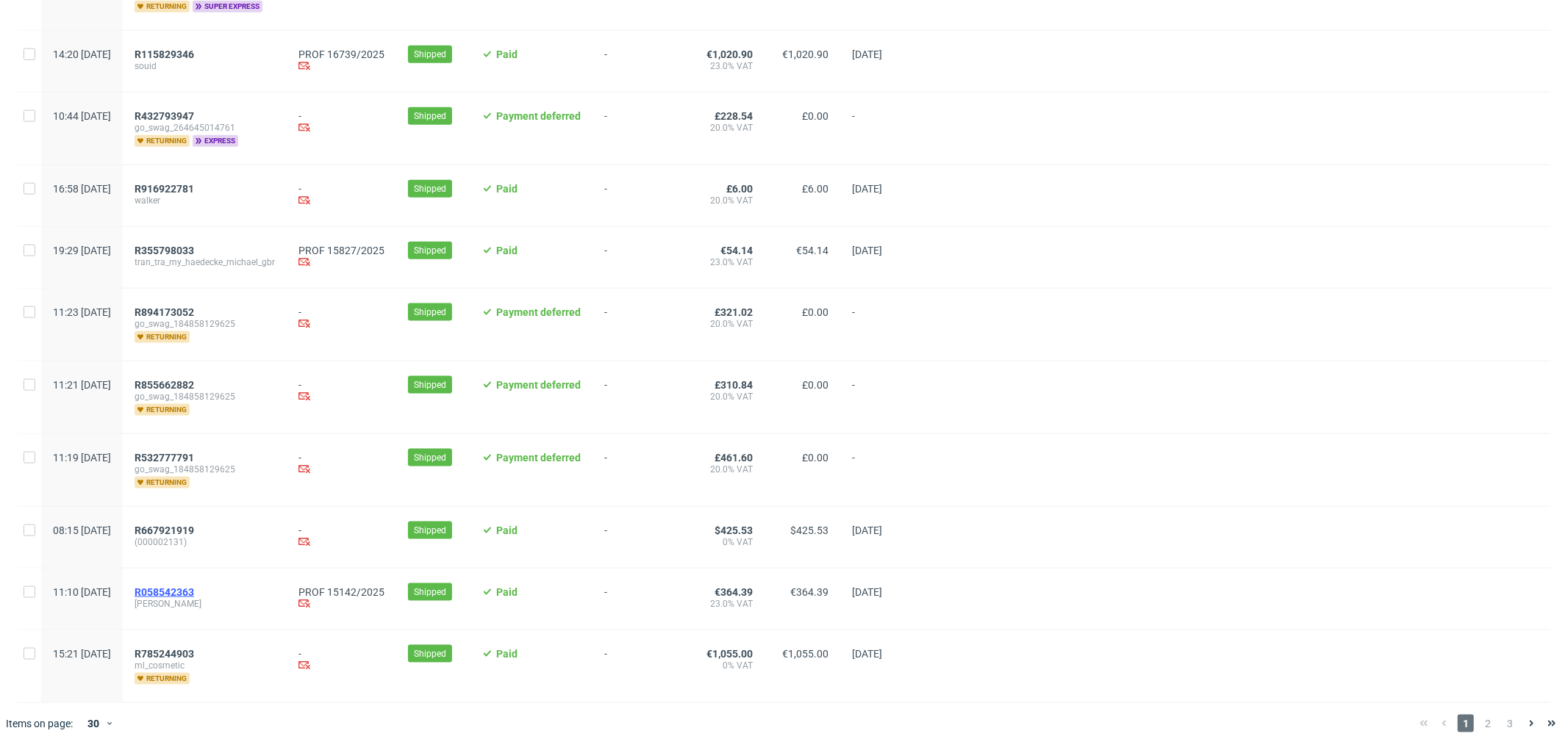
click at [194, 588] on span "R058542363" at bounding box center [164, 592] width 60 height 12
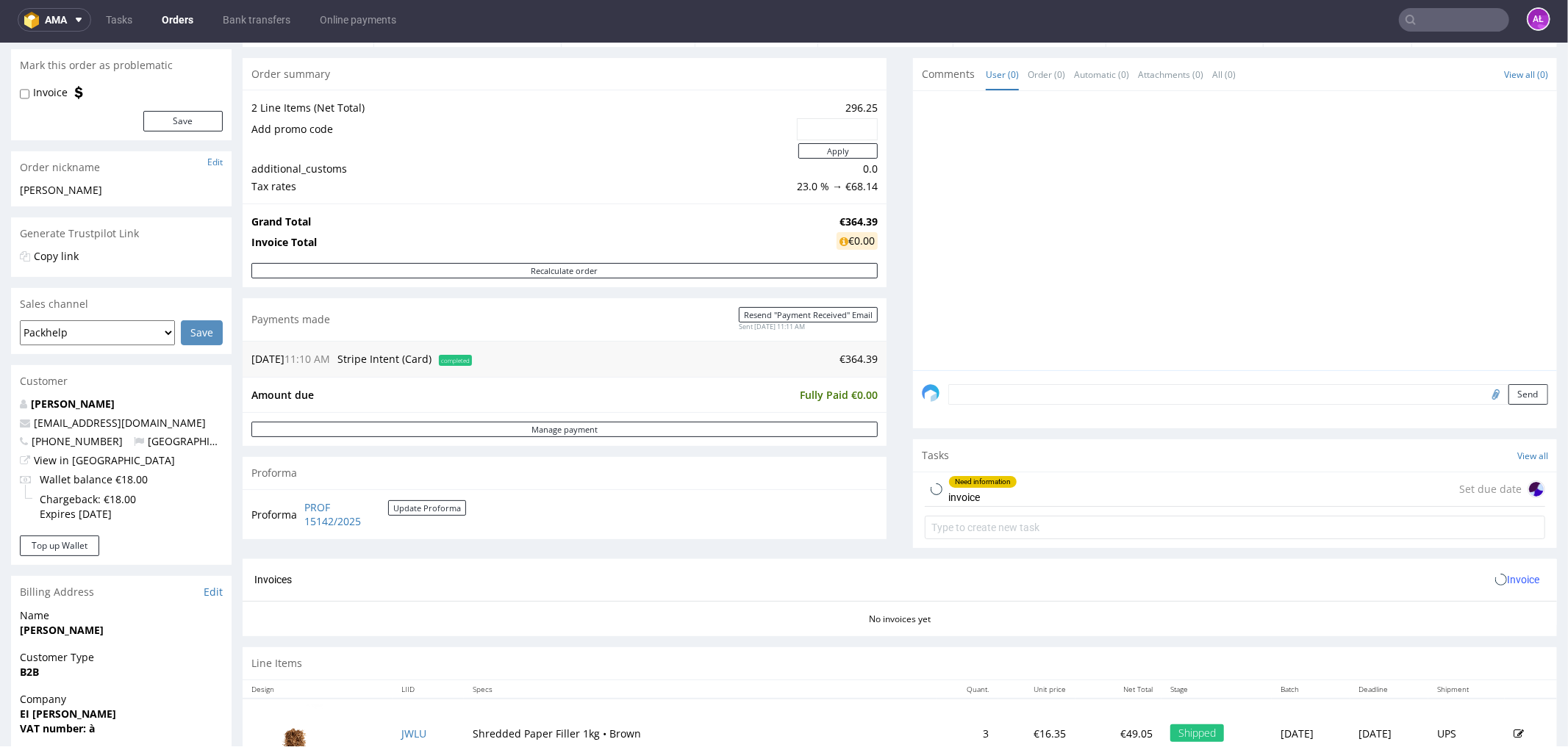
scroll to position [326, 0]
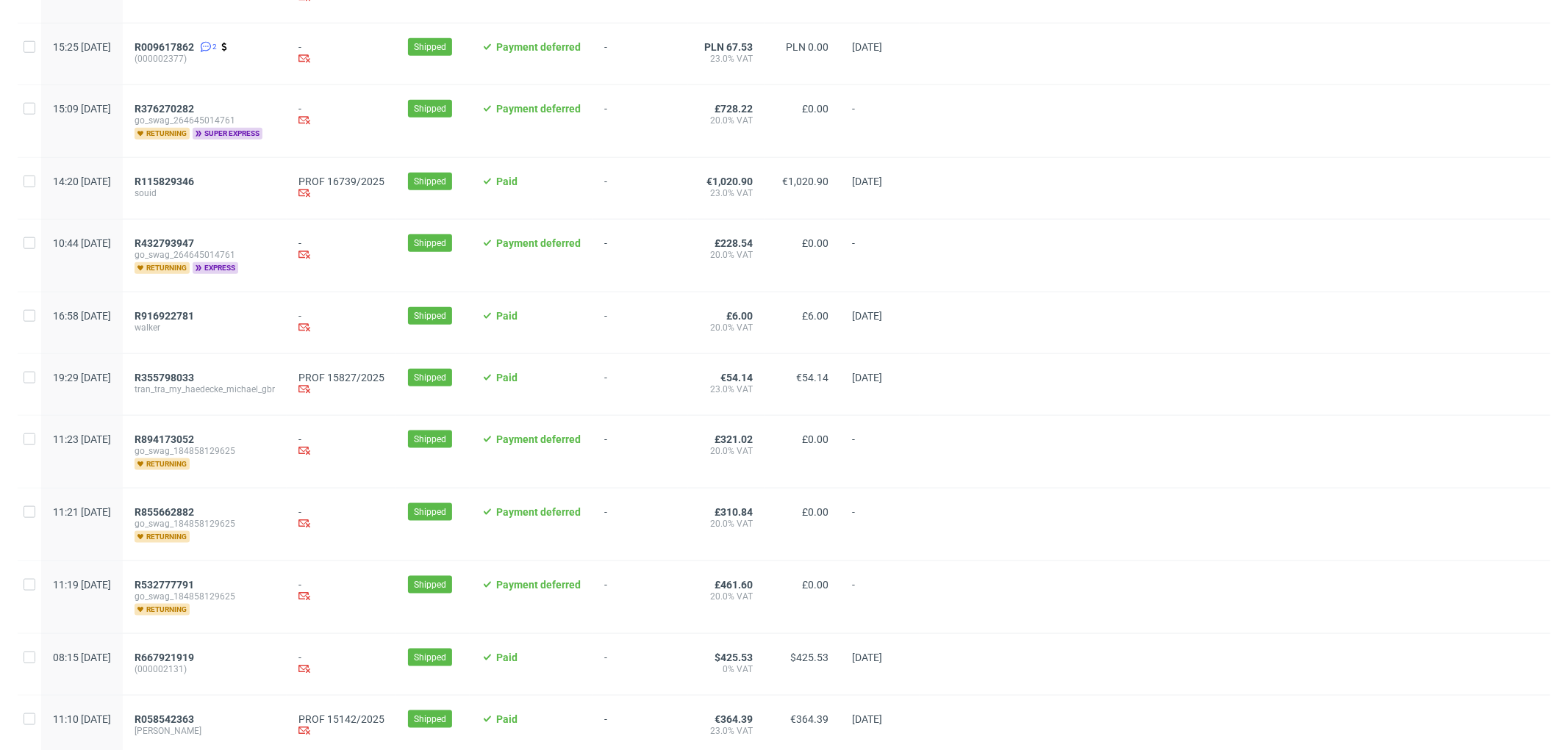
scroll to position [1473, 0]
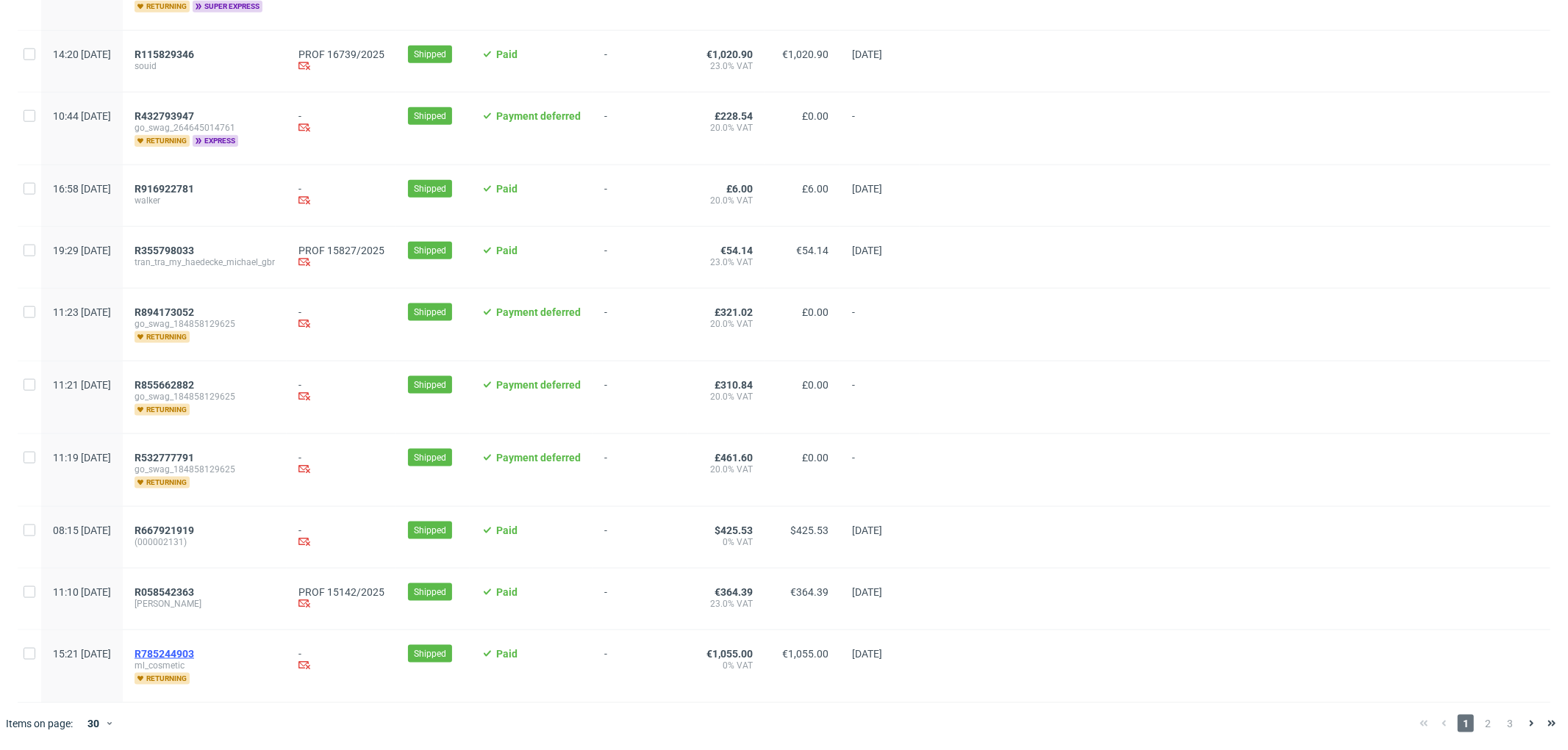
click at [194, 654] on span "R785244903" at bounding box center [164, 654] width 60 height 12
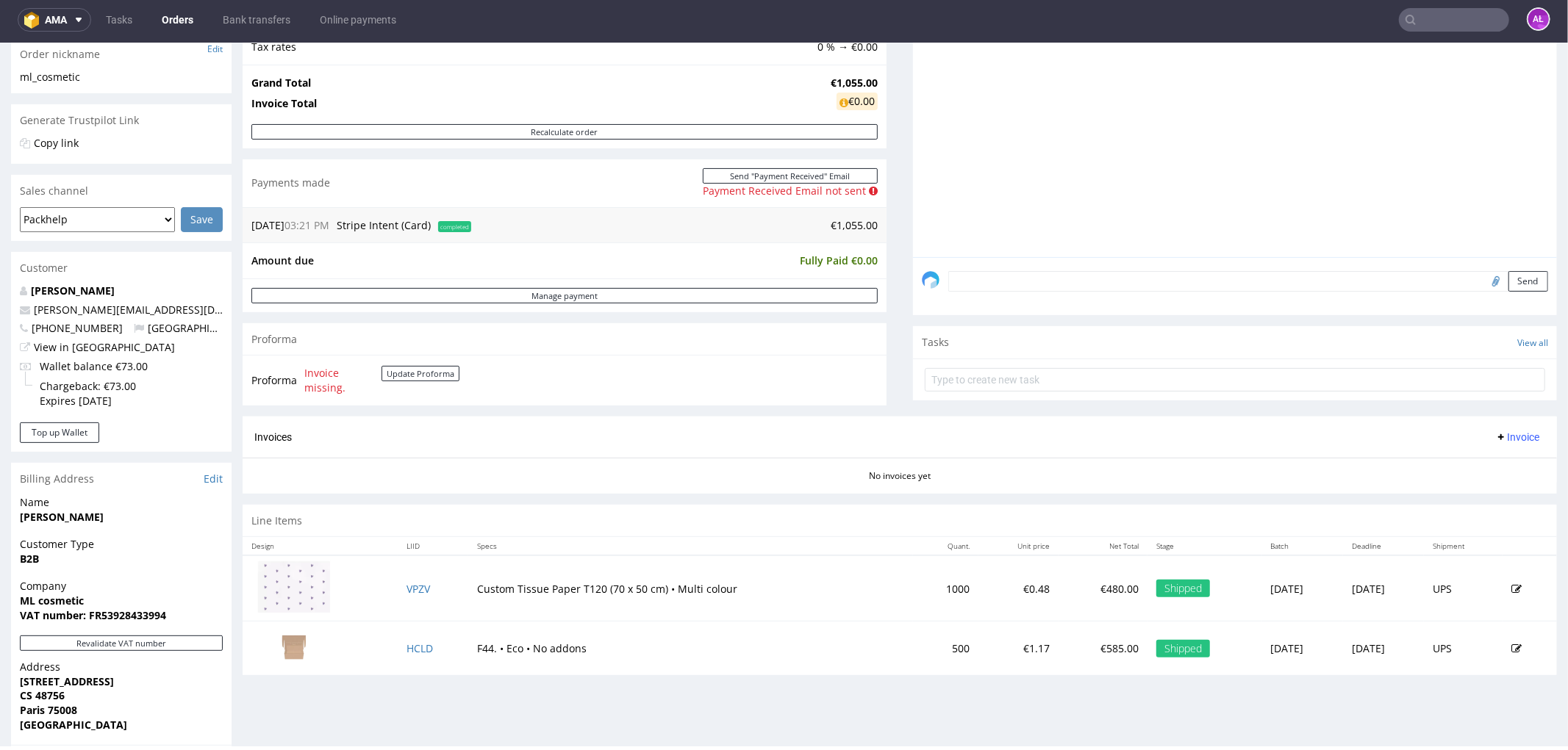
scroll to position [408, 0]
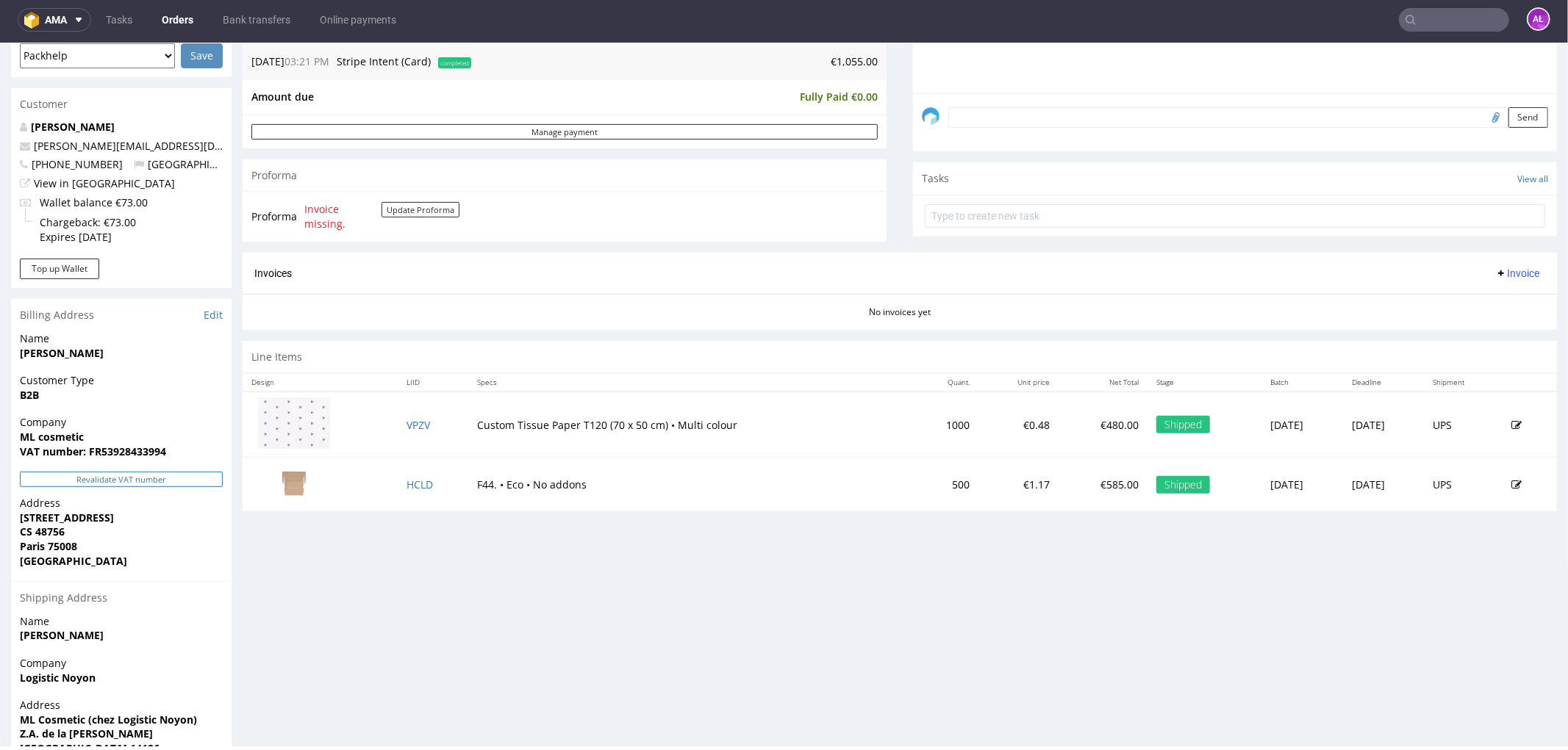
click at [199, 472] on button "Revalidate VAT number" at bounding box center [121, 478] width 203 height 15
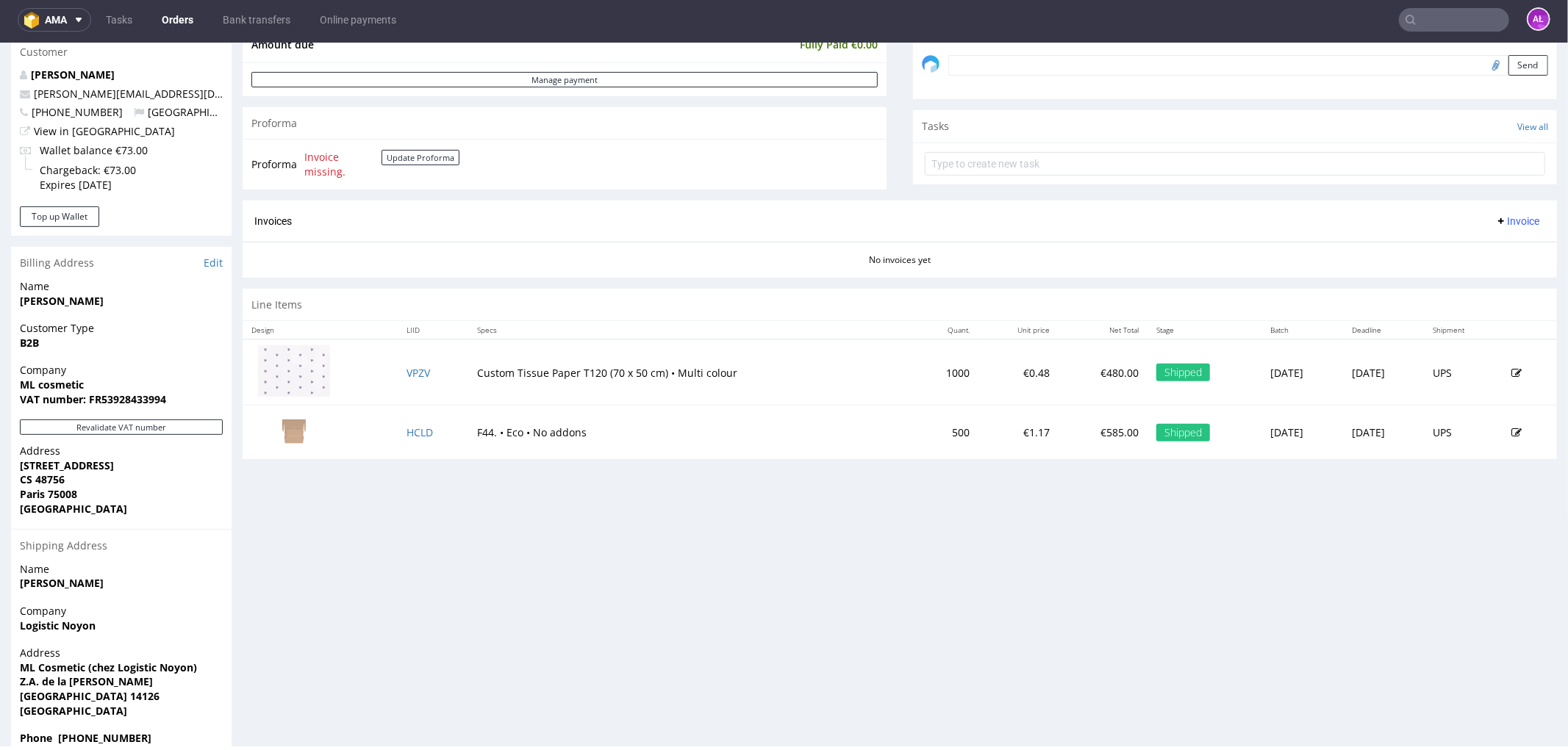
scroll to position [365, 0]
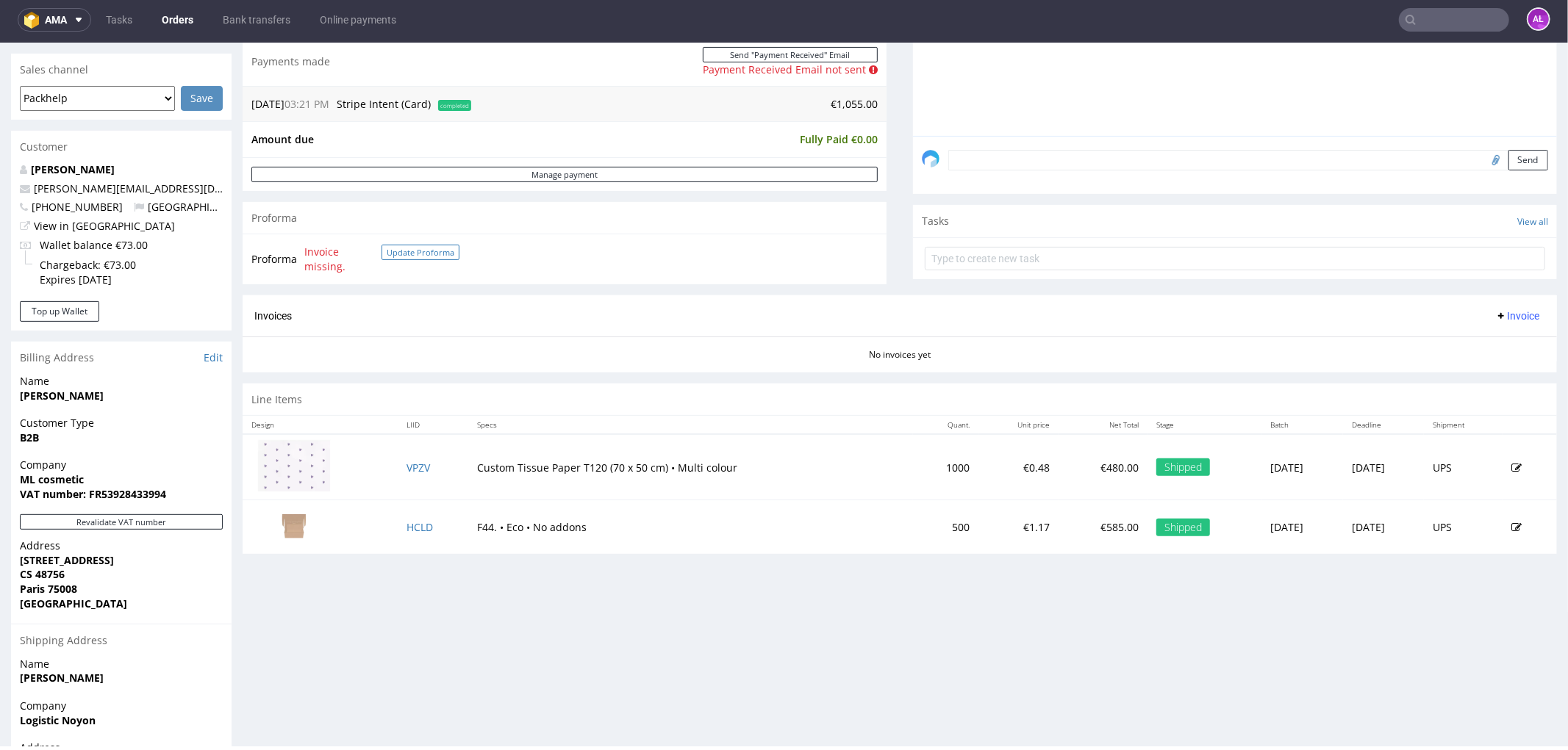
click at [417, 254] on button "Update Proforma" at bounding box center [420, 251] width 78 height 15
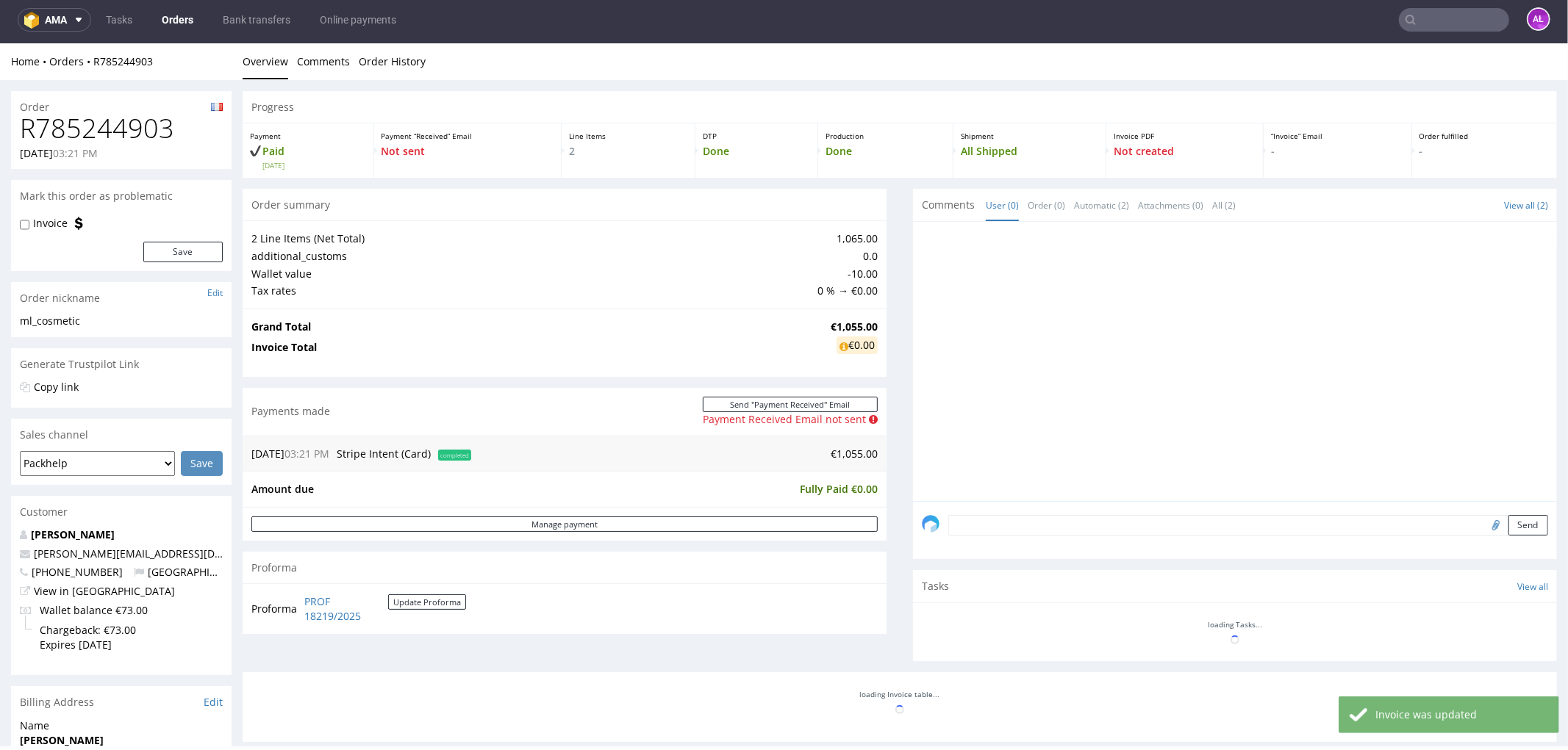
scroll to position [0, 0]
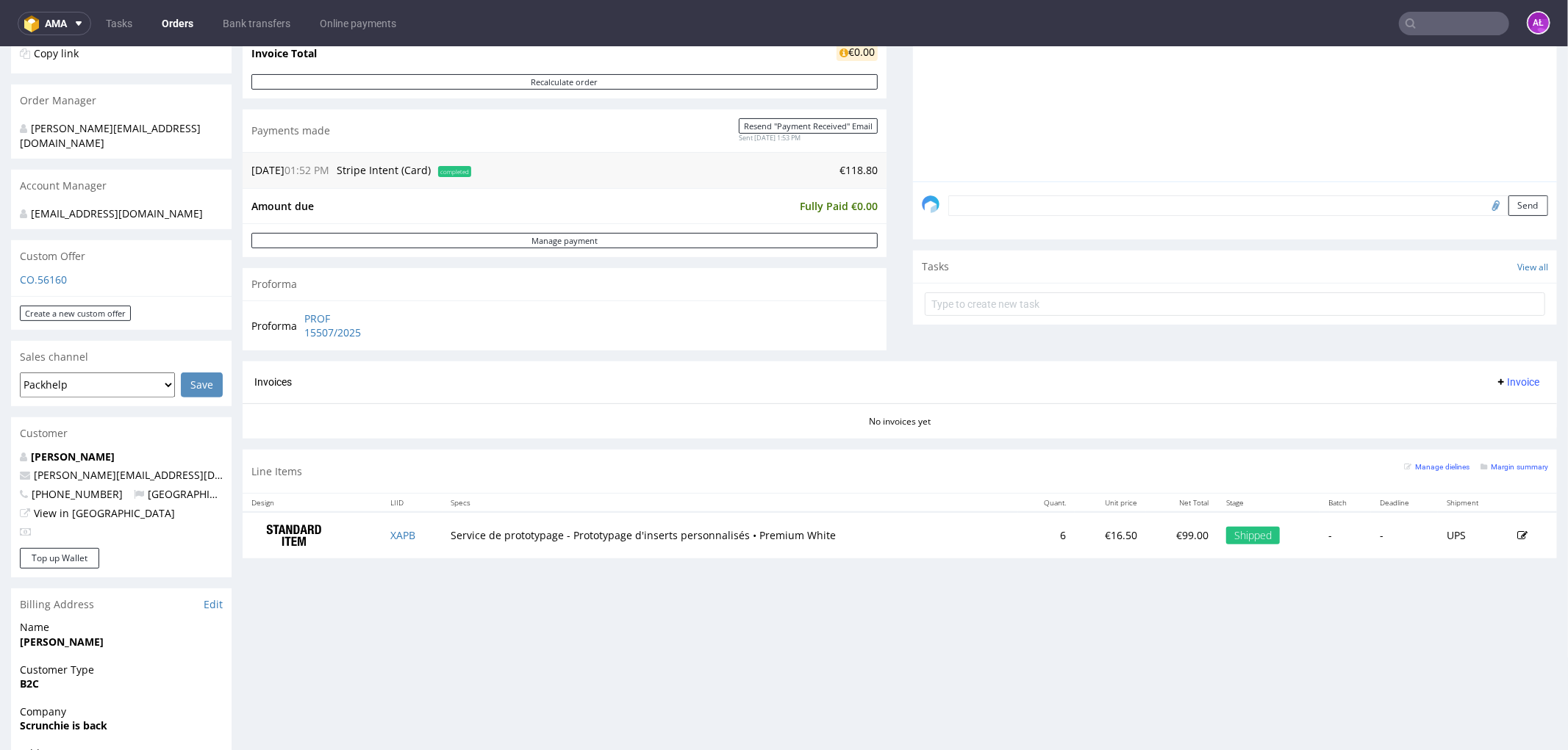
scroll to position [326, 0]
click at [417, 542] on td "XAPB" at bounding box center [412, 532] width 61 height 47
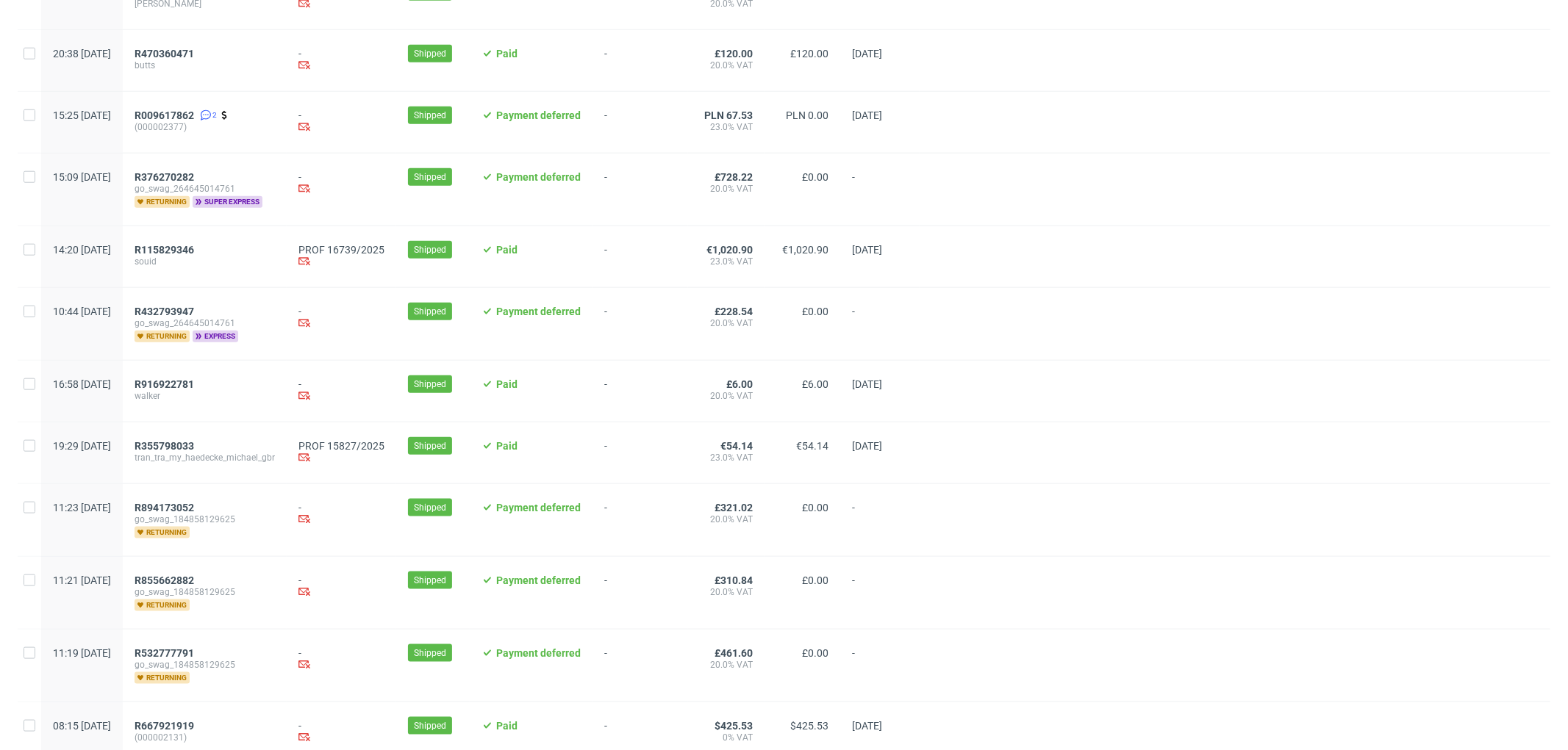
scroll to position [1473, 0]
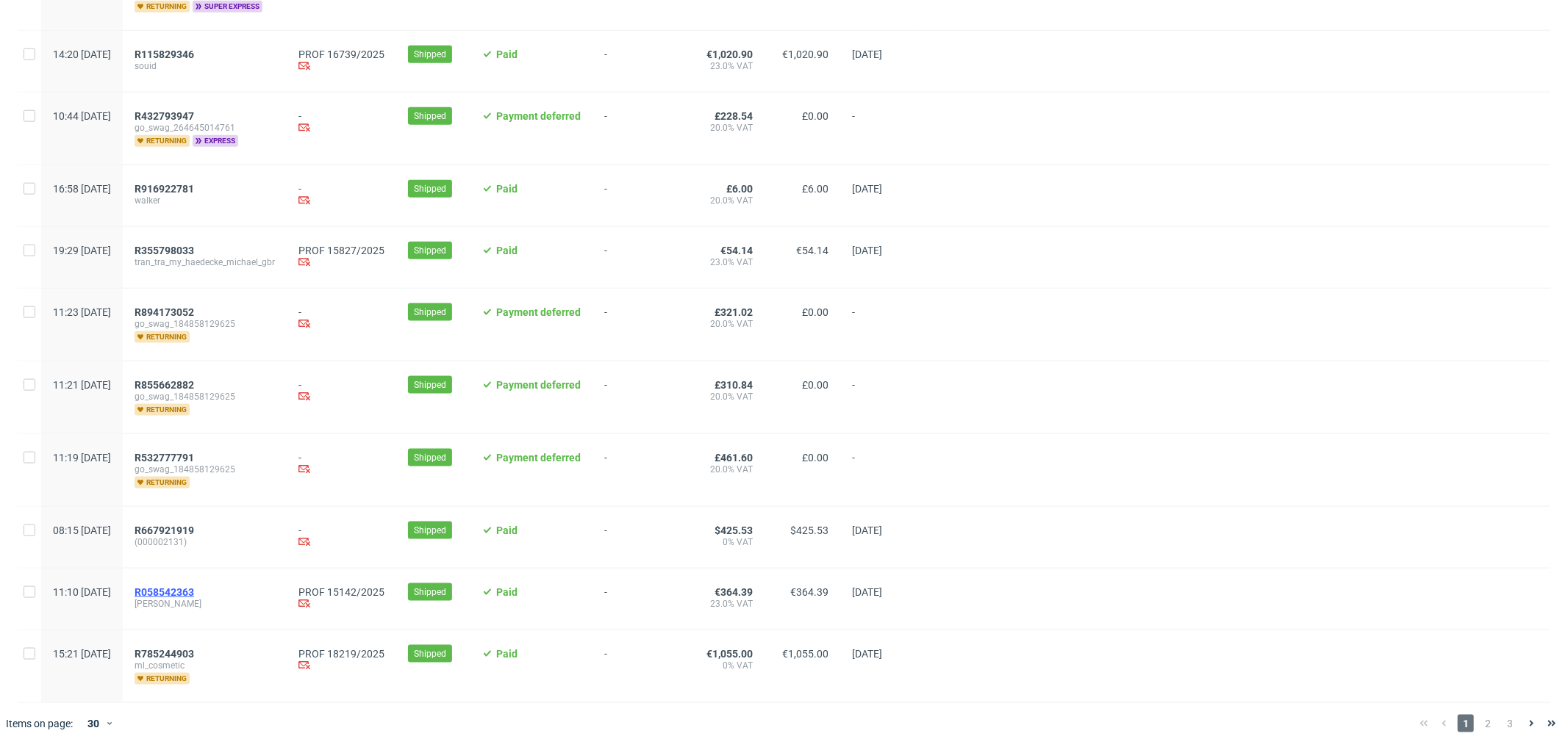
click at [194, 586] on span "R058542363" at bounding box center [164, 592] width 60 height 12
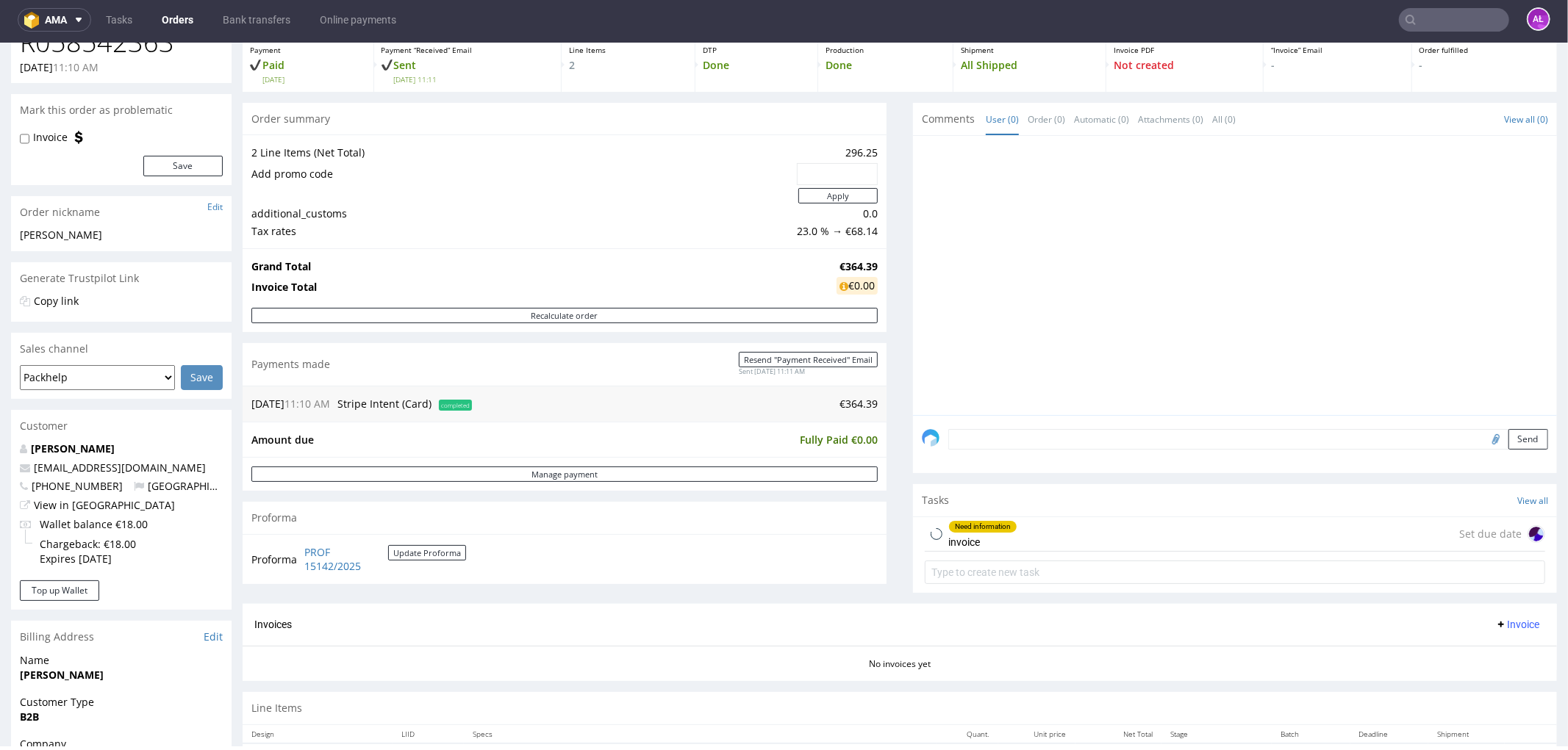
scroll to position [326, 0]
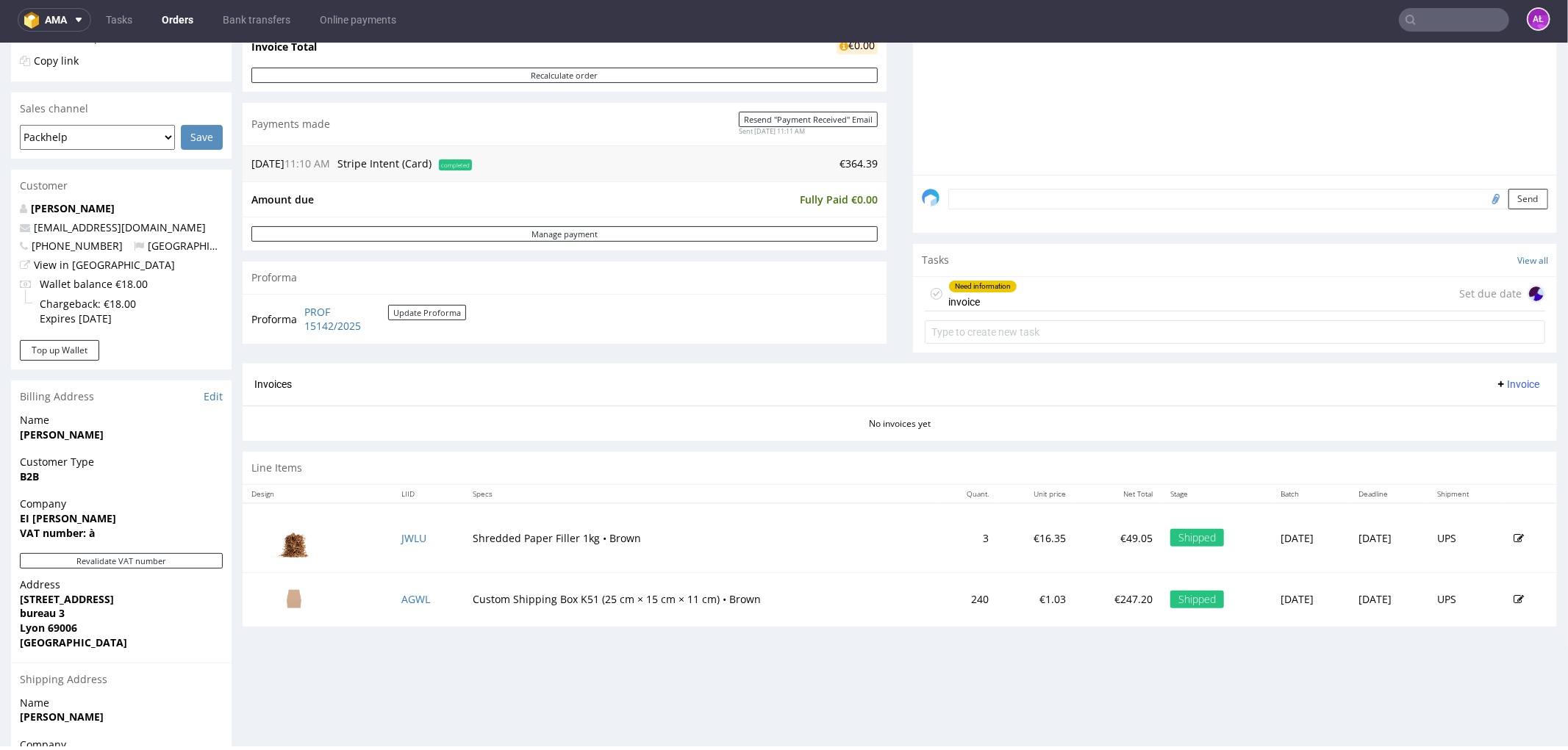
click at [956, 286] on div "Need information" at bounding box center [983, 285] width 68 height 12
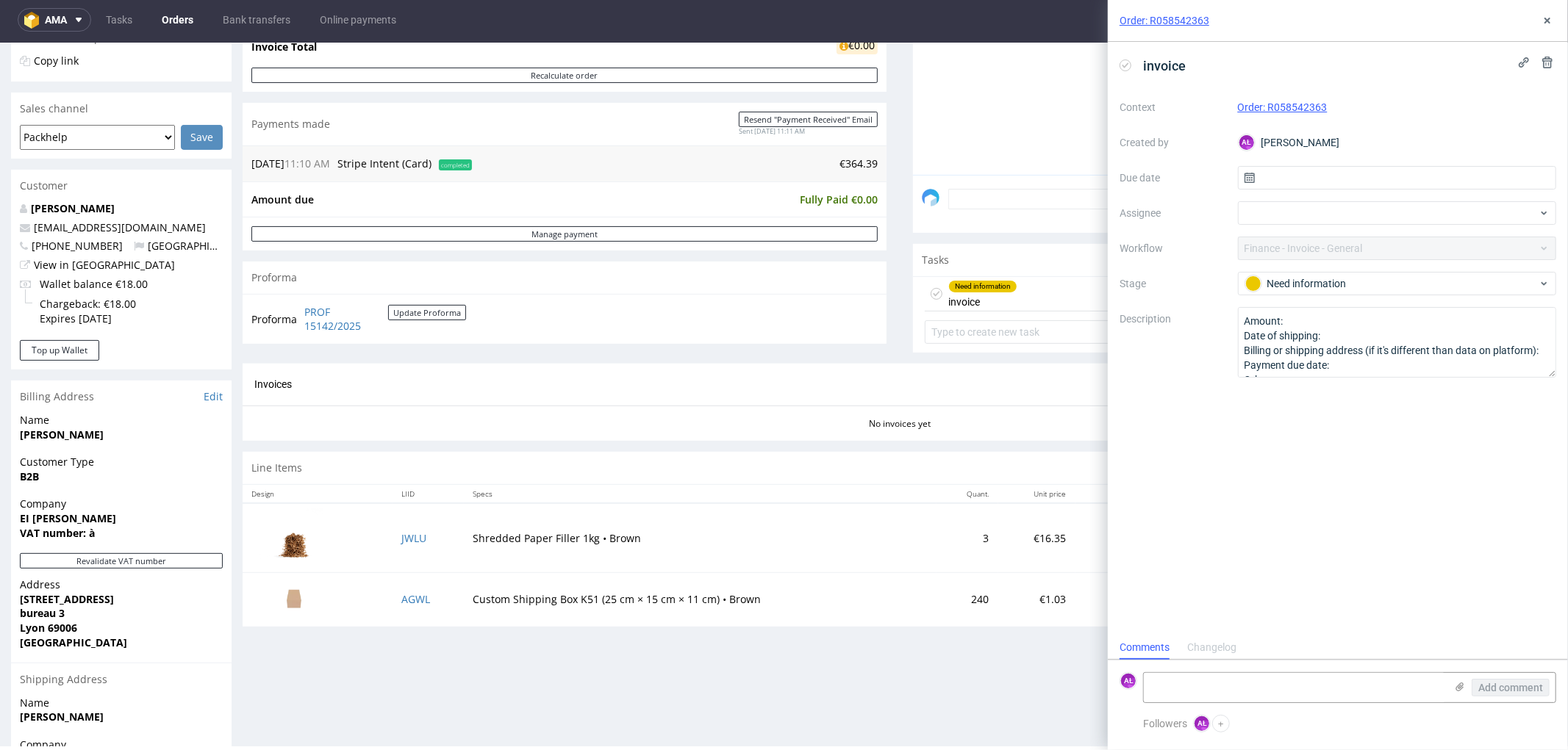
scroll to position [11, 0]
drag, startPoint x: 1389, startPoint y: 107, endPoint x: 1268, endPoint y: 116, distance: 121.3
click at [1268, 116] on div "Order: R058542363" at bounding box center [1397, 107] width 319 height 18
copy link "R058542363"
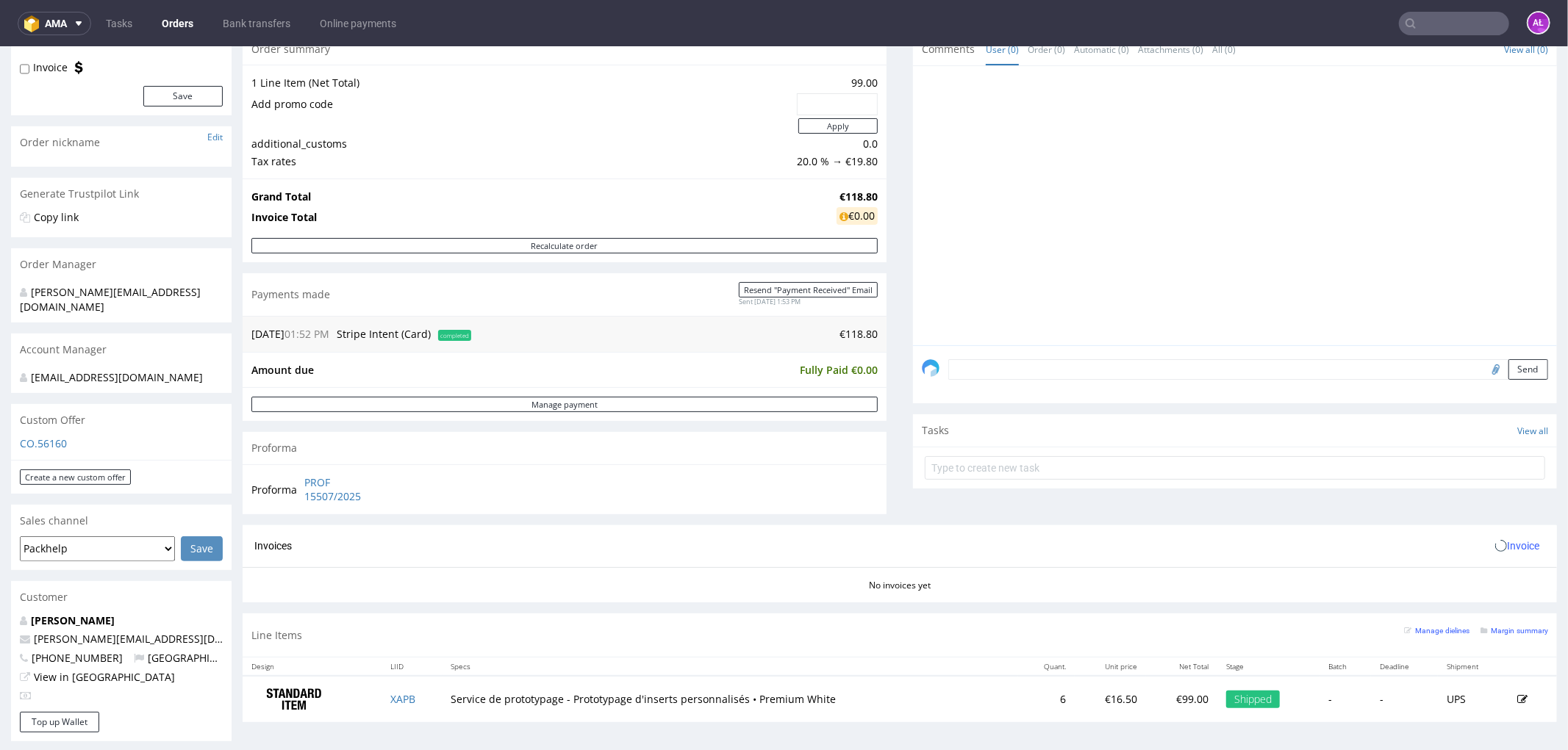
scroll to position [408, 0]
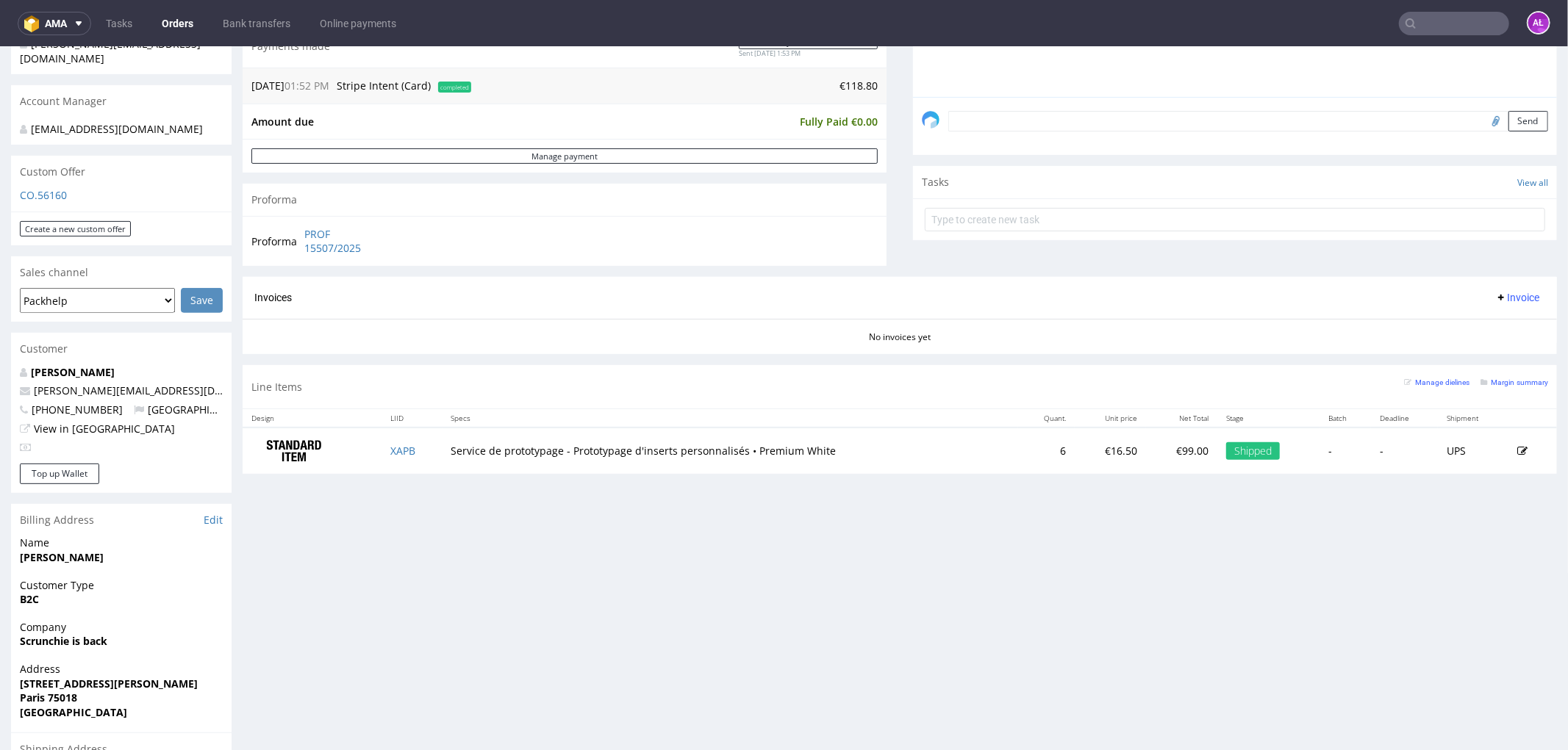
drag, startPoint x: 1498, startPoint y: 287, endPoint x: 1496, endPoint y: 306, distance: 19.1
click at [1498, 289] on div "Invoices Invoice" at bounding box center [900, 297] width 1314 height 42
click at [1497, 301] on span "Invoice" at bounding box center [1517, 297] width 44 height 12
drag, startPoint x: 1490, startPoint y: 346, endPoint x: 1483, endPoint y: 346, distance: 7.0
click at [1483, 346] on li "Upload" at bounding box center [1487, 355] width 95 height 27
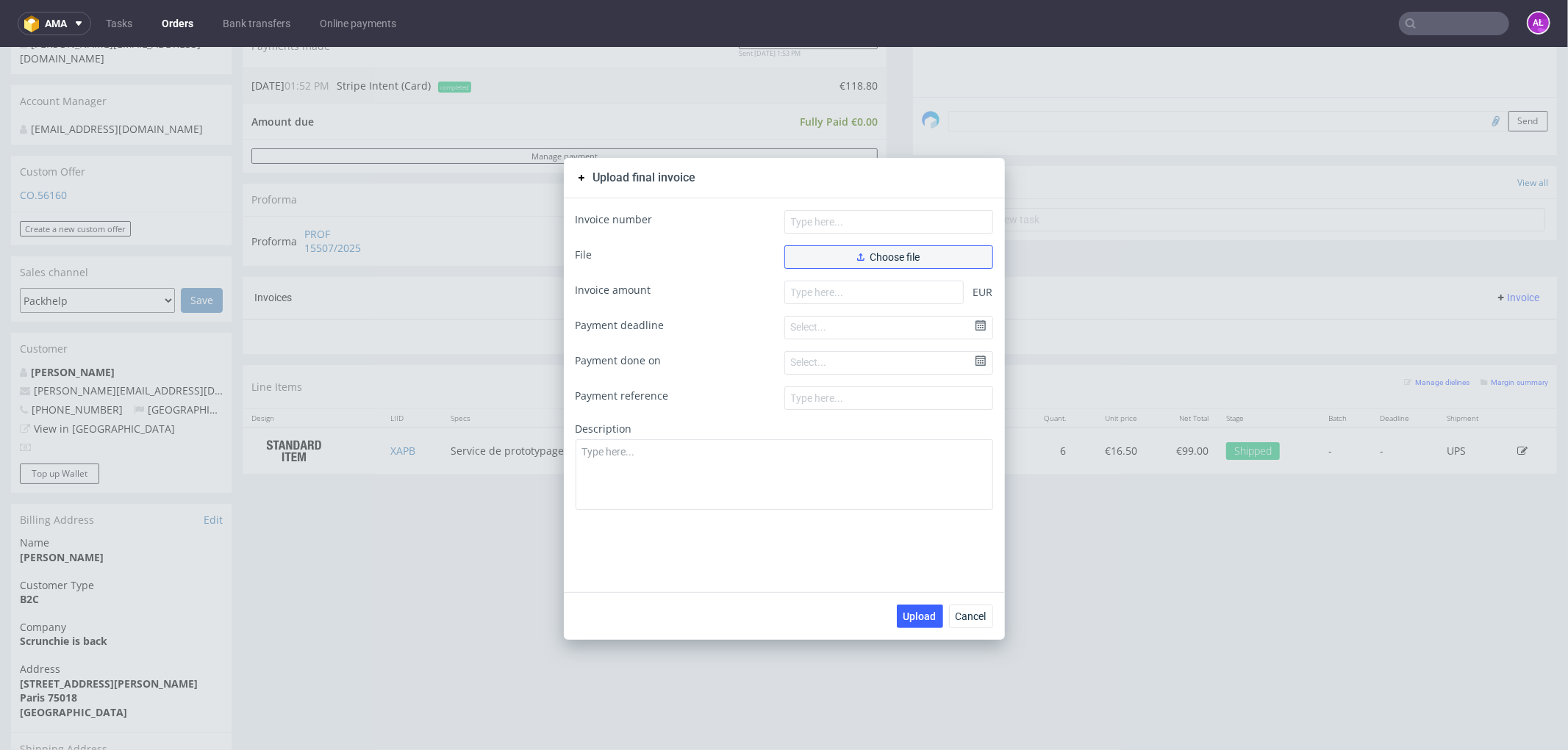
click at [887, 256] on span "Choose file" at bounding box center [889, 256] width 64 height 10
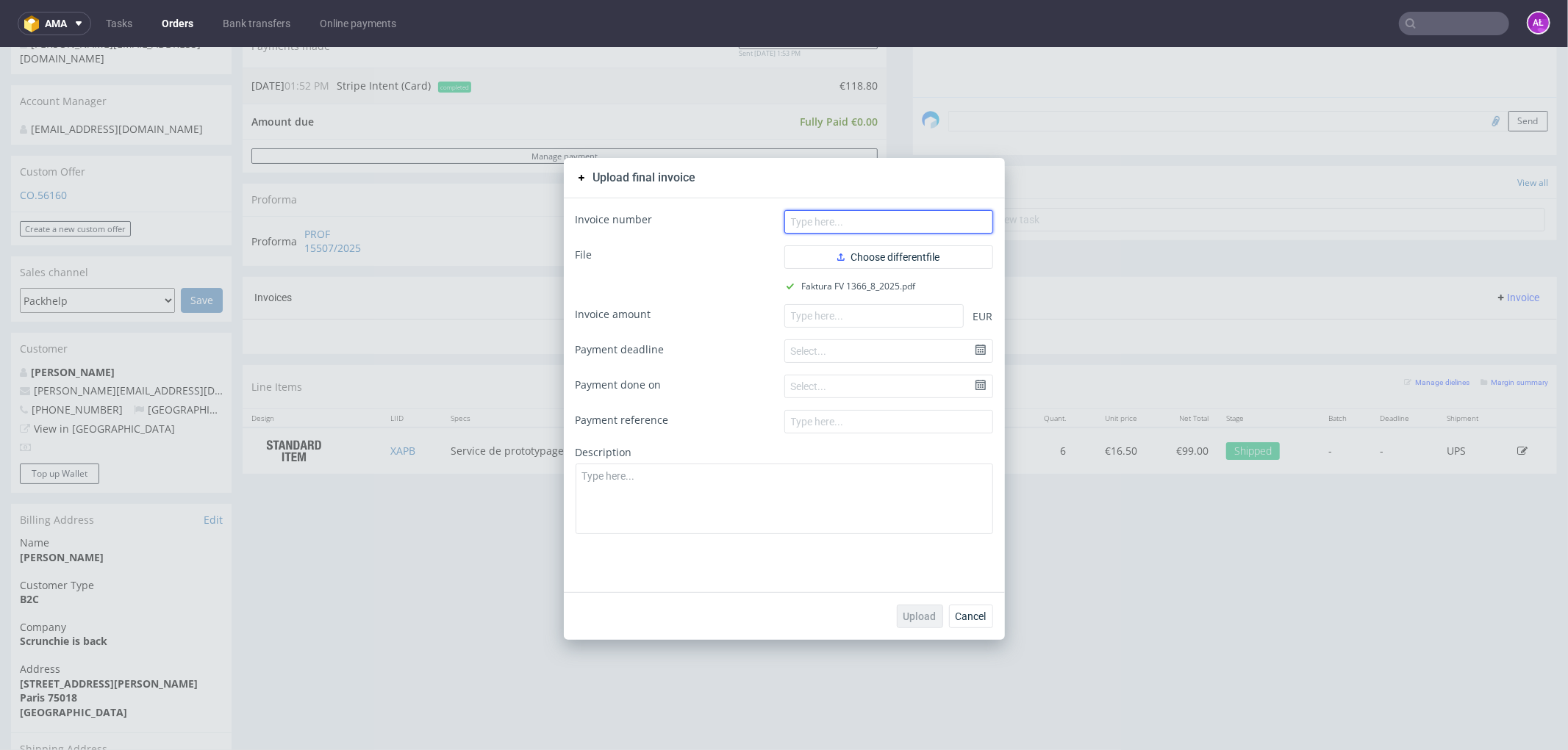
click at [862, 219] on input "text" at bounding box center [889, 220] width 209 height 23
type input "FV 1366/8/2025"
click at [885, 320] on input "number" at bounding box center [873, 314] width 179 height 23
type input "118.8"
click at [917, 614] on span "Upload" at bounding box center [919, 616] width 33 height 10
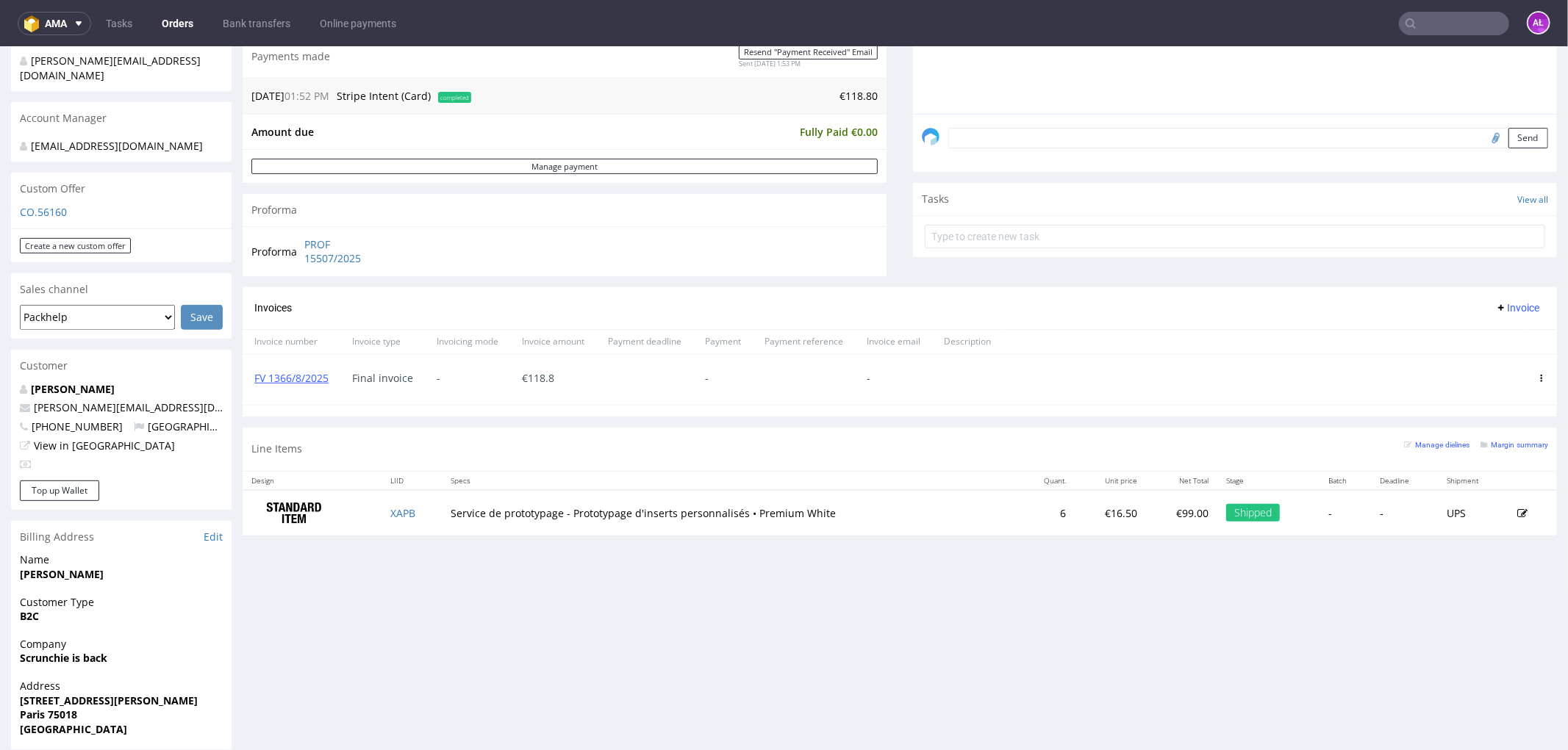
scroll to position [408, 0]
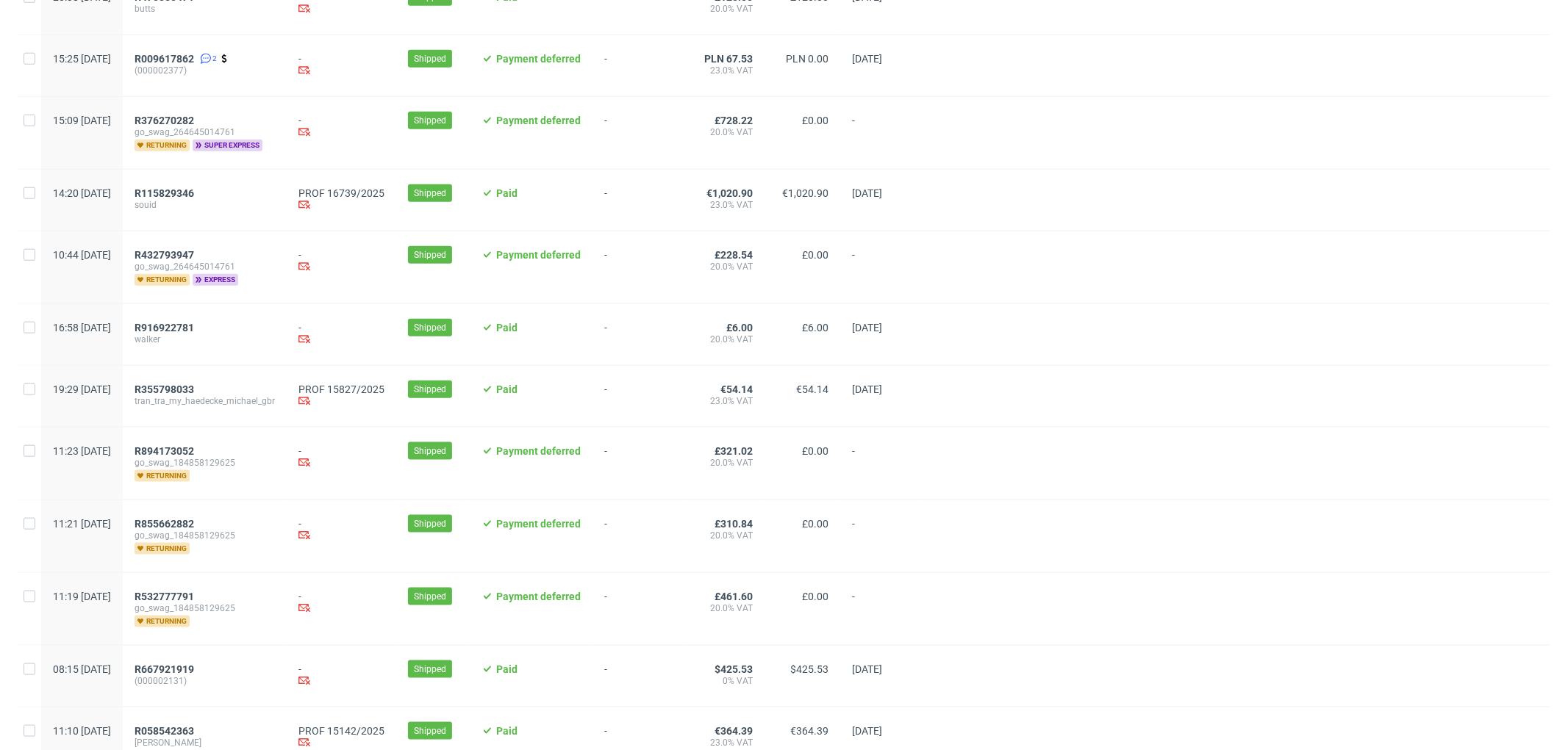
scroll to position [1473, 0]
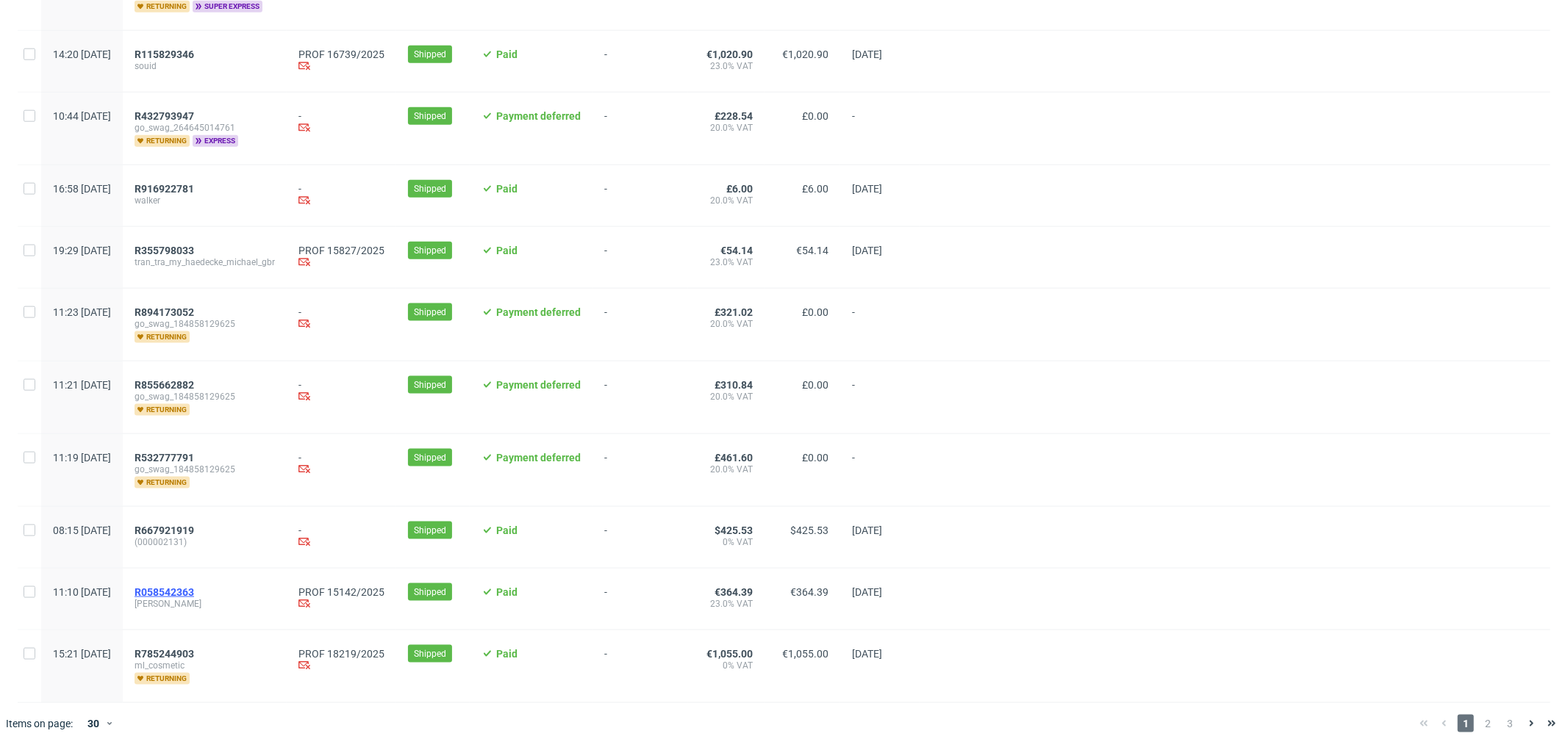
click at [194, 586] on span "R058542363" at bounding box center [164, 592] width 60 height 12
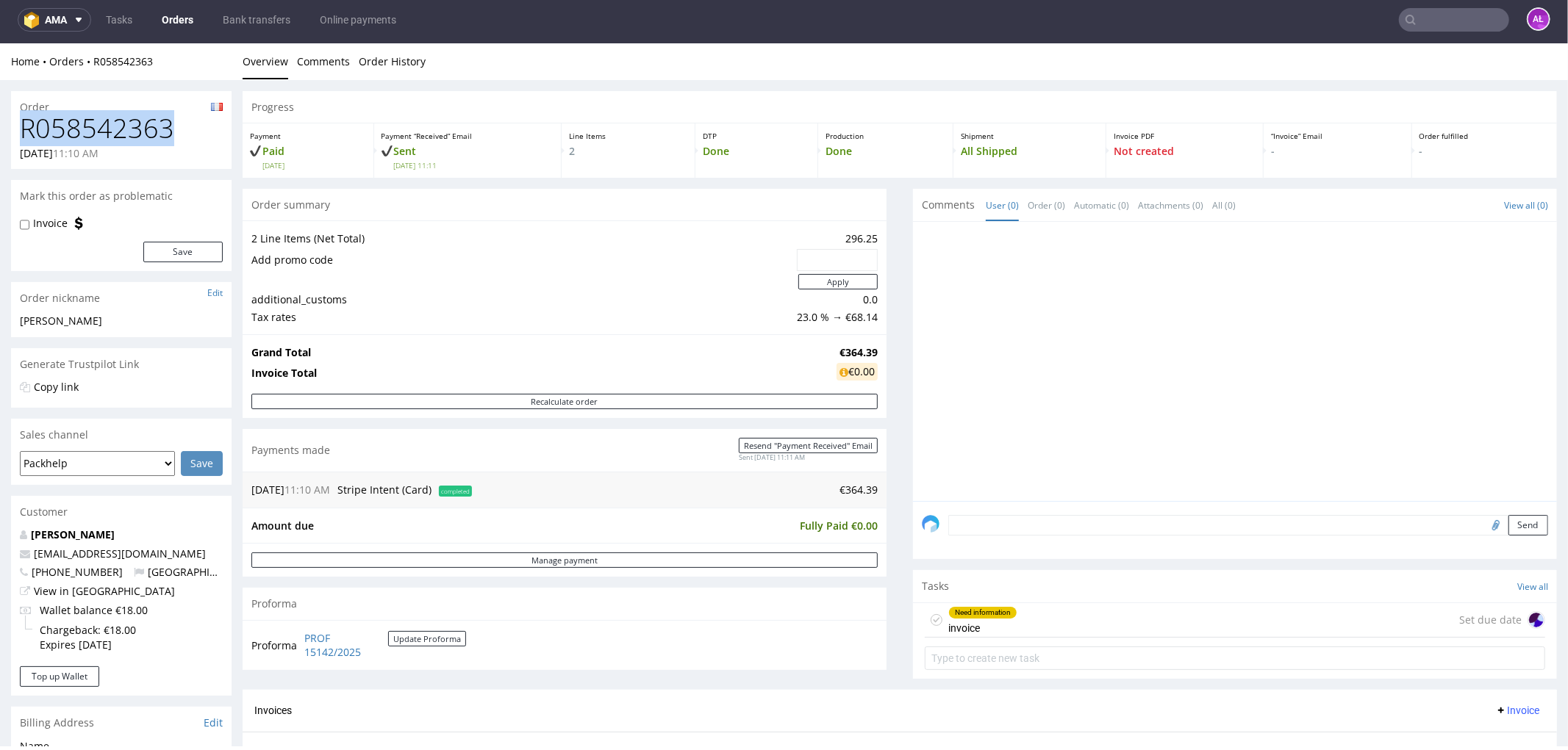
drag, startPoint x: 148, startPoint y: 124, endPoint x: 24, endPoint y: 132, distance: 124.3
click at [24, 132] on h1 "R058542363" at bounding box center [121, 128] width 203 height 30
copy h1 "R058542363"
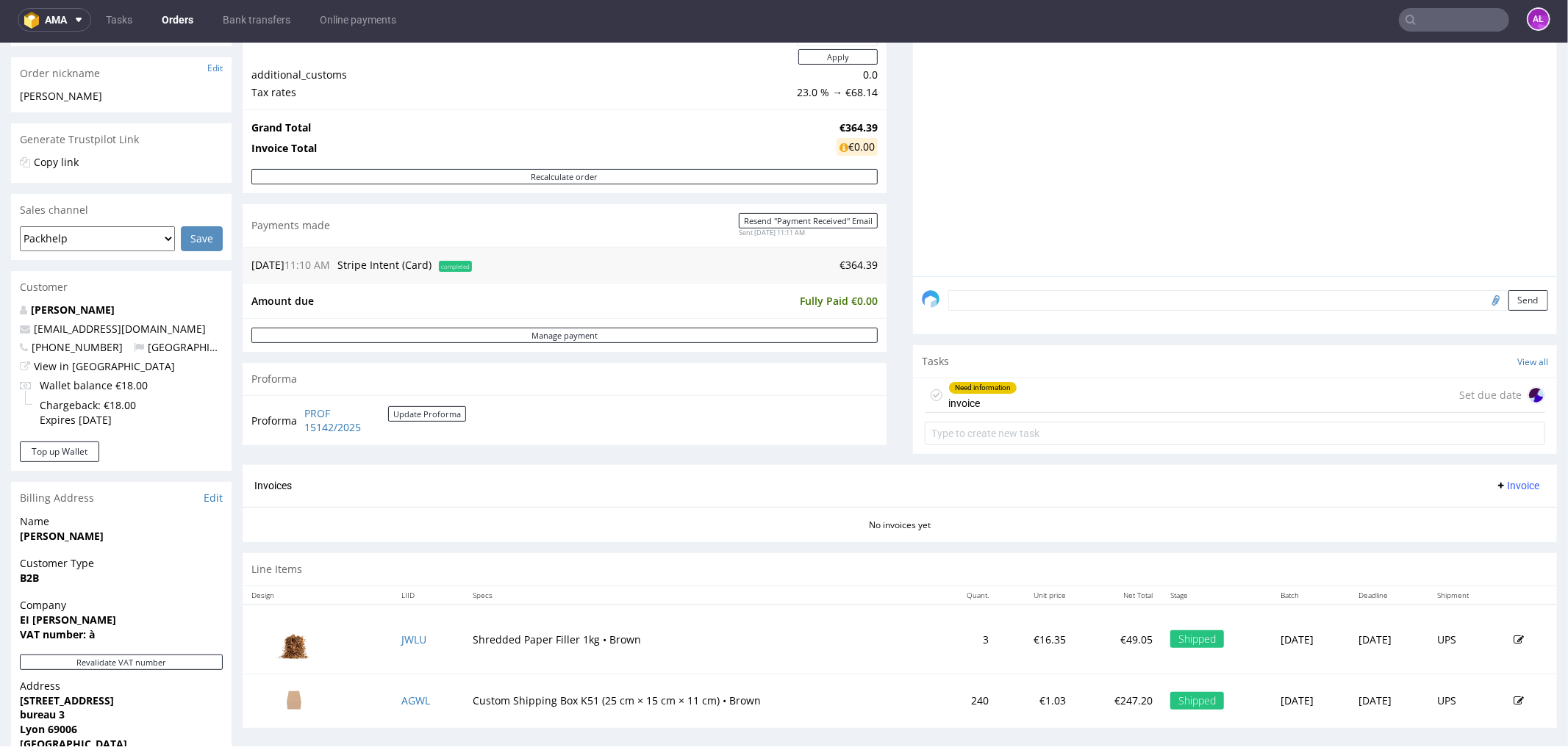
scroll to position [244, 0]
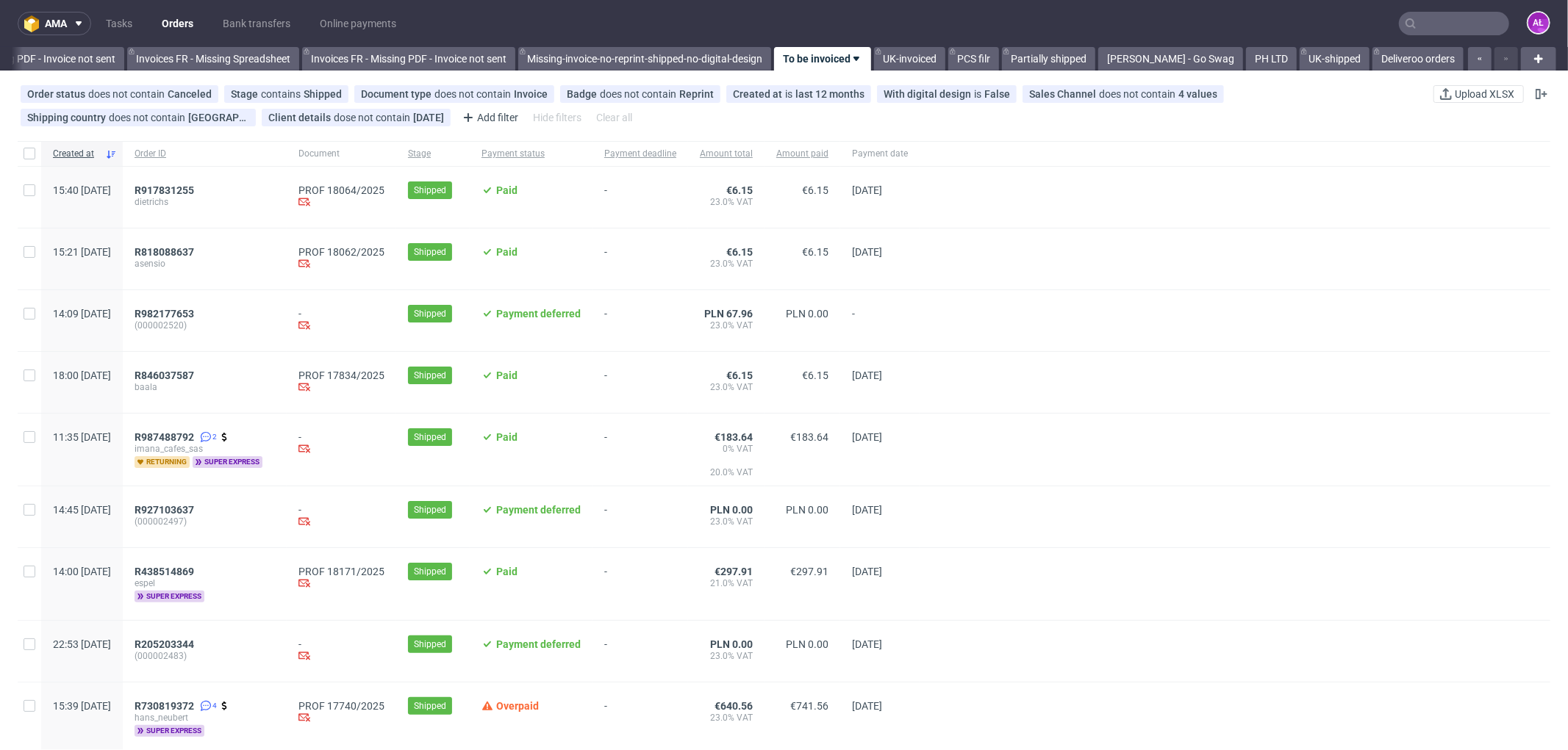
scroll to position [0, 2202]
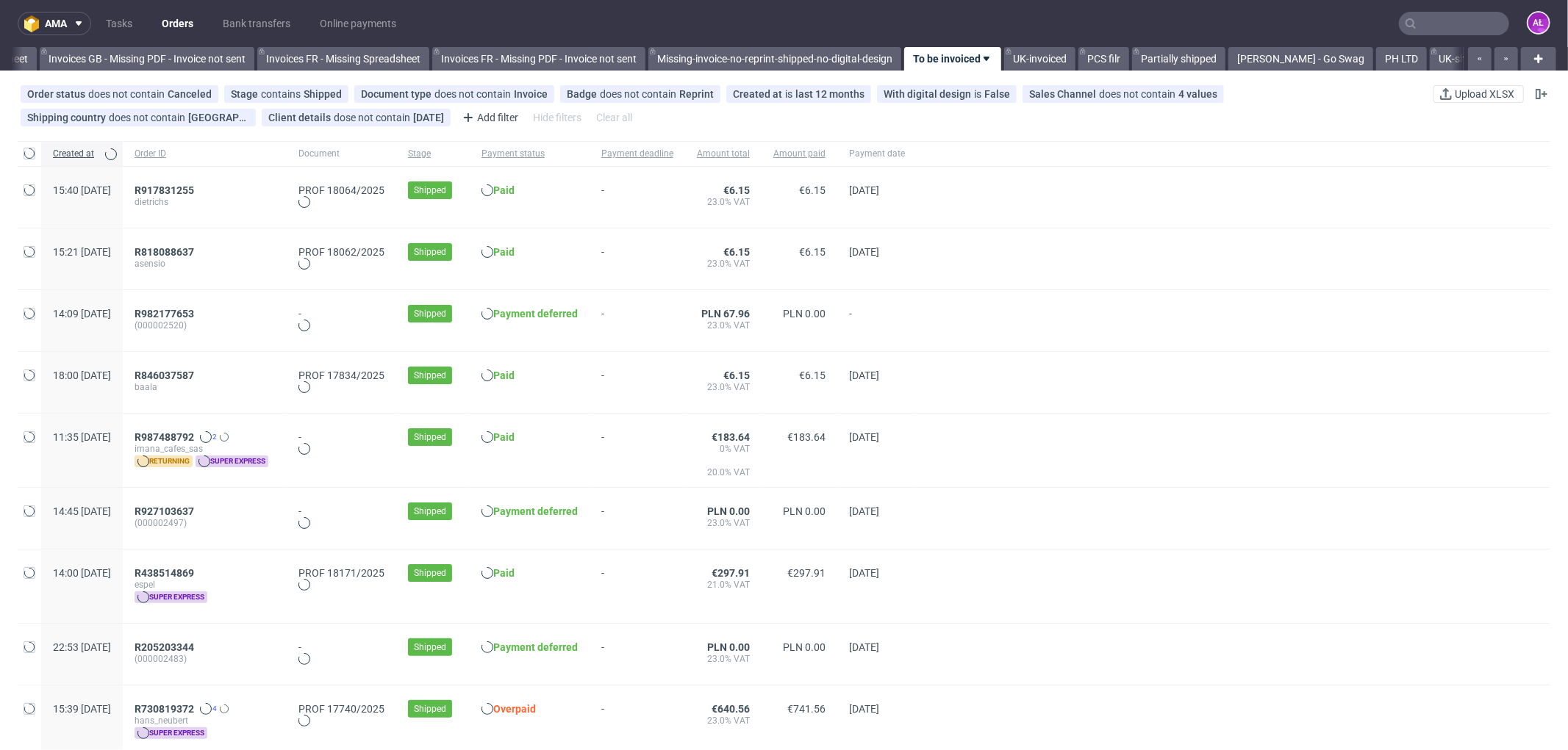
scroll to position [0, 2202]
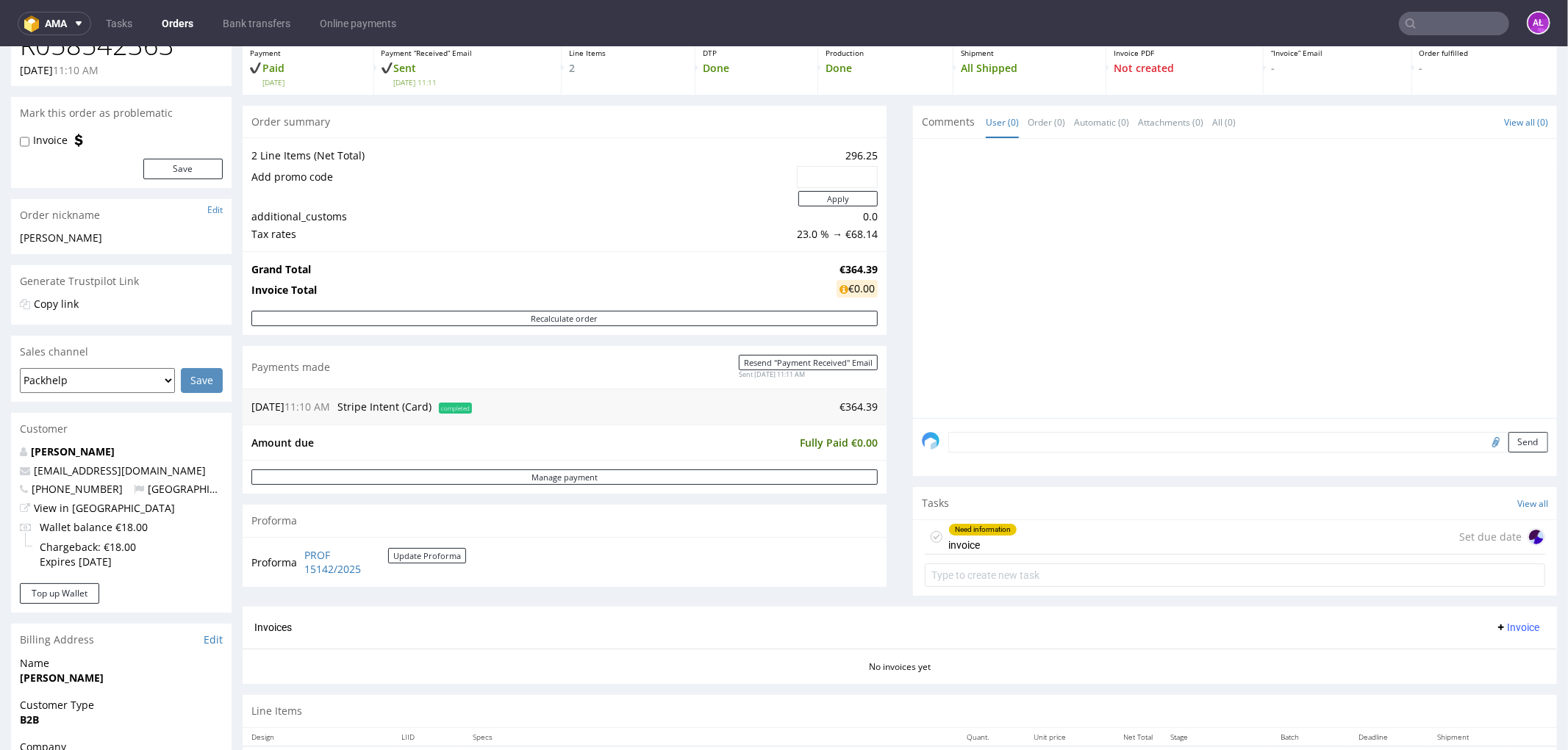
scroll to position [244, 0]
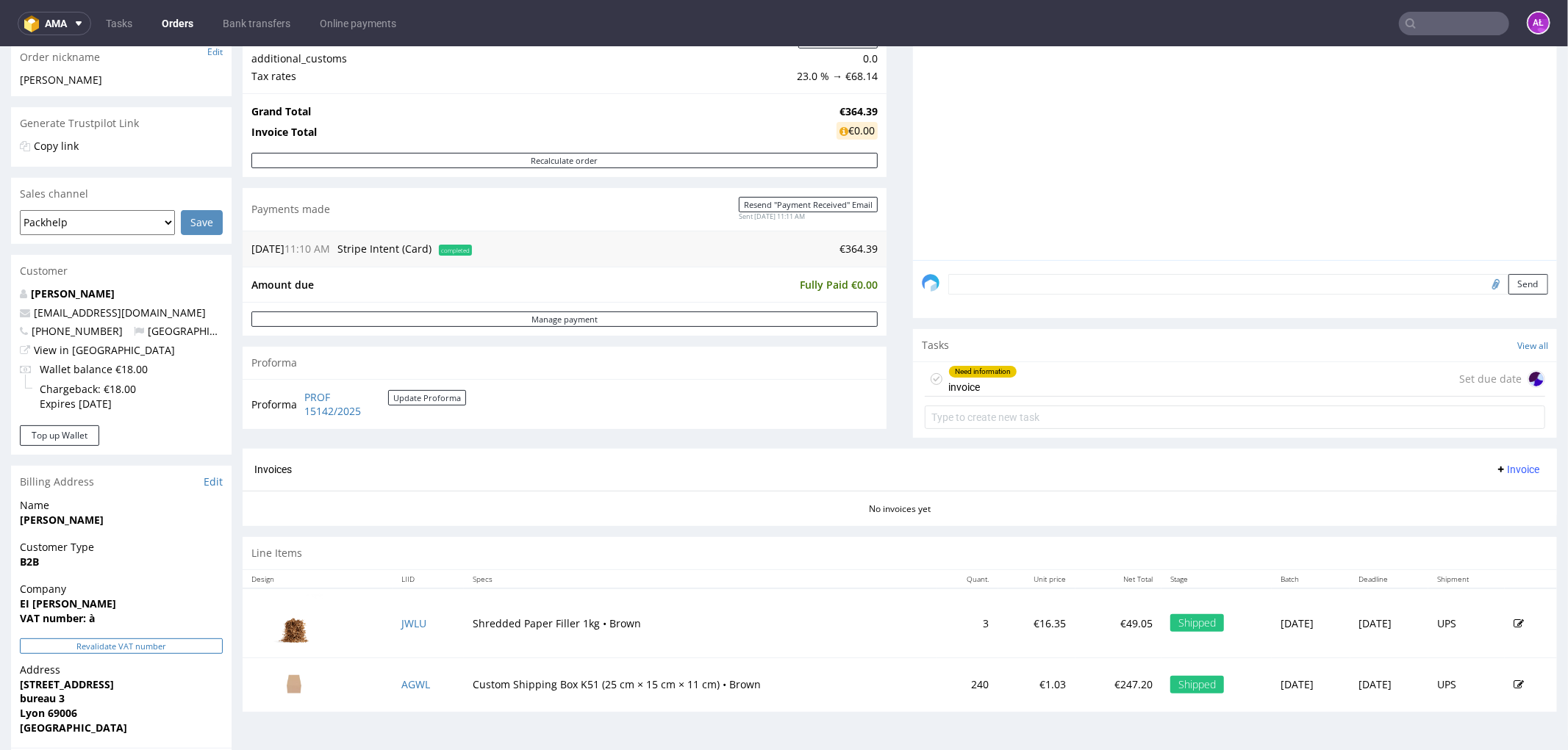
click at [194, 644] on button "Revalidate VAT number" at bounding box center [121, 645] width 203 height 15
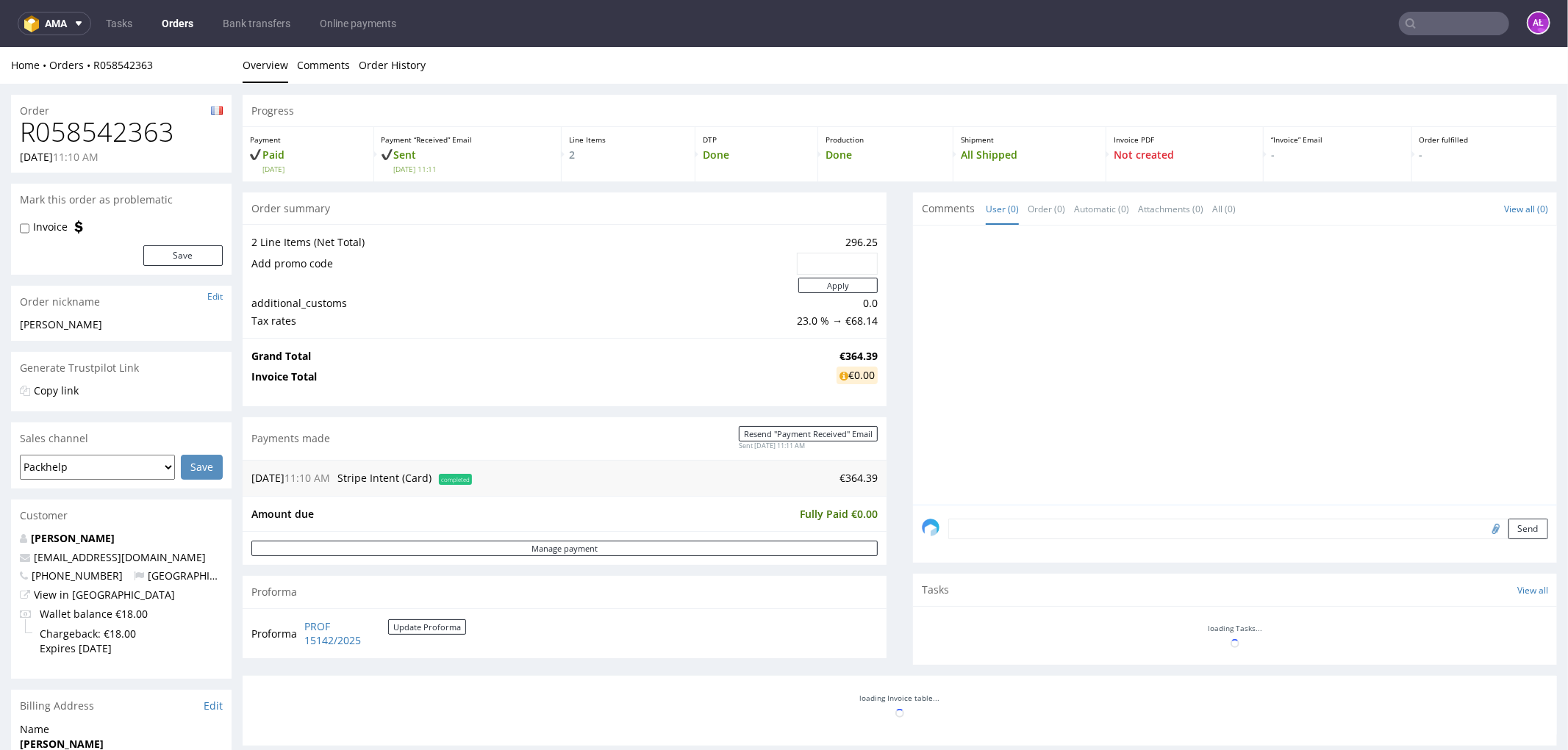
scroll to position [240, 0]
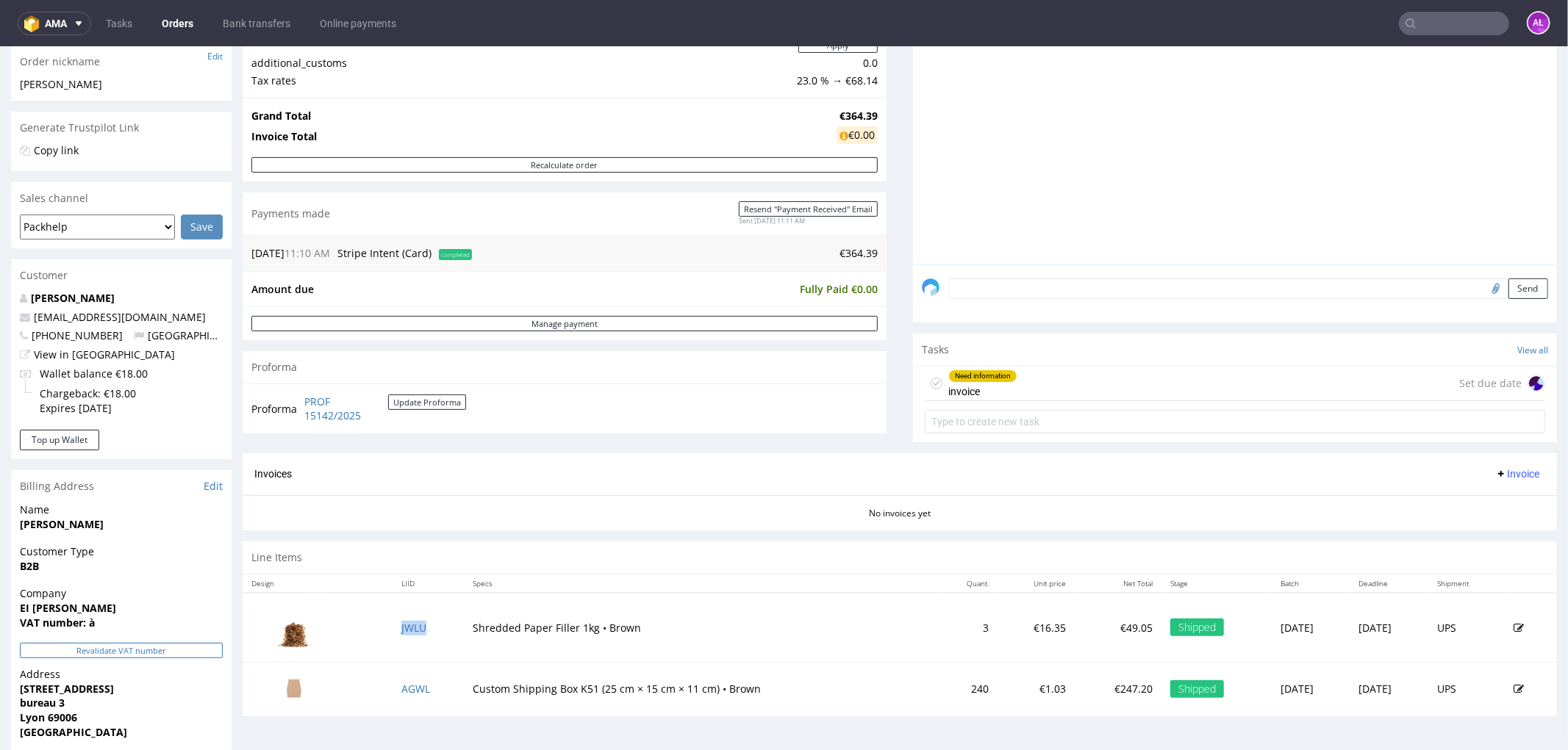
click at [201, 656] on button "Revalidate VAT number" at bounding box center [121, 650] width 203 height 15
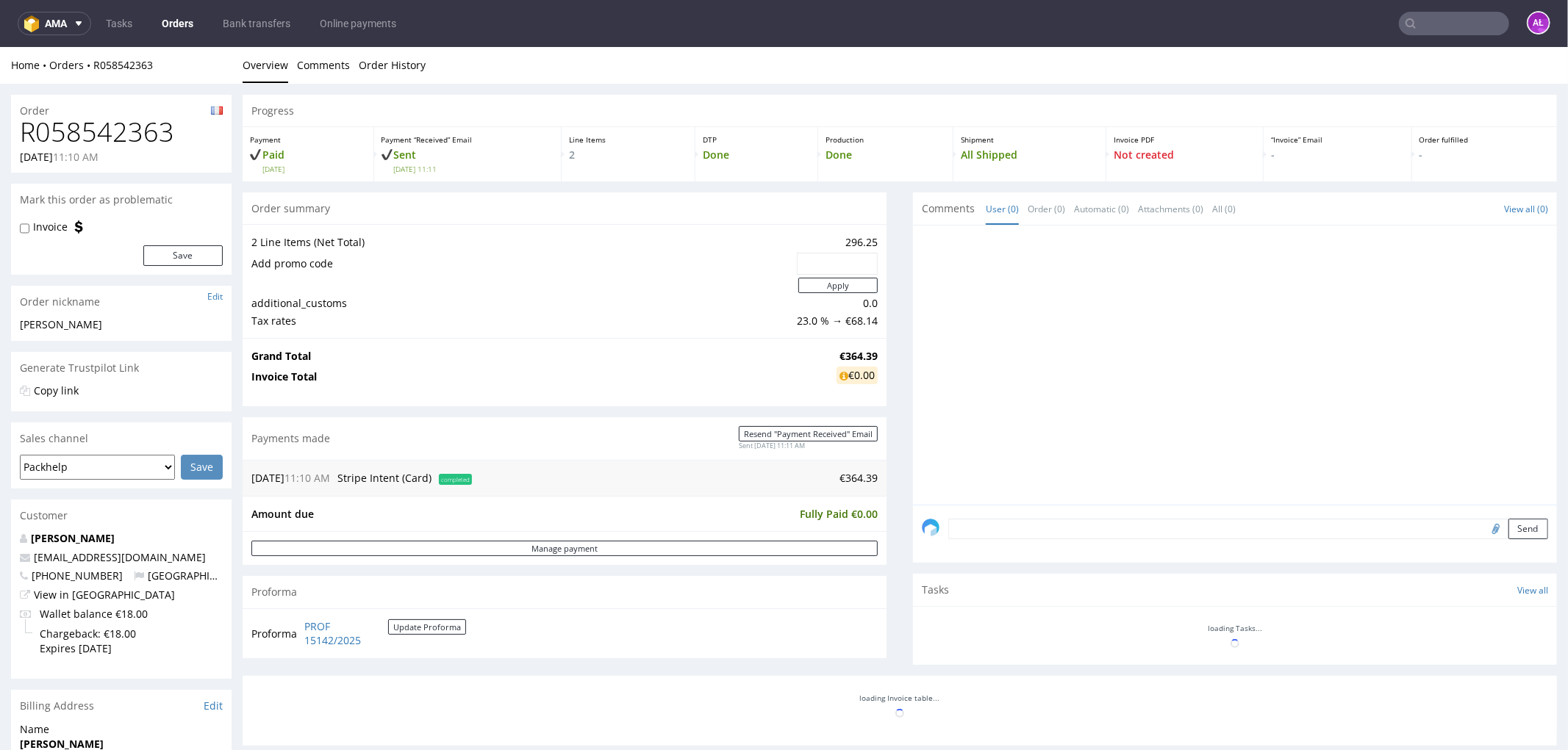
scroll to position [232, 0]
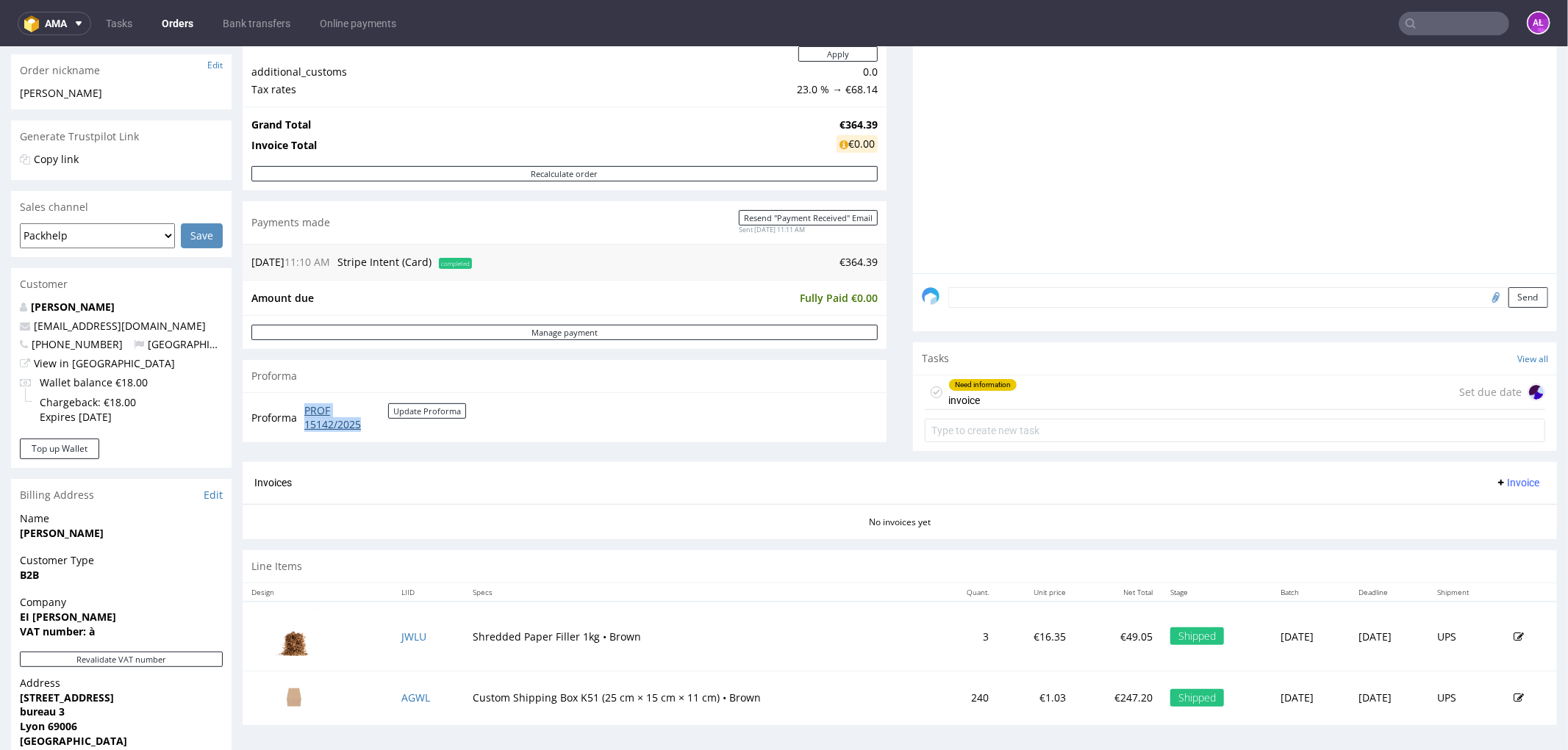
drag, startPoint x: 303, startPoint y: 402, endPoint x: 365, endPoint y: 425, distance: 66.1
click at [365, 425] on td "PROF 15142/2025 Update Proforma" at bounding box center [384, 416] width 166 height 31
drag, startPoint x: 1049, startPoint y: 397, endPoint x: 1039, endPoint y: 405, distance: 12.8
click at [1049, 397] on div "Need information invoice Set due date" at bounding box center [1234, 391] width 620 height 35
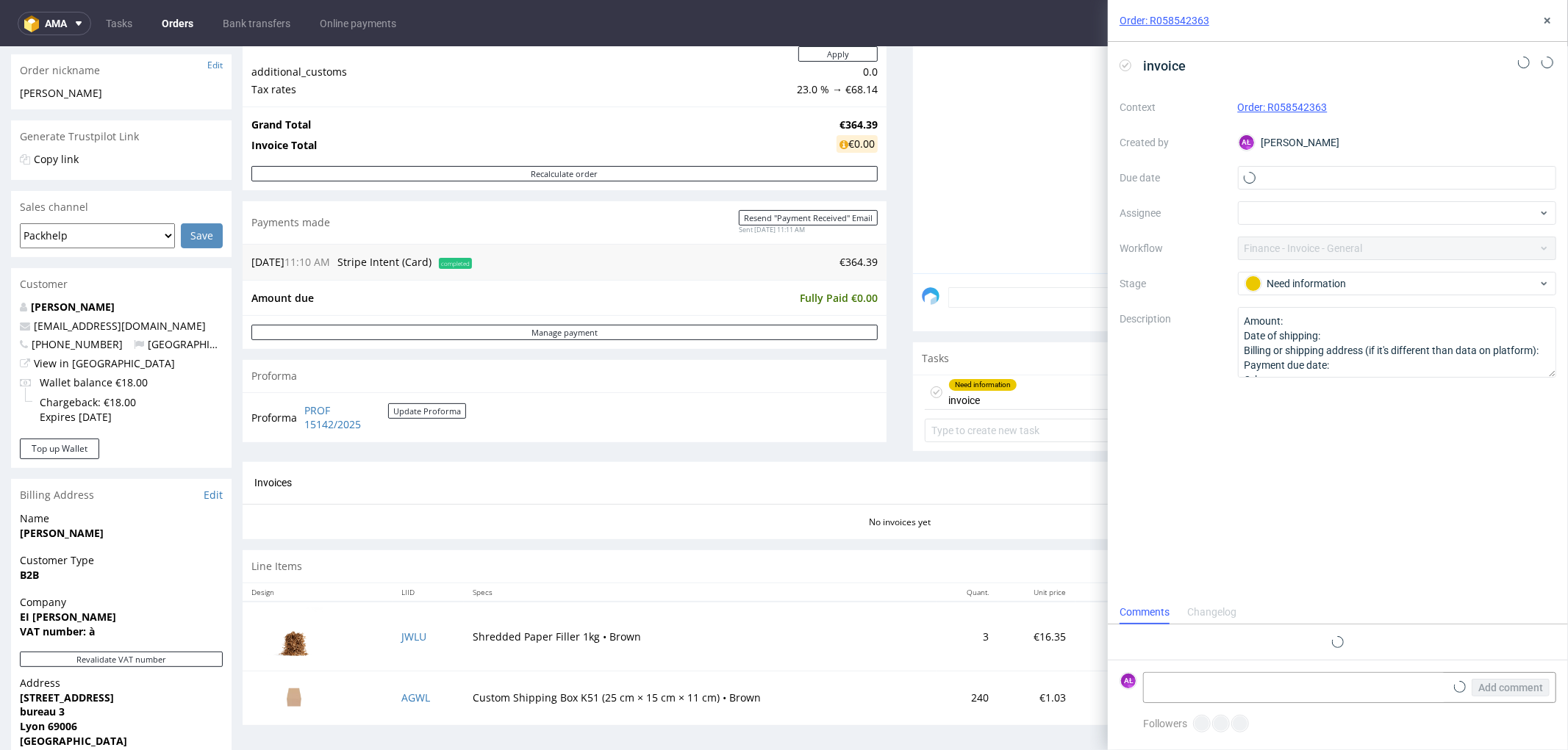
scroll to position [11, 0]
click at [1251, 689] on textarea at bounding box center [1294, 687] width 302 height 30
drag, startPoint x: 1287, startPoint y: 682, endPoint x: 1135, endPoint y: 679, distance: 152.0
click at [1135, 679] on div "AŁ The client didn't answer Add comment" at bounding box center [1337, 687] width 437 height 31
paste textarea "."
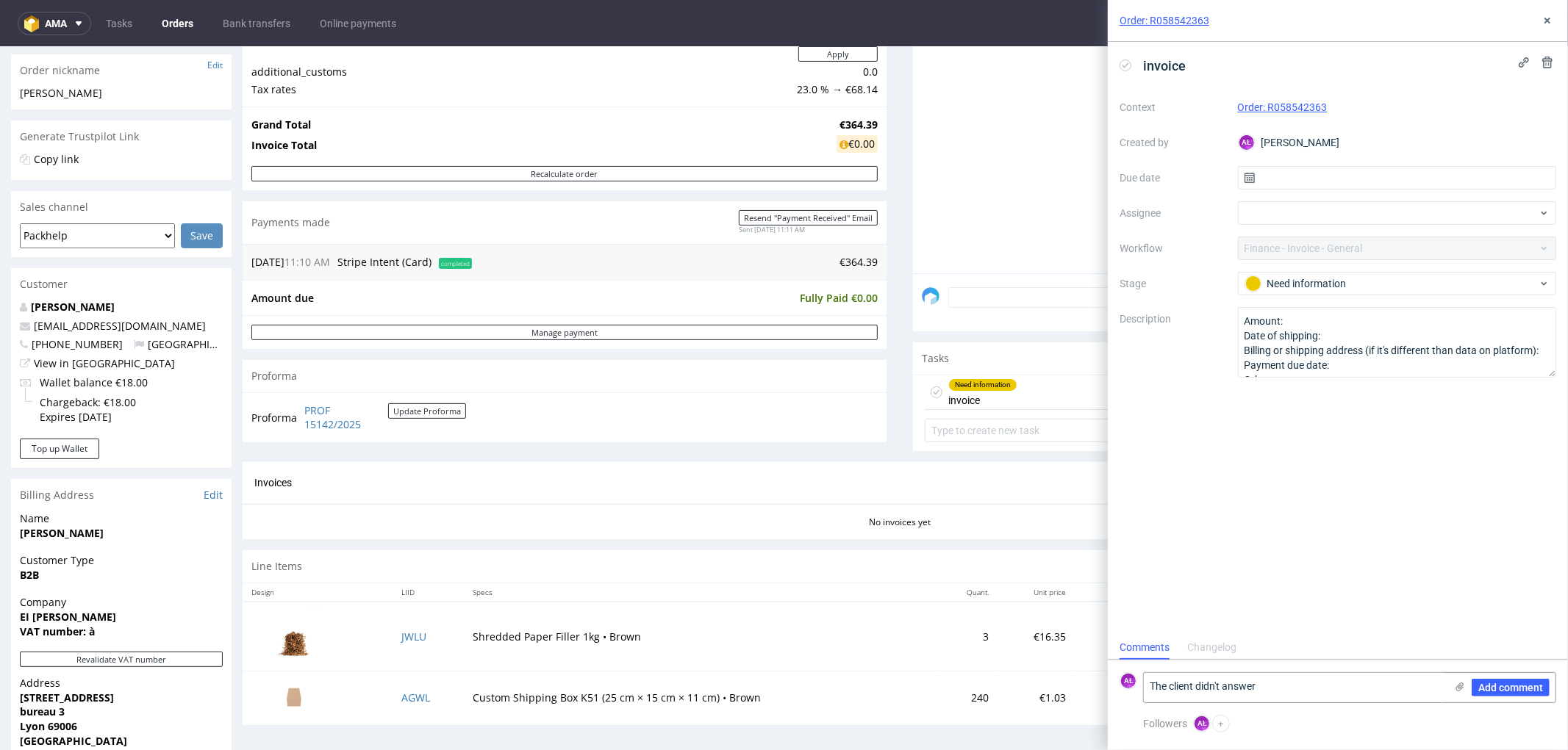
type textarea "The client didn't answer"
drag, startPoint x: 1508, startPoint y: 686, endPoint x: 1510, endPoint y: 658, distance: 28.1
click at [1509, 686] on span "Add comment" at bounding box center [1510, 687] width 64 height 10
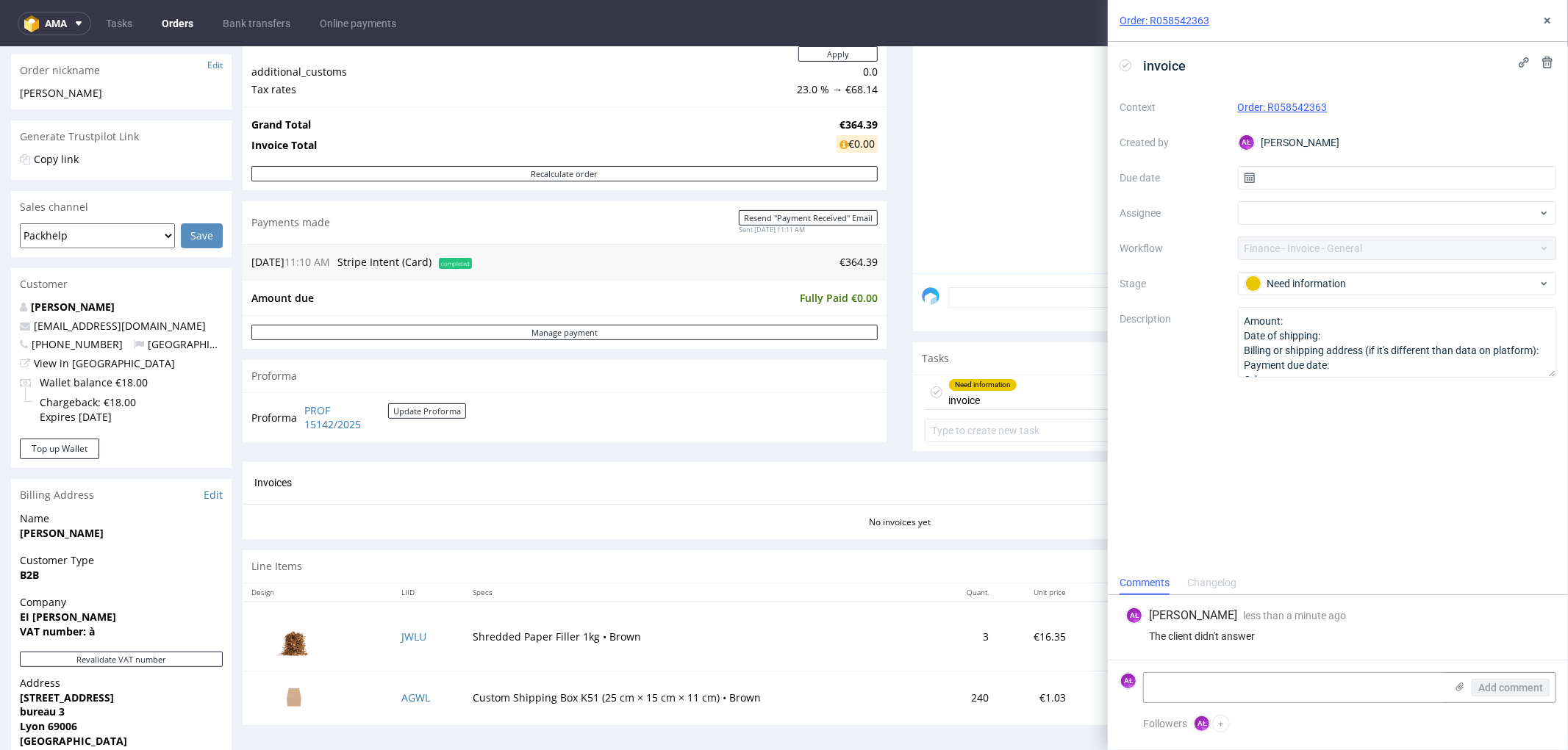
click at [1127, 59] on icon at bounding box center [1125, 65] width 12 height 12
click at [1550, 19] on icon at bounding box center [1547, 20] width 12 height 12
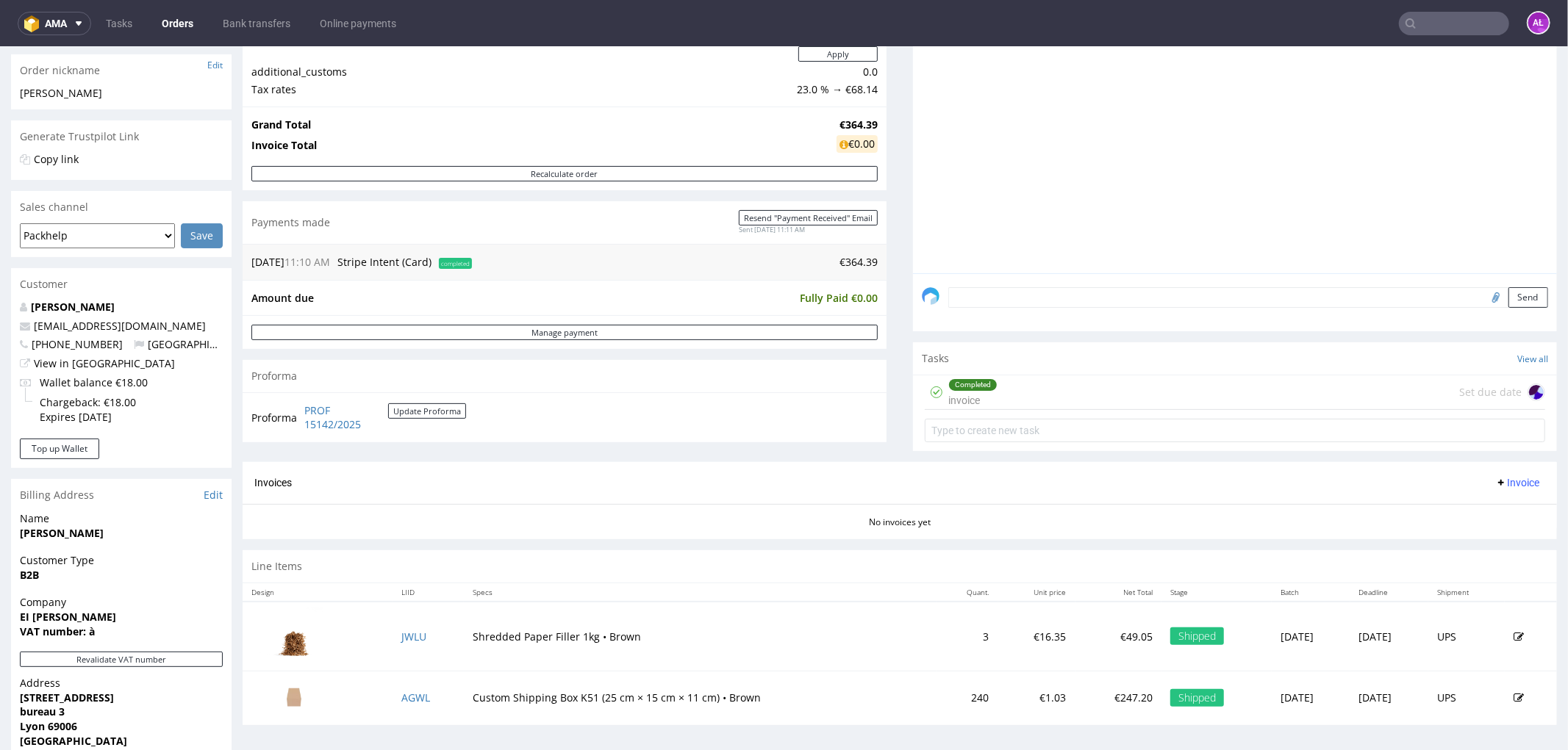
drag, startPoint x: 1498, startPoint y: 478, endPoint x: 1497, endPoint y: 486, distance: 8.1
click at [1498, 478] on span "Invoice" at bounding box center [1517, 482] width 44 height 12
click at [1480, 532] on span "Upload" at bounding box center [1492, 539] width 72 height 14
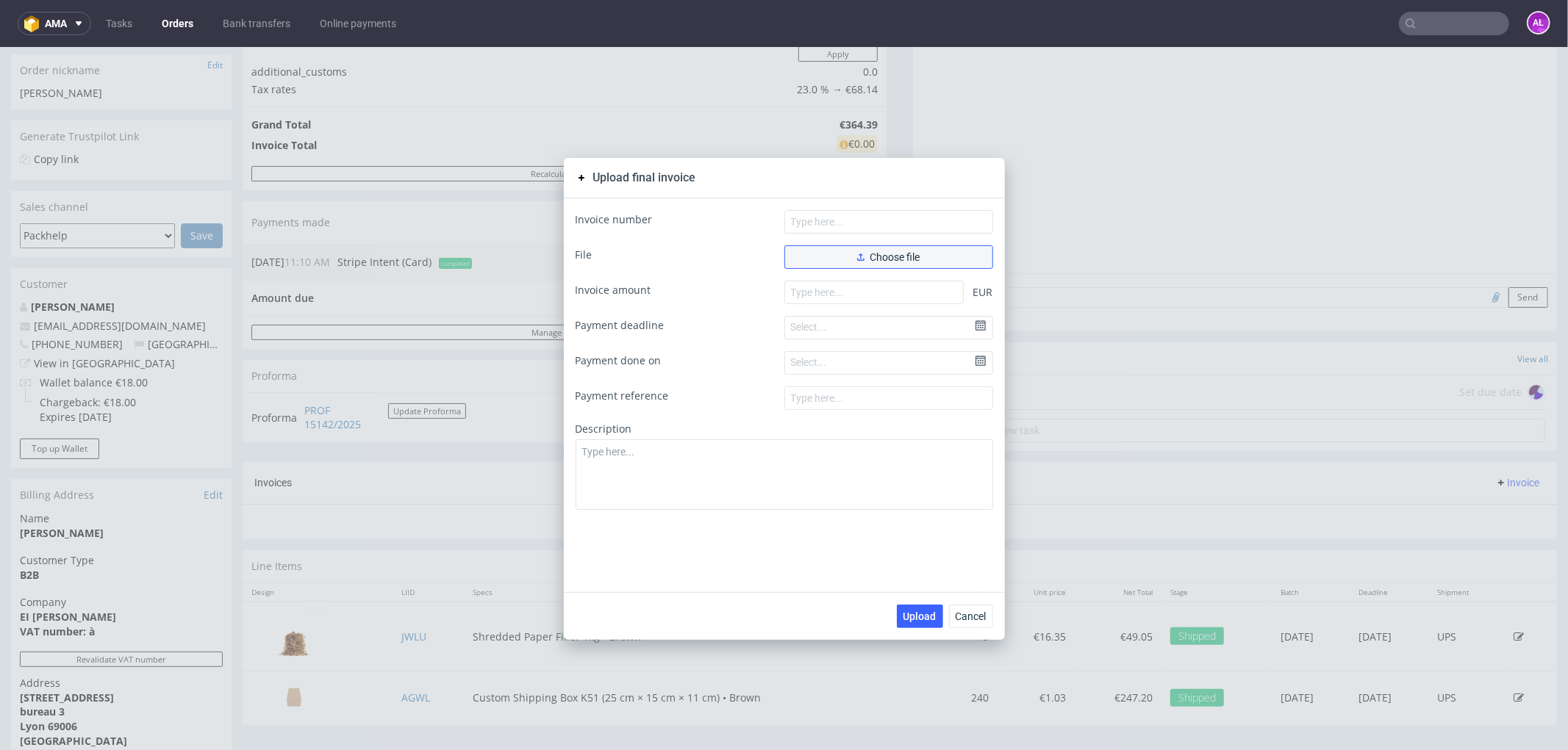
click at [900, 252] on span "Choose file" at bounding box center [889, 256] width 64 height 10
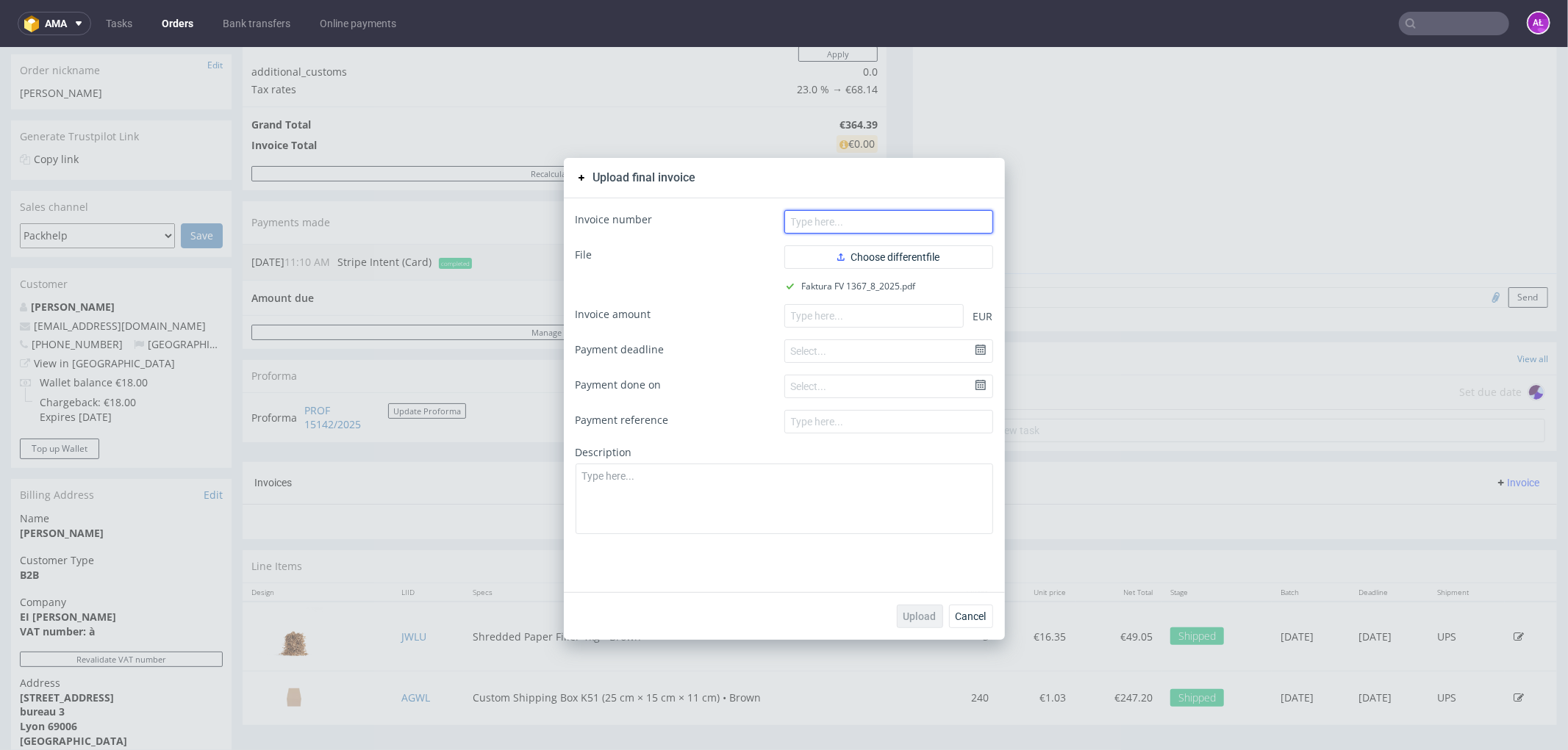
drag, startPoint x: 901, startPoint y: 222, endPoint x: 756, endPoint y: 272, distance: 153.4
click at [901, 222] on input "text" at bounding box center [889, 220] width 209 height 23
paste input "FV 1367/8/2025"
type input "FV 1367/8/2025"
drag, startPoint x: 885, startPoint y: 323, endPoint x: 878, endPoint y: 391, distance: 68.4
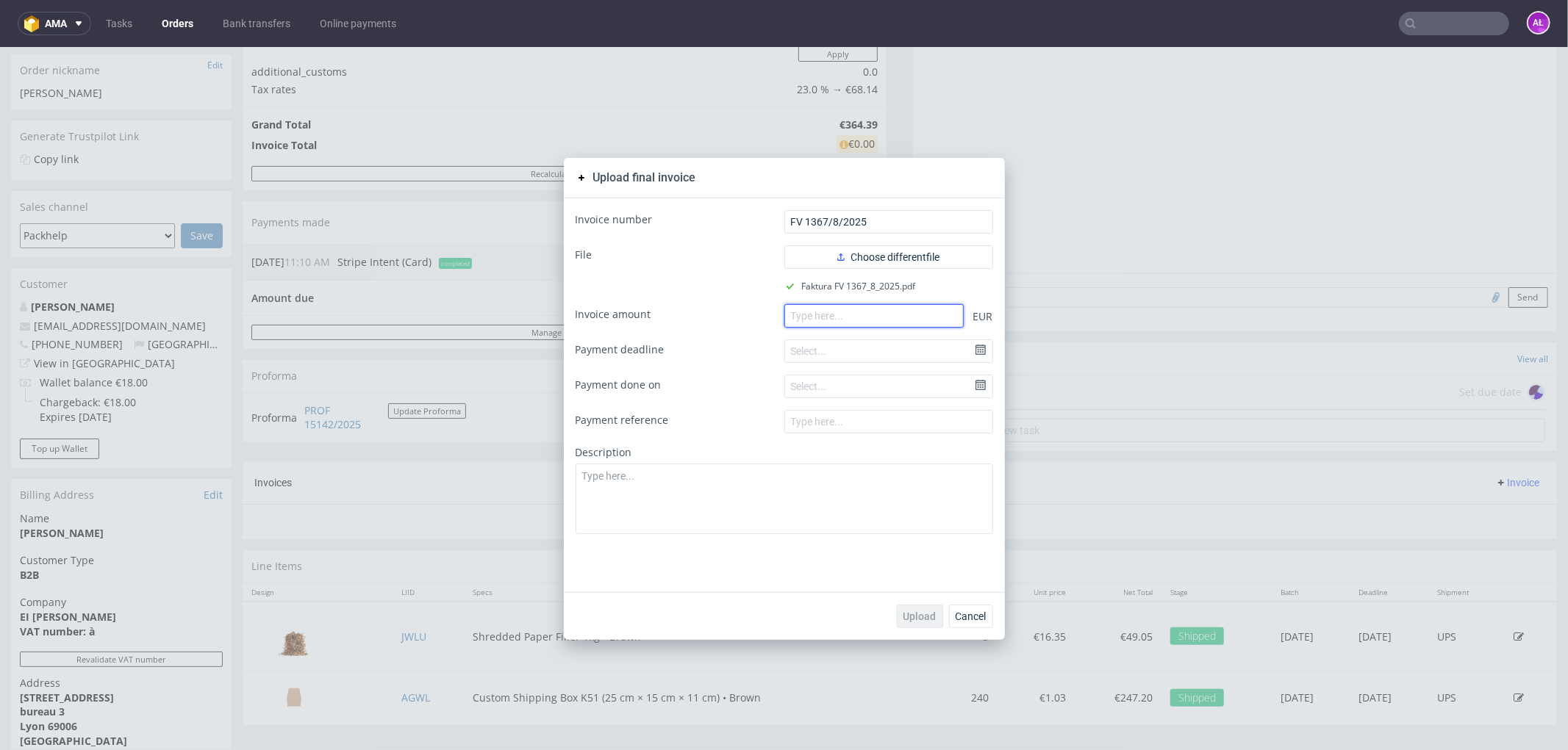
click at [885, 323] on input "number" at bounding box center [873, 314] width 179 height 23
paste input "364.39"
type input "364.39"
click at [919, 617] on span "Upload" at bounding box center [919, 616] width 33 height 10
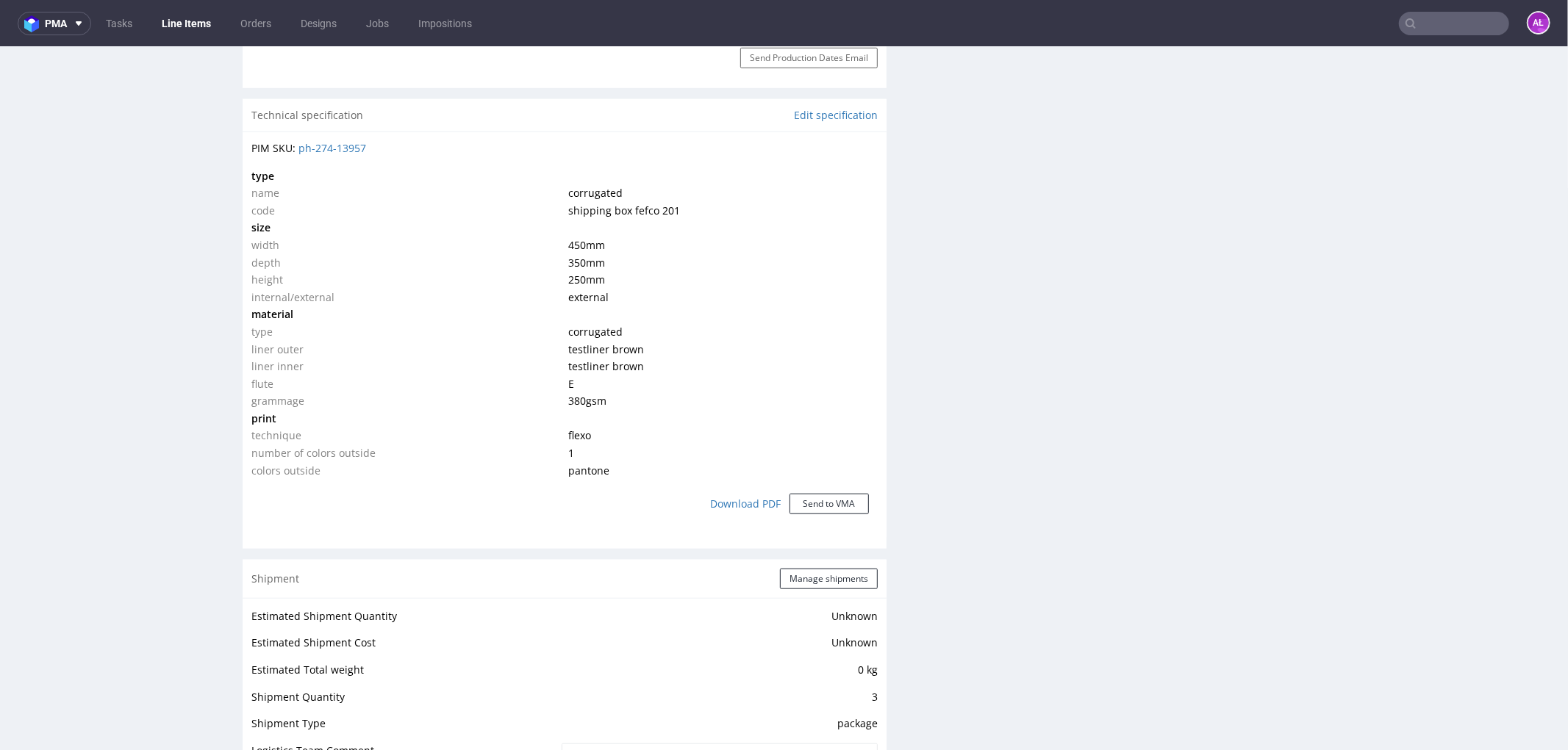
scroll to position [1469, 0]
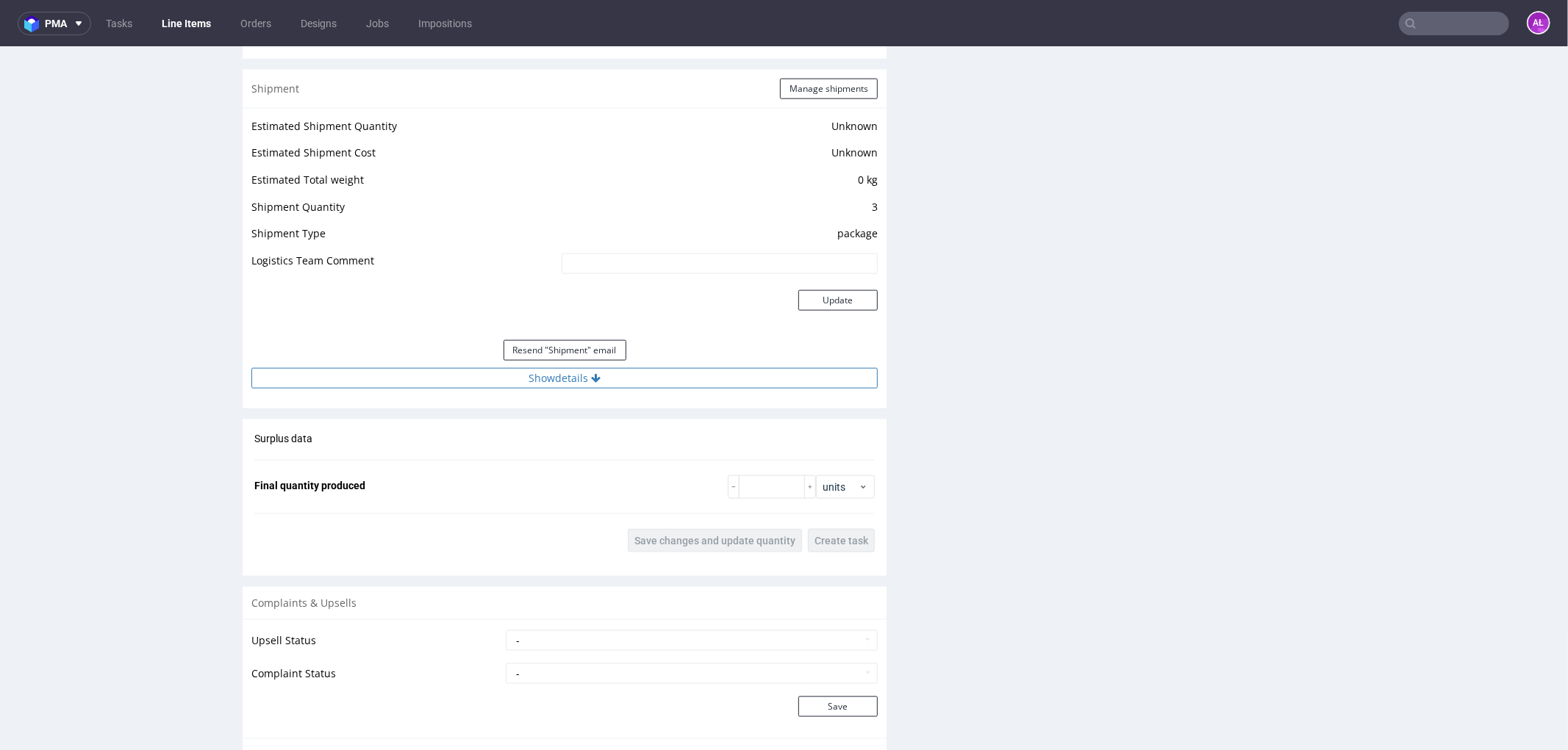
click at [591, 379] on icon at bounding box center [596, 377] width 10 height 10
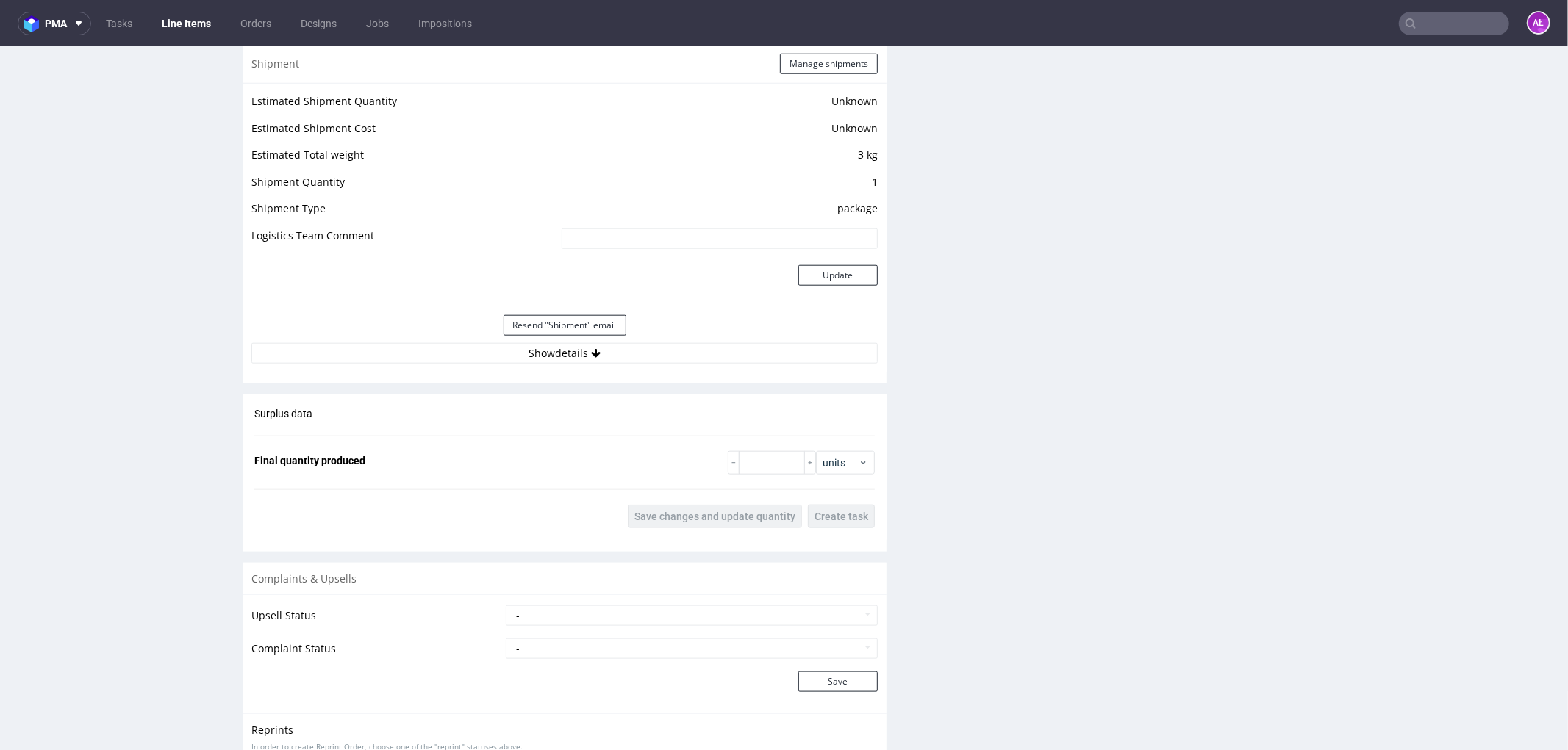
scroll to position [1379, 0]
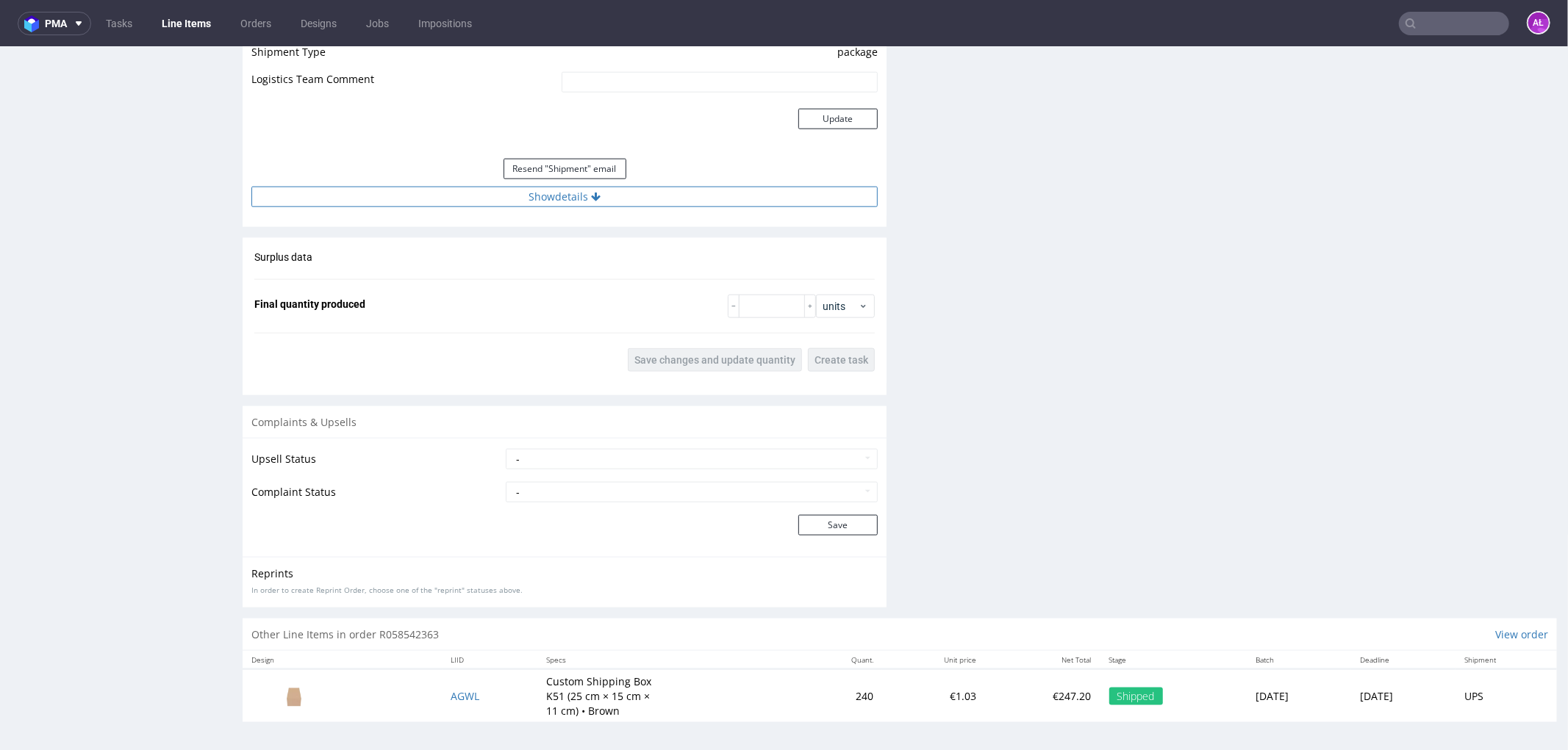
click at [677, 193] on button "Show details" at bounding box center [564, 196] width 626 height 21
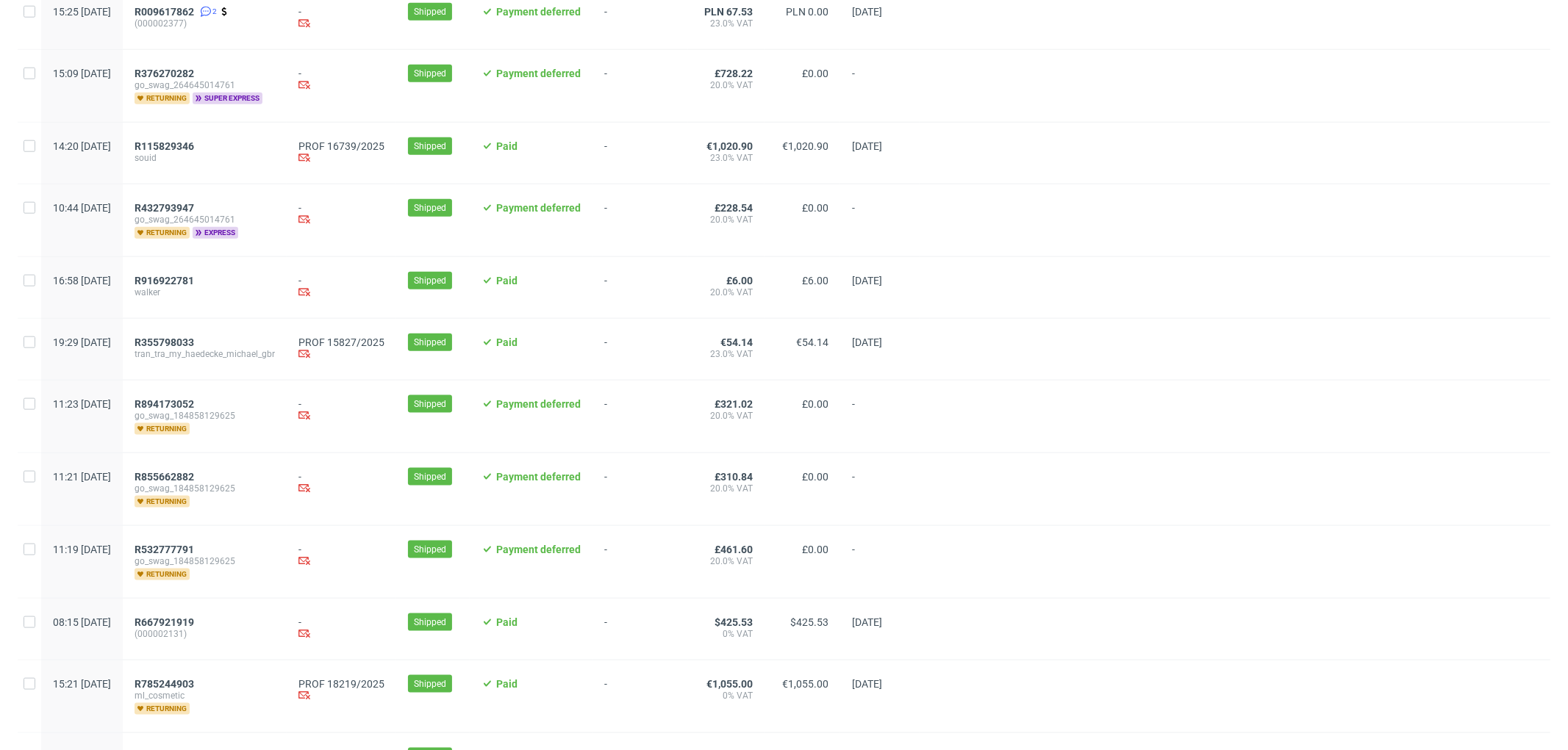
scroll to position [1473, 0]
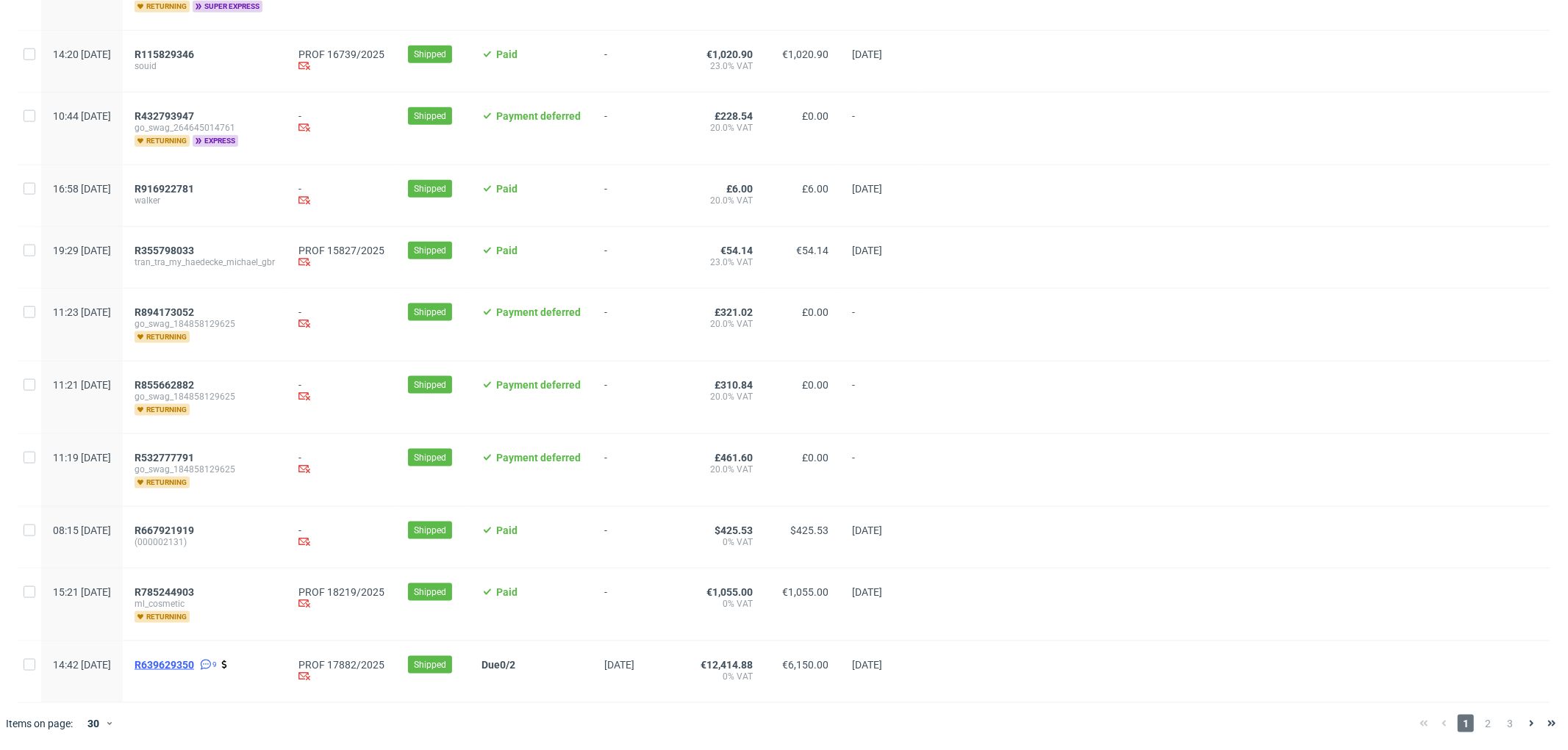
click at [194, 665] on span "R639629350" at bounding box center [164, 665] width 60 height 12
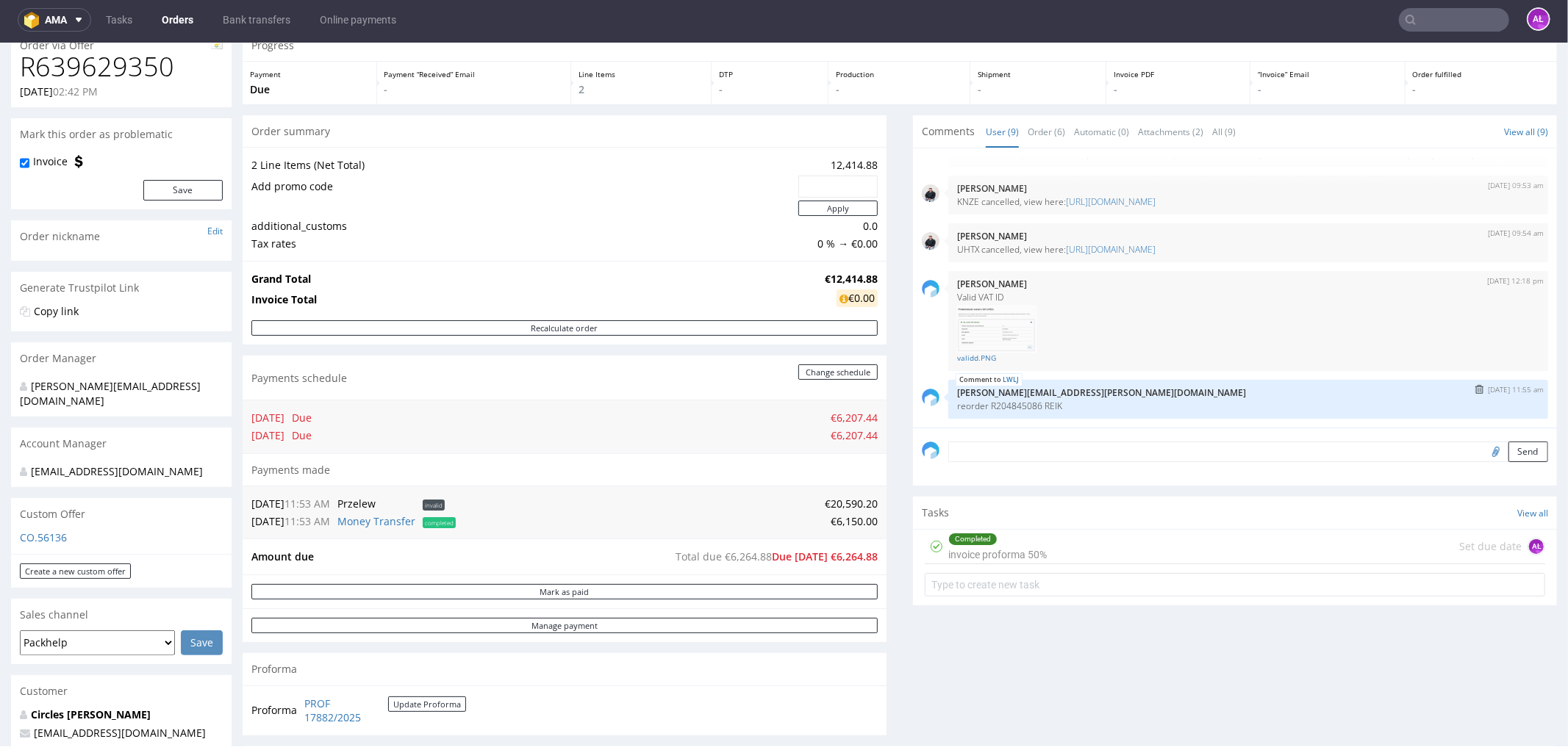
scroll to position [90, 0]
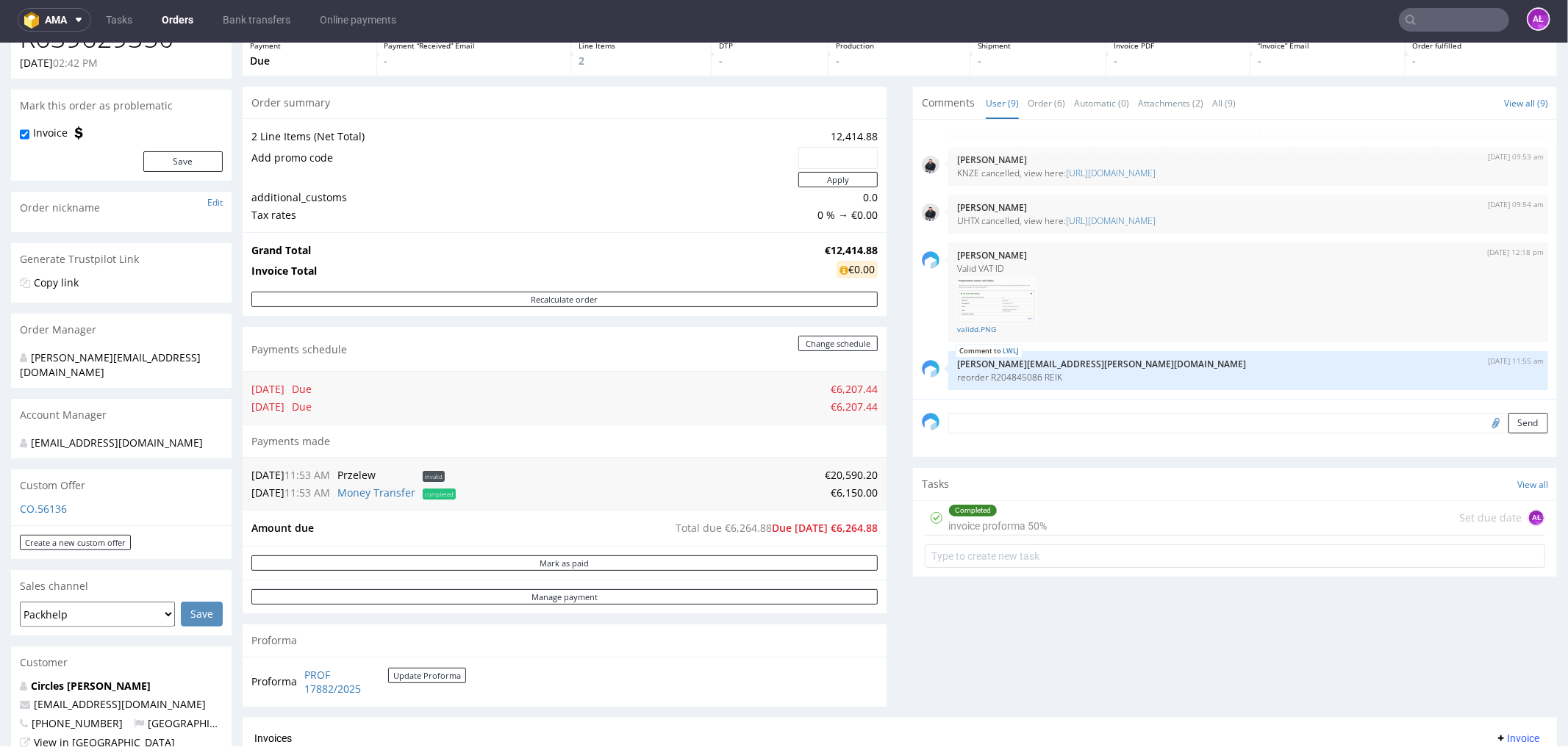
click at [979, 528] on div "Completed invoice proforma 50%" at bounding box center [997, 517] width 98 height 34
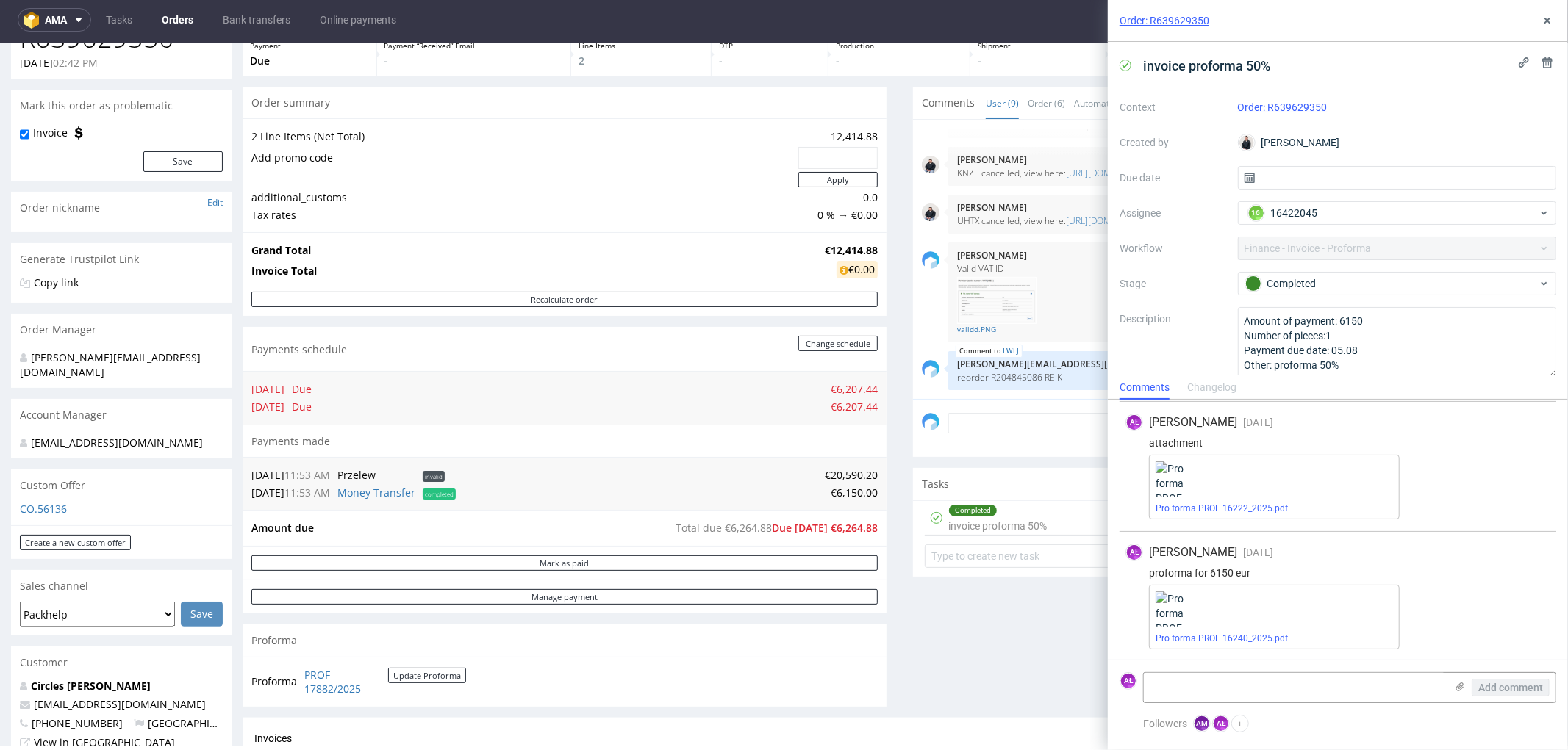
scroll to position [64, 0]
click at [1545, 21] on icon at bounding box center [1547, 20] width 12 height 12
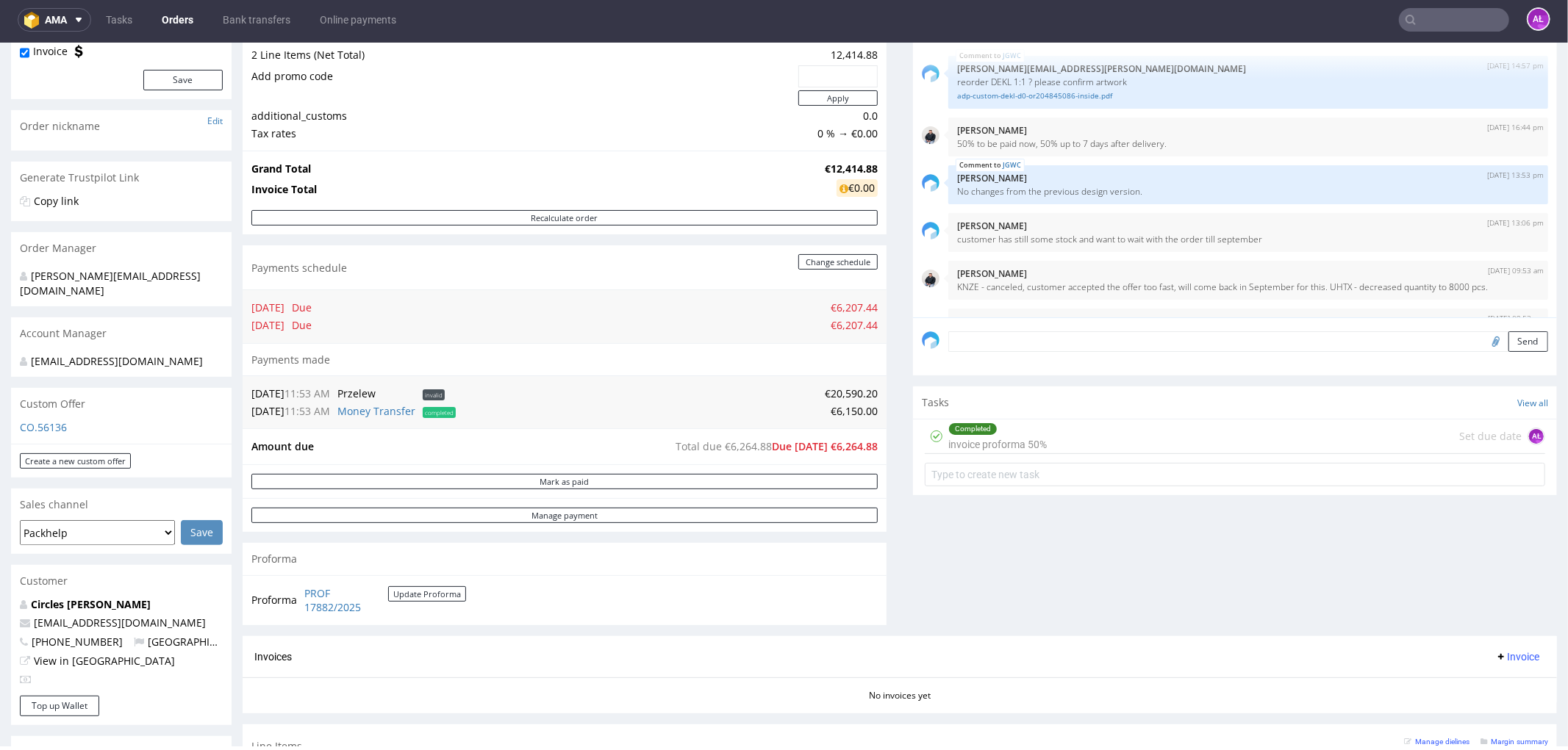
scroll to position [2, 0]
click at [1047, 437] on div "Completed invoice proforma 50% Set due date AŁ" at bounding box center [1234, 436] width 620 height 35
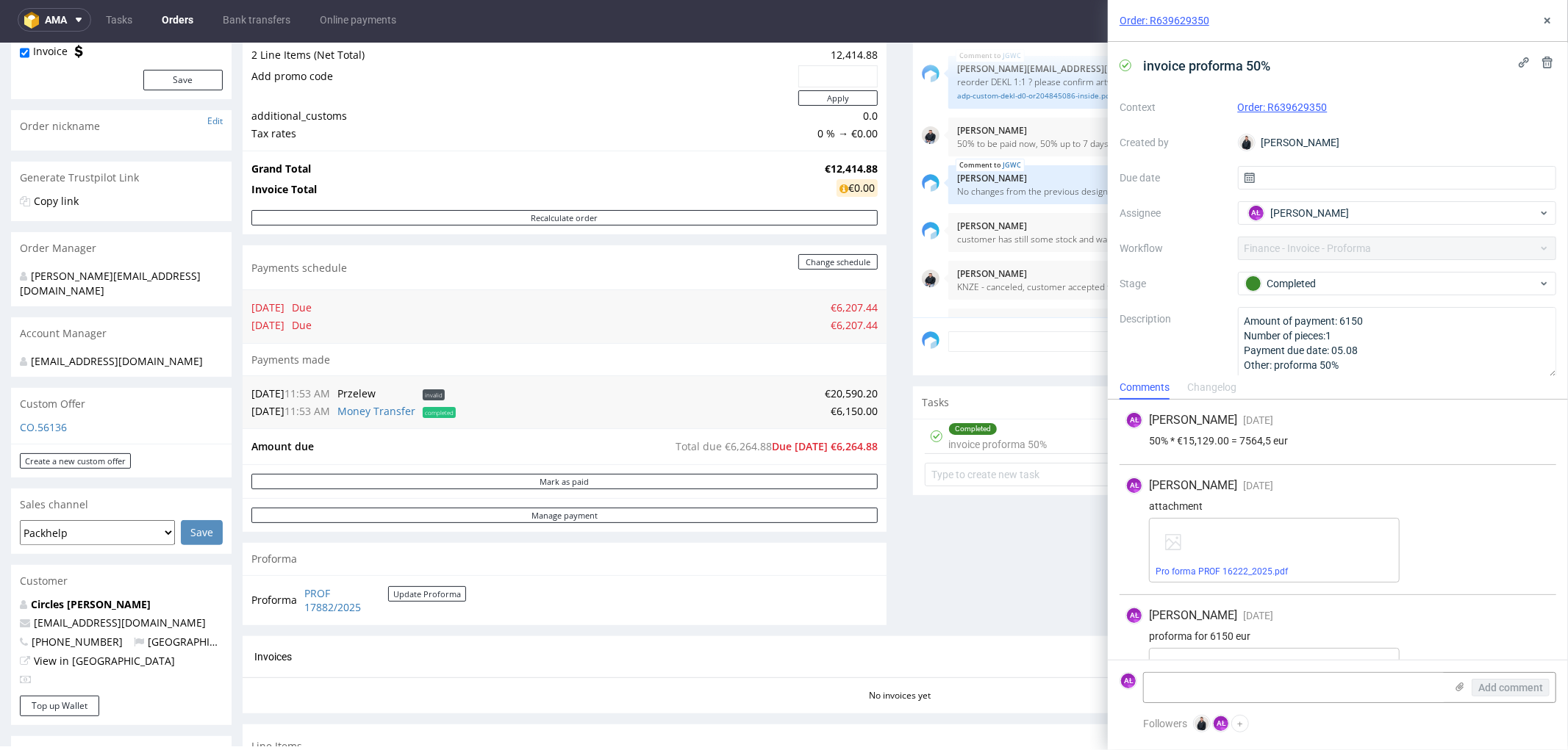
scroll to position [64, 0]
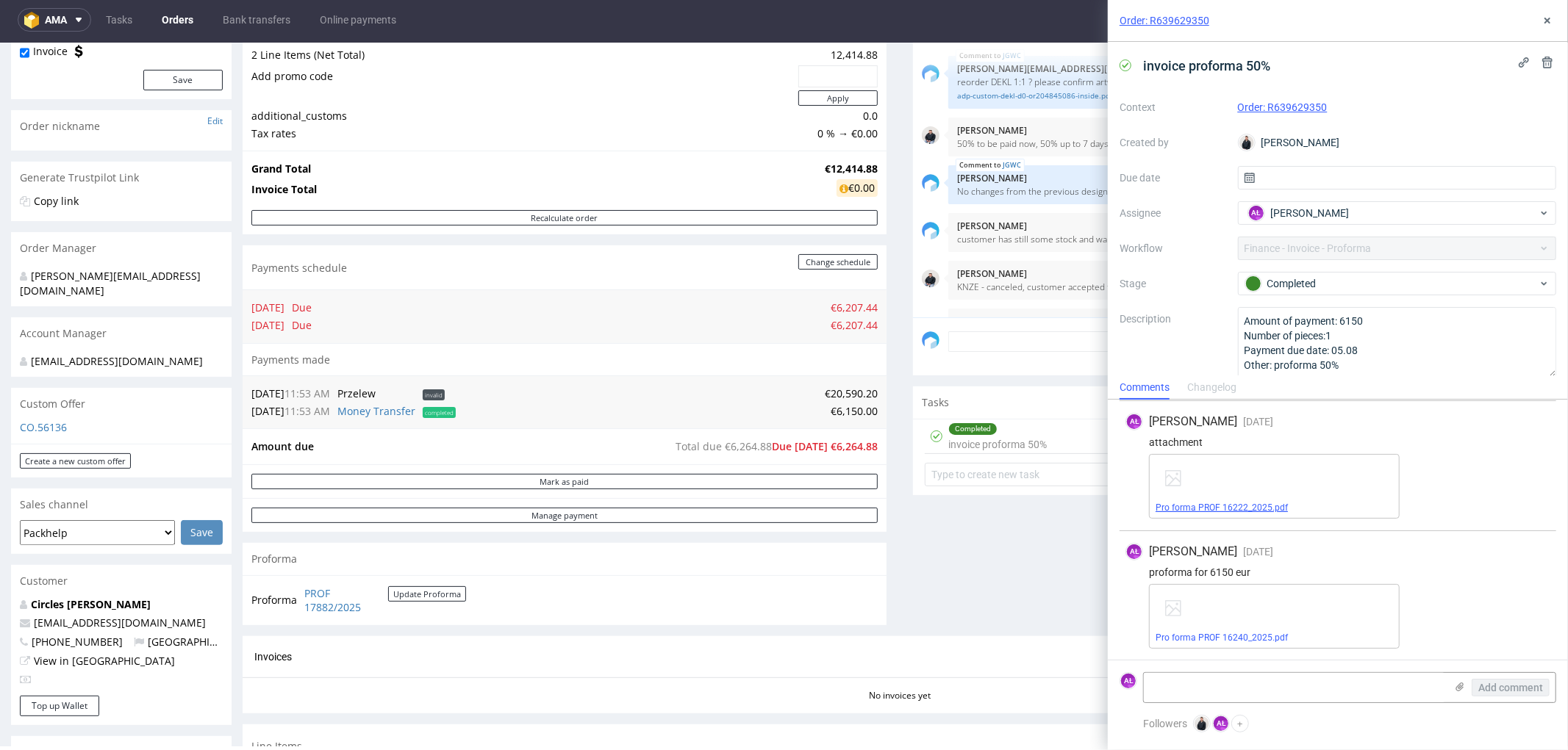
click at [1224, 506] on link "Pro forma PROF 16222_2025.pdf" at bounding box center [1221, 507] width 133 height 10
click at [1235, 642] on span "Pro forma PROF 16240_2025.pdf" at bounding box center [1274, 637] width 237 height 12
click at [1258, 641] on link "Pro forma PROF 16240_2025.pdf" at bounding box center [1221, 637] width 133 height 10
drag, startPoint x: 1543, startPoint y: 23, endPoint x: 1533, endPoint y: 34, distance: 14.9
click at [1544, 23] on icon at bounding box center [1547, 20] width 12 height 12
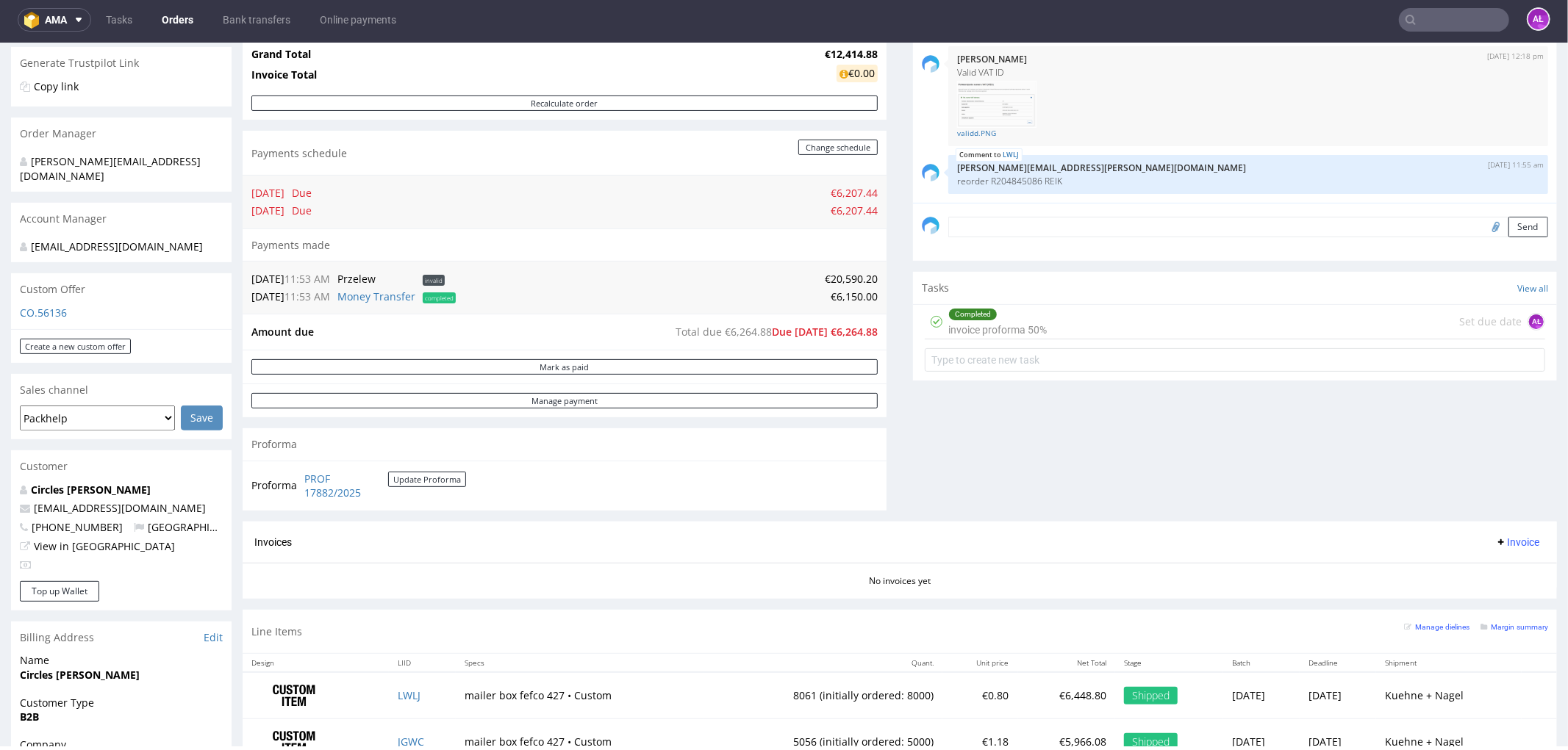
scroll to position [408, 0]
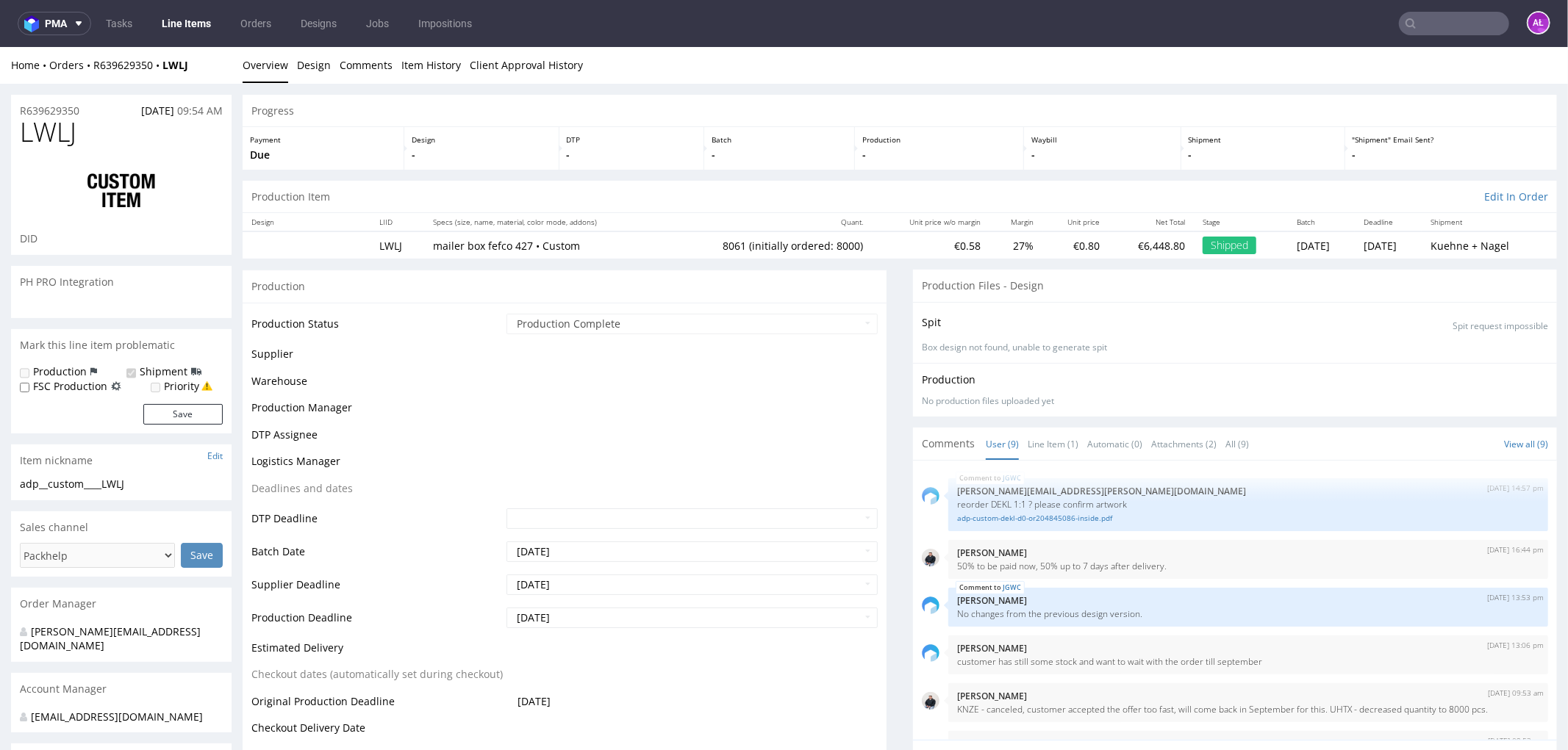
scroll to position [244, 0]
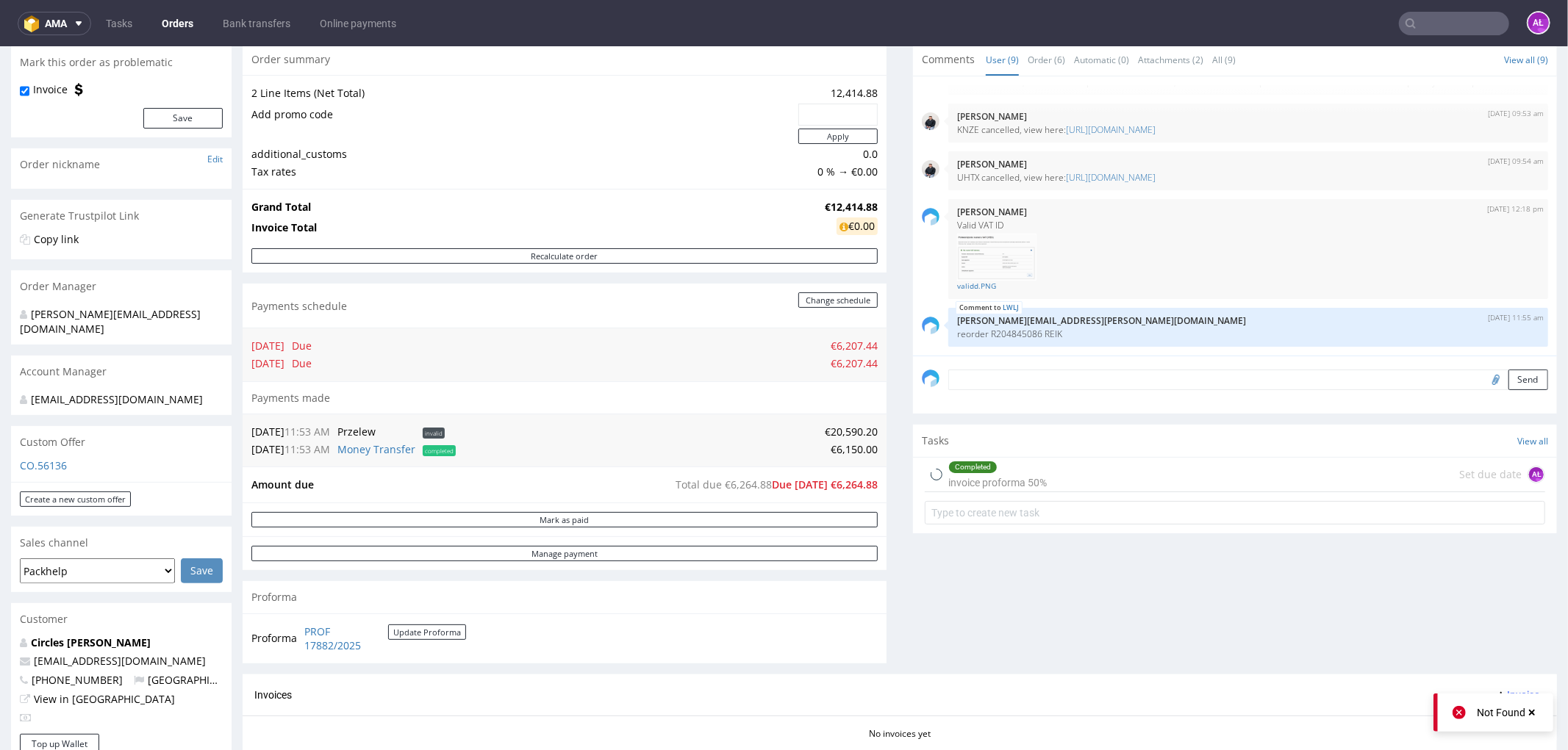
scroll to position [408, 0]
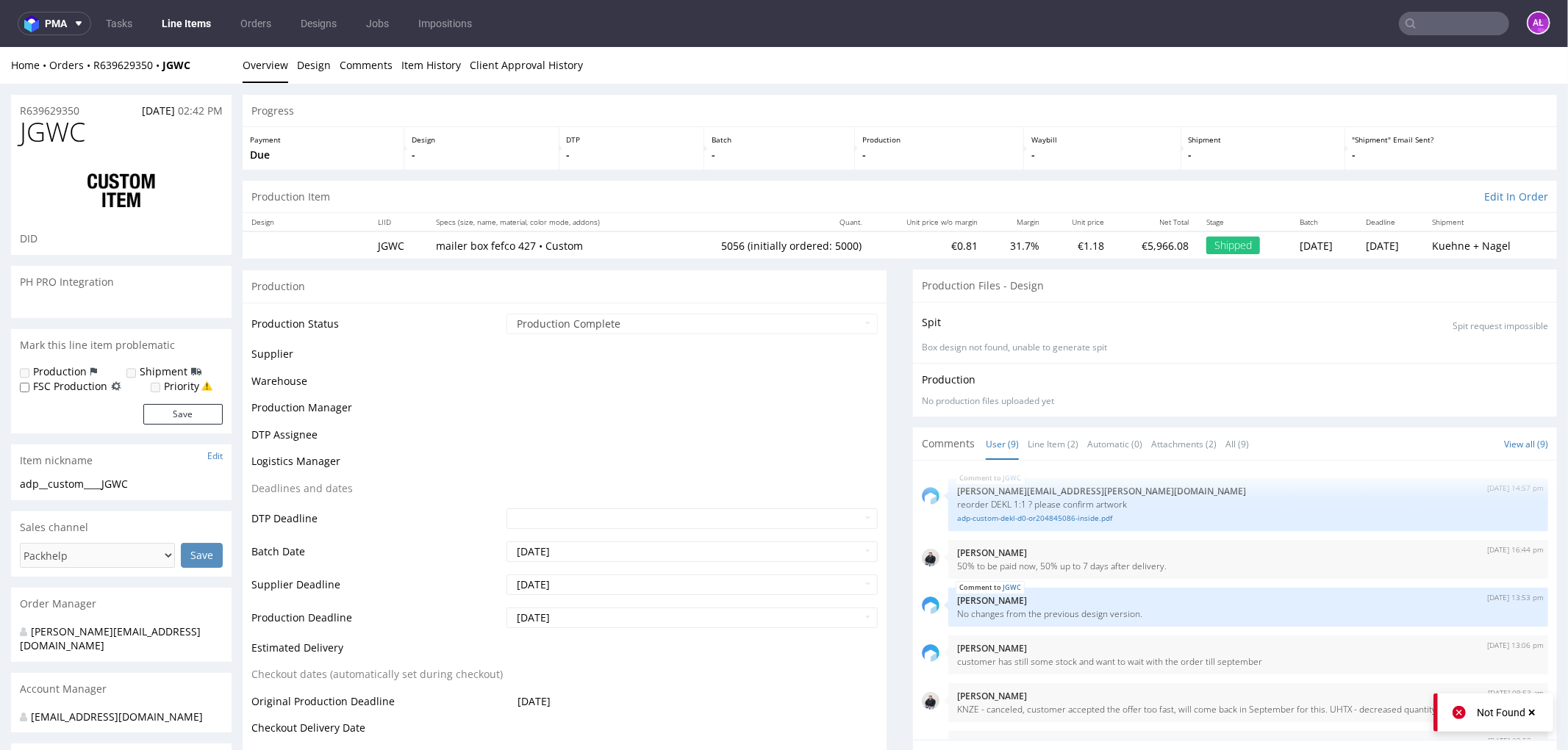
scroll to position [244, 0]
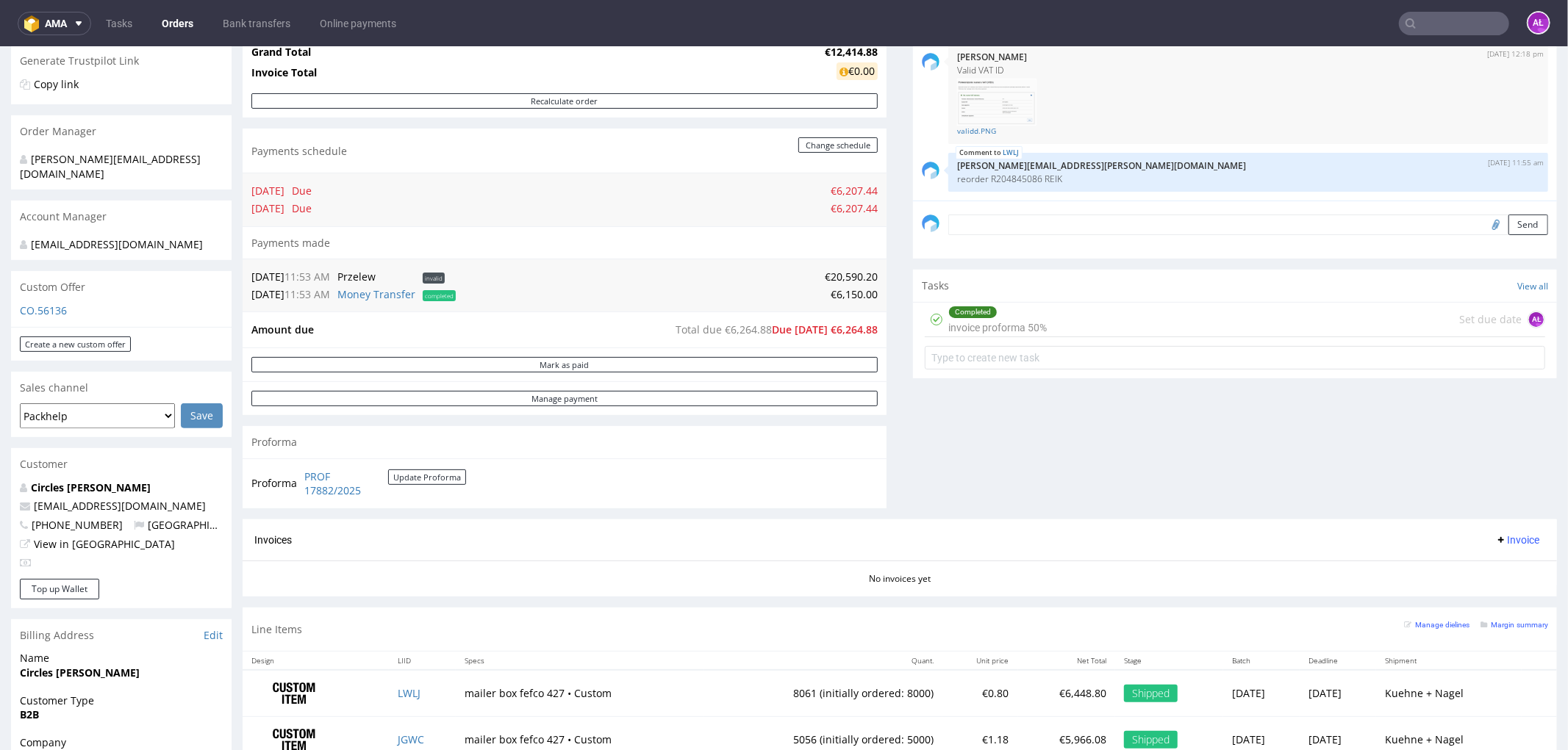
scroll to position [490, 0]
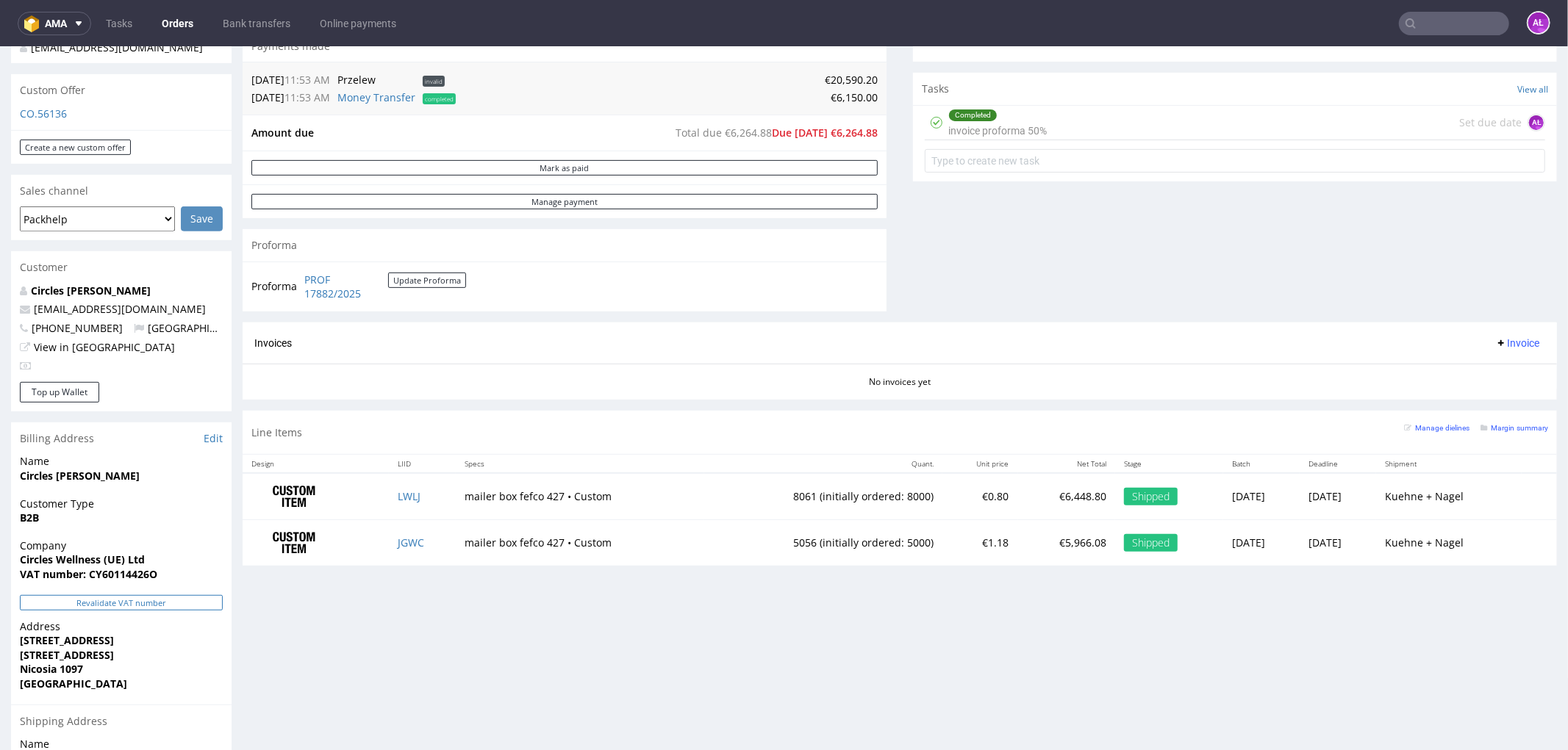
click at [174, 602] on button "Revalidate VAT number" at bounding box center [121, 601] width 203 height 15
drag, startPoint x: 1488, startPoint y: 341, endPoint x: 1492, endPoint y: 350, distance: 9.8
click at [1495, 341] on span "Invoice" at bounding box center [1517, 342] width 44 height 12
click at [1500, 379] on span "Generate" at bounding box center [1492, 374] width 72 height 14
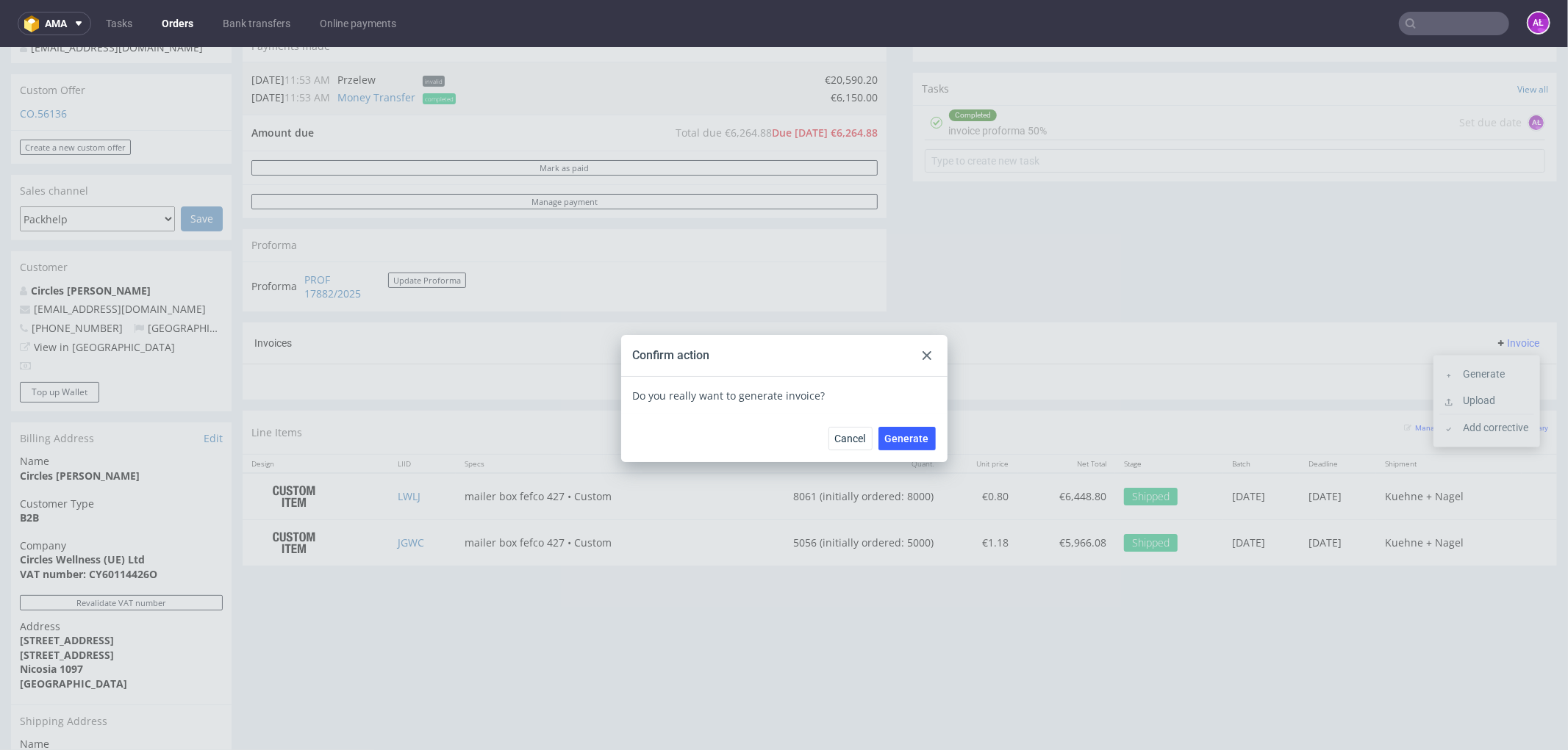
click at [922, 350] on icon at bounding box center [926, 355] width 9 height 9
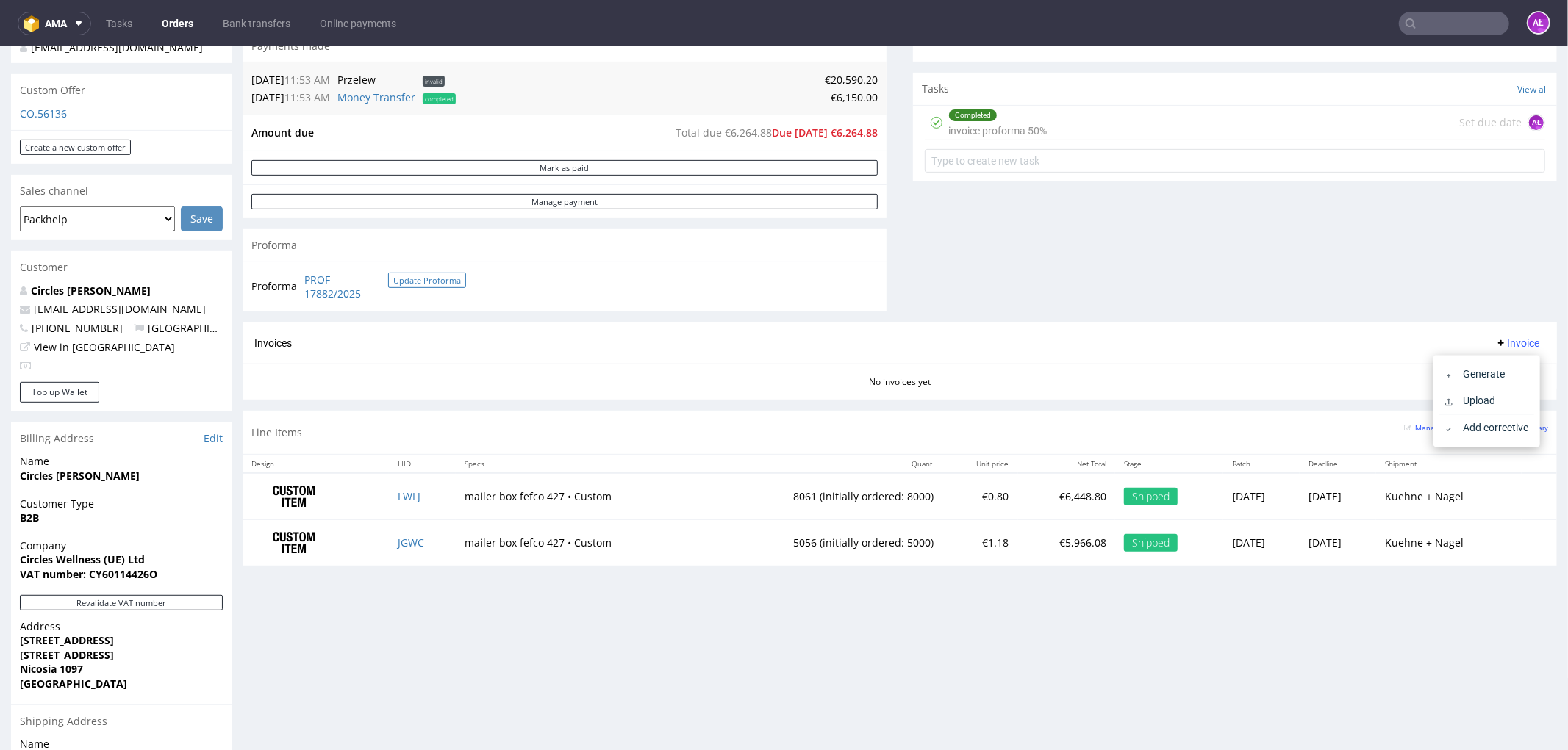
click at [416, 280] on button "Update Proforma" at bounding box center [427, 279] width 78 height 15
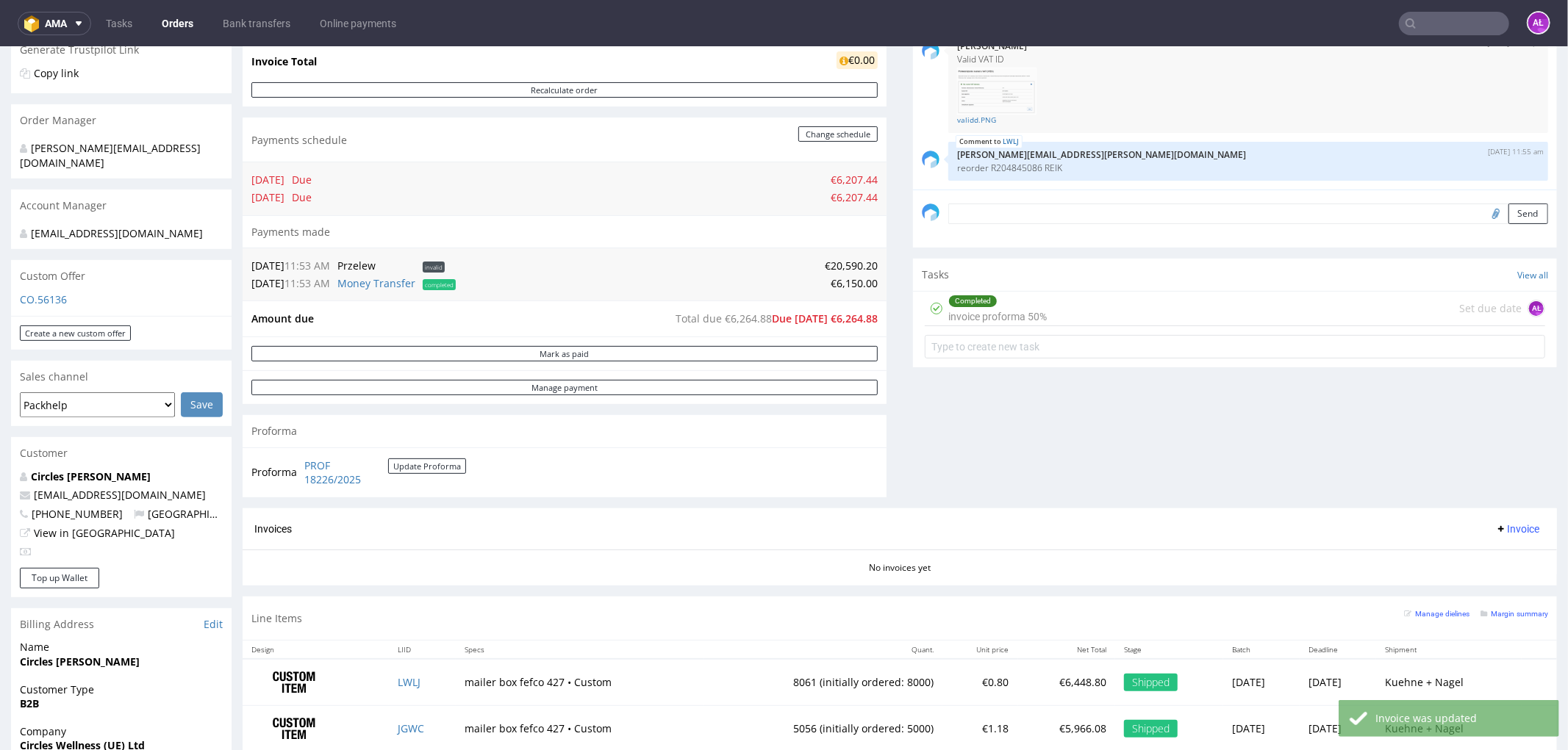
scroll to position [326, 0]
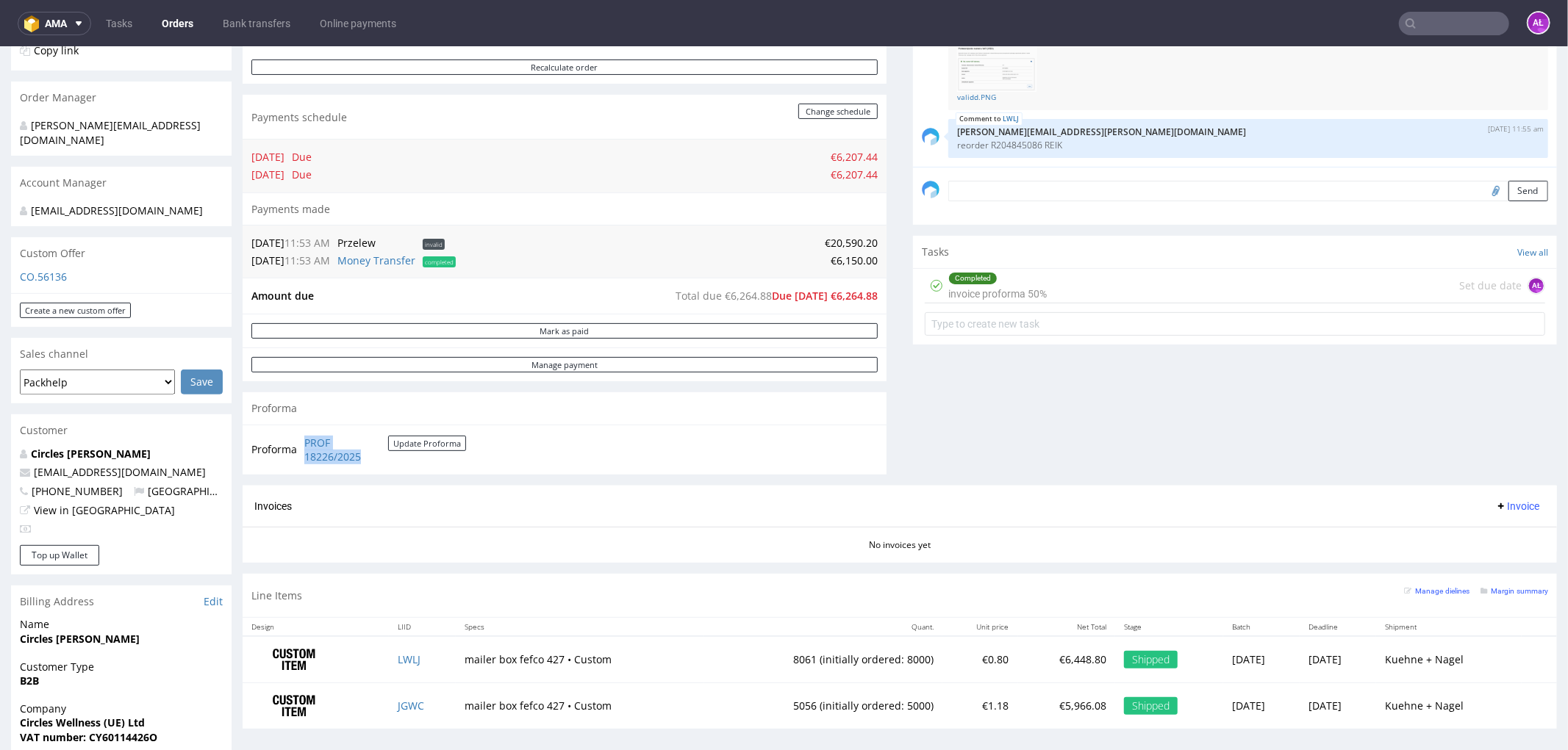
drag, startPoint x: 296, startPoint y: 439, endPoint x: 306, endPoint y: 470, distance: 32.6
click at [382, 462] on tr "Proforma PROF 18226/2025 Update Proforma" at bounding box center [359, 449] width 216 height 31
copy tr "PROF 18226/2025"
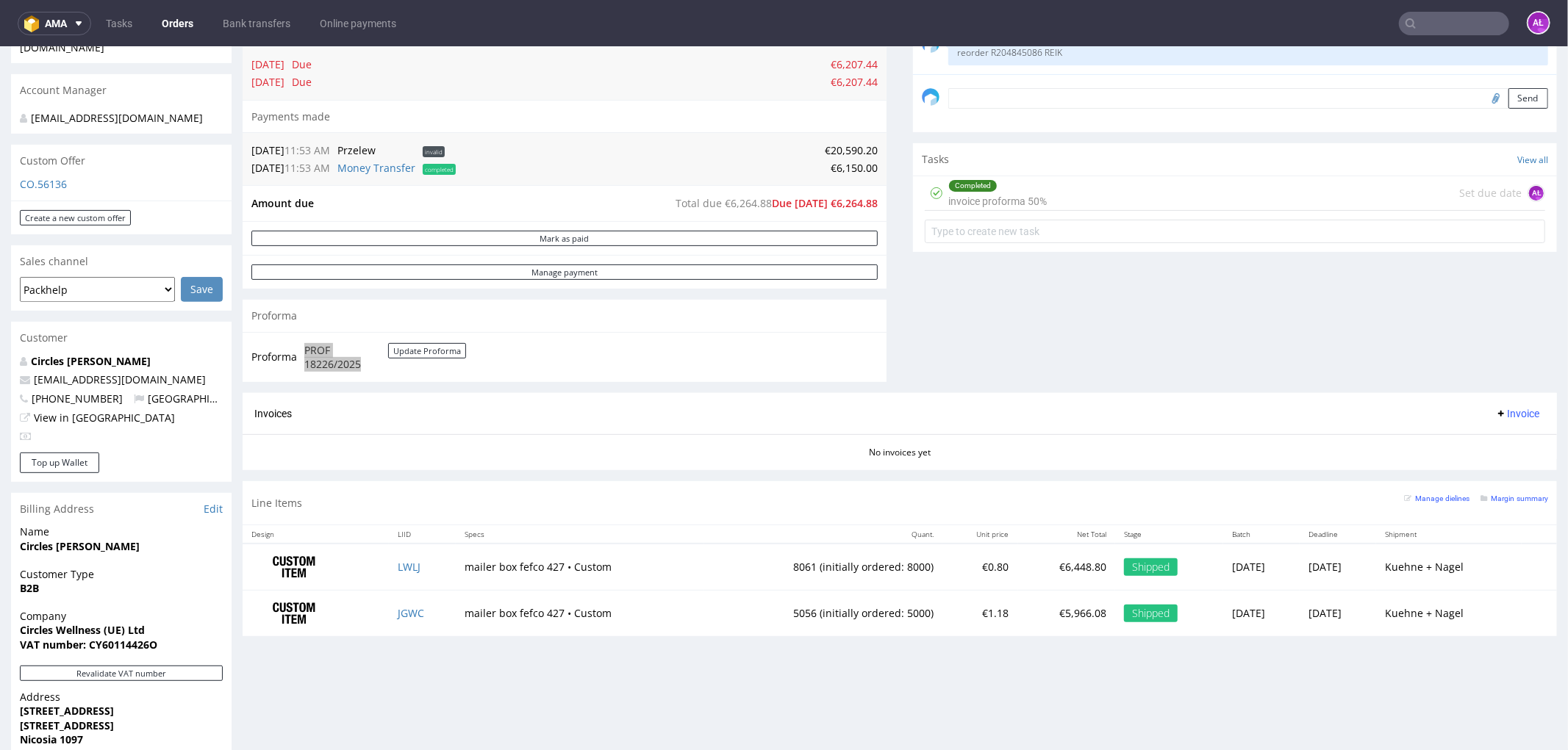
scroll to position [490, 0]
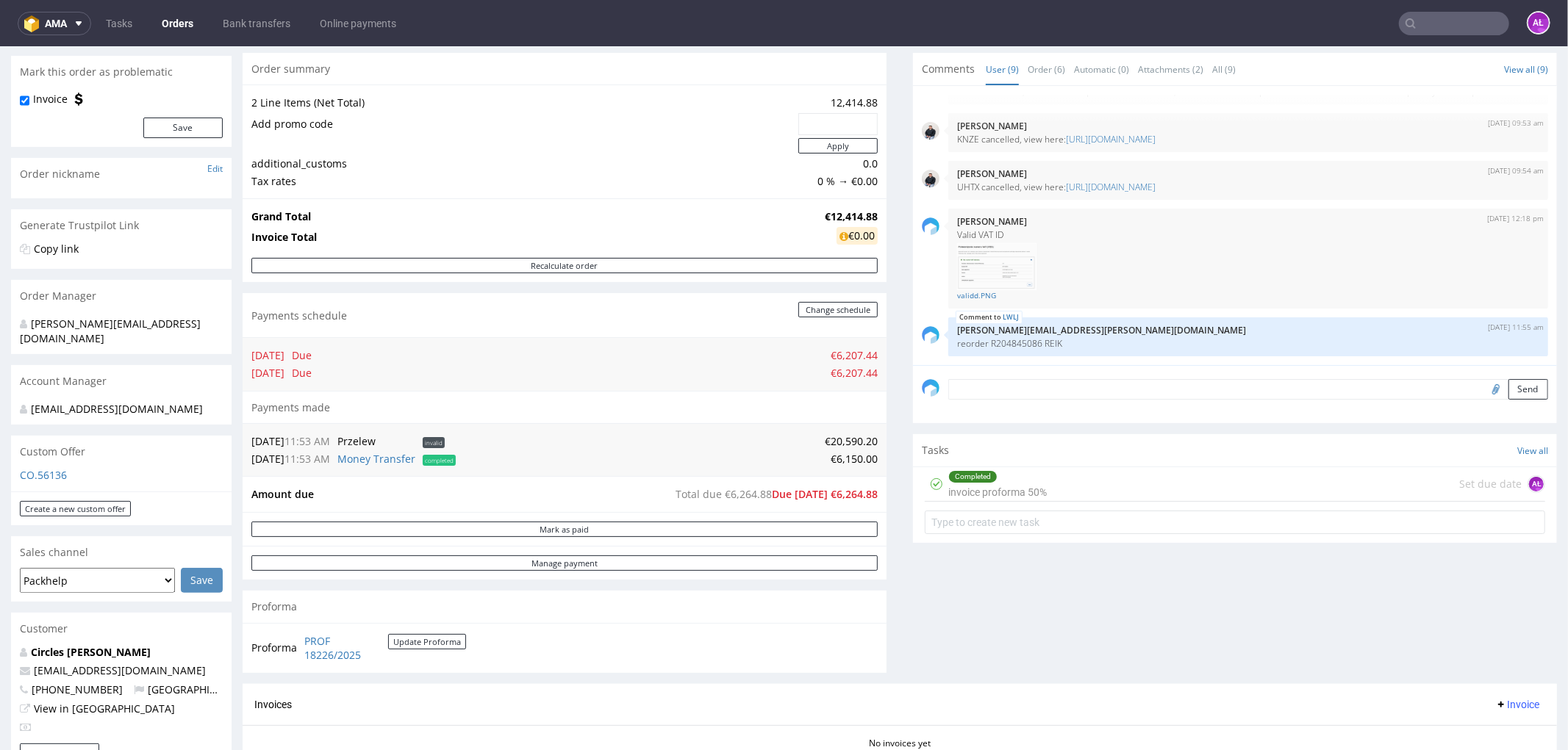
scroll to position [326, 0]
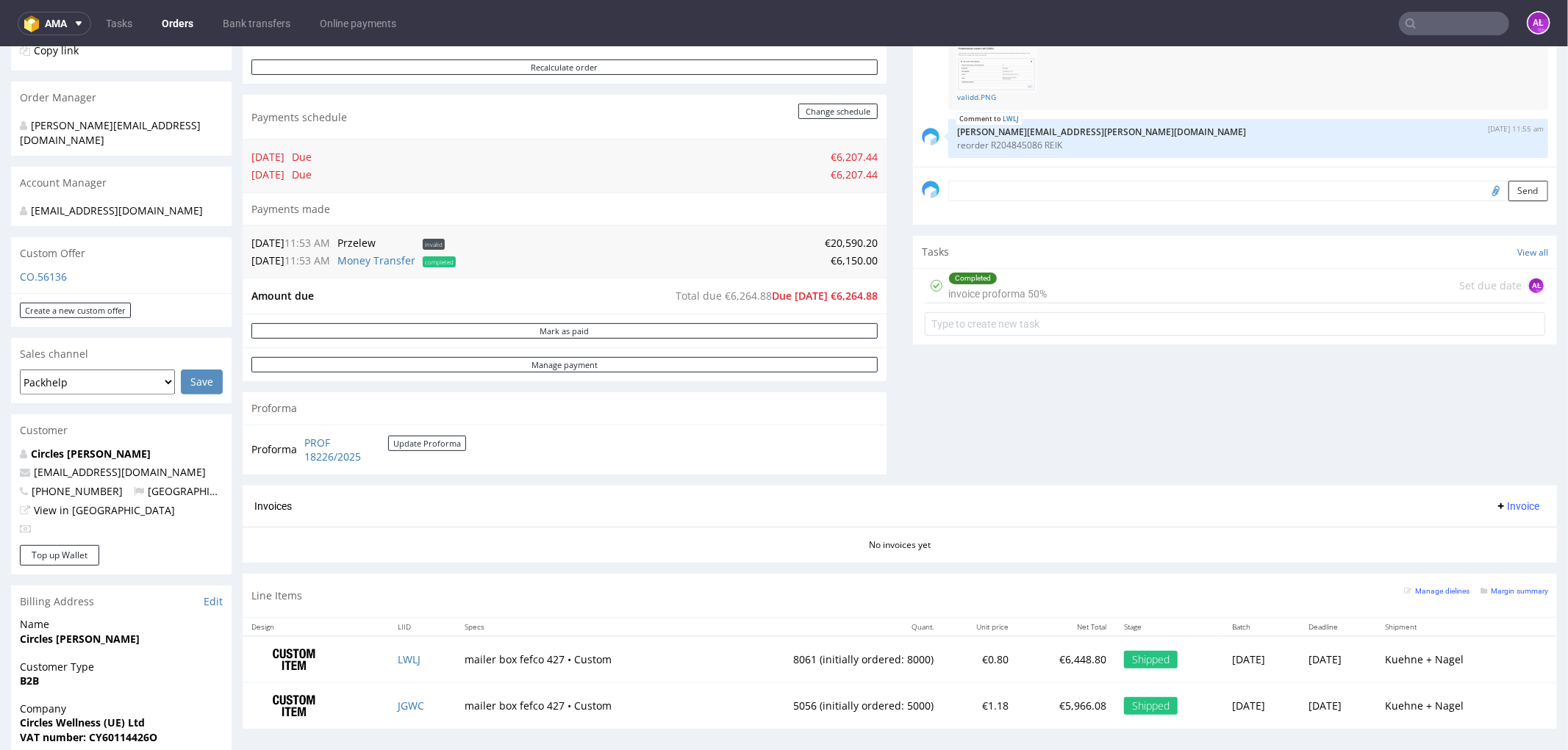
click at [986, 288] on div "Completed invoice proforma 50%" at bounding box center [997, 285] width 98 height 34
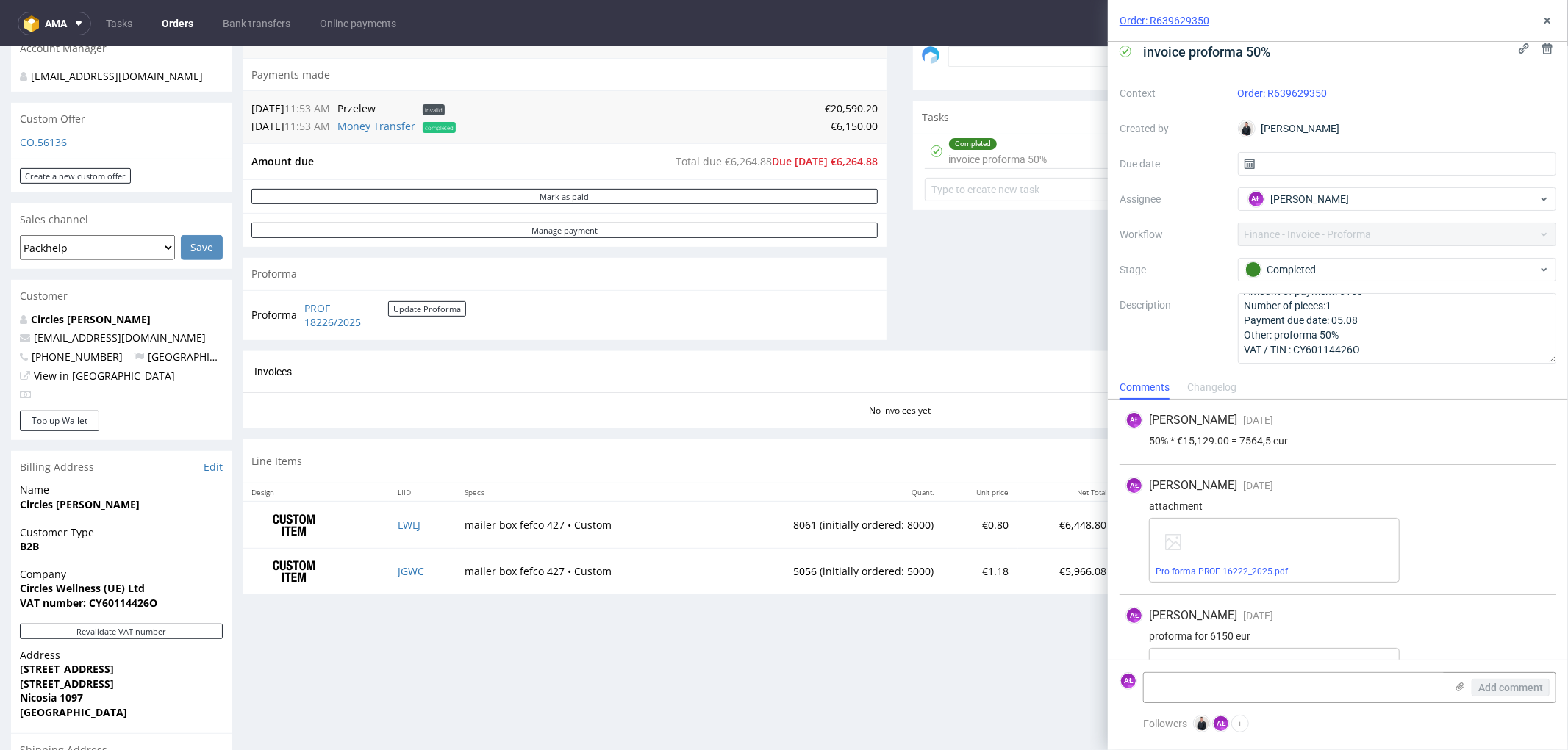
scroll to position [490, 0]
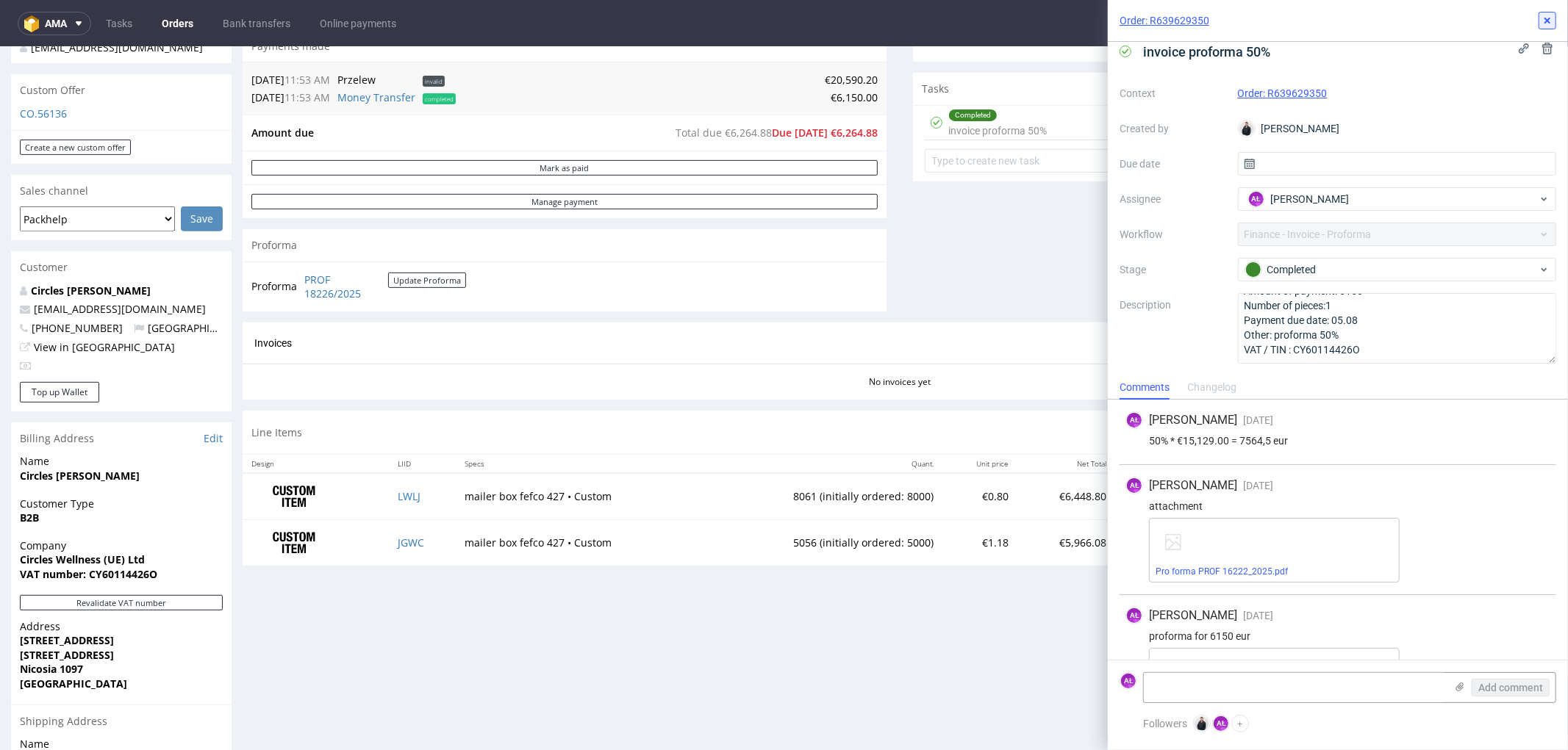
click at [1545, 22] on use at bounding box center [1546, 20] width 6 height 6
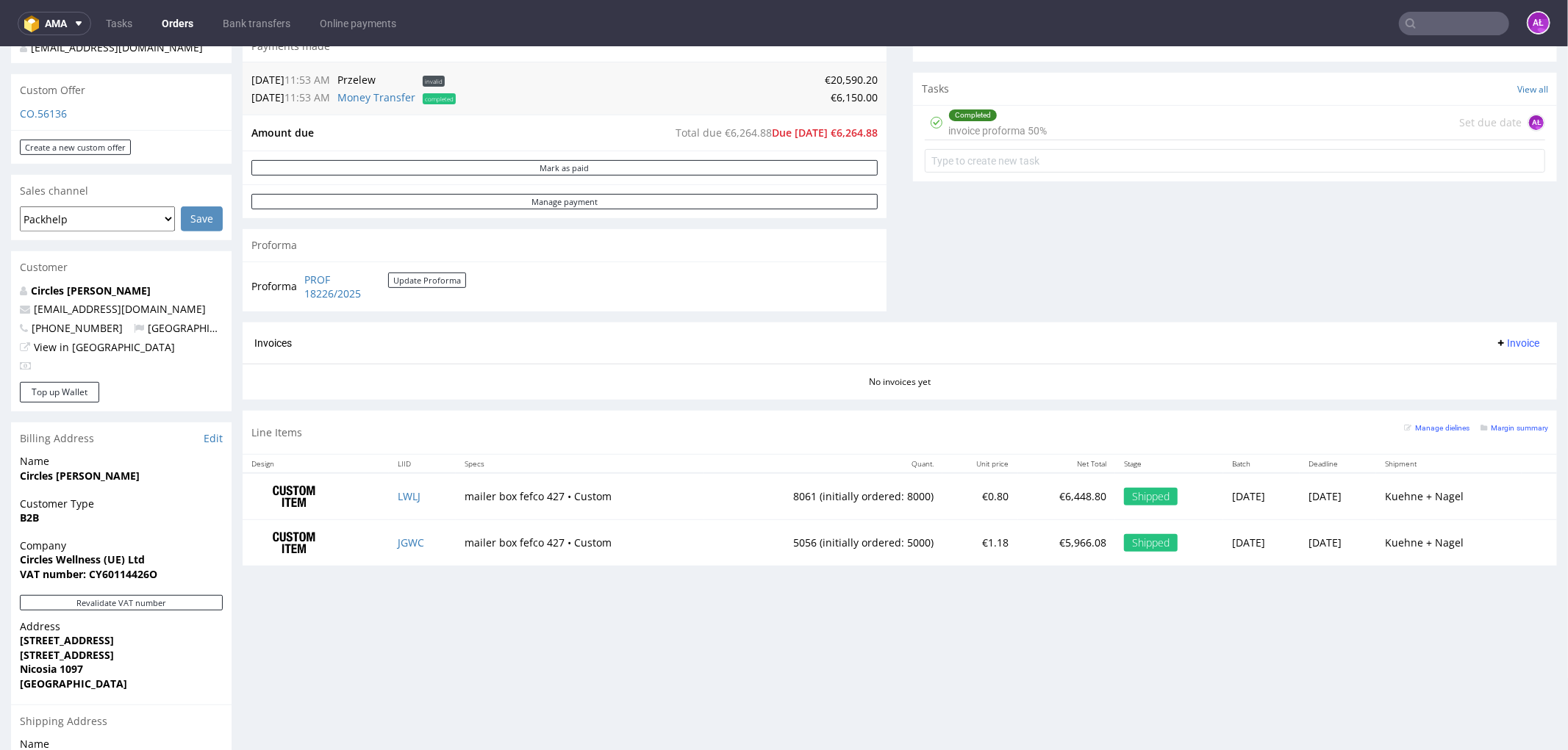
click at [1495, 342] on span "Invoice" at bounding box center [1517, 342] width 44 height 12
click at [1489, 404] on span "Upload" at bounding box center [1492, 400] width 72 height 14
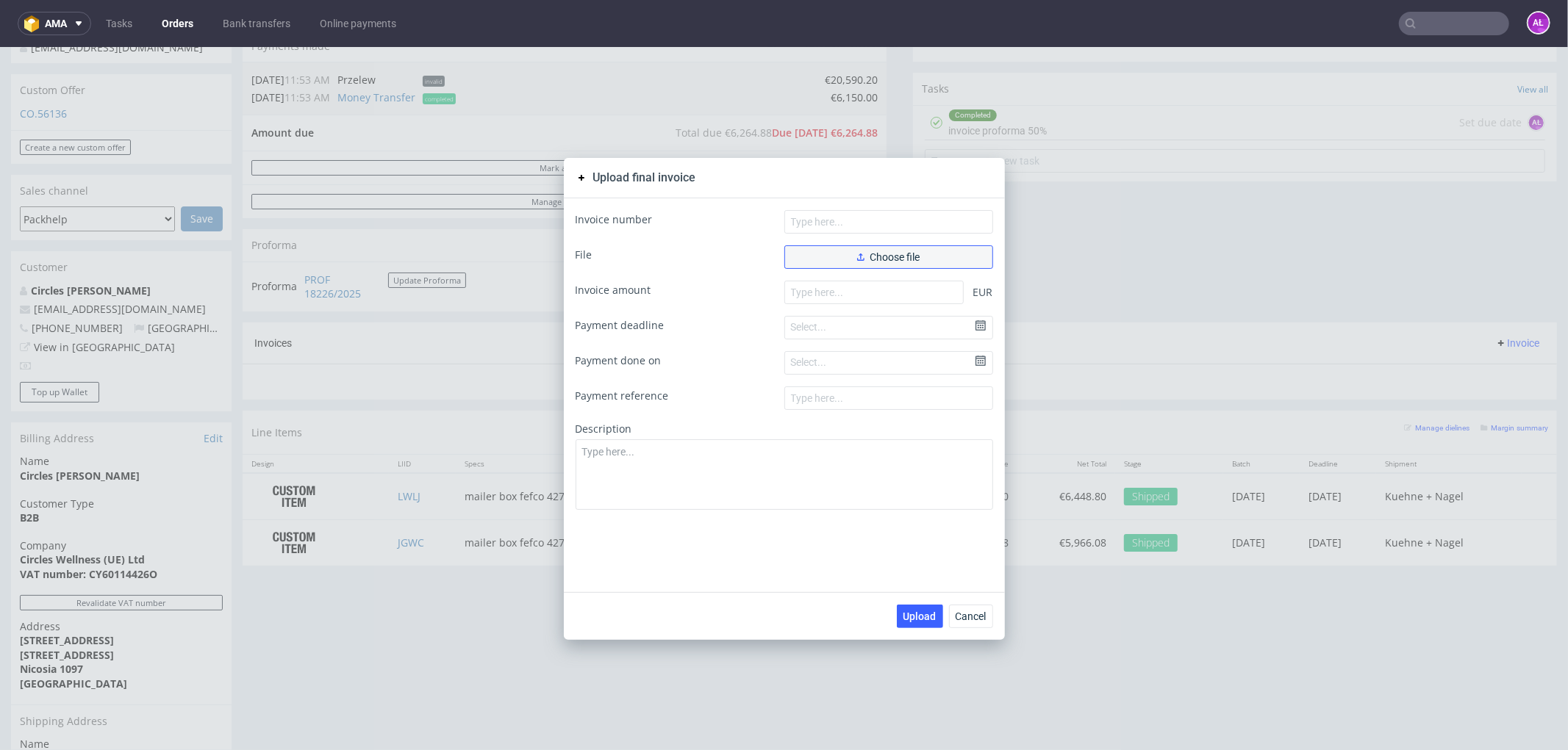
click at [960, 260] on button "Choose file" at bounding box center [889, 256] width 209 height 23
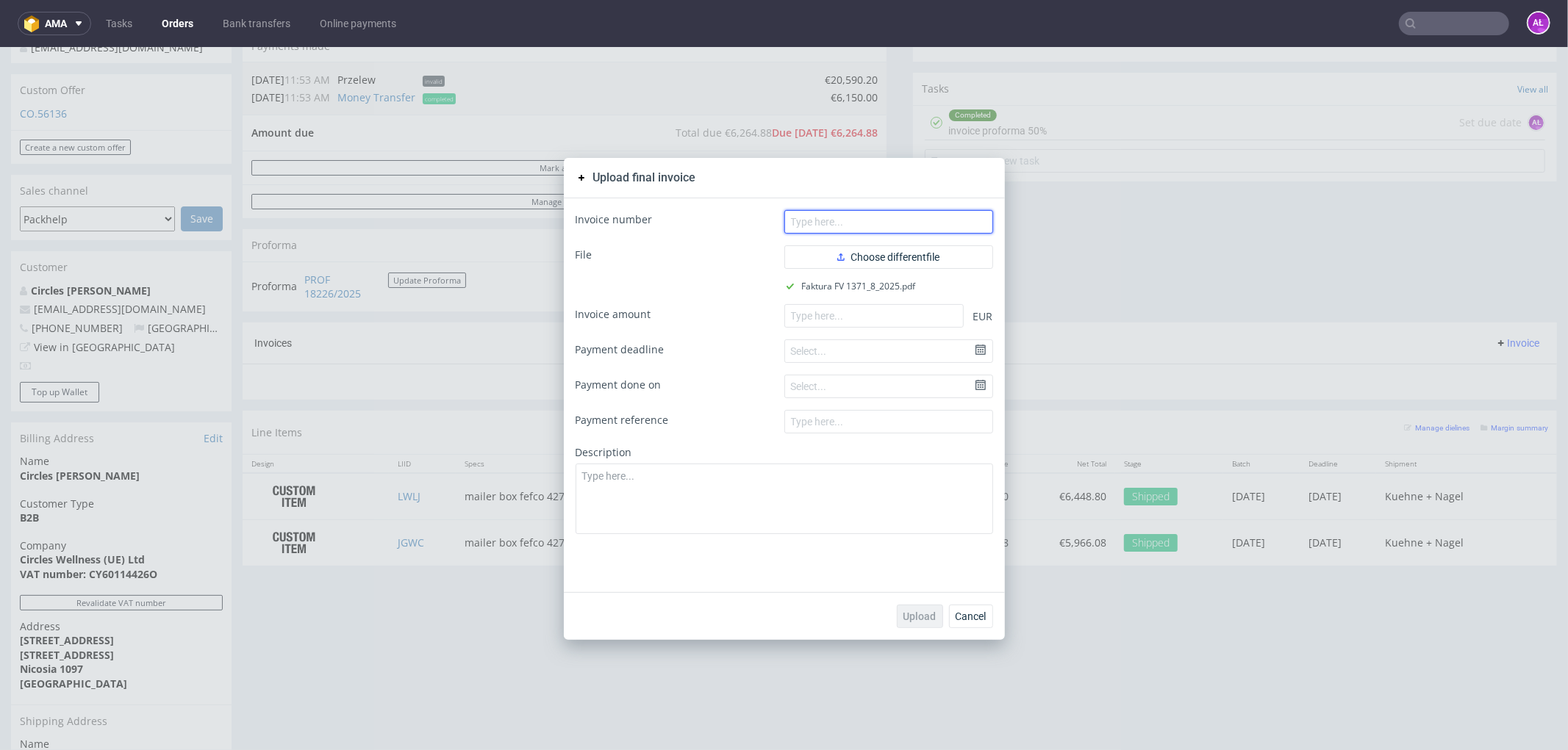
paste input ". FV 1371/8/2025"
click at [825, 217] on input "text" at bounding box center [889, 220] width 209 height 23
click at [792, 225] on input ". FV 1371/8/2025" at bounding box center [889, 220] width 209 height 23
type input "FV 1371/8/2025"
click at [823, 323] on input "number" at bounding box center [873, 314] width 179 height 23
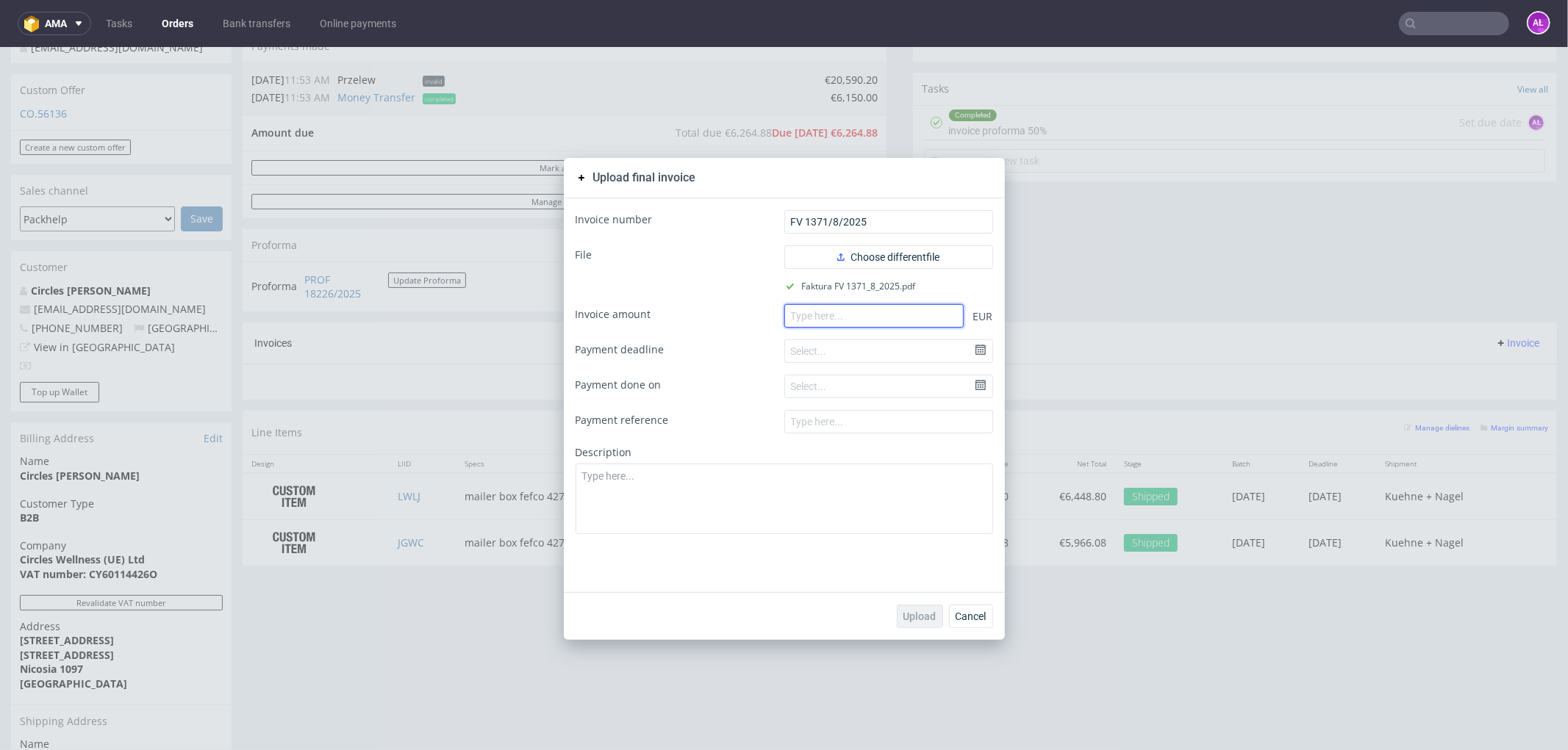
paste input "12300.08"
type input "12300.08"
click at [925, 617] on span "Upload" at bounding box center [919, 616] width 33 height 10
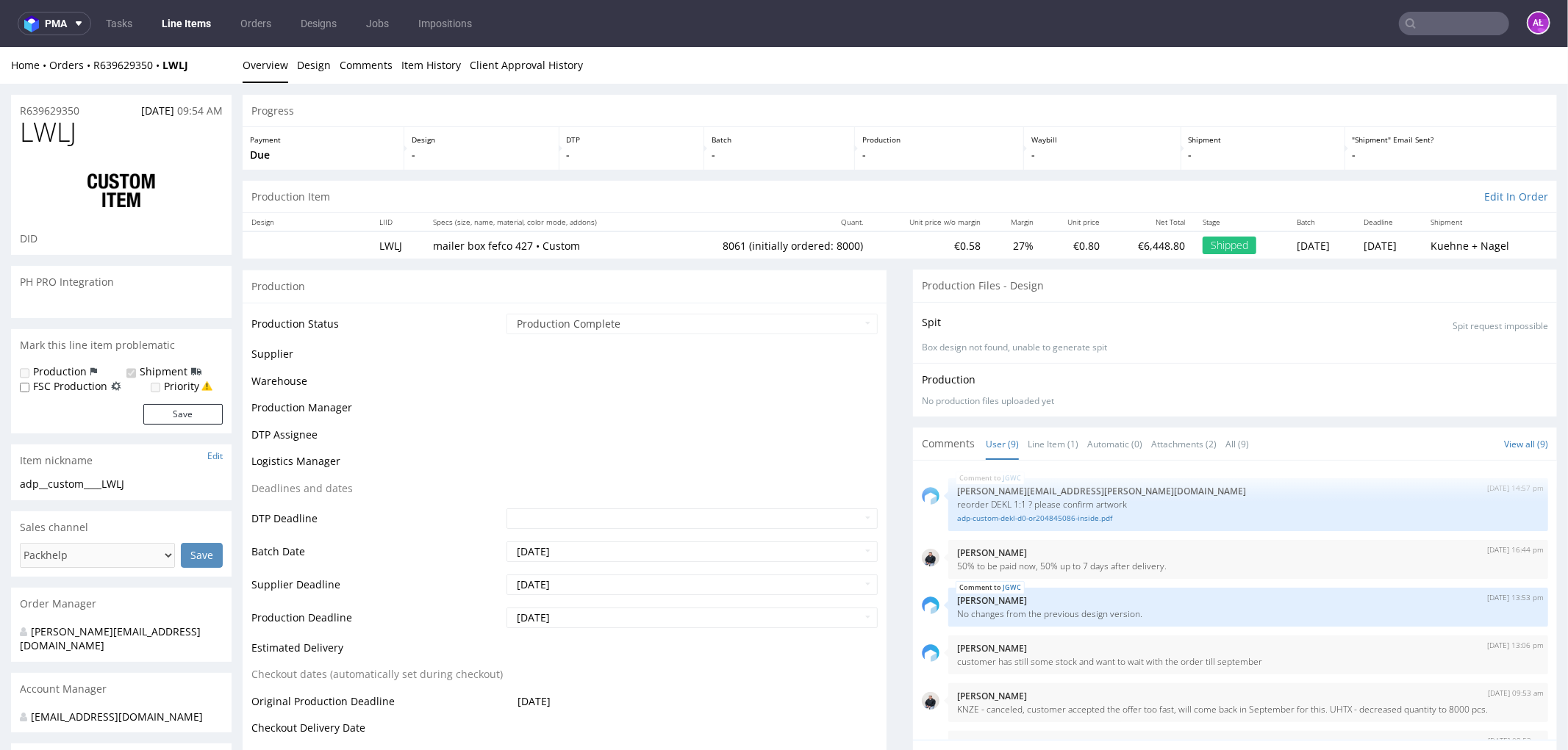
scroll to position [244, 0]
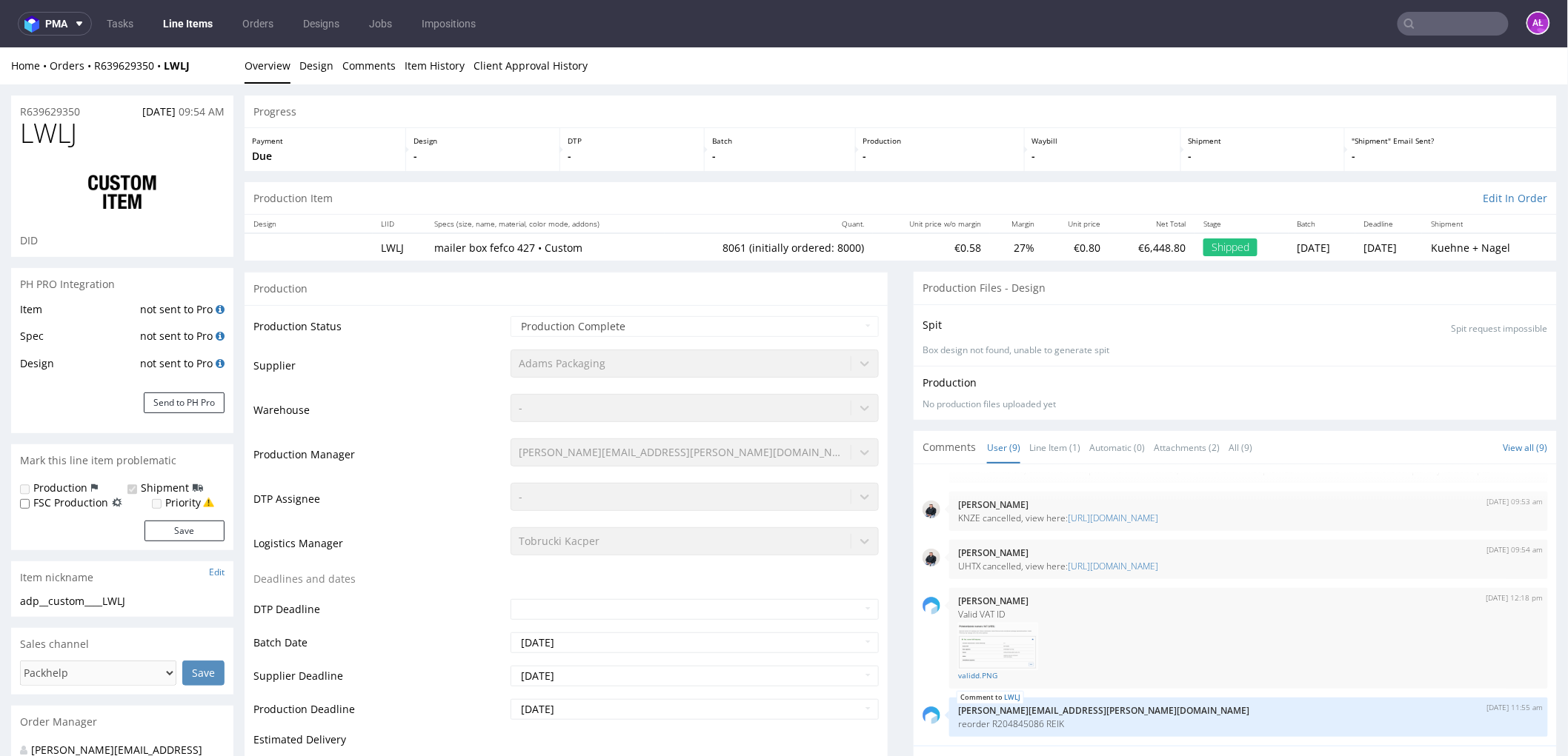
type input "8061"
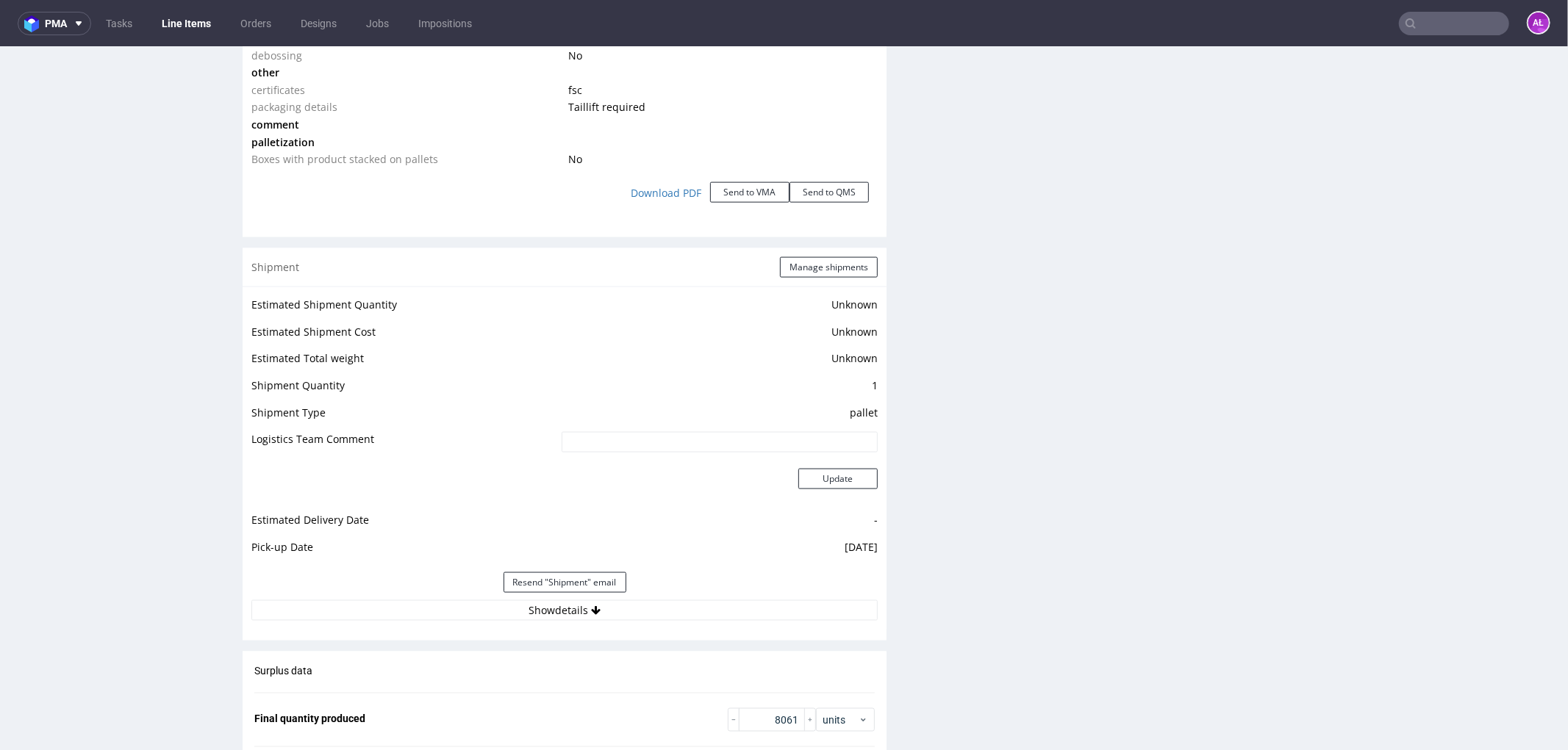
scroll to position [1959, 0]
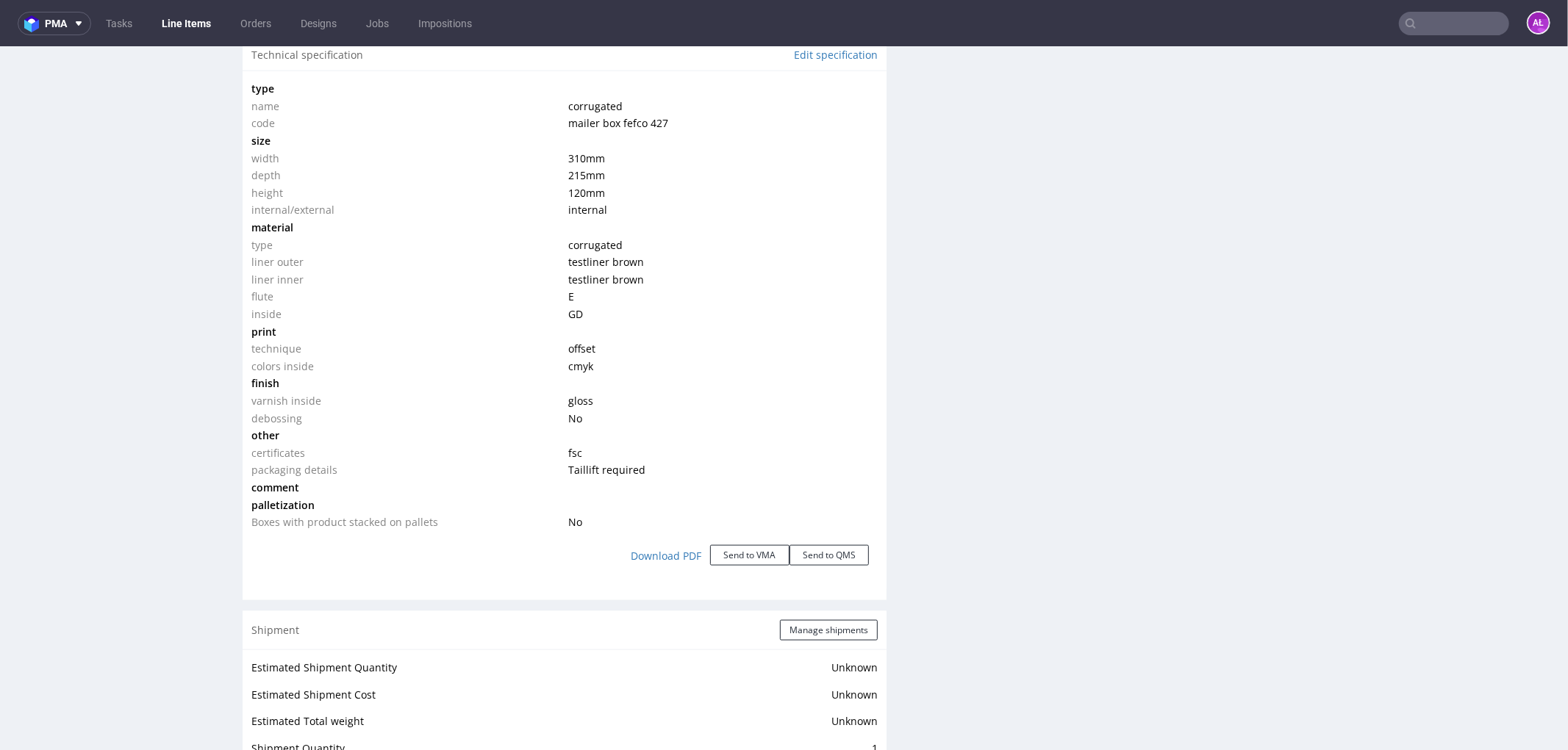
scroll to position [1959, 0]
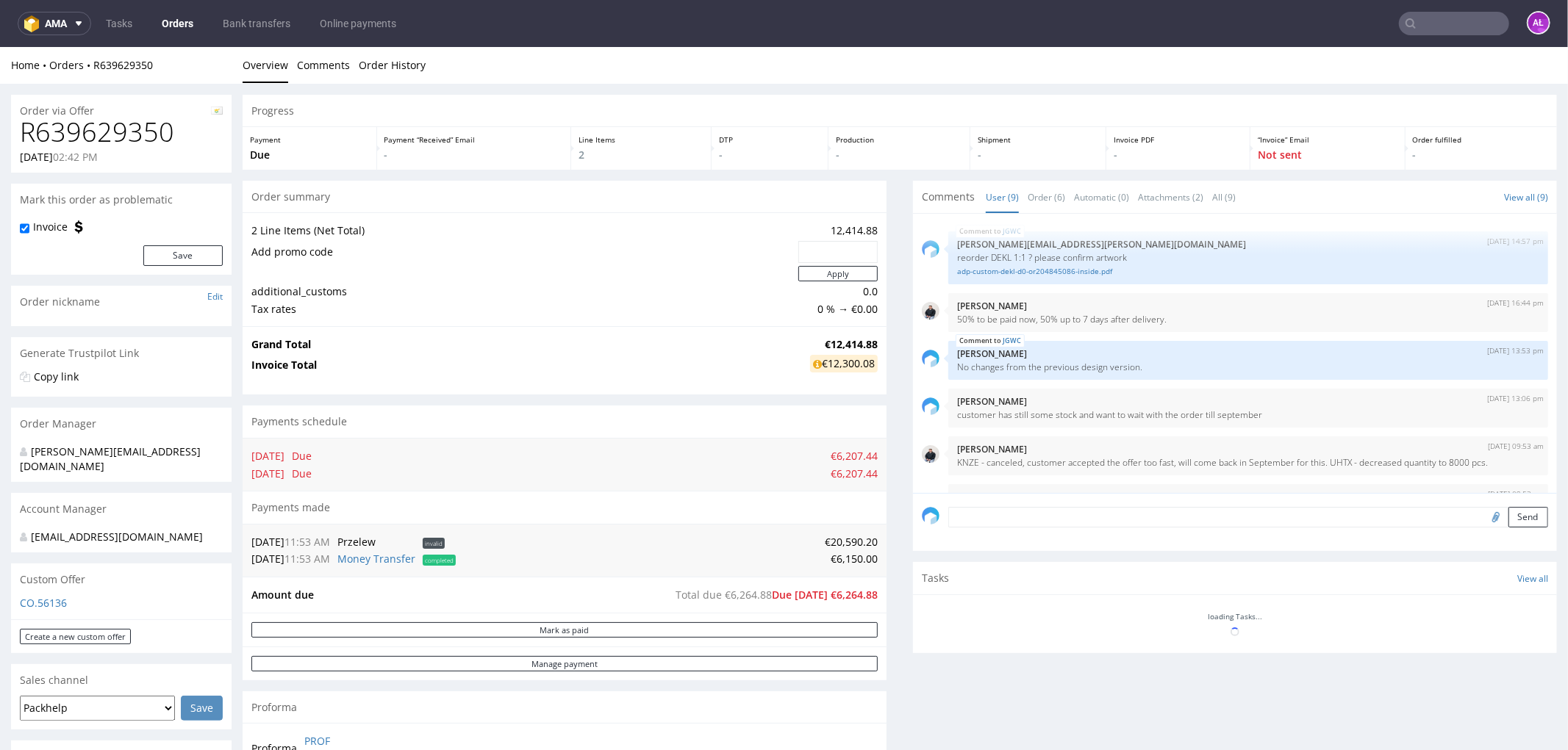
scroll to position [244, 0]
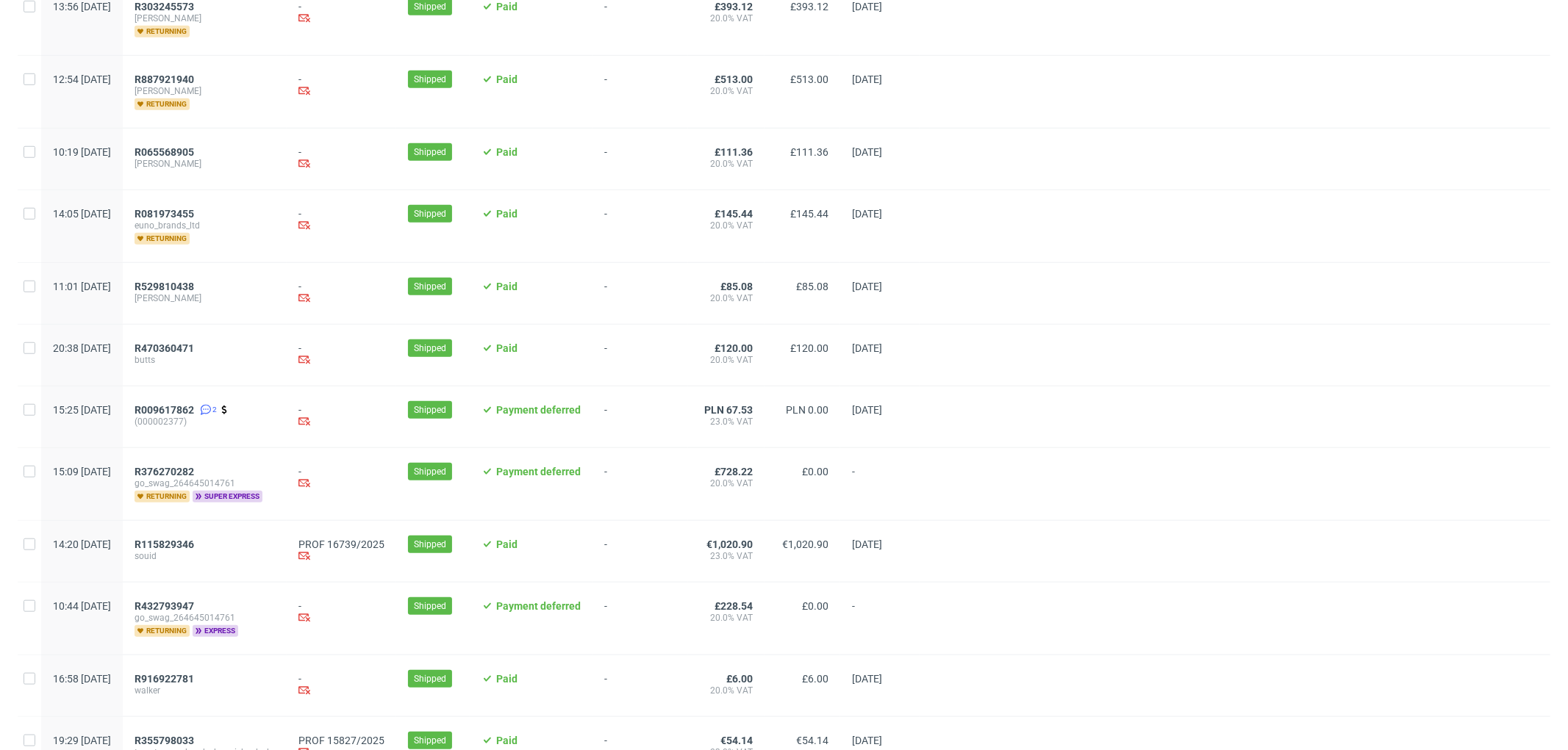
scroll to position [1482, 0]
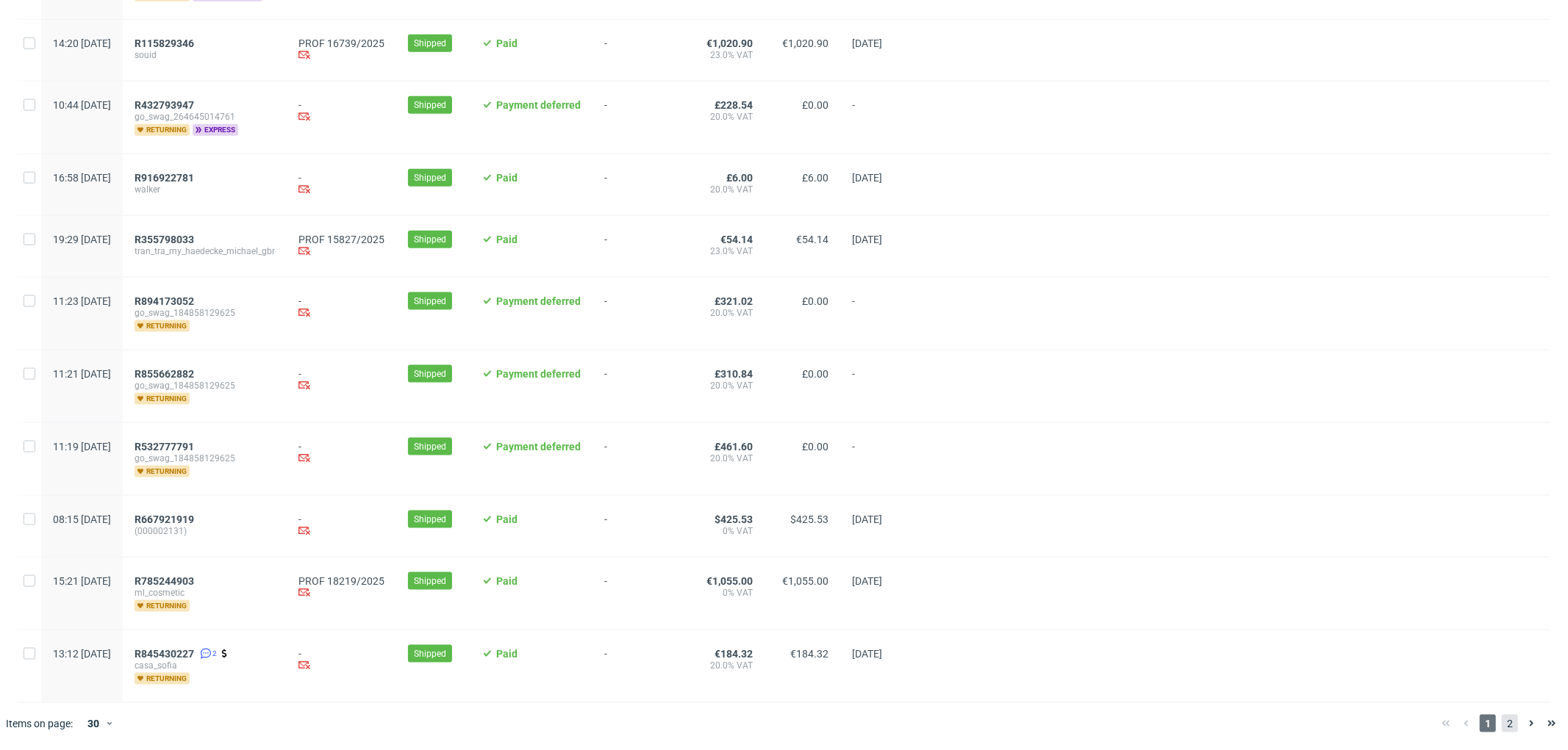
click at [1501, 723] on span "2" at bounding box center [1509, 723] width 16 height 18
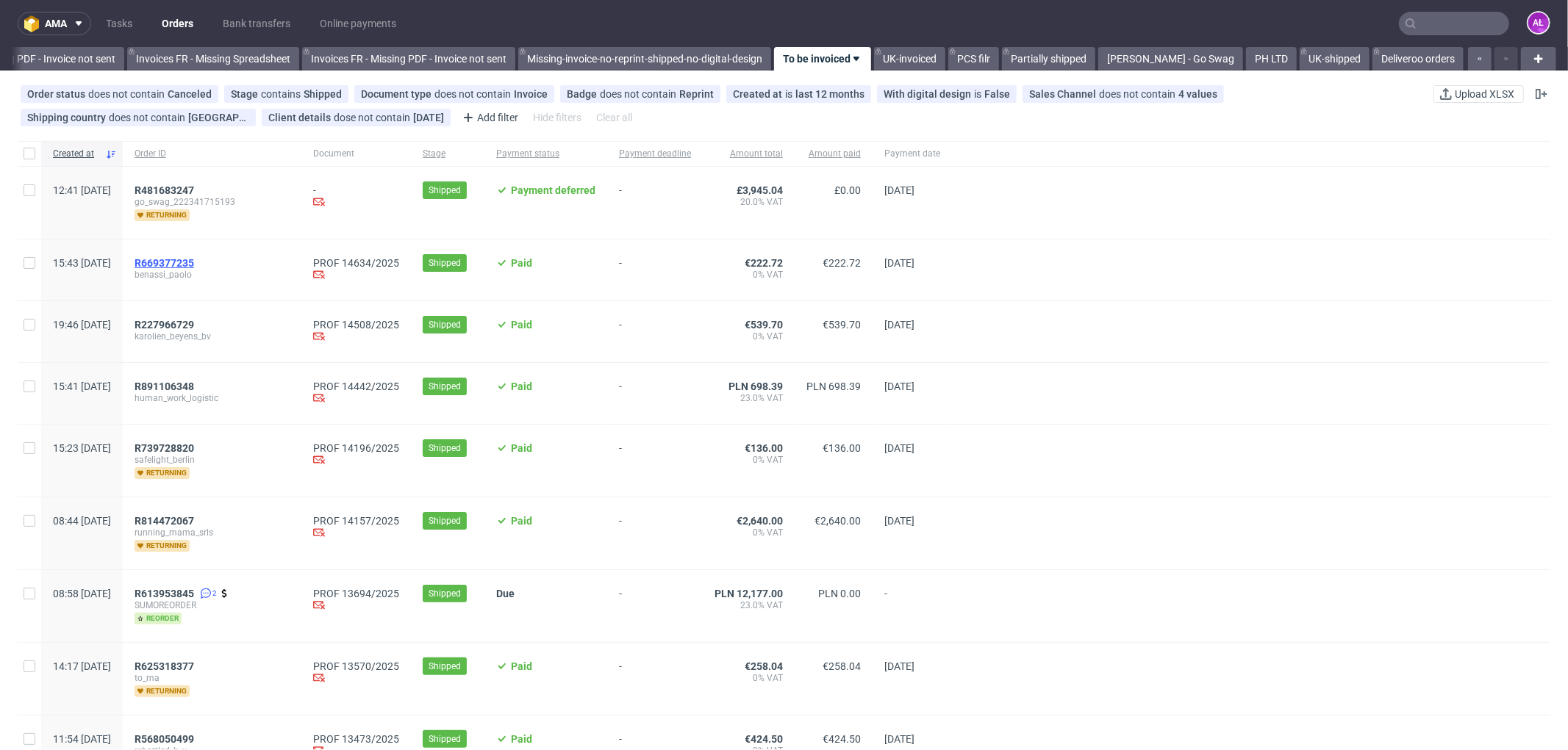
click at [194, 261] on span "R669377235" at bounding box center [164, 263] width 60 height 12
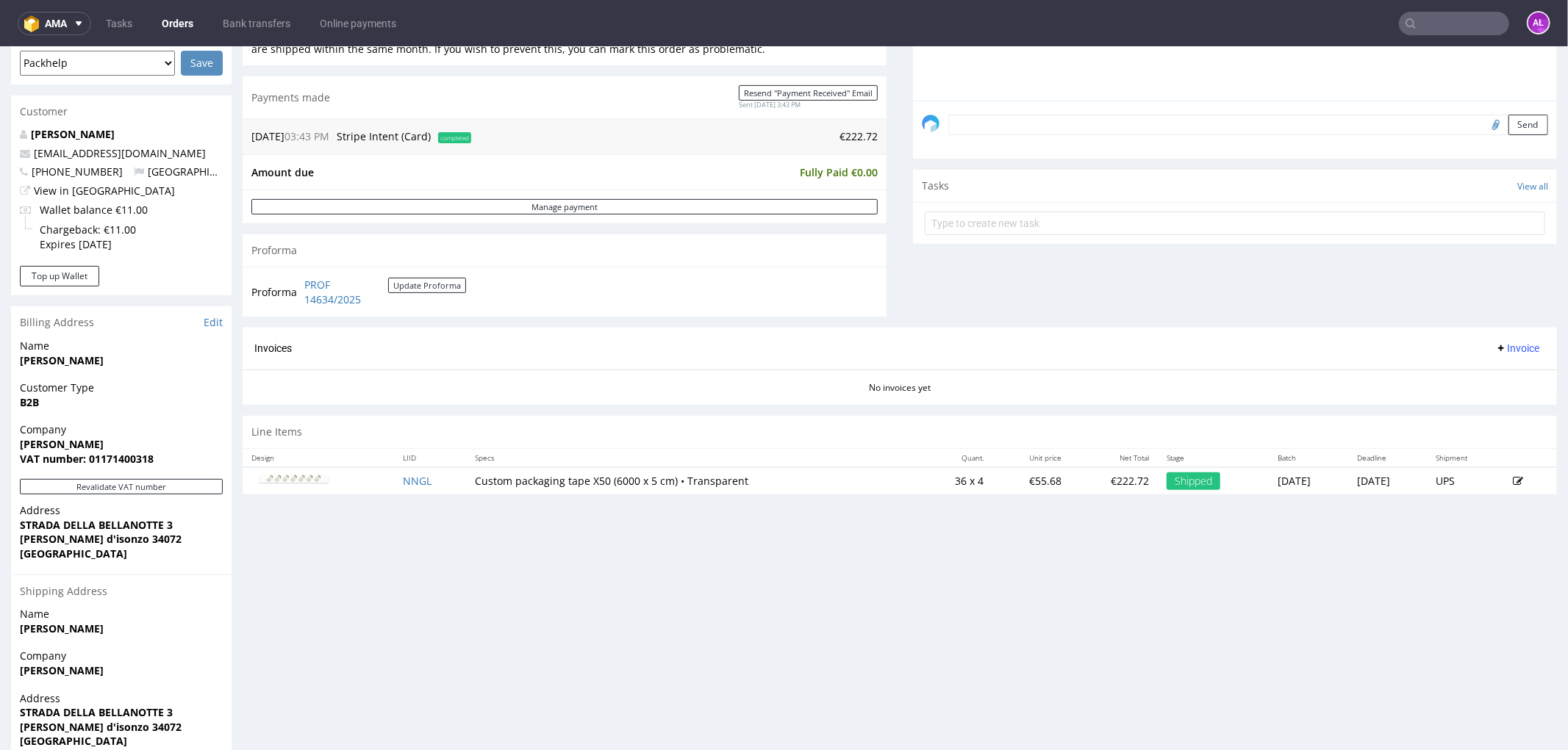
scroll to position [408, 0]
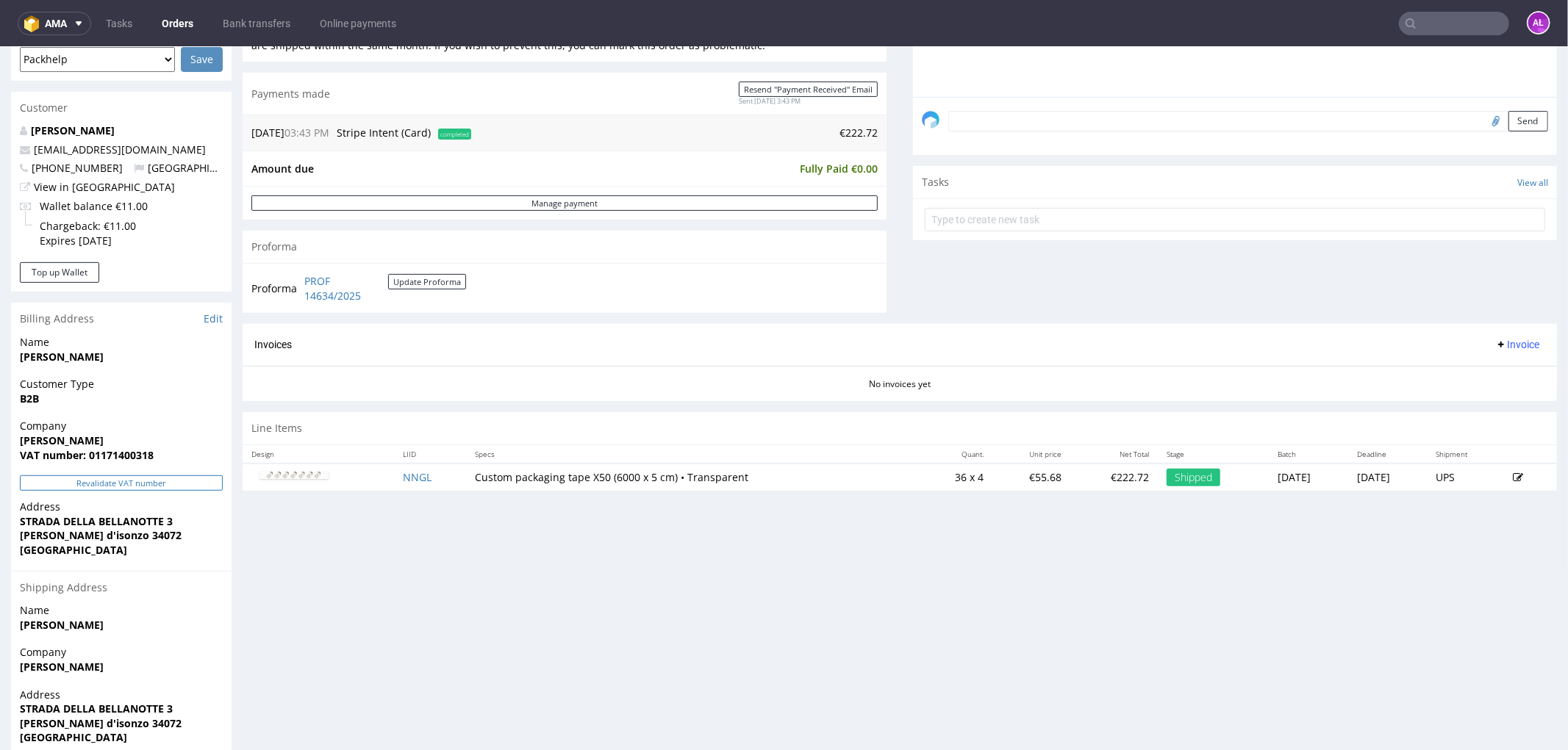
click at [187, 477] on button "Revalidate VAT number" at bounding box center [121, 482] width 203 height 15
click at [1500, 350] on button "Invoice" at bounding box center [1517, 344] width 55 height 18
click at [1502, 375] on span "Generate" at bounding box center [1492, 376] width 72 height 14
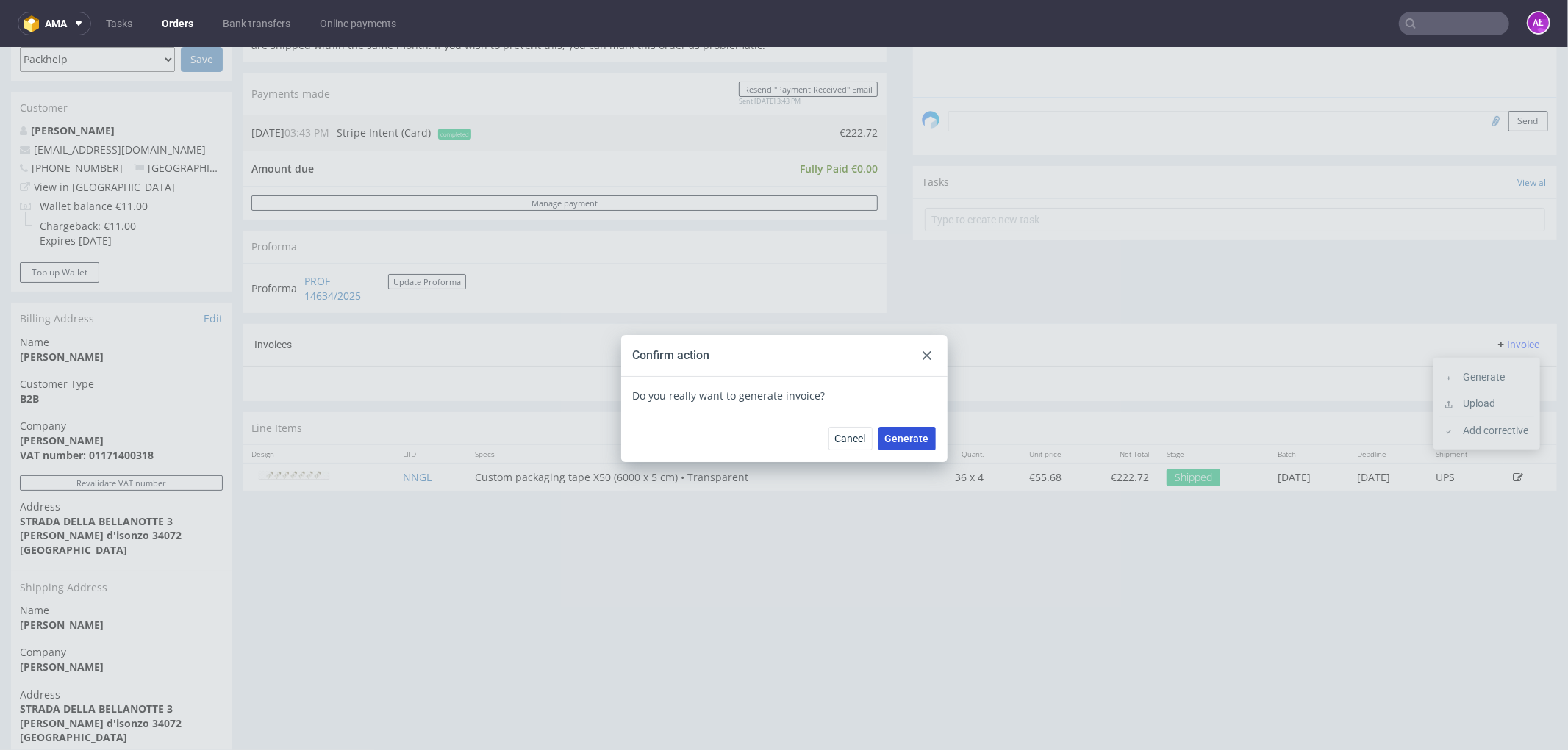
click at [906, 428] on button "Generate" at bounding box center [906, 437] width 57 height 23
drag, startPoint x: 373, startPoint y: 551, endPoint x: 128, endPoint y: 137, distance: 481.1
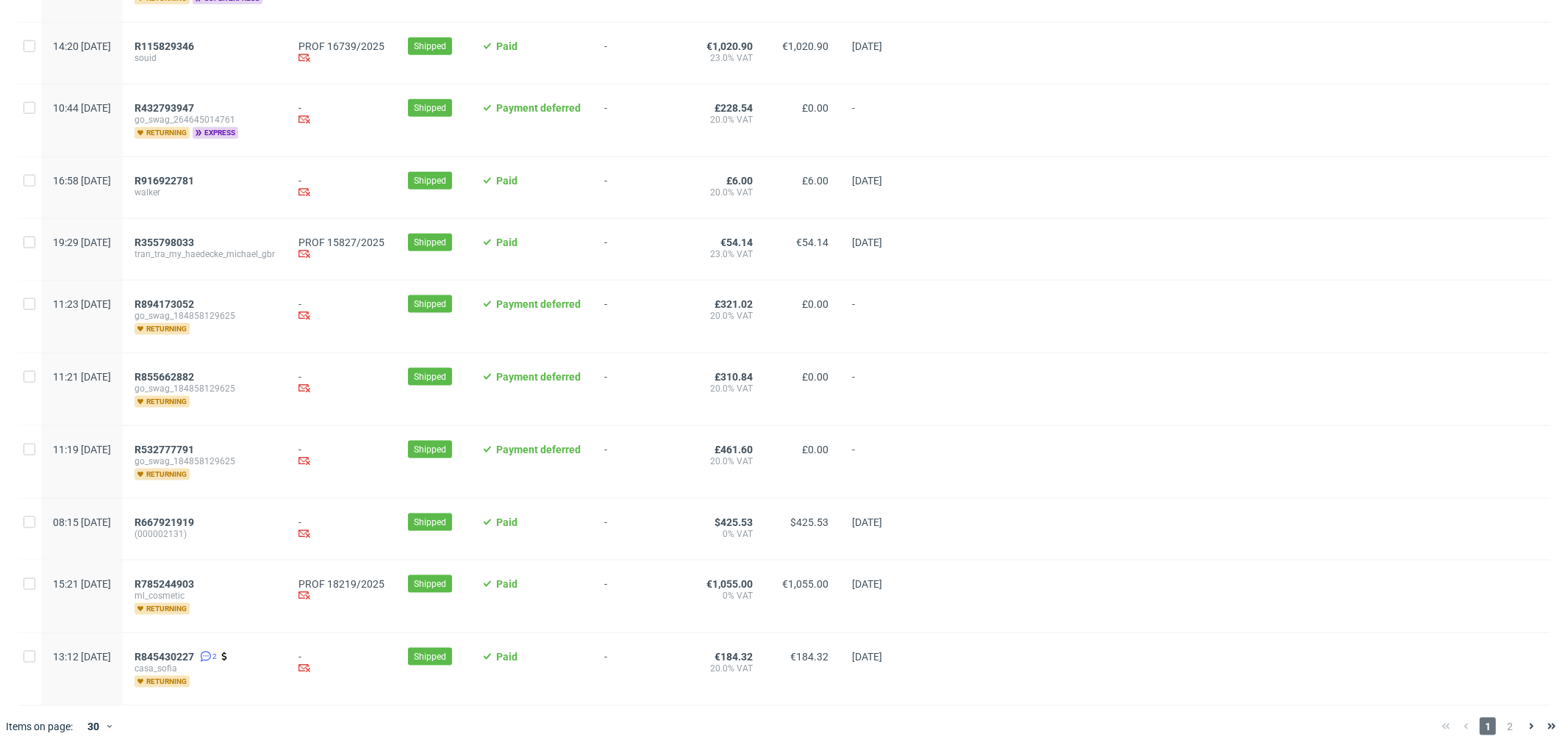
scroll to position [1482, 0]
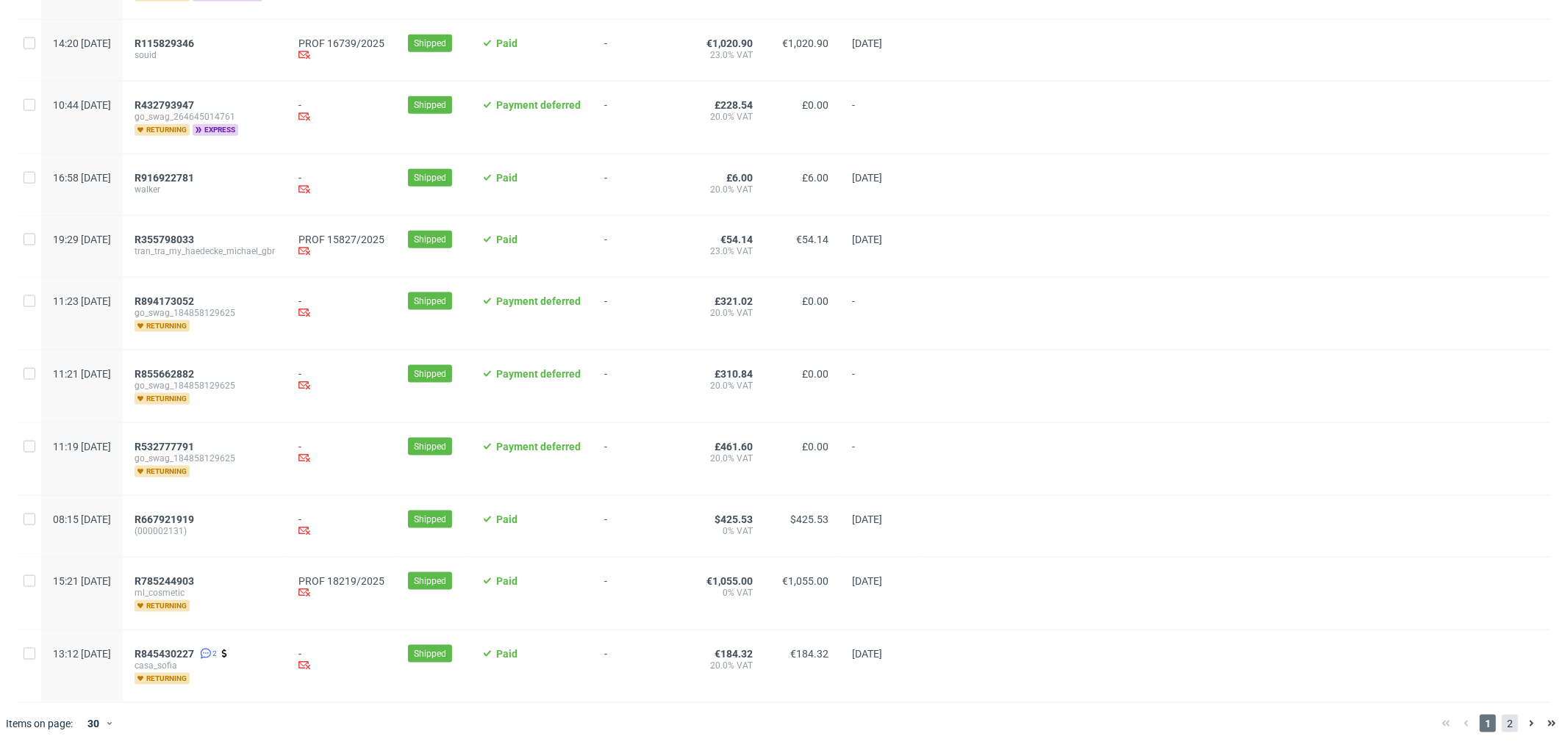
click at [1501, 723] on span "2" at bounding box center [1509, 723] width 16 height 18
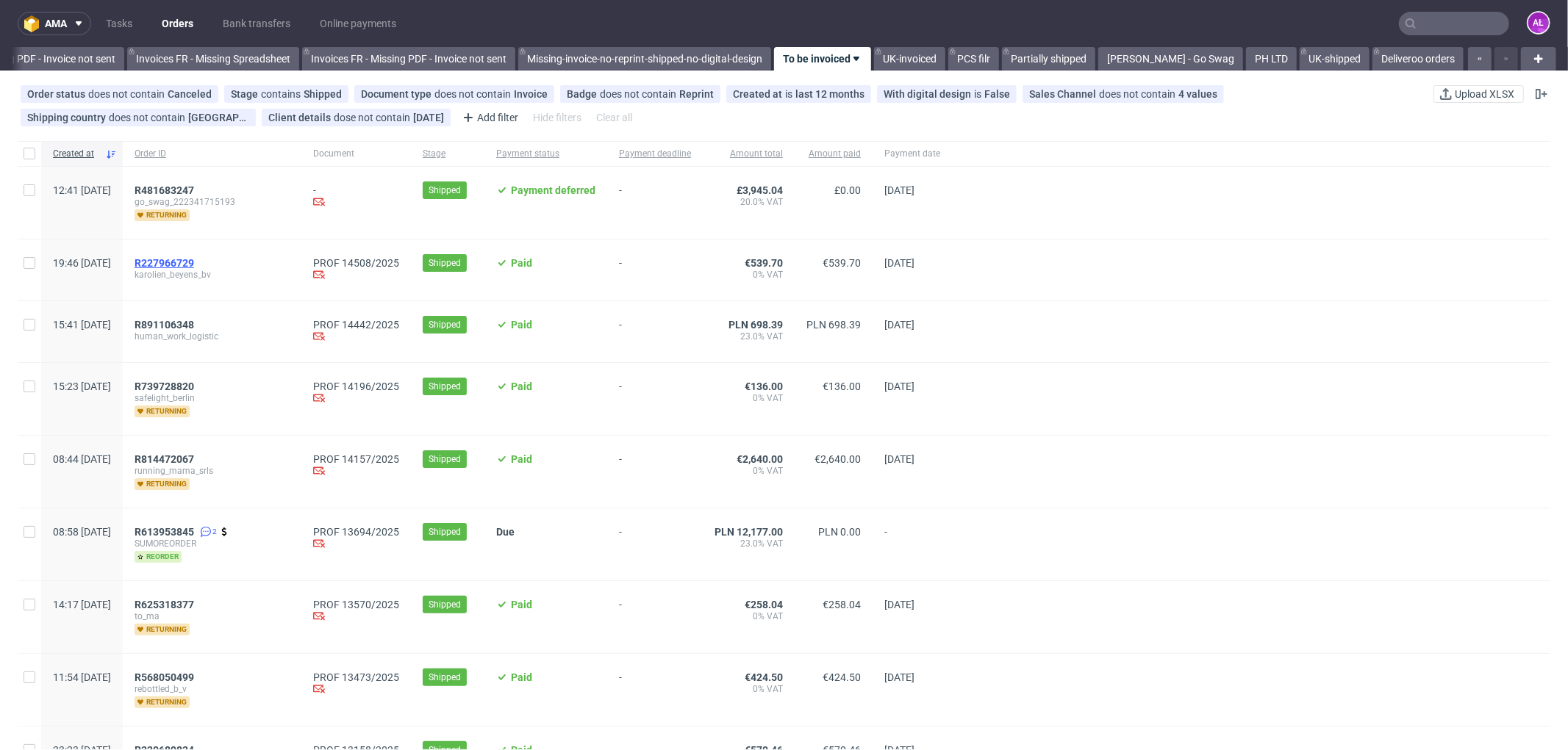
click at [194, 266] on span "R227966729" at bounding box center [164, 263] width 60 height 12
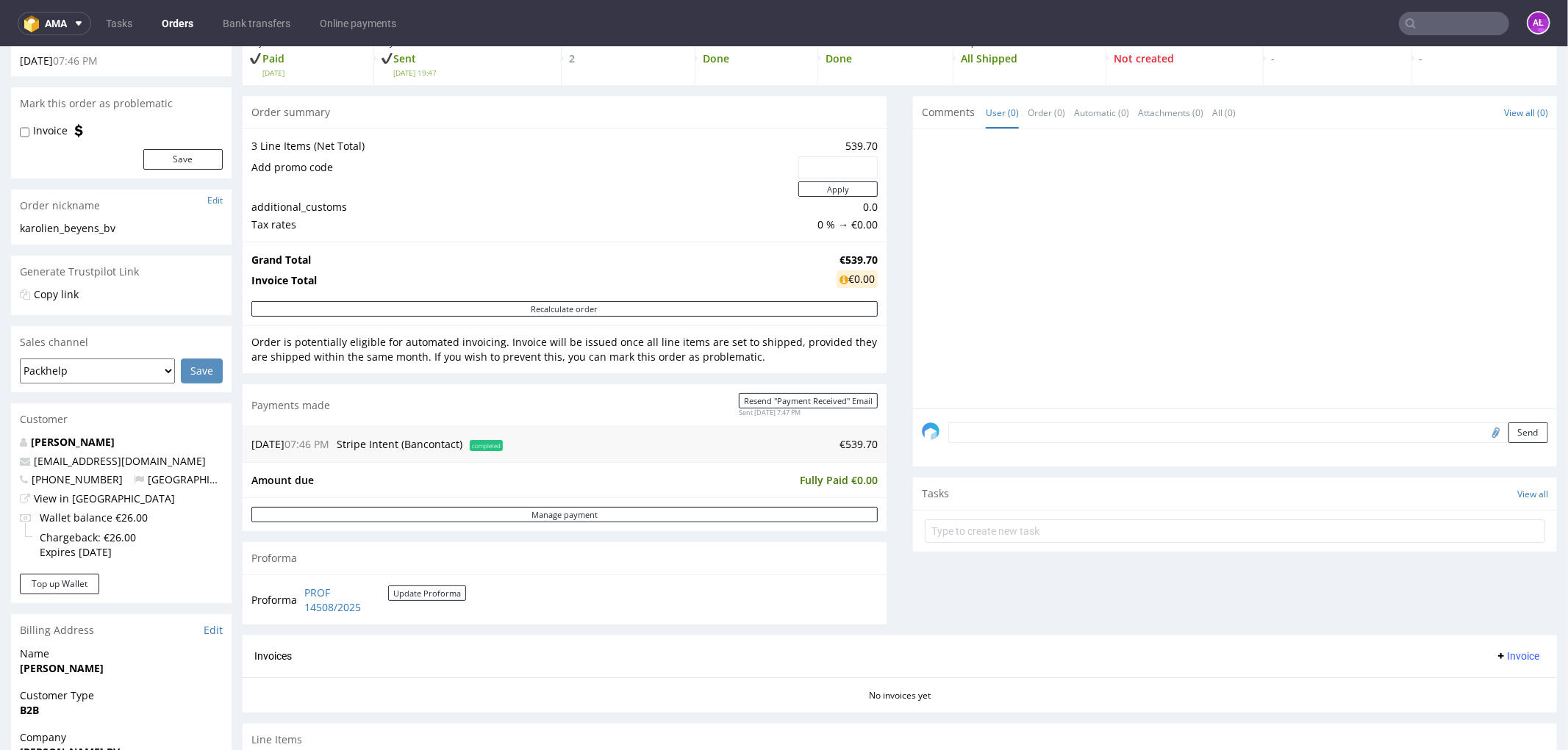
scroll to position [244, 0]
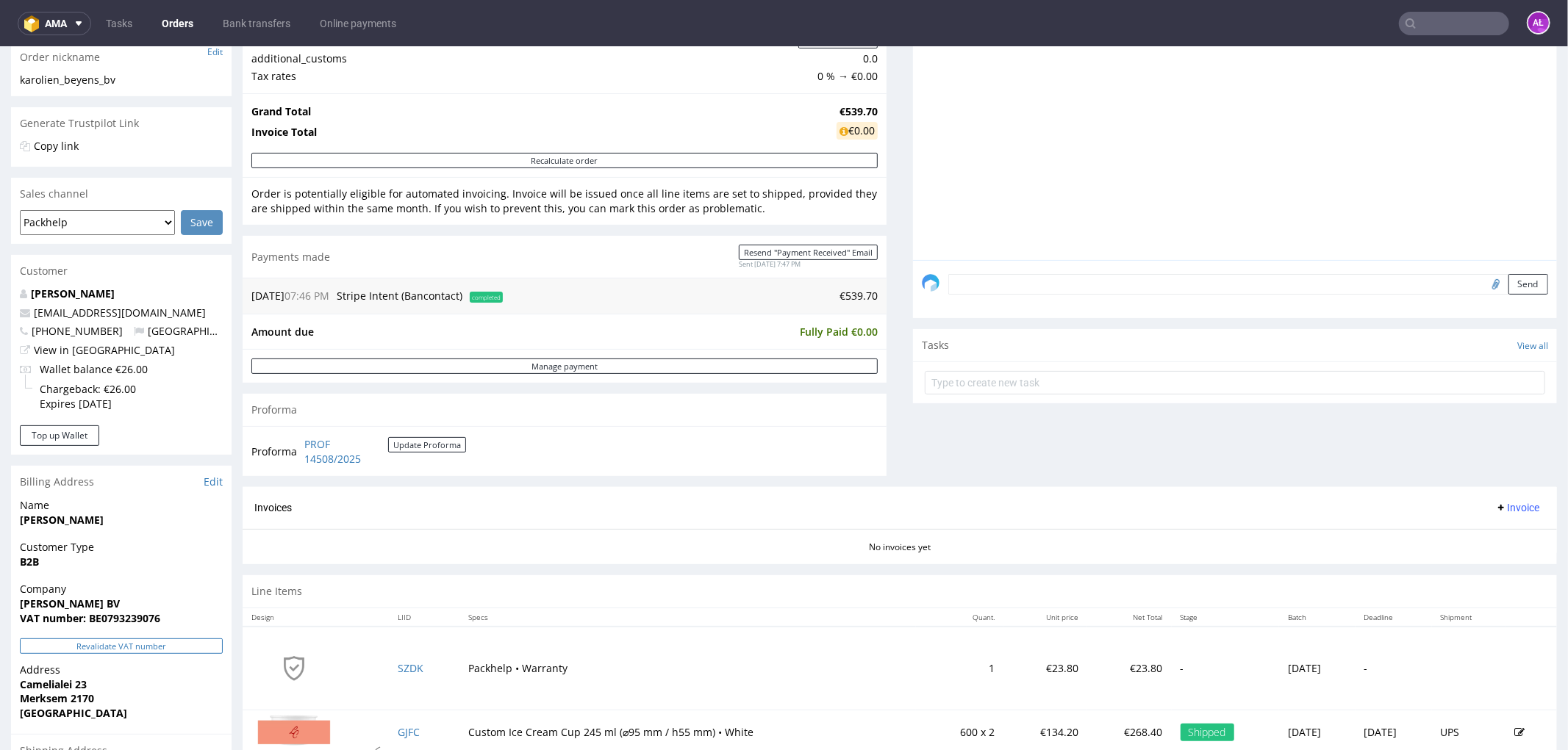
click at [170, 641] on button "Revalidate VAT number" at bounding box center [121, 645] width 203 height 15
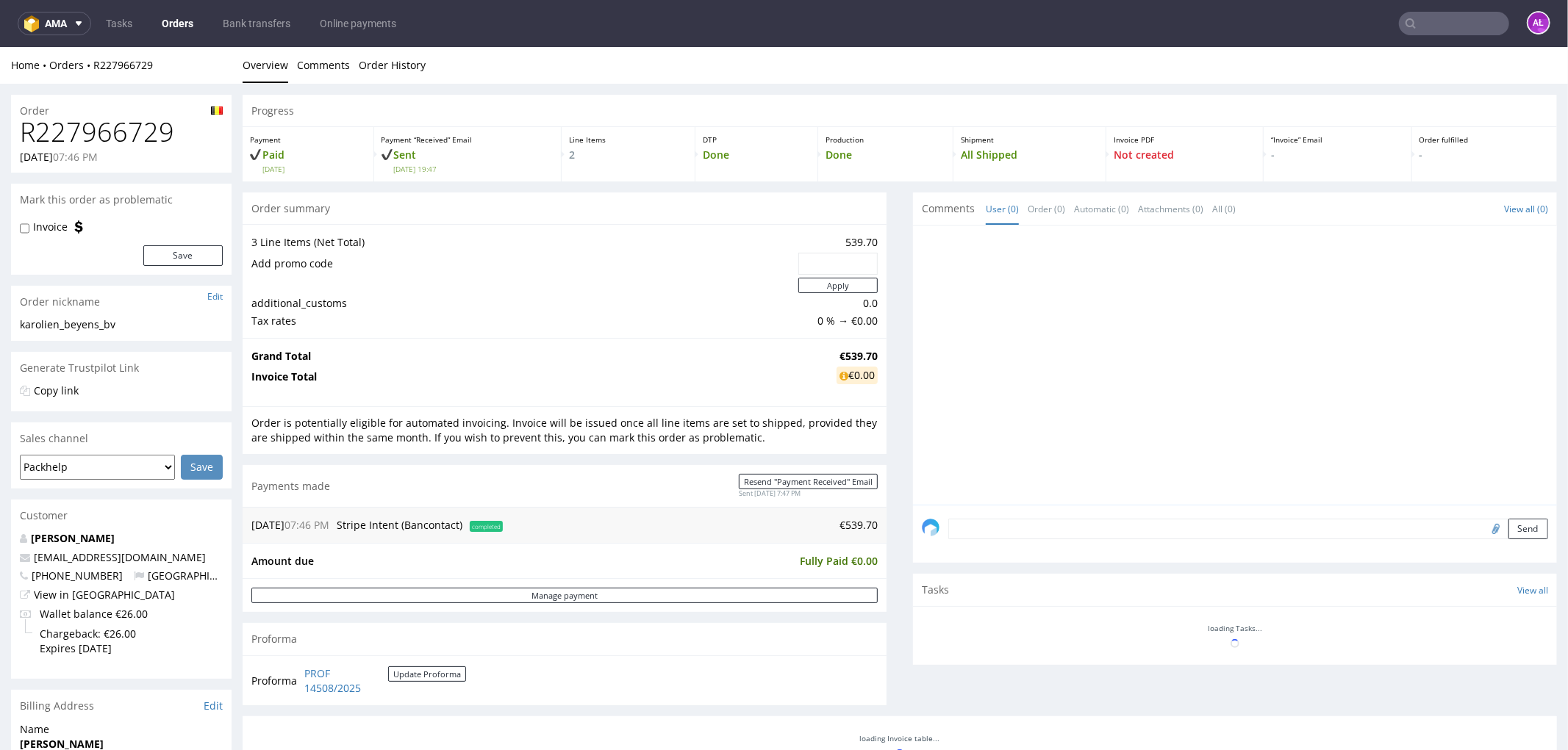
scroll to position [236, 0]
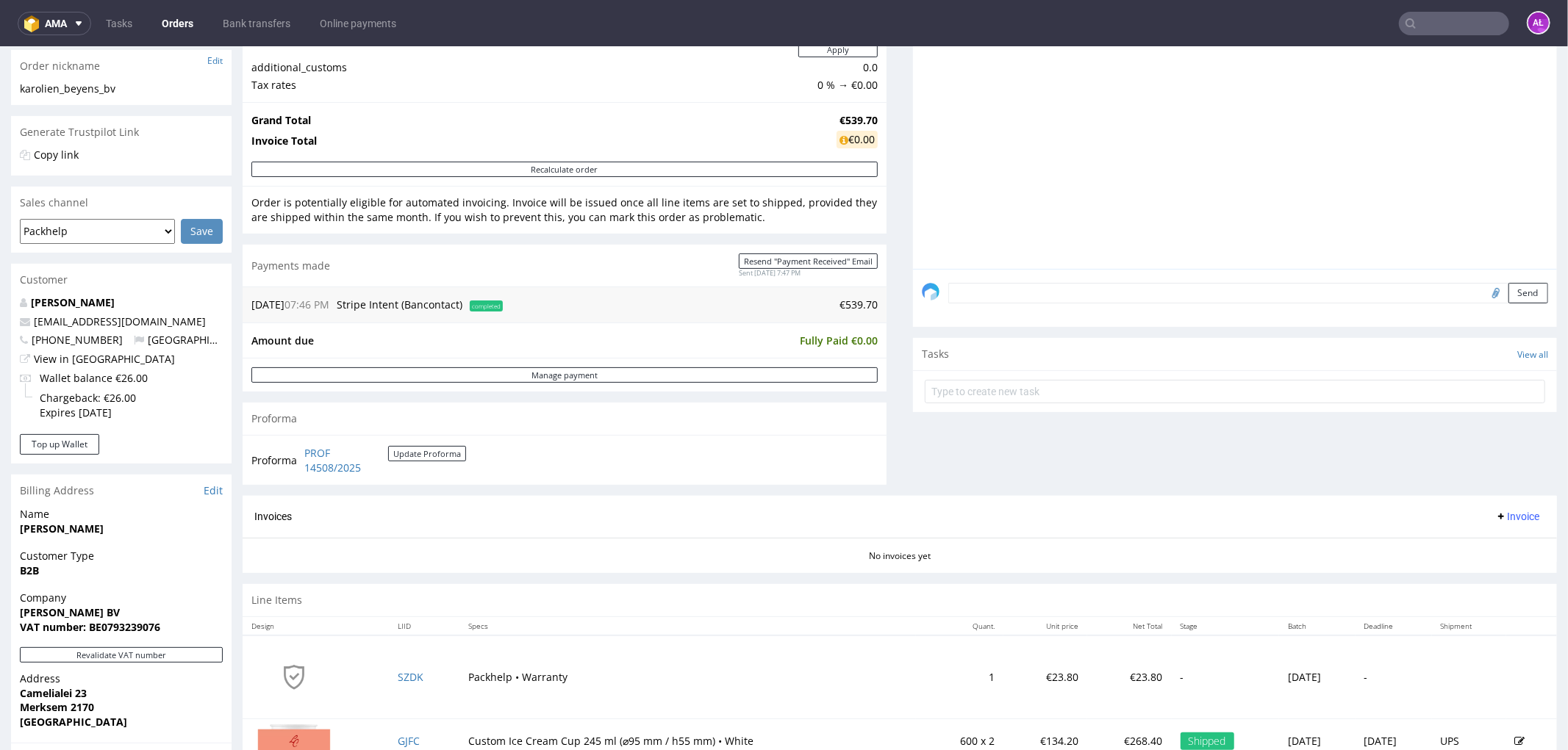
click at [1495, 514] on span "Invoice" at bounding box center [1517, 515] width 44 height 12
click at [1497, 541] on span "Generate" at bounding box center [1492, 548] width 72 height 14
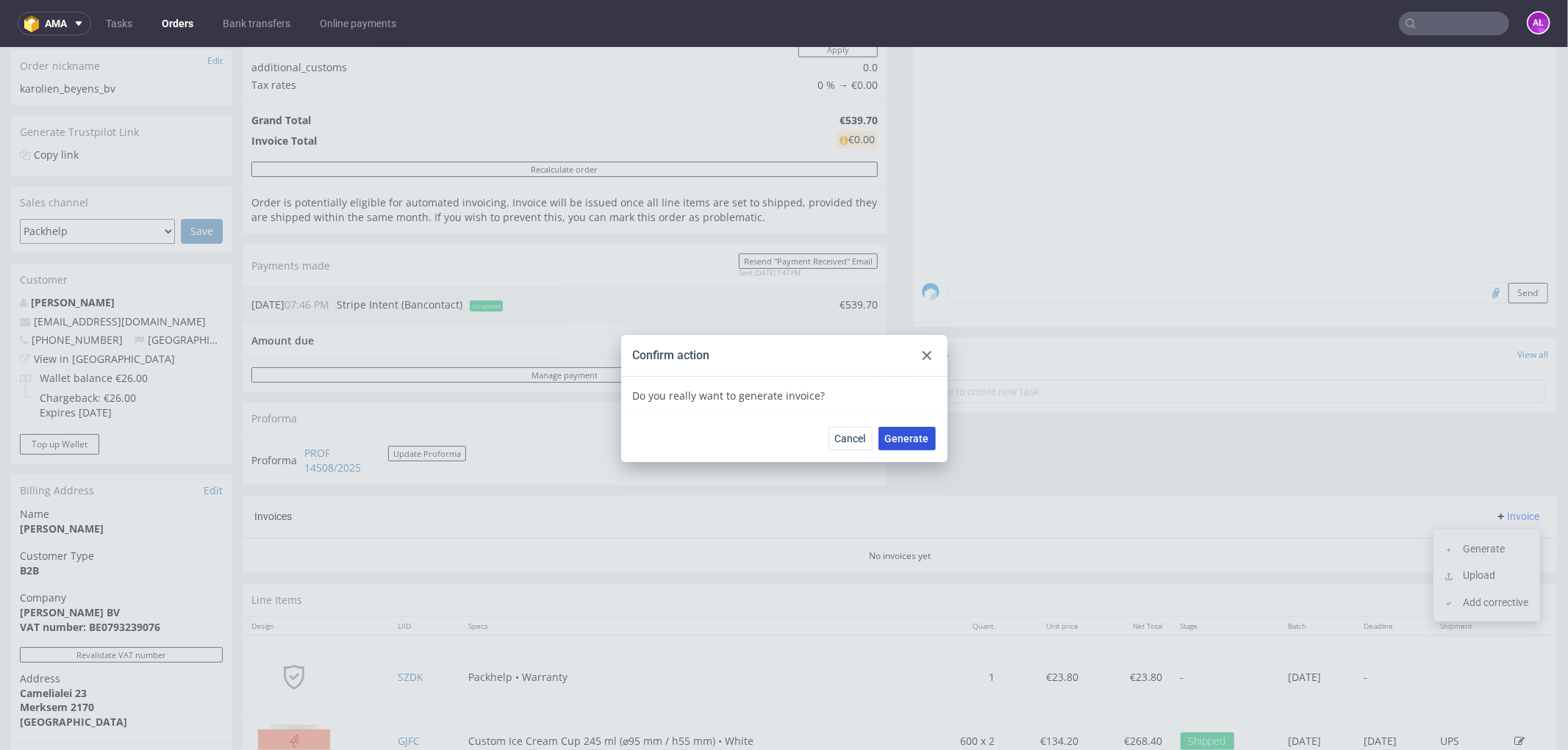
click at [913, 444] on button "Generate" at bounding box center [906, 437] width 57 height 23
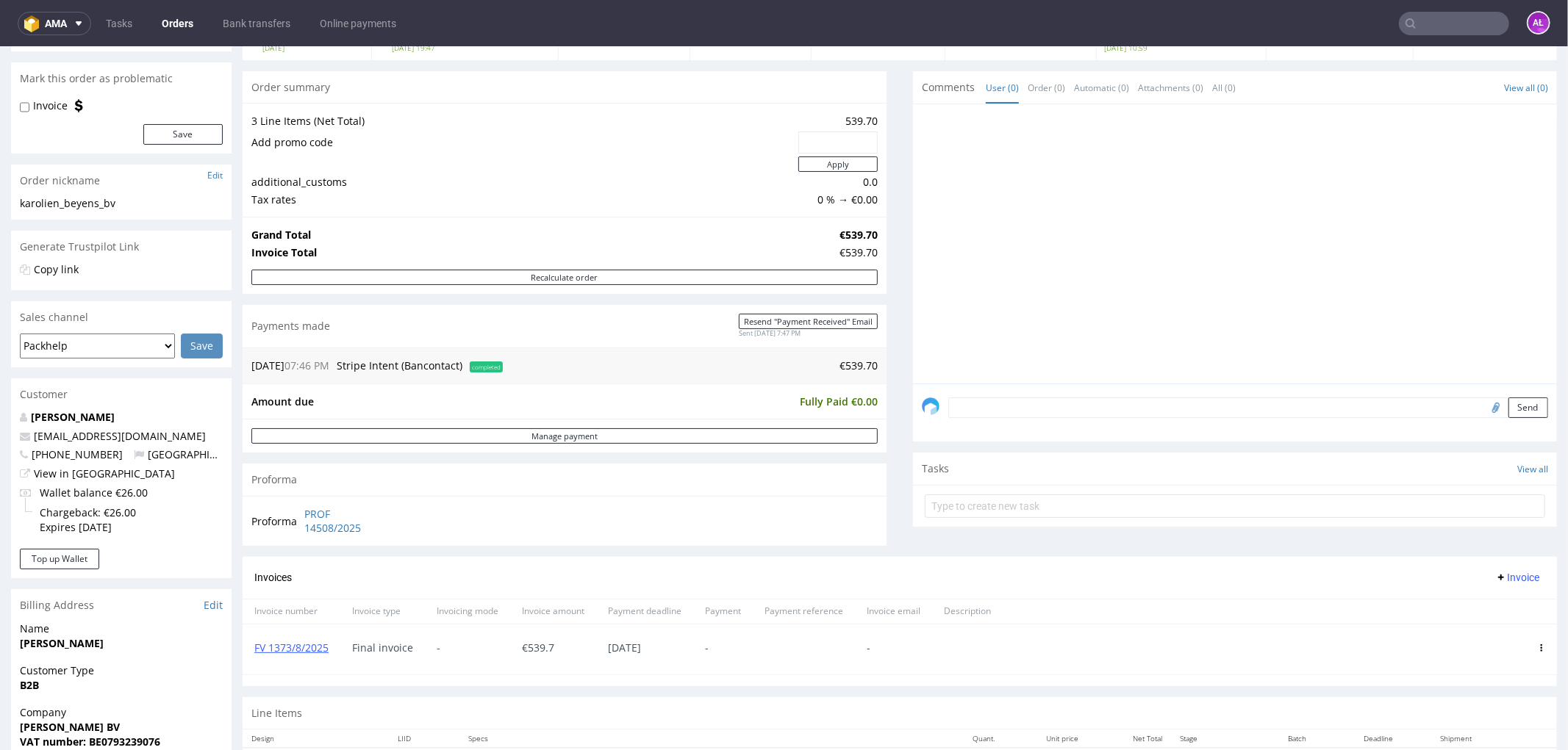
scroll to position [244, 0]
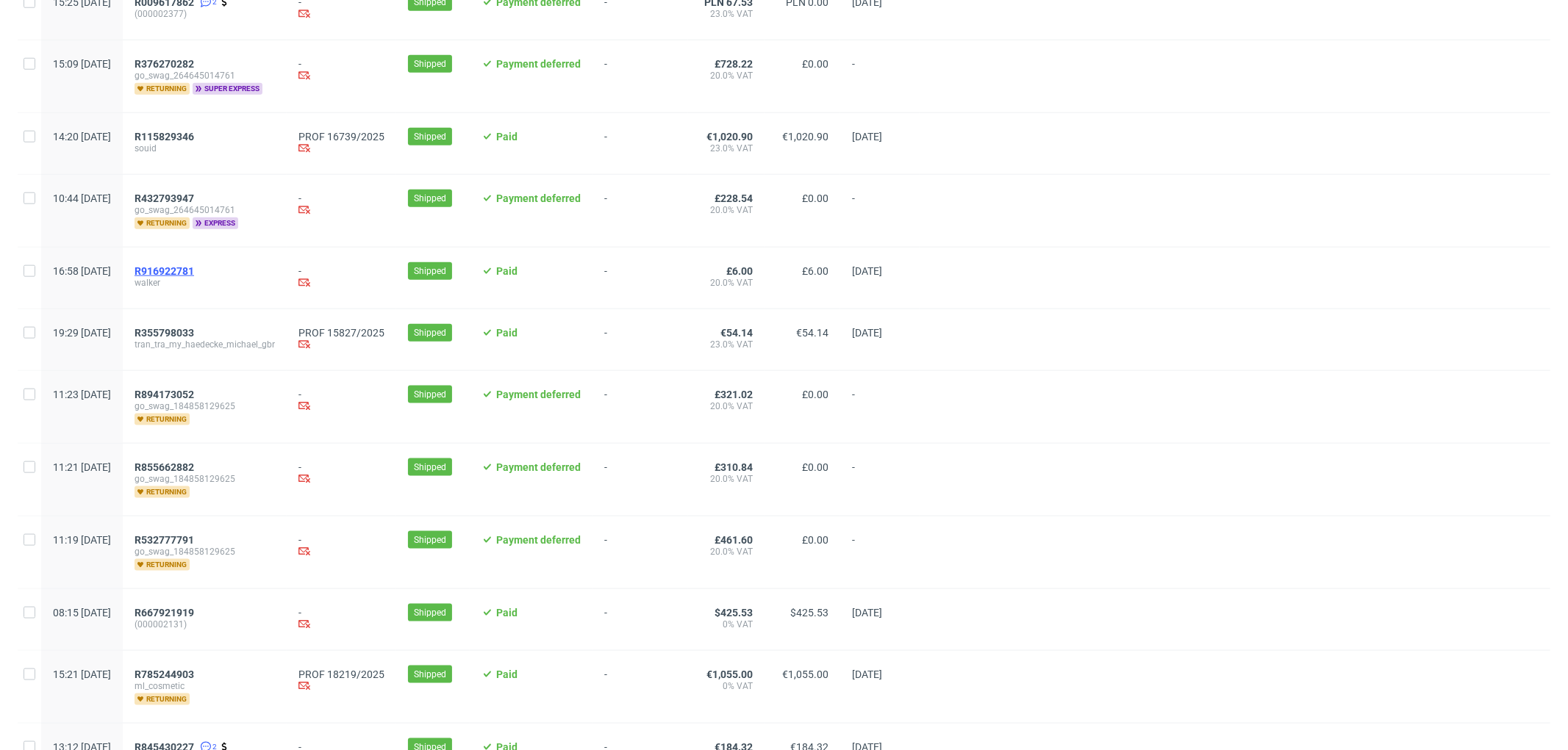
scroll to position [1482, 0]
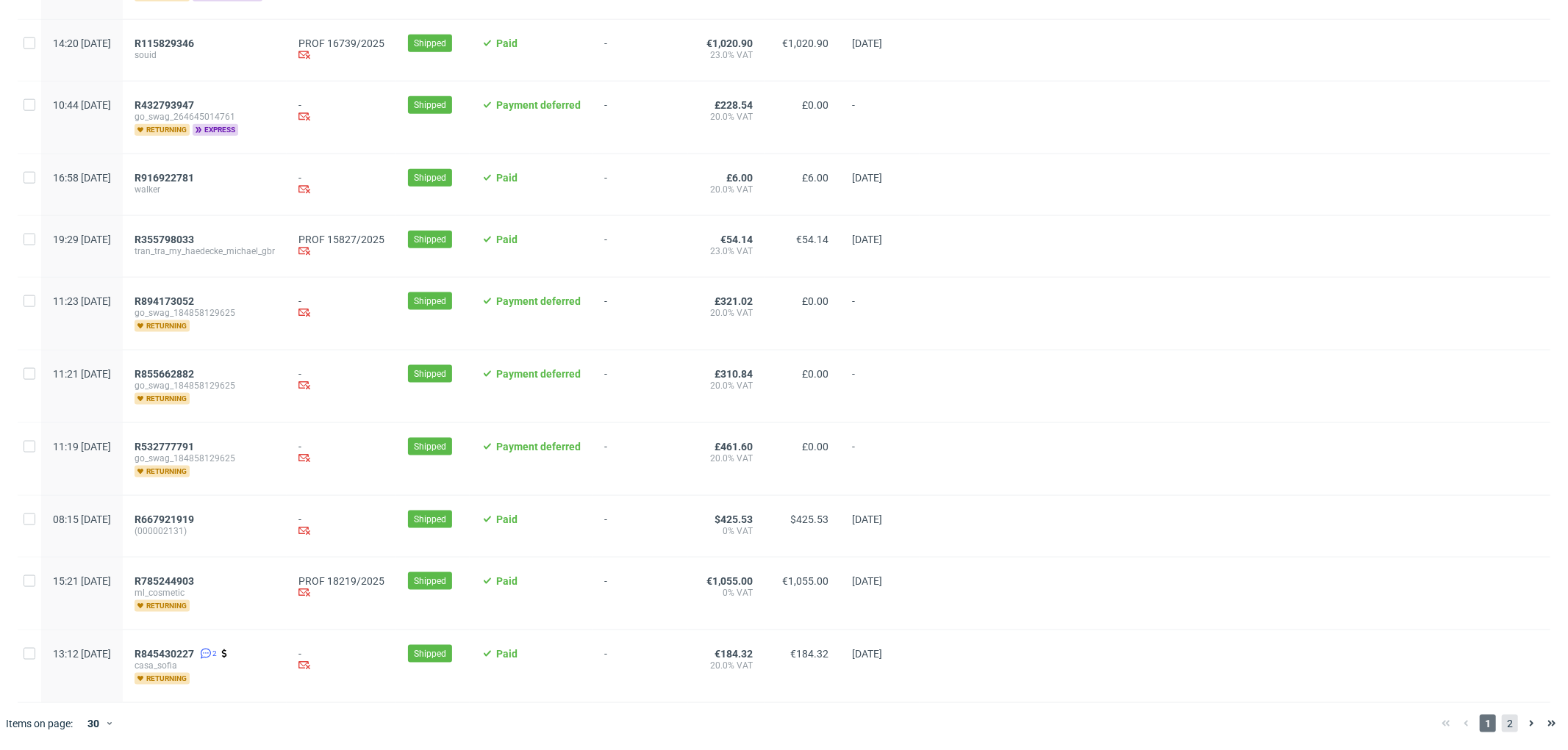
click at [1501, 722] on span "2" at bounding box center [1509, 723] width 16 height 18
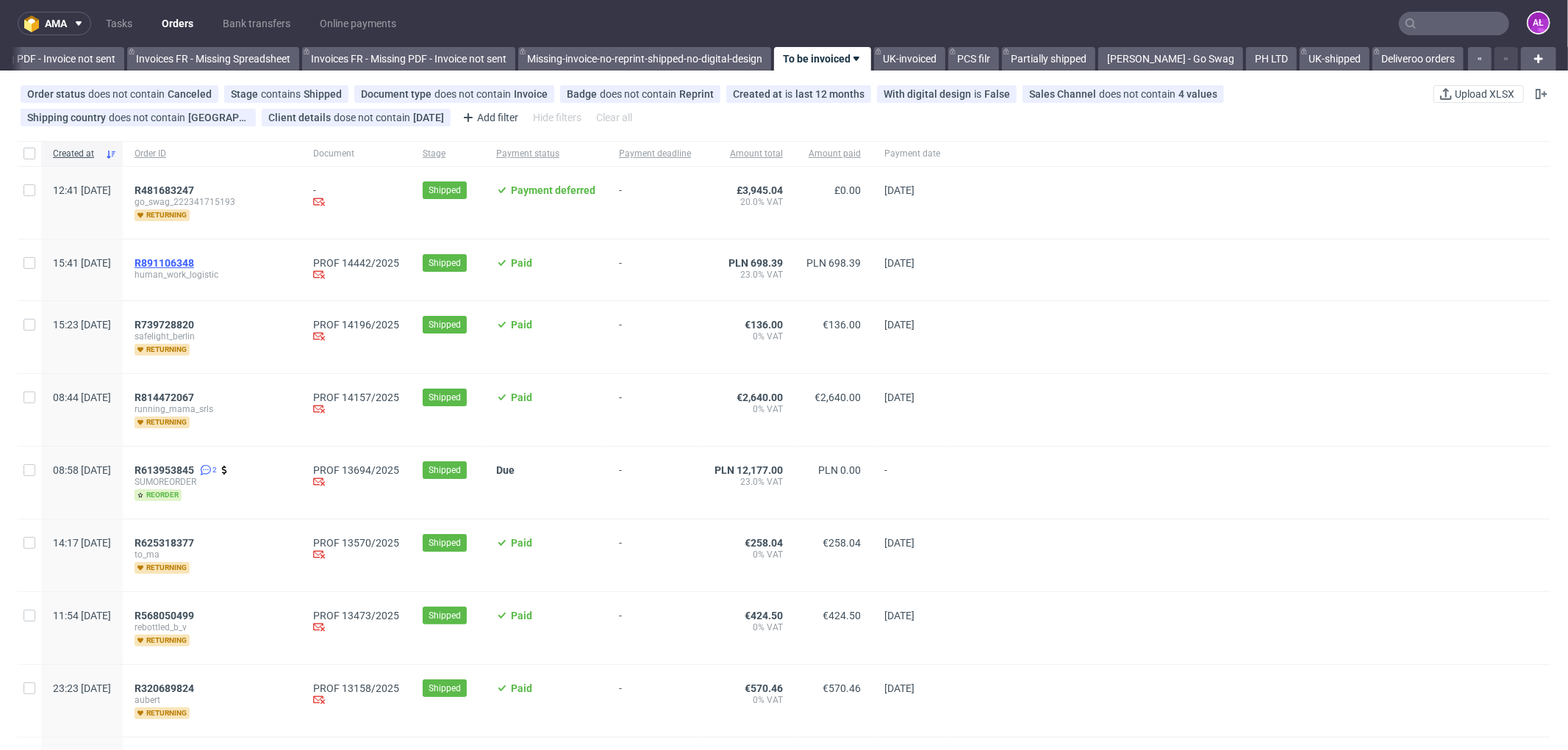
click at [194, 257] on span "R891106348" at bounding box center [164, 263] width 60 height 12
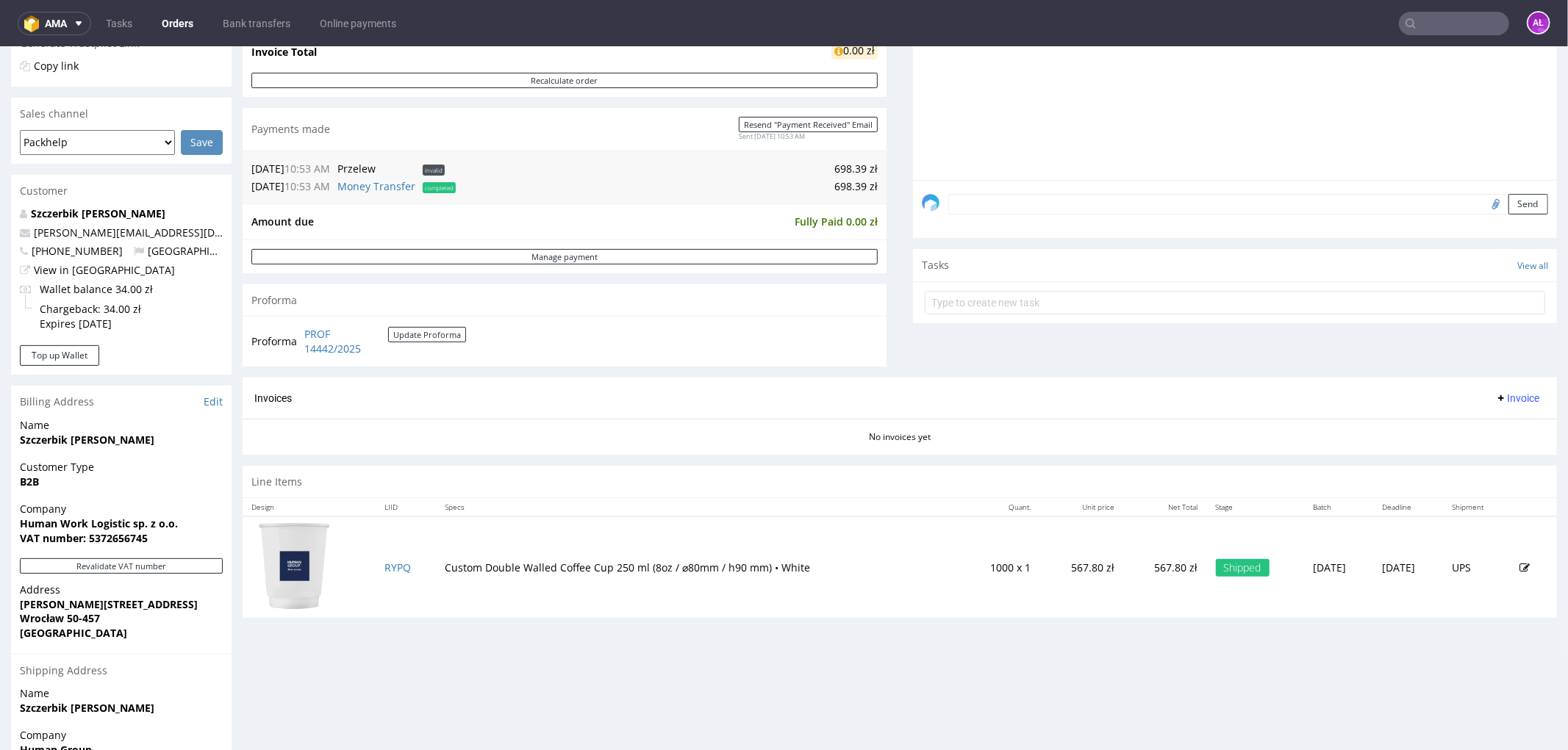
scroll to position [326, 0]
click at [1495, 401] on span "Invoice" at bounding box center [1517, 395] width 44 height 12
click at [1500, 428] on span "Generate" at bounding box center [1492, 428] width 72 height 14
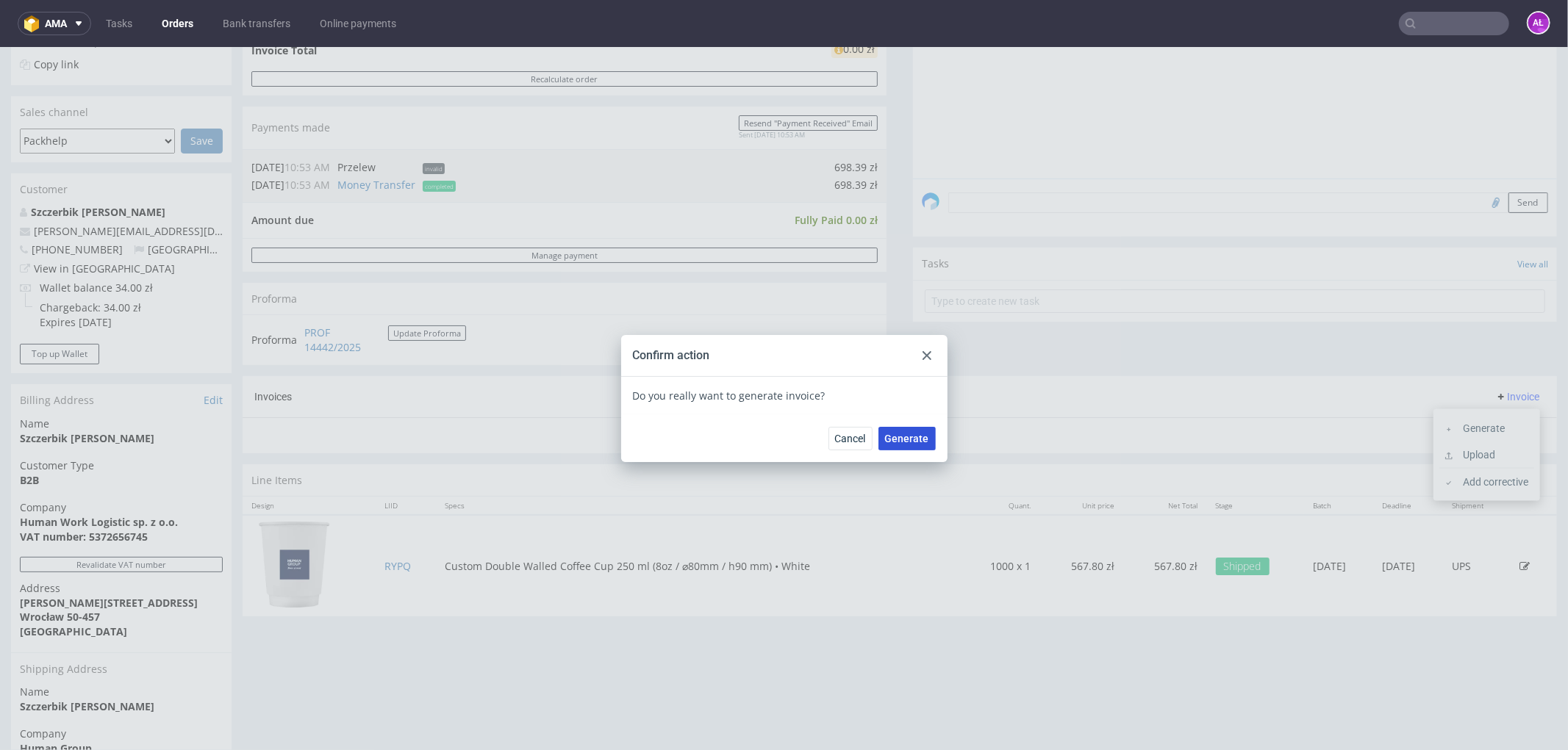
click at [919, 436] on span "Generate" at bounding box center [906, 437] width 44 height 10
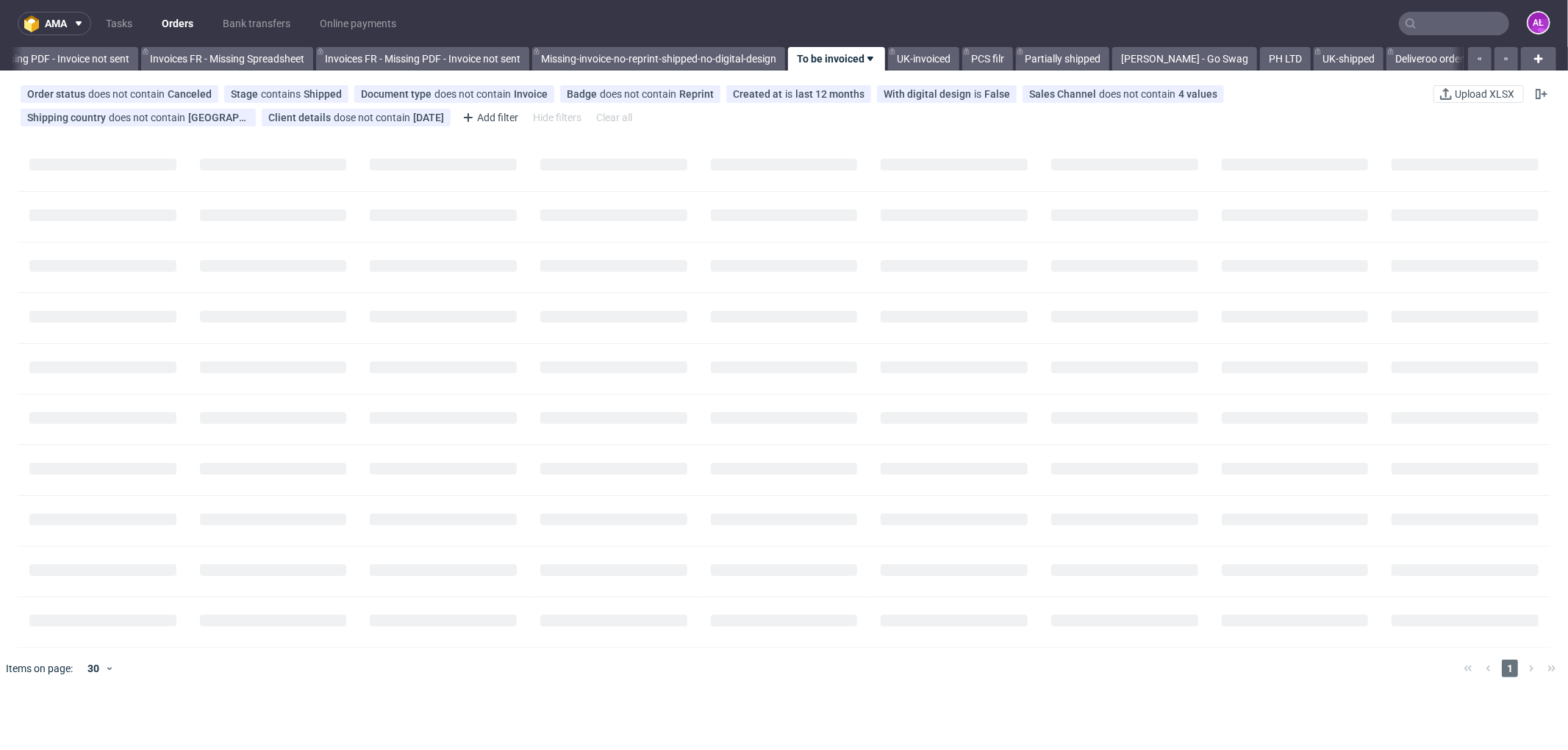
scroll to position [0, 2202]
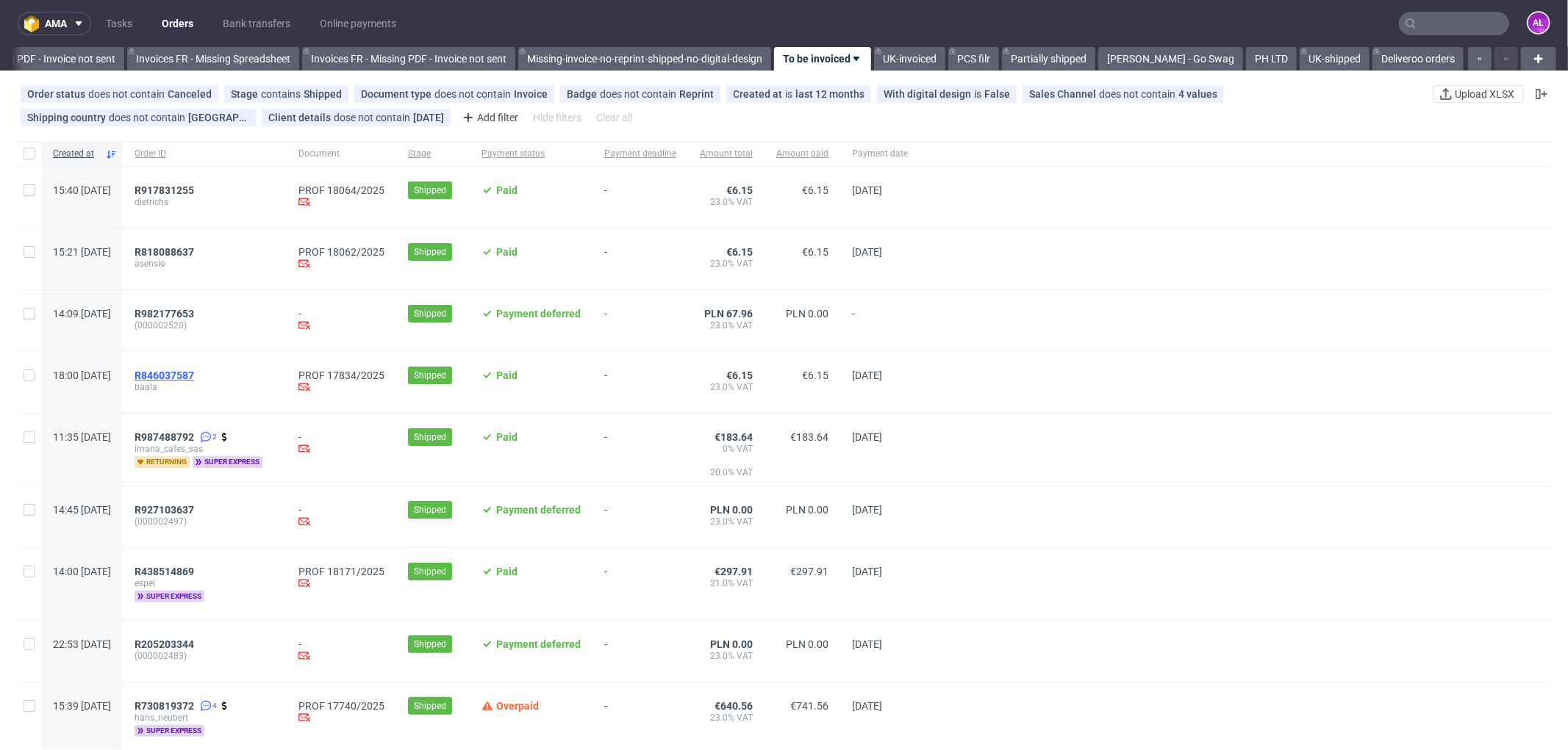
click at [194, 380] on span "R846037587" at bounding box center [164, 375] width 60 height 12
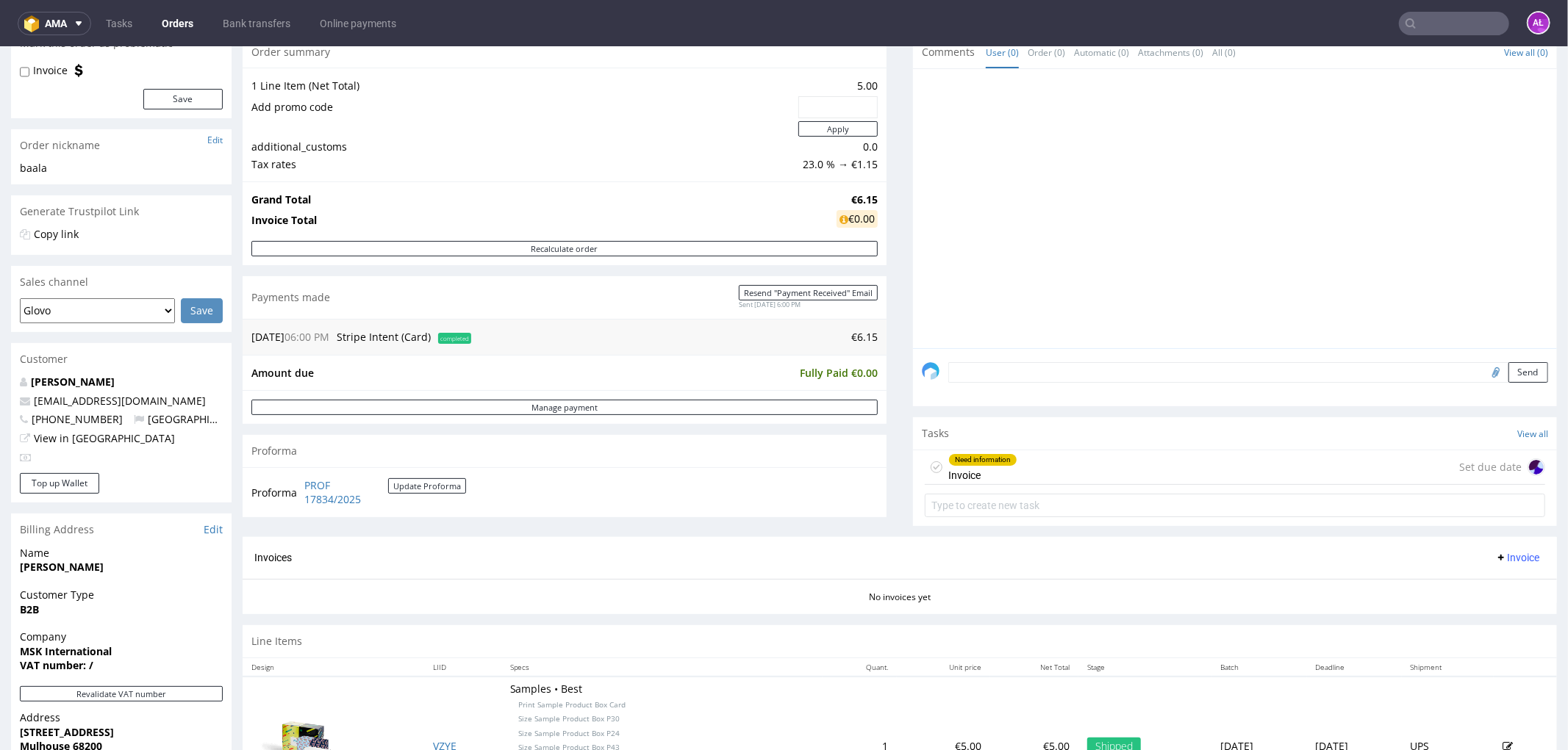
scroll to position [244, 0]
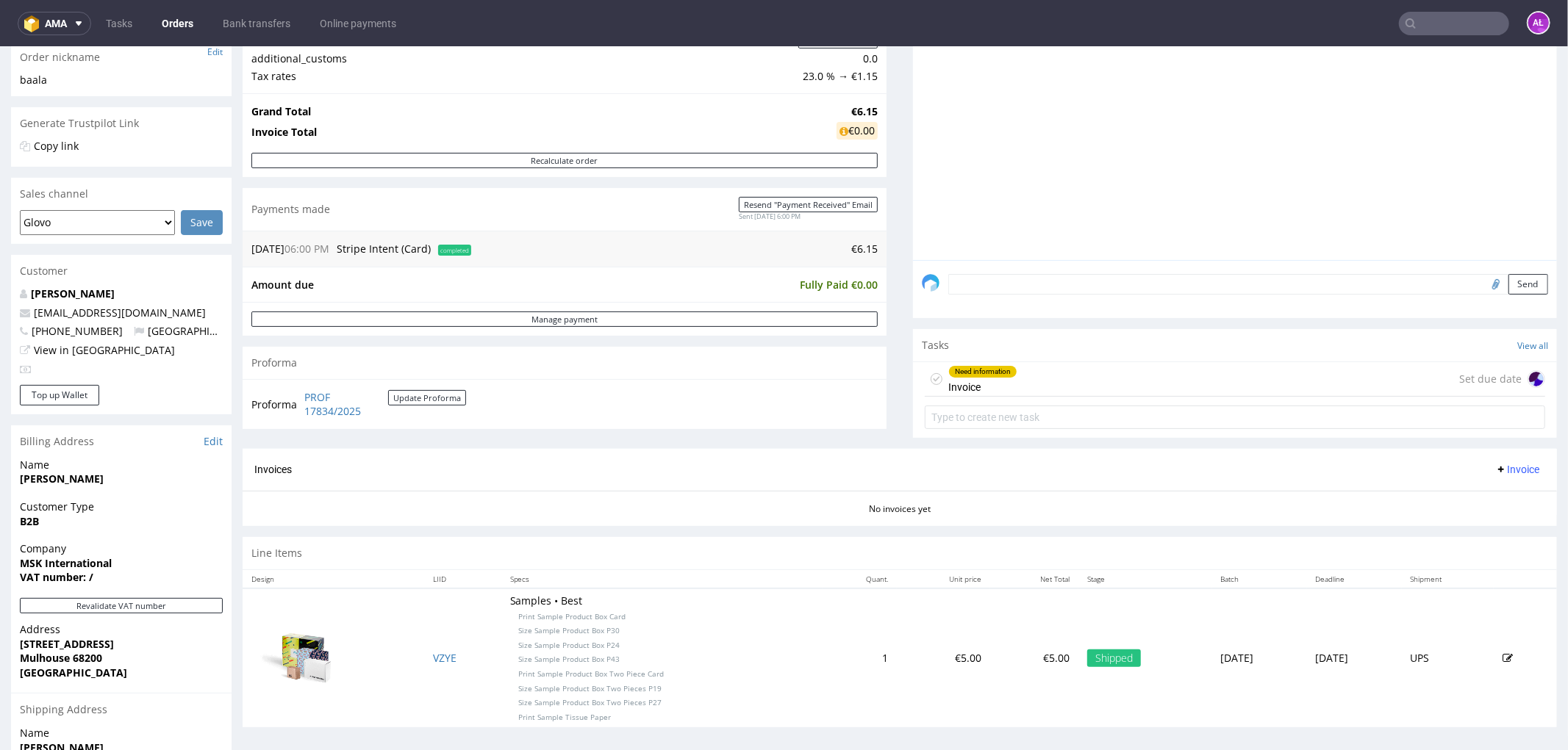
click at [957, 378] on div "Need information Invoice" at bounding box center [983, 379] width 69 height 34
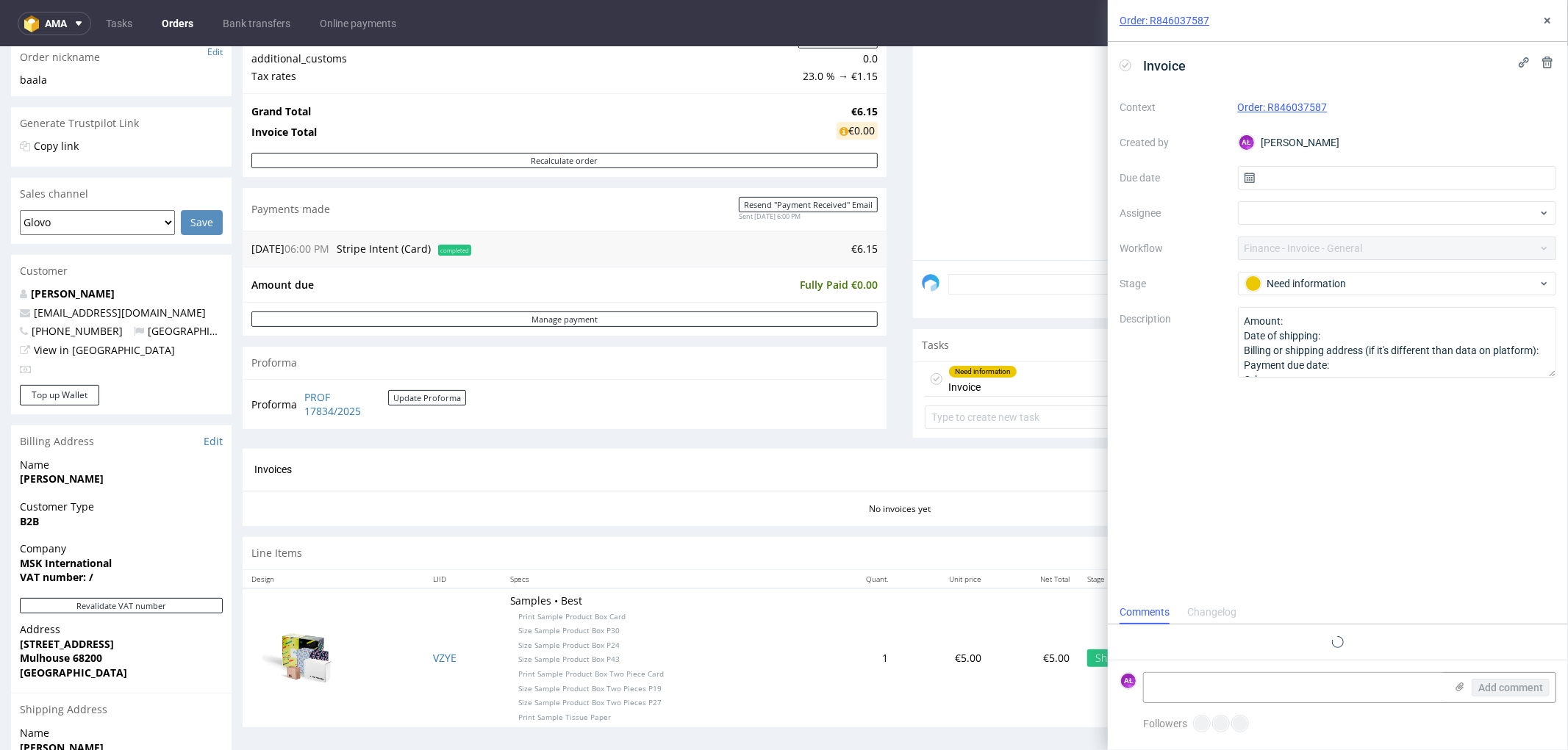
scroll to position [11, 0]
drag, startPoint x: 1353, startPoint y: 103, endPoint x: 1266, endPoint y: 113, distance: 87.6
click at [1266, 113] on div "Order: R846037587" at bounding box center [1397, 107] width 319 height 18
copy link "R846037587"
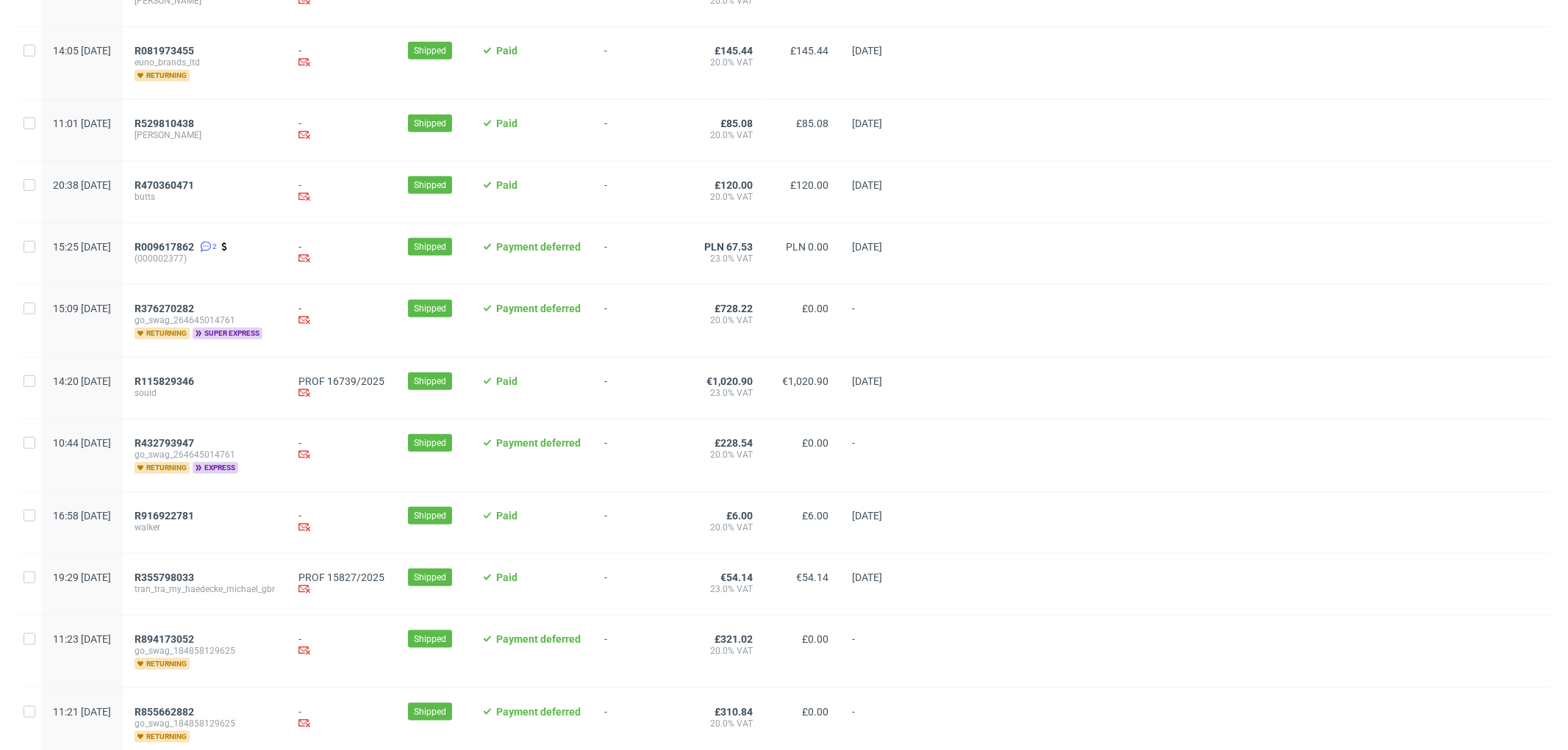
scroll to position [1482, 0]
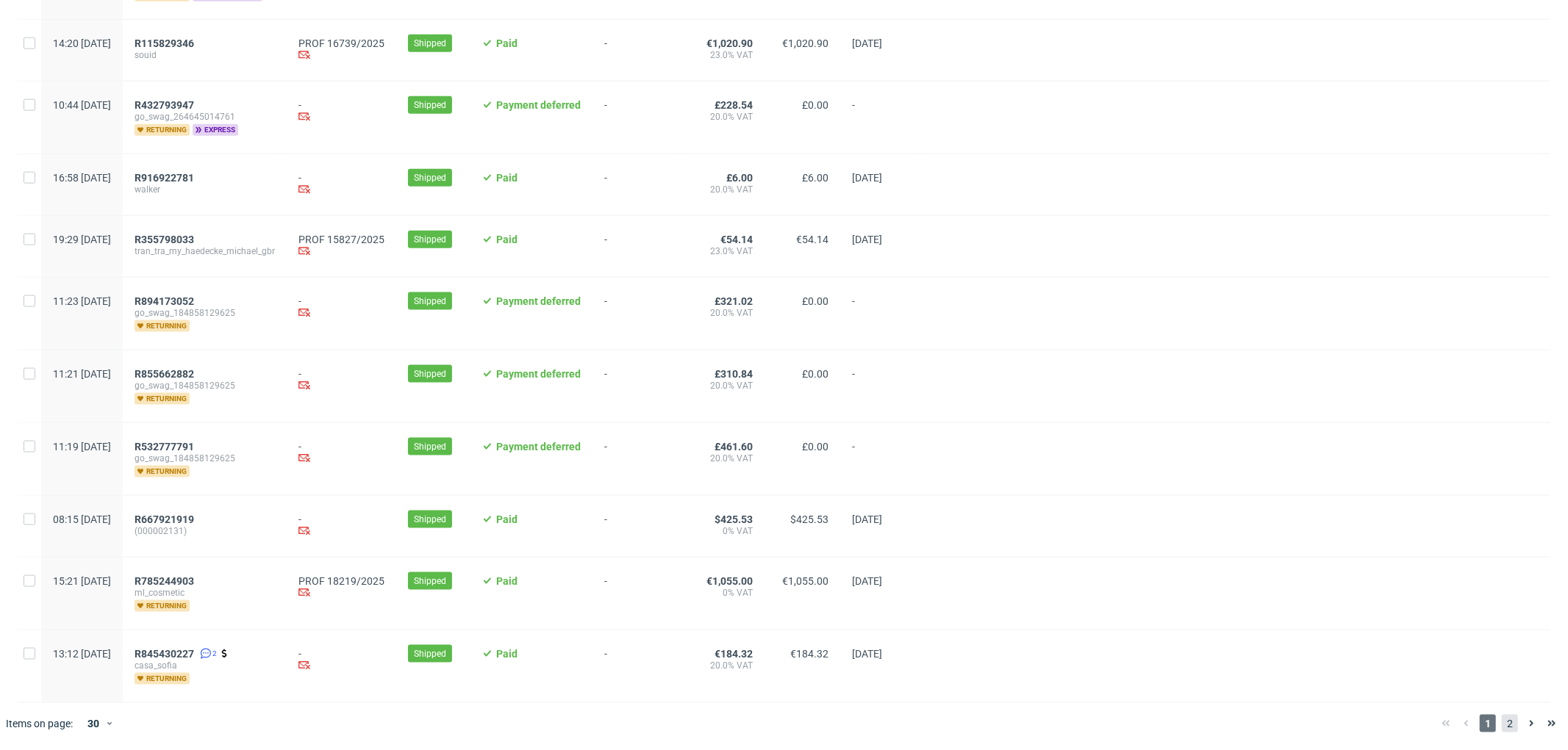
click at [1501, 722] on span "2" at bounding box center [1509, 723] width 16 height 18
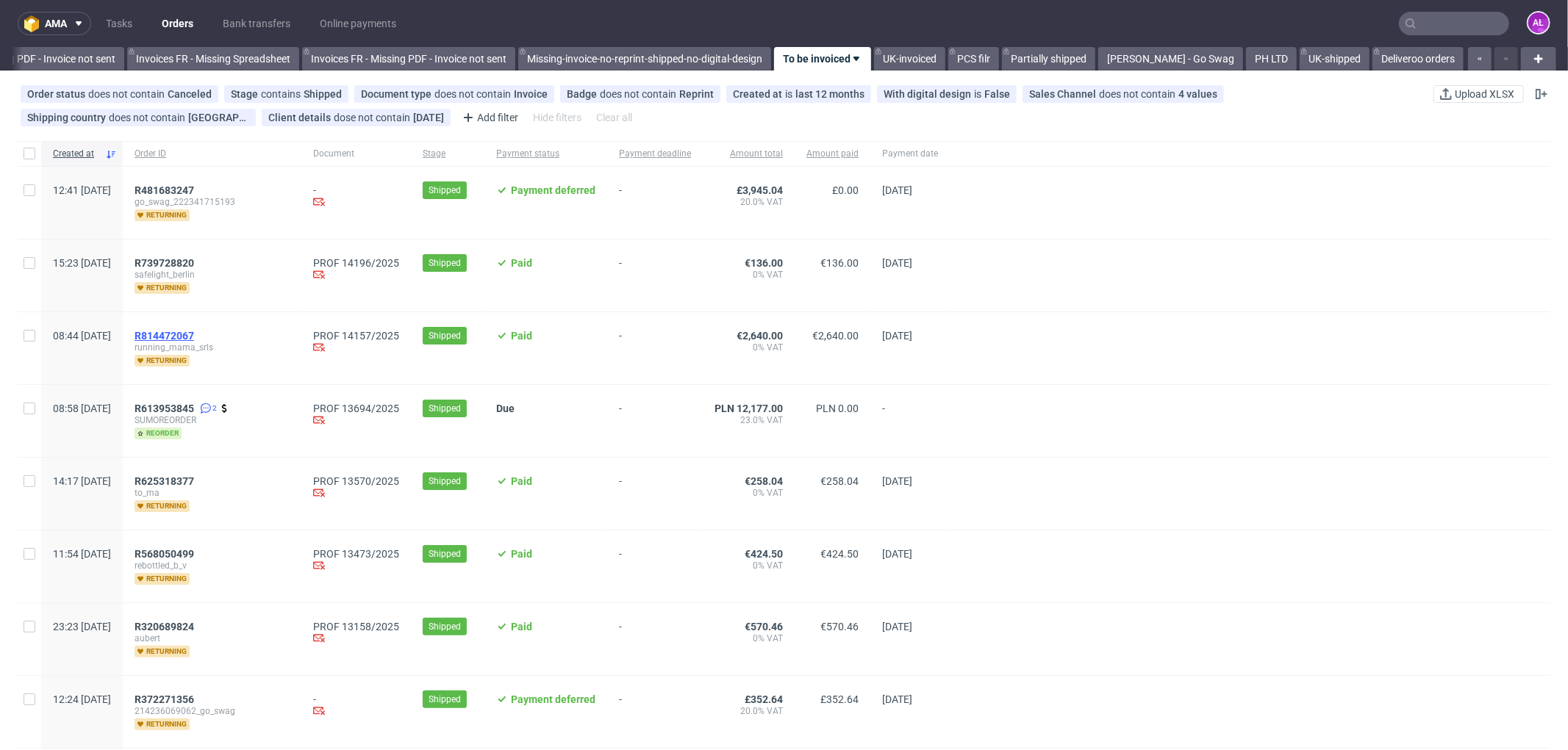
click at [194, 332] on span "R814472067" at bounding box center [164, 335] width 60 height 12
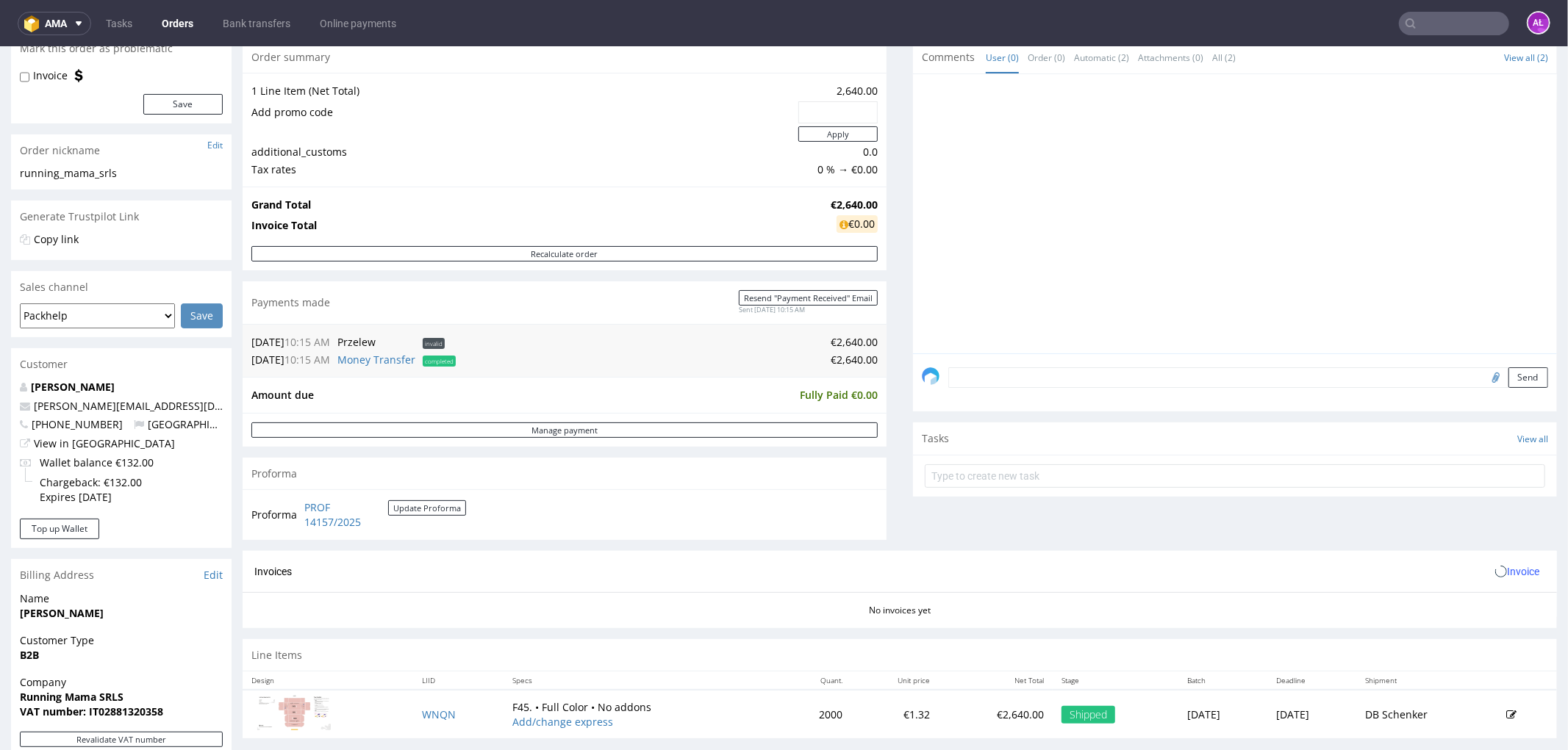
scroll to position [408, 0]
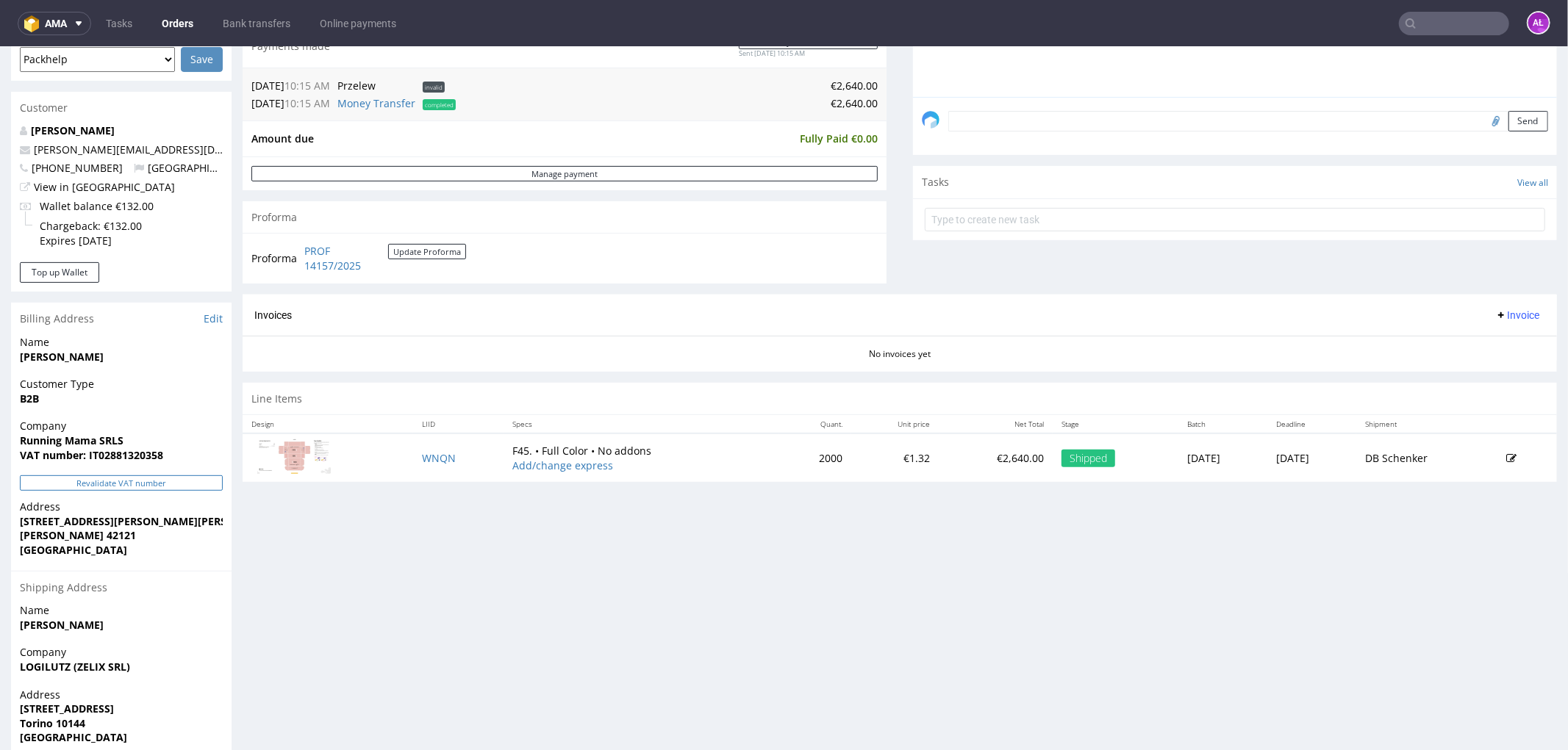
click at [196, 479] on button "Revalidate VAT number" at bounding box center [121, 482] width 203 height 15
click at [1495, 311] on span "Invoice" at bounding box center [1517, 314] width 44 height 12
click at [1501, 343] on span "Generate" at bounding box center [1492, 346] width 72 height 14
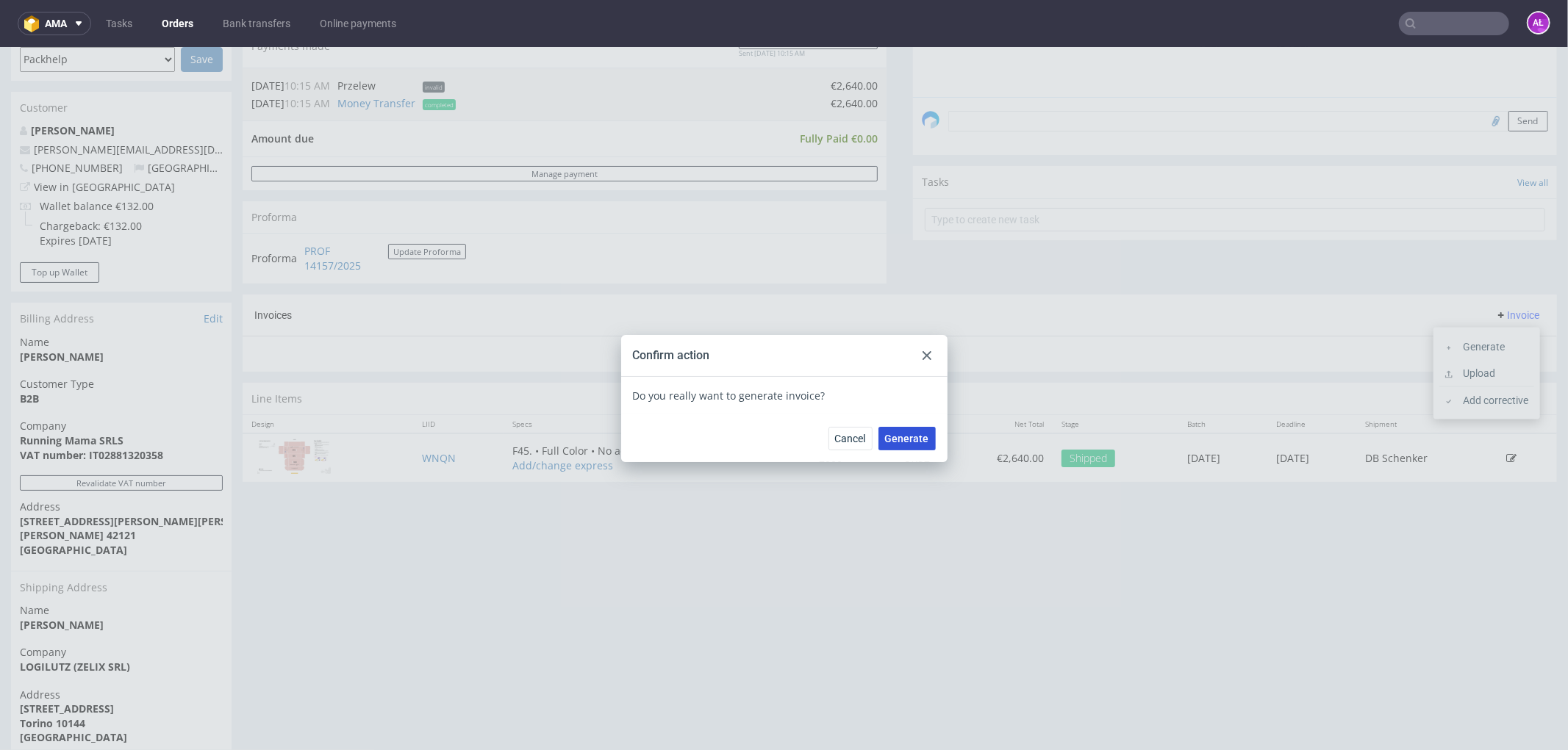
click at [924, 441] on button "Generate" at bounding box center [906, 437] width 57 height 23
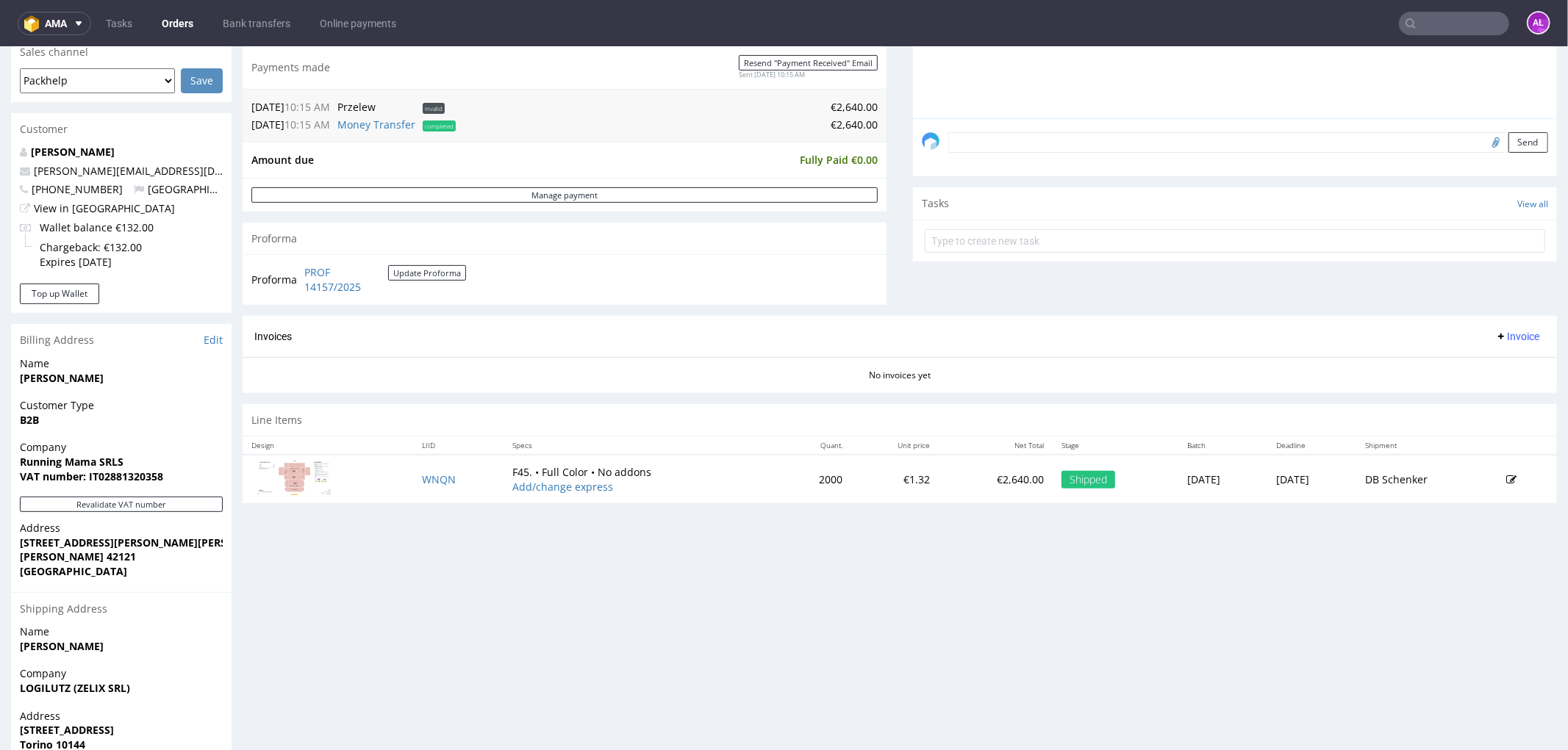
scroll to position [408, 0]
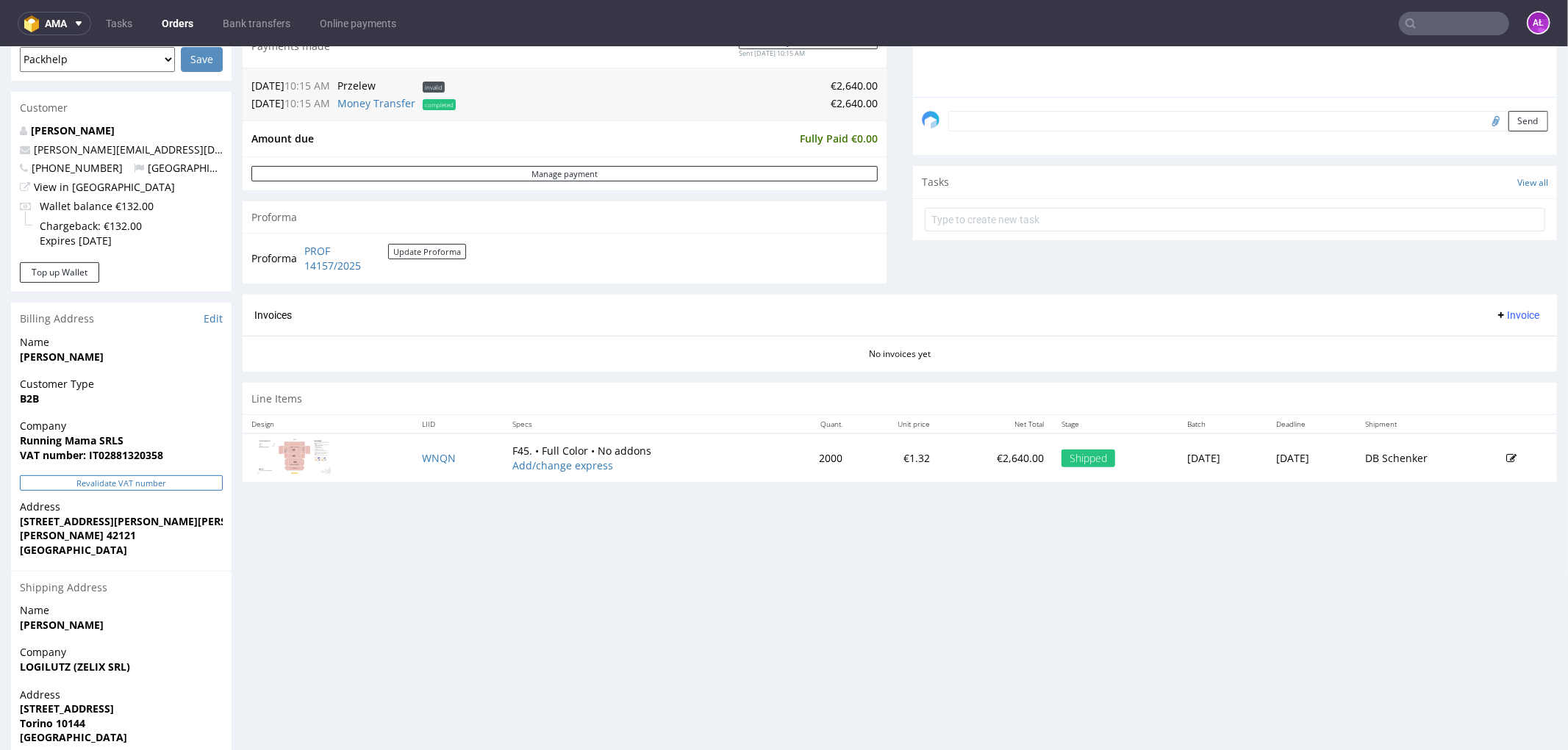
click at [206, 486] on button "Revalidate VAT number" at bounding box center [121, 482] width 203 height 15
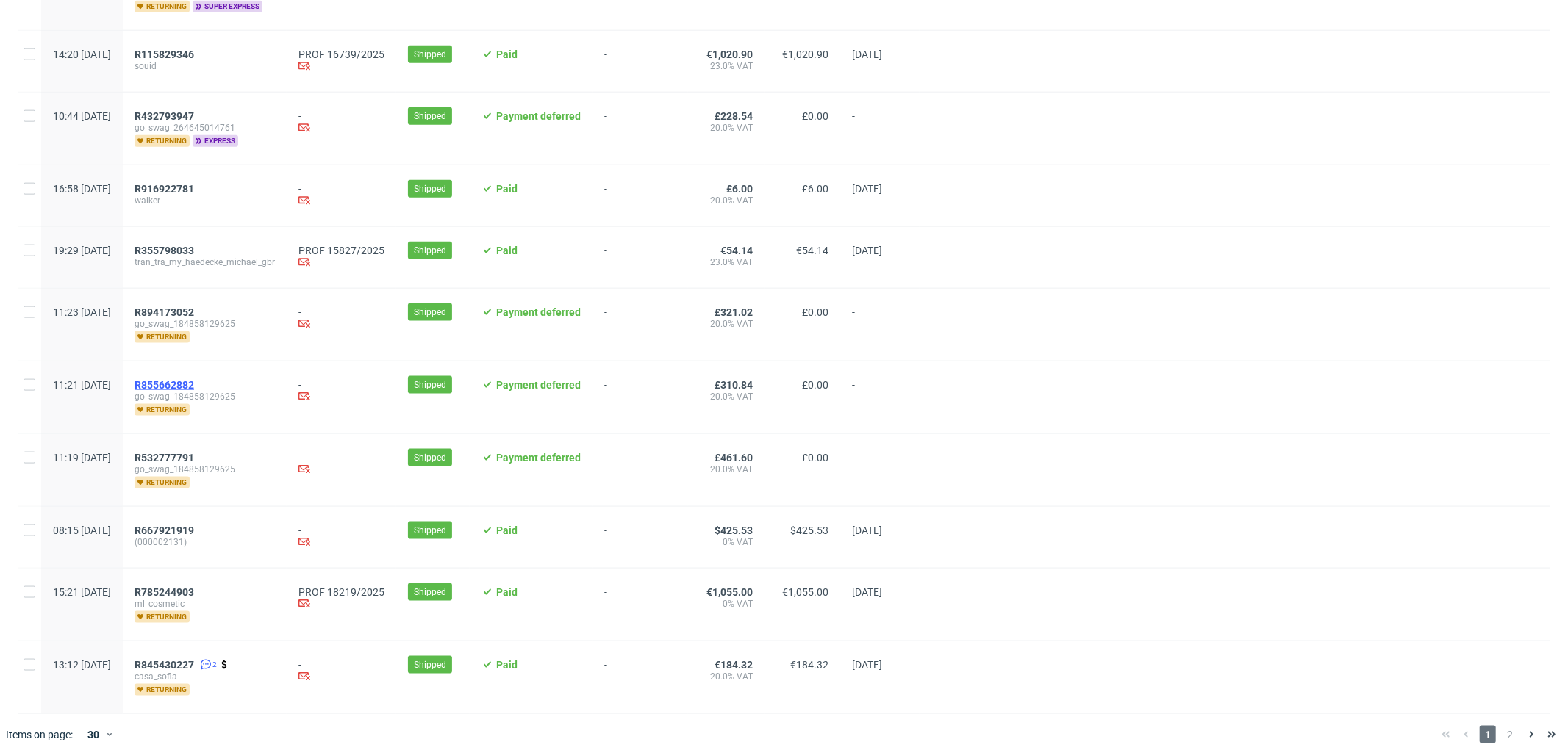
scroll to position [1482, 0]
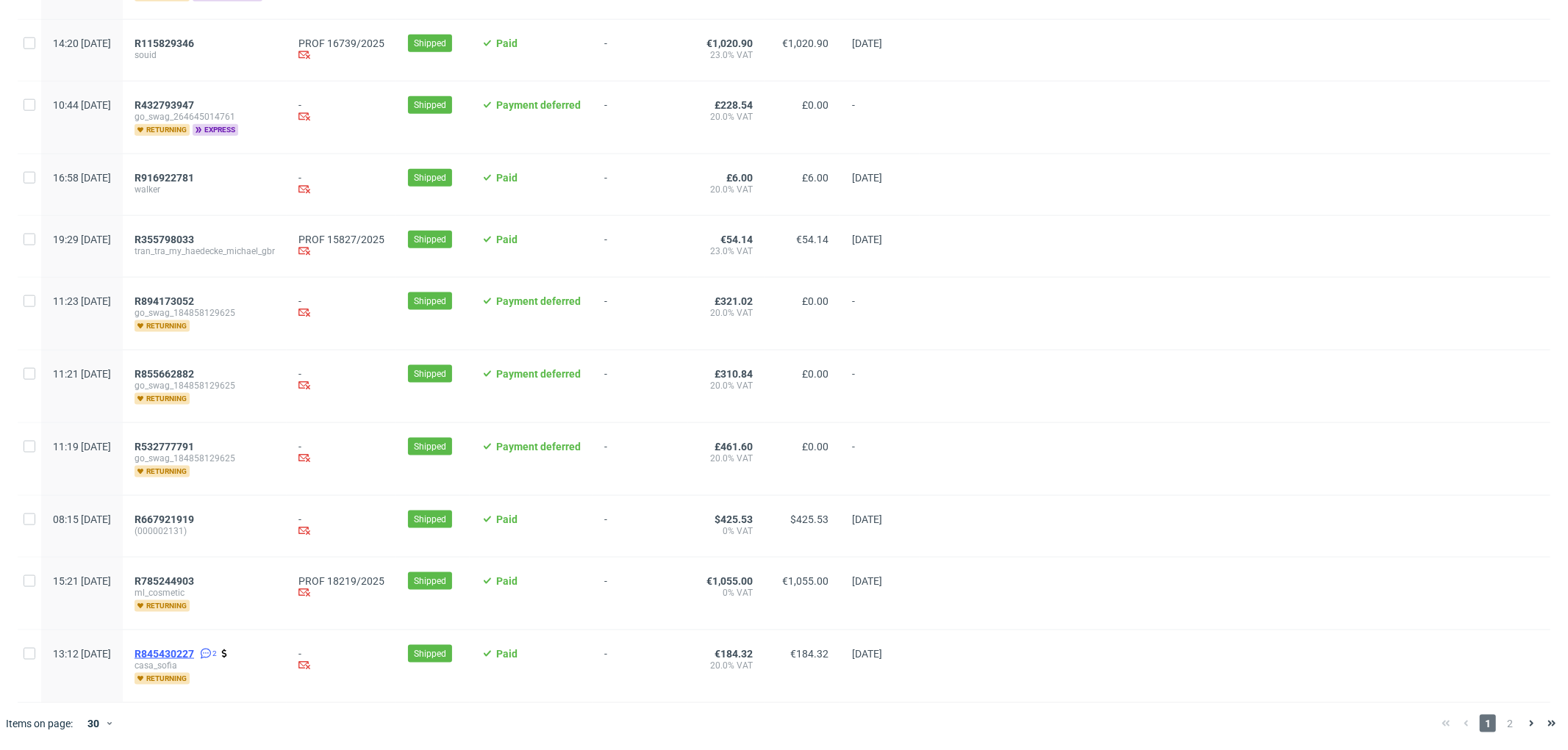
click at [194, 654] on span "R845430227" at bounding box center [164, 654] width 60 height 12
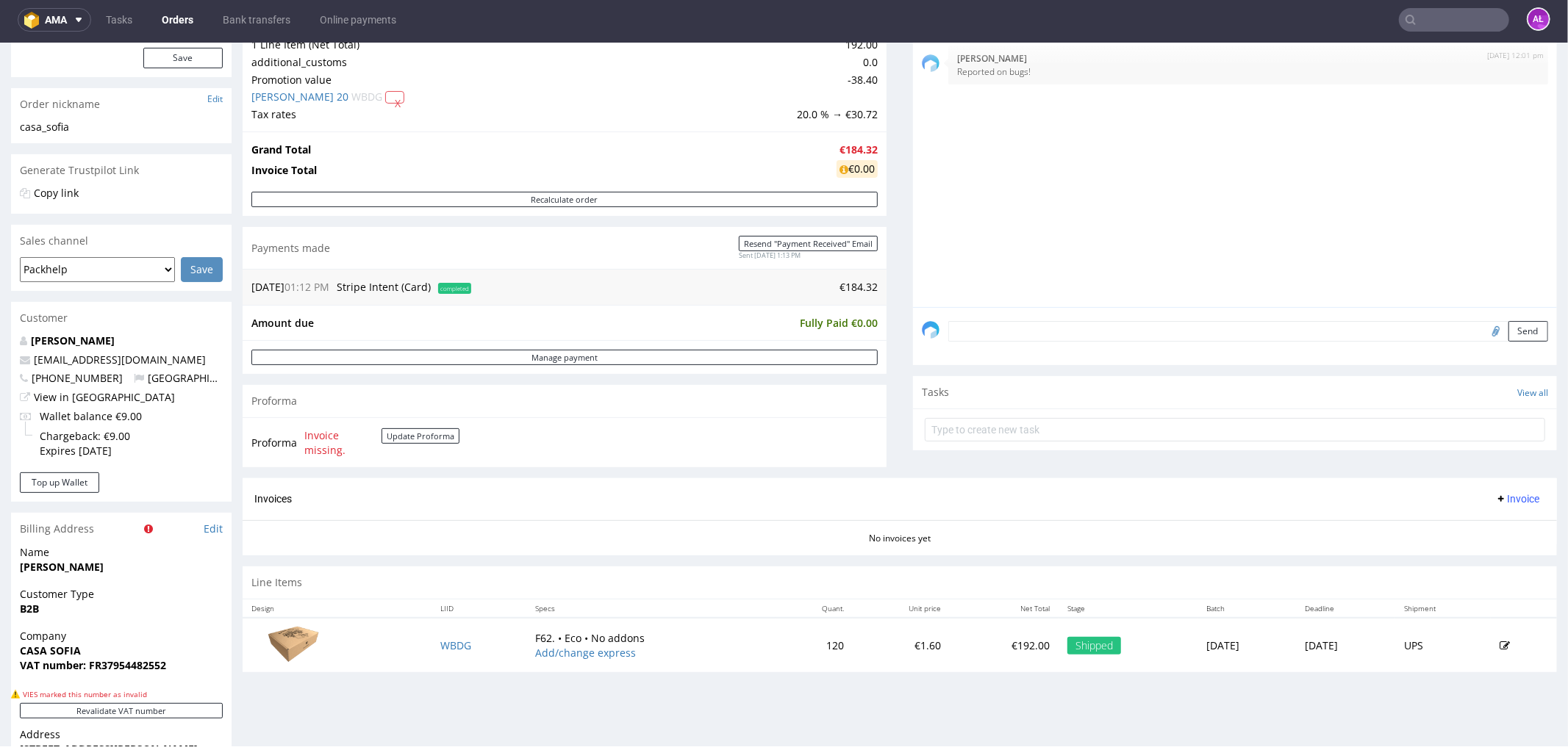
scroll to position [232, 0]
click at [199, 721] on div "Revalidate VAT number" at bounding box center [121, 717] width 220 height 24
click at [197, 718] on button "Revalidate VAT number" at bounding box center [121, 712] width 203 height 15
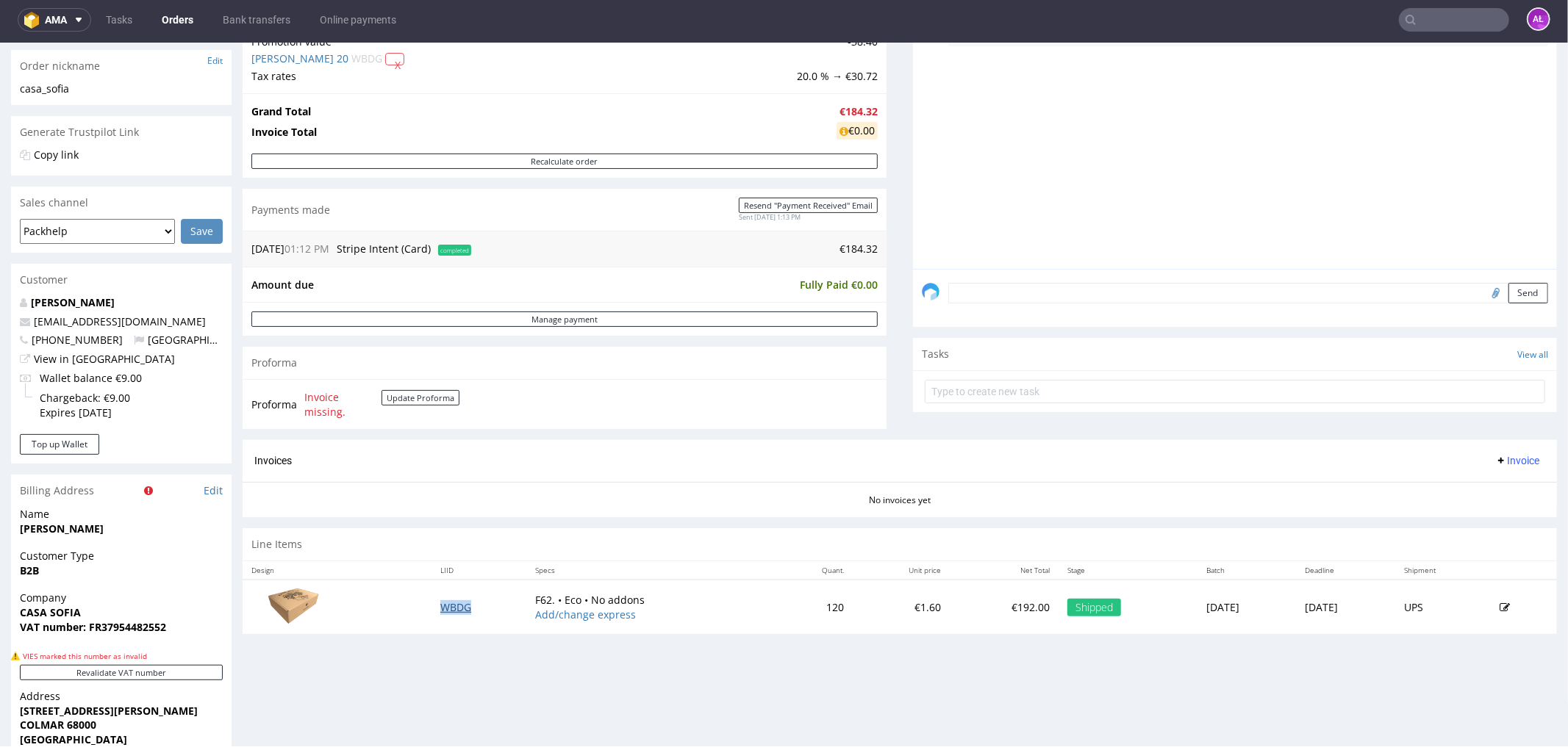
scroll to position [314, 0]
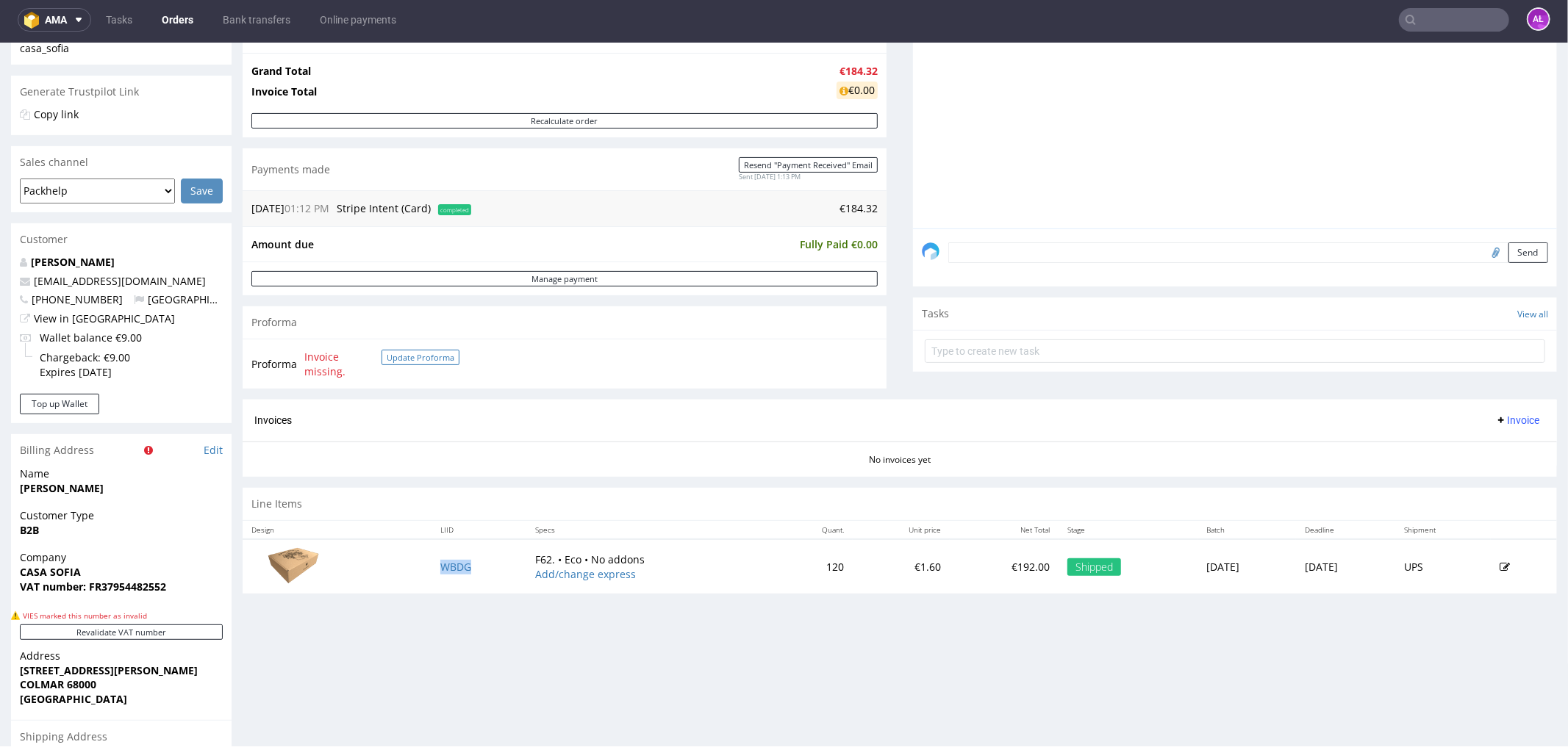
click at [439, 350] on button "Update Proforma" at bounding box center [420, 356] width 78 height 15
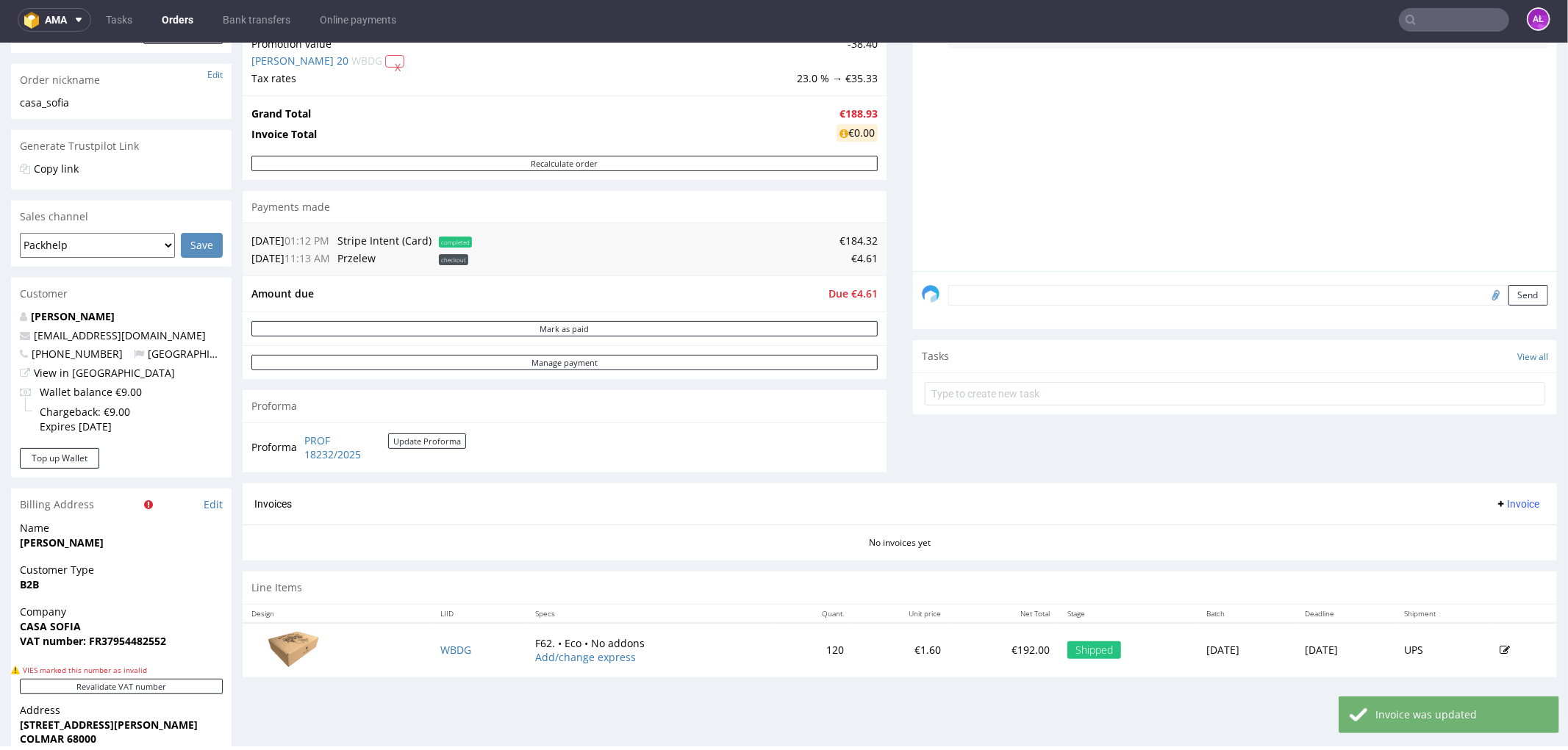
scroll to position [326, 0]
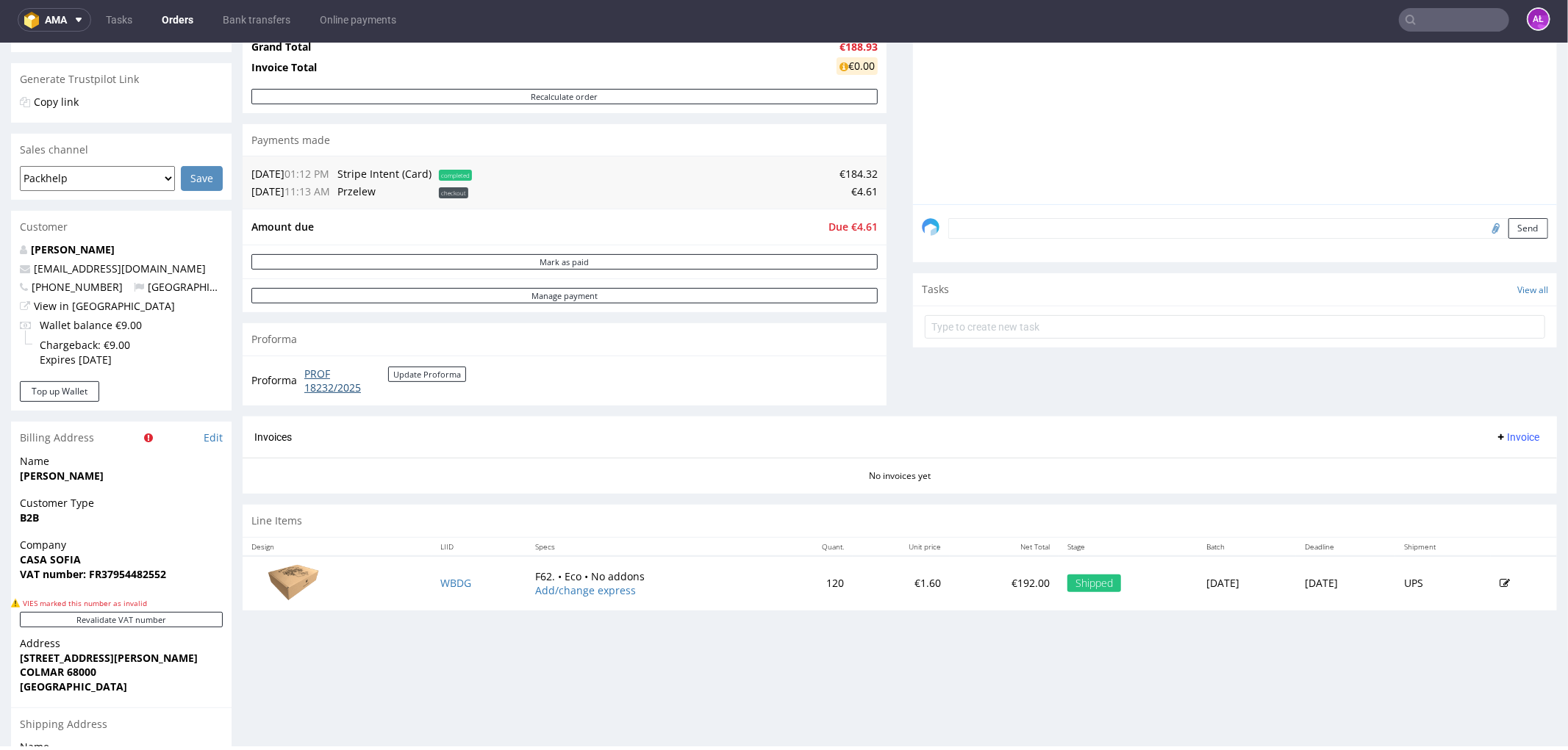
click at [322, 389] on link "PROF 18232/2025" at bounding box center [346, 380] width 84 height 29
drag, startPoint x: 299, startPoint y: 375, endPoint x: 373, endPoint y: 383, distance: 74.4
click at [373, 383] on tr "Proforma PROF 18232/2025 Update Proforma" at bounding box center [359, 379] width 216 height 31
copy tr "PROF 18232/2025"
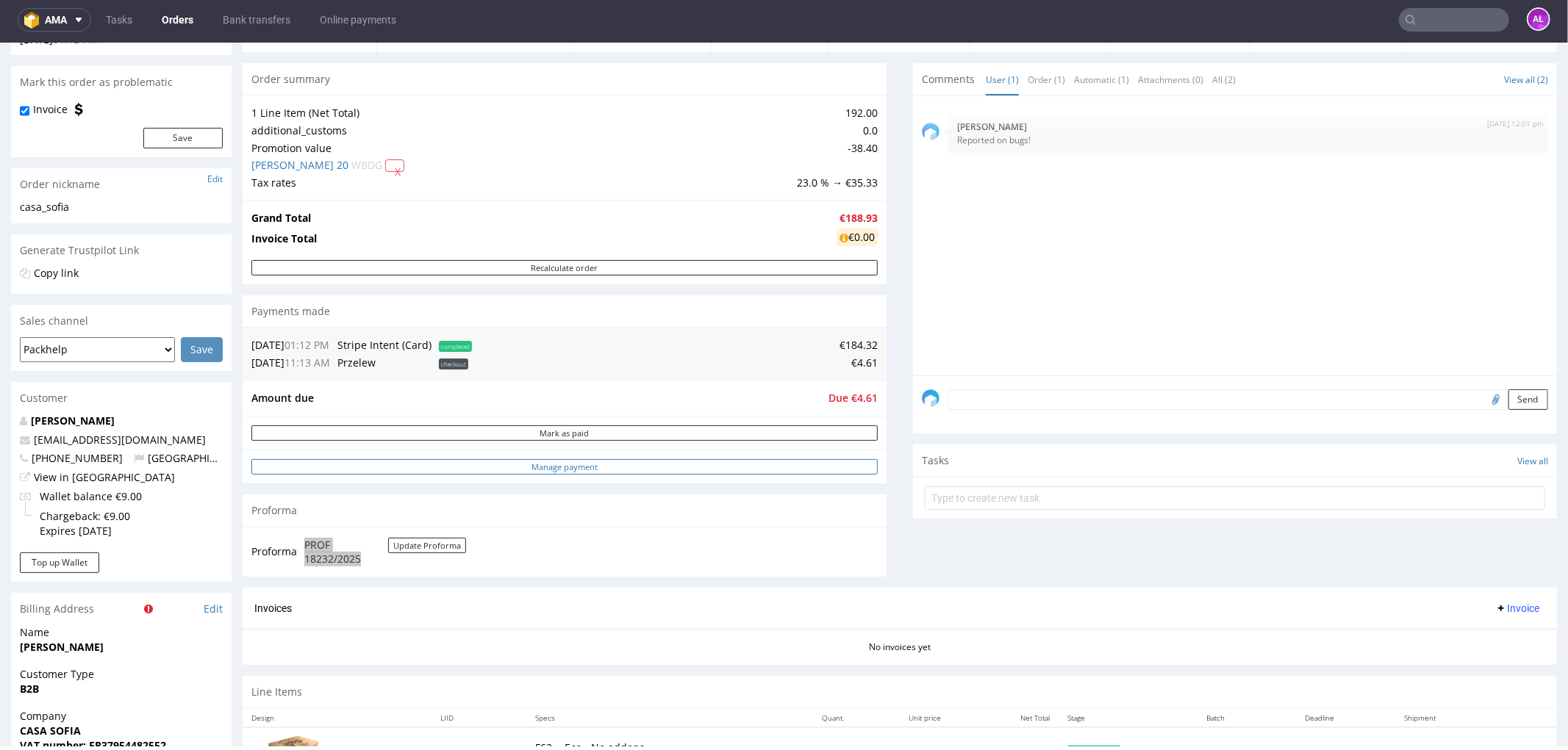
scroll to position [244, 0]
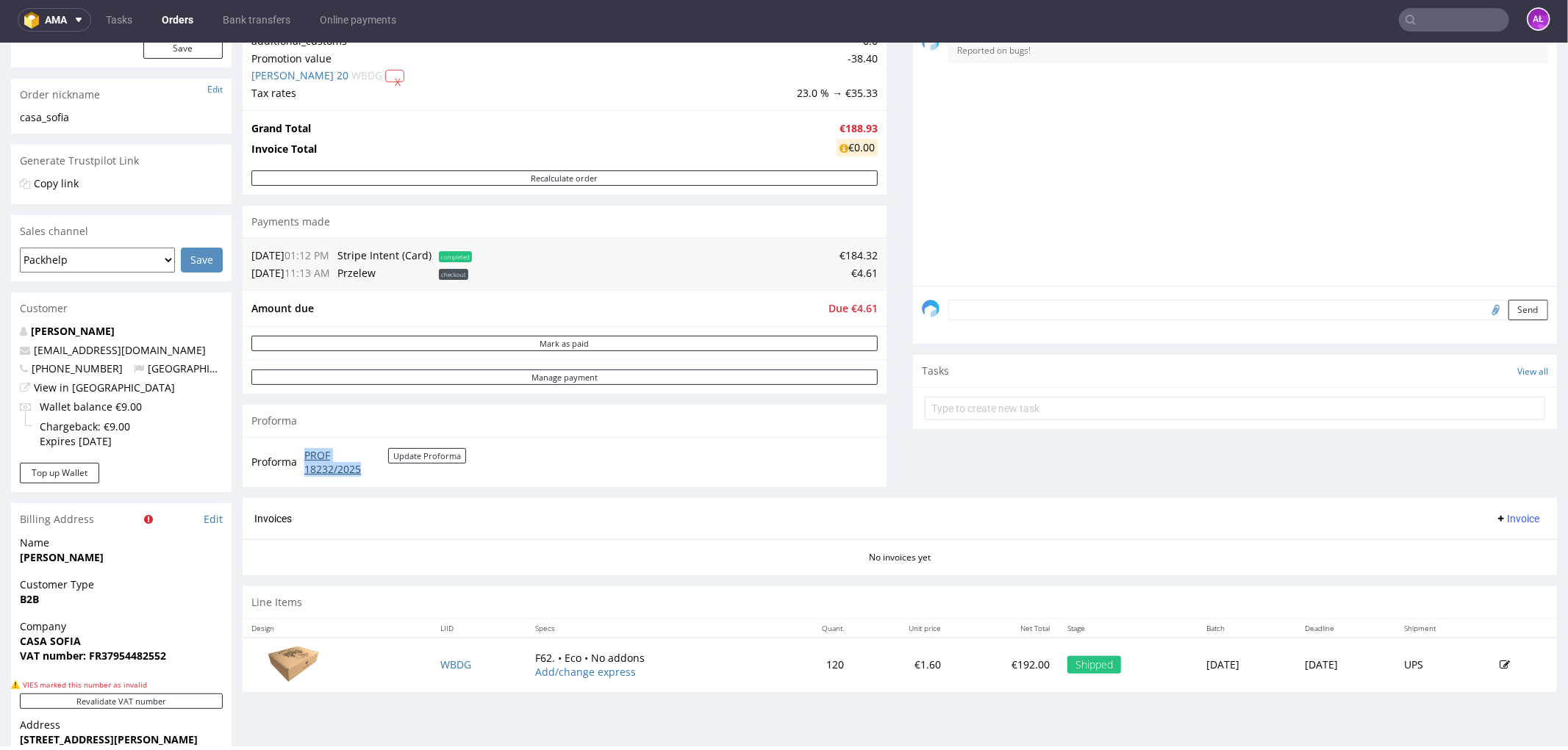
copy tr "PROF 18232/2025"
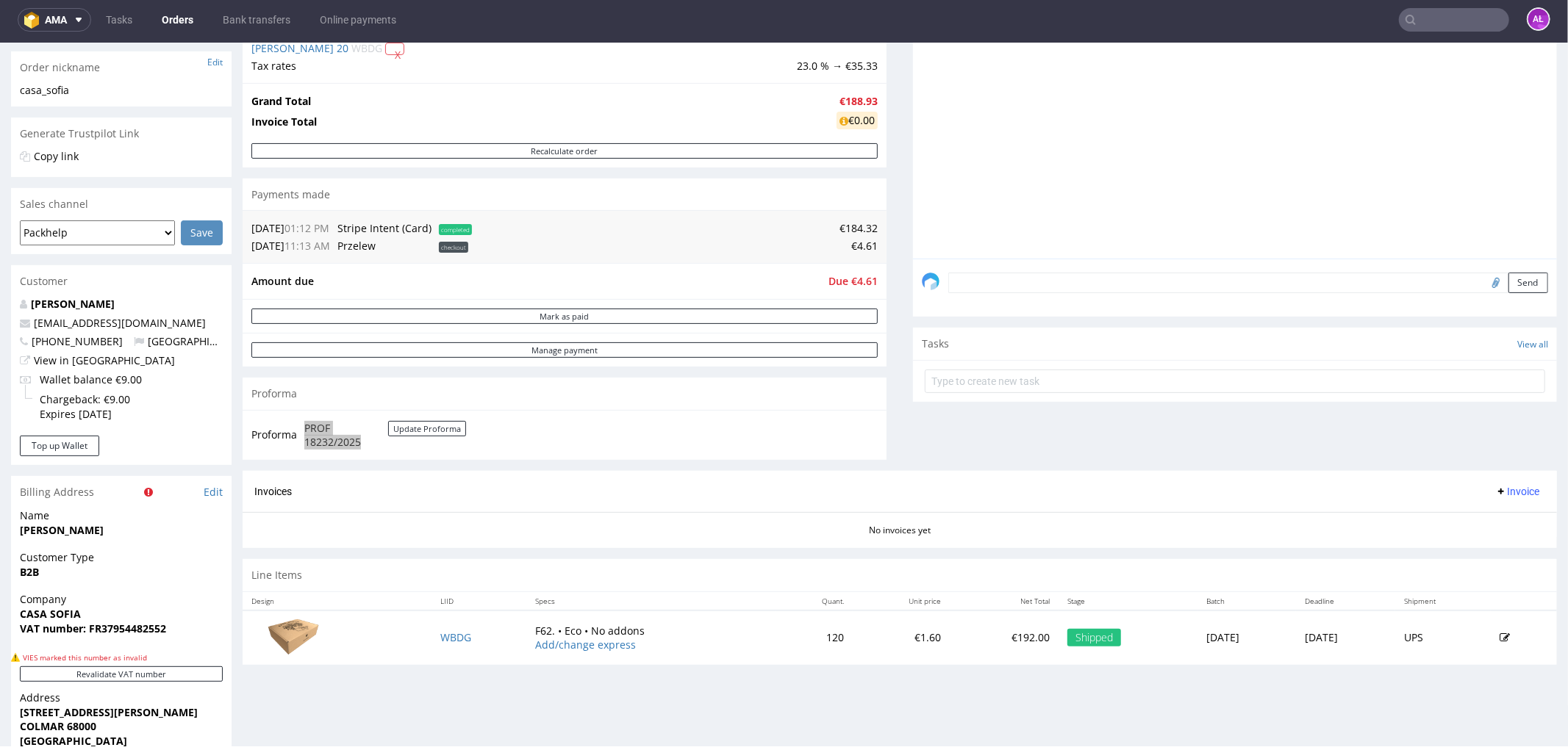
scroll to position [408, 0]
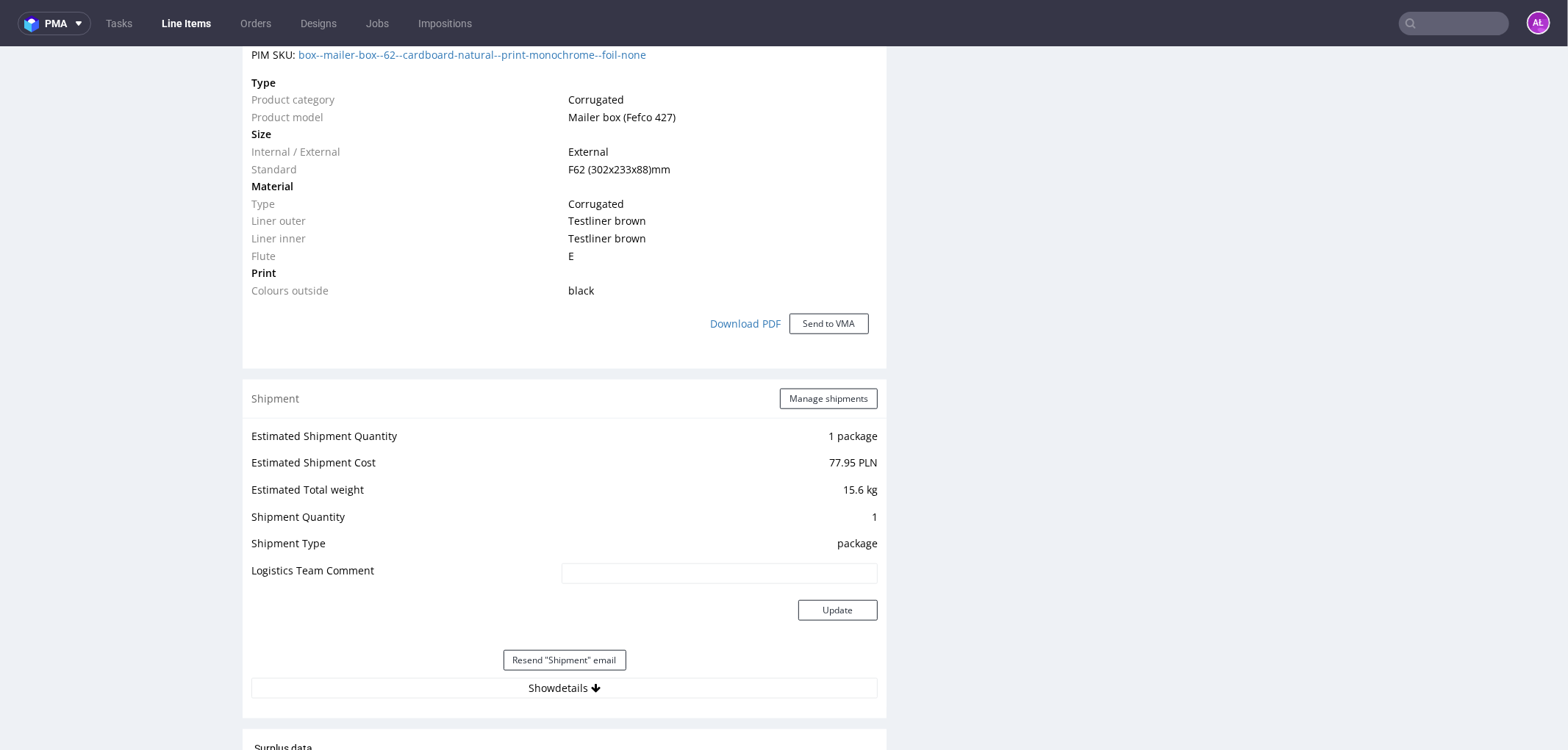
scroll to position [1559, 0]
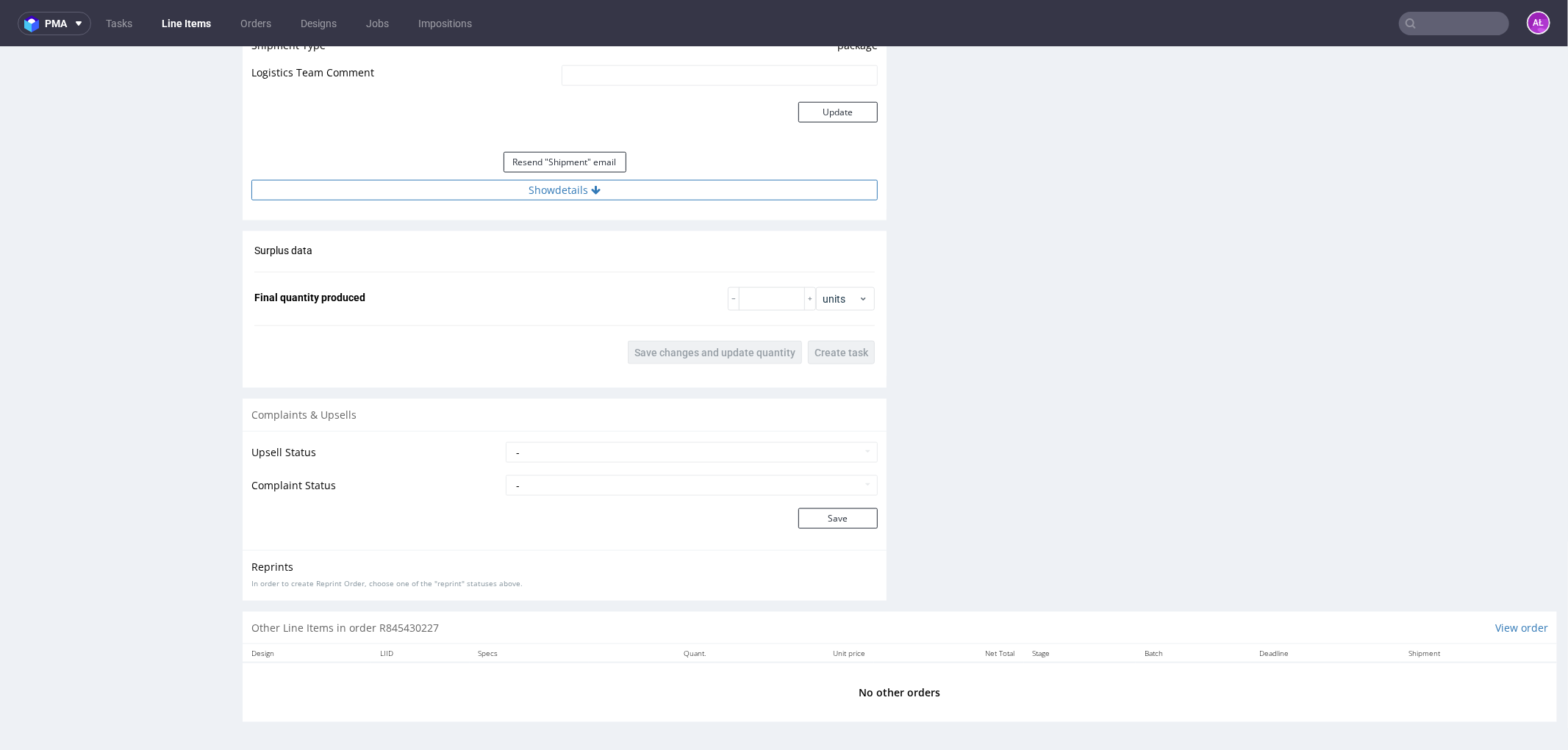
click at [641, 189] on button "Show details" at bounding box center [564, 190] width 626 height 21
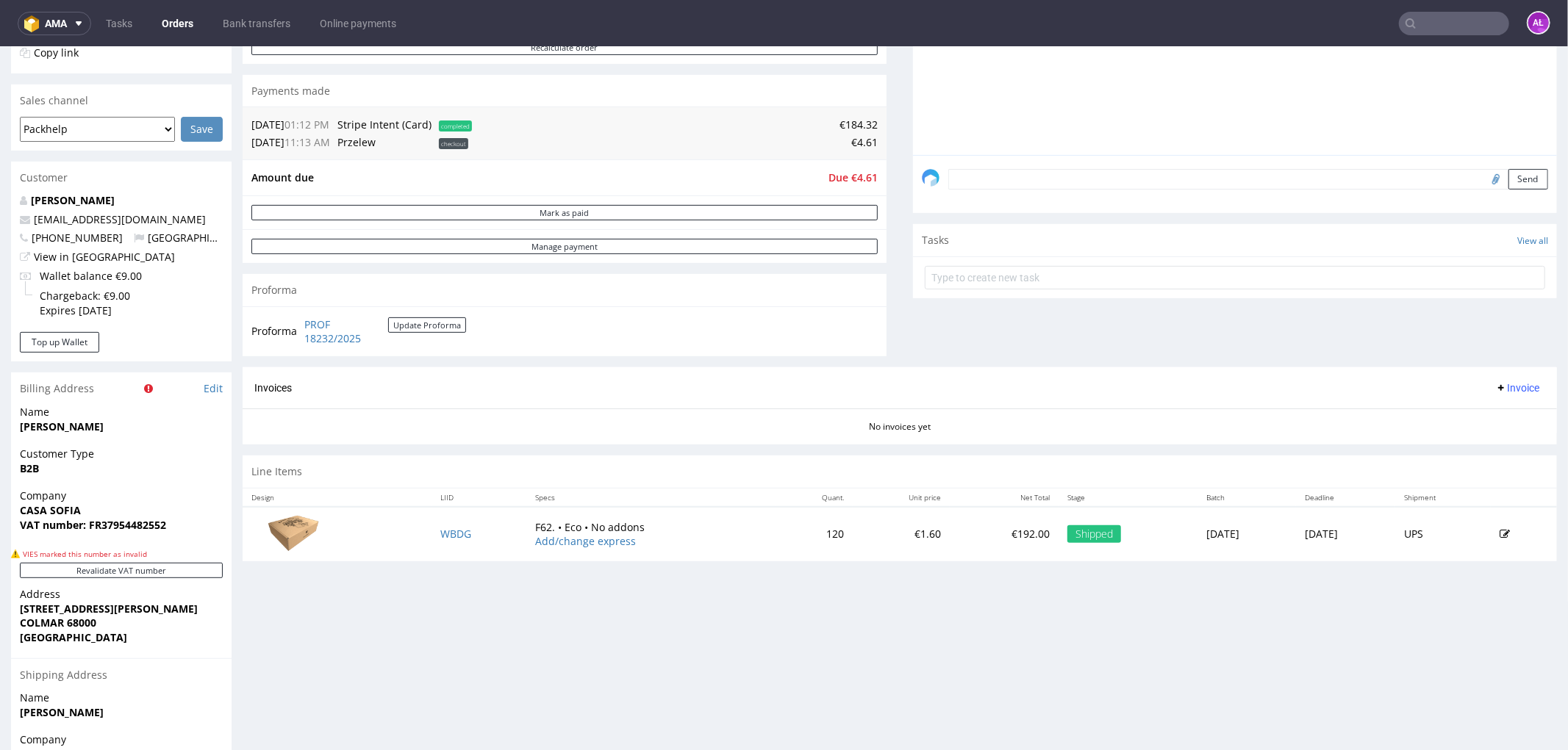
scroll to position [408, 0]
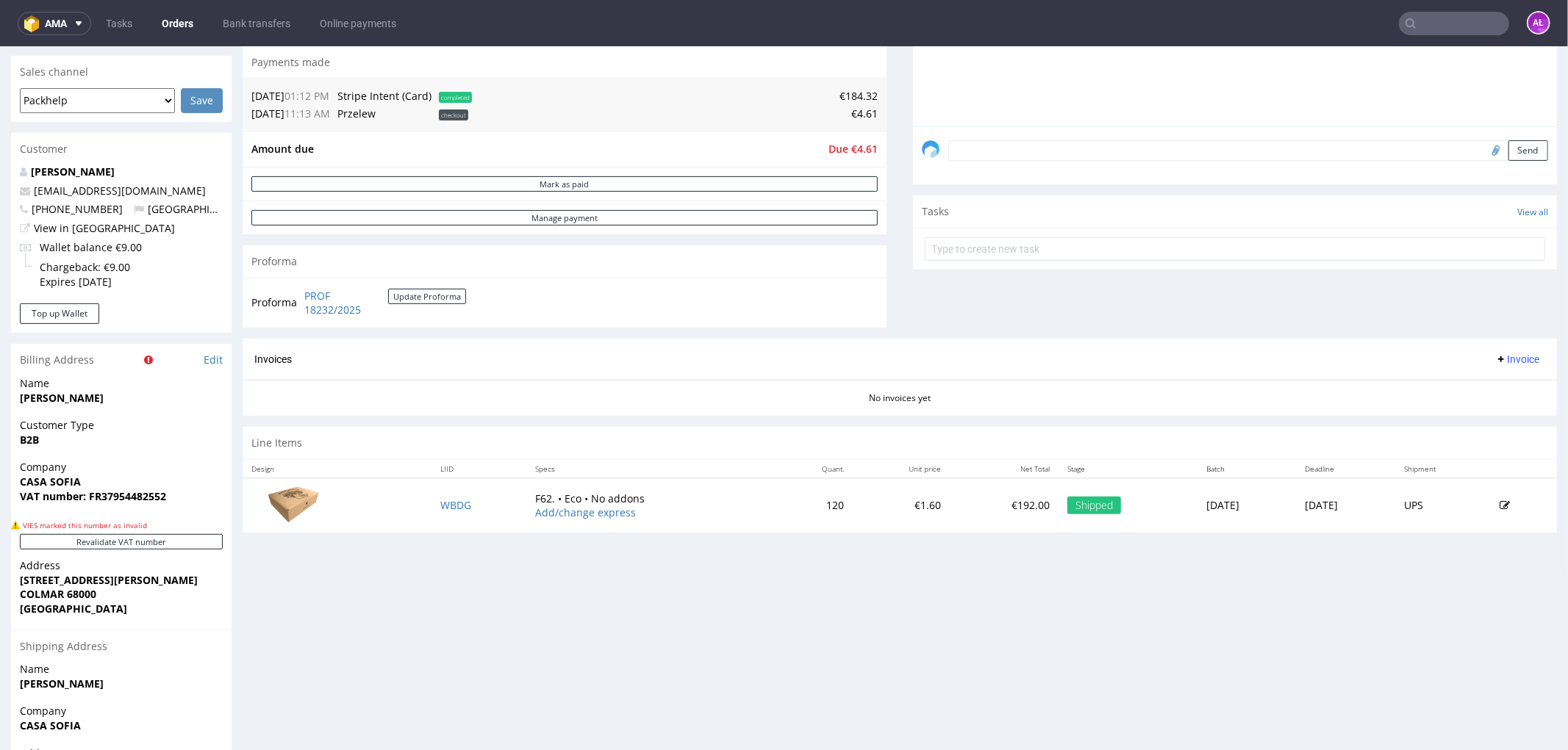
click at [1497, 358] on span "Invoice" at bounding box center [1517, 359] width 44 height 12
click at [1500, 412] on span "Upload" at bounding box center [1492, 416] width 72 height 14
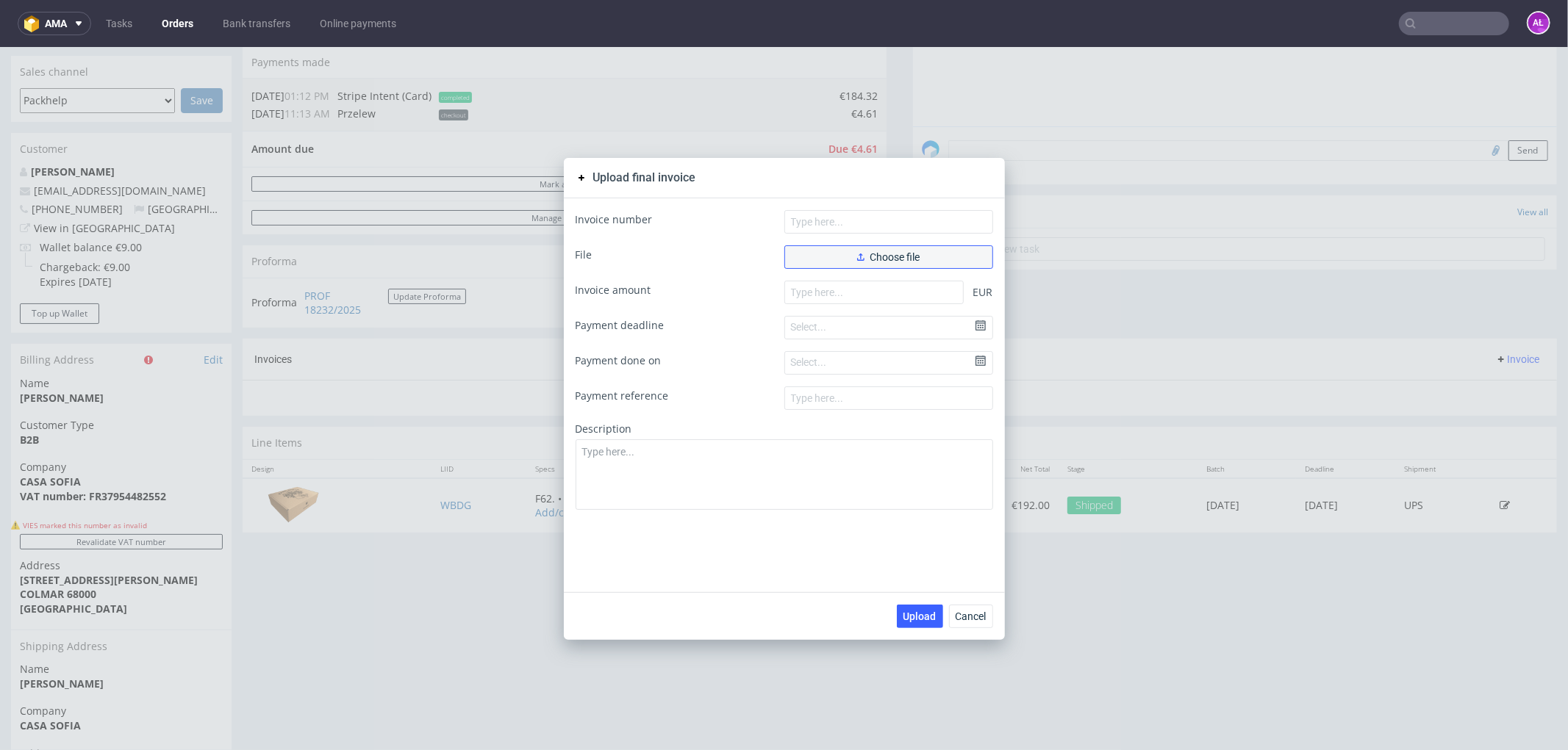
click at [895, 252] on span "Choose file" at bounding box center [889, 256] width 64 height 10
click at [873, 257] on span "Choose file" at bounding box center [889, 256] width 64 height 10
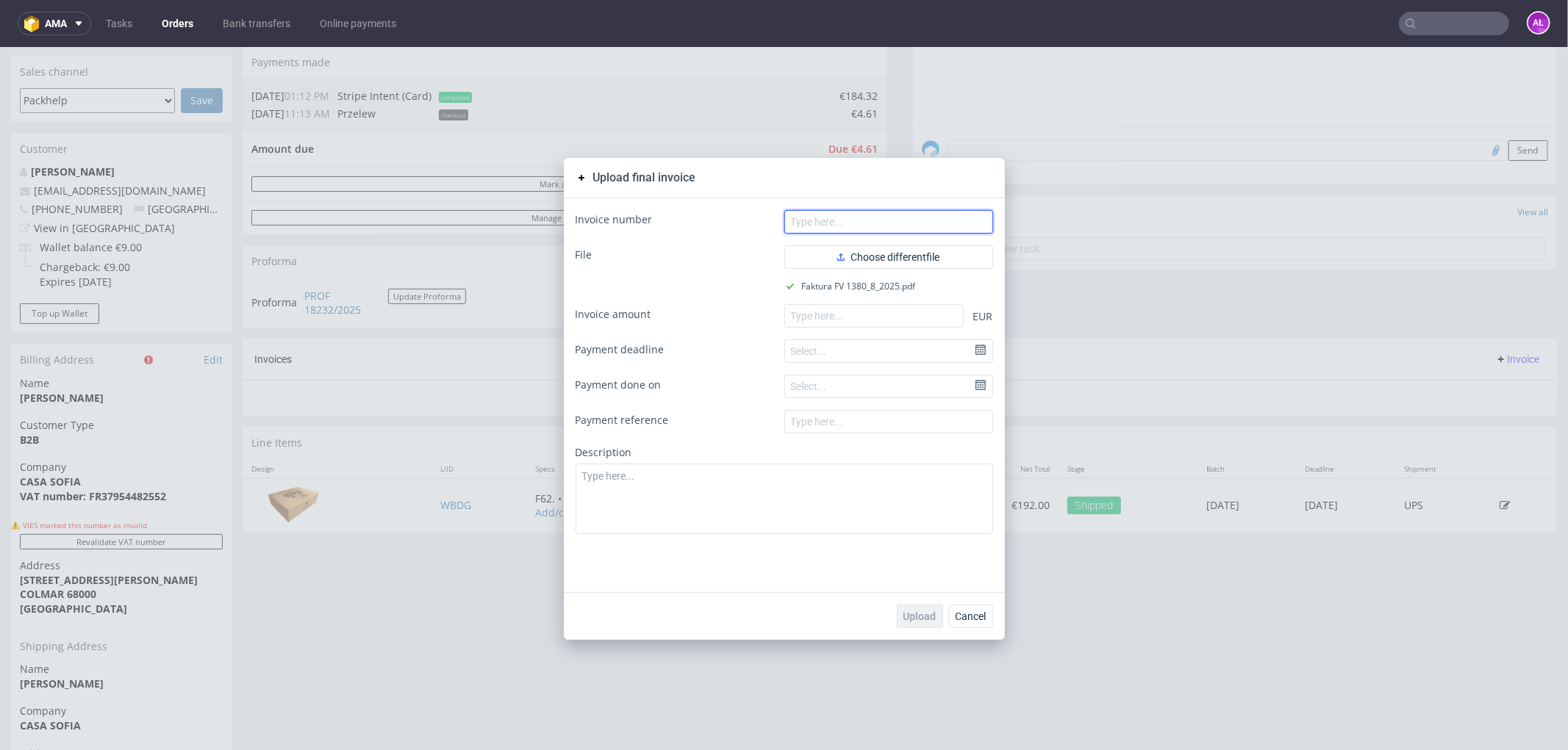
click at [825, 216] on input "text" at bounding box center [889, 220] width 209 height 23
paste input "FV 1380/8/2025"
type input "FV 1380/8/2025"
click at [897, 305] on input "number" at bounding box center [873, 314] width 179 height 23
paste input "184.32"
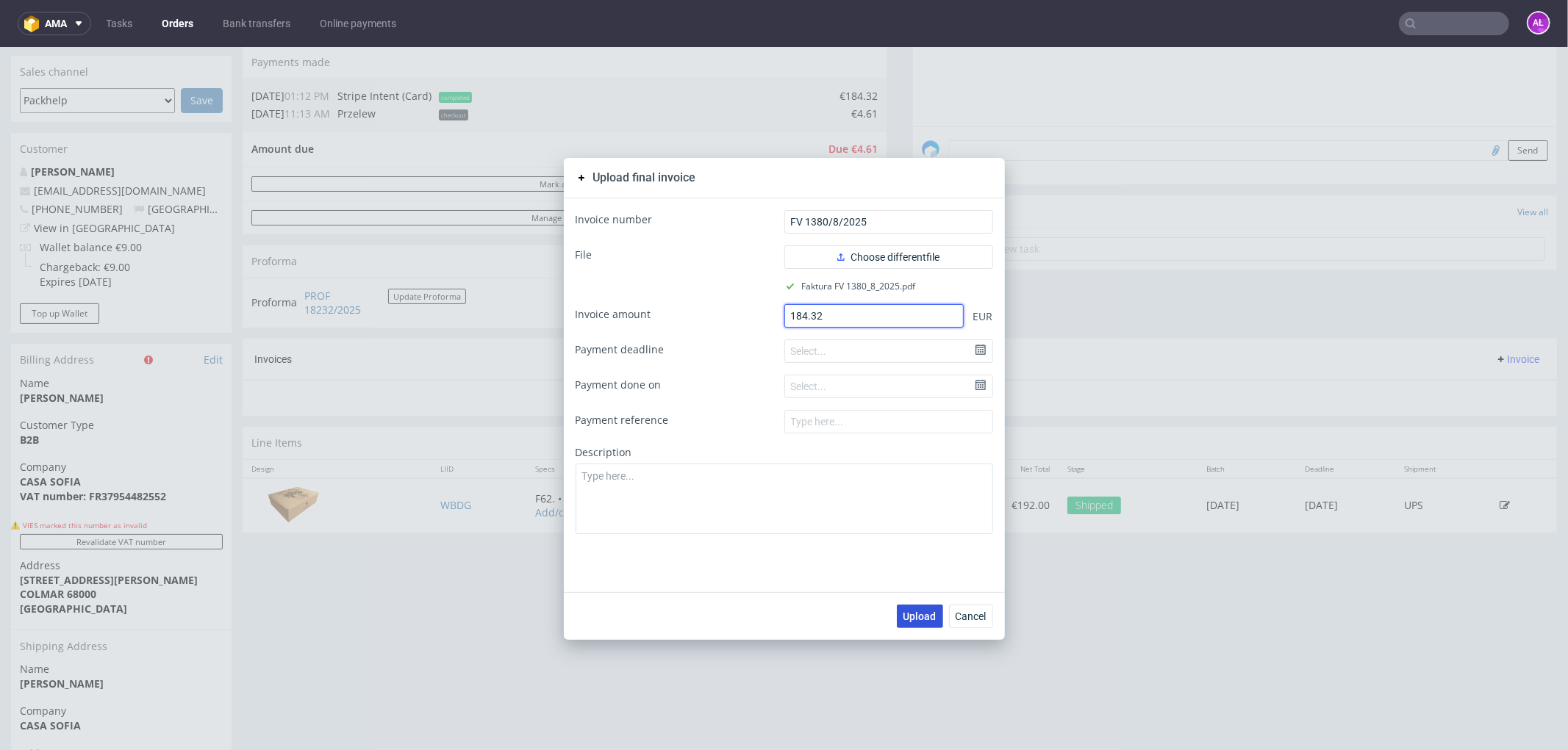
type input "184.32"
click at [916, 614] on span "Upload" at bounding box center [919, 616] width 33 height 10
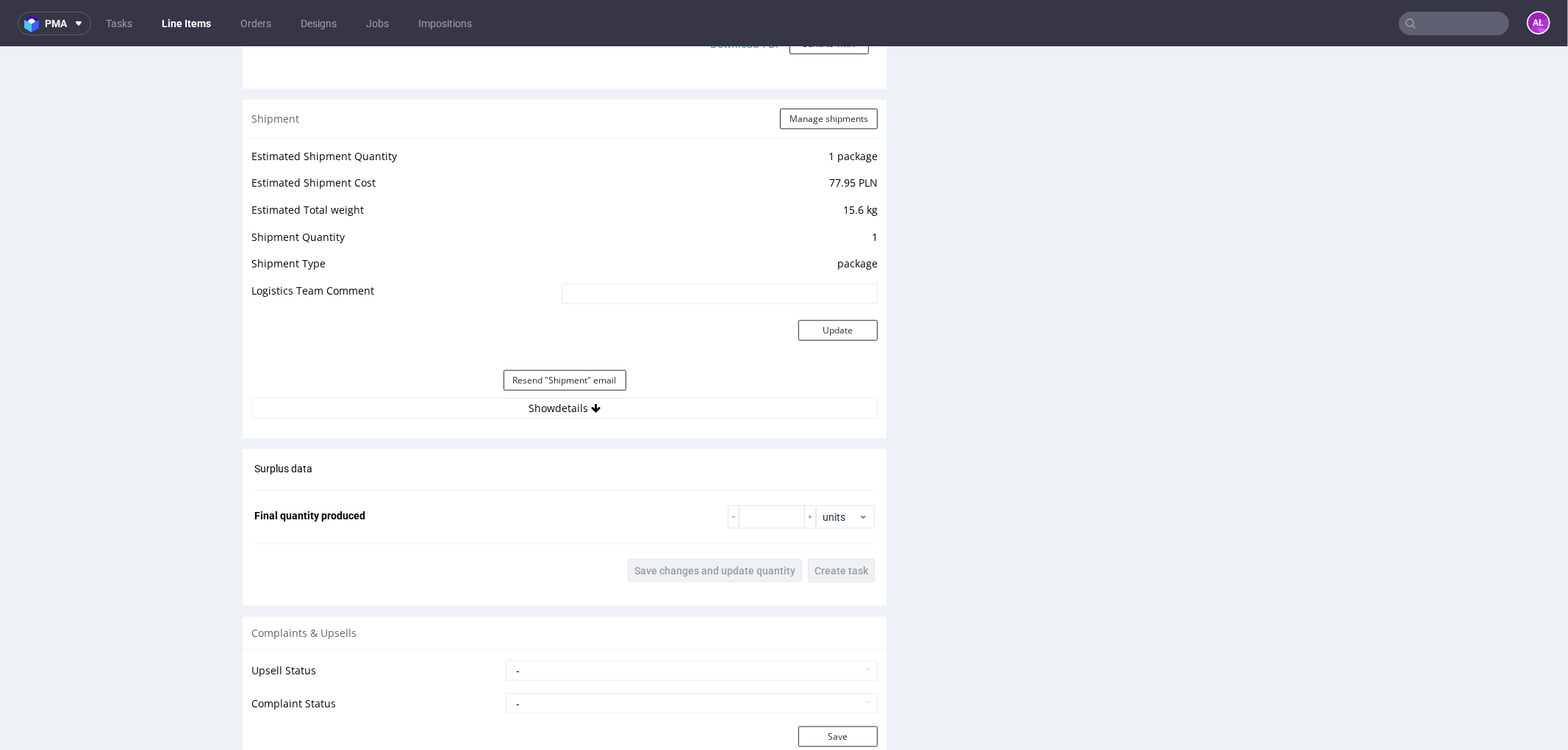
scroll to position [1571, 0]
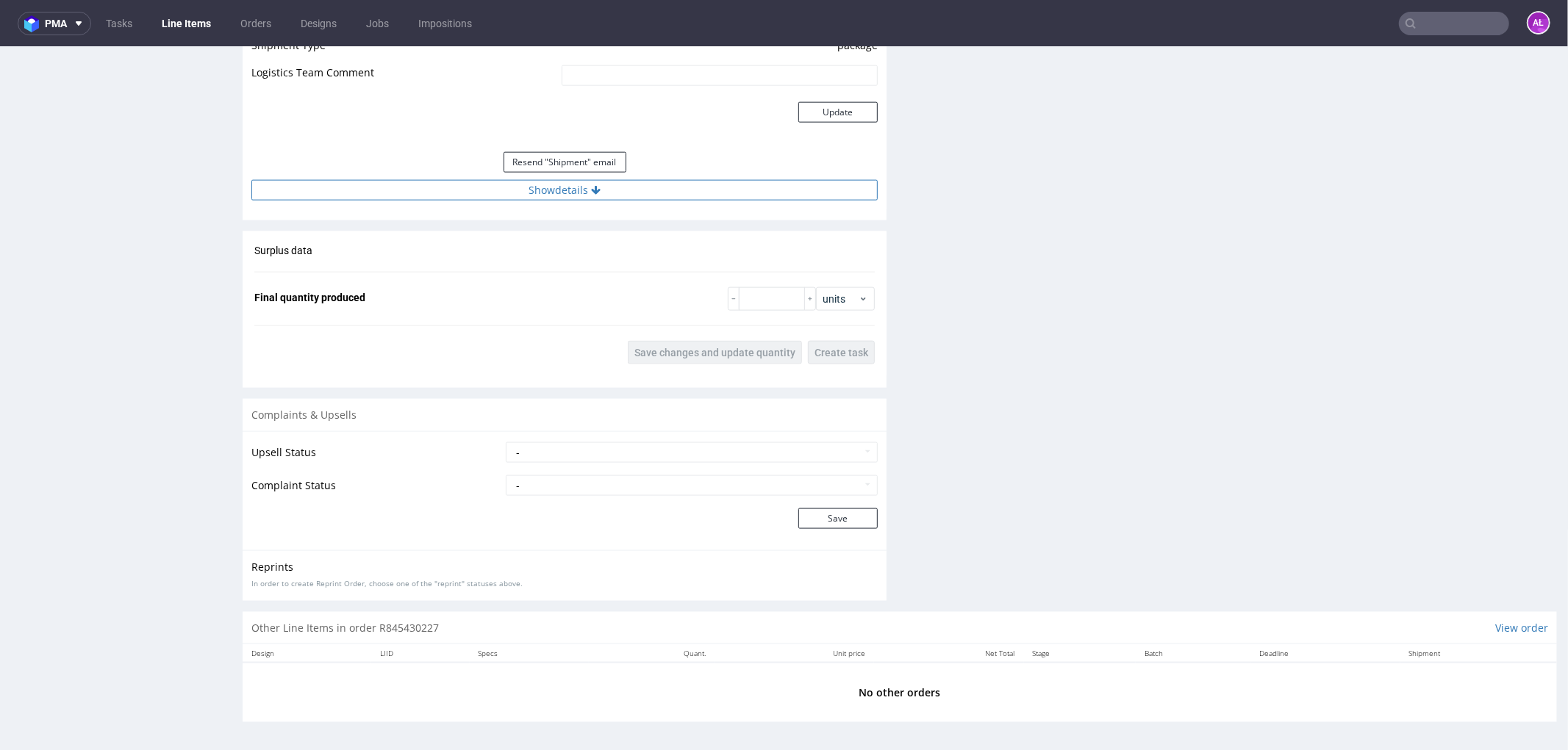
click at [635, 192] on button "Show details" at bounding box center [564, 190] width 626 height 21
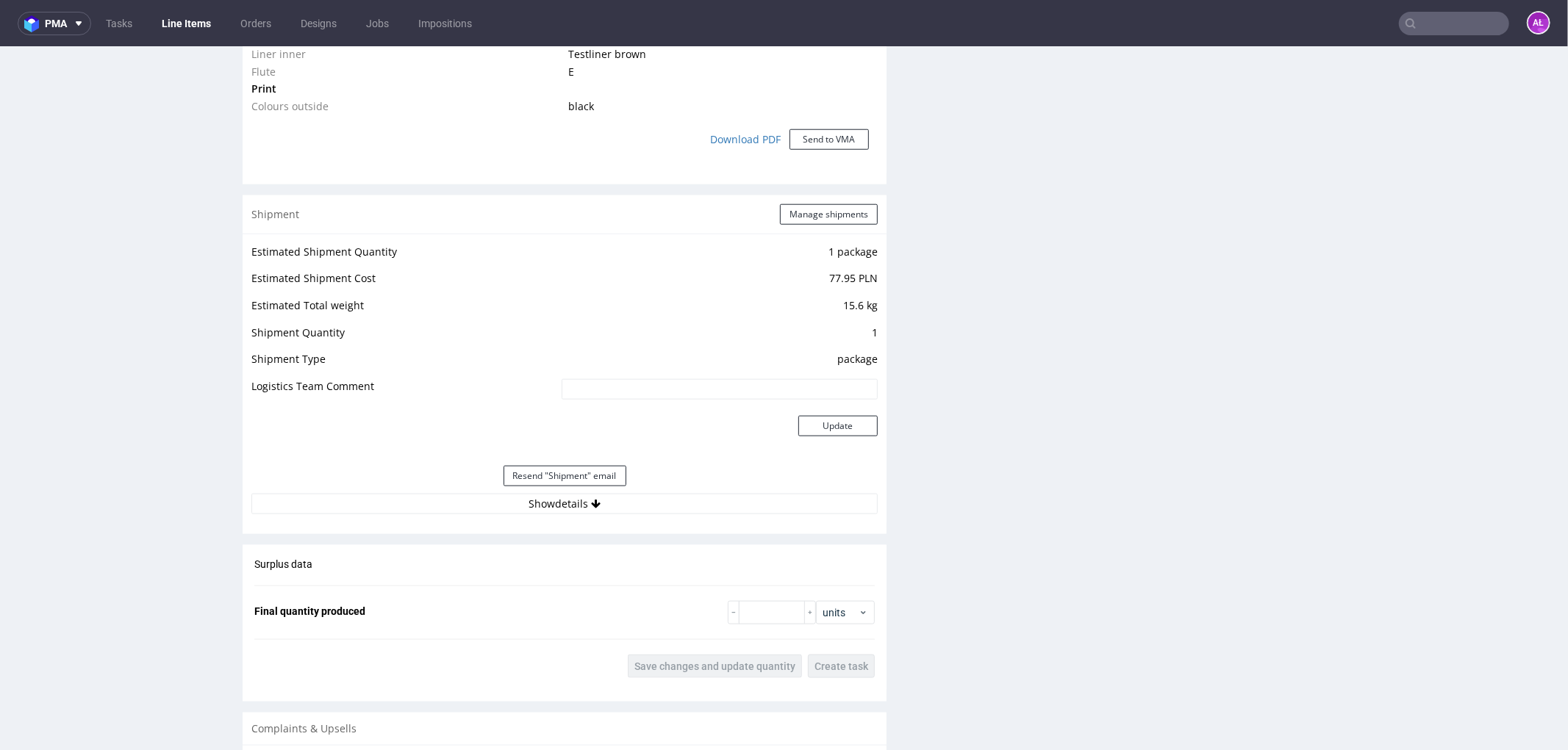
scroll to position [1551, 0]
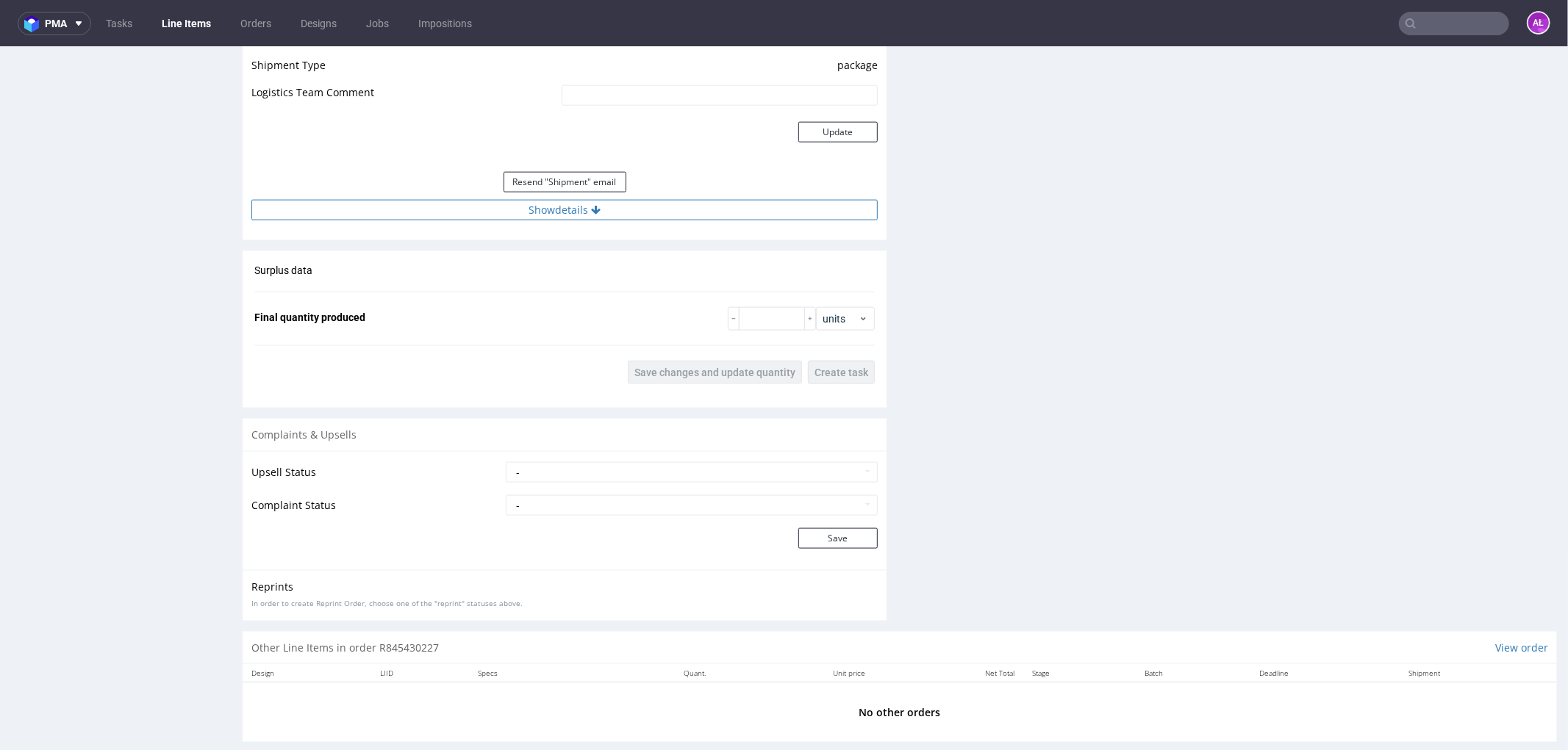
click at [598, 203] on button "Show details" at bounding box center [564, 210] width 626 height 21
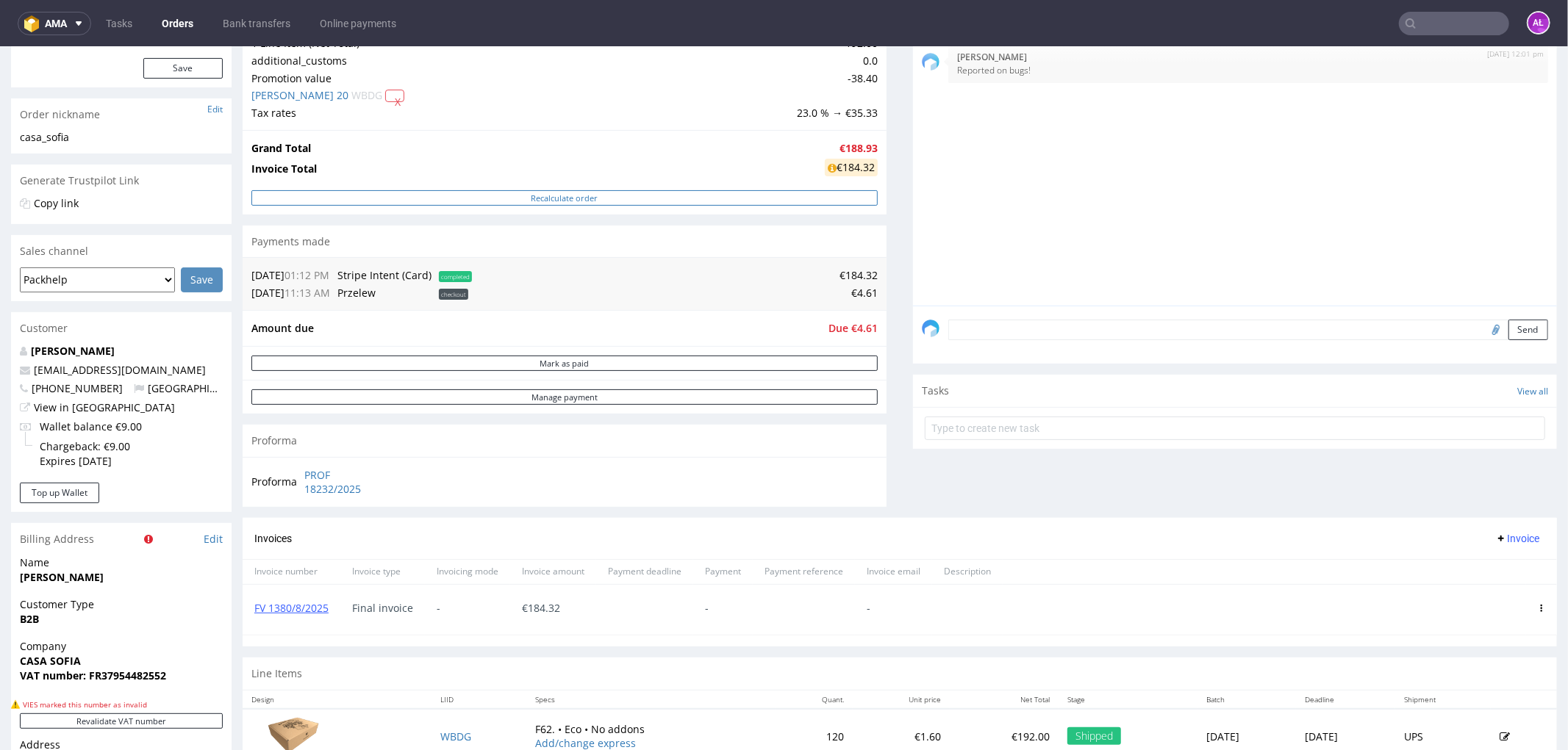
scroll to position [326, 0]
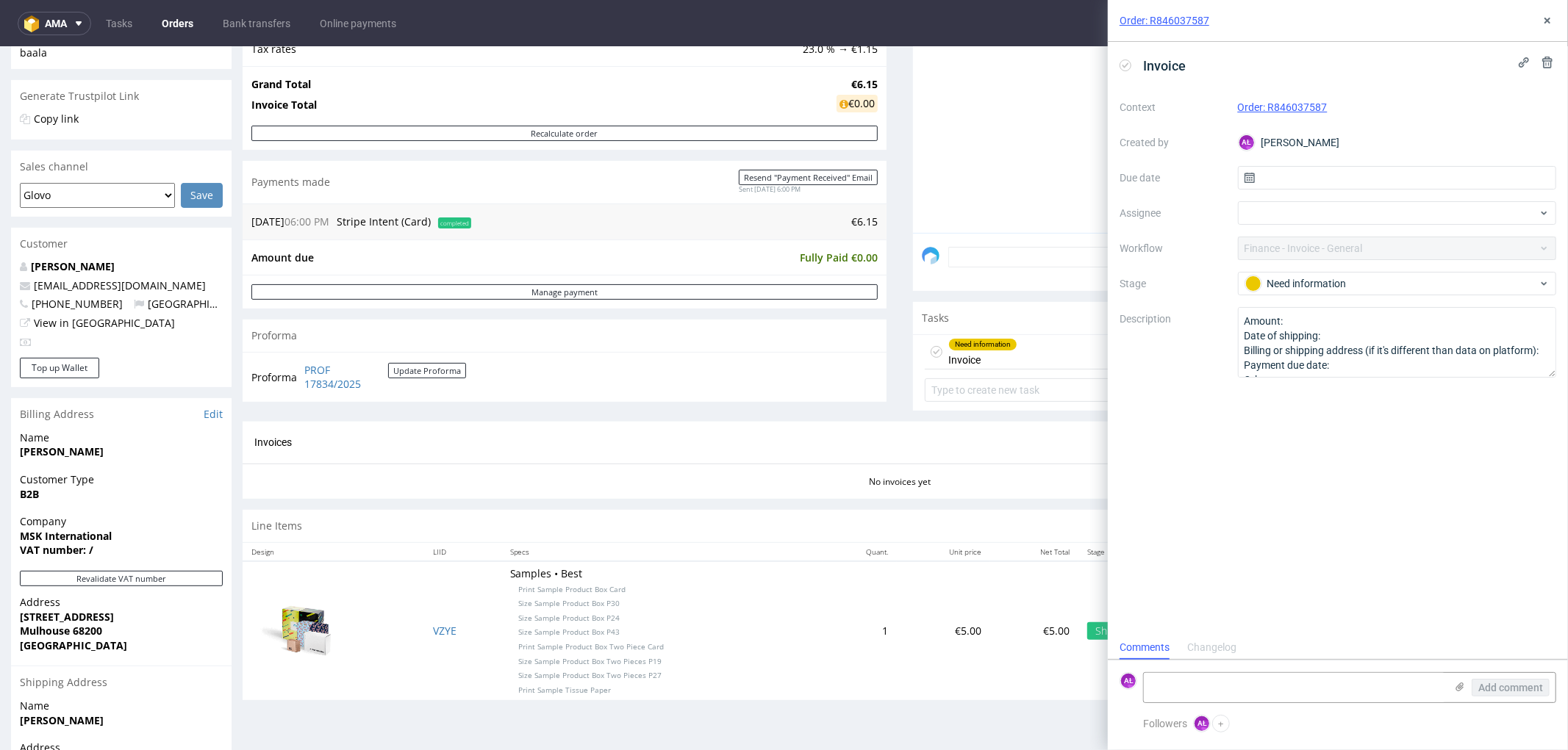
scroll to position [326, 0]
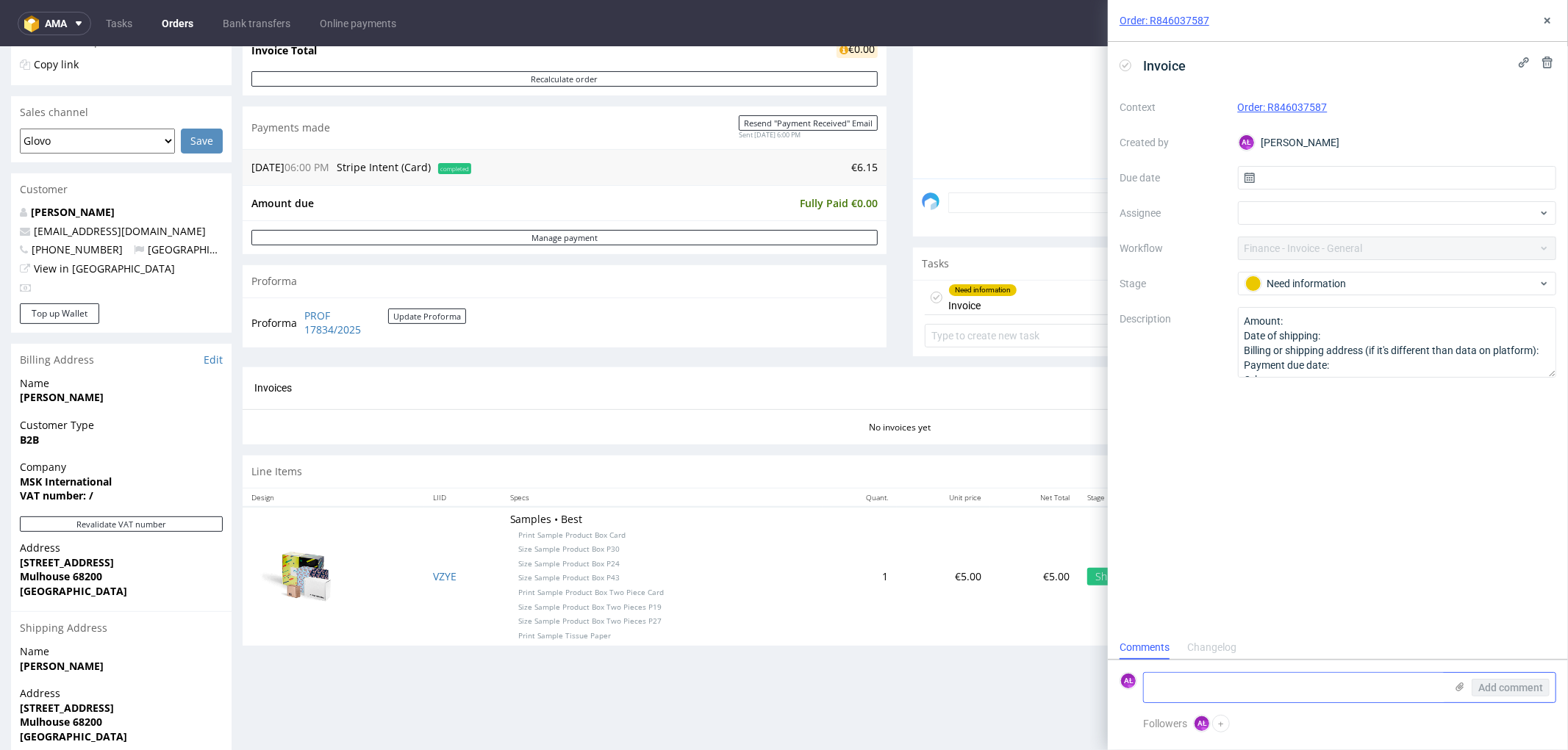
click at [1176, 682] on textarea at bounding box center [1294, 687] width 302 height 30
type textarea "Klient nie odpowiada"
drag, startPoint x: 1522, startPoint y: 687, endPoint x: 1340, endPoint y: 398, distance: 341.5
click at [1522, 679] on button "Add comment" at bounding box center [1510, 688] width 78 height 18
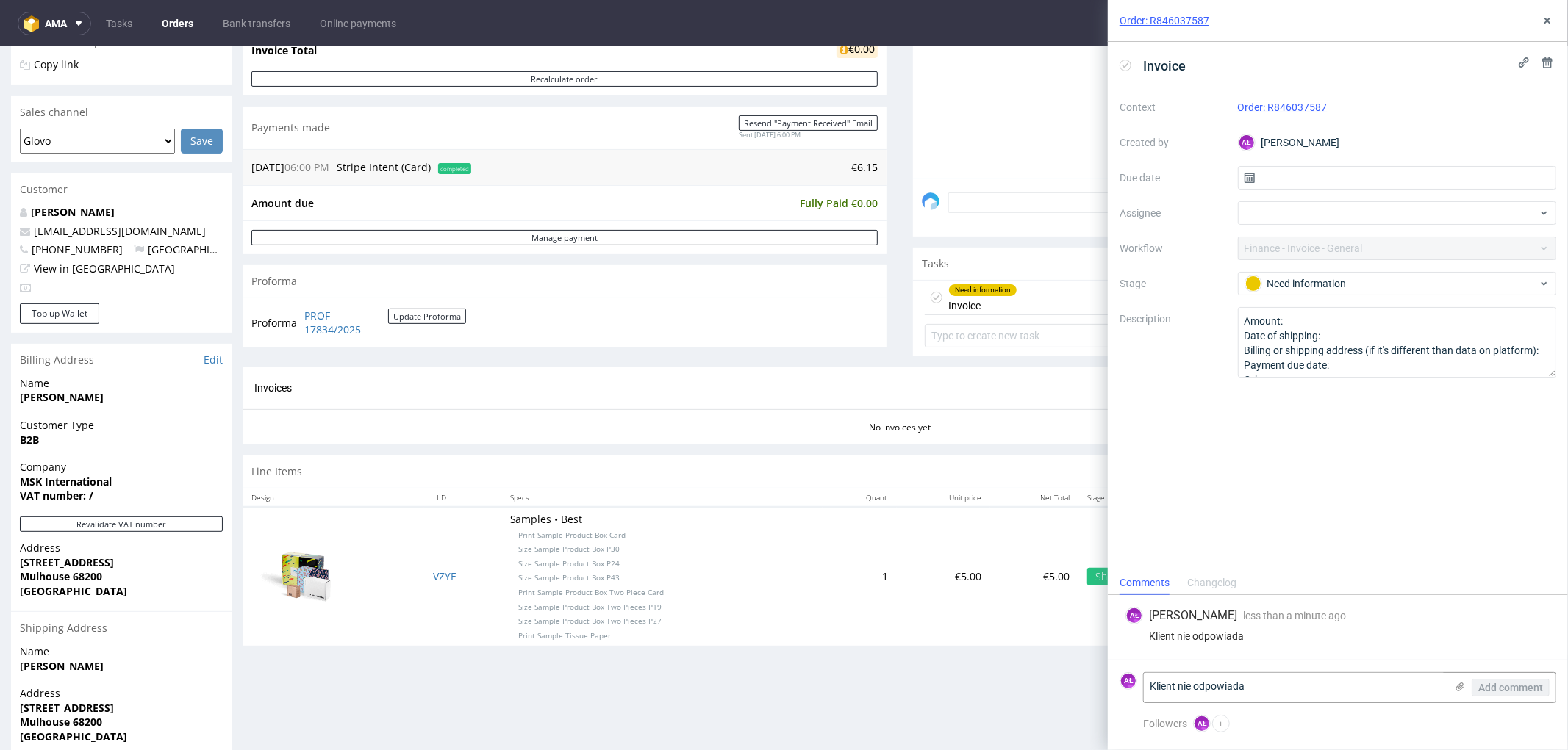
drag, startPoint x: 1127, startPoint y: 67, endPoint x: 1215, endPoint y: 59, distance: 88.4
click at [1129, 67] on icon at bounding box center [1125, 65] width 12 height 12
click at [1544, 21] on icon at bounding box center [1547, 20] width 12 height 12
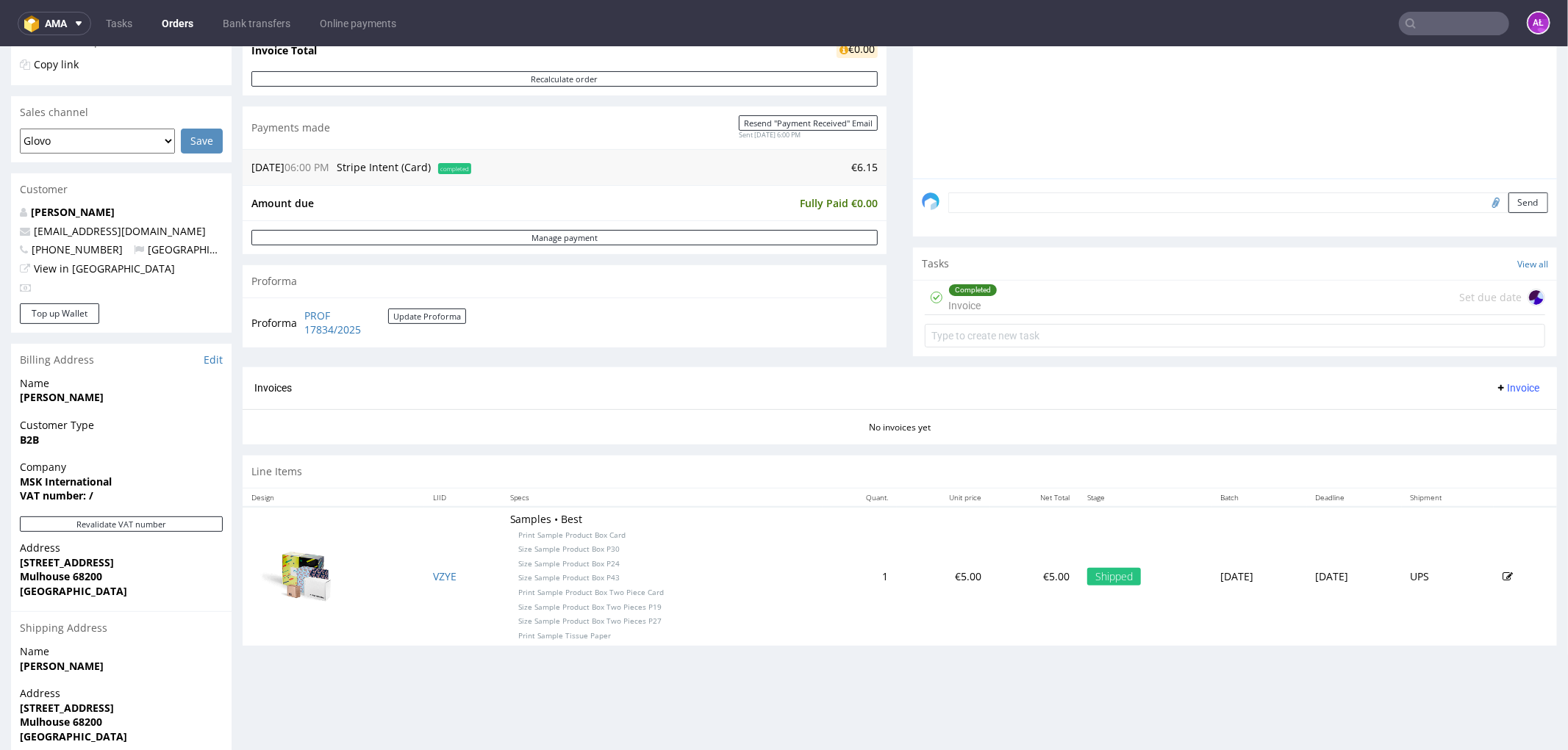
click at [1495, 383] on span "Invoice" at bounding box center [1517, 387] width 44 height 12
click at [1500, 420] on span "Generate" at bounding box center [1492, 418] width 72 height 14
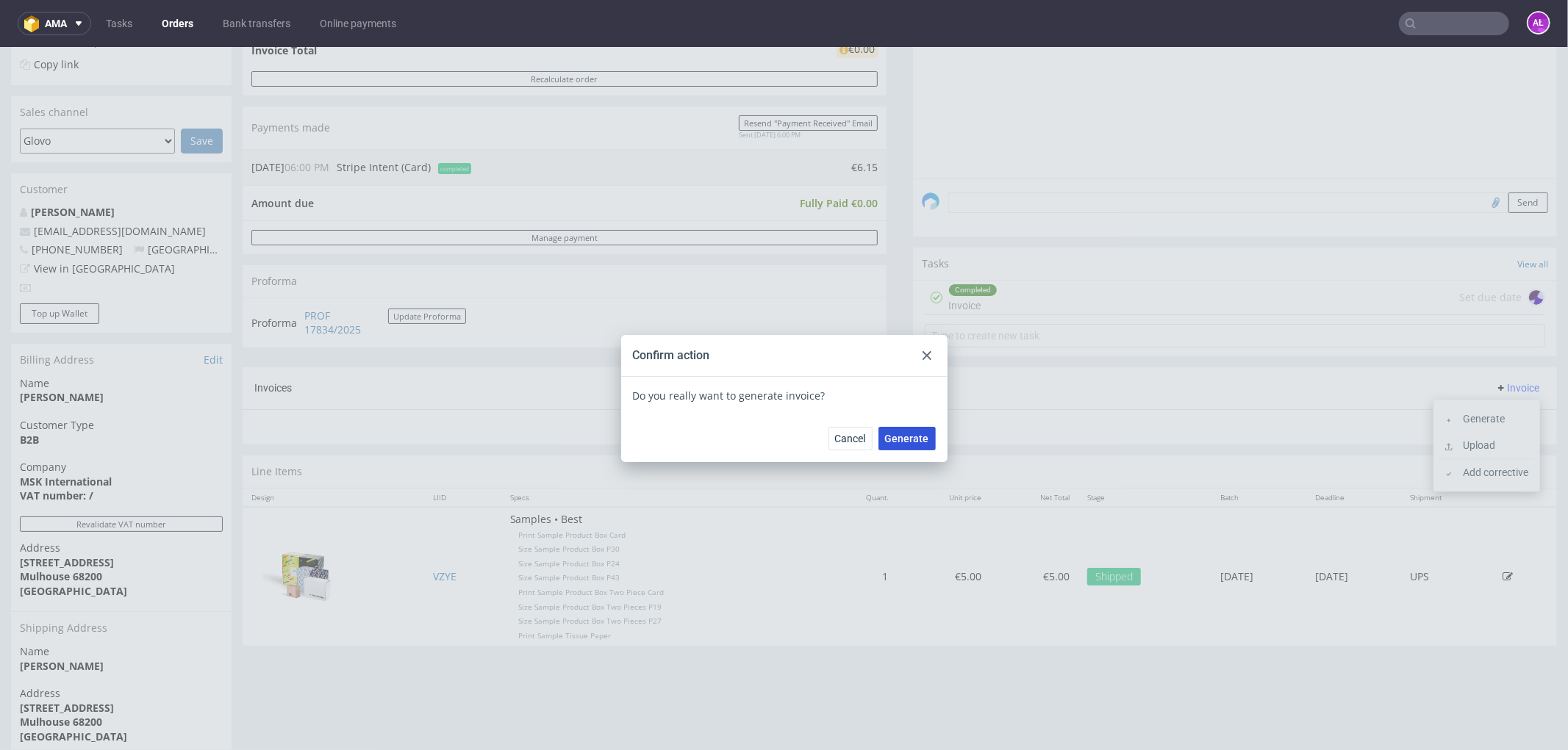
click at [915, 437] on span "Generate" at bounding box center [906, 437] width 44 height 10
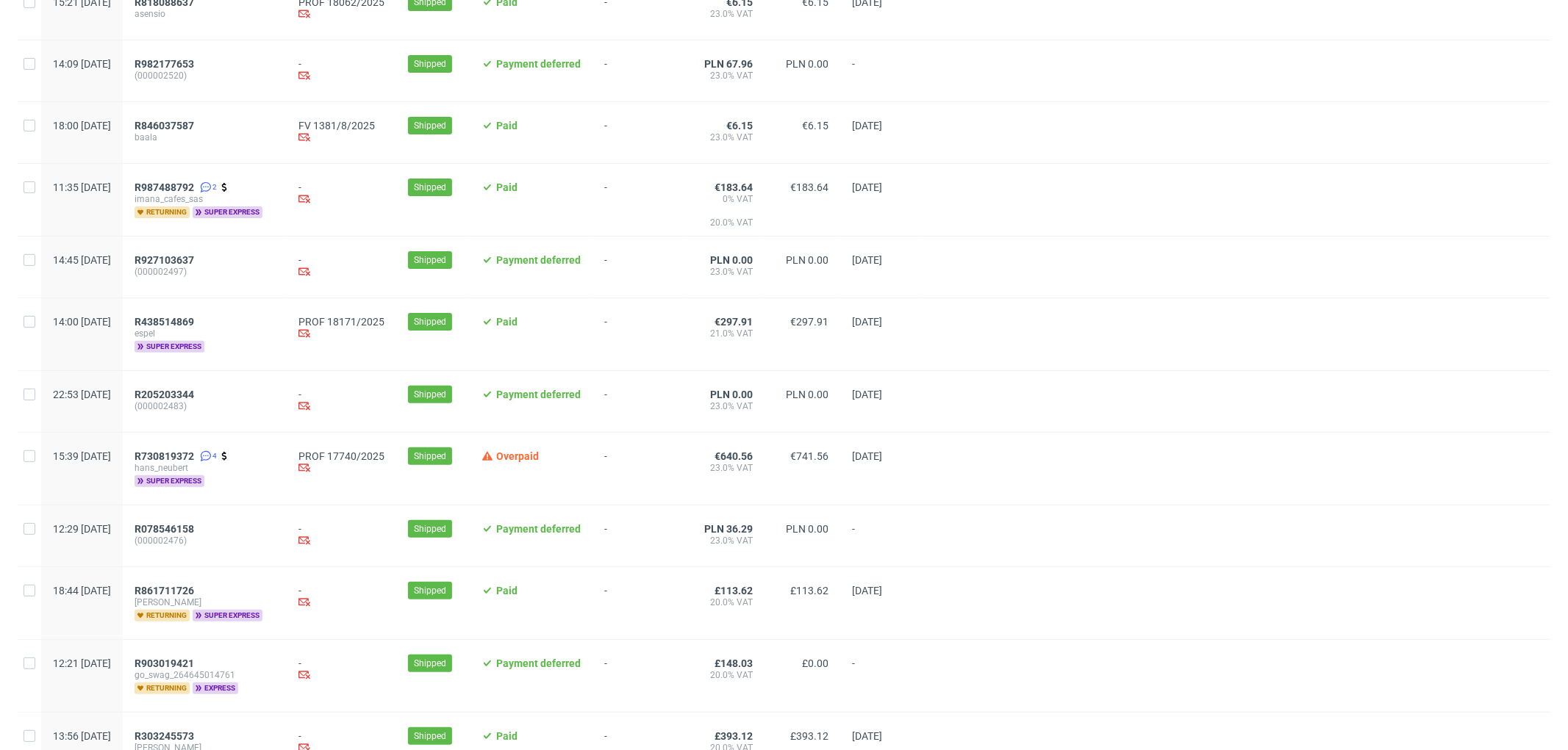
scroll to position [244, 0]
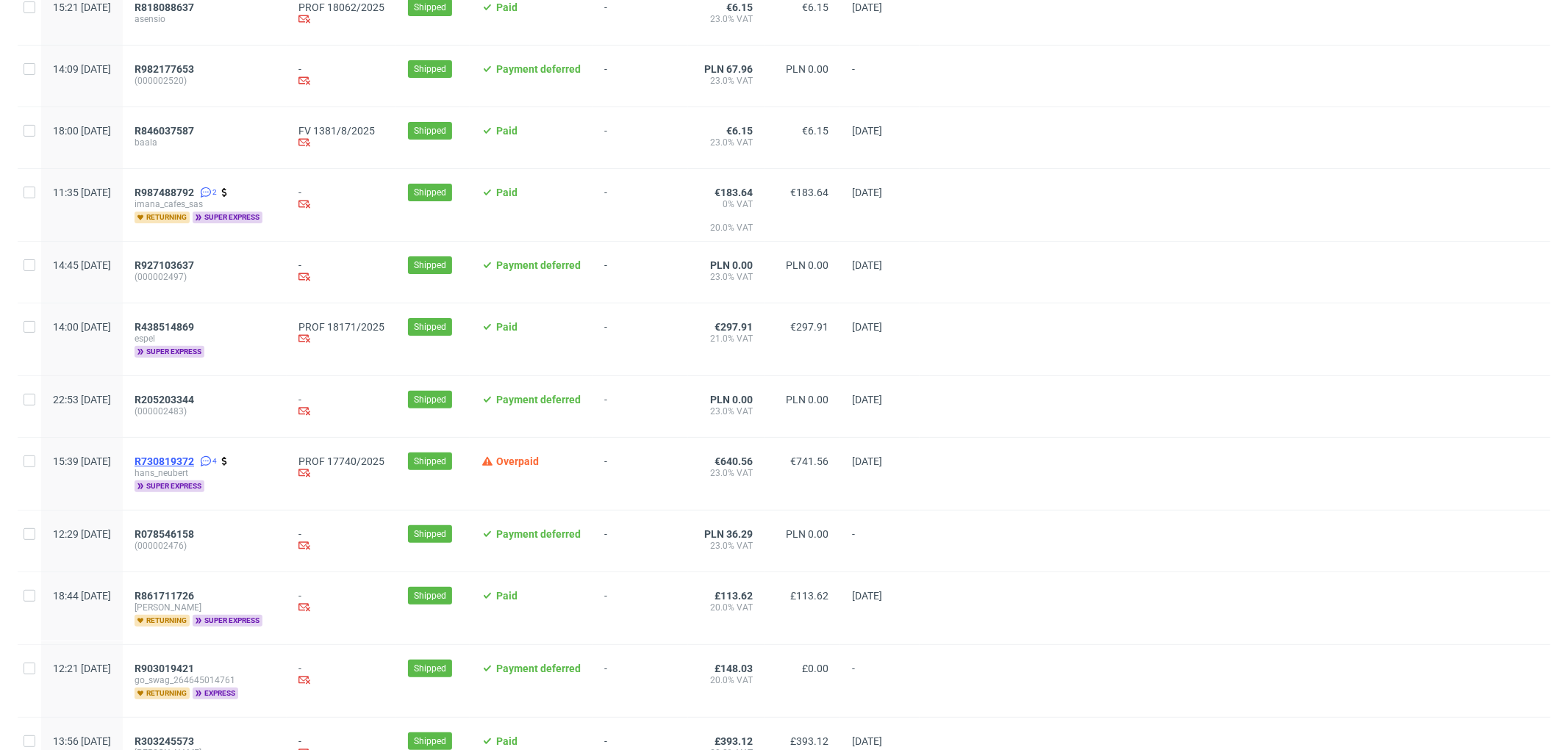
drag, startPoint x: 218, startPoint y: 470, endPoint x: 208, endPoint y: 458, distance: 15.6
click at [194, 458] on span "R730819372" at bounding box center [164, 461] width 60 height 12
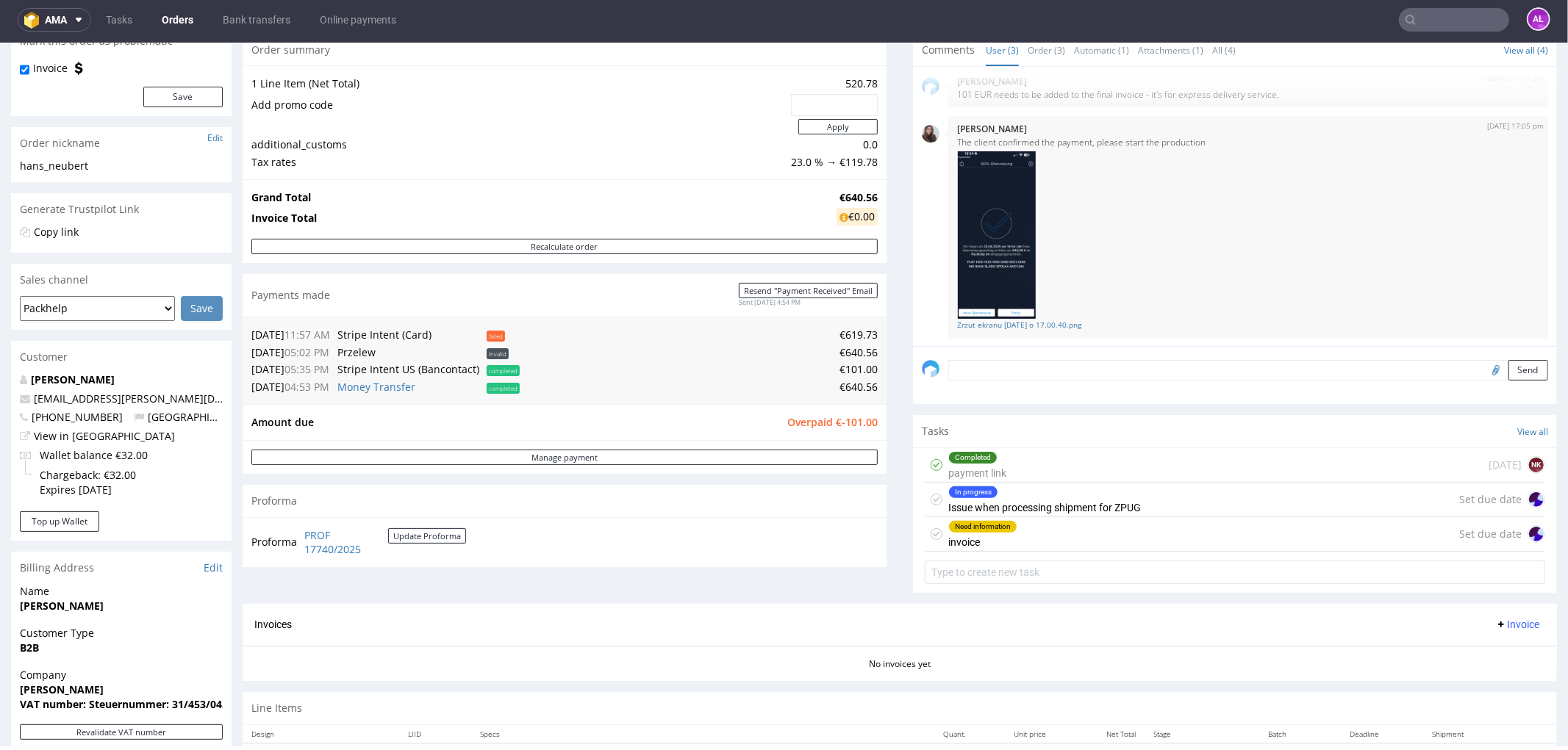
scroll to position [326, 0]
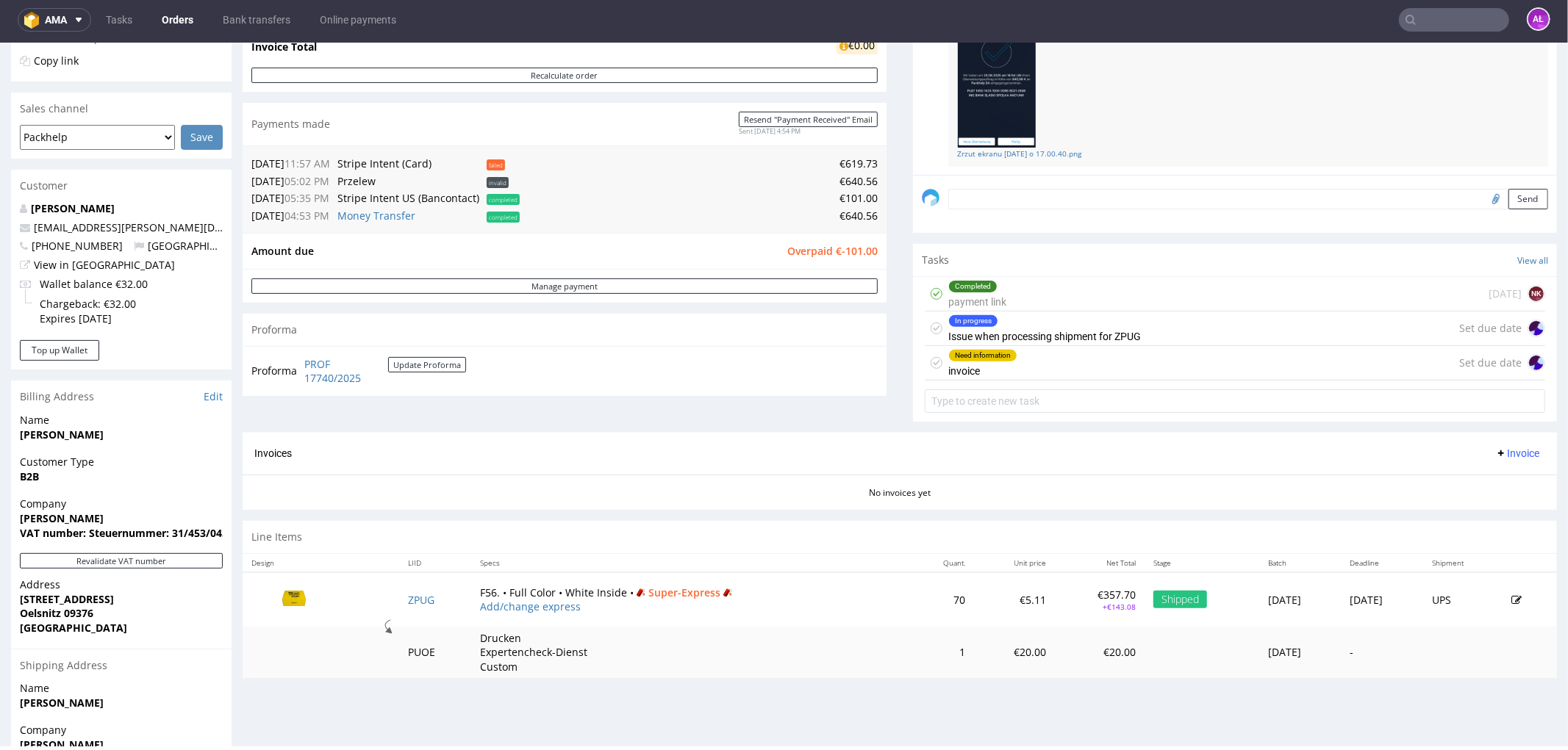
click at [983, 358] on div "Need information" at bounding box center [983, 355] width 68 height 12
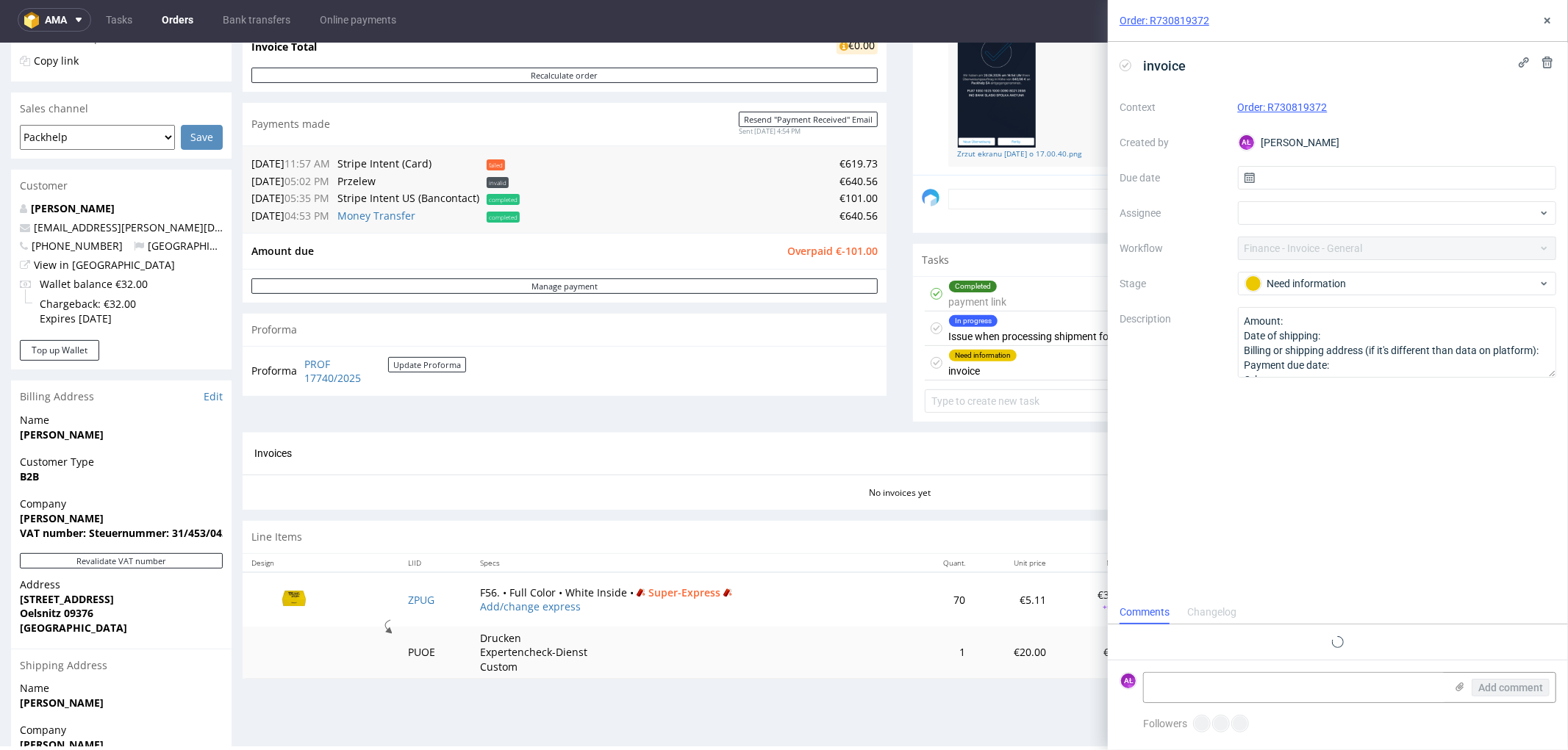
scroll to position [11, 0]
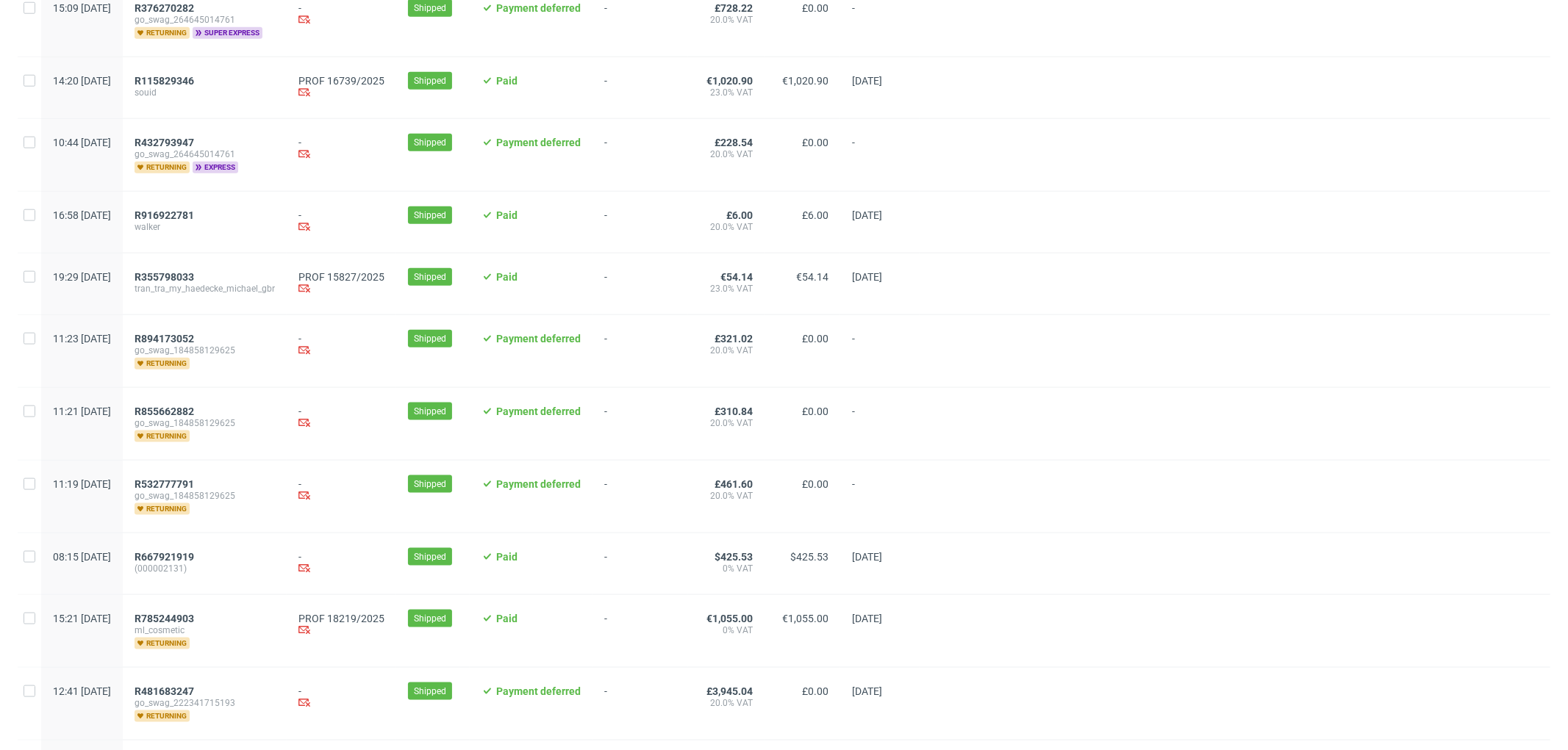
scroll to position [1492, 0]
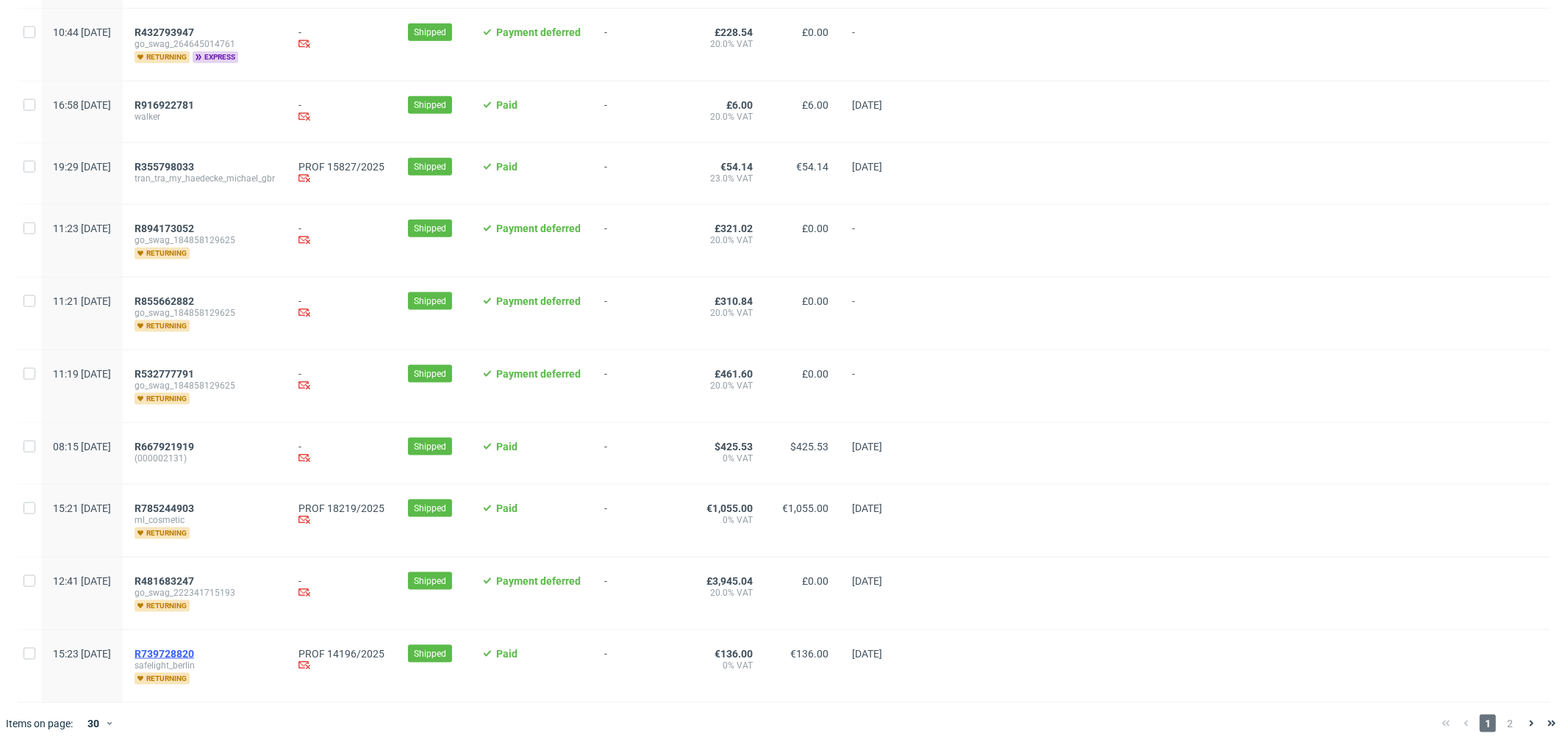
click at [194, 654] on span "R739728820" at bounding box center [164, 654] width 60 height 12
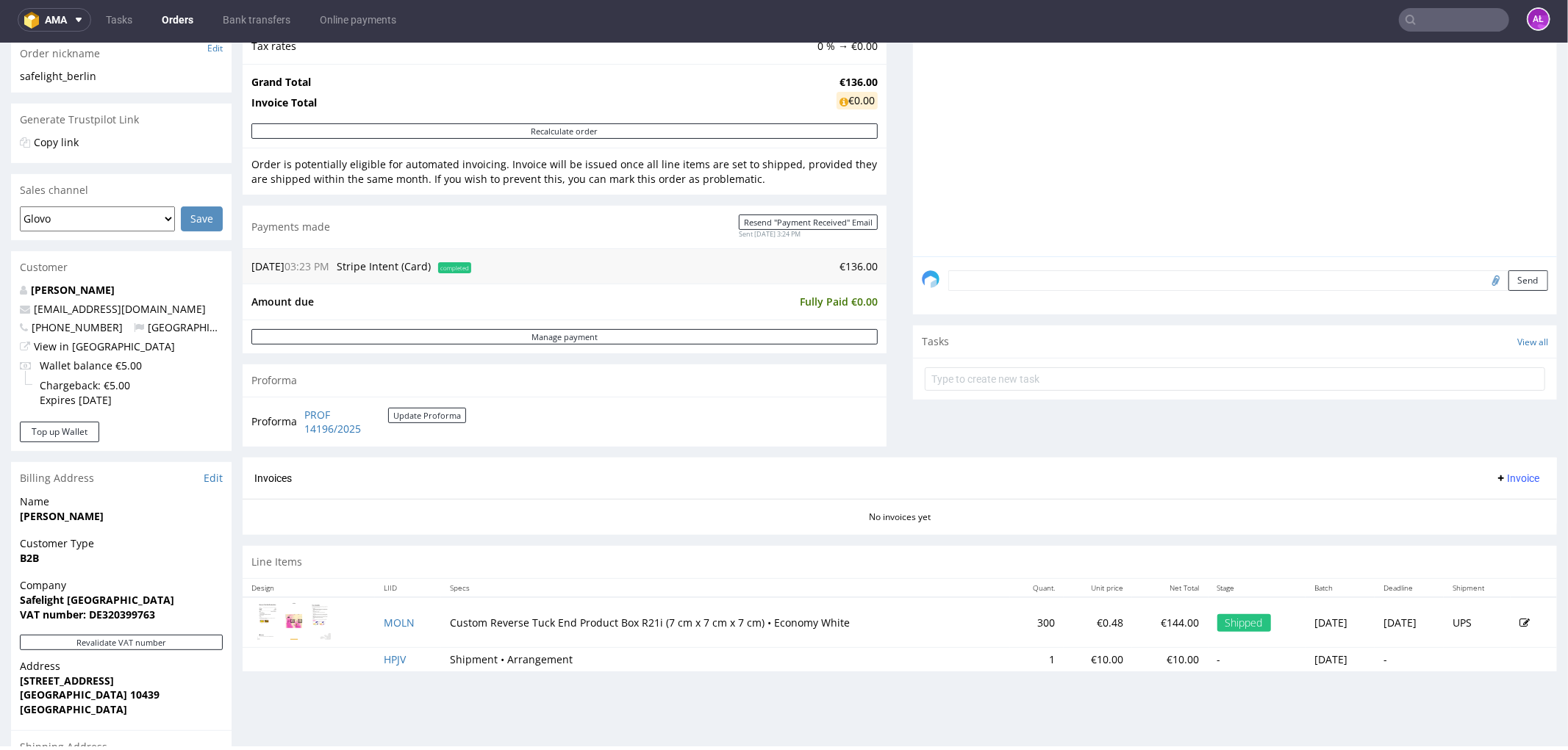
scroll to position [490, 0]
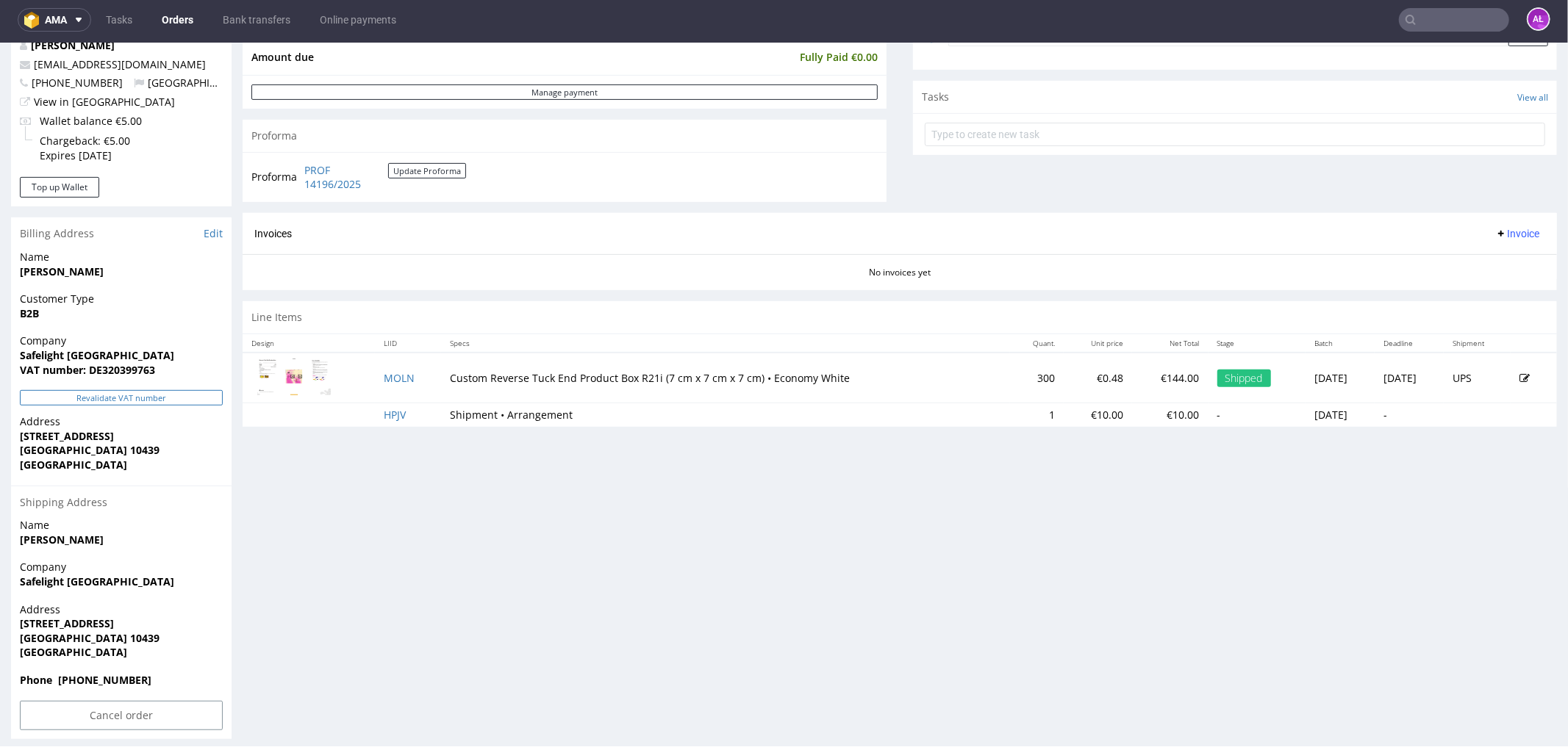
click at [185, 393] on button "Revalidate VAT number" at bounding box center [121, 396] width 203 height 15
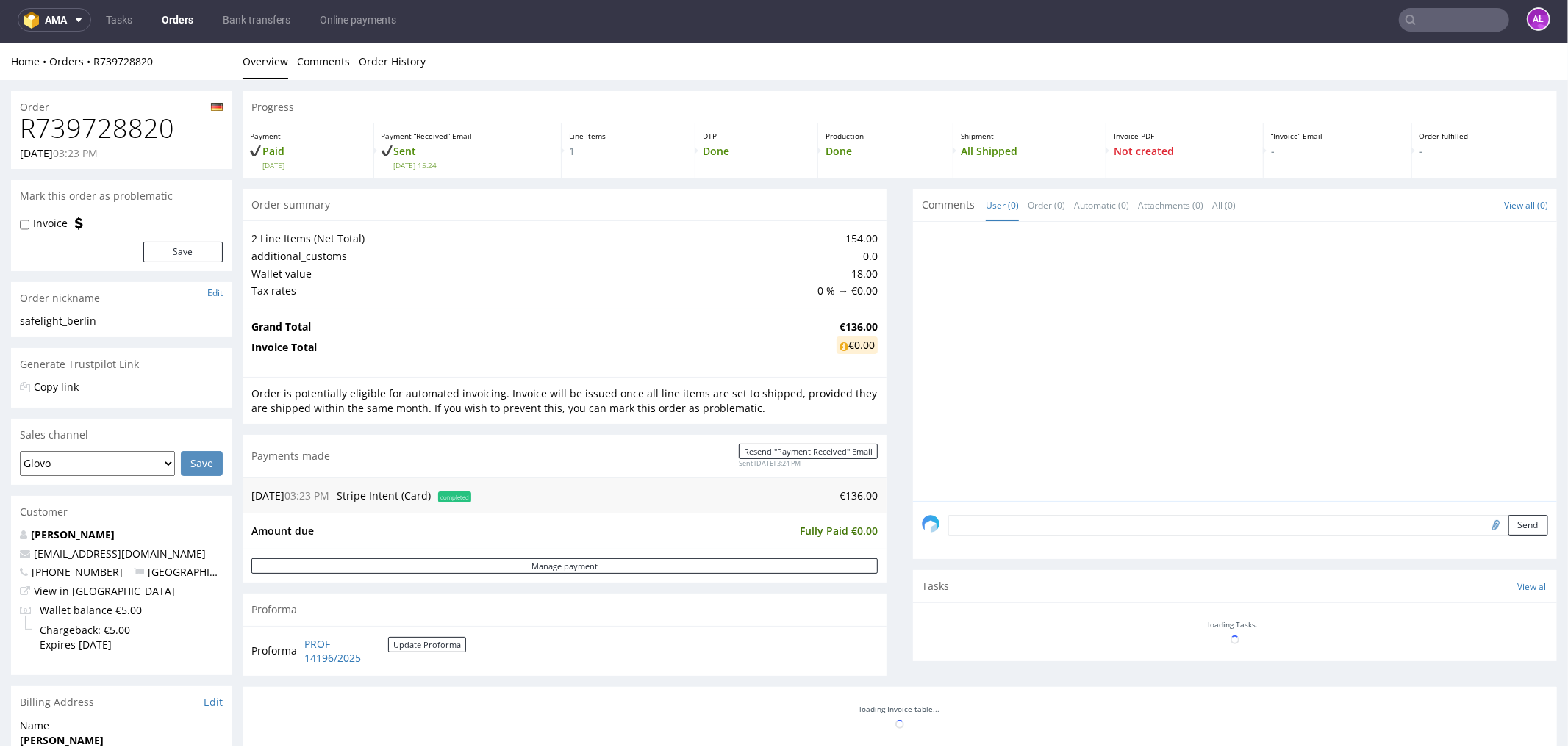
scroll to position [464, 0]
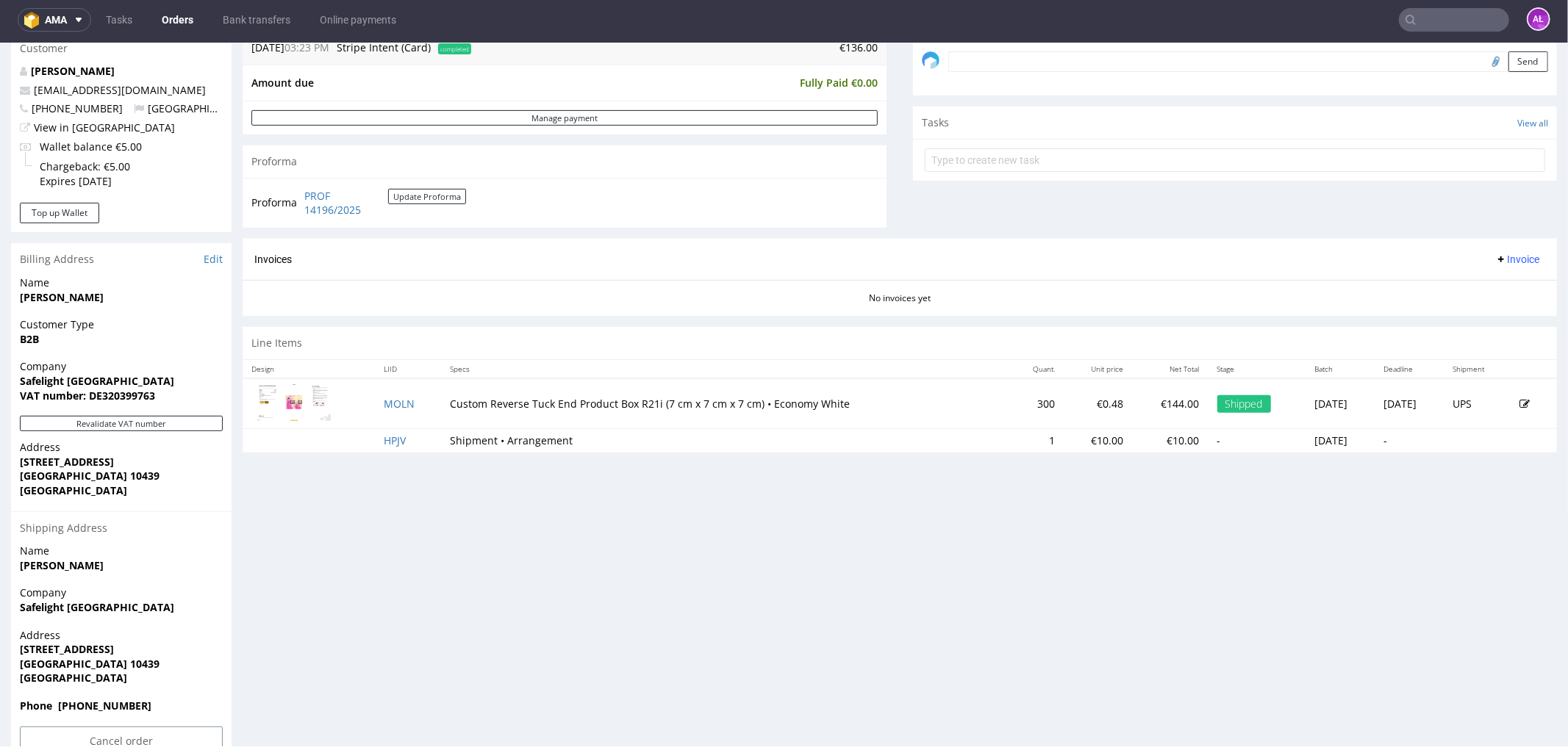
click at [1495, 260] on span "Invoice" at bounding box center [1517, 258] width 44 height 12
drag, startPoint x: 1500, startPoint y: 269, endPoint x: 1504, endPoint y: 293, distance: 24.3
click at [1504, 293] on span "Generate" at bounding box center [1492, 290] width 72 height 14
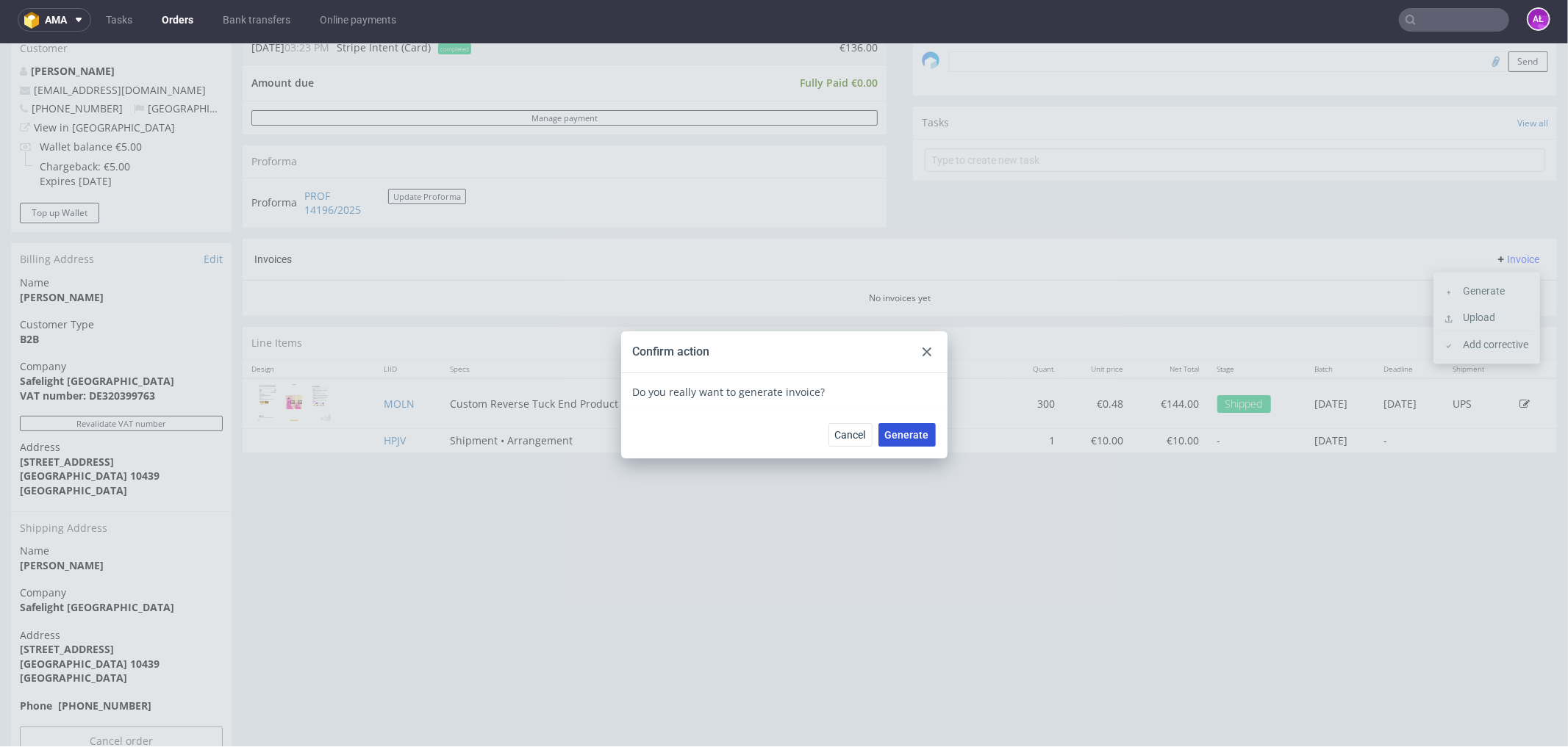
click at [911, 432] on span "Generate" at bounding box center [906, 434] width 44 height 10
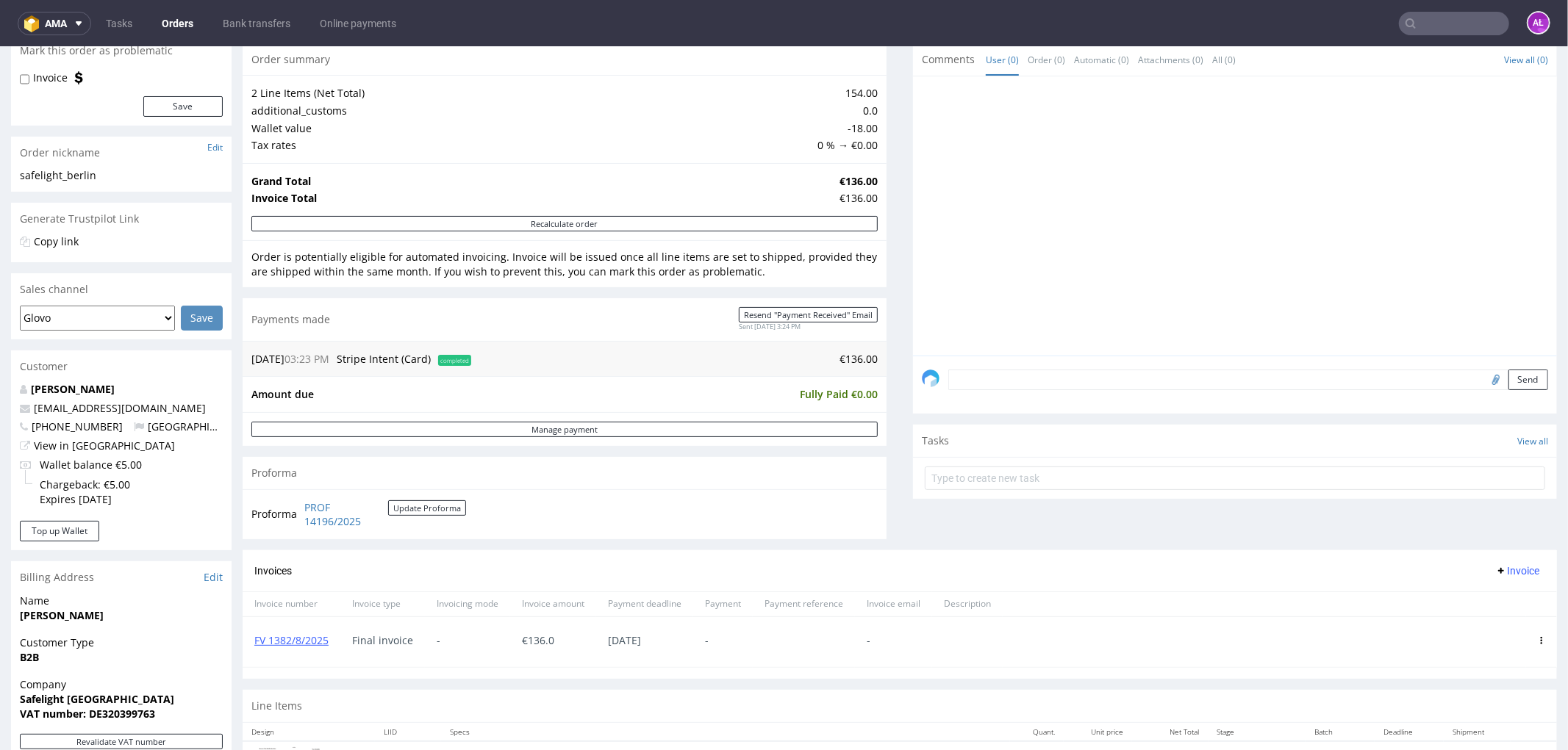
scroll to position [408, 0]
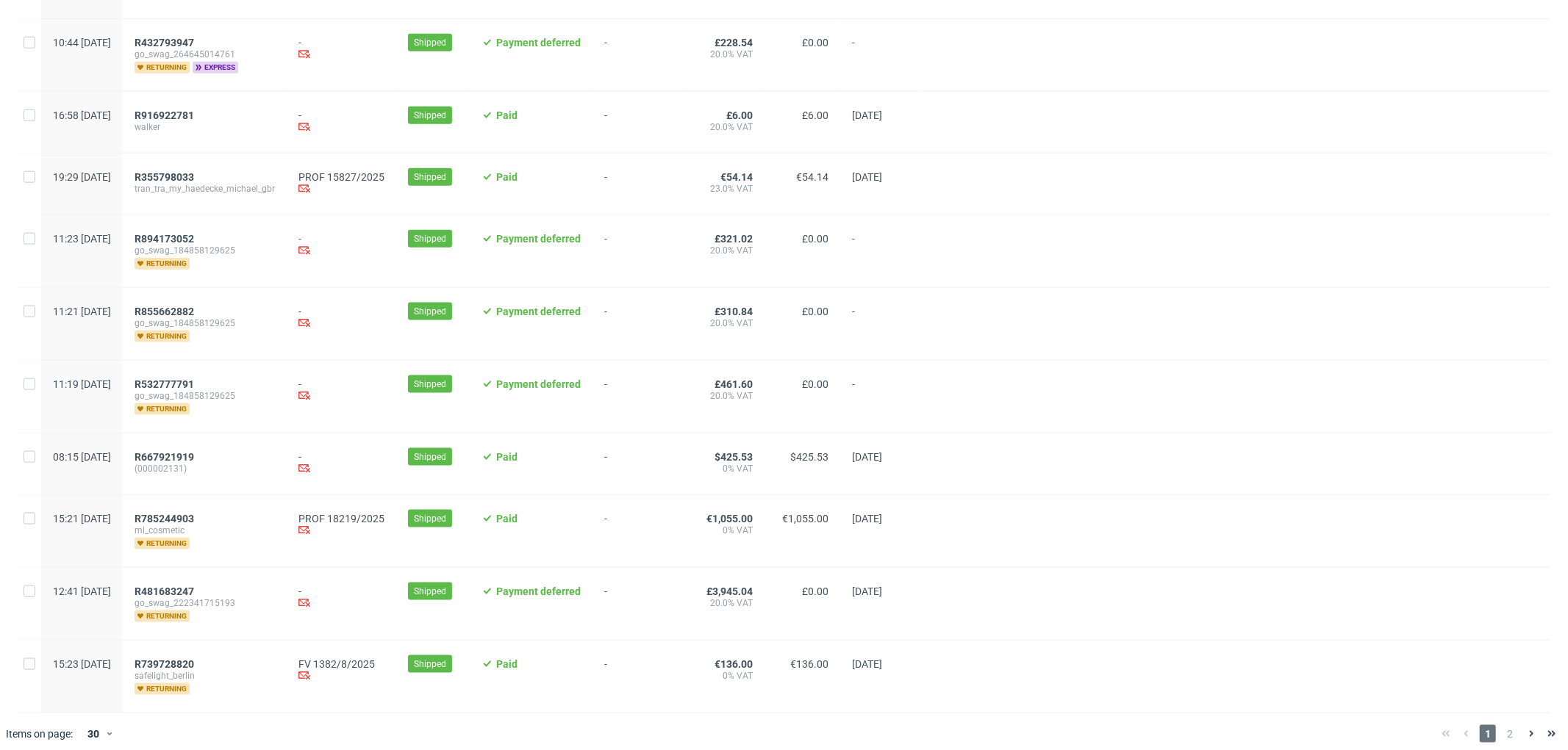
scroll to position [1492, 0]
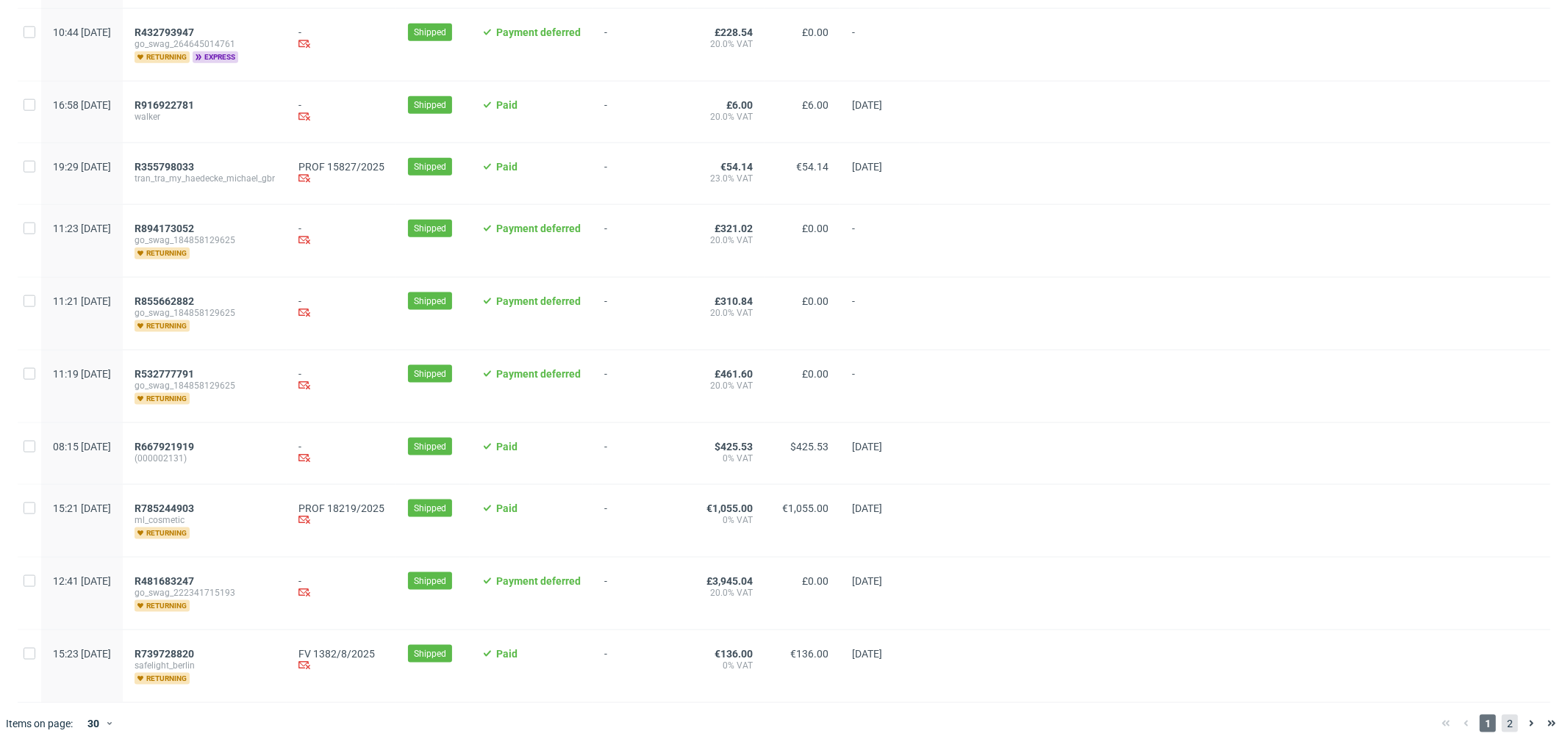
click at [1501, 716] on span "2" at bounding box center [1509, 723] width 16 height 18
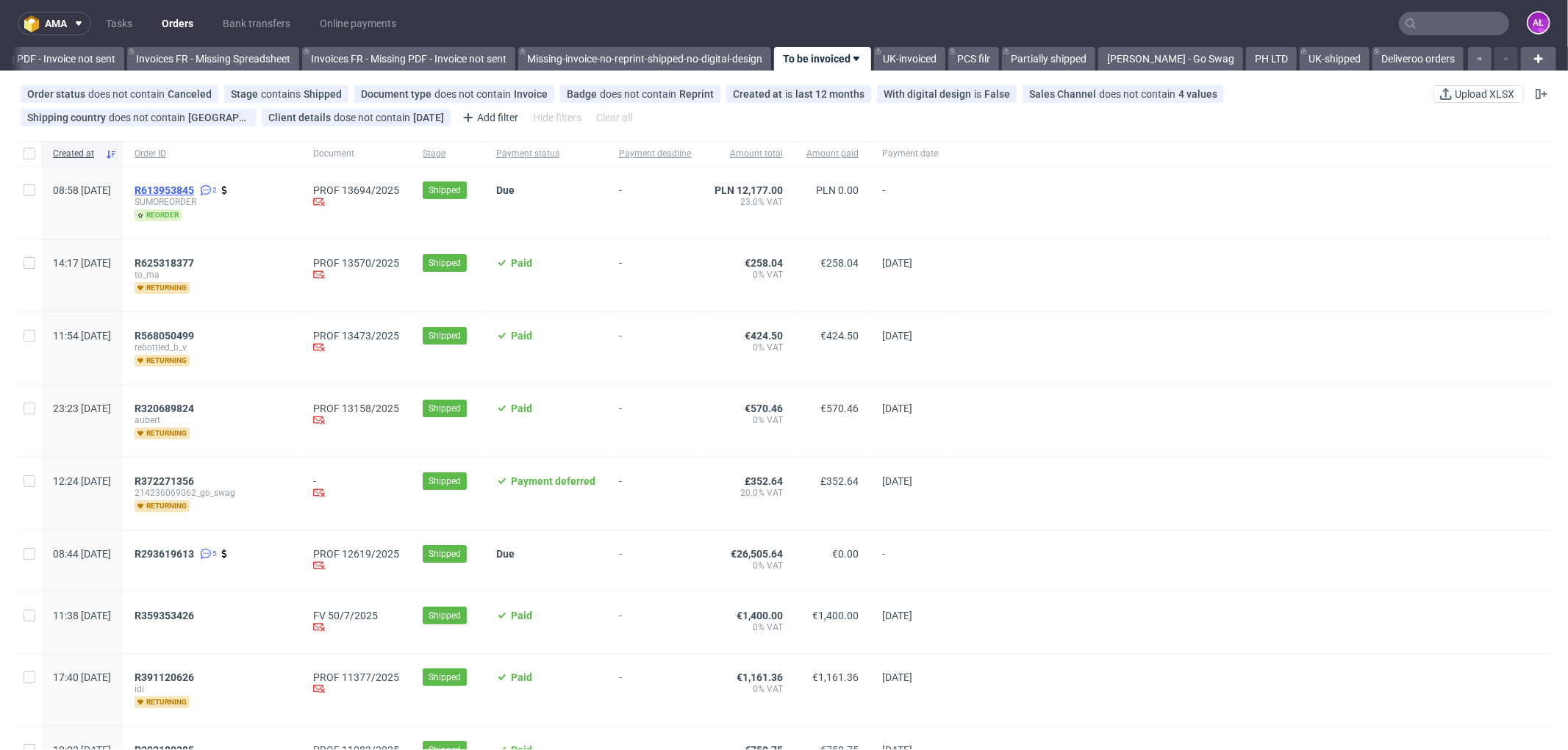
click at [194, 190] on span "R613953845" at bounding box center [164, 190] width 60 height 12
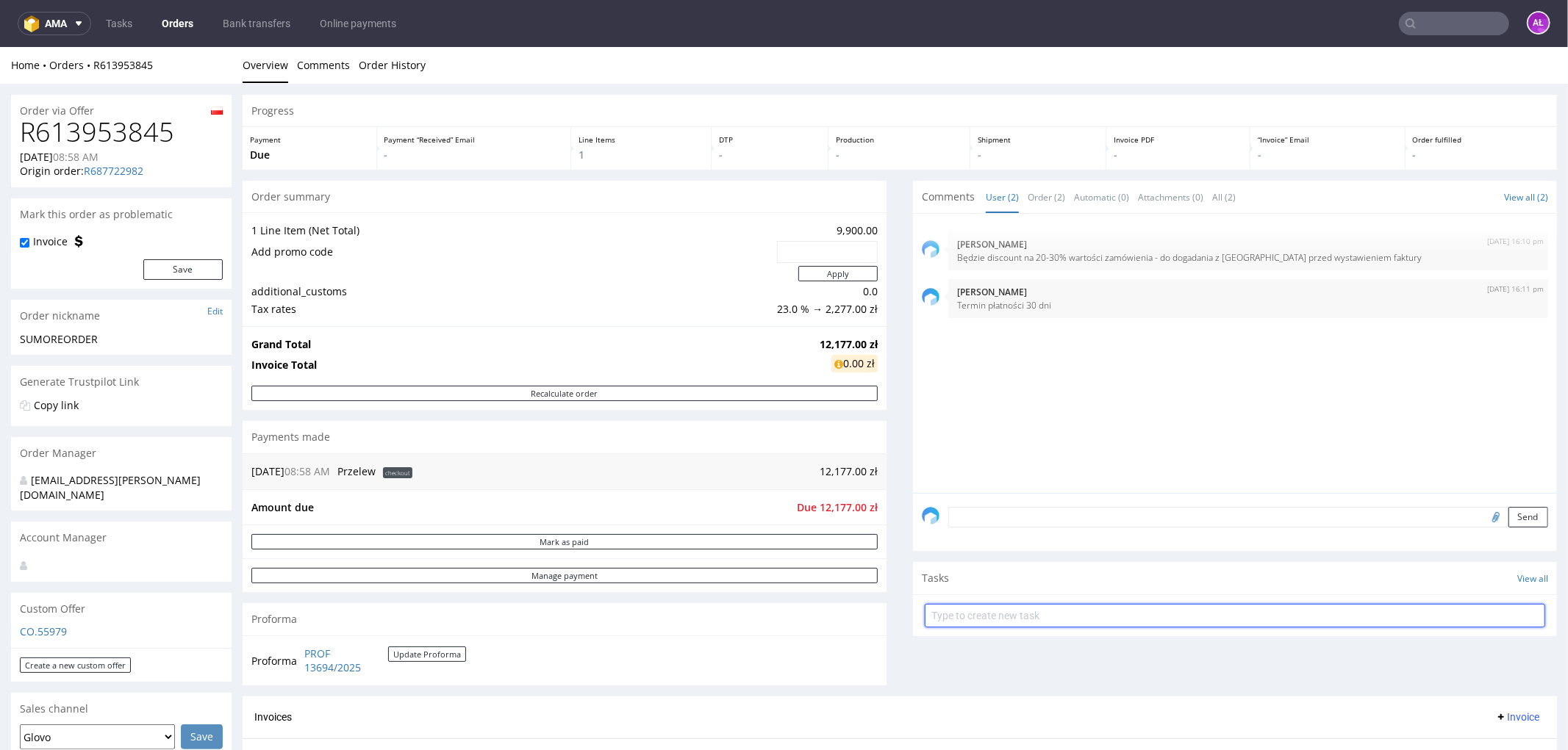
click at [1004, 613] on input "text" at bounding box center [1234, 614] width 620 height 23
type input "invoice"
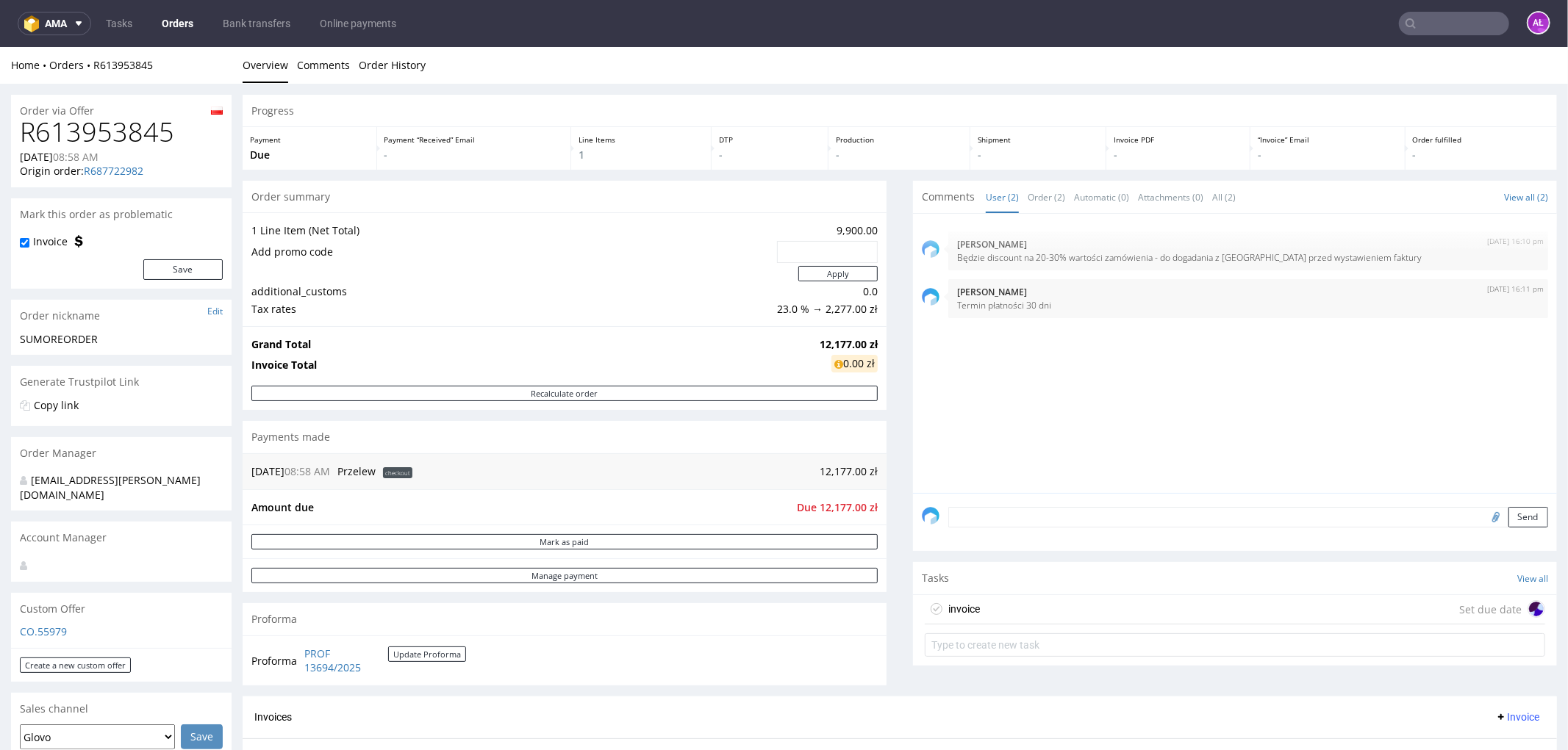
click at [1004, 615] on div "invoice Set due date" at bounding box center [1234, 609] width 620 height 30
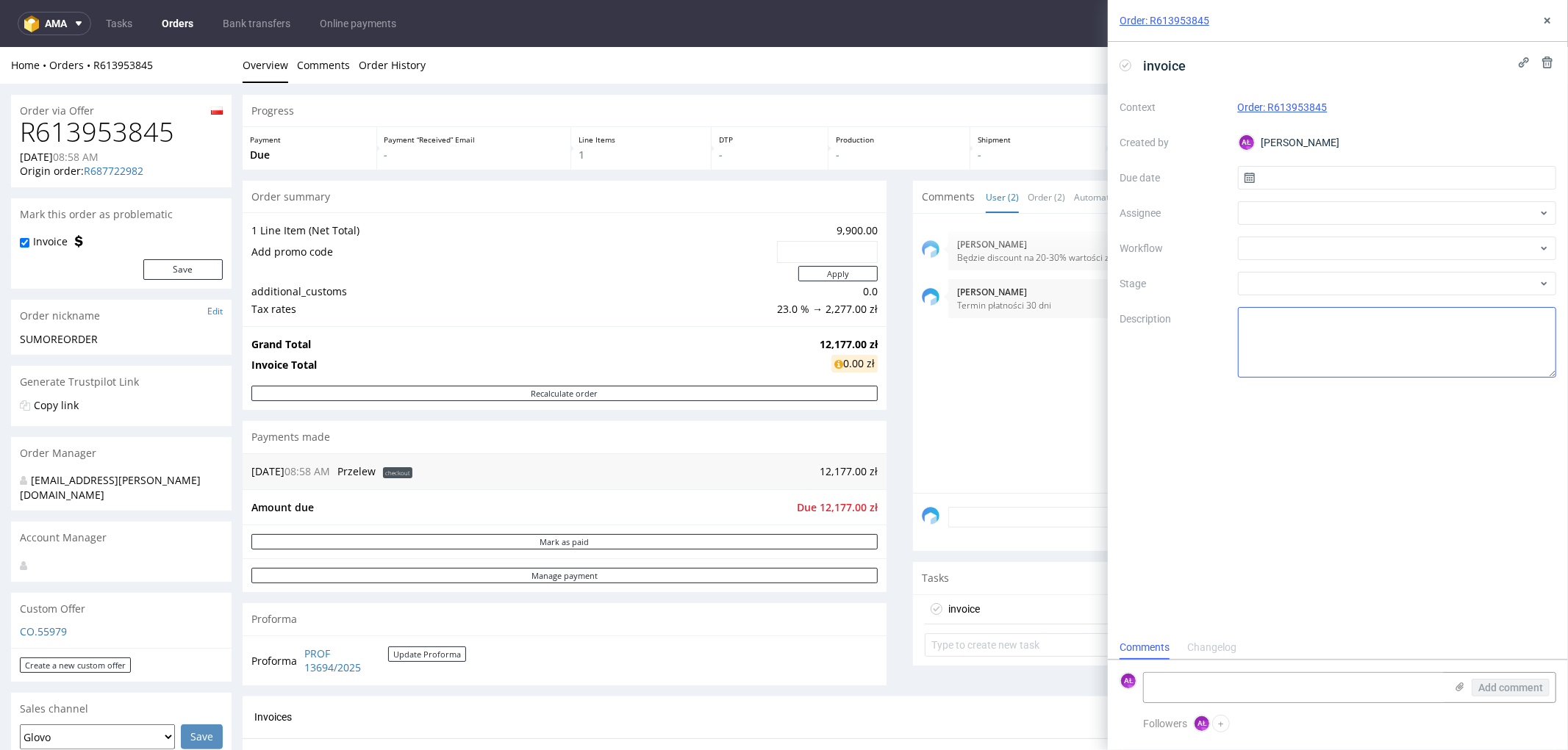
scroll to position [11, 0]
click at [1321, 251] on div at bounding box center [1397, 248] width 319 height 23
type input "gene"
drag, startPoint x: 1344, startPoint y: 303, endPoint x: 1333, endPoint y: 299, distance: 11.7
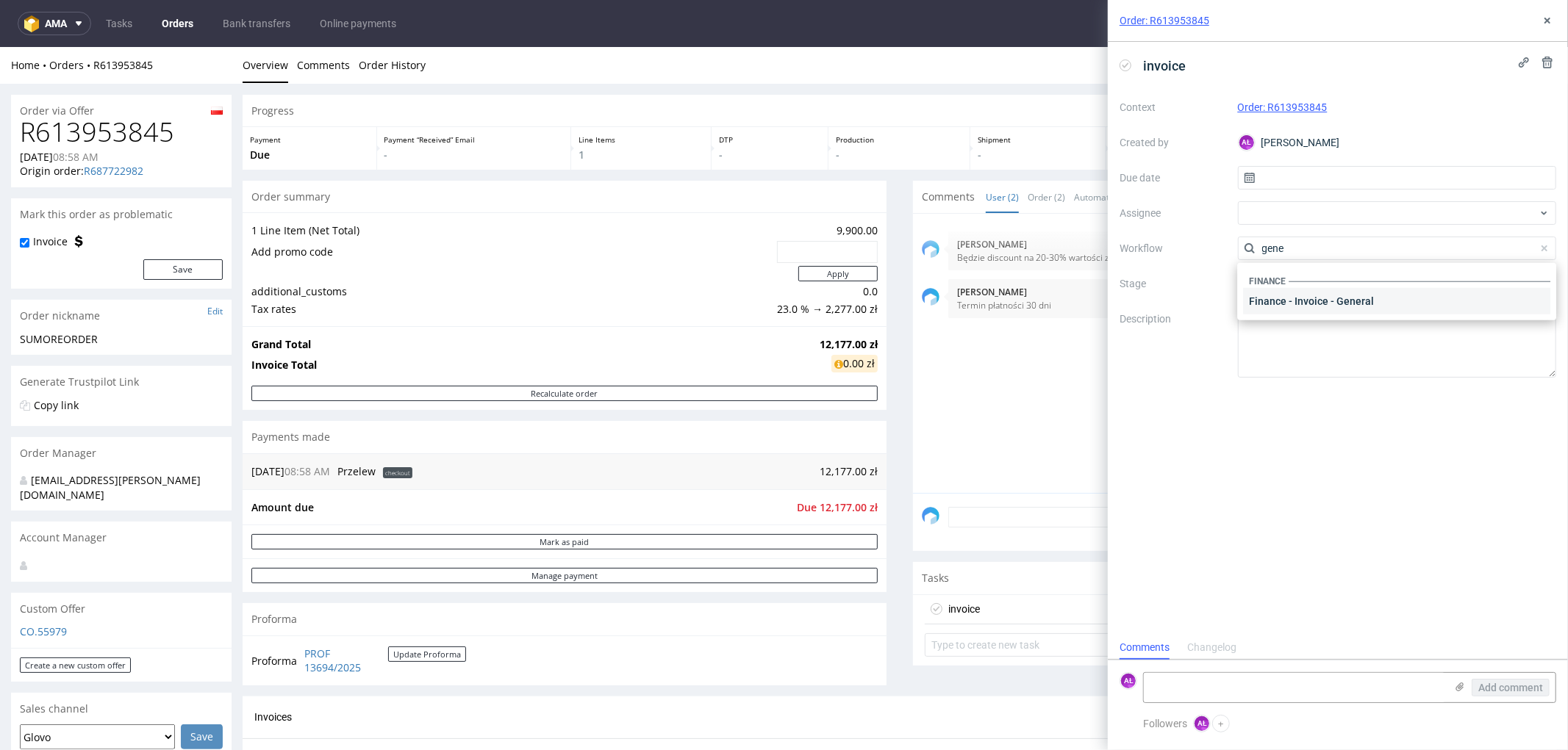
click at [1345, 303] on div "Finance - Invoice - General" at bounding box center [1397, 301] width 307 height 27
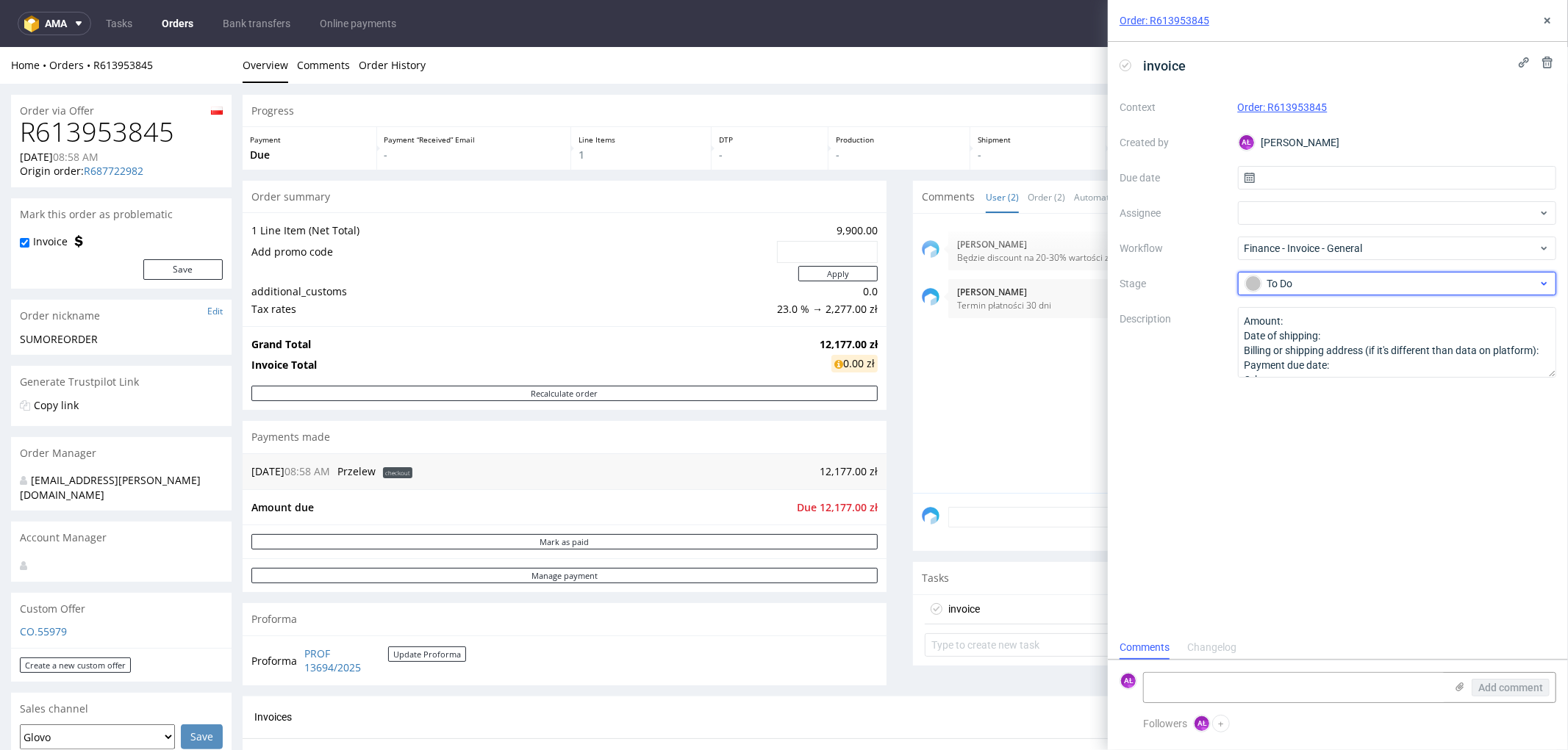
click at [1324, 288] on div "To Do" at bounding box center [1391, 284] width 293 height 16
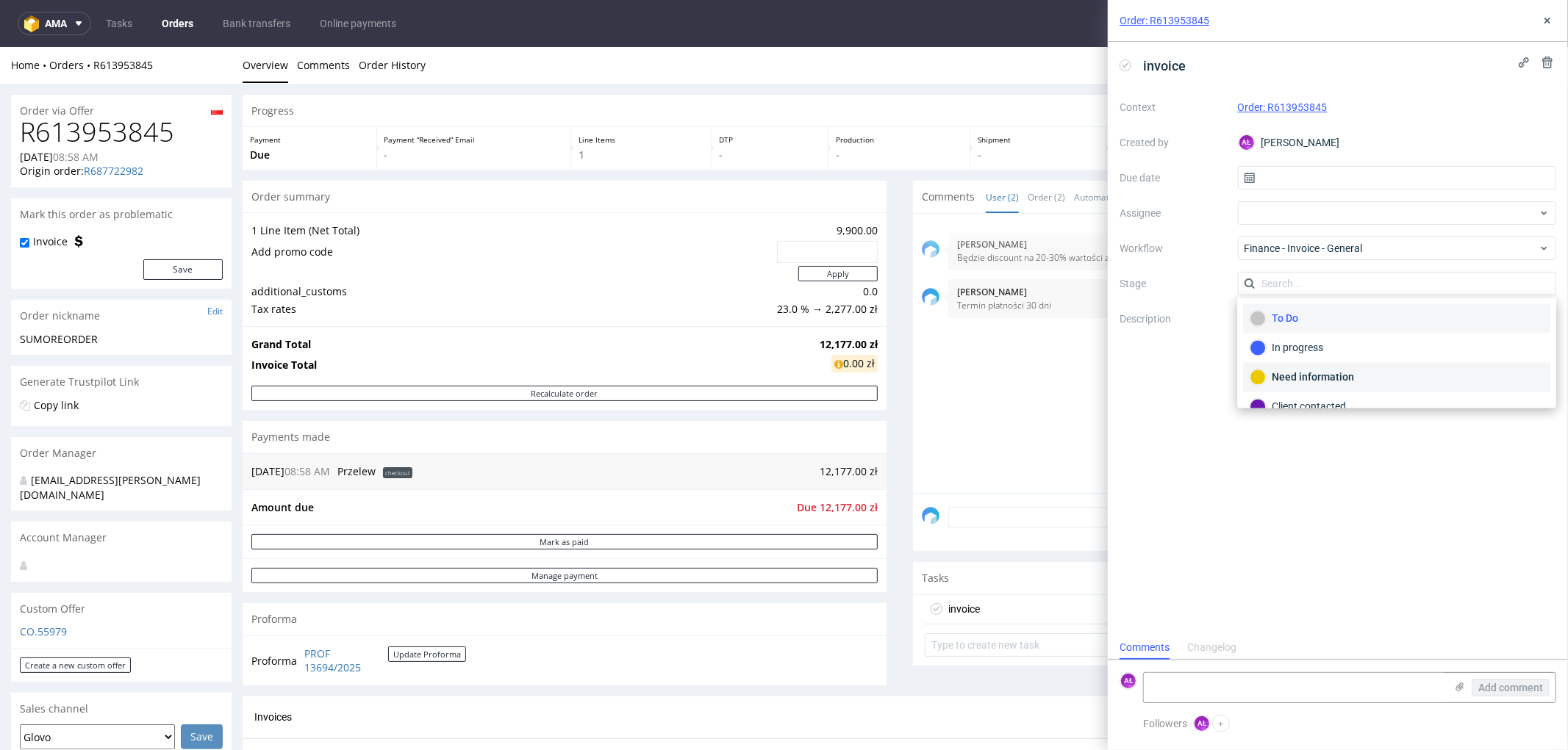
drag, startPoint x: 1332, startPoint y: 371, endPoint x: 1541, endPoint y: 7, distance: 419.7
click at [1333, 371] on div "Need information" at bounding box center [1397, 378] width 294 height 16
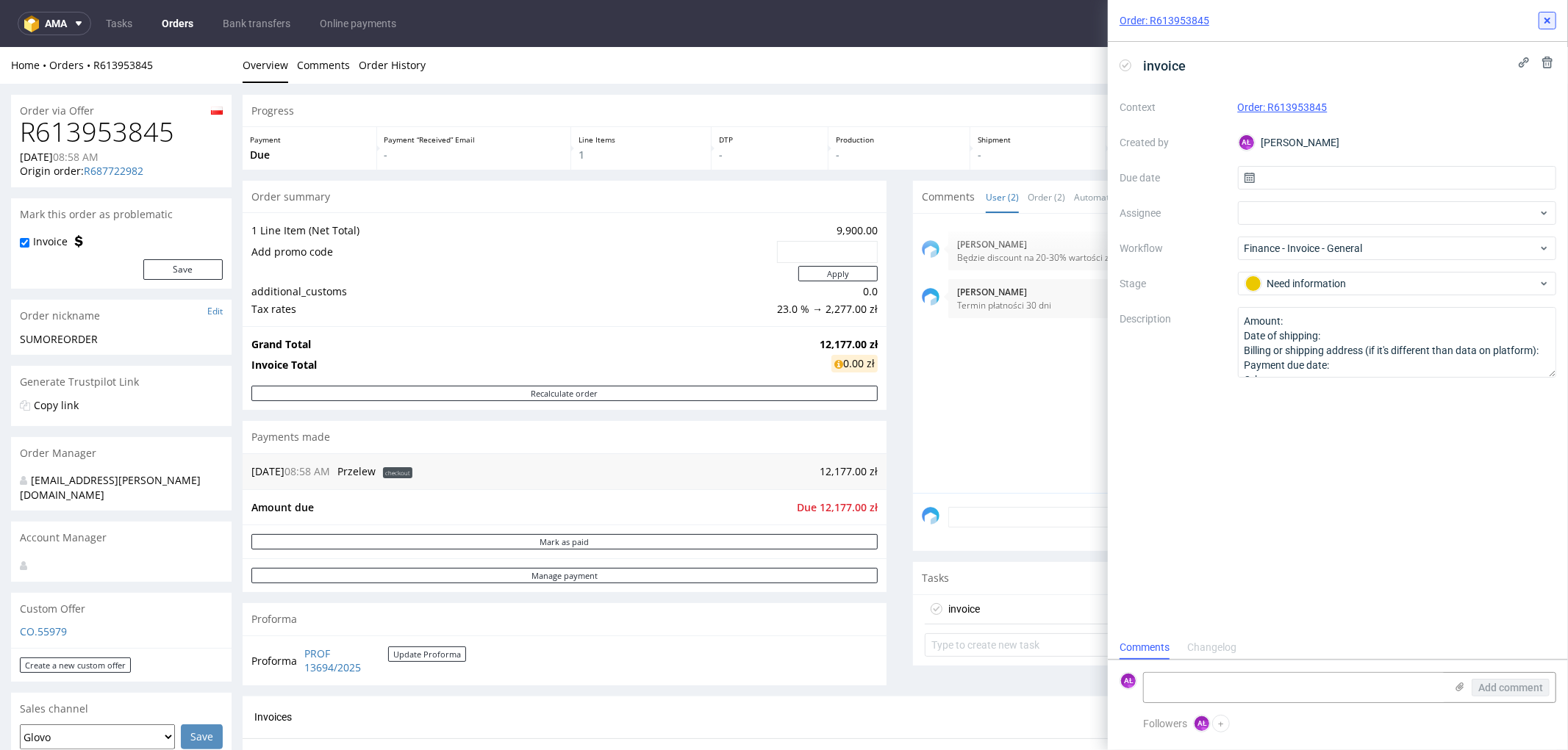
click at [1547, 16] on icon at bounding box center [1547, 20] width 12 height 12
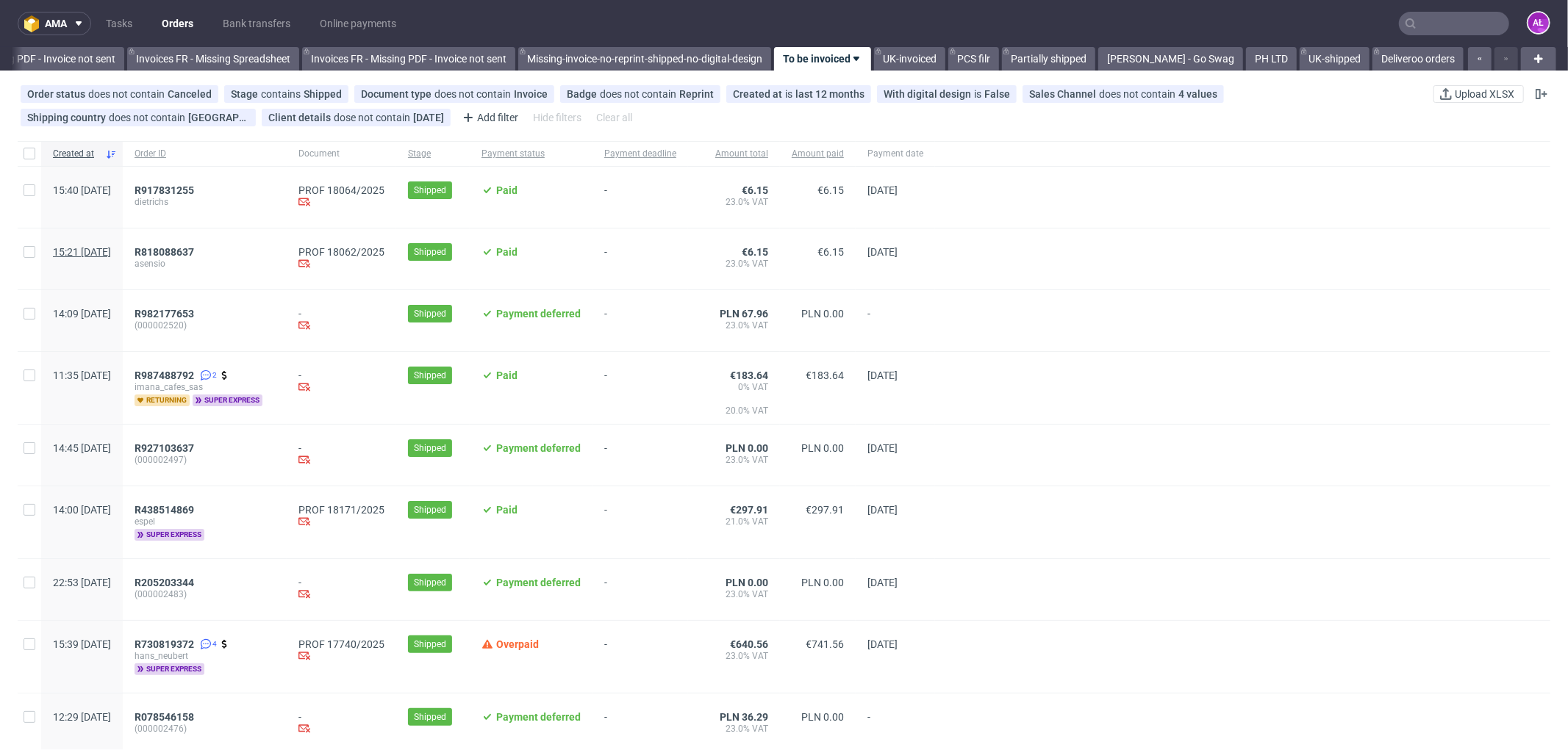
scroll to position [0, 2202]
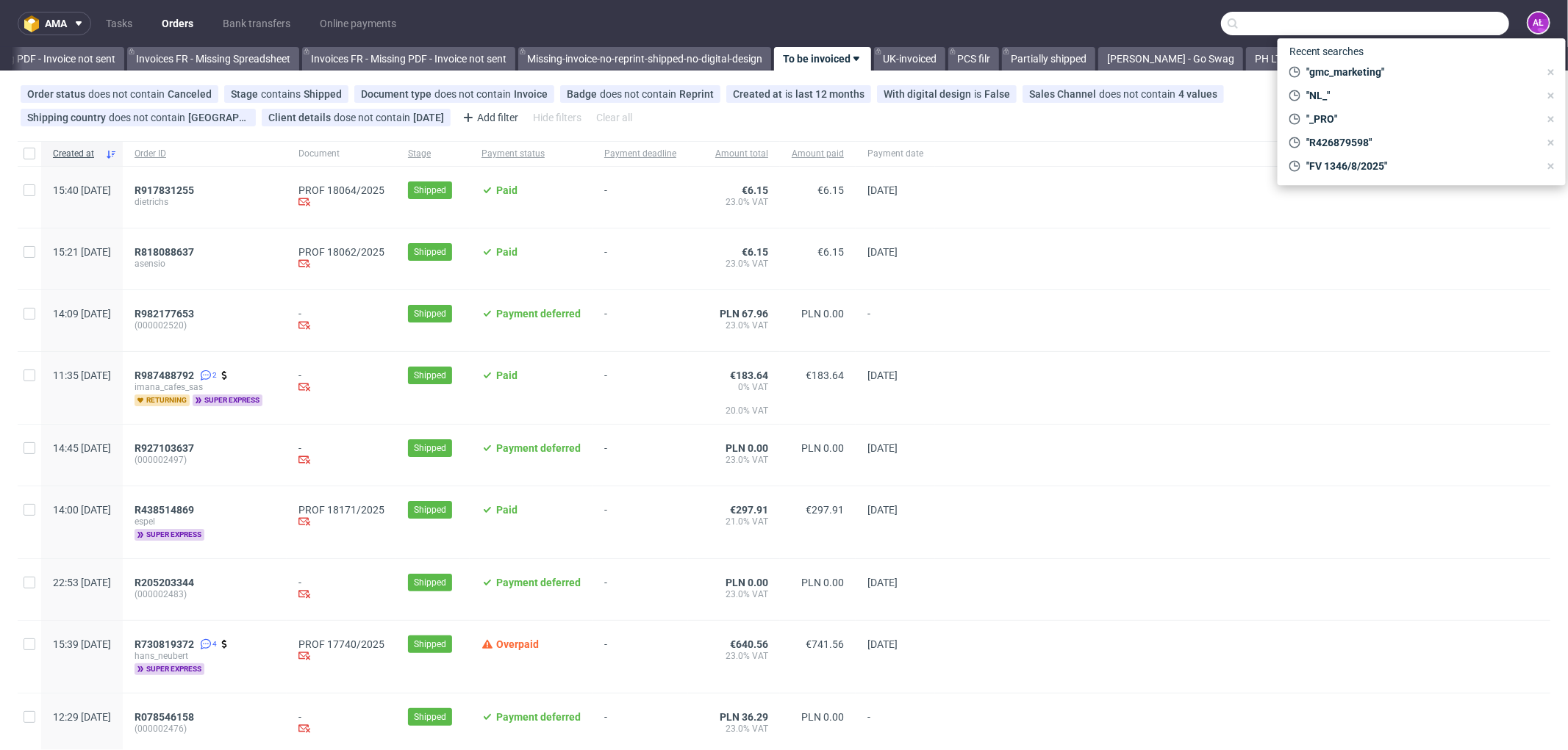
click at [1436, 13] on input "text" at bounding box center [1365, 23] width 288 height 23
paste input "R613953845"
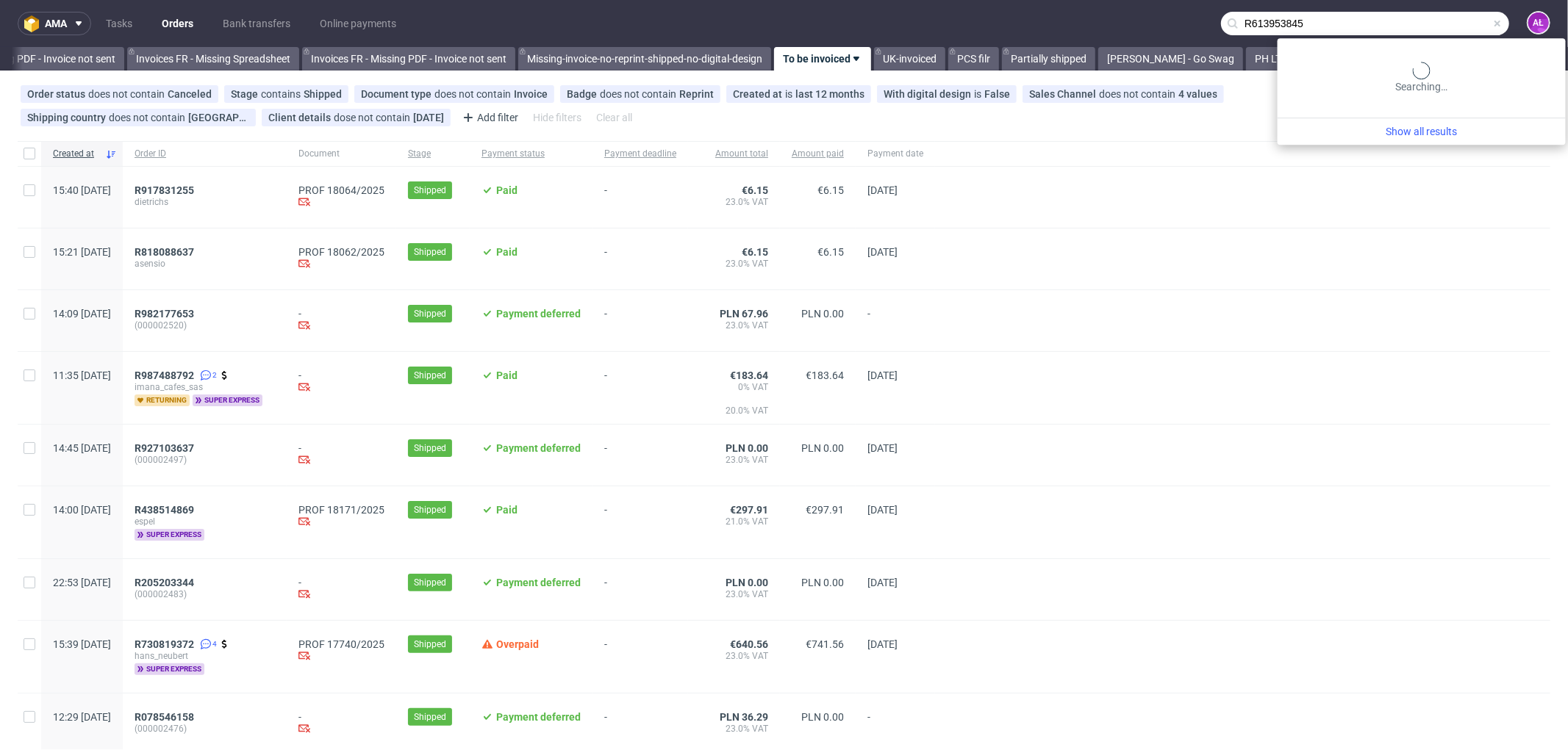
type input "R613953845"
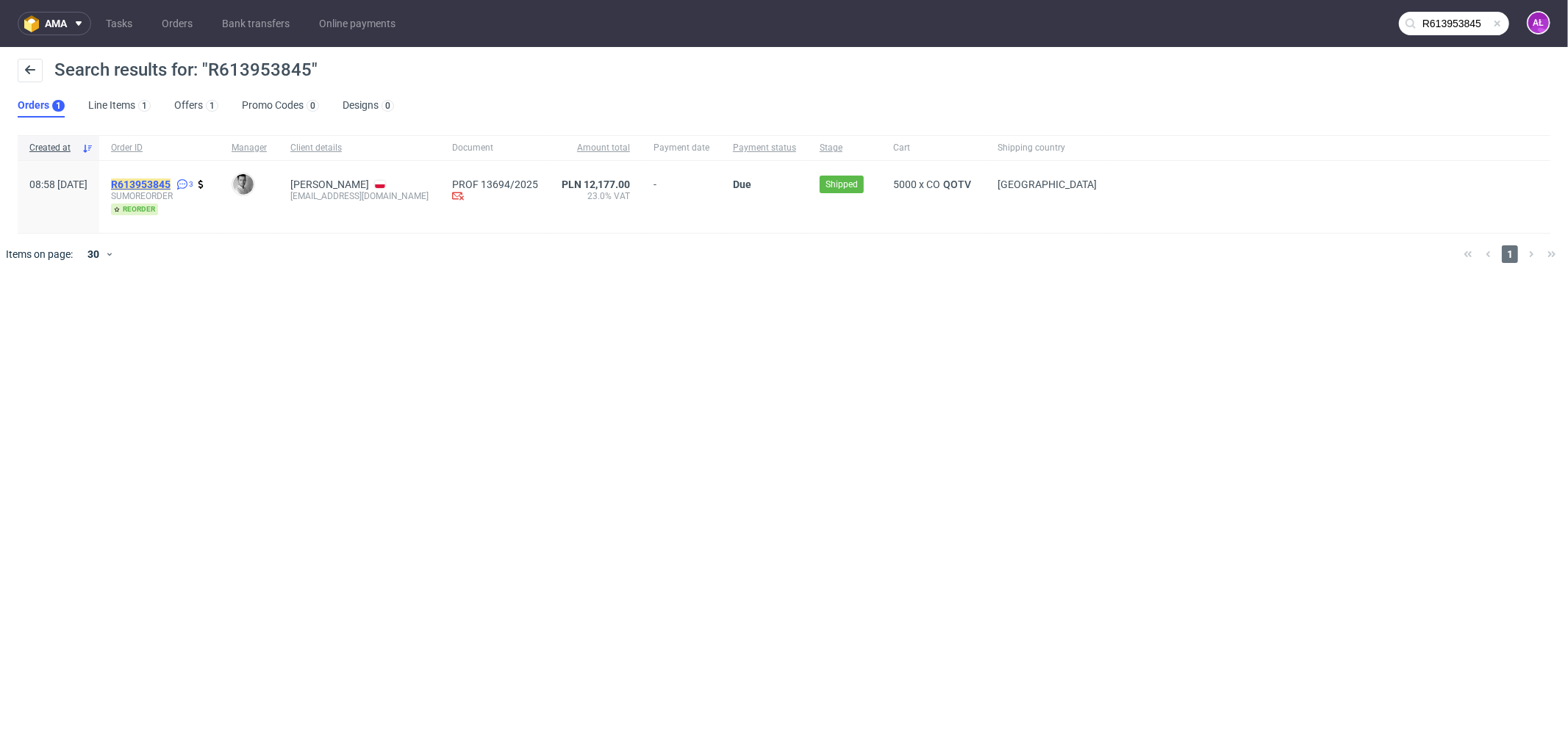
click at [170, 182] on mark "R613953845" at bounding box center [141, 184] width 60 height 12
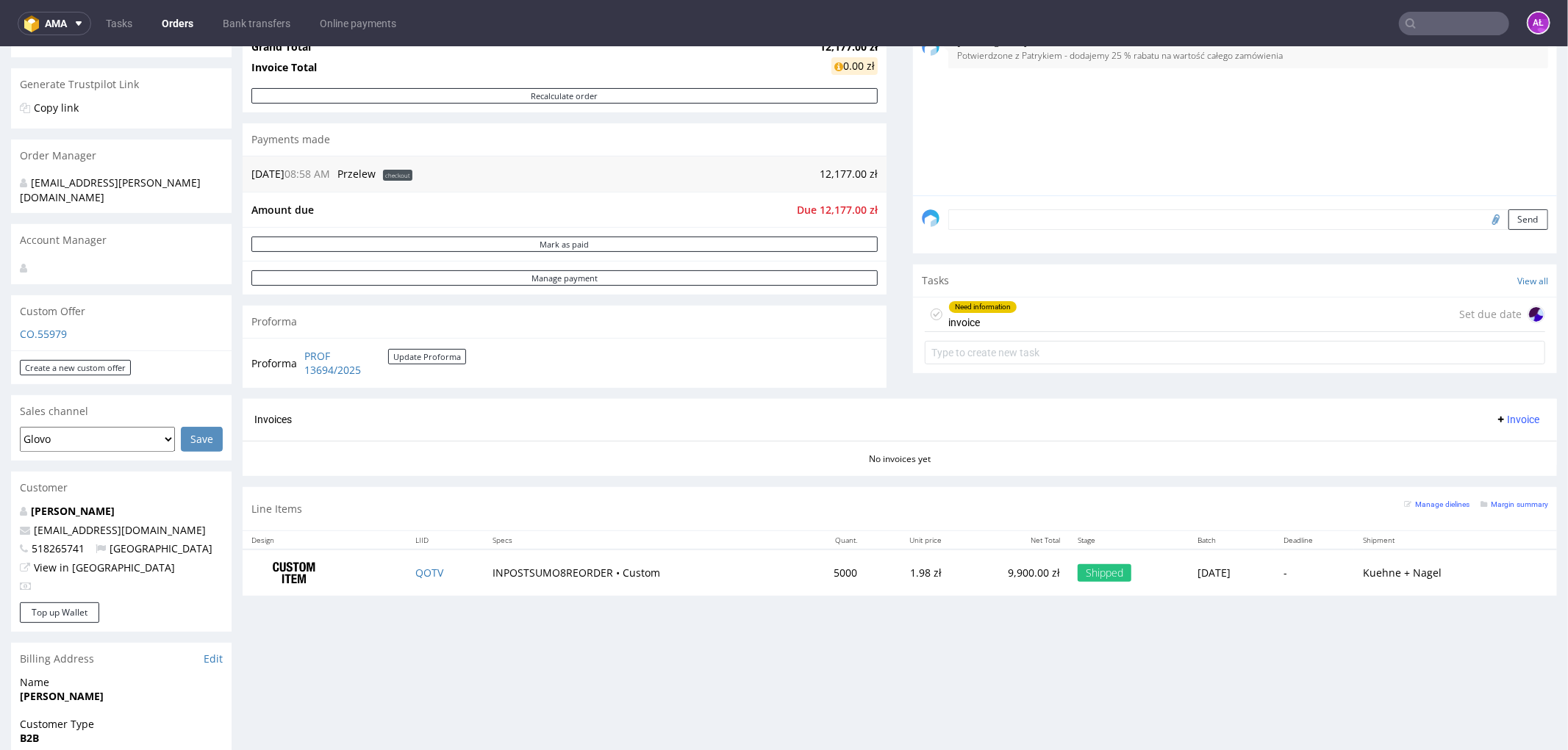
scroll to position [326, 0]
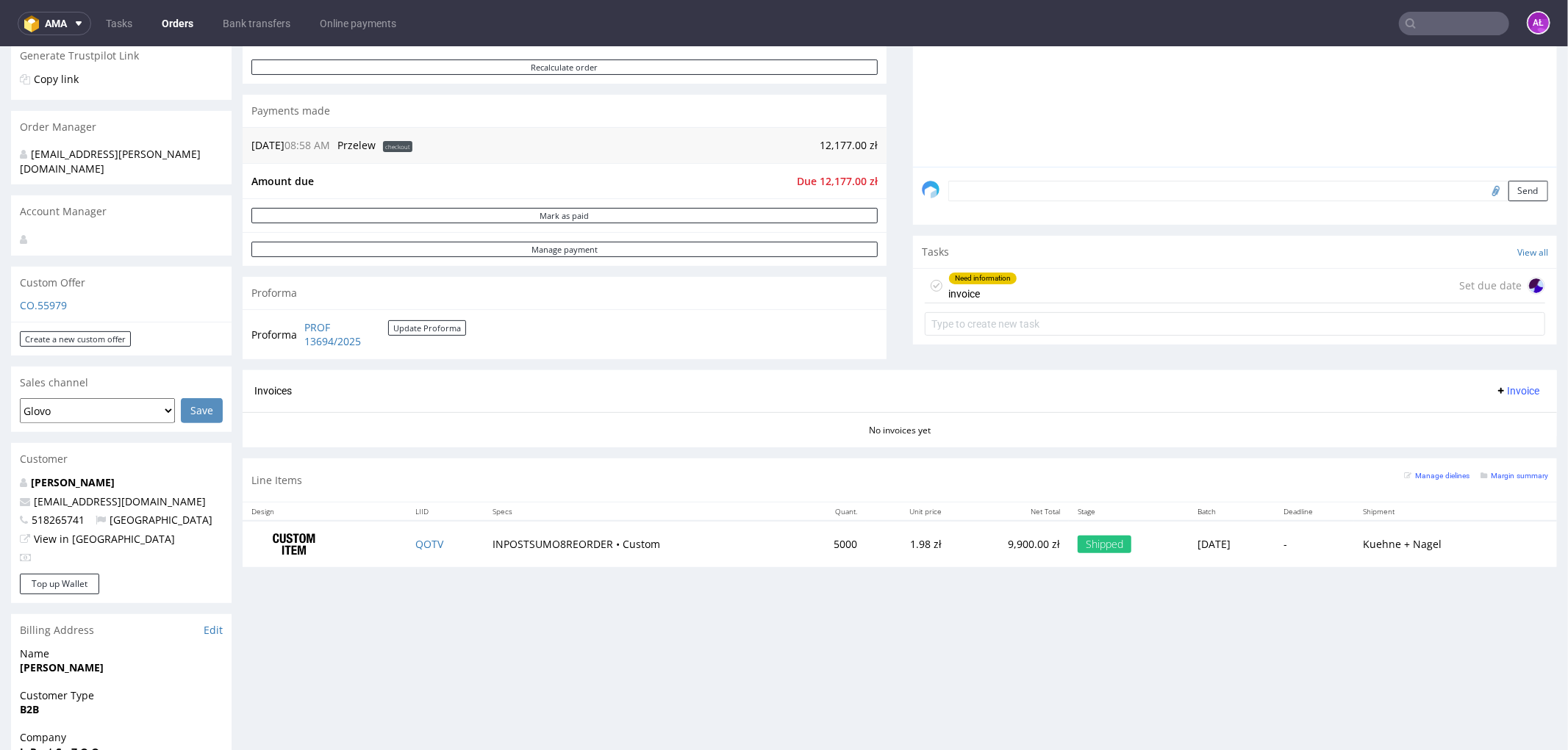
click at [1495, 391] on span "Invoice" at bounding box center [1517, 390] width 44 height 12
click at [1494, 441] on span "Upload" at bounding box center [1492, 448] width 72 height 14
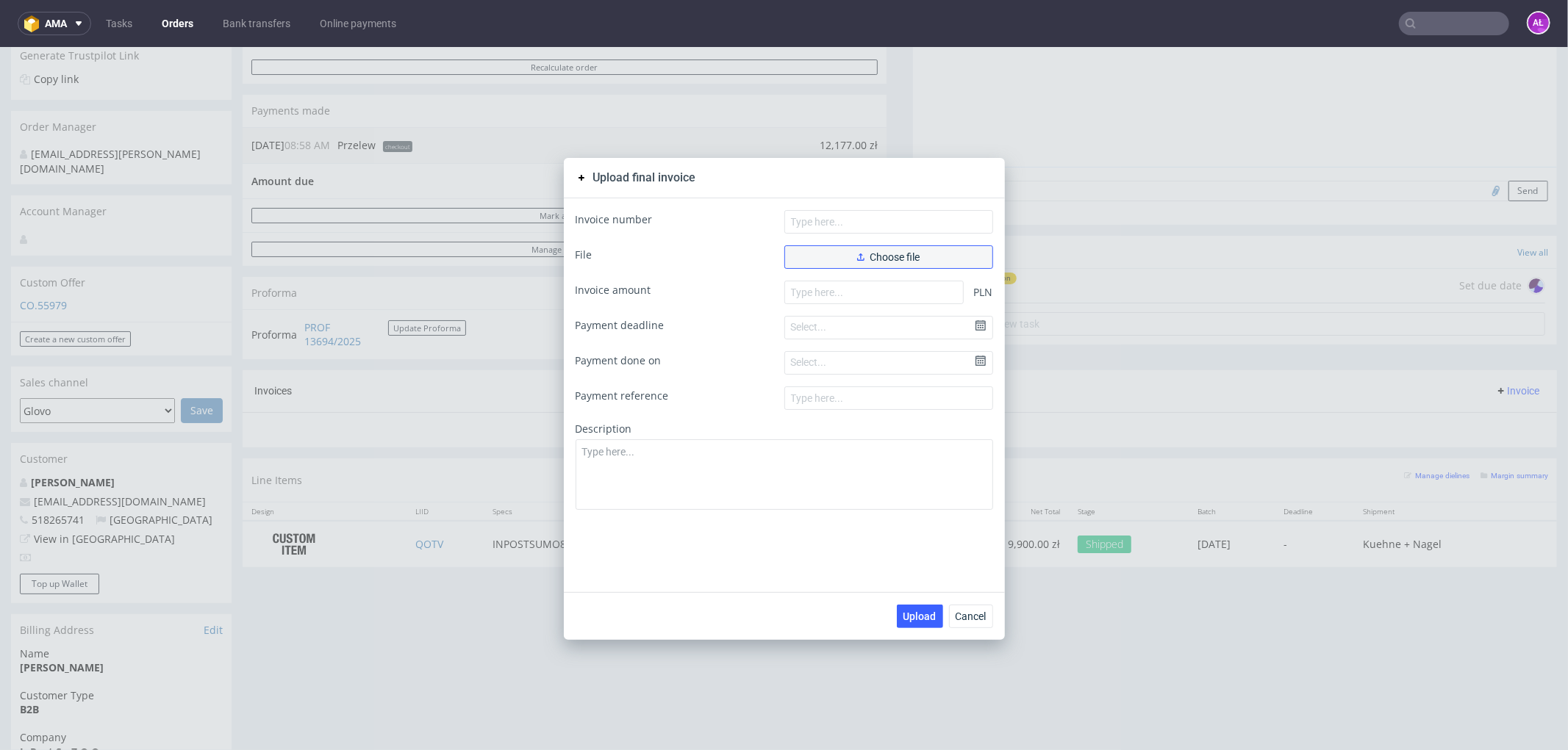
click at [894, 253] on span "Choose file" at bounding box center [889, 256] width 64 height 10
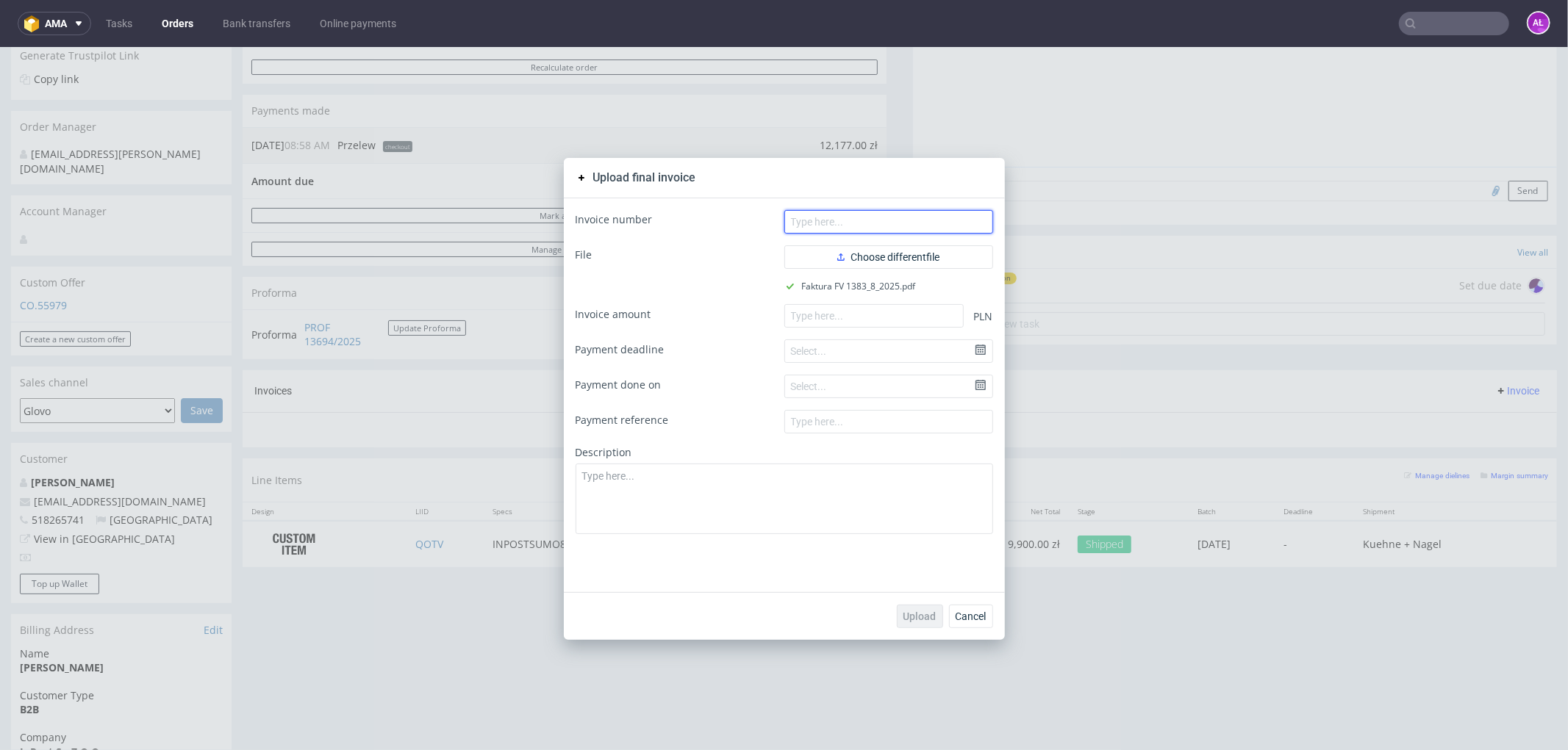
click at [796, 217] on input "text" at bounding box center [889, 220] width 209 height 23
paste input "FV 1383/8/2025"
type input "FV 1383/8/2025"
click at [841, 317] on input "number" at bounding box center [873, 314] width 179 height 23
paste input "9132.75"
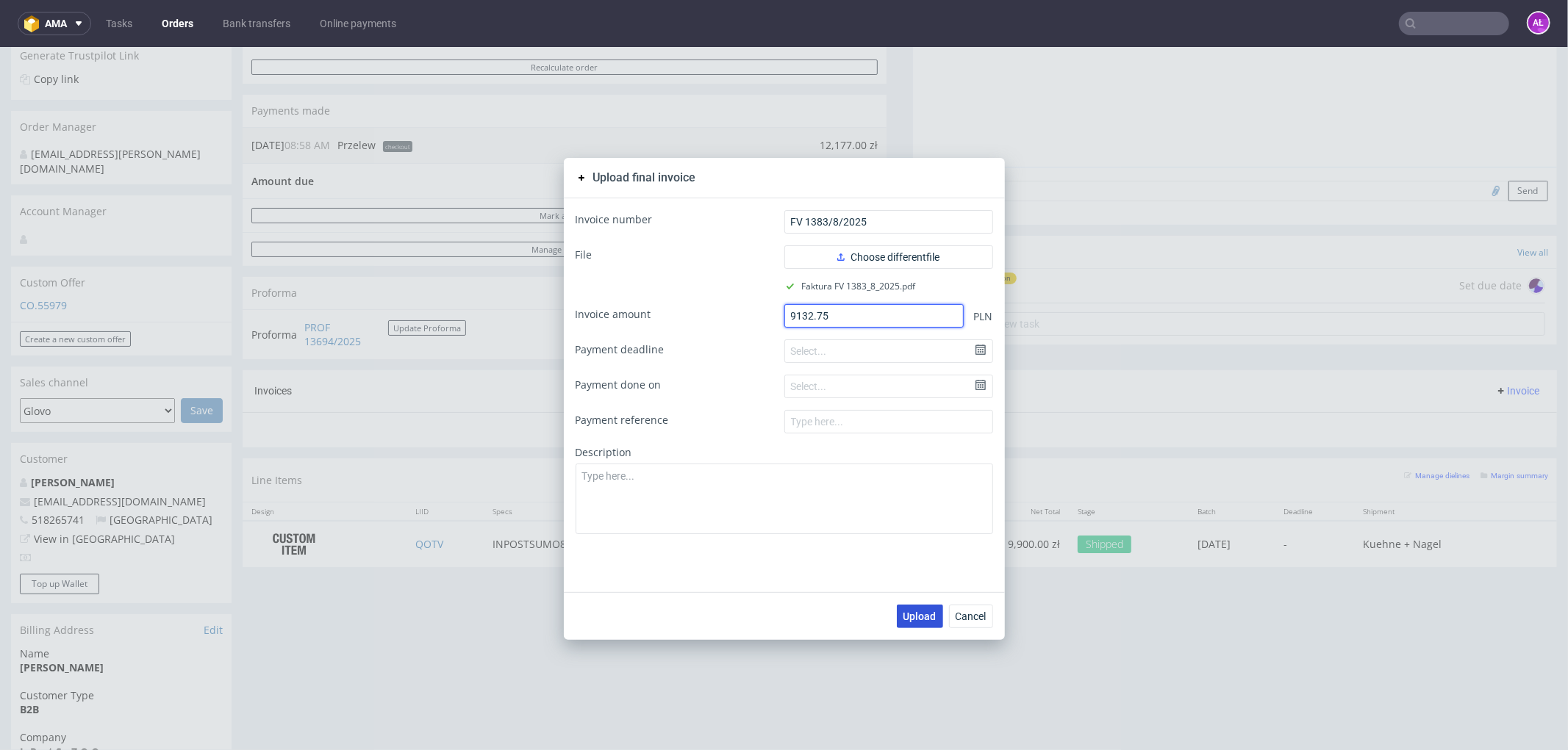
type input "9132.75"
click at [913, 619] on span "Upload" at bounding box center [919, 616] width 33 height 10
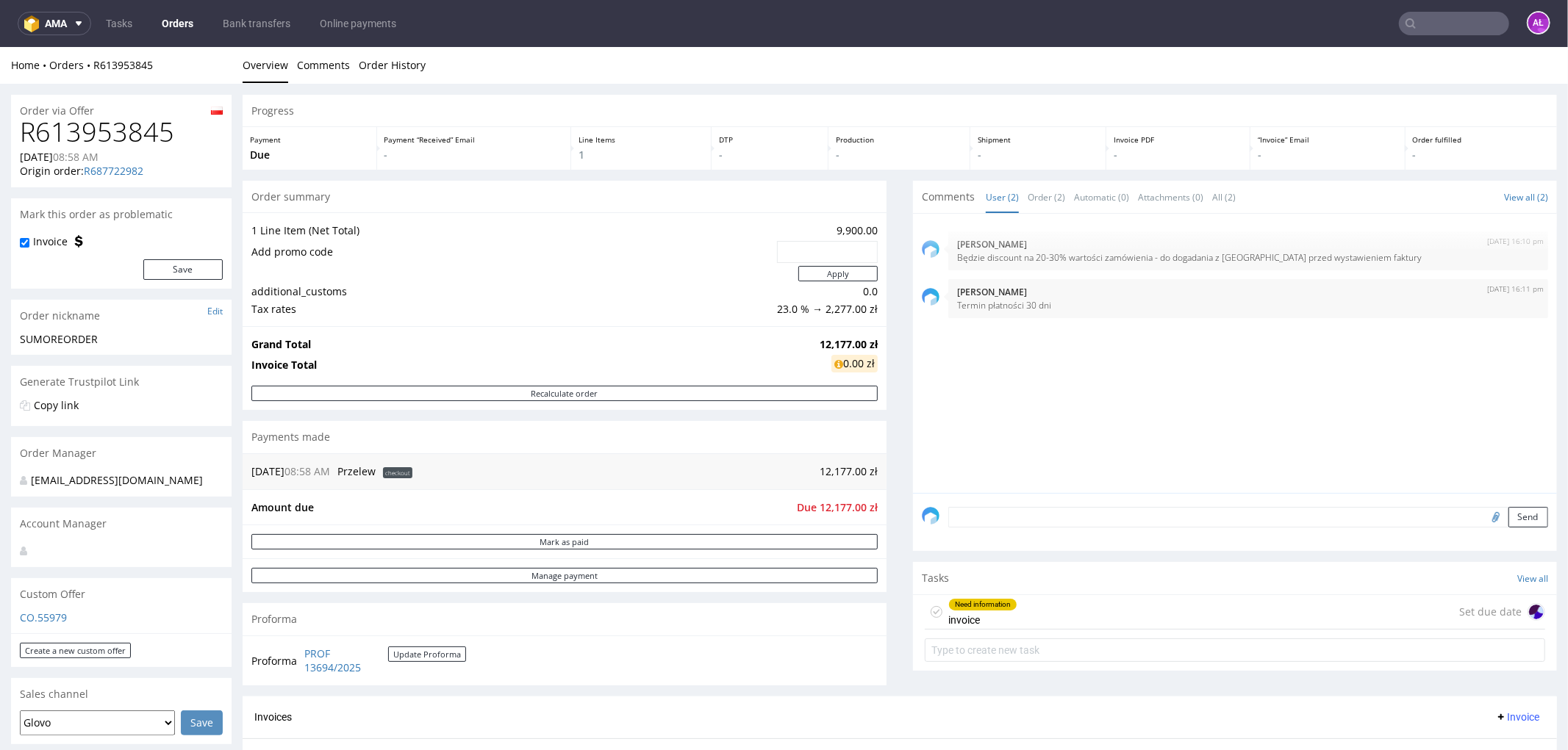
click at [952, 611] on div "Need information invoice" at bounding box center [983, 611] width 69 height 34
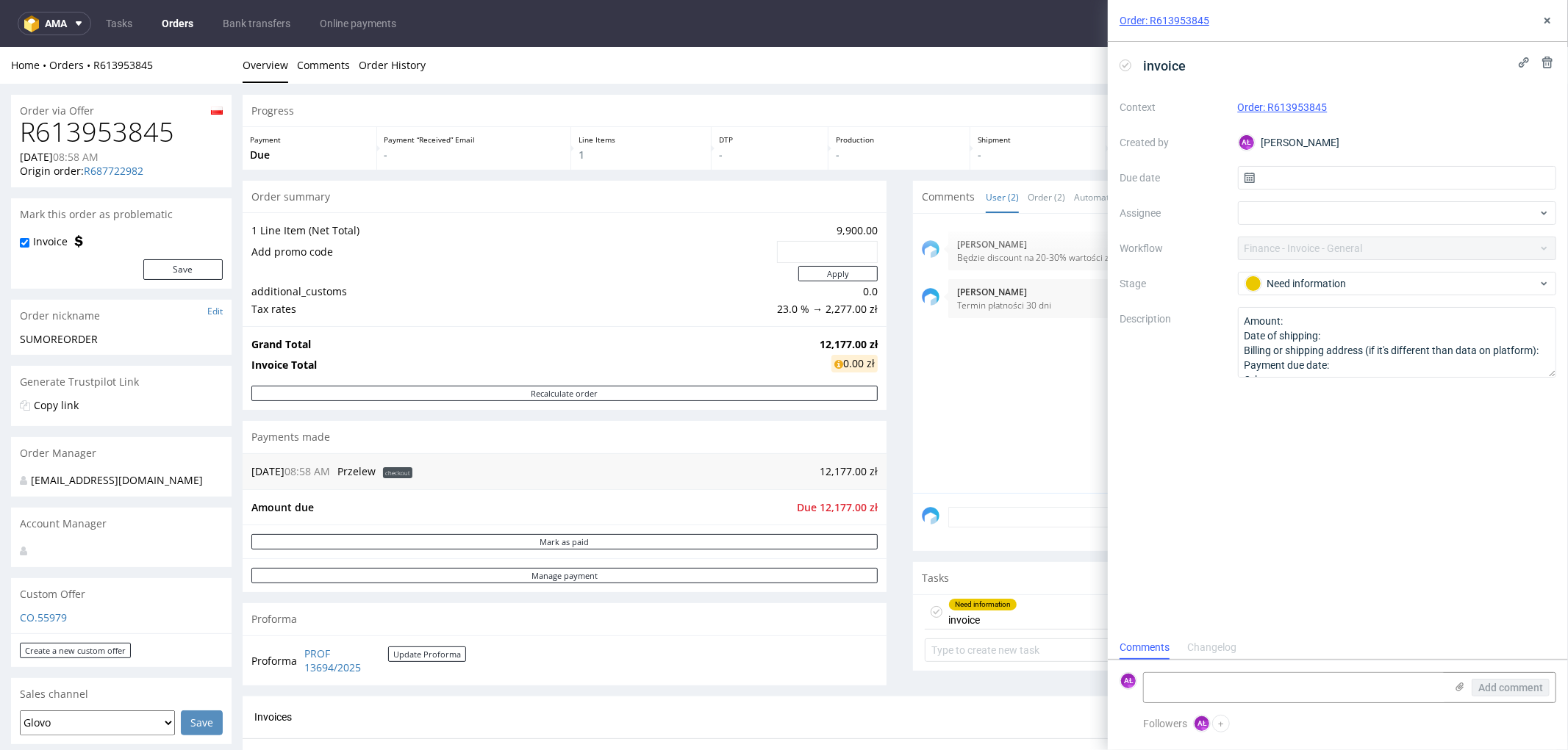
scroll to position [11, 0]
drag, startPoint x: 1542, startPoint y: 16, endPoint x: 1252, endPoint y: 296, distance: 403.1
click at [1542, 16] on icon at bounding box center [1547, 20] width 12 height 12
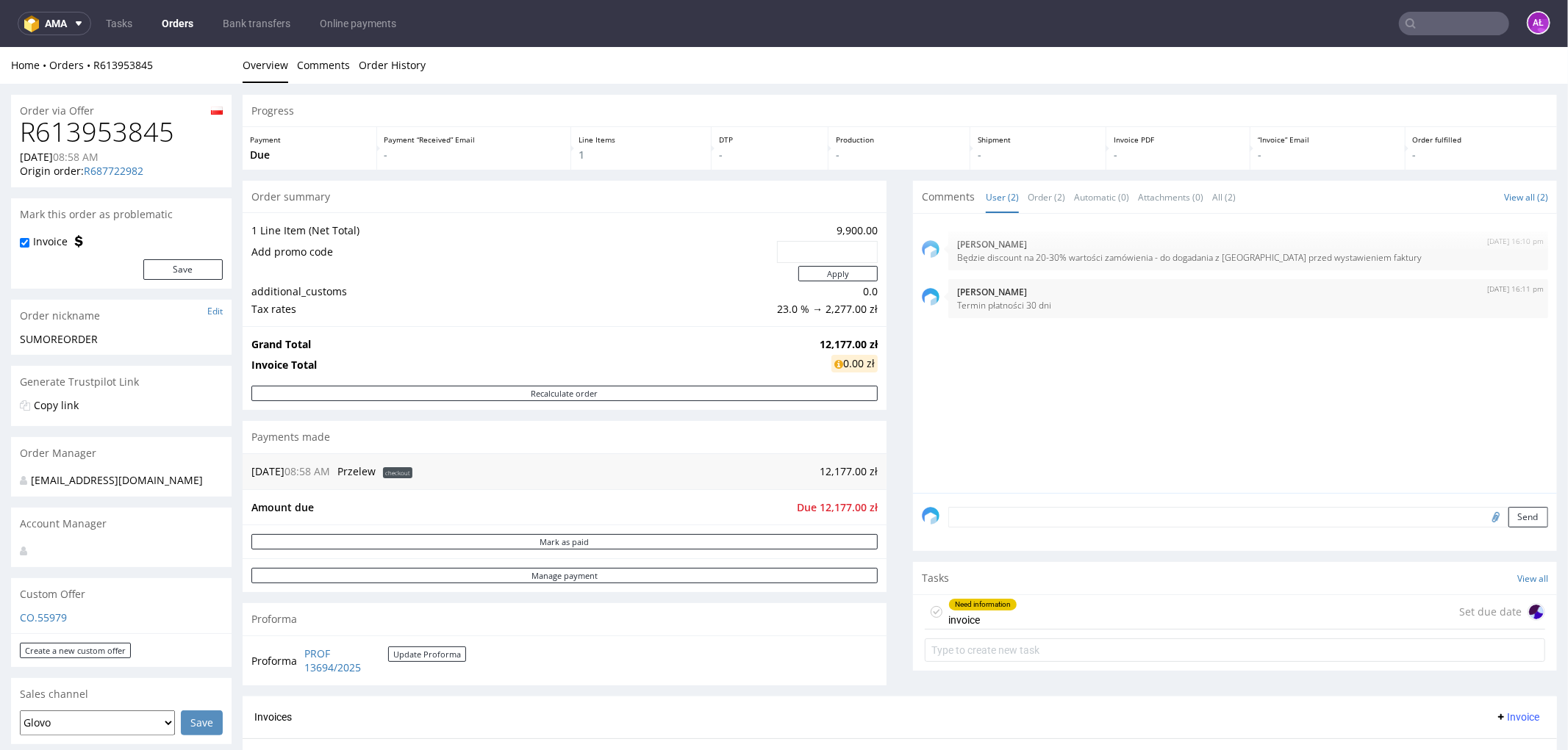
click at [1165, 517] on textarea at bounding box center [1248, 517] width 600 height 21
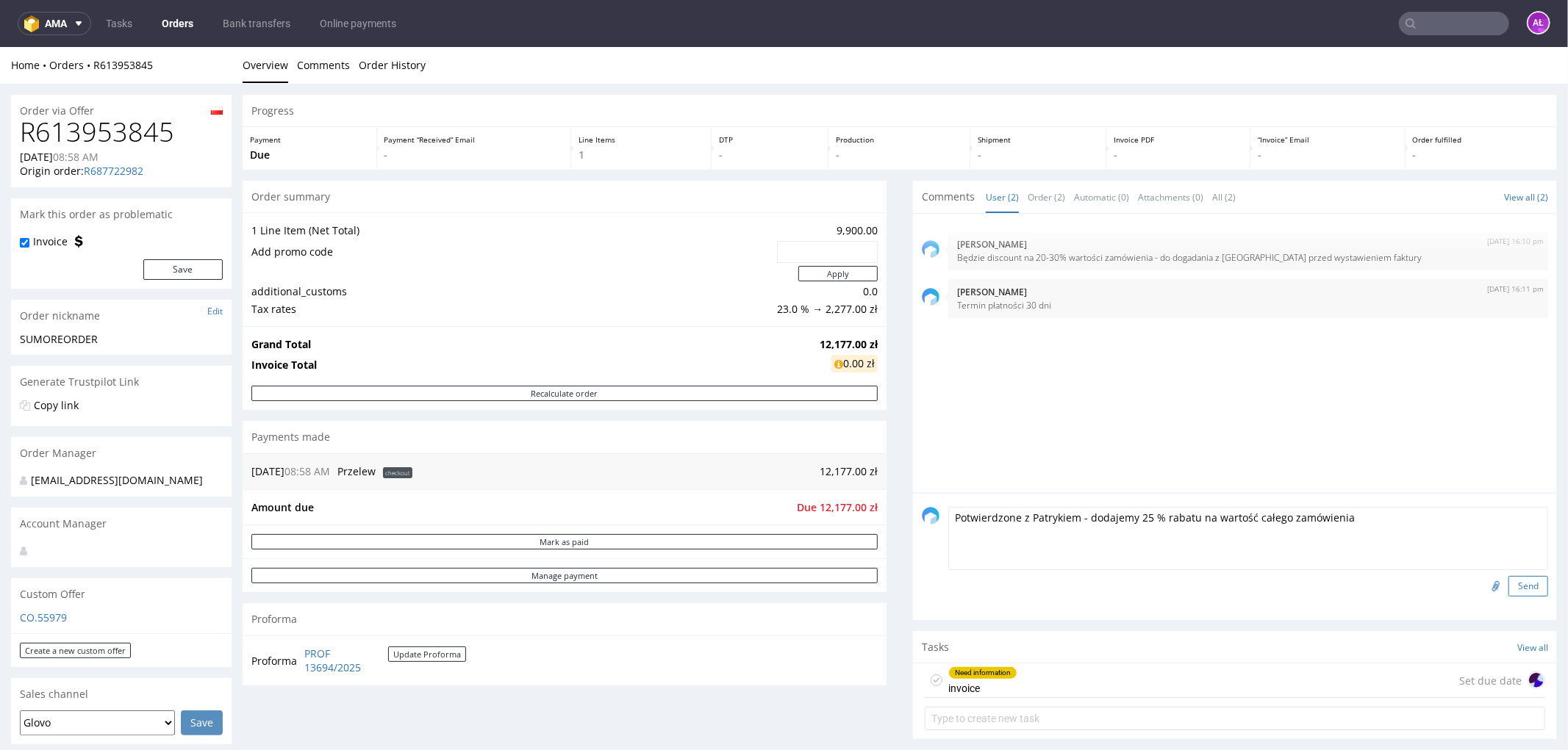
type textarea "Potwierdzone z Patrykiem - dodajemy 25 % rabatu na wartość całego zamówienia"
click at [1513, 584] on button "Send" at bounding box center [1528, 586] width 39 height 21
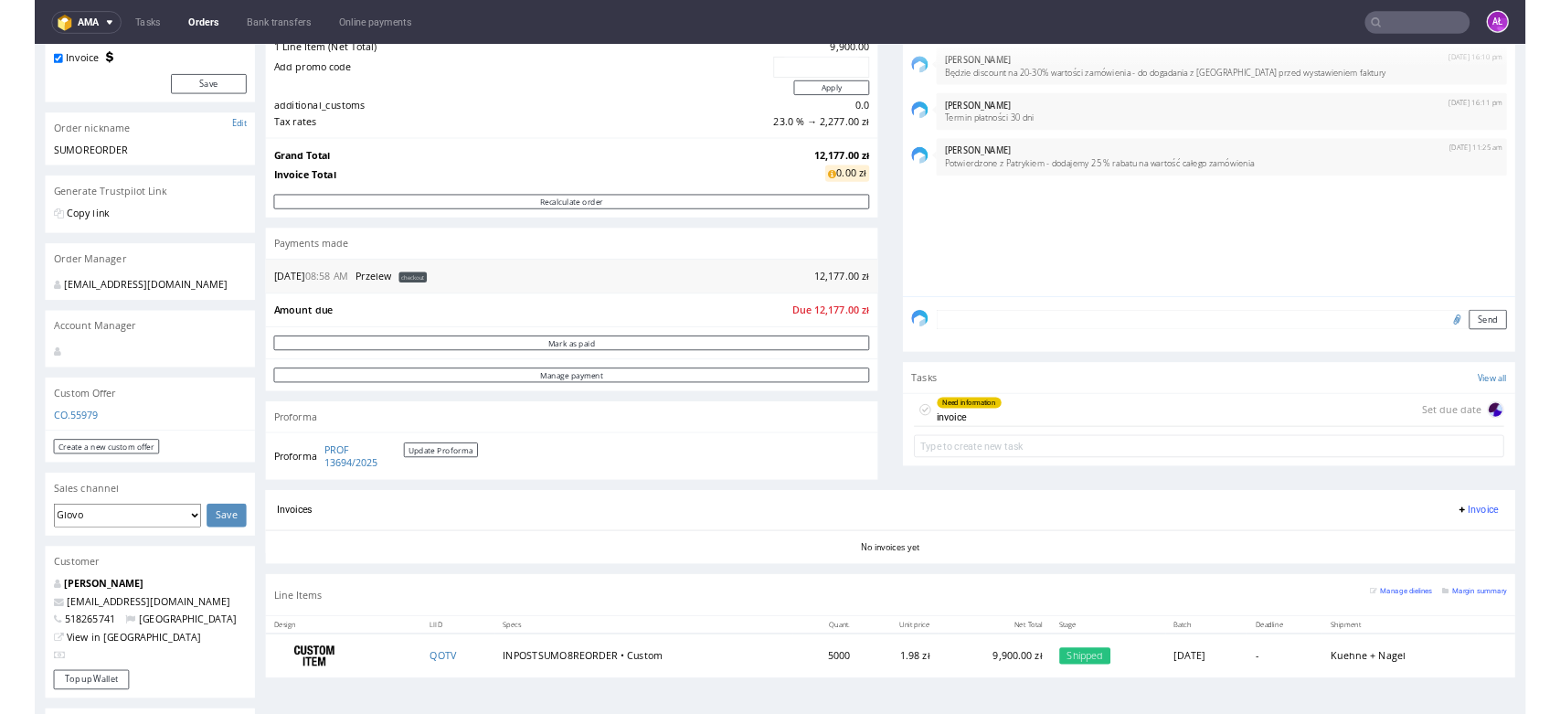
scroll to position [304, 0]
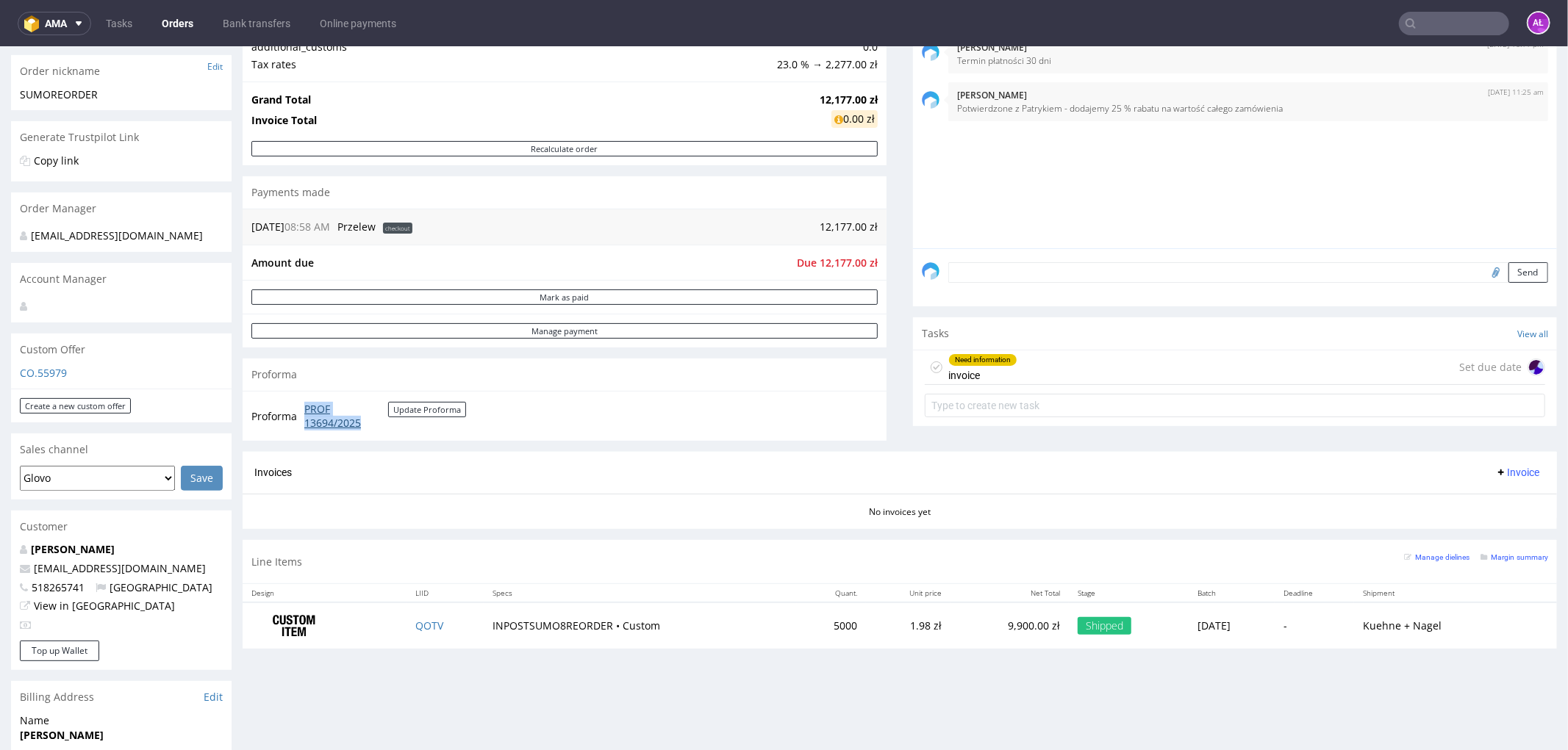
drag, startPoint x: 299, startPoint y: 406, endPoint x: 363, endPoint y: 427, distance: 67.4
click at [363, 427] on tr "Proforma PROF 13694/2025 Update Proforma" at bounding box center [359, 415] width 216 height 31
copy tr "PROF 13694/2025"
click at [335, 419] on link "PROF 13694/2025" at bounding box center [346, 416] width 84 height 29
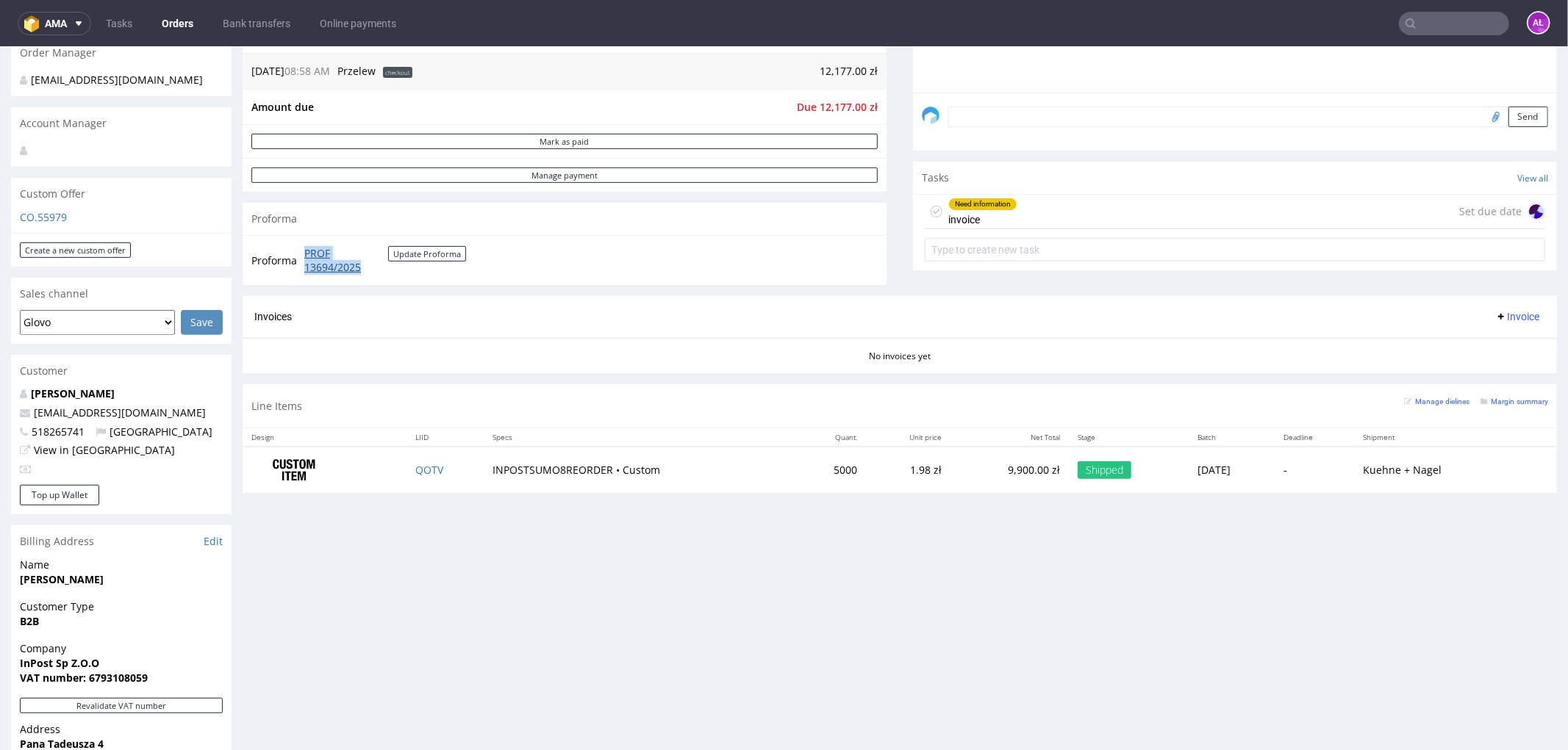
scroll to position [408, 0]
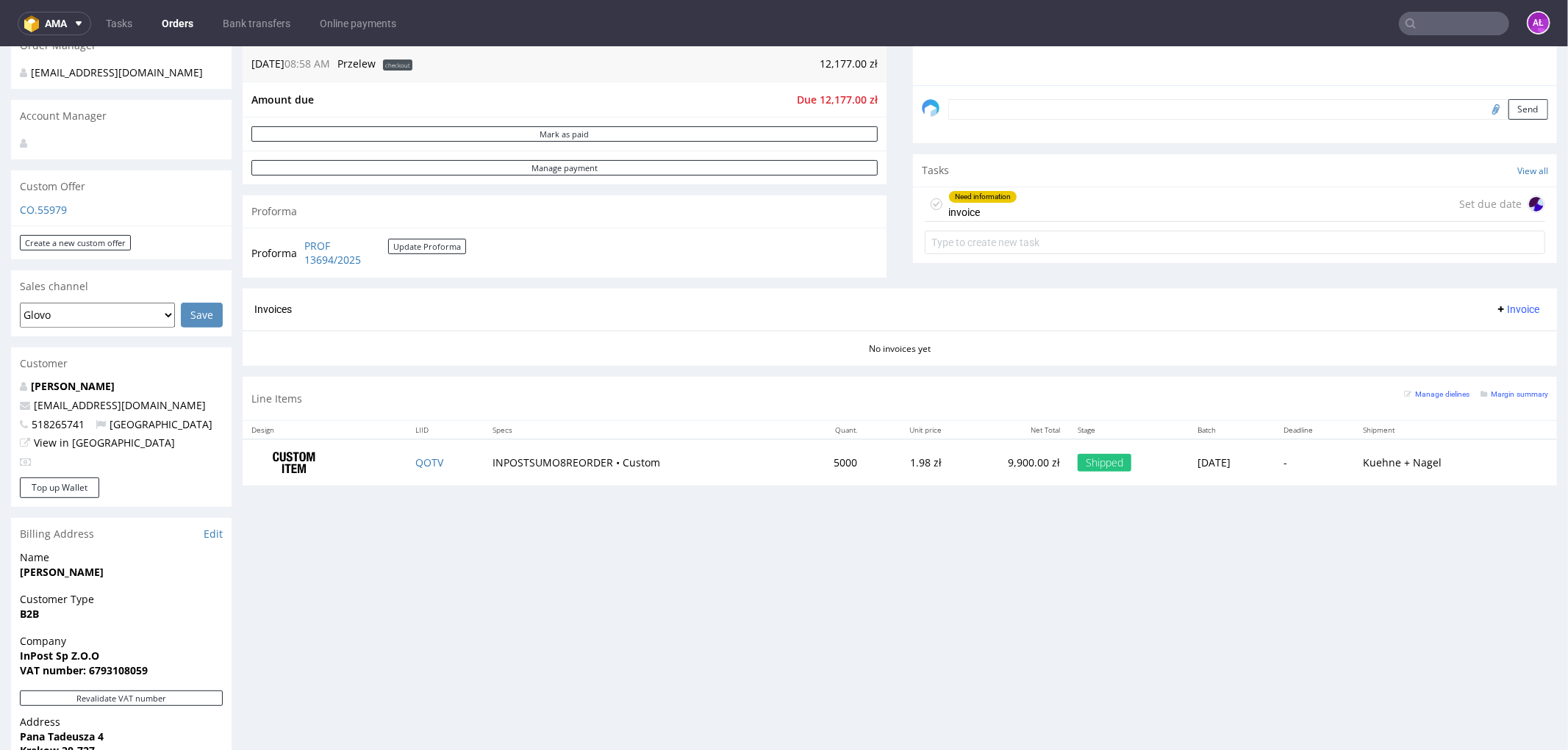
drag, startPoint x: 666, startPoint y: 470, endPoint x: 647, endPoint y: 473, distance: 19.2
click at [664, 469] on td "INPOSTSUMO8REORDER • Custom" at bounding box center [639, 462] width 313 height 47
drag, startPoint x: 583, startPoint y: 467, endPoint x: 679, endPoint y: 464, distance: 96.0
click at [679, 464] on td "INPOSTSUMO8REORDER • Custom" at bounding box center [639, 462] width 313 height 47
copy td "INPOSTSUMO8REORDER • Custom"
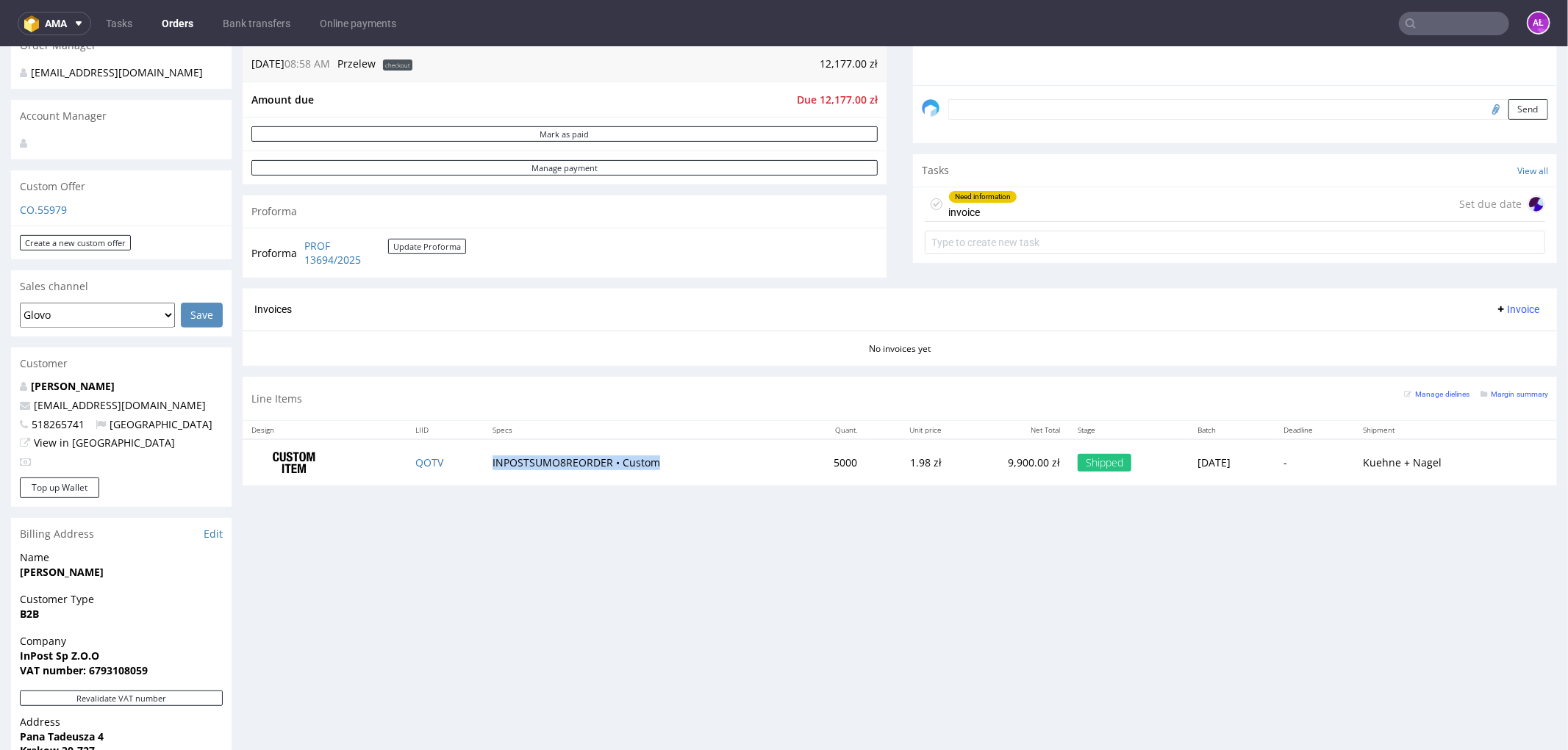
click at [603, 680] on div "Progress Payment Due Payment “Received” Email - Line Items 1 DTP - Production -…" at bounding box center [900, 363] width 1314 height 1353
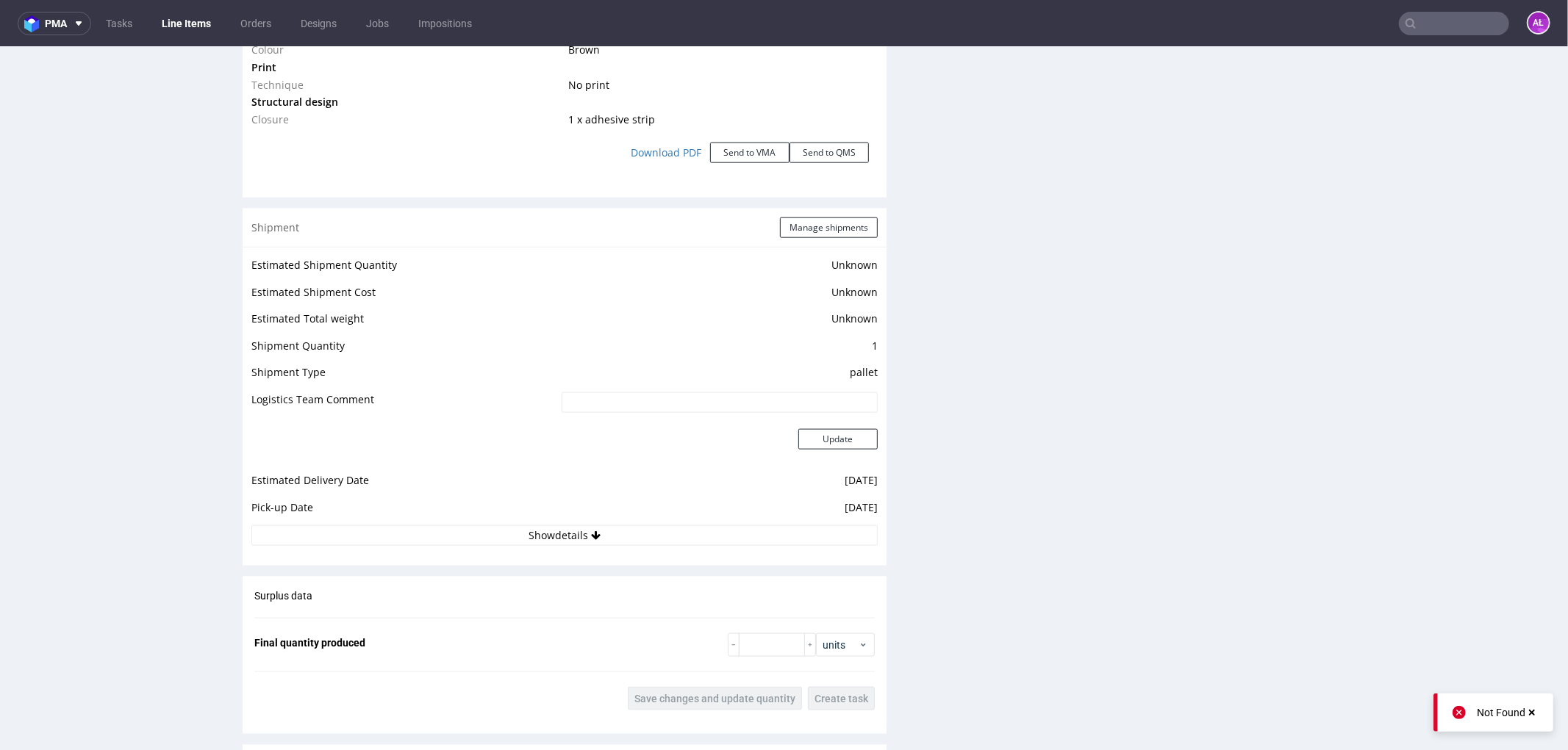
scroll to position [1765, 0]
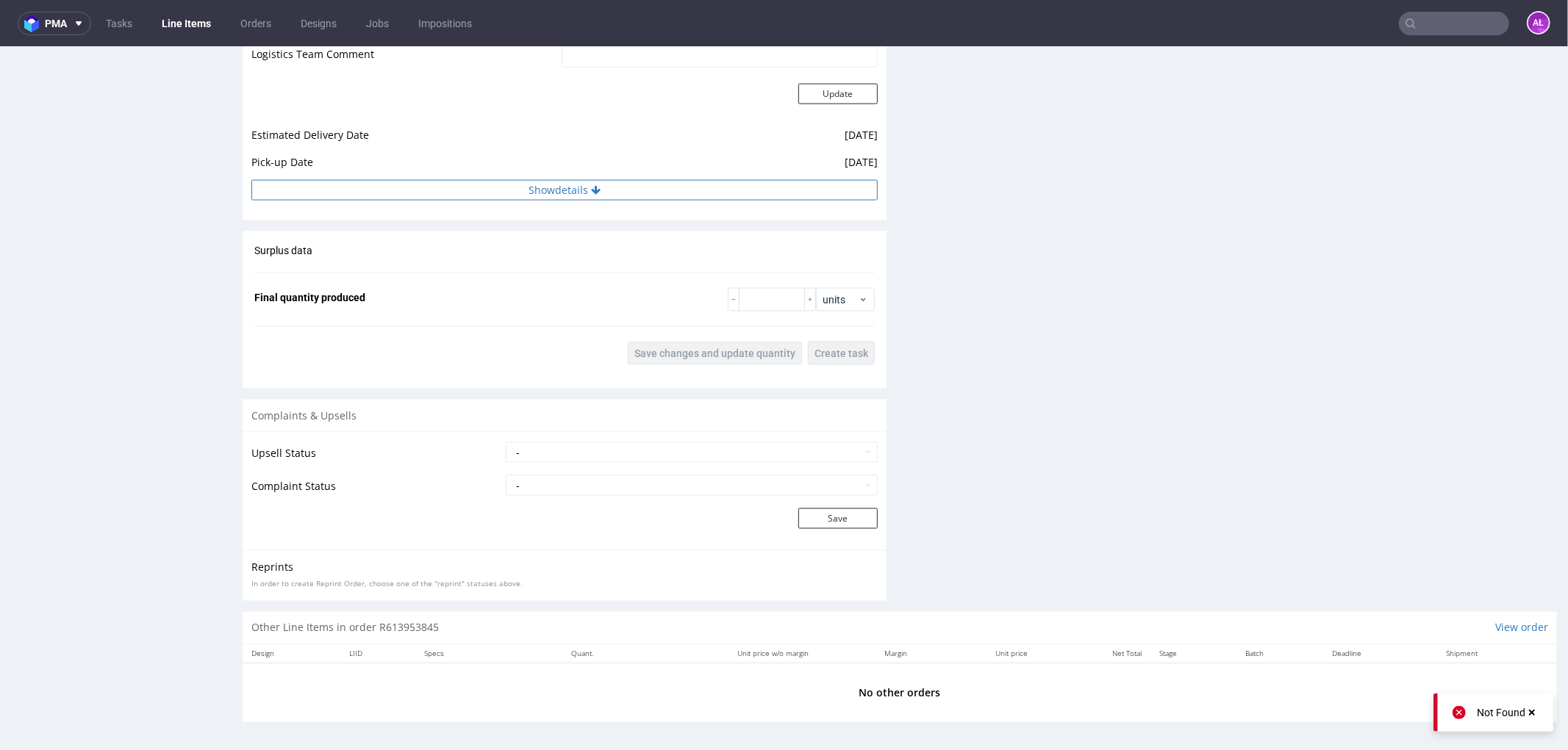
click at [553, 189] on button "Show details" at bounding box center [564, 190] width 626 height 21
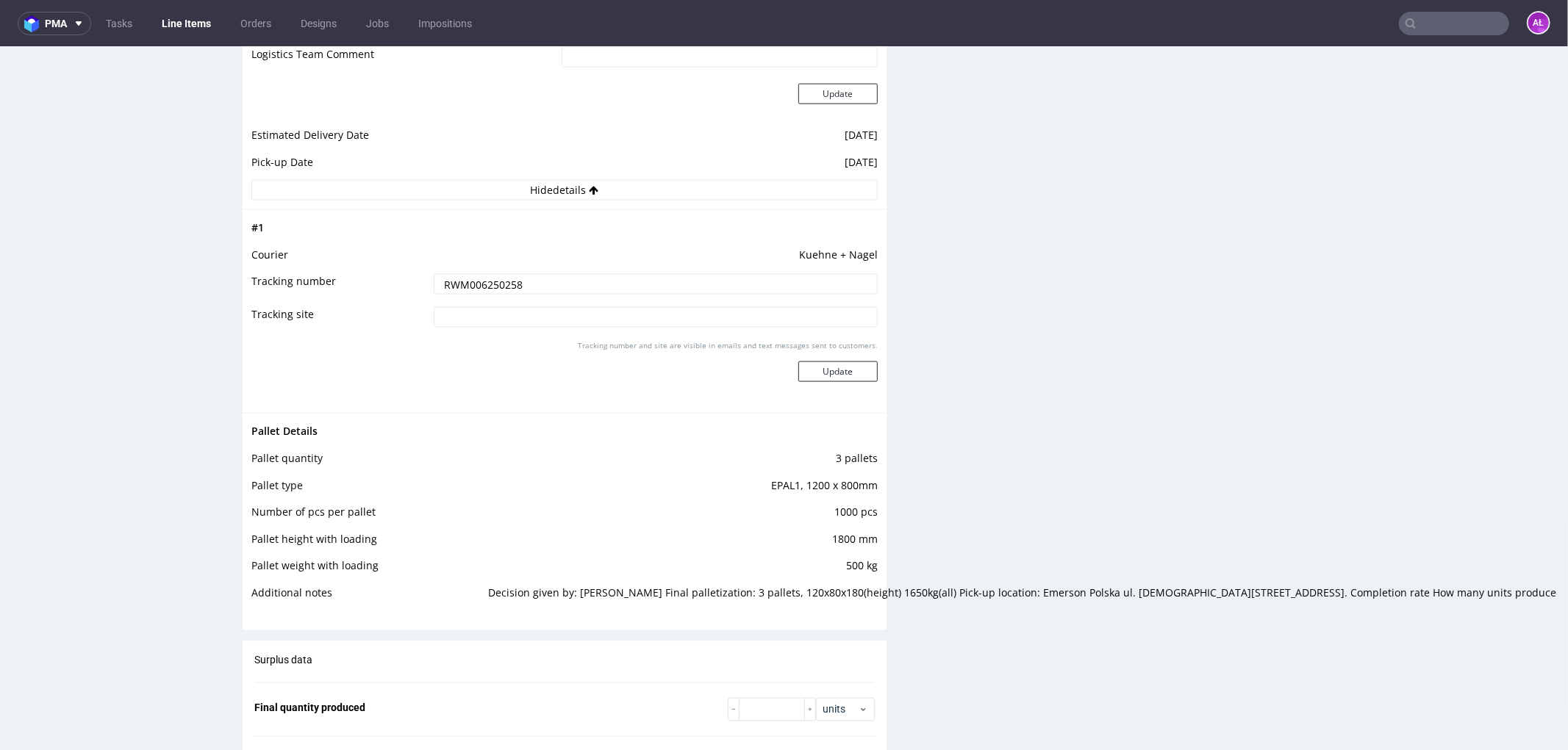
drag, startPoint x: 544, startPoint y: 288, endPoint x: 421, endPoint y: 273, distance: 123.9
click at [421, 273] on tr "Tracking number RWM006250258" at bounding box center [564, 288] width 626 height 33
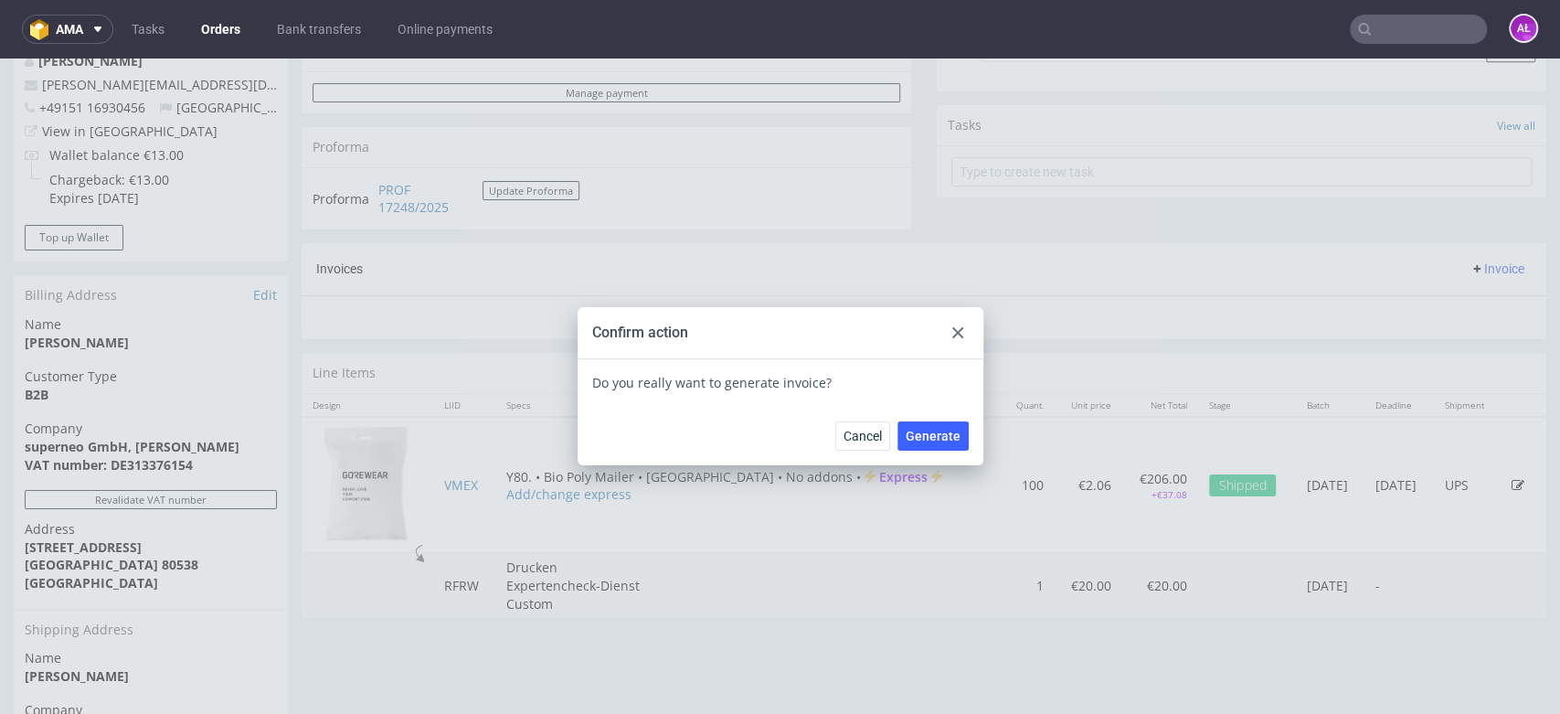
scroll to position [5, 0]
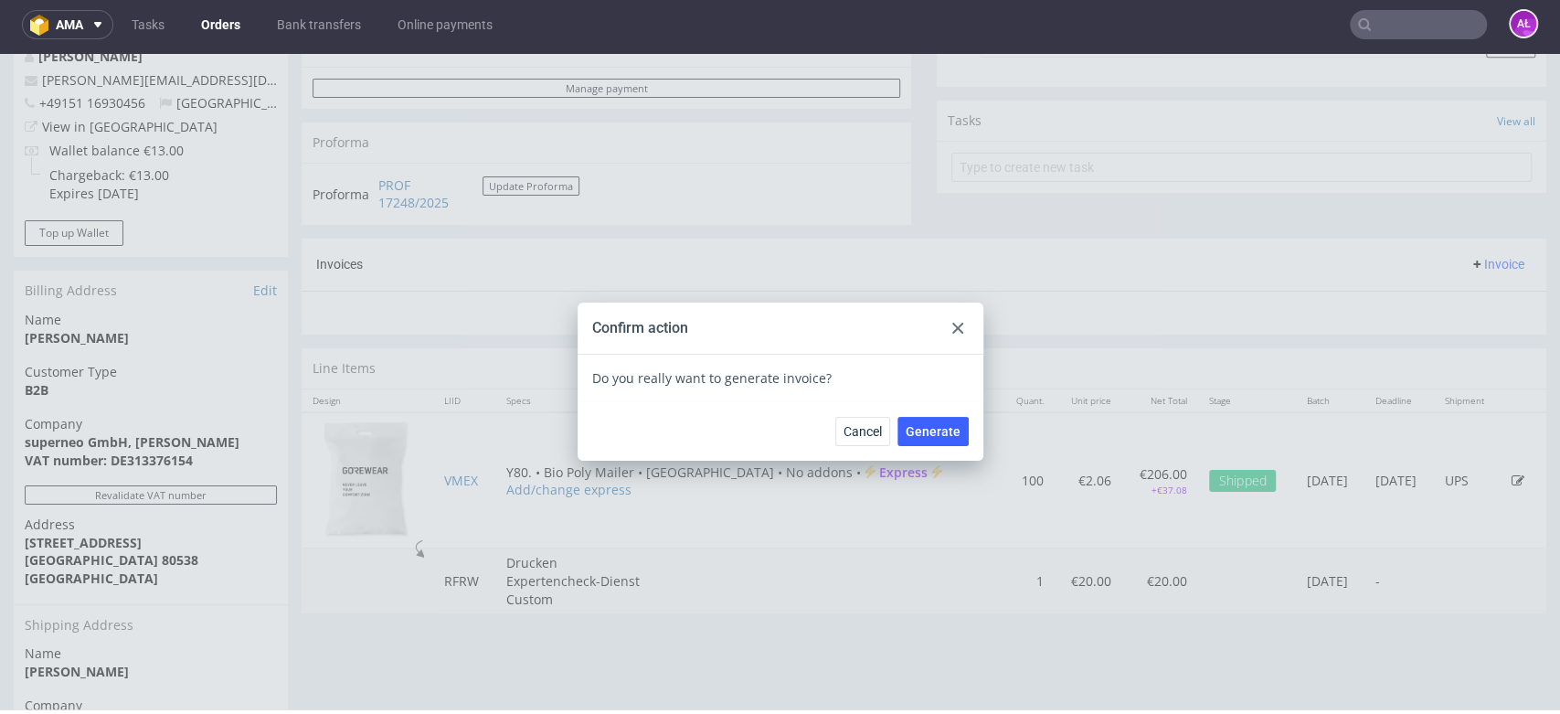
drag, startPoint x: 957, startPoint y: 334, endPoint x: 887, endPoint y: 275, distance: 91.5
click at [956, 332] on div at bounding box center [958, 328] width 22 height 22
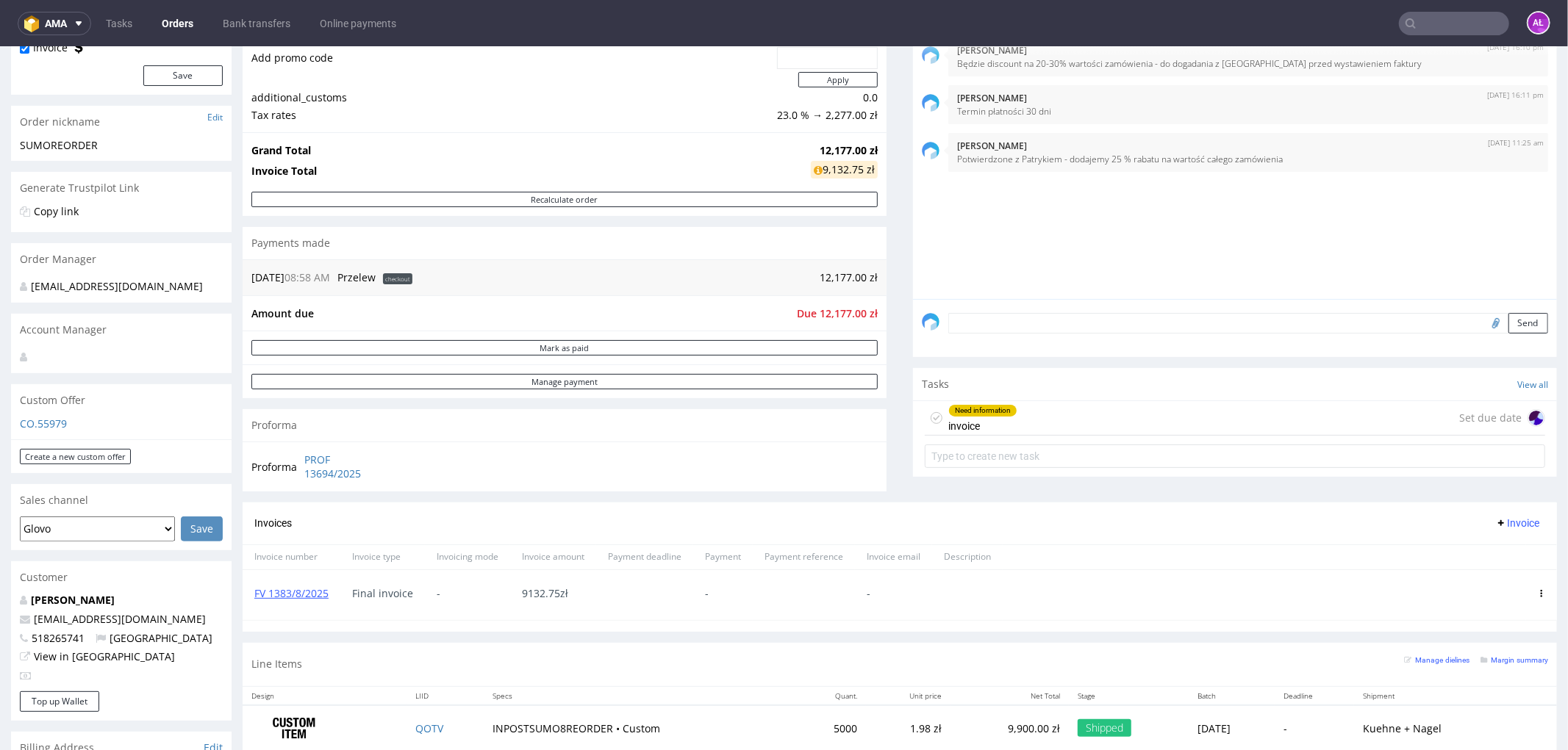
scroll to position [244, 0]
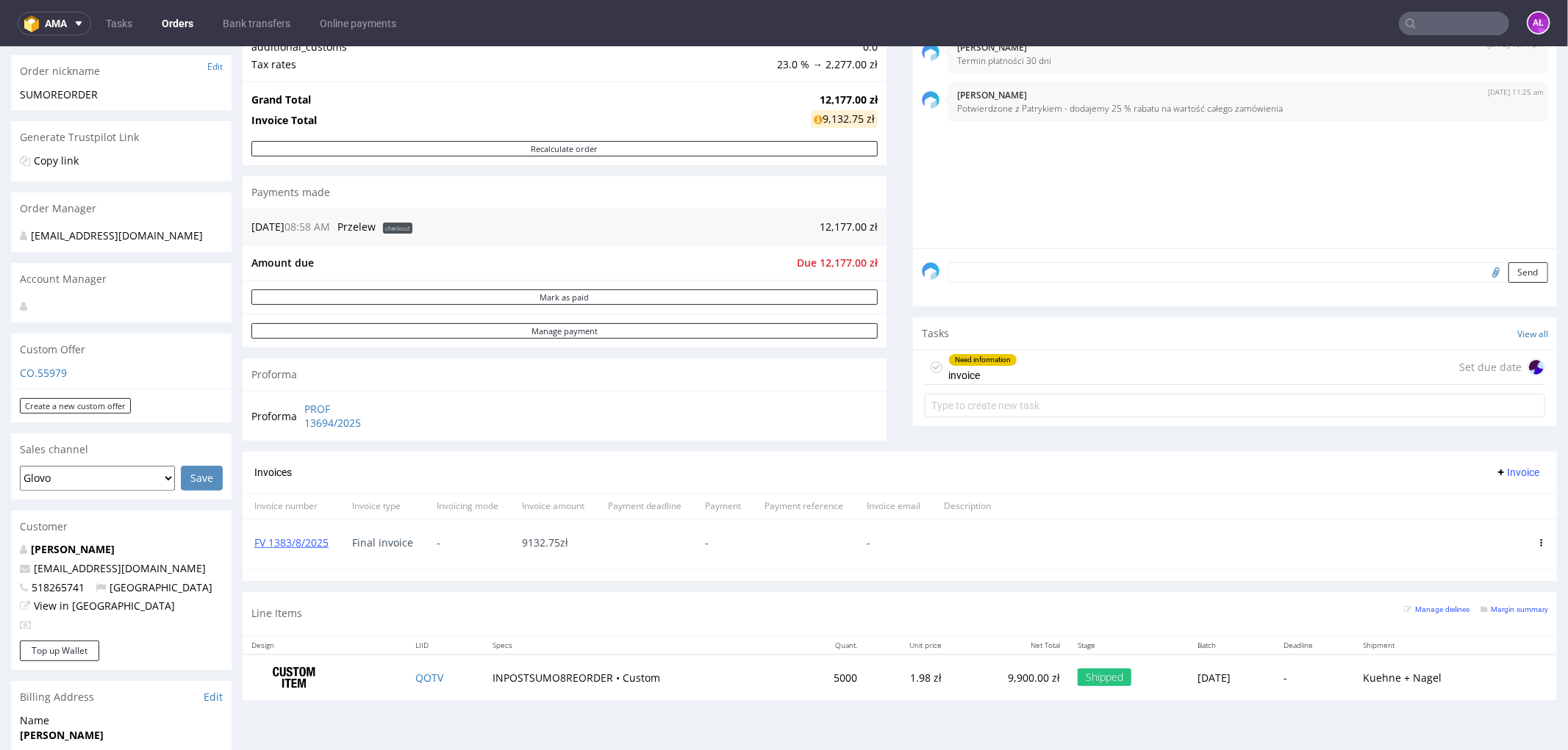
click at [981, 371] on div "Need information invoice" at bounding box center [983, 367] width 69 height 34
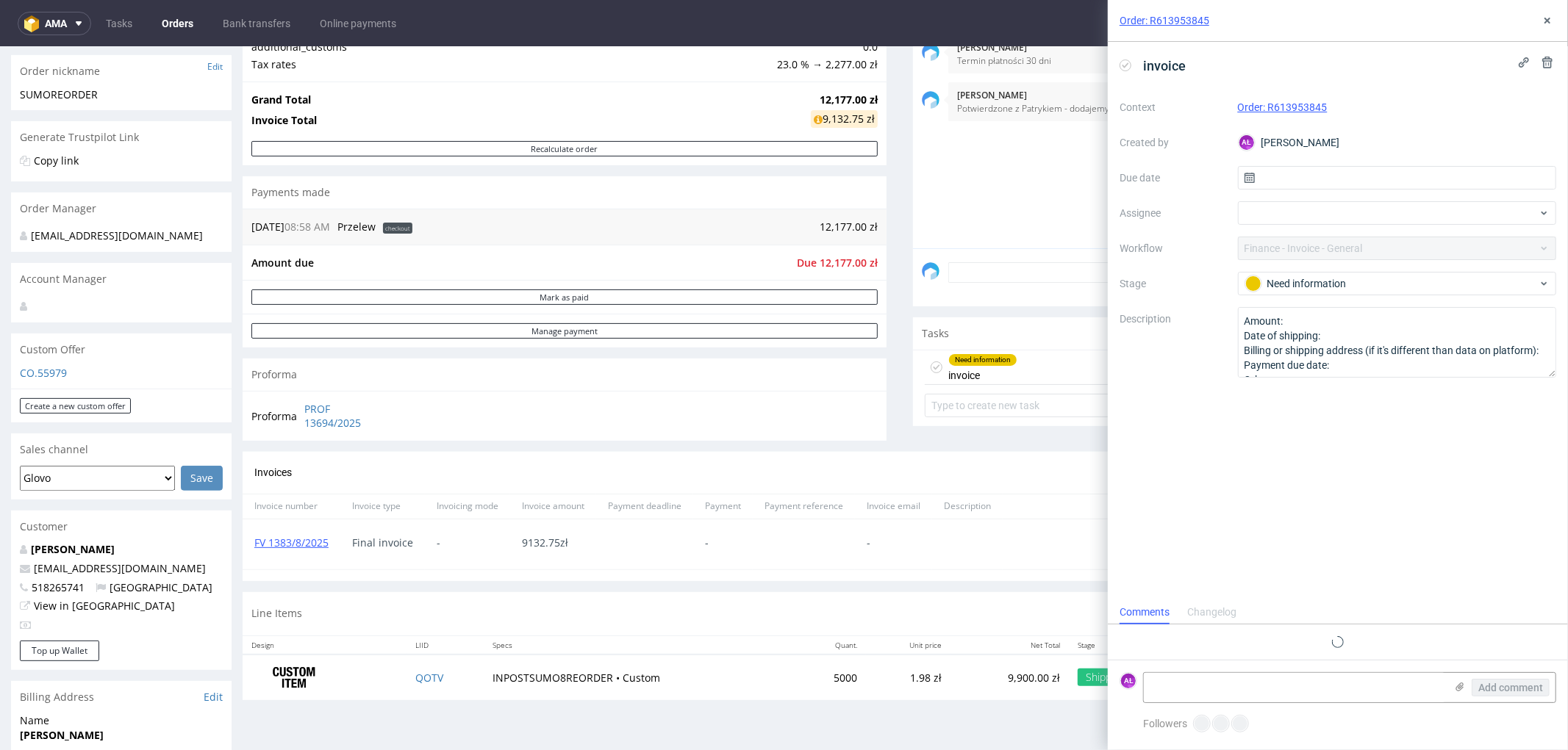
scroll to position [11, 0]
click at [1123, 67] on use at bounding box center [1126, 65] width 6 height 5
drag, startPoint x: 335, startPoint y: 552, endPoint x: 252, endPoint y: 551, distance: 83.0
click at [252, 551] on div "FV 1383/8/2025" at bounding box center [292, 543] width 98 height 50
copy link "FV 1383/8/2025"
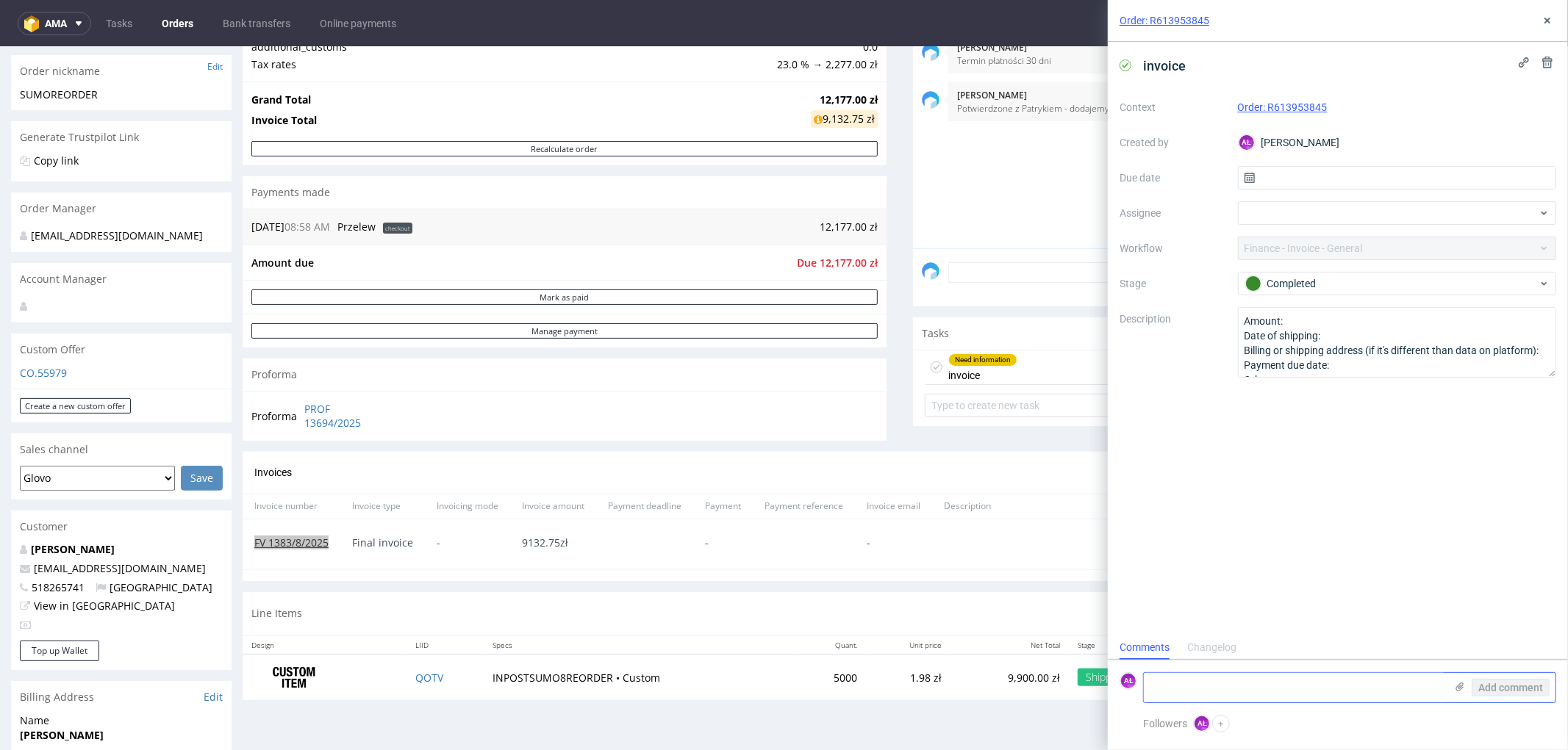
click at [1370, 691] on textarea at bounding box center [1294, 687] width 302 height 30
paste textarea "FV 1383/8/2025"
type textarea "FV 1383/8/2025"
click at [1523, 686] on span "Add comment" at bounding box center [1510, 687] width 64 height 10
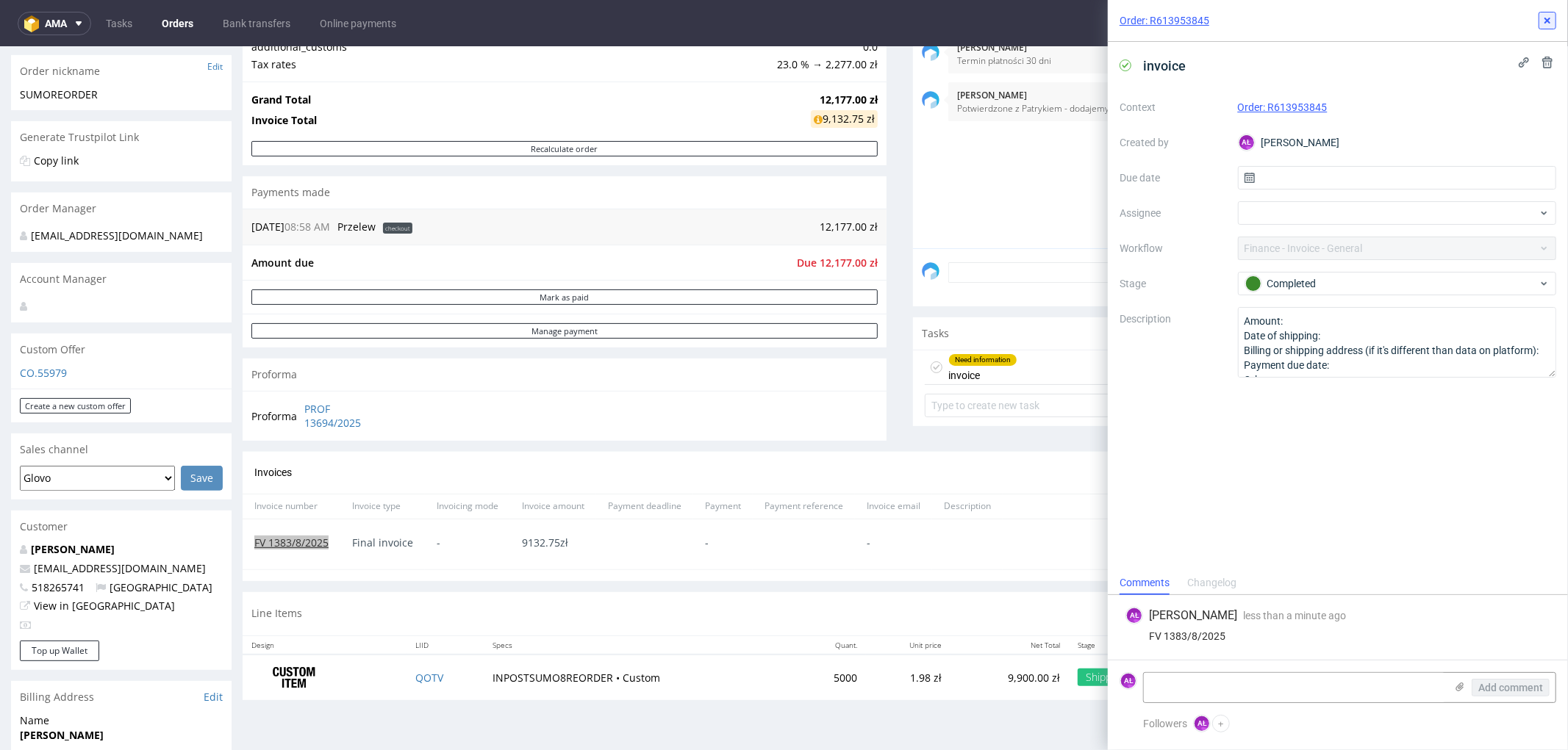
drag, startPoint x: 1549, startPoint y: 18, endPoint x: 1533, endPoint y: 23, distance: 16.8
click at [1548, 18] on use at bounding box center [1546, 20] width 6 height 6
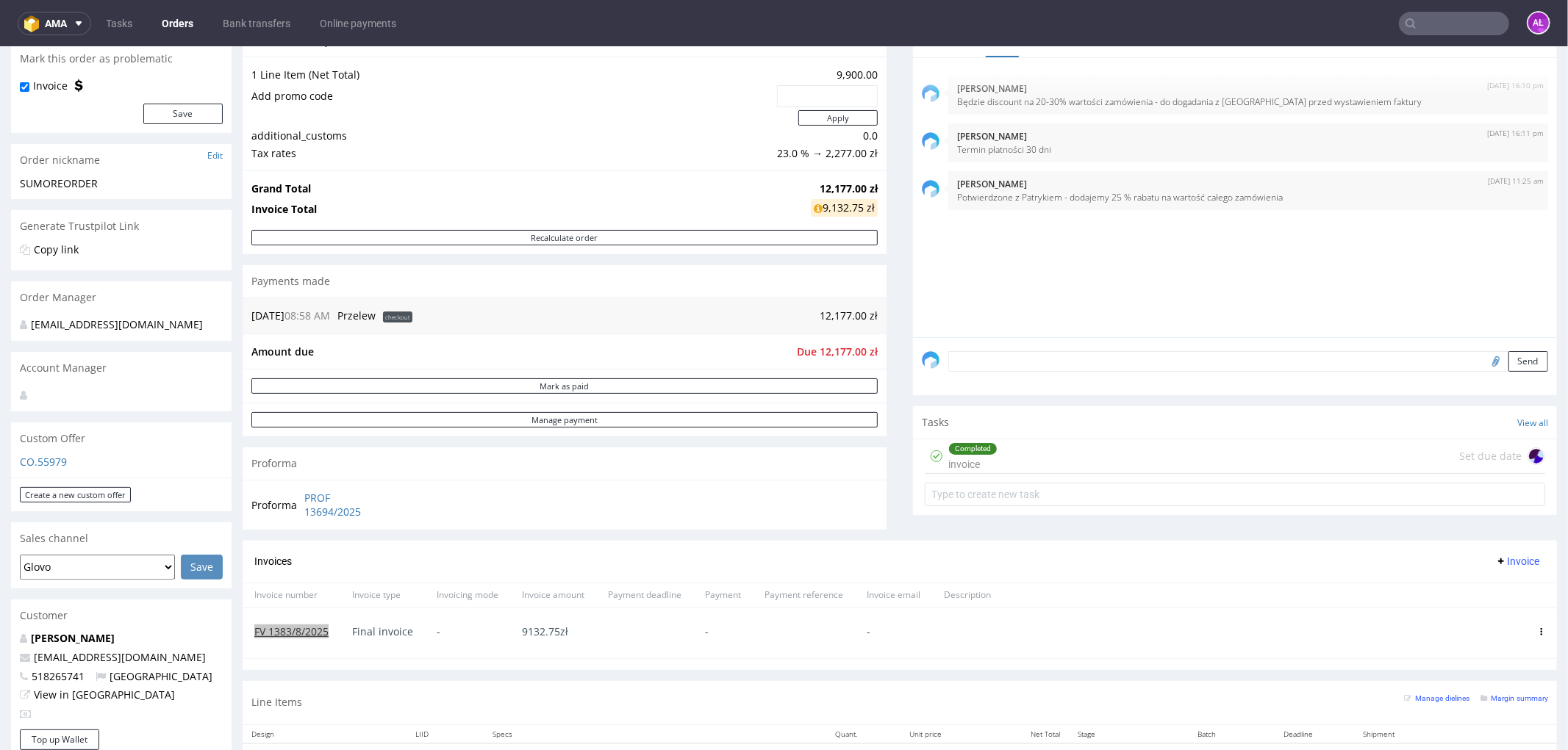
scroll to position [326, 0]
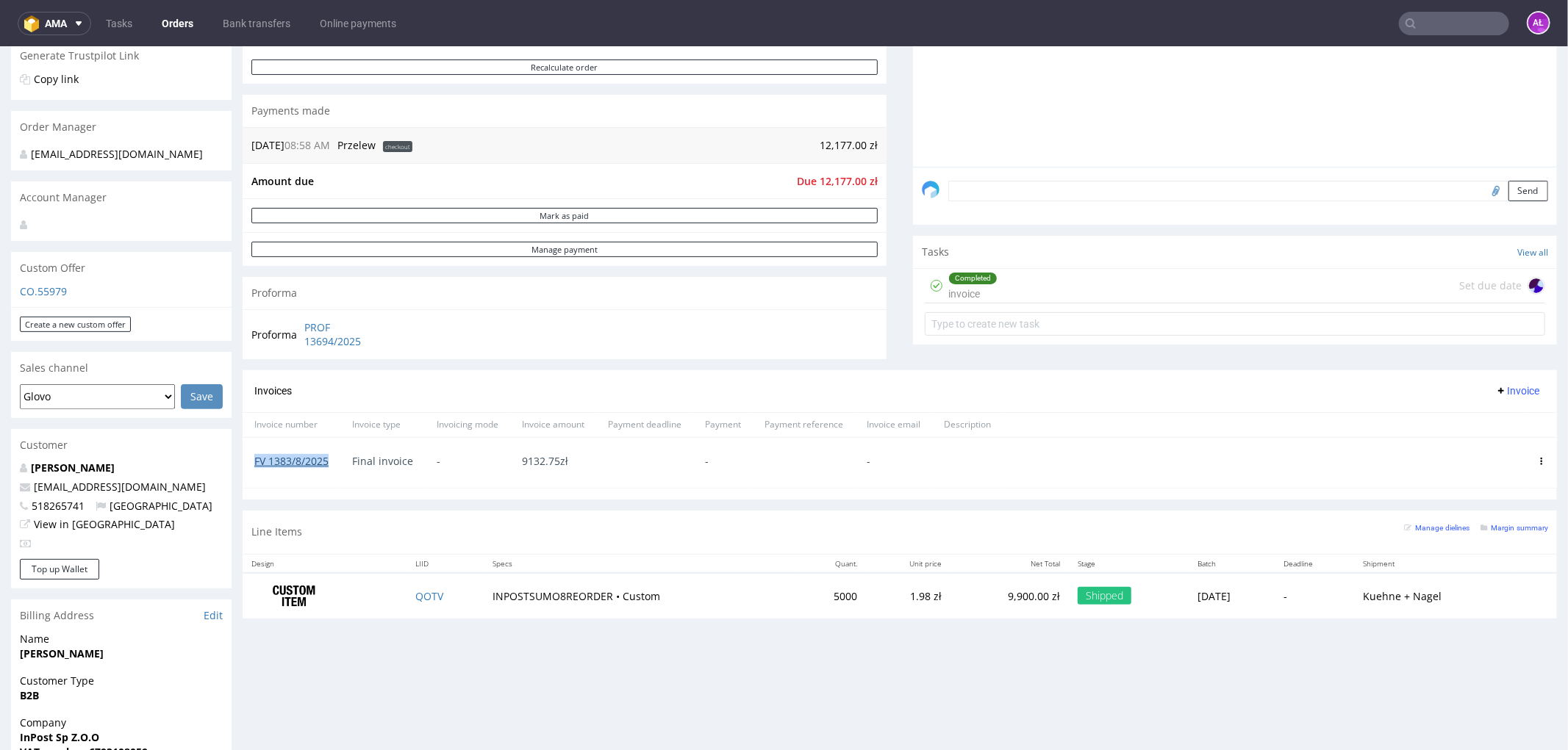
click at [321, 463] on link "FV 1383/8/2025" at bounding box center [291, 460] width 74 height 14
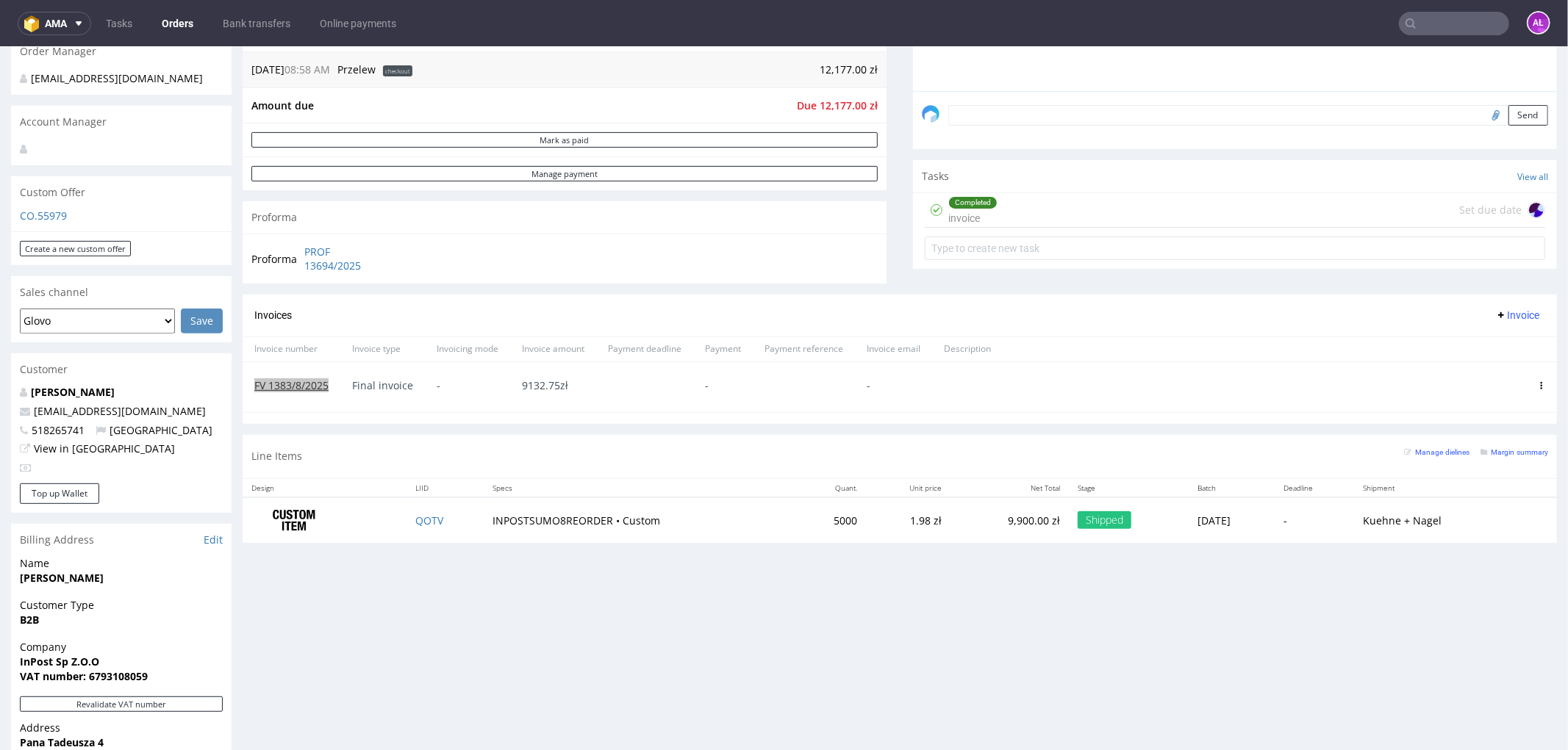
scroll to position [408, 0]
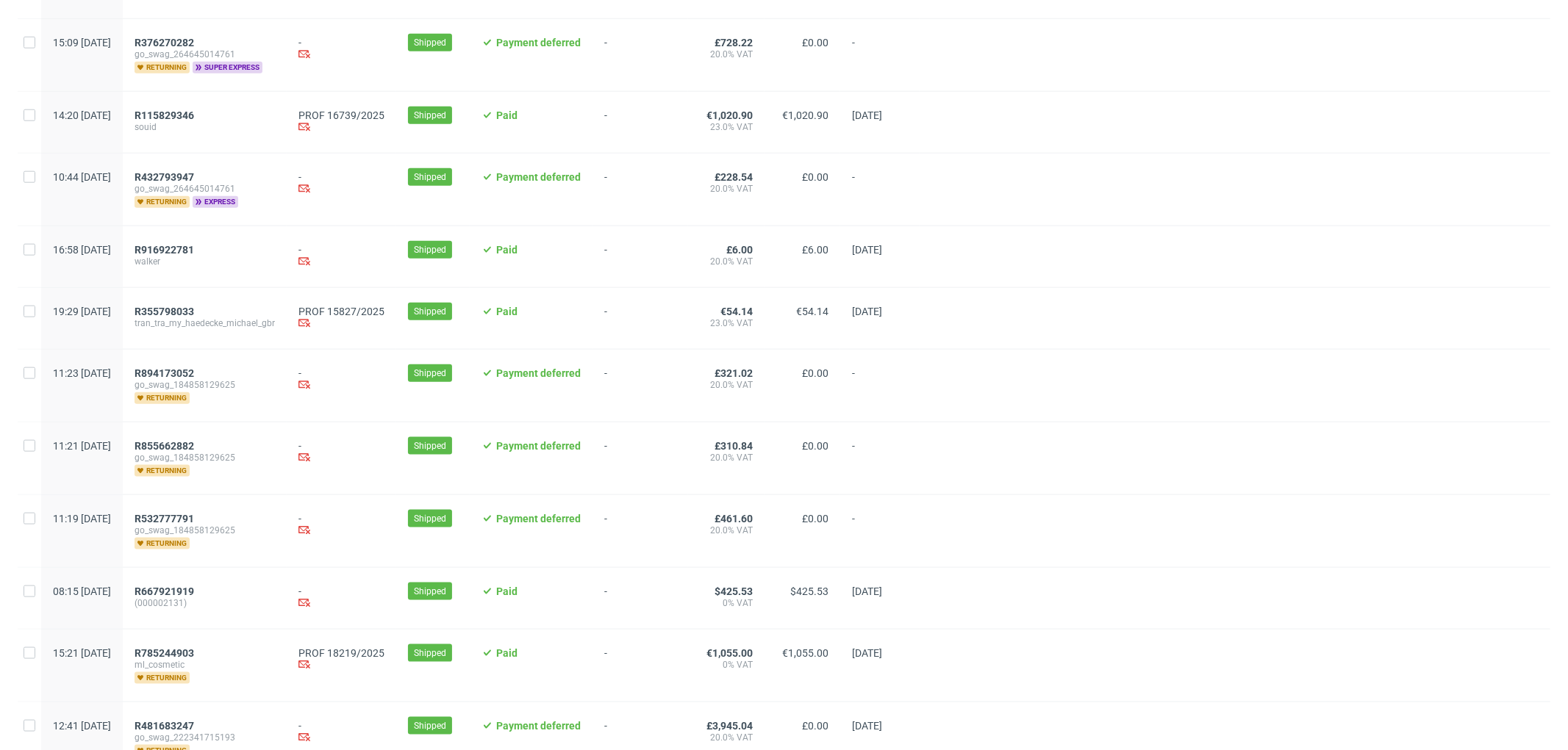
scroll to position [1492, 0]
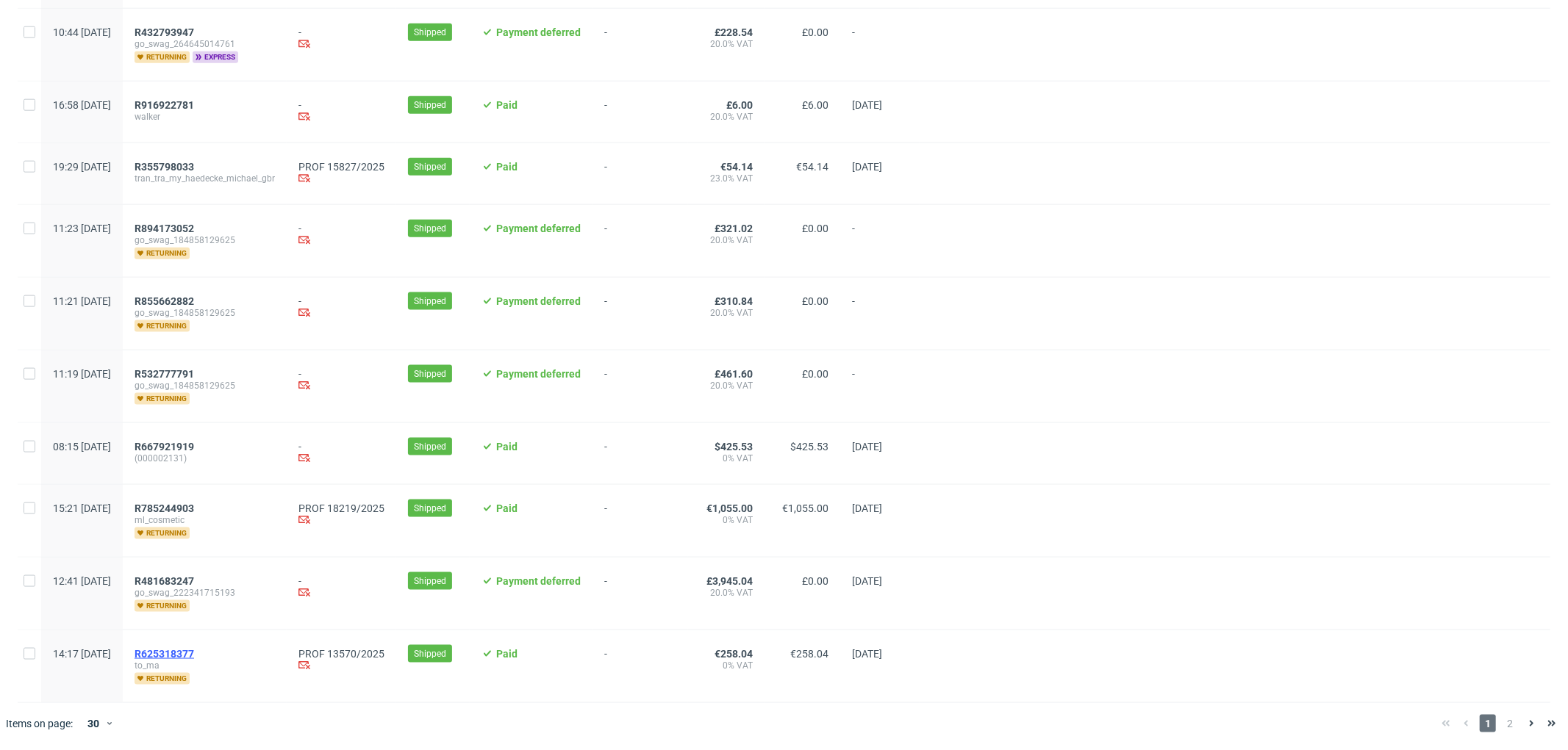
click at [194, 653] on span "R625318377" at bounding box center [164, 654] width 60 height 12
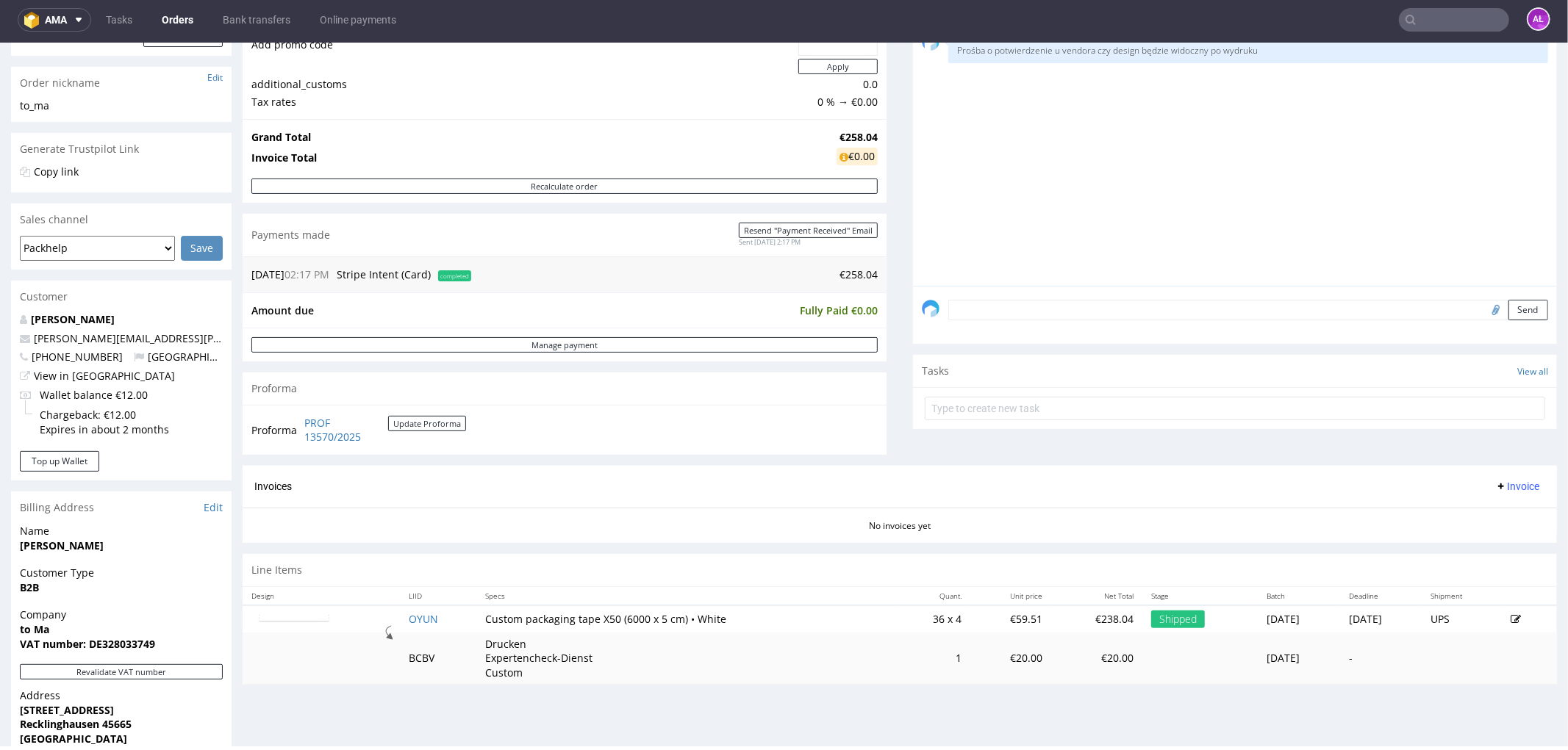
scroll to position [490, 0]
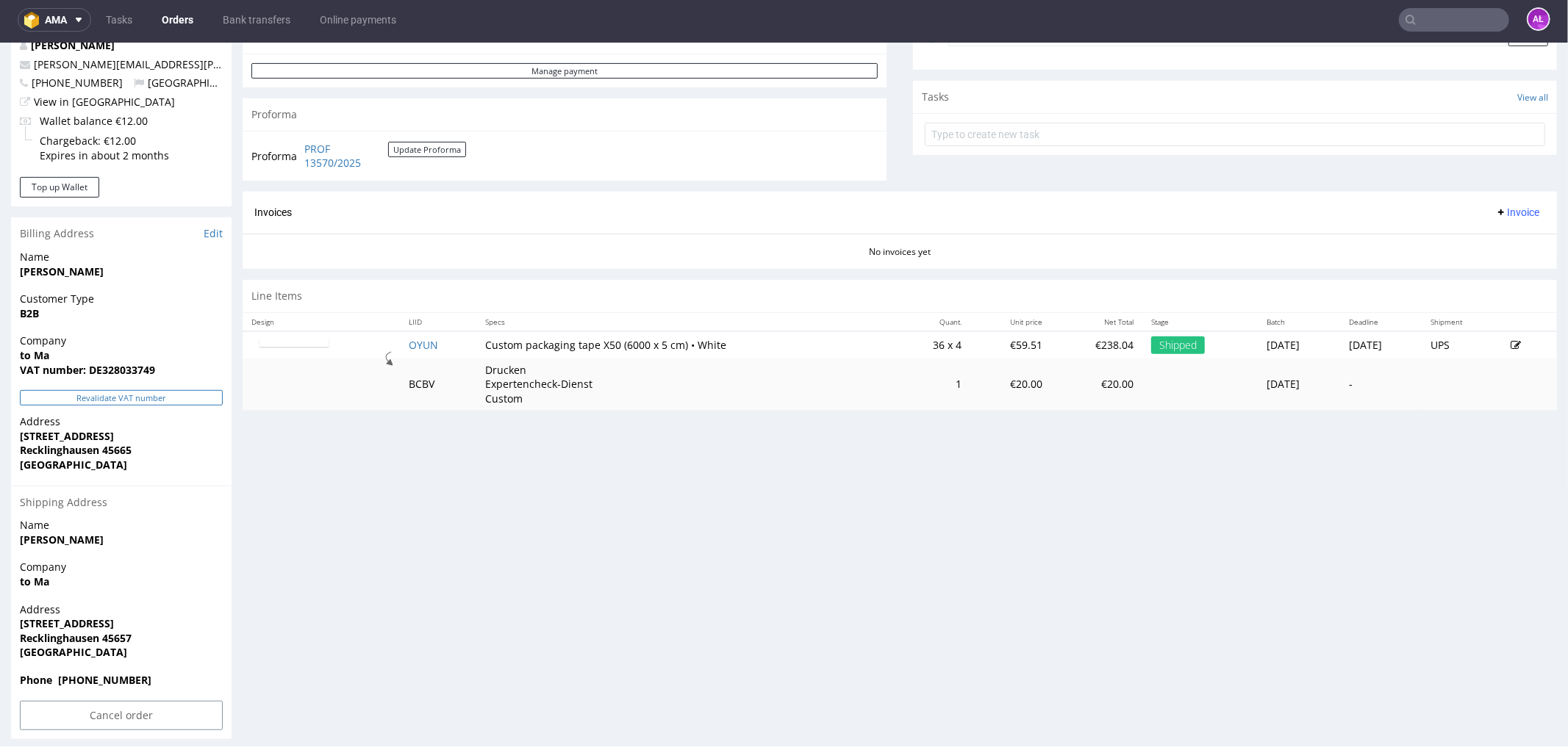
click at [196, 396] on button "Revalidate VAT number" at bounding box center [121, 396] width 203 height 15
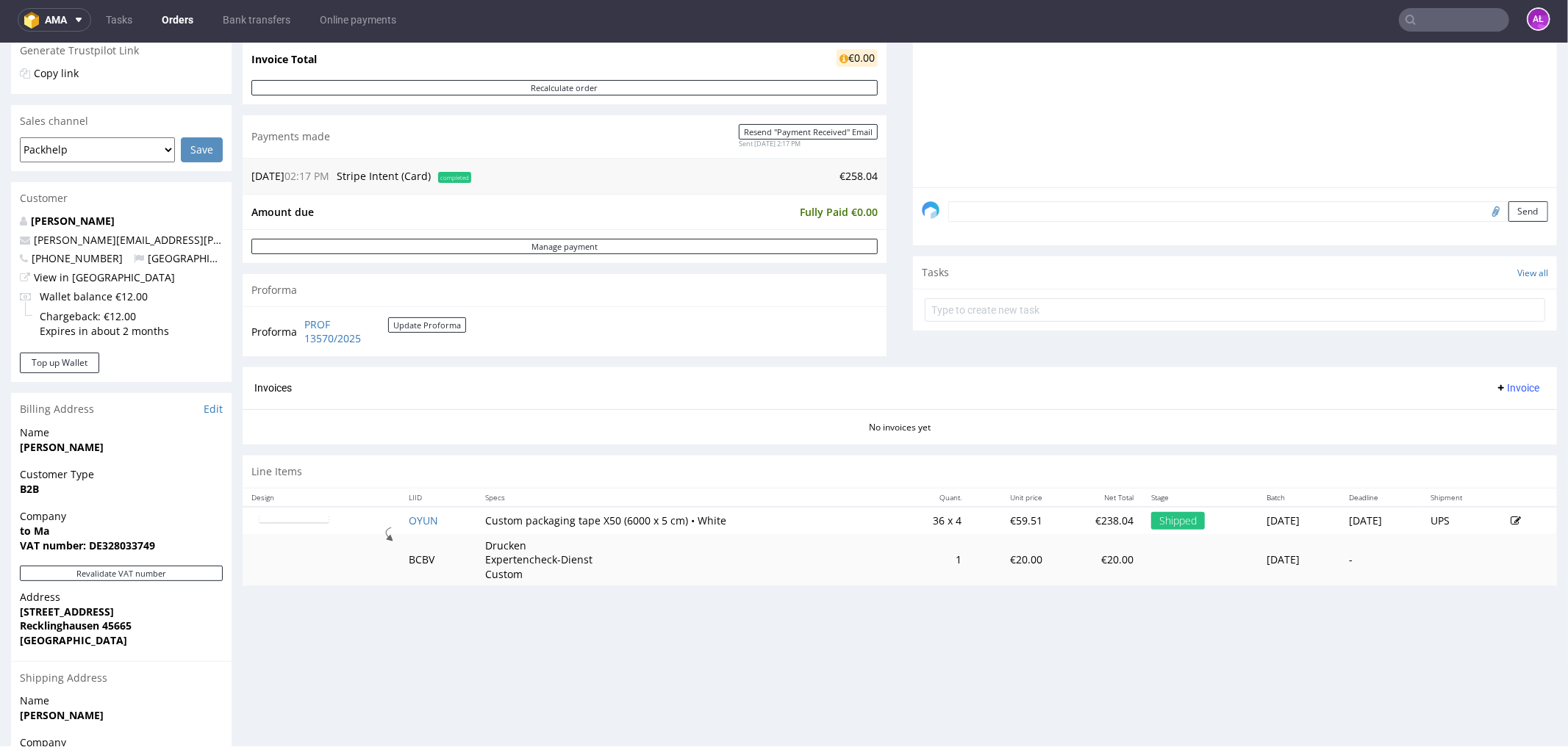
scroll to position [300, 0]
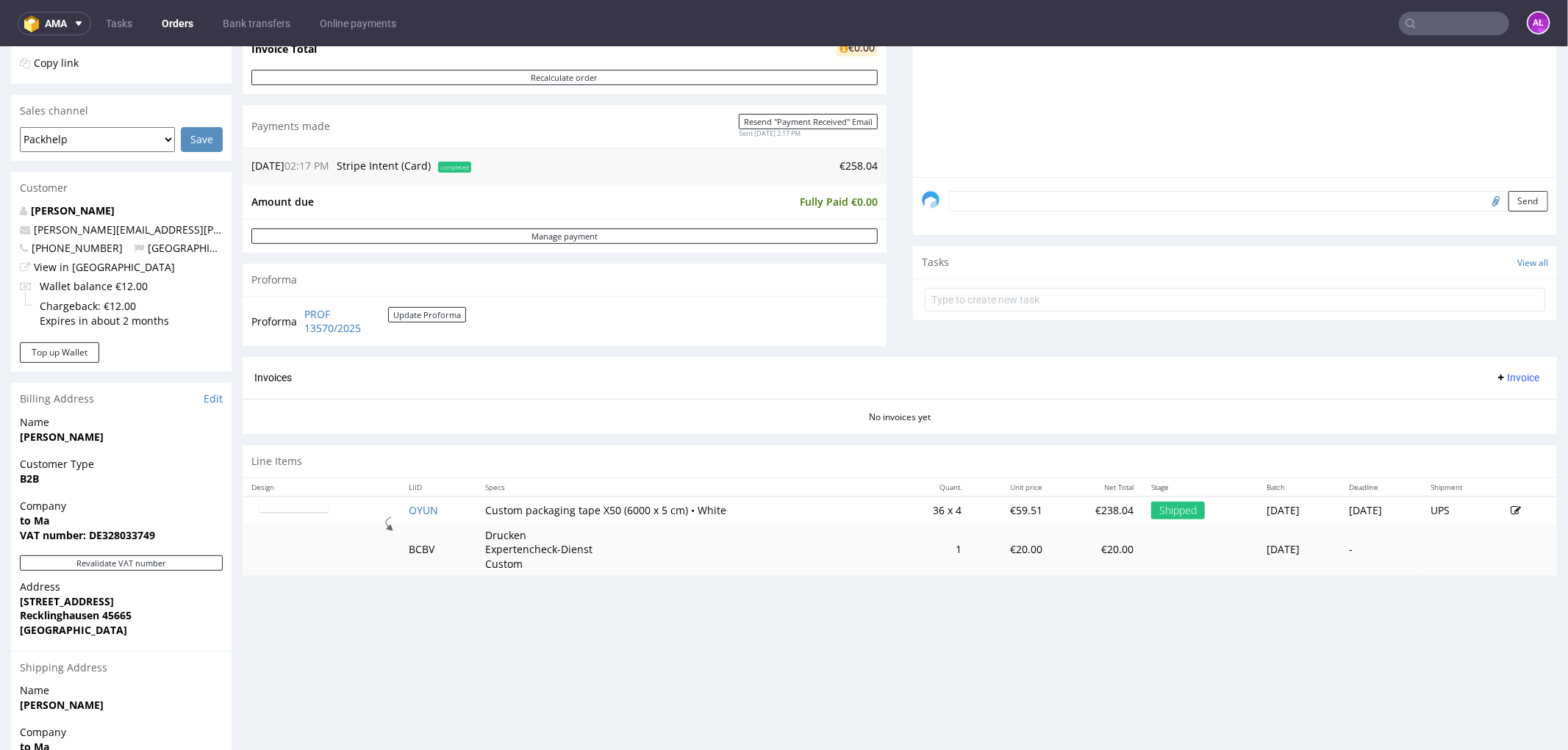
scroll to position [408, 0]
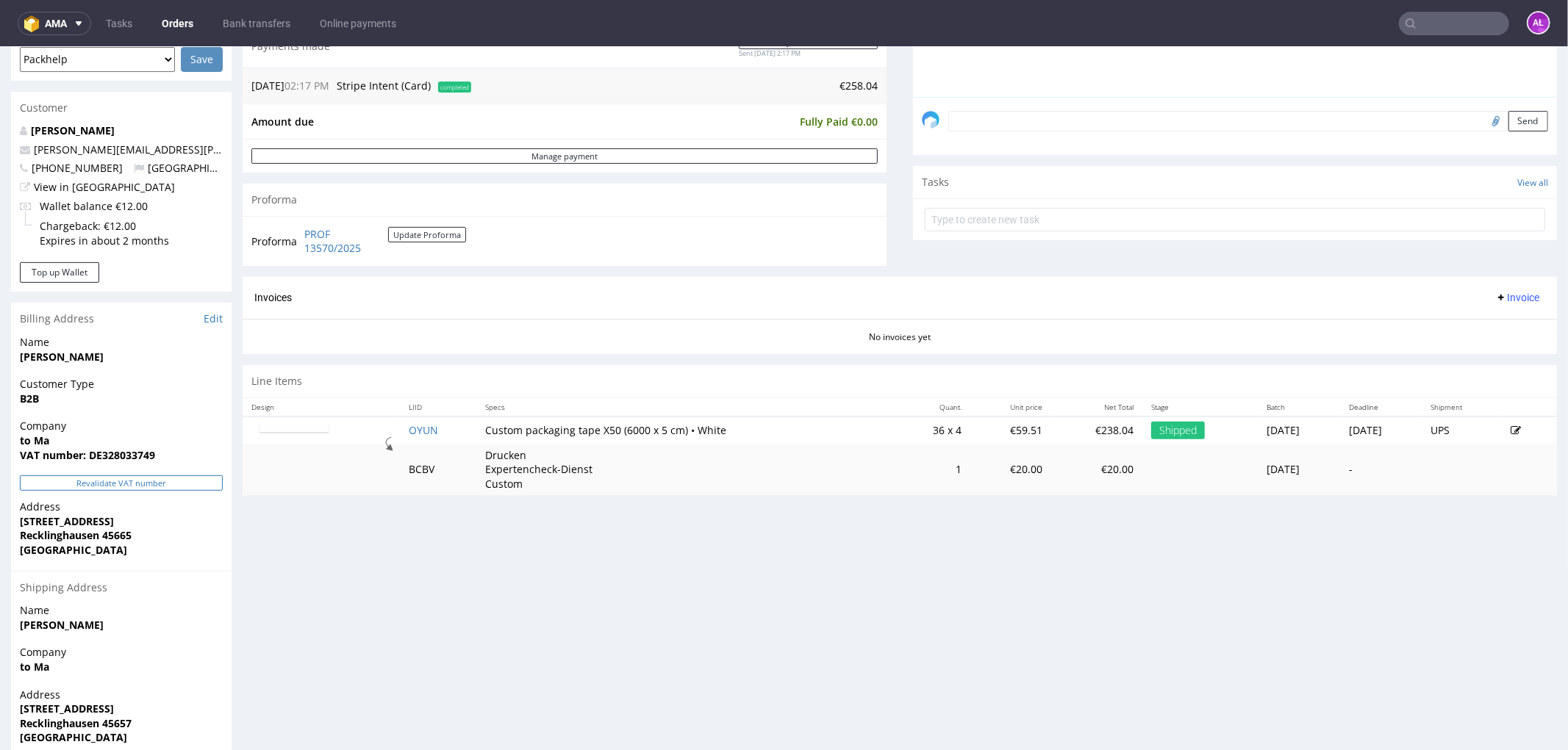
click at [187, 484] on button "Revalidate VAT number" at bounding box center [121, 482] width 203 height 15
drag, startPoint x: 295, startPoint y: 229, endPoint x: 363, endPoint y: 249, distance: 70.9
click at [363, 249] on tr "Proforma PROF 13570/2025 Update Proforma" at bounding box center [359, 240] width 216 height 31
click at [1507, 302] on span "Invoice" at bounding box center [1517, 297] width 44 height 12
click at [1500, 349] on span "Upload" at bounding box center [1492, 355] width 72 height 14
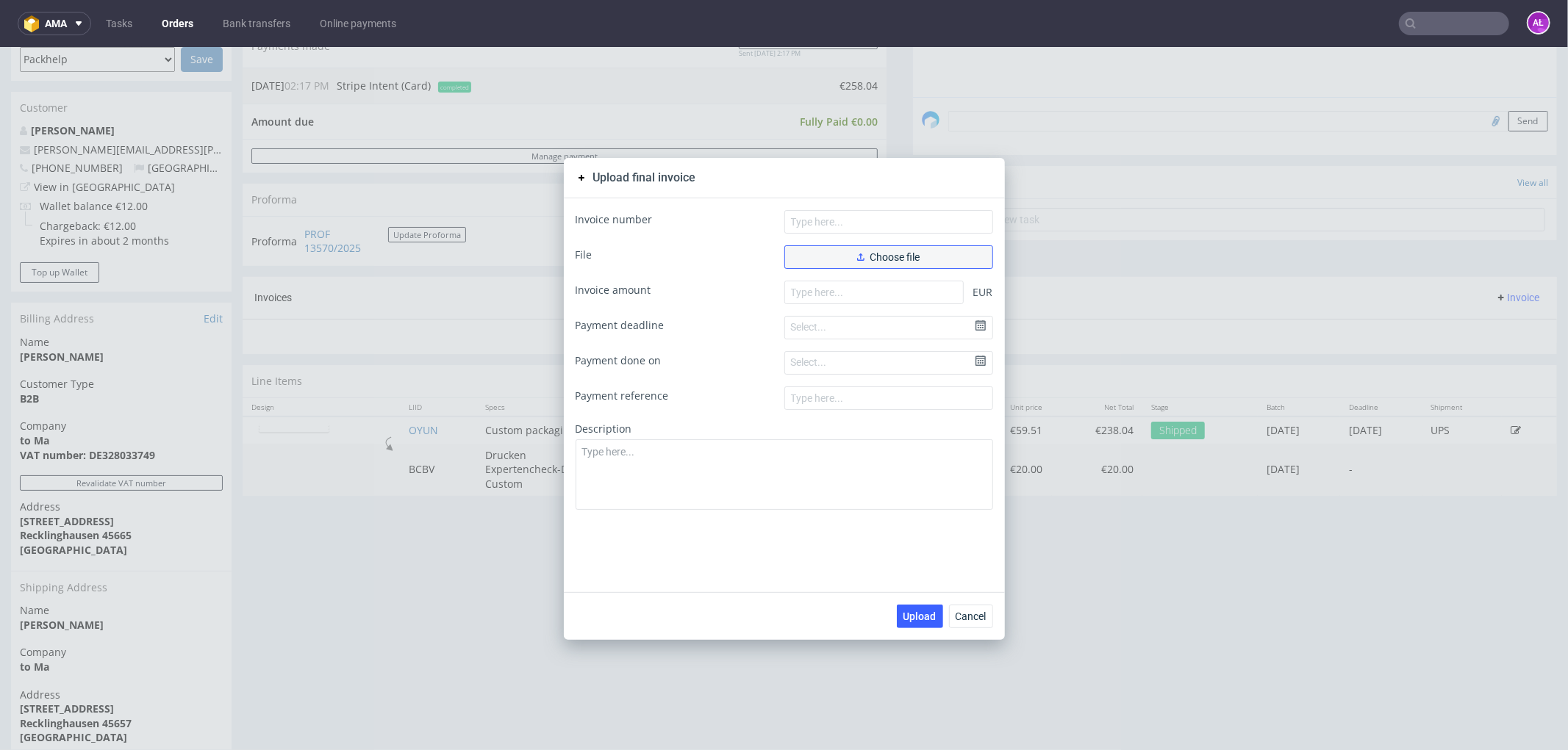
click at [934, 255] on button "Choose file" at bounding box center [889, 256] width 209 height 23
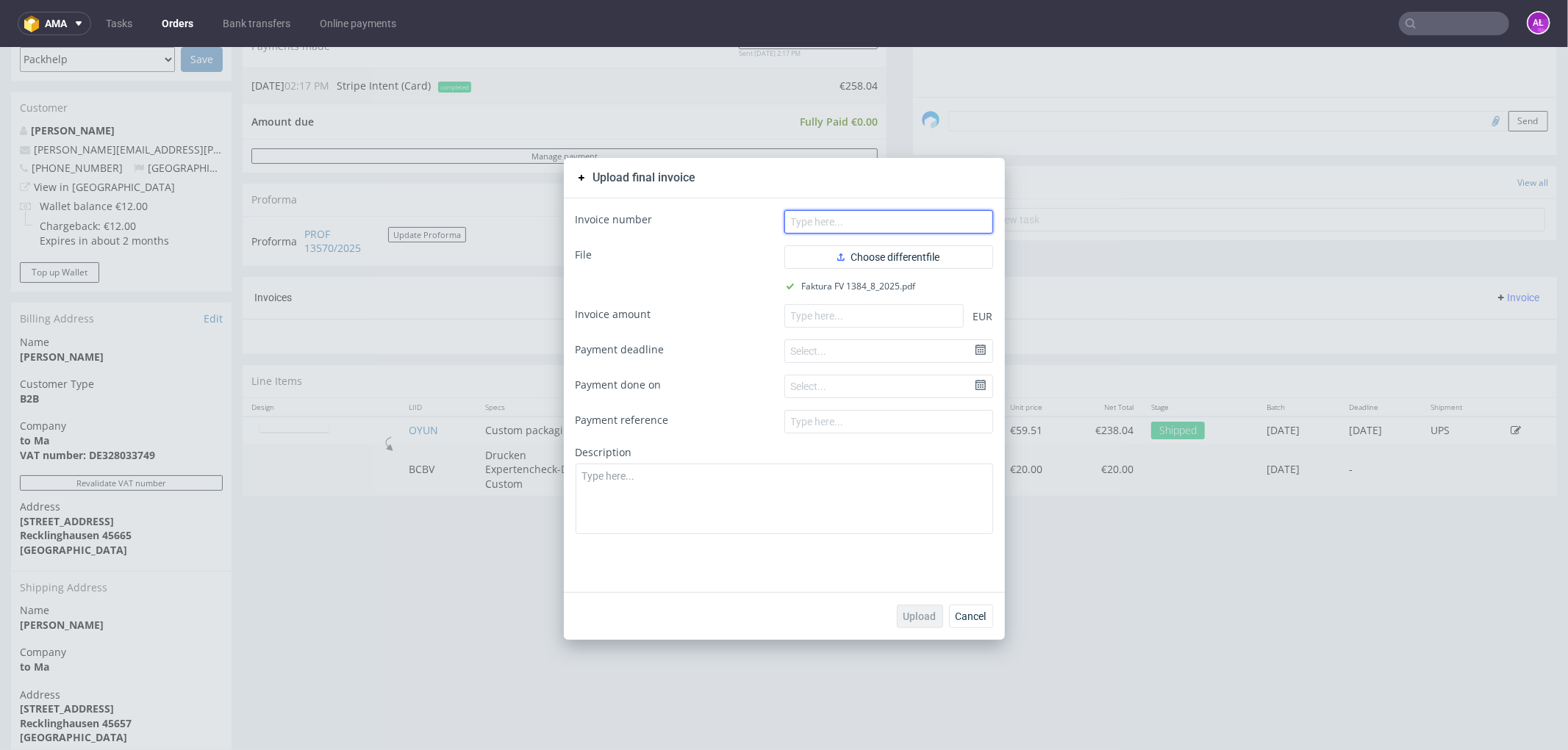
click at [878, 211] on input "text" at bounding box center [889, 220] width 209 height 23
paste input "FV 1384/8/2025"
type input "FV 1384/8/2025"
click at [865, 312] on input "number" at bounding box center [873, 314] width 179 height 23
paste input "258.04"
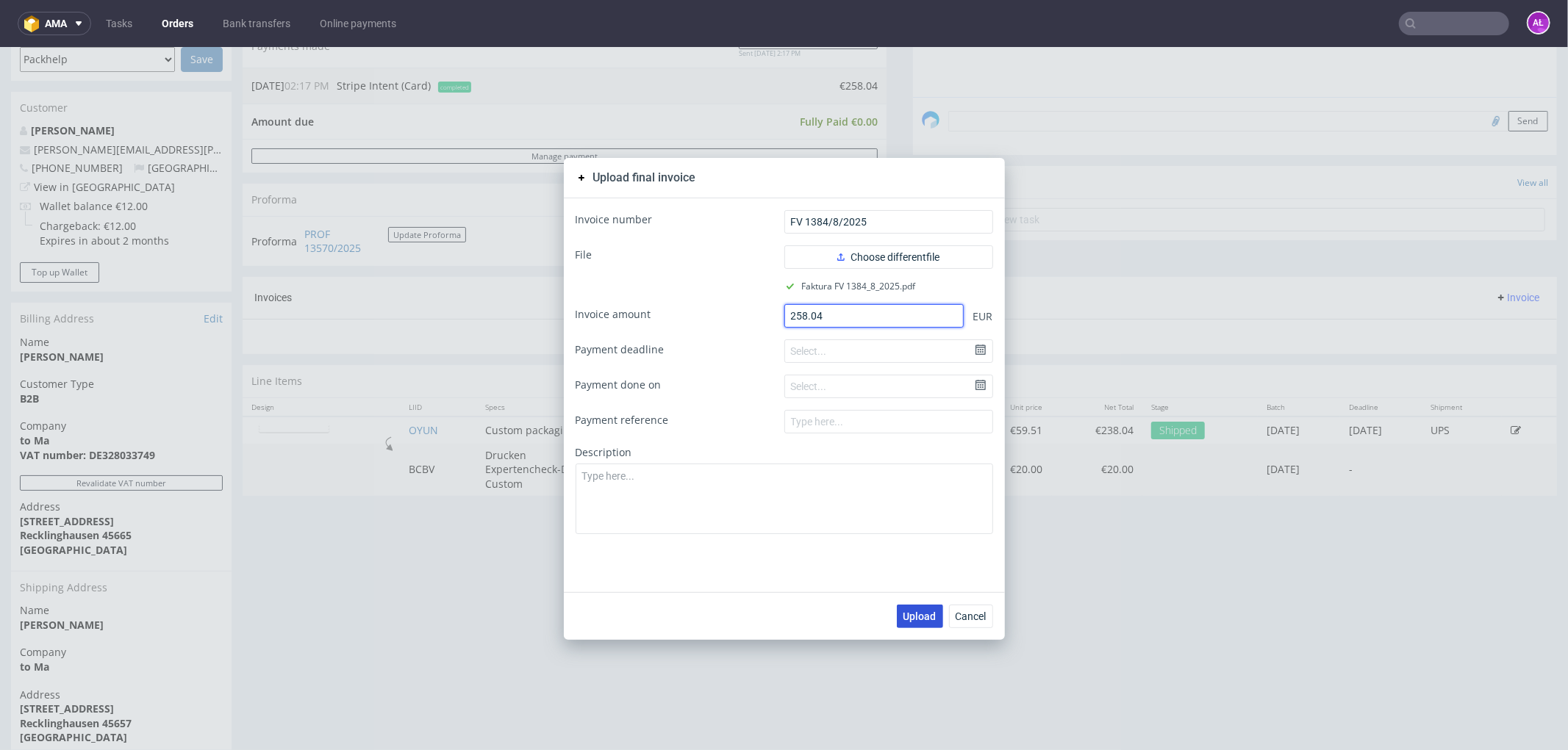
type input "258.04"
click at [923, 605] on button "Upload" at bounding box center [920, 615] width 47 height 23
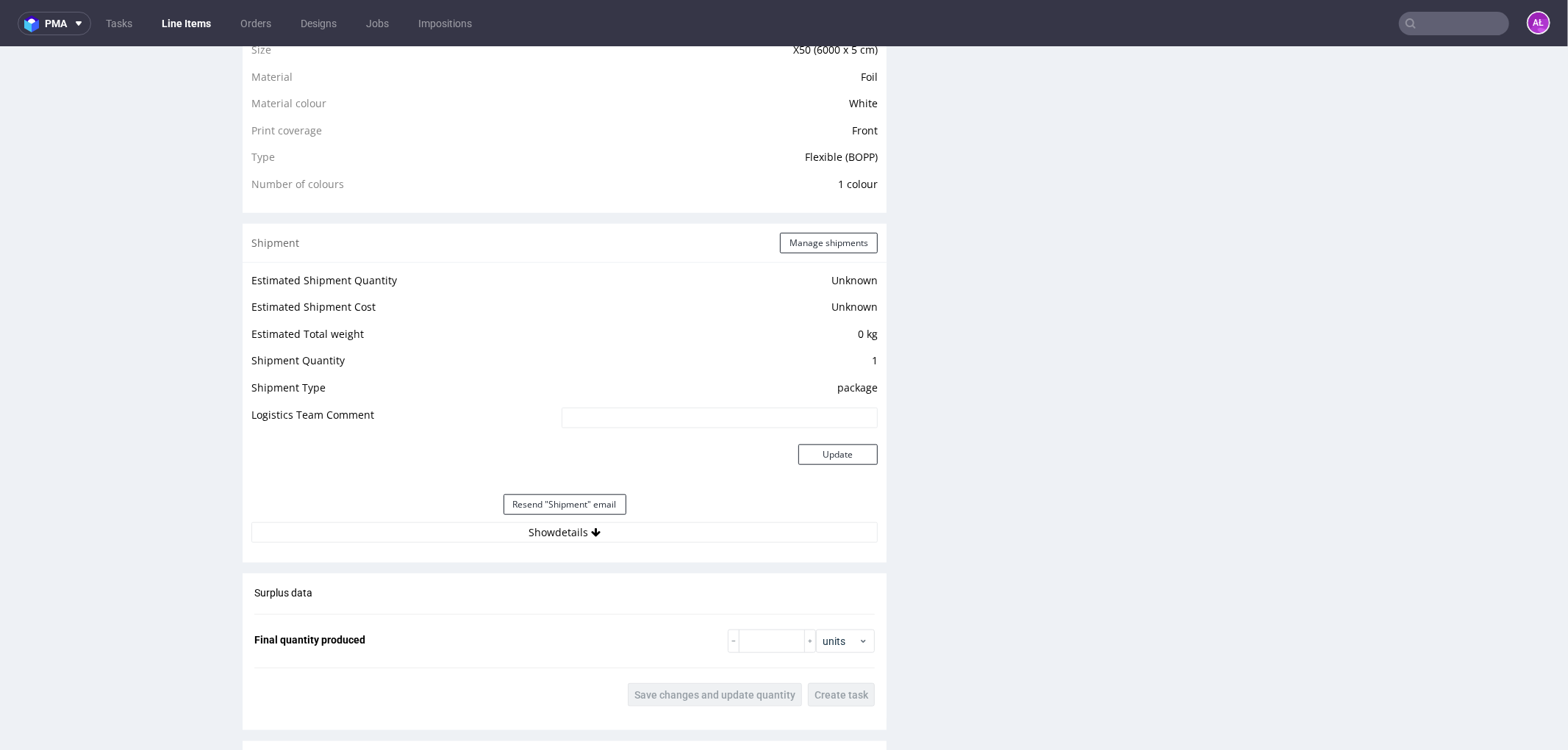
scroll to position [1387, 0]
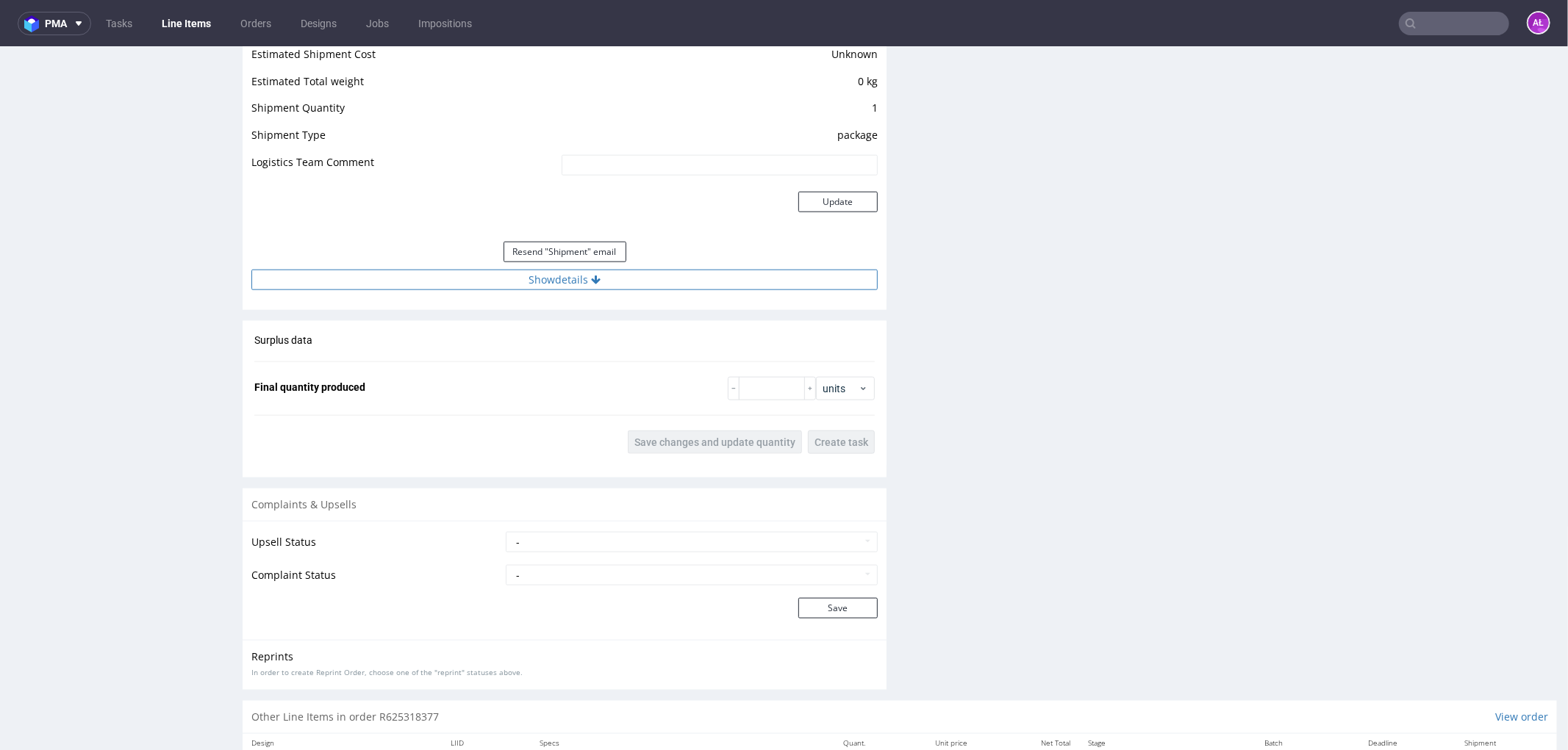
click at [603, 278] on button "Show details" at bounding box center [564, 280] width 626 height 21
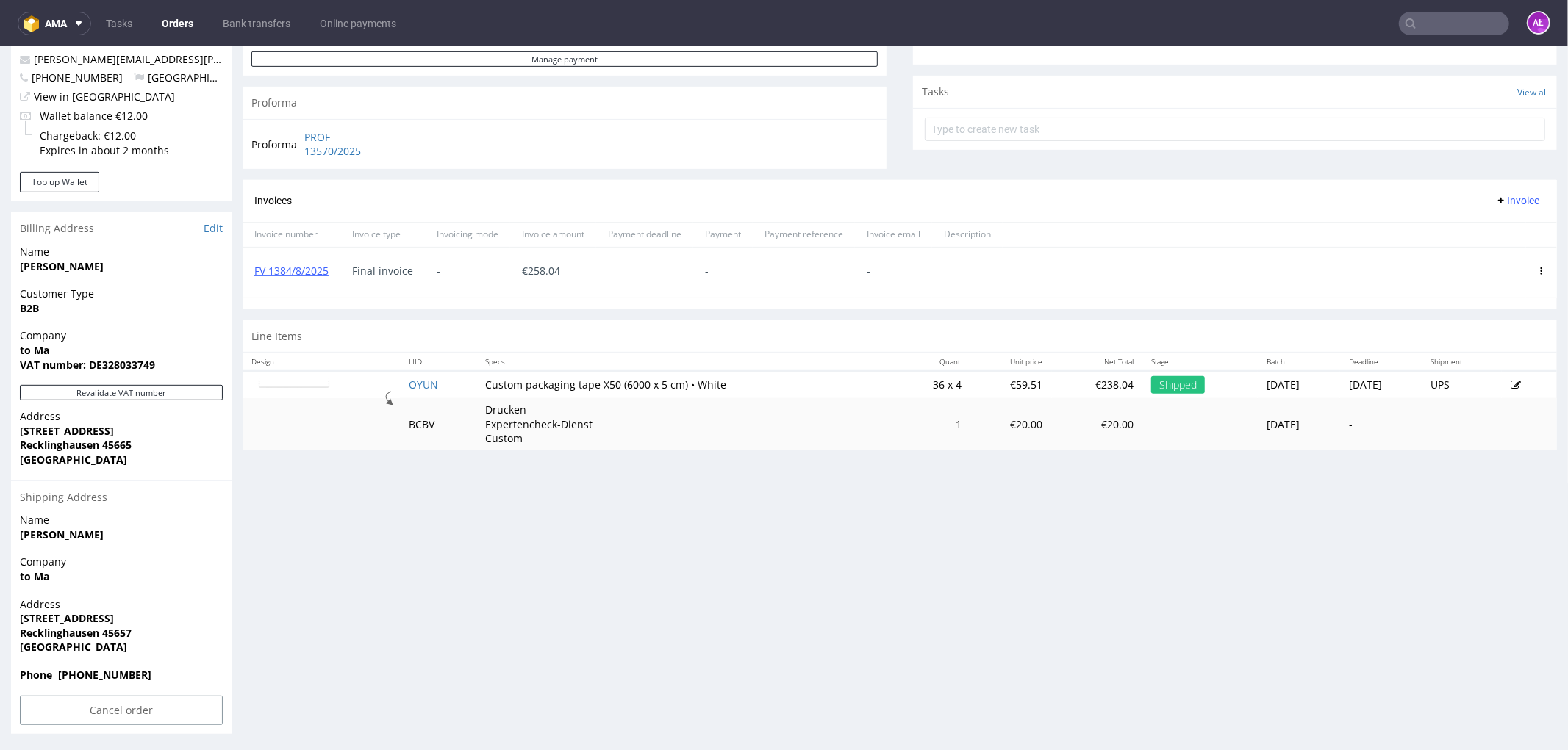
scroll to position [500, 0]
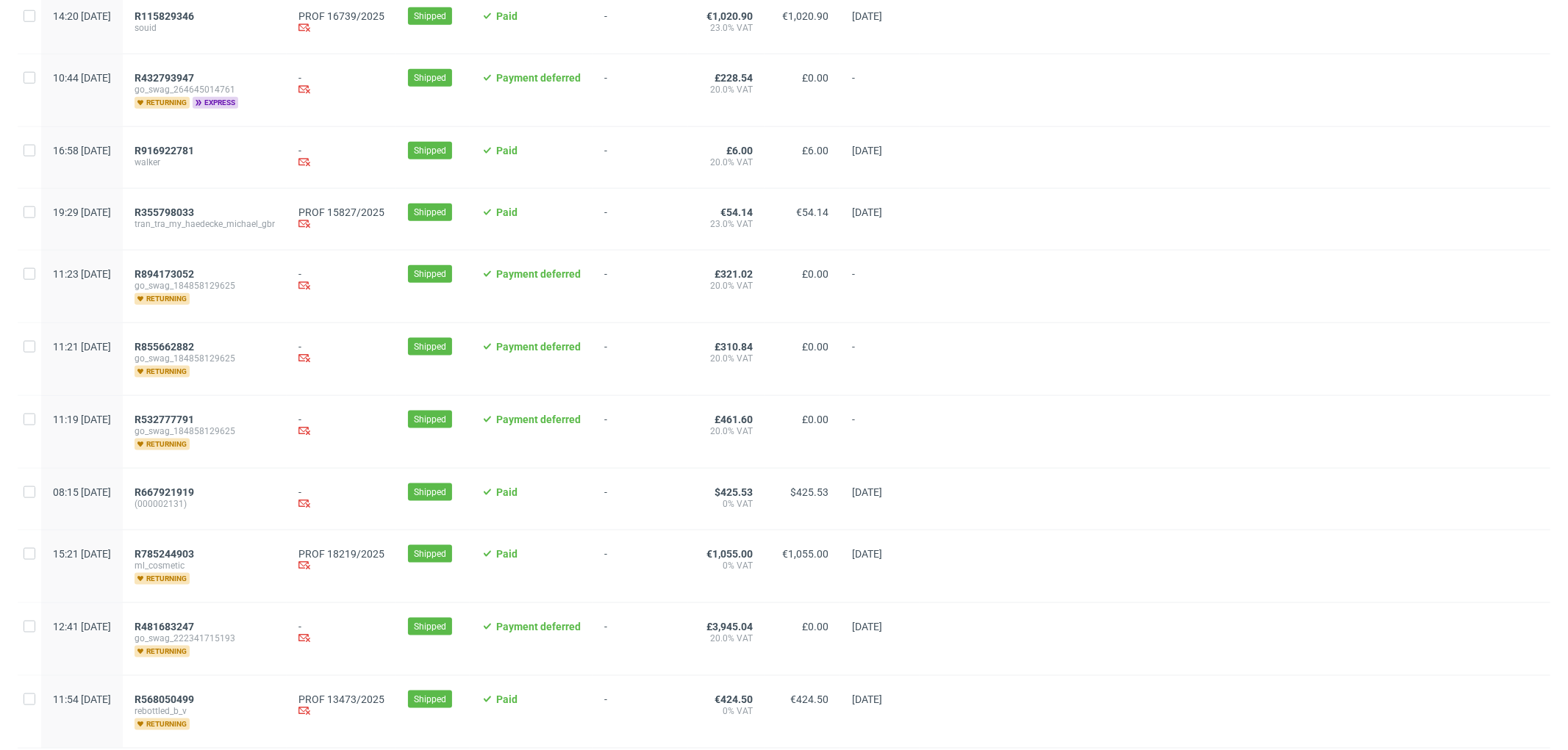
scroll to position [1492, 0]
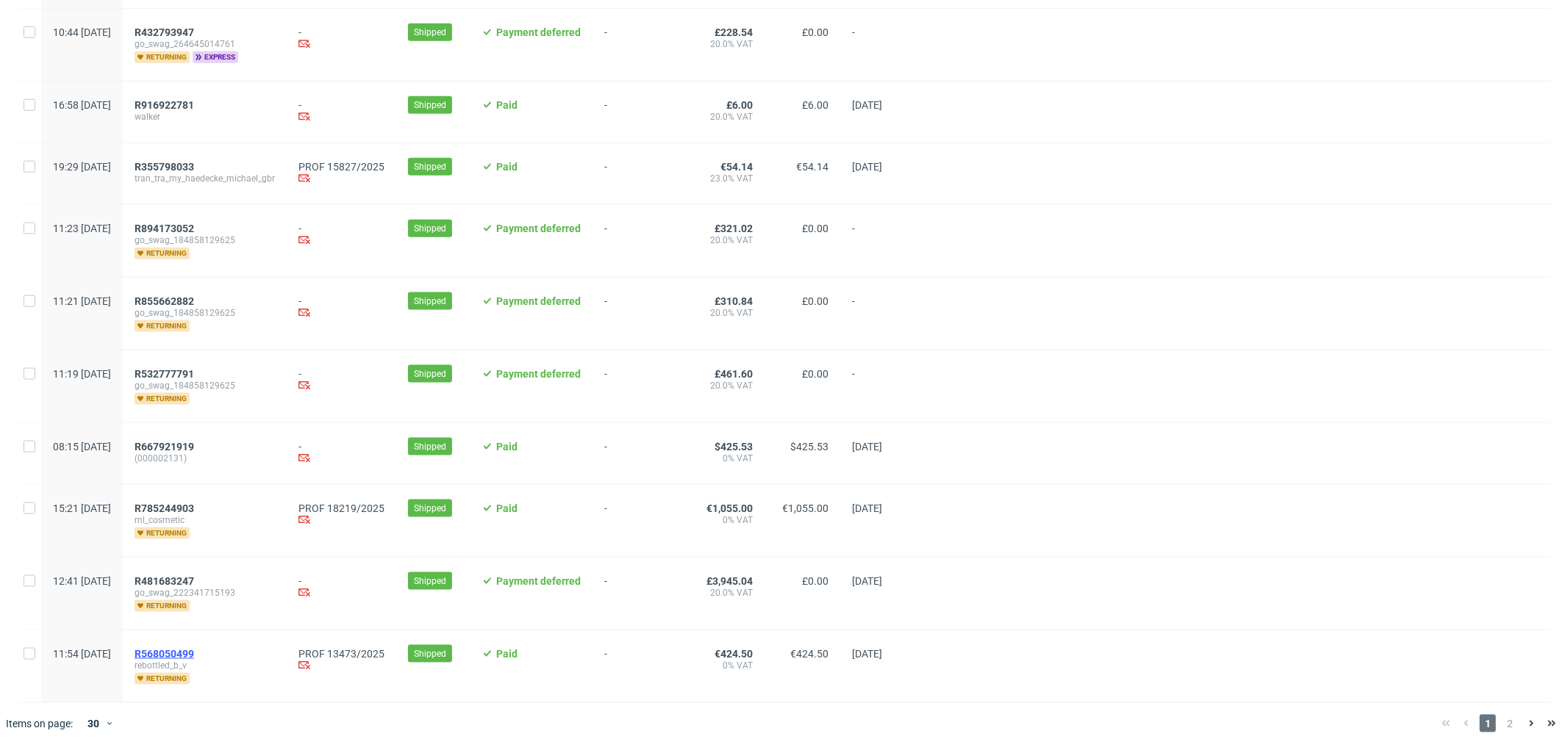
click at [194, 652] on span "R568050499" at bounding box center [164, 654] width 60 height 12
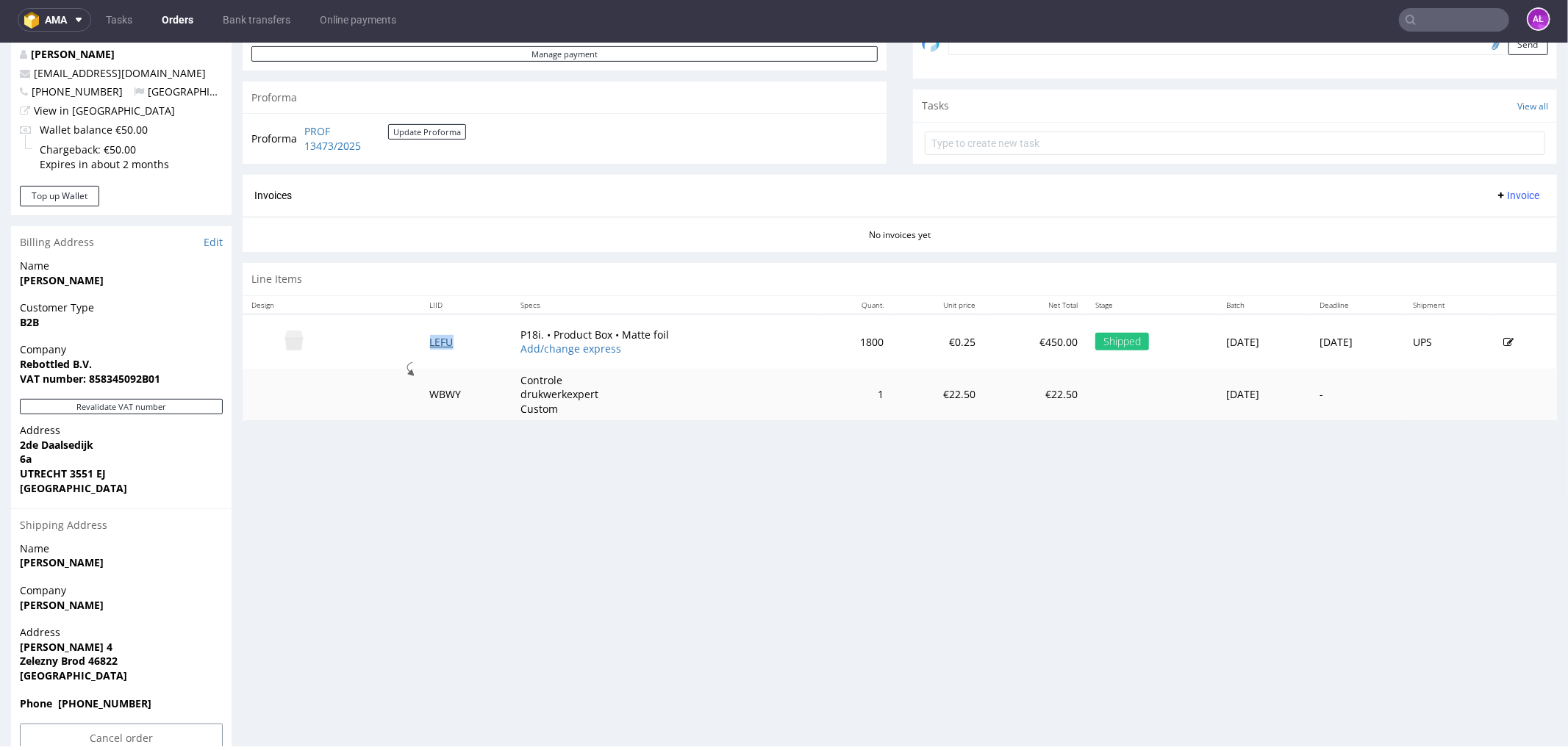
scroll to position [490, 0]
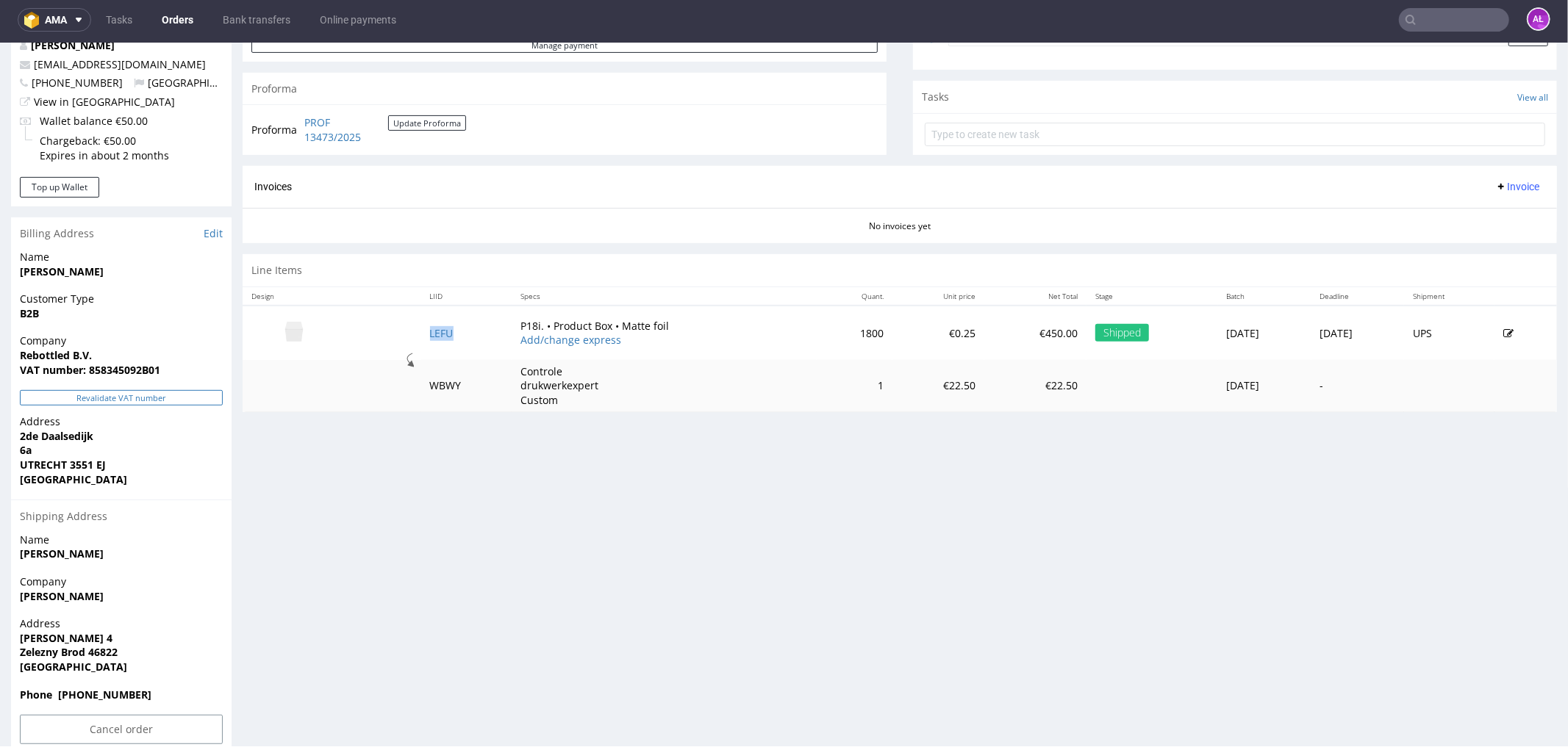
click at [199, 397] on button "Revalidate VAT number" at bounding box center [121, 396] width 203 height 15
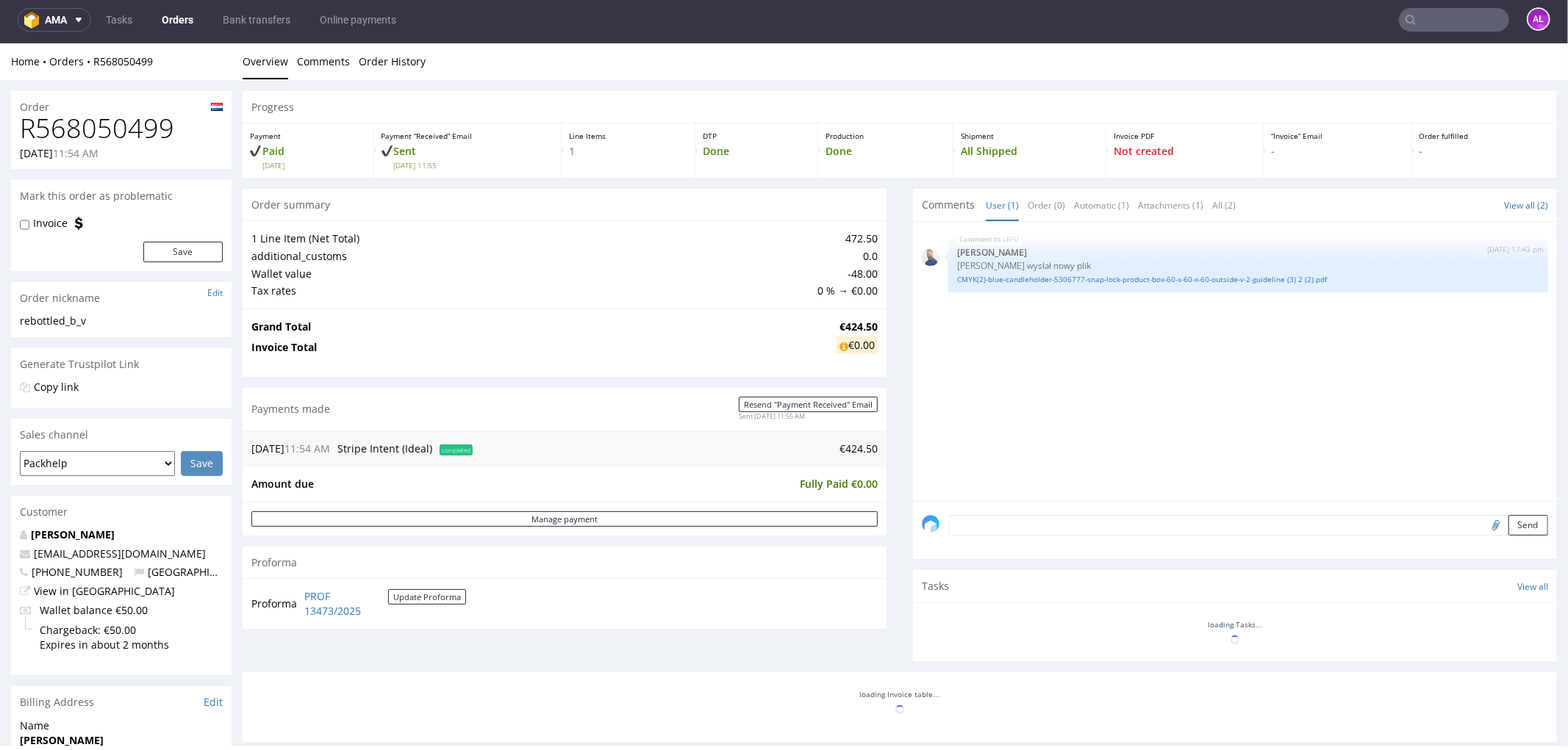
scroll to position [478, 0]
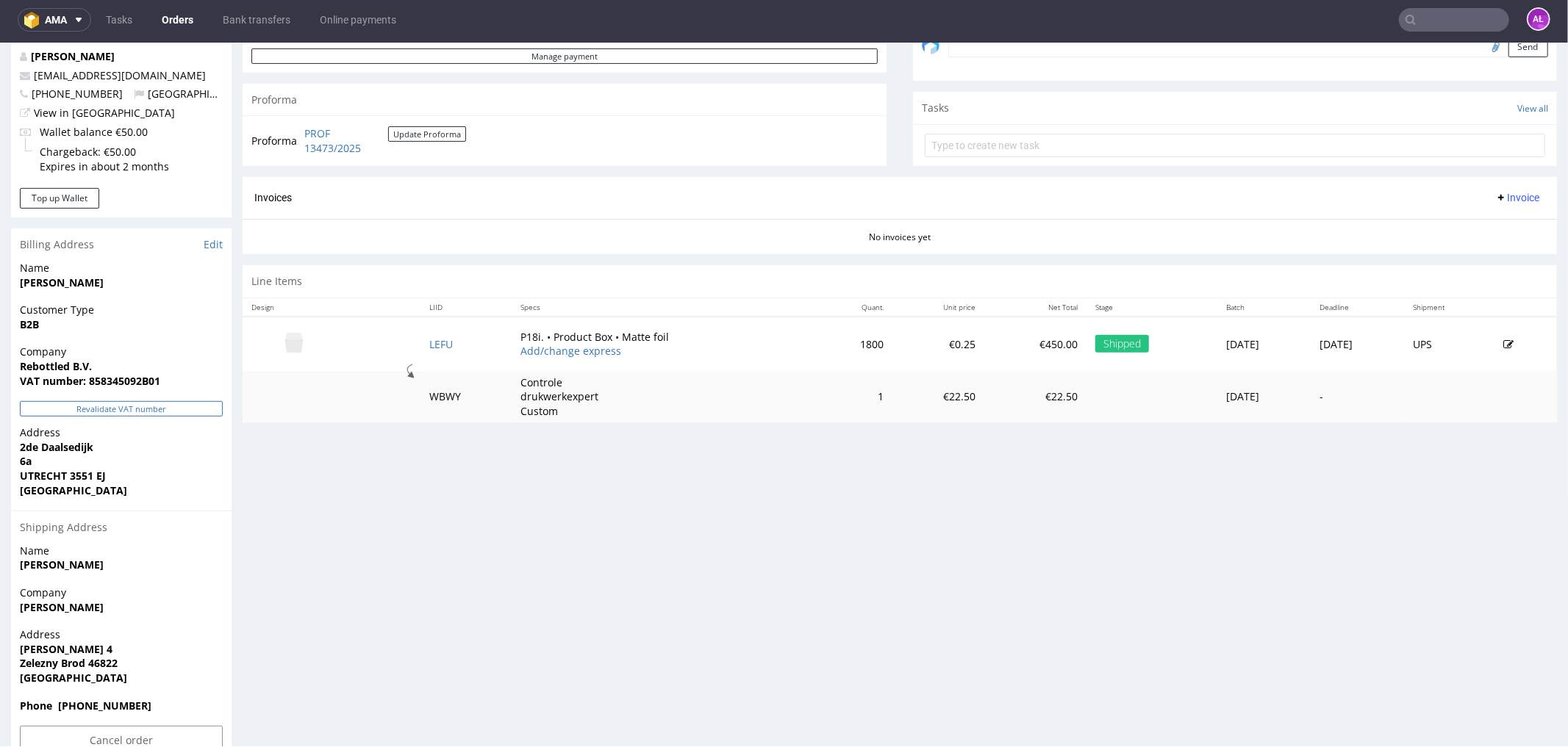
click at [200, 409] on button "Revalidate VAT number" at bounding box center [121, 408] width 203 height 15
click at [1495, 202] on span "Invoice" at bounding box center [1517, 197] width 44 height 12
click at [1496, 227] on span "Generate" at bounding box center [1492, 228] width 72 height 14
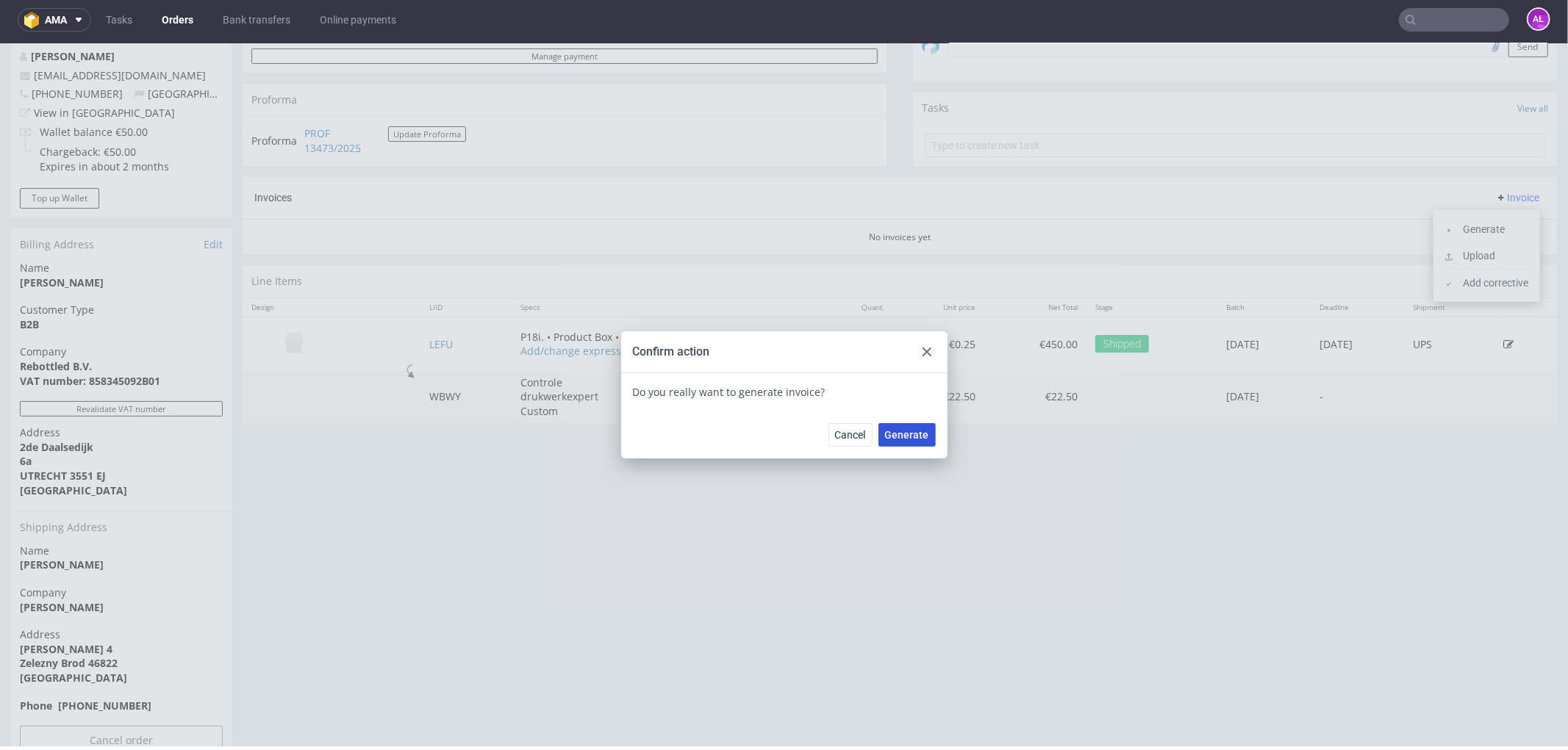
click at [919, 431] on span "Generate" at bounding box center [906, 434] width 44 height 10
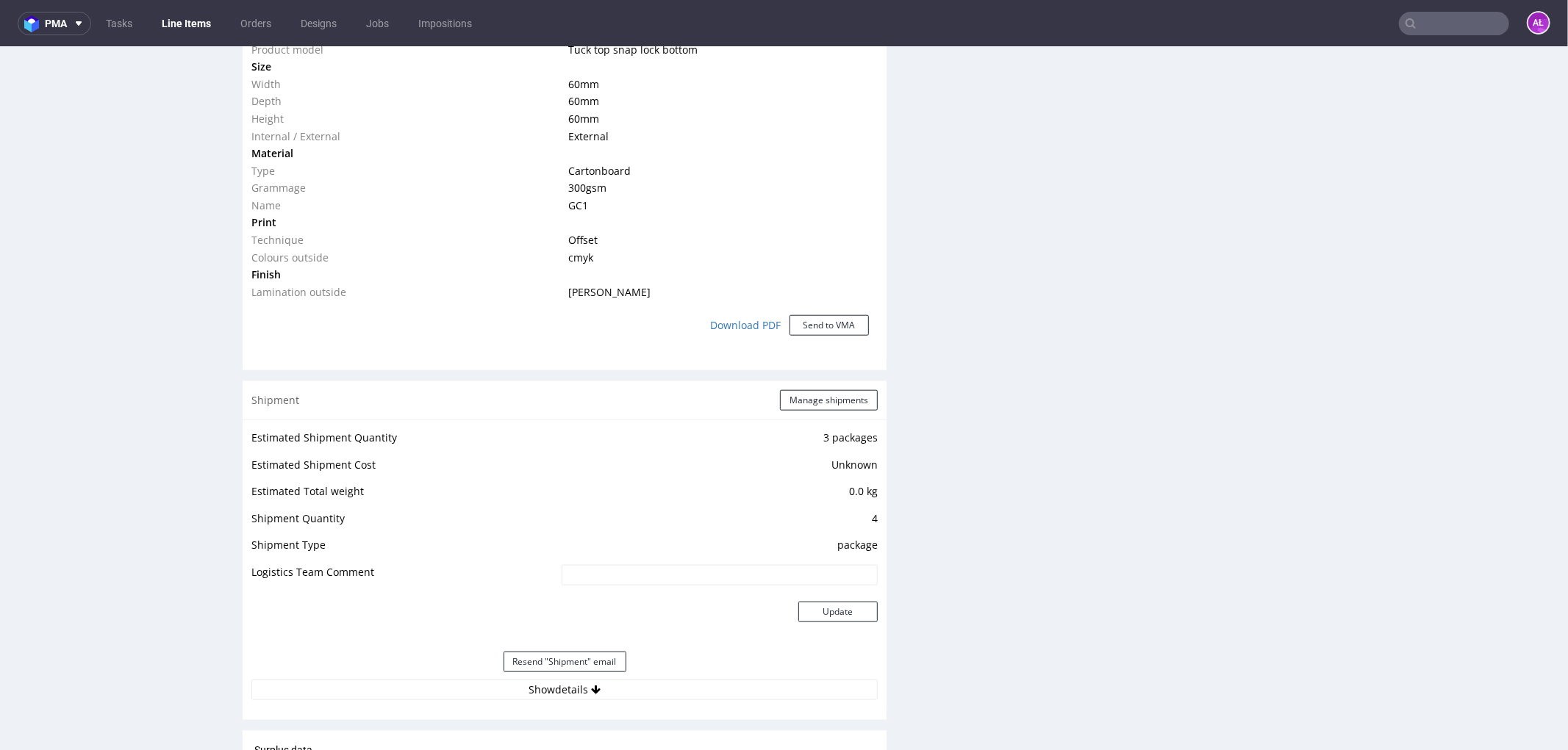
scroll to position [1387, 0]
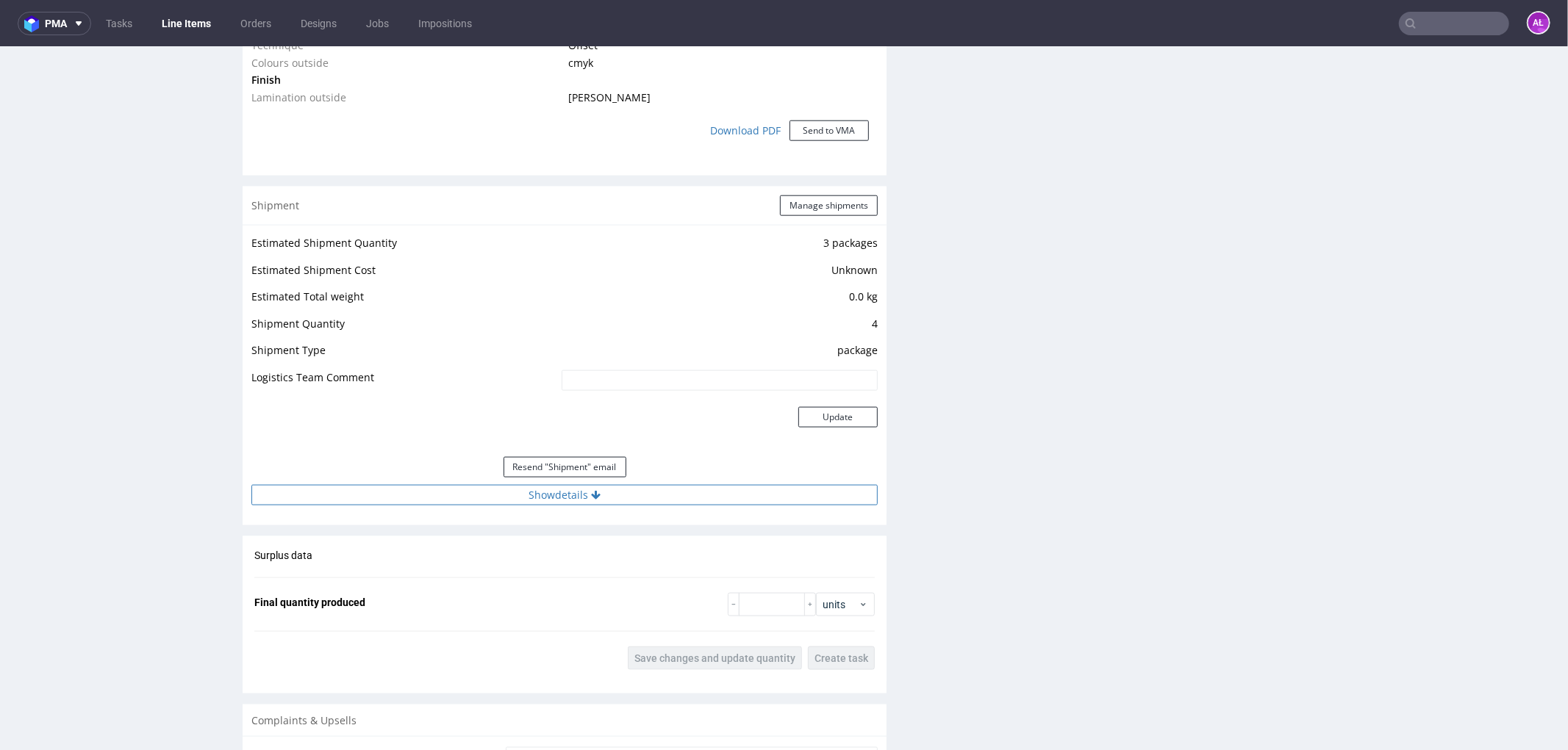
click at [670, 493] on button "Show details" at bounding box center [564, 494] width 626 height 21
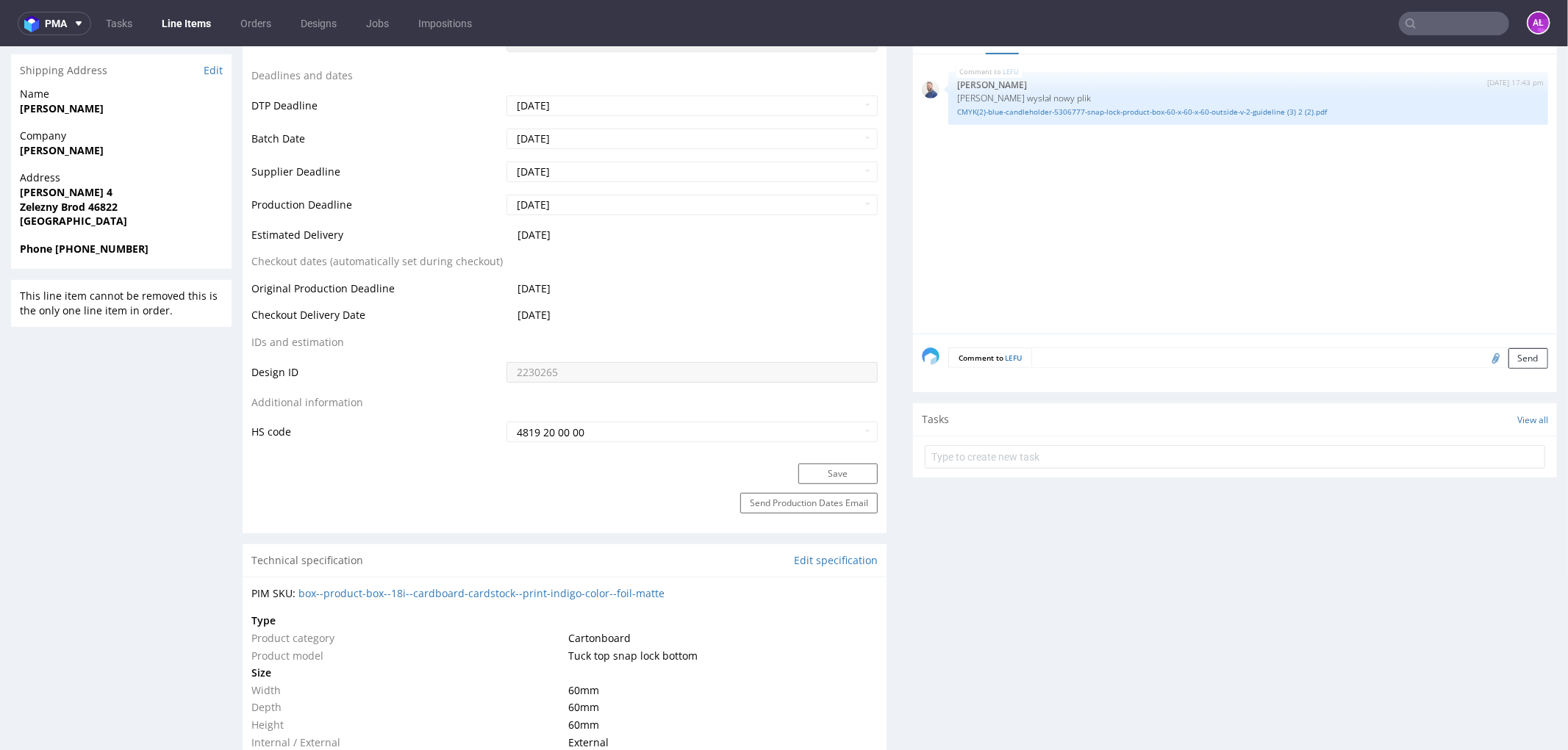
scroll to position [408, 0]
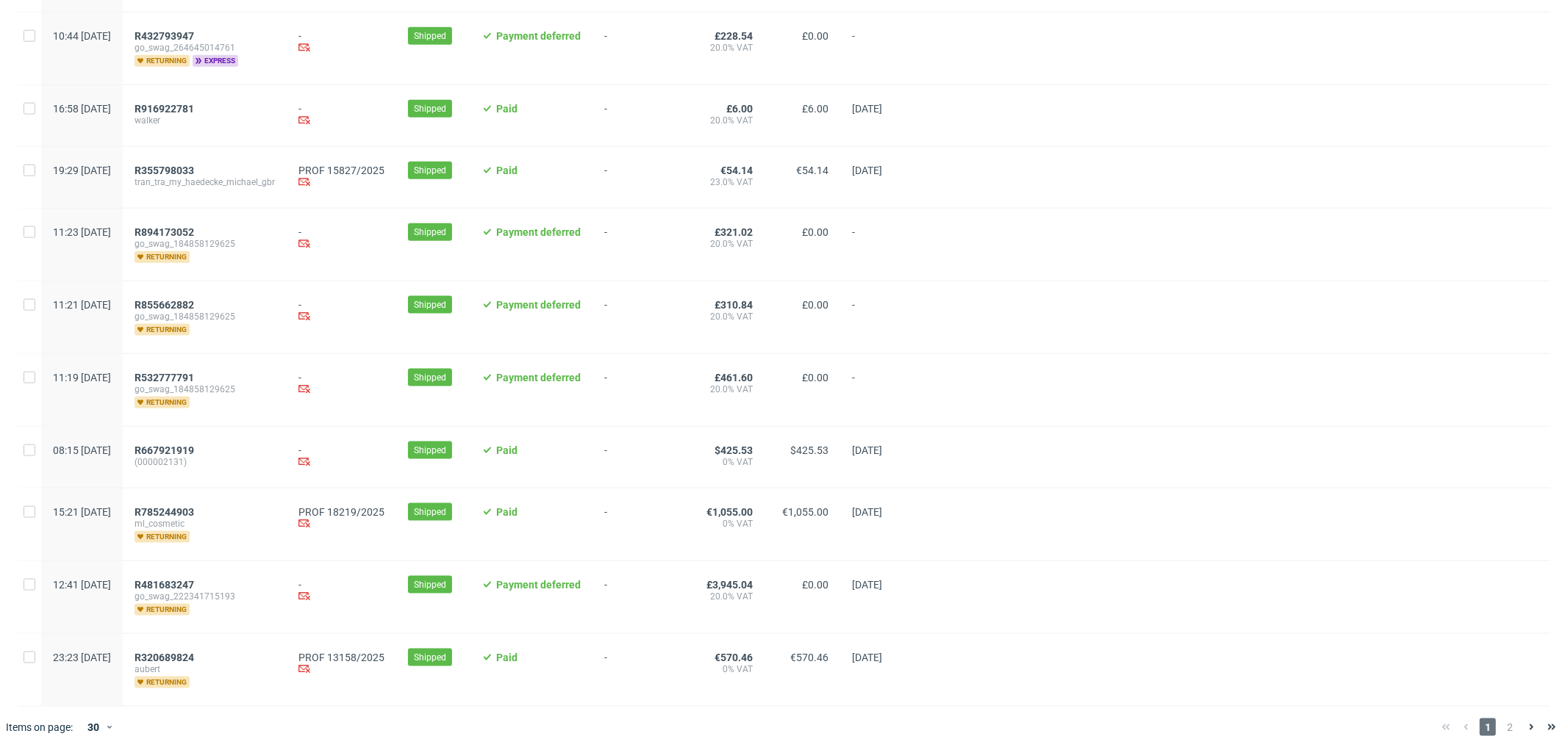
scroll to position [1492, 0]
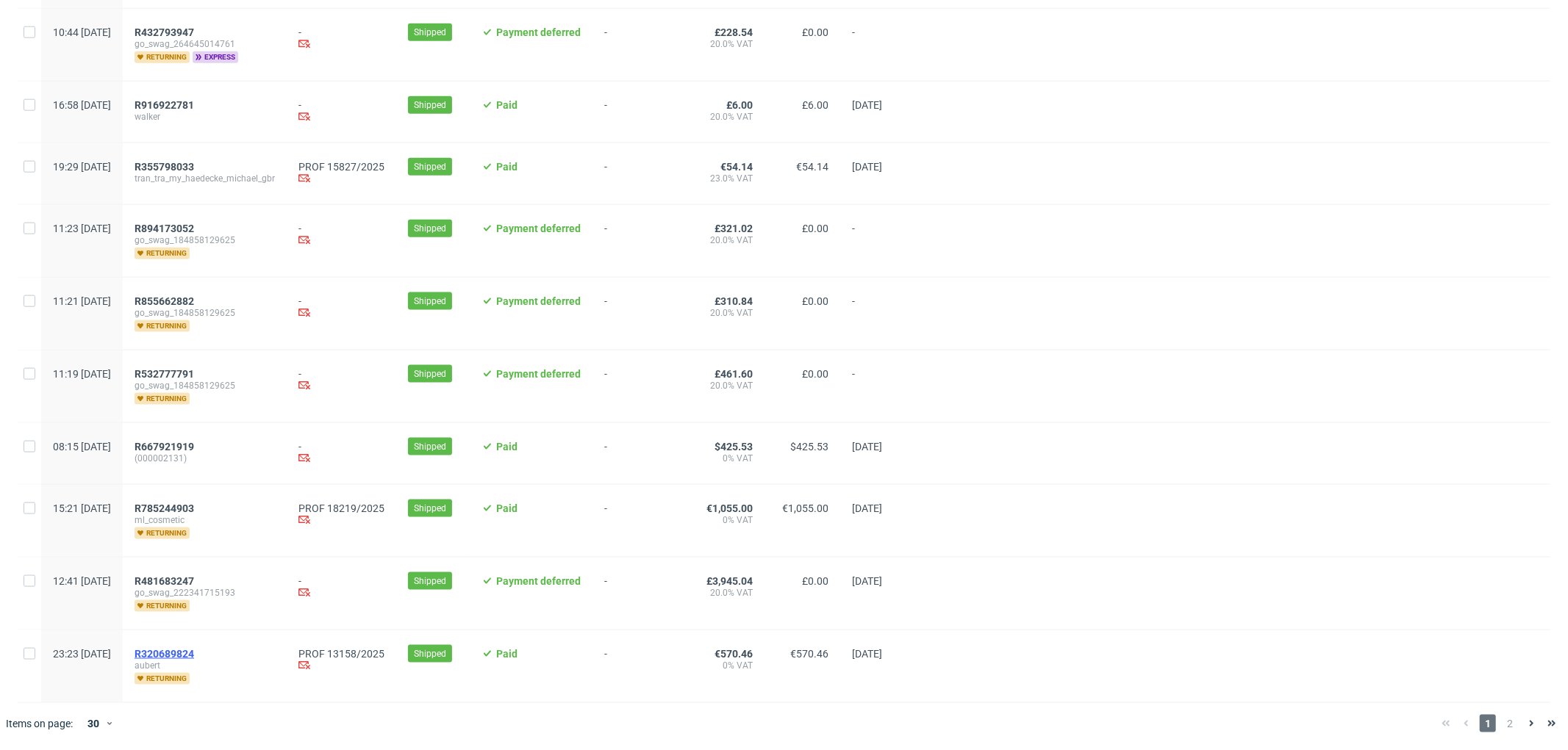
click at [194, 654] on span "R320689824" at bounding box center [164, 654] width 60 height 12
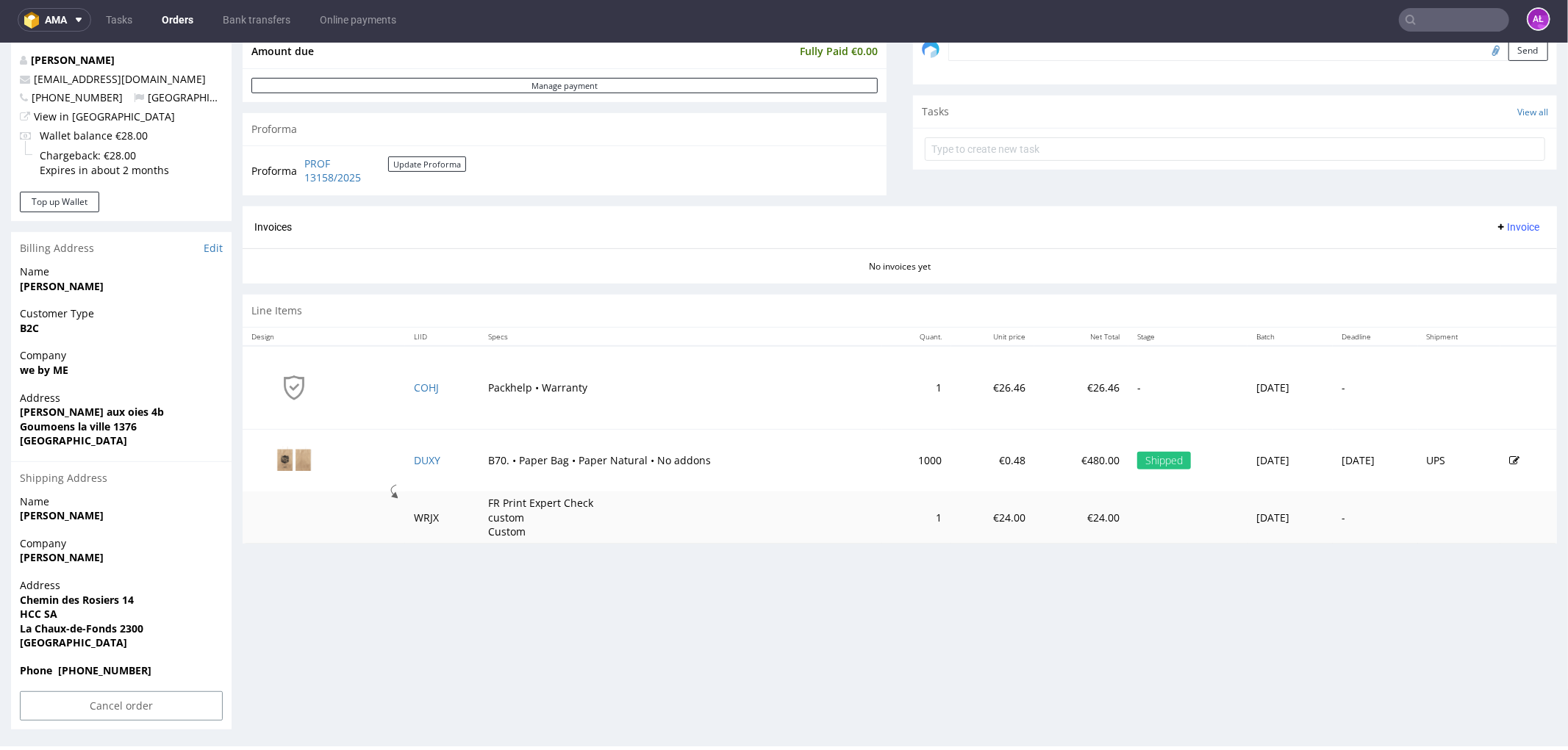
scroll to position [475, 0]
click at [1495, 222] on span "Invoice" at bounding box center [1517, 225] width 44 height 12
click at [1497, 255] on span "Generate" at bounding box center [1492, 257] width 72 height 14
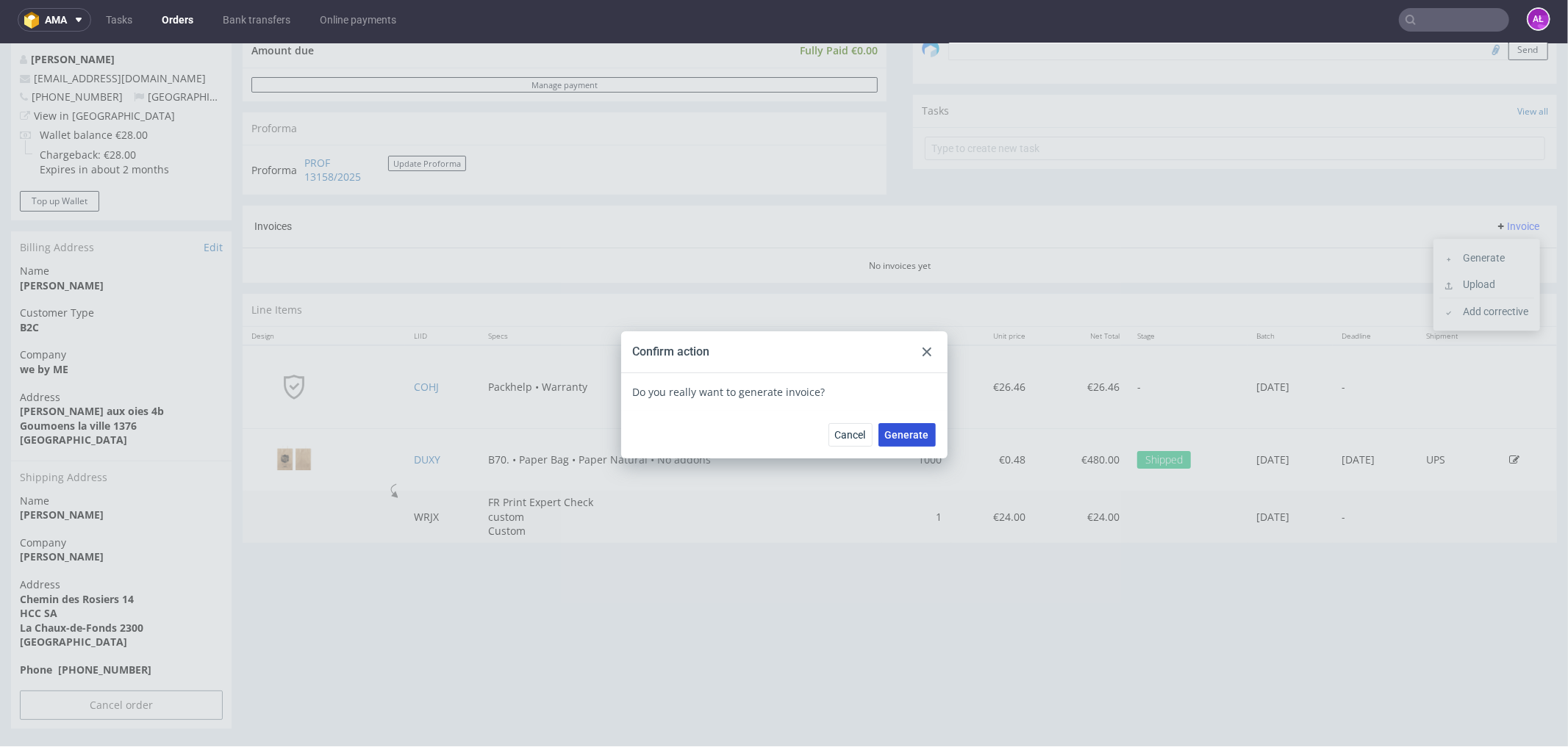
click at [905, 438] on span "Generate" at bounding box center [906, 434] width 44 height 10
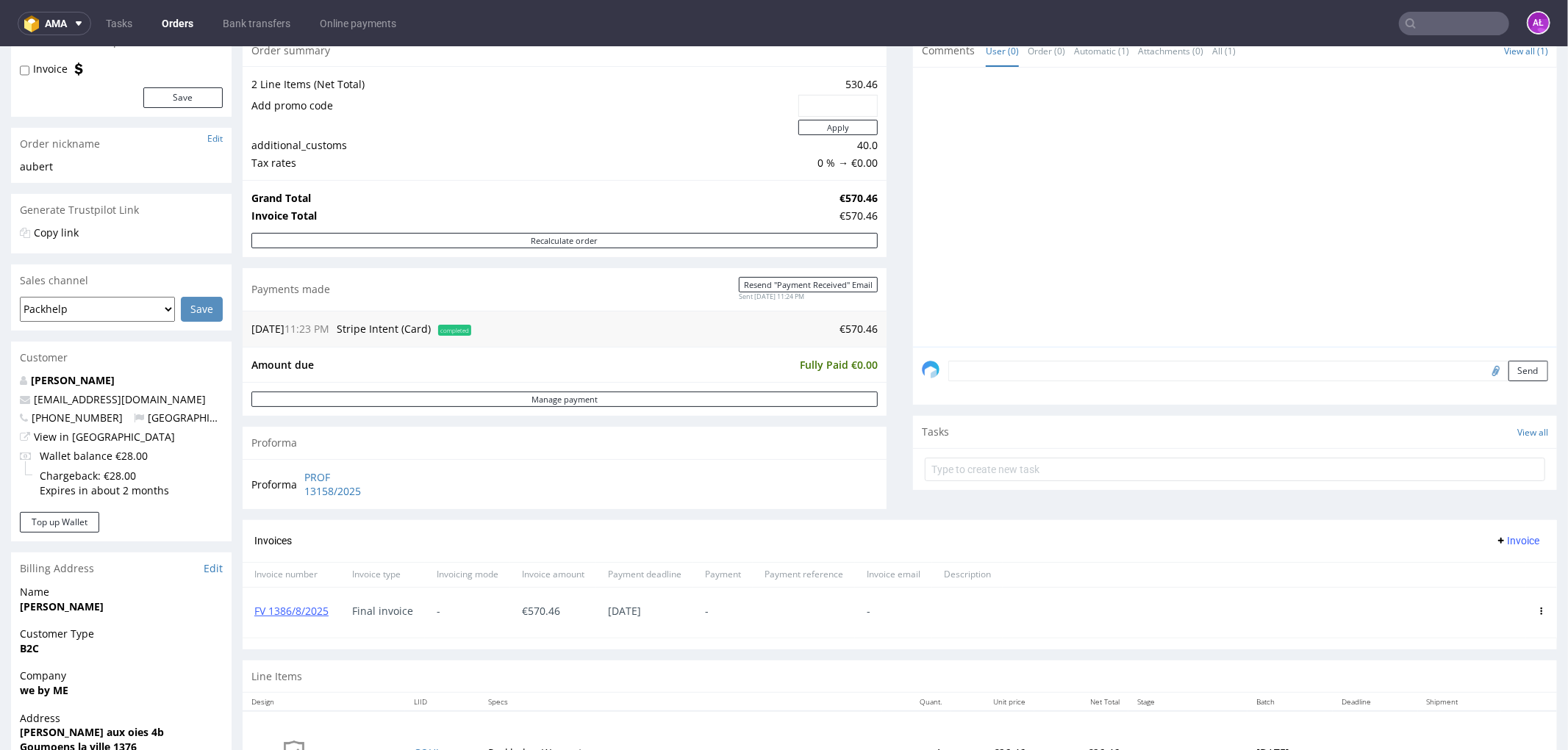
scroll to position [163, 0]
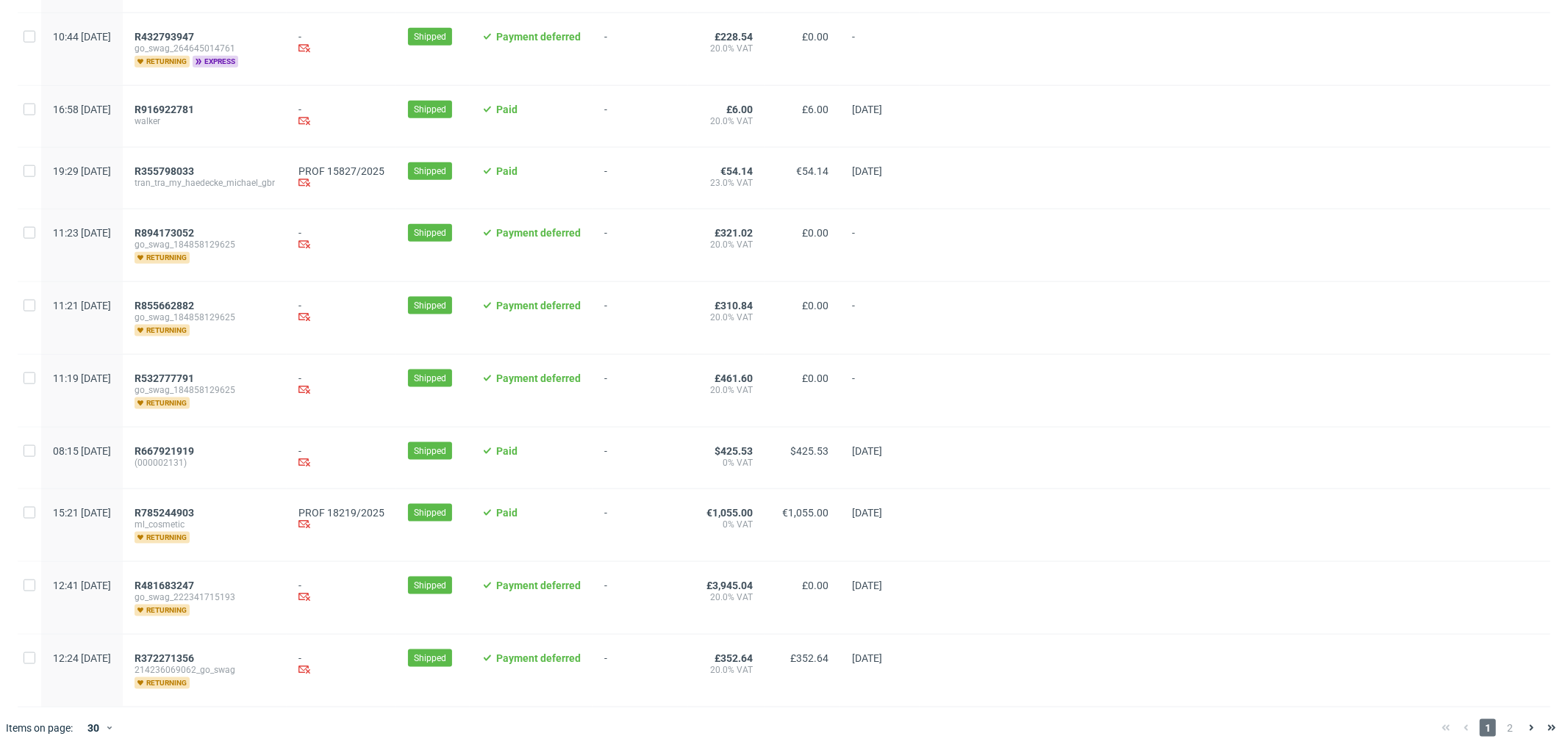
scroll to position [1492, 0]
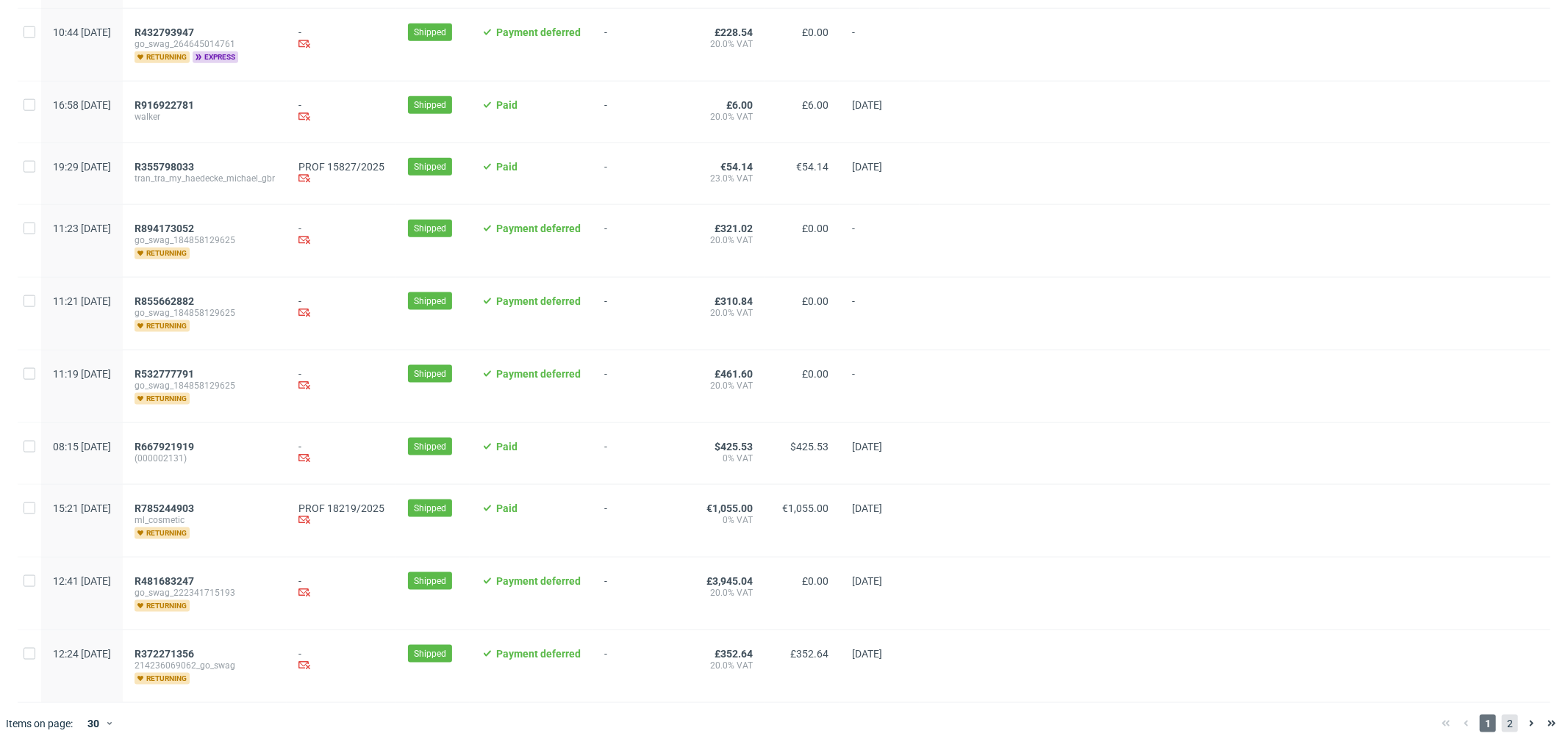
click at [1501, 726] on span "2" at bounding box center [1509, 723] width 16 height 18
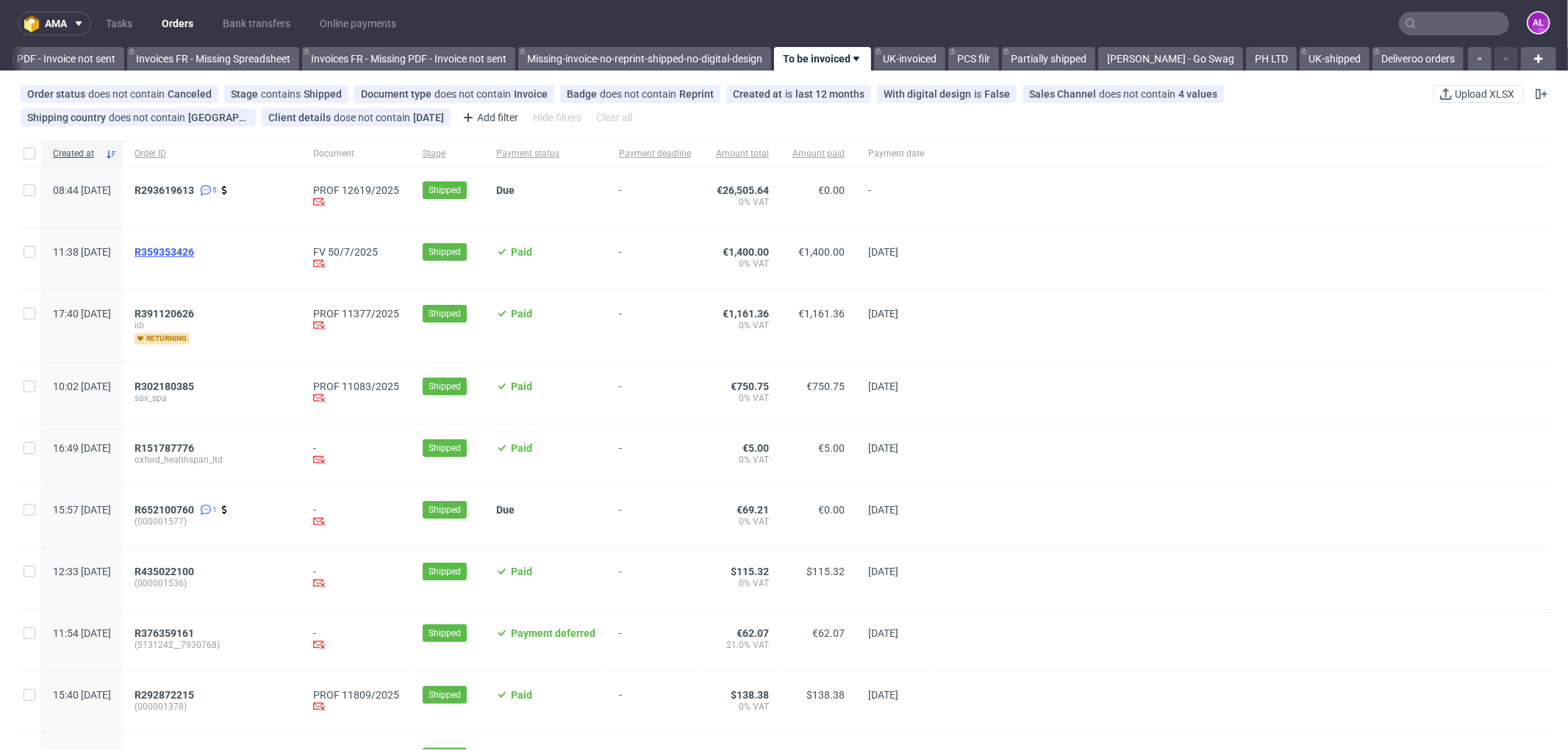
click at [194, 250] on span "R359353426" at bounding box center [164, 252] width 60 height 12
click at [194, 189] on span "R293619613" at bounding box center [164, 190] width 60 height 12
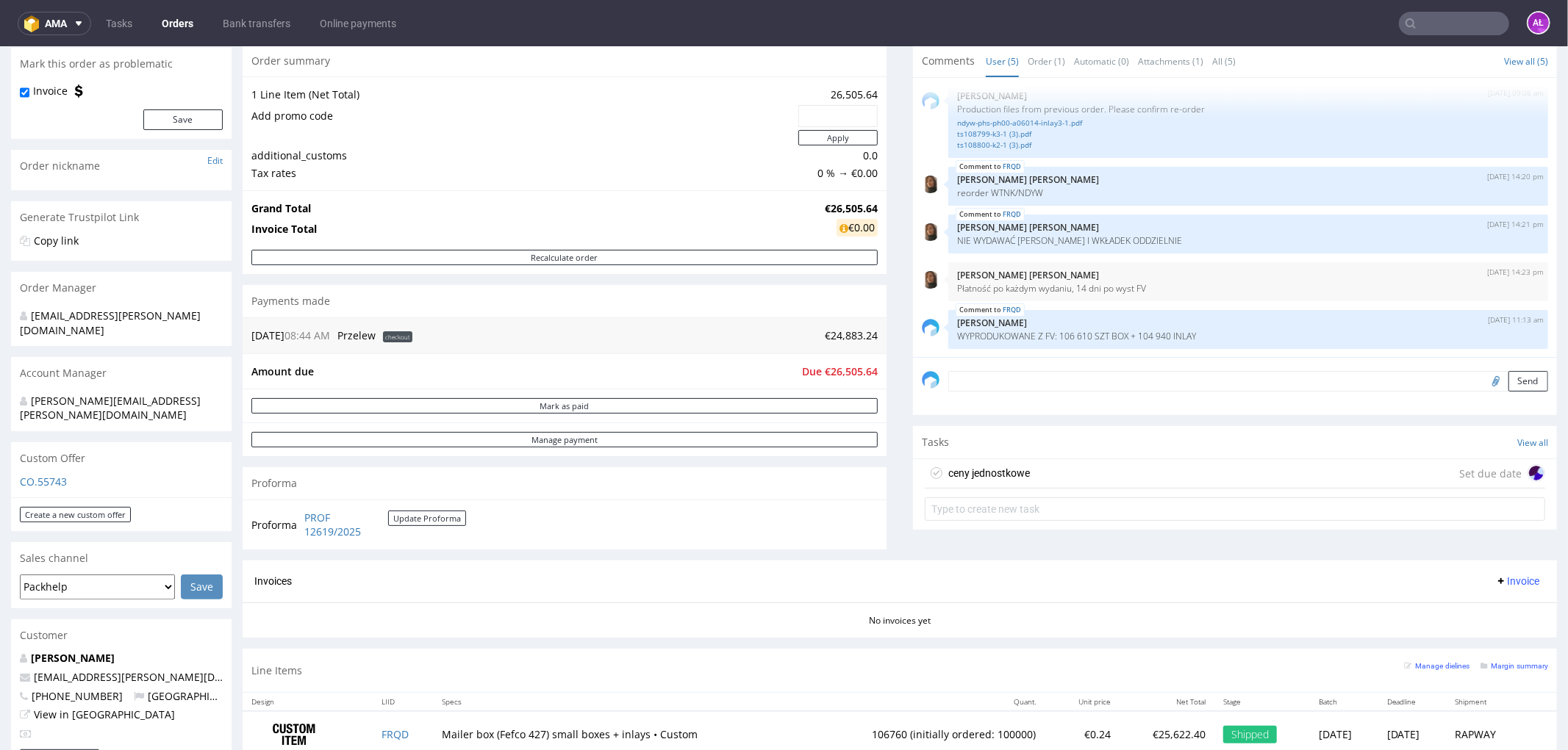
scroll to position [244, 0]
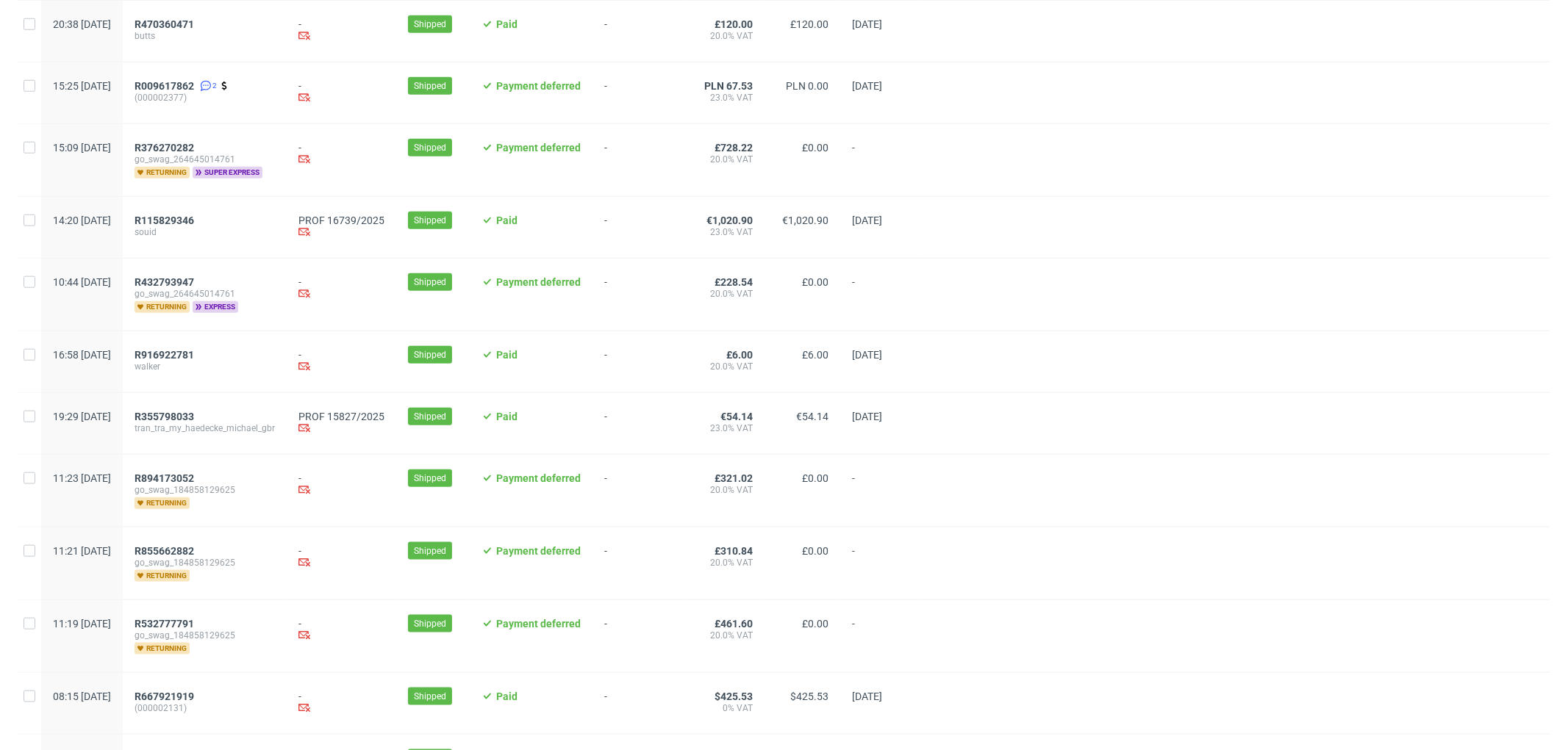
scroll to position [1492, 0]
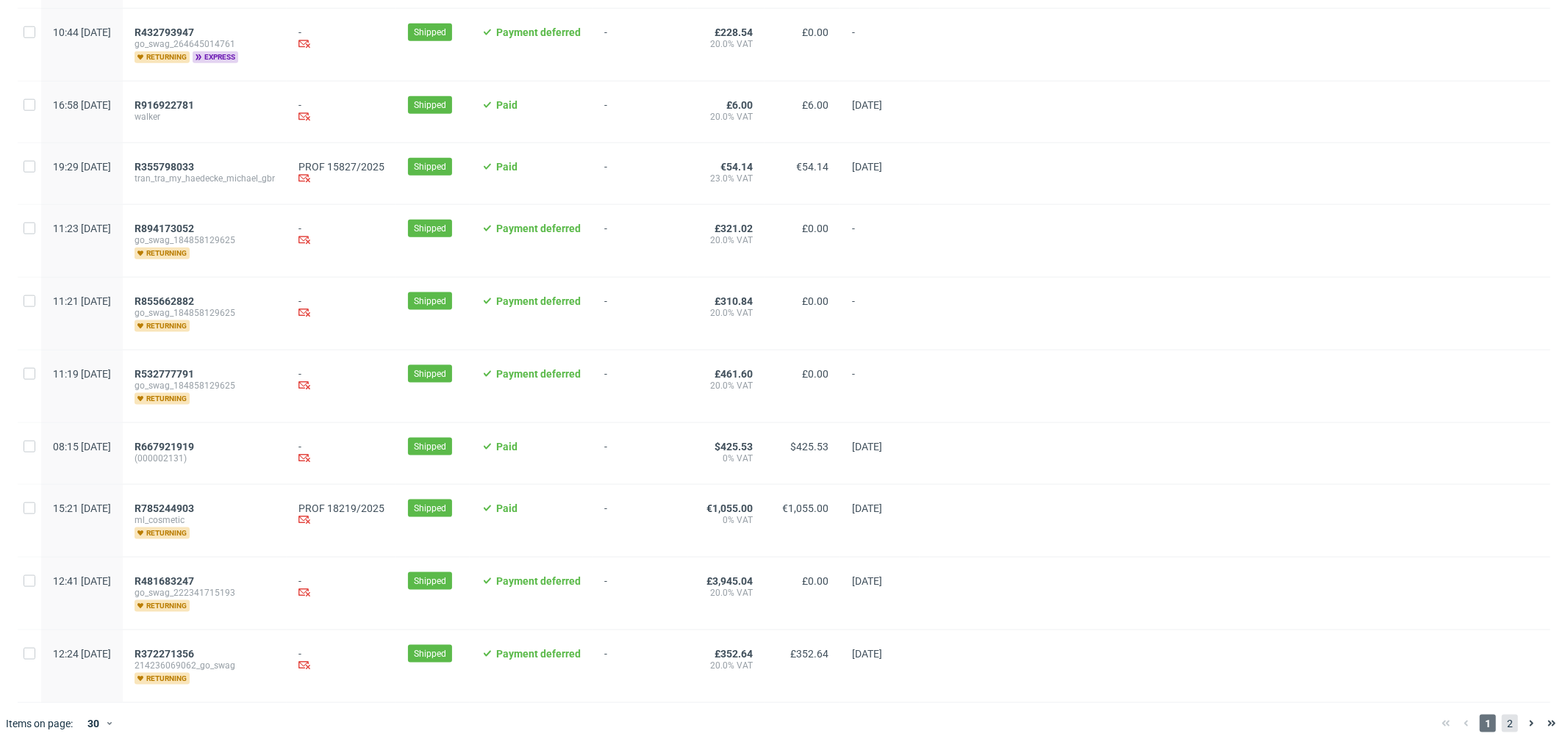
click at [1501, 722] on span "2" at bounding box center [1509, 723] width 16 height 18
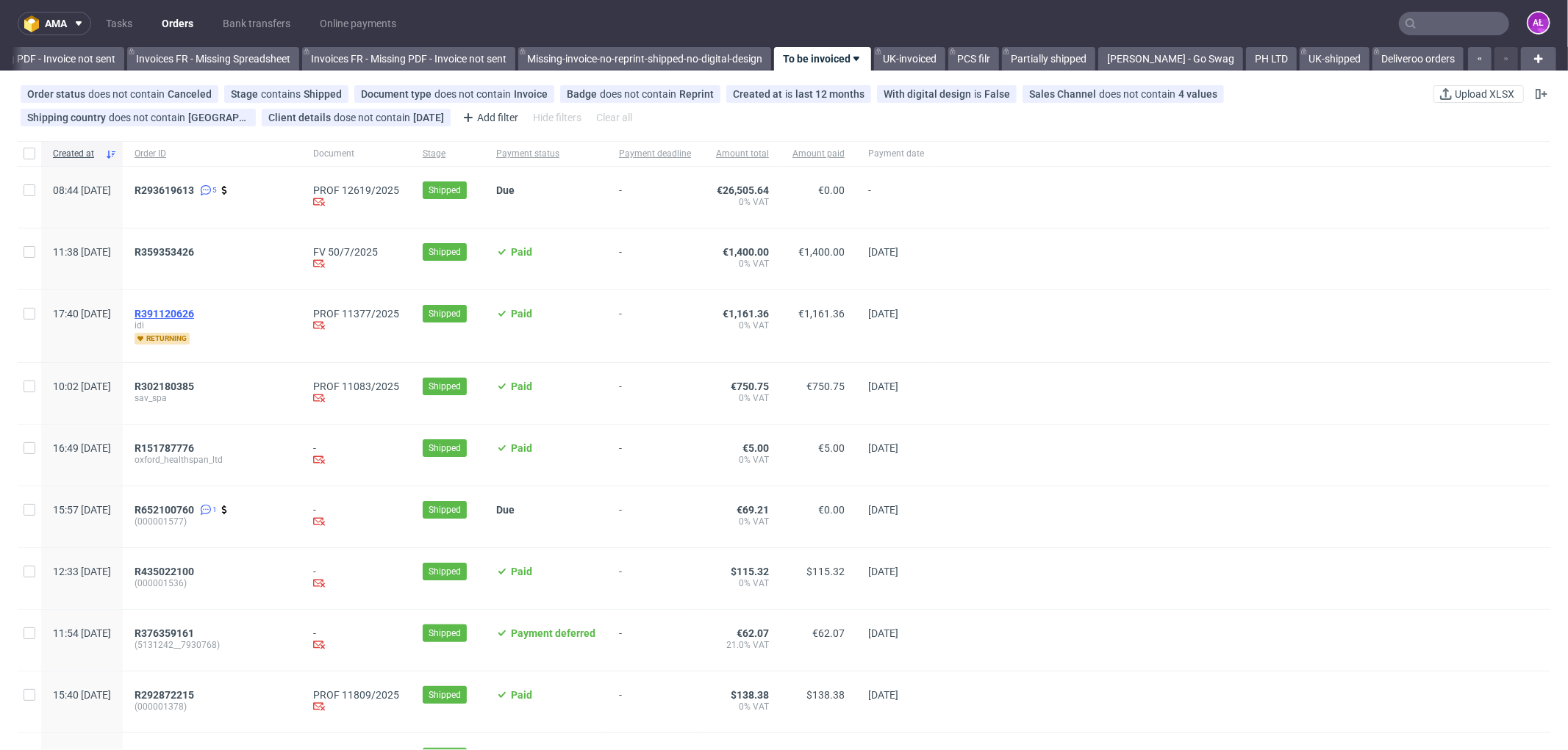
click at [194, 314] on span "R391120626" at bounding box center [164, 314] width 60 height 12
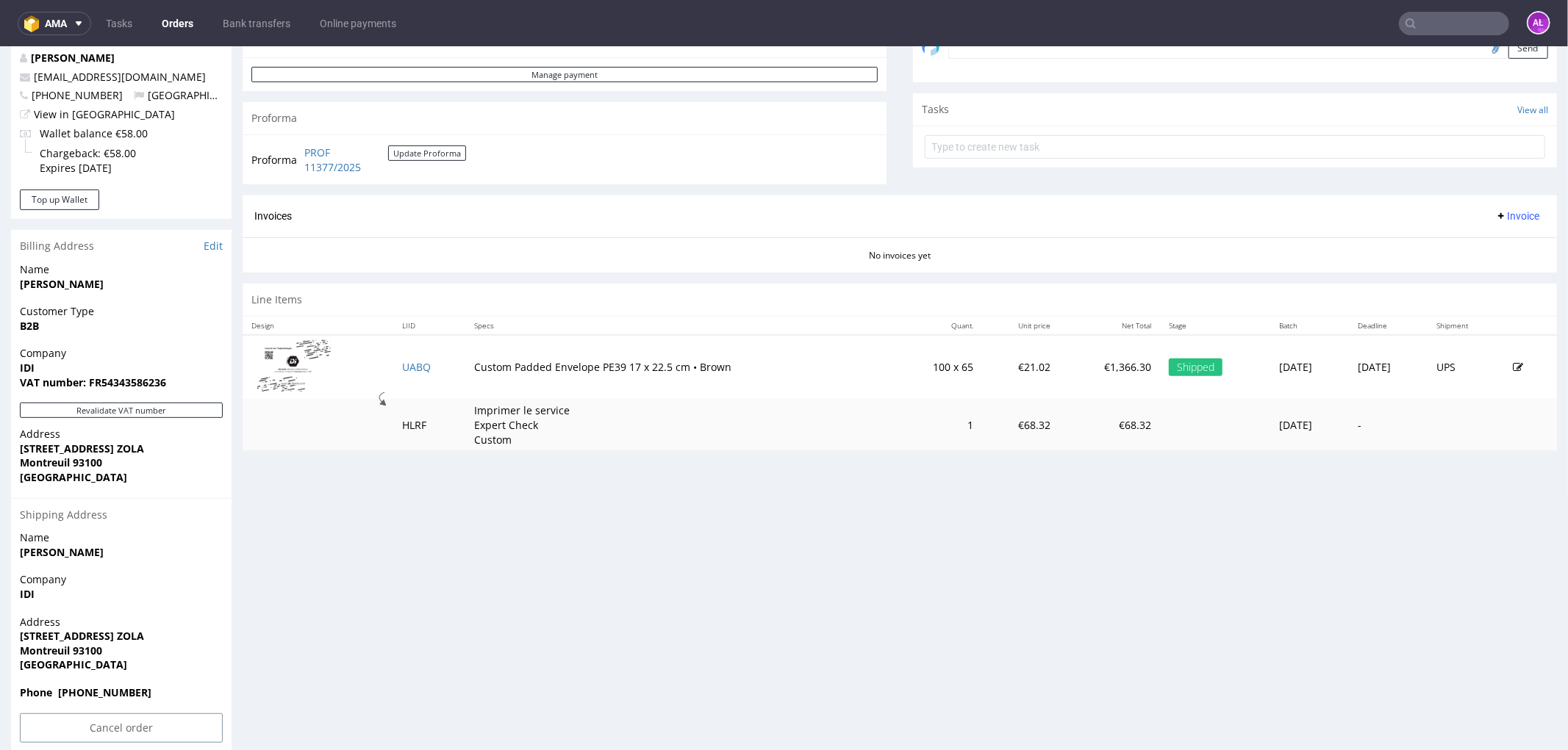
scroll to position [490, 0]
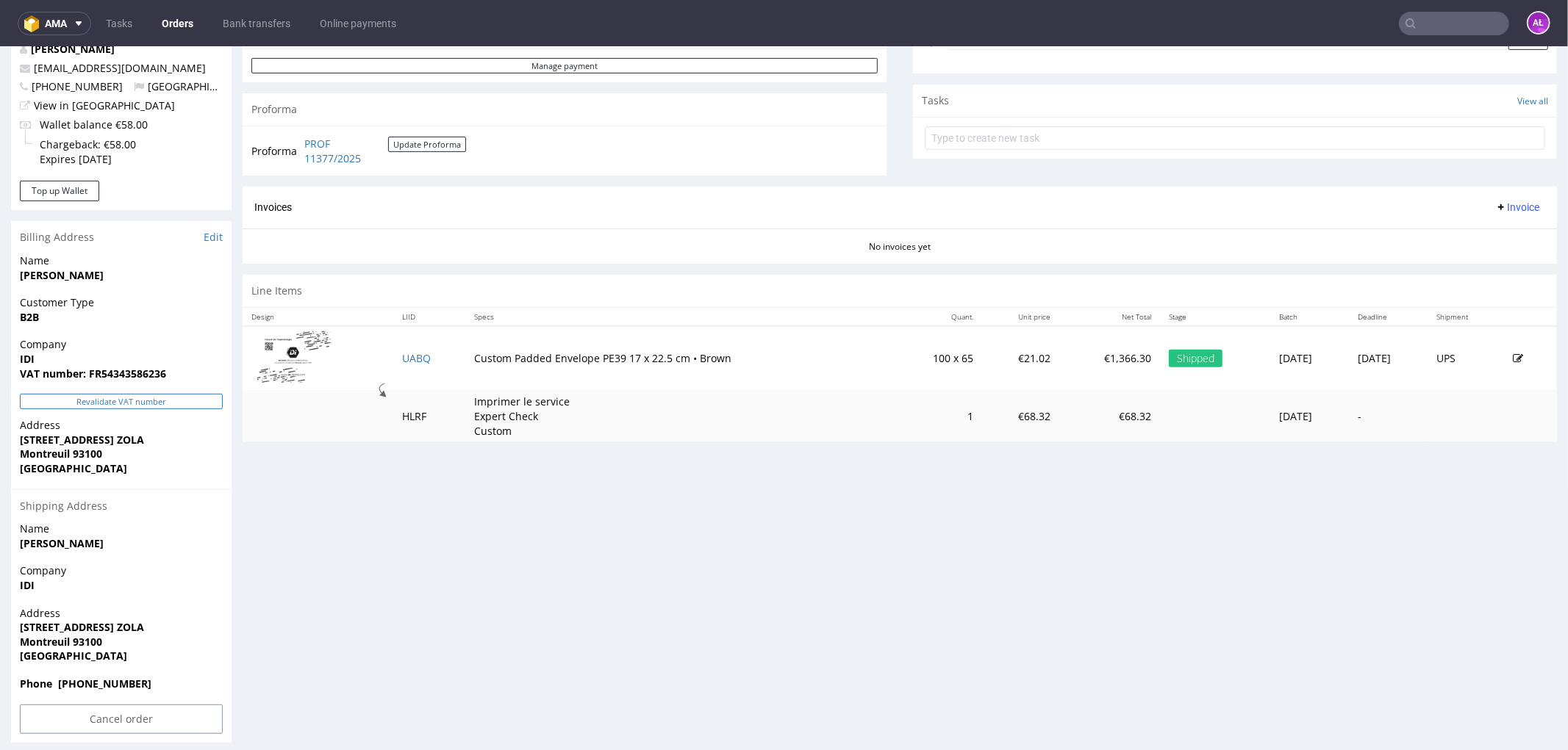
click at [188, 399] on button "Revalidate VAT number" at bounding box center [121, 400] width 203 height 15
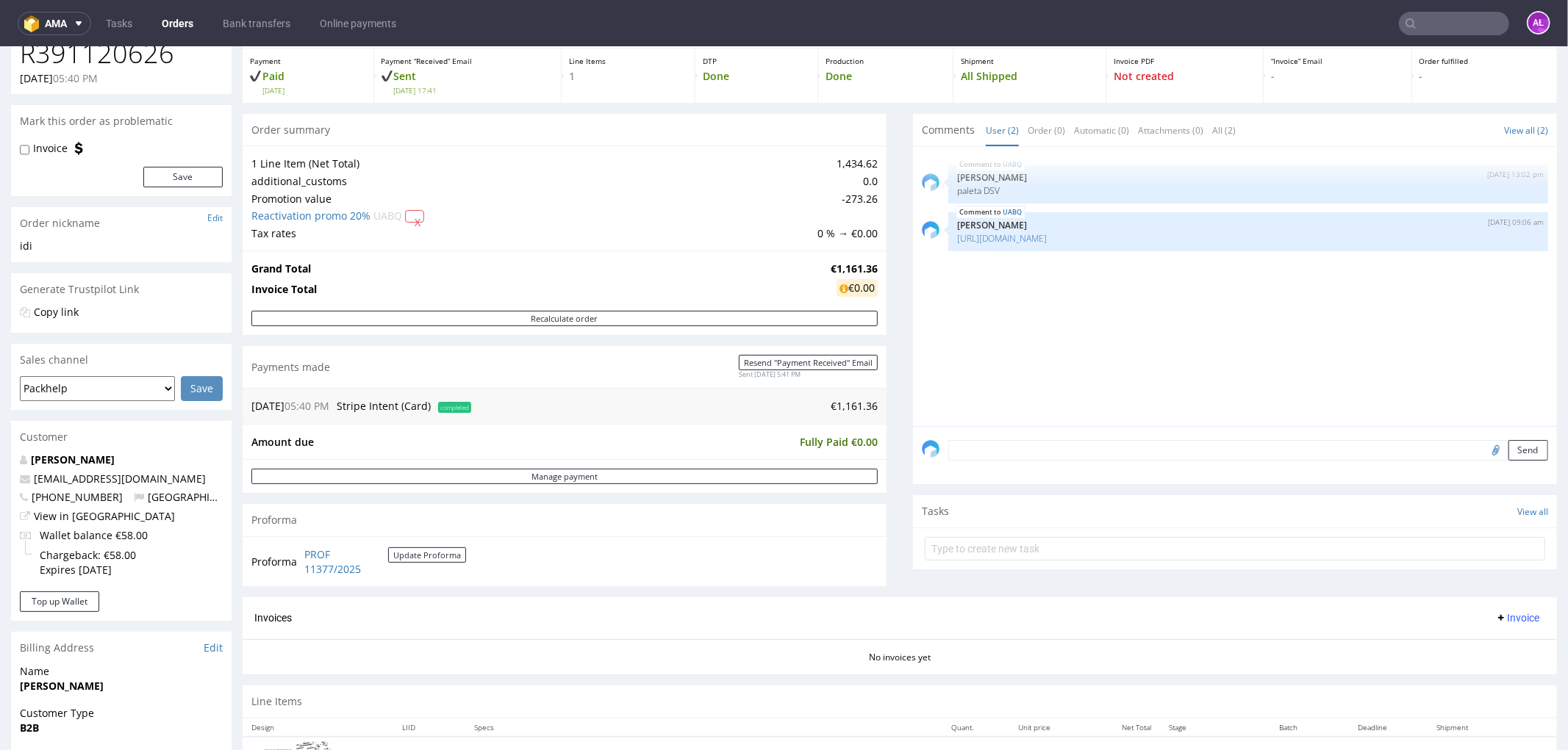
scroll to position [55, 0]
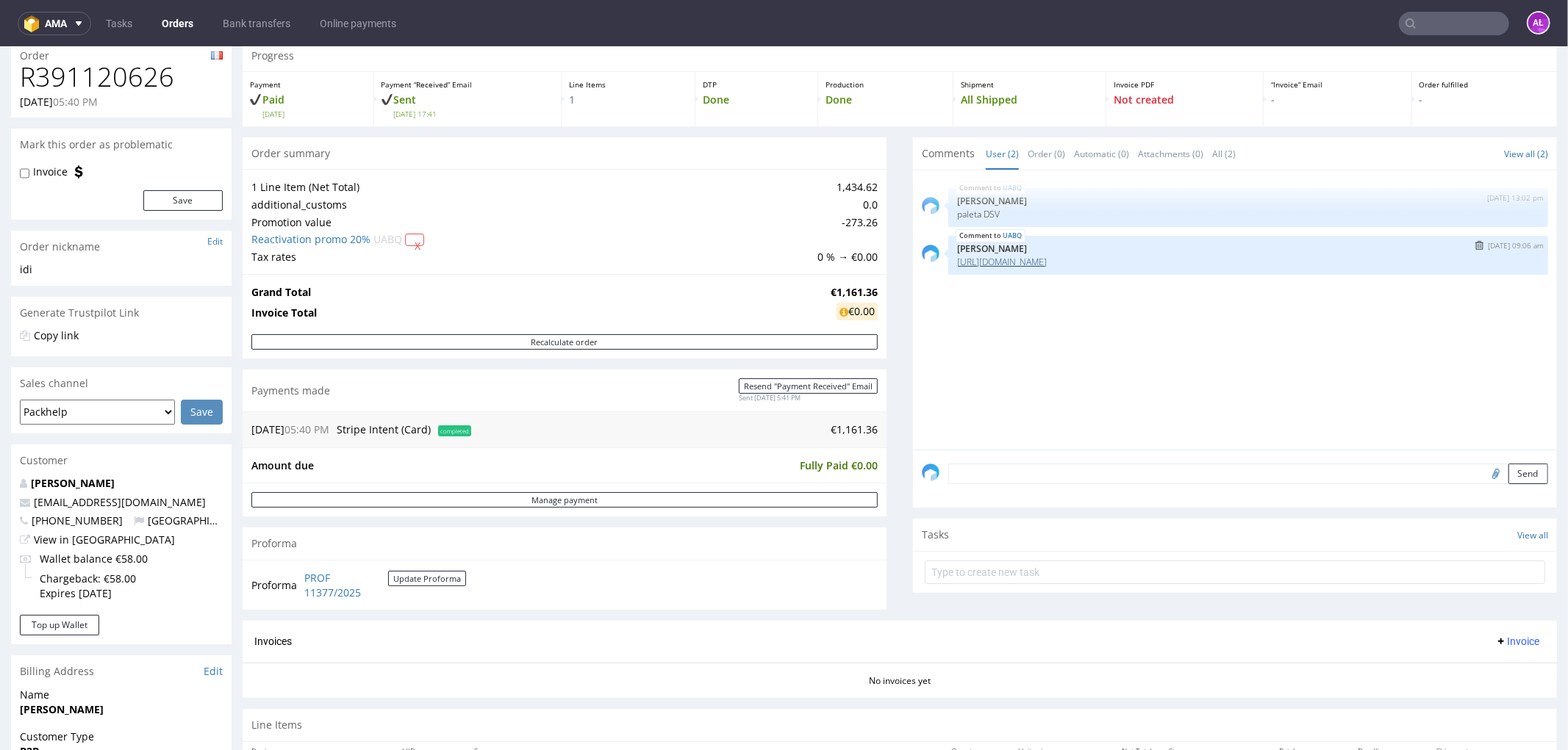
click at [1047, 261] on link "https://mydsv.com/new/tracking/track-shipment?query=40257145950389371078" at bounding box center [1002, 261] width 90 height 13
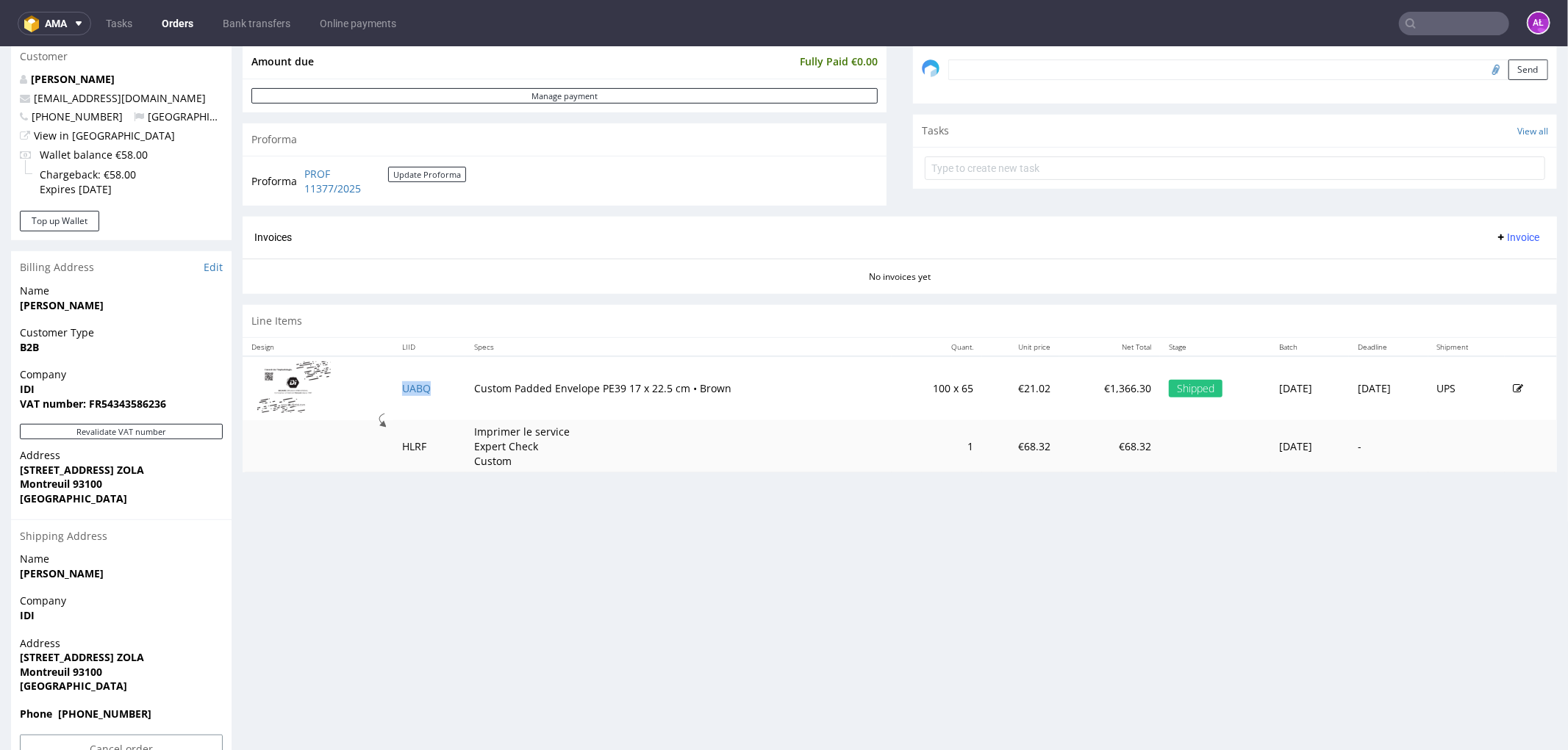
scroll to position [464, 0]
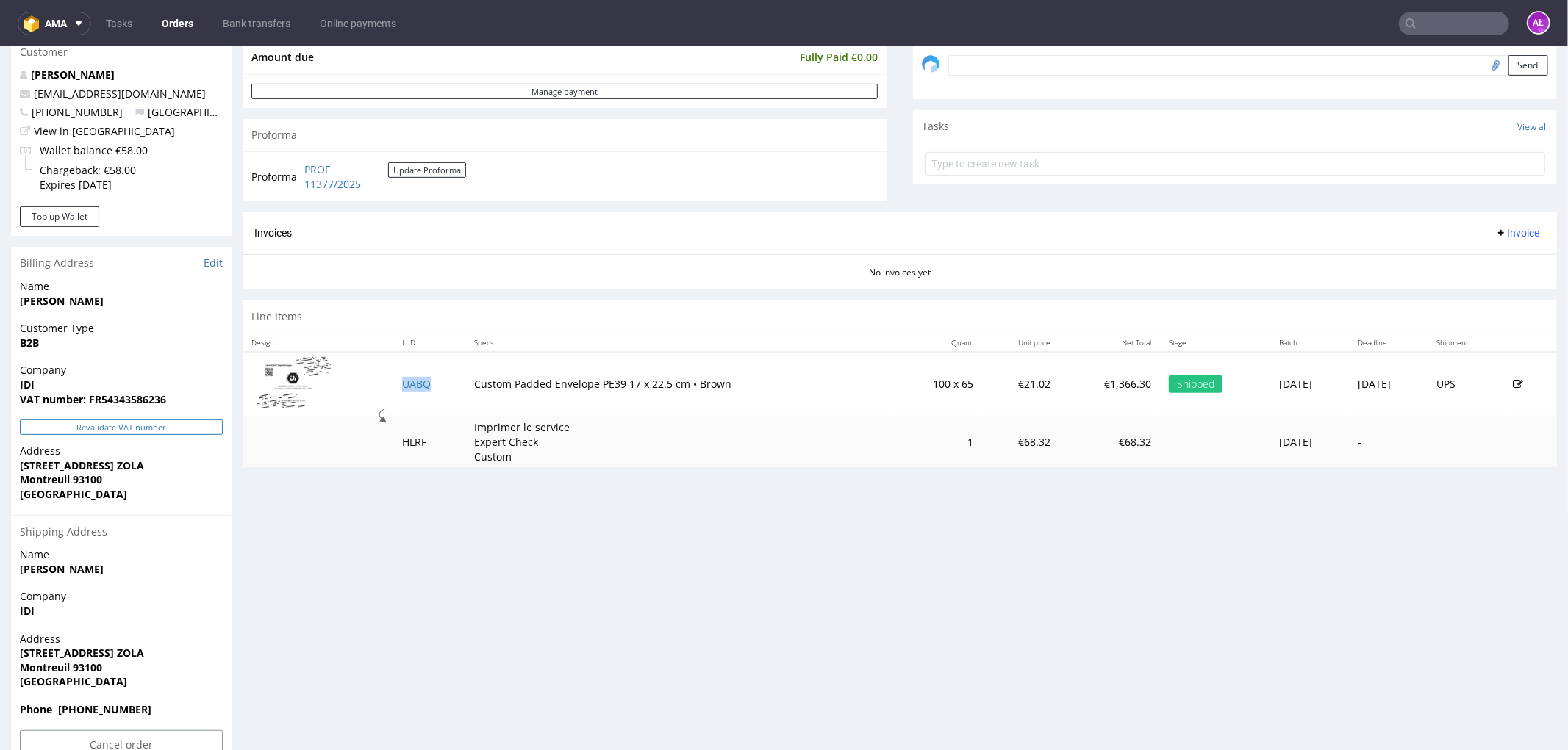
click at [187, 431] on button "Revalidate VAT number" at bounding box center [121, 426] width 203 height 15
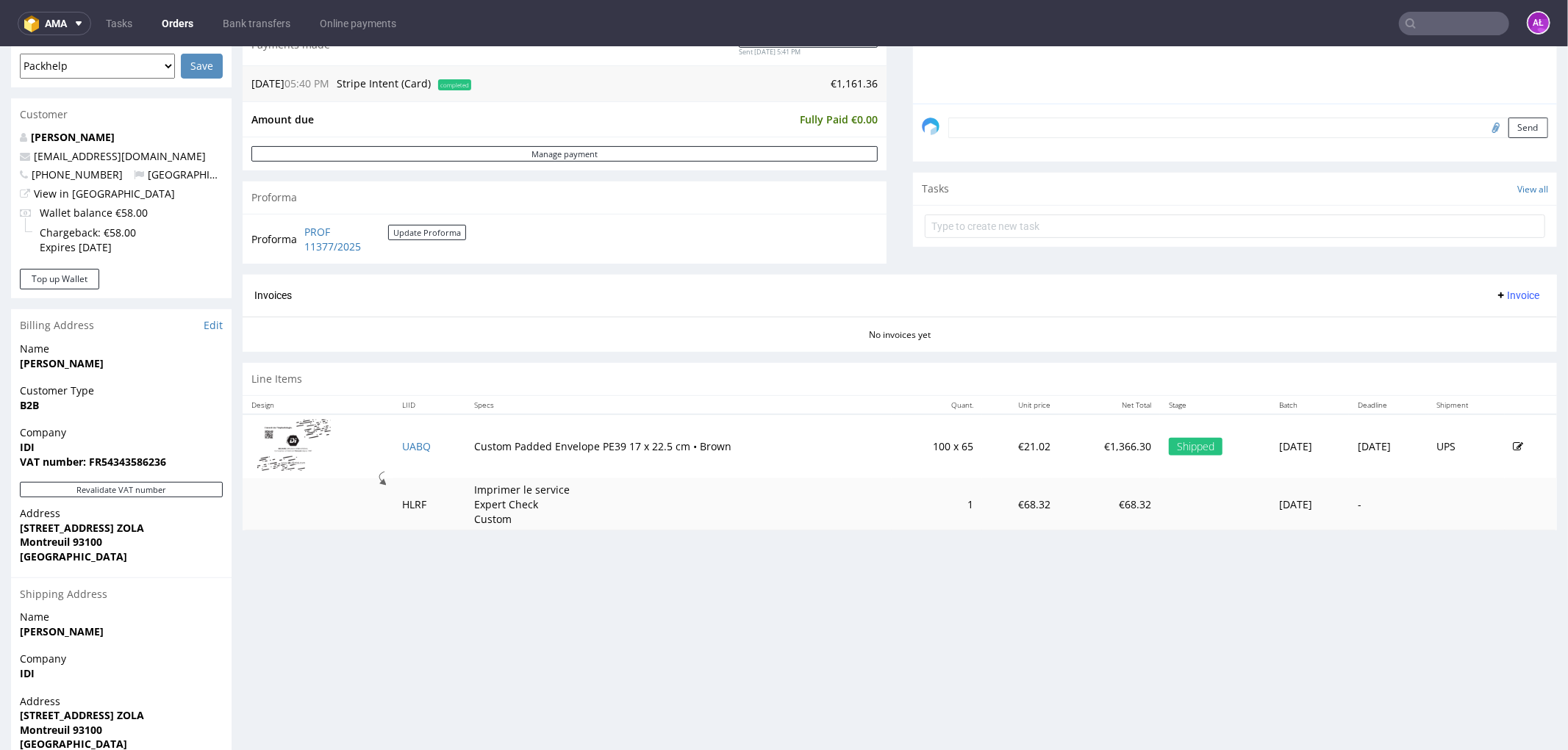
scroll to position [372, 0]
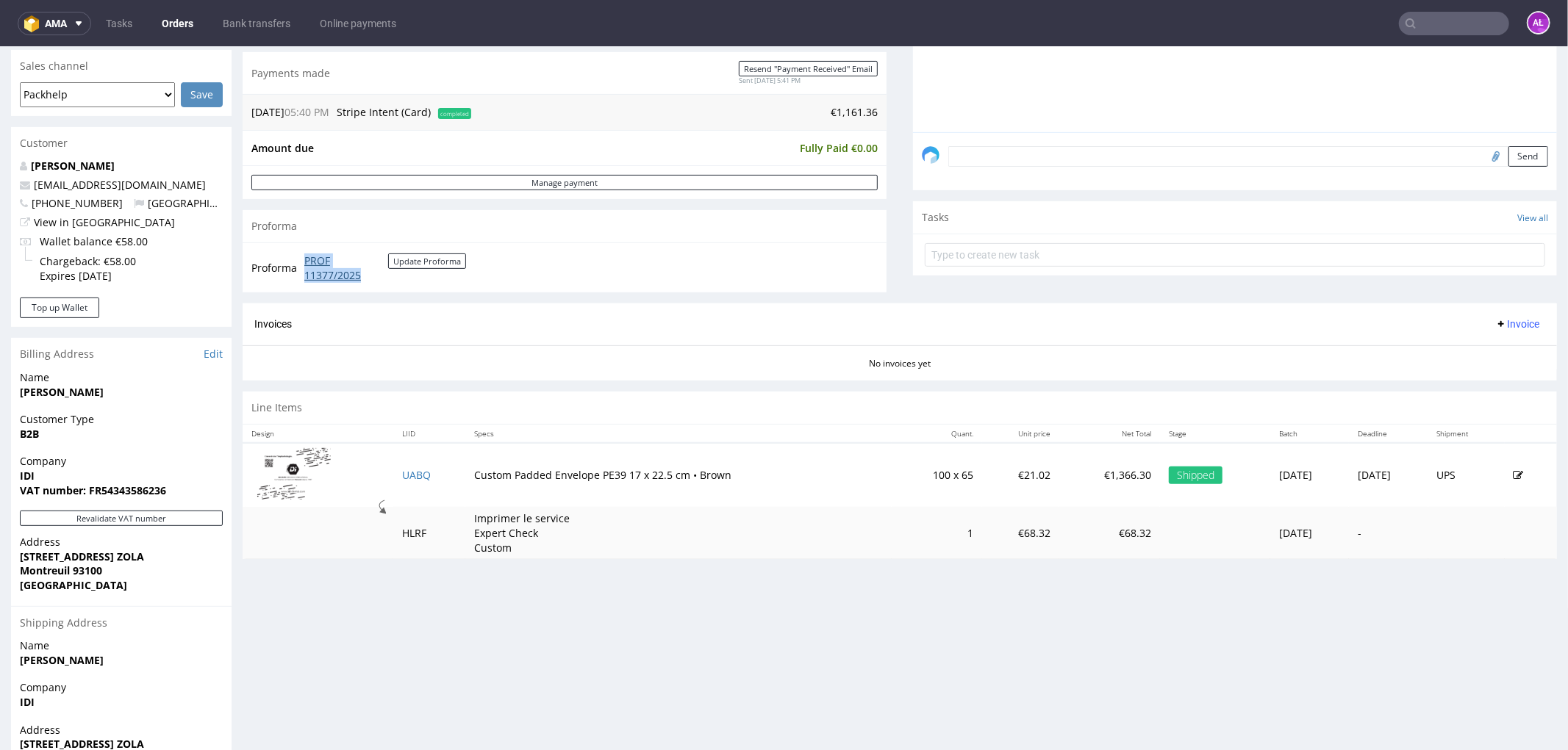
drag, startPoint x: 298, startPoint y: 256, endPoint x: 363, endPoint y: 275, distance: 67.7
click at [363, 275] on tr "Proforma PROF 11377/2025 Update Proforma" at bounding box center [359, 267] width 216 height 31
click at [164, 510] on button "Revalidate VAT number" at bounding box center [121, 517] width 203 height 15
click at [1495, 318] on span "Invoice" at bounding box center [1517, 323] width 44 height 12
click at [1475, 376] on span "Upload" at bounding box center [1492, 381] width 72 height 14
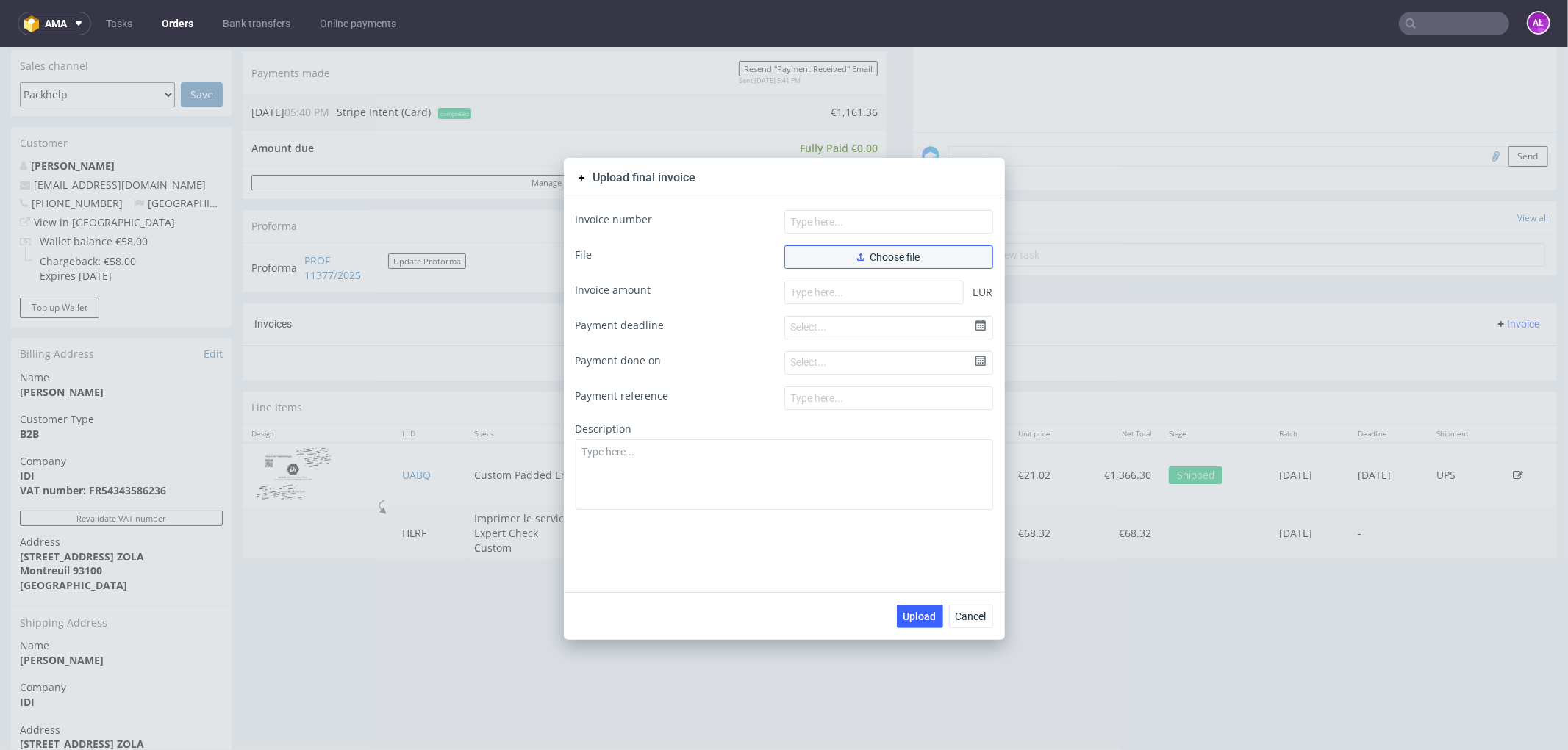
click at [848, 258] on button "Choose file" at bounding box center [889, 256] width 209 height 23
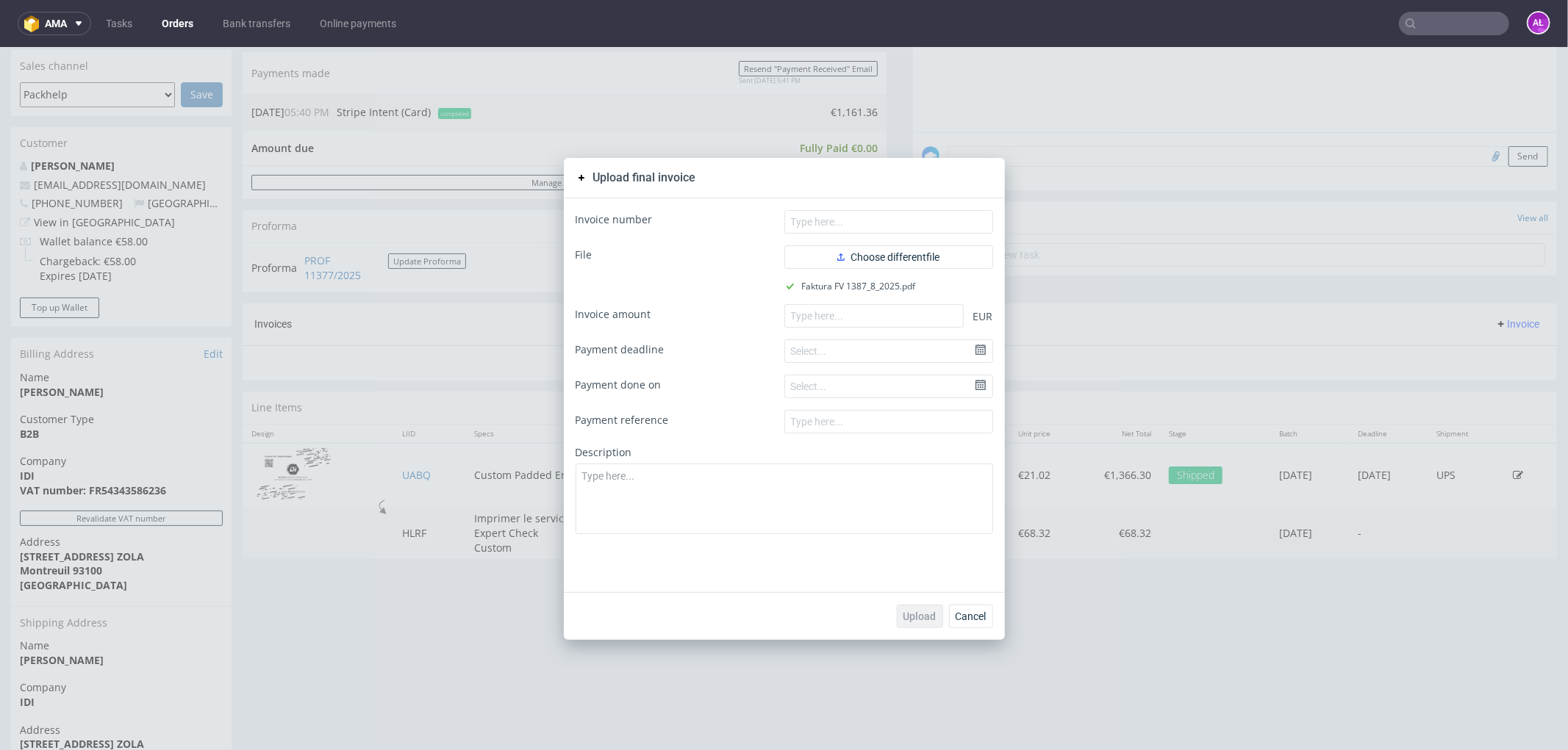
click at [895, 235] on form "Invoice number File Choose different file Faktura FV 1387_8_2025.pdf Invoice am…" at bounding box center [784, 371] width 417 height 324
click at [894, 232] on form "Invoice number File Choose different file Faktura FV 1387_8_2025.pdf Invoice am…" at bounding box center [784, 371] width 417 height 324
paste input "FV 1387/8/2025"
type input "FV 1387/8/2025"
paste input "1161.36"
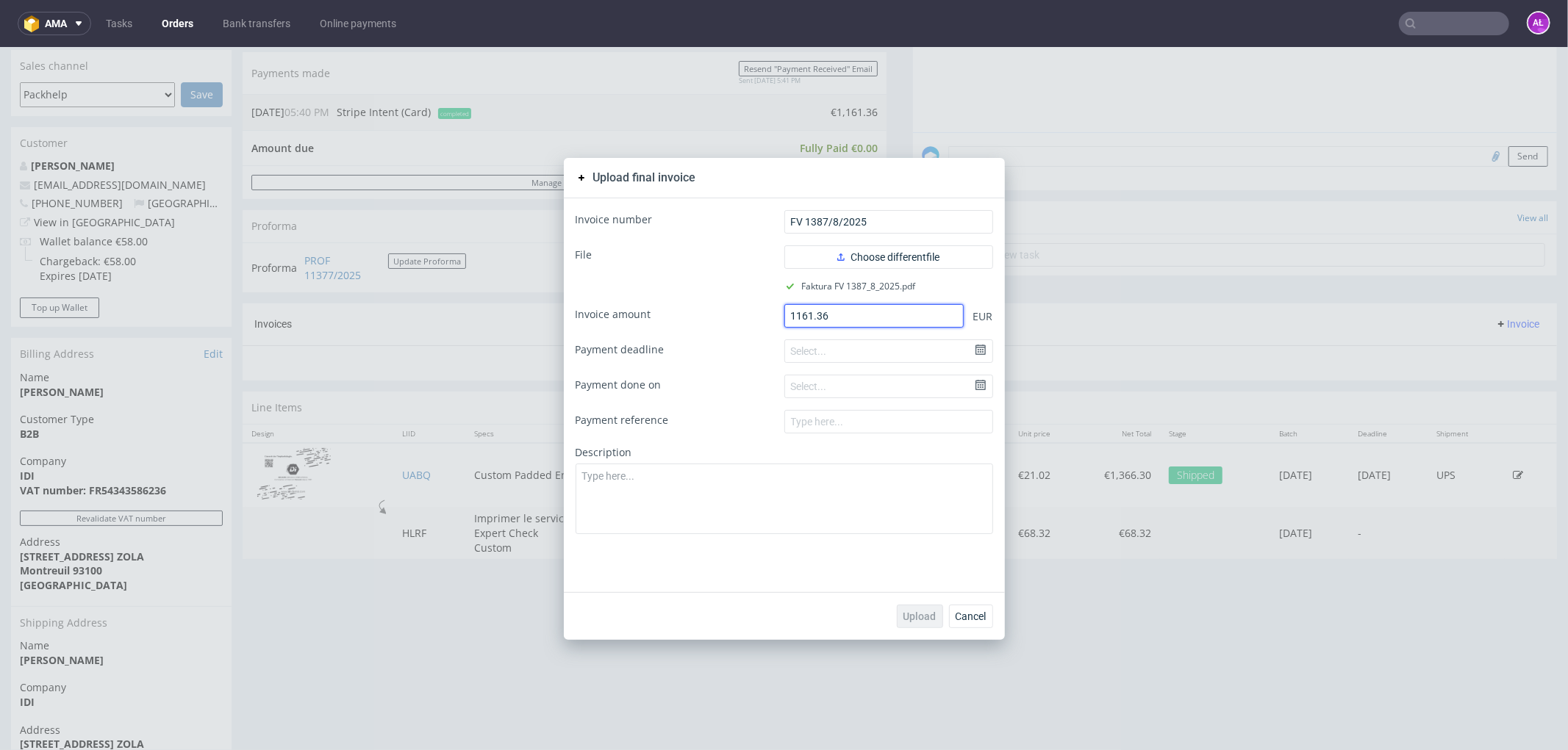
click at [827, 317] on input "1161.36" at bounding box center [873, 314] width 179 height 23
type input "1161.36"
click at [909, 611] on span "Upload" at bounding box center [919, 616] width 33 height 10
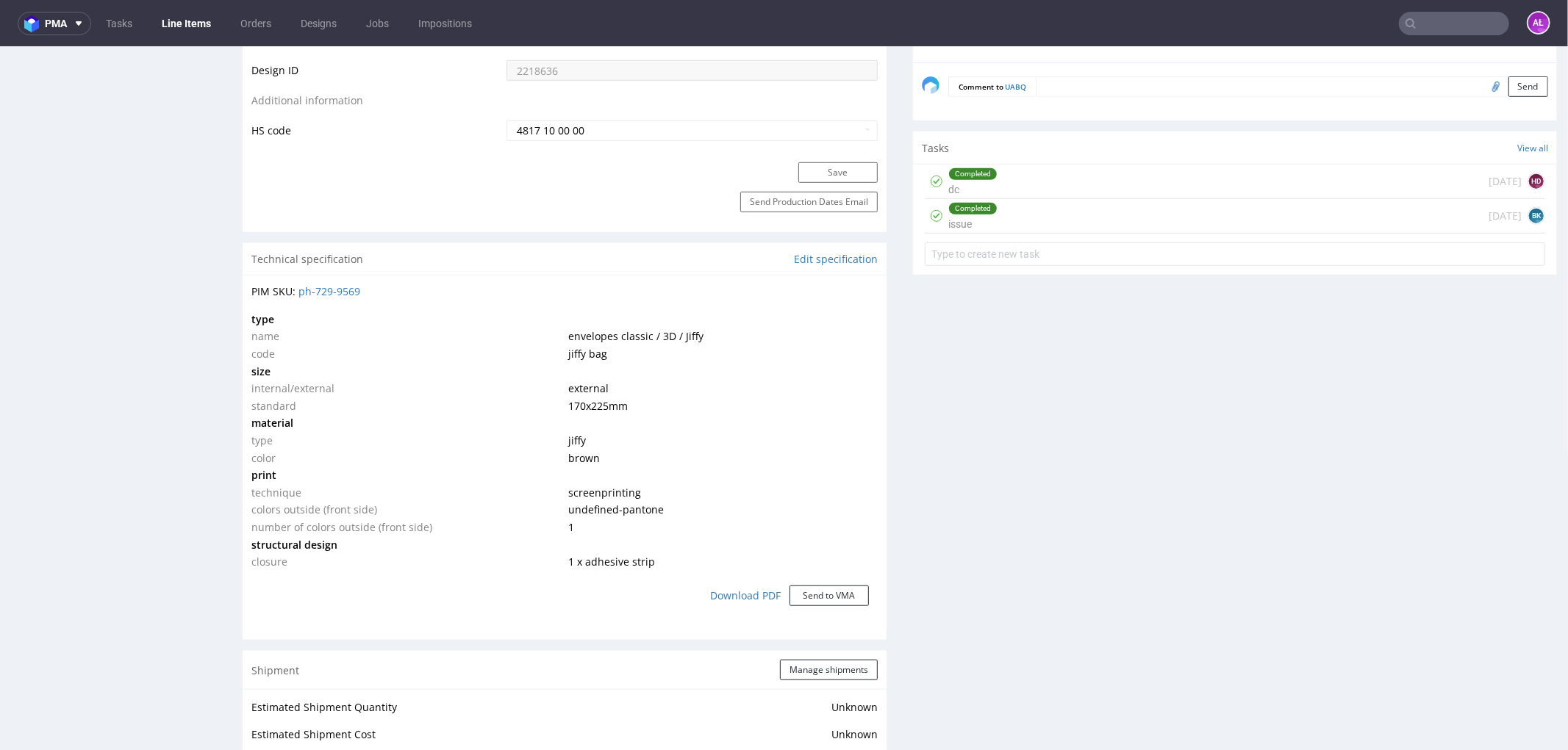
scroll to position [1387, 0]
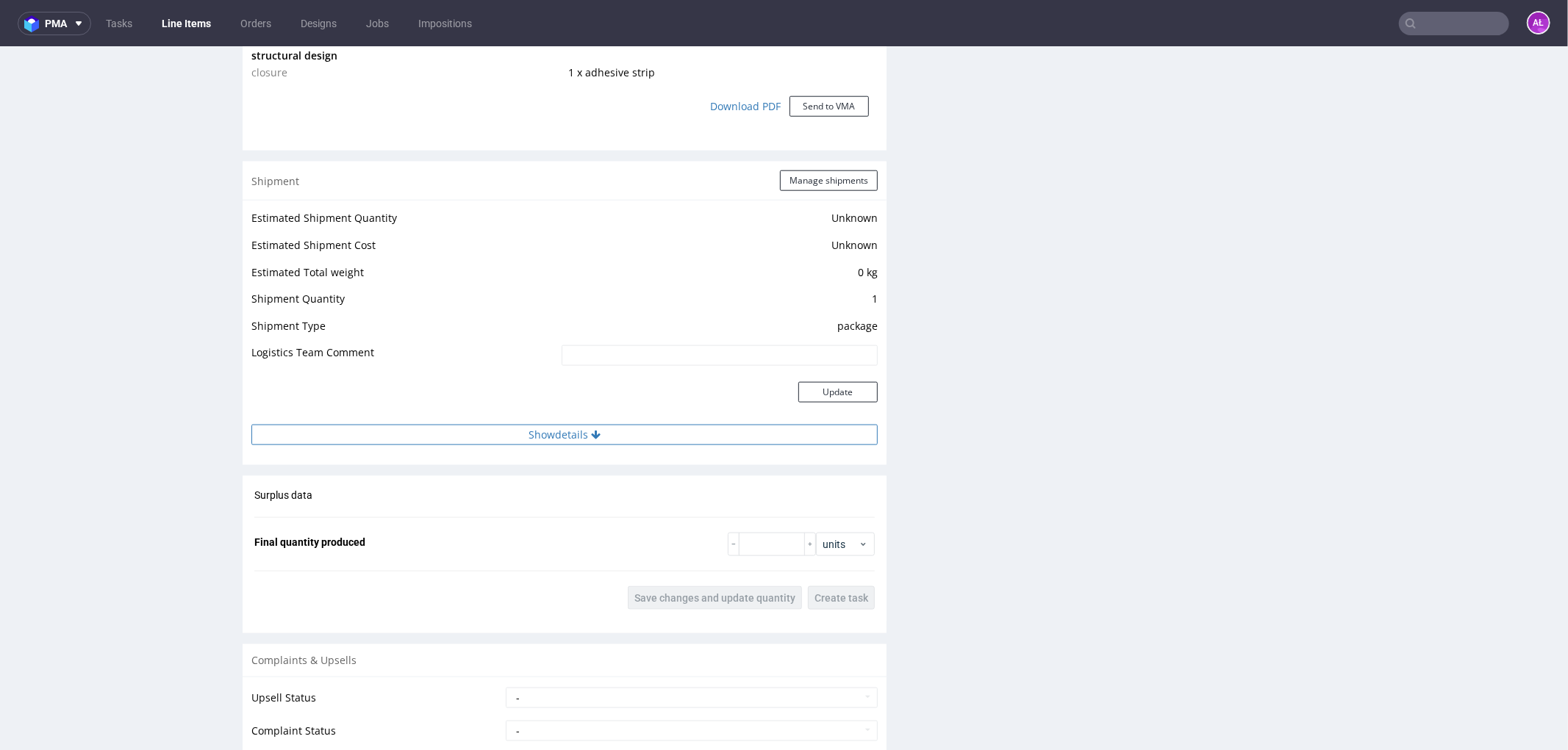
click at [559, 431] on button "Show details" at bounding box center [564, 434] width 626 height 21
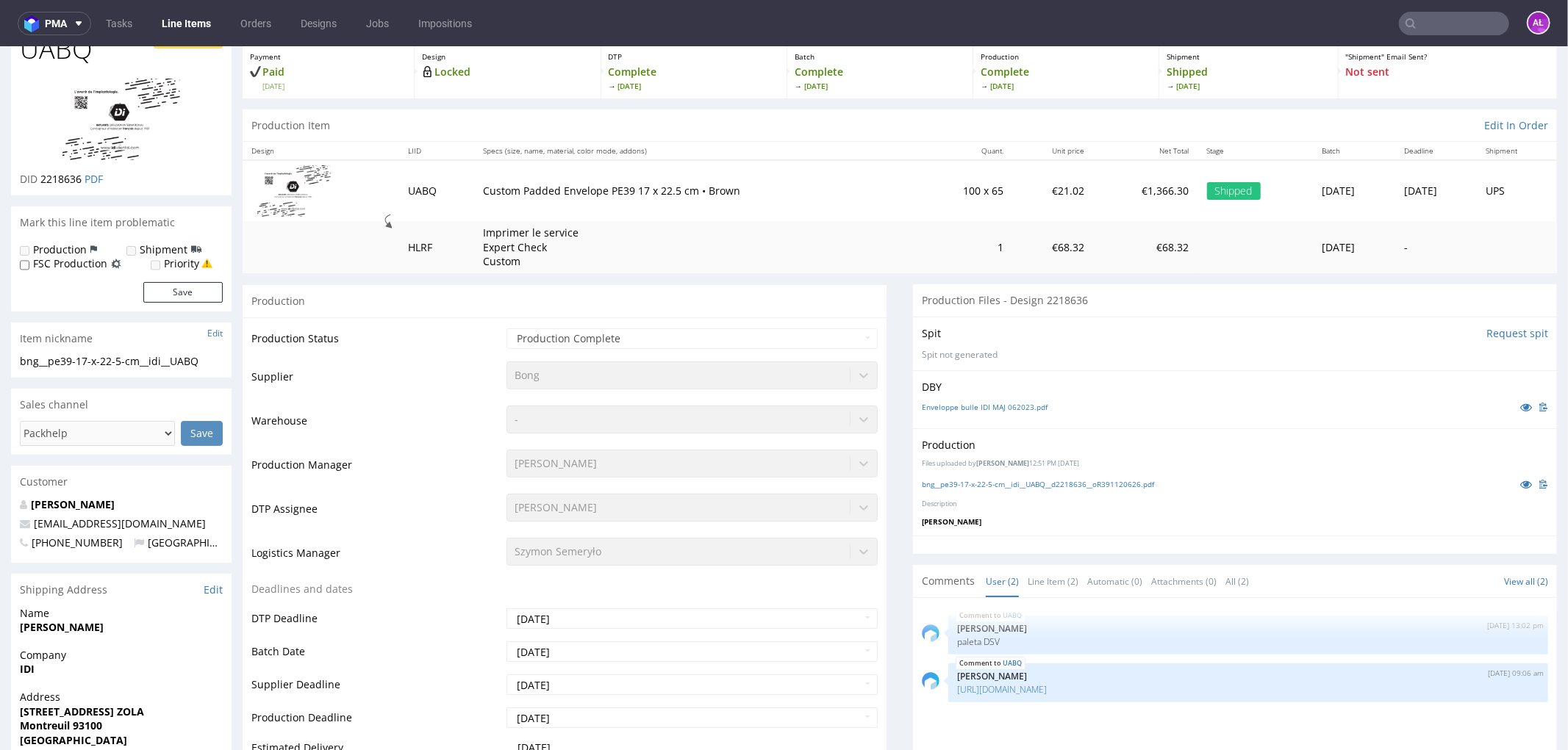
scroll to position [81, 0]
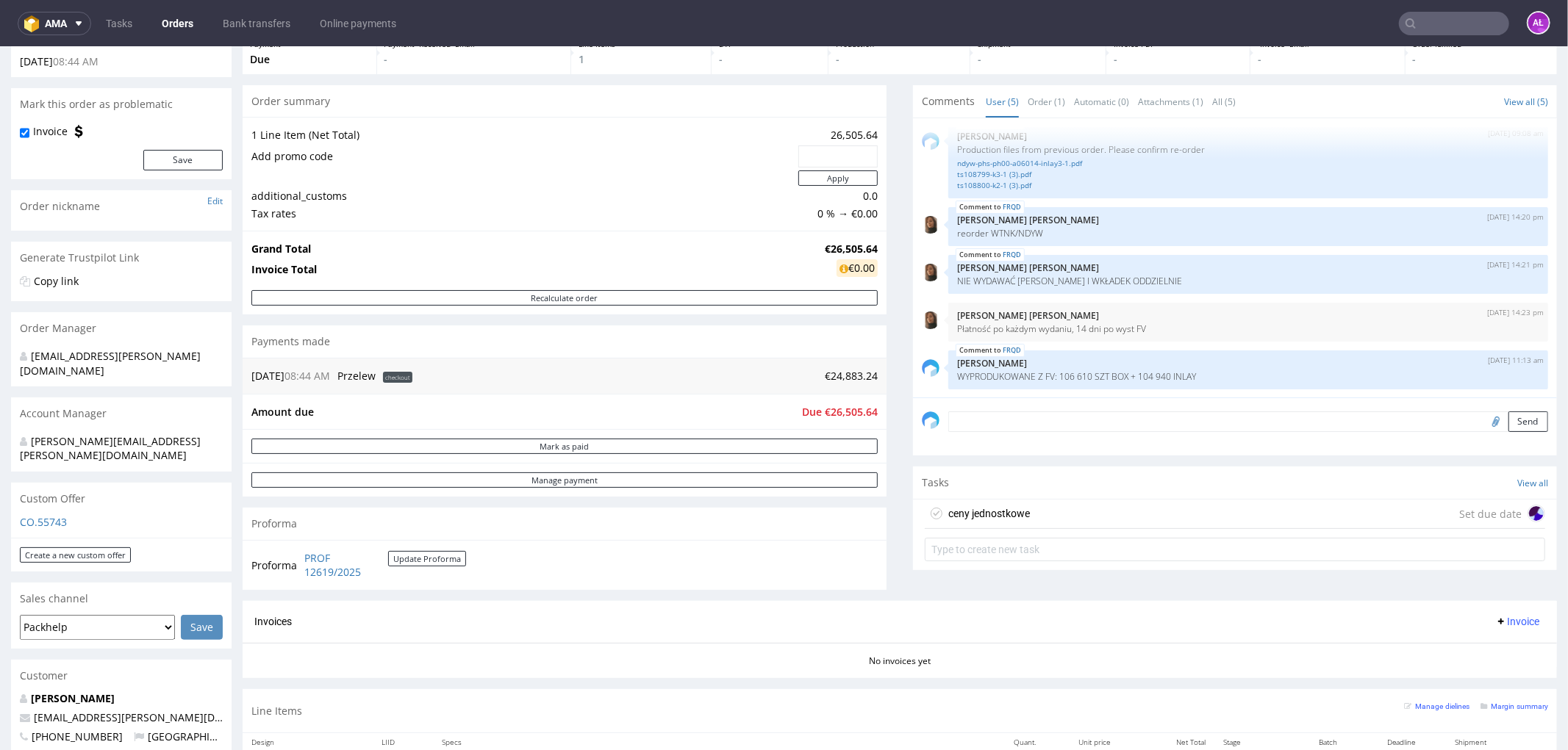
scroll to position [326, 0]
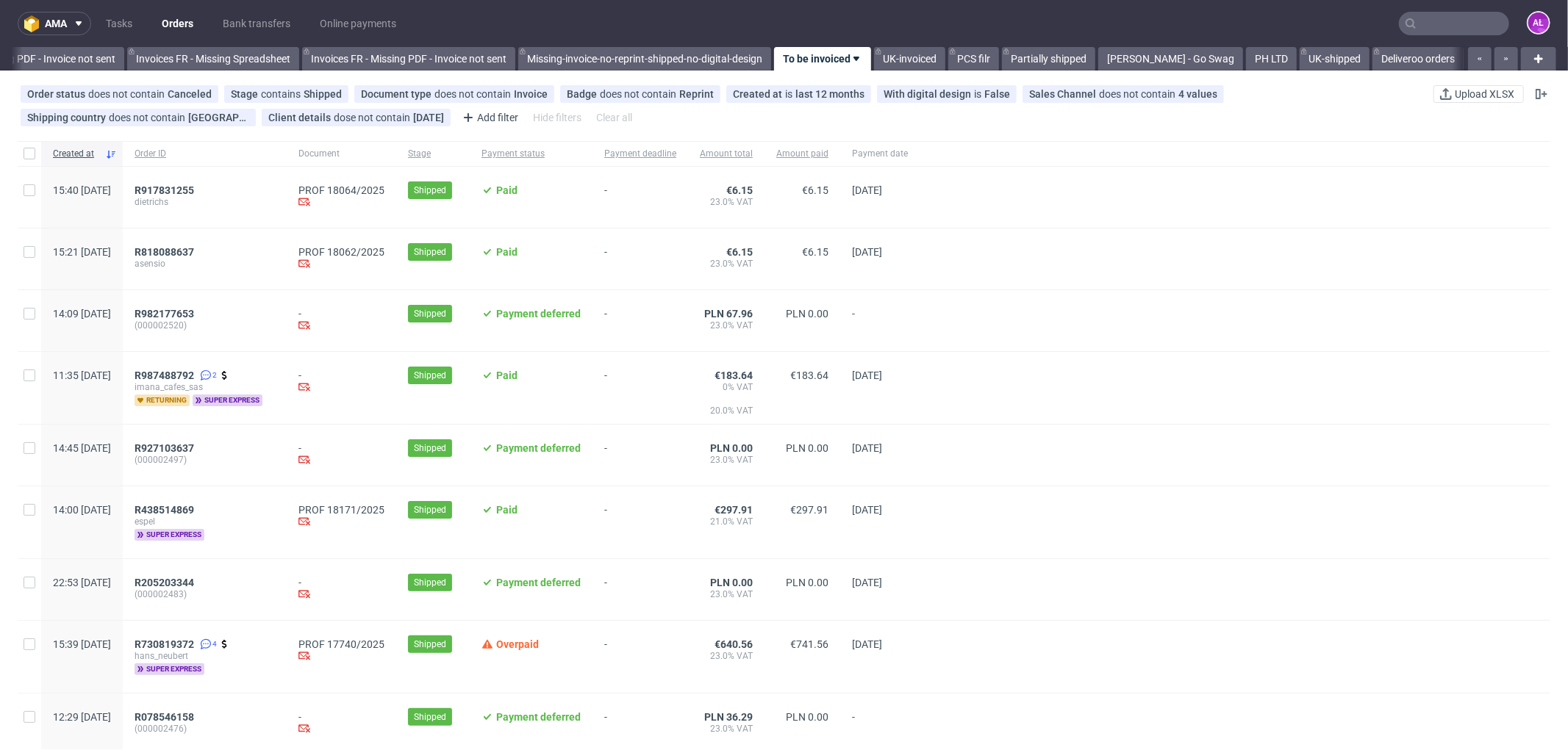
scroll to position [0, 2202]
click at [194, 372] on span "R987488792" at bounding box center [164, 375] width 60 height 12
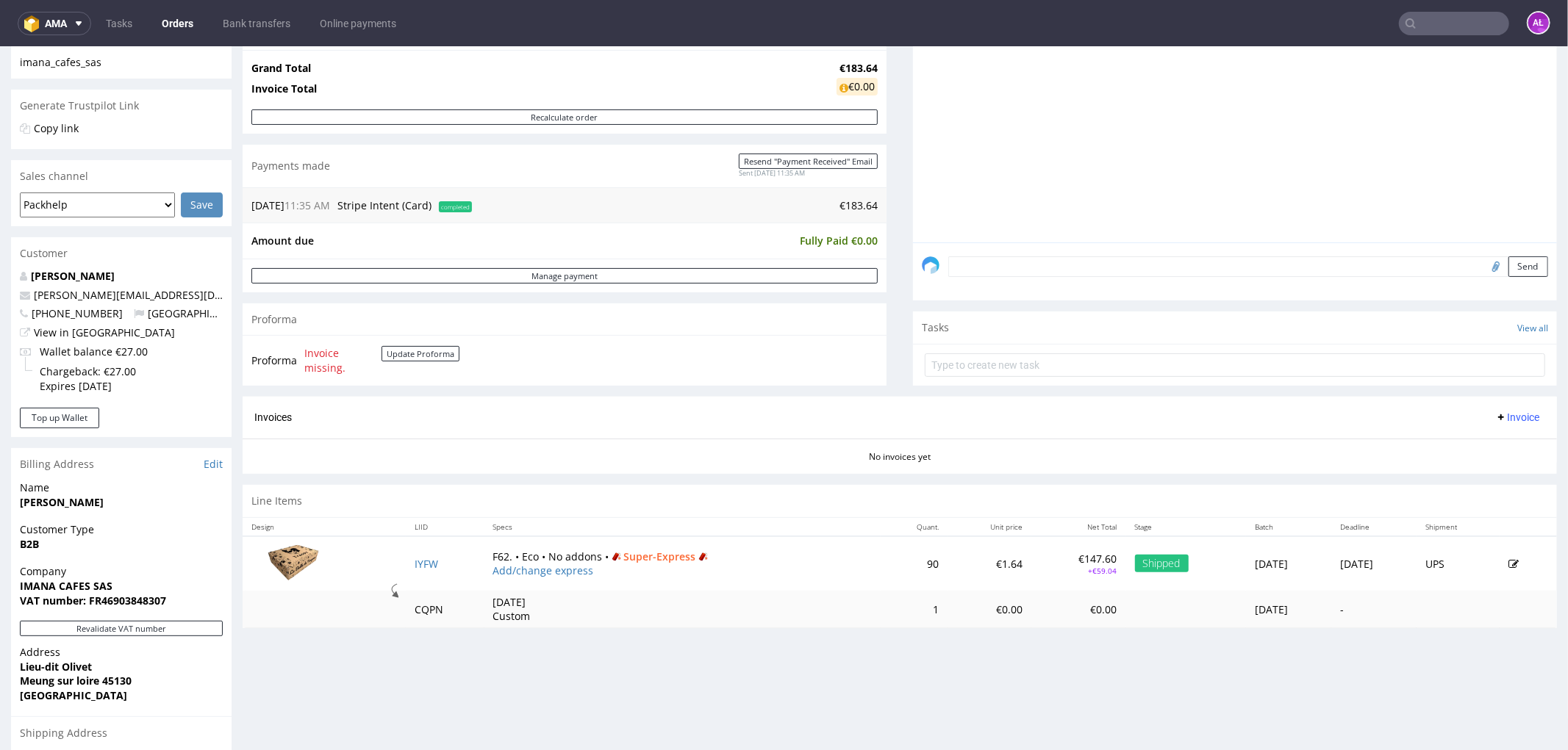
scroll to position [326, 0]
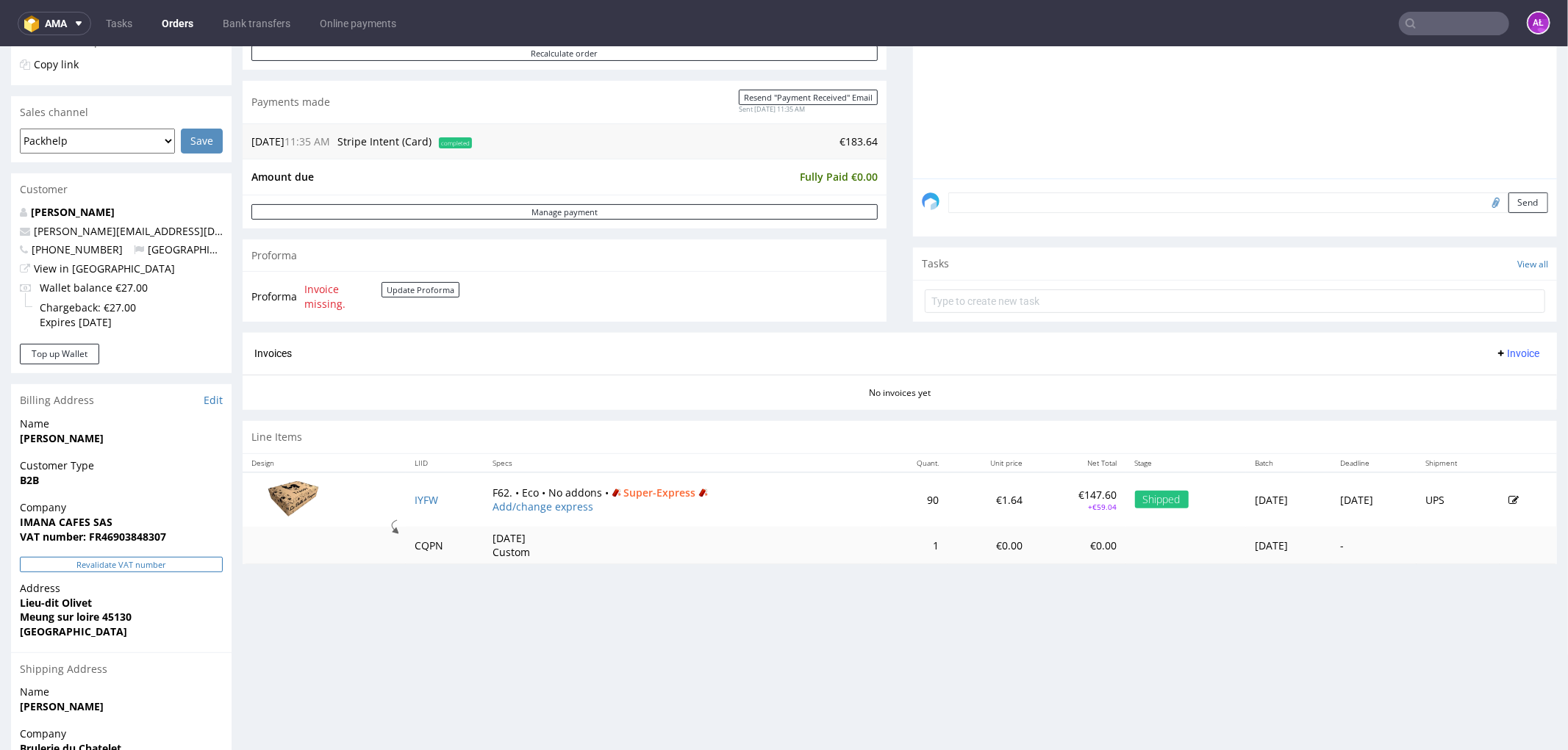
click at [157, 568] on button "Revalidate VAT number" at bounding box center [121, 564] width 203 height 15
click at [441, 289] on button "Update Proforma" at bounding box center [420, 289] width 78 height 15
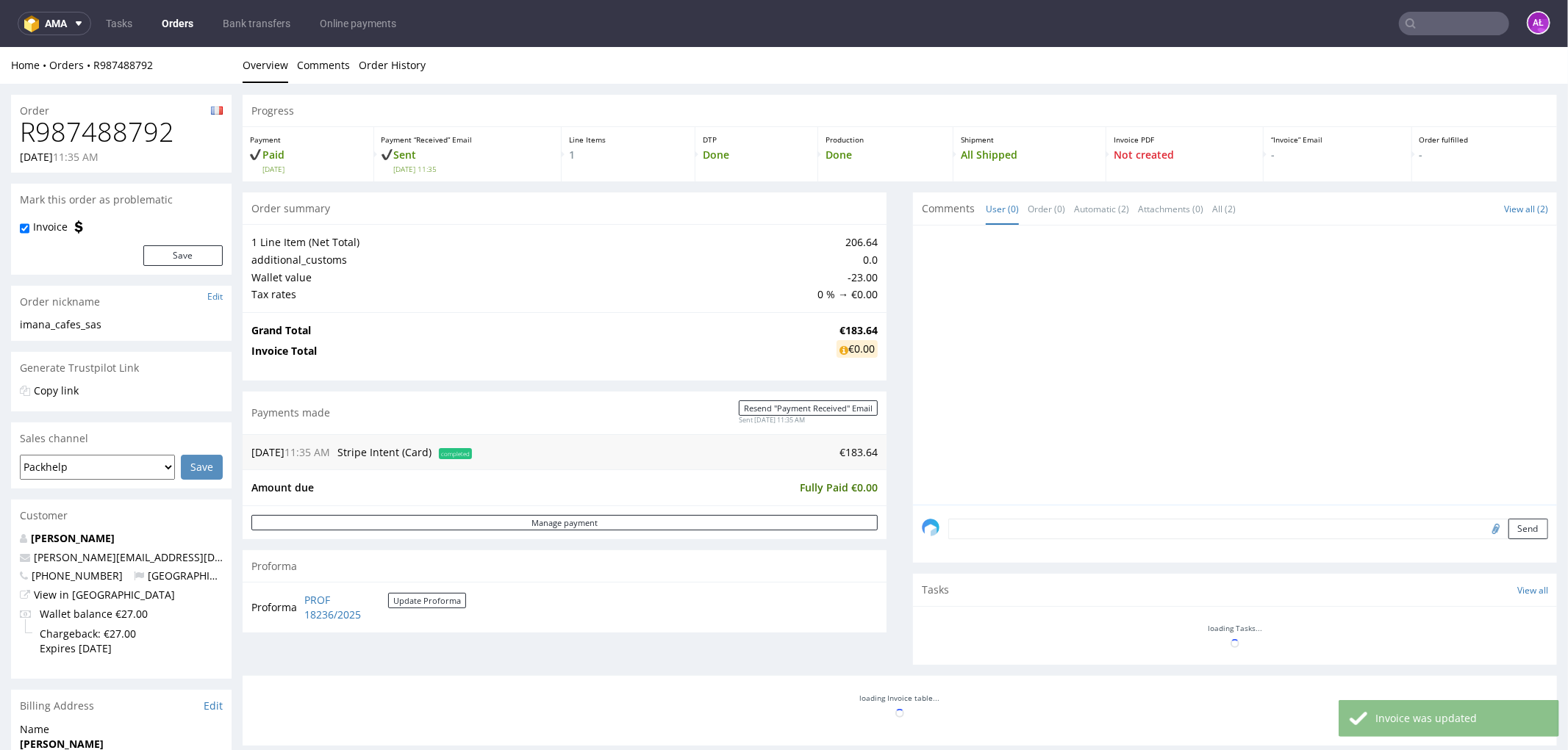
scroll to position [0, 0]
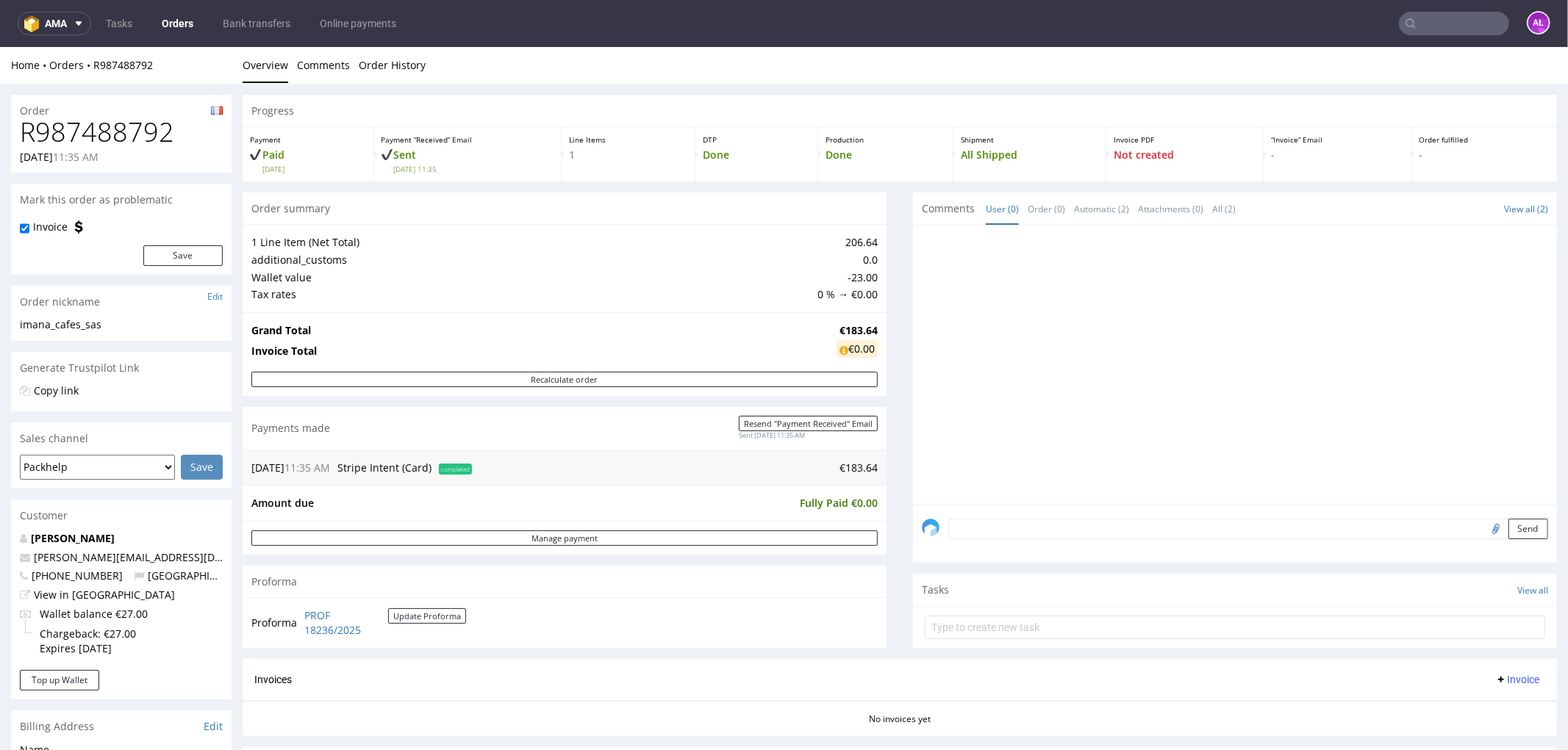
click at [1480, 28] on input "text" at bounding box center [1453, 23] width 110 height 23
paste input "R302180385"
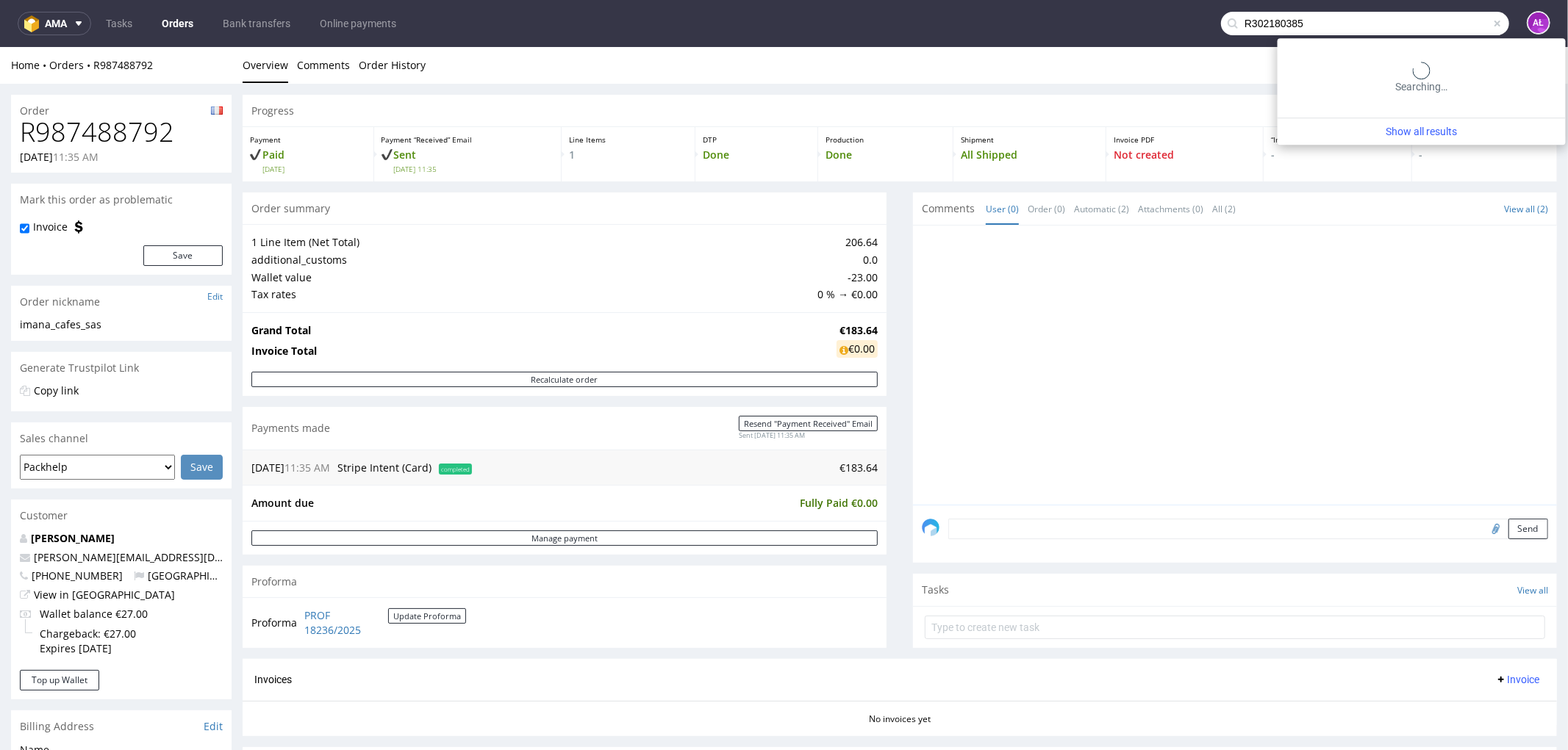
type input "R302180385"
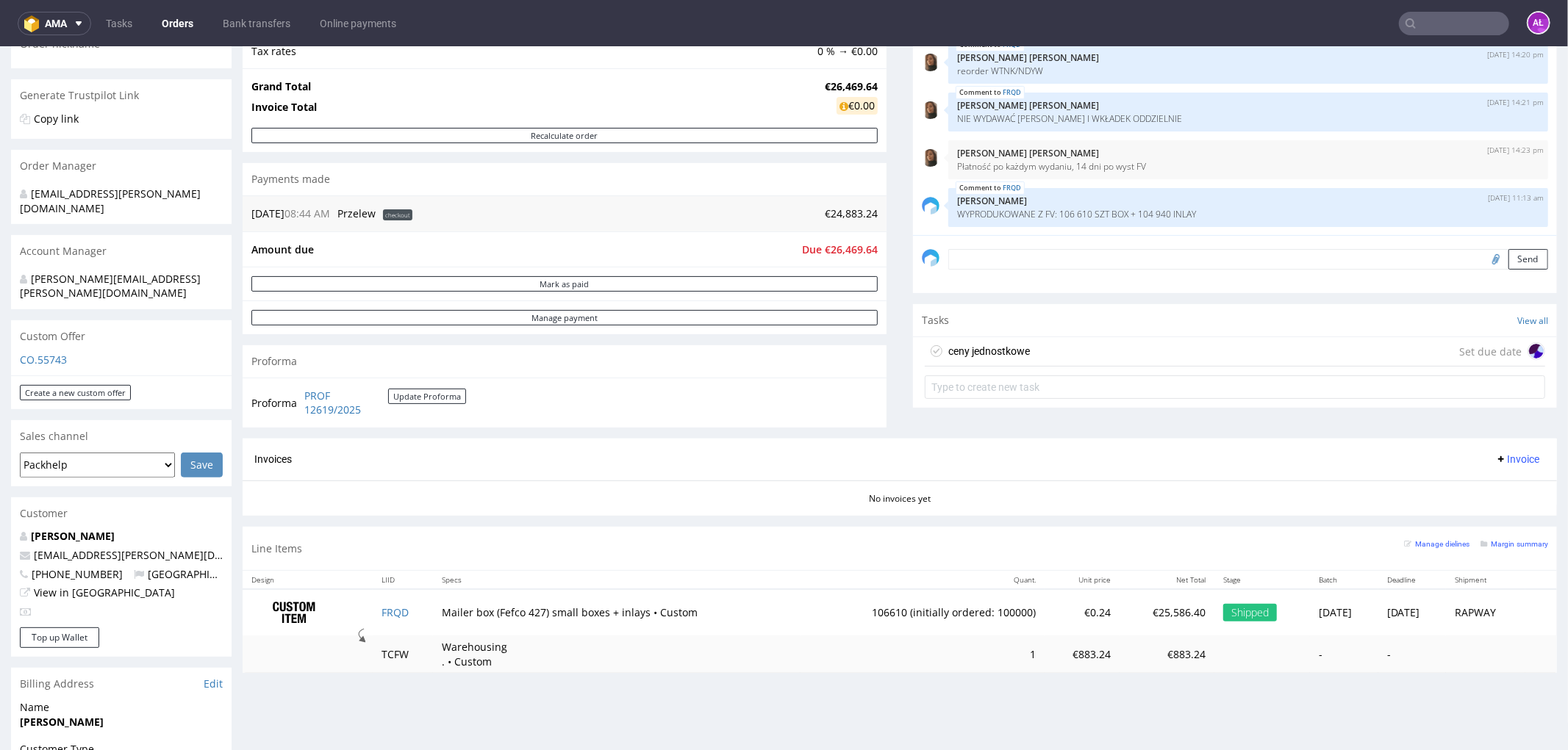
scroll to position [326, 0]
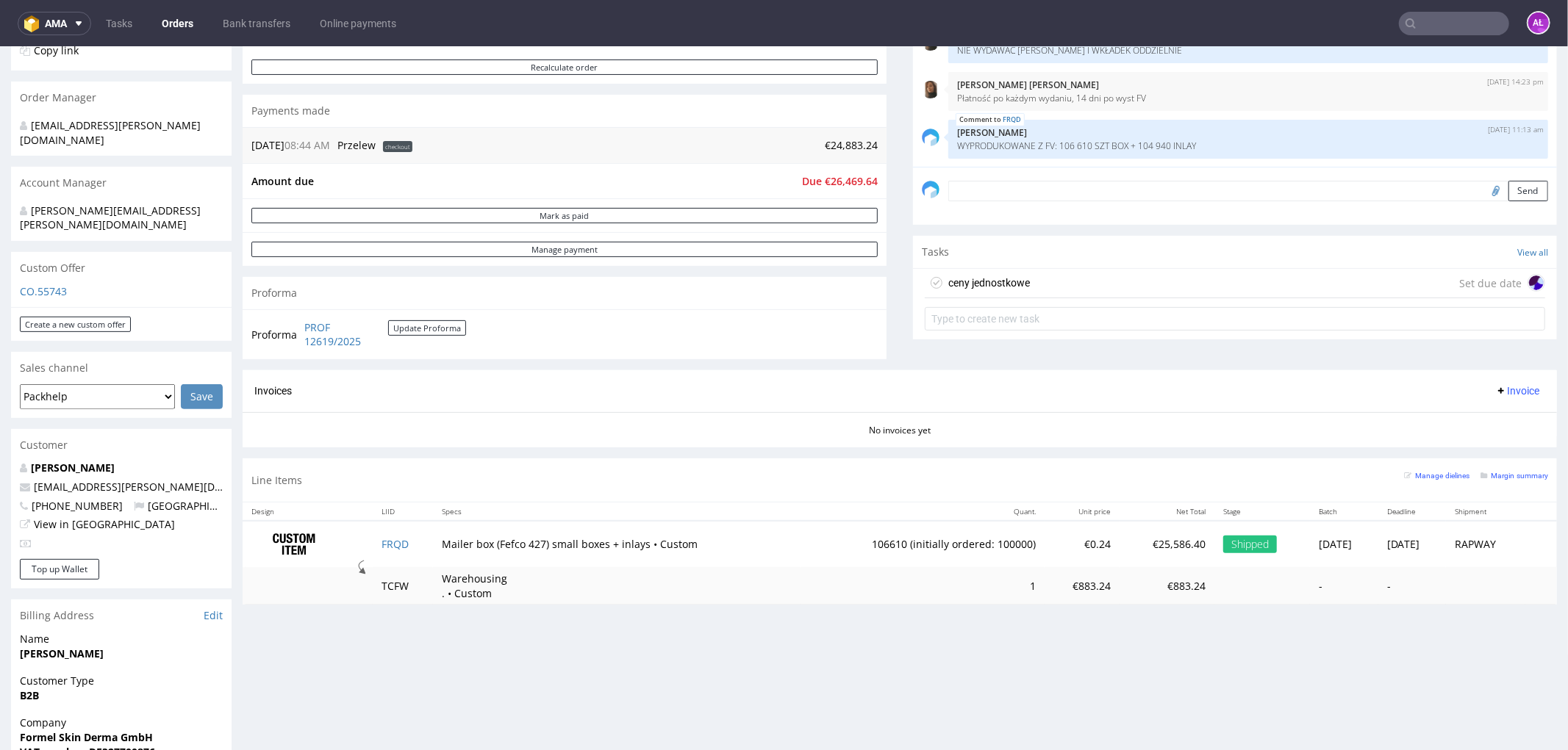
click at [992, 276] on div "ceny jednostkowe" at bounding box center [988, 282] width 81 height 18
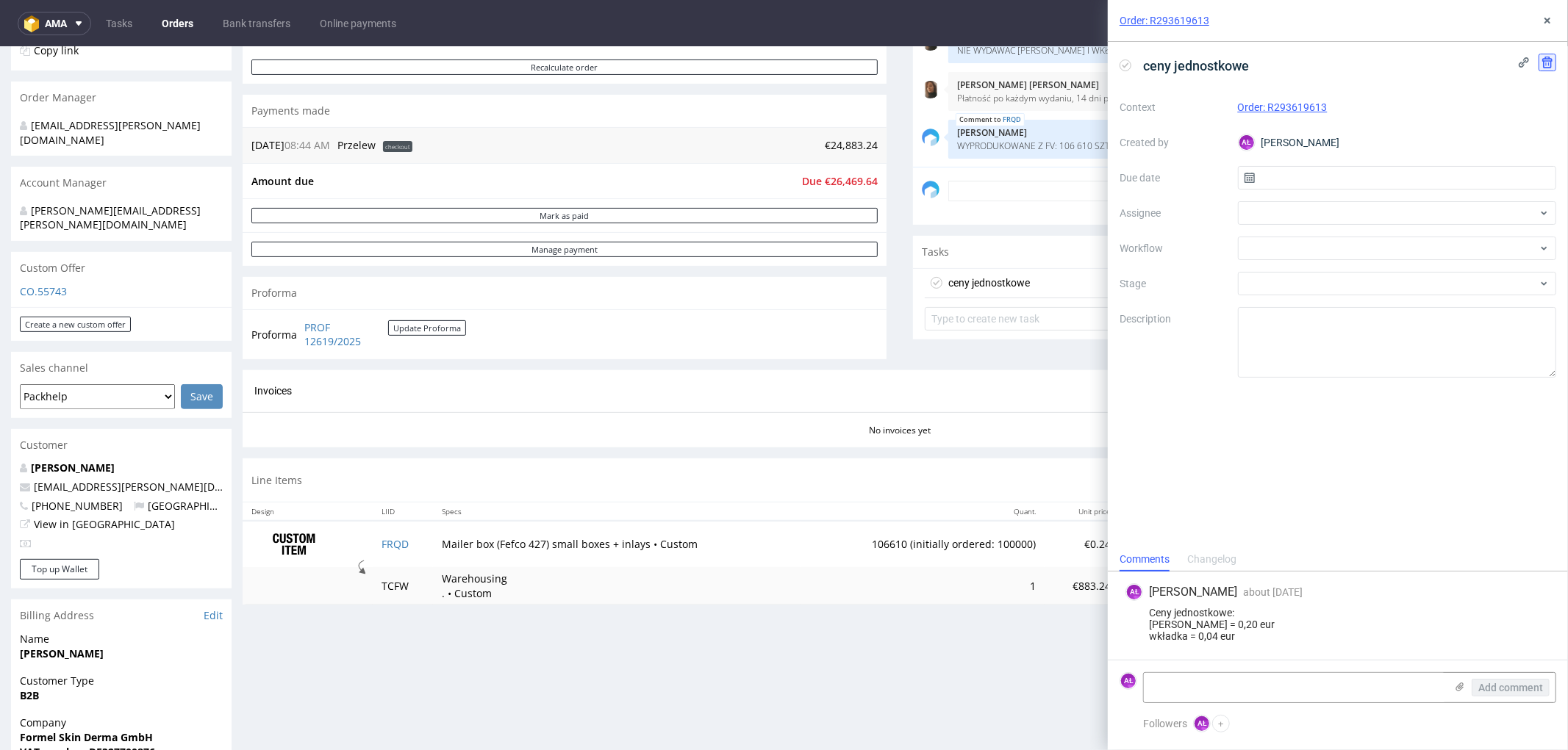
click at [1551, 59] on use at bounding box center [1547, 62] width 10 height 12
click at [1384, 518] on div "ceny jednostkowe Context Order: R293619613 Created by AŁ Aleksandra Łętowska Du…" at bounding box center [1337, 294] width 460 height 506
click at [1546, 18] on icon at bounding box center [1547, 20] width 12 height 12
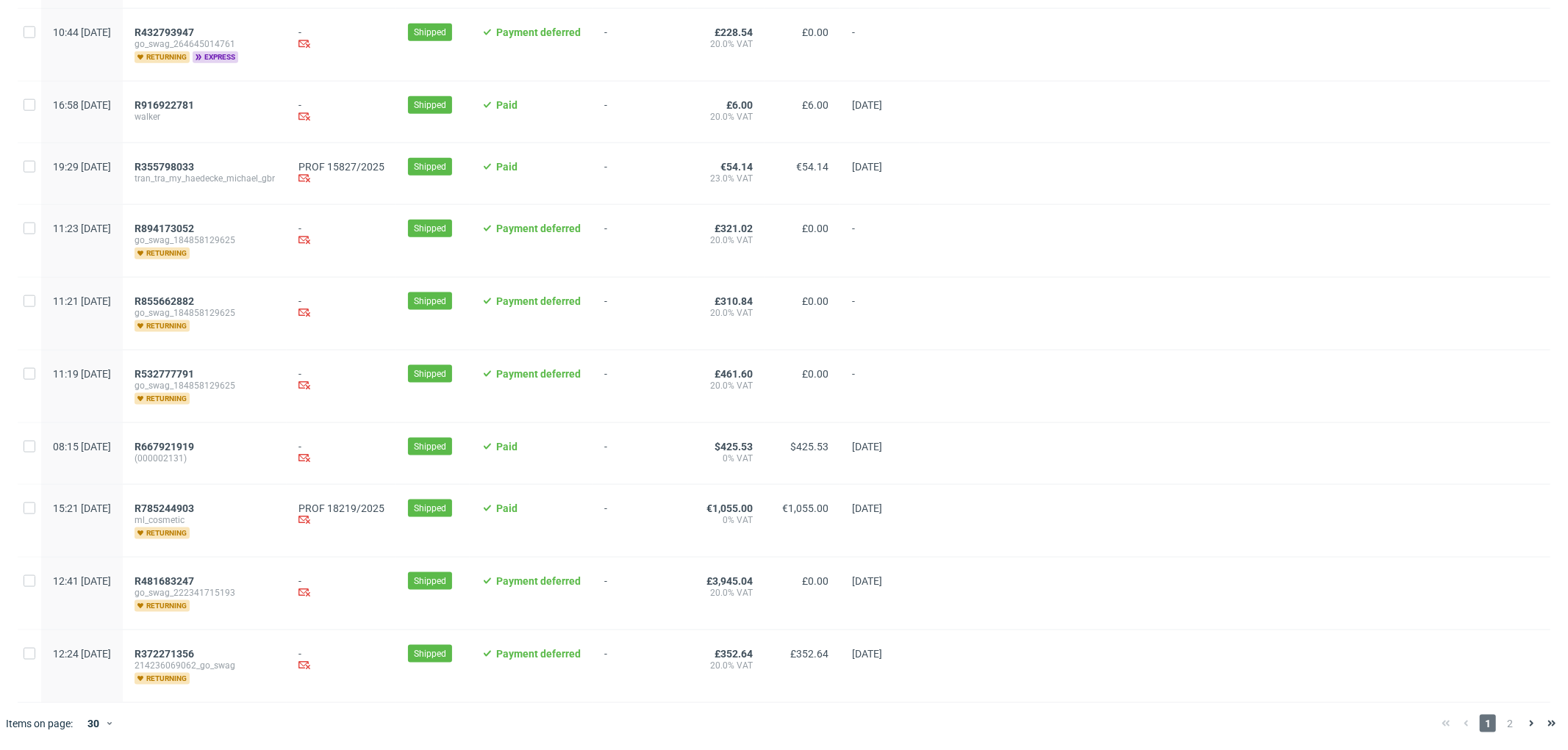
scroll to position [1492, 0]
click at [1501, 728] on span "2" at bounding box center [1509, 723] width 16 height 18
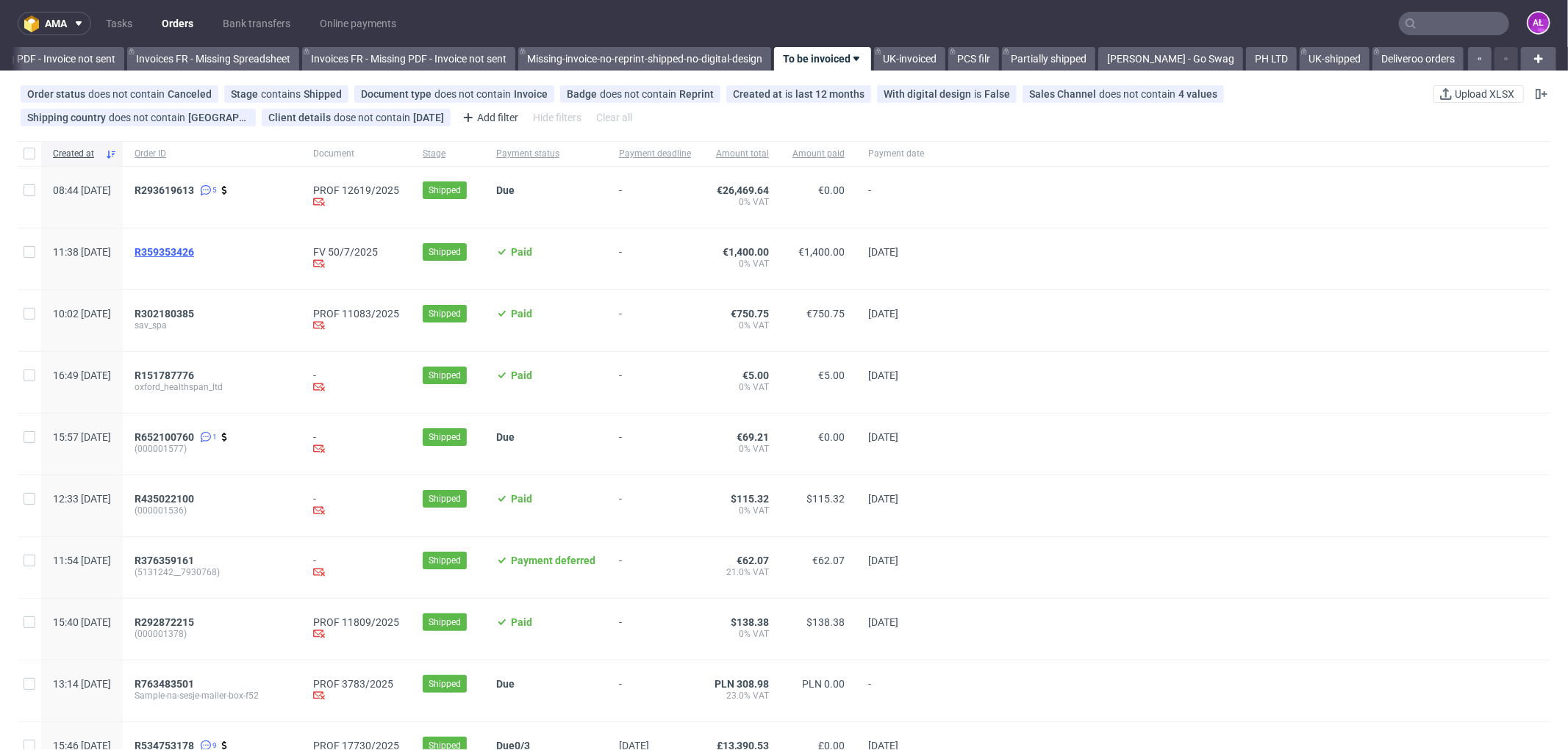
click at [194, 250] on span "R359353426" at bounding box center [164, 252] width 60 height 12
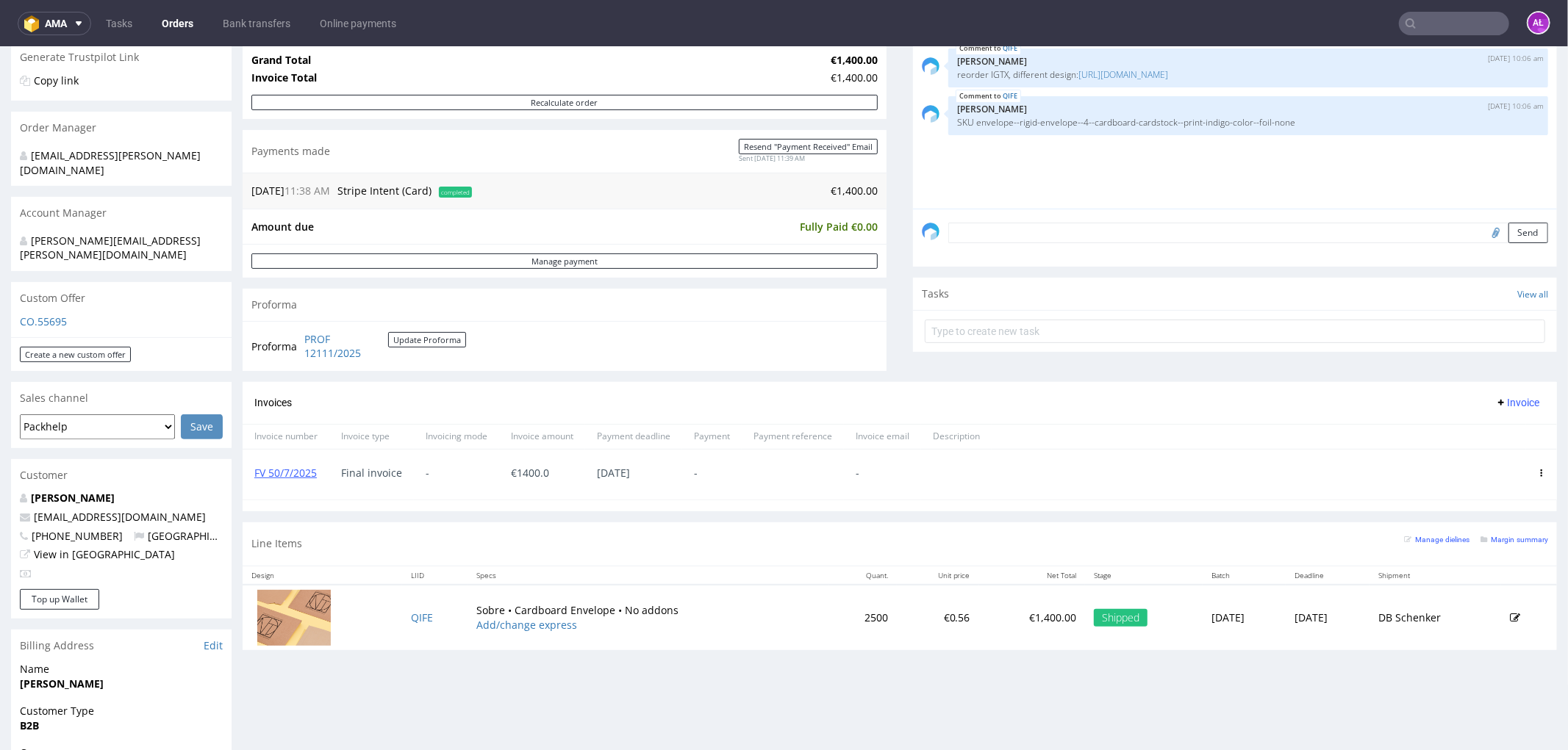
scroll to position [326, 0]
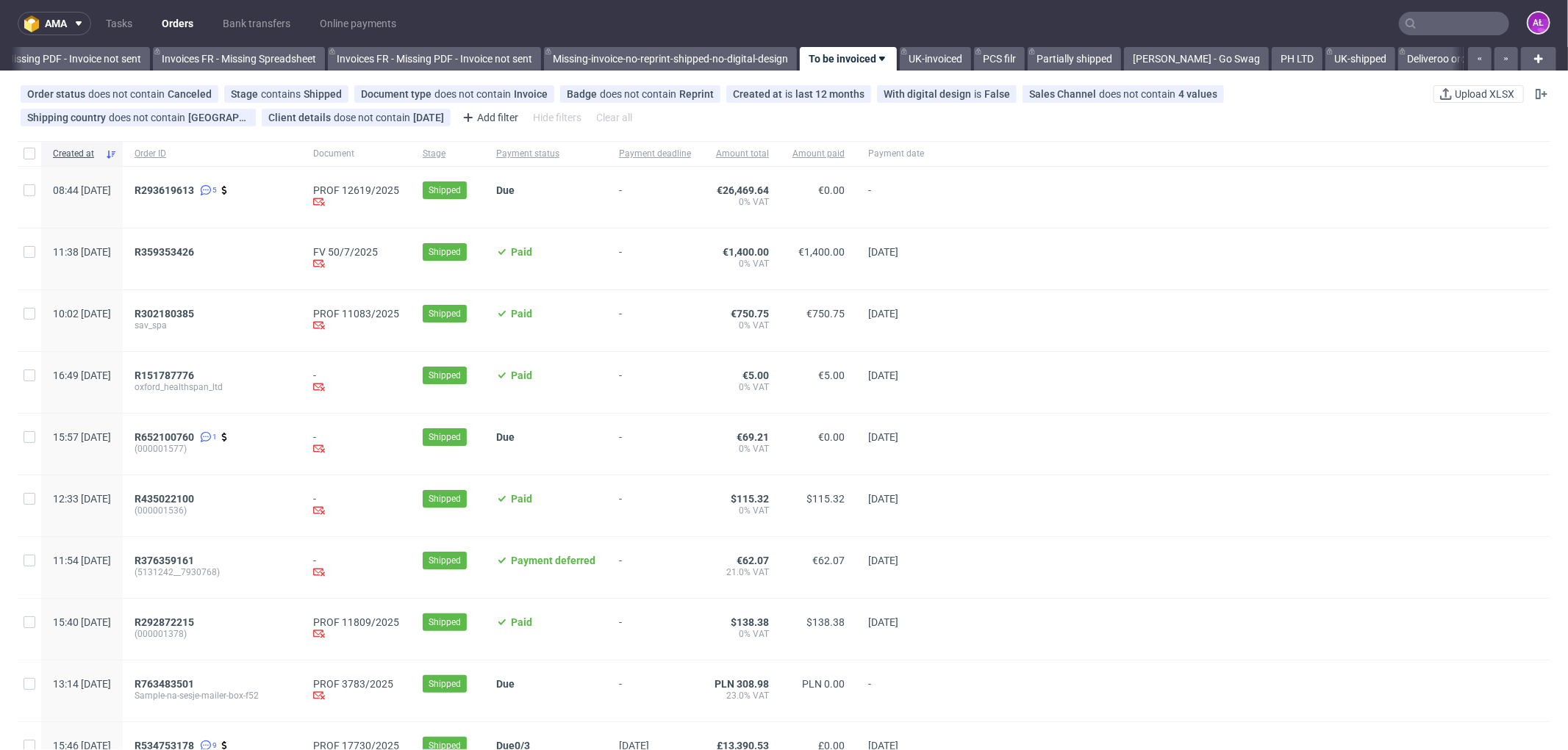
scroll to position [0, 2202]
click at [194, 314] on span "R302180385" at bounding box center [164, 314] width 60 height 12
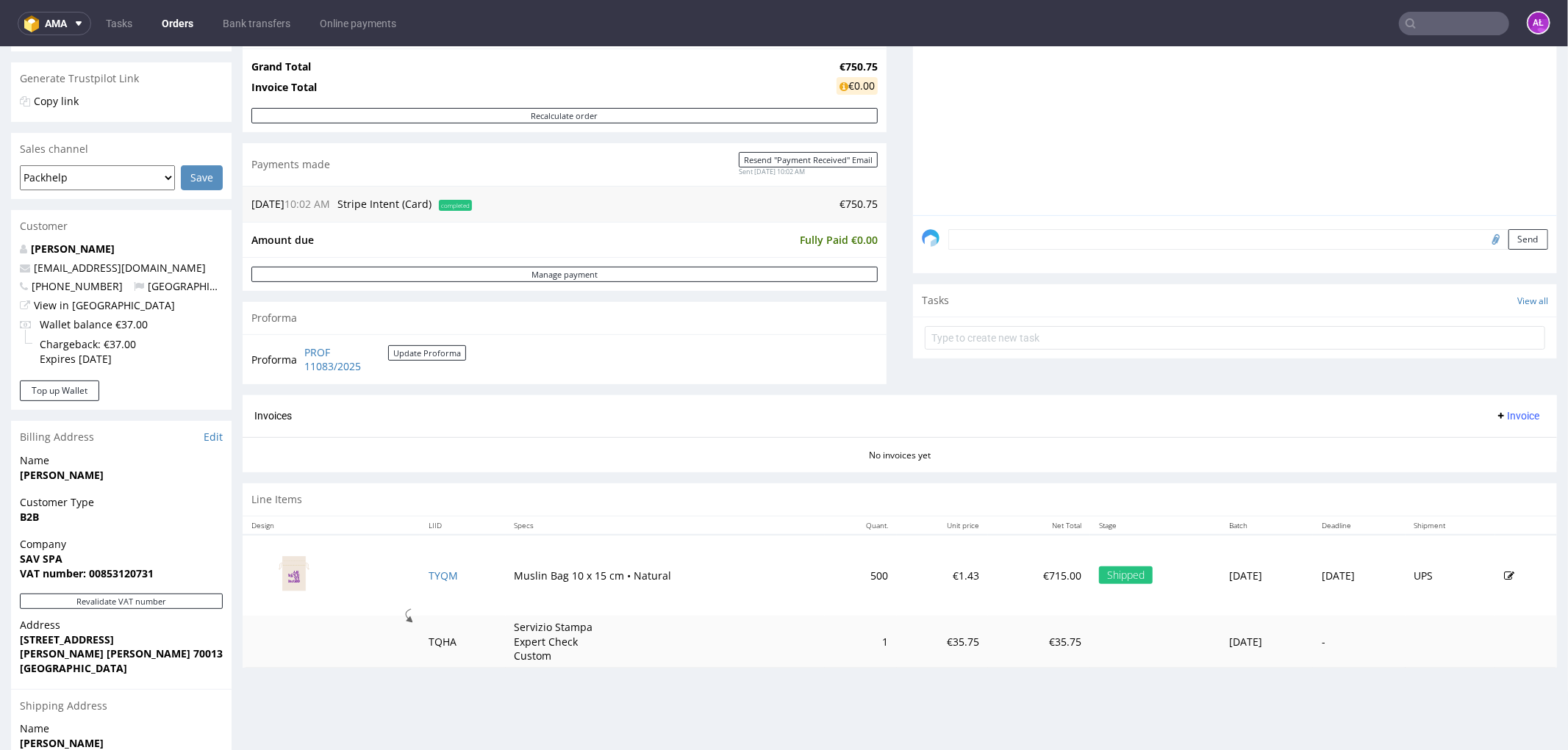
scroll to position [326, 0]
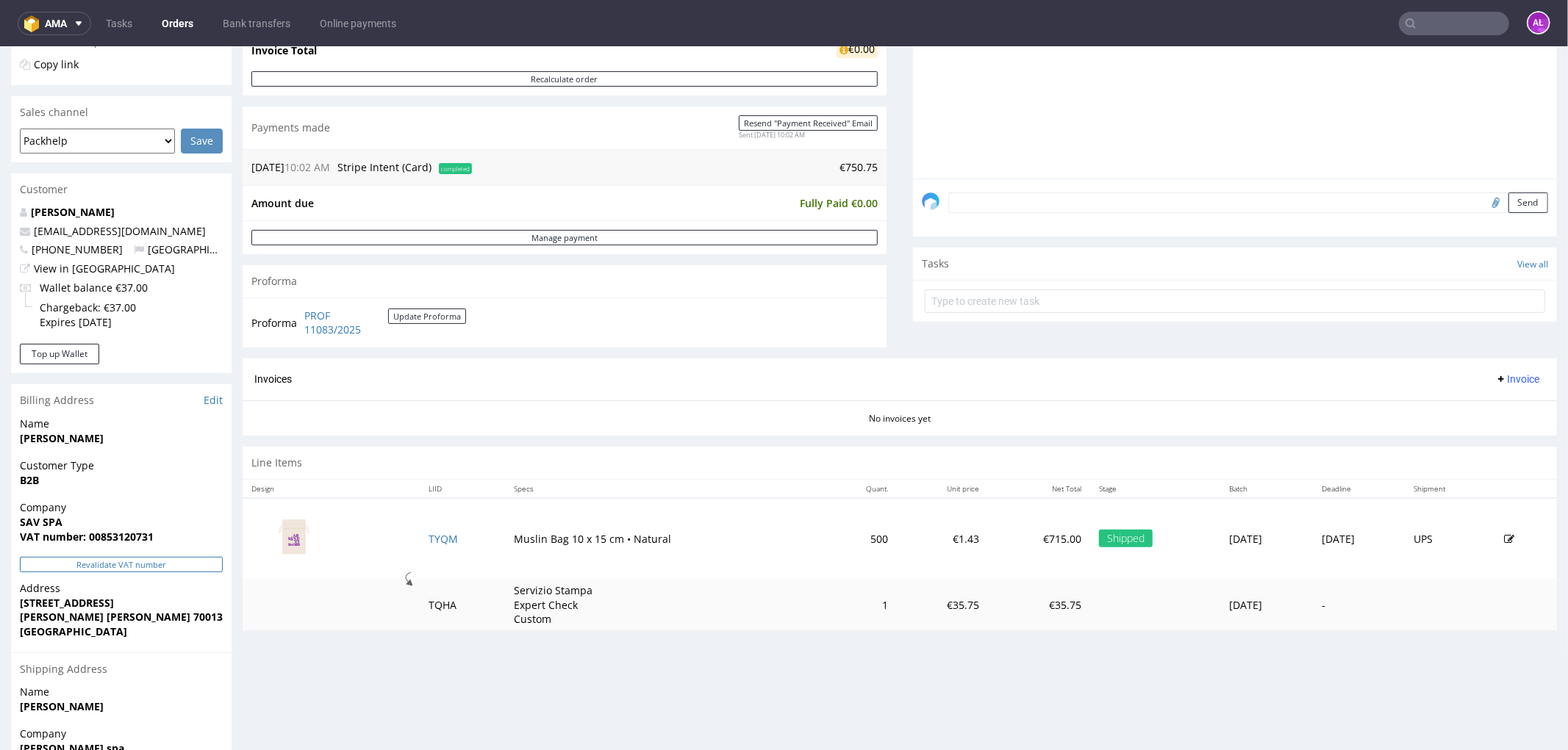
click at [181, 556] on button "Revalidate VAT number" at bounding box center [121, 564] width 203 height 15
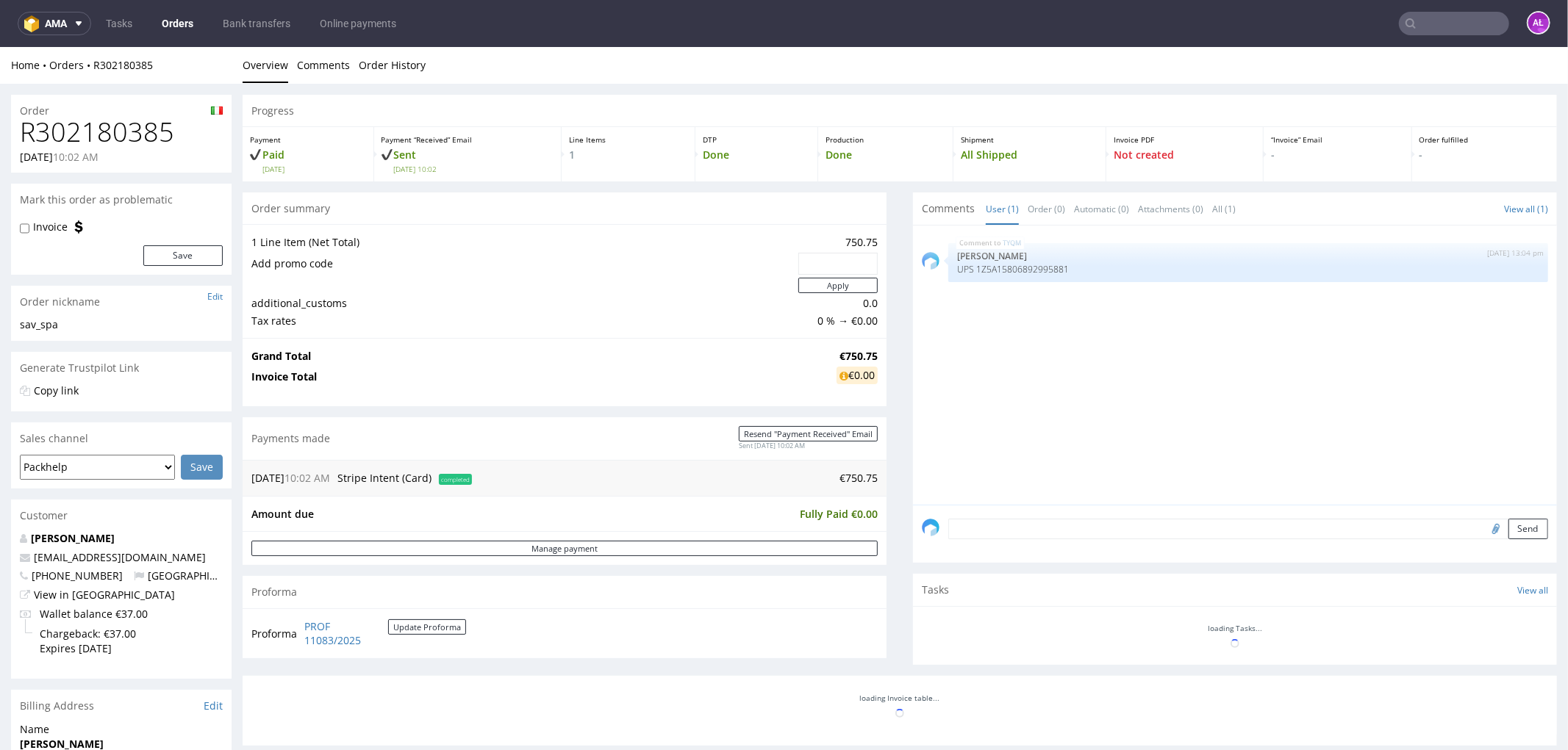
scroll to position [318, 0]
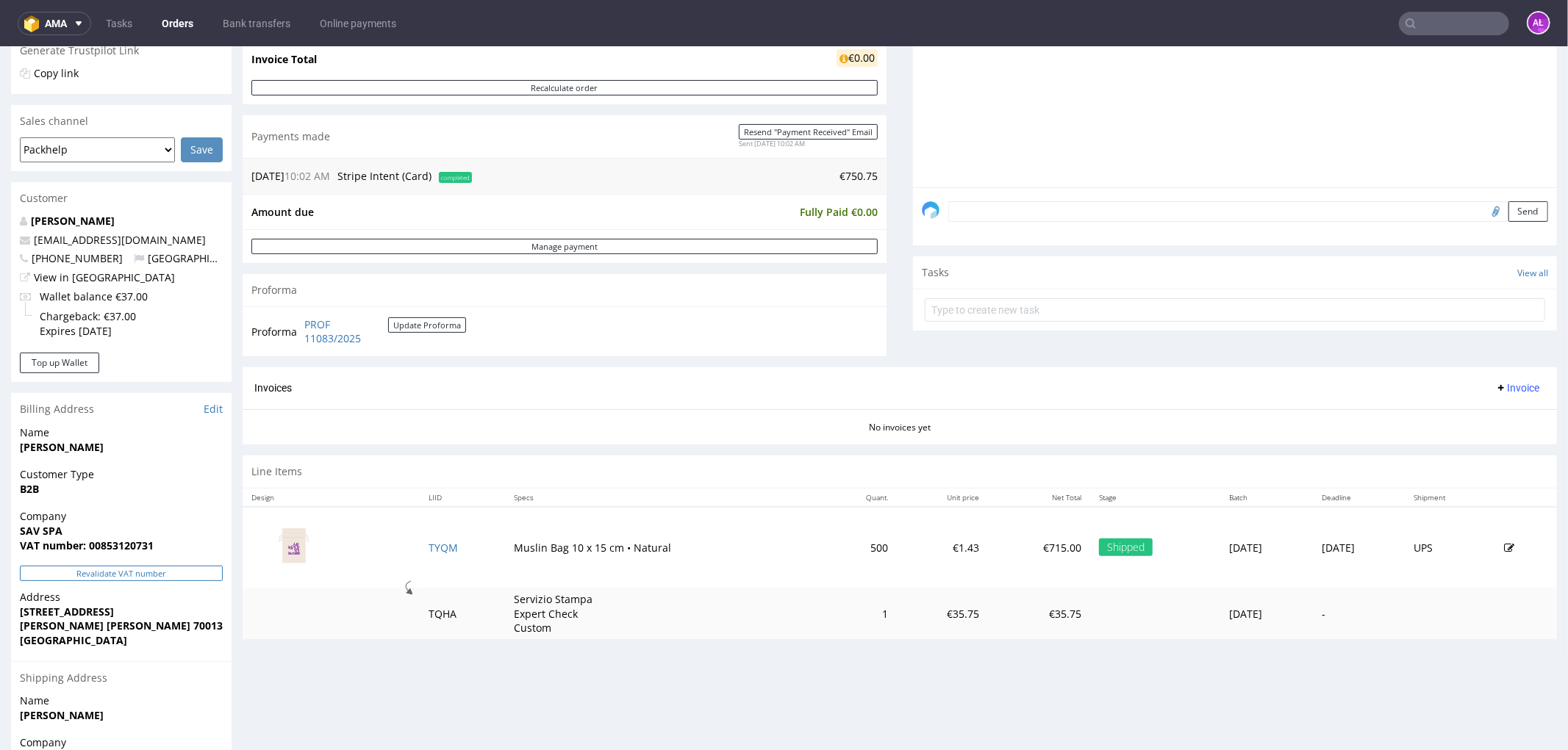
click at [199, 574] on button "Revalidate VAT number" at bounding box center [121, 572] width 203 height 15
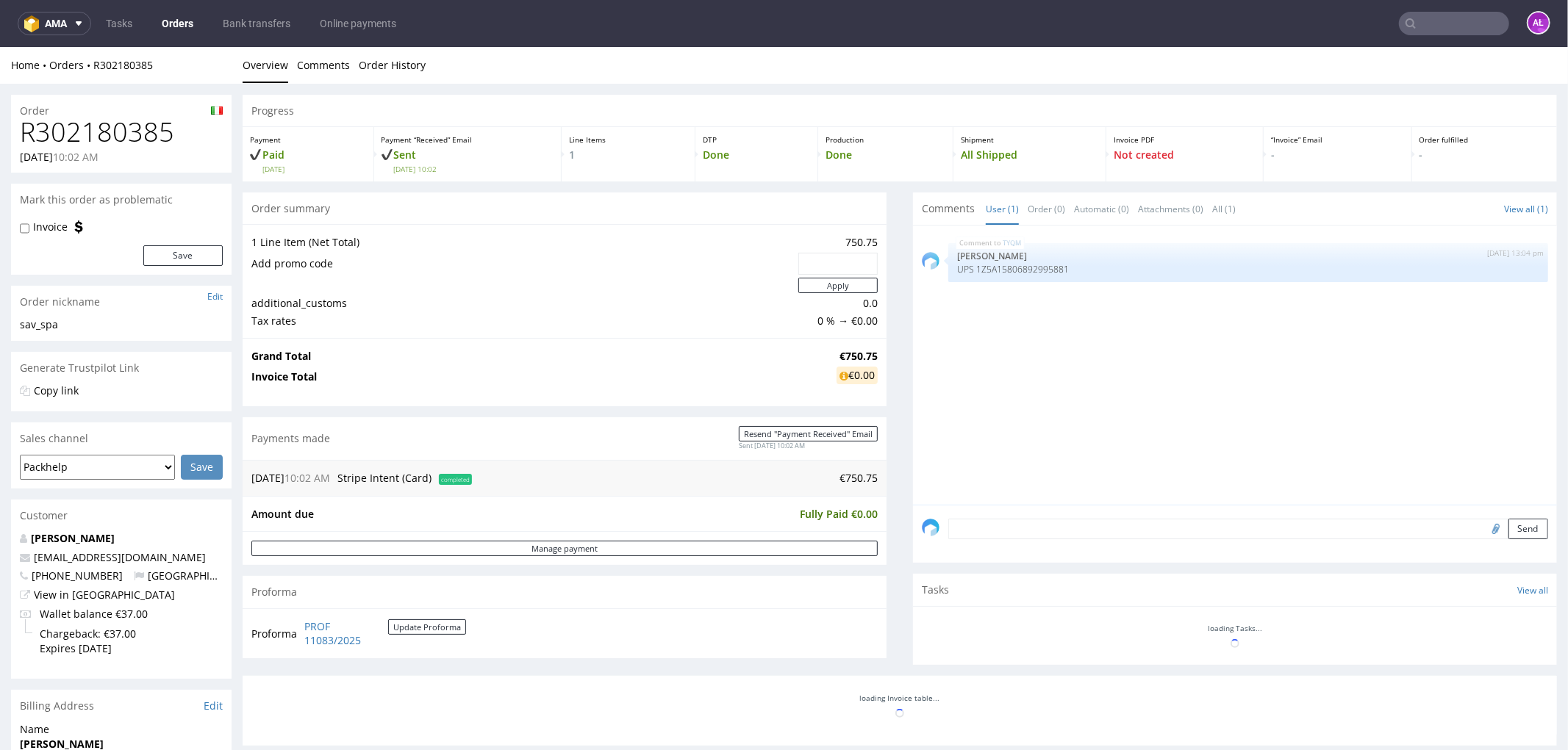
scroll to position [309, 0]
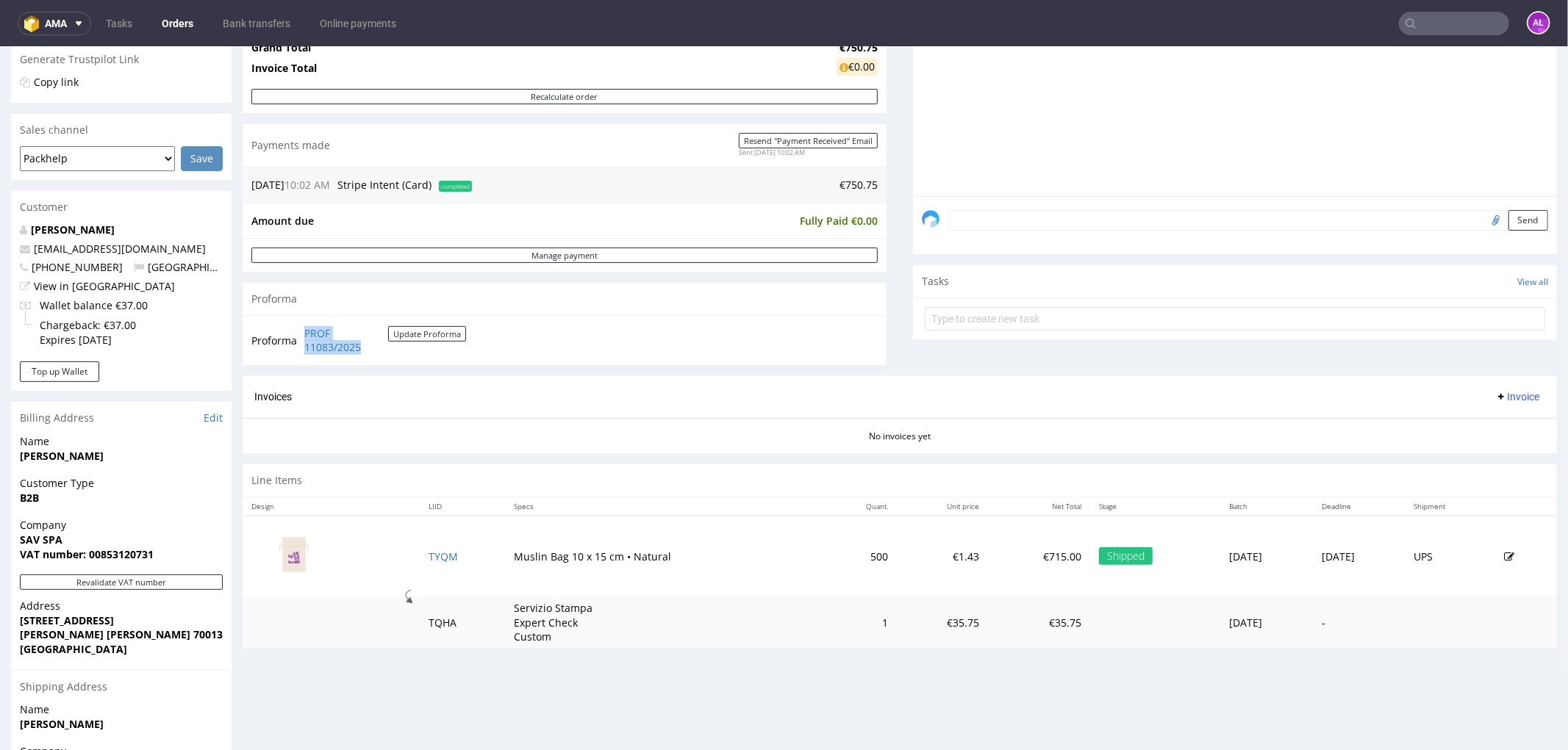
drag, startPoint x: 299, startPoint y: 330, endPoint x: 361, endPoint y: 355, distance: 66.9
click at [361, 355] on tr "Proforma PROF 11083/2025 Update Proforma" at bounding box center [359, 339] width 216 height 31
copy tr "PROF 11083/2025"
click at [1495, 397] on span "Invoice" at bounding box center [1517, 395] width 44 height 12
click at [1482, 458] on span "Upload" at bounding box center [1492, 454] width 72 height 14
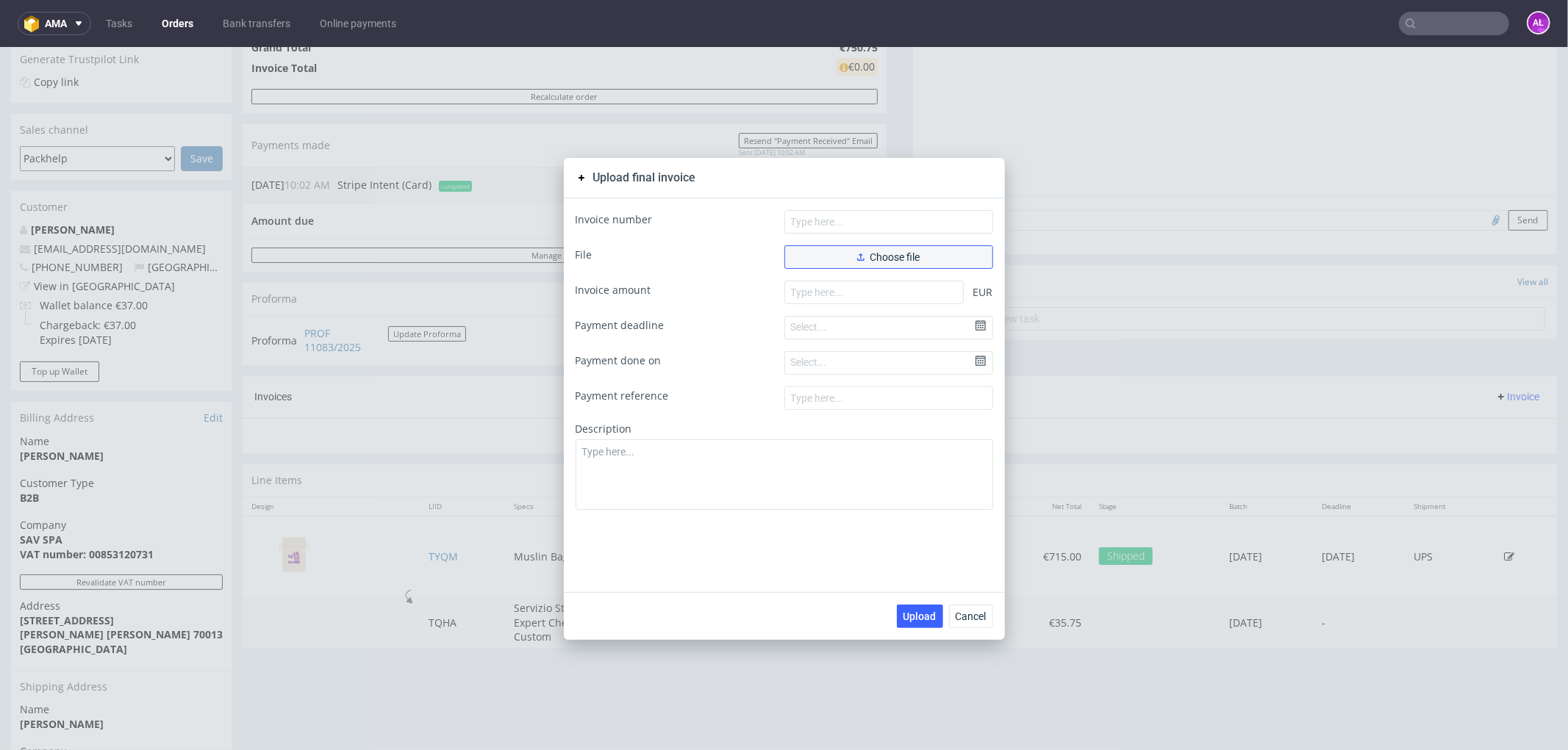
click at [825, 258] on button "Choose file" at bounding box center [889, 256] width 209 height 23
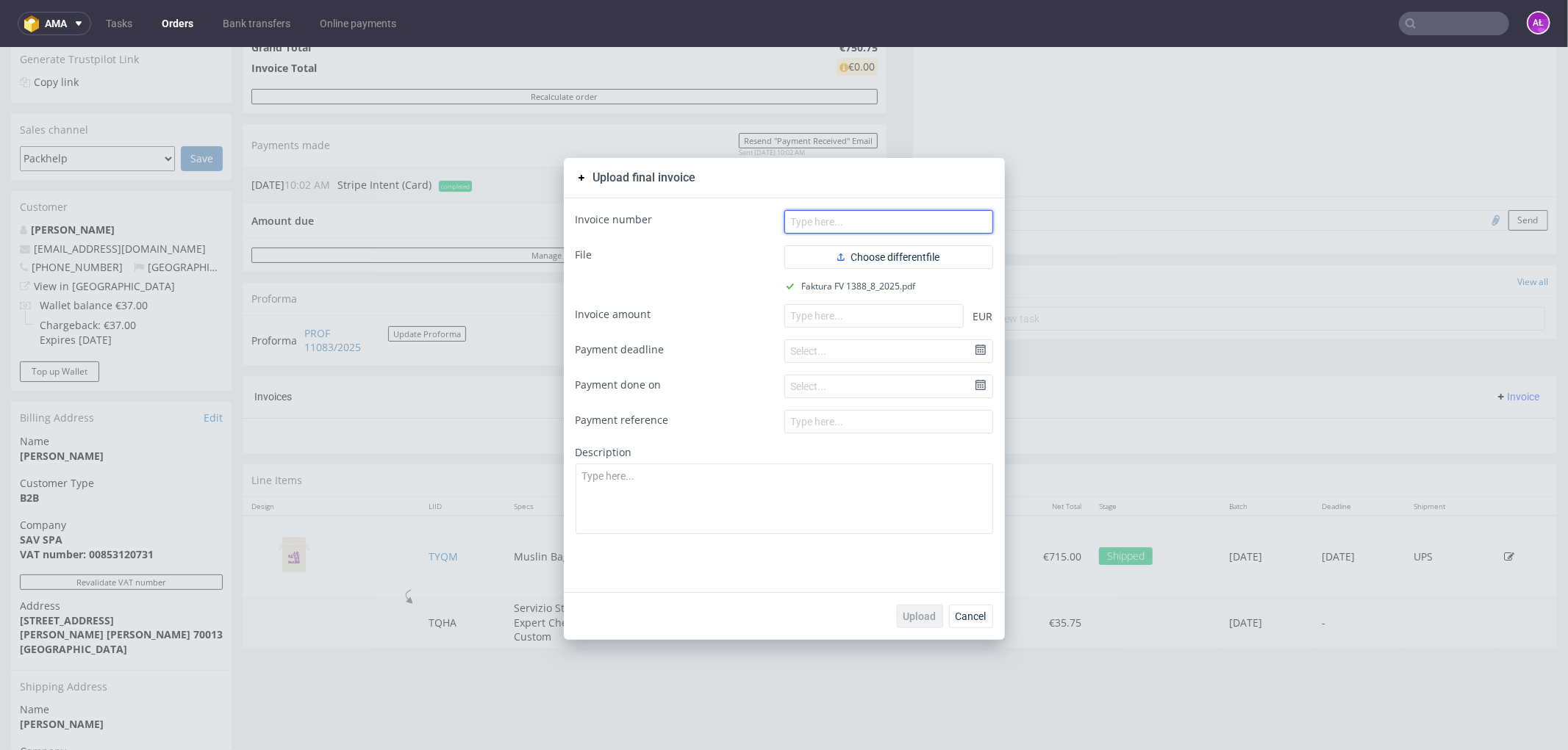
click at [821, 213] on input "text" at bounding box center [889, 220] width 209 height 23
paste input "FV 1388/8/2025"
type input "FV 1388/8/2025"
drag, startPoint x: 807, startPoint y: 305, endPoint x: 813, endPoint y: 325, distance: 20.9
click at [808, 305] on input "number" at bounding box center [873, 314] width 179 height 23
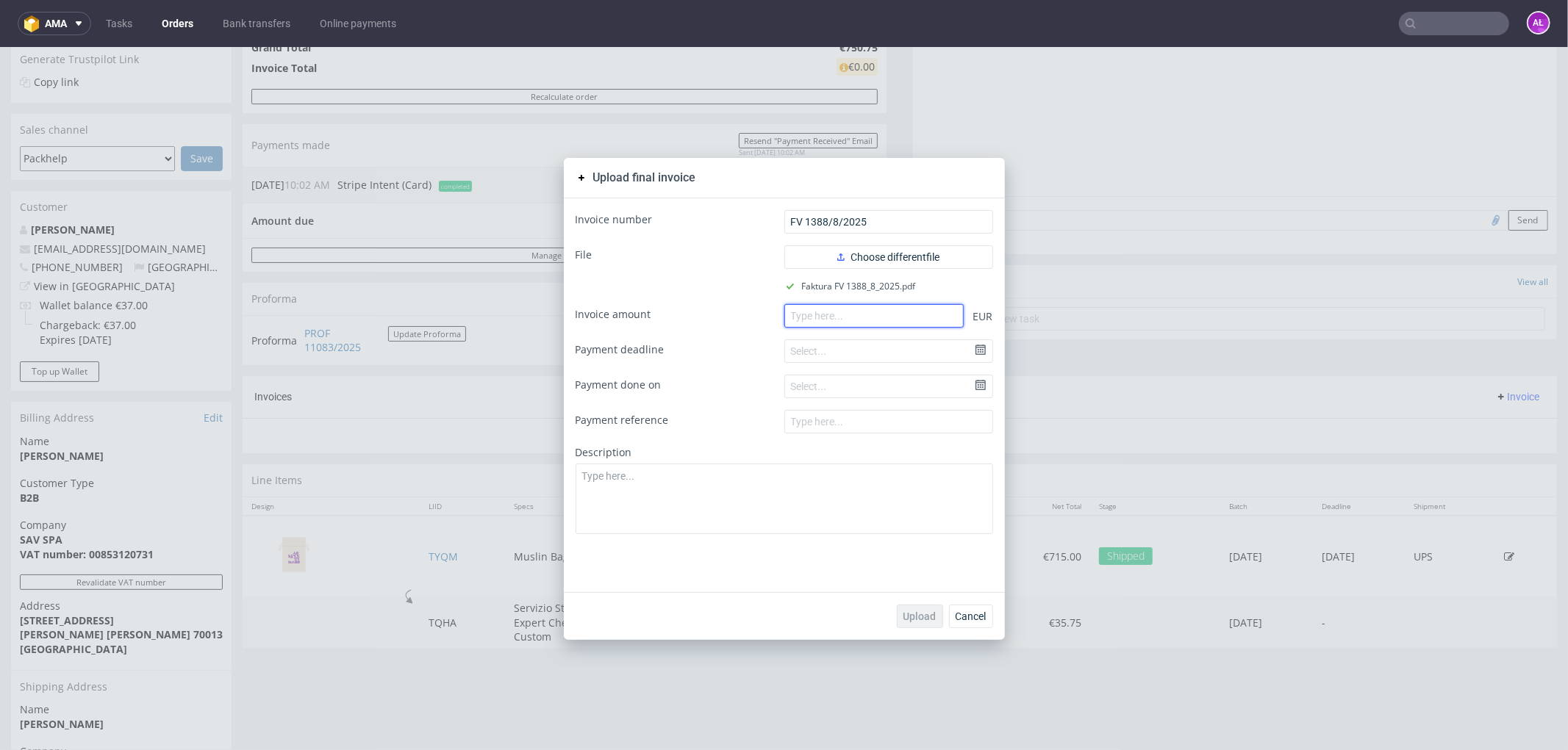
paste input "750.75"
type input "750.75"
click at [908, 607] on button "Upload" at bounding box center [920, 615] width 47 height 23
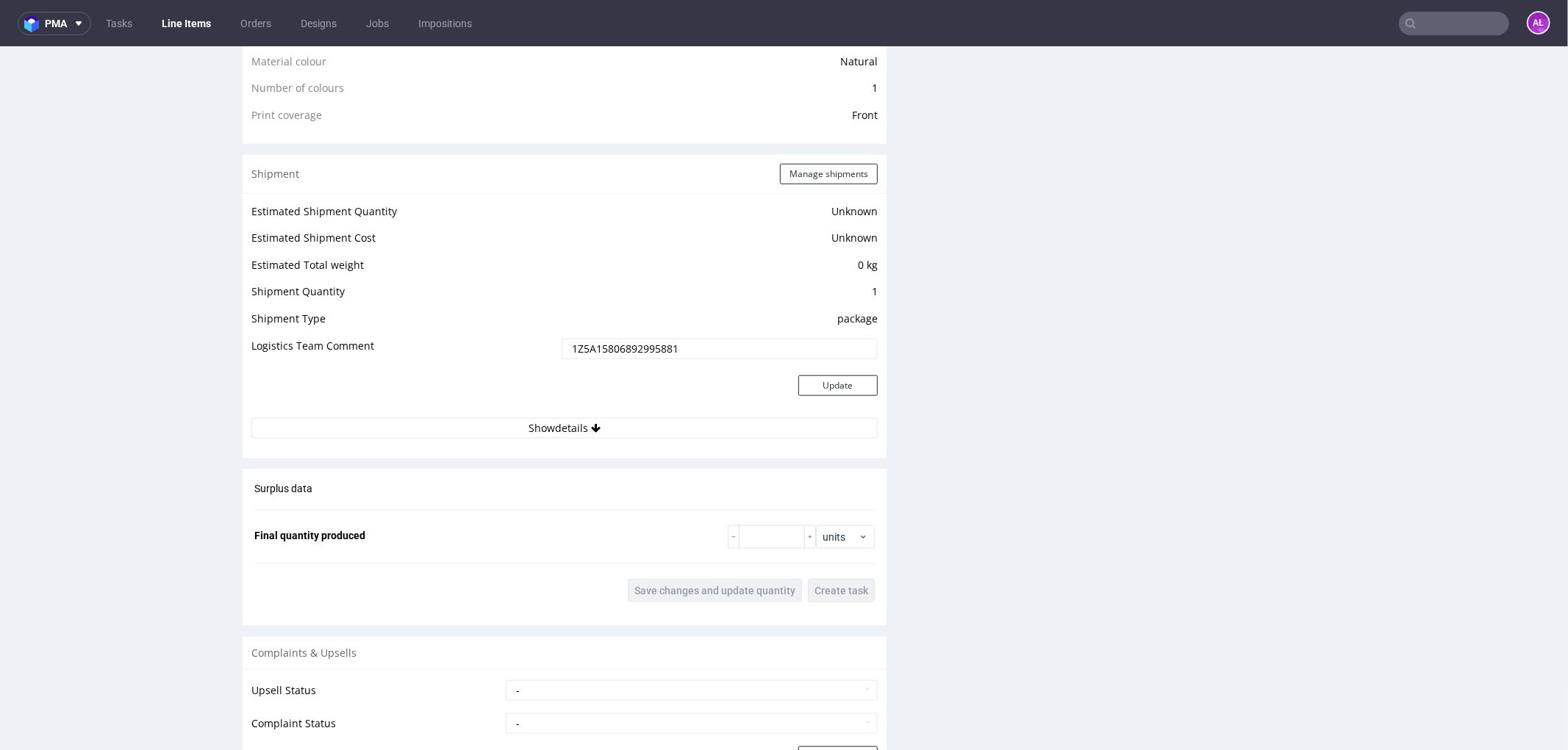
scroll to position [1482, 0]
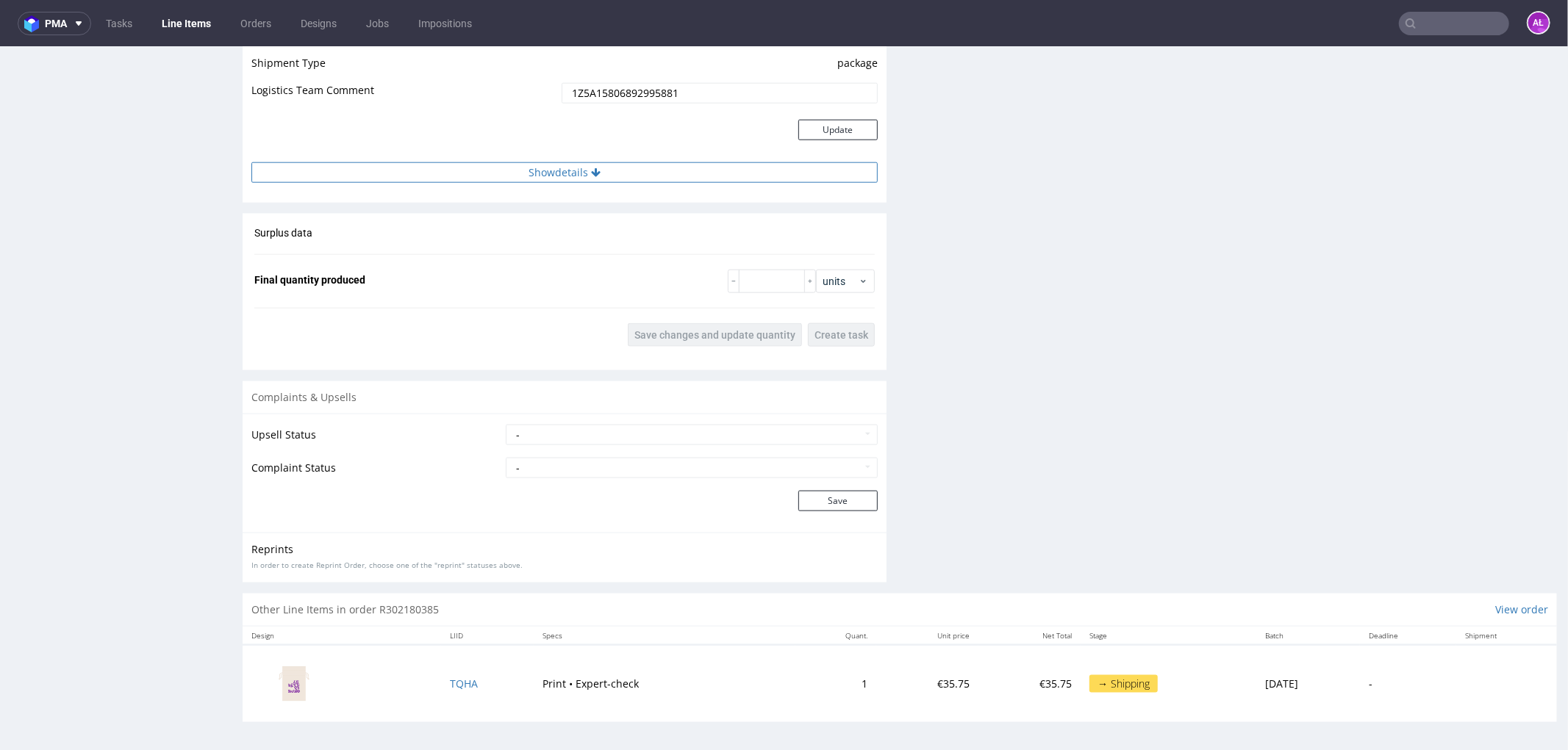
click at [591, 179] on button "Show details" at bounding box center [564, 172] width 626 height 21
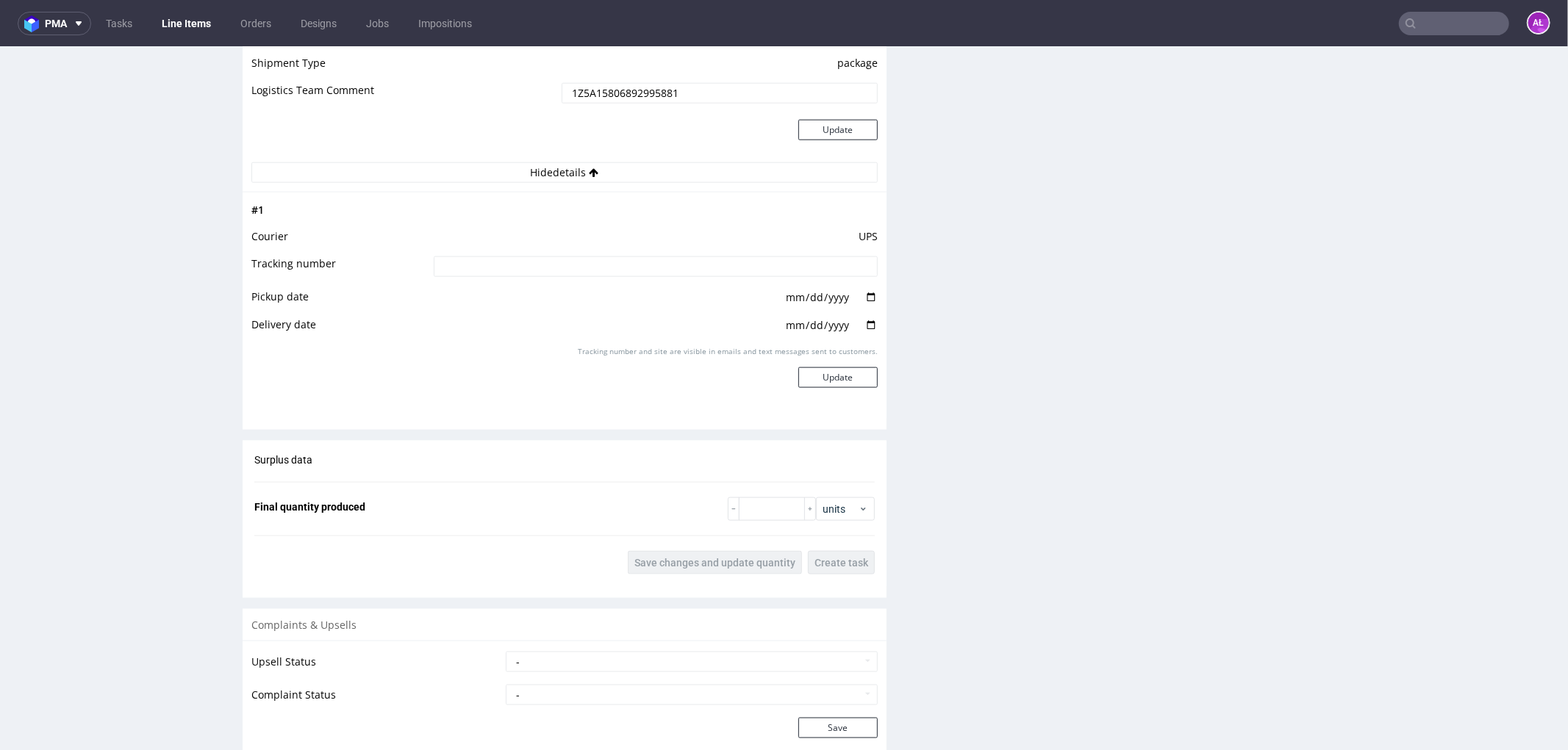
drag, startPoint x: 720, startPoint y: 88, endPoint x: 564, endPoint y: 83, distance: 156.1
click at [564, 84] on input "1Z5A15806892995881" at bounding box center [719, 92] width 316 height 21
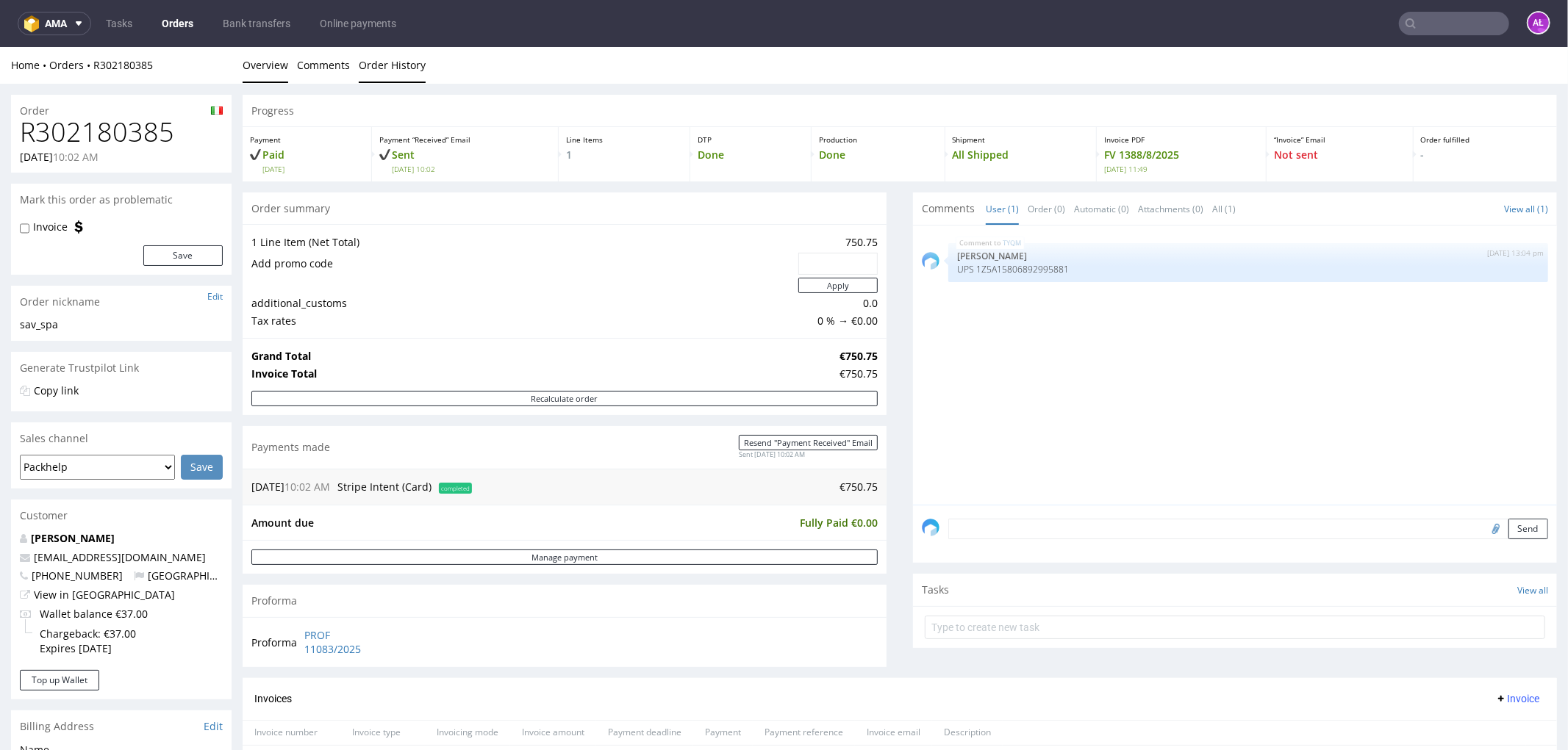
click at [392, 68] on link "Order History" at bounding box center [392, 64] width 67 height 36
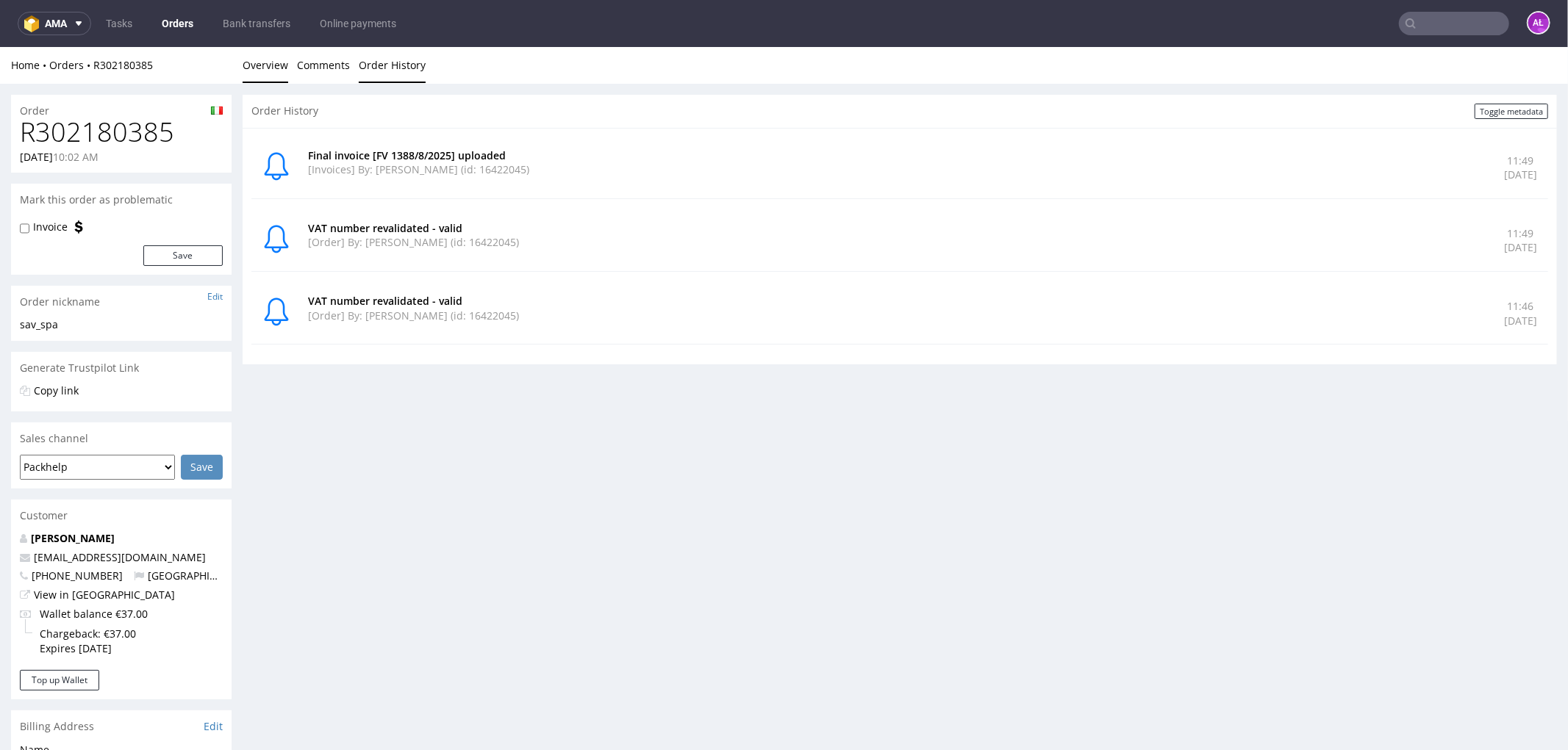
click at [285, 62] on link "Overview" at bounding box center [265, 64] width 46 height 36
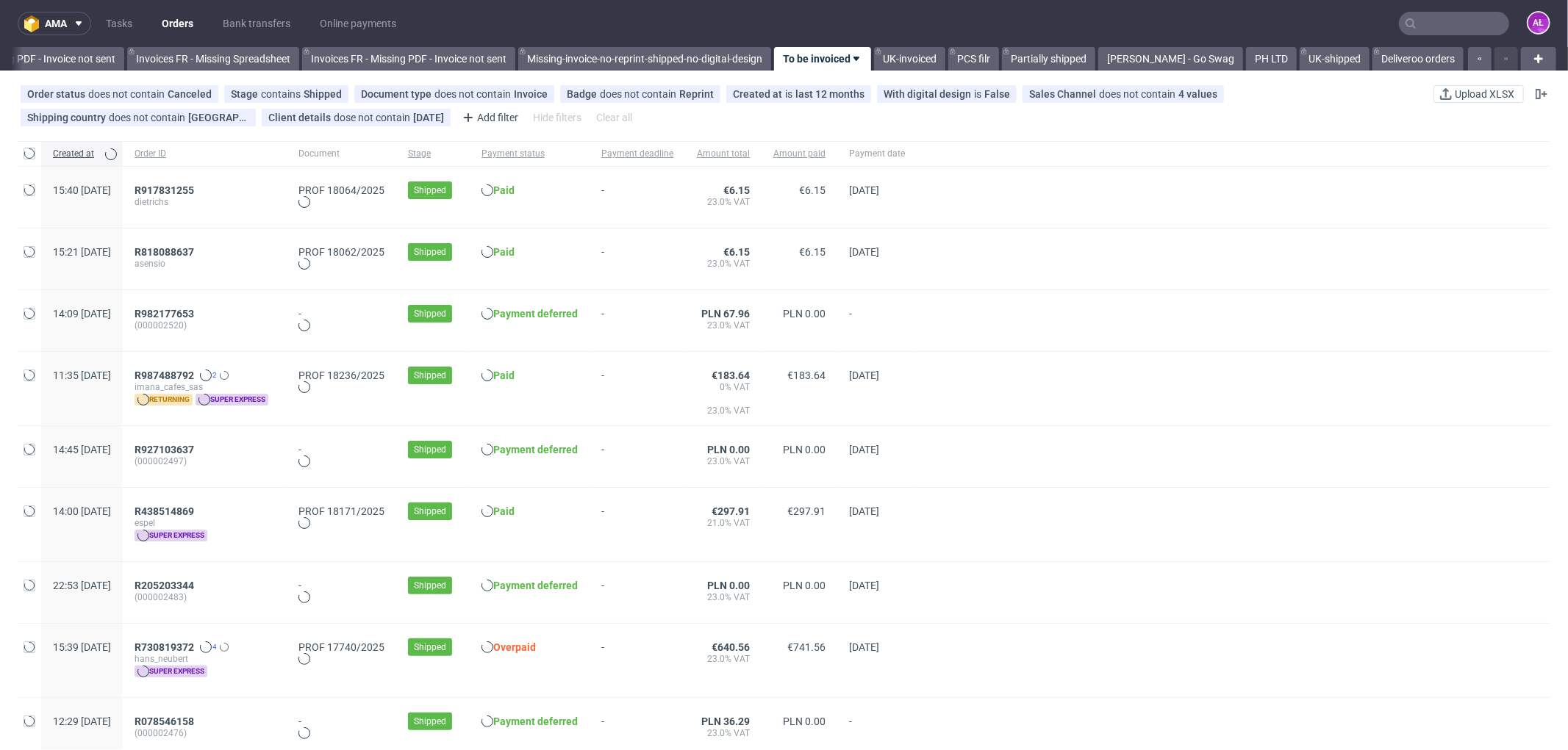
scroll to position [0, 2202]
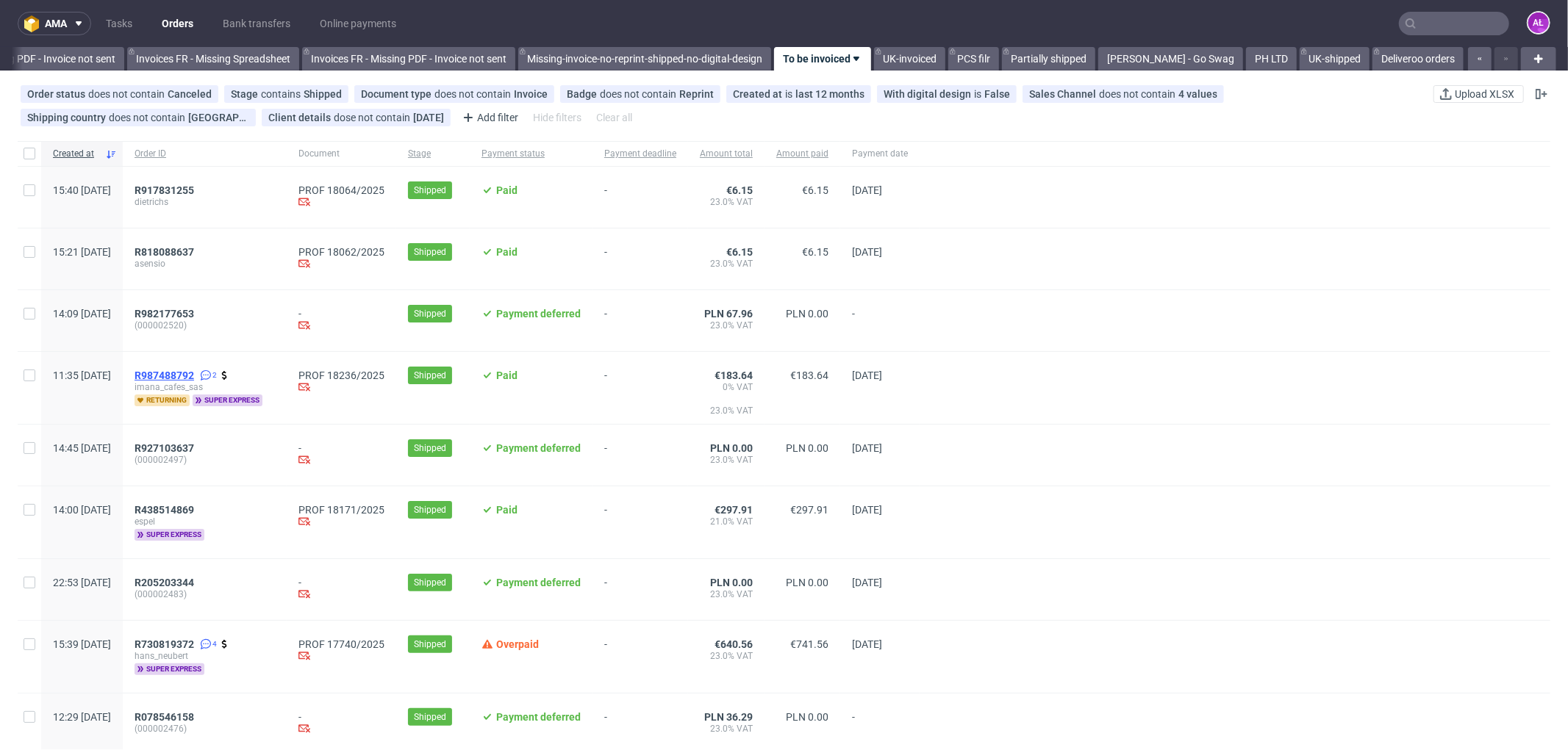
click at [194, 377] on span "R987488792" at bounding box center [164, 375] width 60 height 12
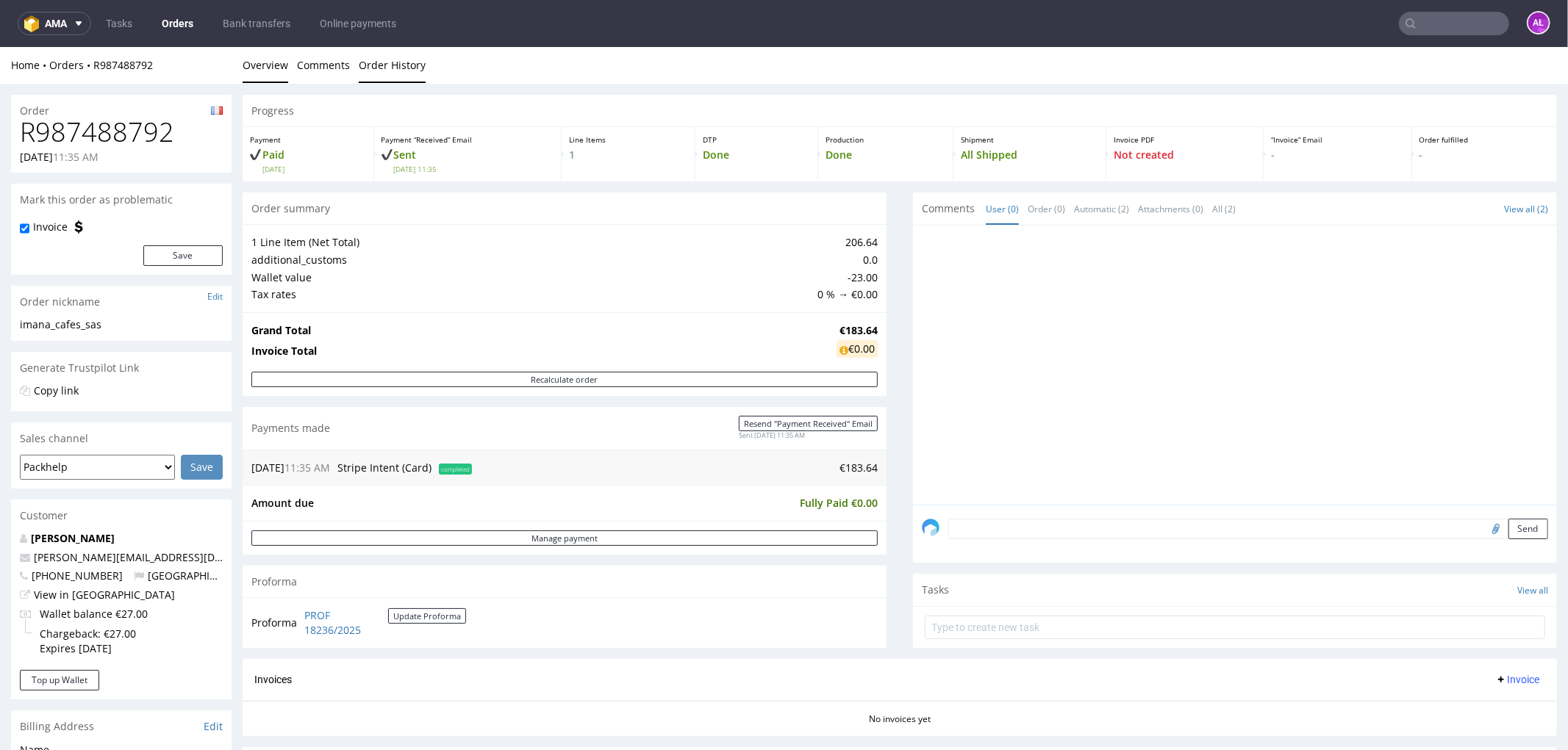
click at [391, 75] on link "Order History" at bounding box center [392, 64] width 67 height 36
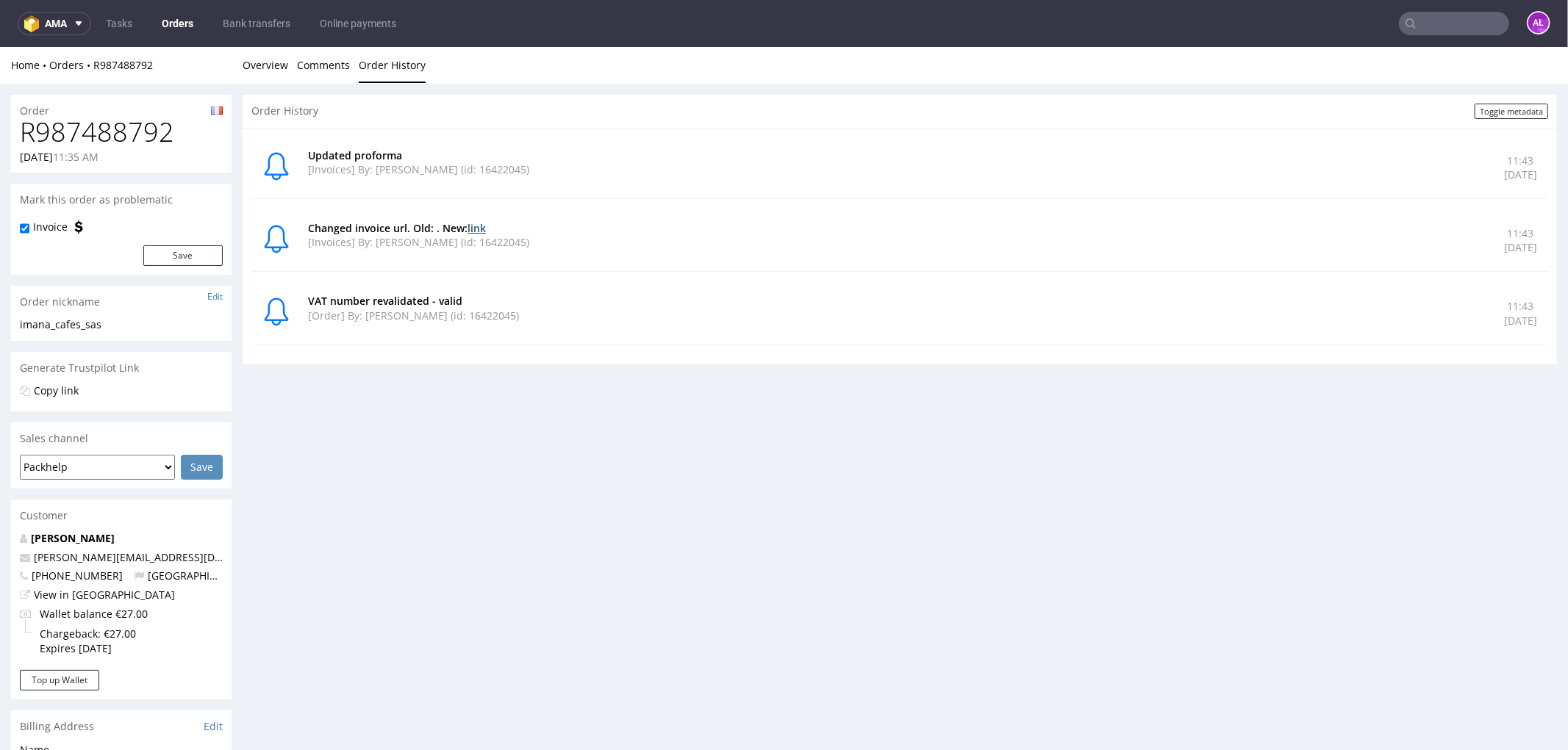
click at [475, 227] on link "link" at bounding box center [476, 227] width 18 height 14
click at [273, 64] on link "Overview" at bounding box center [265, 64] width 46 height 36
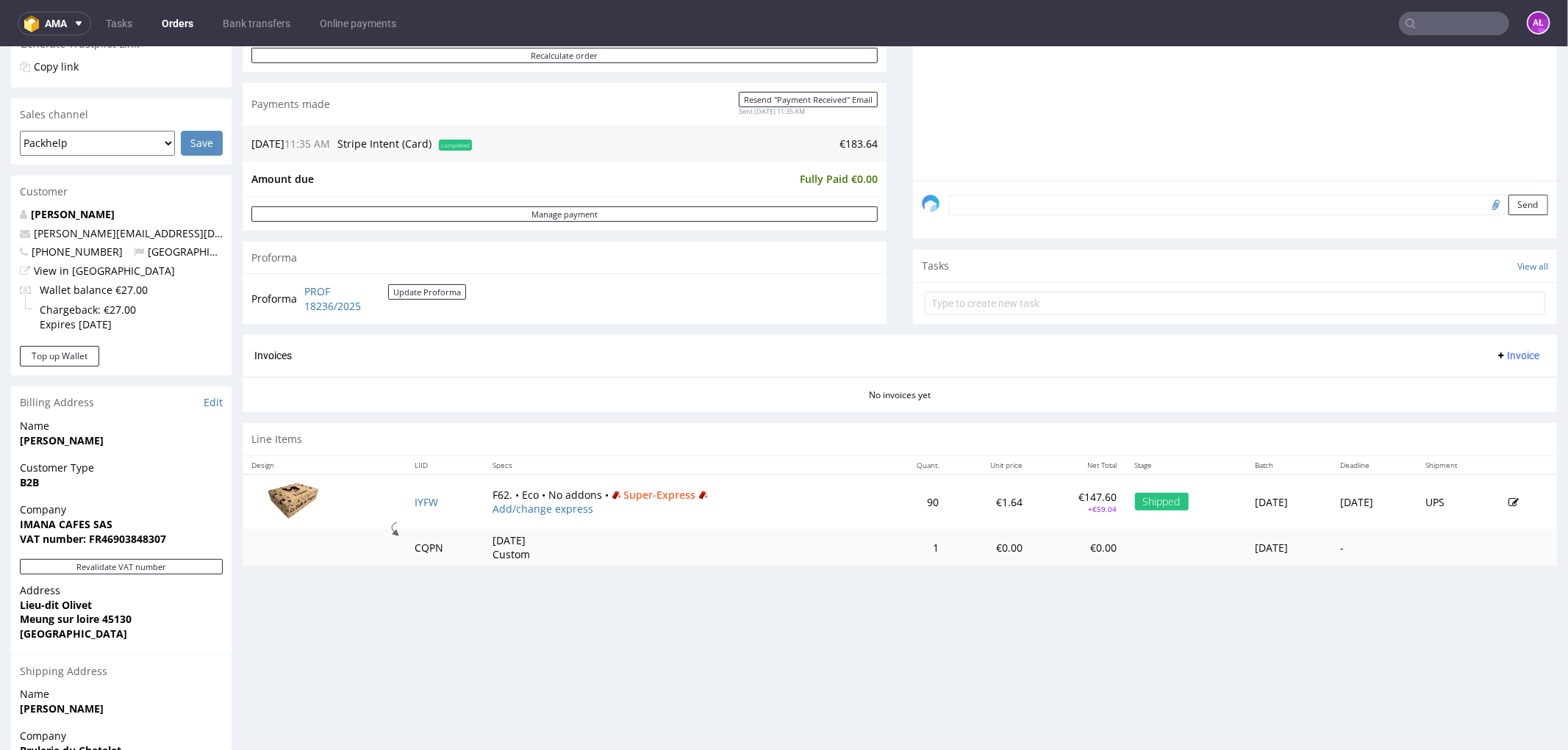
scroll to position [326, 0]
drag, startPoint x: 19, startPoint y: 527, endPoint x: 140, endPoint y: 519, distance: 121.3
click at [140, 519] on p "Company IMANA CAFES SAS VAT number: FR46903848307" at bounding box center [121, 522] width 203 height 43
drag, startPoint x: 113, startPoint y: 523, endPoint x: 14, endPoint y: 524, distance: 99.0
click at [14, 524] on div "Company IMANA CAFES SAS VAT number: FR46903848307" at bounding box center [121, 528] width 220 height 56
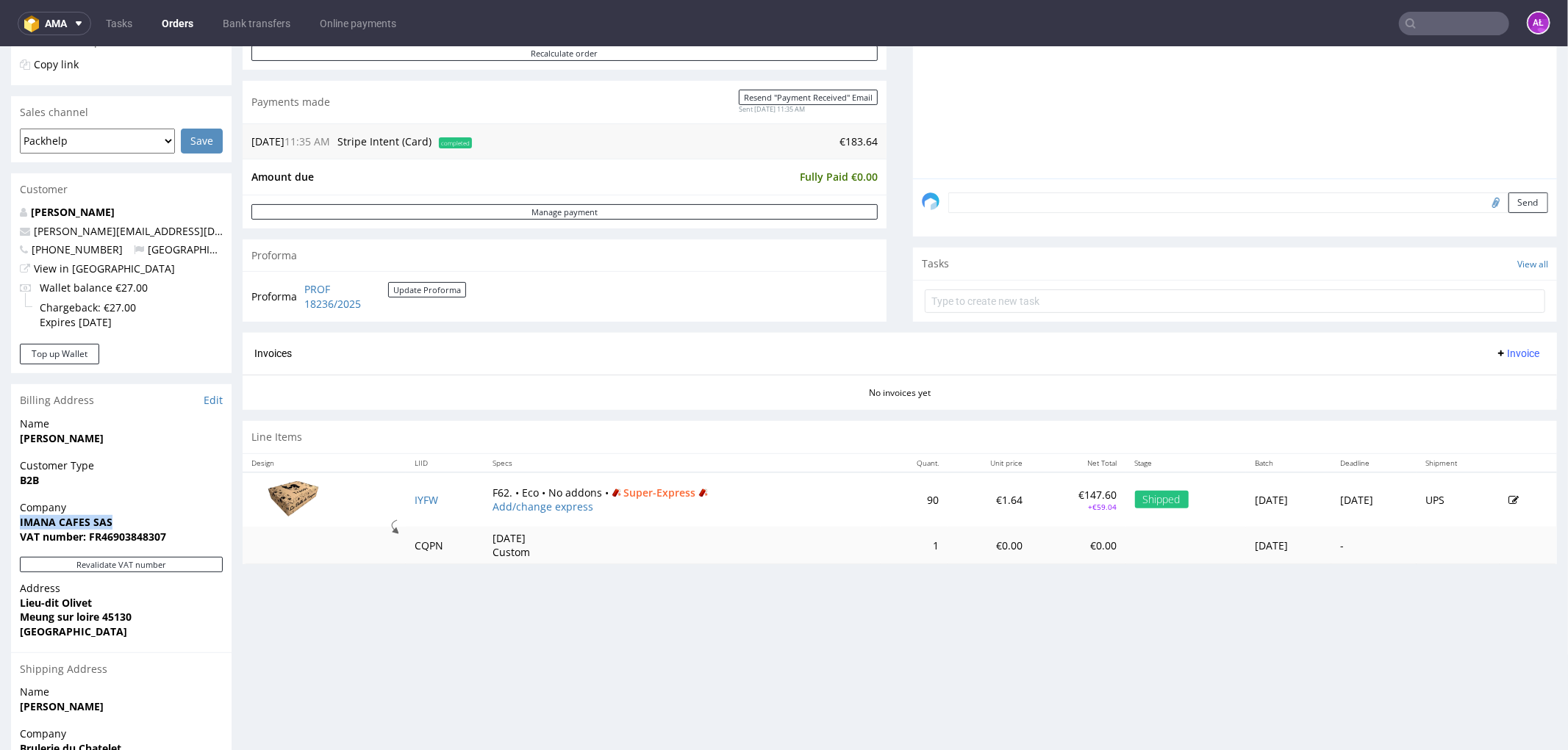
copy strong "IMANA CAFES SAS"
click at [1495, 354] on span "Invoice" at bounding box center [1517, 352] width 44 height 12
click at [1492, 384] on span "Generate" at bounding box center [1492, 384] width 72 height 14
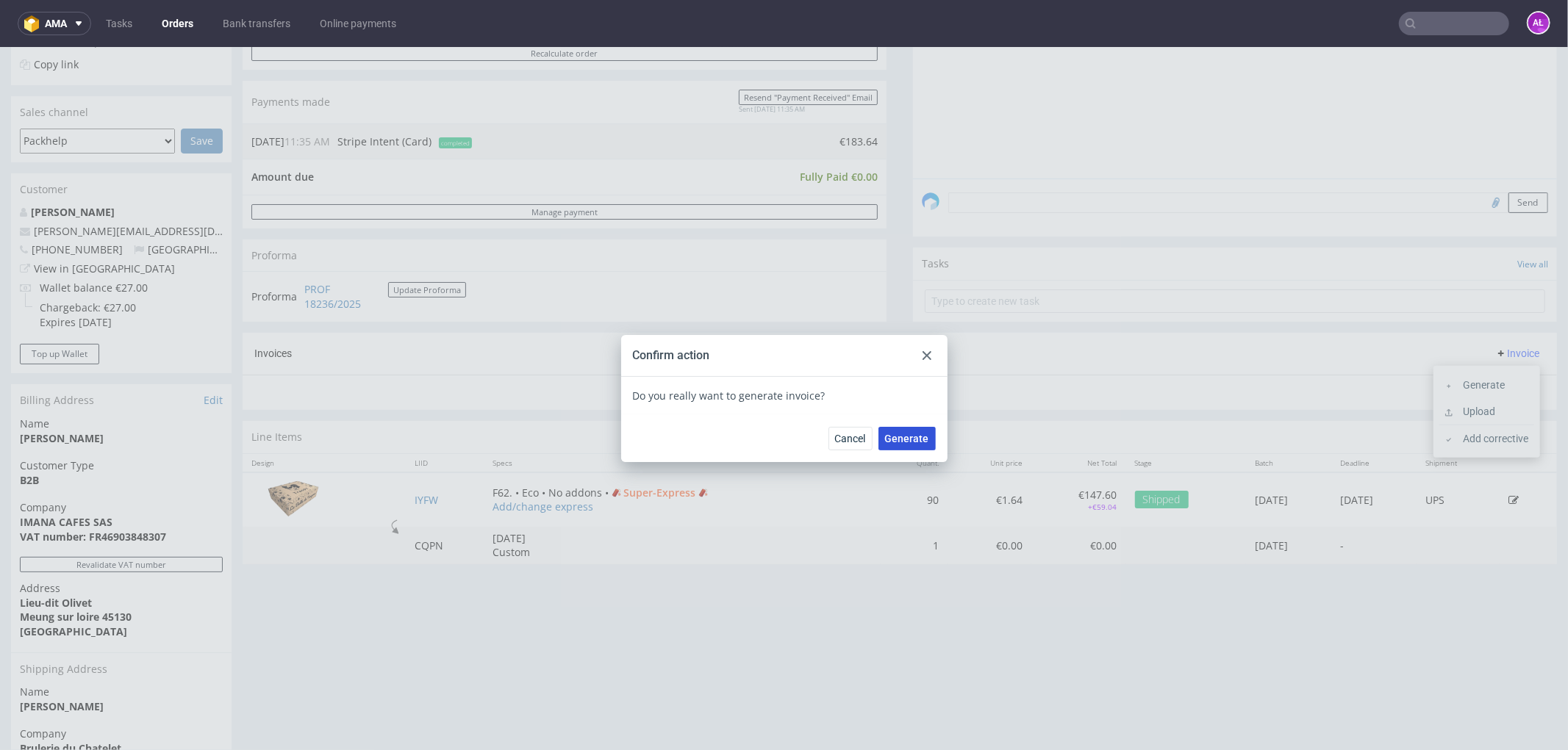
click at [915, 436] on span "Generate" at bounding box center [906, 437] width 44 height 10
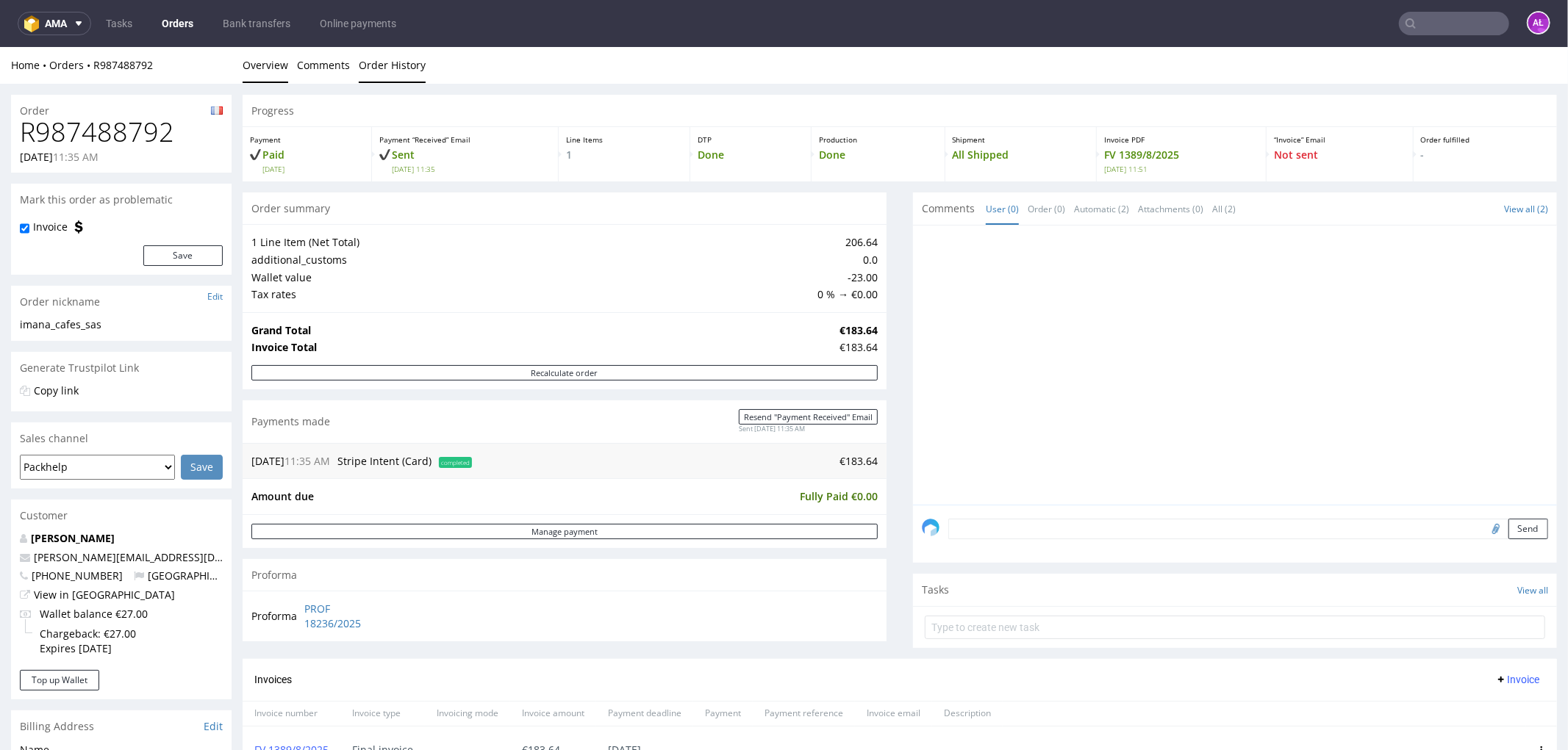
click at [390, 76] on link "Order History" at bounding box center [392, 64] width 67 height 36
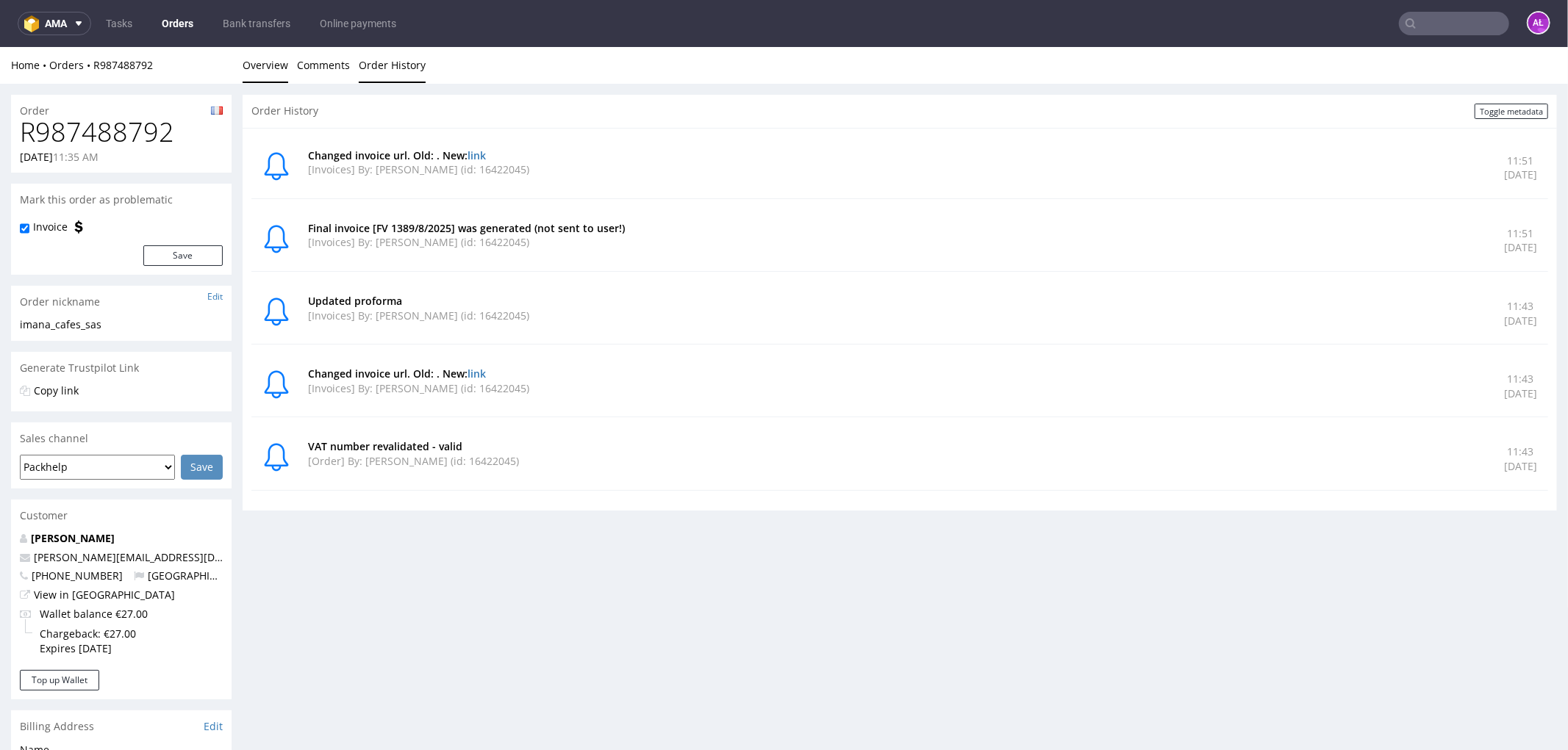
drag, startPoint x: 261, startPoint y: 68, endPoint x: 269, endPoint y: 79, distance: 13.6
click at [261, 68] on link "Overview" at bounding box center [265, 64] width 46 height 36
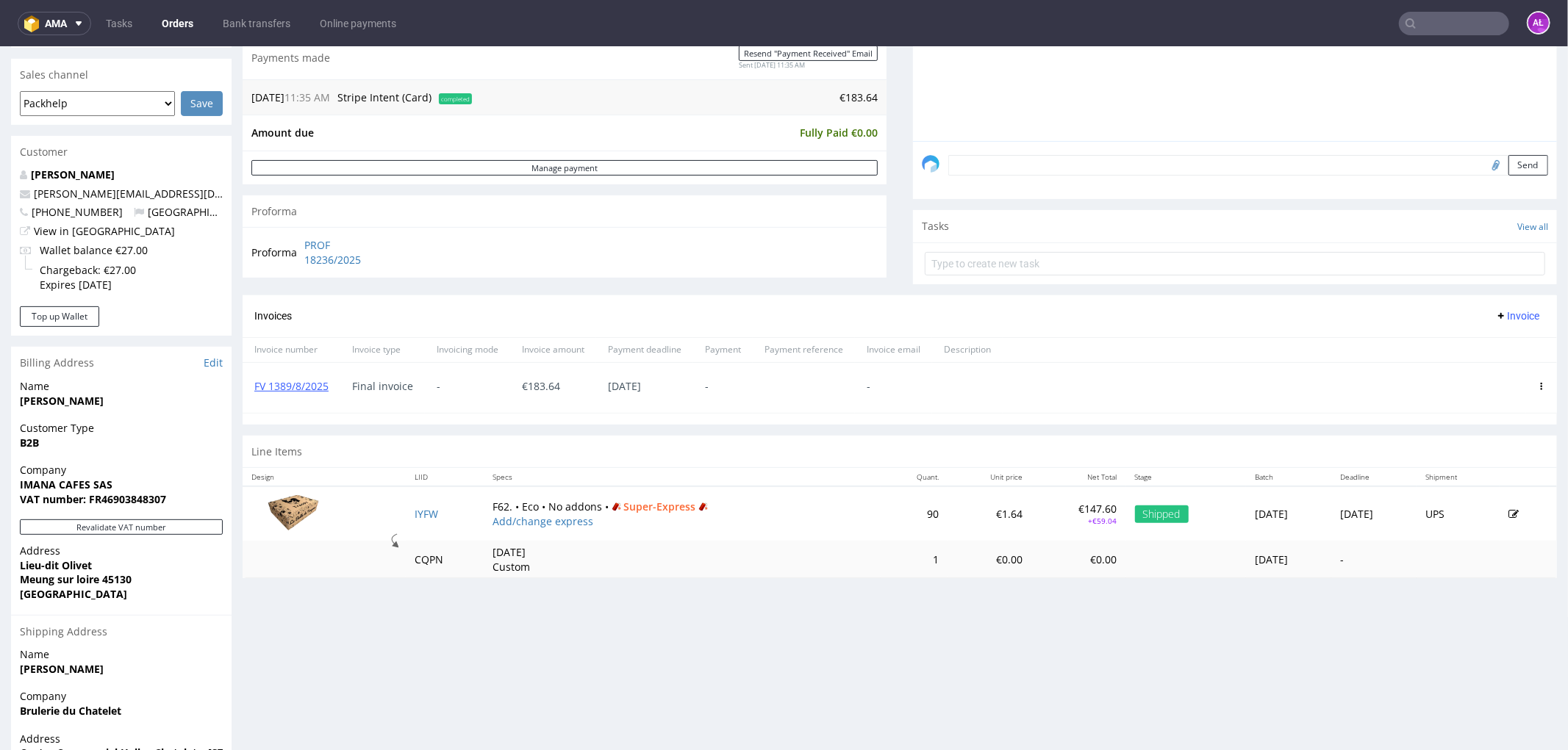
scroll to position [408, 0]
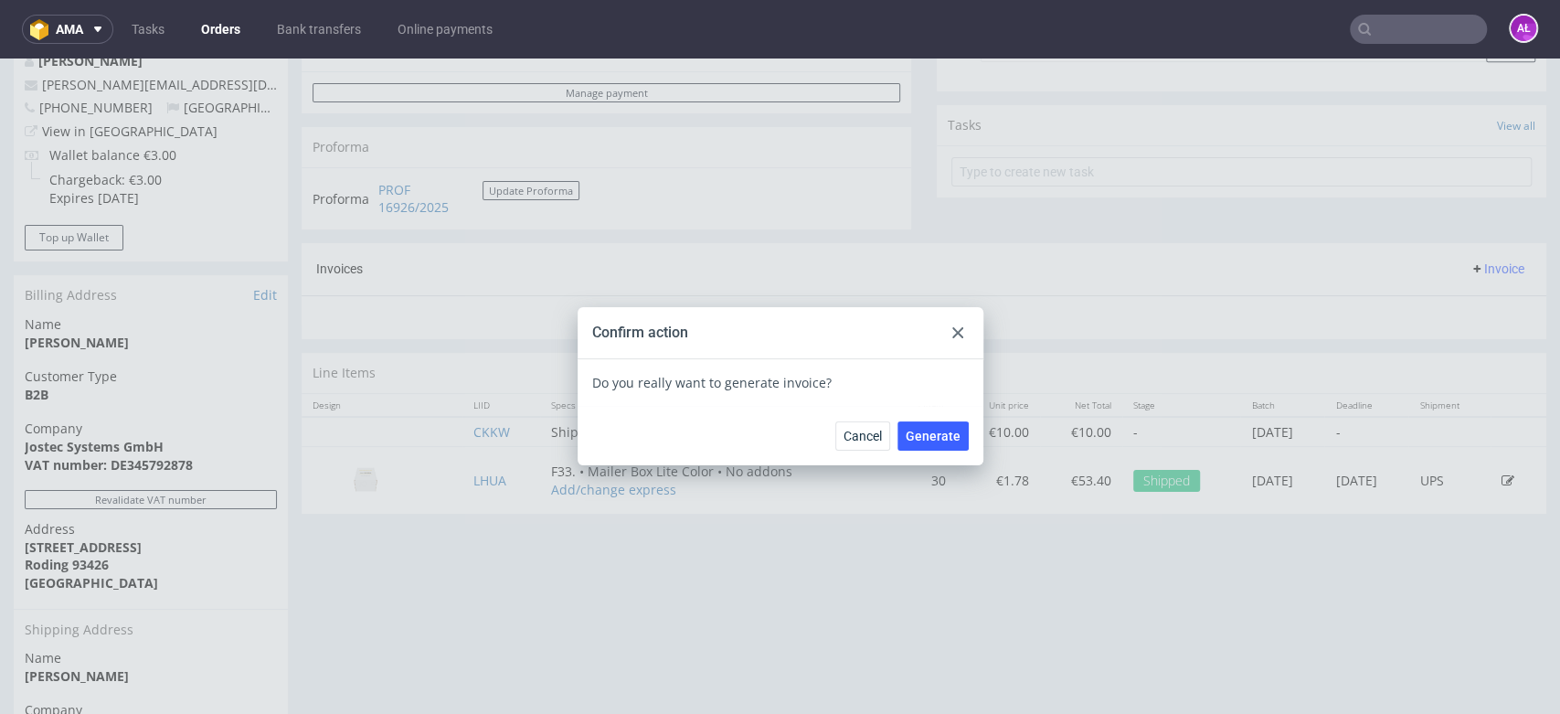
scroll to position [5, 0]
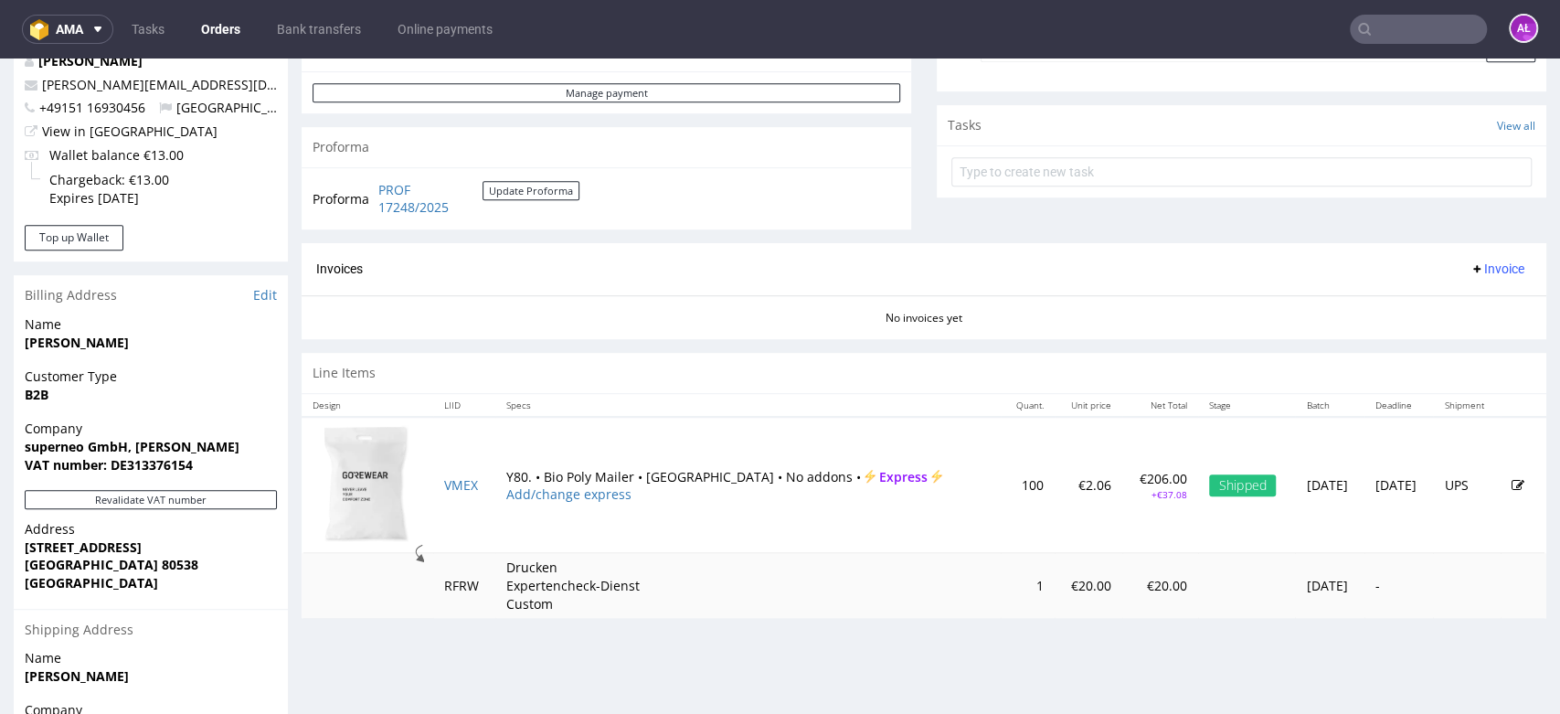
scroll to position [5, 0]
